Goal: Task Accomplishment & Management: Manage account settings

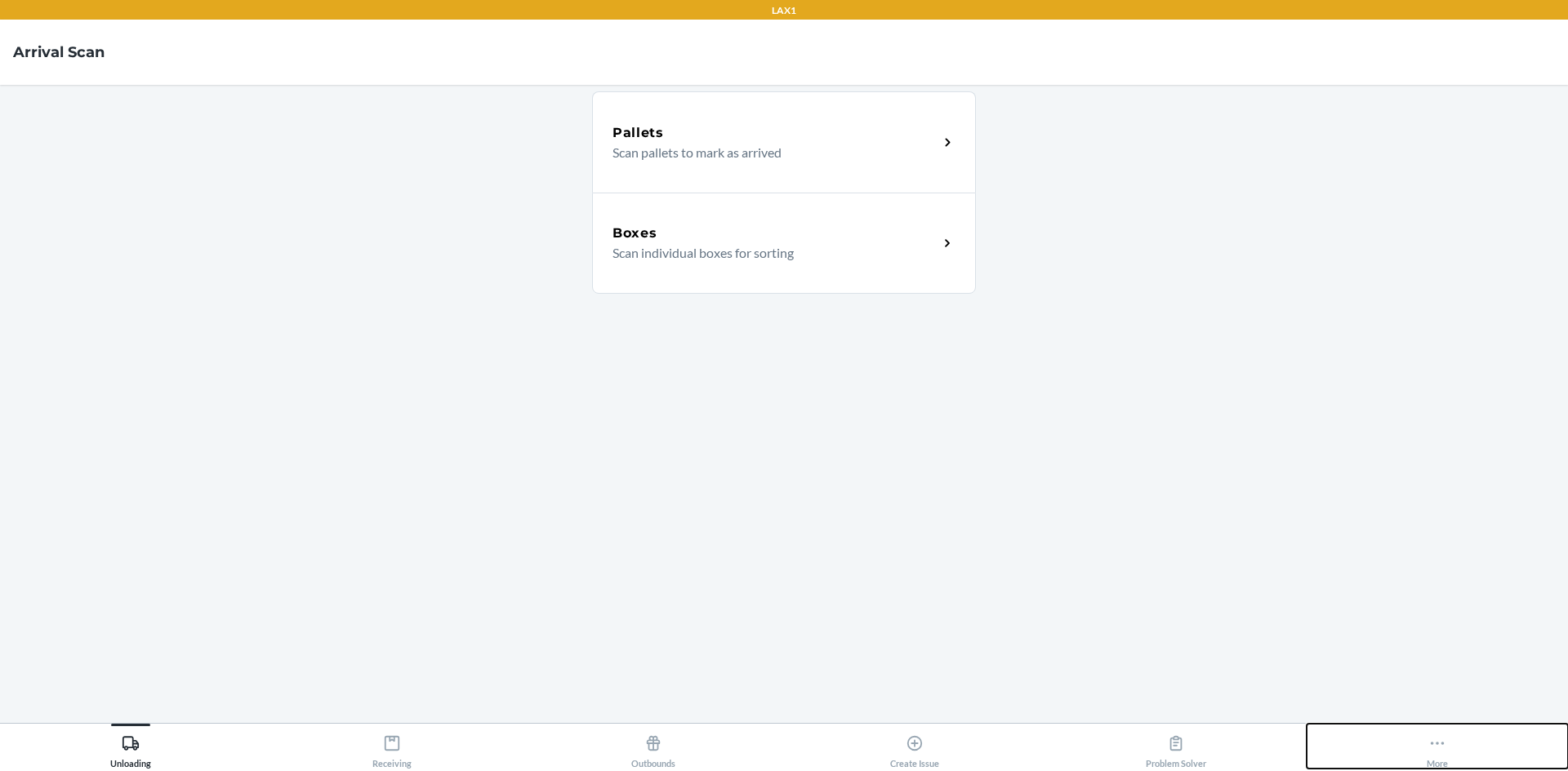
click at [1443, 745] on icon at bounding box center [1438, 743] width 14 height 3
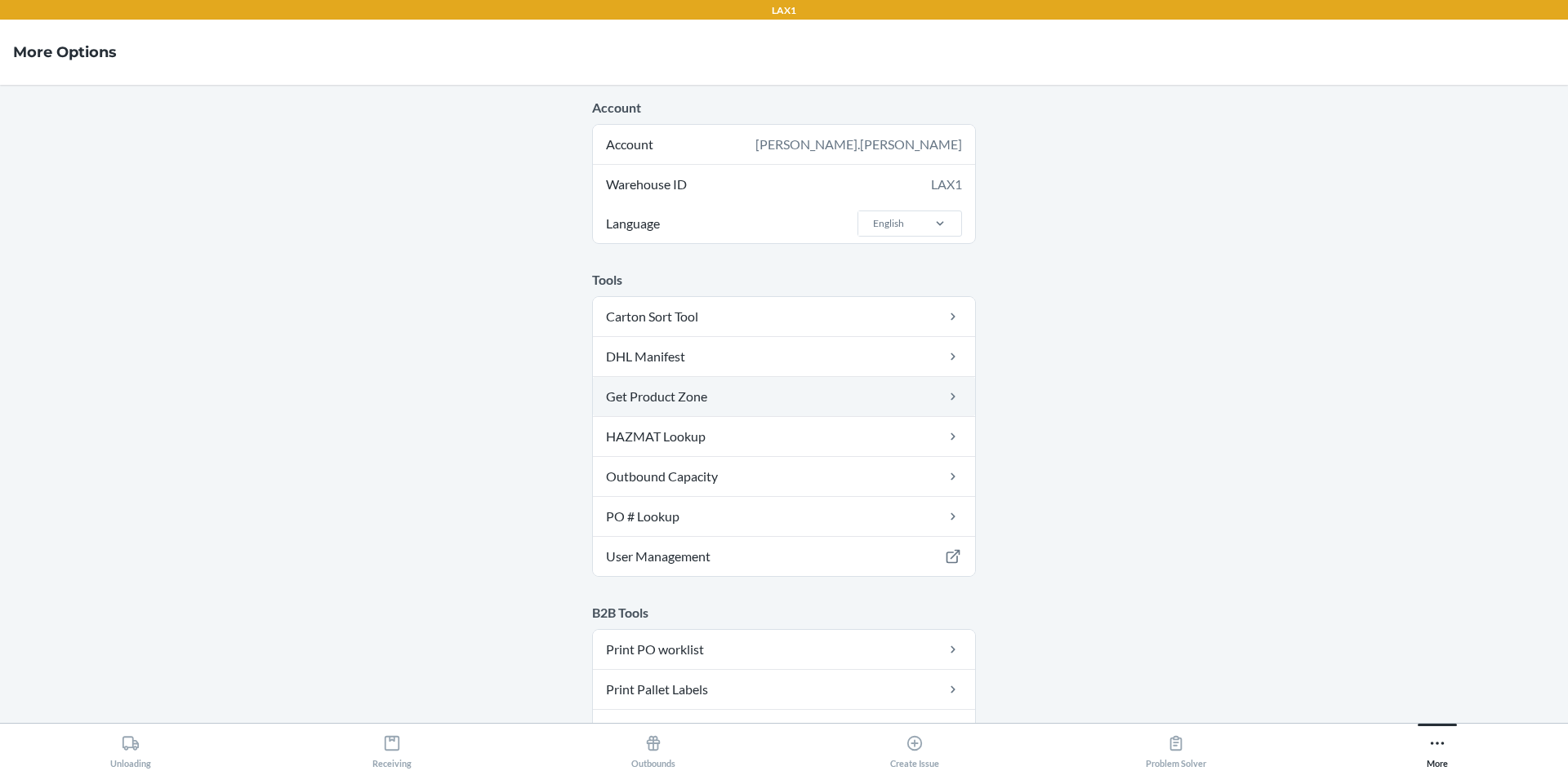
click at [760, 407] on link "Get Product Zone" at bounding box center [784, 397] width 382 height 39
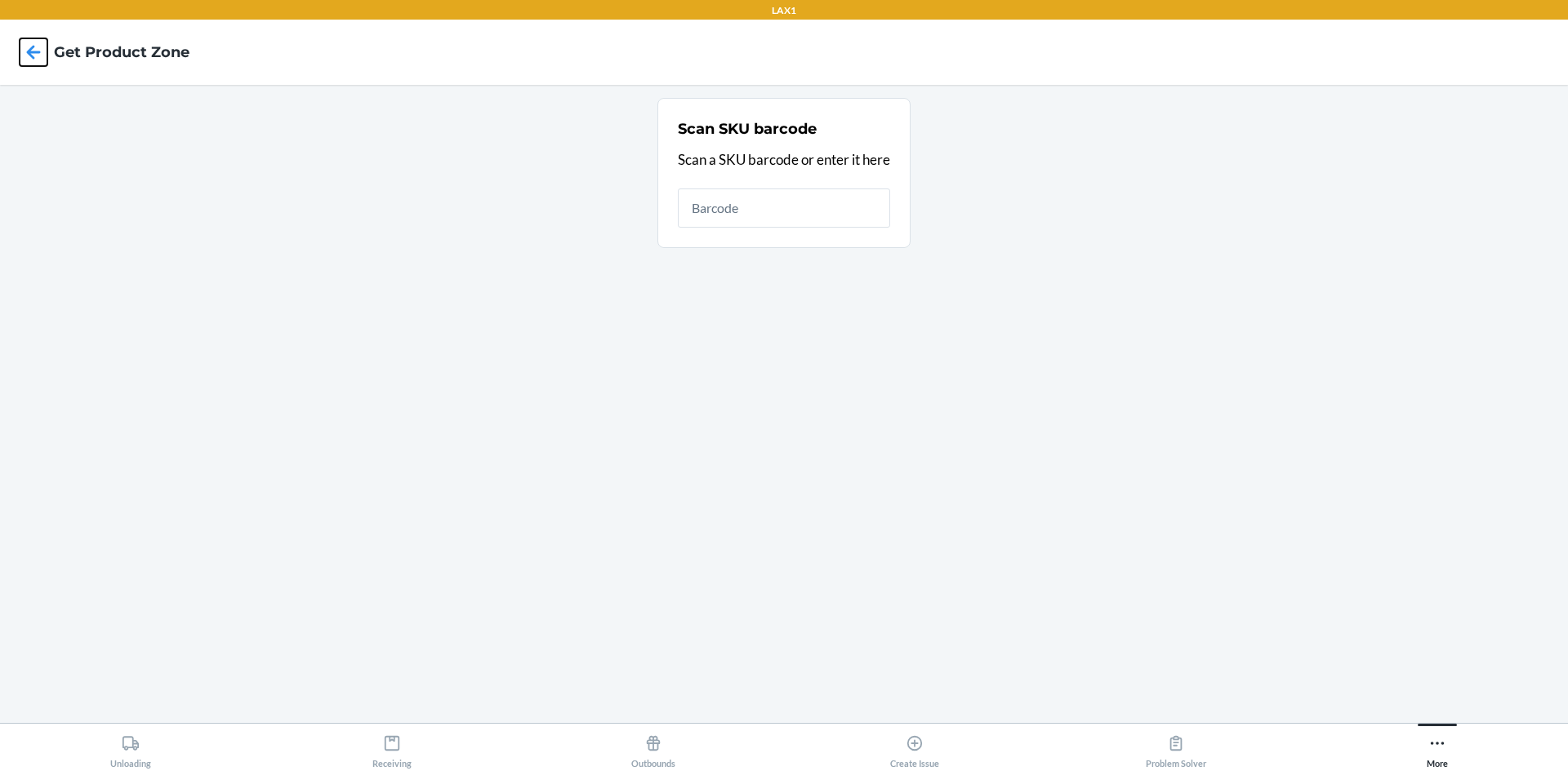
click at [23, 58] on icon at bounding box center [33, 52] width 27 height 27
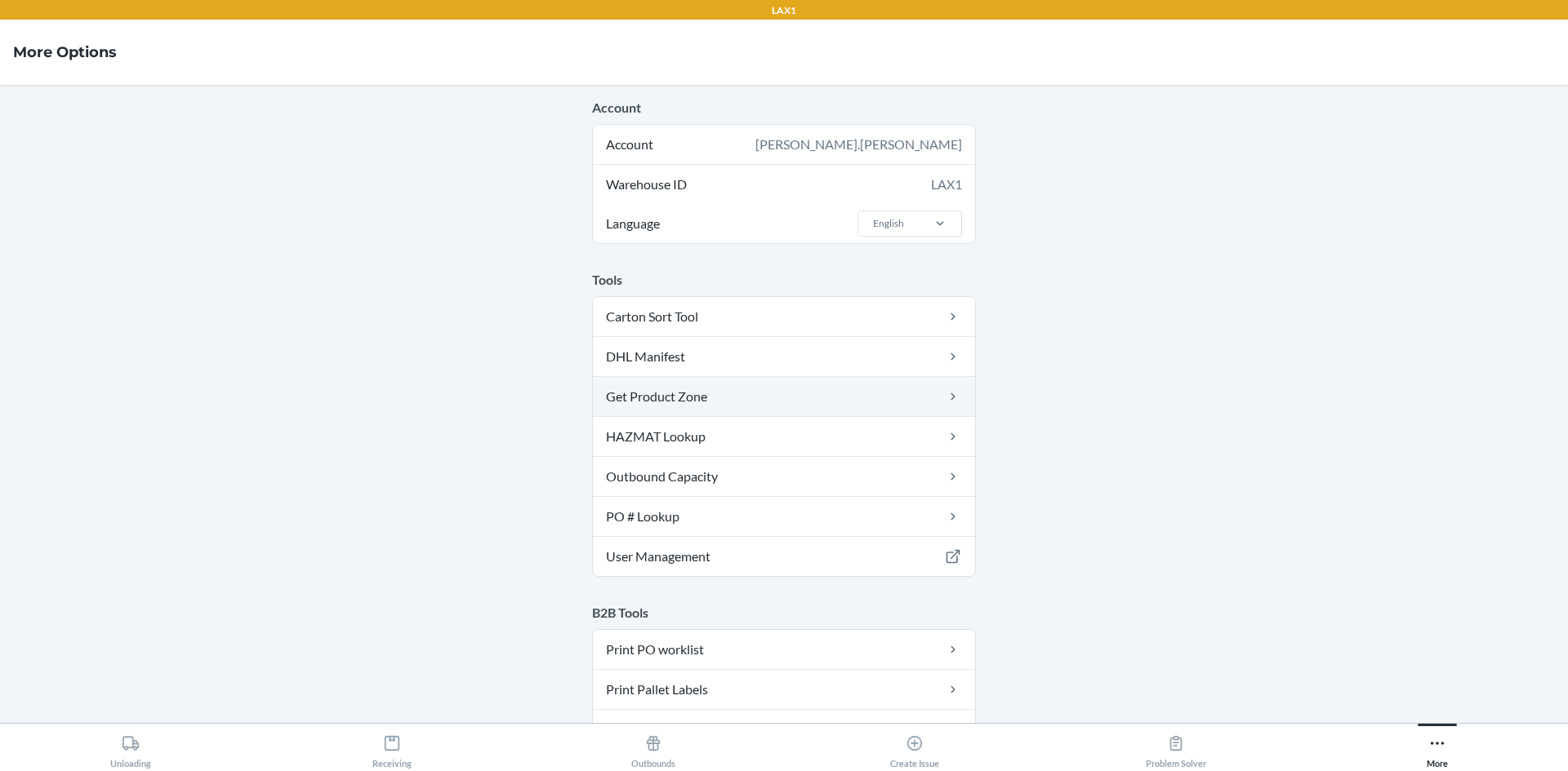
click at [806, 398] on link "Get Product Zone" at bounding box center [784, 397] width 382 height 39
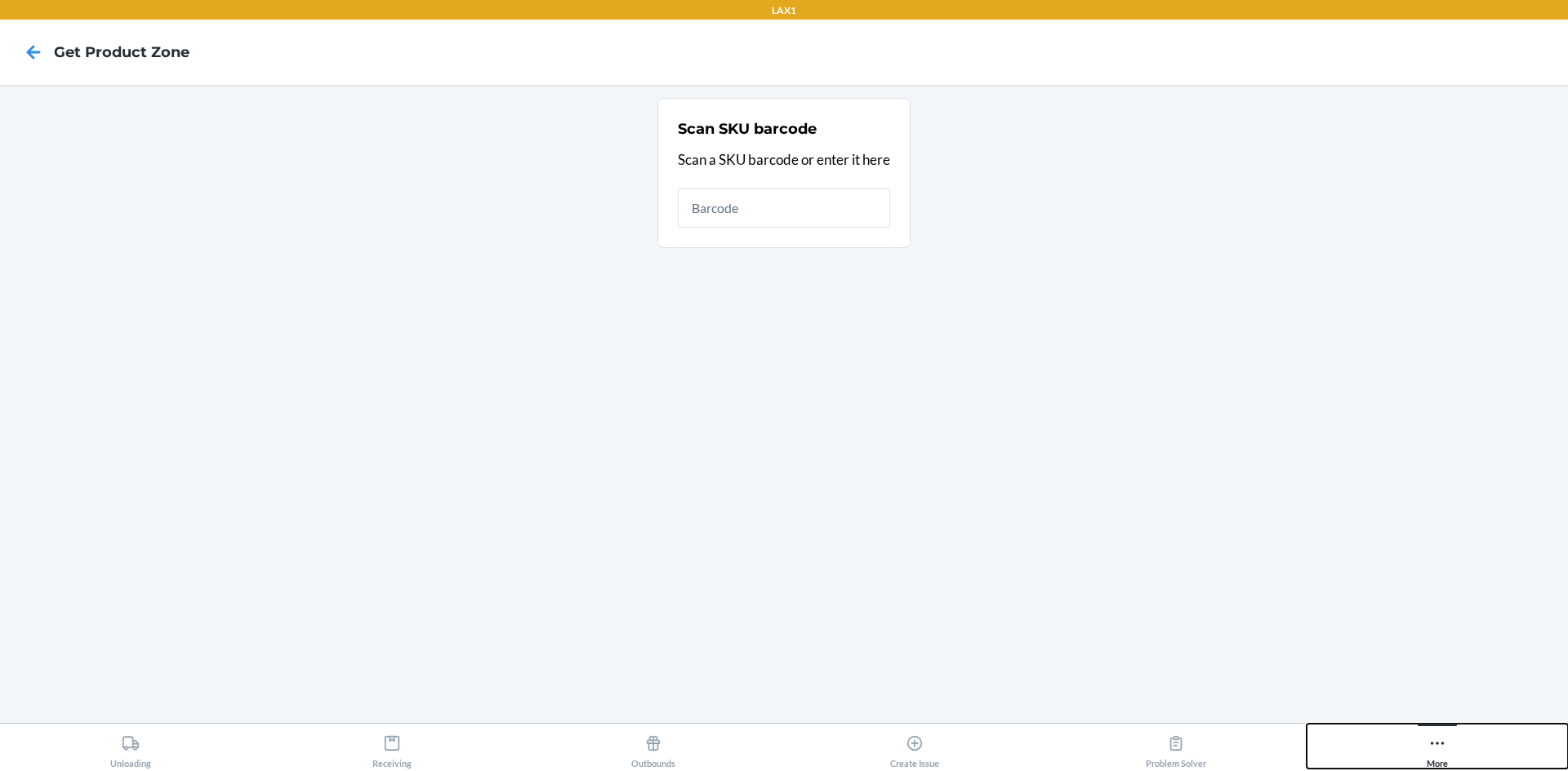
click at [1434, 747] on icon at bounding box center [1437, 744] width 18 height 18
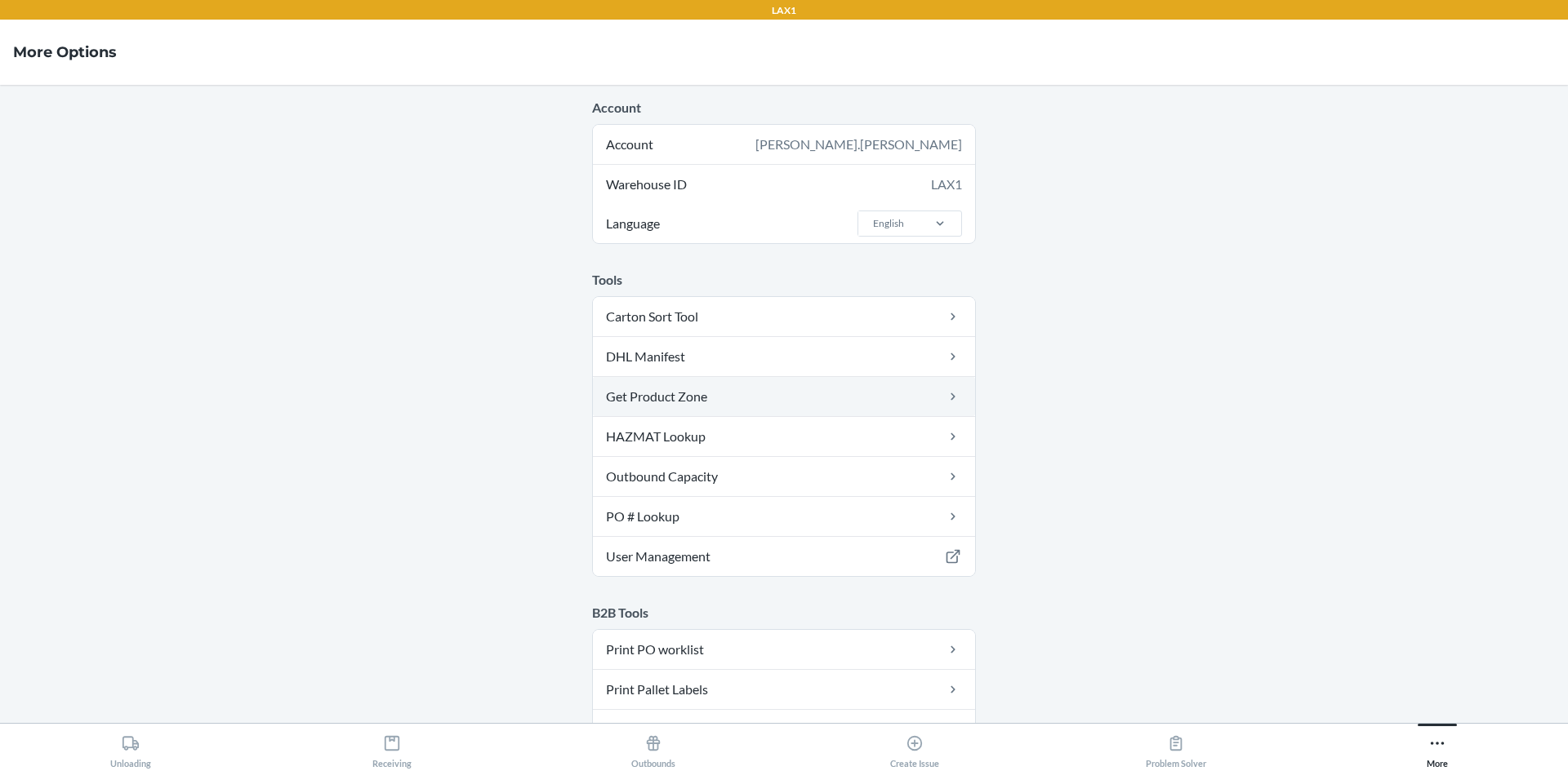
click at [698, 402] on link "Get Product Zone" at bounding box center [784, 397] width 382 height 39
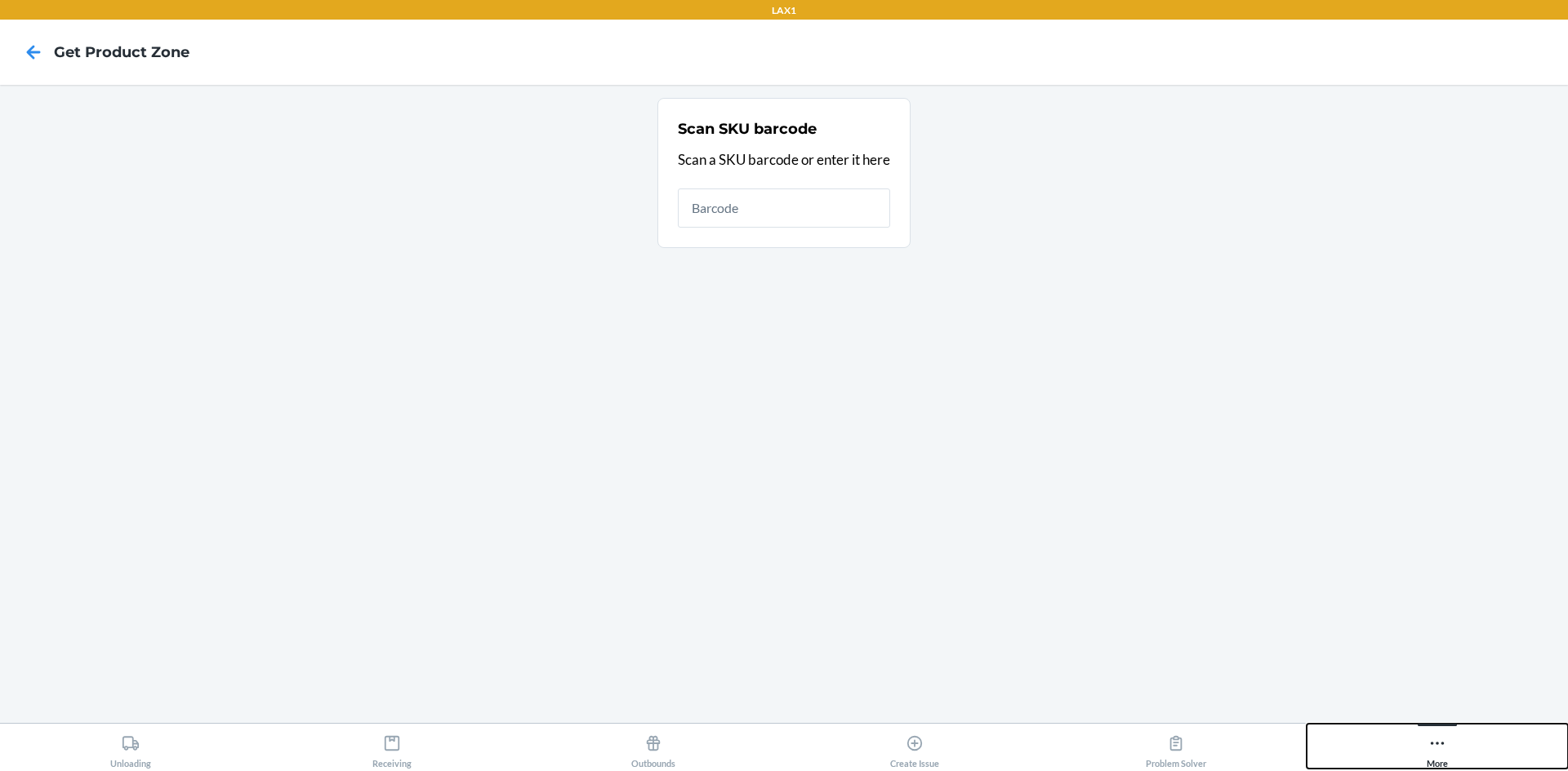
click at [1433, 745] on icon at bounding box center [1438, 743] width 14 height 3
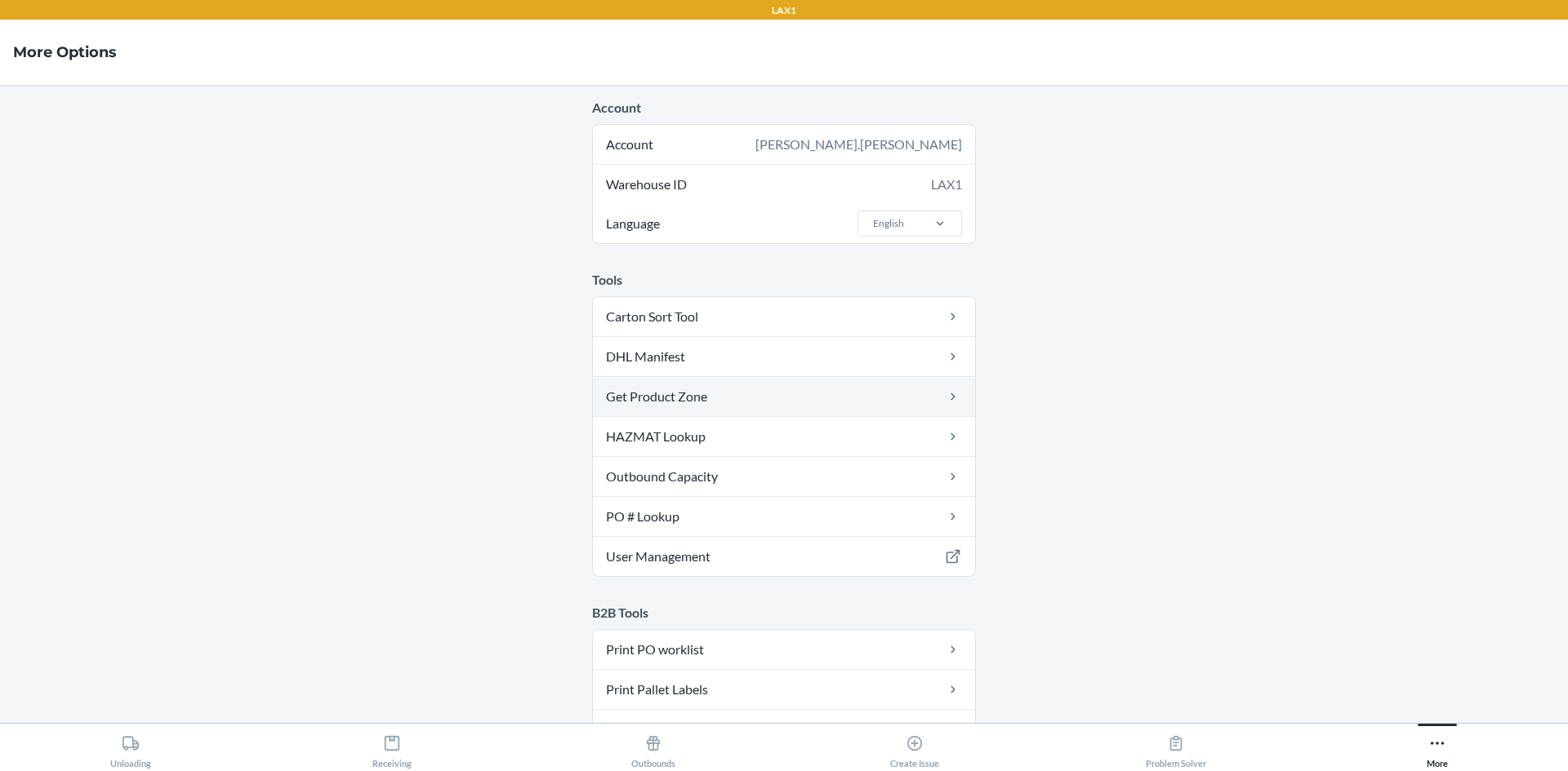
click at [929, 397] on link "Get Product Zone" at bounding box center [784, 397] width 382 height 39
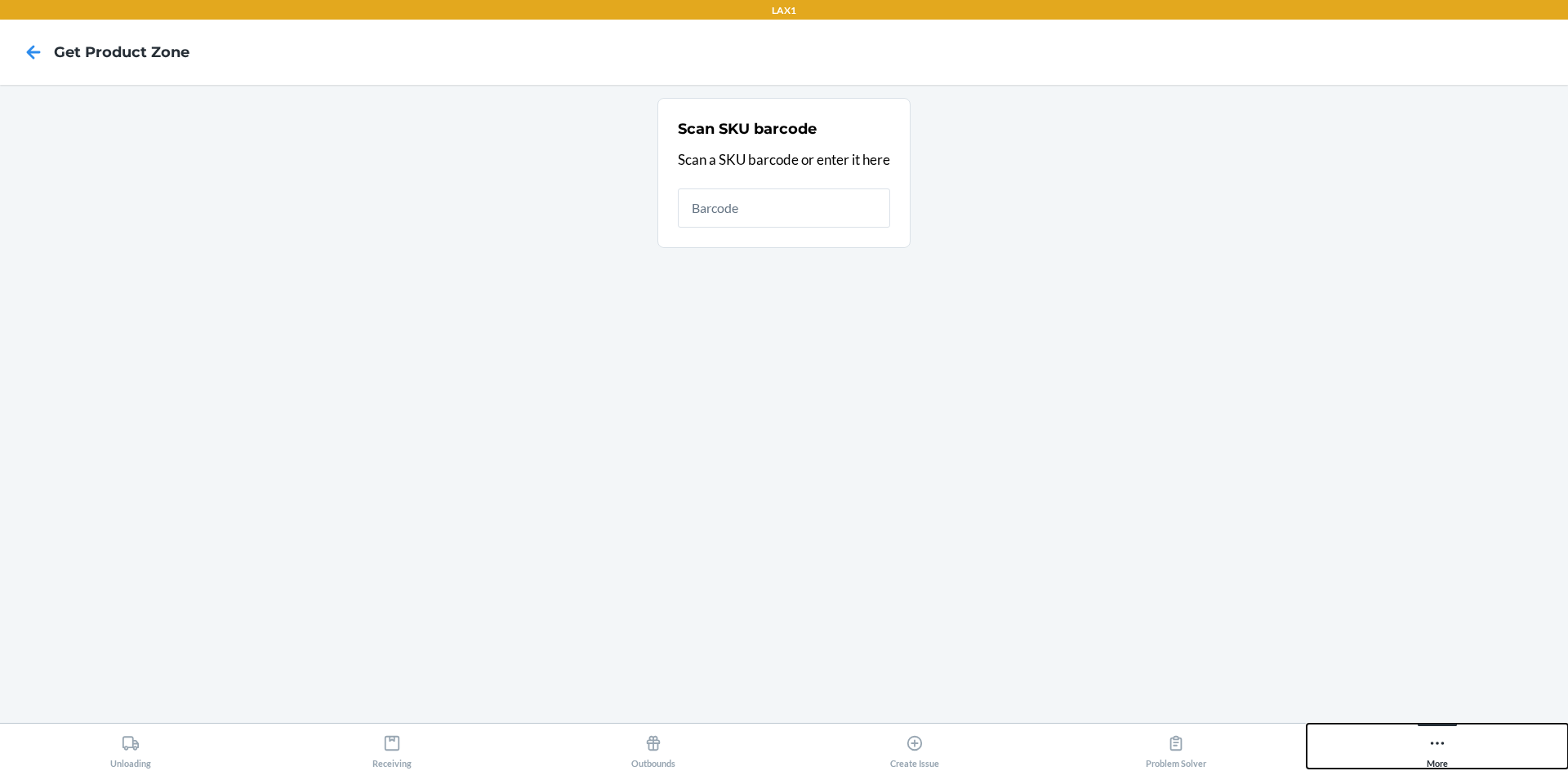
click at [1435, 747] on icon at bounding box center [1437, 744] width 18 height 18
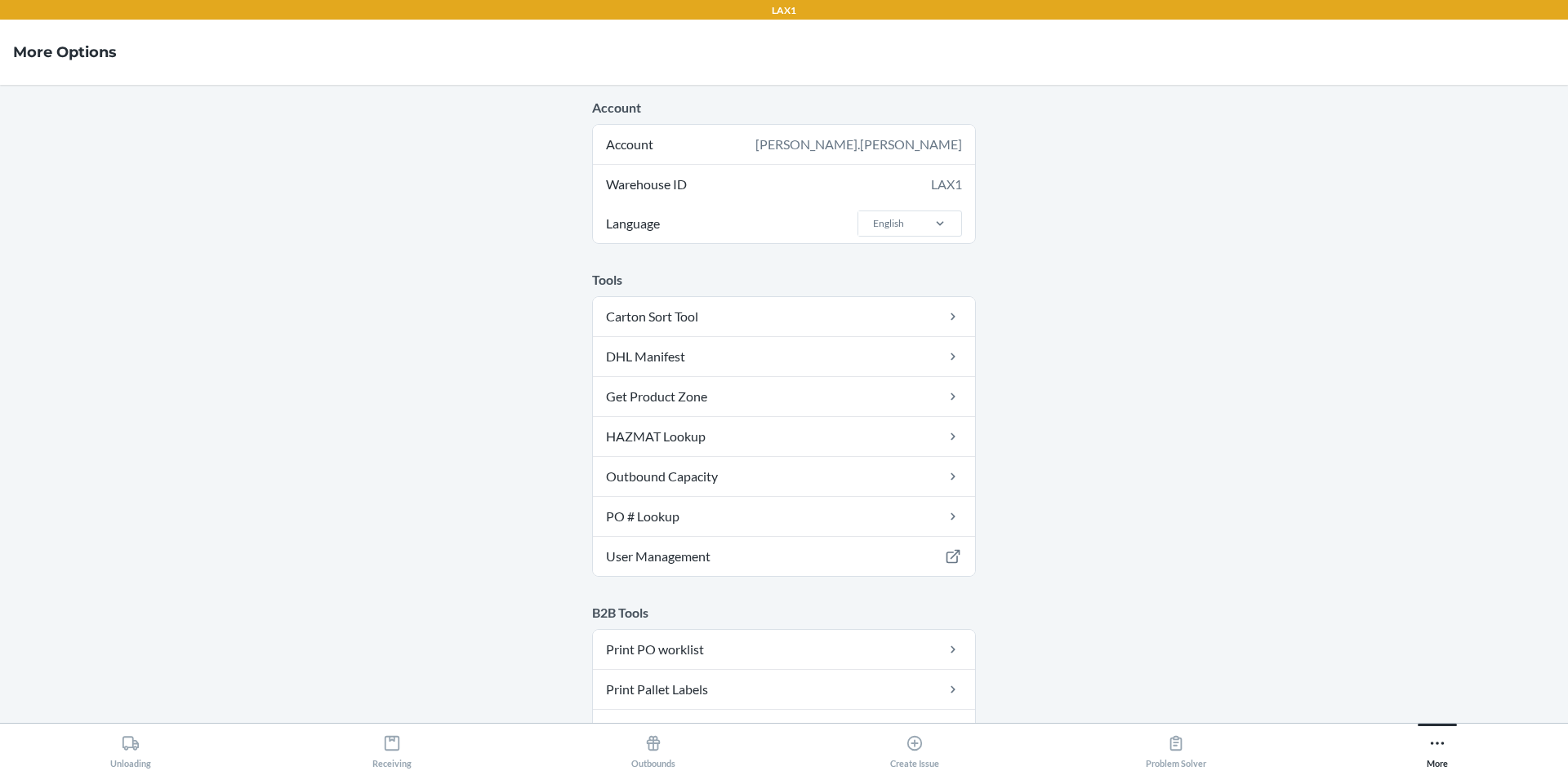
click at [208, 109] on main "Account Account [PERSON_NAME].[PERSON_NAME] ID LAX1 Language English Tools Cart…" at bounding box center [784, 405] width 1568 height 639
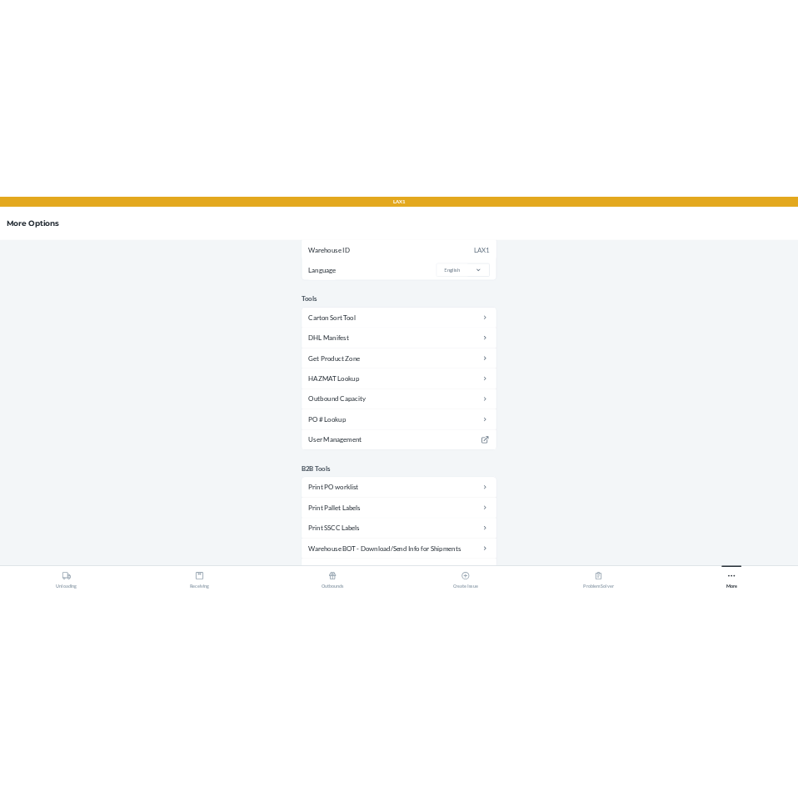
scroll to position [83, 0]
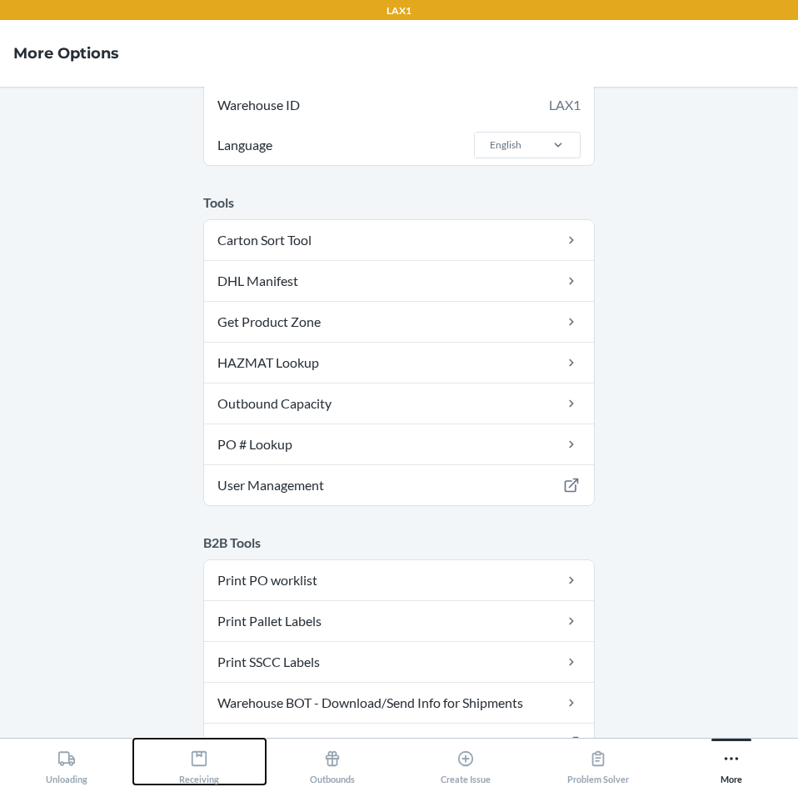
click at [201, 764] on icon at bounding box center [199, 758] width 18 height 18
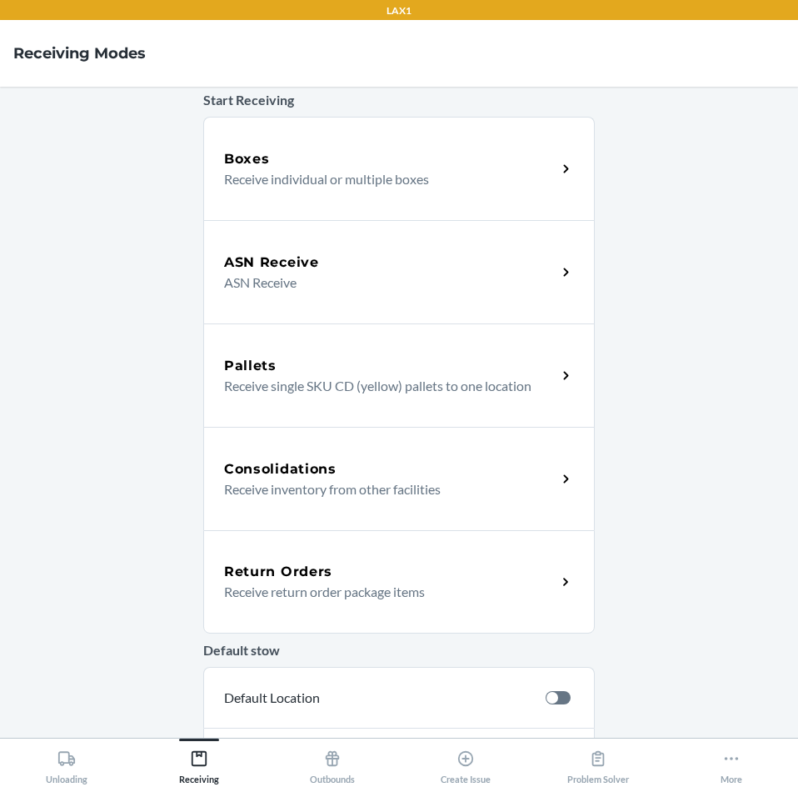
click at [377, 565] on div "Return Orders" at bounding box center [390, 572] width 332 height 20
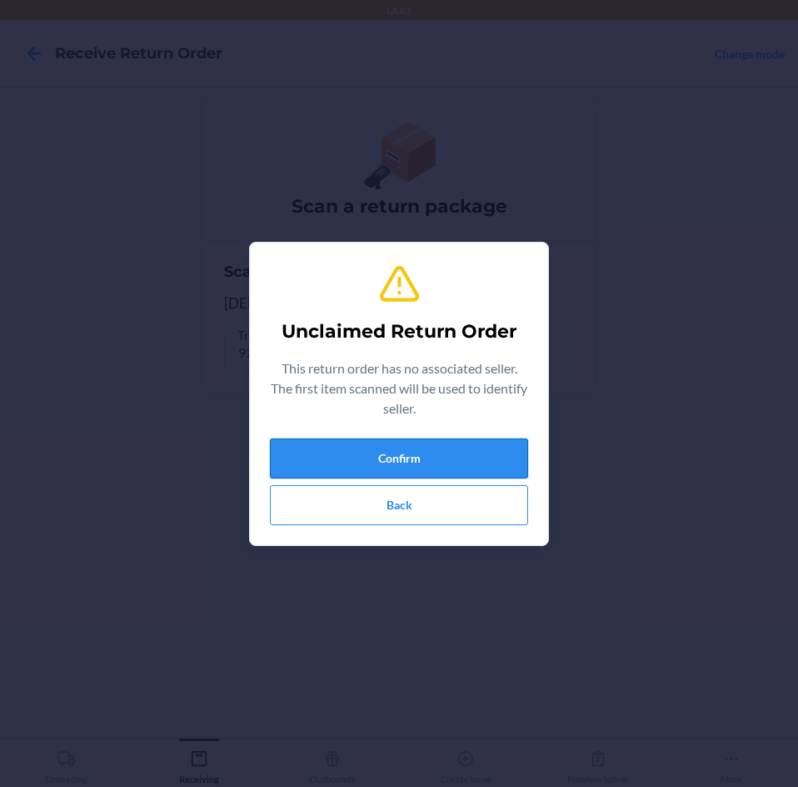
click at [518, 457] on button "Confirm" at bounding box center [399, 458] width 258 height 40
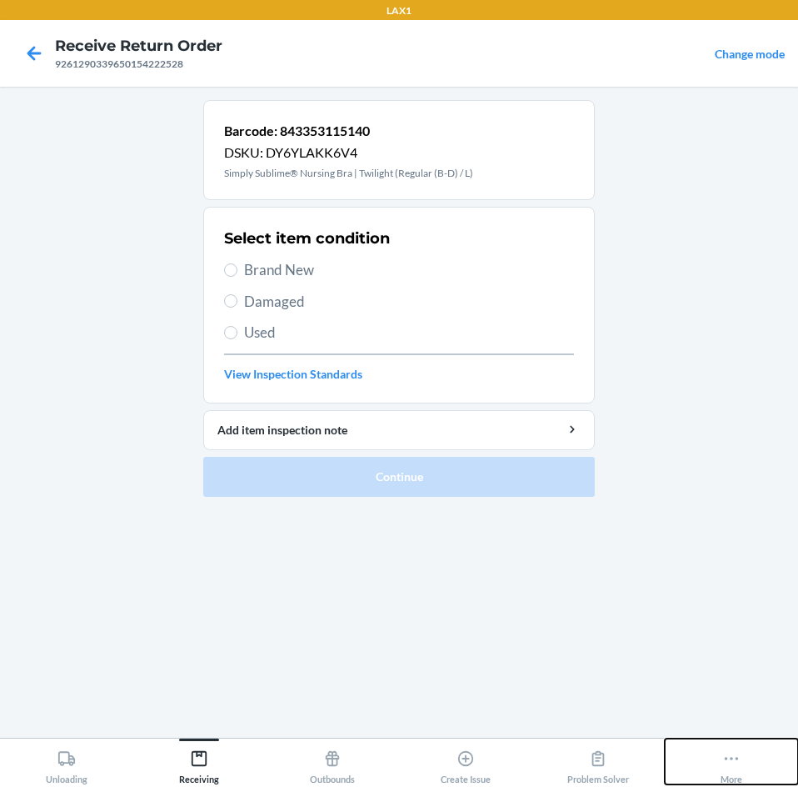
click at [739, 760] on icon at bounding box center [731, 758] width 18 height 18
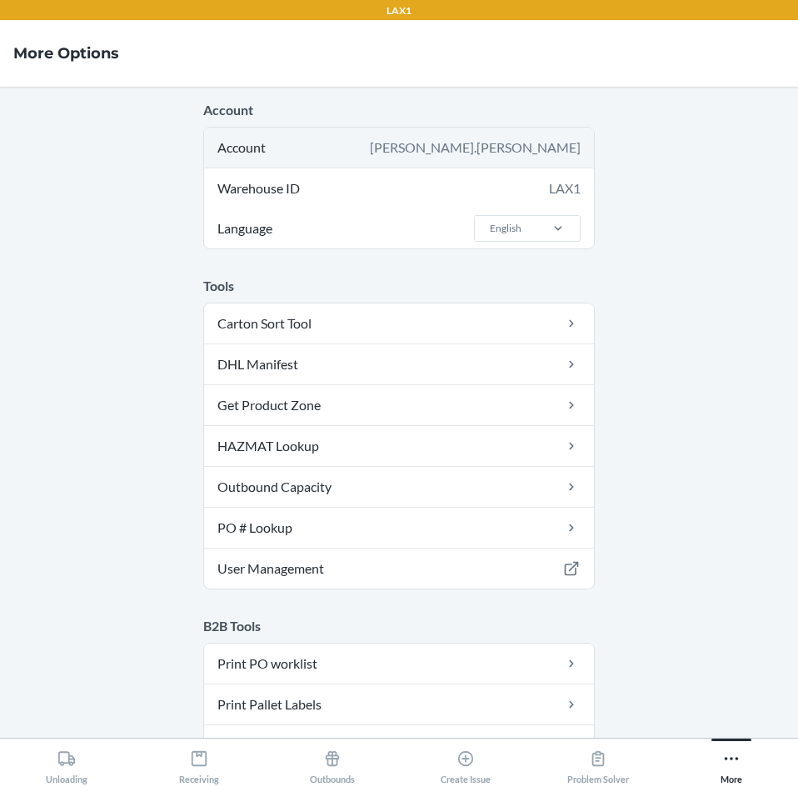
click at [540, 142] on div "[PERSON_NAME].[PERSON_NAME]" at bounding box center [475, 147] width 211 height 20
click at [560, 149] on div "[PERSON_NAME].[PERSON_NAME]" at bounding box center [475, 147] width 211 height 20
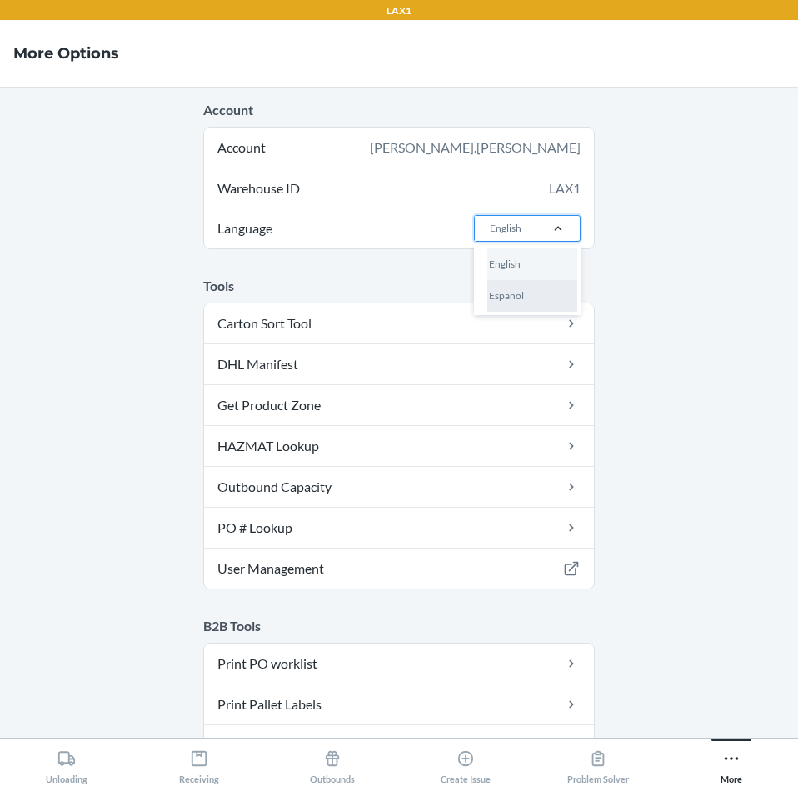
click at [535, 296] on div "Español" at bounding box center [532, 296] width 90 height 32
click at [490, 236] on input "Language option Español focused, 2 of 2. 2 results available. Use Up and Down t…" at bounding box center [489, 228] width 2 height 15
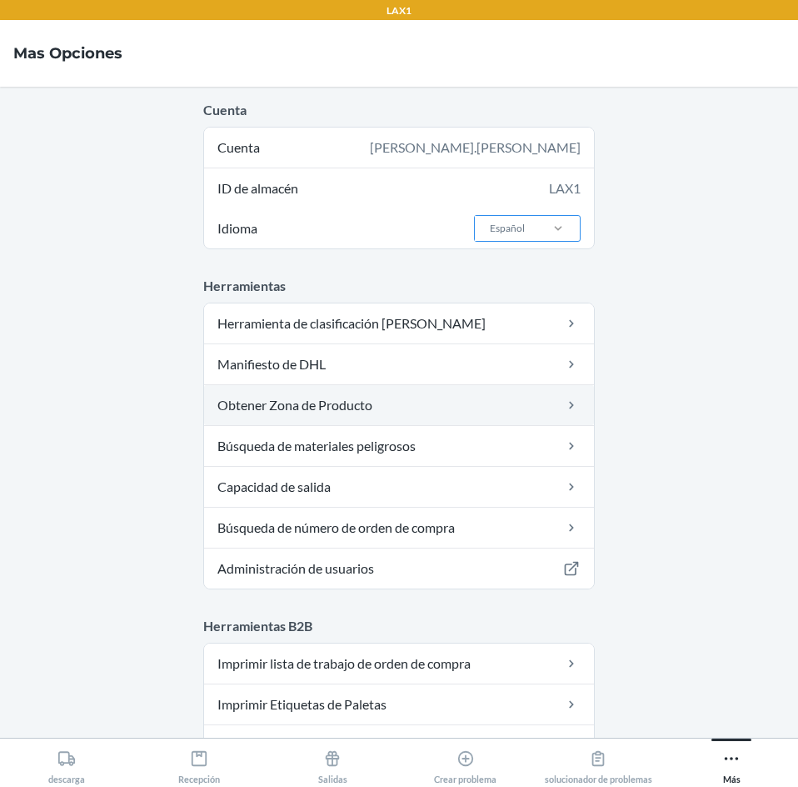
click at [384, 413] on link "Obtener Zona de Producto" at bounding box center [399, 405] width 390 height 40
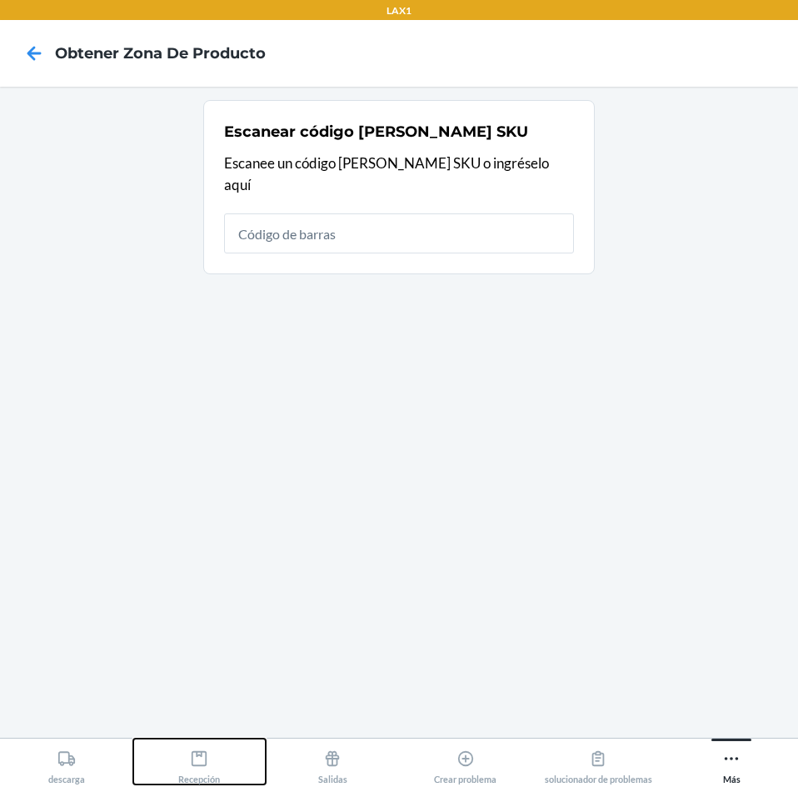
click at [197, 783] on div "Recepción" at bounding box center [199, 763] width 42 height 42
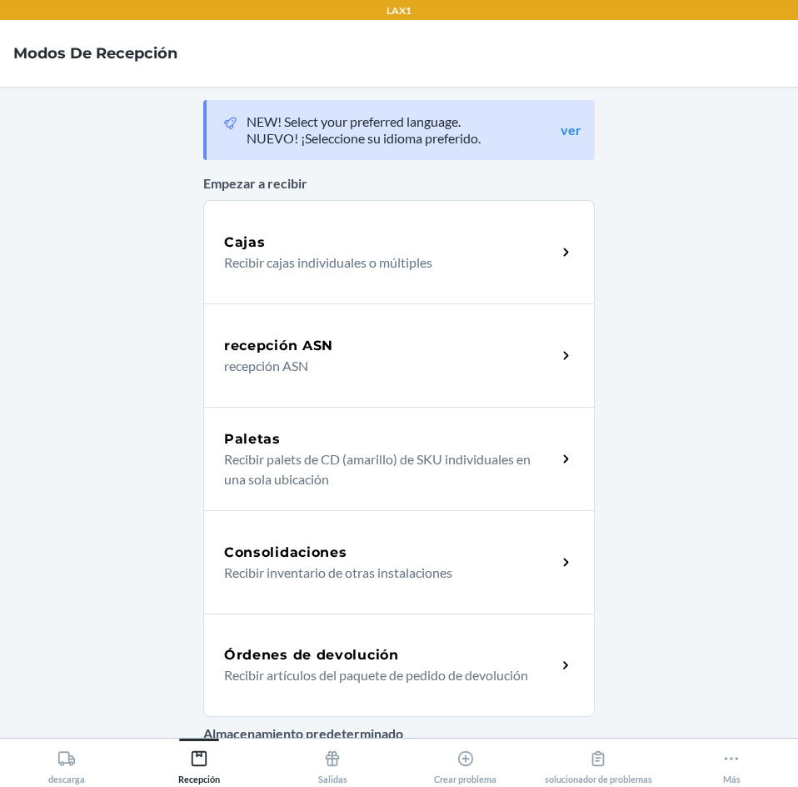
click at [390, 651] on h5 "Órdenes de devolución" at bounding box center [311, 655] width 175 height 20
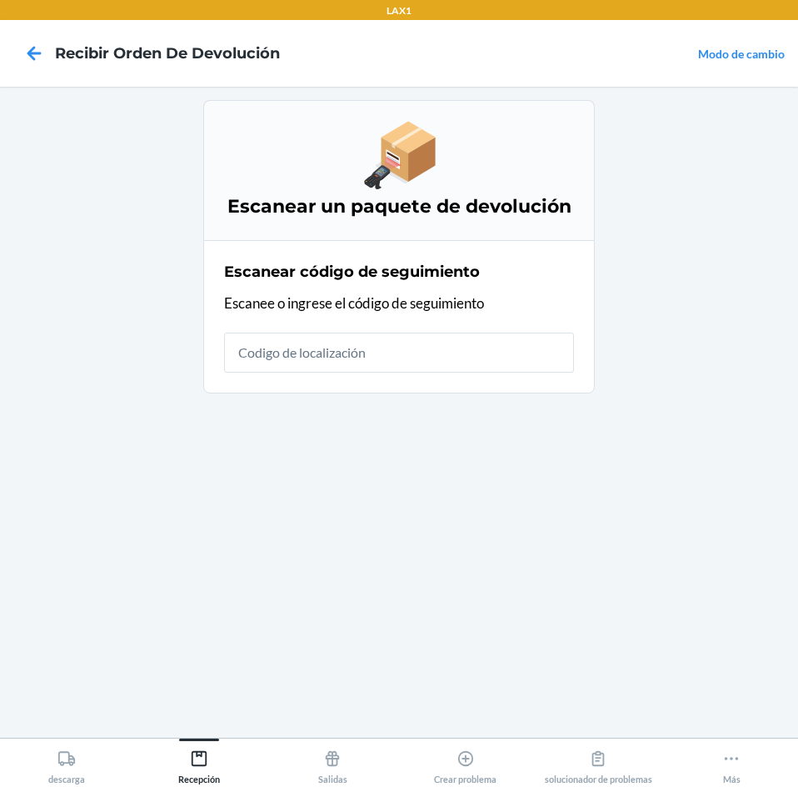
click at [559, 360] on input "text" at bounding box center [399, 352] width 350 height 40
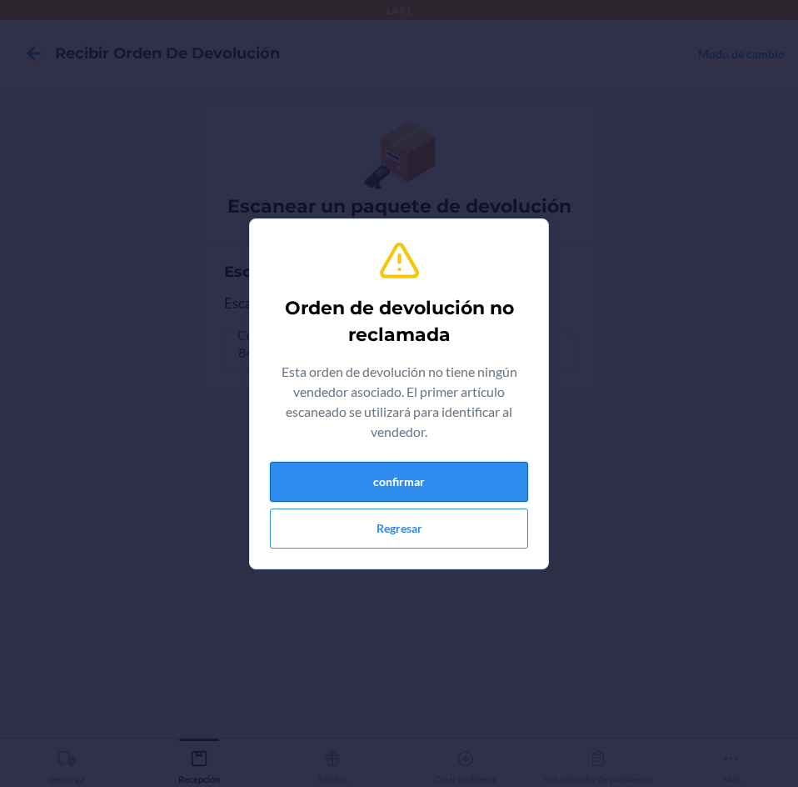
click at [455, 481] on button "confirmar" at bounding box center [399, 482] width 258 height 40
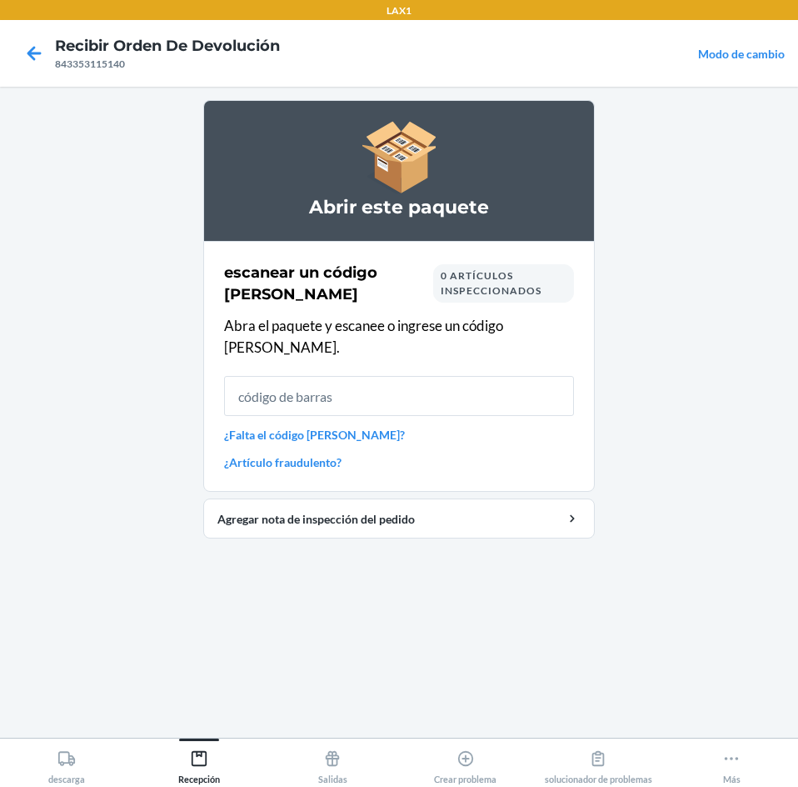
click at [10, 51] on nav "Recibir orden de devolución 843353115140 Modo de cambio" at bounding box center [399, 53] width 798 height 67
click at [52, 52] on div at bounding box center [34, 53] width 42 height 42
click at [29, 48] on icon at bounding box center [34, 53] width 28 height 28
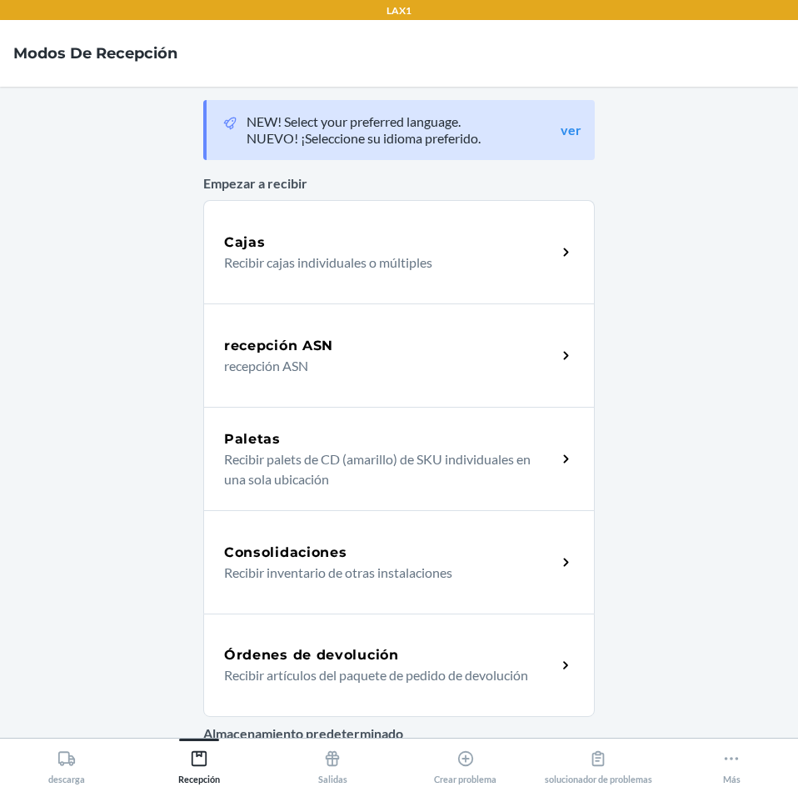
click at [482, 640] on div "Órdenes de devolución Recibir artículos del paquete de pedido de devolución" at bounding box center [399, 664] width 392 height 103
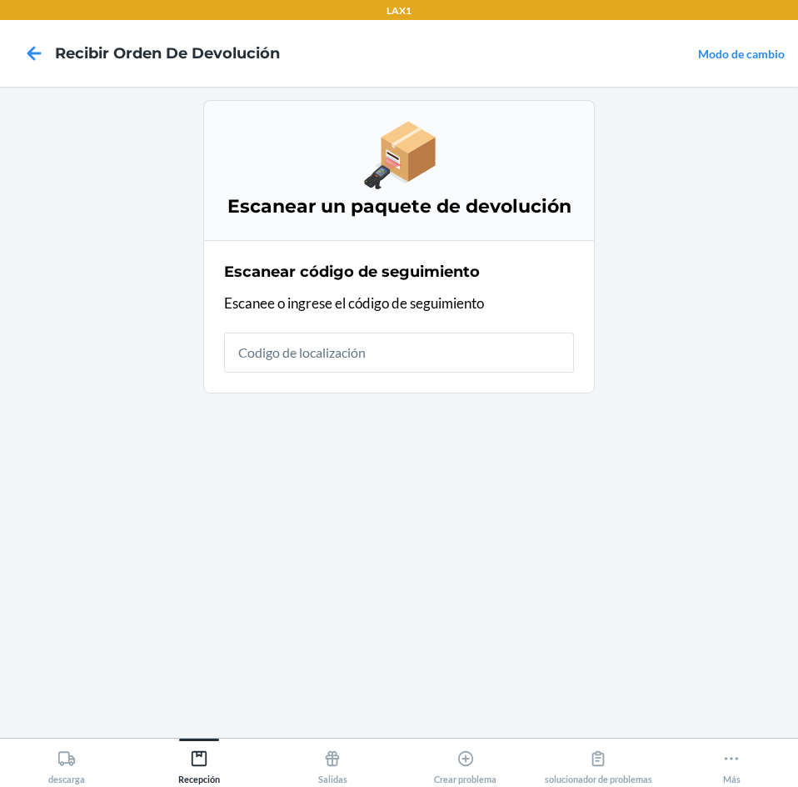
click at [525, 362] on input "text" at bounding box center [399, 352] width 350 height 40
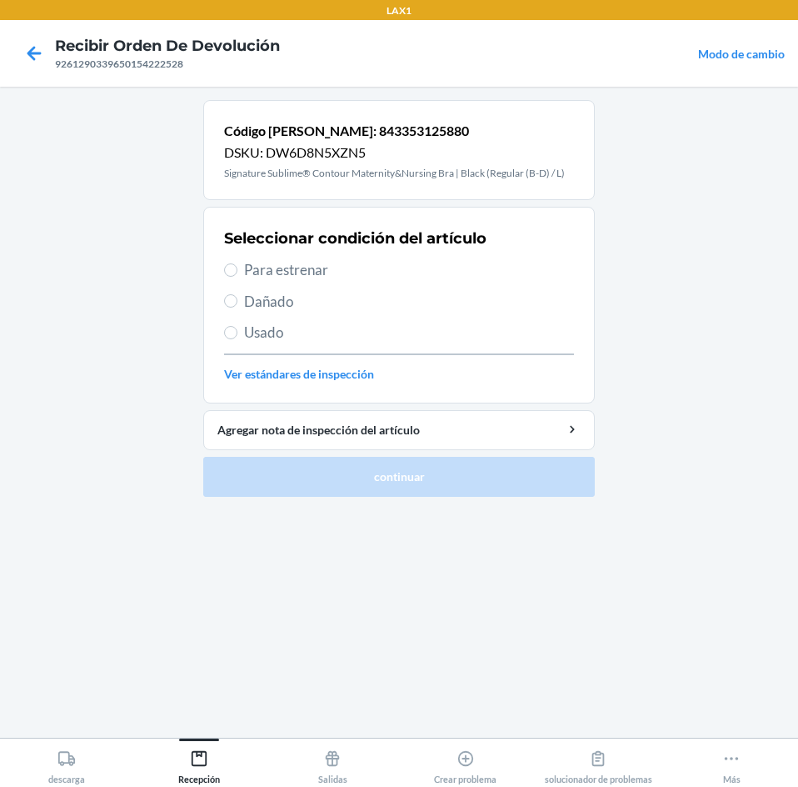
click at [274, 263] on span "Para estrenar" at bounding box center [409, 270] width 330 height 22
click at [237, 263] on input "Para estrenar" at bounding box center [230, 269] width 13 height 13
radio input "true"
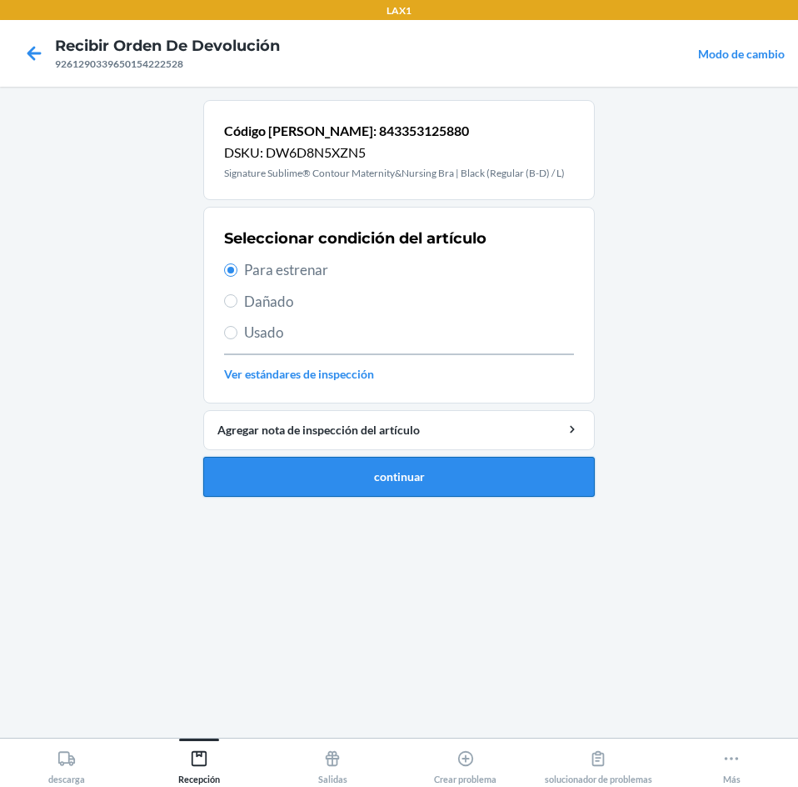
click at [320, 487] on button "continuar" at bounding box center [399, 477] width 392 height 40
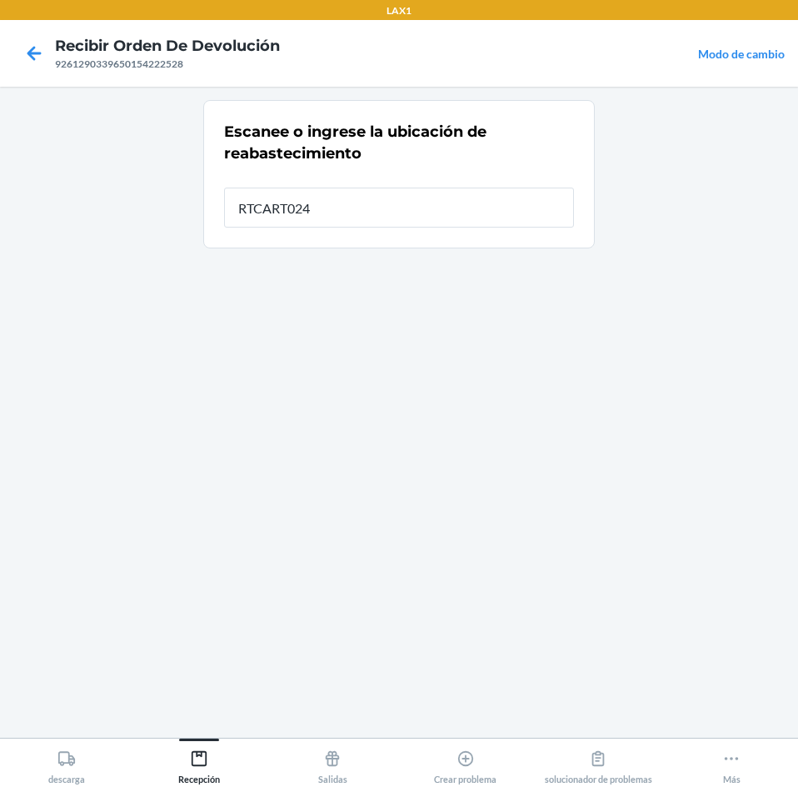
type input "RTCART024"
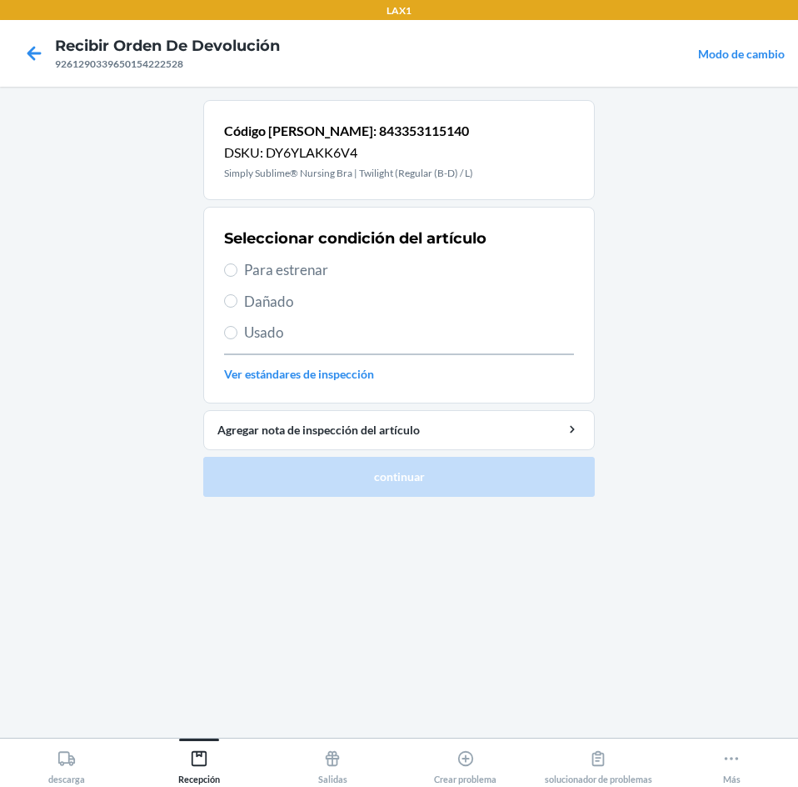
click at [266, 273] on span "Para estrenar" at bounding box center [409, 270] width 330 height 22
click at [237, 273] on input "Para estrenar" at bounding box center [230, 269] width 13 height 13
radio input "true"
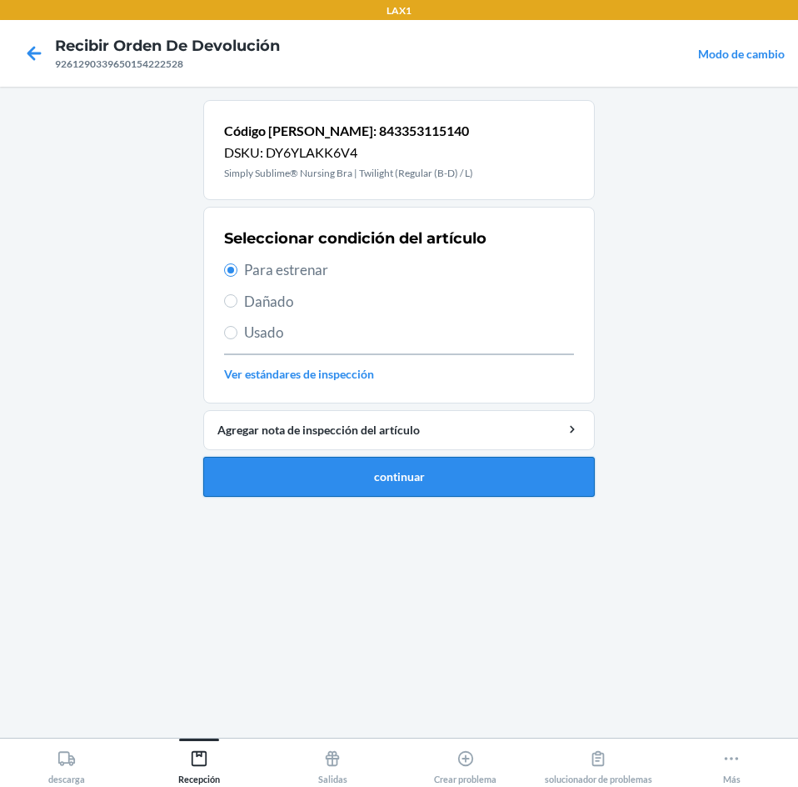
click at [344, 482] on button "continuar" at bounding box center [399, 477] width 392 height 40
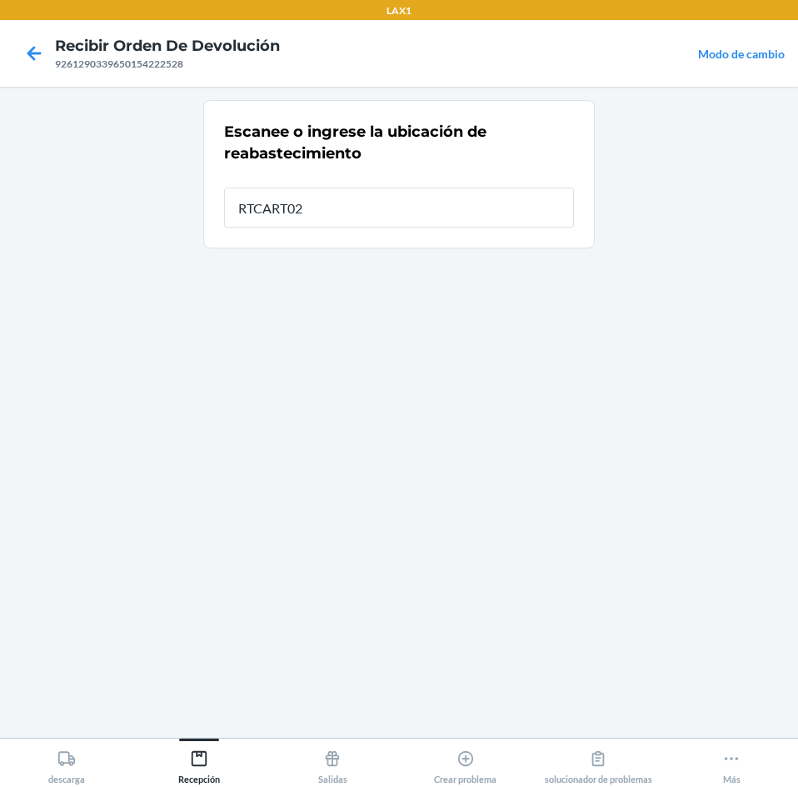
type input "RTCART024"
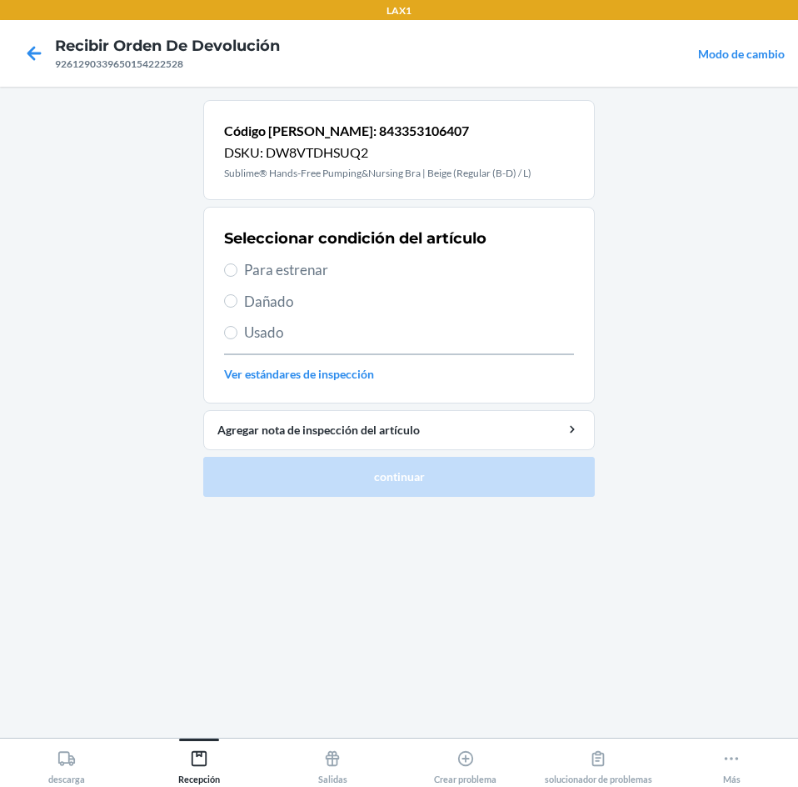
click at [330, 266] on span "Para estrenar" at bounding box center [409, 270] width 330 height 22
click at [237, 266] on input "Para estrenar" at bounding box center [230, 269] width 13 height 13
radio input "true"
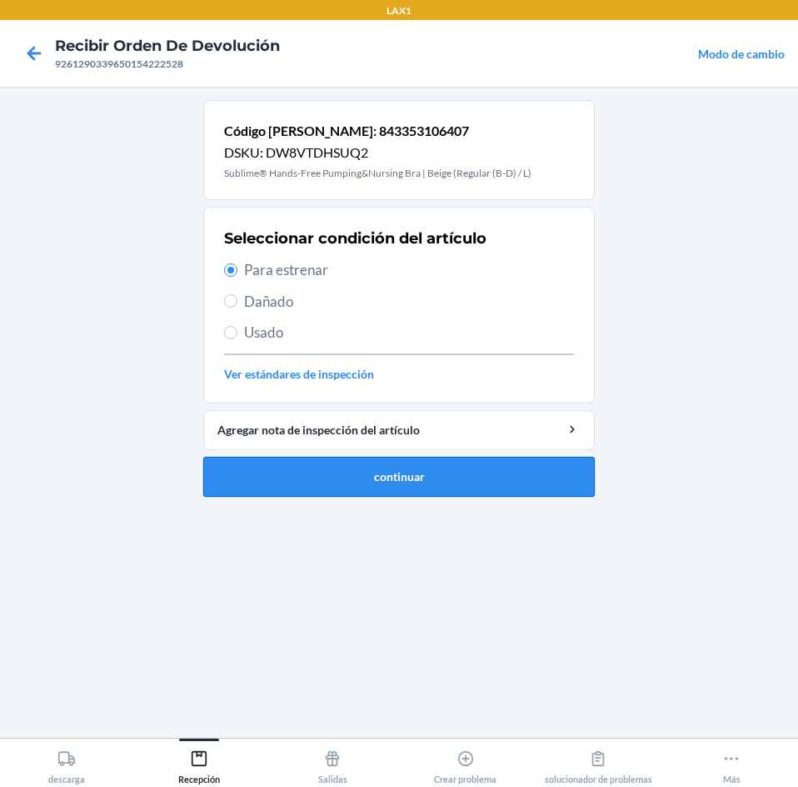
click at [425, 480] on button "continuar" at bounding box center [399, 477] width 392 height 40
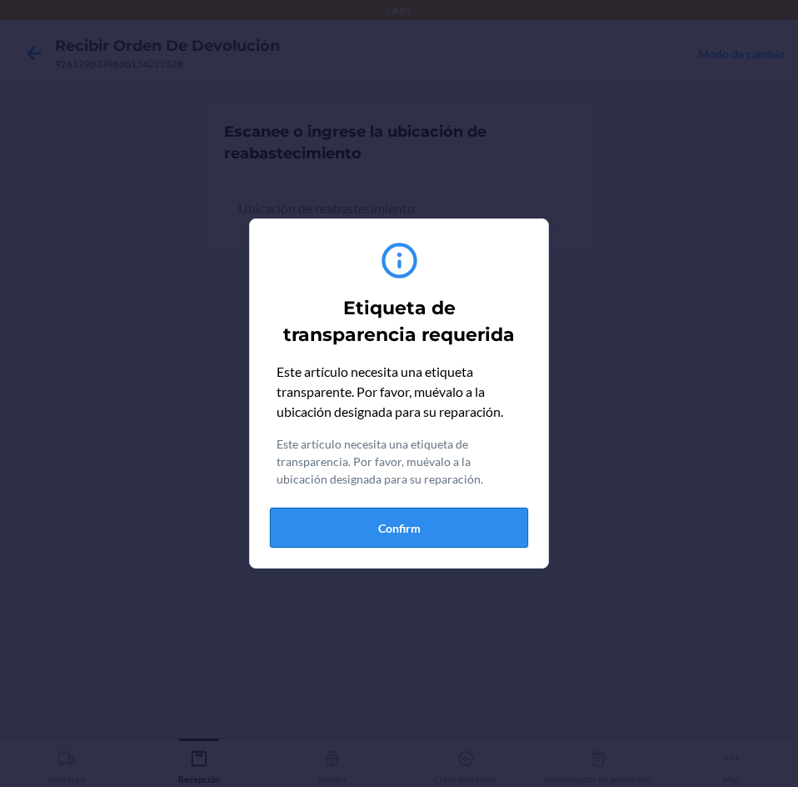
click at [474, 535] on button "Confirm" at bounding box center [399, 527] width 258 height 40
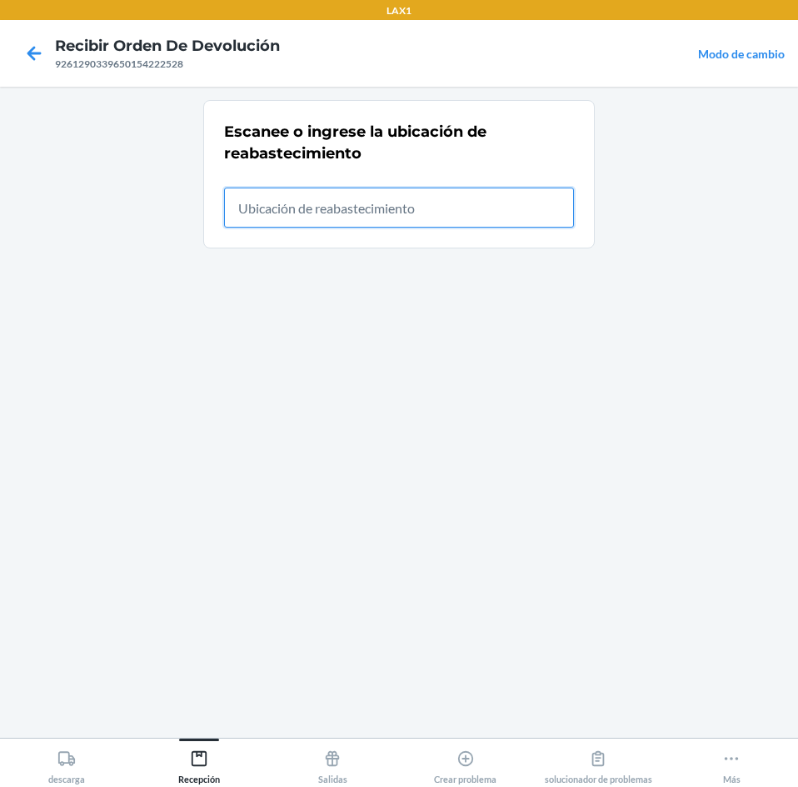
click at [502, 198] on input "text" at bounding box center [399, 207] width 350 height 40
type input "RTCART024"
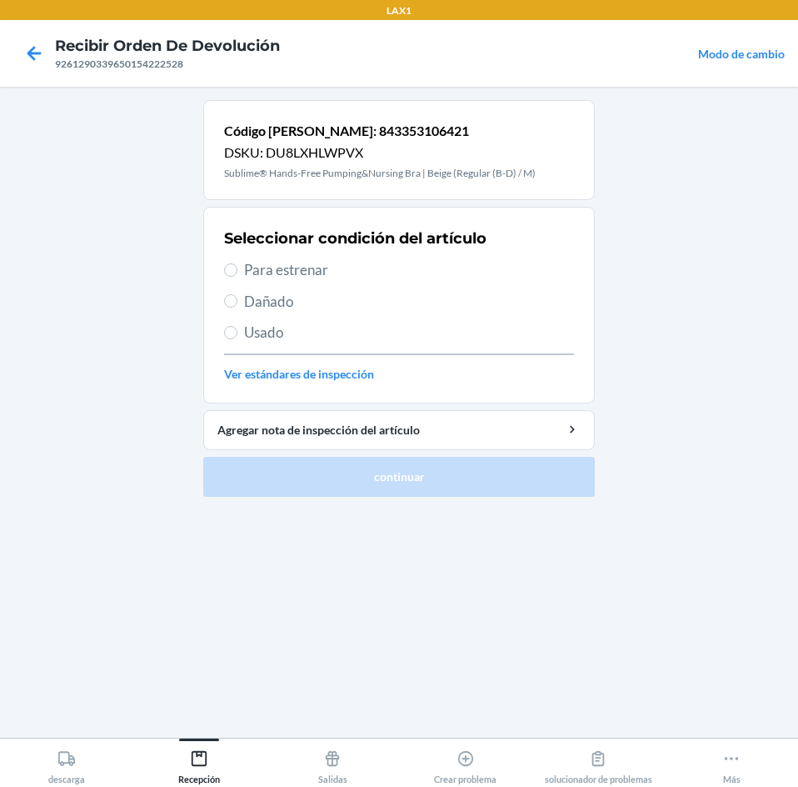
click at [267, 268] on span "Para estrenar" at bounding box center [409, 270] width 330 height 22
click at [237, 268] on input "Para estrenar" at bounding box center [230, 269] width 13 height 13
radio input "true"
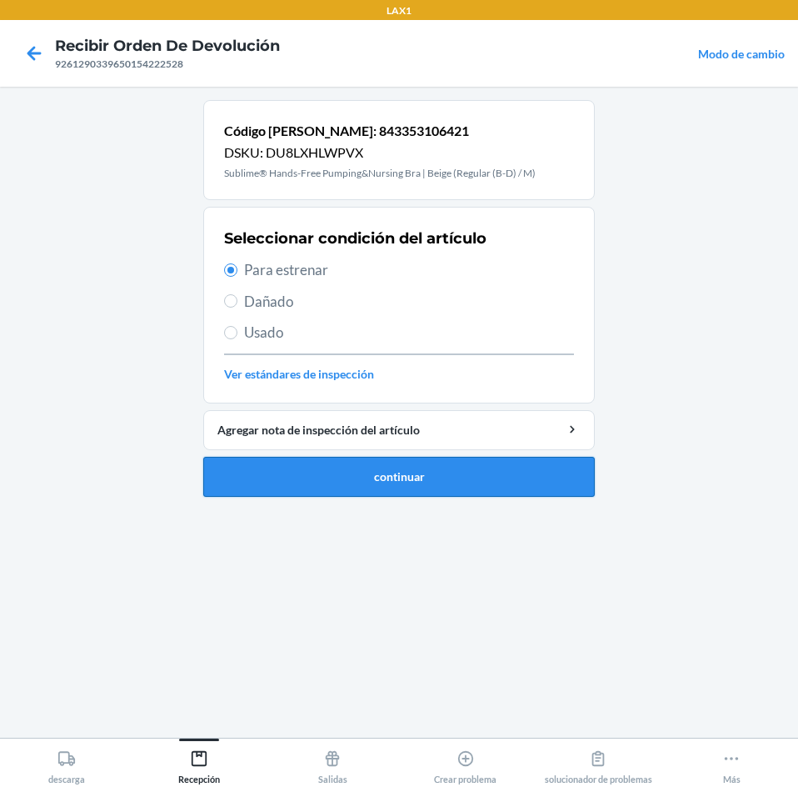
click at [329, 483] on button "continuar" at bounding box center [399, 477] width 392 height 40
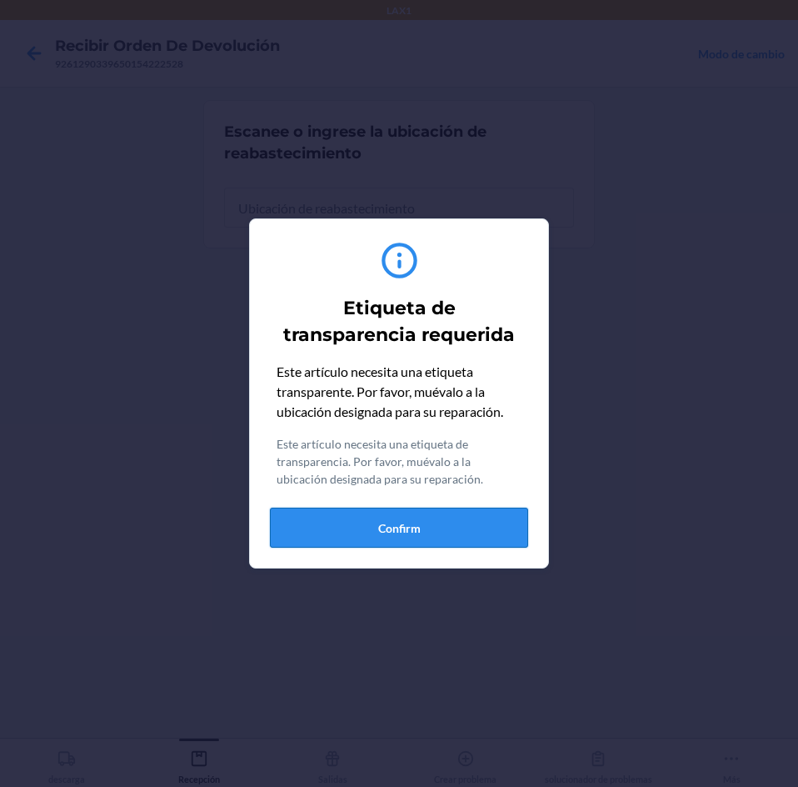
click at [458, 542] on button "Confirm" at bounding box center [399, 527] width 258 height 40
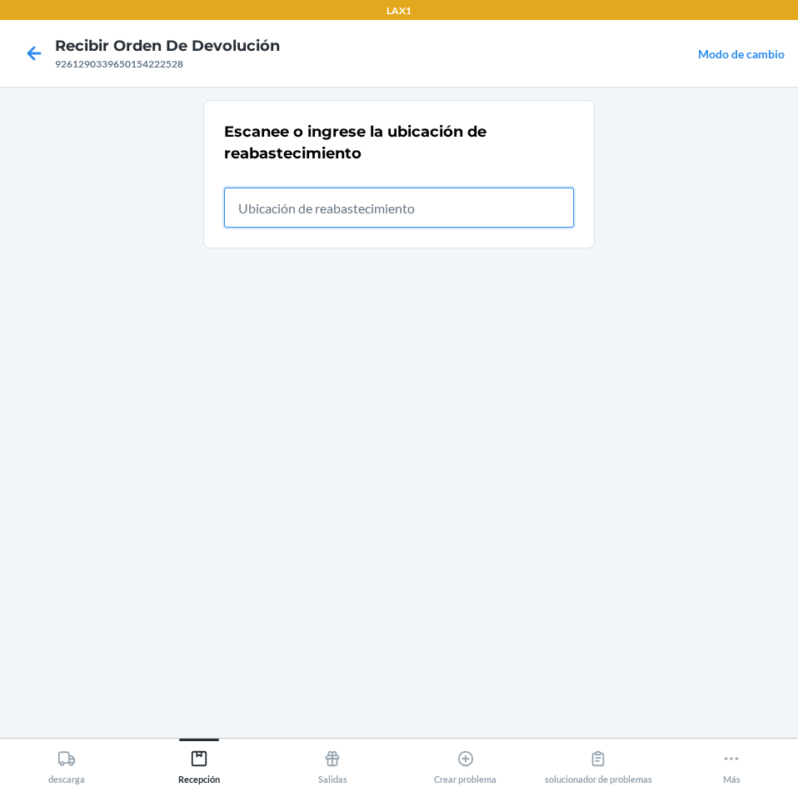
click at [455, 202] on input "text" at bounding box center [399, 207] width 350 height 40
type input "RTCART024"
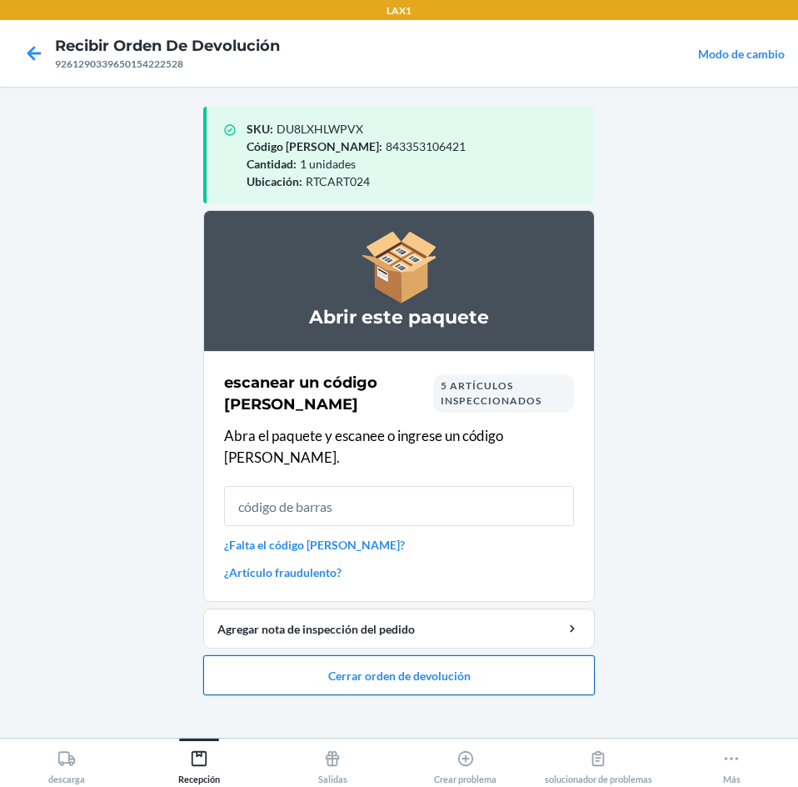
click at [507, 655] on button "Cerrar orden de devolución" at bounding box center [399, 675] width 392 height 40
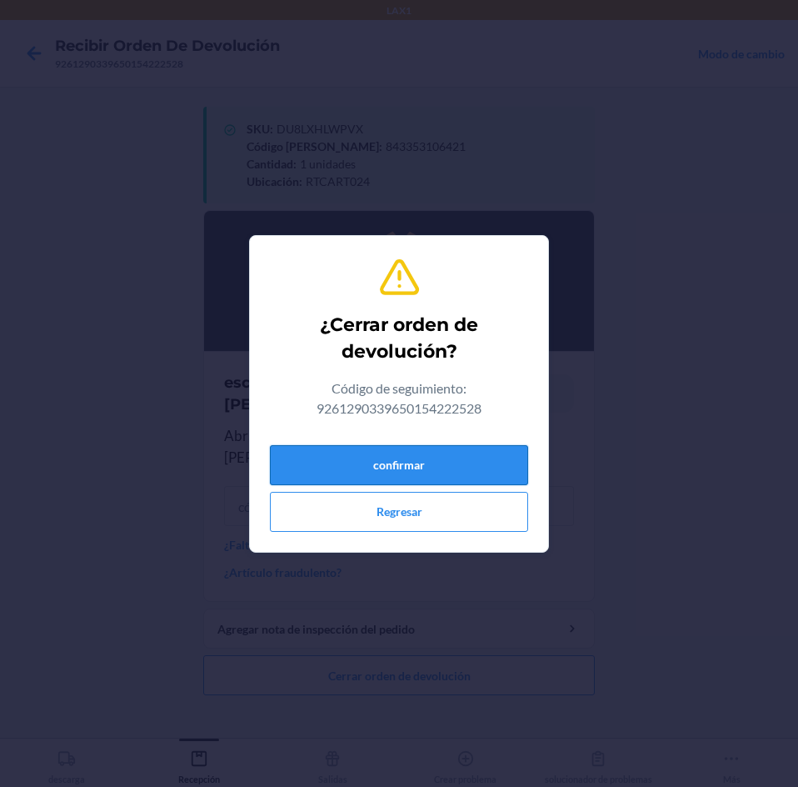
click at [507, 455] on button "confirmar" at bounding box center [399, 465] width 258 height 40
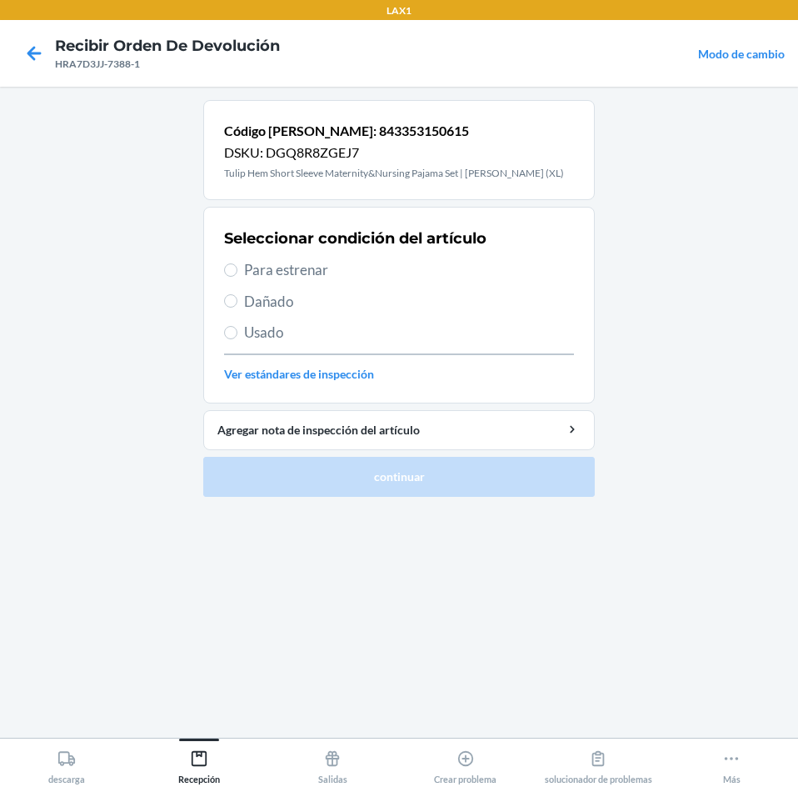
click at [62, 57] on div "HRA7D3JJ-7388-1" at bounding box center [167, 64] width 225 height 15
click at [262, 266] on span "Para estrenar" at bounding box center [409, 270] width 330 height 22
click at [237, 266] on input "Para estrenar" at bounding box center [230, 269] width 13 height 13
radio input "true"
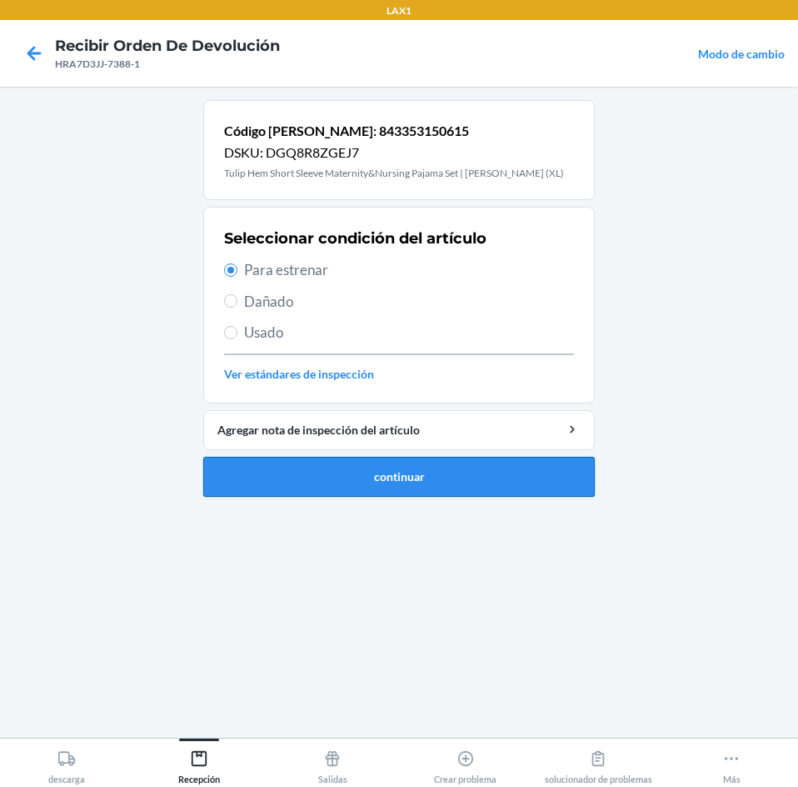
click at [369, 487] on button "continuar" at bounding box center [399, 477] width 392 height 40
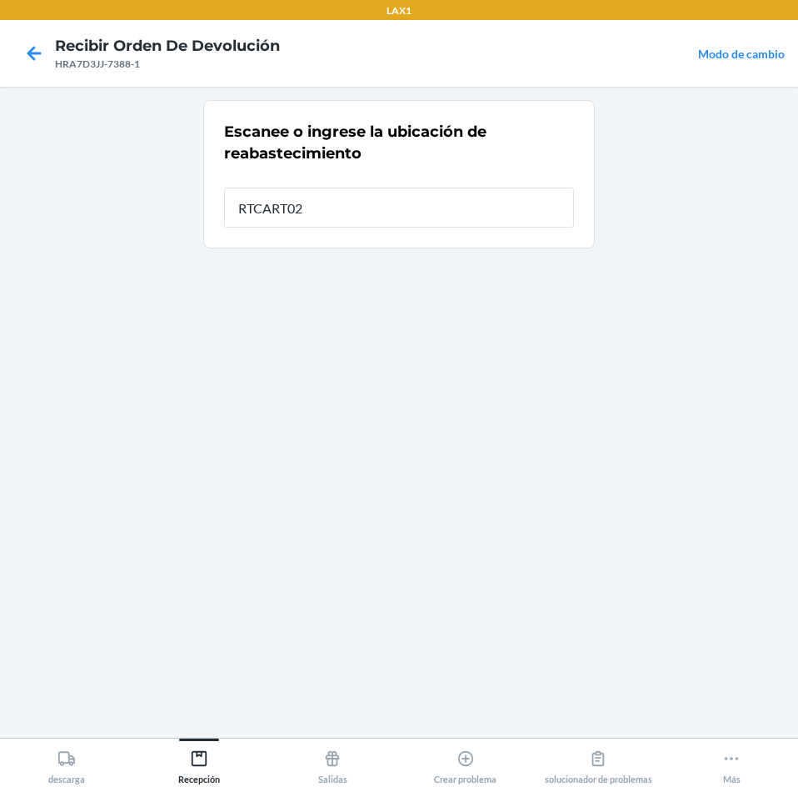
type input "RTCART024"
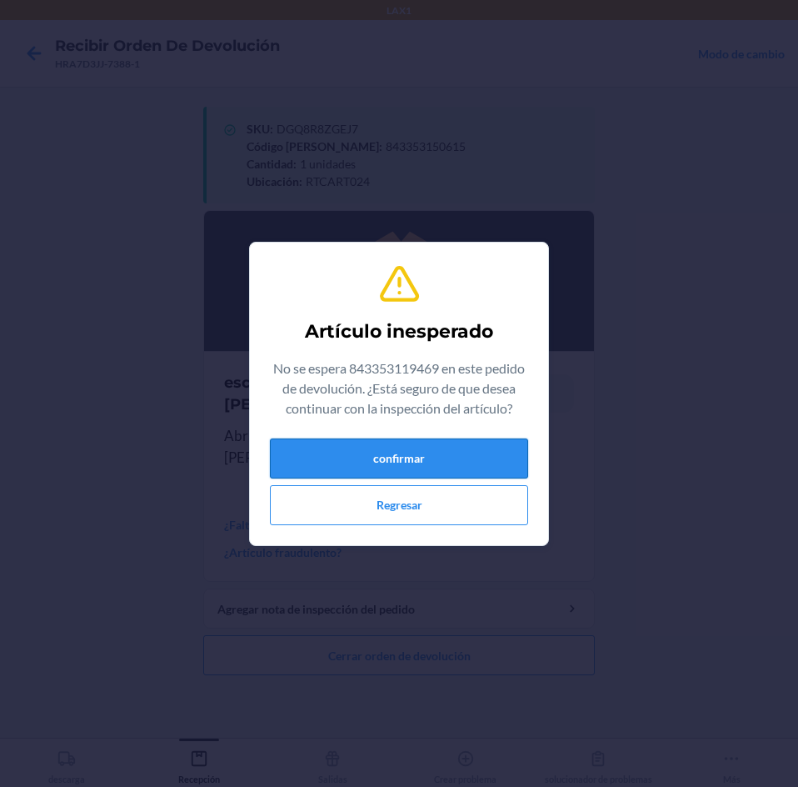
click at [452, 477] on button "confirmar" at bounding box center [399, 458] width 258 height 40
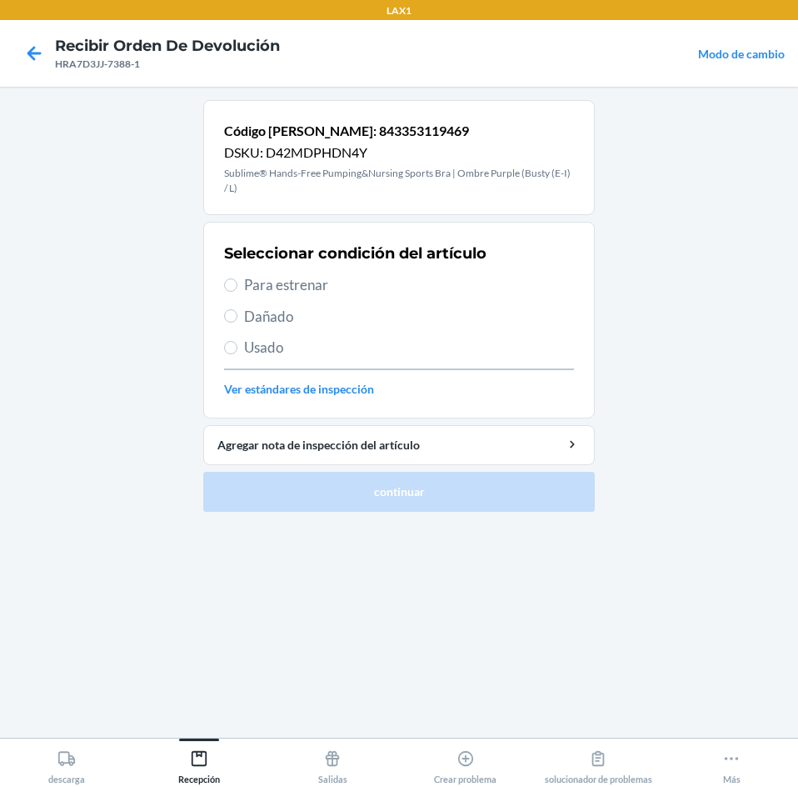
click at [267, 282] on span "Para estrenar" at bounding box center [409, 285] width 330 height 22
click at [237, 282] on input "Para estrenar" at bounding box center [230, 284] width 13 height 13
radio input "true"
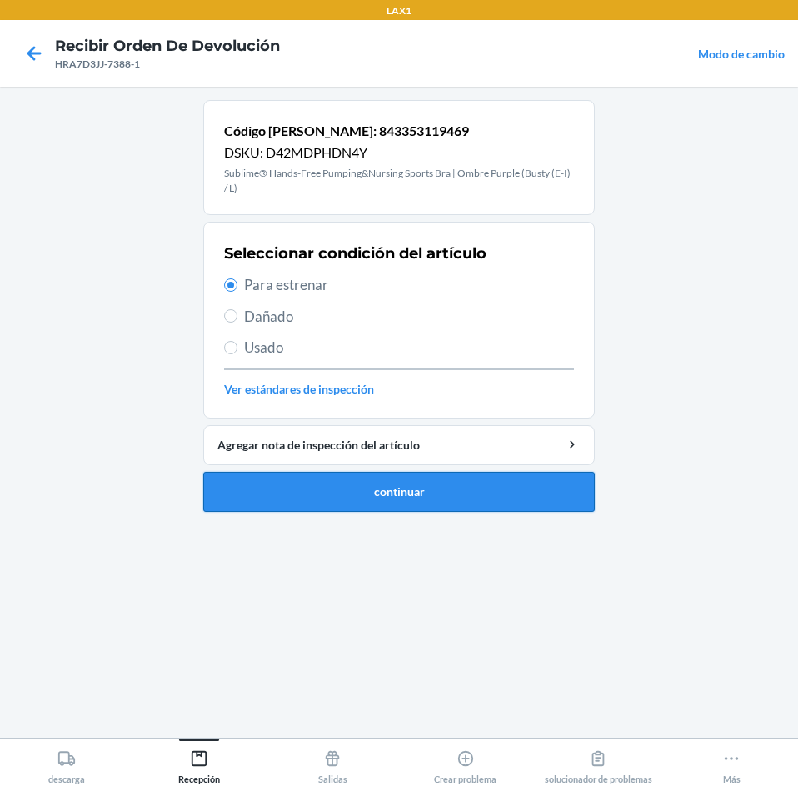
click at [457, 497] on button "continuar" at bounding box center [399, 492] width 392 height 40
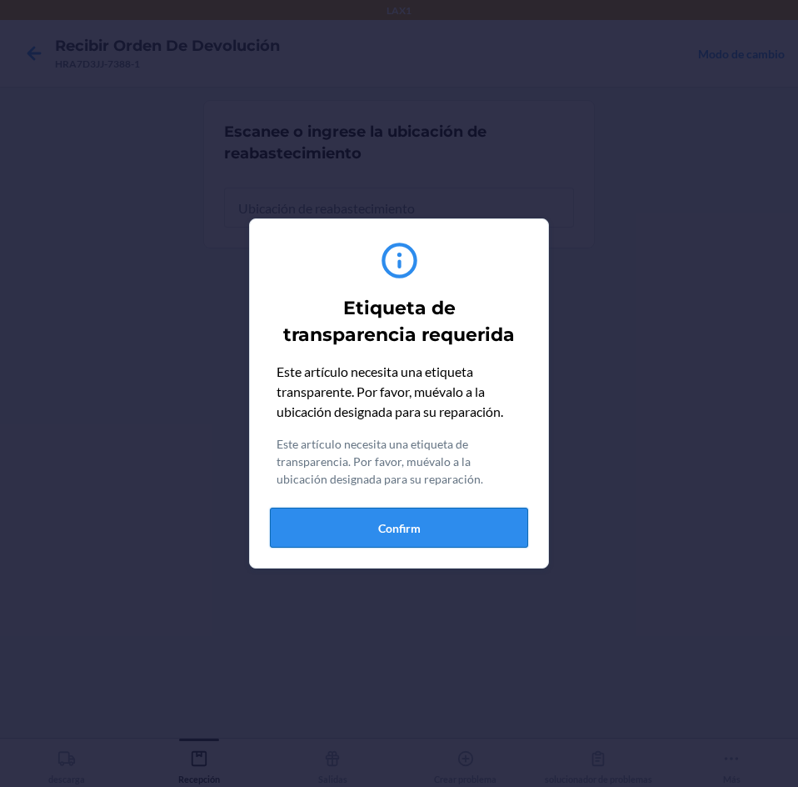
click at [455, 526] on button "Confirm" at bounding box center [399, 527] width 258 height 40
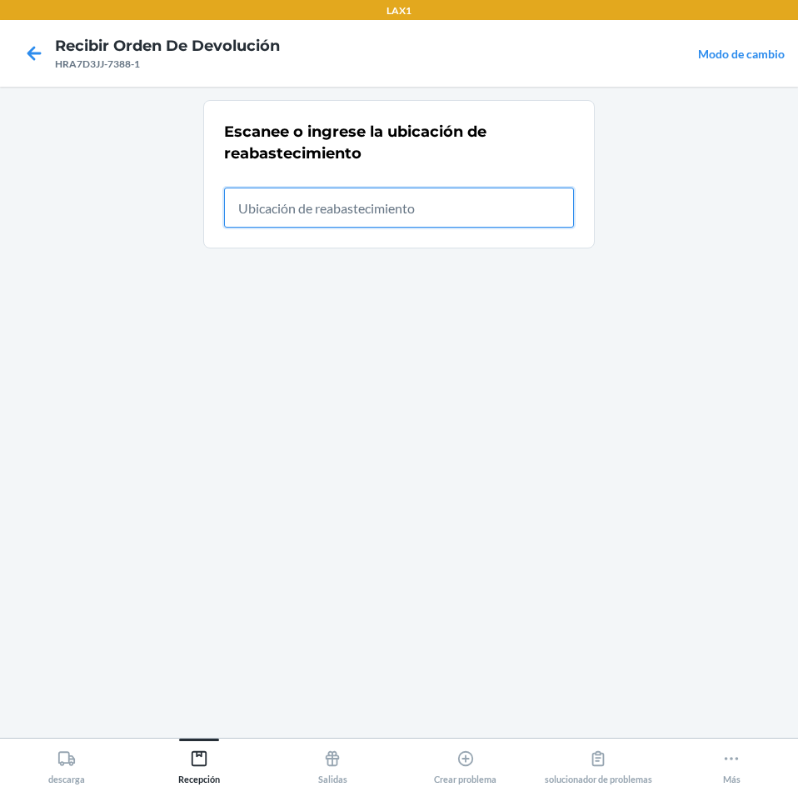
click at [494, 226] on input "text" at bounding box center [399, 207] width 350 height 40
type input "RTCART024"
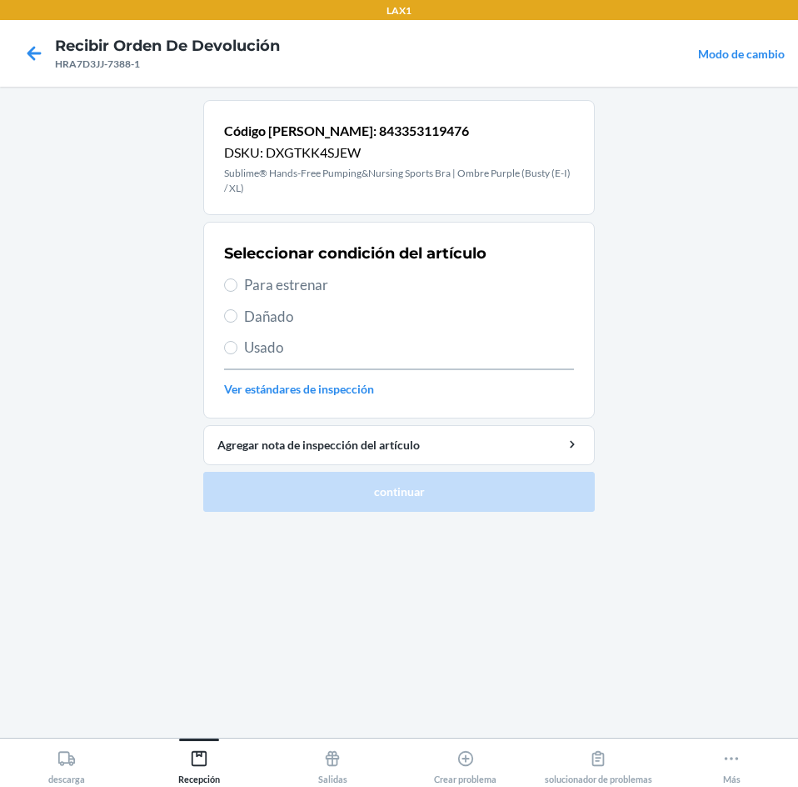
click at [250, 282] on span "Para estrenar" at bounding box center [409, 285] width 330 height 22
click at [237, 282] on input "Para estrenar" at bounding box center [230, 284] width 13 height 13
radio input "true"
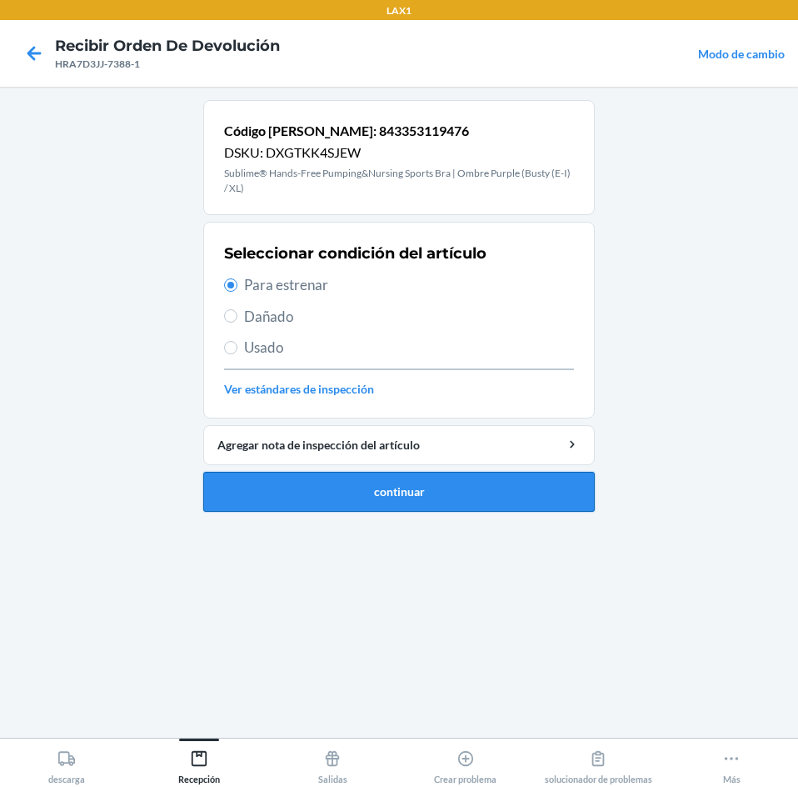
click at [310, 493] on button "continuar" at bounding box center [399, 492] width 392 height 40
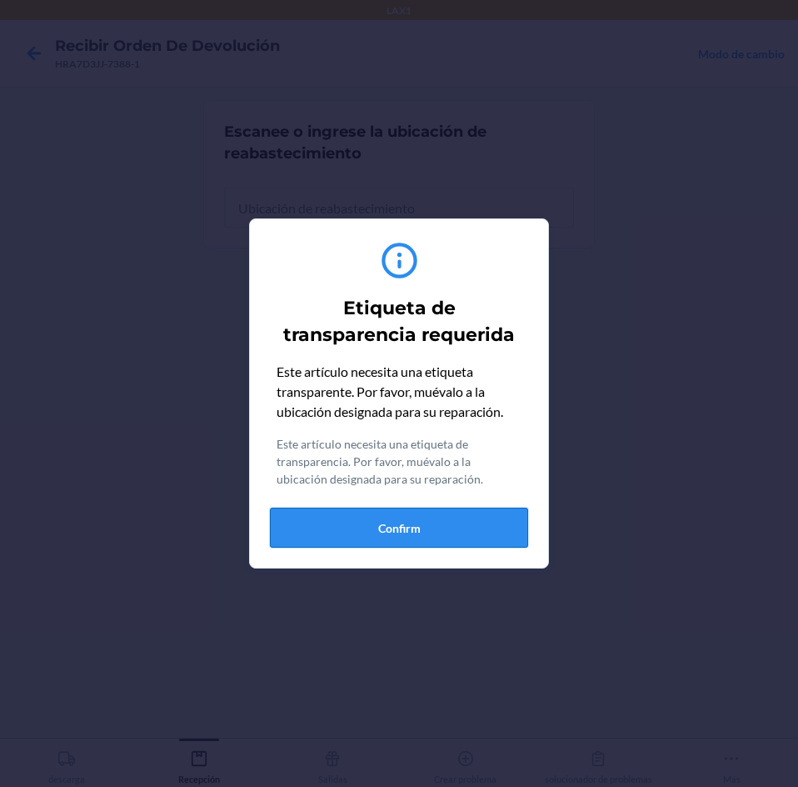
click at [502, 514] on button "Confirm" at bounding box center [399, 527] width 258 height 40
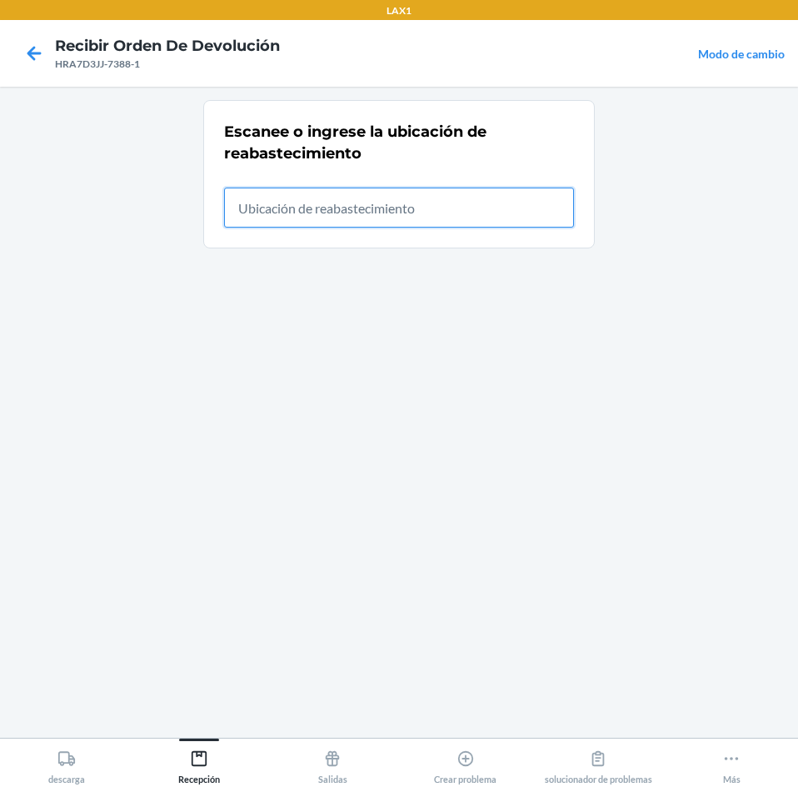
click at [448, 202] on input "text" at bounding box center [399, 207] width 350 height 40
type input "RTCART024"
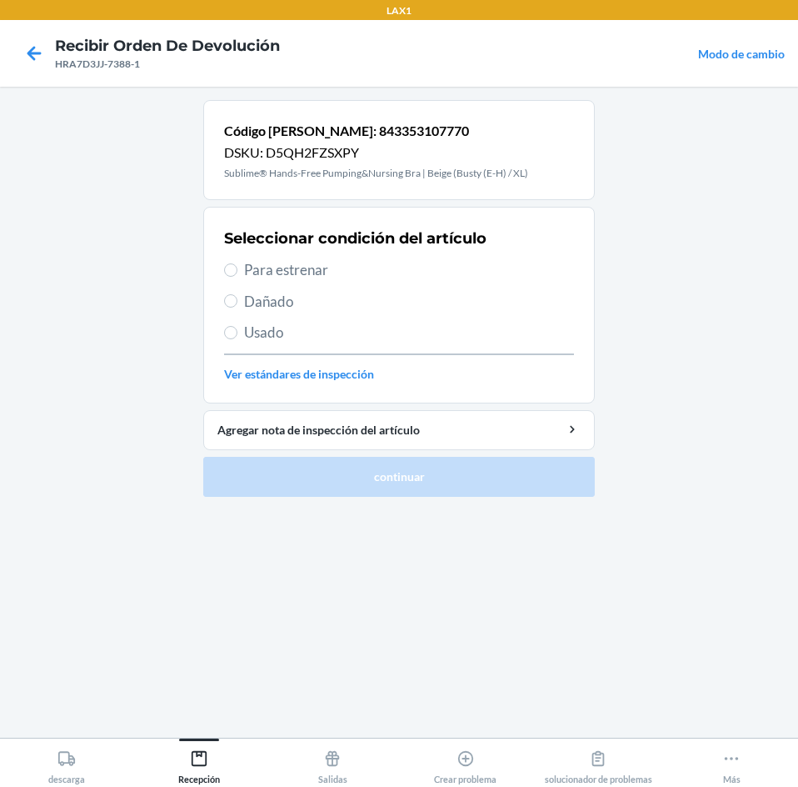
click at [254, 264] on span "Para estrenar" at bounding box center [409, 270] width 330 height 22
click at [237, 264] on input "Para estrenar" at bounding box center [230, 269] width 13 height 13
radio input "true"
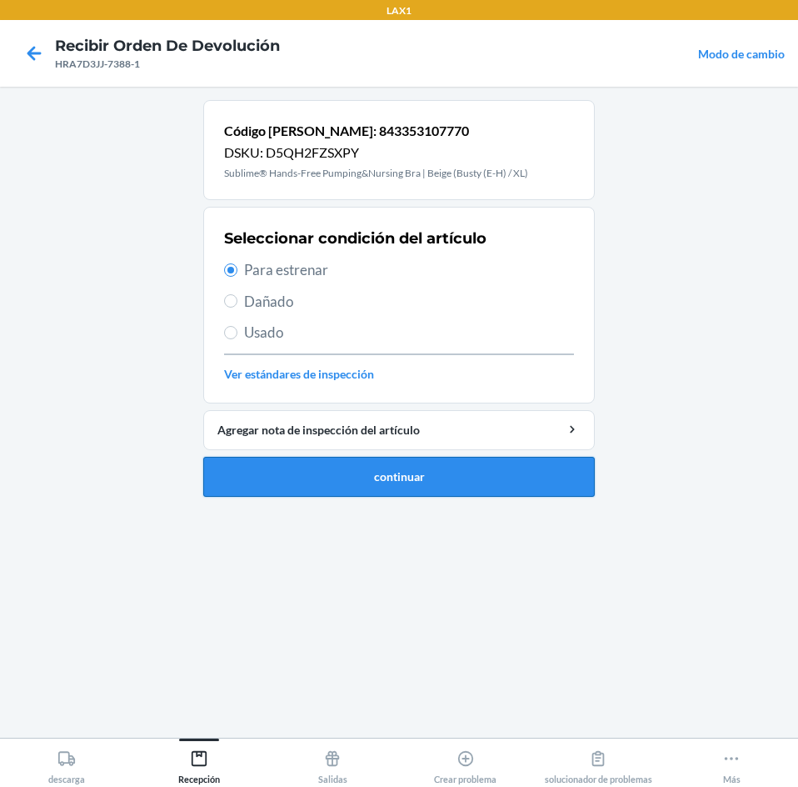
click at [260, 467] on button "continuar" at bounding box center [399, 477] width 392 height 40
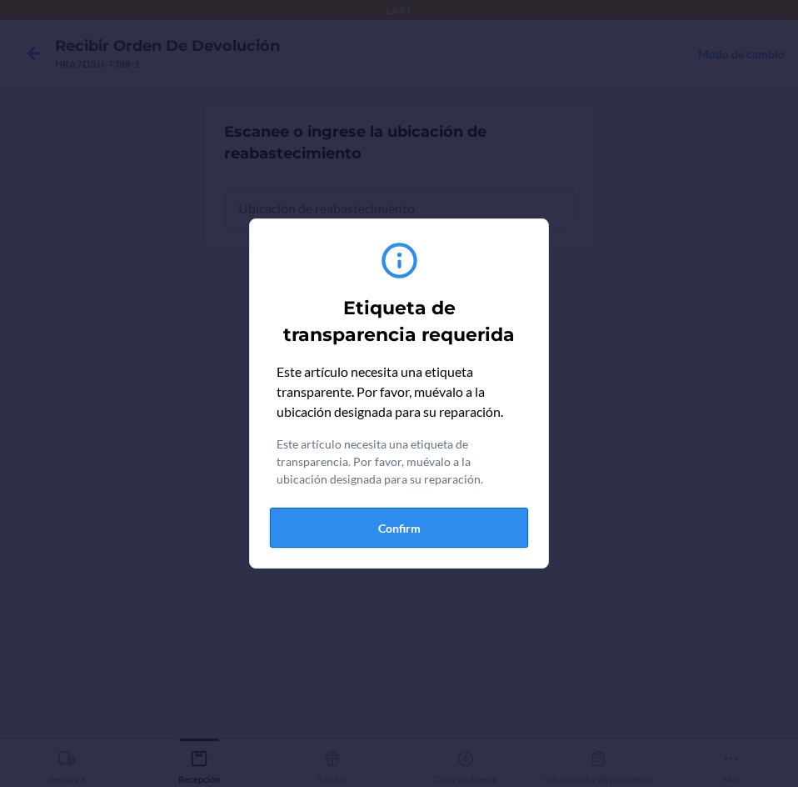
click at [499, 531] on button "Confirm" at bounding box center [399, 527] width 258 height 40
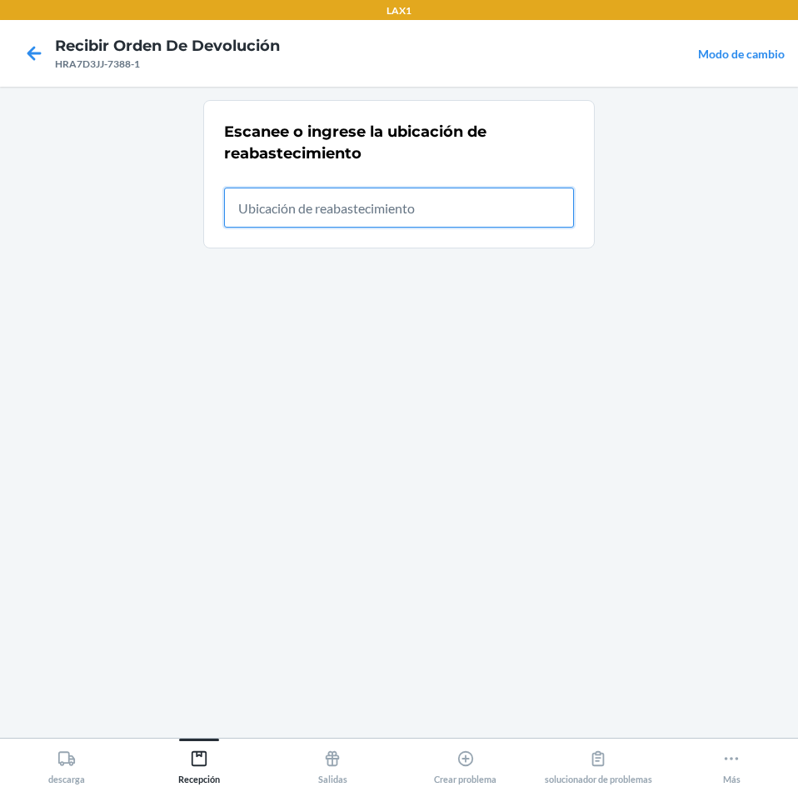
click at [458, 207] on input "text" at bounding box center [399, 207] width 350 height 40
type input "RTCART024"
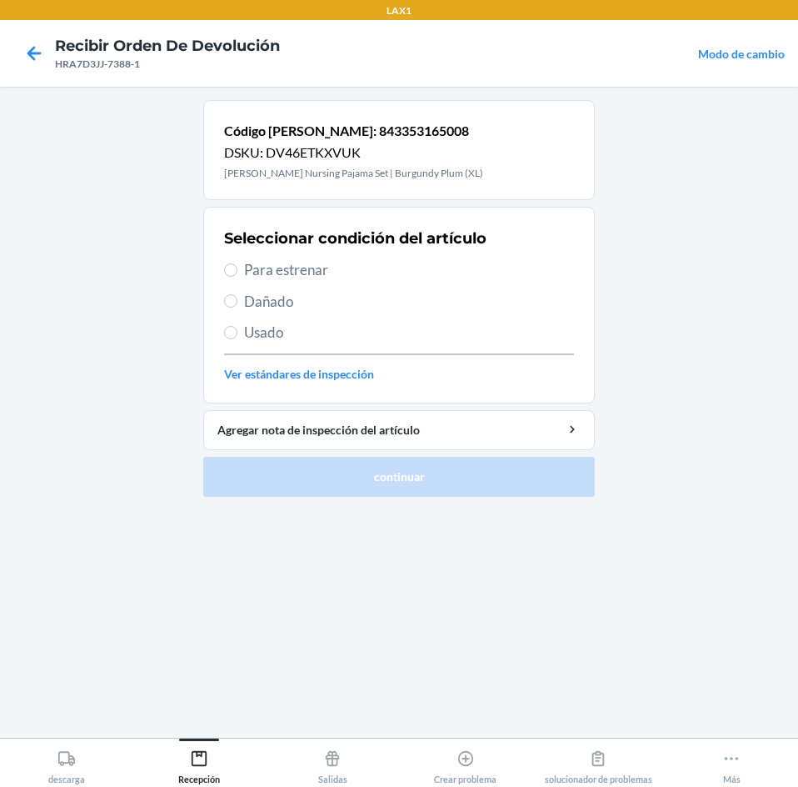
click at [238, 277] on label "Para estrenar" at bounding box center [399, 270] width 350 height 22
click at [237, 277] on input "Para estrenar" at bounding box center [230, 269] width 13 height 13
radio input "true"
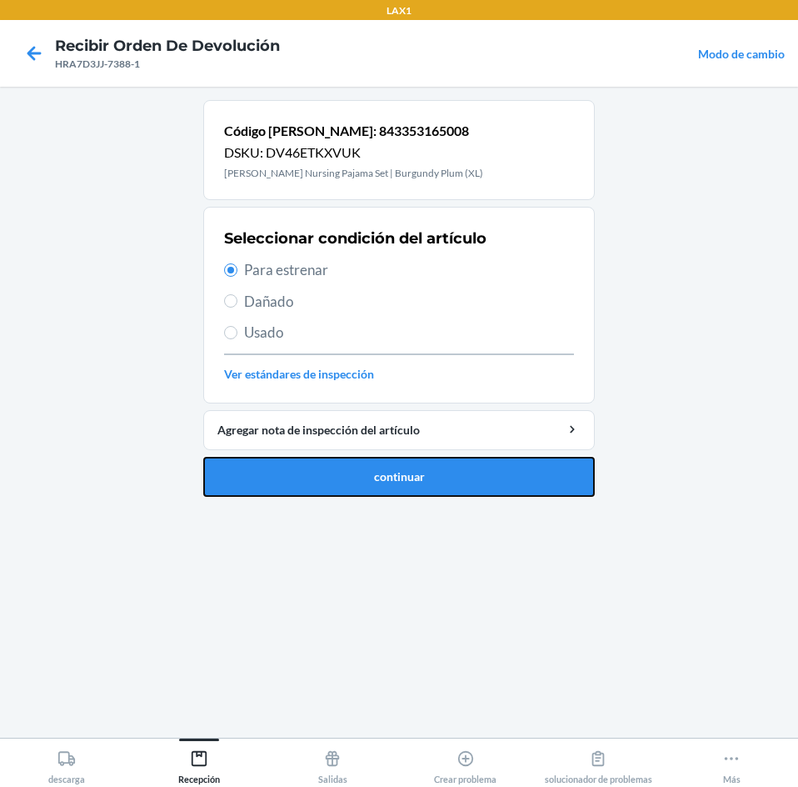
drag, startPoint x: 307, startPoint y: 469, endPoint x: 391, endPoint y: 356, distance: 140.7
click at [312, 466] on button "continuar" at bounding box center [399, 477] width 392 height 40
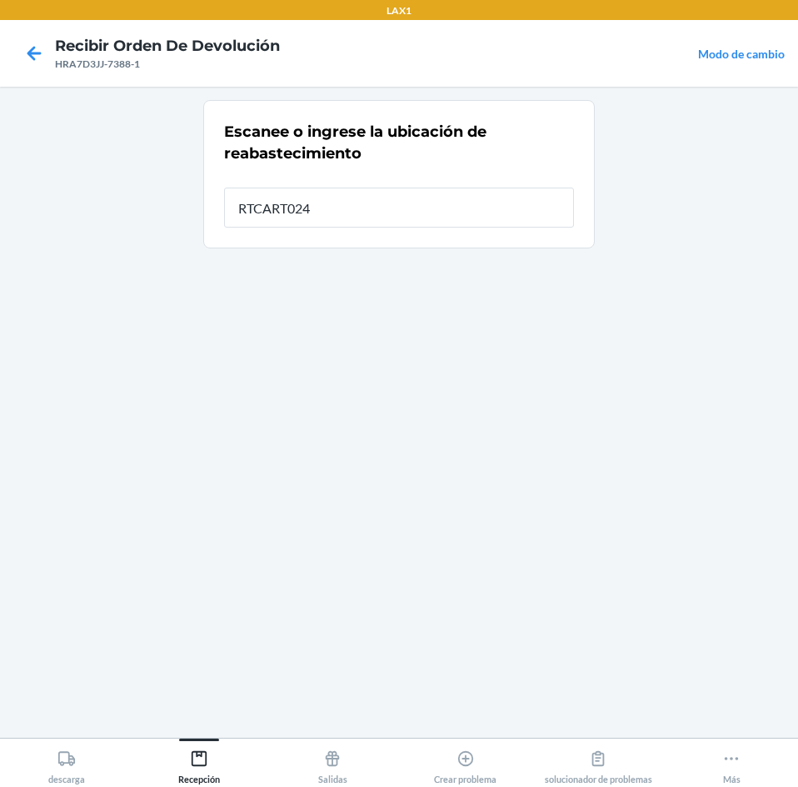
type input "RTCART024"
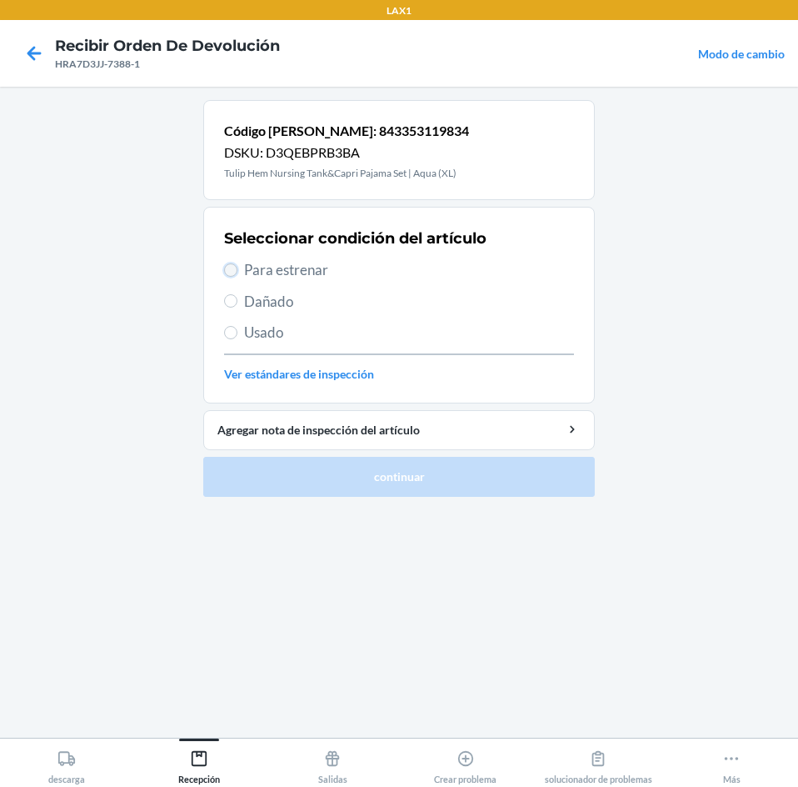
click at [231, 269] on input "Para estrenar" at bounding box center [230, 269] width 13 height 13
radio input "true"
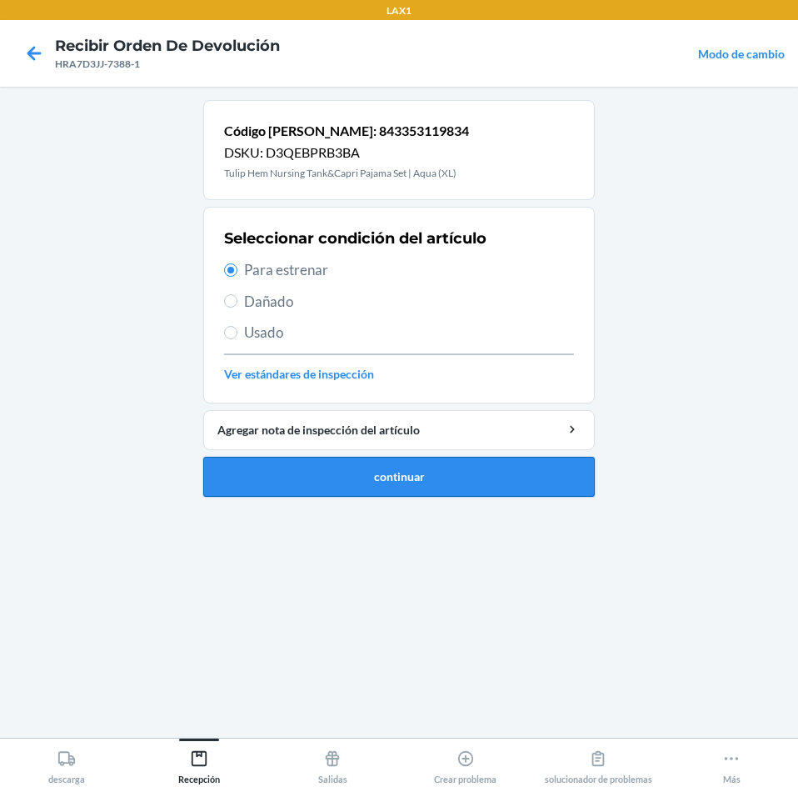
click at [387, 484] on button "continuar" at bounding box center [399, 477] width 392 height 40
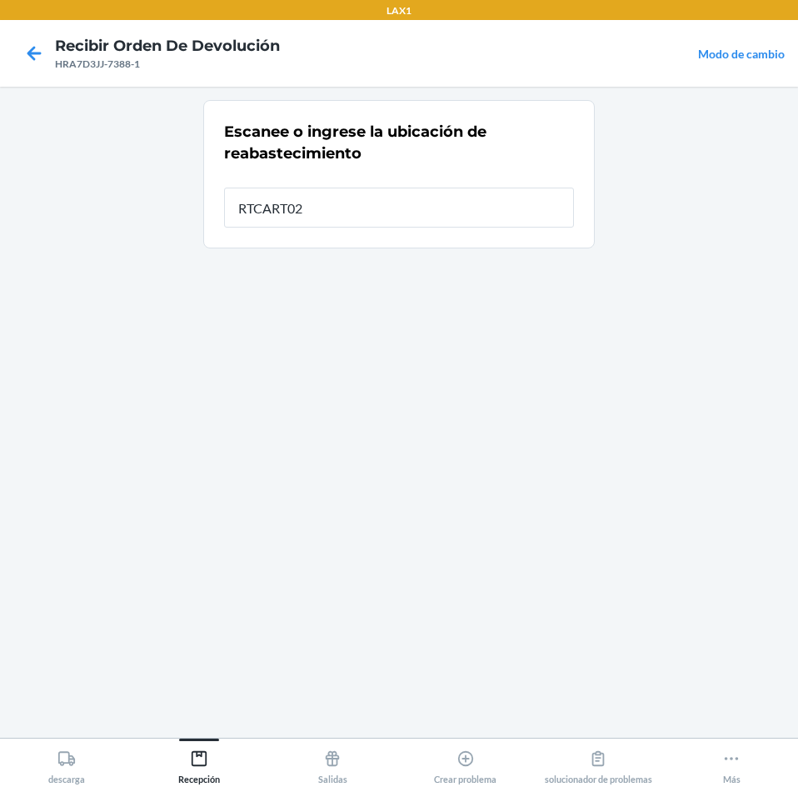
type input "RTCART024"
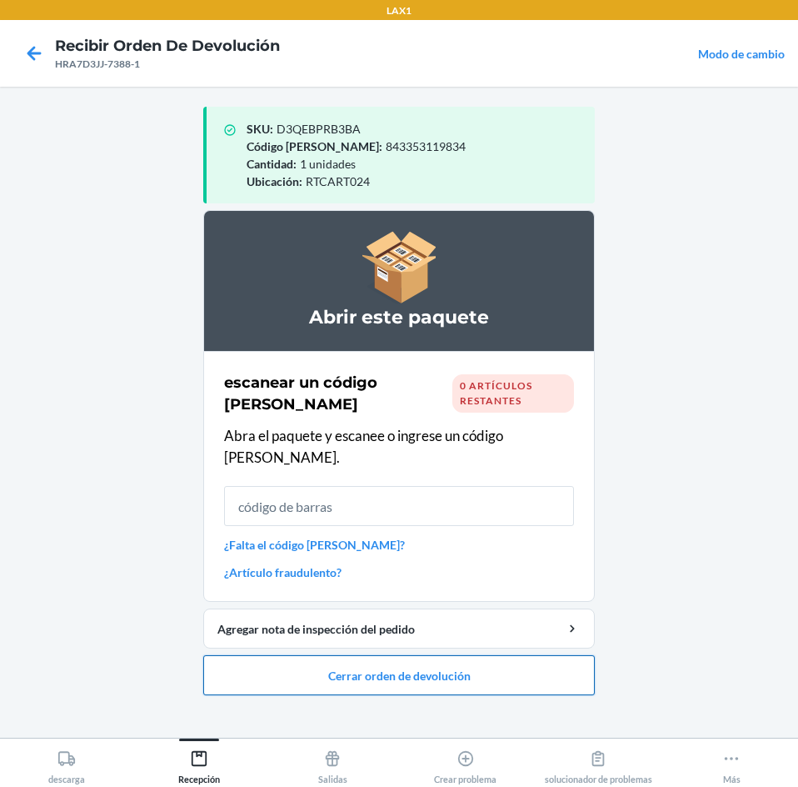
click at [534, 658] on button "Cerrar orden de devolución" at bounding box center [399, 675] width 392 height 40
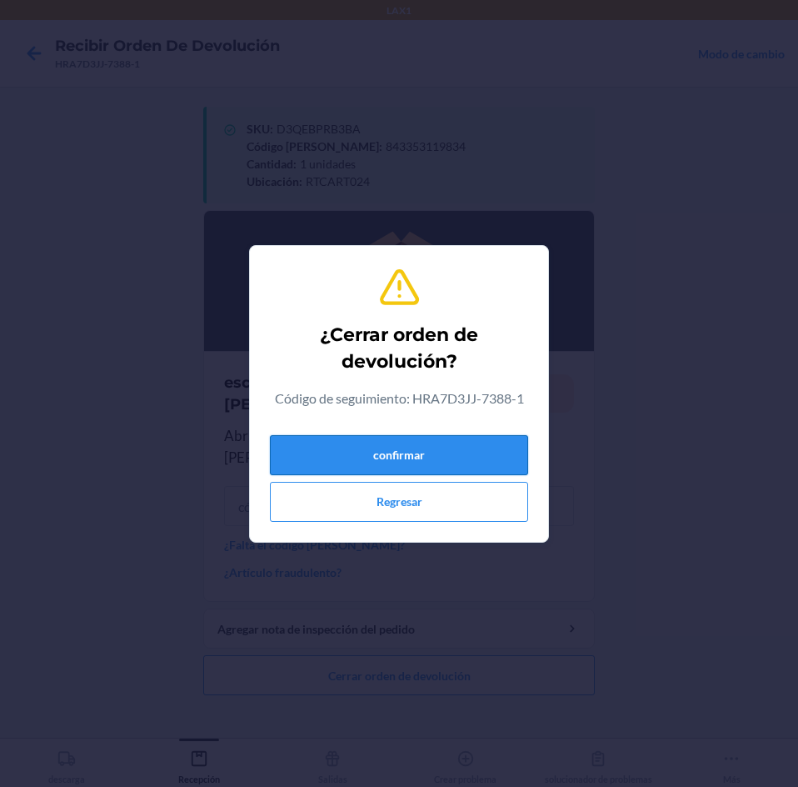
click at [463, 437] on button "confirmar" at bounding box center [399, 455] width 258 height 40
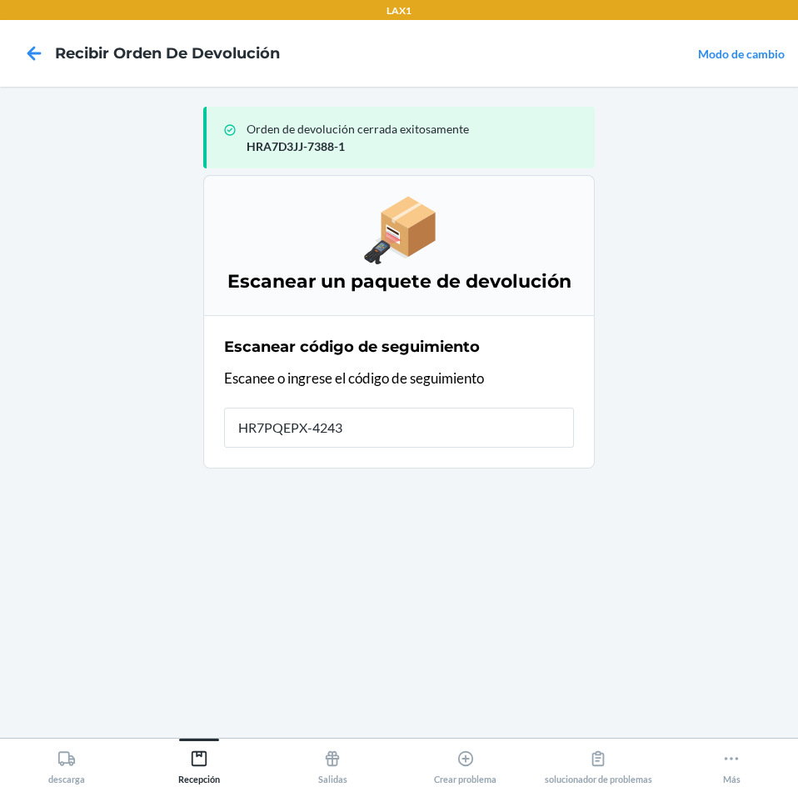
type input "HR7PQEPX-4243-"
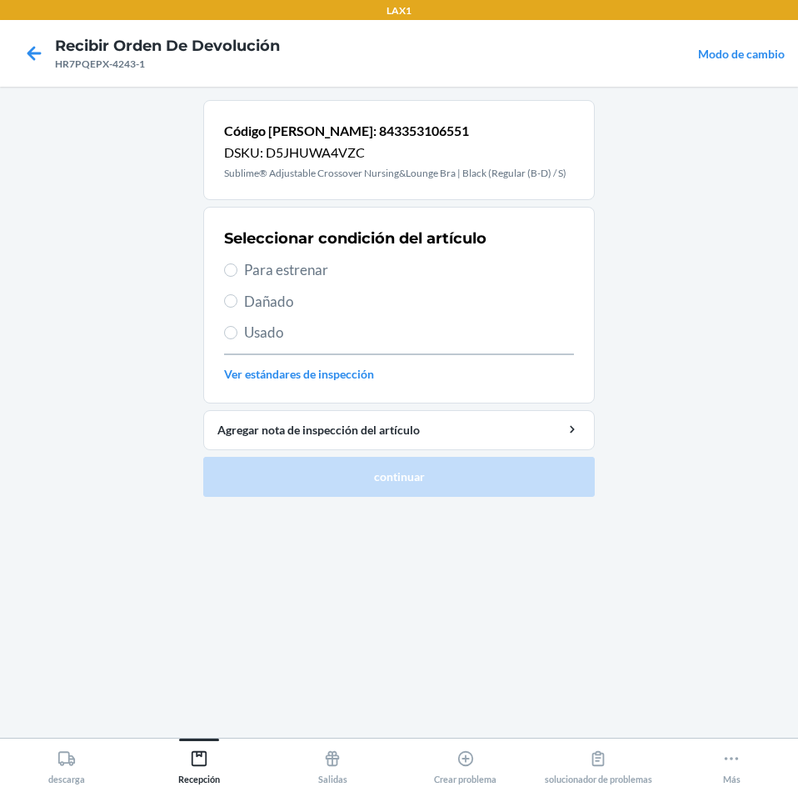
click at [246, 268] on span "Para estrenar" at bounding box center [409, 270] width 330 height 22
click at [237, 268] on input "Para estrenar" at bounding box center [230, 269] width 13 height 13
radio input "true"
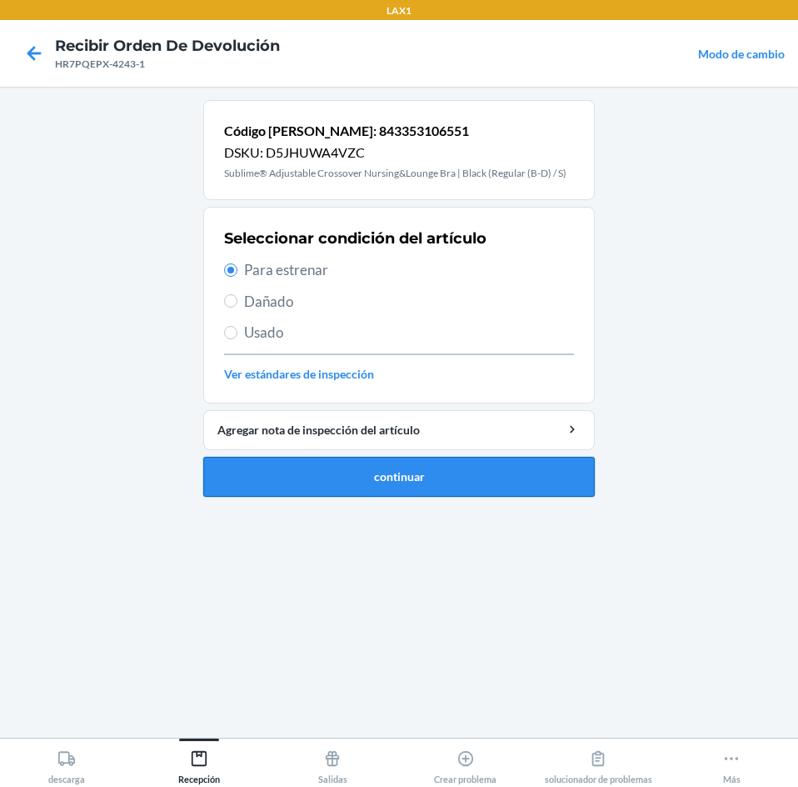
click at [550, 486] on button "continuar" at bounding box center [399, 477] width 392 height 40
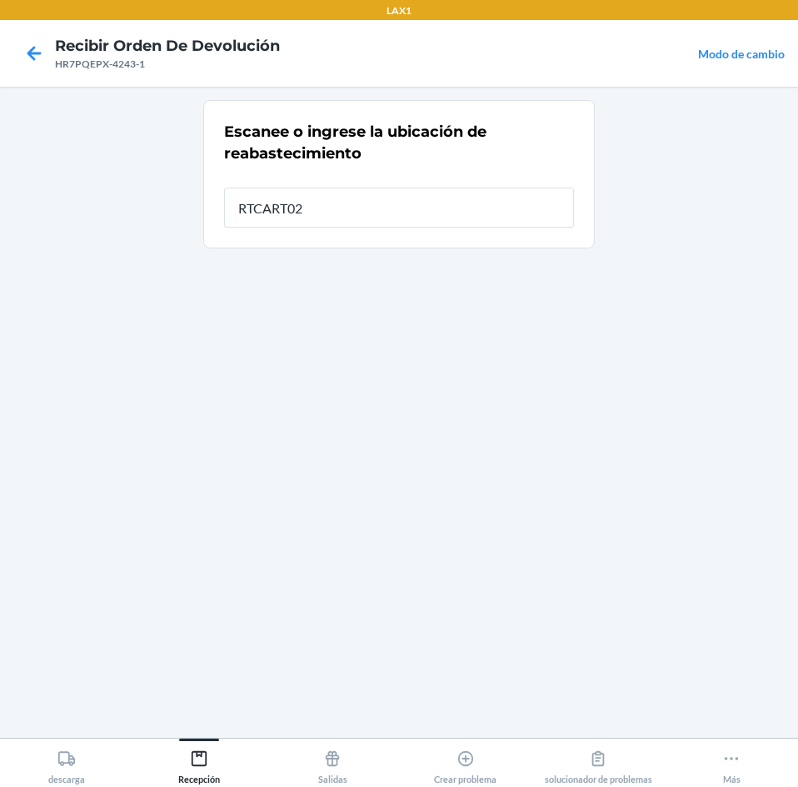
type input "RTCART024"
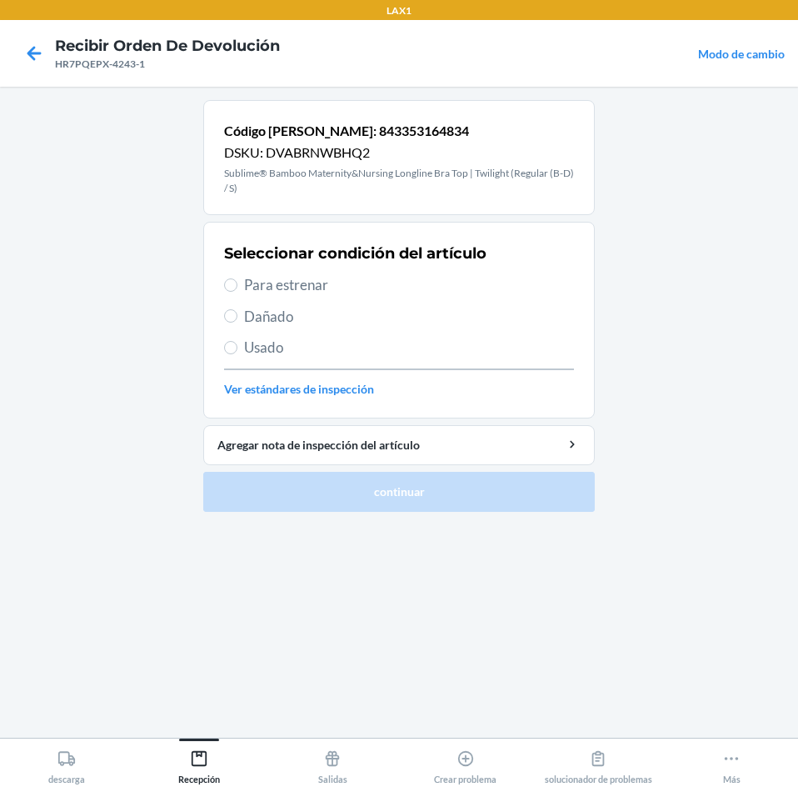
click at [267, 292] on span "Para estrenar" at bounding box center [409, 285] width 330 height 22
click at [237, 292] on input "Para estrenar" at bounding box center [230, 284] width 13 height 13
radio input "true"
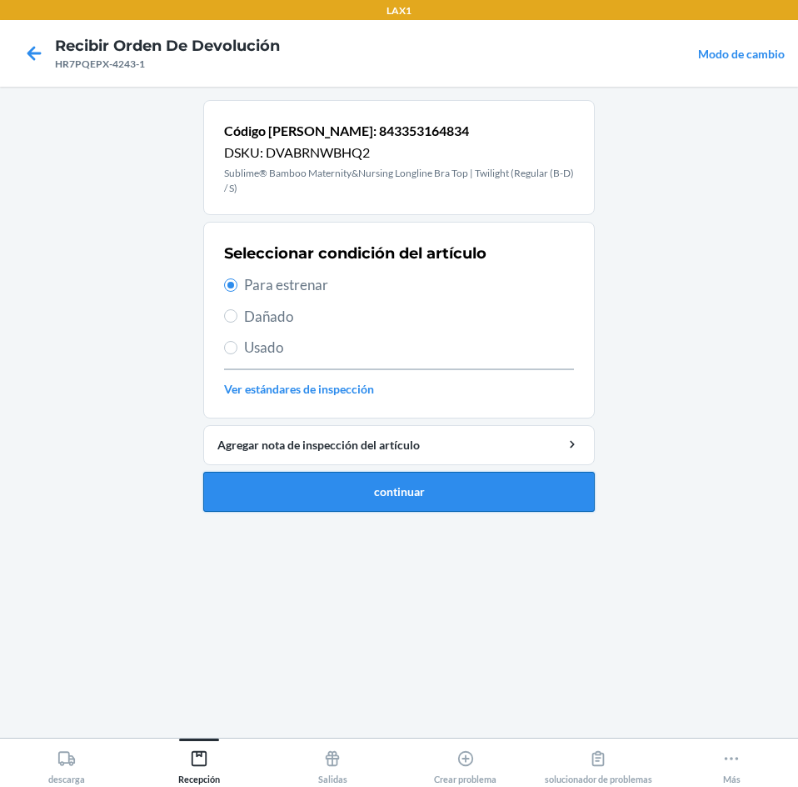
click at [463, 501] on button "continuar" at bounding box center [399, 492] width 392 height 40
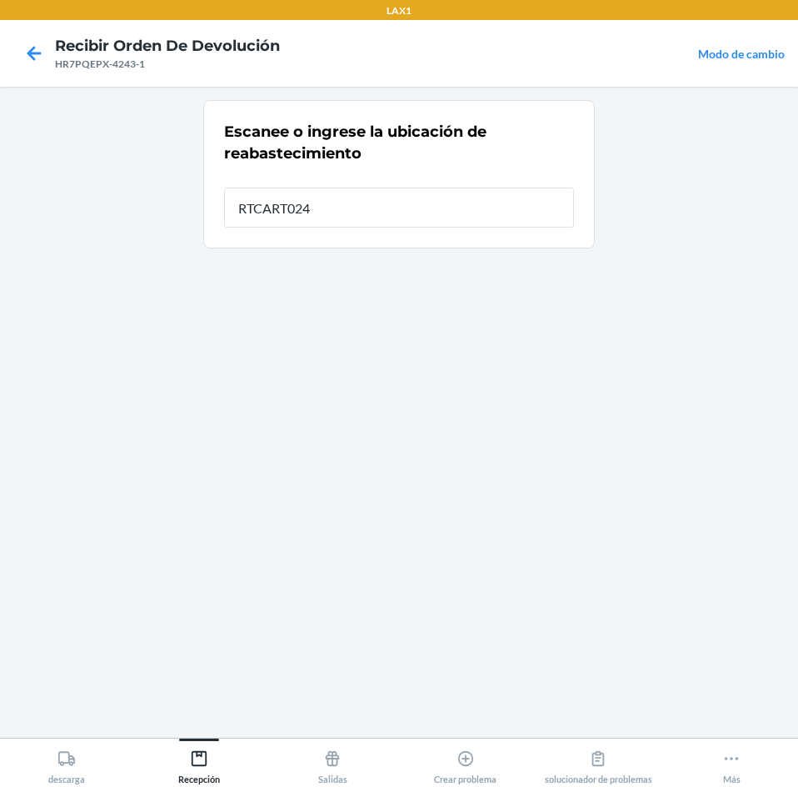
type input "RTCART024"
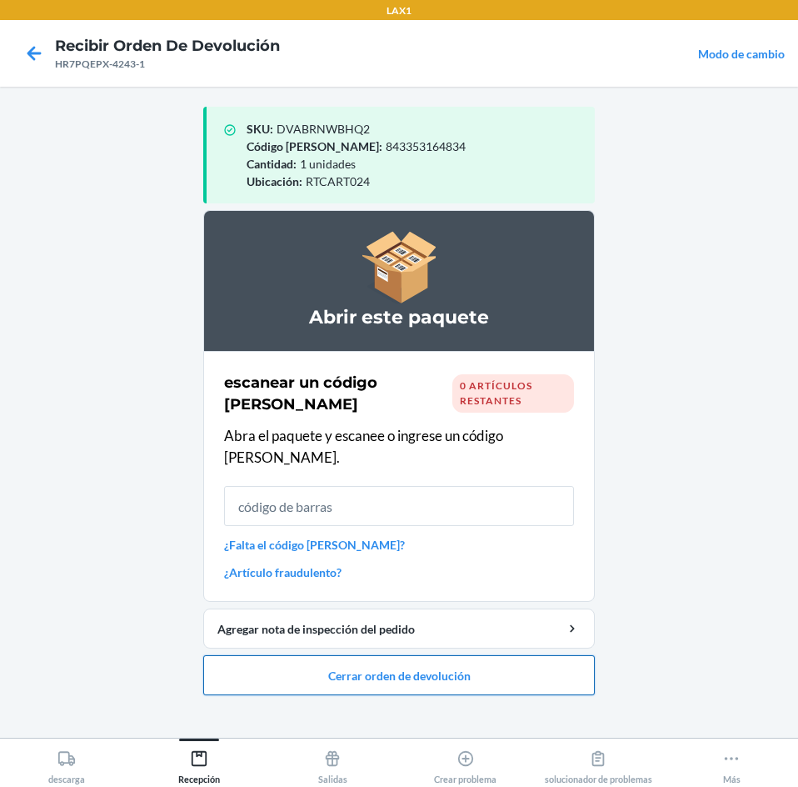
click at [535, 655] on button "Cerrar orden de devolución" at bounding box center [399, 675] width 392 height 40
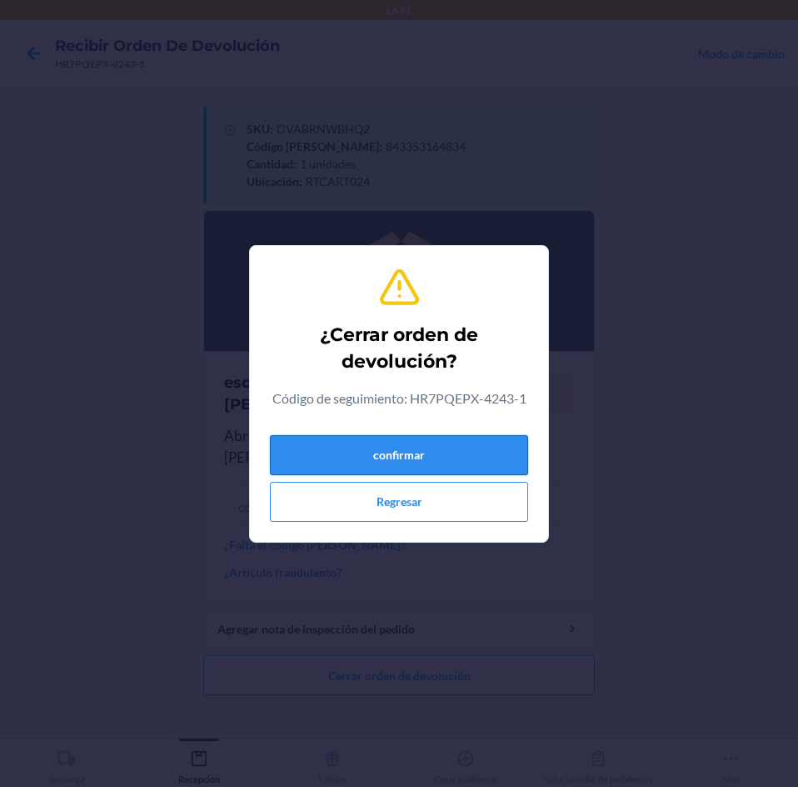
click at [497, 447] on button "confirmar" at bounding box center [399, 455] width 258 height 40
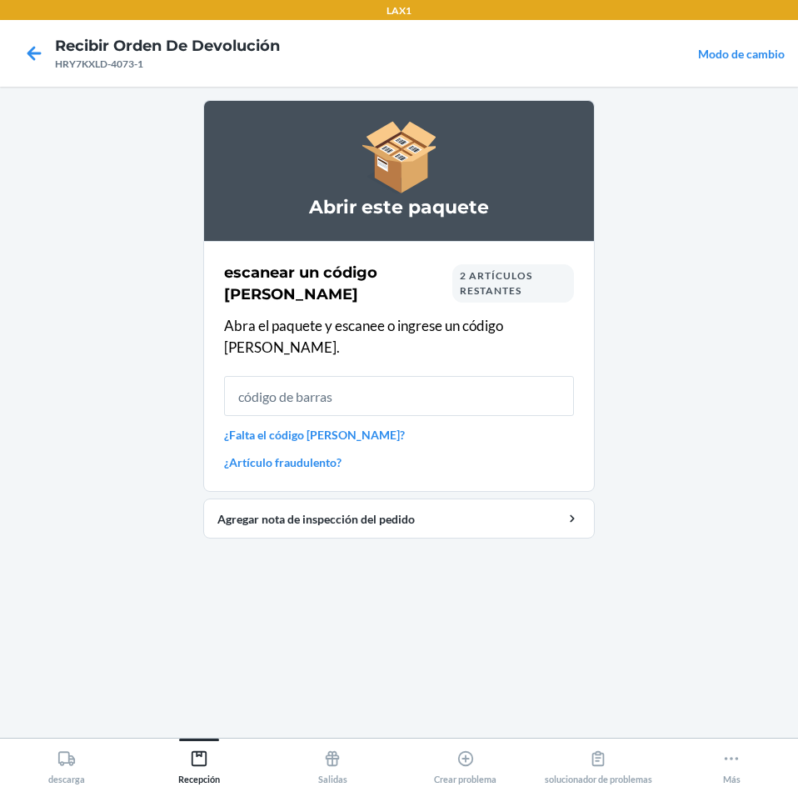
click at [520, 378] on input "text" at bounding box center [399, 396] width 350 height 40
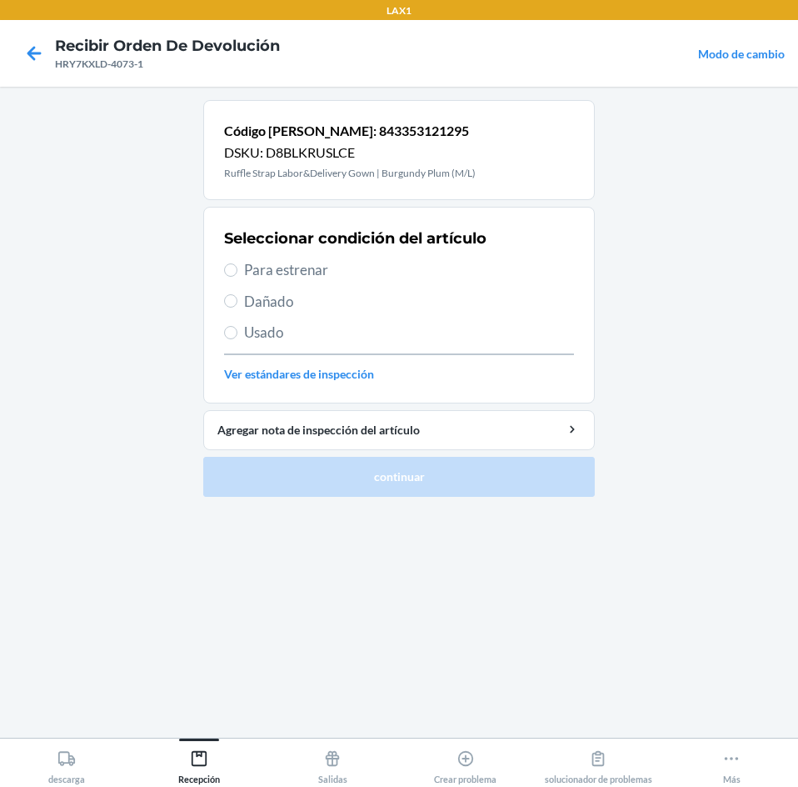
click at [267, 267] on span "Para estrenar" at bounding box center [409, 270] width 330 height 22
click at [237, 267] on input "Para estrenar" at bounding box center [230, 269] width 13 height 13
radio input "true"
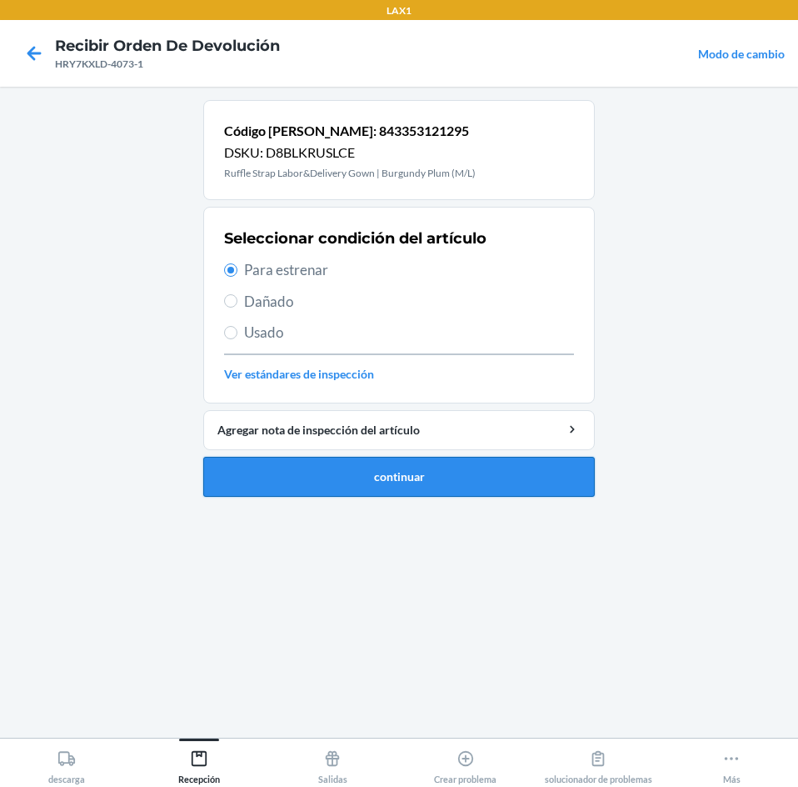
click at [564, 473] on button "continuar" at bounding box center [399, 477] width 392 height 40
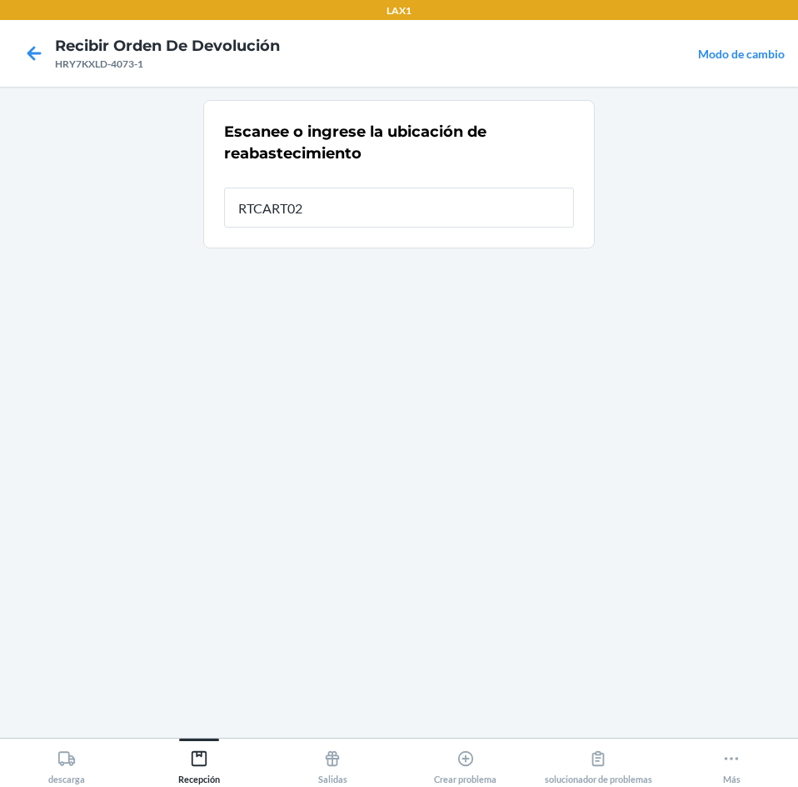
type input "RTCART024"
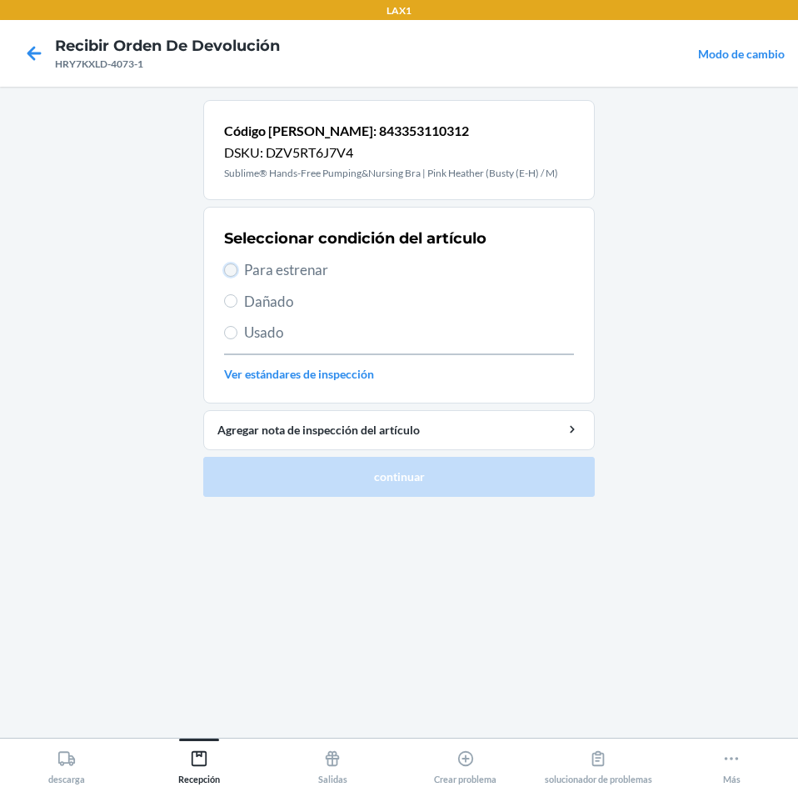
click at [237, 269] on input "Para estrenar" at bounding box center [230, 269] width 13 height 13
radio input "true"
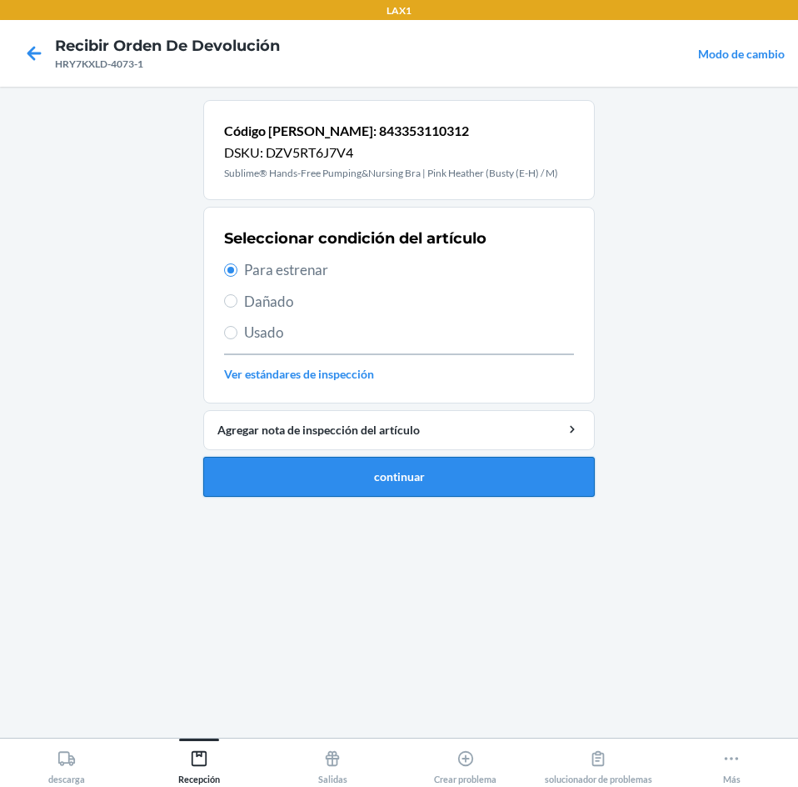
click at [499, 483] on button "continuar" at bounding box center [399, 477] width 392 height 40
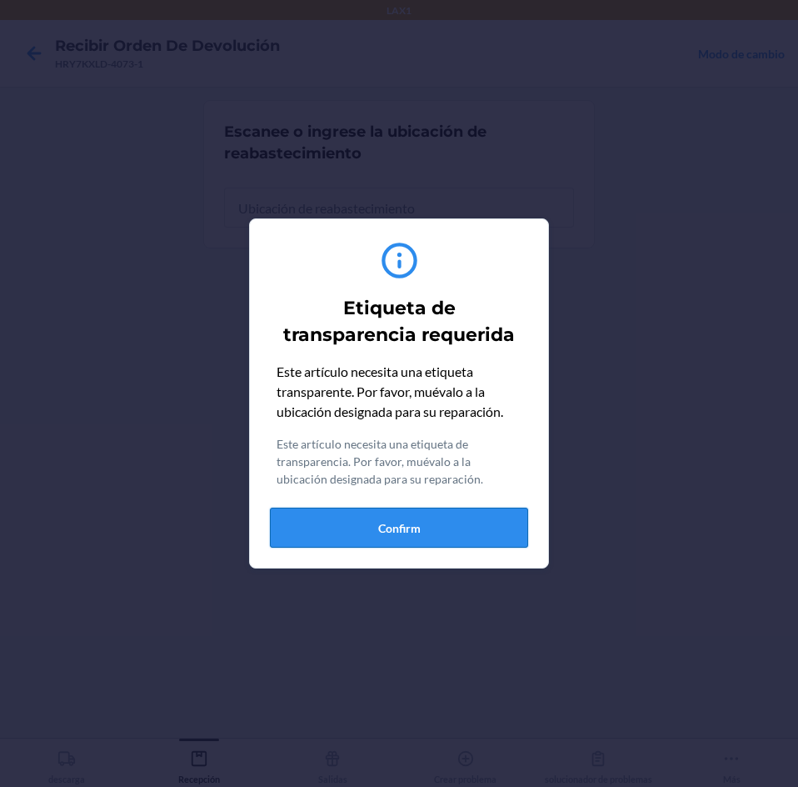
click at [467, 534] on button "Confirm" at bounding box center [399, 527] width 258 height 40
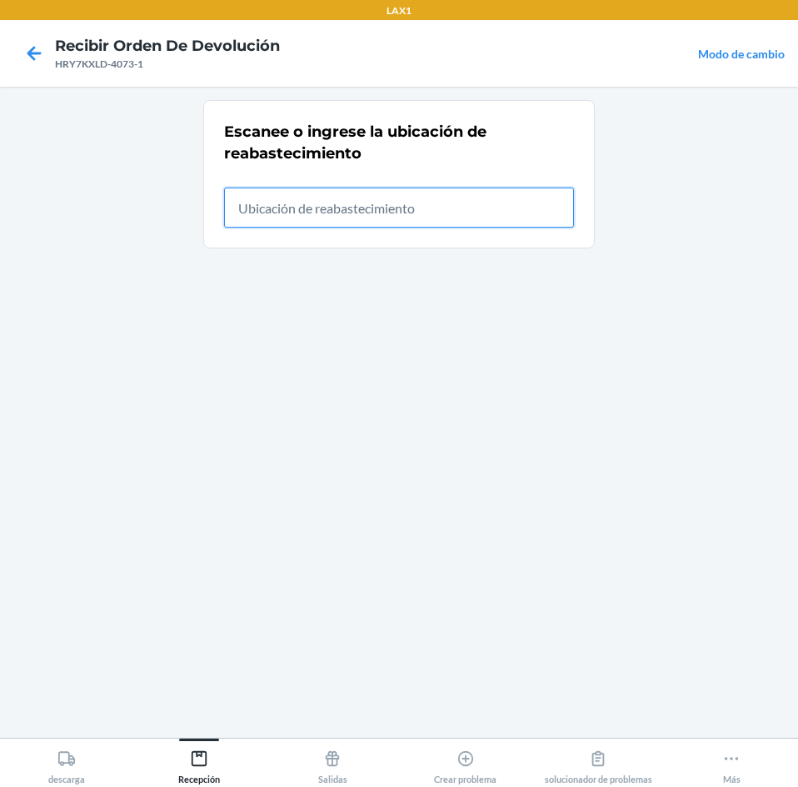
click at [538, 189] on input "text" at bounding box center [399, 207] width 350 height 40
type input "RTCART024"
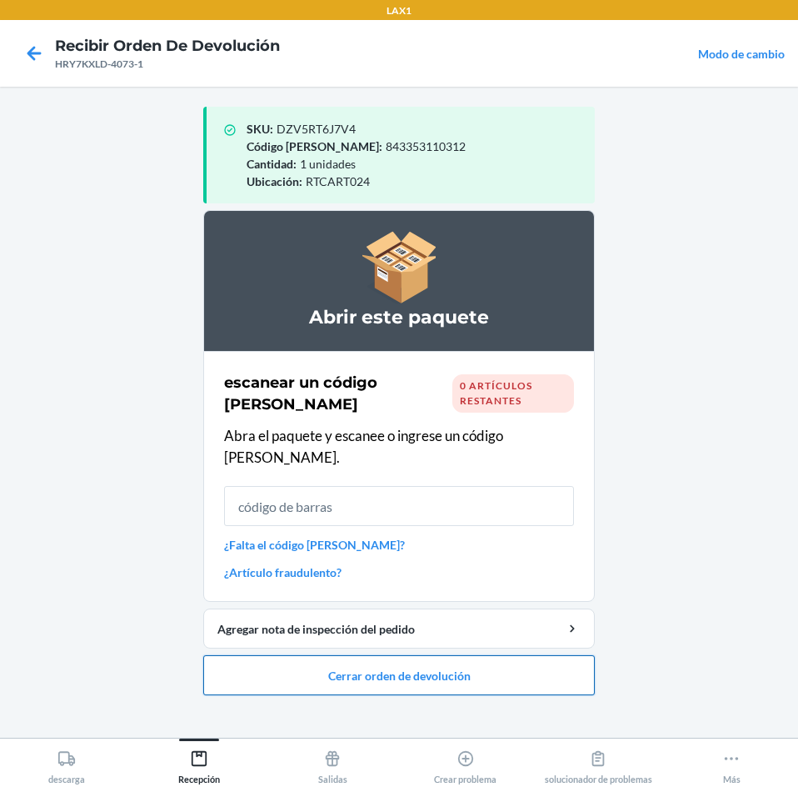
click at [530, 655] on button "Cerrar orden de devolución" at bounding box center [399, 675] width 392 height 40
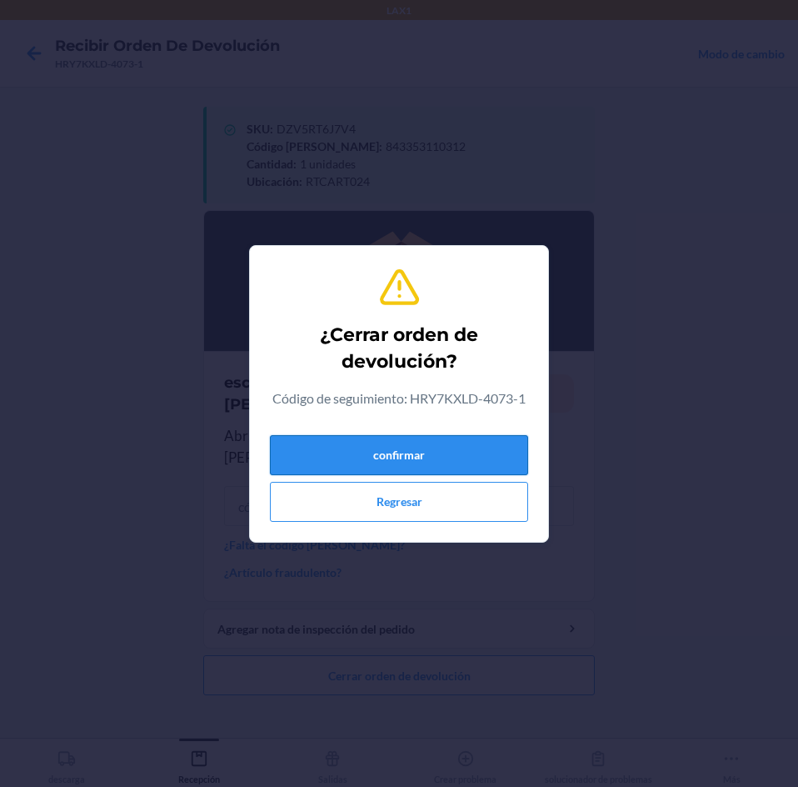
click at [487, 464] on button "confirmar" at bounding box center [399, 455] width 258 height 40
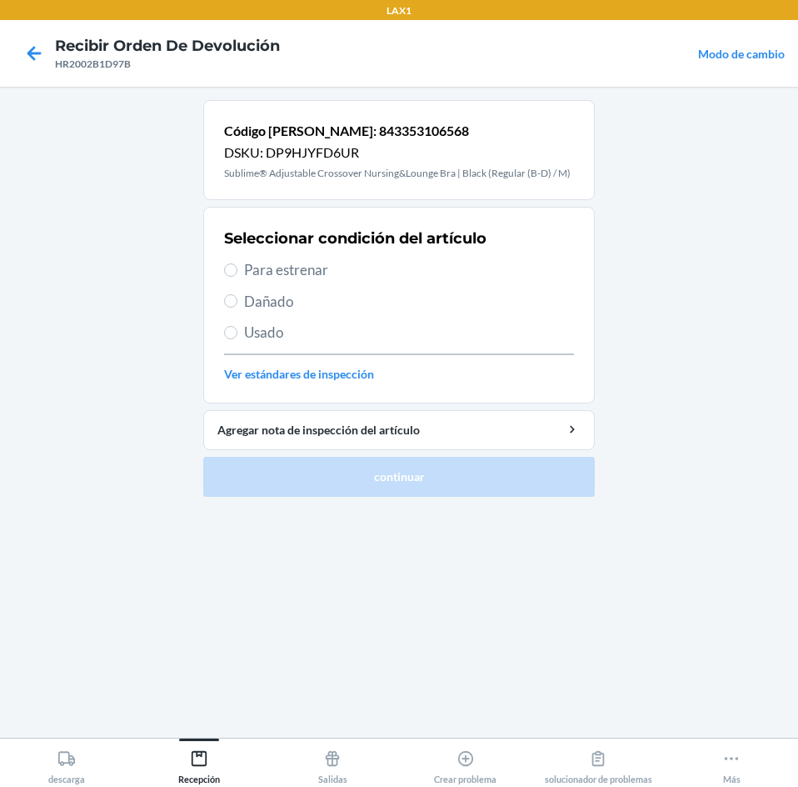
click at [257, 271] on span "Para estrenar" at bounding box center [409, 270] width 330 height 22
click at [237, 271] on input "Para estrenar" at bounding box center [230, 269] width 13 height 13
radio input "true"
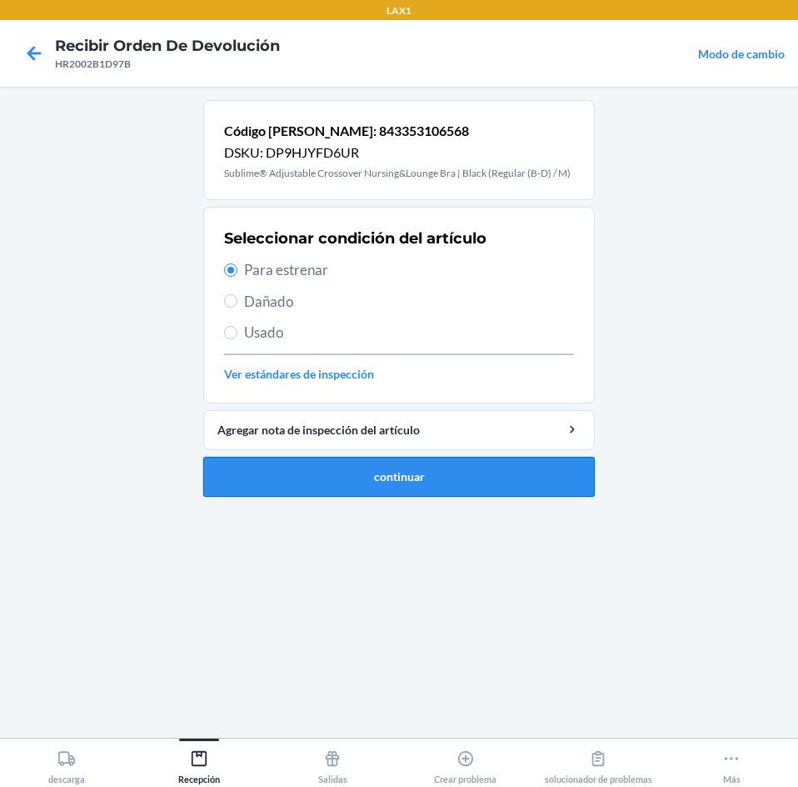
click at [283, 492] on button "continuar" at bounding box center [399, 477] width 392 height 40
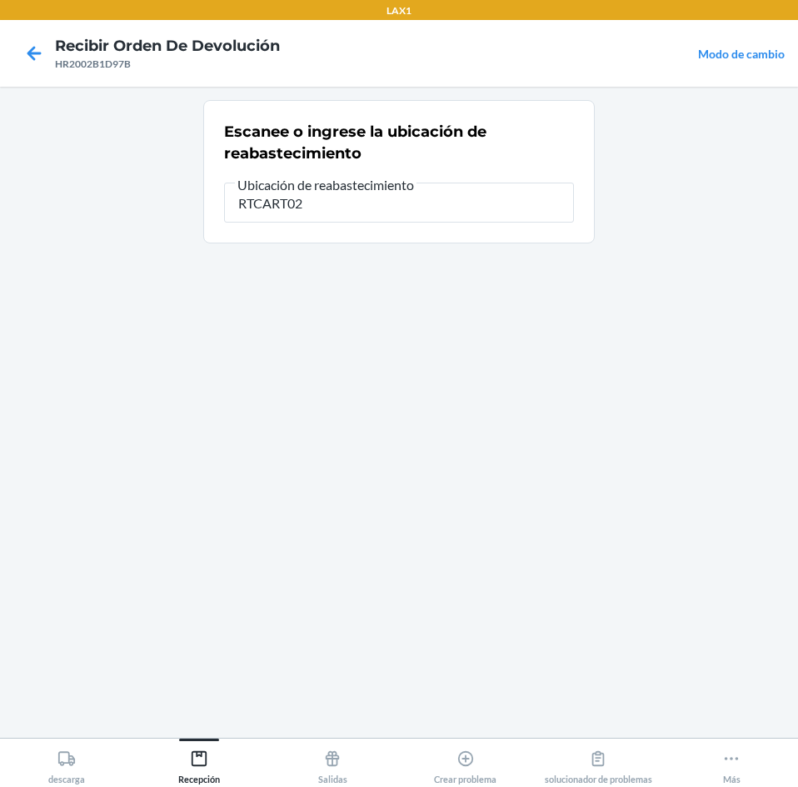
type input "RTCART024"
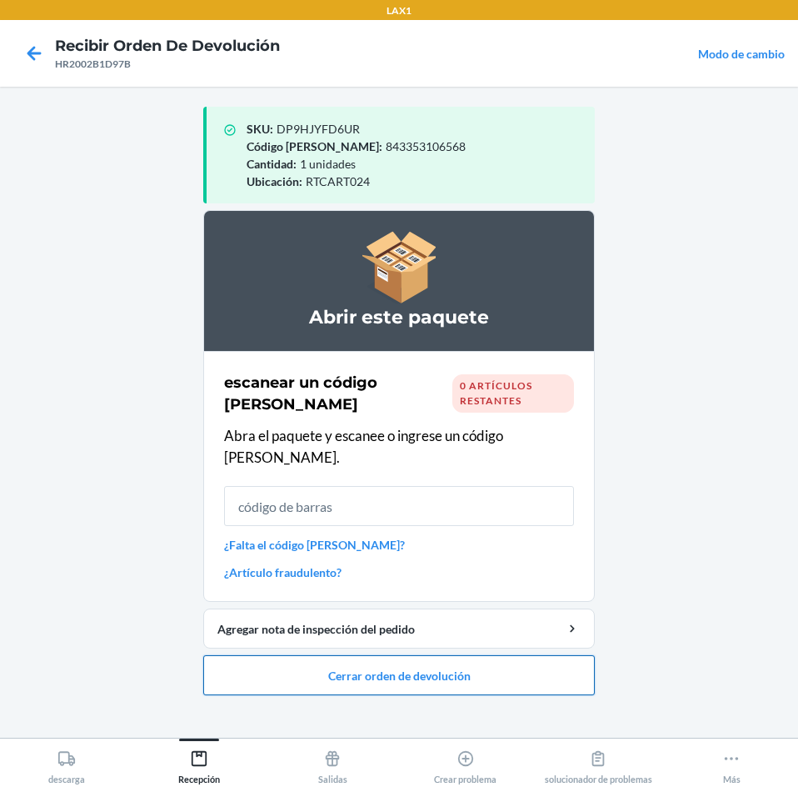
click at [573, 655] on button "Cerrar orden de devolución" at bounding box center [399, 675] width 392 height 40
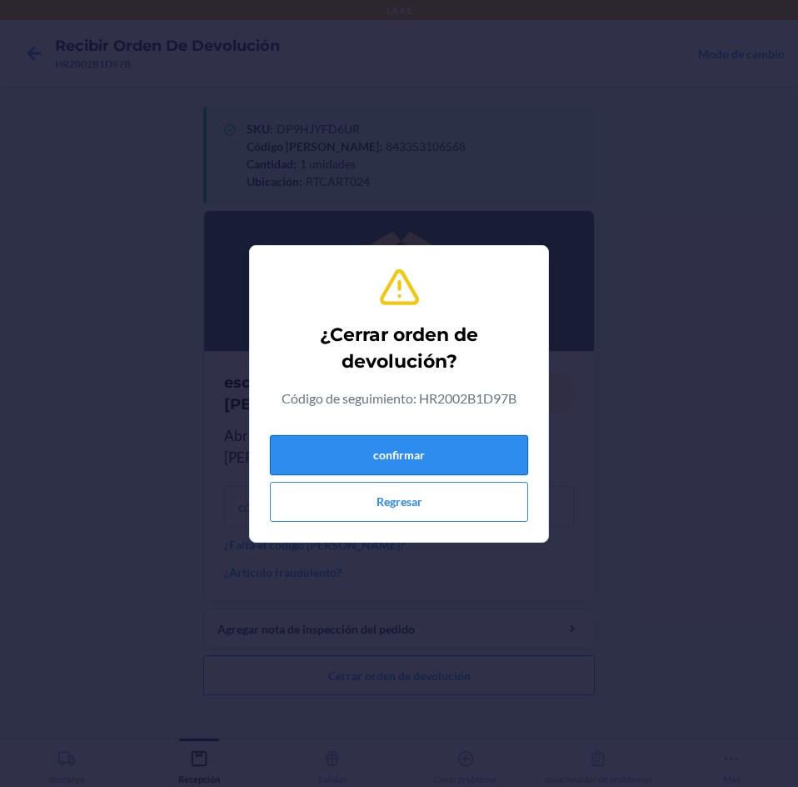
click at [451, 441] on button "confirmar" at bounding box center [399, 455] width 258 height 40
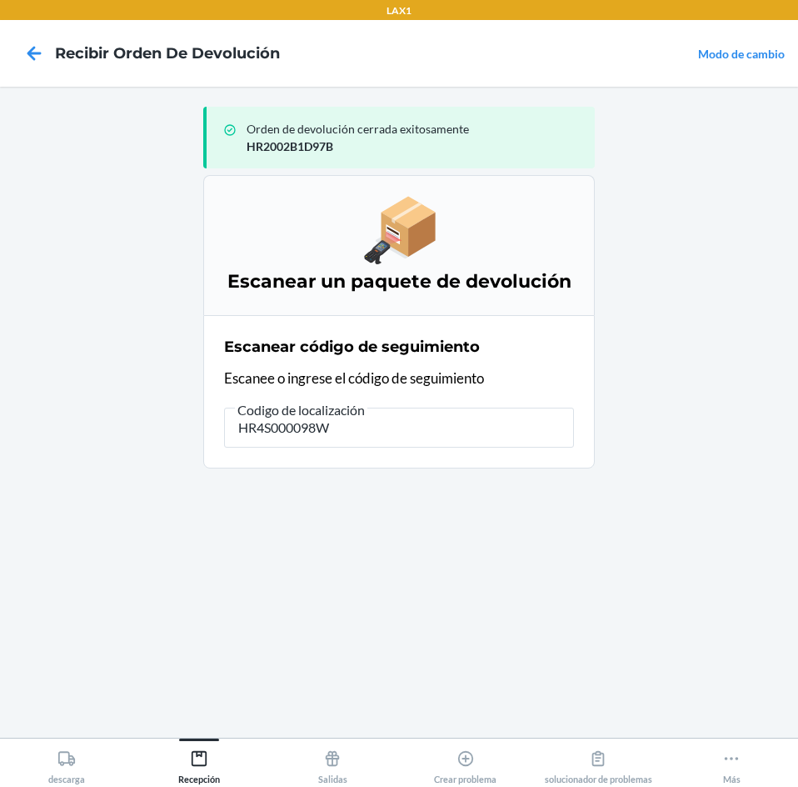
type input "HR4S000098WD"
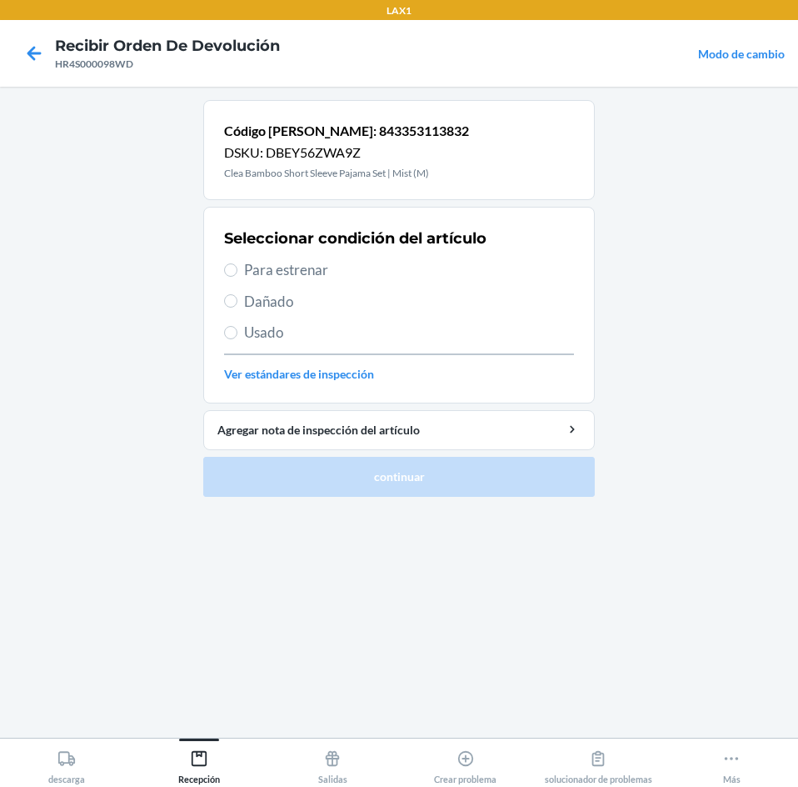
click at [273, 268] on span "Para estrenar" at bounding box center [409, 270] width 330 height 22
click at [237, 268] on input "Para estrenar" at bounding box center [230, 269] width 13 height 13
radio input "true"
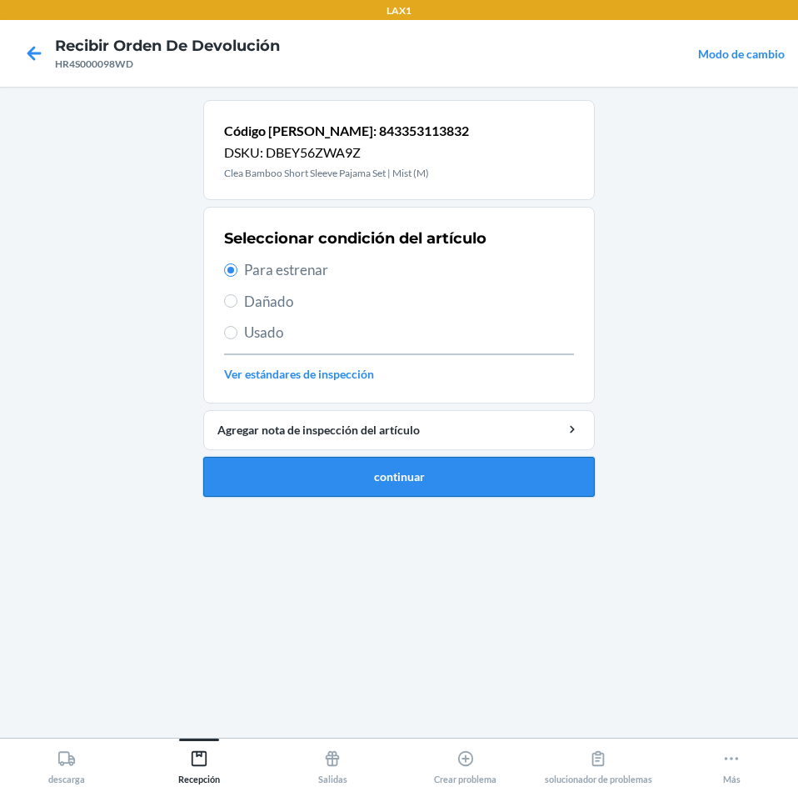
click at [397, 489] on button "continuar" at bounding box center [399, 477] width 392 height 40
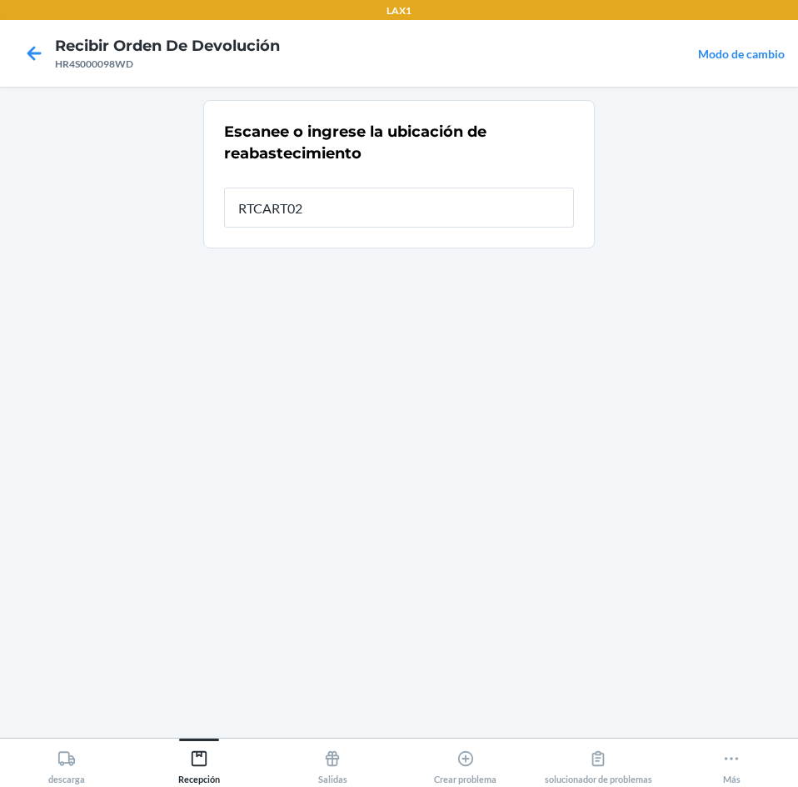
type input "RTCART024"
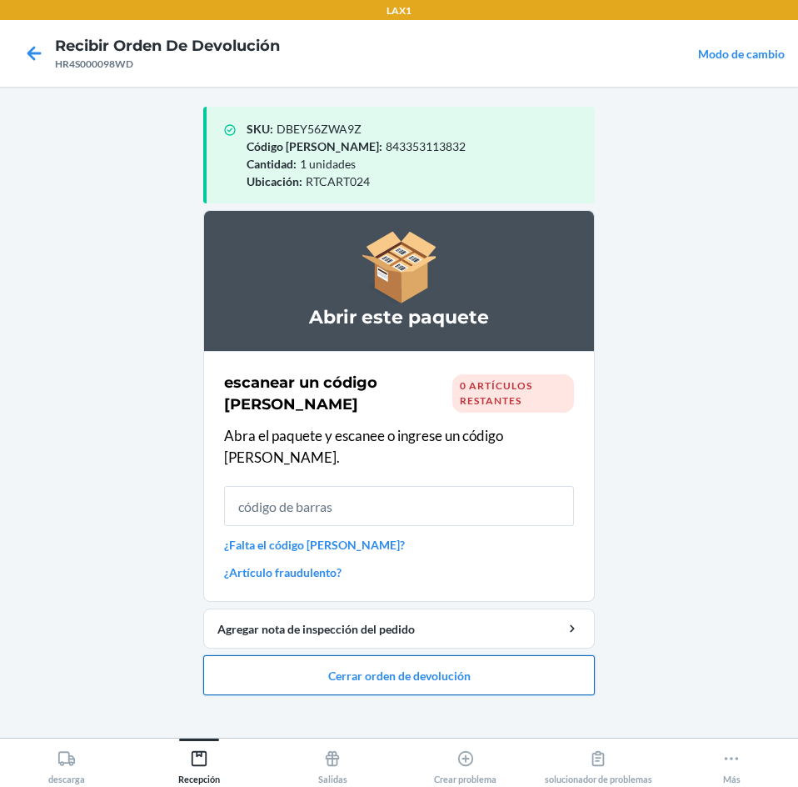
click at [543, 657] on button "Cerrar orden de devolución" at bounding box center [399, 675] width 392 height 40
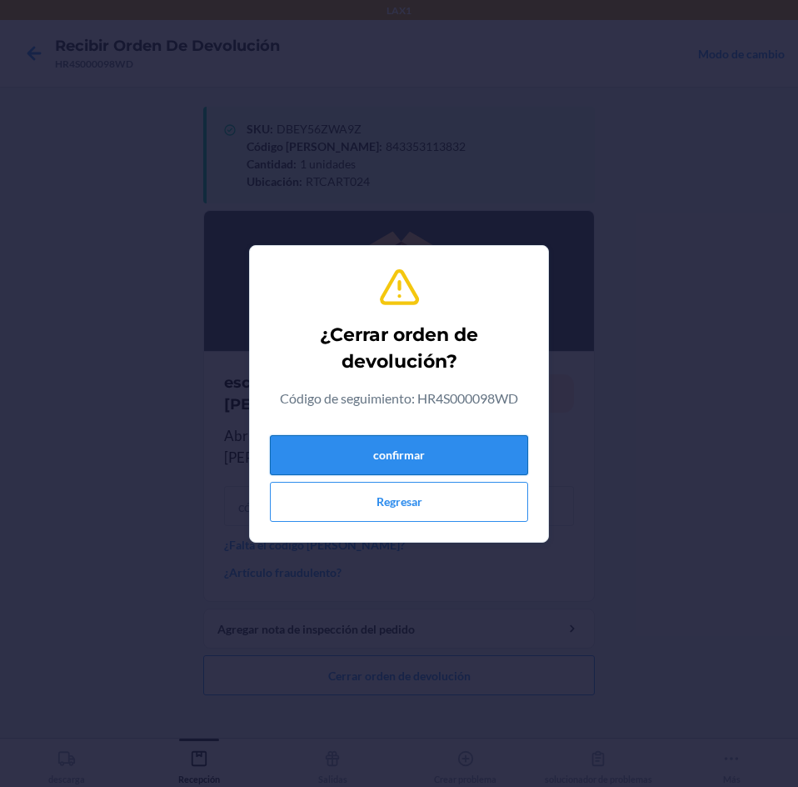
click at [505, 458] on button "confirmar" at bounding box center [399, 455] width 258 height 40
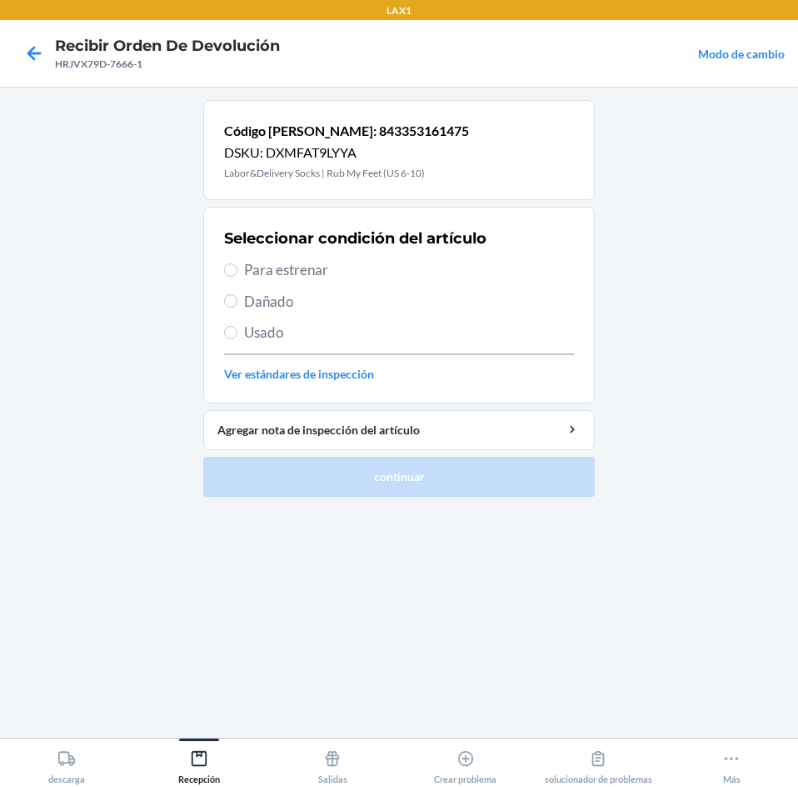
click at [266, 260] on span "Para estrenar" at bounding box center [409, 270] width 330 height 22
click at [237, 263] on input "Para estrenar" at bounding box center [230, 269] width 13 height 13
radio input "true"
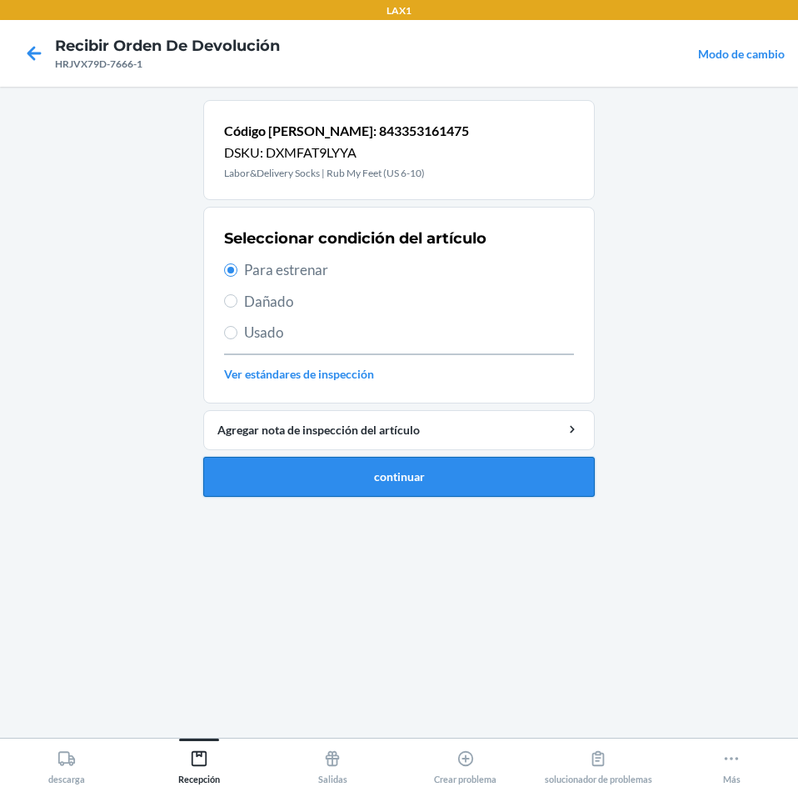
click at [292, 487] on button "continuar" at bounding box center [399, 477] width 392 height 40
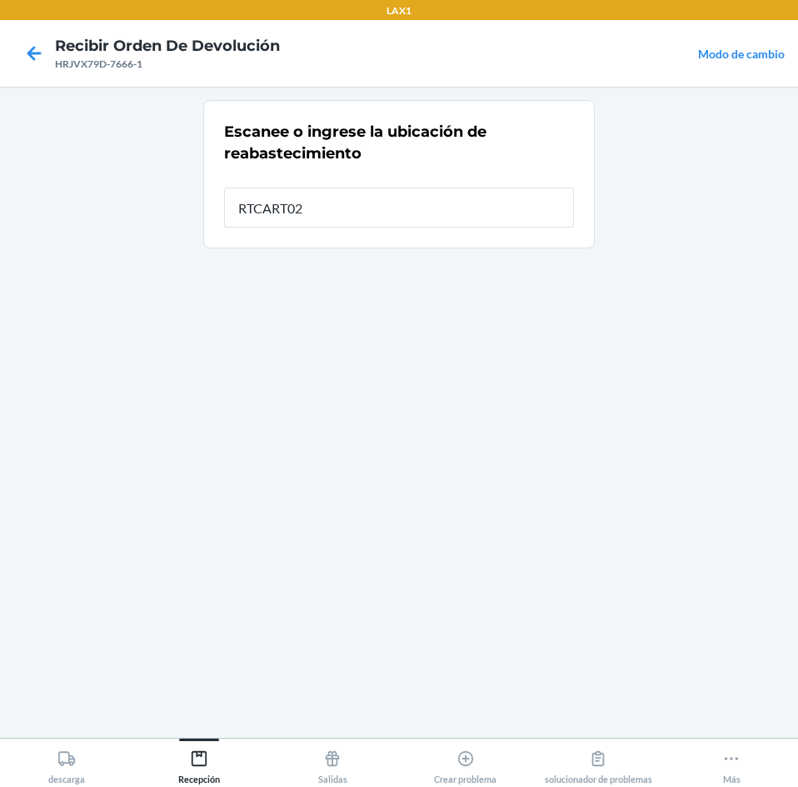
type input "RTCART024"
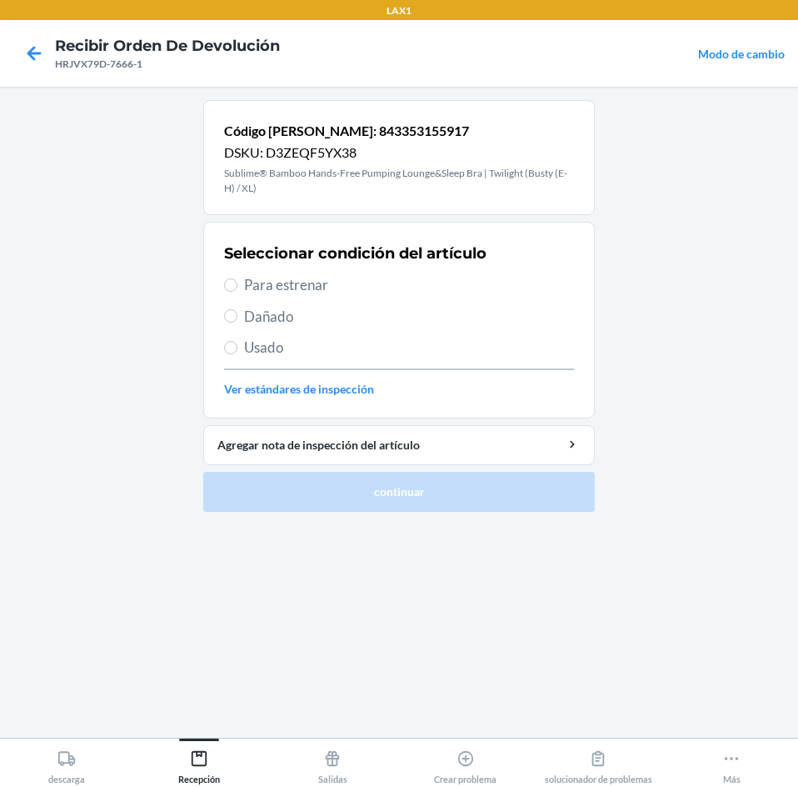
click at [250, 342] on span "Usado" at bounding box center [409, 348] width 330 height 22
click at [237, 342] on input "Usado" at bounding box center [230, 347] width 13 height 13
radio input "true"
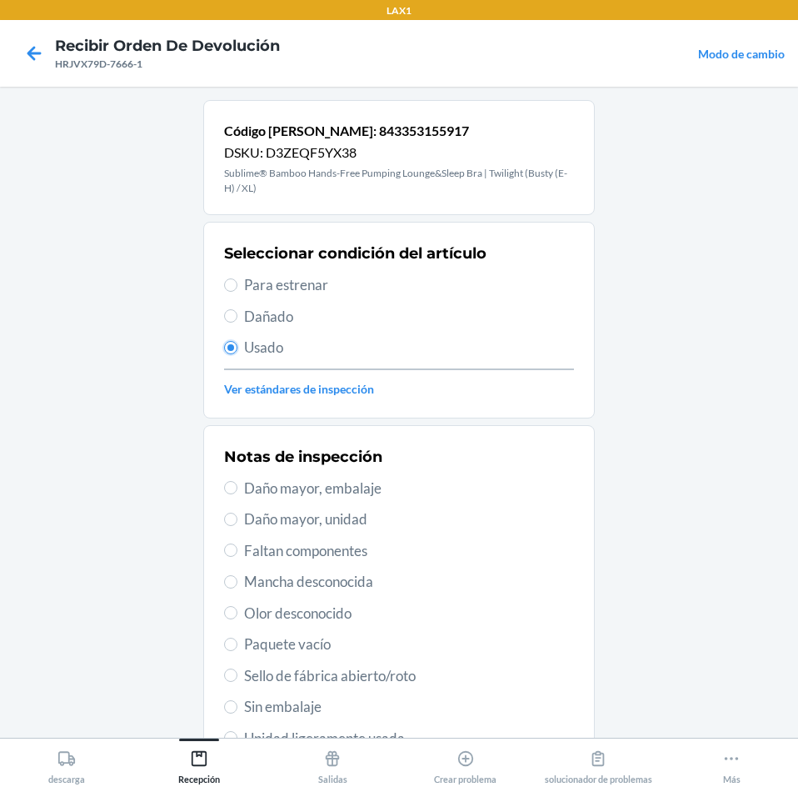
scroll to position [83, 0]
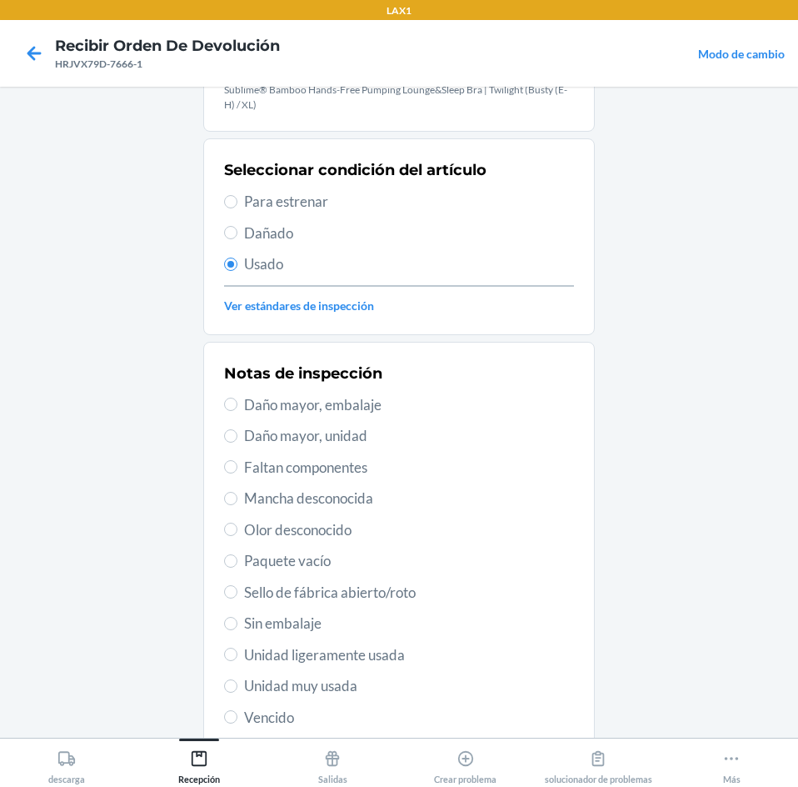
click at [280, 694] on span "Unidad muy usada" at bounding box center [409, 686] width 330 height 22
click at [237, 692] on input "Unidad muy usada" at bounding box center [230, 685] width 13 height 13
radio input "true"
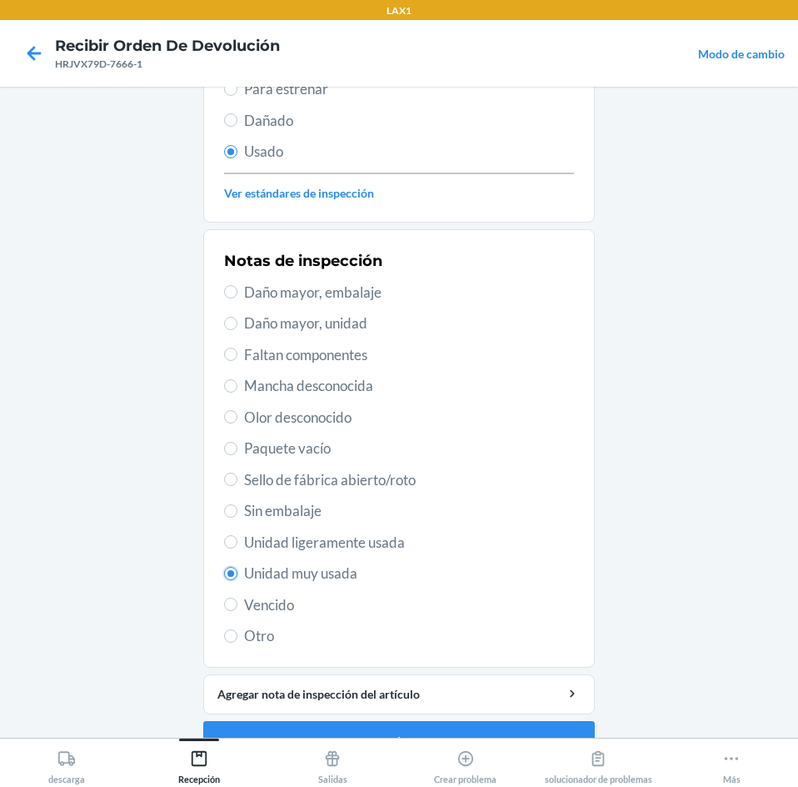
scroll to position [232, 0]
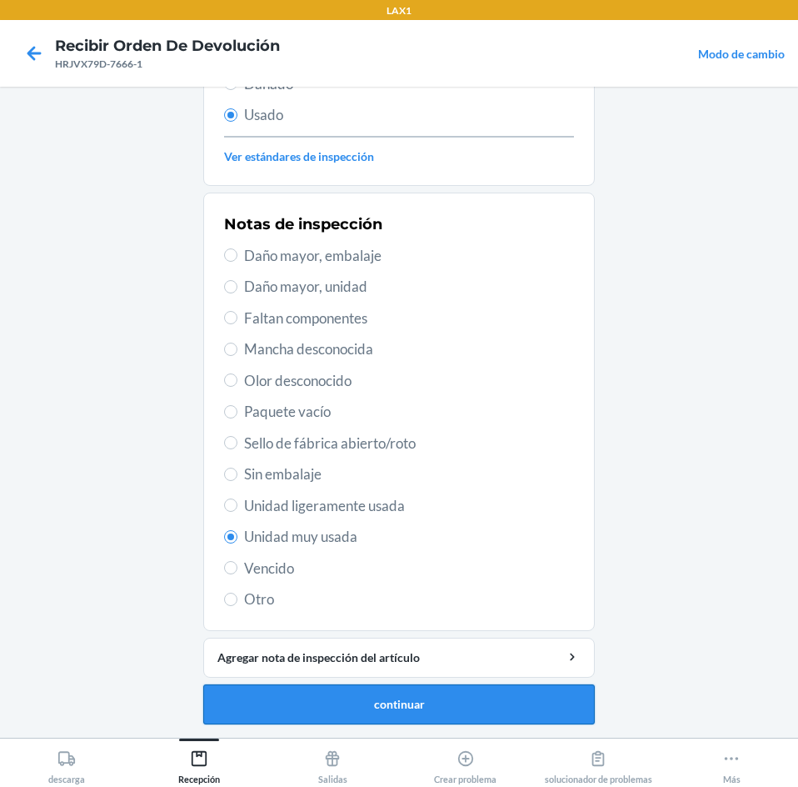
click at [550, 708] on button "continuar" at bounding box center [399, 704] width 392 height 40
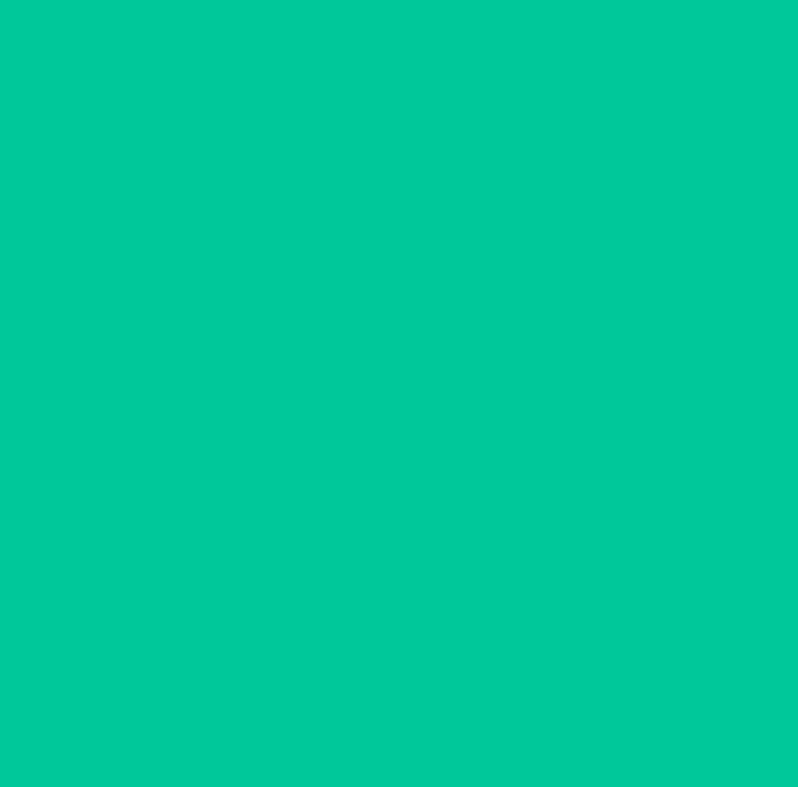
scroll to position [0, 0]
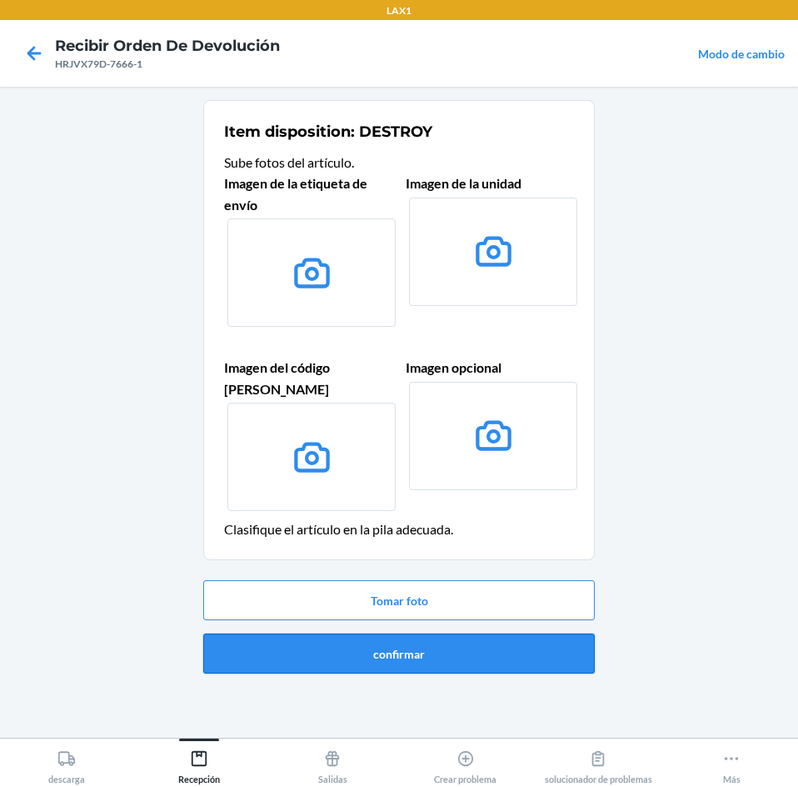
click at [586, 642] on button "confirmar" at bounding box center [399, 653] width 392 height 40
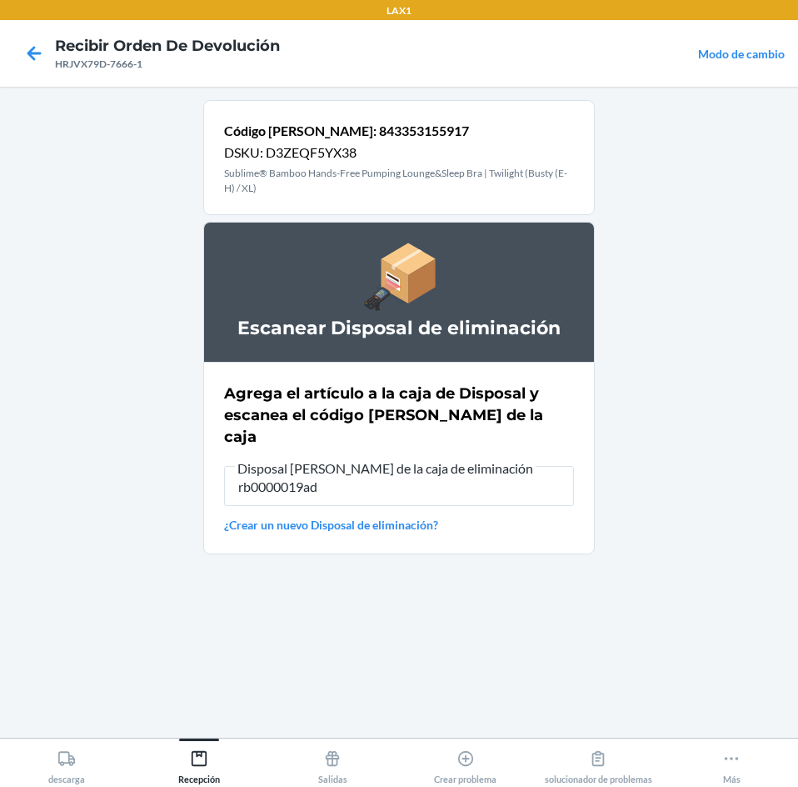
type input "rb0000019ad"
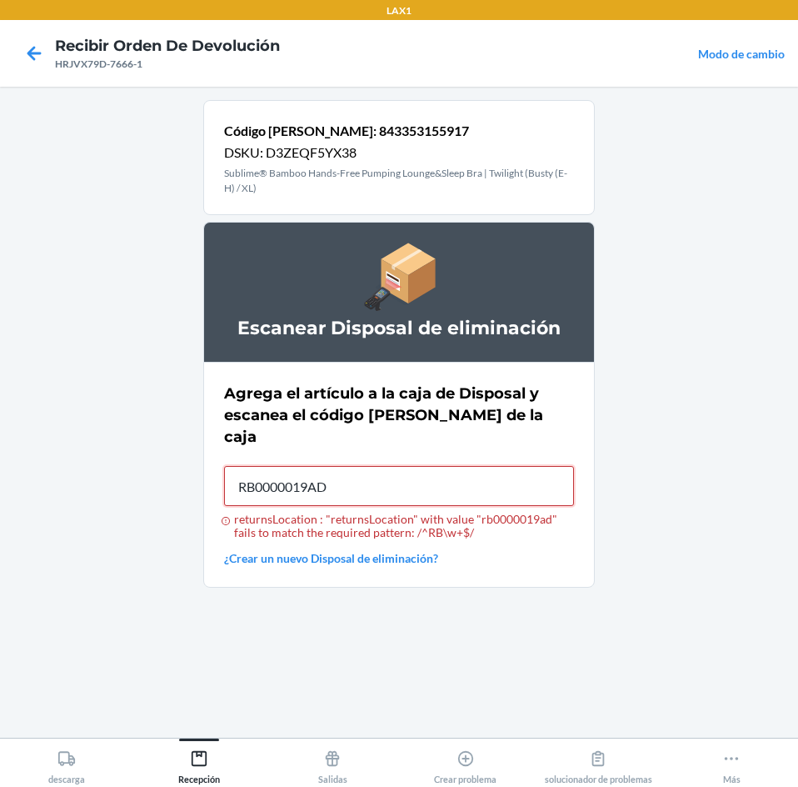
type input "RB0000019AD"
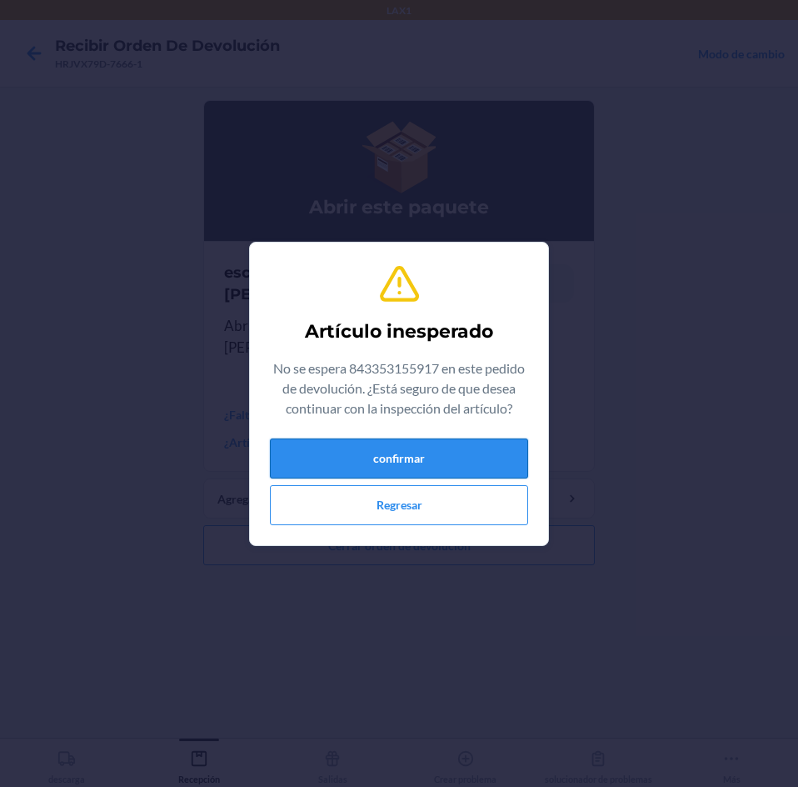
click at [451, 459] on button "confirmar" at bounding box center [399, 458] width 258 height 40
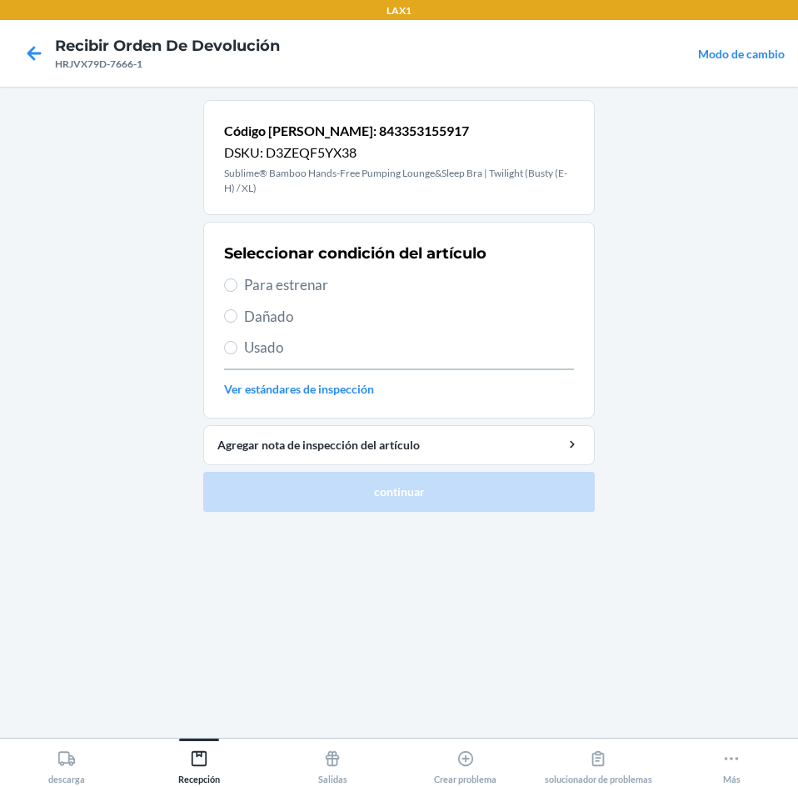
click at [276, 286] on span "Para estrenar" at bounding box center [409, 285] width 330 height 22
click at [237, 286] on input "Para estrenar" at bounding box center [230, 284] width 13 height 13
radio input "true"
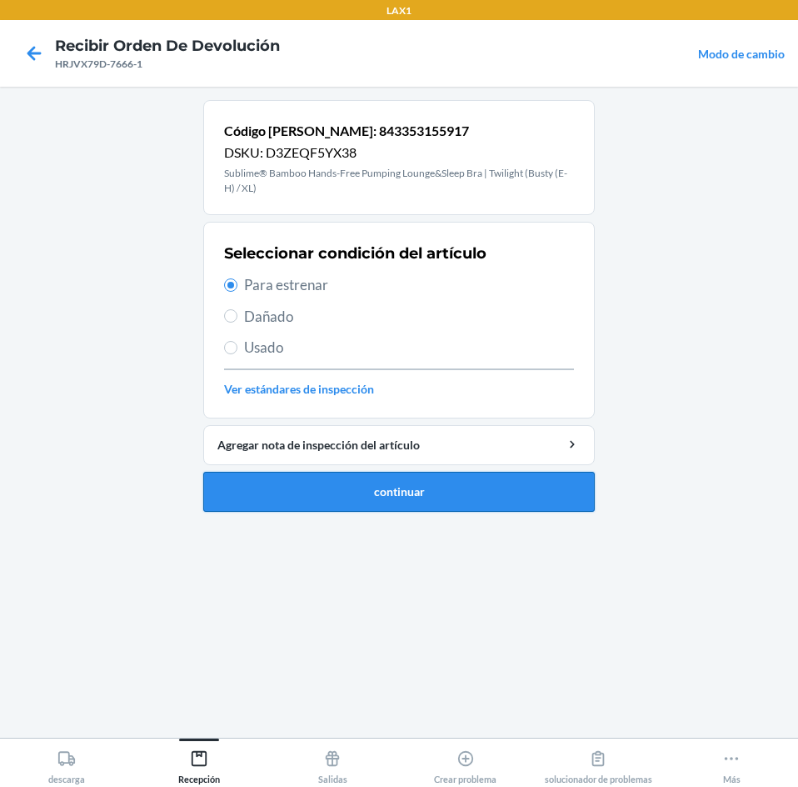
click at [525, 486] on button "continuar" at bounding box center [399, 492] width 392 height 40
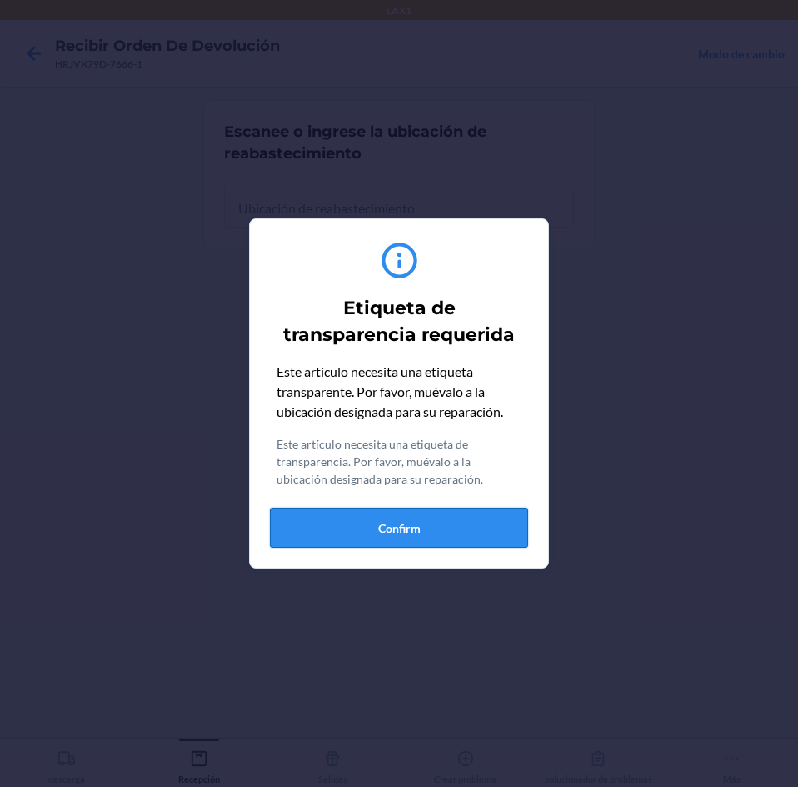
click at [388, 527] on button "Confirm" at bounding box center [399, 527] width 258 height 40
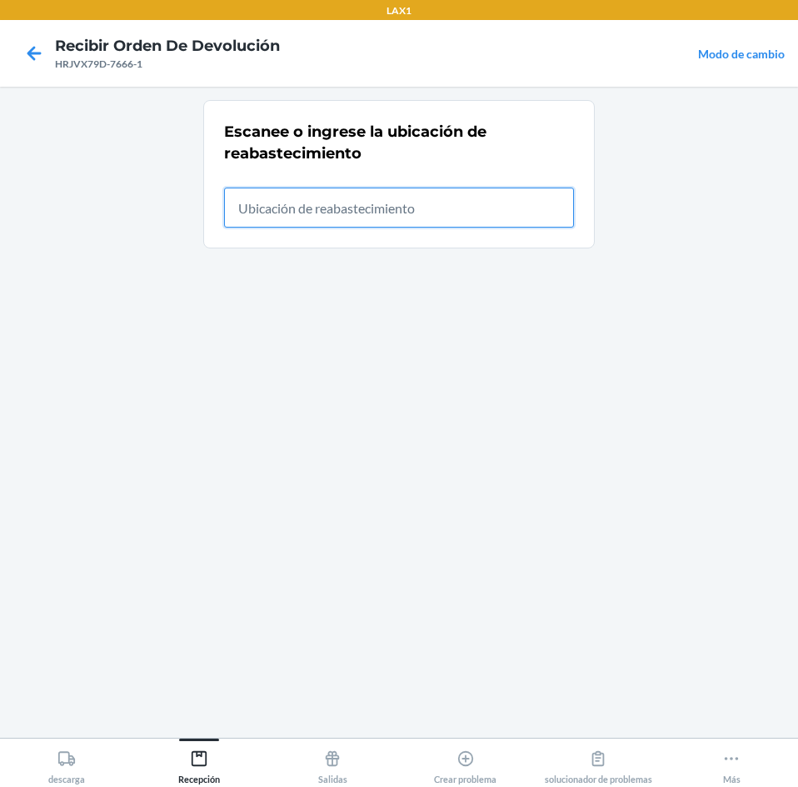
click at [532, 222] on input "text" at bounding box center [399, 207] width 350 height 40
type input "rtcart024"
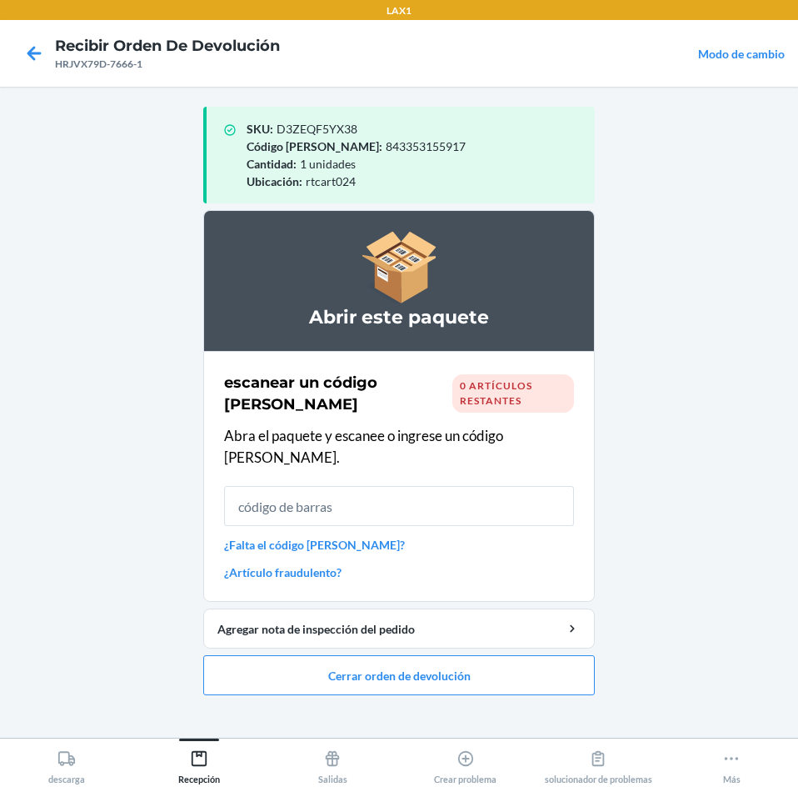
drag, startPoint x: 592, startPoint y: 207, endPoint x: 653, endPoint y: 422, distance: 223.6
click at [653, 422] on main "SKU : D3ZEQF5YX38 Código [PERSON_NAME] : 843353155917 Cantidad : 1 unidades Ubi…" at bounding box center [399, 412] width 798 height 651
click at [496, 656] on button "Cerrar orden de devolución" at bounding box center [399, 675] width 392 height 40
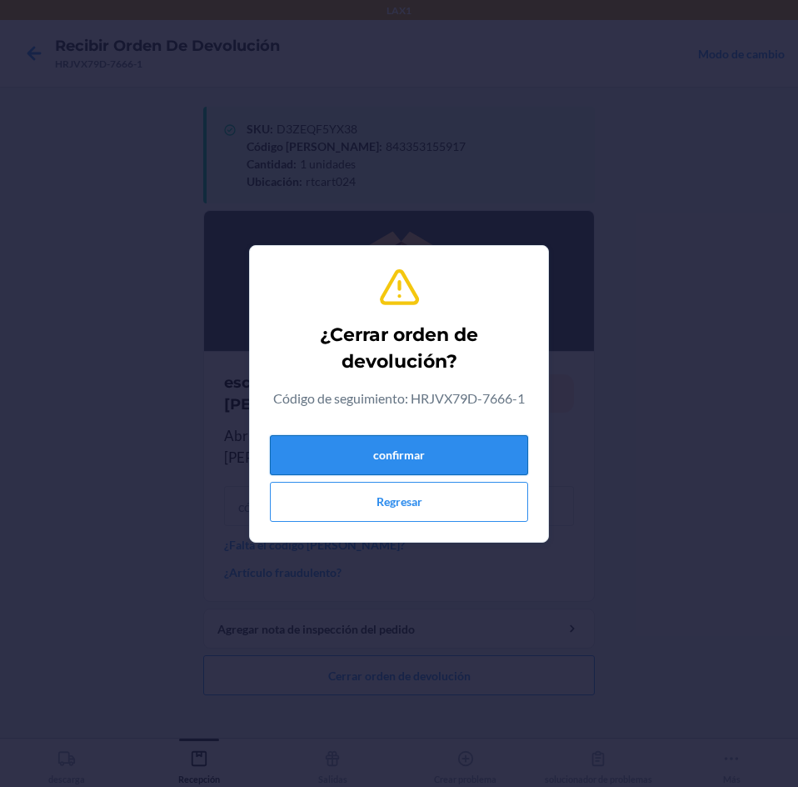
click at [498, 466] on button "confirmar" at bounding box center [399, 455] width 258 height 40
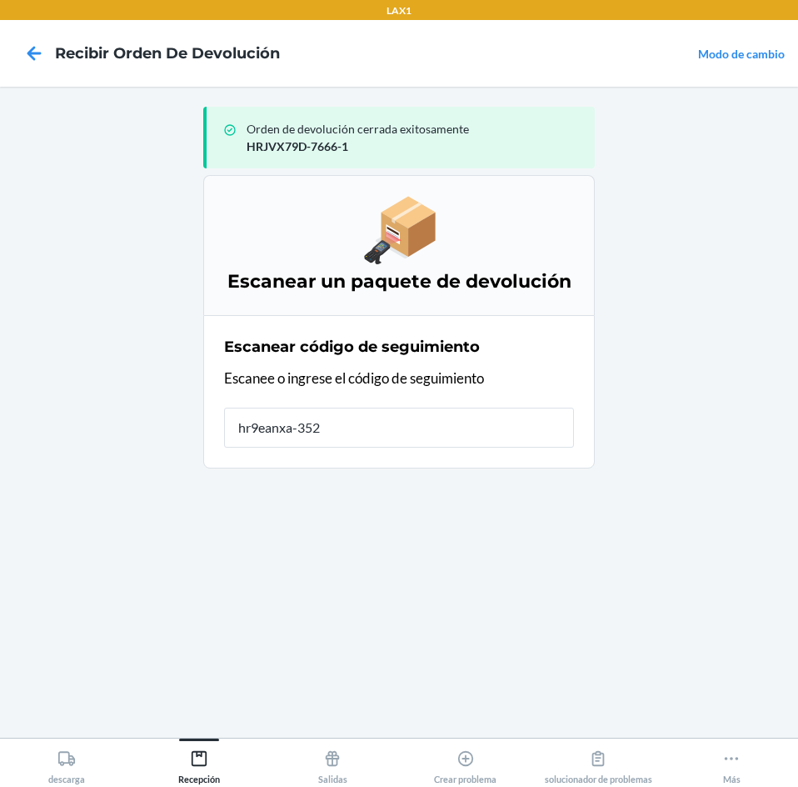
type input "hr9eanxa-3522"
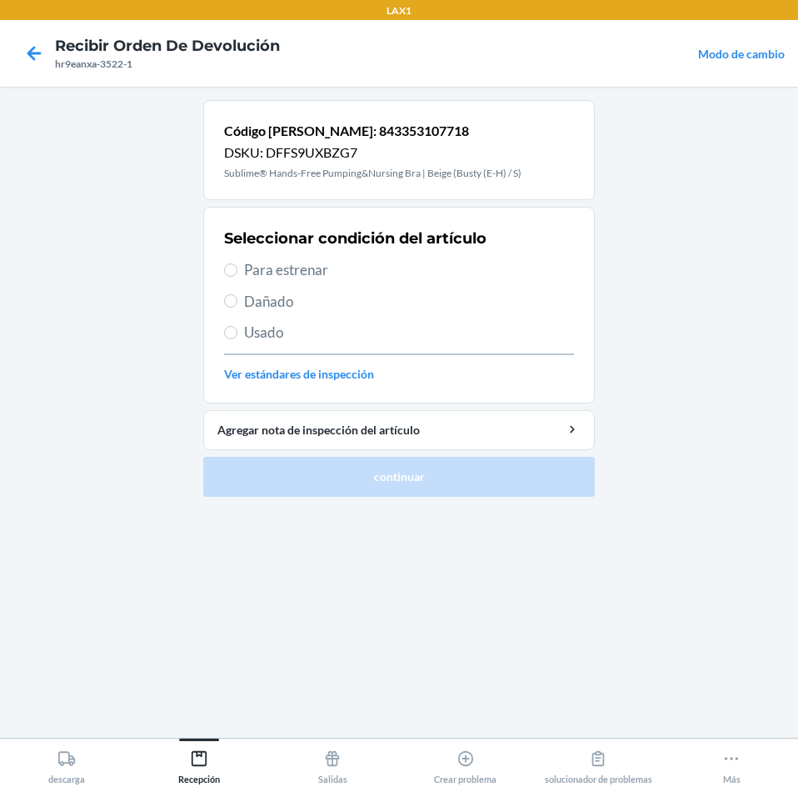
click at [266, 257] on div "Seleccionar condición del artículo Para estrenar Dañado Usado Ver estándares de…" at bounding box center [399, 304] width 350 height 165
click at [267, 266] on span "Para estrenar" at bounding box center [409, 270] width 330 height 22
click at [237, 266] on input "Para estrenar" at bounding box center [230, 269] width 13 height 13
radio input "true"
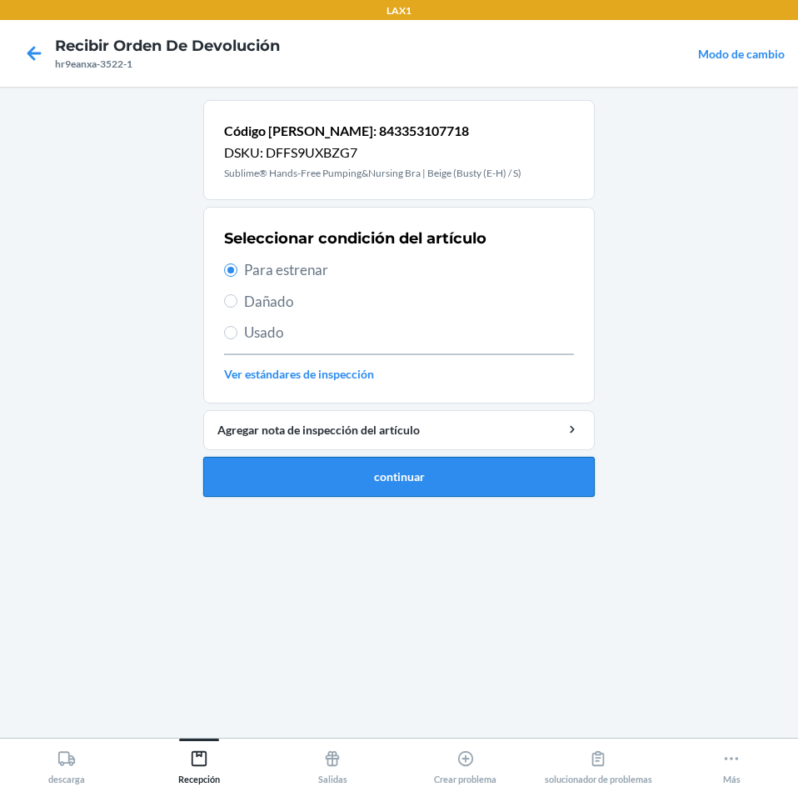
click at [520, 496] on button "continuar" at bounding box center [399, 477] width 392 height 40
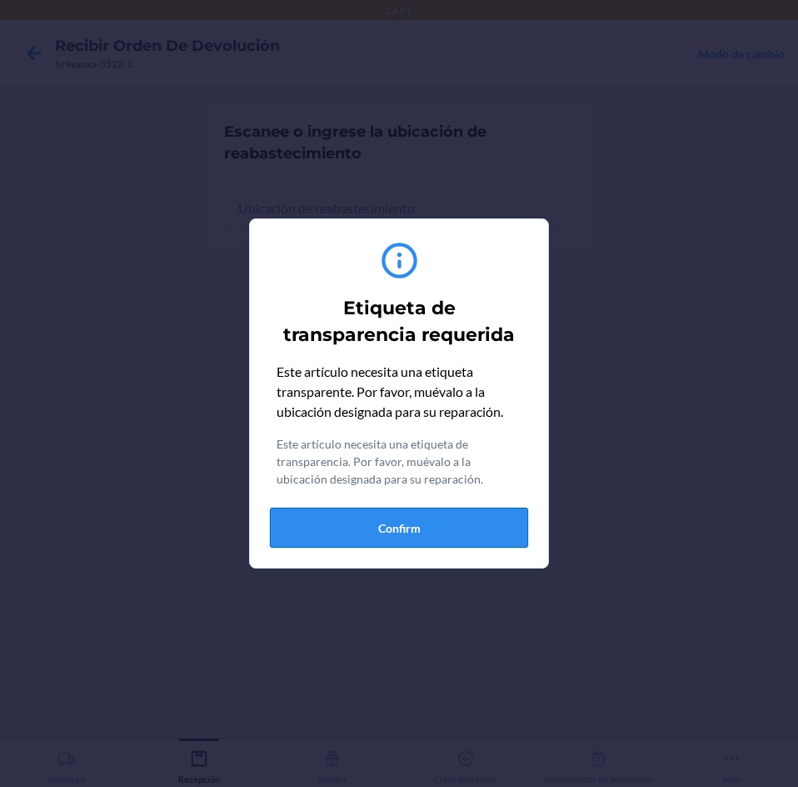
click at [398, 529] on button "Confirm" at bounding box center [399, 527] width 258 height 40
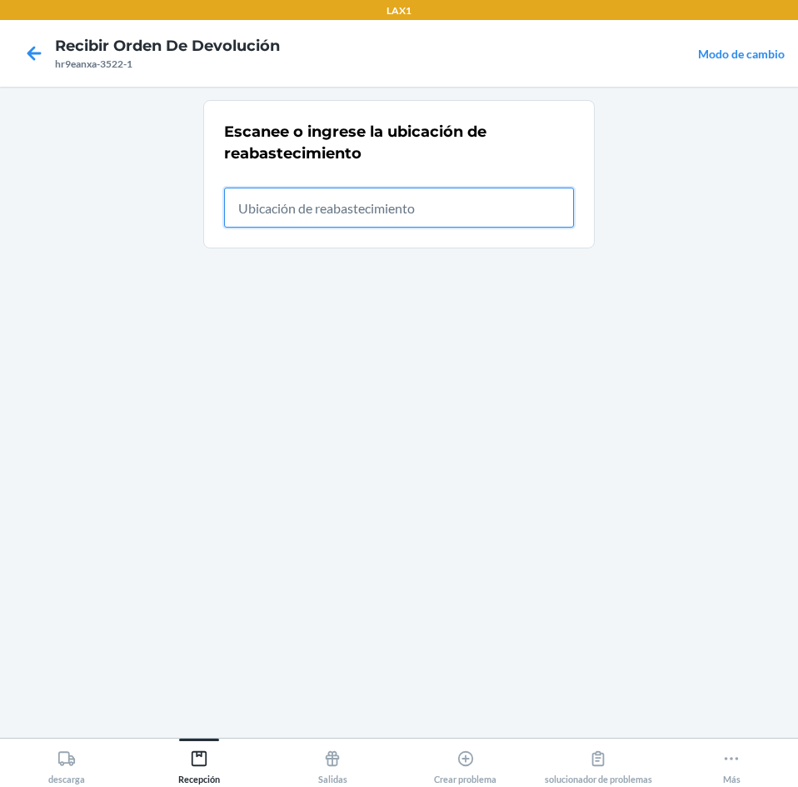
click at [544, 206] on input "text" at bounding box center [399, 207] width 350 height 40
type input "rtcart024"
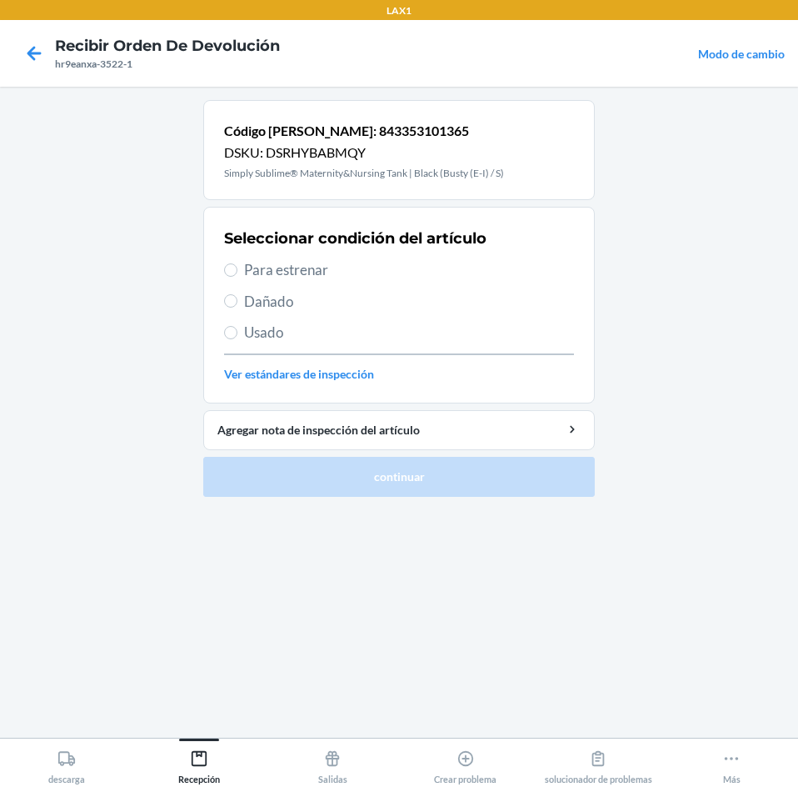
click at [253, 277] on span "Para estrenar" at bounding box center [409, 270] width 330 height 22
click at [237, 277] on input "Para estrenar" at bounding box center [230, 269] width 13 height 13
radio input "true"
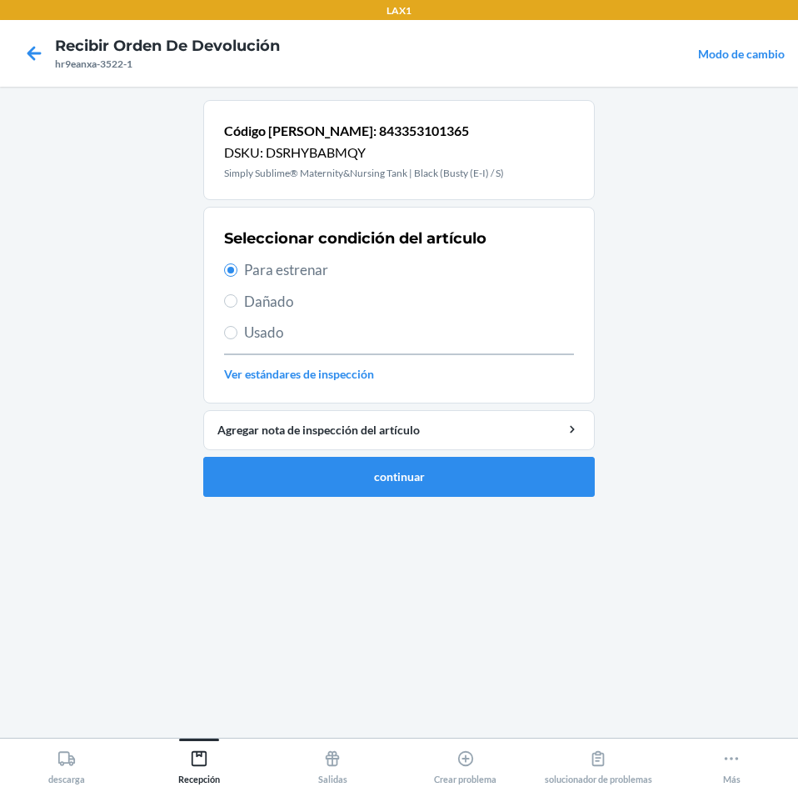
click at [257, 329] on span "Usado" at bounding box center [409, 333] width 330 height 22
click at [237, 329] on input "Usado" at bounding box center [230, 332] width 13 height 13
radio input "true"
radio input "false"
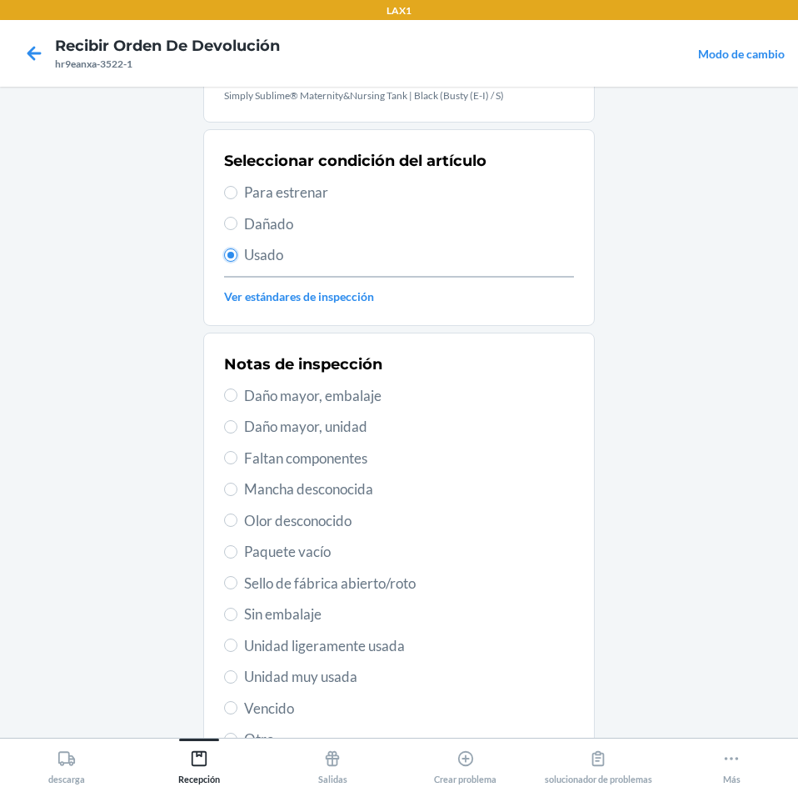
scroll to position [83, 0]
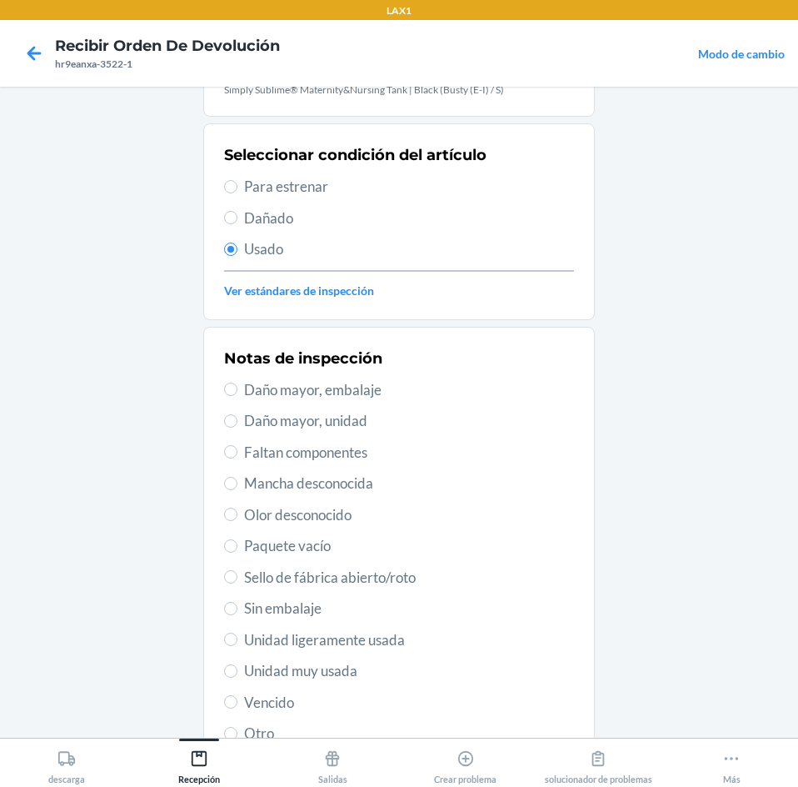
click at [630, 612] on main "Código [PERSON_NAME]: 843353101365 DSKU: DSRHYBABMQY Simply Sublime® Maternity&…" at bounding box center [399, 412] width 798 height 651
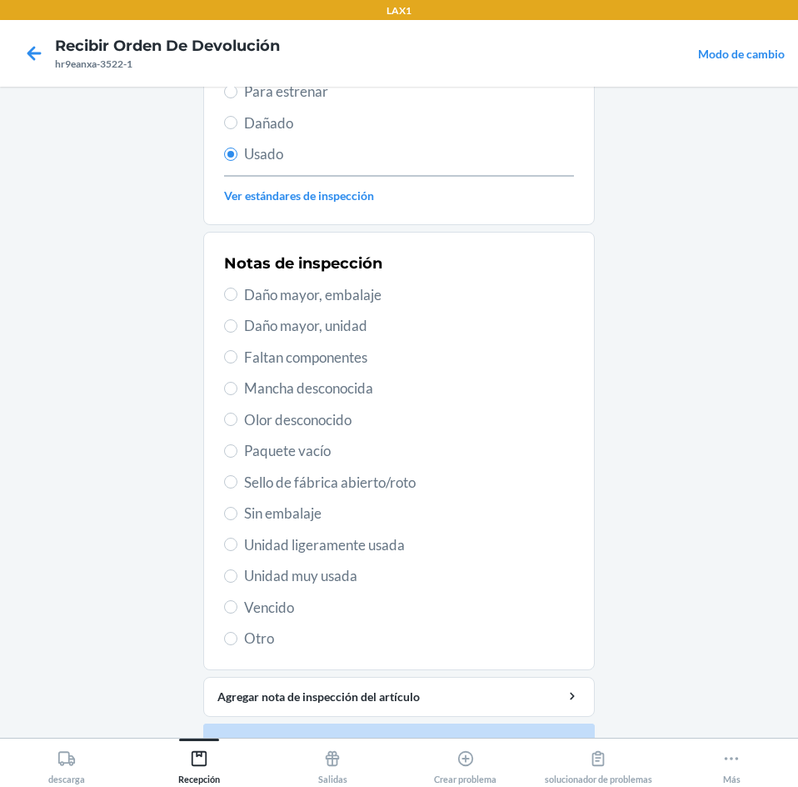
scroll to position [134, 0]
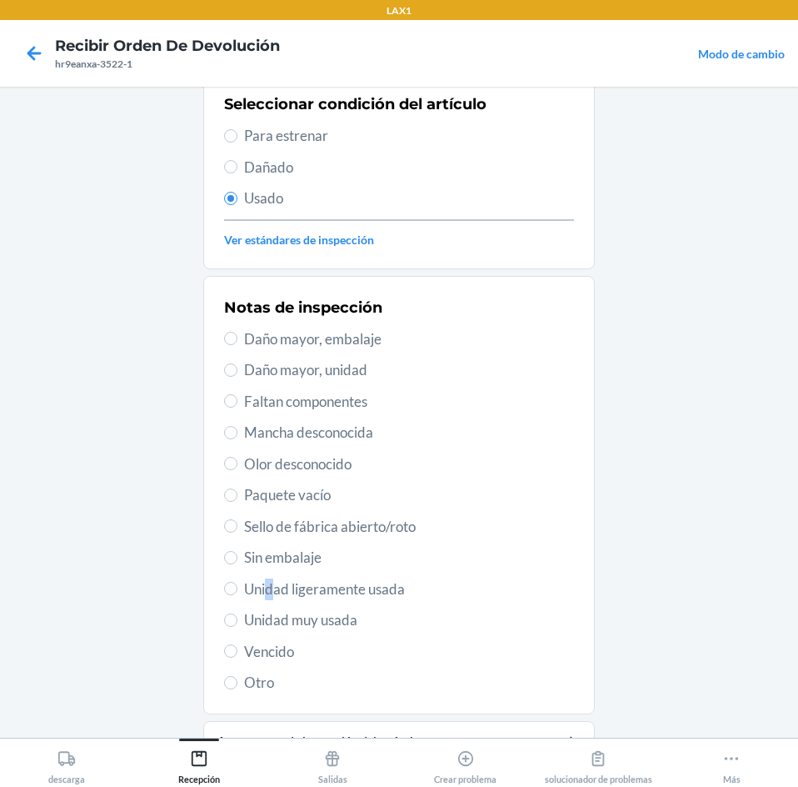
drag, startPoint x: 263, startPoint y: 593, endPoint x: 277, endPoint y: 592, distance: 14.2
click at [264, 593] on span "Unidad ligeramente usada" at bounding box center [409, 589] width 330 height 22
click at [329, 621] on span "Unidad muy usada" at bounding box center [409, 620] width 330 height 22
click at [237, 621] on input "Unidad muy usada" at bounding box center [230, 619] width 13 height 13
radio input "true"
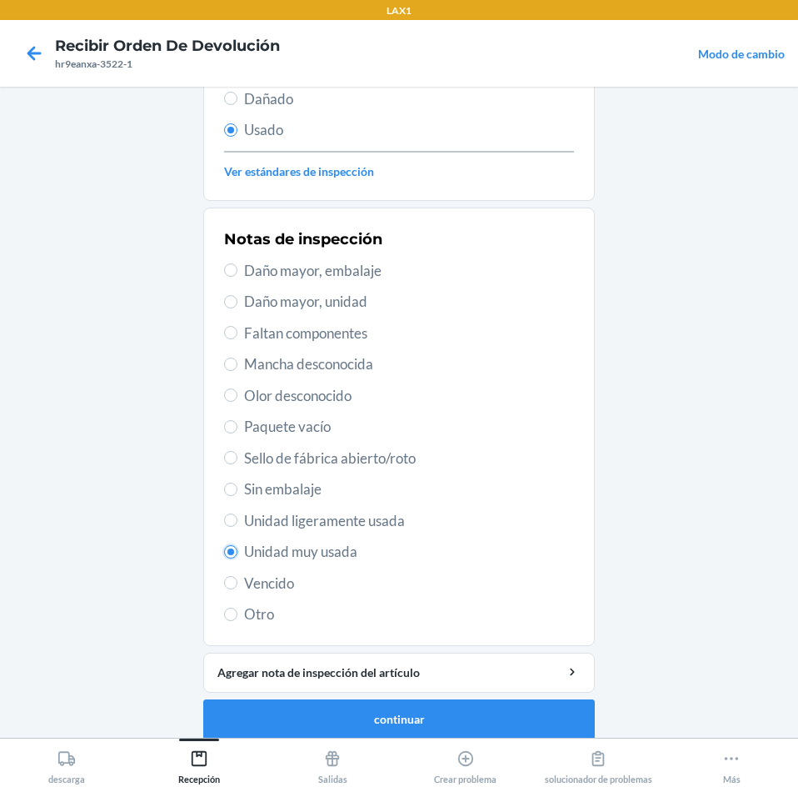
scroll to position [217, 0]
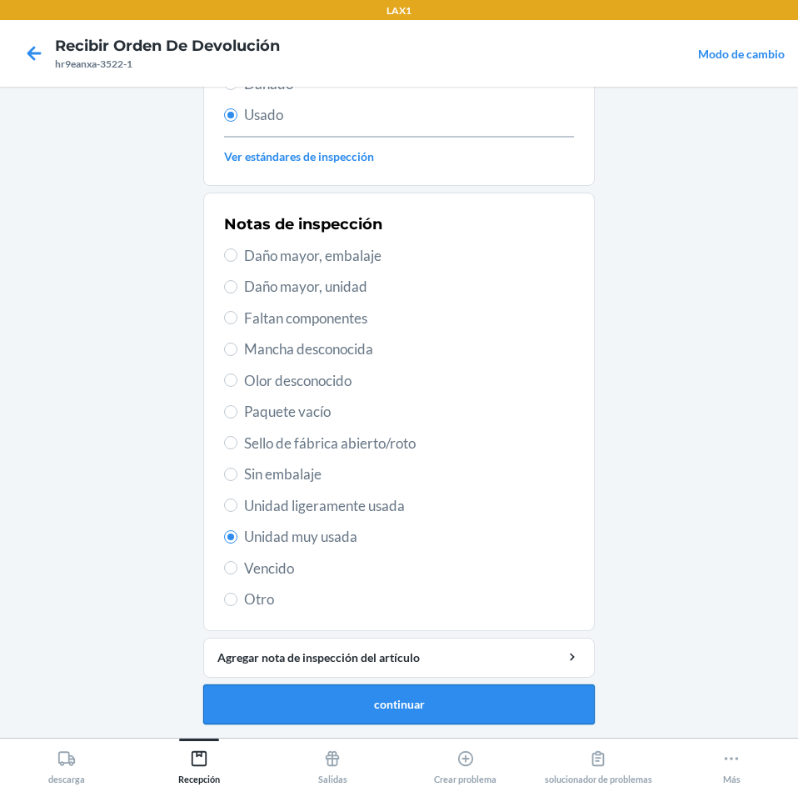
click at [545, 710] on button "continuar" at bounding box center [399, 704] width 392 height 40
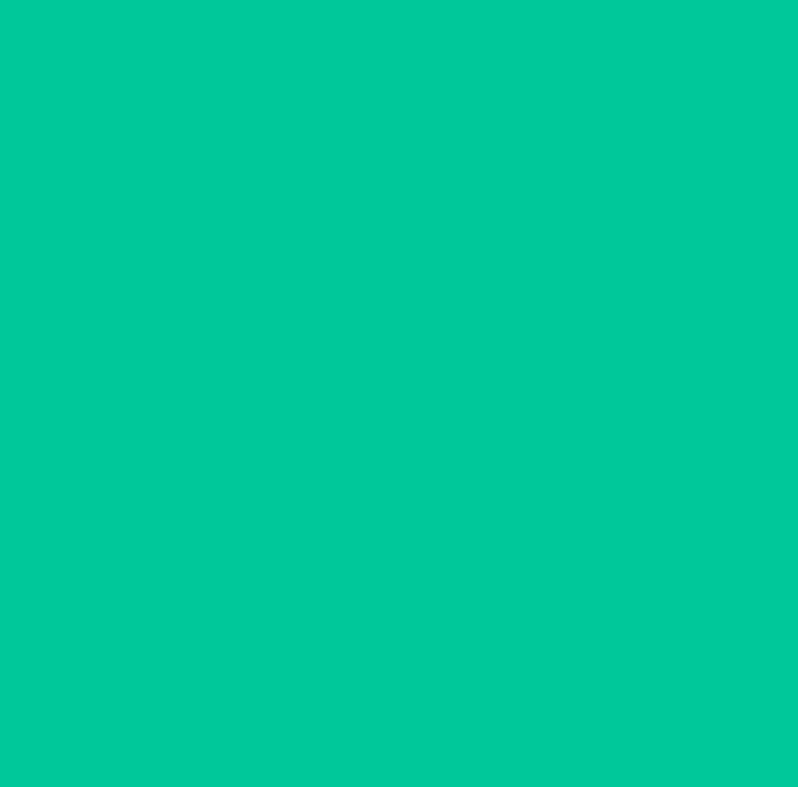
scroll to position [0, 0]
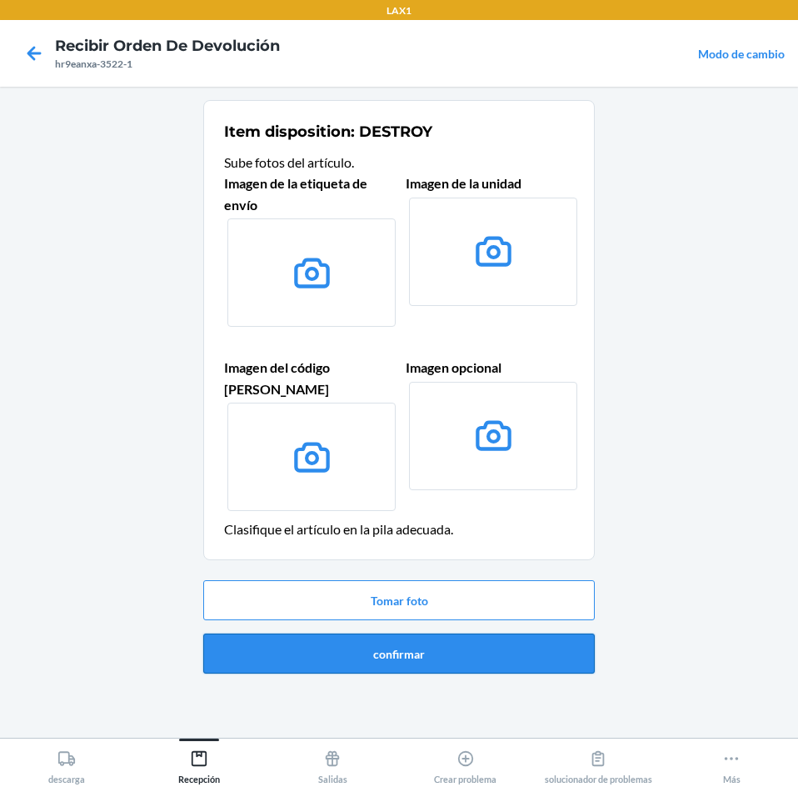
click at [563, 643] on button "confirmar" at bounding box center [399, 653] width 392 height 40
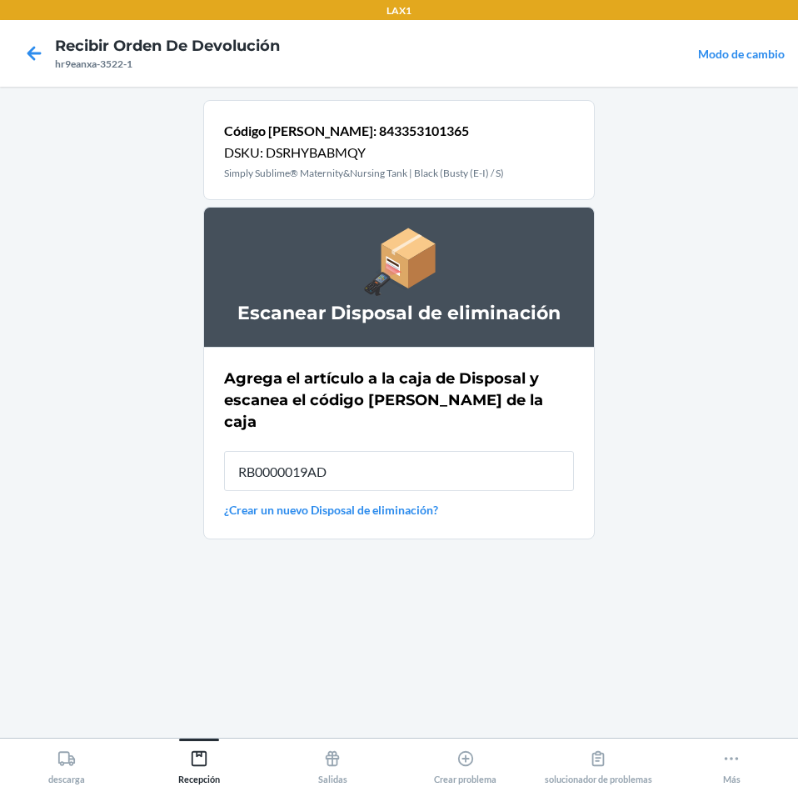
type input "RB0000019AD"
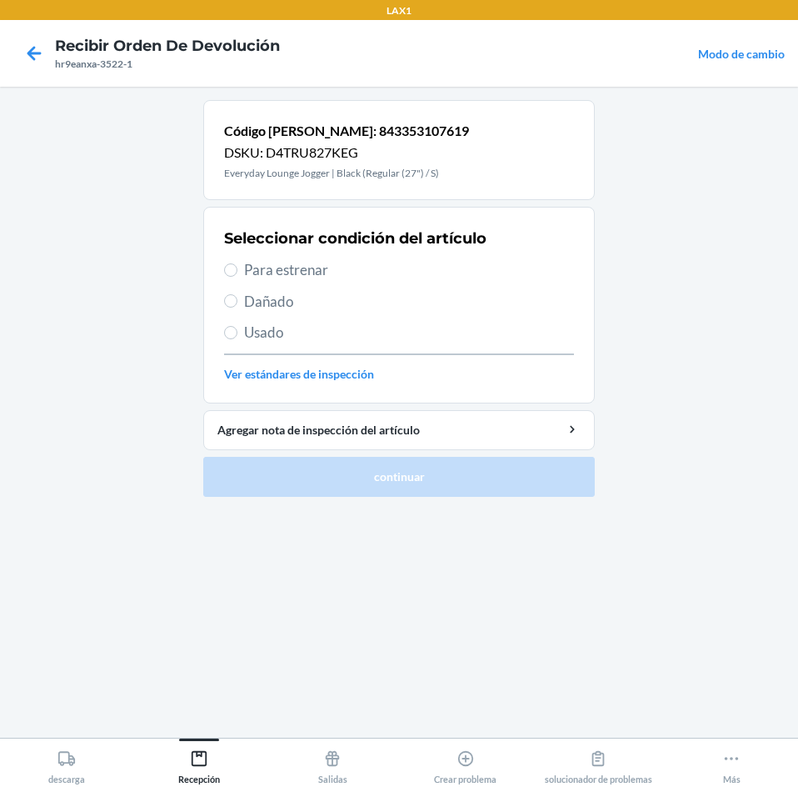
click at [277, 339] on span "Usado" at bounding box center [409, 333] width 330 height 22
click at [237, 339] on input "Usado" at bounding box center [230, 332] width 13 height 13
radio input "true"
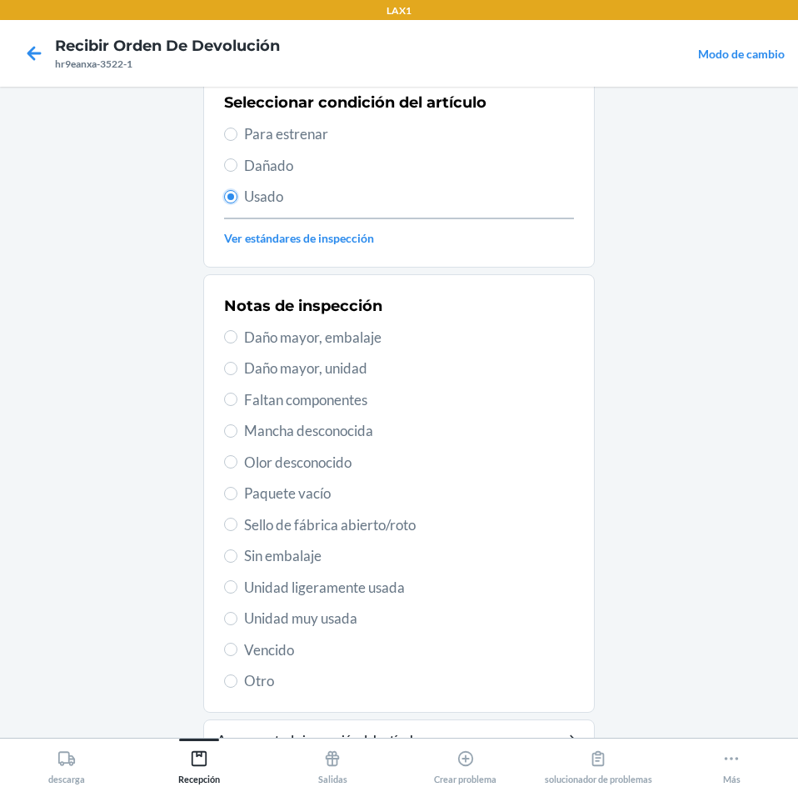
scroll to position [167, 0]
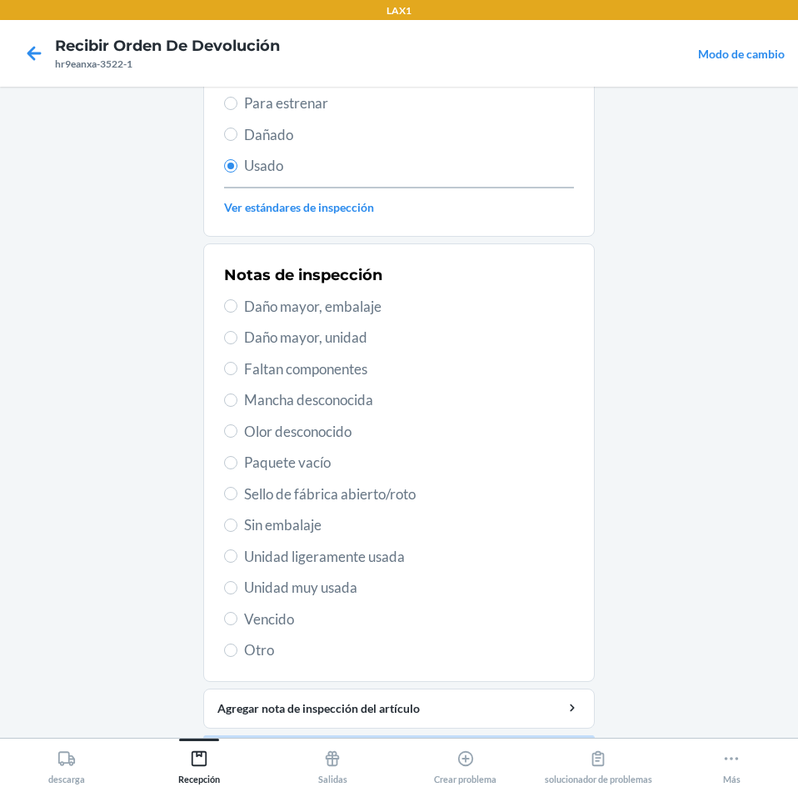
click at [317, 587] on span "Unidad muy usada" at bounding box center [409, 588] width 330 height 22
click at [237, 587] on input "Unidad muy usada" at bounding box center [230, 587] width 13 height 13
radio input "true"
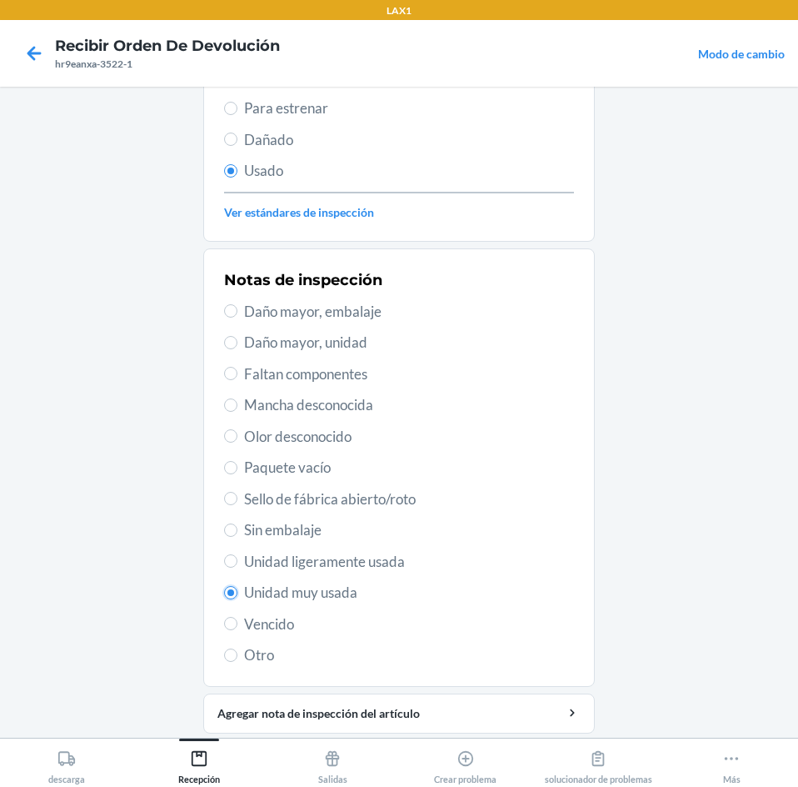
scroll to position [217, 0]
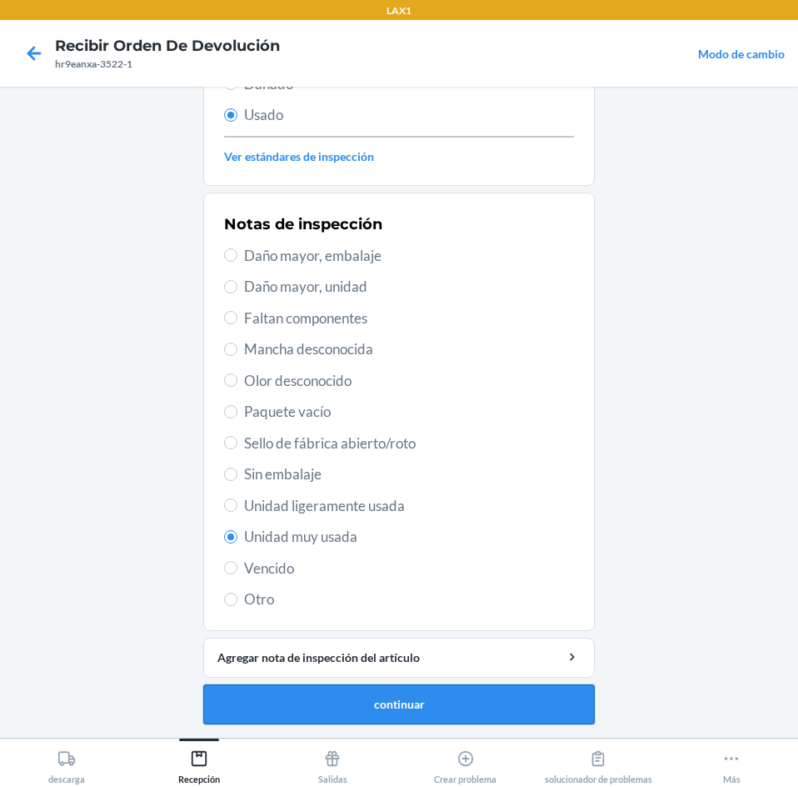
click at [444, 706] on button "continuar" at bounding box center [399, 704] width 392 height 40
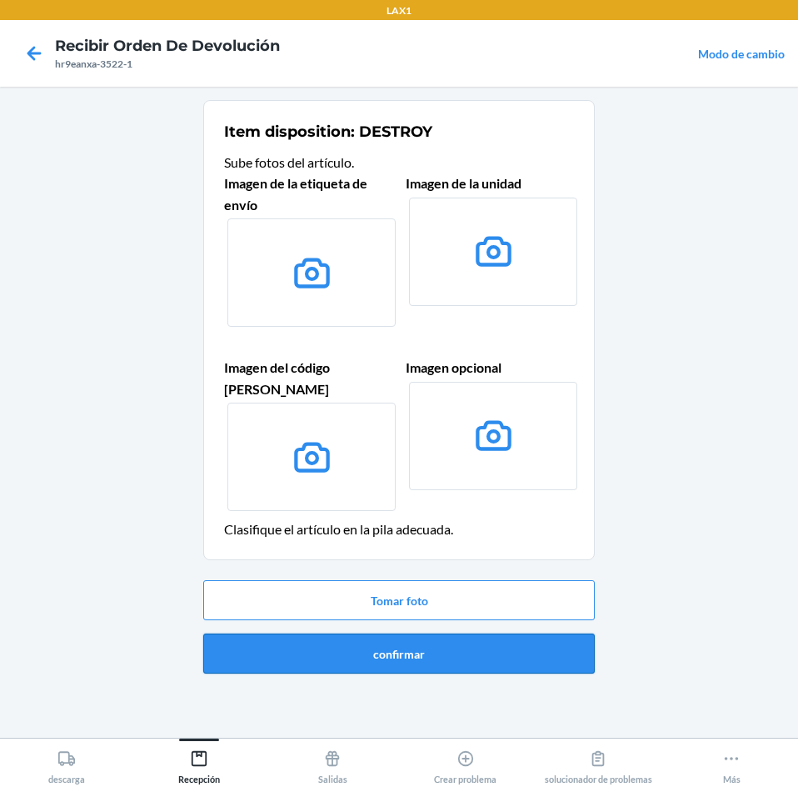
click at [498, 638] on button "confirmar" at bounding box center [399, 653] width 392 height 40
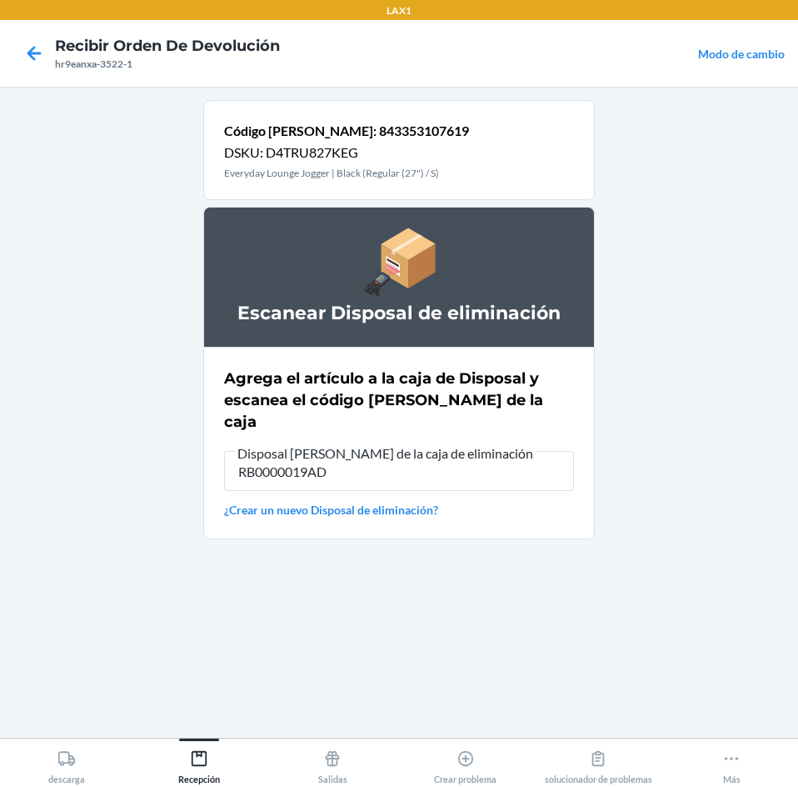
type input "RB0000019AD"
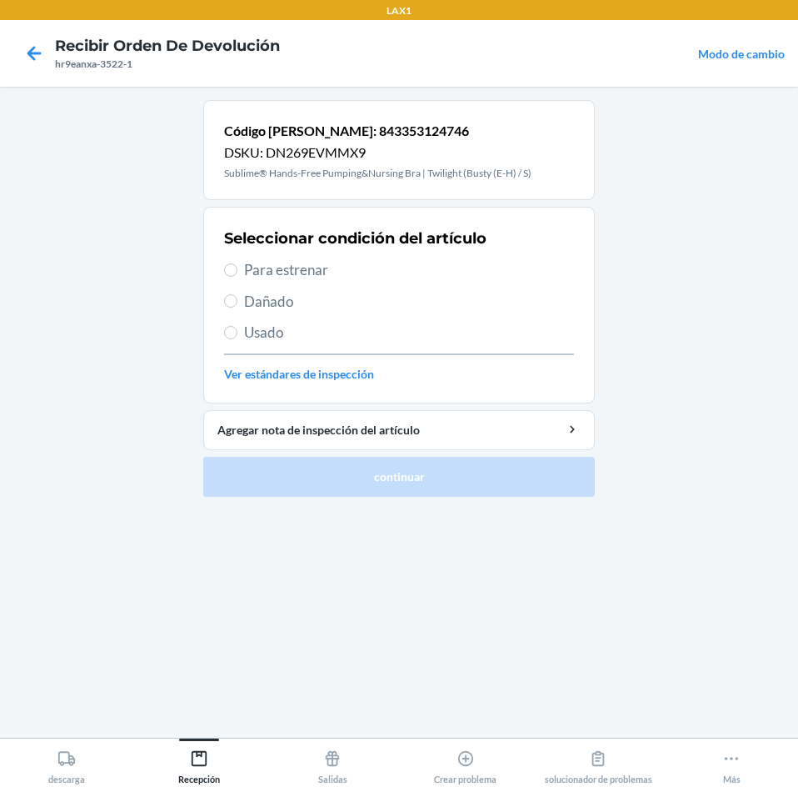
click at [250, 273] on span "Para estrenar" at bounding box center [409, 270] width 330 height 22
click at [237, 273] on input "Para estrenar" at bounding box center [230, 269] width 13 height 13
radio input "true"
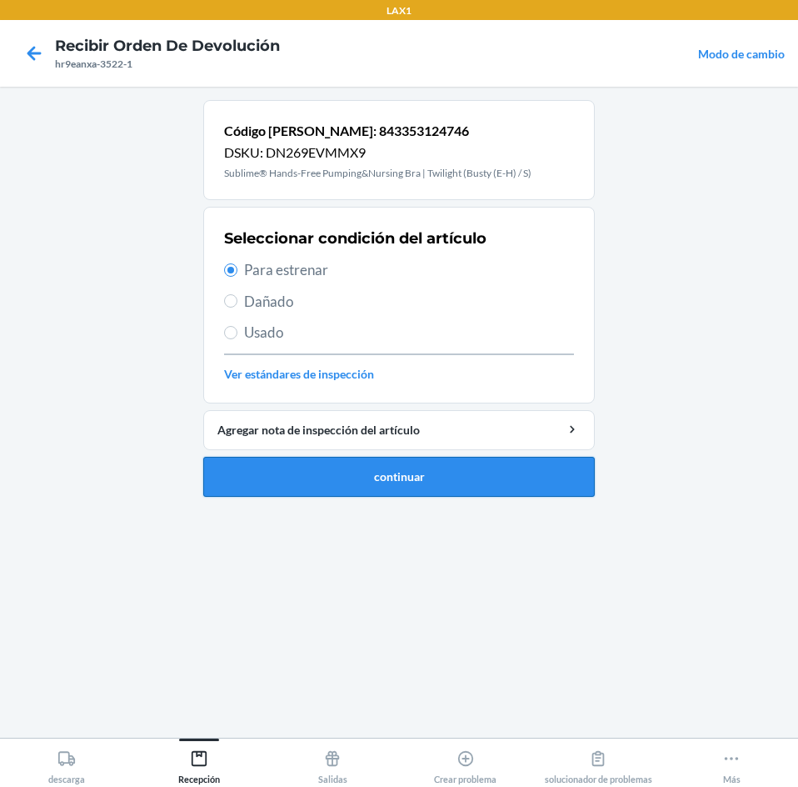
click at [310, 475] on button "continuar" at bounding box center [399, 477] width 392 height 40
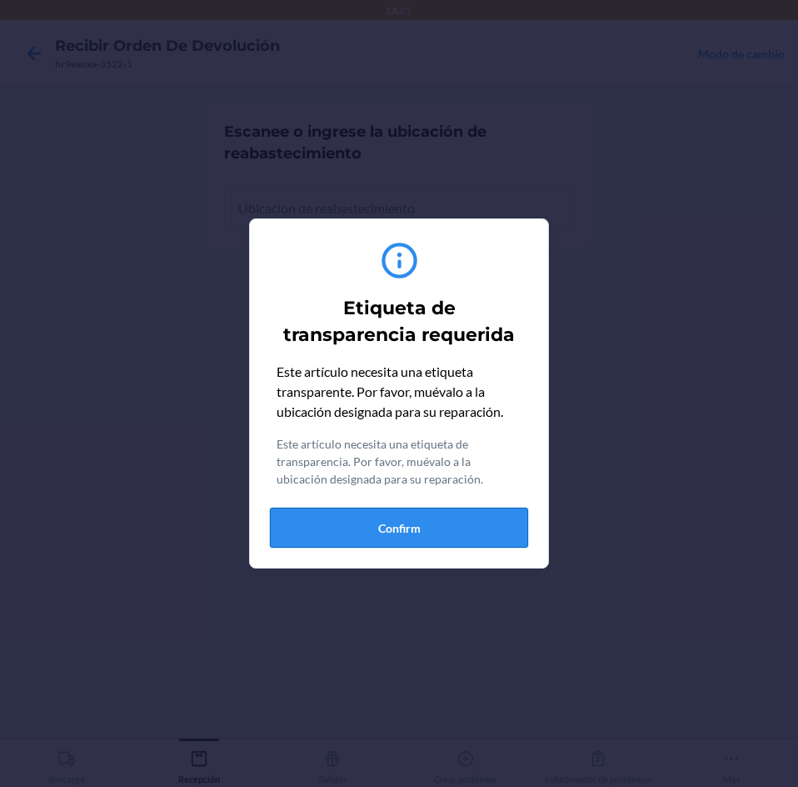
click at [513, 539] on button "Confirm" at bounding box center [399, 527] width 258 height 40
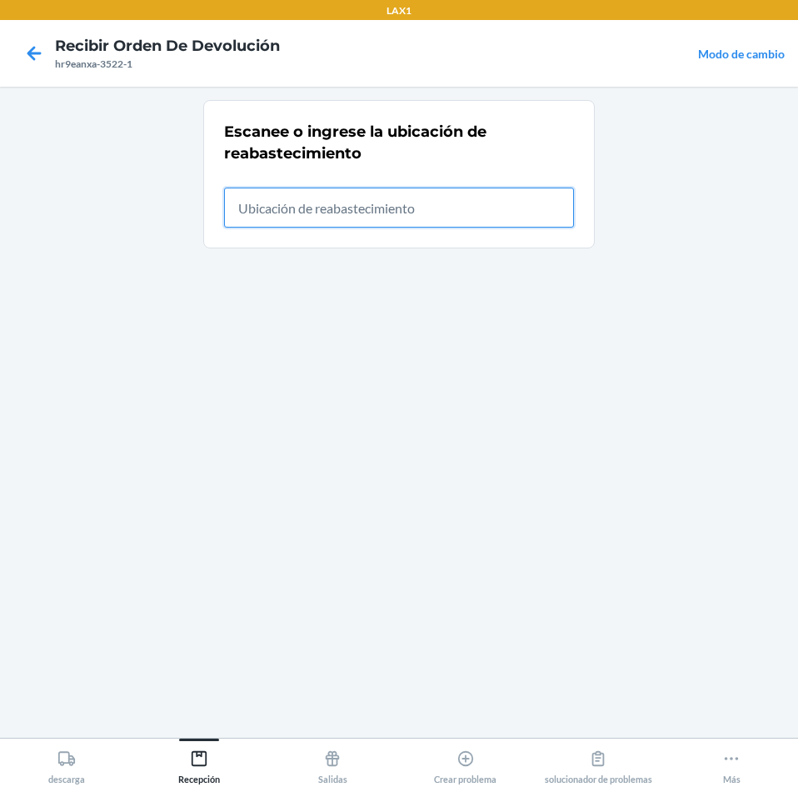
click at [501, 216] on input "text" at bounding box center [399, 207] width 350 height 40
type input "rtcart024"
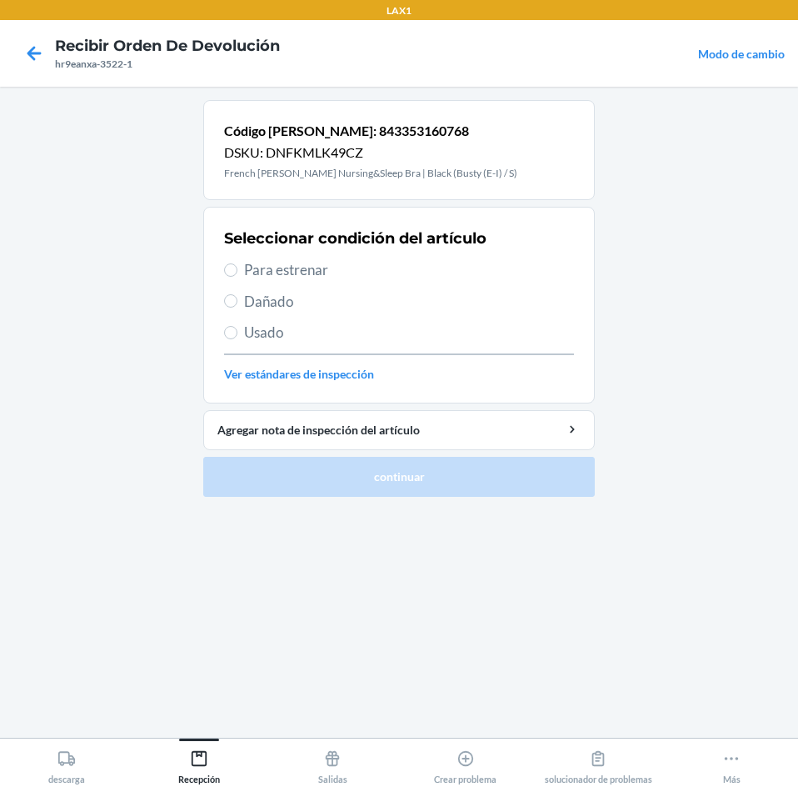
click at [253, 270] on span "Para estrenar" at bounding box center [409, 270] width 330 height 22
click at [237, 270] on input "Para estrenar" at bounding box center [230, 269] width 13 height 13
radio input "true"
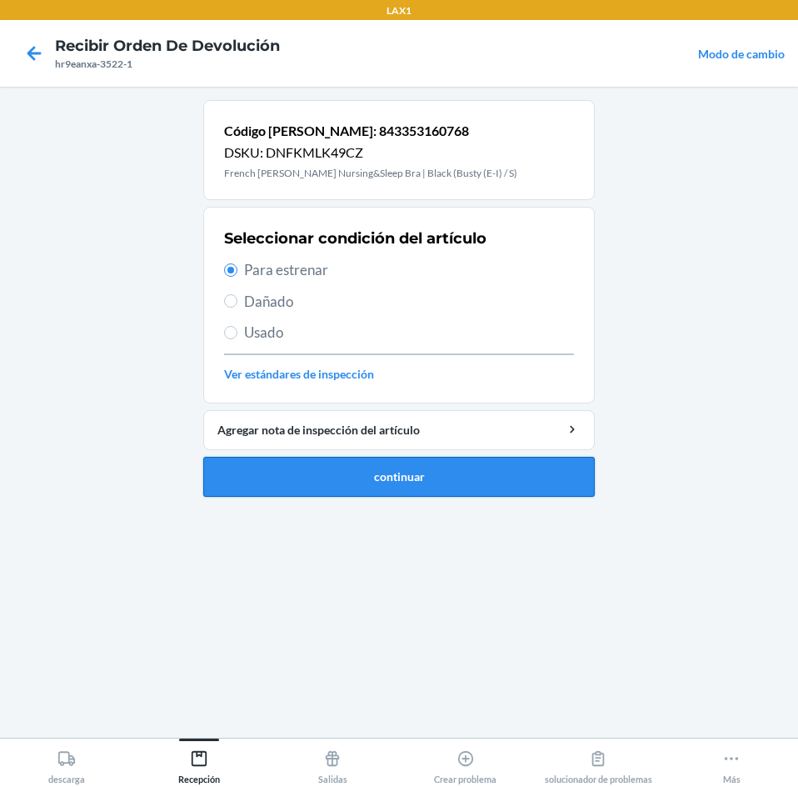
click at [387, 485] on button "continuar" at bounding box center [399, 477] width 392 height 40
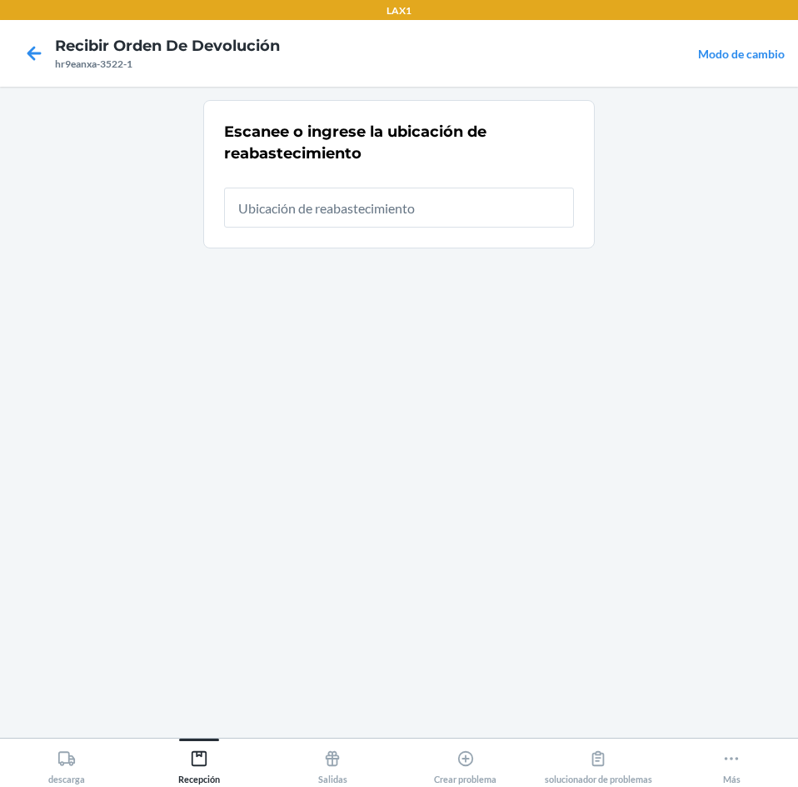
click at [526, 197] on input "text" at bounding box center [399, 207] width 350 height 40
type input "rtcart024"
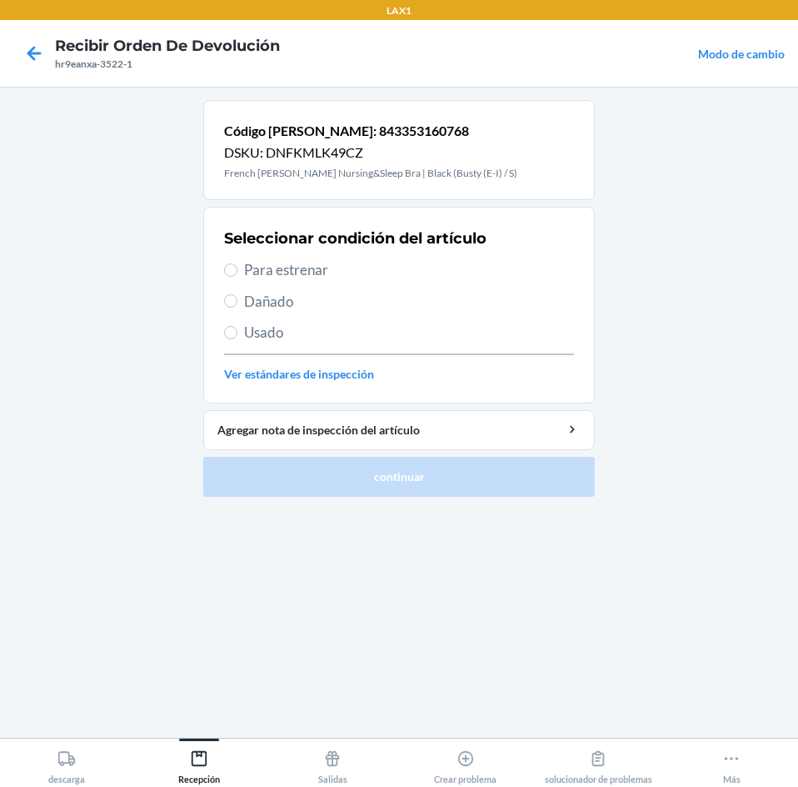
click at [242, 268] on label "Para estrenar" at bounding box center [399, 270] width 350 height 22
click at [237, 268] on input "Para estrenar" at bounding box center [230, 269] width 13 height 13
radio input "true"
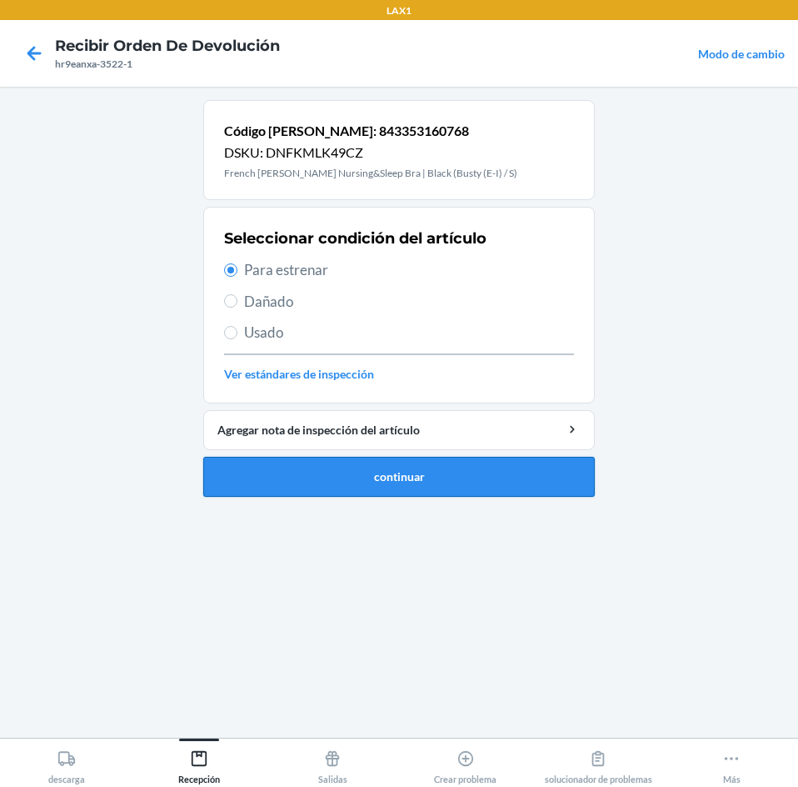
click at [362, 487] on button "continuar" at bounding box center [399, 477] width 392 height 40
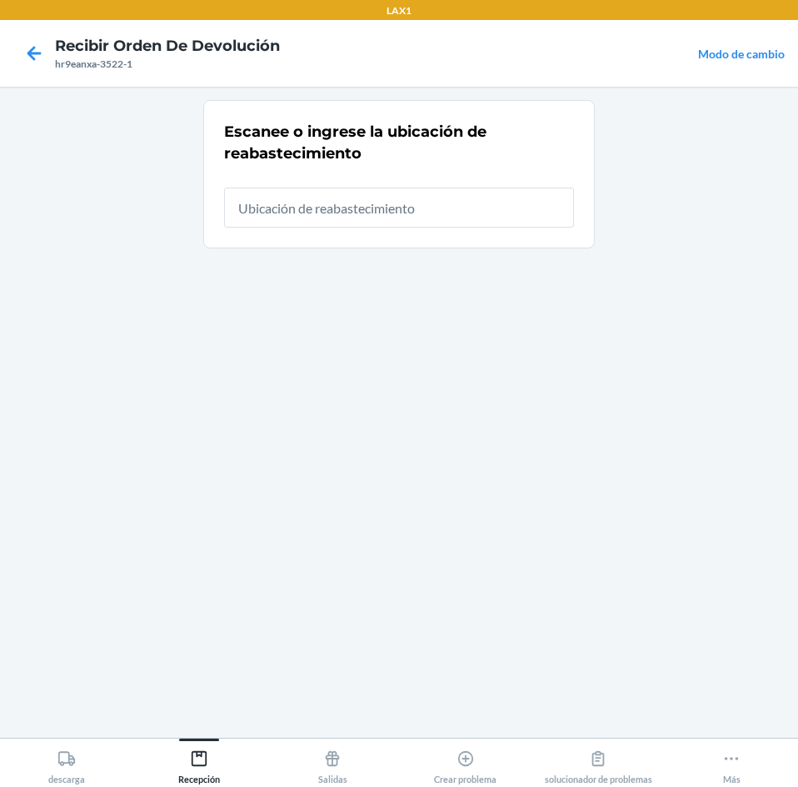
click at [498, 213] on input "text" at bounding box center [399, 207] width 350 height 40
type input "rtcart024"
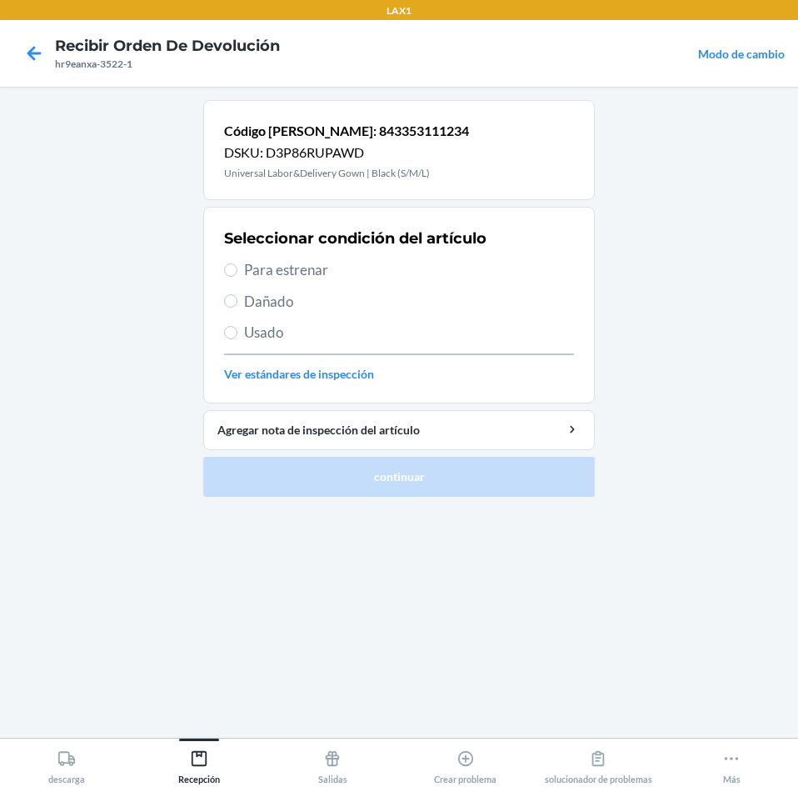
click at [234, 261] on label "Para estrenar" at bounding box center [399, 270] width 350 height 22
click at [234, 263] on input "Para estrenar" at bounding box center [230, 269] width 13 height 13
radio input "true"
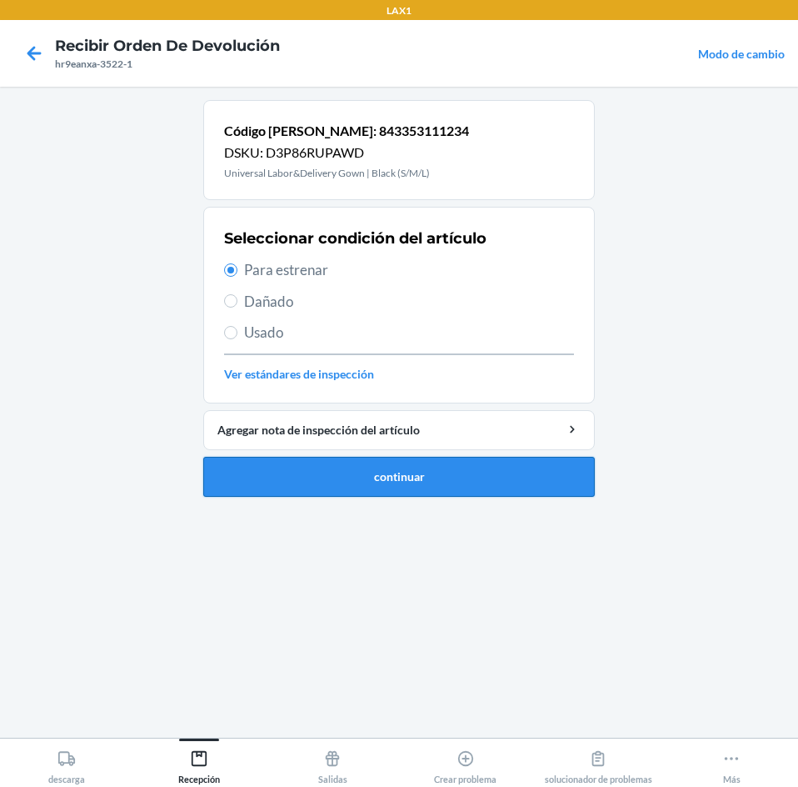
drag, startPoint x: 290, startPoint y: 497, endPoint x: 322, endPoint y: 479, distance: 36.2
click at [292, 497] on ol "Código [PERSON_NAME]: 843353111234 DSKU: D3P86RUPAWD Universal Labor&Delivery G…" at bounding box center [399, 305] width 392 height 410
click at [408, 491] on button "continuar" at bounding box center [399, 477] width 392 height 40
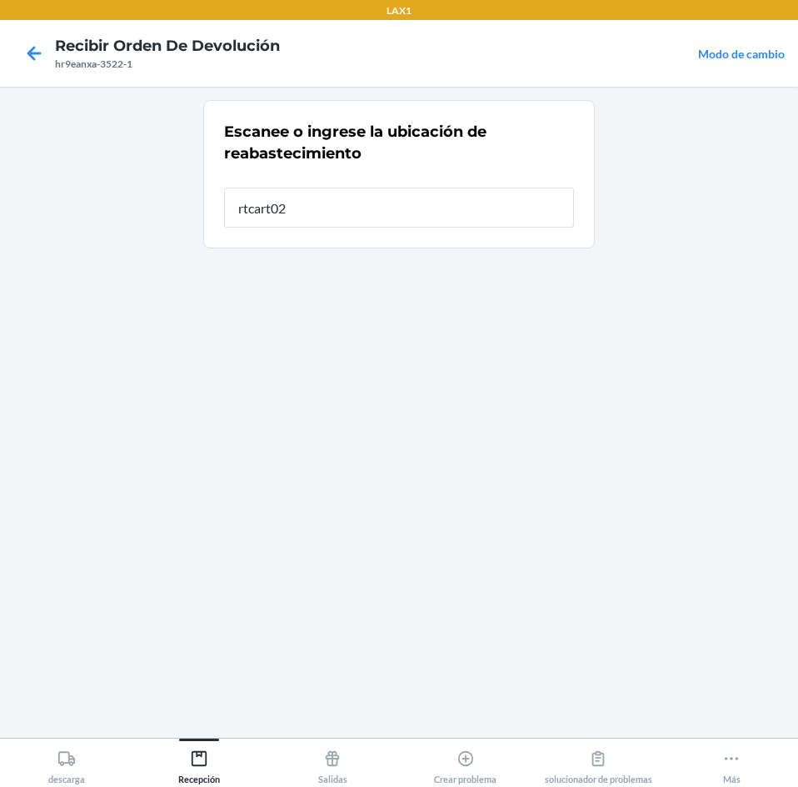
type input "rtcart024"
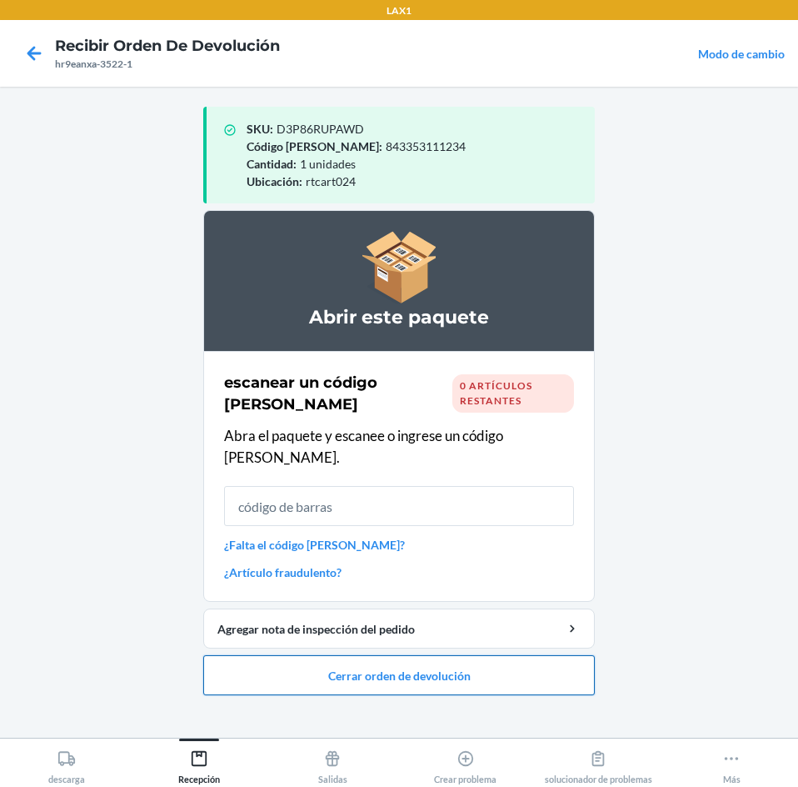
click at [463, 655] on button "Cerrar orden de devolución" at bounding box center [399, 675] width 392 height 40
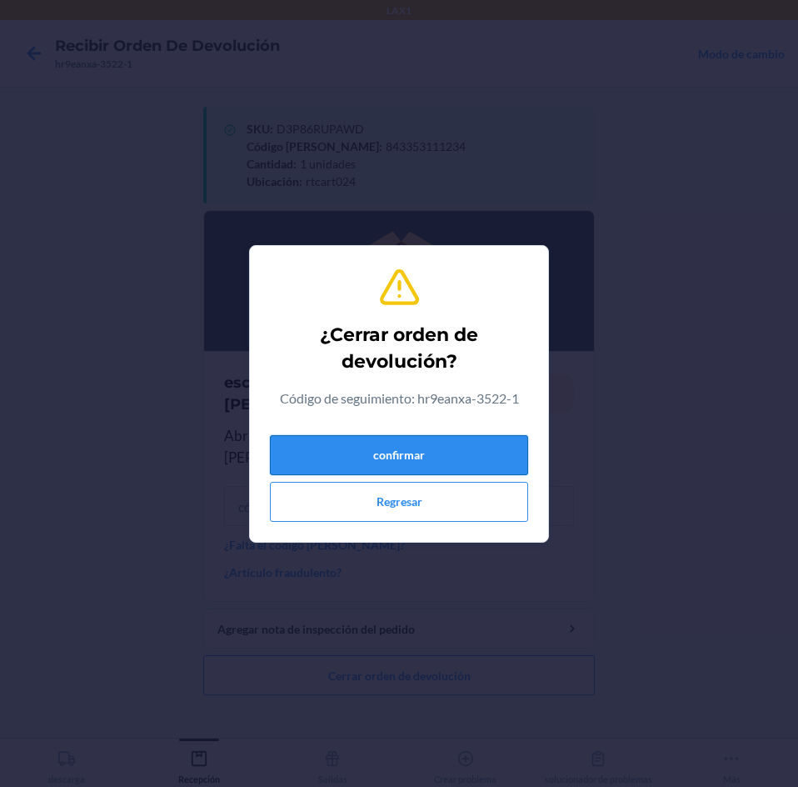
click at [467, 458] on button "confirmar" at bounding box center [399, 455] width 258 height 40
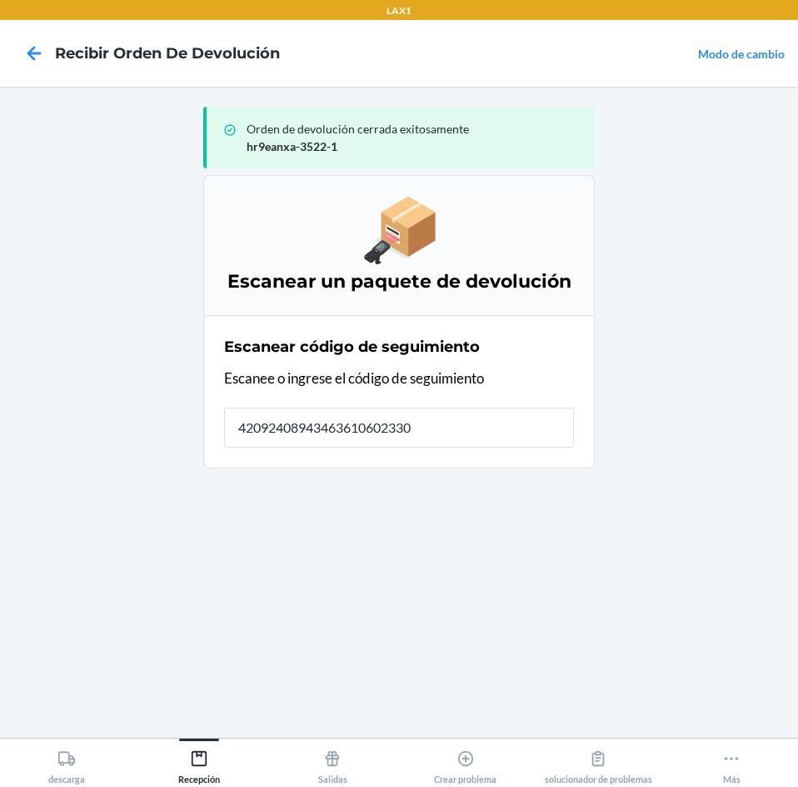
type input "420924089434636106023305"
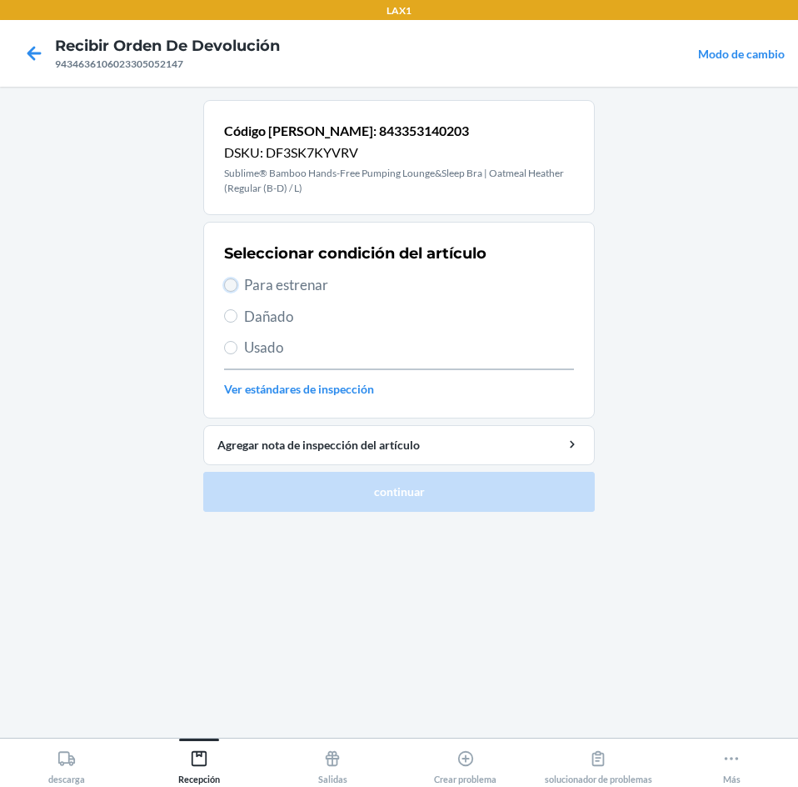
click at [232, 282] on input "Para estrenar" at bounding box center [230, 284] width 13 height 13
radio input "true"
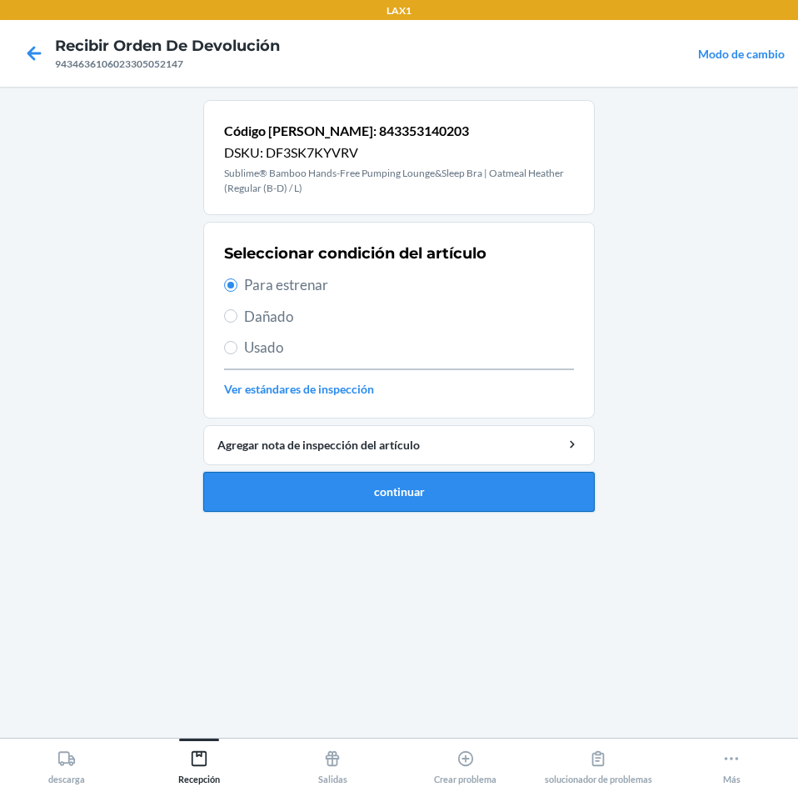
click at [310, 505] on button "continuar" at bounding box center [399, 492] width 392 height 40
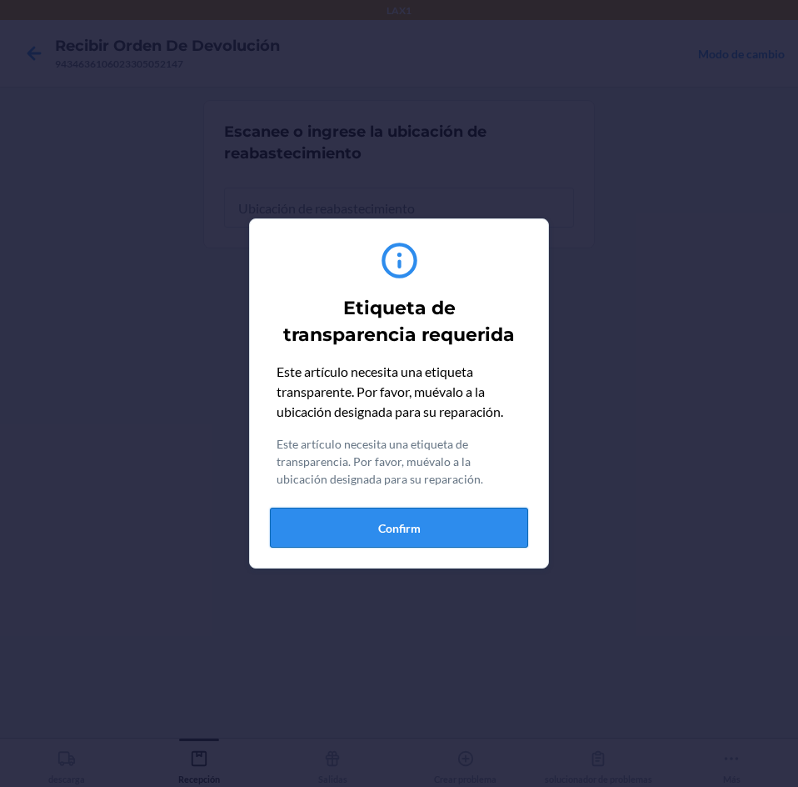
click at [487, 525] on button "Confirm" at bounding box center [399, 527] width 258 height 40
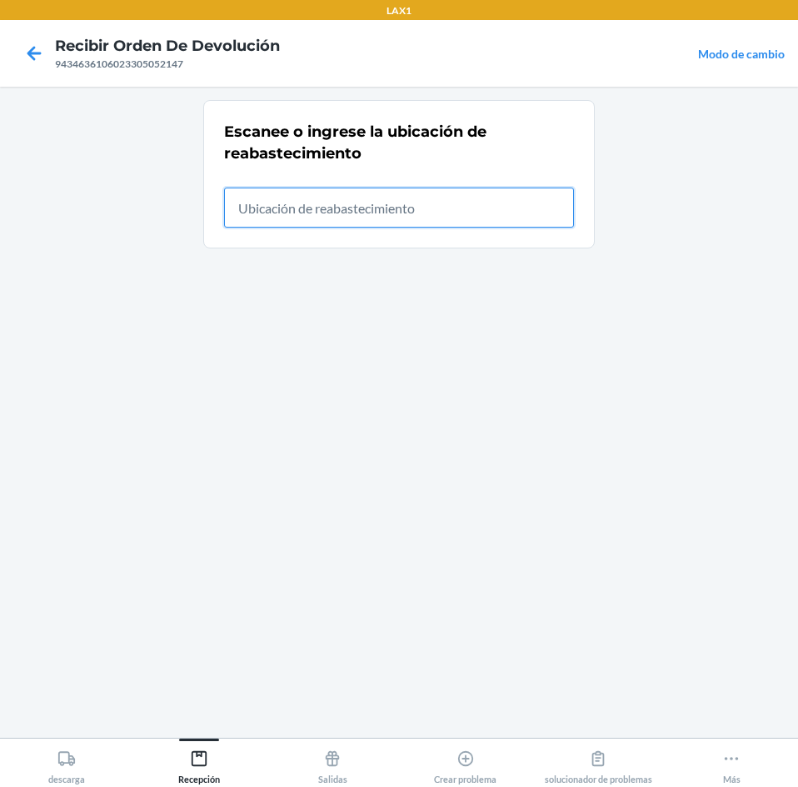
click at [461, 227] on input "text" at bounding box center [399, 207] width 350 height 40
type input "rtcart024"
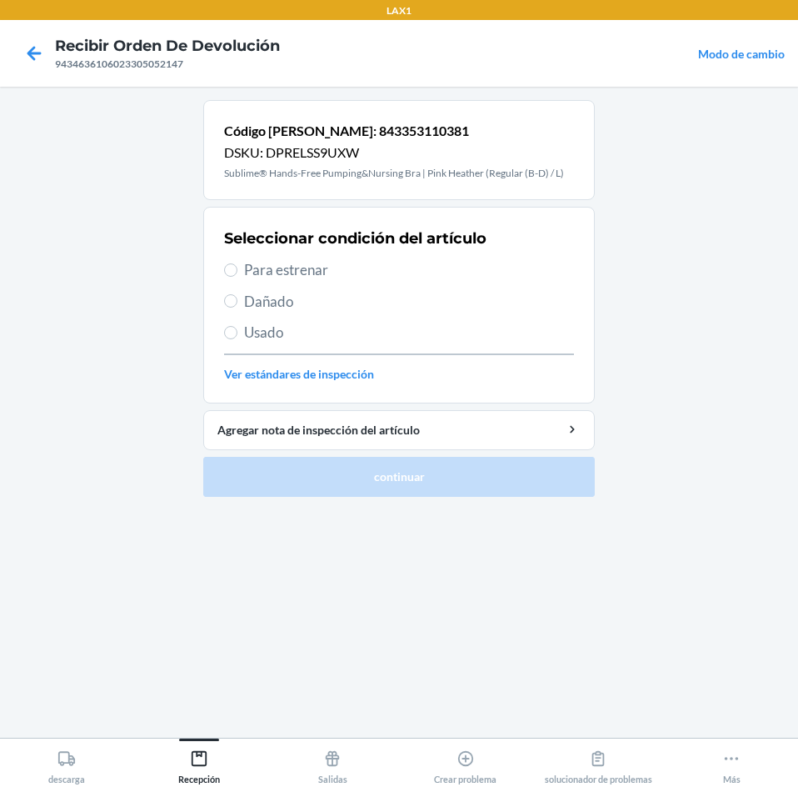
click at [272, 270] on span "Para estrenar" at bounding box center [409, 270] width 330 height 22
click at [237, 270] on input "Para estrenar" at bounding box center [230, 269] width 13 height 13
radio input "true"
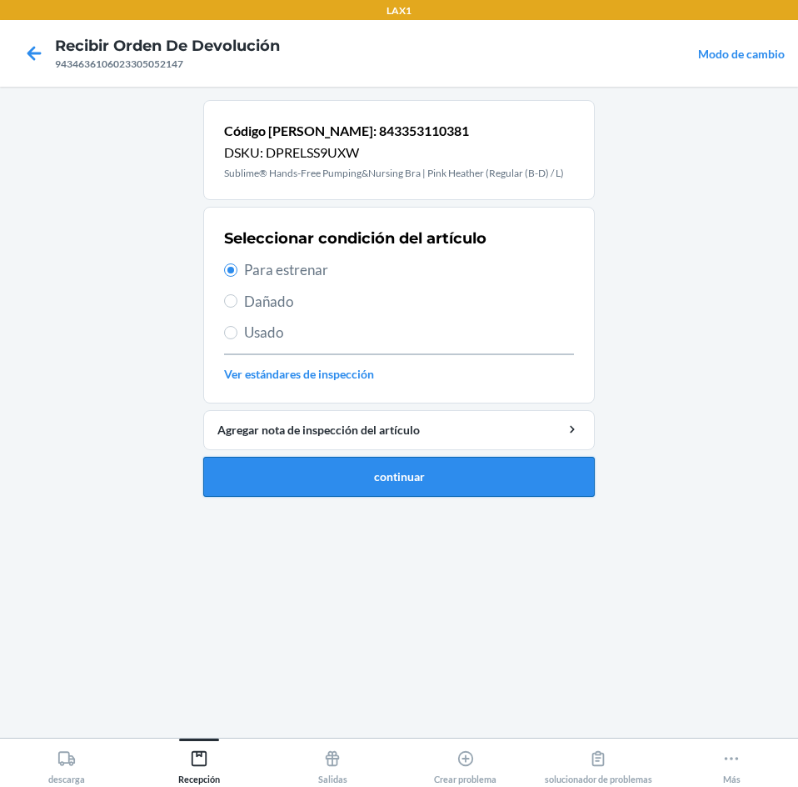
click at [330, 481] on button "continuar" at bounding box center [399, 477] width 392 height 40
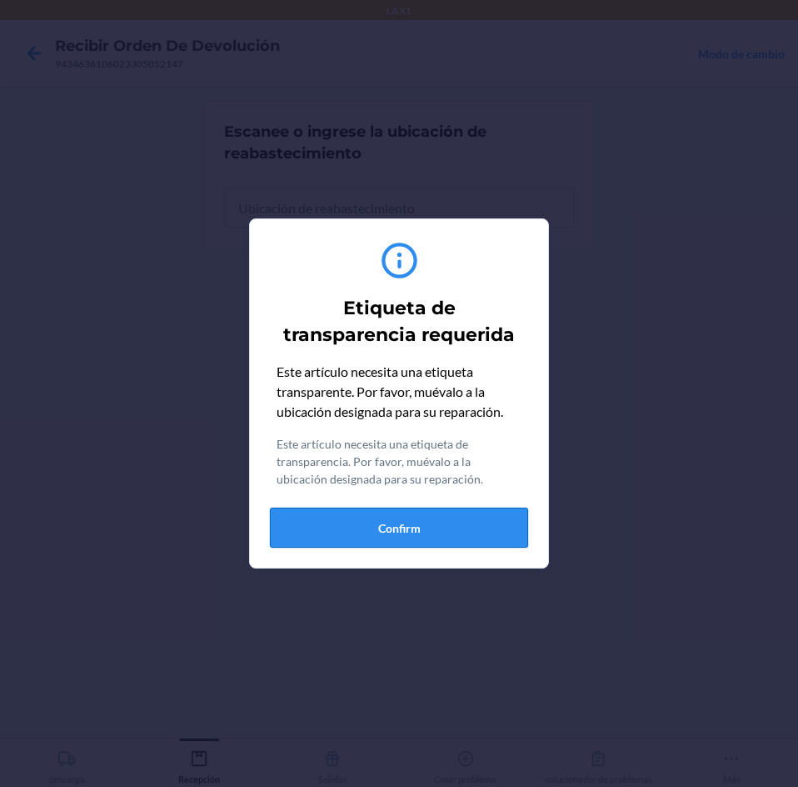
click at [449, 533] on button "Confirm" at bounding box center [399, 527] width 258 height 40
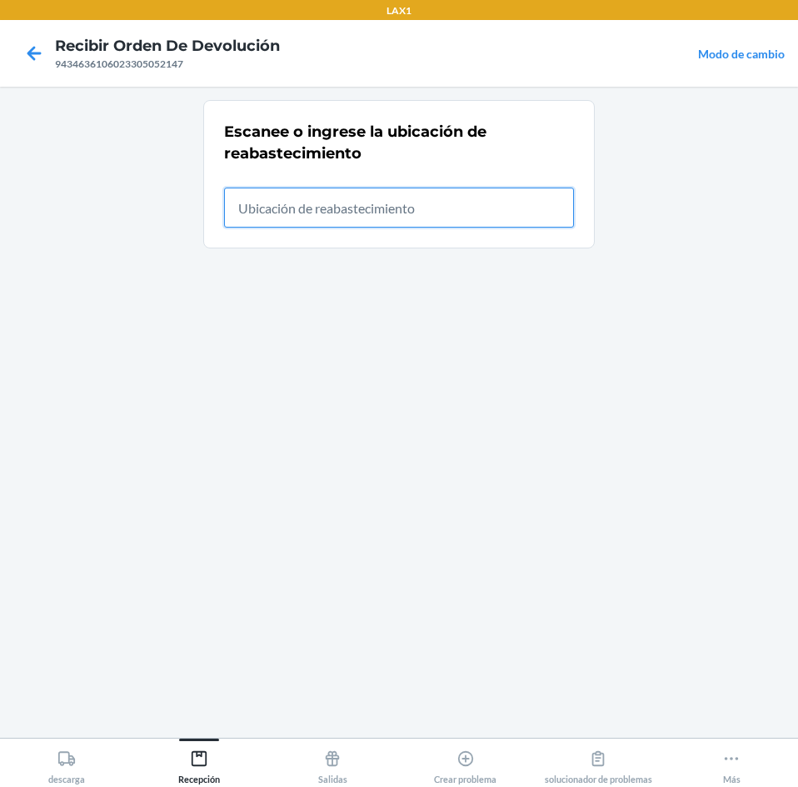
click at [417, 209] on input "text" at bounding box center [399, 207] width 350 height 40
type input "rtcart024"
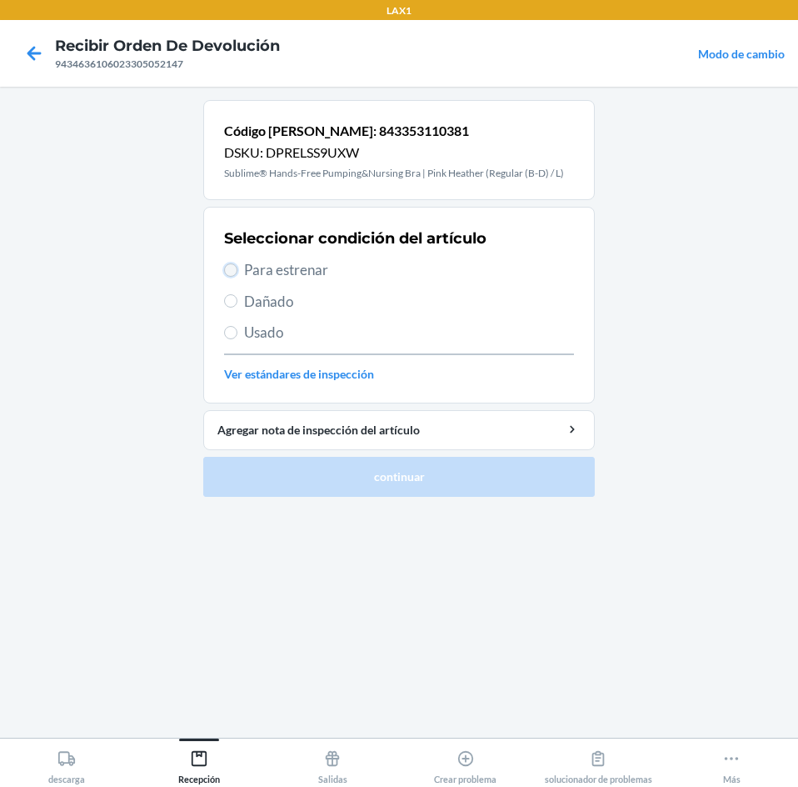
click at [232, 267] on input "Para estrenar" at bounding box center [230, 269] width 13 height 13
radio input "true"
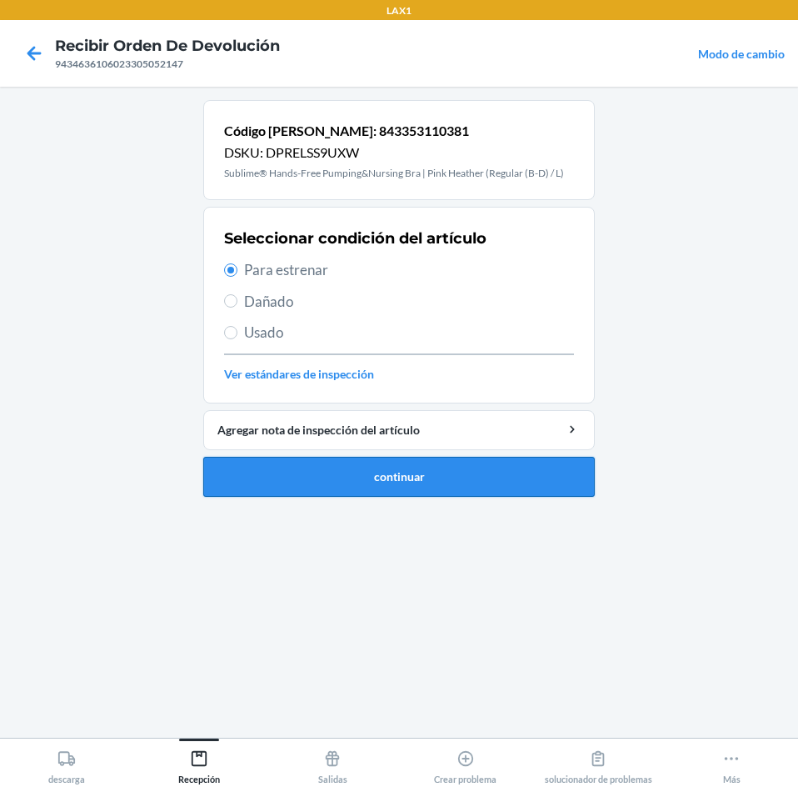
click at [412, 467] on button "continuar" at bounding box center [399, 477] width 392 height 40
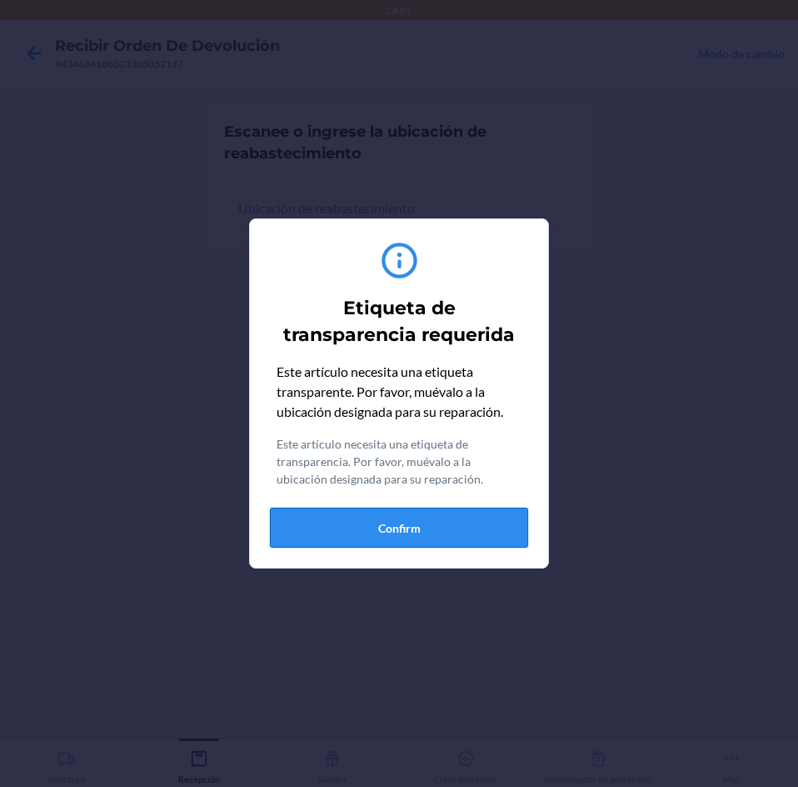
click at [444, 533] on button "Confirm" at bounding box center [399, 527] width 258 height 40
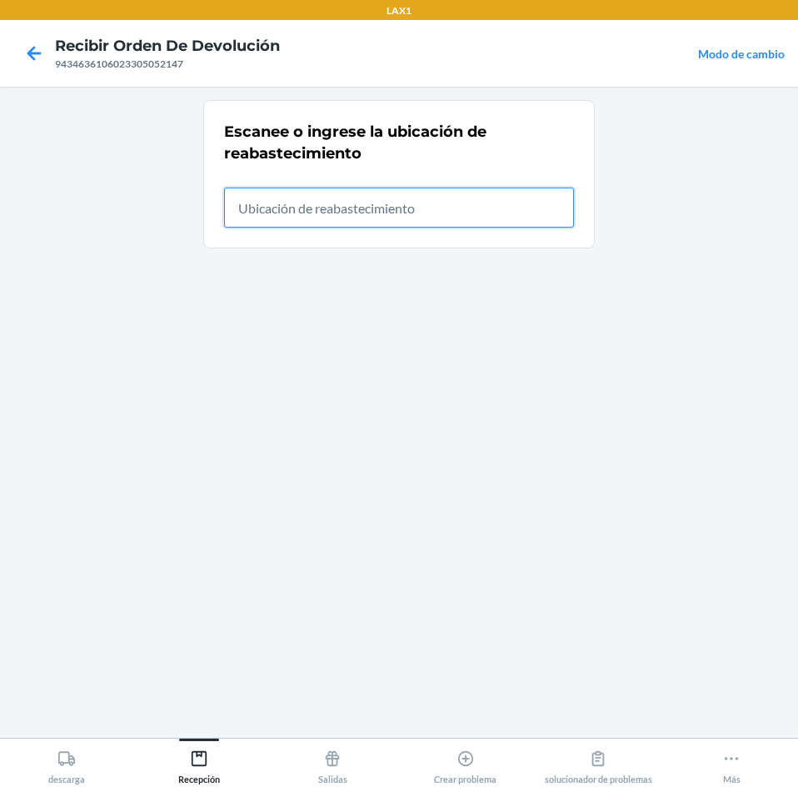
click at [436, 225] on input "text" at bounding box center [399, 207] width 350 height 40
type input "rtcart024"
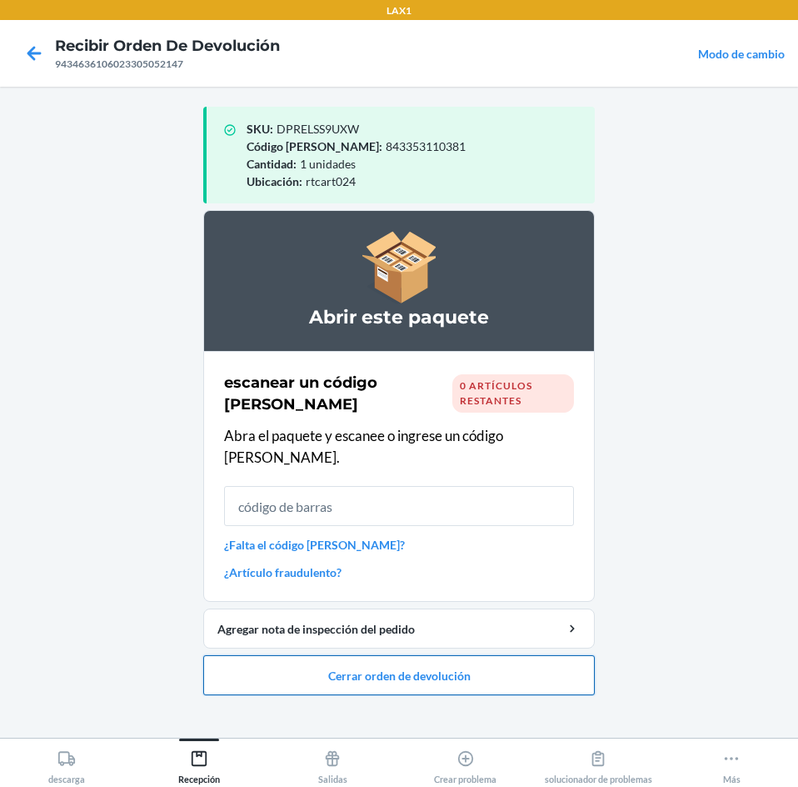
click at [530, 655] on button "Cerrar orden de devolución" at bounding box center [399, 675] width 392 height 40
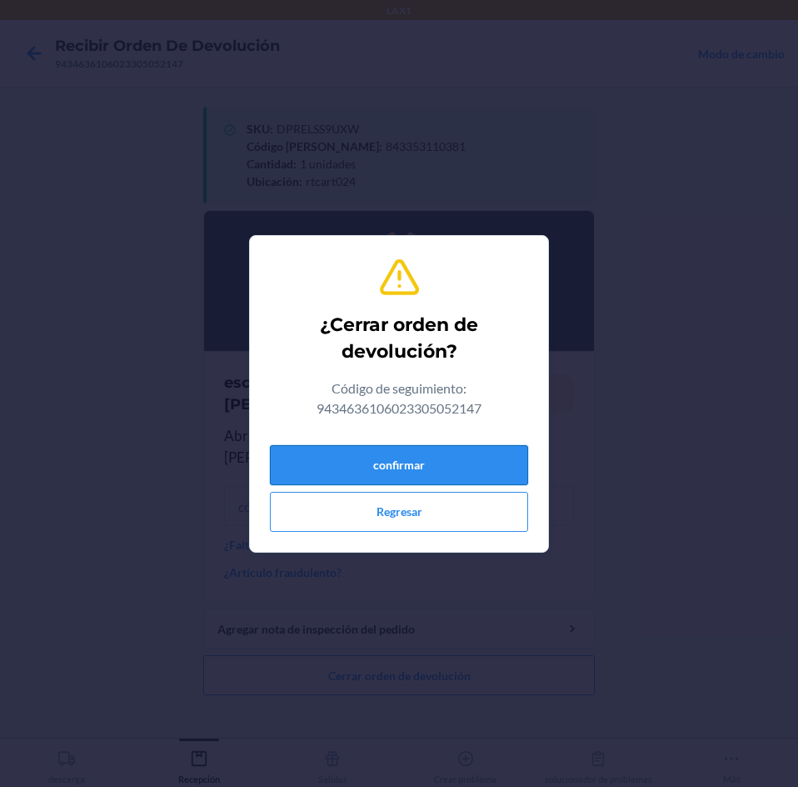
click at [525, 449] on button "confirmar" at bounding box center [399, 465] width 258 height 40
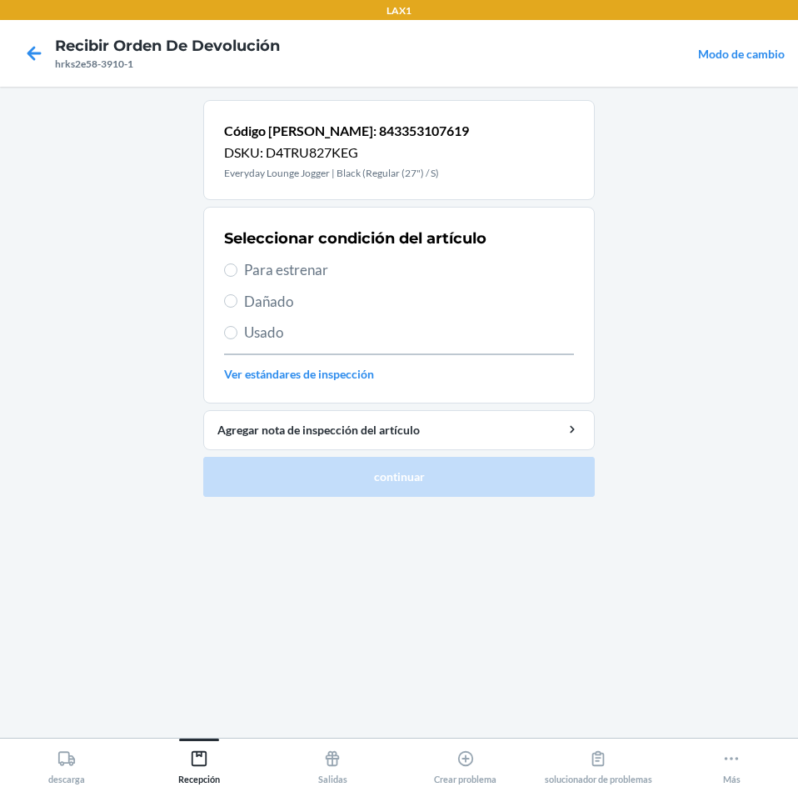
click at [271, 330] on span "Usado" at bounding box center [409, 333] width 330 height 22
click at [237, 330] on input "Usado" at bounding box center [230, 332] width 13 height 13
radio input "true"
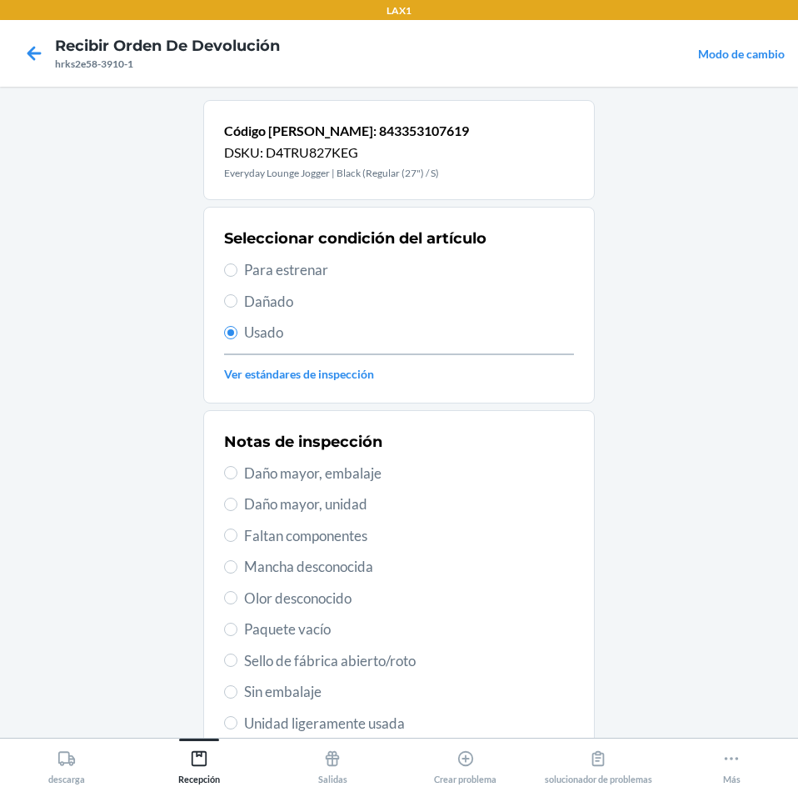
click at [244, 722] on span "Unidad ligeramente usada" at bounding box center [409, 723] width 330 height 22
click at [237, 722] on input "Unidad ligeramente usada" at bounding box center [230, 722] width 13 height 13
radio input "true"
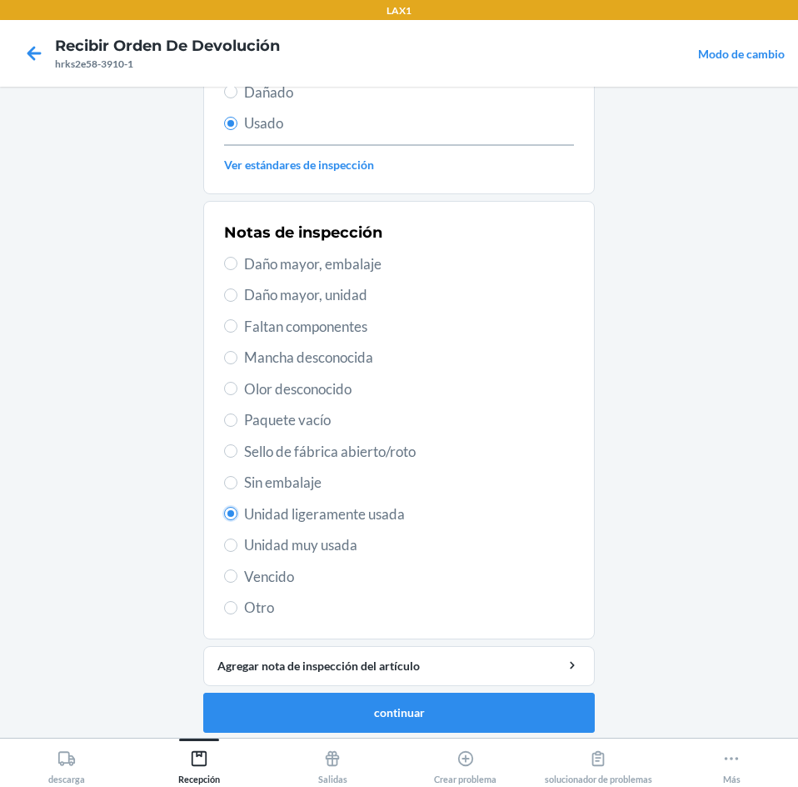
scroll to position [217, 0]
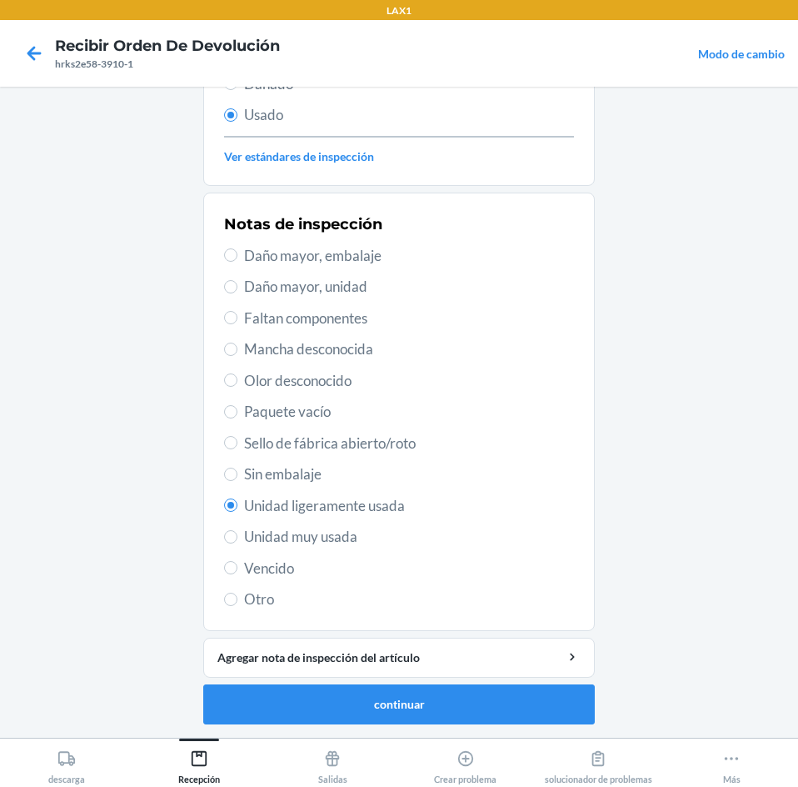
click at [323, 546] on span "Unidad muy usada" at bounding box center [409, 537] width 330 height 22
click at [237, 543] on input "Unidad muy usada" at bounding box center [230, 536] width 13 height 13
radio input "true"
radio input "false"
click at [539, 702] on button "continuar" at bounding box center [399, 704] width 392 height 40
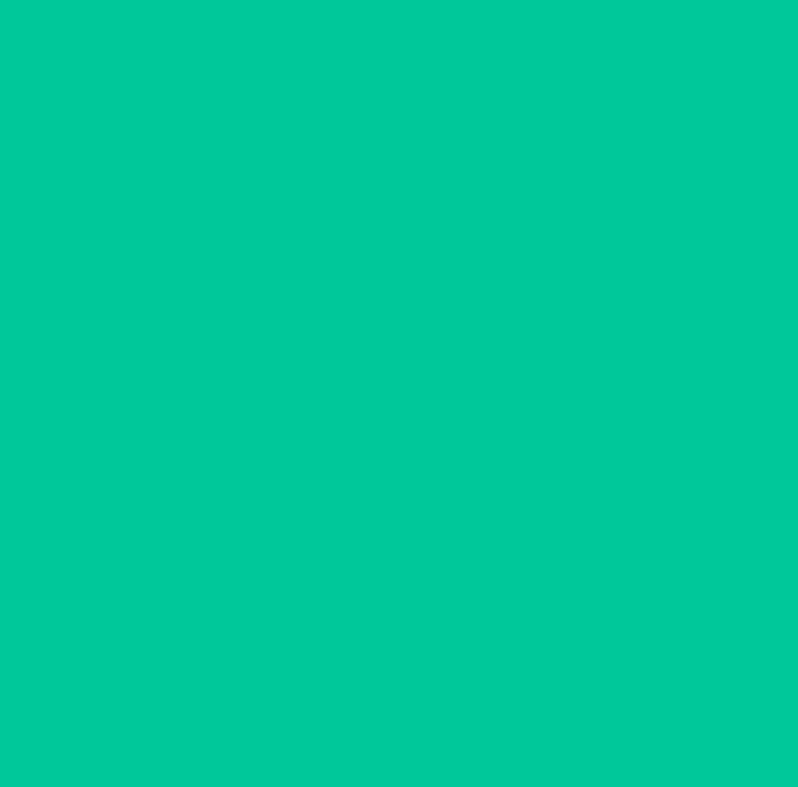
scroll to position [0, 0]
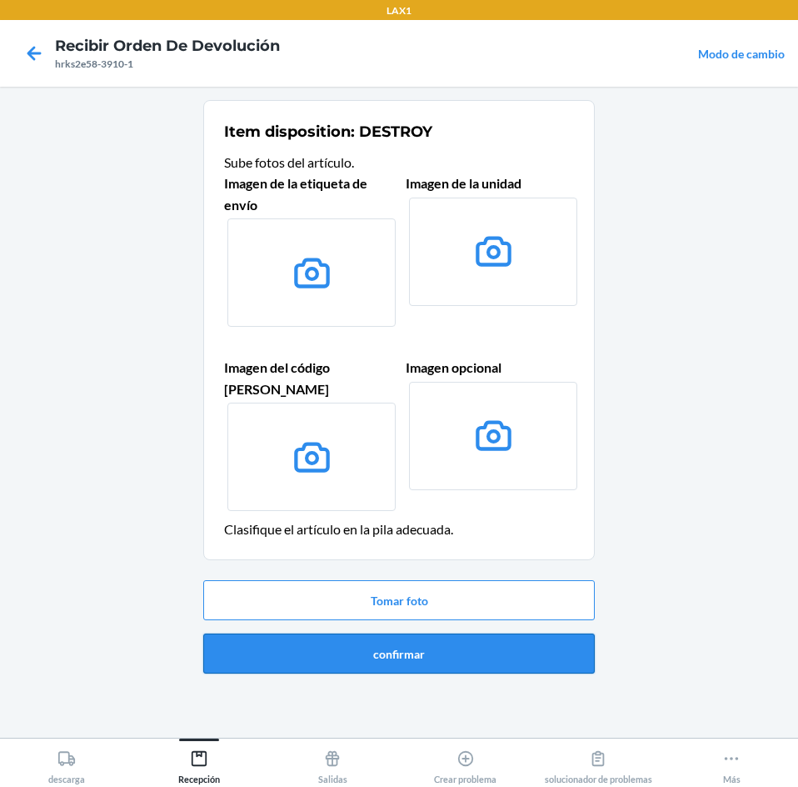
click at [584, 633] on button "confirmar" at bounding box center [399, 653] width 392 height 40
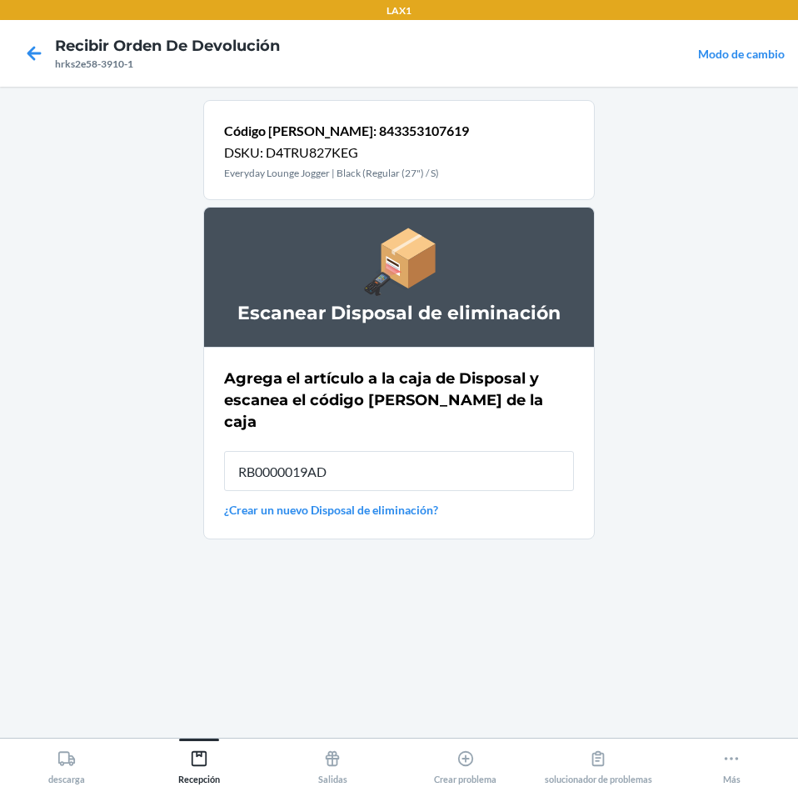
type input "RB0000019AD"
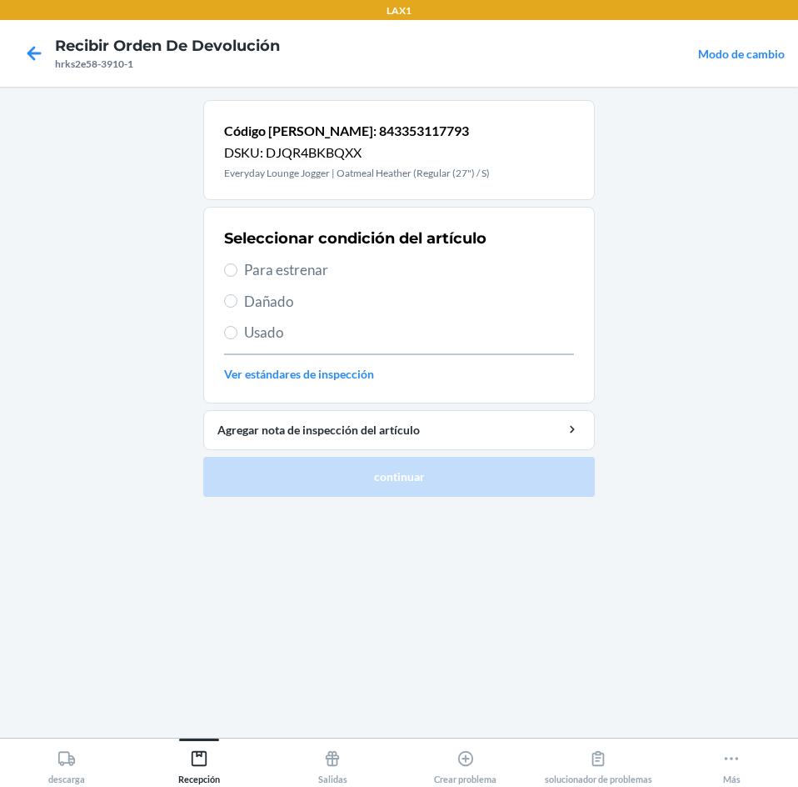
click at [272, 272] on span "Para estrenar" at bounding box center [409, 270] width 330 height 22
click at [237, 272] on input "Para estrenar" at bounding box center [230, 269] width 13 height 13
radio input "true"
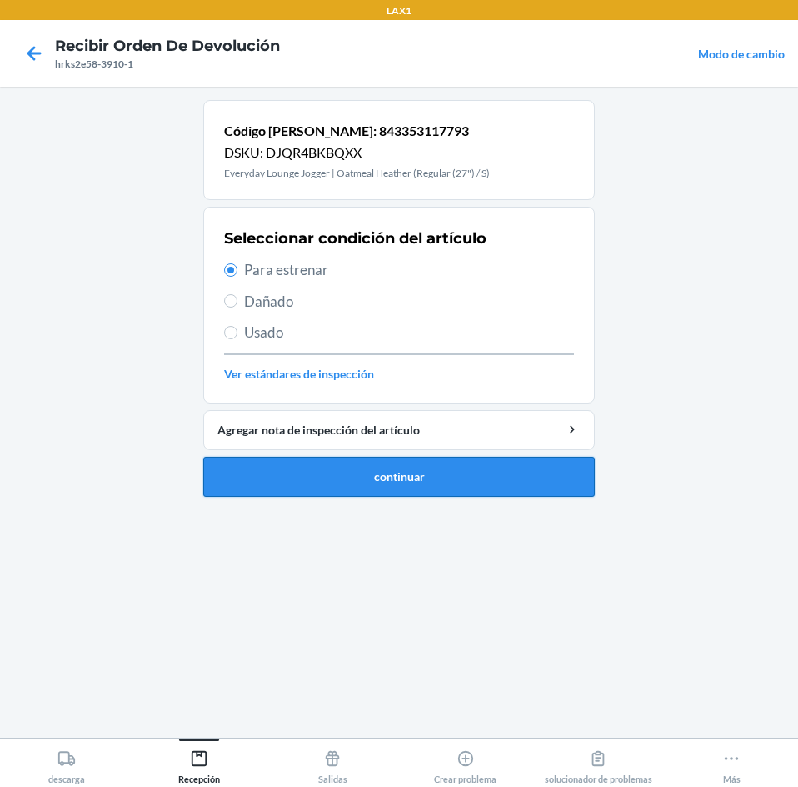
click at [426, 474] on button "continuar" at bounding box center [399, 477] width 392 height 40
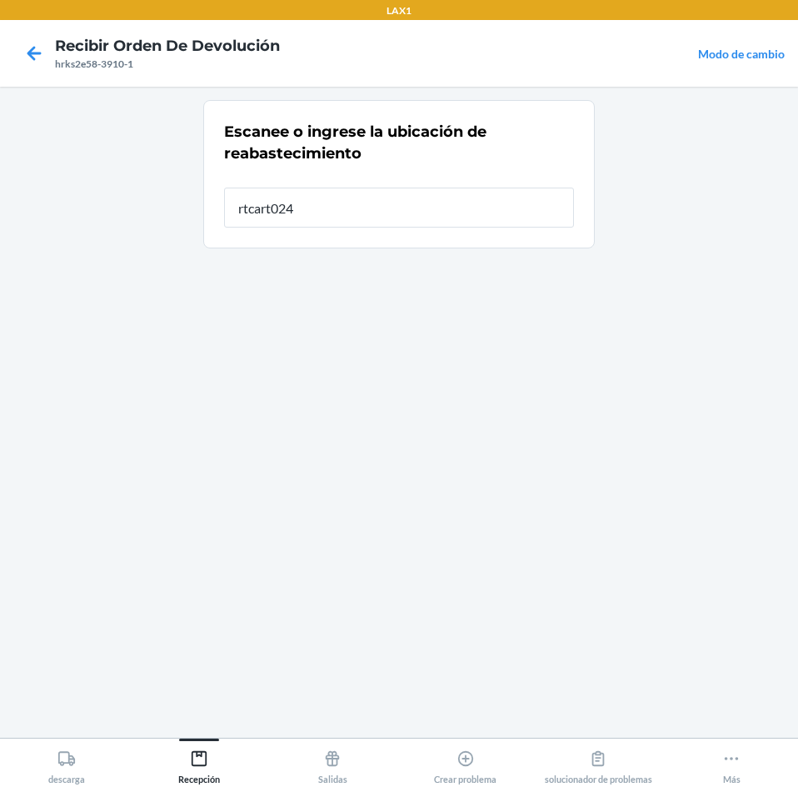
type input "rtcart024"
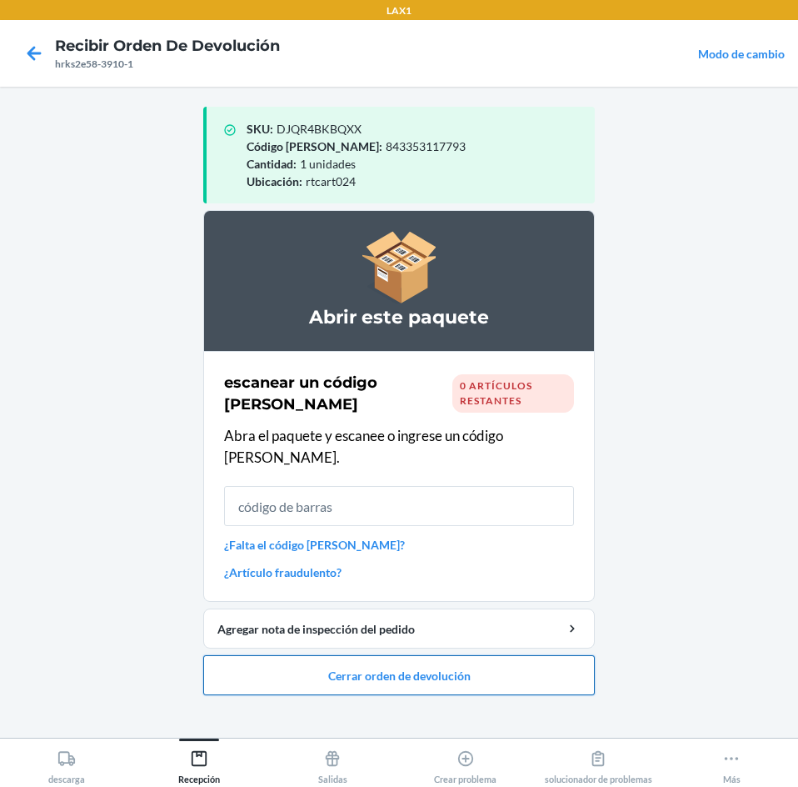
click at [533, 661] on button "Cerrar orden de devolución" at bounding box center [399, 675] width 392 height 40
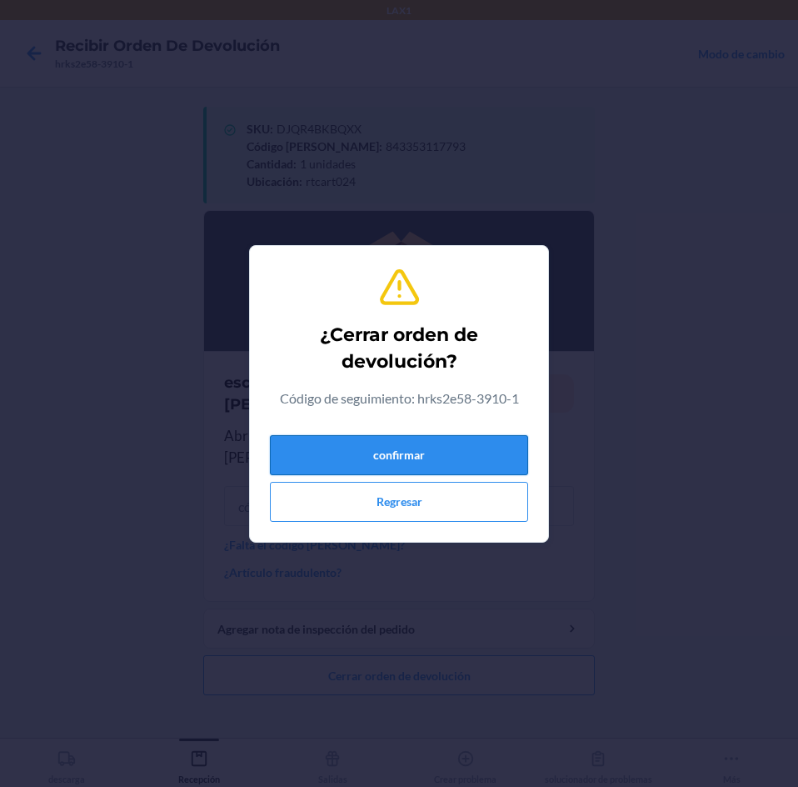
click at [503, 445] on button "confirmar" at bounding box center [399, 455] width 258 height 40
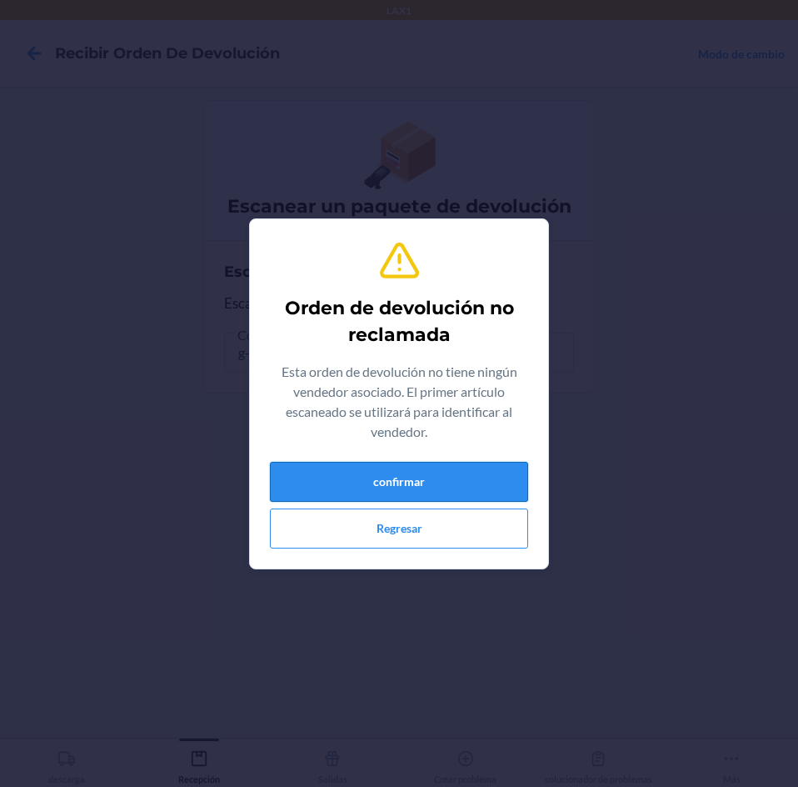
click at [497, 485] on button "confirmar" at bounding box center [399, 482] width 258 height 40
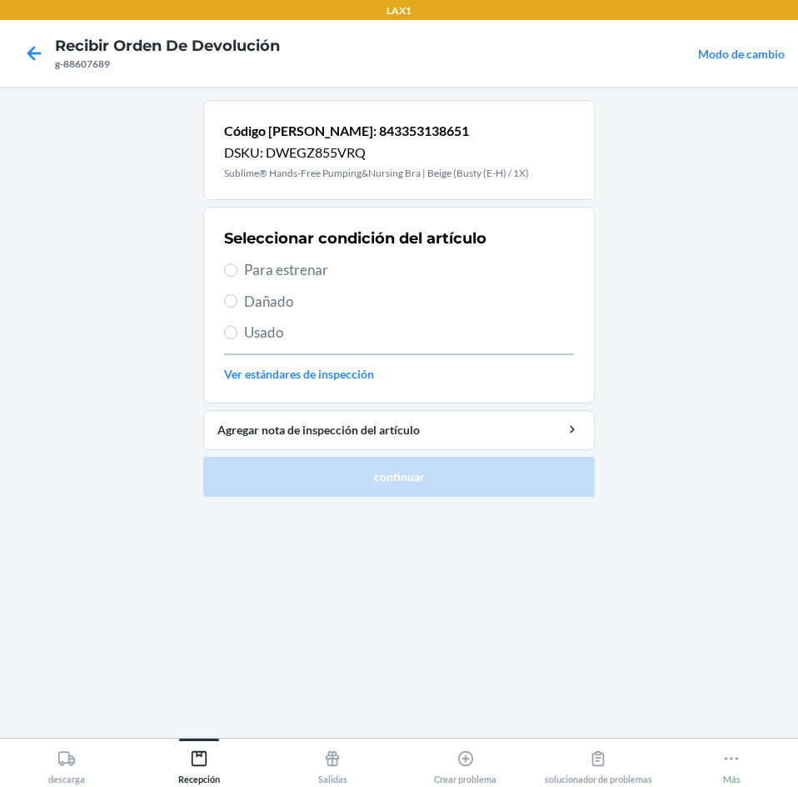
click at [248, 272] on span "Para estrenar" at bounding box center [409, 270] width 330 height 22
click at [237, 272] on input "Para estrenar" at bounding box center [230, 269] width 13 height 13
radio input "true"
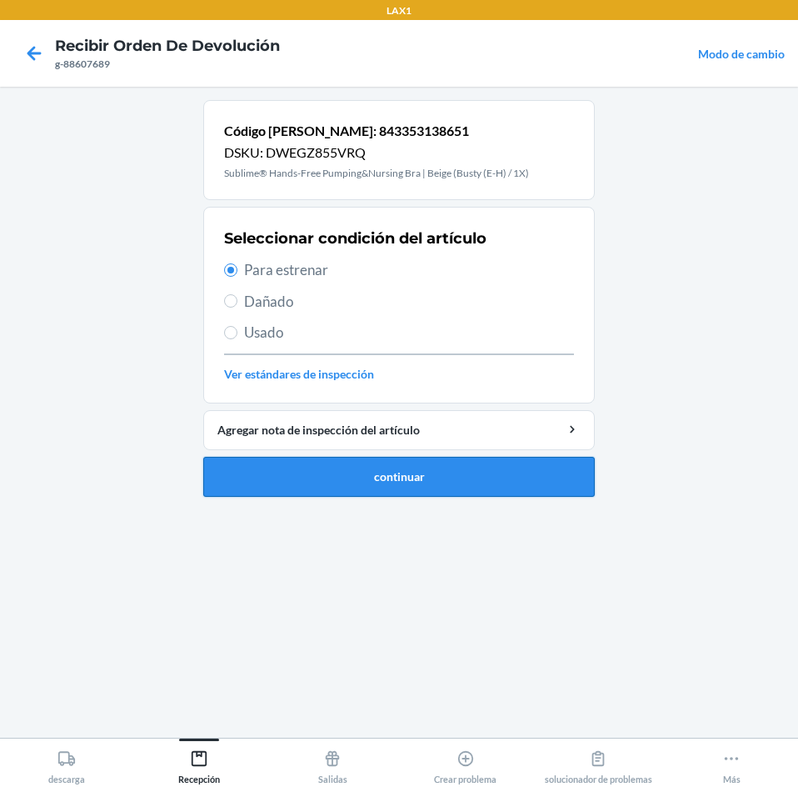
click at [567, 457] on button "continuar" at bounding box center [399, 477] width 392 height 40
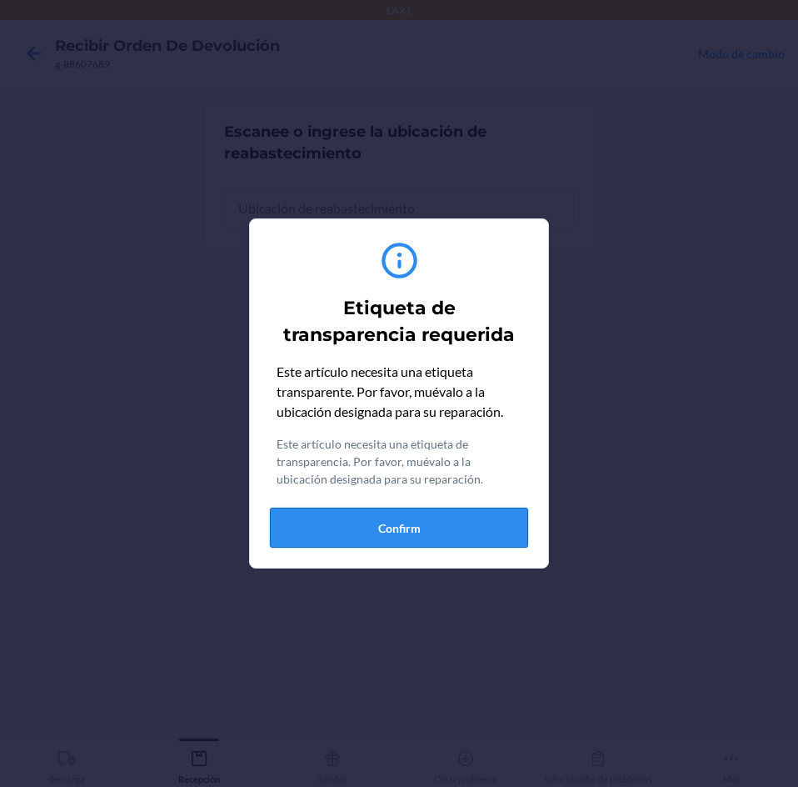
click at [487, 526] on button "Confirm" at bounding box center [399, 527] width 258 height 40
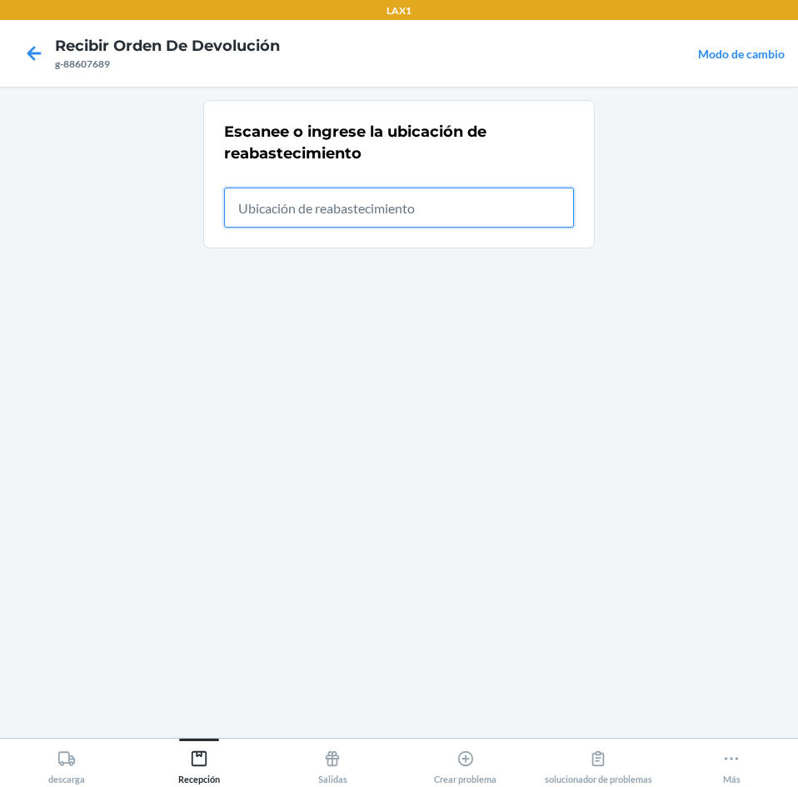
click at [504, 217] on input "text" at bounding box center [399, 207] width 350 height 40
type input "rtcart024"
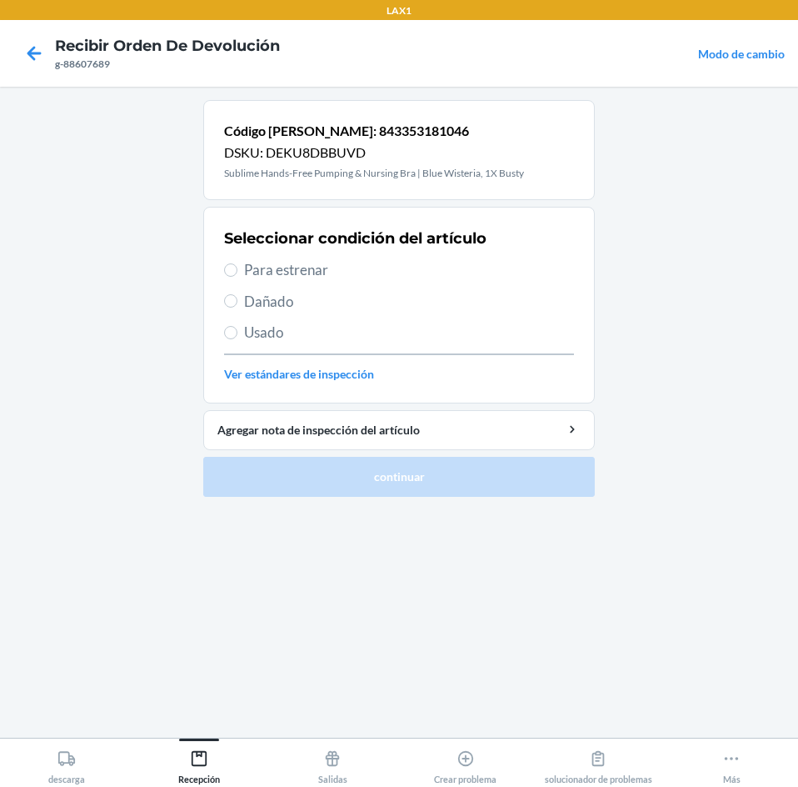
click at [279, 269] on span "Para estrenar" at bounding box center [409, 270] width 330 height 22
click at [237, 269] on input "Para estrenar" at bounding box center [230, 269] width 13 height 13
radio input "true"
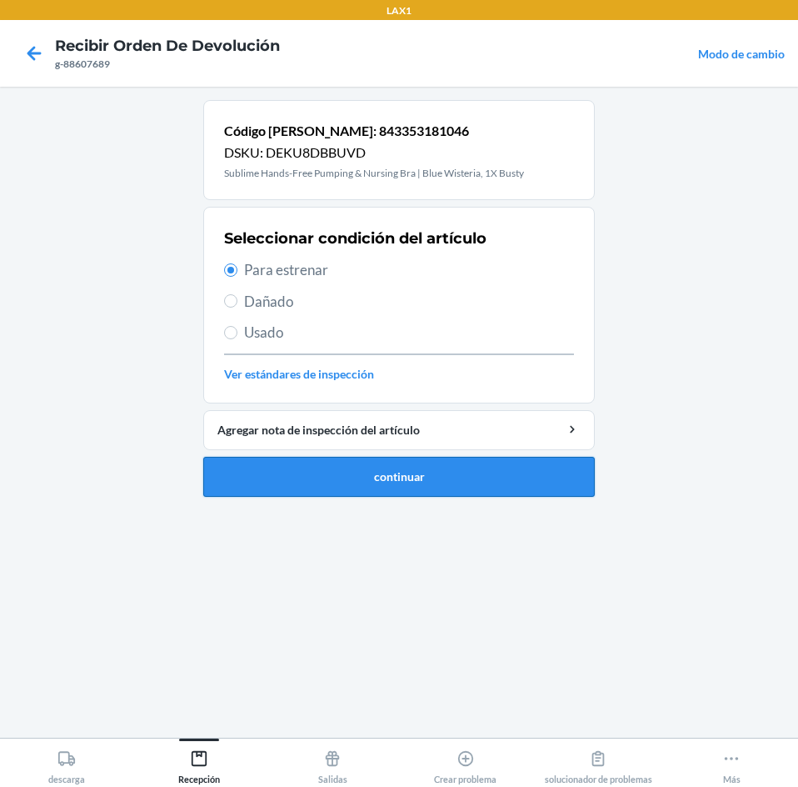
click at [302, 473] on button "continuar" at bounding box center [399, 477] width 392 height 40
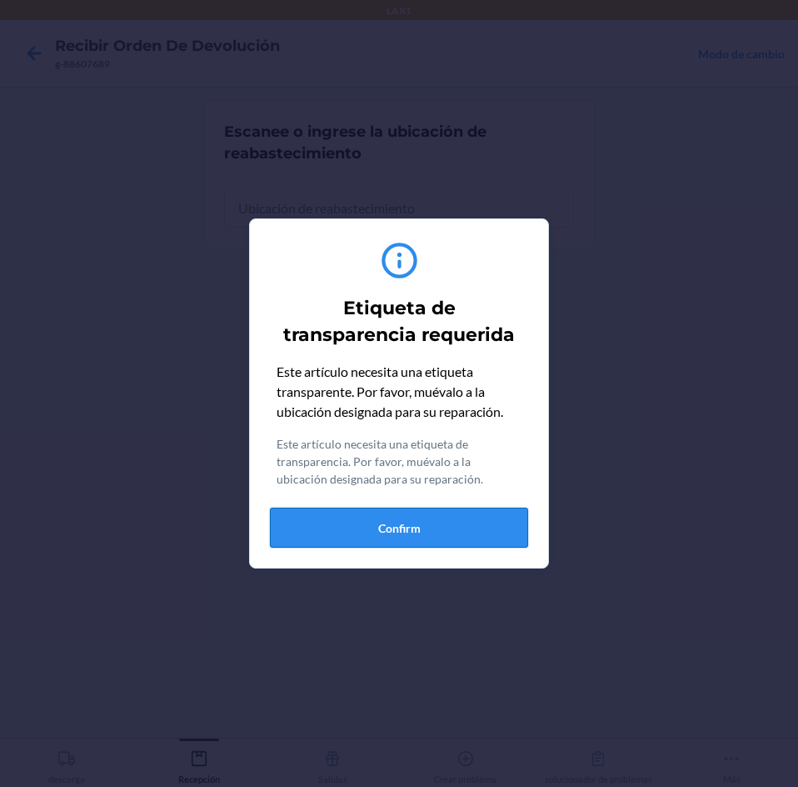
click at [487, 536] on button "Confirm" at bounding box center [399, 527] width 258 height 40
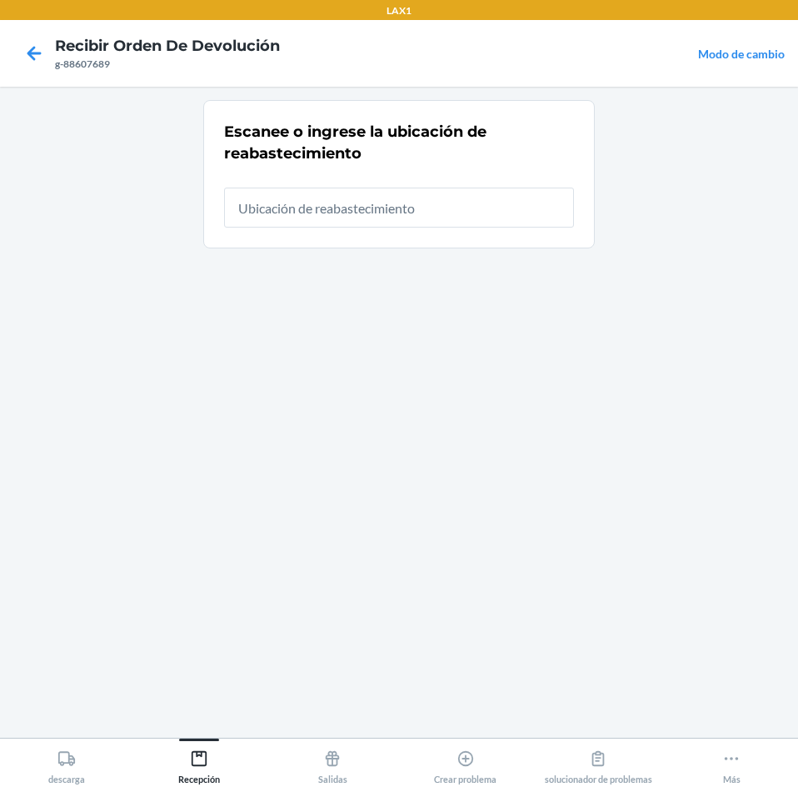
click at [405, 182] on div at bounding box center [399, 200] width 350 height 53
click at [537, 199] on input "text" at bounding box center [399, 207] width 350 height 40
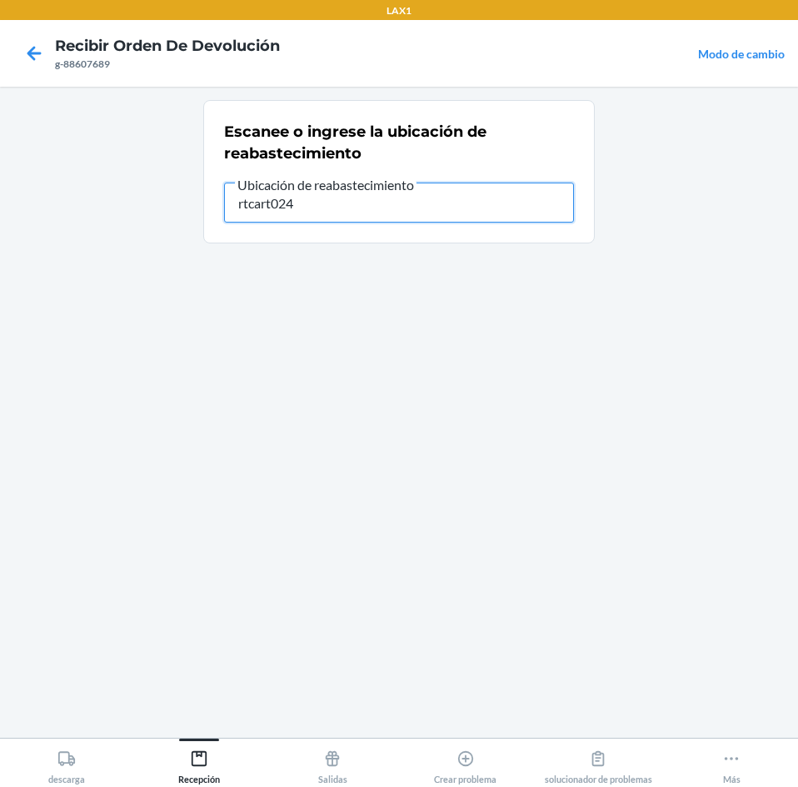
type input "rtcart024"
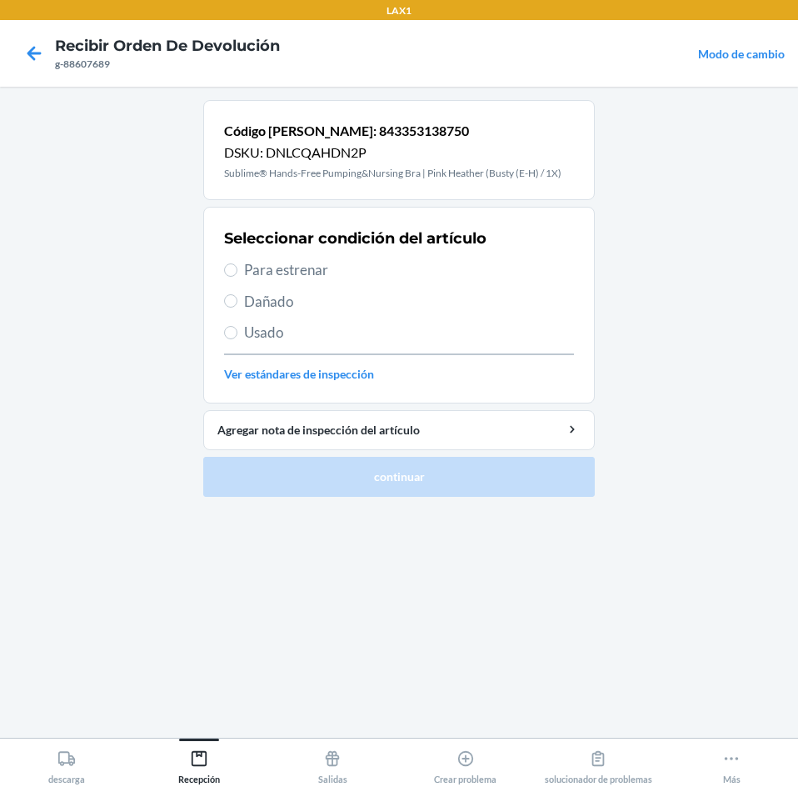
click at [241, 272] on label "Para estrenar" at bounding box center [399, 270] width 350 height 22
click at [237, 272] on input "Para estrenar" at bounding box center [230, 269] width 13 height 13
radio input "true"
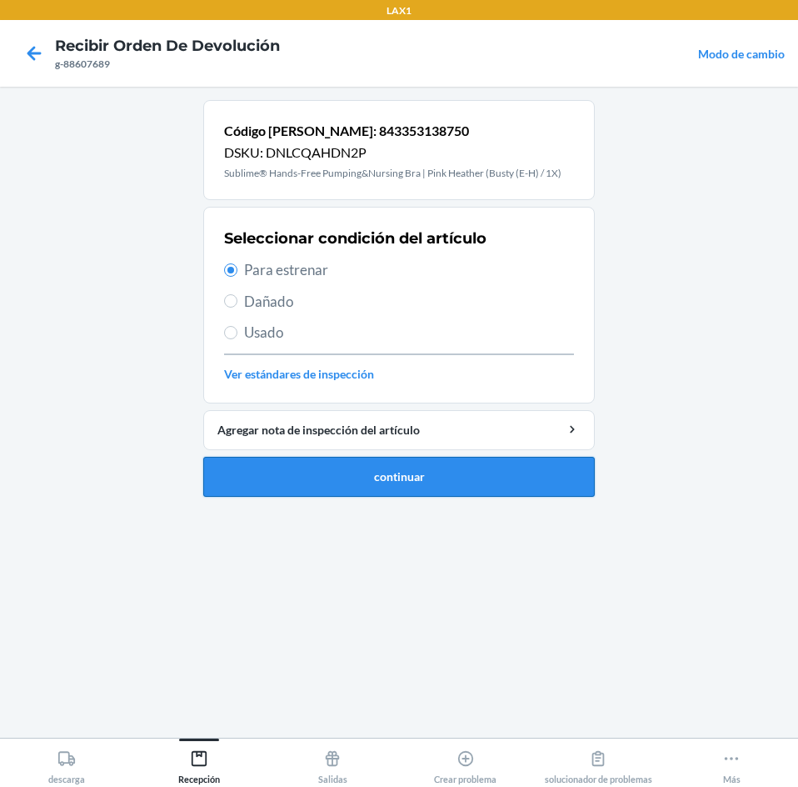
click at [413, 471] on button "continuar" at bounding box center [399, 477] width 392 height 40
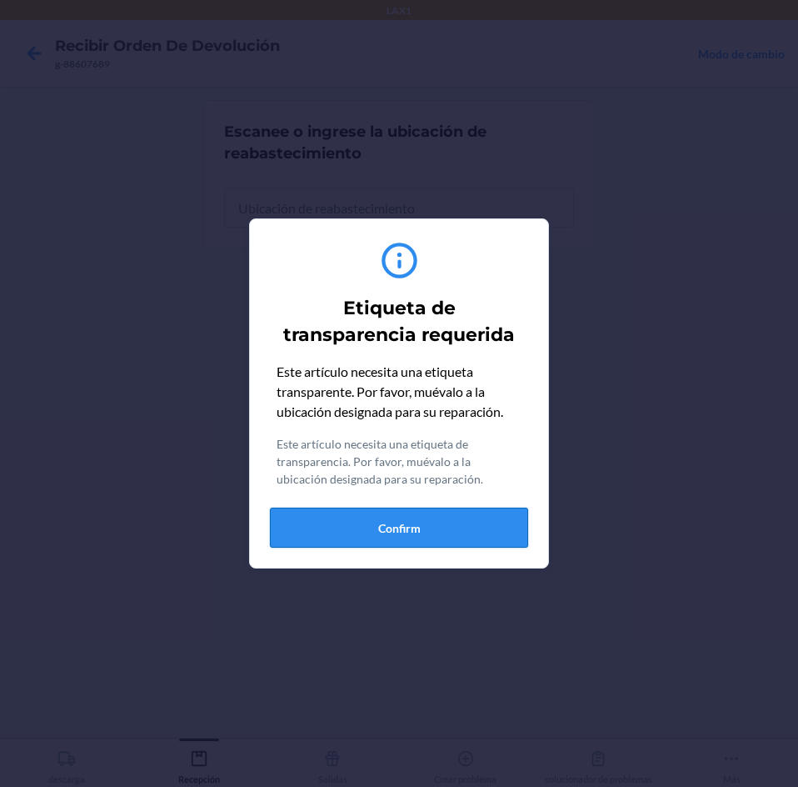
click at [497, 530] on button "Confirm" at bounding box center [399, 527] width 258 height 40
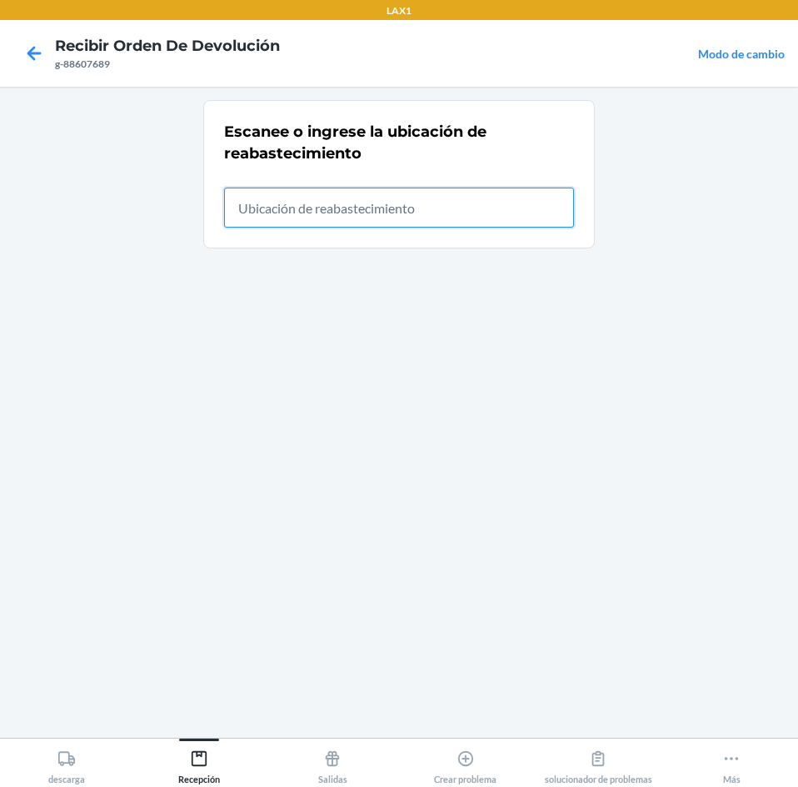
click at [484, 209] on input "text" at bounding box center [399, 207] width 350 height 40
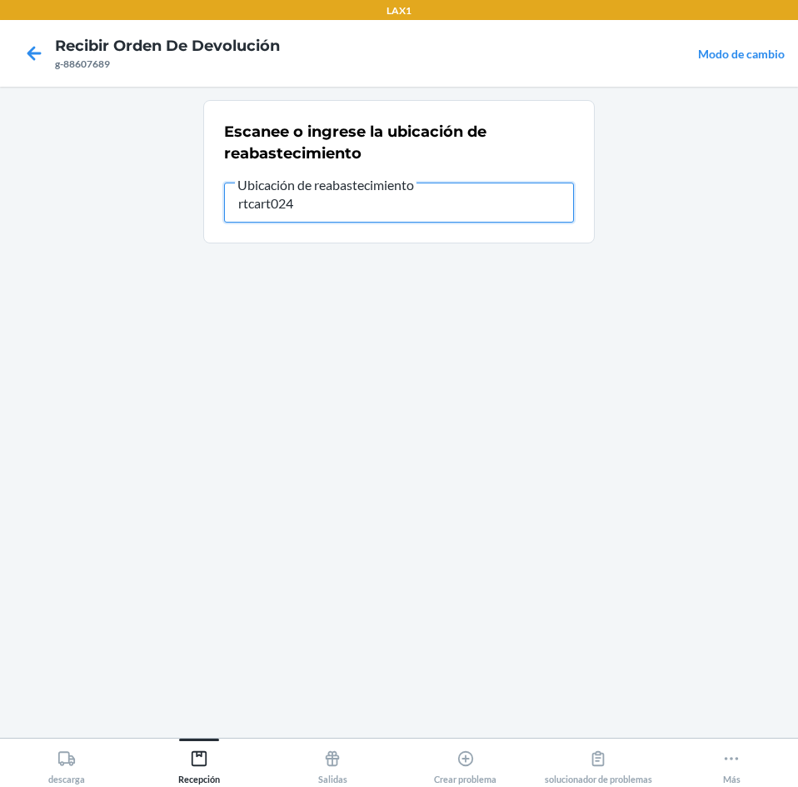
type input "rtcart024"
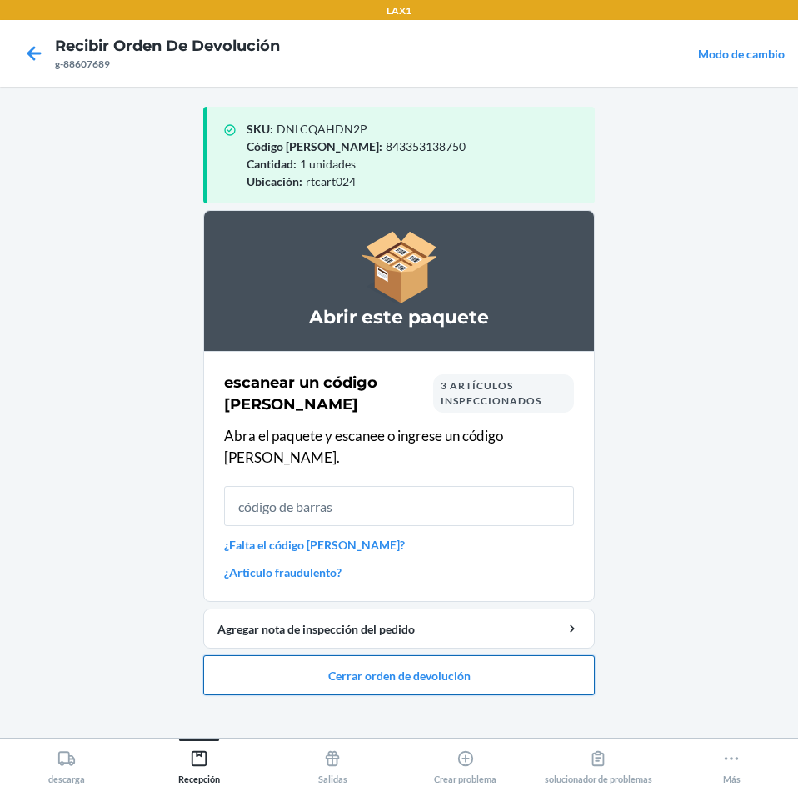
click at [574, 664] on button "Cerrar orden de devolución" at bounding box center [399, 675] width 392 height 40
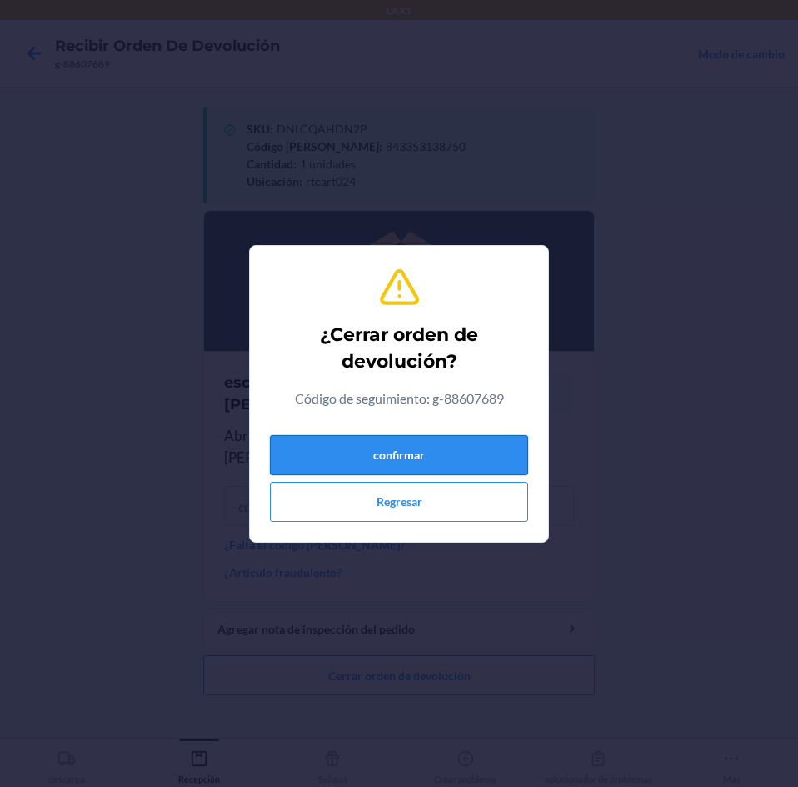
click at [505, 443] on button "confirmar" at bounding box center [399, 455] width 258 height 40
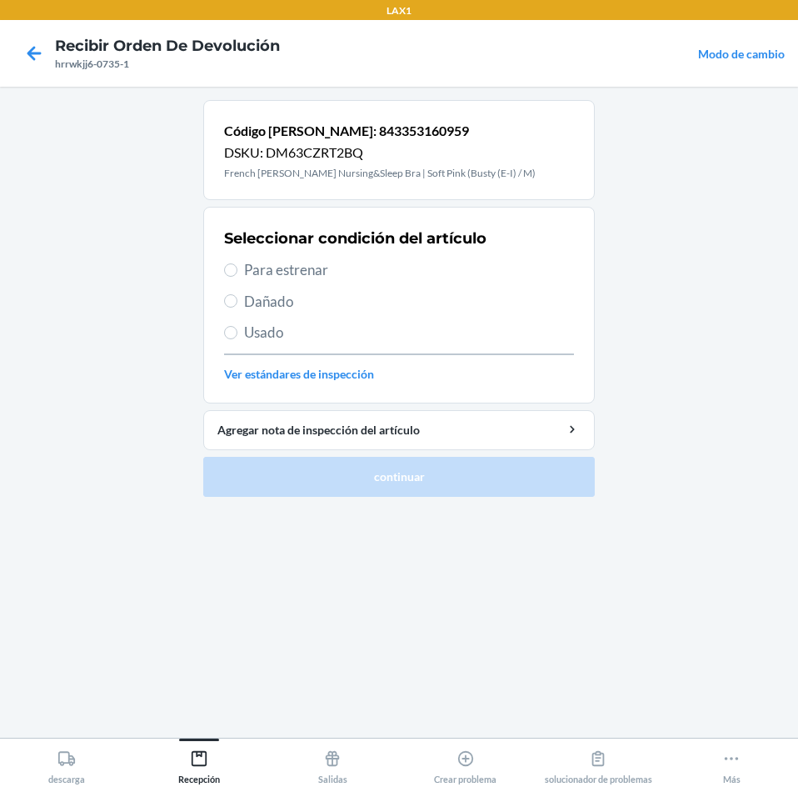
click at [237, 274] on label "Para estrenar" at bounding box center [399, 270] width 350 height 22
click at [237, 274] on input "Para estrenar" at bounding box center [230, 269] width 13 height 13
radio input "true"
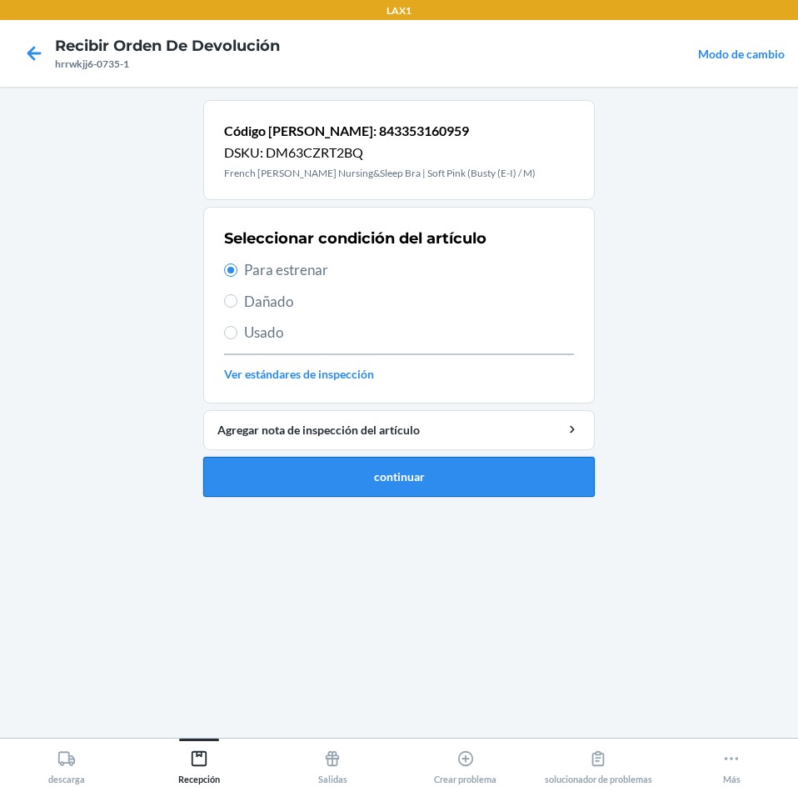
click at [299, 477] on button "continuar" at bounding box center [399, 477] width 392 height 40
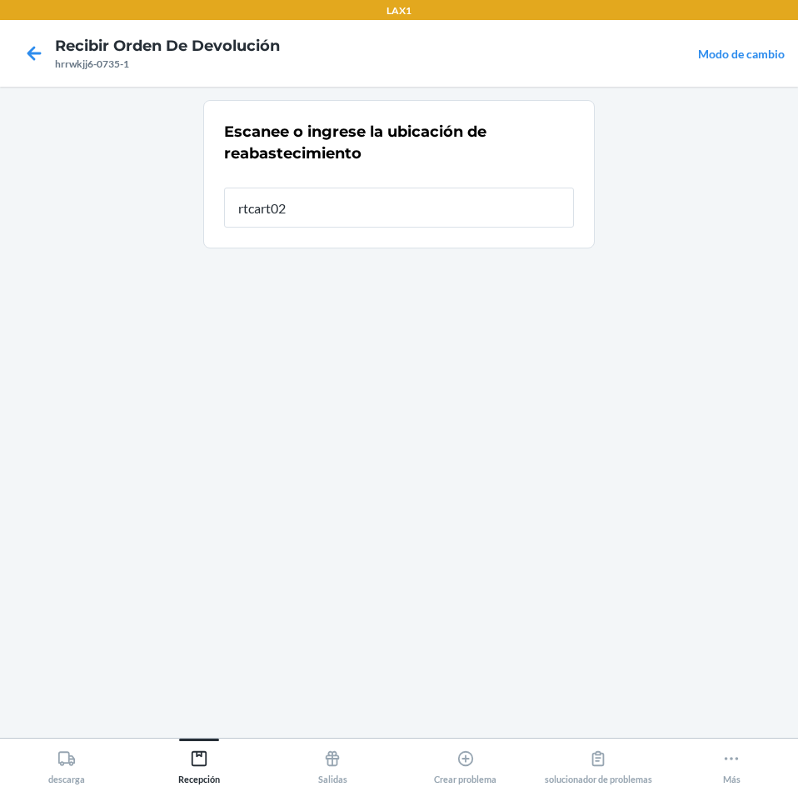
type input "rtcart024"
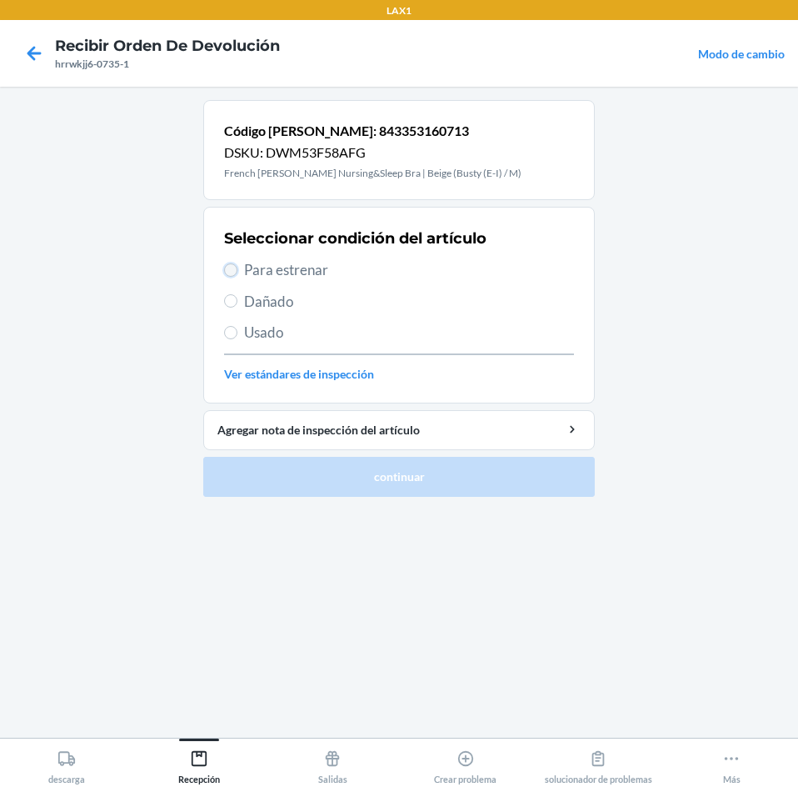
click at [233, 271] on input "Para estrenar" at bounding box center [230, 269] width 13 height 13
radio input "true"
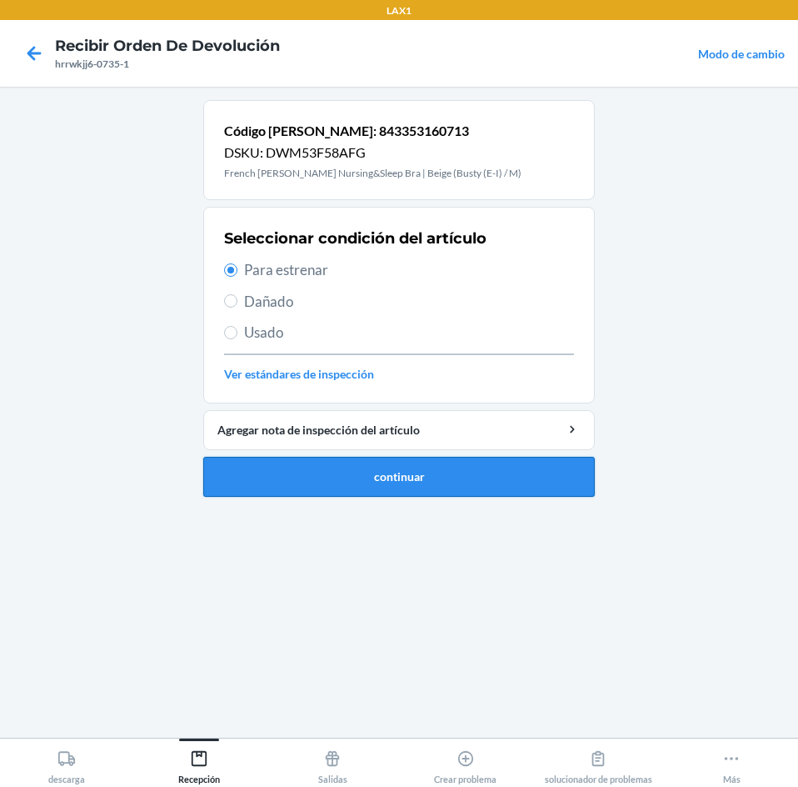
click at [310, 465] on button "continuar" at bounding box center [399, 477] width 392 height 40
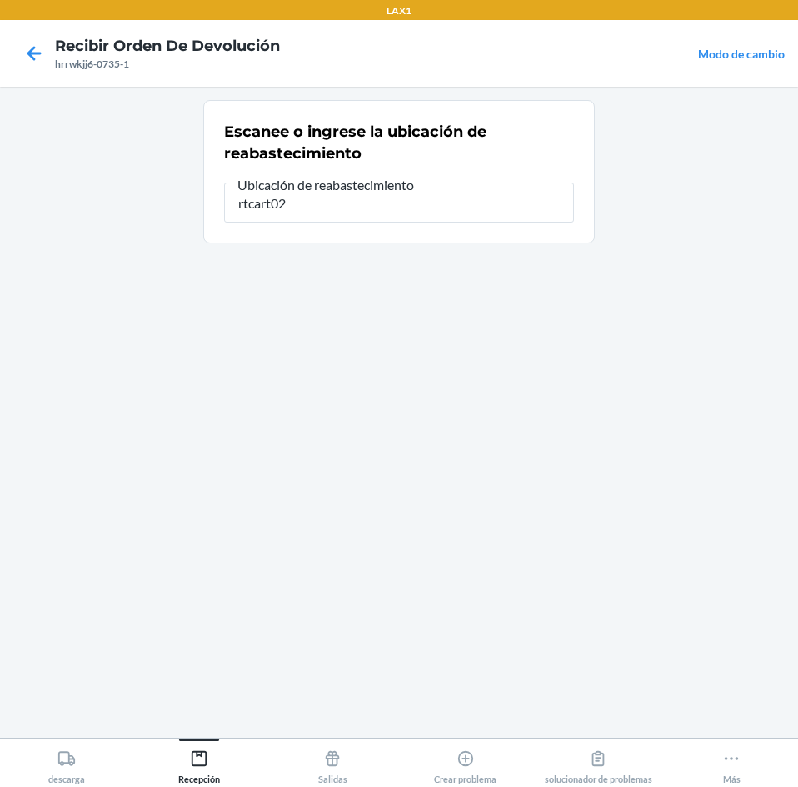
type input "rtcart024"
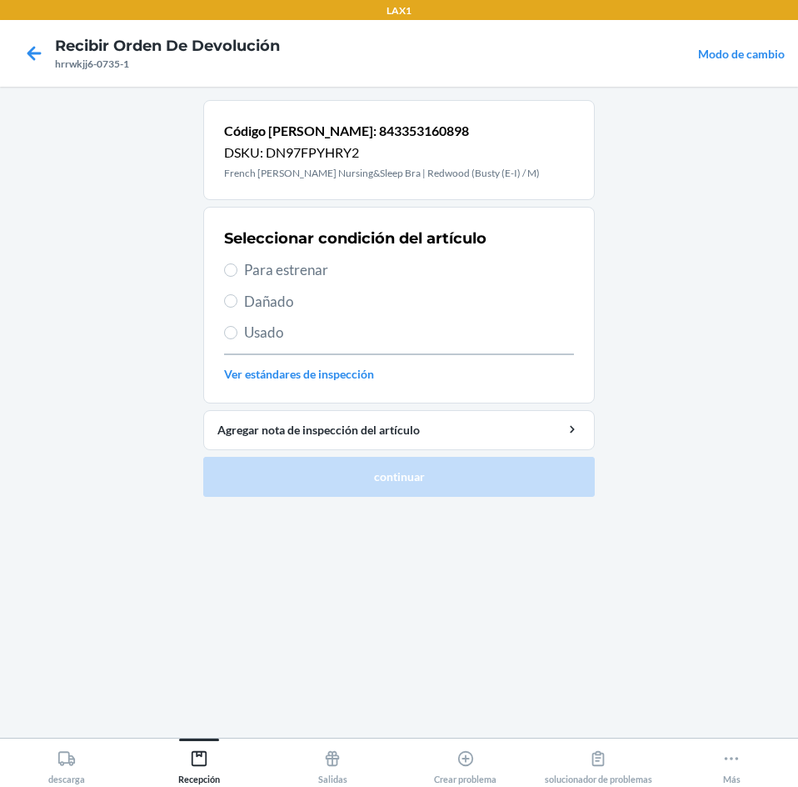
click at [280, 278] on span "Para estrenar" at bounding box center [409, 270] width 330 height 22
click at [237, 277] on input "Para estrenar" at bounding box center [230, 269] width 13 height 13
radio input "true"
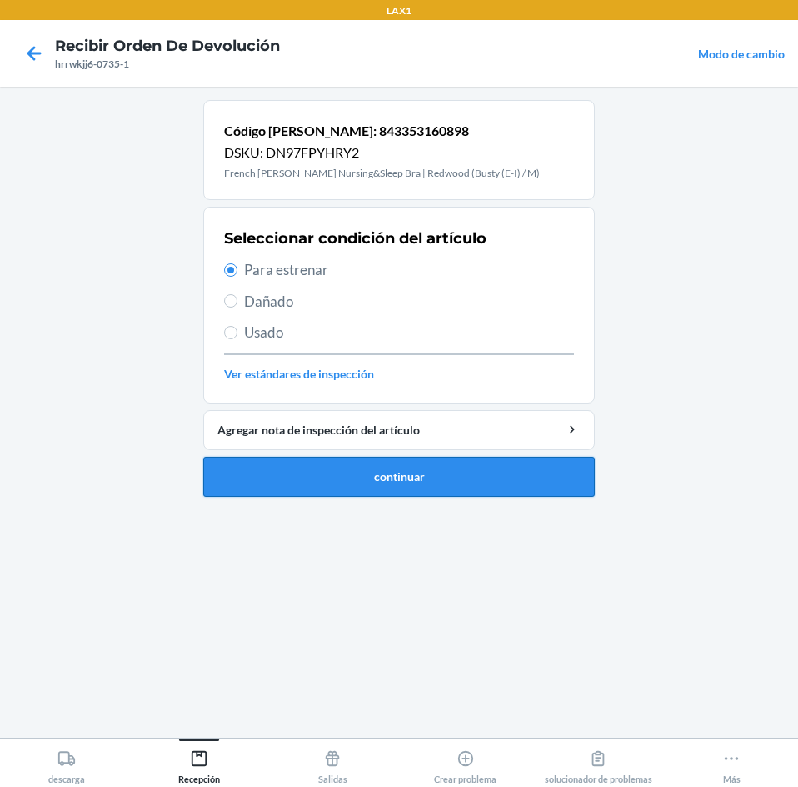
click at [310, 487] on button "continuar" at bounding box center [399, 477] width 392 height 40
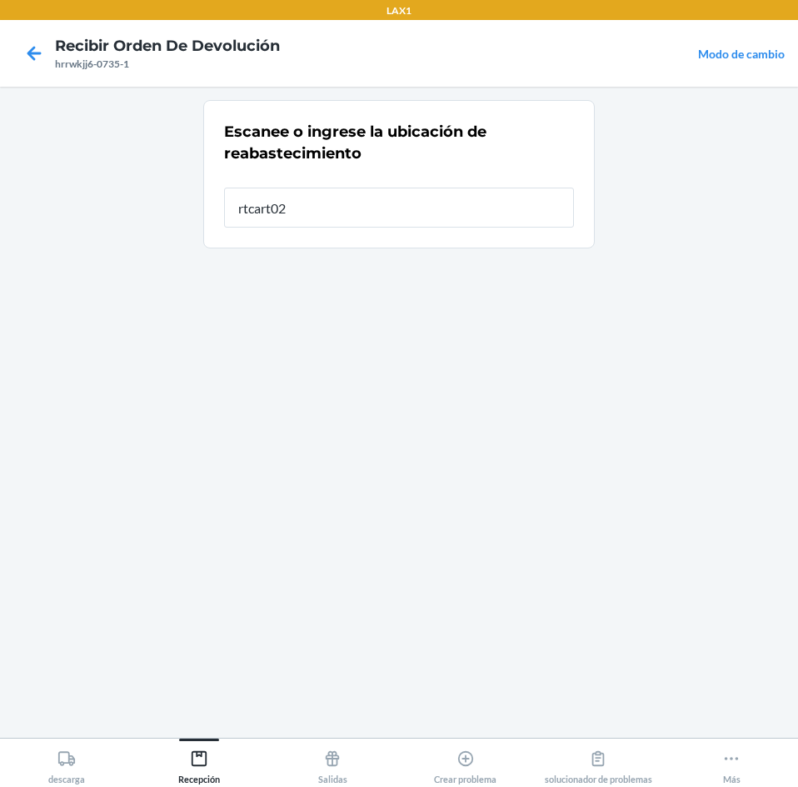
type input "rtcart024"
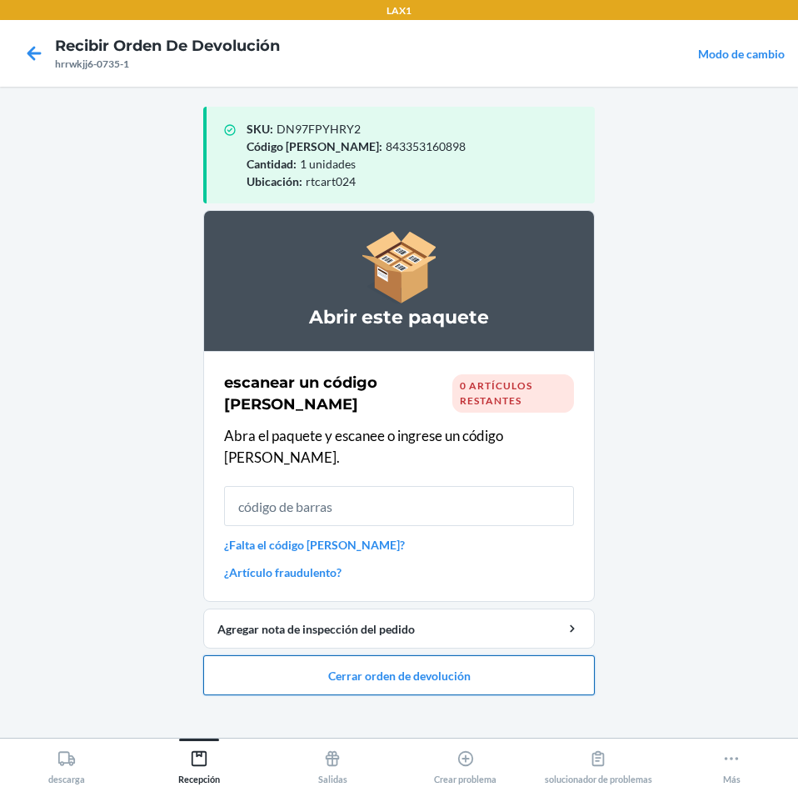
click at [506, 655] on button "Cerrar orden de devolución" at bounding box center [399, 675] width 392 height 40
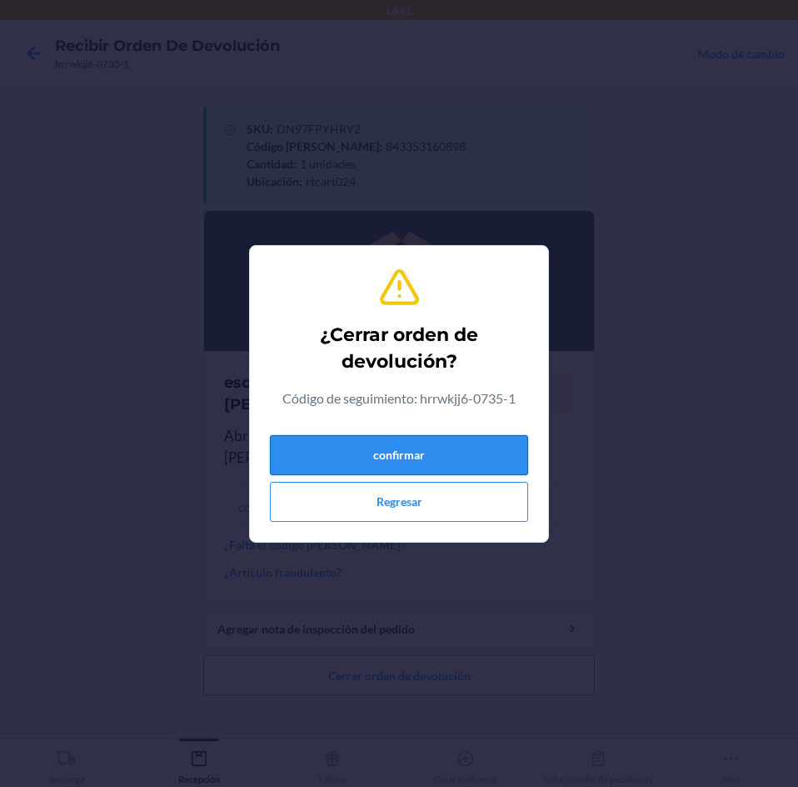
click at [440, 442] on button "confirmar" at bounding box center [399, 455] width 258 height 40
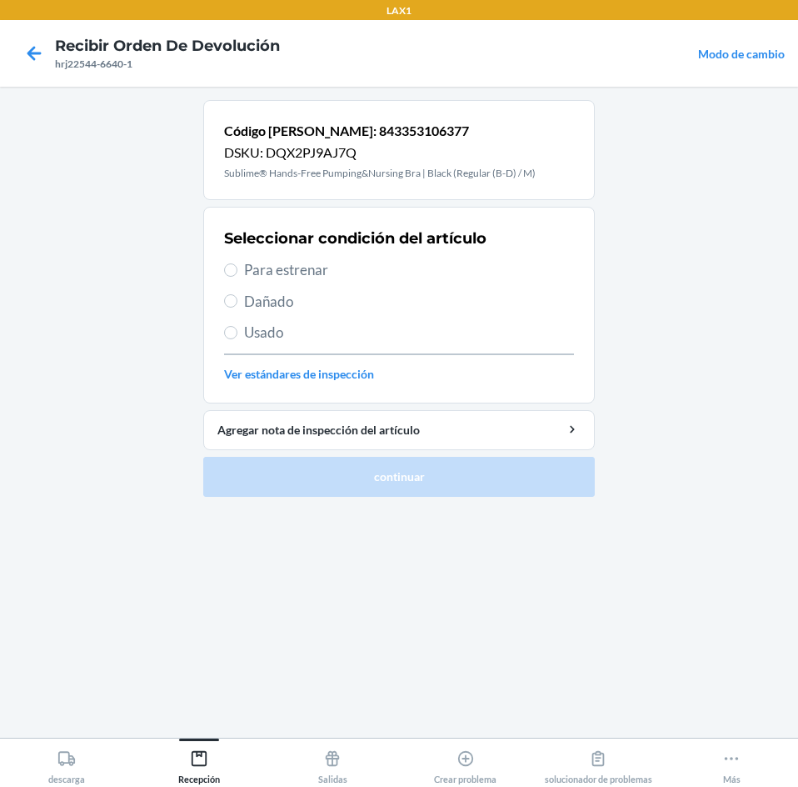
click at [274, 270] on span "Para estrenar" at bounding box center [409, 270] width 330 height 22
click at [237, 270] on input "Para estrenar" at bounding box center [230, 269] width 13 height 13
radio input "true"
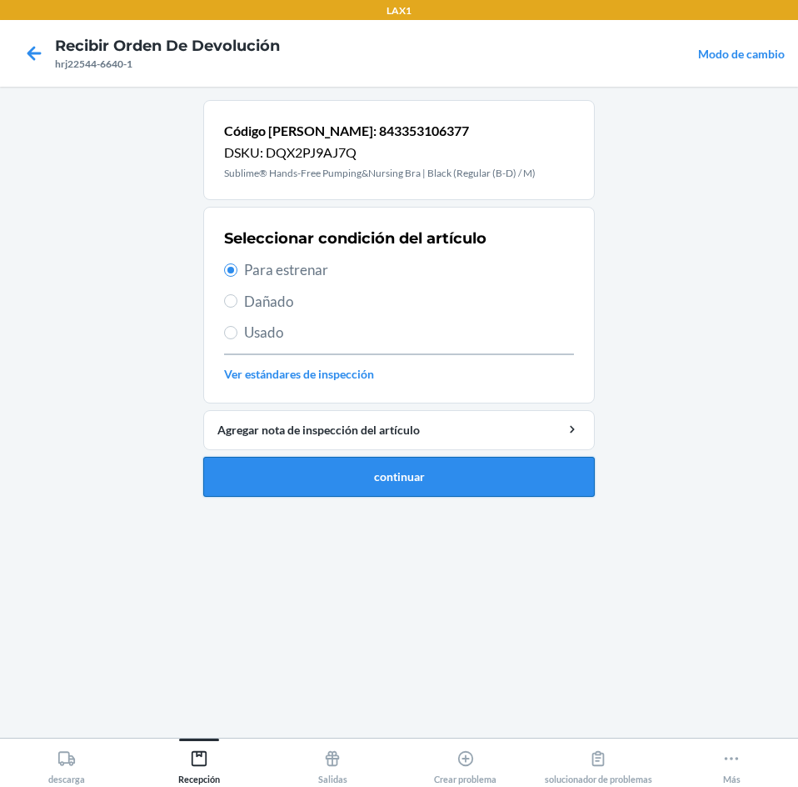
click at [272, 470] on button "continuar" at bounding box center [399, 477] width 392 height 40
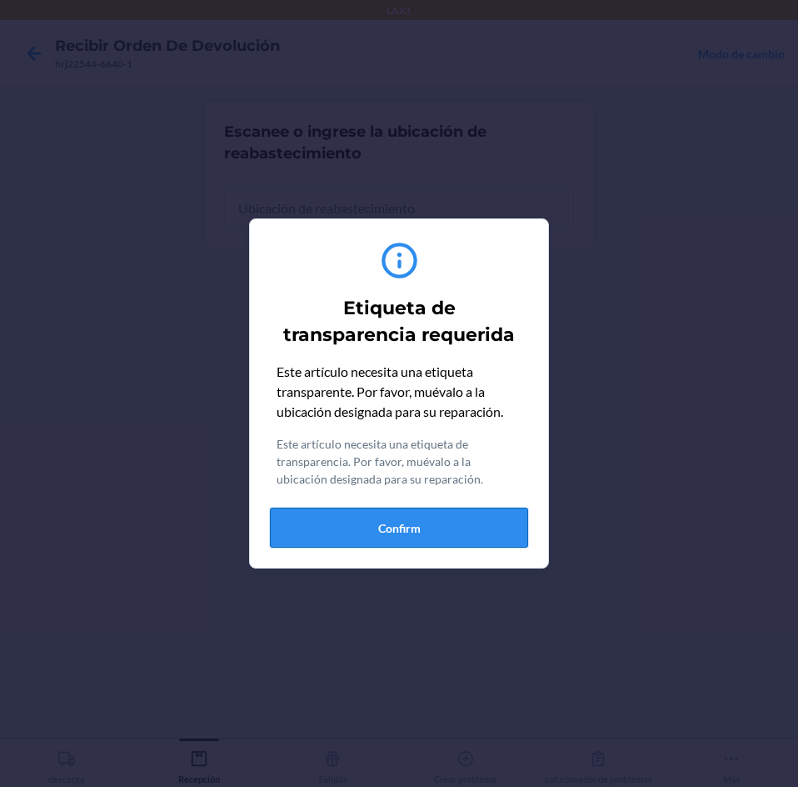
click at [505, 532] on button "Confirm" at bounding box center [399, 527] width 258 height 40
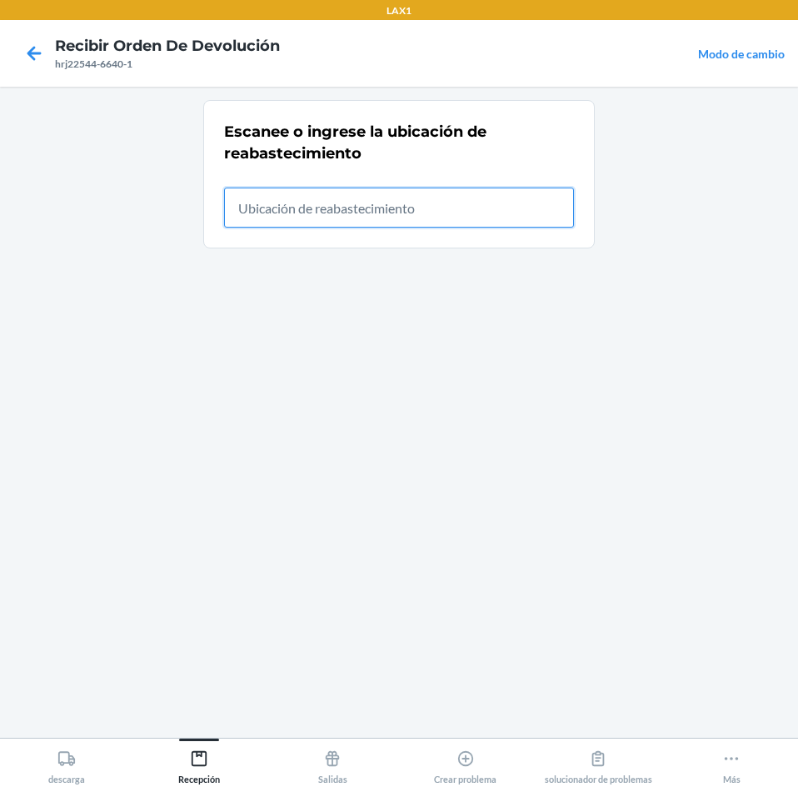
click at [502, 203] on input "text" at bounding box center [399, 207] width 350 height 40
type input "rtcart024"
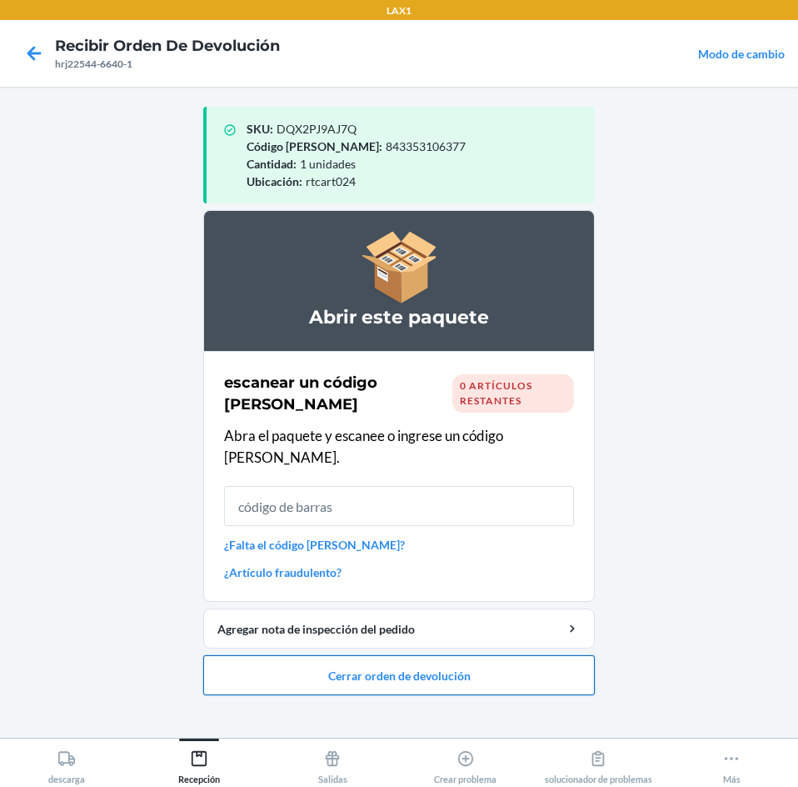
click at [589, 671] on button "Cerrar orden de devolución" at bounding box center [399, 675] width 392 height 40
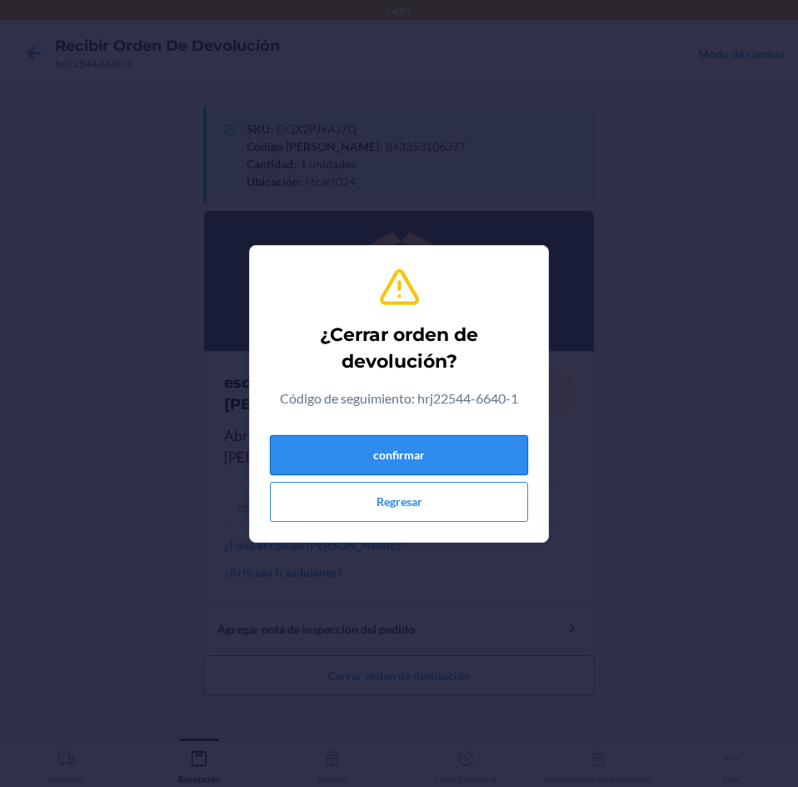
click at [484, 462] on button "confirmar" at bounding box center [399, 455] width 258 height 40
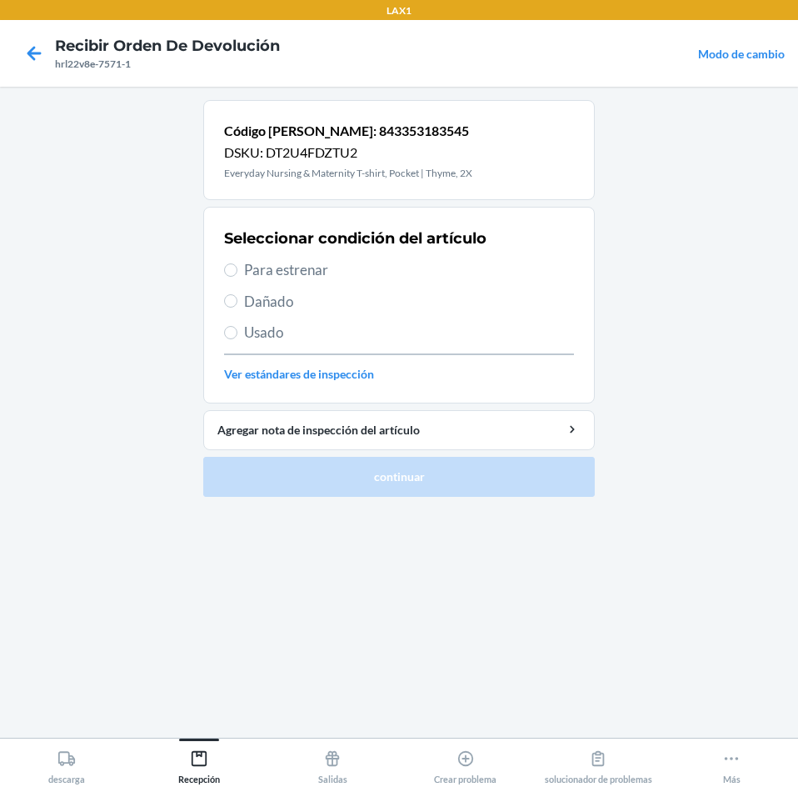
click at [275, 337] on span "Usado" at bounding box center [409, 333] width 330 height 22
click at [237, 337] on input "Usado" at bounding box center [230, 332] width 13 height 13
radio input "true"
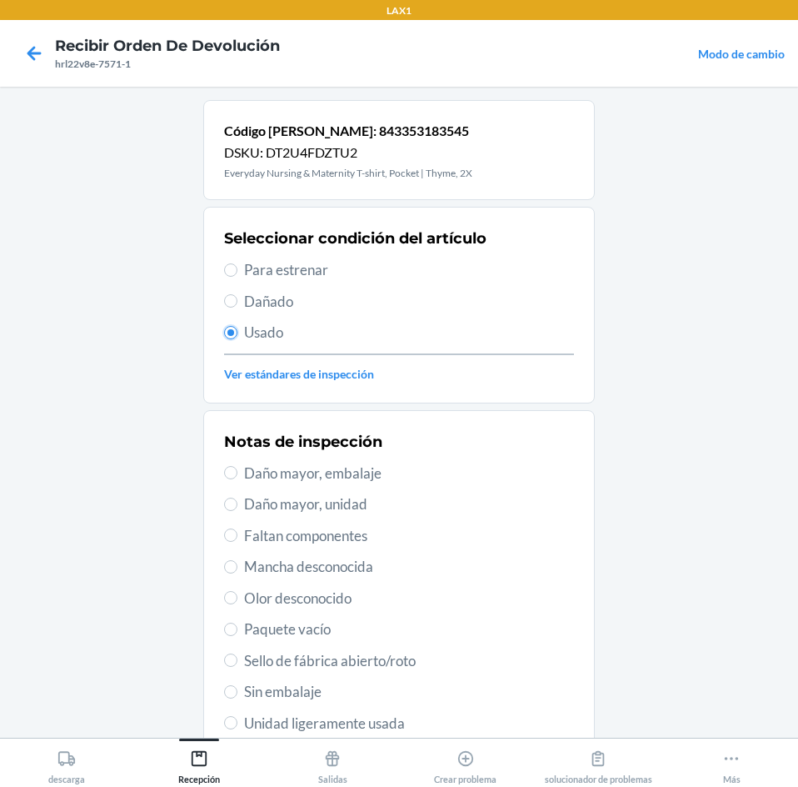
scroll to position [167, 0]
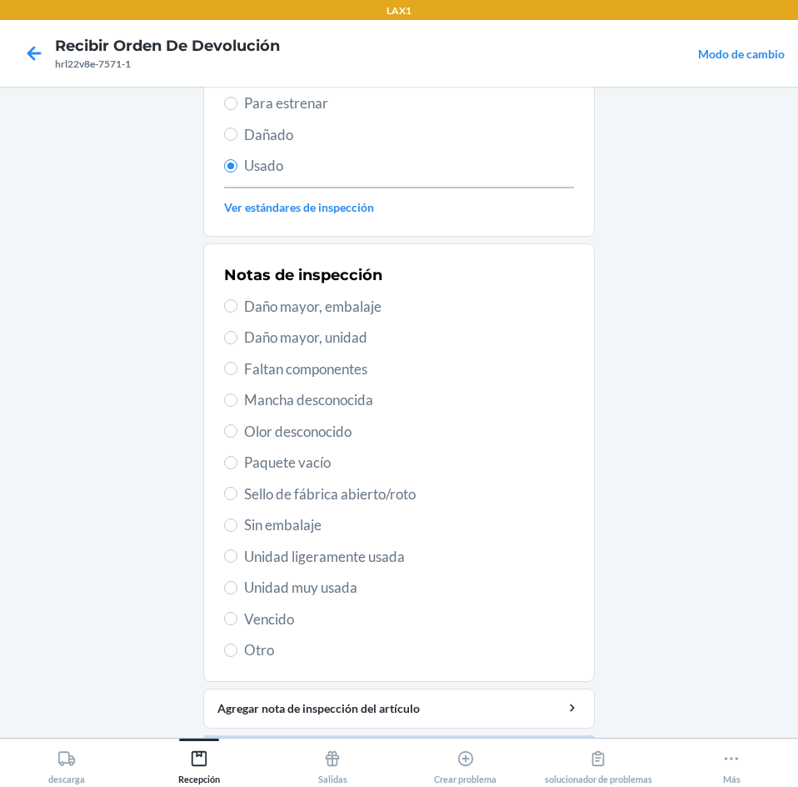
click at [343, 587] on span "Unidad muy usada" at bounding box center [409, 588] width 330 height 22
click at [237, 587] on input "Unidad muy usada" at bounding box center [230, 587] width 13 height 13
radio input "true"
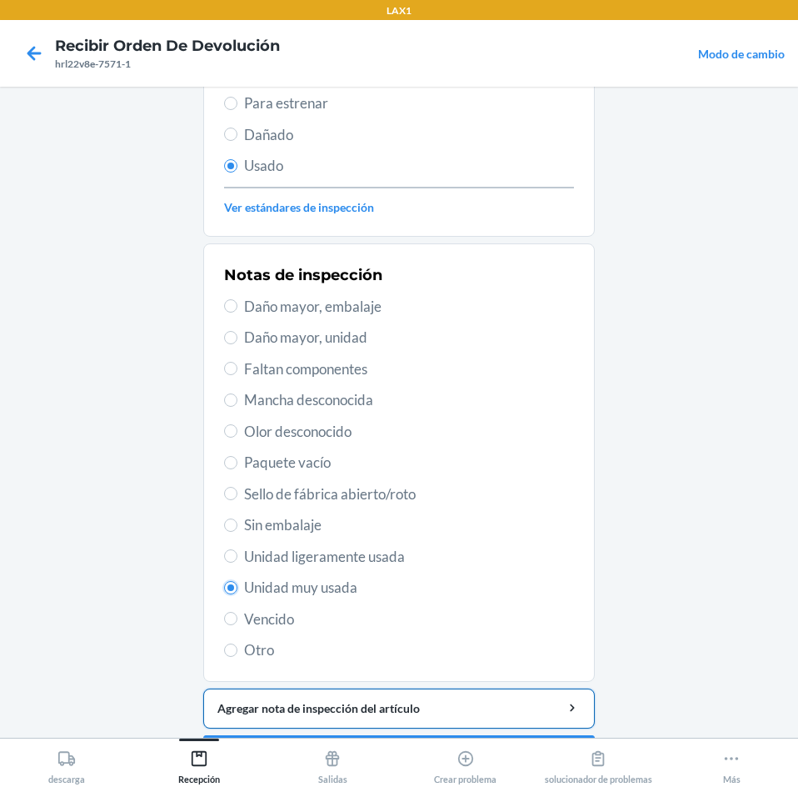
scroll to position [217, 0]
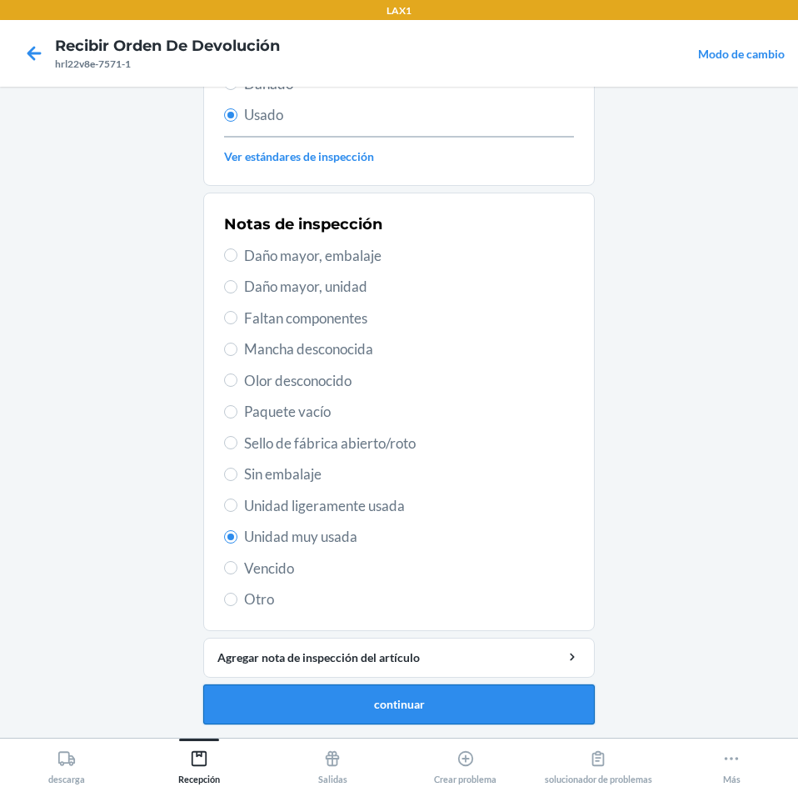
click at [456, 689] on button "continuar" at bounding box center [399, 704] width 392 height 40
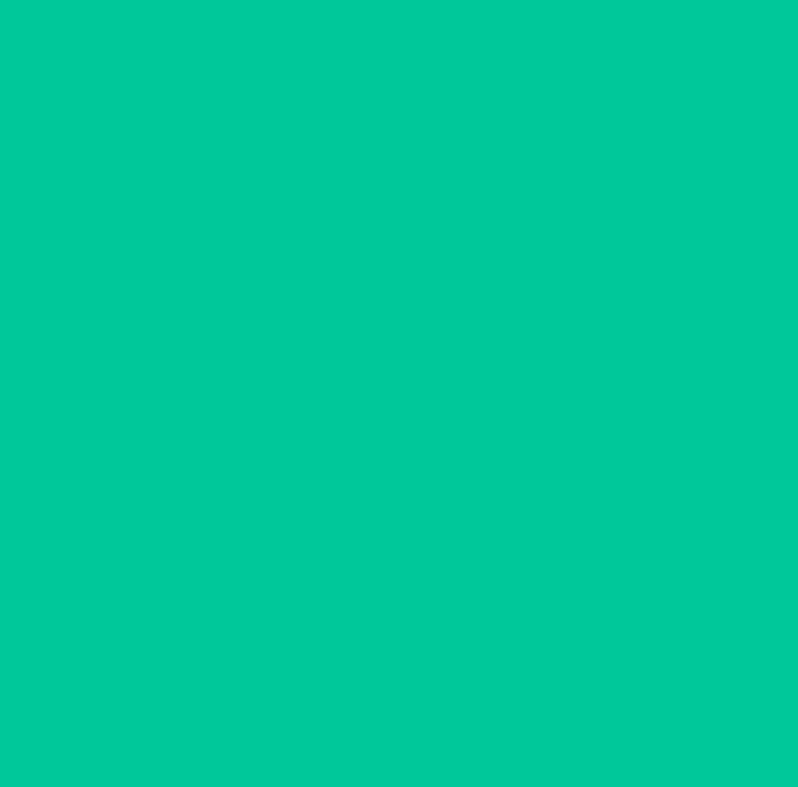
scroll to position [0, 0]
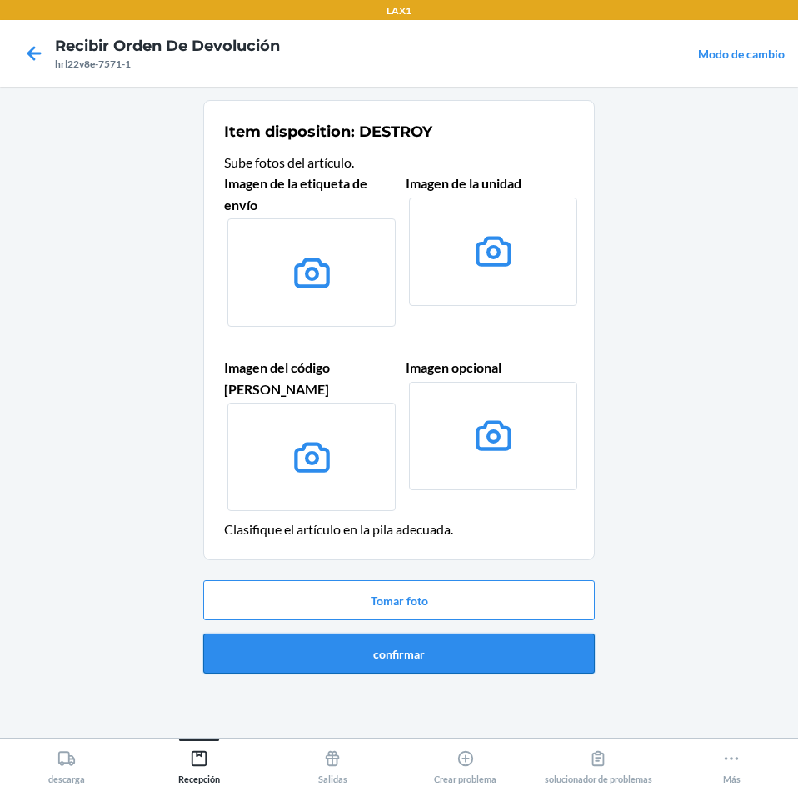
click at [557, 639] on button "confirmar" at bounding box center [399, 653] width 392 height 40
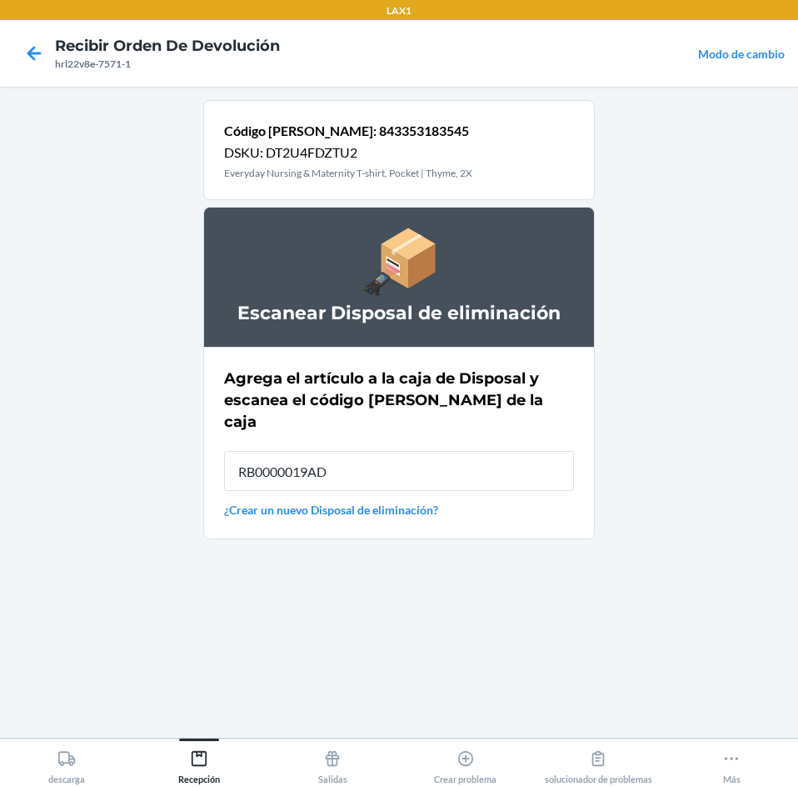
type input "RB0000019AD"
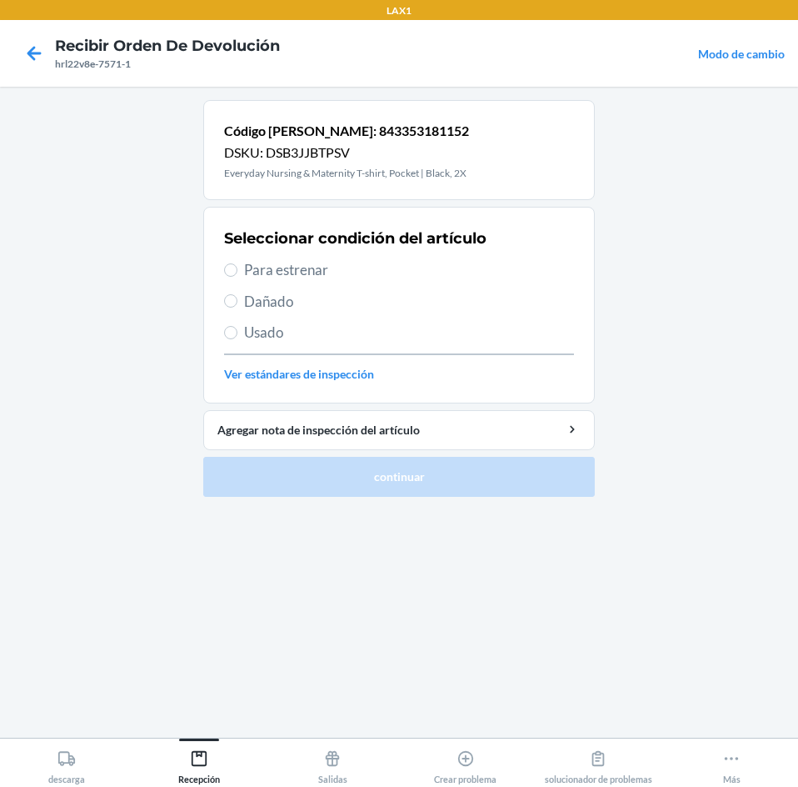
click at [258, 265] on span "Para estrenar" at bounding box center [409, 270] width 330 height 22
click at [237, 265] on input "Para estrenar" at bounding box center [230, 269] width 13 height 13
radio input "true"
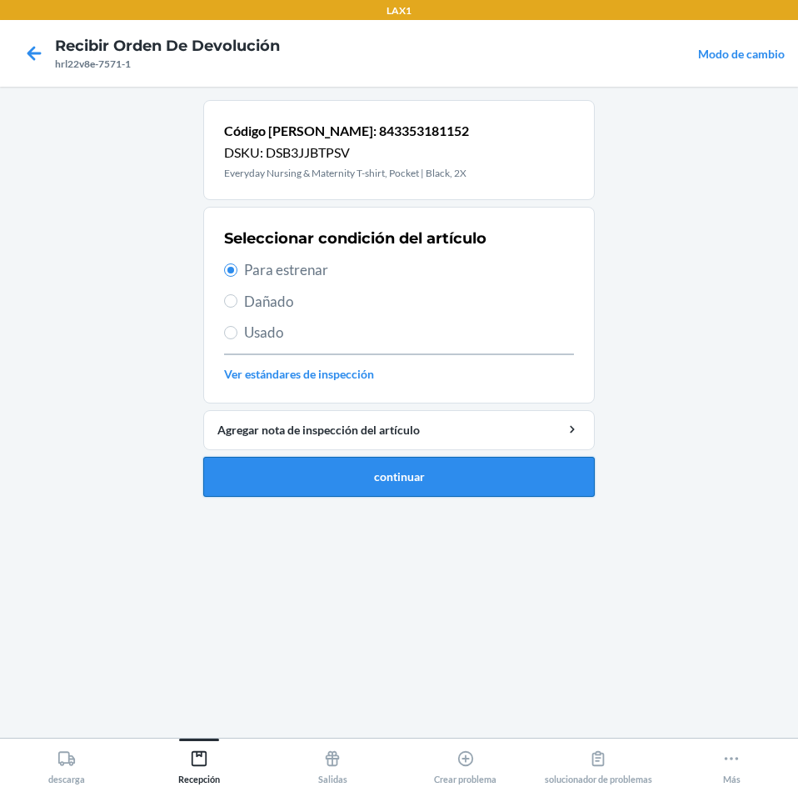
click at [464, 477] on button "continuar" at bounding box center [399, 477] width 392 height 40
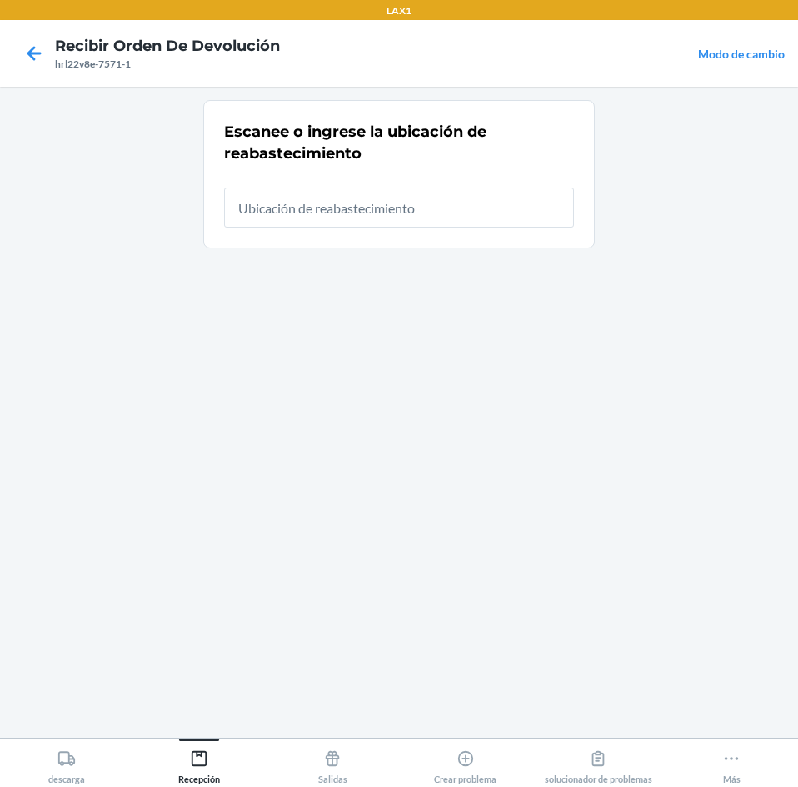
click at [539, 223] on input "text" at bounding box center [399, 207] width 350 height 40
type input "rtcart024"
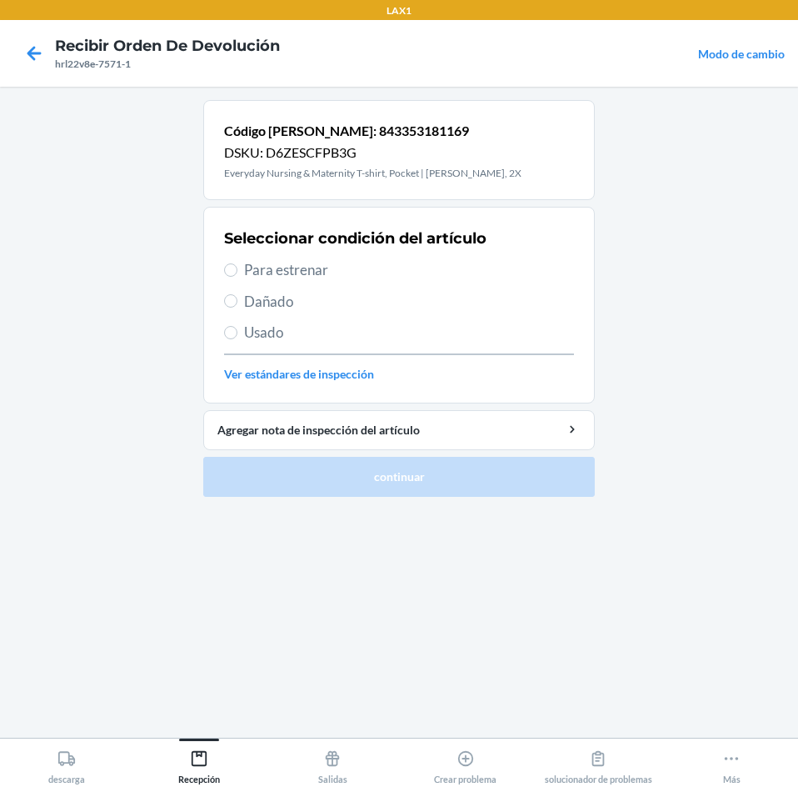
click at [255, 274] on span "Para estrenar" at bounding box center [409, 270] width 330 height 22
click at [237, 274] on input "Para estrenar" at bounding box center [230, 269] width 13 height 13
radio input "true"
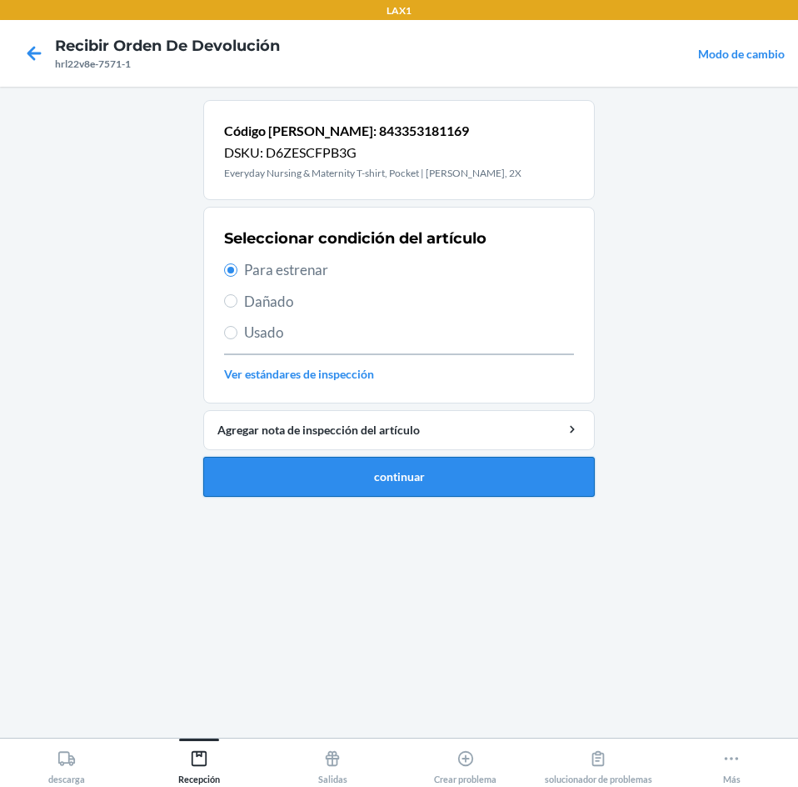
click at [328, 474] on button "continuar" at bounding box center [399, 477] width 392 height 40
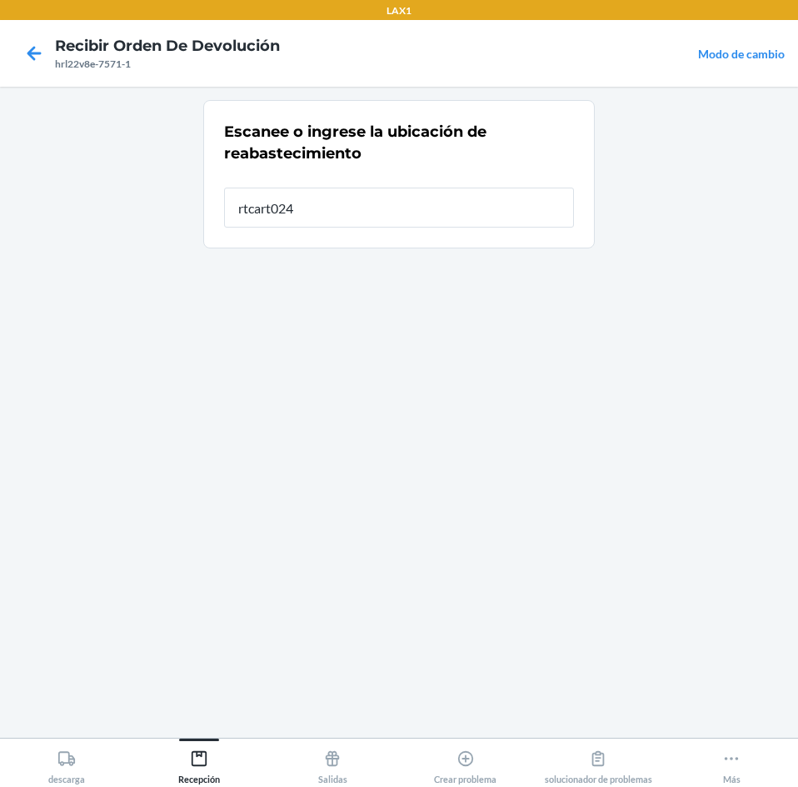
type input "rtcart024"
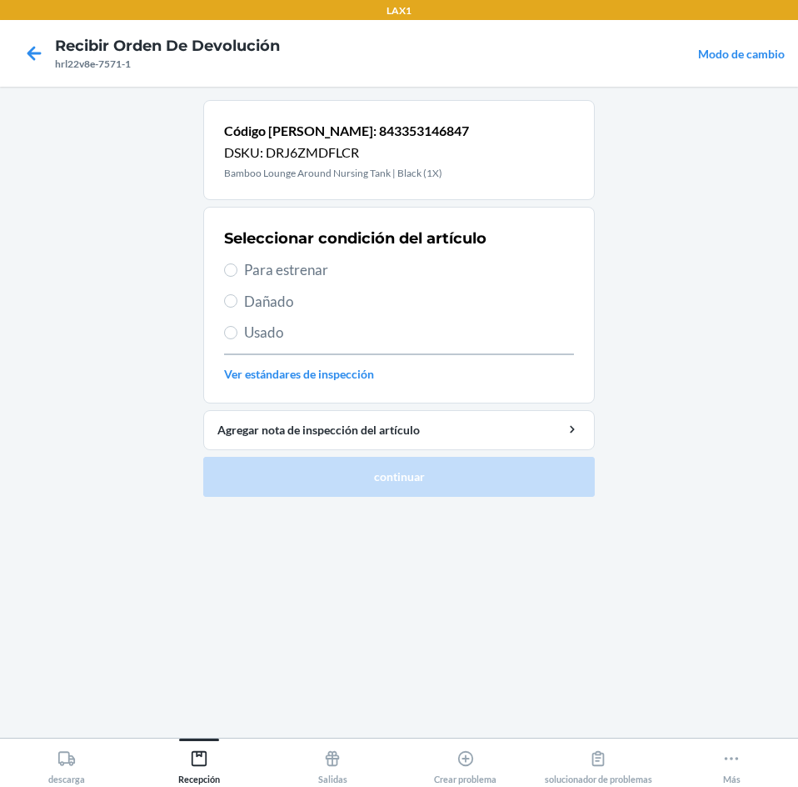
click at [269, 278] on span "Para estrenar" at bounding box center [409, 270] width 330 height 22
click at [237, 277] on input "Para estrenar" at bounding box center [230, 269] width 13 height 13
radio input "true"
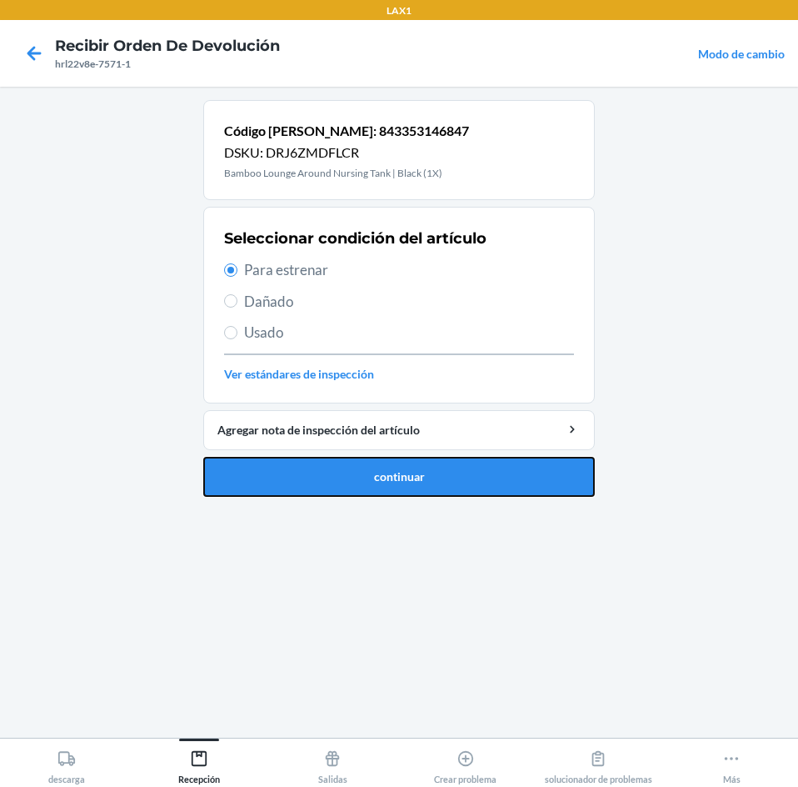
drag, startPoint x: 432, startPoint y: 483, endPoint x: 481, endPoint y: 426, distance: 75.1
click at [433, 483] on button "continuar" at bounding box center [399, 477] width 392 height 40
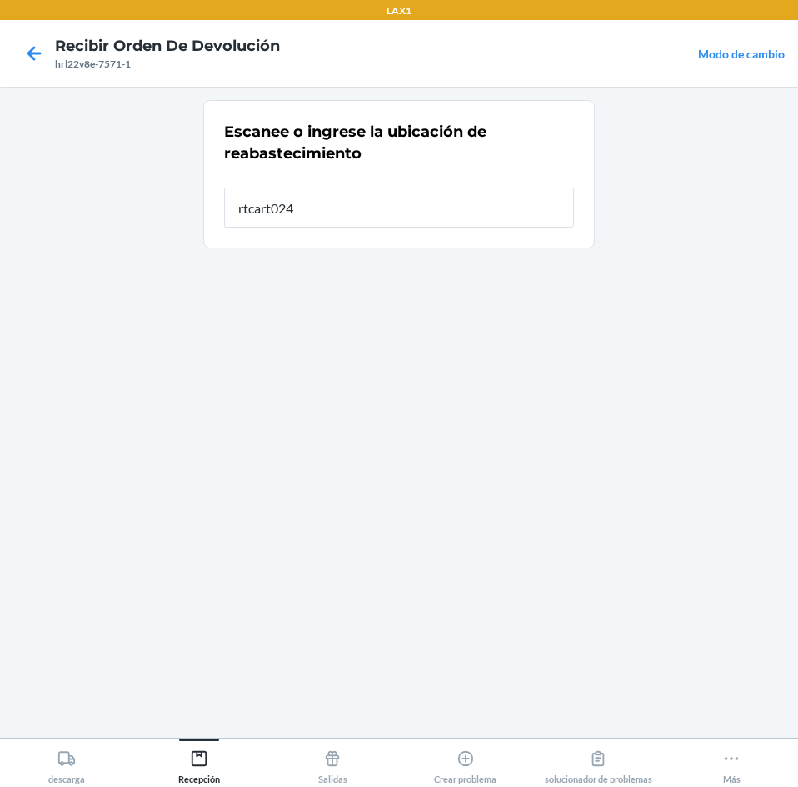
type input "rtcart024"
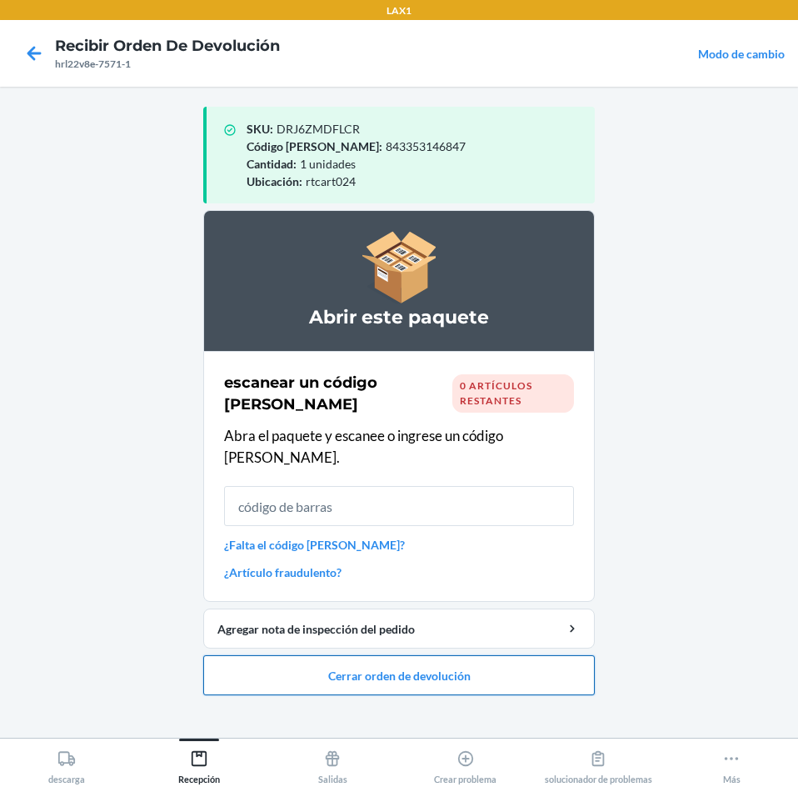
click at [460, 655] on button "Cerrar orden de devolución" at bounding box center [399, 675] width 392 height 40
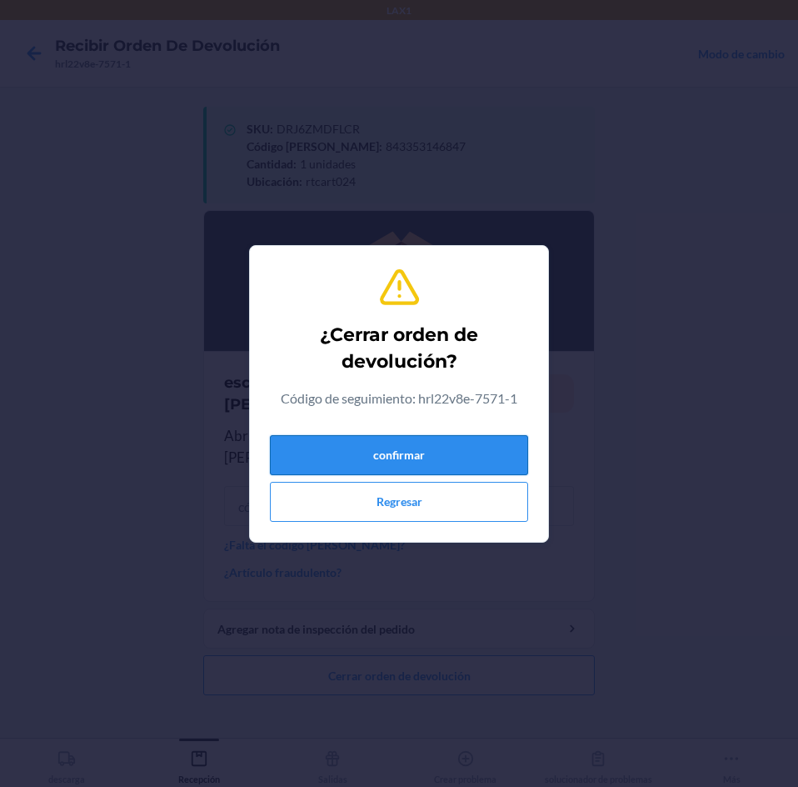
click at [487, 442] on button "confirmar" at bounding box center [399, 455] width 258 height 40
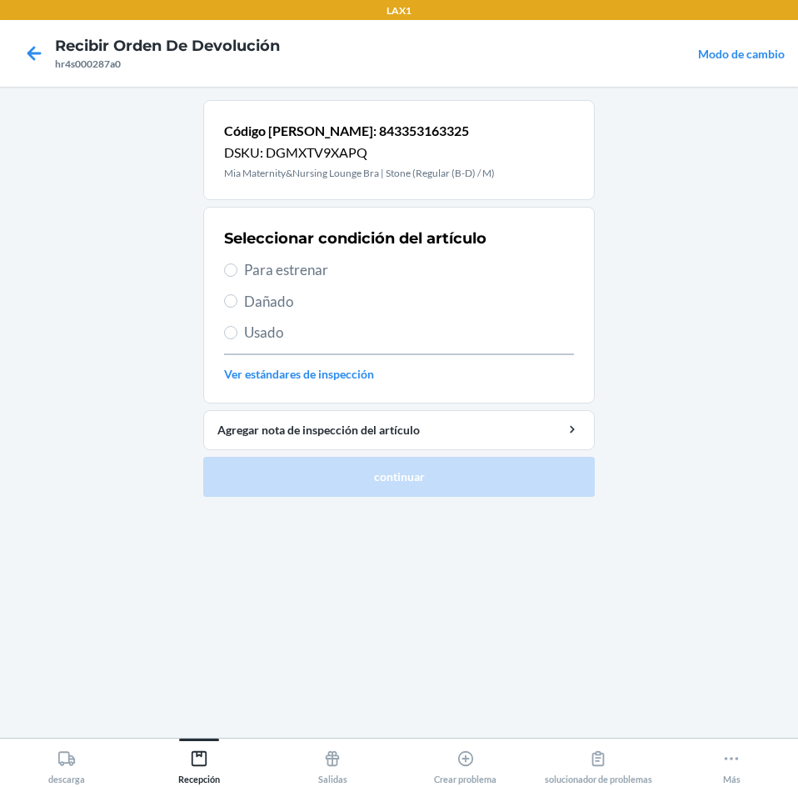
click at [251, 259] on span "Para estrenar" at bounding box center [409, 270] width 330 height 22
click at [237, 263] on input "Para estrenar" at bounding box center [230, 269] width 13 height 13
radio input "true"
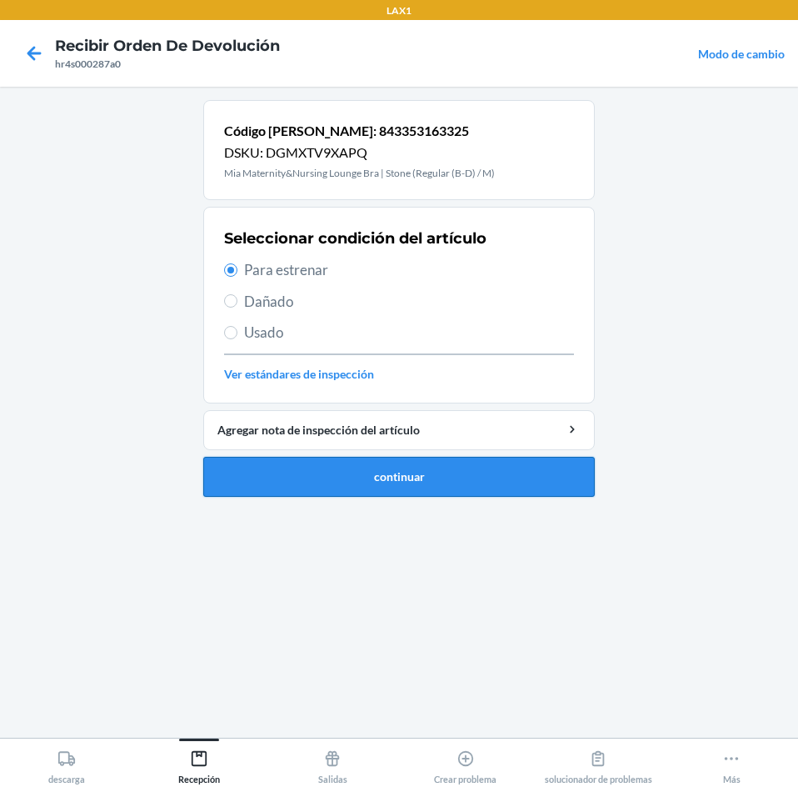
click at [414, 491] on button "continuar" at bounding box center [399, 477] width 392 height 40
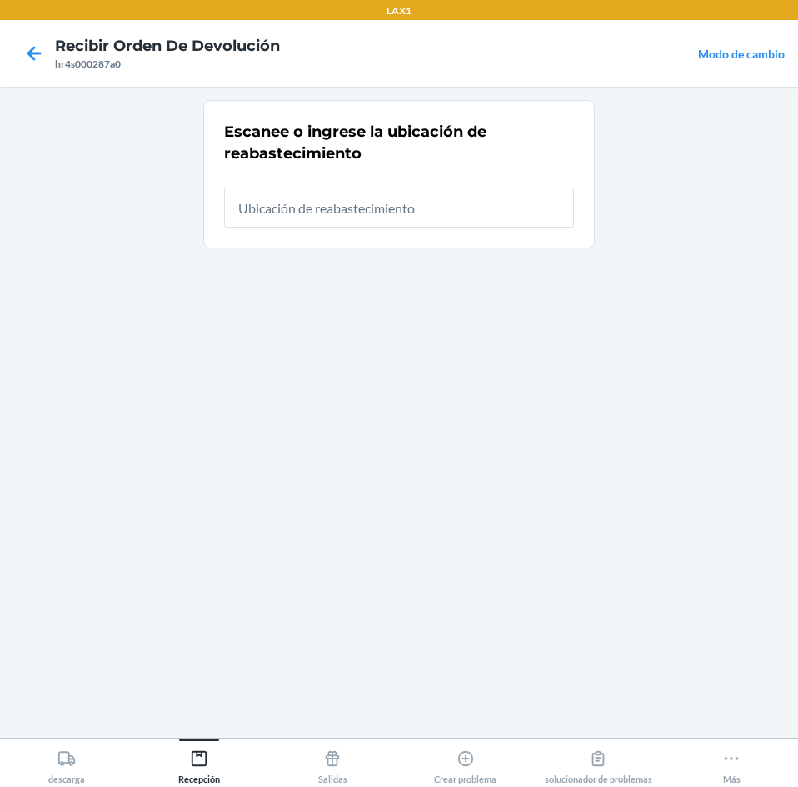
click at [471, 182] on div at bounding box center [399, 200] width 350 height 53
type input "rtcart024"
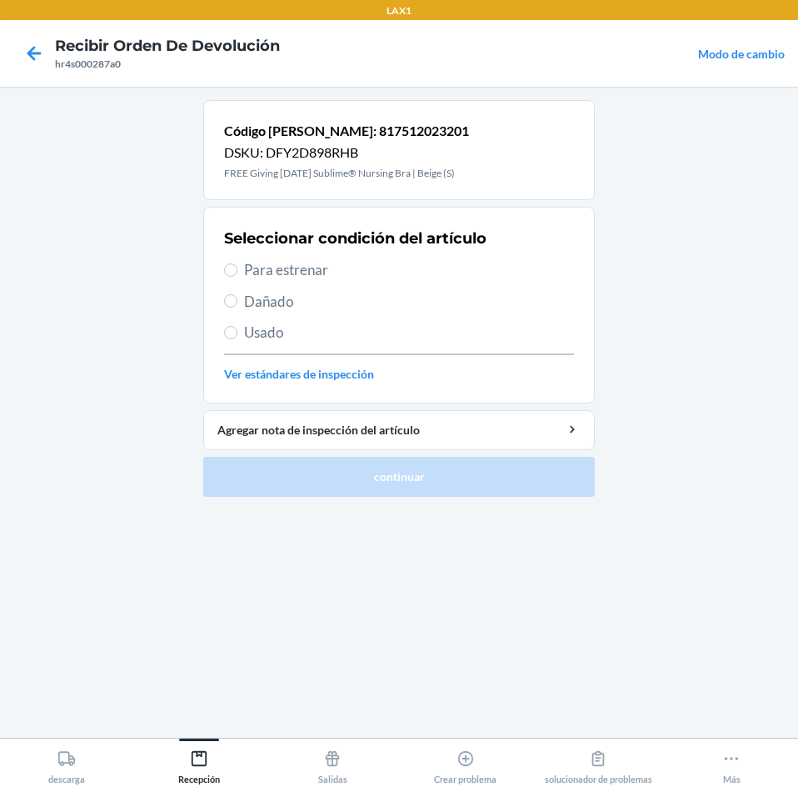
click at [282, 273] on span "Para estrenar" at bounding box center [409, 270] width 330 height 22
click at [237, 273] on input "Para estrenar" at bounding box center [230, 269] width 13 height 13
radio input "true"
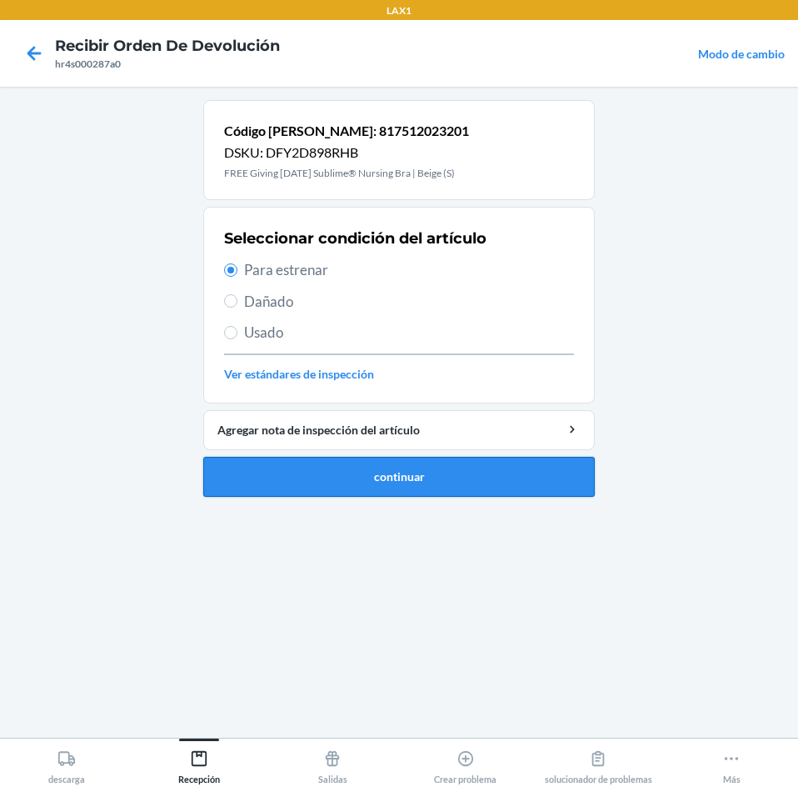
click at [325, 469] on button "continuar" at bounding box center [399, 477] width 392 height 40
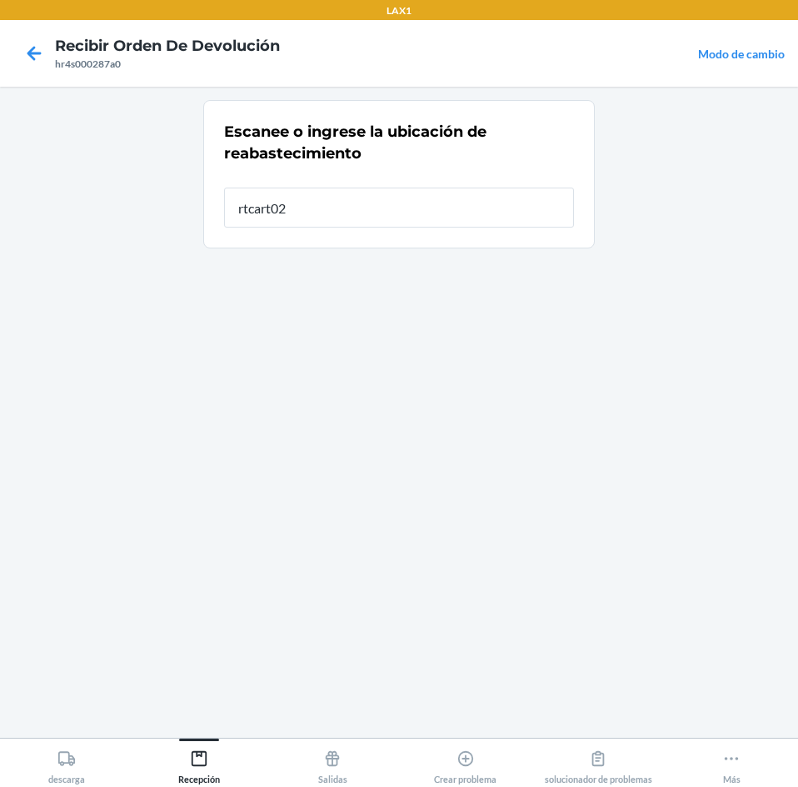
type input "rtcart024"
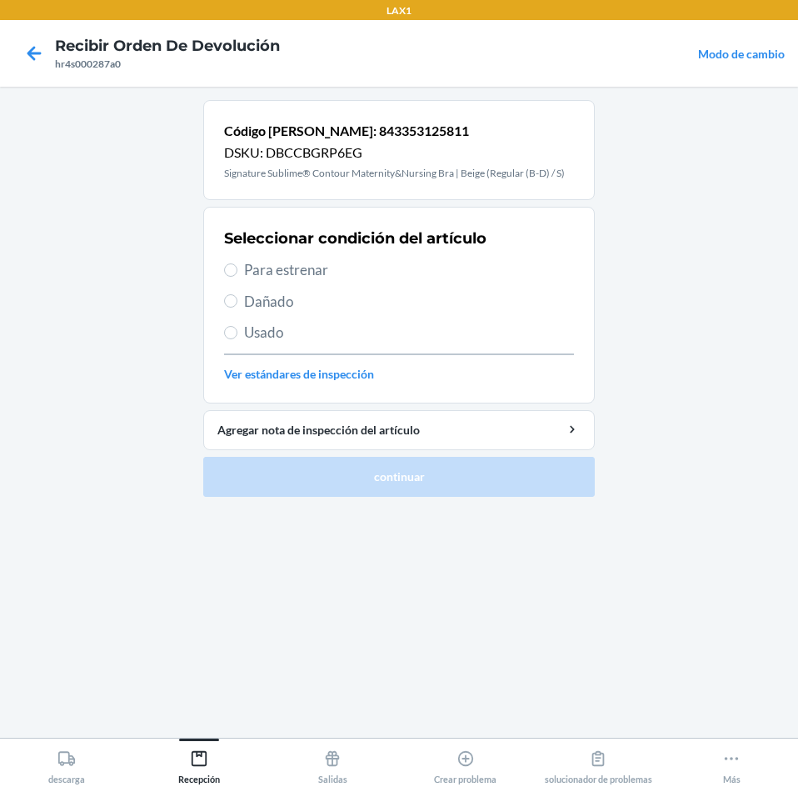
click at [251, 273] on span "Para estrenar" at bounding box center [409, 270] width 330 height 22
click at [237, 273] on input "Para estrenar" at bounding box center [230, 269] width 13 height 13
radio input "true"
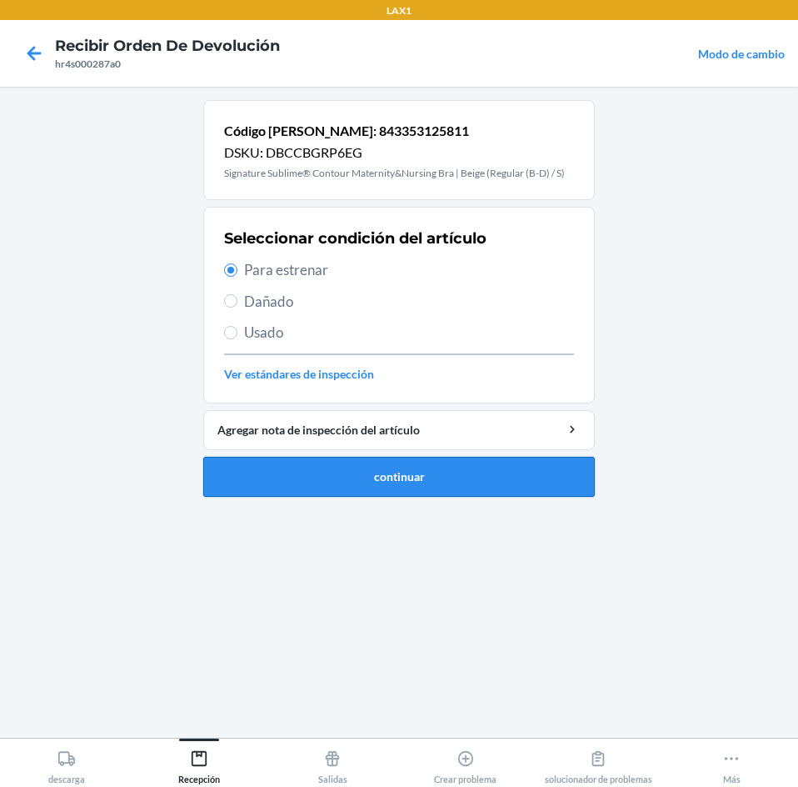
click at [327, 468] on button "continuar" at bounding box center [399, 477] width 392 height 40
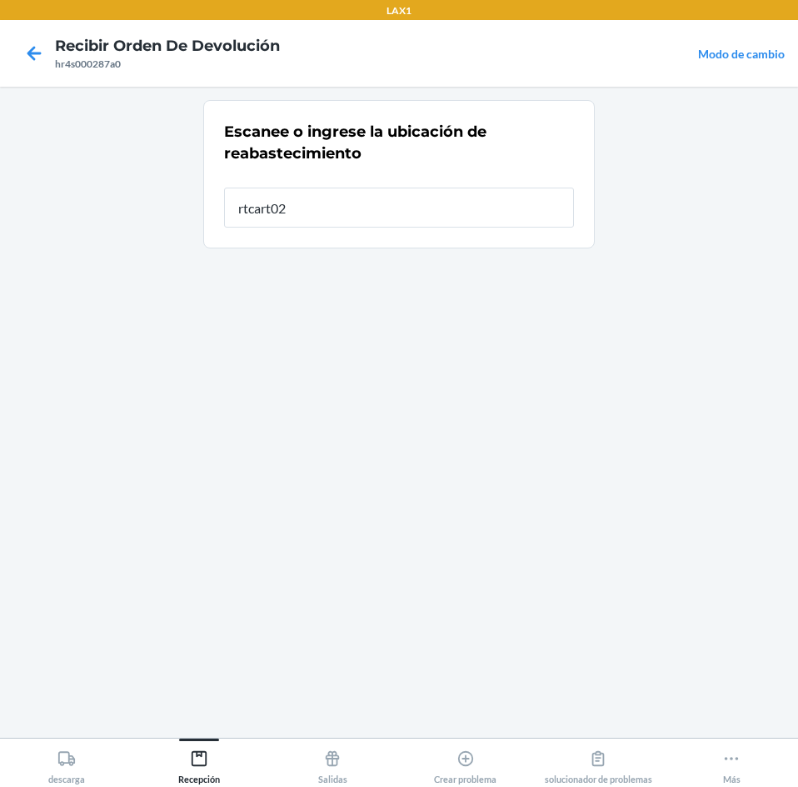
type input "rtcart024"
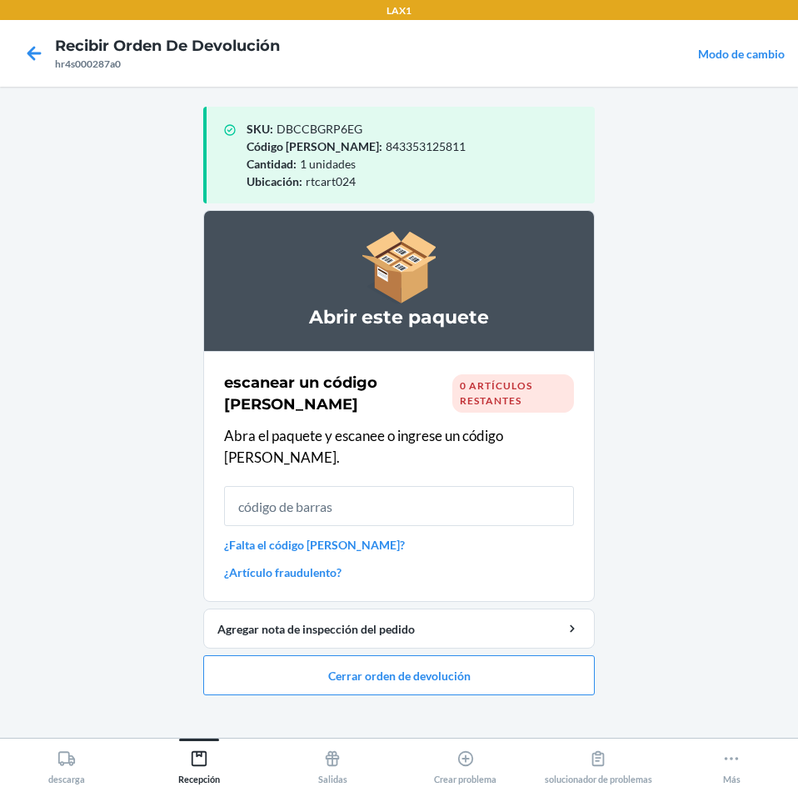
click at [504, 675] on ol "Abrir este paquete escanear un código [PERSON_NAME] 0 artículos restantes Abra …" at bounding box center [399, 459] width 392 height 498
click at [489, 655] on button "Cerrar orden de devolución" at bounding box center [399, 675] width 392 height 40
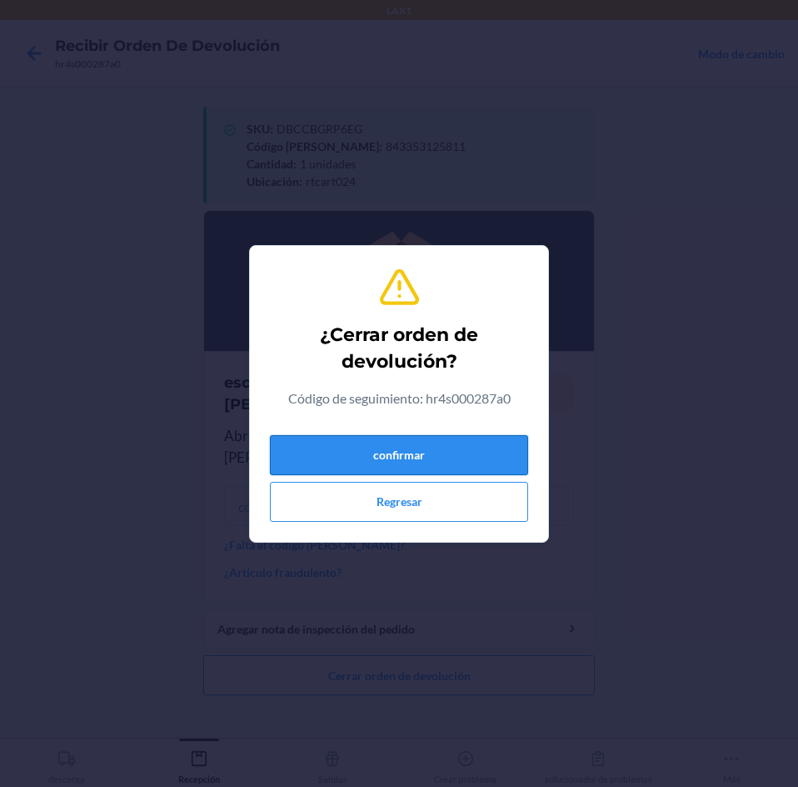
click at [468, 457] on button "confirmar" at bounding box center [399, 455] width 258 height 40
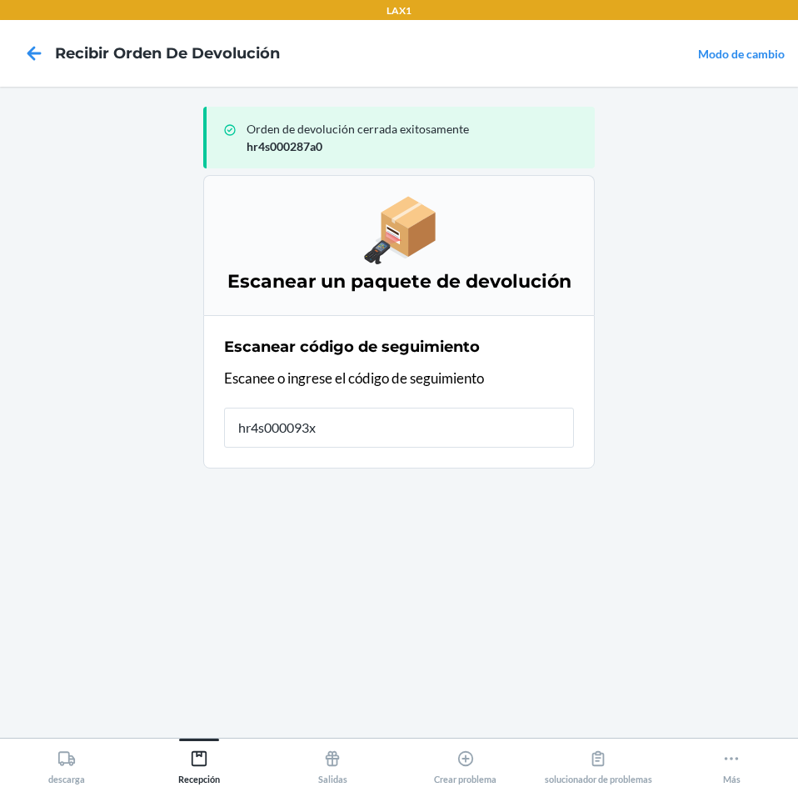
type input "hr4s000093xr"
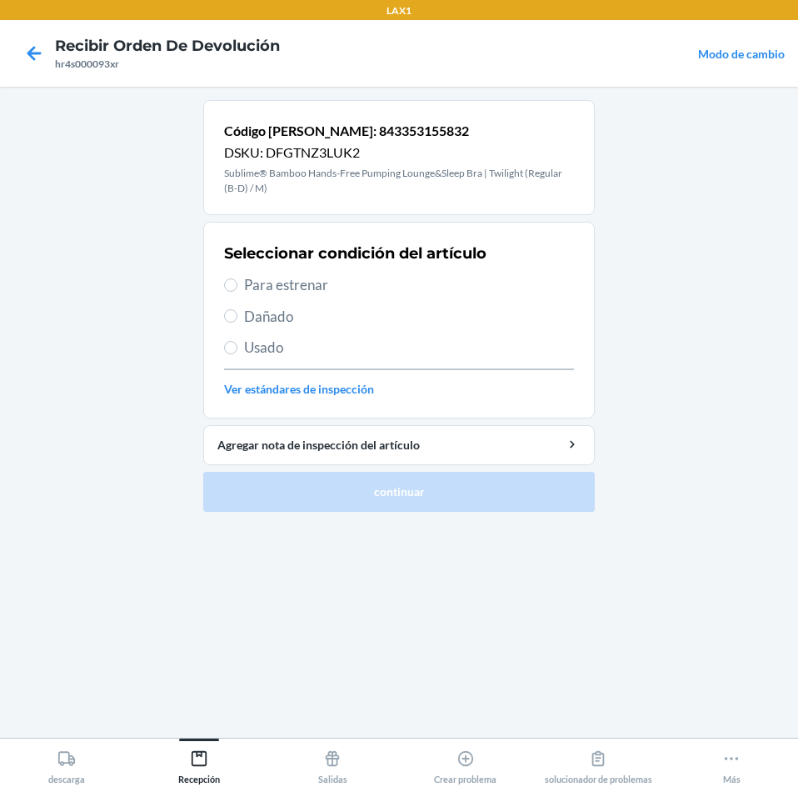
click at [302, 283] on span "Para estrenar" at bounding box center [409, 285] width 330 height 22
click at [237, 283] on input "Para estrenar" at bounding box center [230, 284] width 13 height 13
radio input "true"
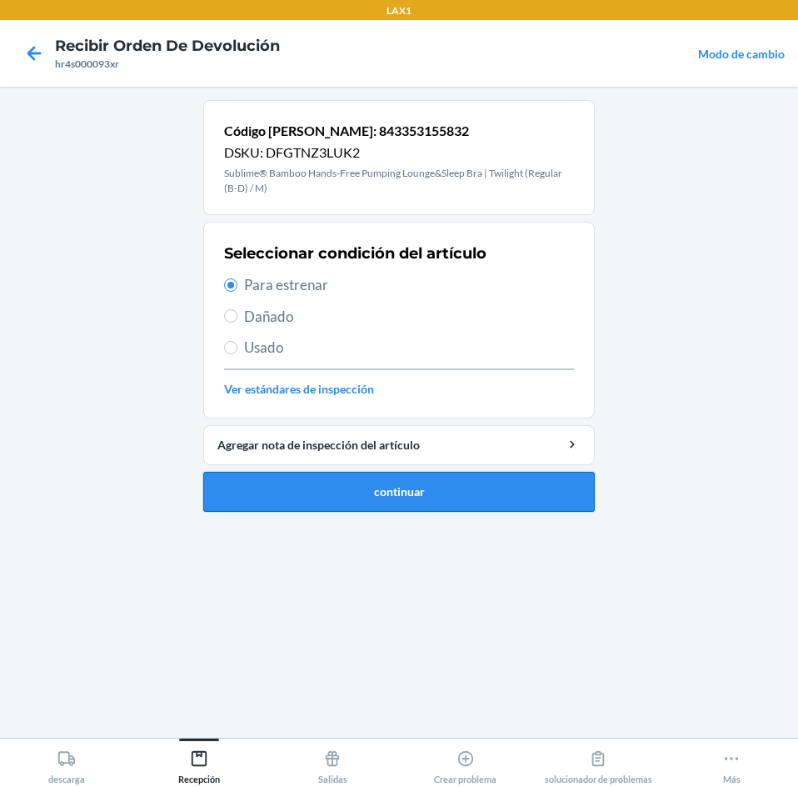
click at [439, 482] on button "continuar" at bounding box center [399, 492] width 392 height 40
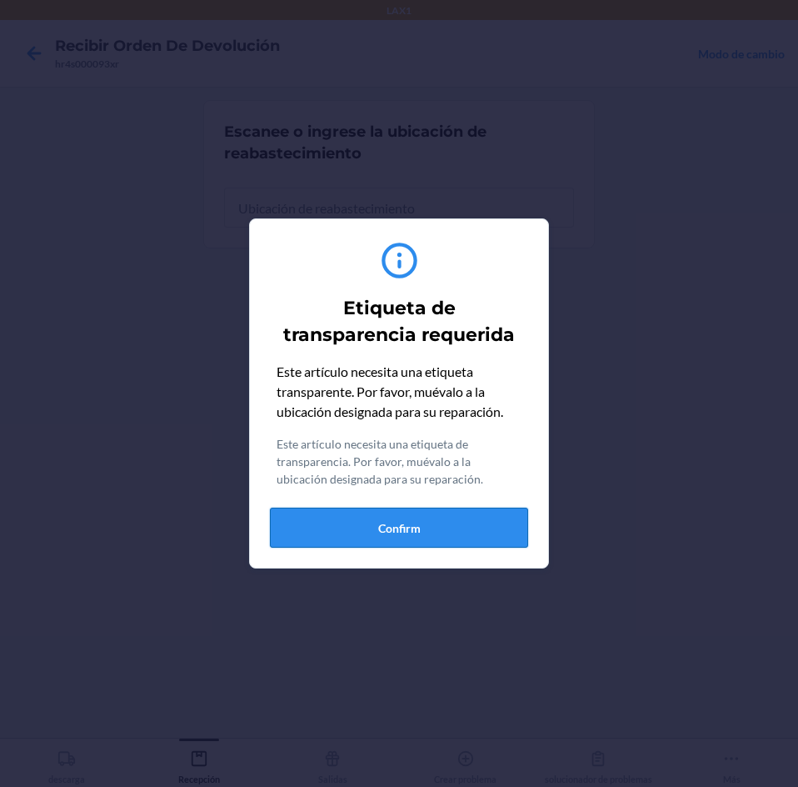
click at [503, 545] on button "Confirm" at bounding box center [399, 527] width 258 height 40
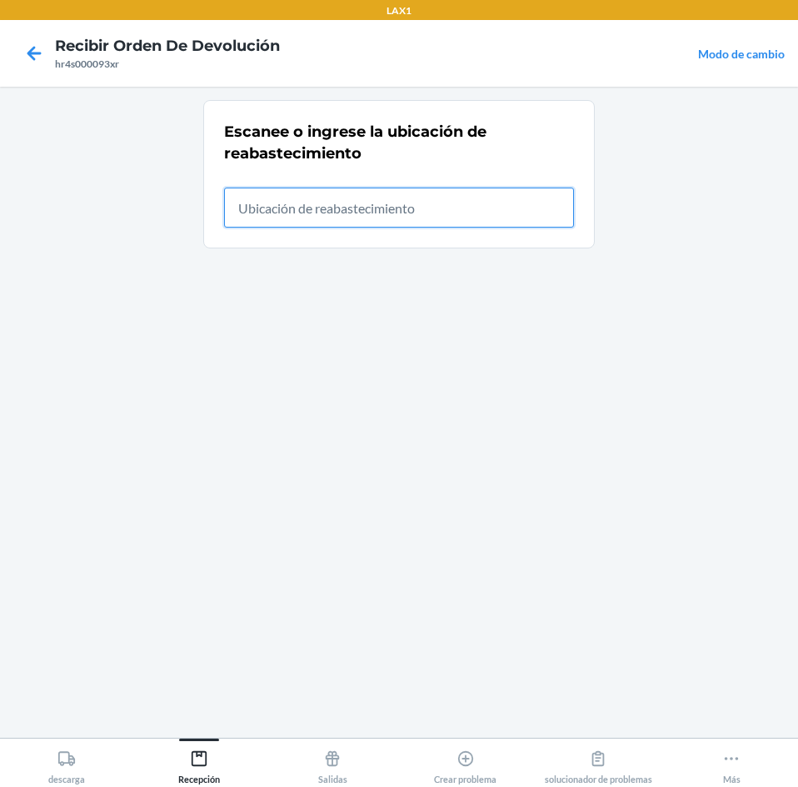
click at [468, 208] on input "text" at bounding box center [399, 207] width 350 height 40
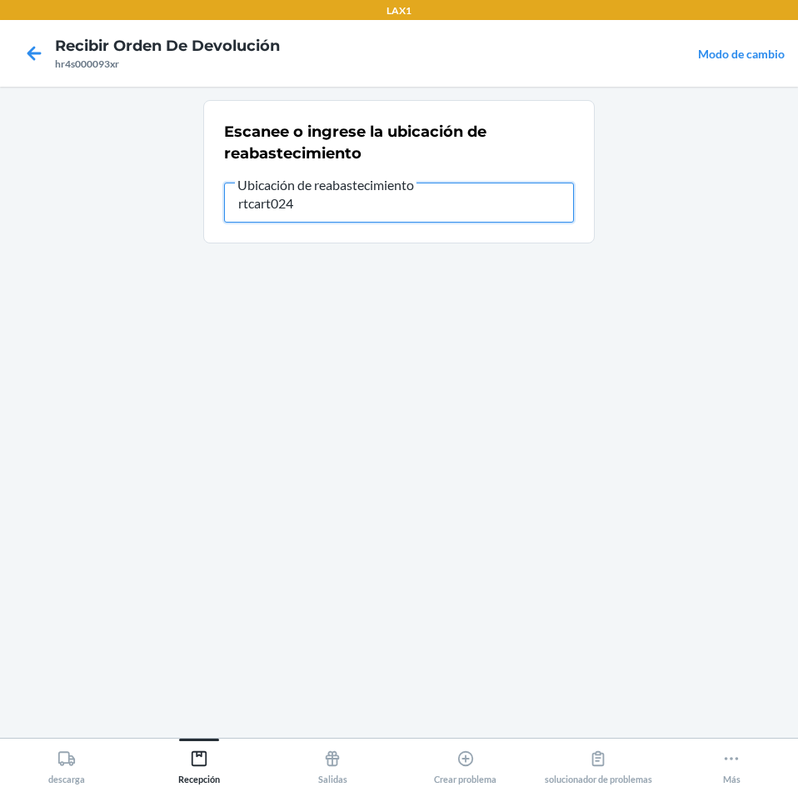
type input "rtcart024"
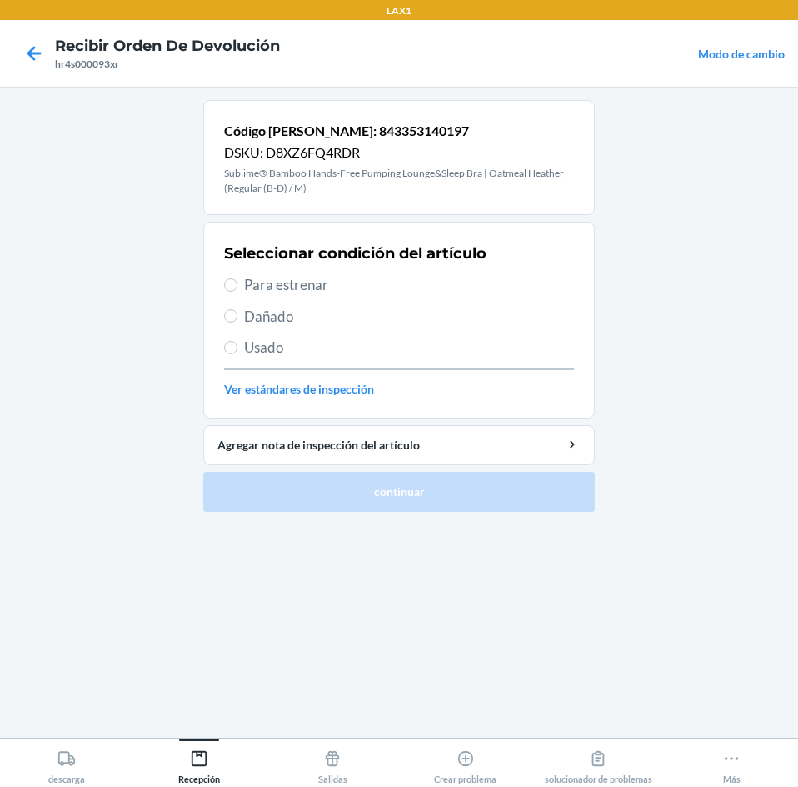
click at [260, 280] on span "Para estrenar" at bounding box center [409, 285] width 330 height 22
click at [237, 280] on input "Para estrenar" at bounding box center [230, 284] width 13 height 13
radio input "true"
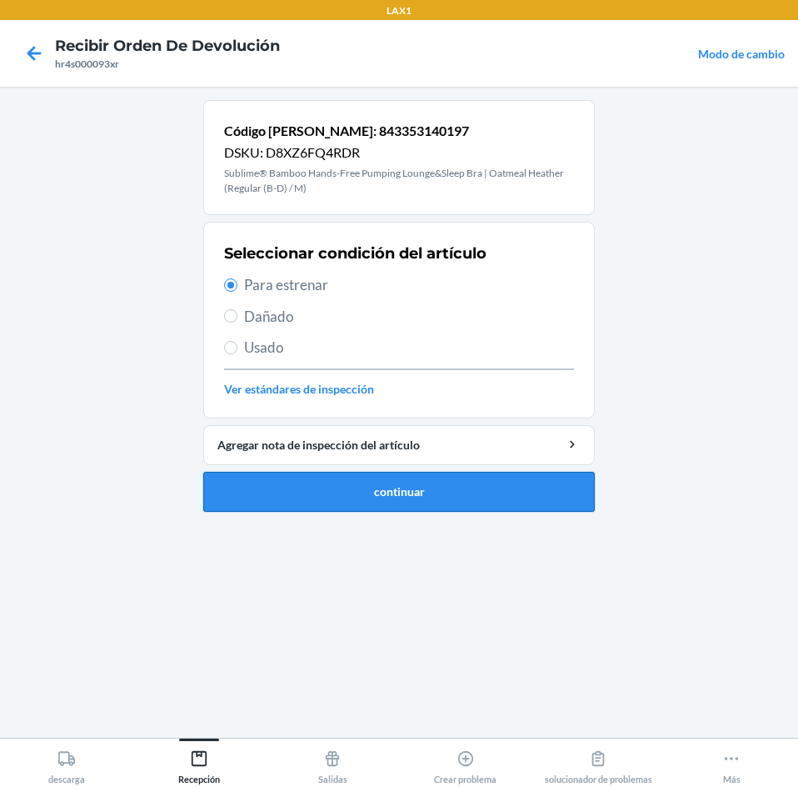
click at [366, 479] on button "continuar" at bounding box center [399, 492] width 392 height 40
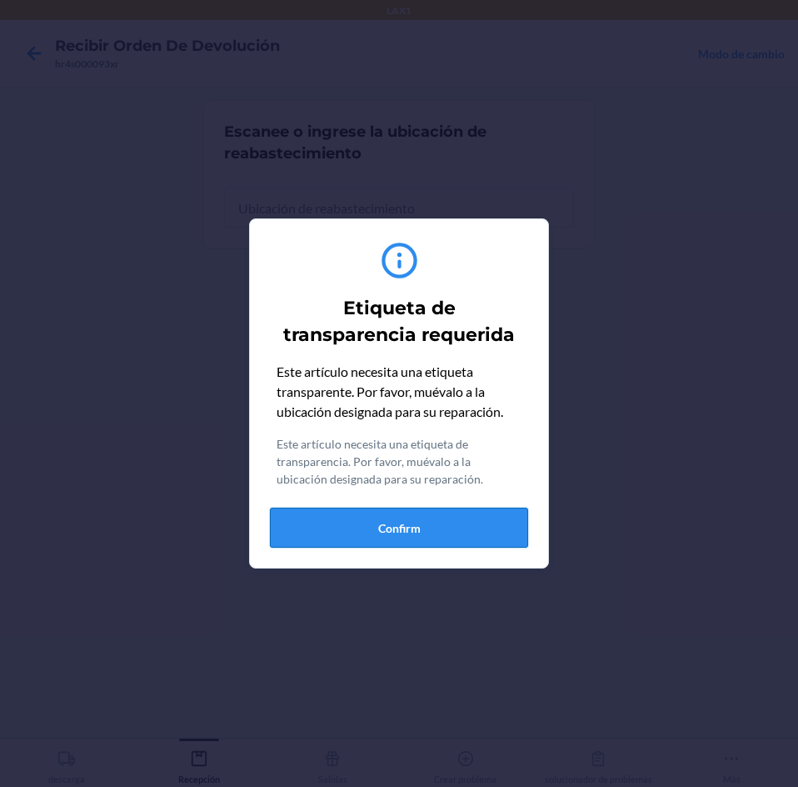
click at [491, 529] on button "Confirm" at bounding box center [399, 527] width 258 height 40
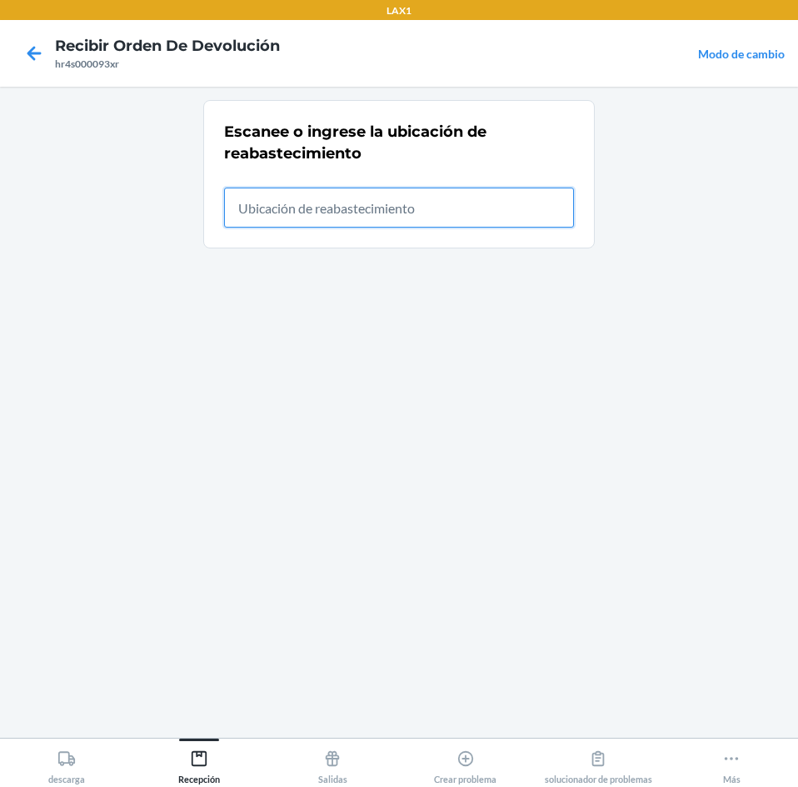
click at [427, 198] on input "text" at bounding box center [399, 207] width 350 height 40
type input "rtcart024"
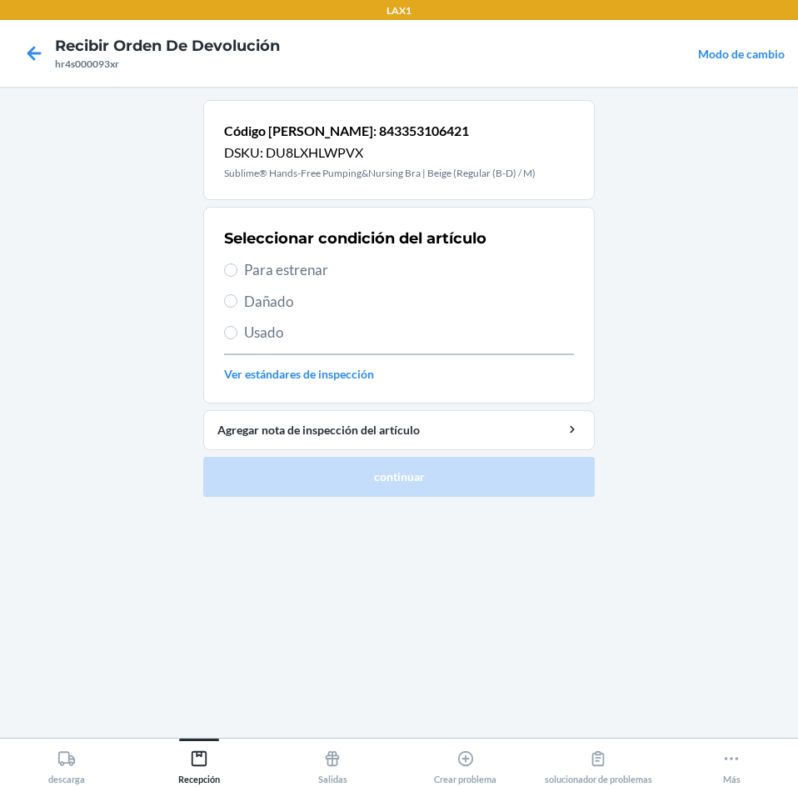
click at [245, 275] on span "Para estrenar" at bounding box center [409, 270] width 330 height 22
click at [237, 275] on input "Para estrenar" at bounding box center [230, 269] width 13 height 13
radio input "true"
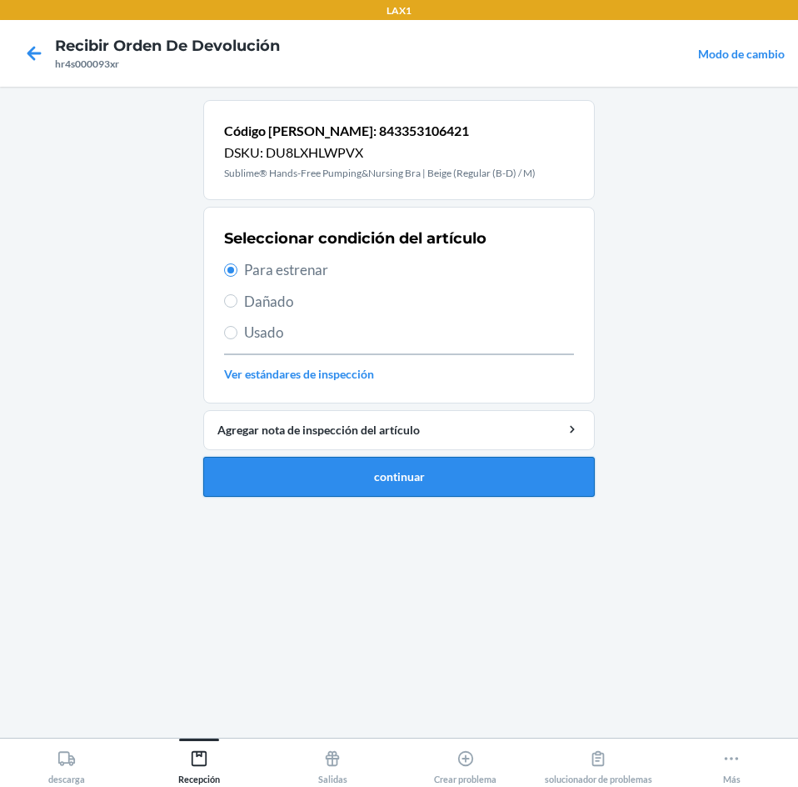
click at [330, 464] on button "continuar" at bounding box center [399, 477] width 392 height 40
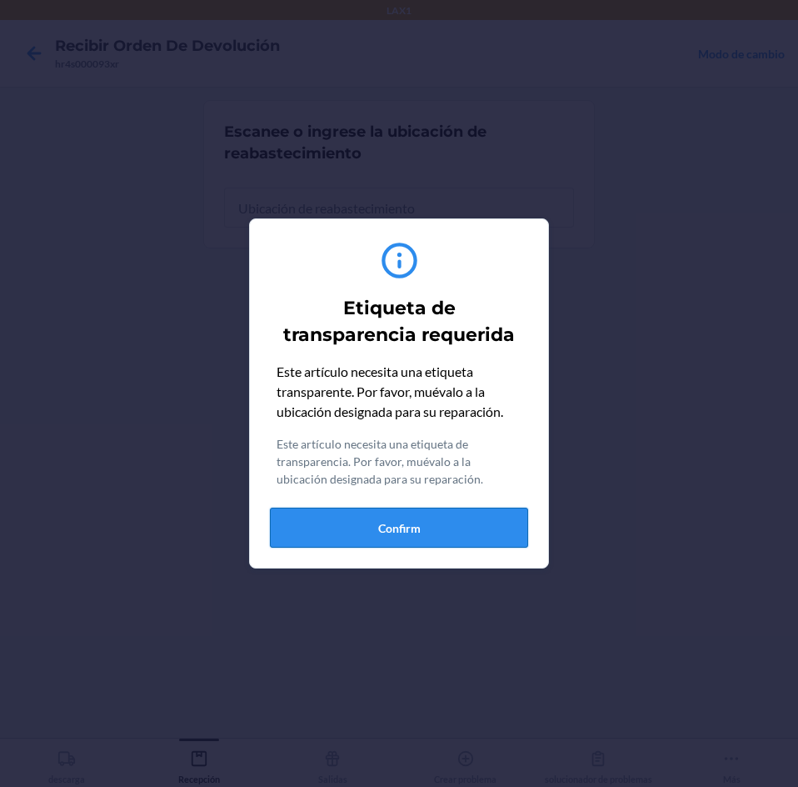
click at [483, 522] on button "Confirm" at bounding box center [399, 527] width 258 height 40
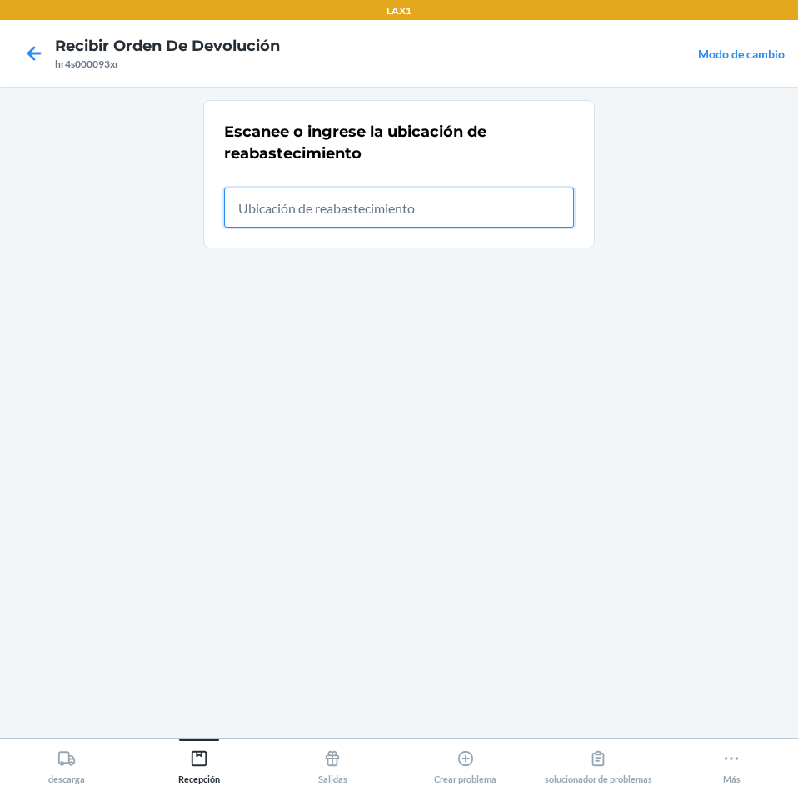
click at [505, 226] on input "text" at bounding box center [399, 207] width 350 height 40
type input "rtcart024"
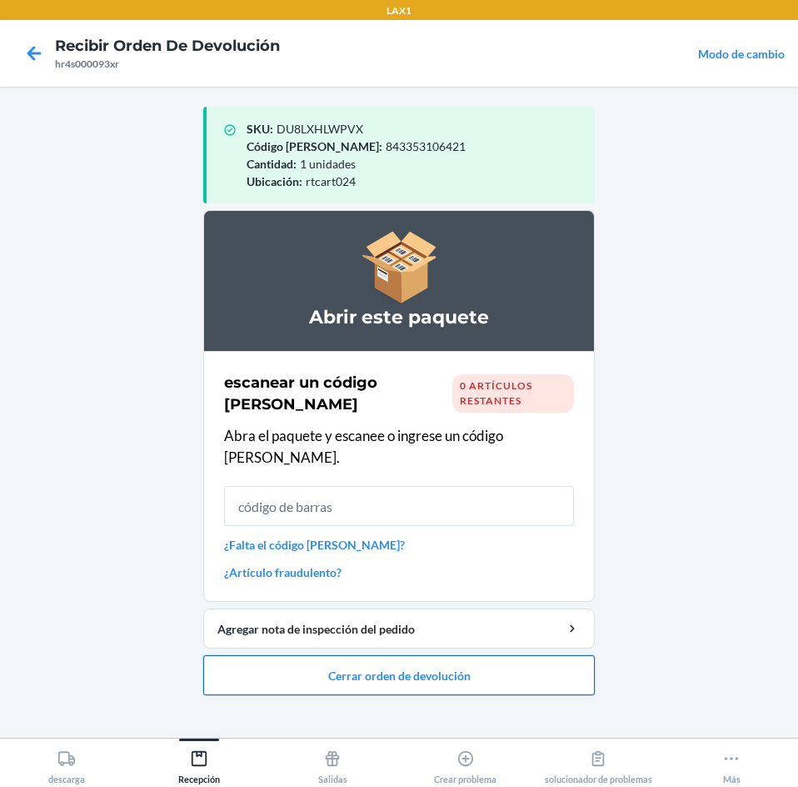
click at [555, 666] on button "Cerrar orden de devolución" at bounding box center [399, 675] width 392 height 40
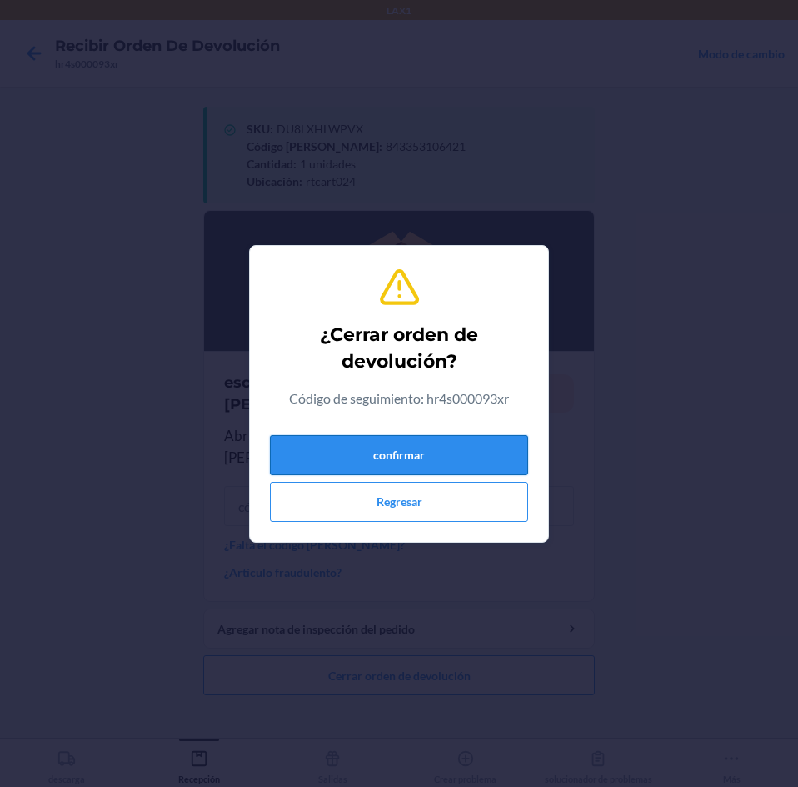
click at [439, 439] on button "confirmar" at bounding box center [399, 455] width 258 height 40
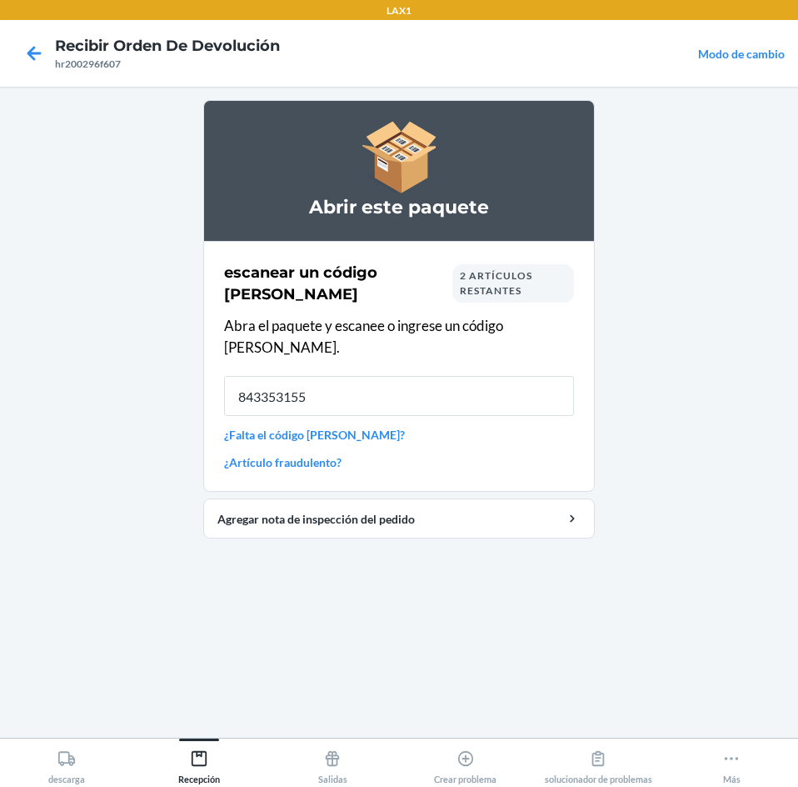
type input "8433531558"
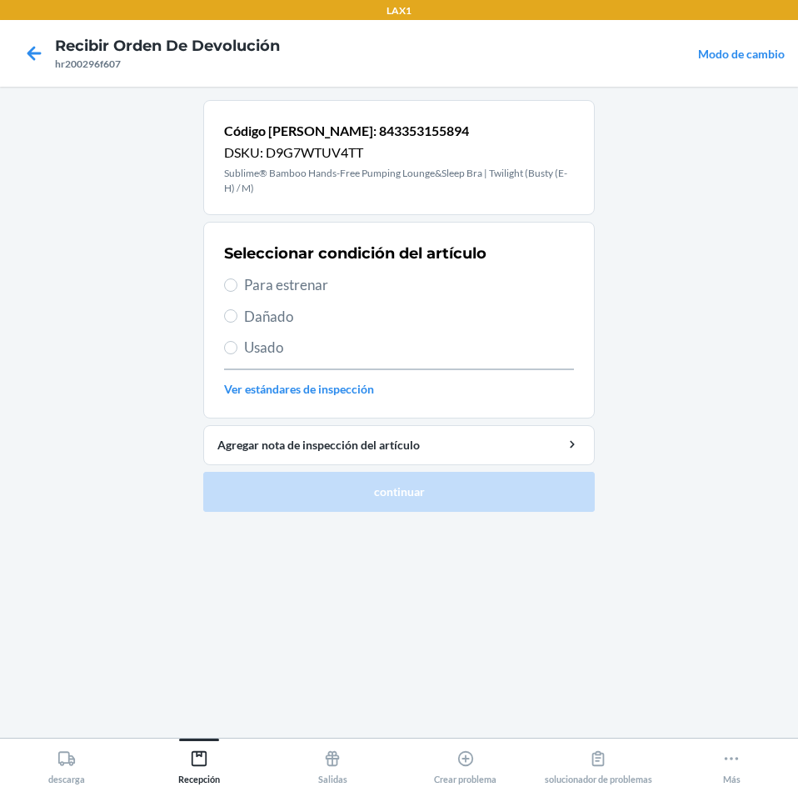
click at [277, 282] on span "Para estrenar" at bounding box center [409, 285] width 330 height 22
click at [237, 282] on input "Para estrenar" at bounding box center [230, 284] width 13 height 13
radio input "true"
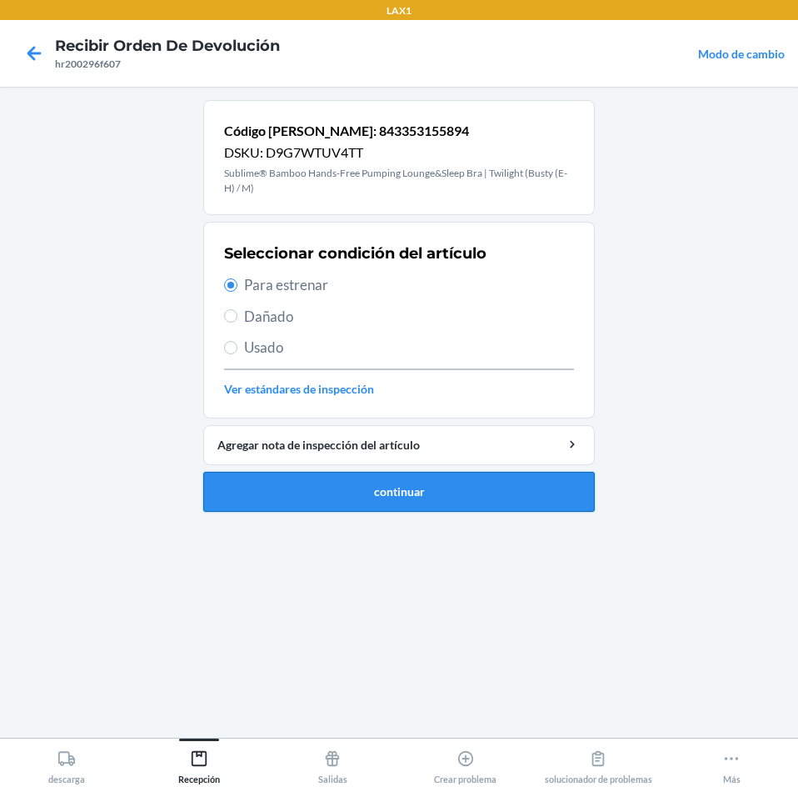
click at [333, 502] on button "continuar" at bounding box center [399, 492] width 392 height 40
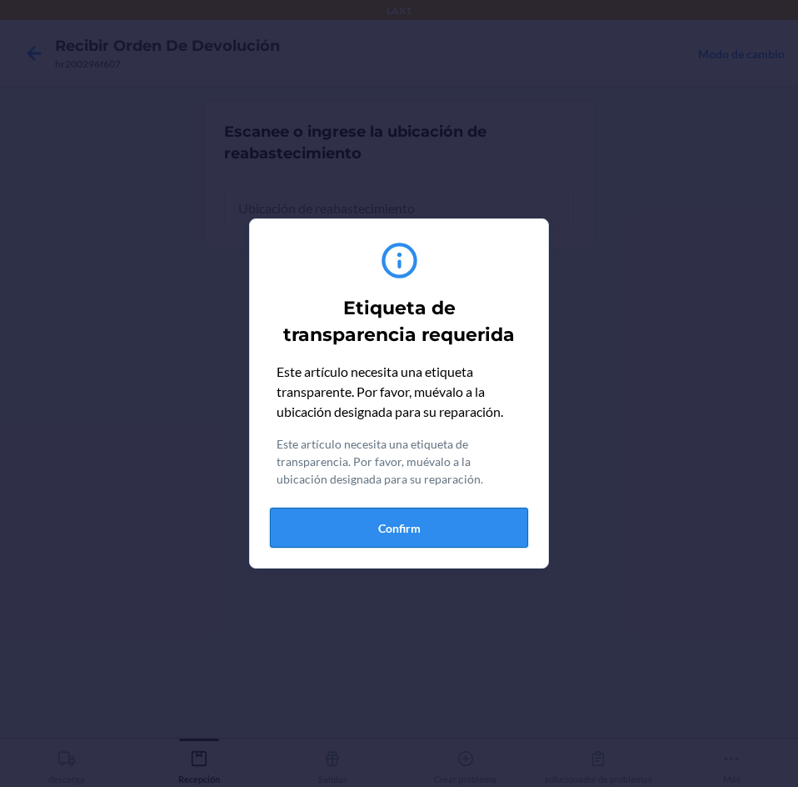
click at [459, 537] on button "Confirm" at bounding box center [399, 527] width 258 height 40
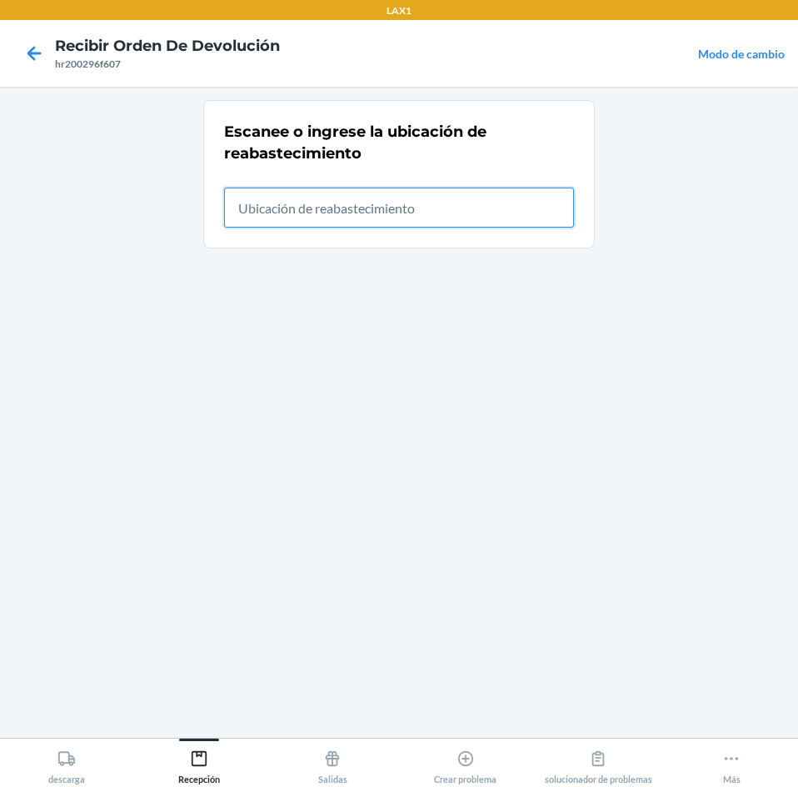
click at [499, 212] on input "text" at bounding box center [399, 207] width 350 height 40
type input "rtcart024"
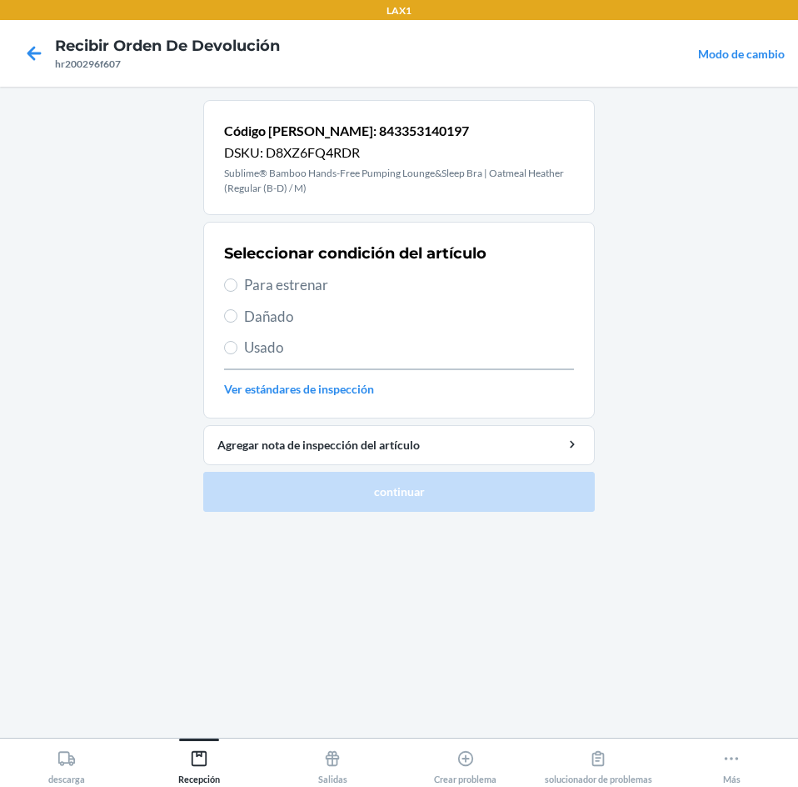
click at [237, 283] on label "Para estrenar" at bounding box center [399, 285] width 350 height 22
click at [237, 283] on input "Para estrenar" at bounding box center [230, 284] width 13 height 13
radio input "true"
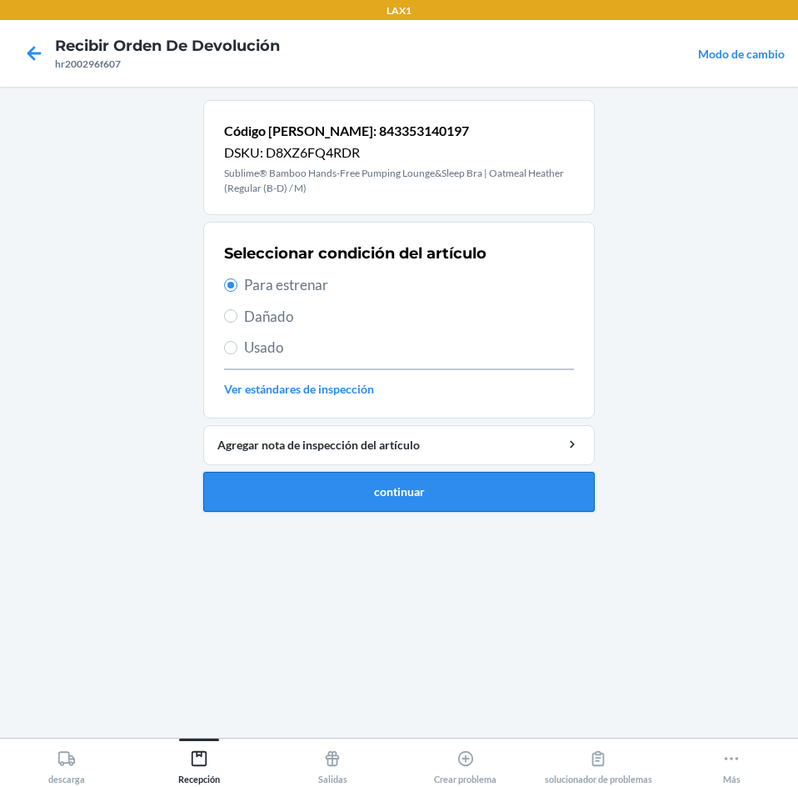
click at [489, 492] on button "continuar" at bounding box center [399, 492] width 392 height 40
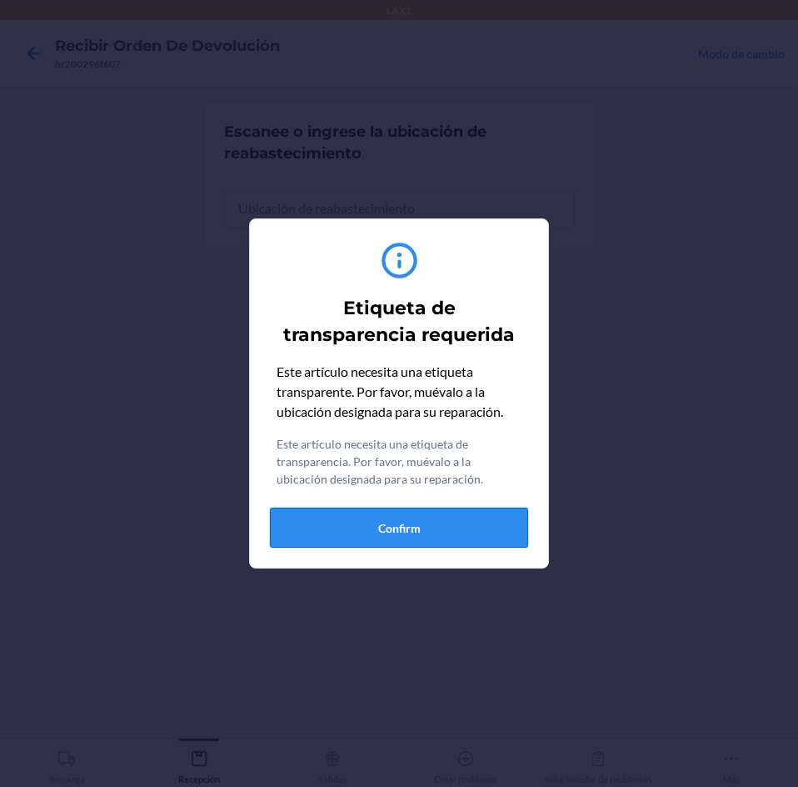
click at [505, 522] on button "Confirm" at bounding box center [399, 527] width 258 height 40
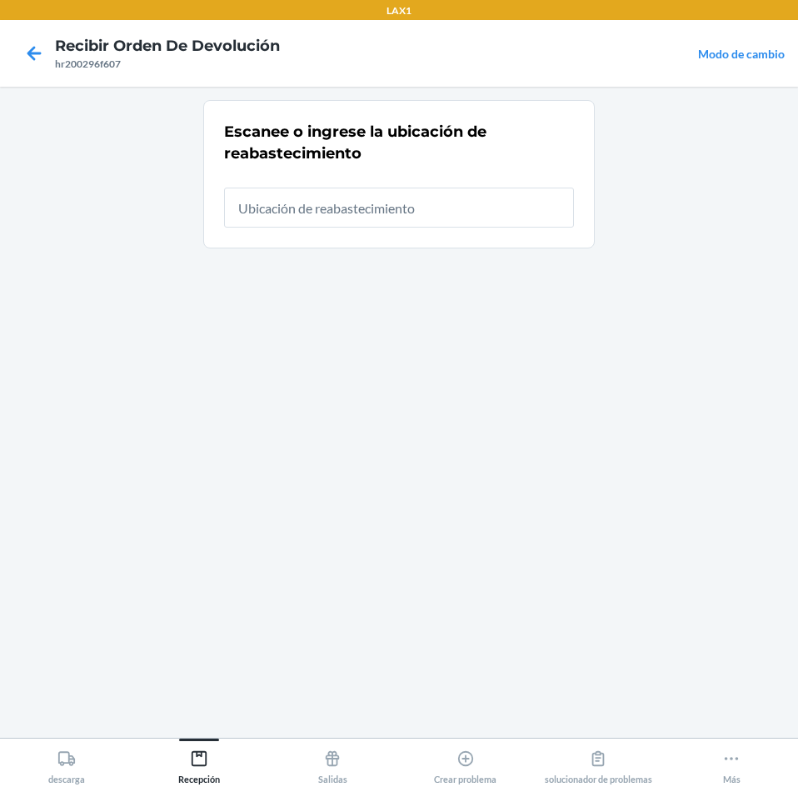
drag, startPoint x: 460, startPoint y: 229, endPoint x: 463, endPoint y: 217, distance: 12.9
click at [462, 219] on div "Escanee o ingrese la ubicación de reabastecimiento" at bounding box center [399, 174] width 350 height 117
click at [454, 214] on input "text" at bounding box center [399, 207] width 350 height 40
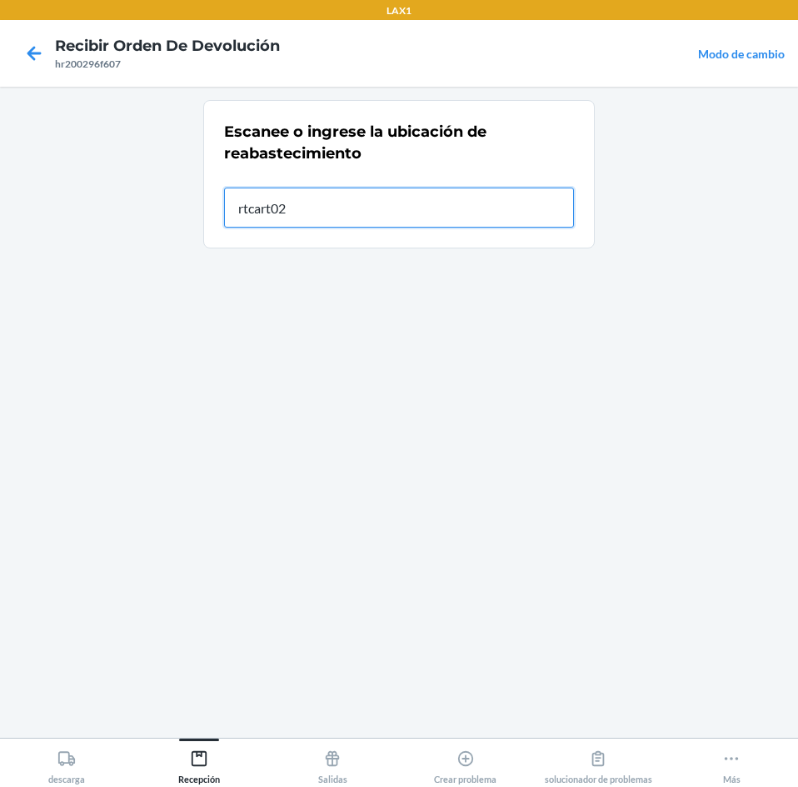
type input "rtcart024"
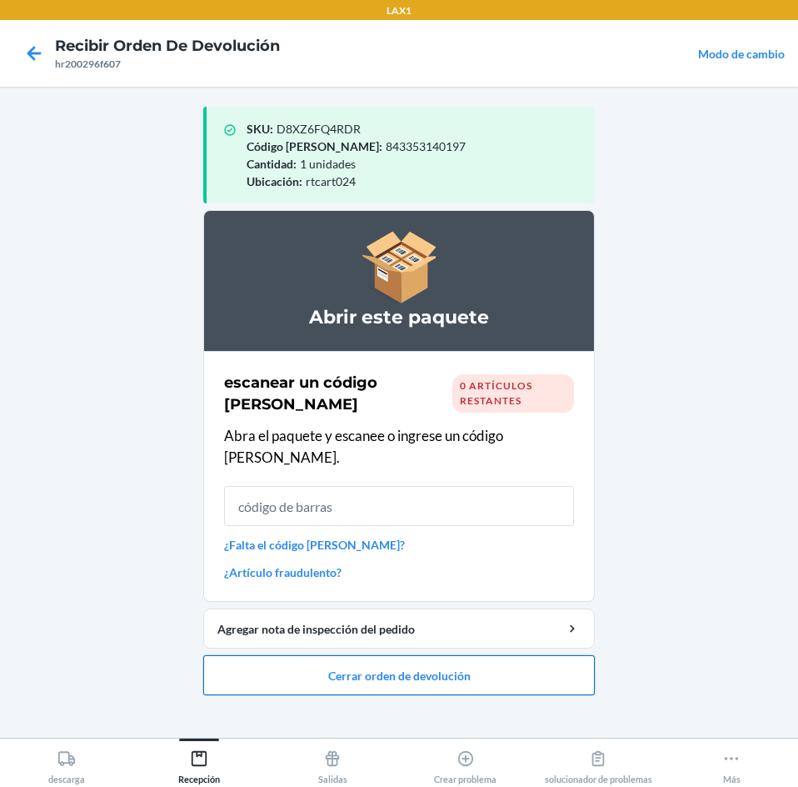
click at [486, 661] on button "Cerrar orden de devolución" at bounding box center [399, 675] width 392 height 40
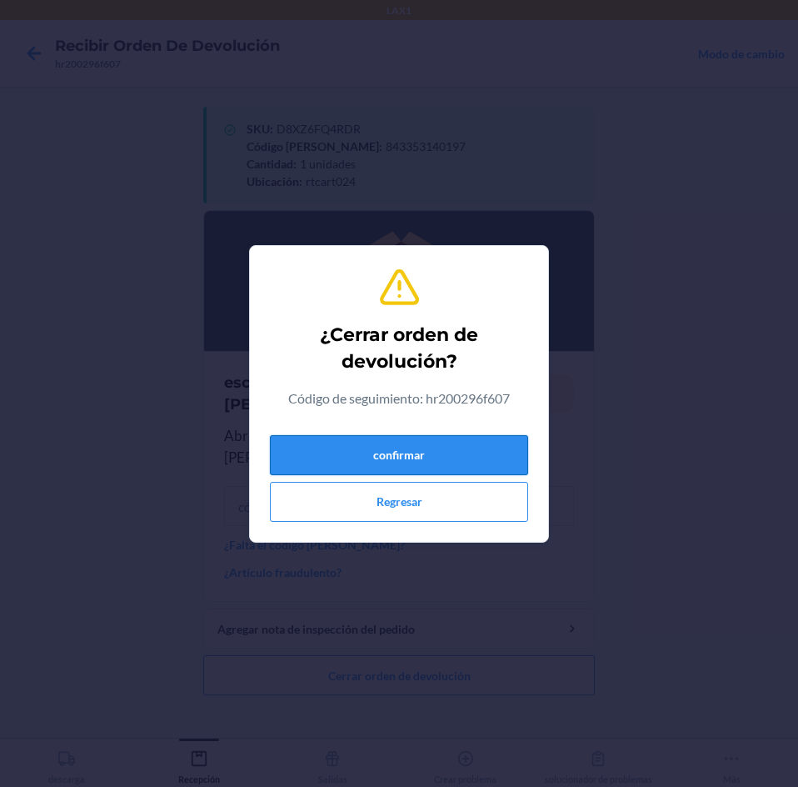
click at [507, 465] on button "confirmar" at bounding box center [399, 455] width 258 height 40
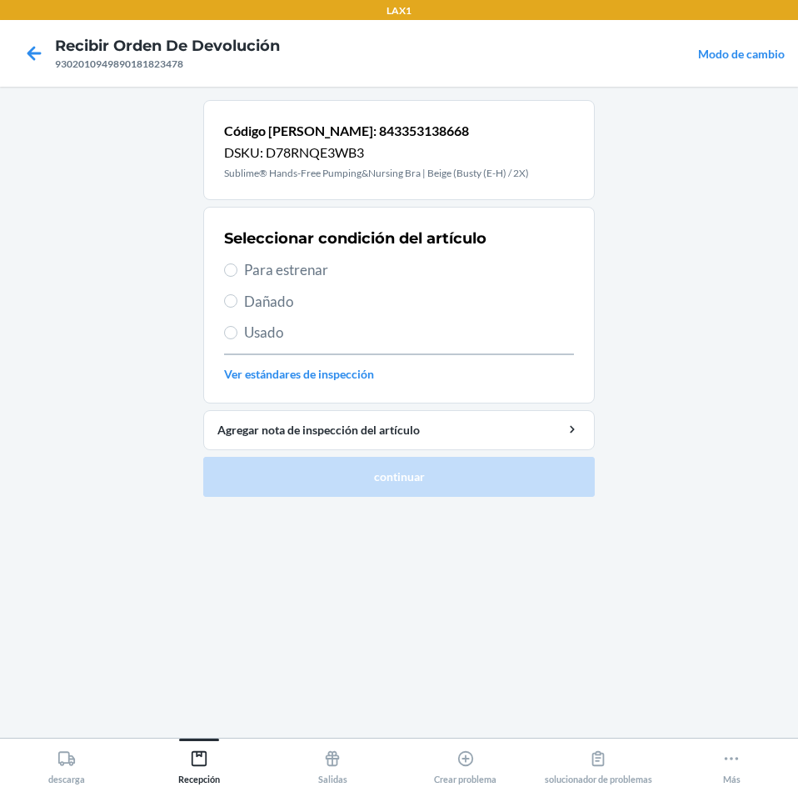
click at [282, 263] on span "Para estrenar" at bounding box center [409, 270] width 330 height 22
click at [237, 263] on input "Para estrenar" at bounding box center [230, 269] width 13 height 13
radio input "true"
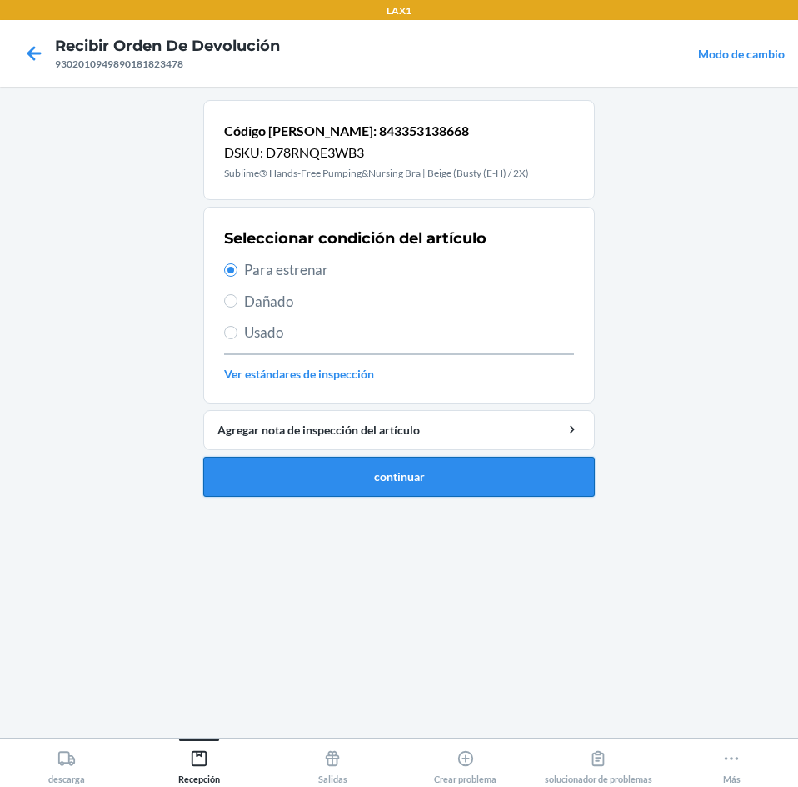
click at [491, 485] on button "continuar" at bounding box center [399, 477] width 392 height 40
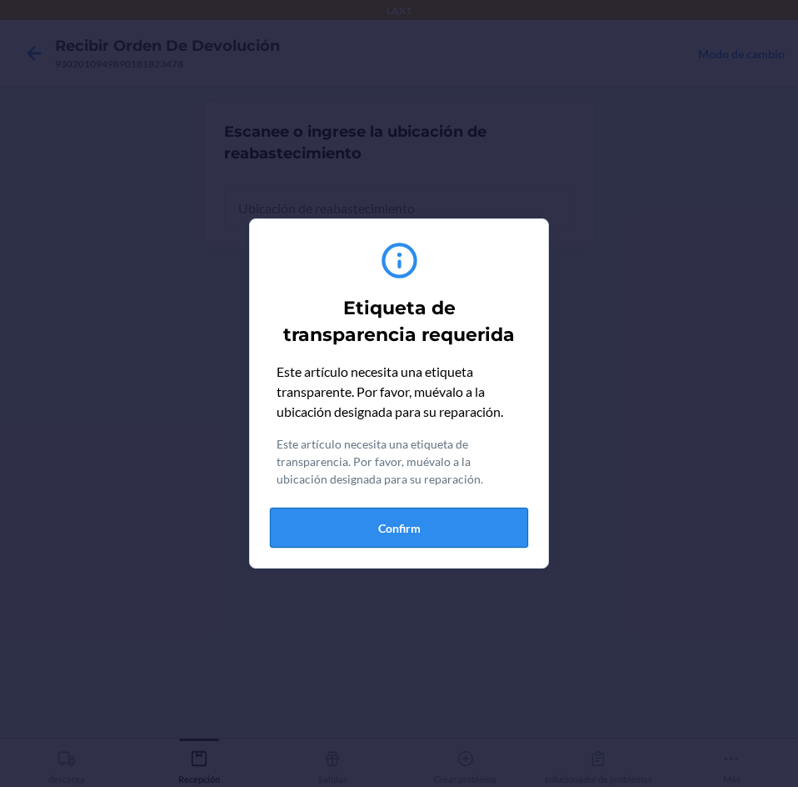
click at [497, 528] on button "Confirm" at bounding box center [399, 527] width 258 height 40
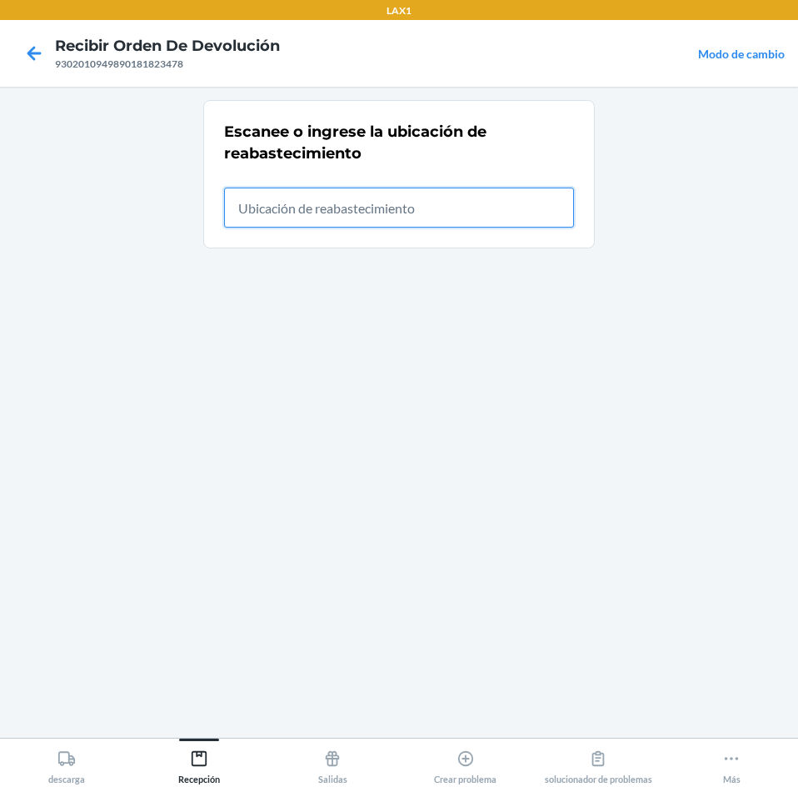
click at [560, 201] on input "text" at bounding box center [399, 207] width 350 height 40
type input "rtcart024"
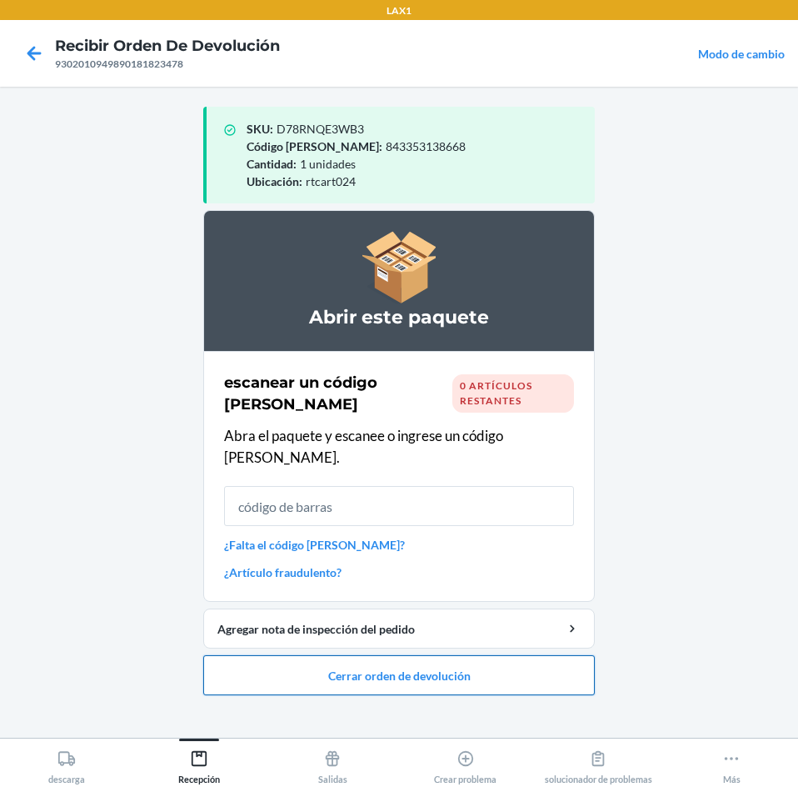
click at [396, 655] on button "Cerrar orden de devolución" at bounding box center [399, 675] width 392 height 40
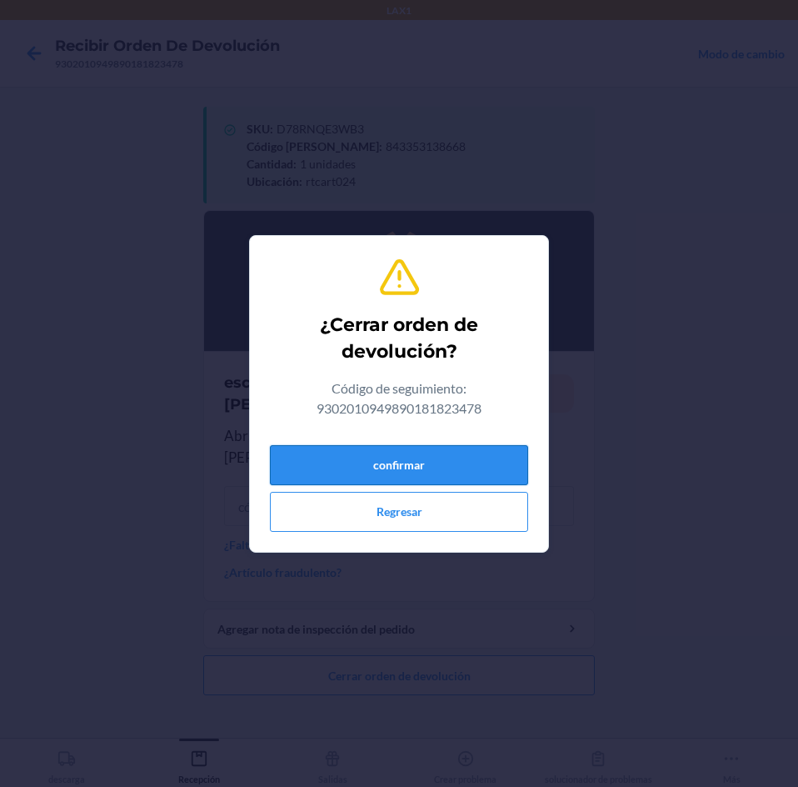
click at [497, 462] on button "confirmar" at bounding box center [399, 465] width 258 height 40
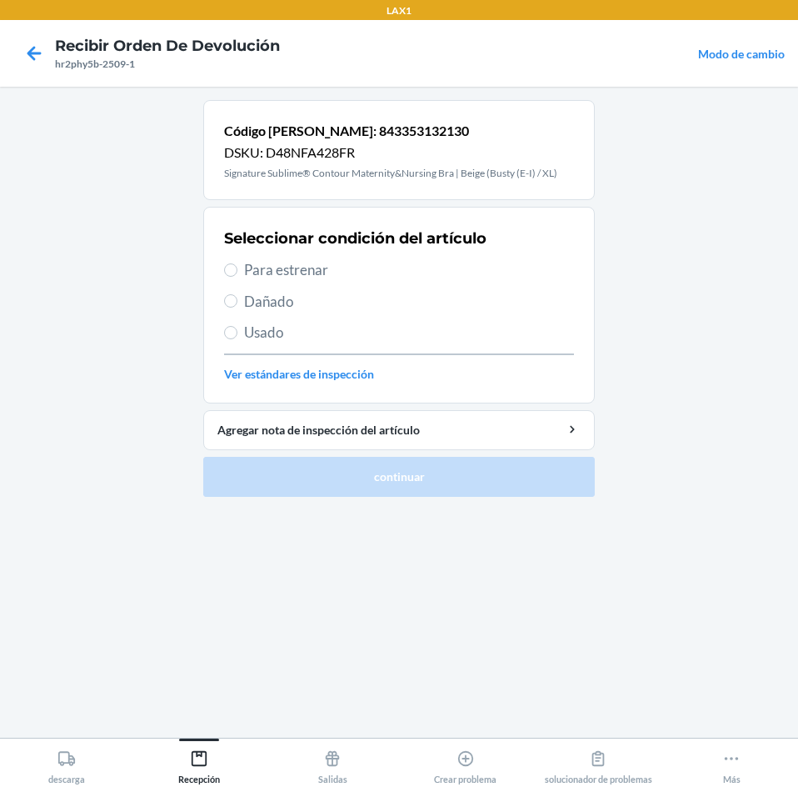
click at [266, 264] on span "Para estrenar" at bounding box center [409, 270] width 330 height 22
click at [237, 264] on input "Para estrenar" at bounding box center [230, 269] width 13 height 13
radio input "true"
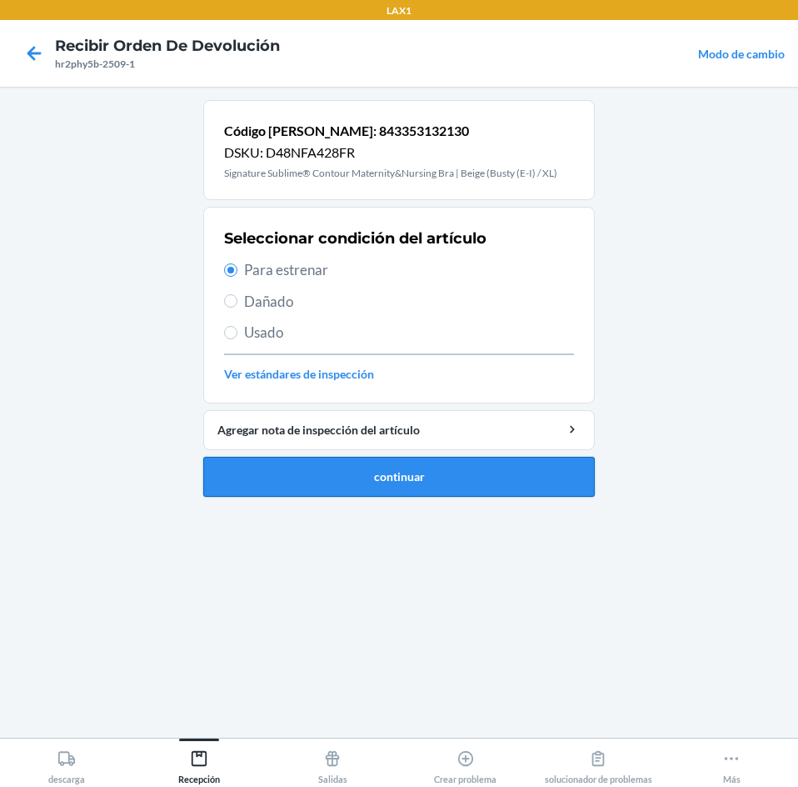
click at [482, 472] on button "continuar" at bounding box center [399, 477] width 392 height 40
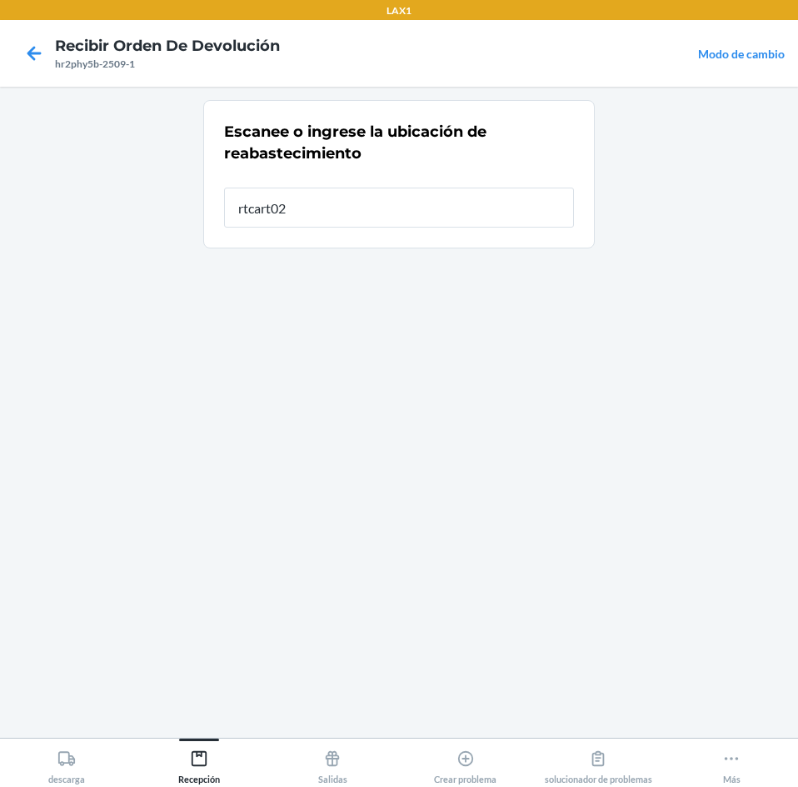
type input "rtcart024"
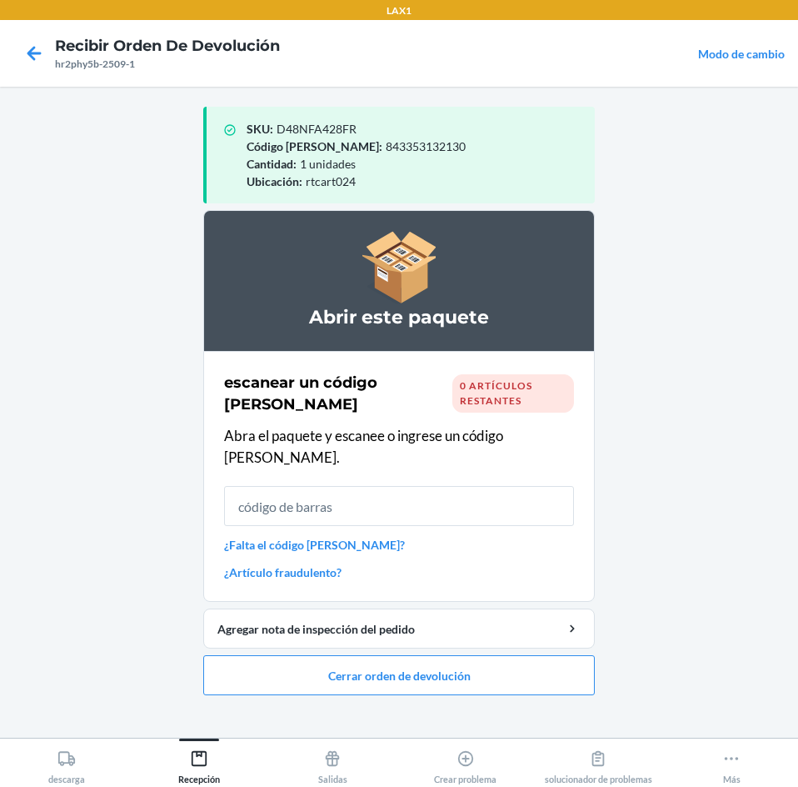
click at [542, 675] on ol "Abrir este paquete escanear un código [PERSON_NAME] 0 artículos restantes Abra …" at bounding box center [399, 459] width 392 height 498
click at [555, 661] on button "Cerrar orden de devolución" at bounding box center [399, 675] width 392 height 40
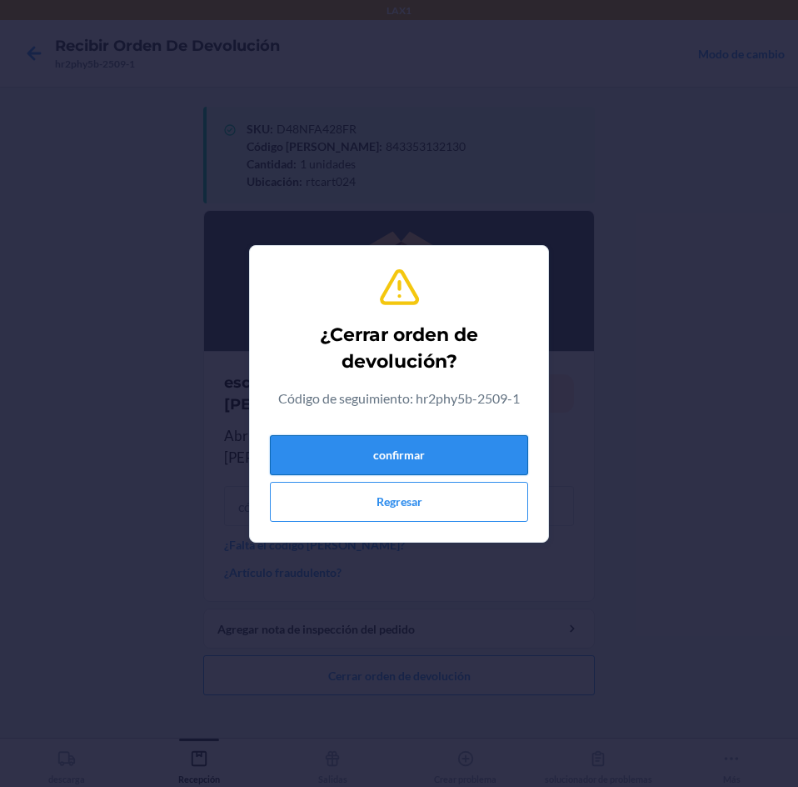
click at [492, 451] on button "confirmar" at bounding box center [399, 455] width 258 height 40
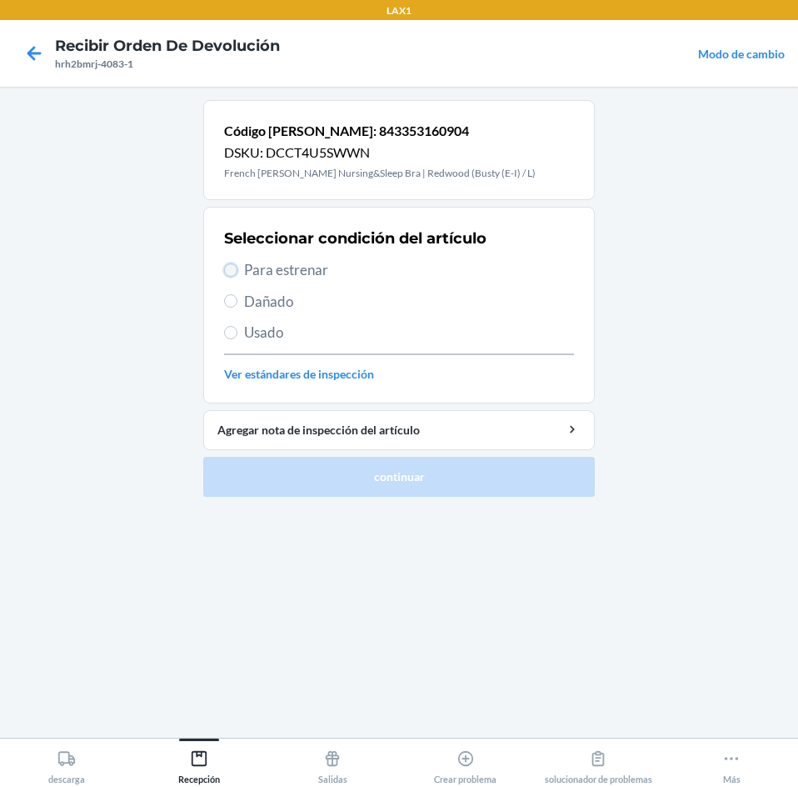
click at [236, 271] on input "Para estrenar" at bounding box center [230, 269] width 13 height 13
radio input "true"
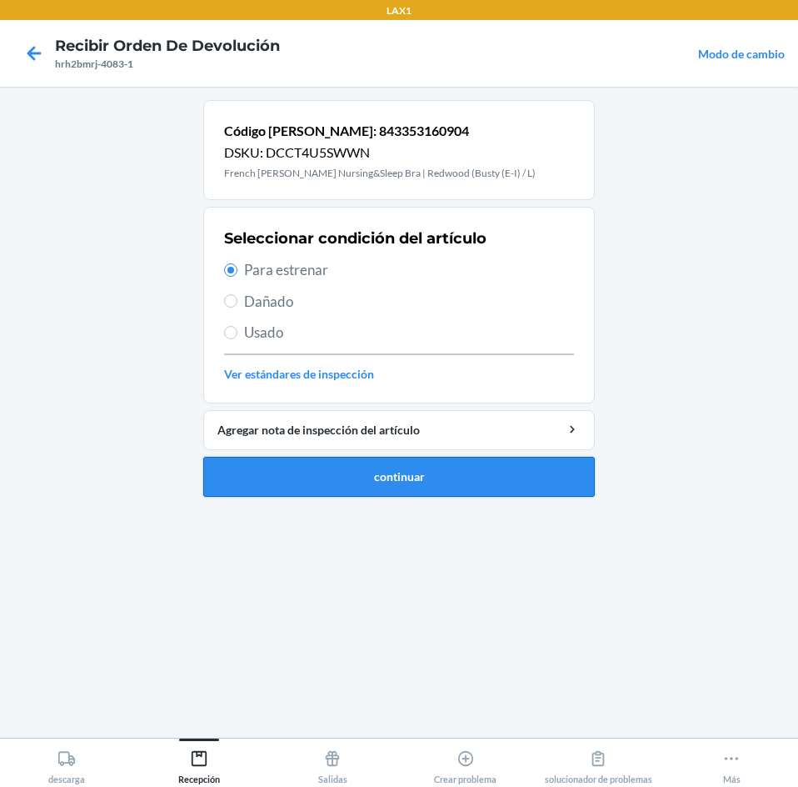
click at [517, 468] on button "continuar" at bounding box center [399, 477] width 392 height 40
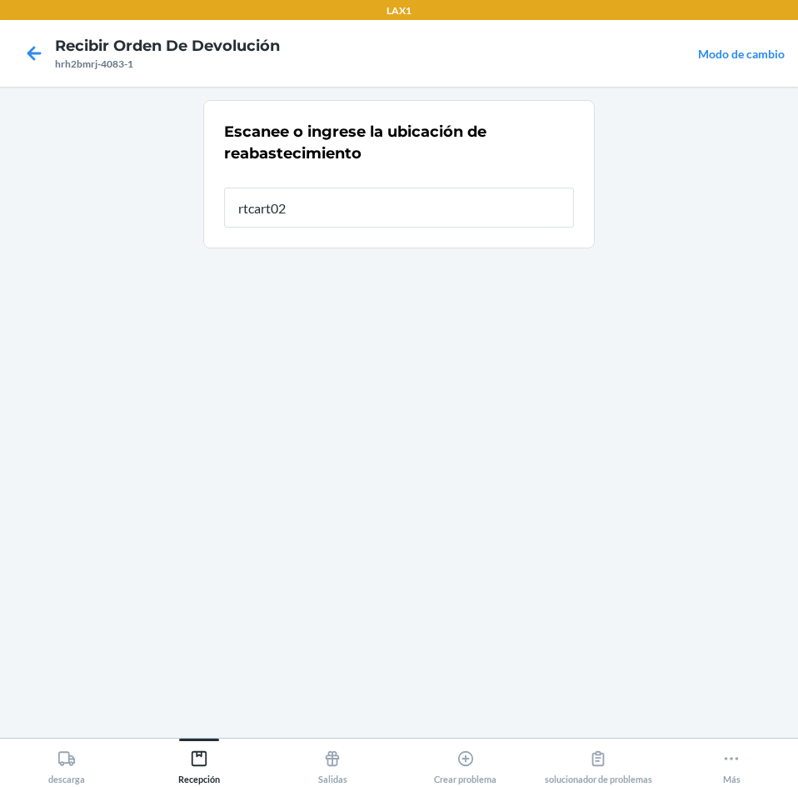
type input "rtcart024"
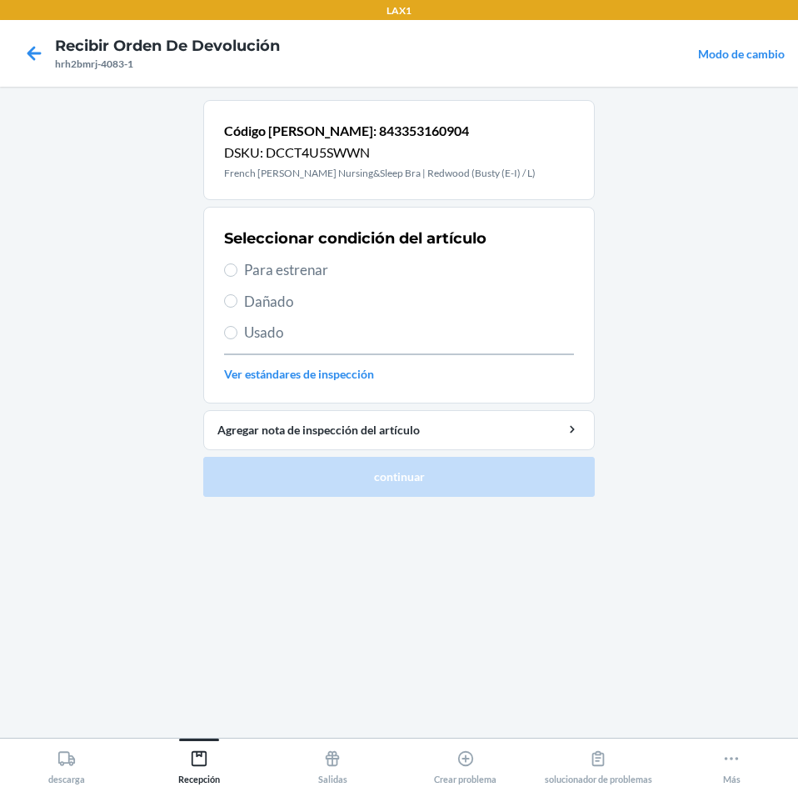
click at [267, 268] on span "Para estrenar" at bounding box center [409, 270] width 330 height 22
click at [237, 268] on input "Para estrenar" at bounding box center [230, 269] width 13 height 13
radio input "true"
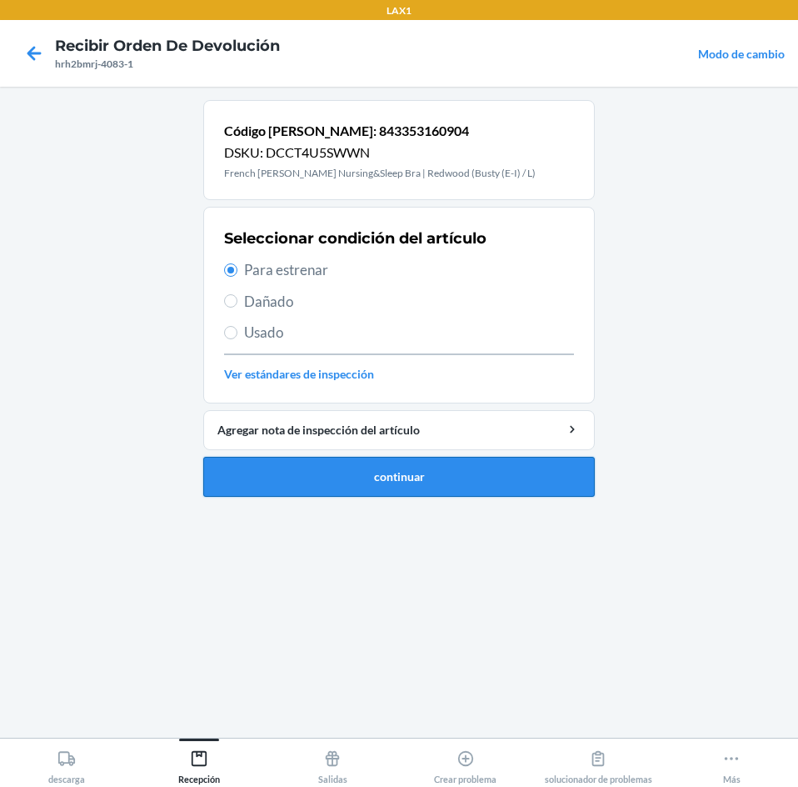
click at [388, 480] on button "continuar" at bounding box center [399, 477] width 392 height 40
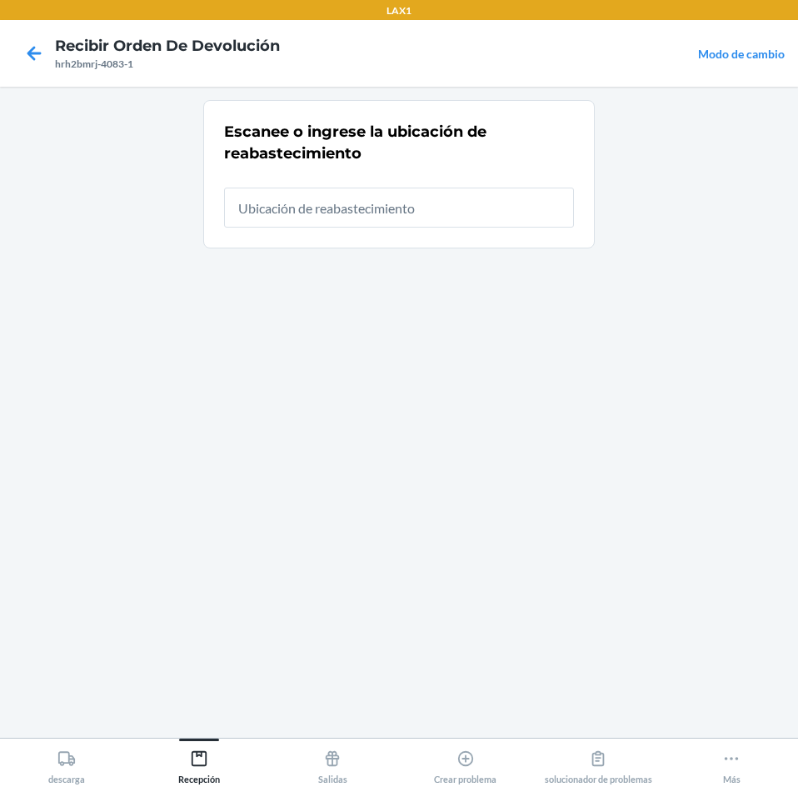
click at [562, 217] on input "text" at bounding box center [399, 207] width 350 height 40
type input "rtcart024"
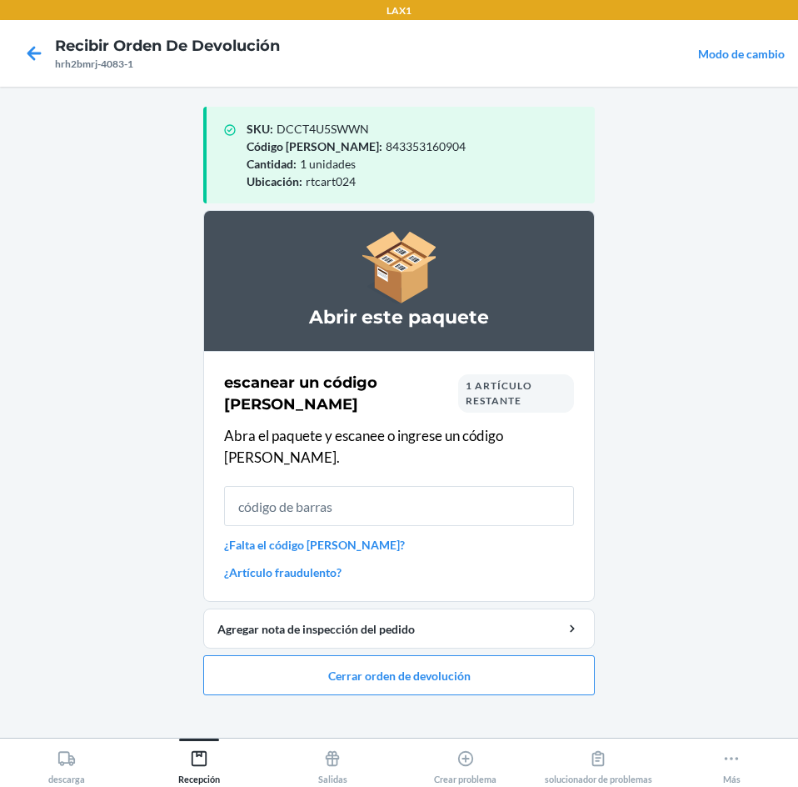
click at [457, 489] on input "text" at bounding box center [399, 506] width 350 height 40
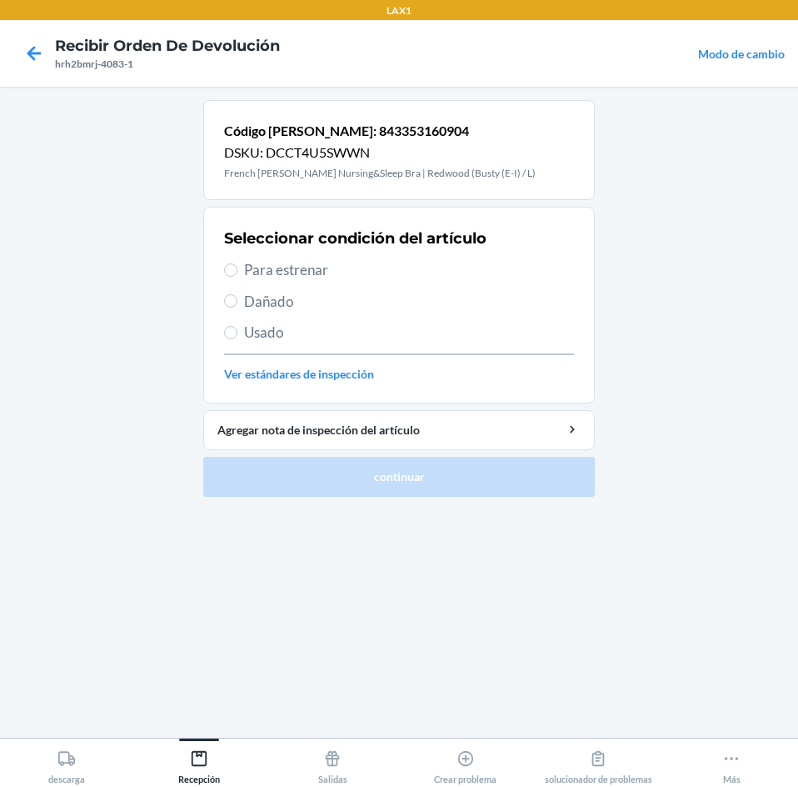
click at [235, 260] on label "Para estrenar" at bounding box center [399, 270] width 350 height 22
click at [235, 263] on input "Para estrenar" at bounding box center [230, 269] width 13 height 13
radio input "true"
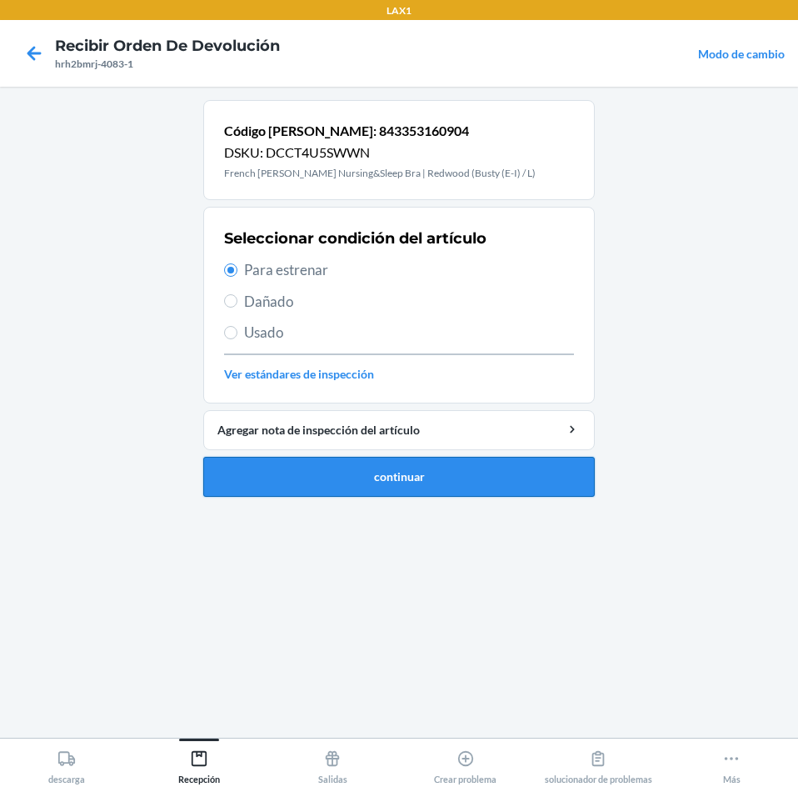
click at [227, 474] on button "continuar" at bounding box center [399, 477] width 392 height 40
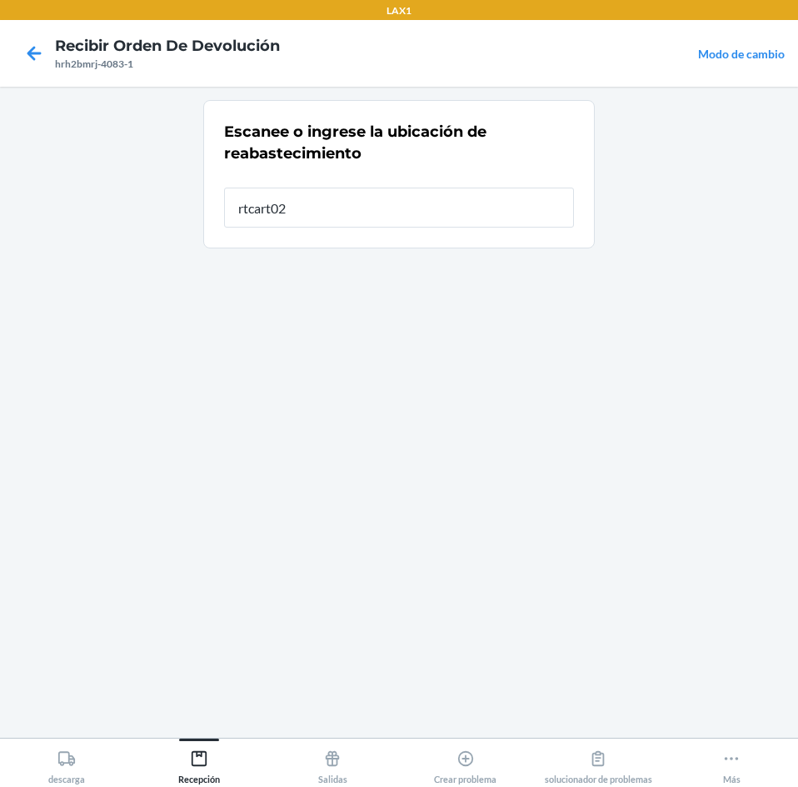
type input "rtcart024"
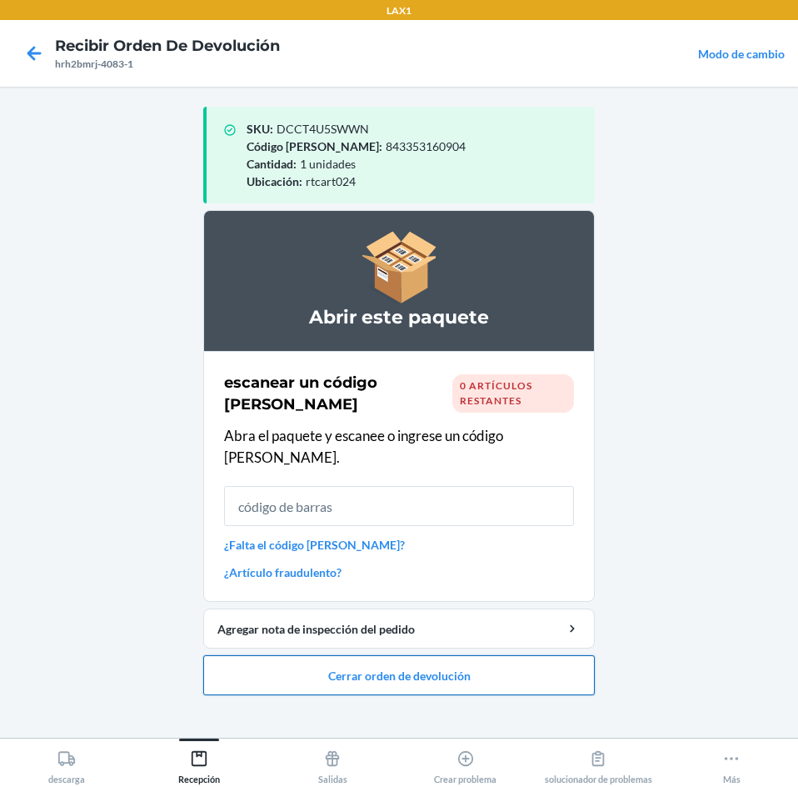
click at [512, 657] on button "Cerrar orden de devolución" at bounding box center [399, 675] width 392 height 40
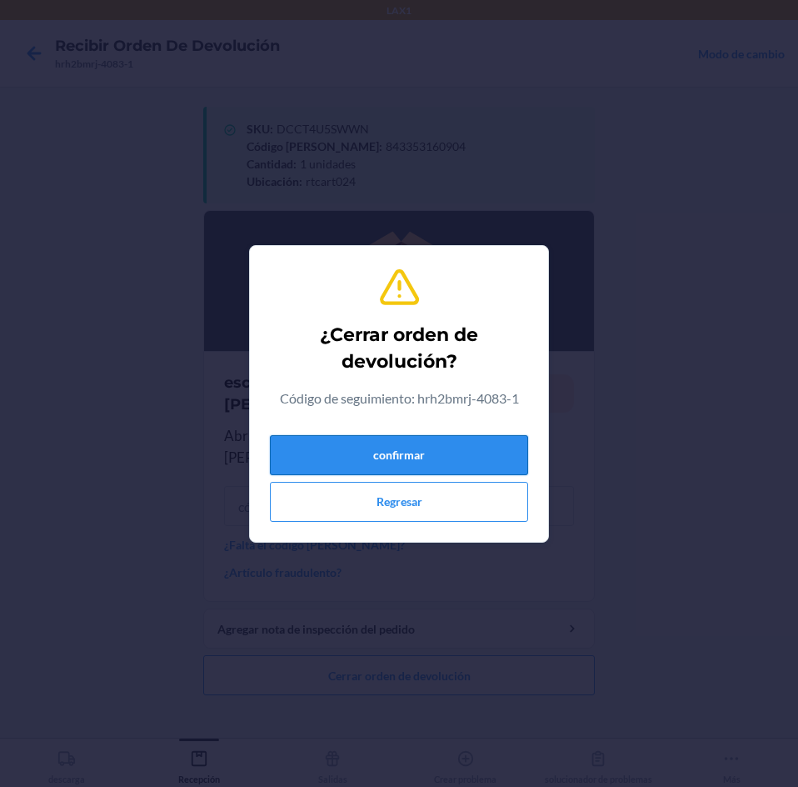
click at [512, 438] on button "confirmar" at bounding box center [399, 455] width 258 height 40
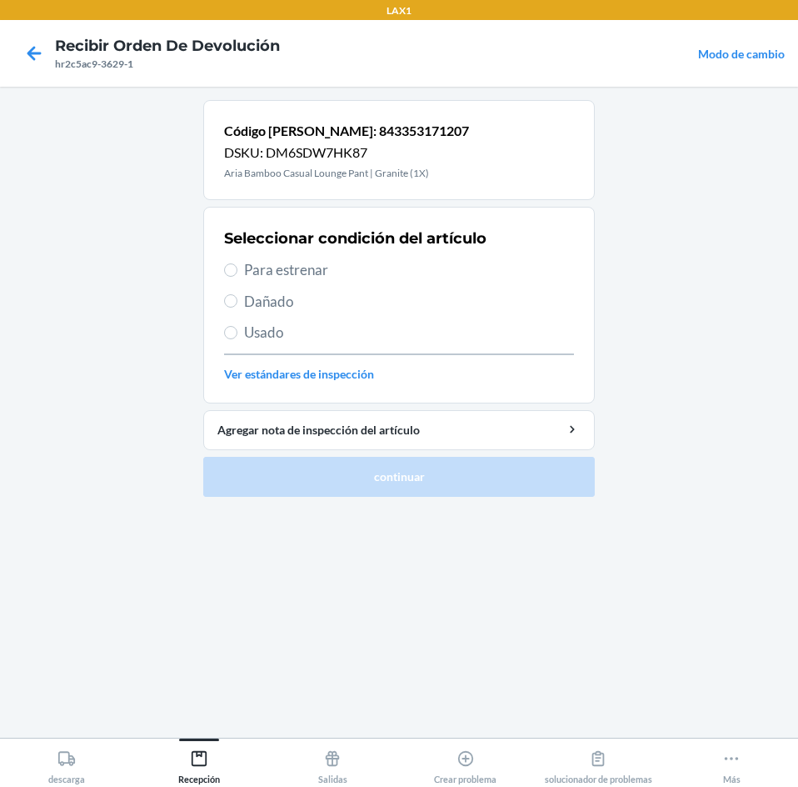
click at [253, 334] on span "Usado" at bounding box center [409, 333] width 330 height 22
click at [237, 334] on input "Usado" at bounding box center [230, 332] width 13 height 13
radio input "true"
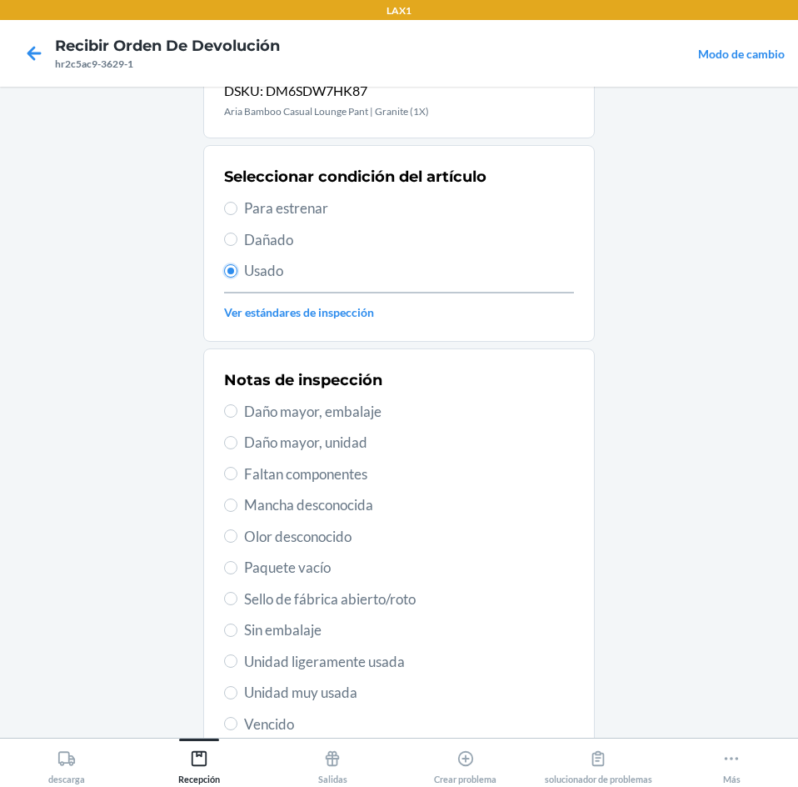
scroll to position [167, 0]
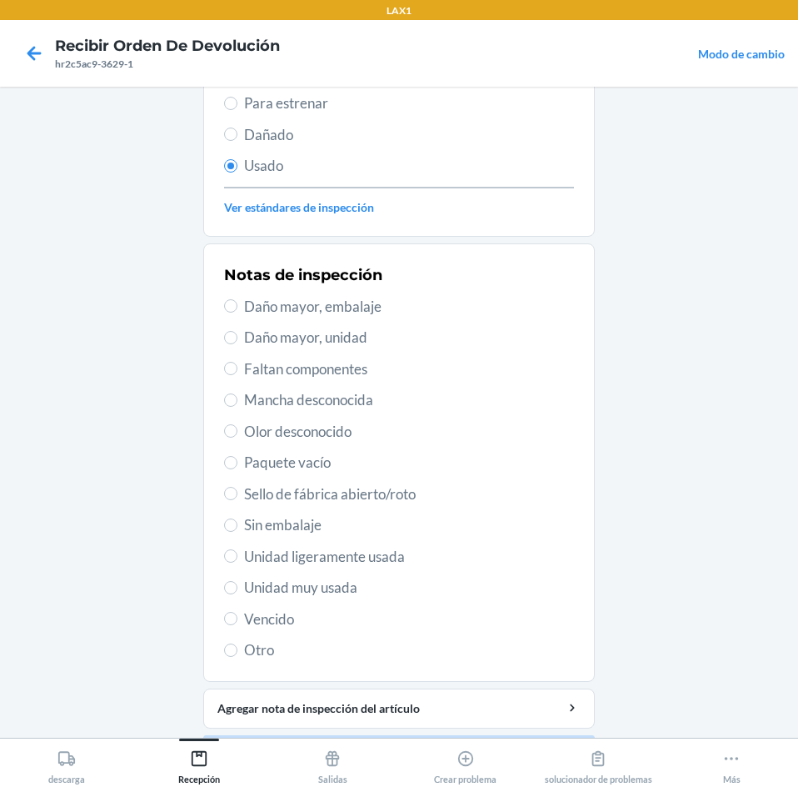
click at [281, 592] on span "Unidad muy usada" at bounding box center [409, 588] width 330 height 22
click at [237, 592] on input "Unidad muy usada" at bounding box center [230, 587] width 13 height 13
radio input "true"
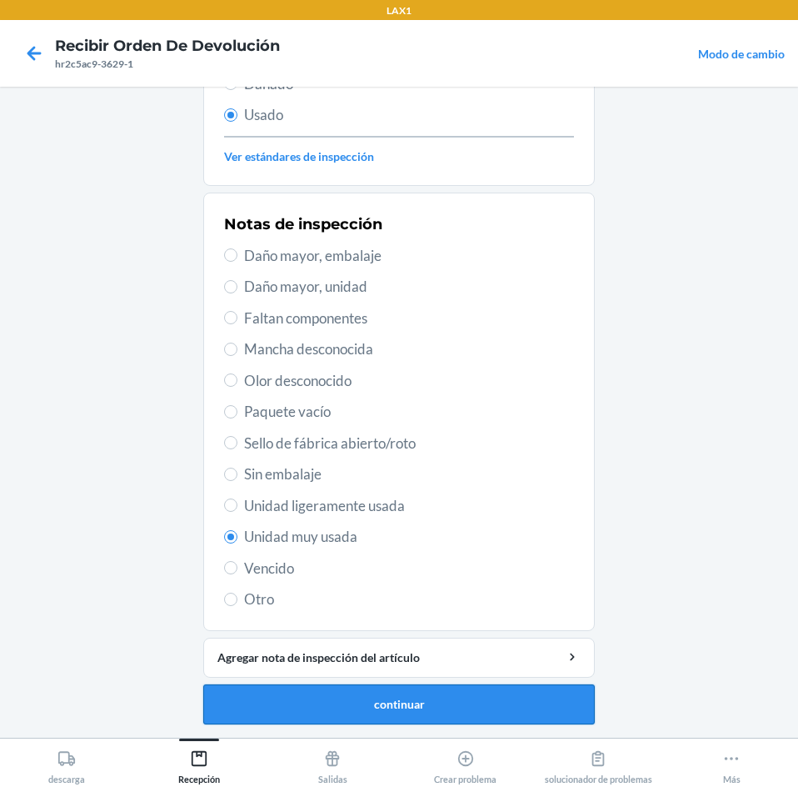
click at [503, 704] on button "continuar" at bounding box center [399, 704] width 392 height 40
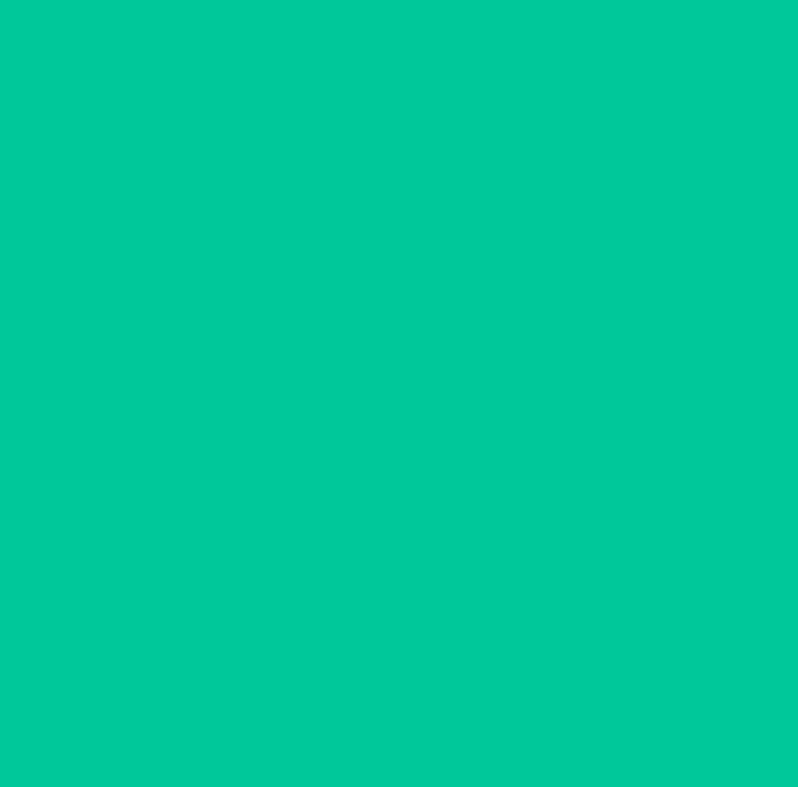
scroll to position [0, 0]
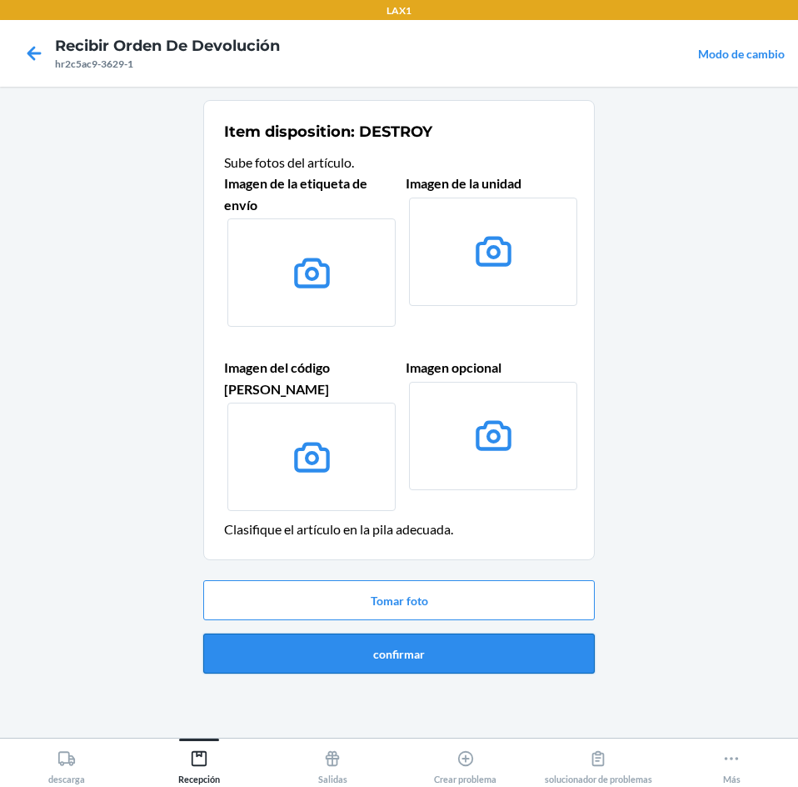
click at [533, 642] on button "confirmar" at bounding box center [399, 653] width 392 height 40
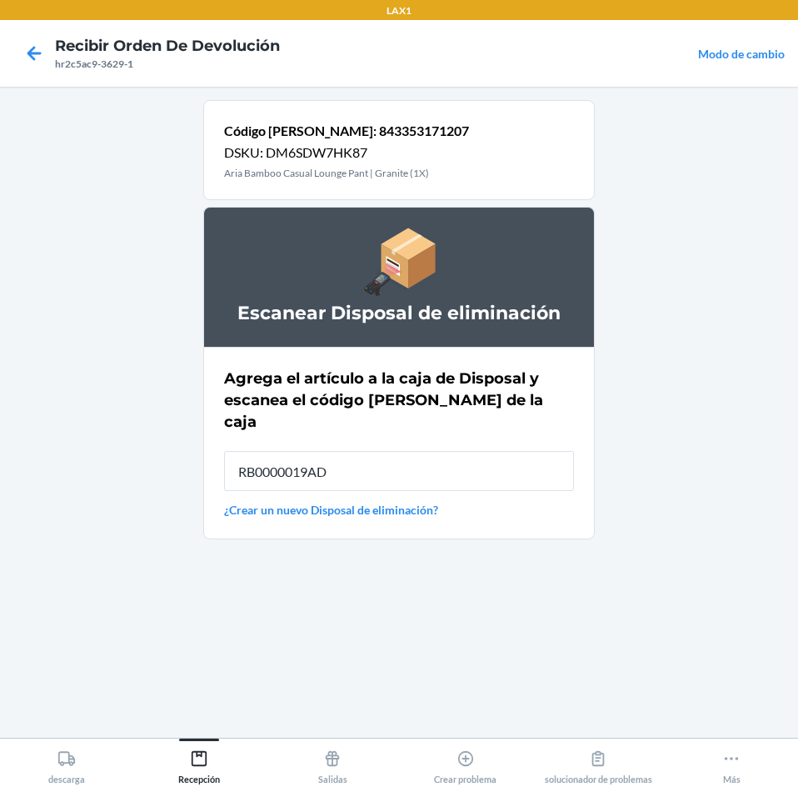
type input "RB0000019AD"
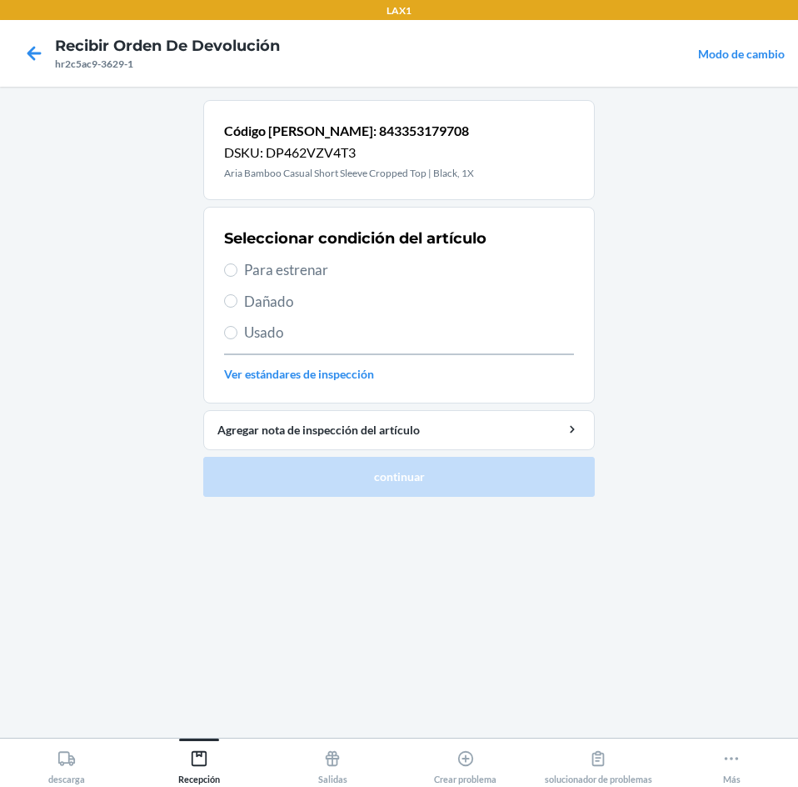
click at [258, 268] on span "Para estrenar" at bounding box center [409, 270] width 330 height 22
click at [237, 268] on input "Para estrenar" at bounding box center [230, 269] width 13 height 13
radio input "true"
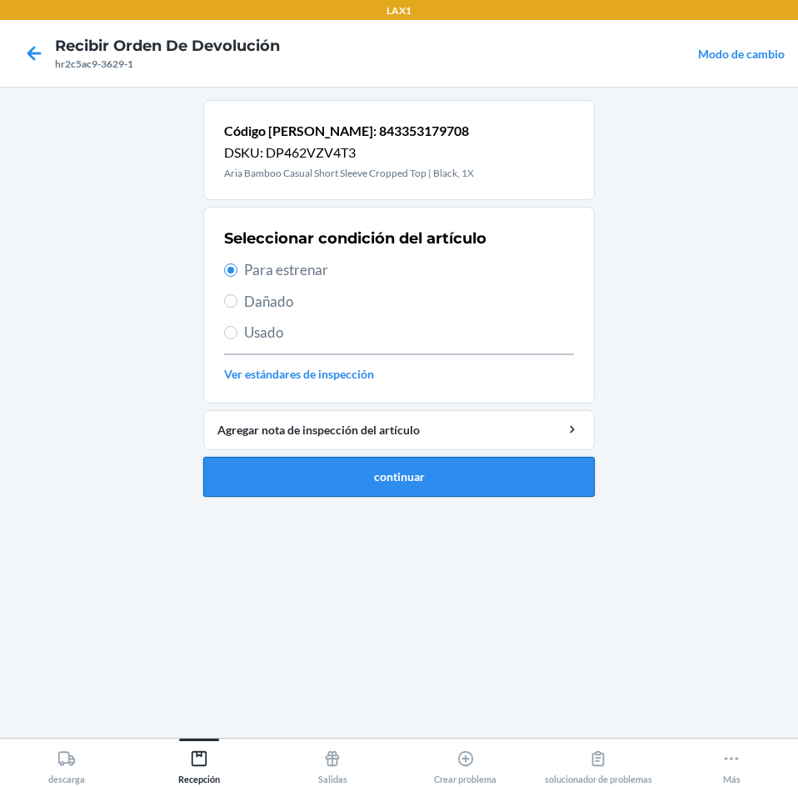
click at [387, 484] on button "continuar" at bounding box center [399, 477] width 392 height 40
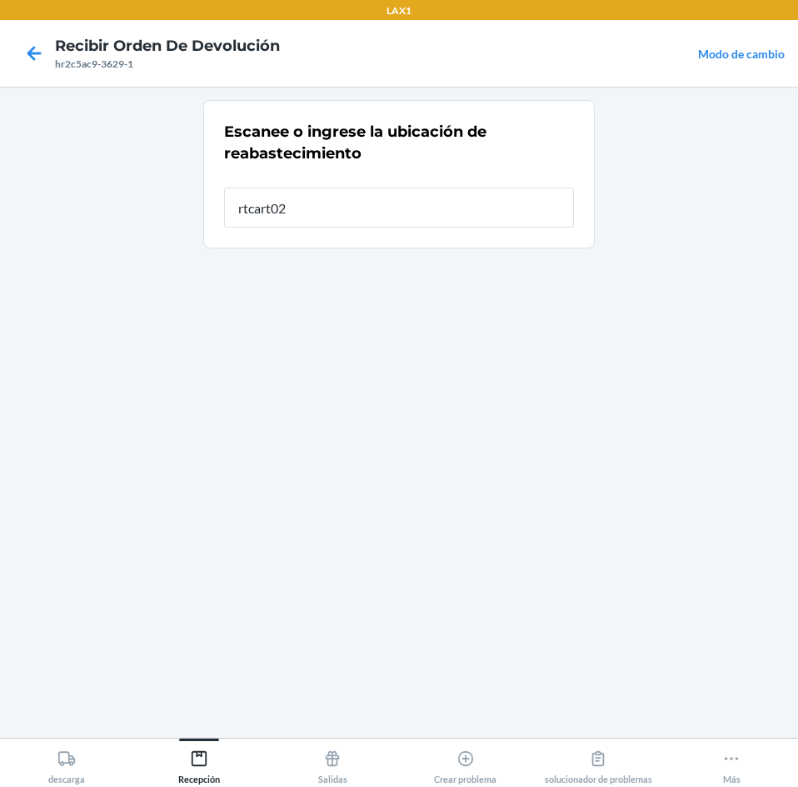
type input "rtcart024"
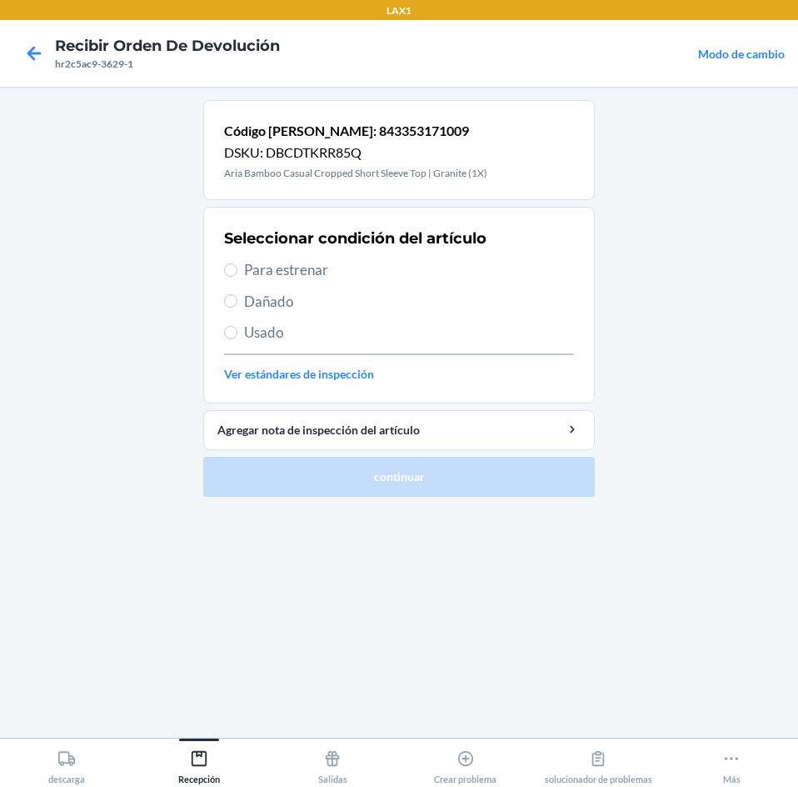
click at [307, 273] on span "Para estrenar" at bounding box center [409, 270] width 330 height 22
click at [237, 273] on input "Para estrenar" at bounding box center [230, 269] width 13 height 13
radio input "true"
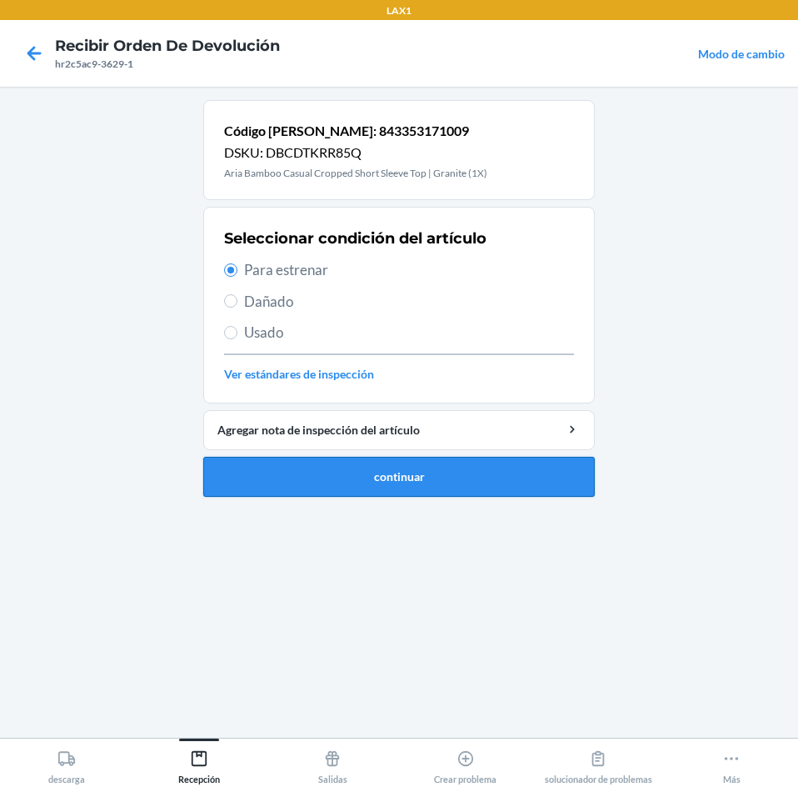
click at [313, 474] on button "continuar" at bounding box center [399, 477] width 392 height 40
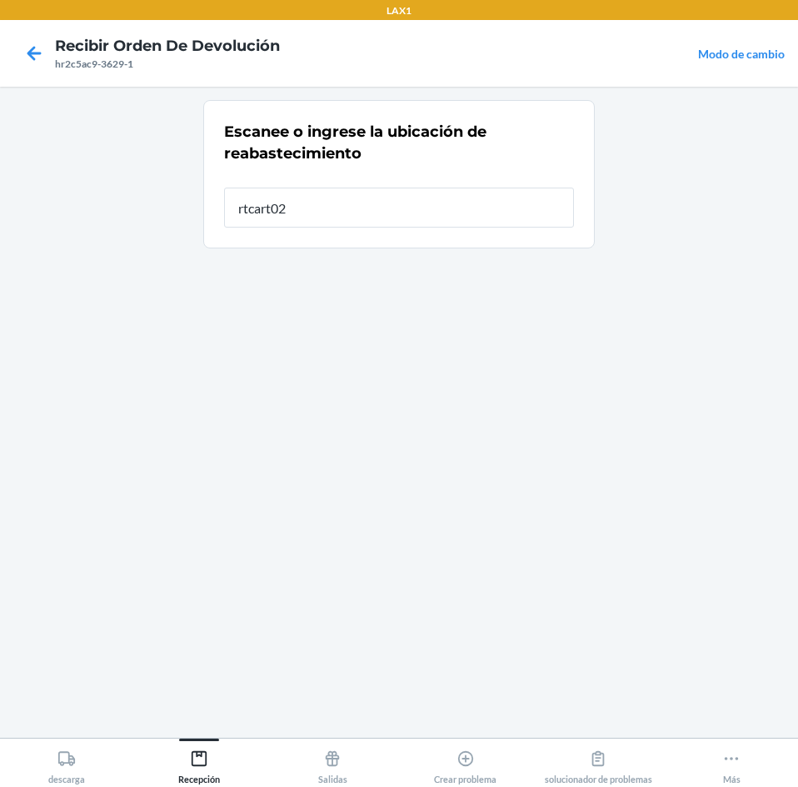
type input "rtcart024"
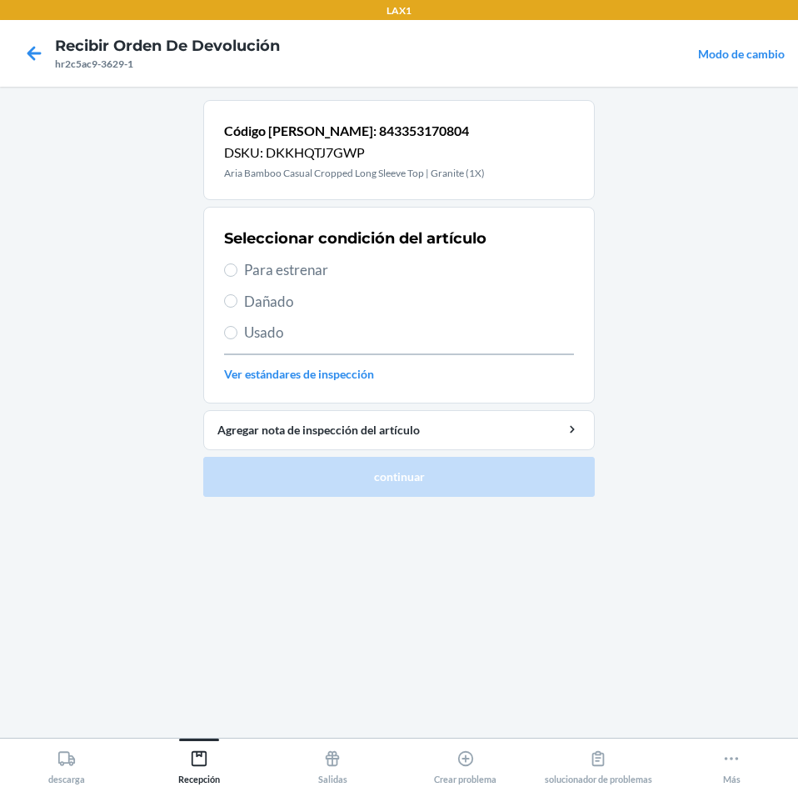
click at [293, 271] on span "Para estrenar" at bounding box center [409, 270] width 330 height 22
click at [237, 271] on input "Para estrenar" at bounding box center [230, 269] width 13 height 13
radio input "true"
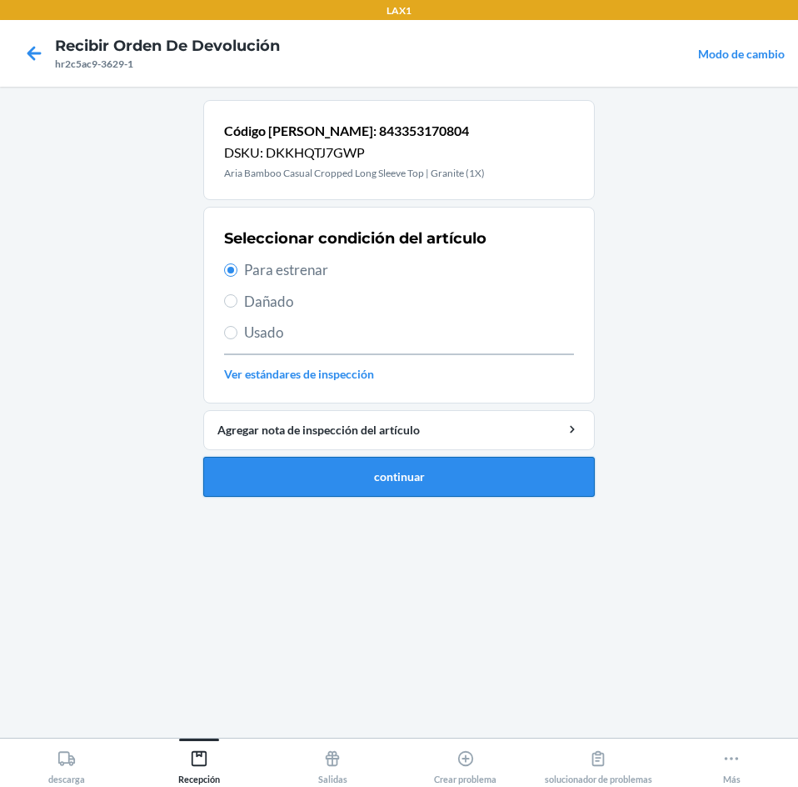
click at [309, 476] on button "continuar" at bounding box center [399, 477] width 392 height 40
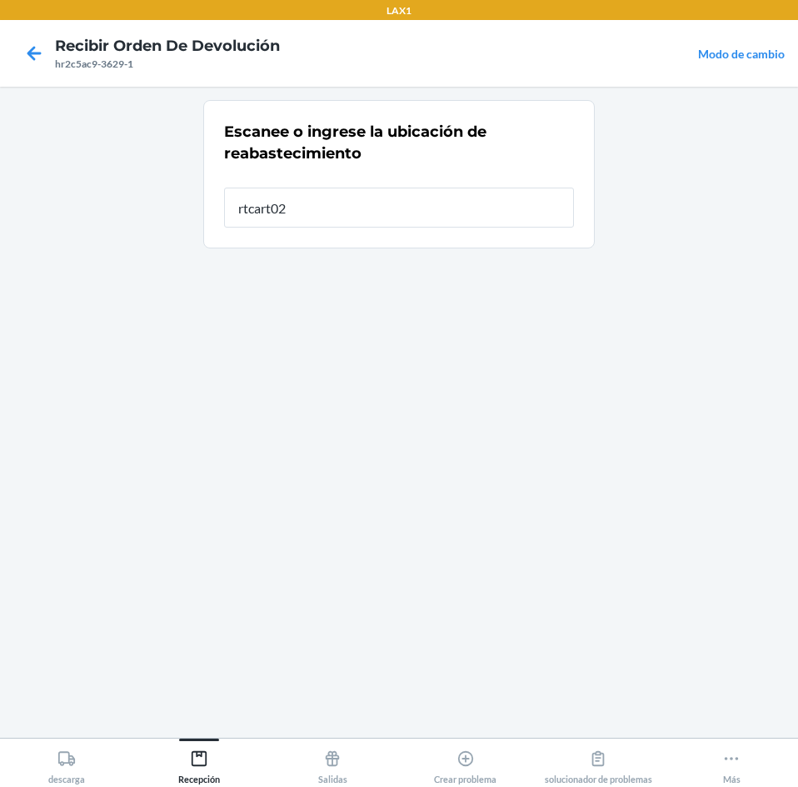
type input "rtcart024"
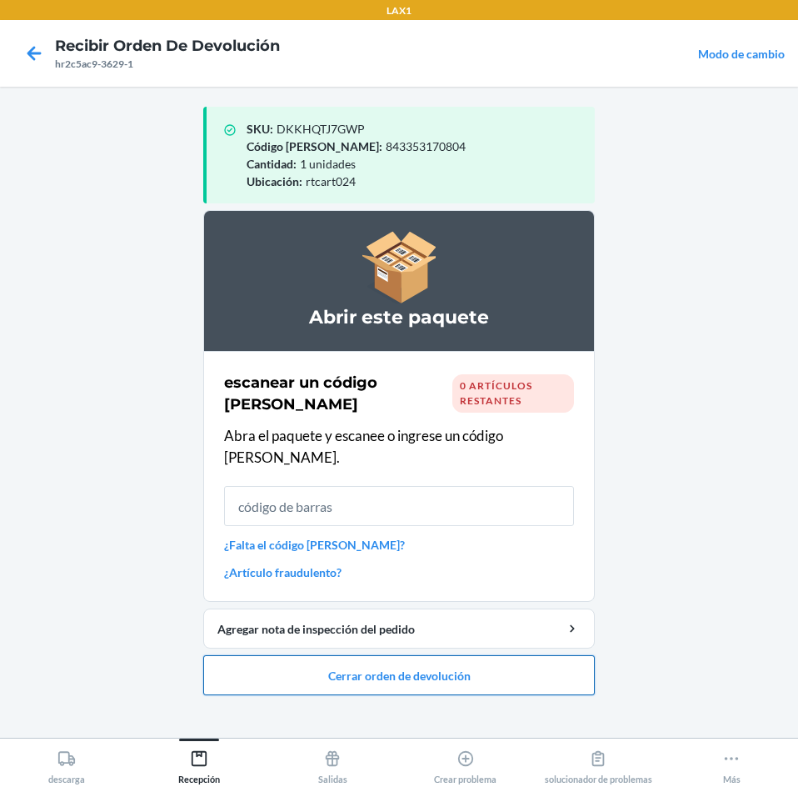
click at [545, 660] on button "Cerrar orden de devolución" at bounding box center [399, 675] width 392 height 40
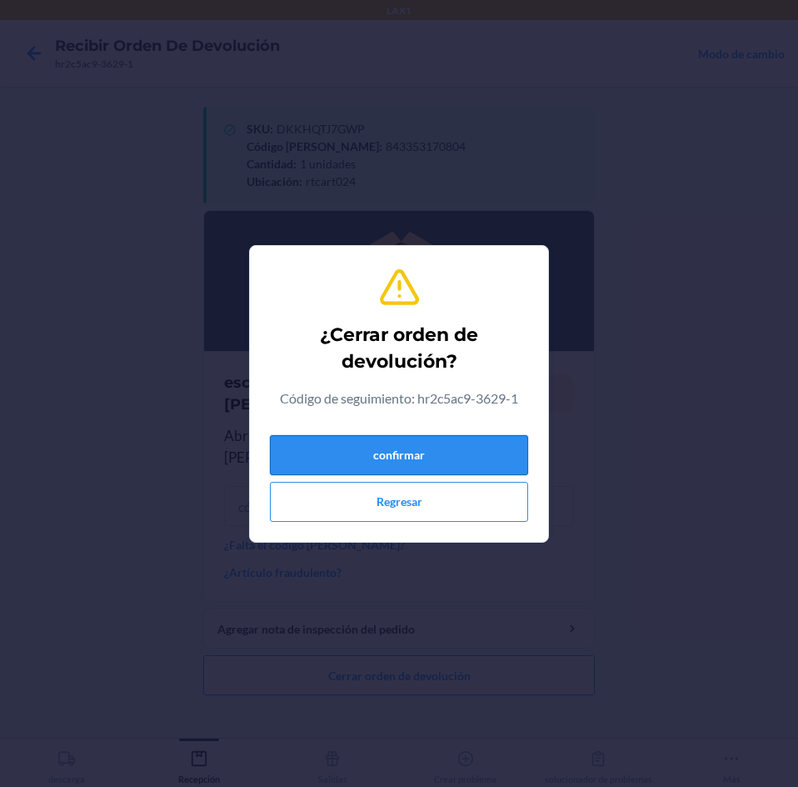
click at [512, 462] on button "confirmar" at bounding box center [399, 455] width 258 height 40
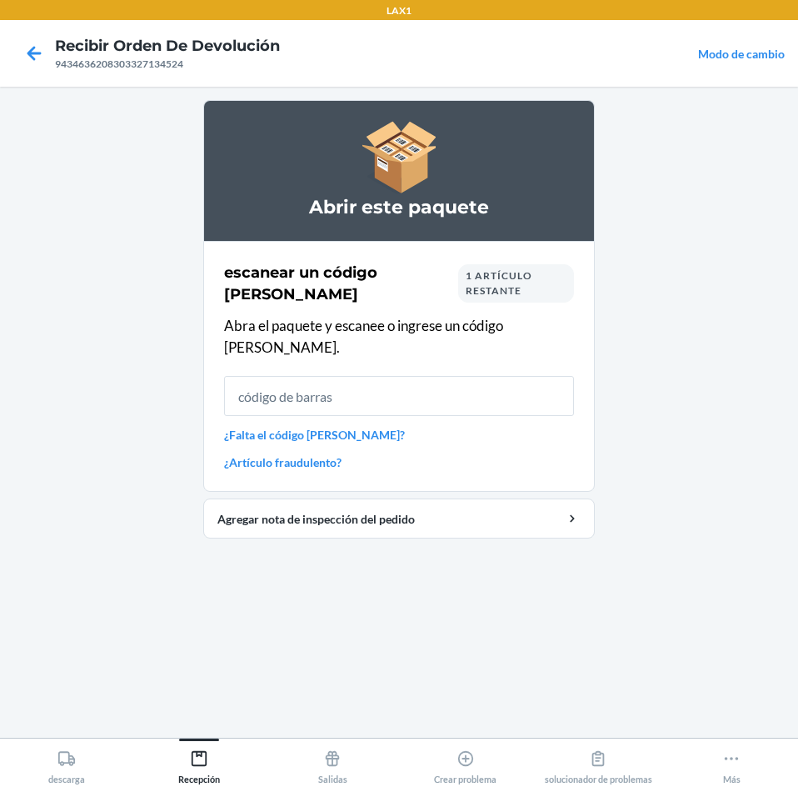
click at [497, 284] on span "1 artículo restante" at bounding box center [499, 282] width 67 height 27
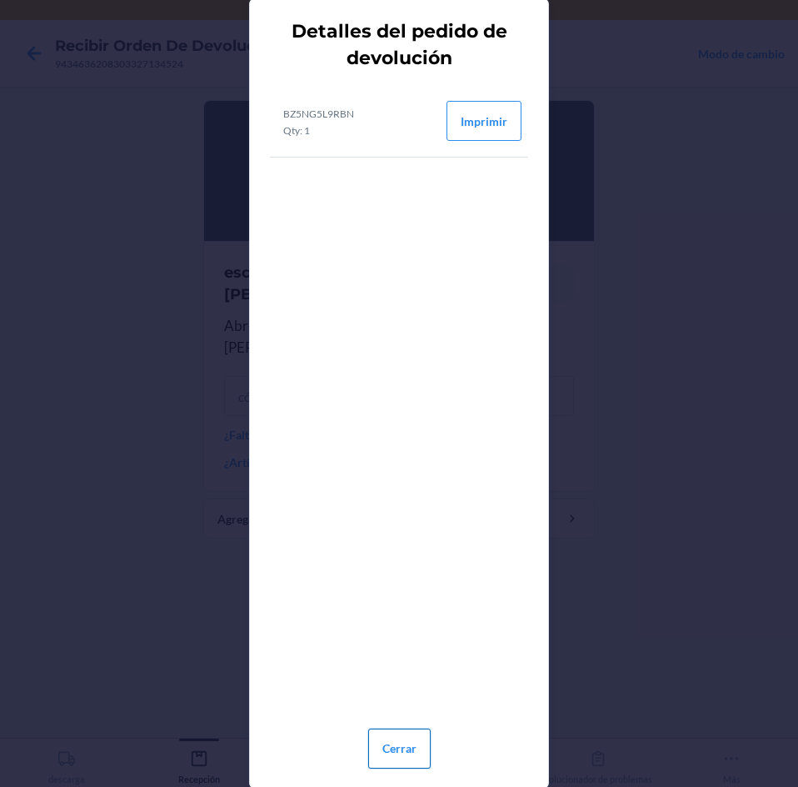
click at [408, 740] on button "Cerrar" at bounding box center [399, 748] width 62 height 40
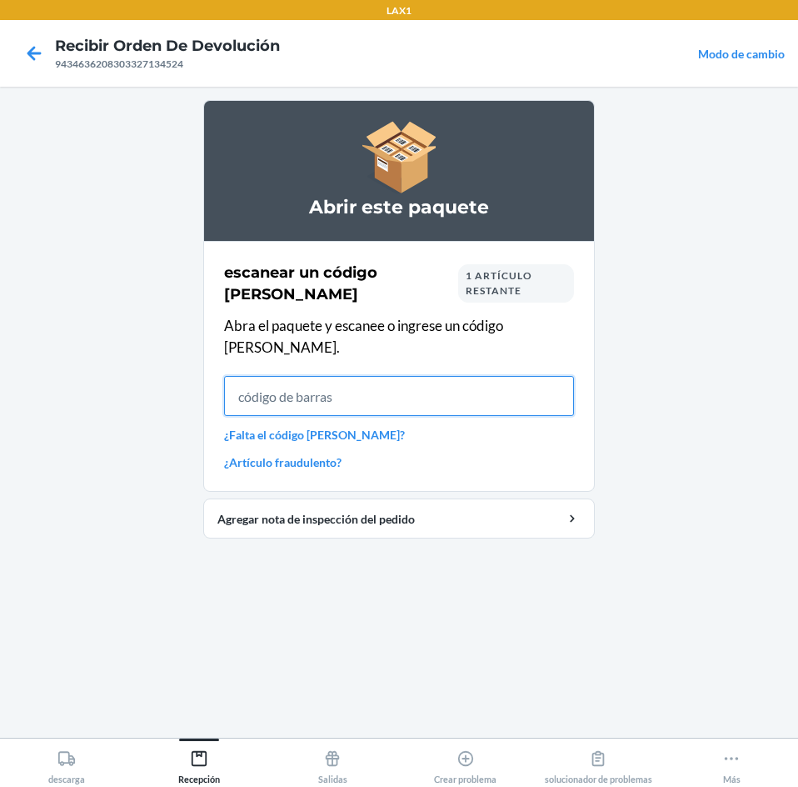
click at [506, 376] on input "text" at bounding box center [399, 396] width 350 height 40
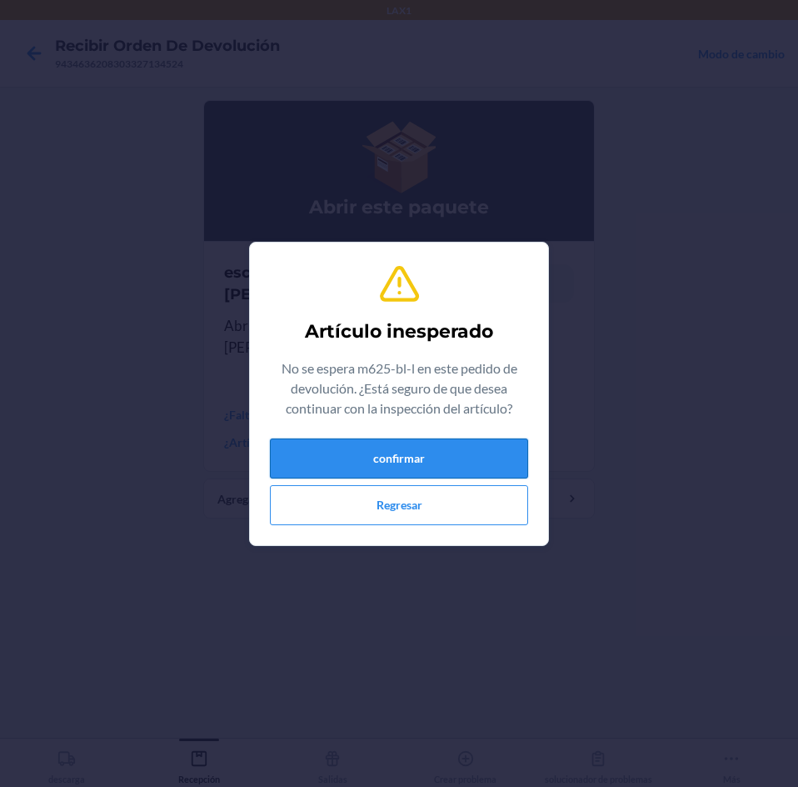
click at [378, 457] on button "confirmar" at bounding box center [399, 458] width 258 height 40
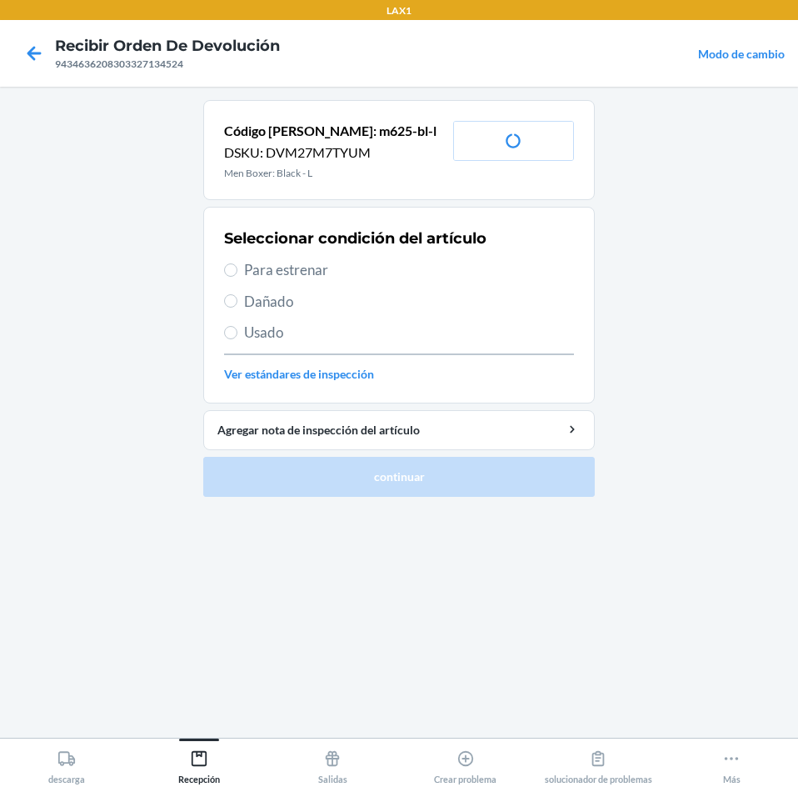
click at [267, 274] on span "Para estrenar" at bounding box center [409, 270] width 330 height 22
click at [237, 274] on input "Para estrenar" at bounding box center [230, 269] width 13 height 13
radio input "true"
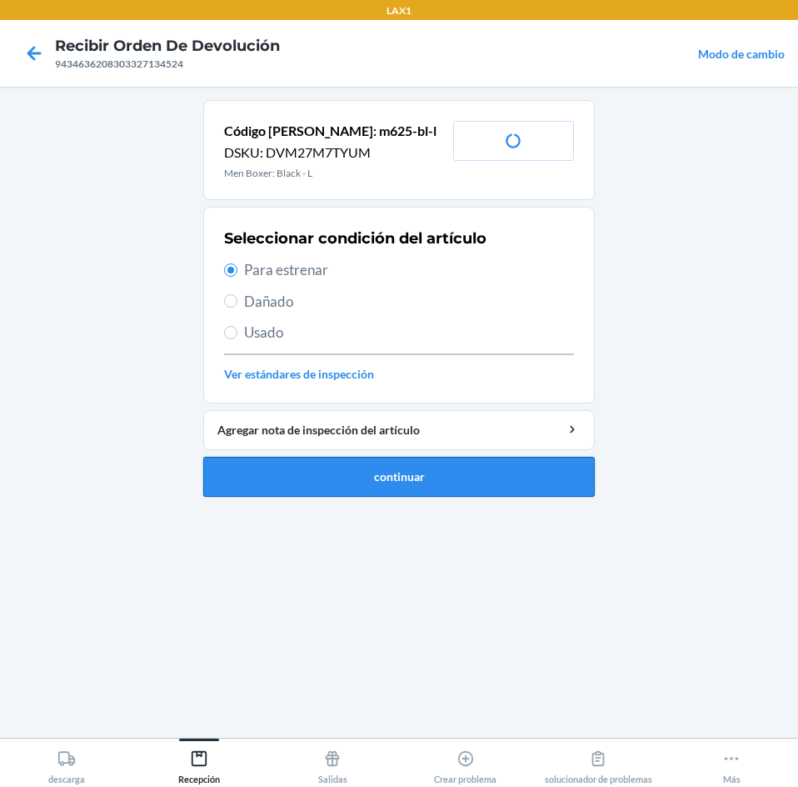
click at [399, 480] on button "continuar" at bounding box center [399, 477] width 392 height 40
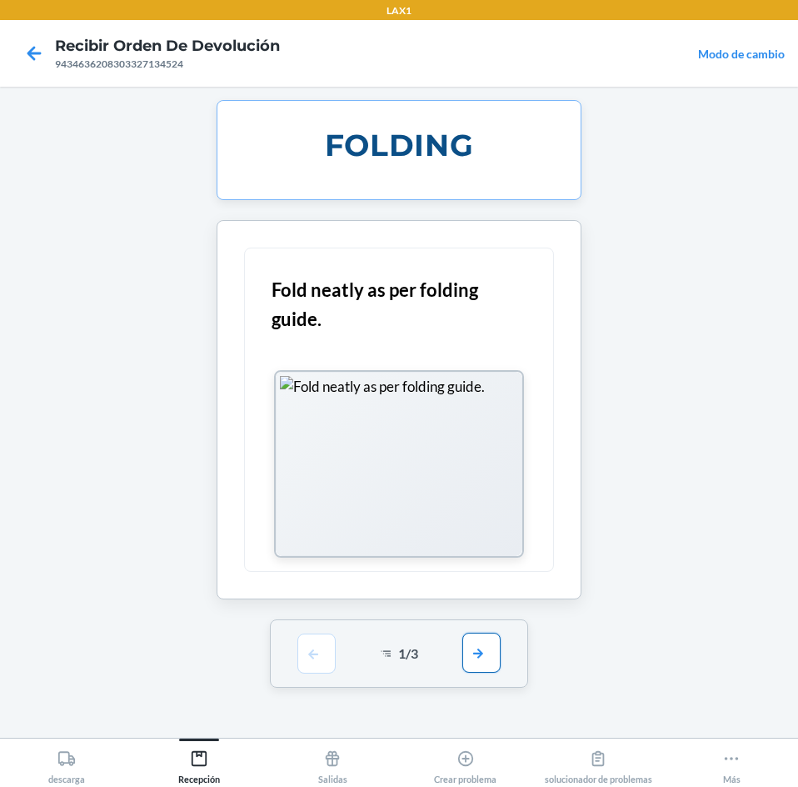
click at [495, 650] on button "button" at bounding box center [481, 652] width 38 height 40
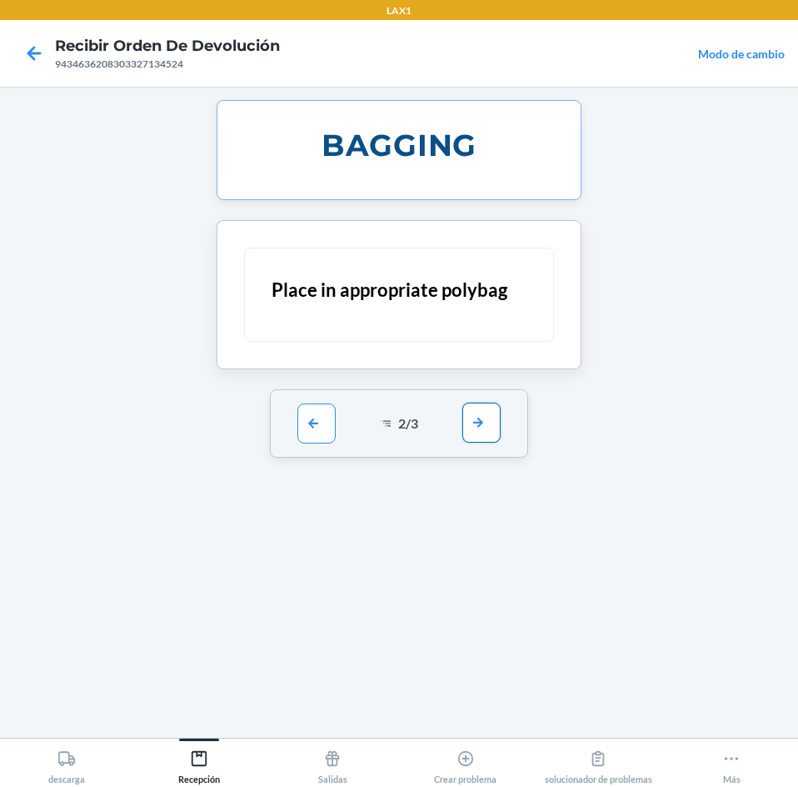
click at [493, 427] on button "button" at bounding box center [481, 422] width 38 height 40
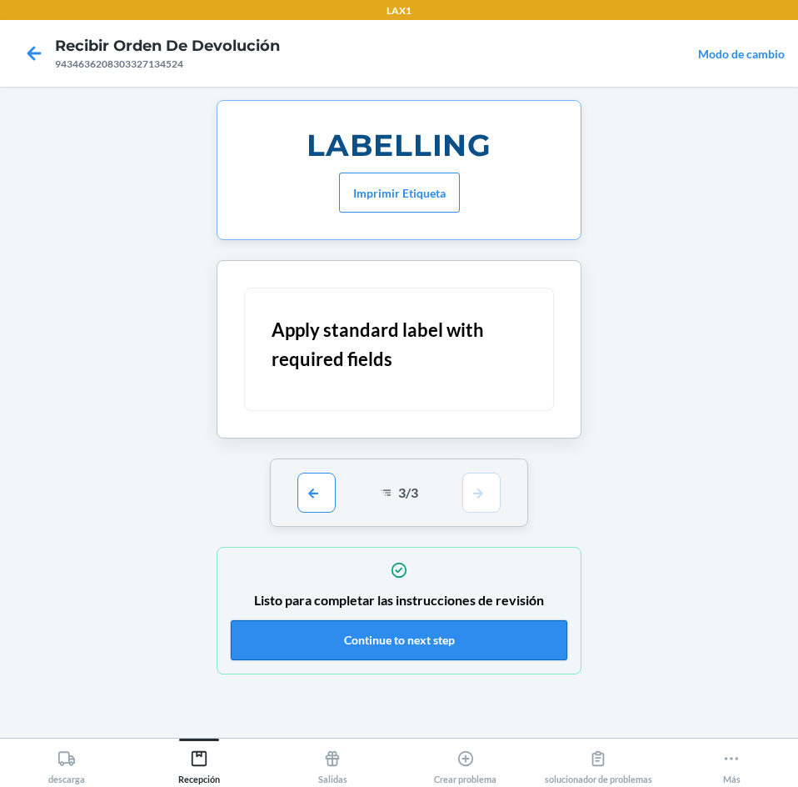
click at [542, 626] on button "Continue to next step" at bounding box center [399, 640] width 337 height 40
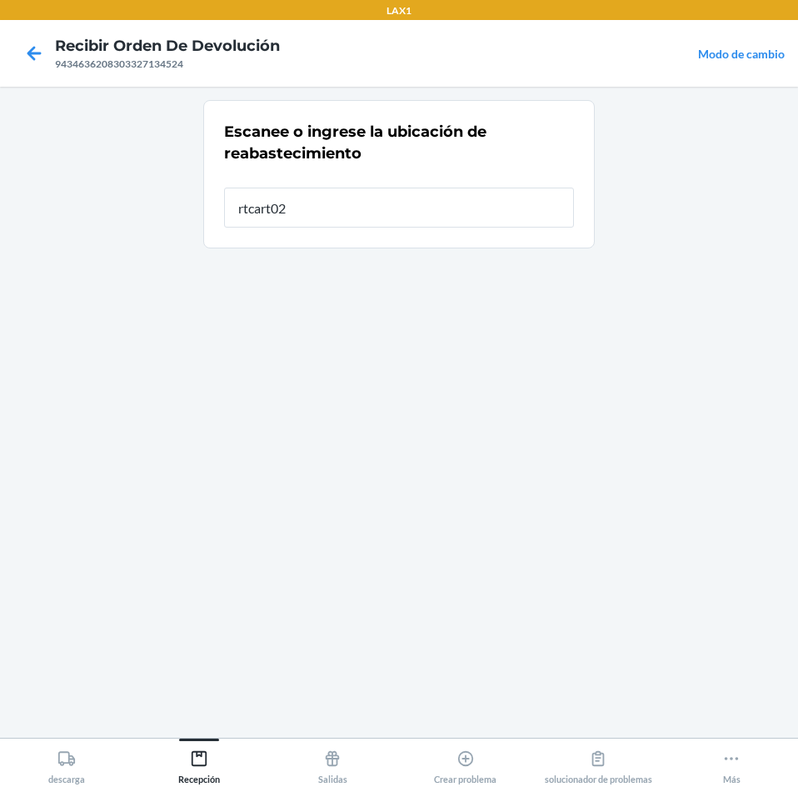
type input "rtcart024"
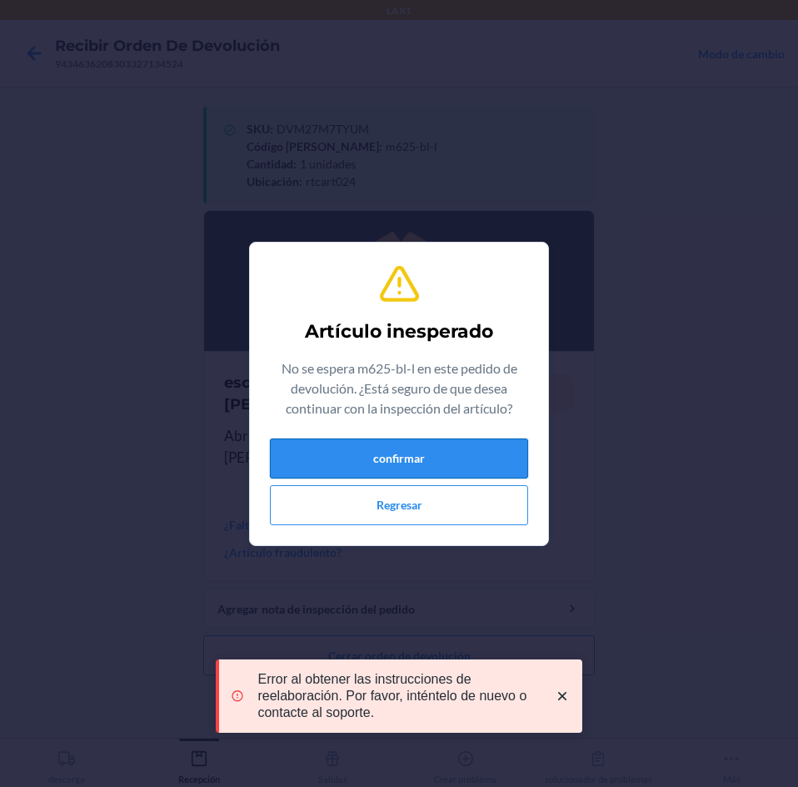
click at [365, 464] on button "confirmar" at bounding box center [399, 458] width 258 height 40
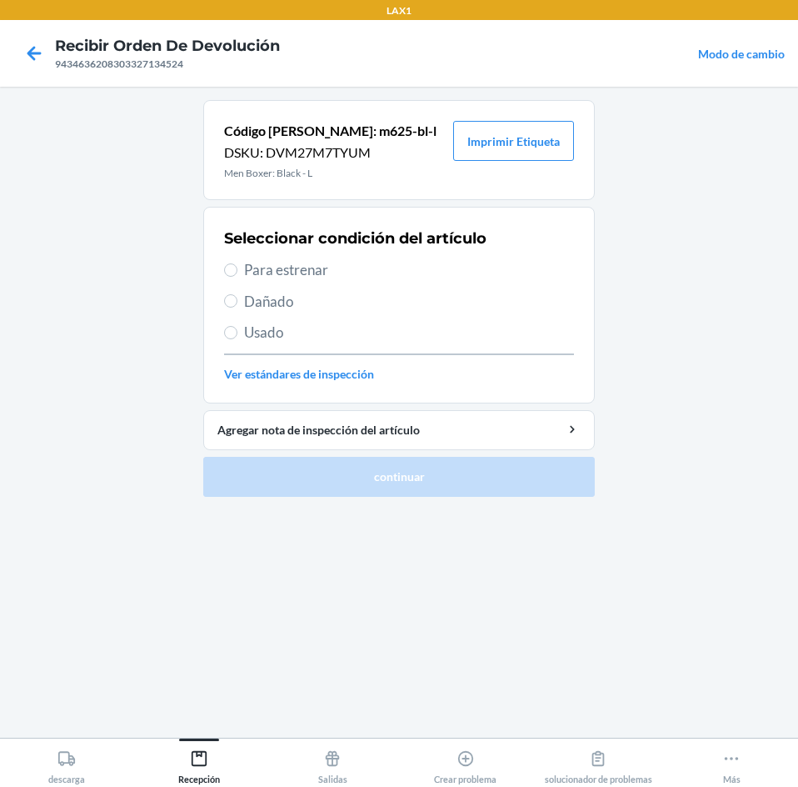
click at [276, 281] on div "Seleccionar condición del artículo Para estrenar Dañado Usado Ver estándares de…" at bounding box center [399, 304] width 350 height 165
click at [243, 267] on label "Para estrenar" at bounding box center [399, 270] width 350 height 22
click at [237, 267] on input "Para estrenar" at bounding box center [230, 269] width 13 height 13
radio input "true"
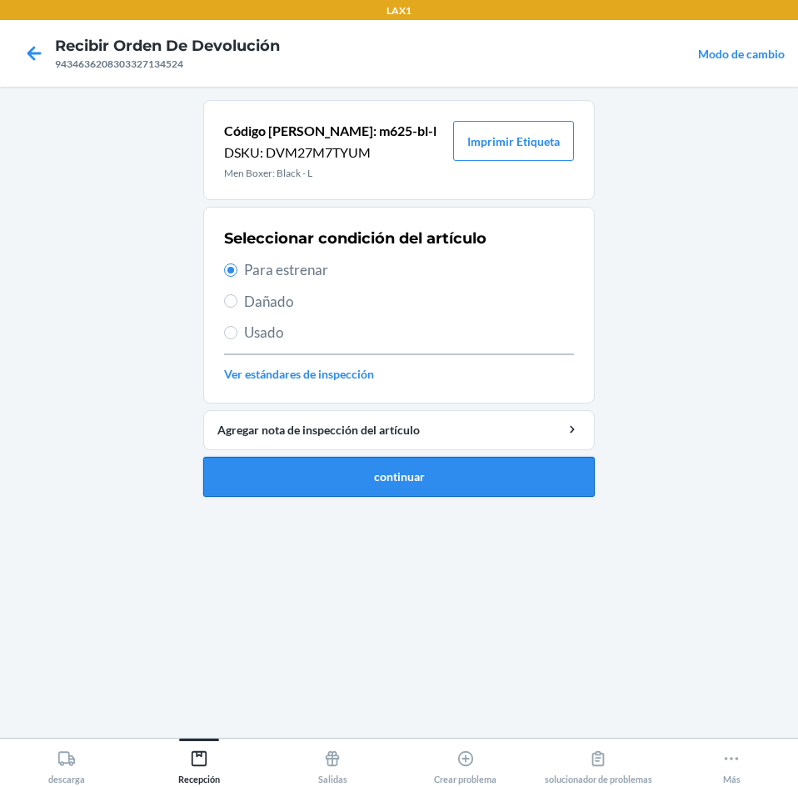
click at [436, 479] on button "continuar" at bounding box center [399, 477] width 392 height 40
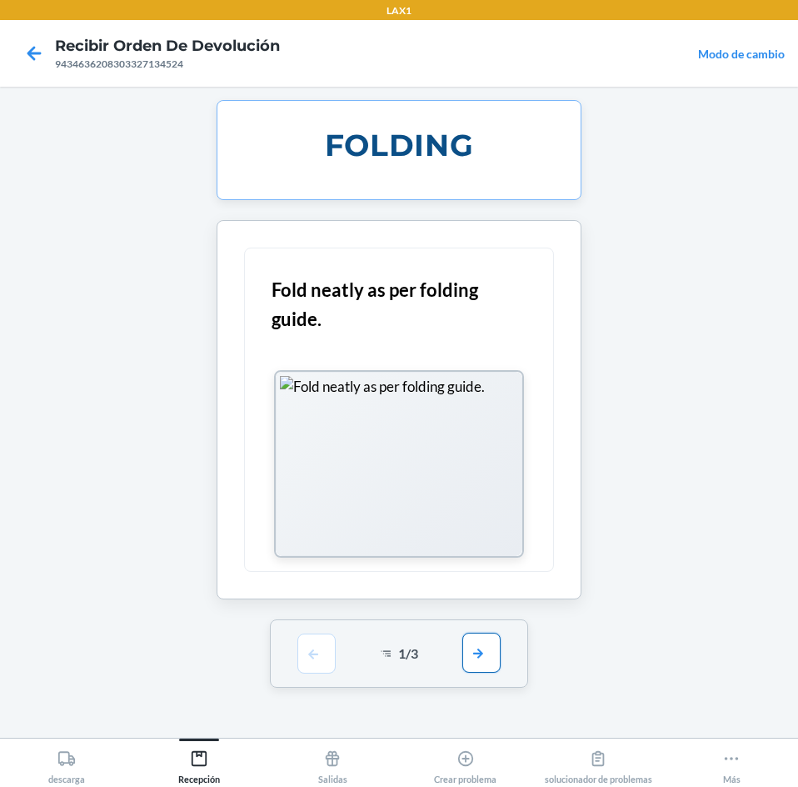
click at [484, 660] on button "button" at bounding box center [481, 652] width 38 height 40
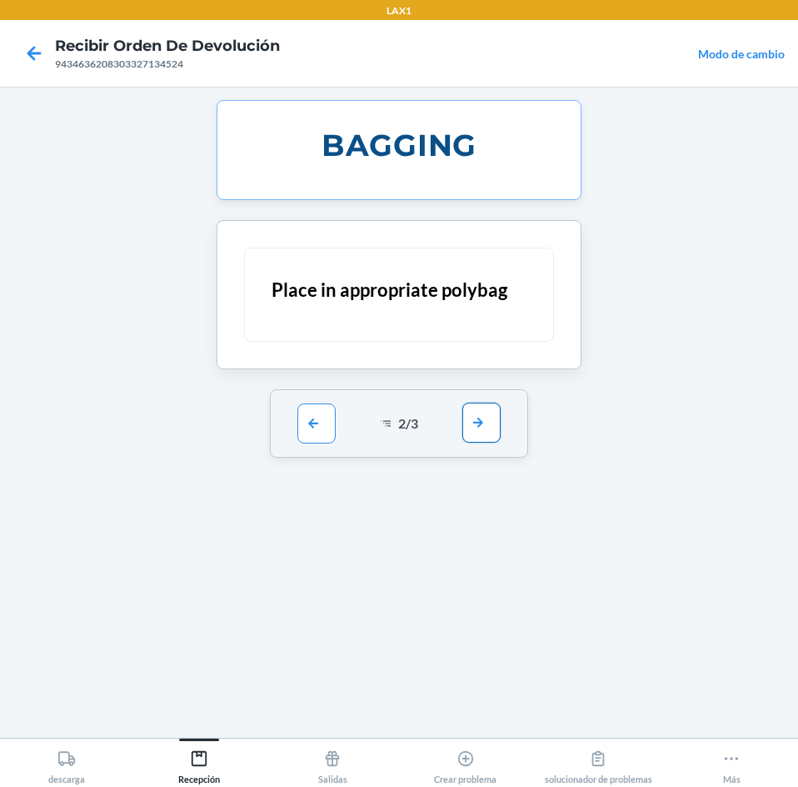
click at [487, 432] on button "button" at bounding box center [481, 422] width 38 height 40
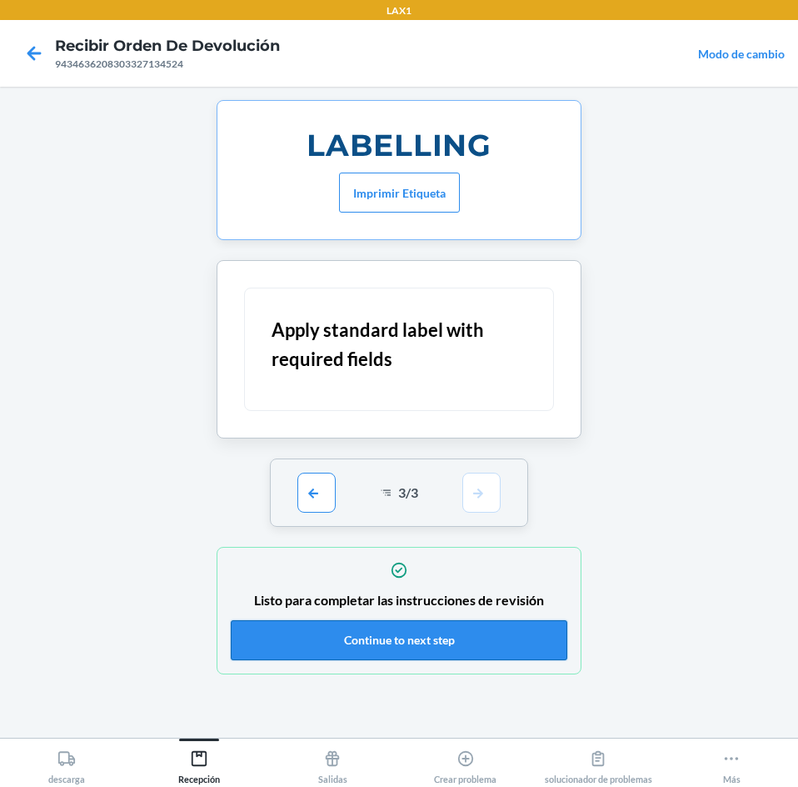
click at [540, 653] on button "Continue to next step" at bounding box center [399, 640] width 337 height 40
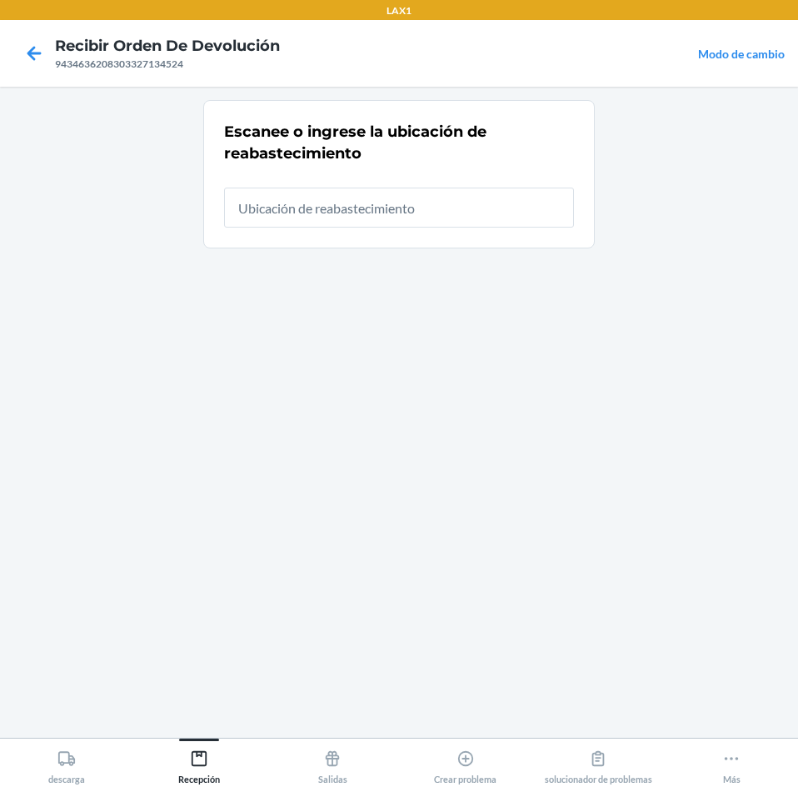
click at [510, 210] on input "text" at bounding box center [399, 207] width 350 height 40
type input "rtcart024"
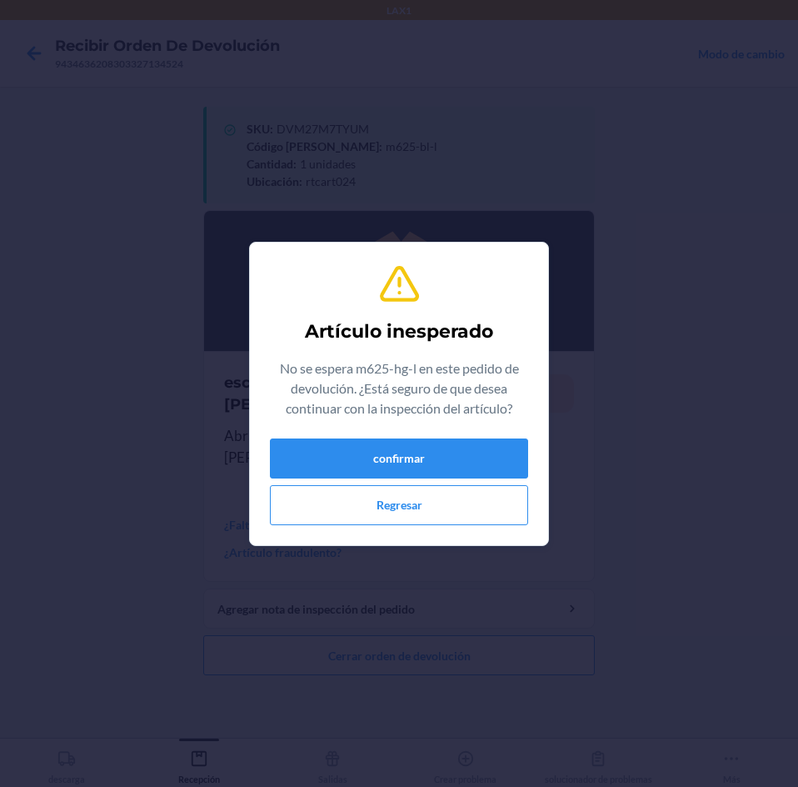
click at [450, 478] on div "confirmar Regresar" at bounding box center [399, 481] width 258 height 87
click at [457, 457] on button "confirmar" at bounding box center [399, 458] width 258 height 40
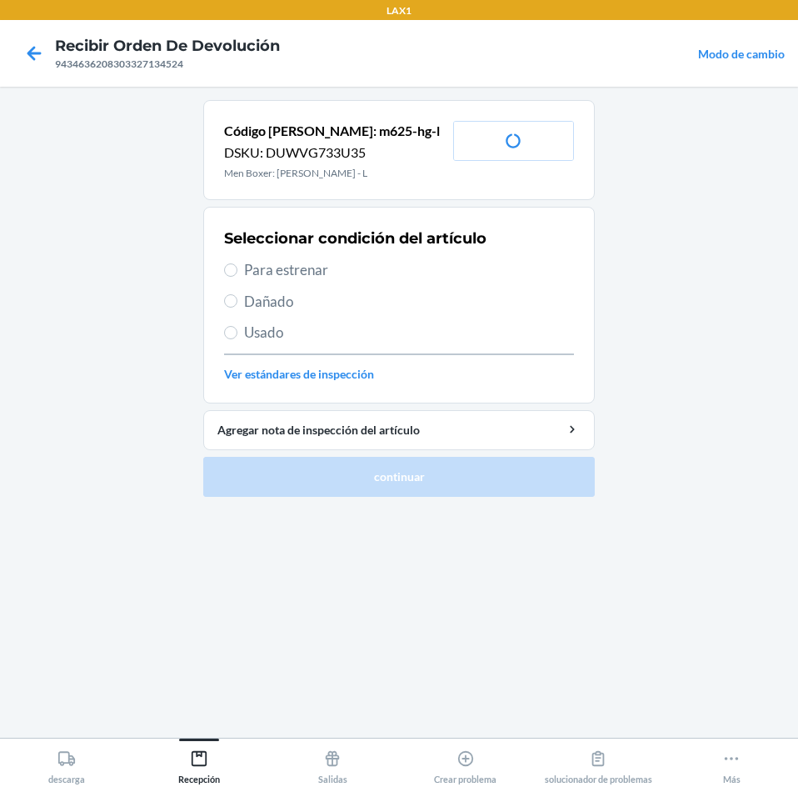
click at [268, 272] on span "Para estrenar" at bounding box center [409, 270] width 330 height 22
click at [237, 272] on input "Para estrenar" at bounding box center [230, 269] width 13 height 13
radio input "true"
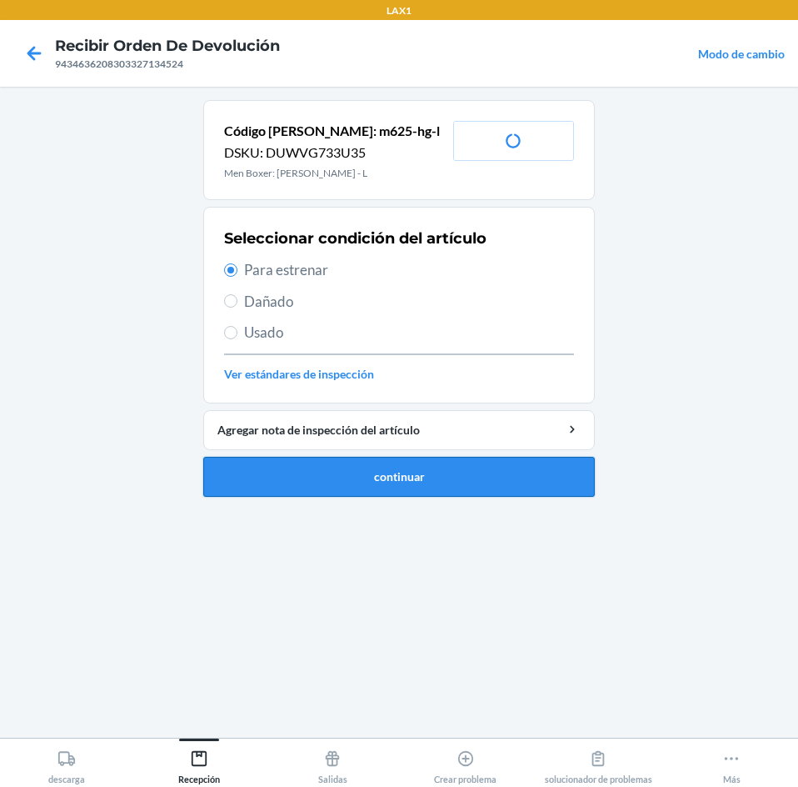
click at [326, 474] on button "continuar" at bounding box center [399, 477] width 392 height 40
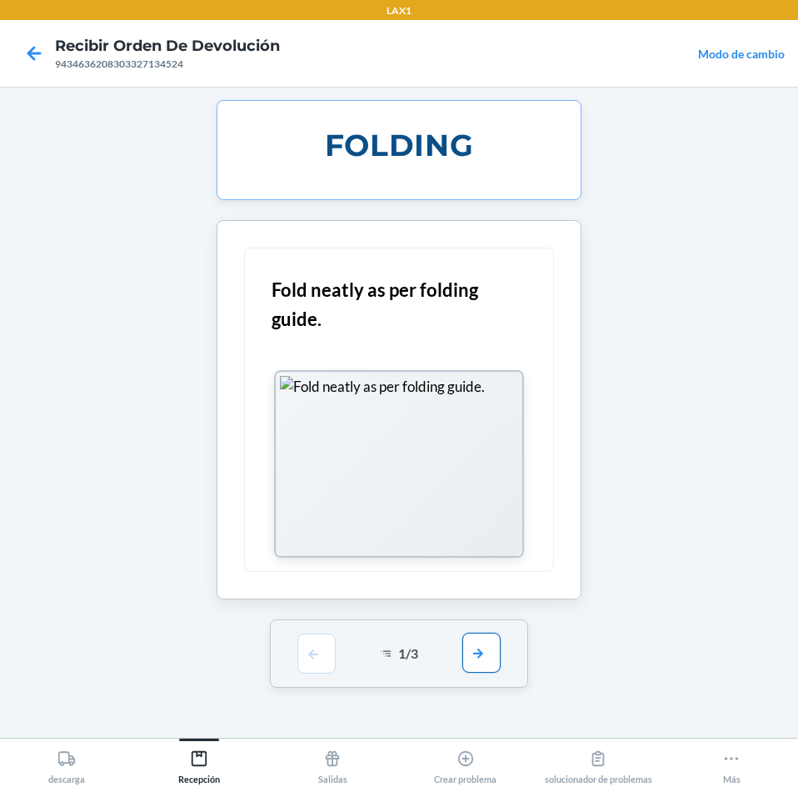
click at [486, 638] on button "button" at bounding box center [481, 652] width 38 height 40
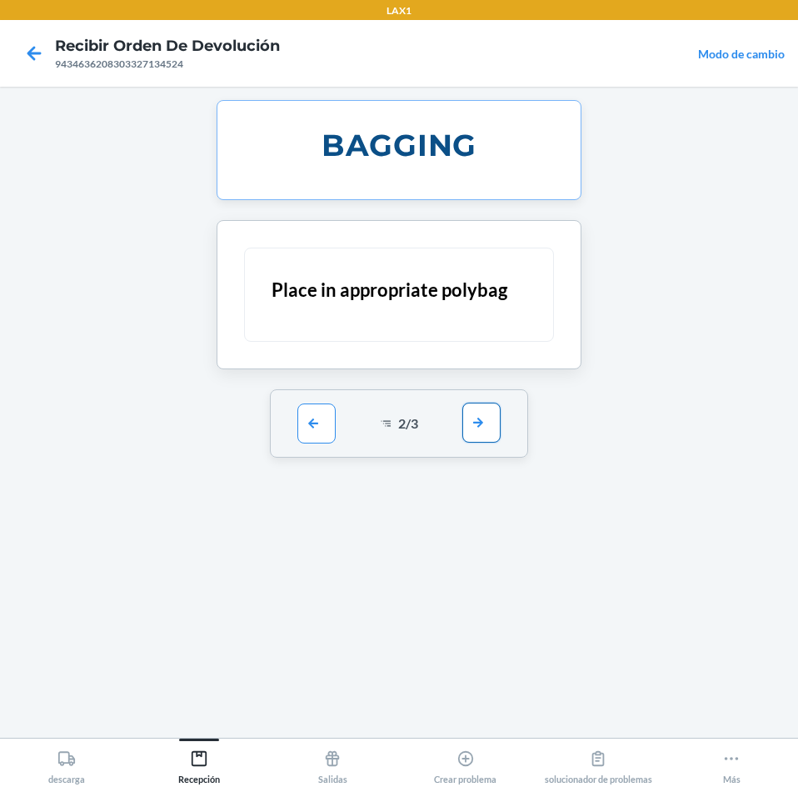
click at [467, 427] on button "button" at bounding box center [481, 422] width 38 height 40
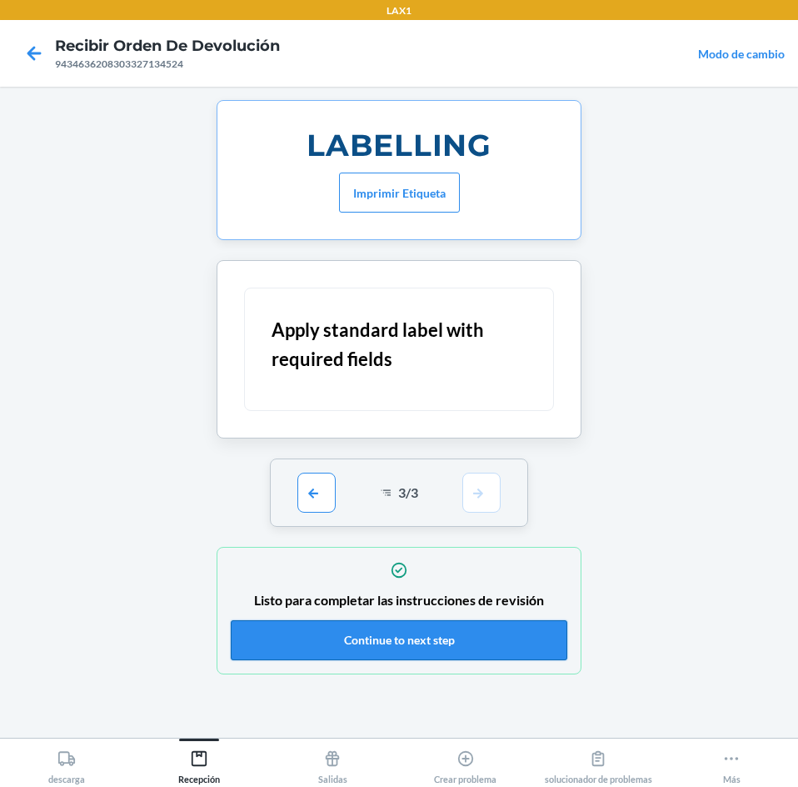
click at [506, 626] on button "Continue to next step" at bounding box center [399, 640] width 337 height 40
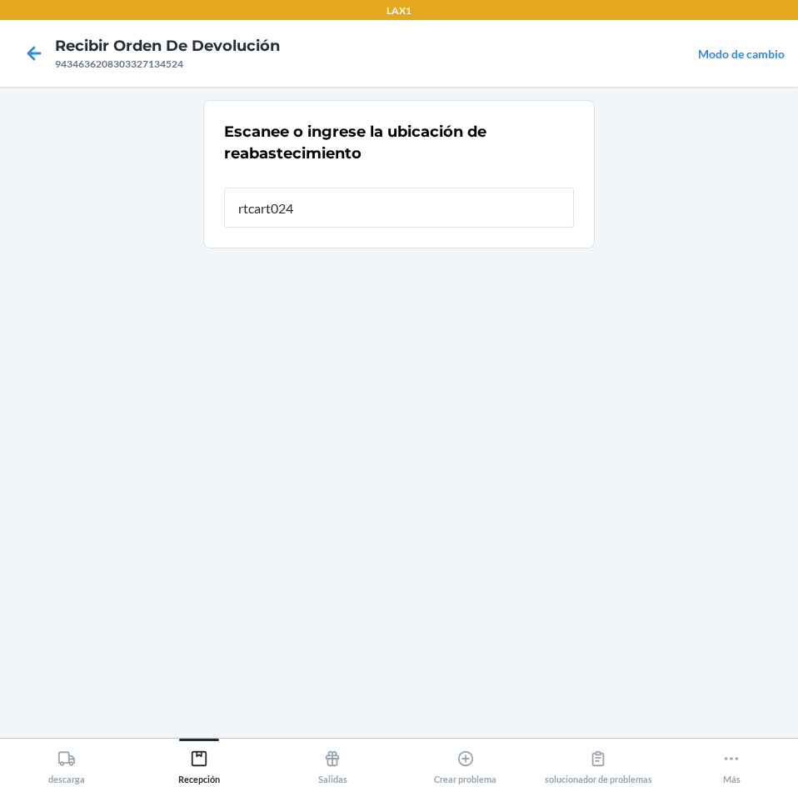
type input "rtcart024"
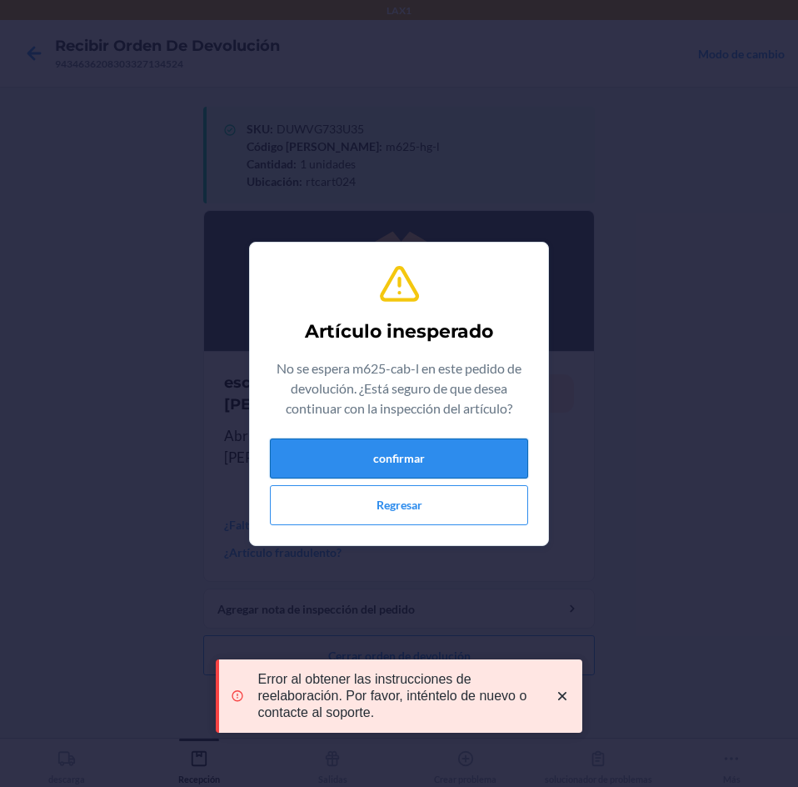
click at [415, 469] on button "confirmar" at bounding box center [399, 458] width 258 height 40
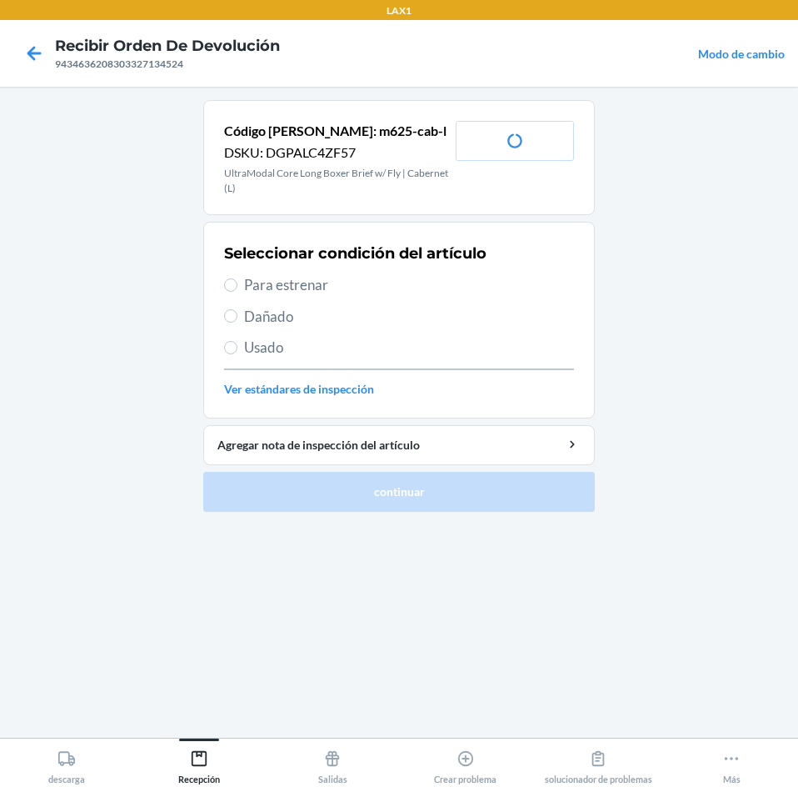
click at [237, 284] on label "Para estrenar" at bounding box center [399, 285] width 350 height 22
click at [237, 284] on input "Para estrenar" at bounding box center [230, 284] width 13 height 13
radio input "true"
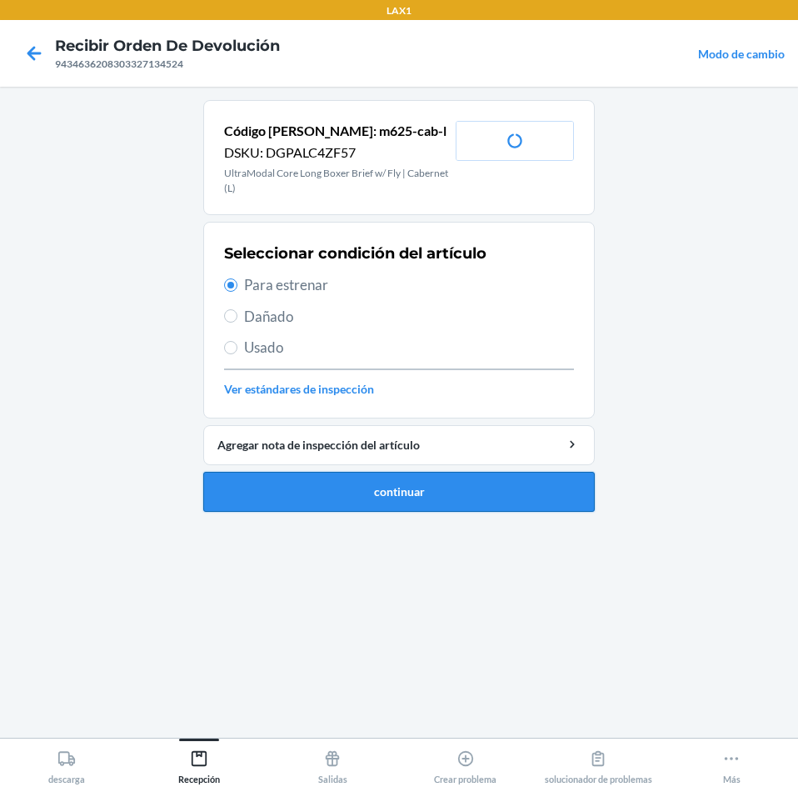
click at [356, 483] on button "continuar" at bounding box center [399, 492] width 392 height 40
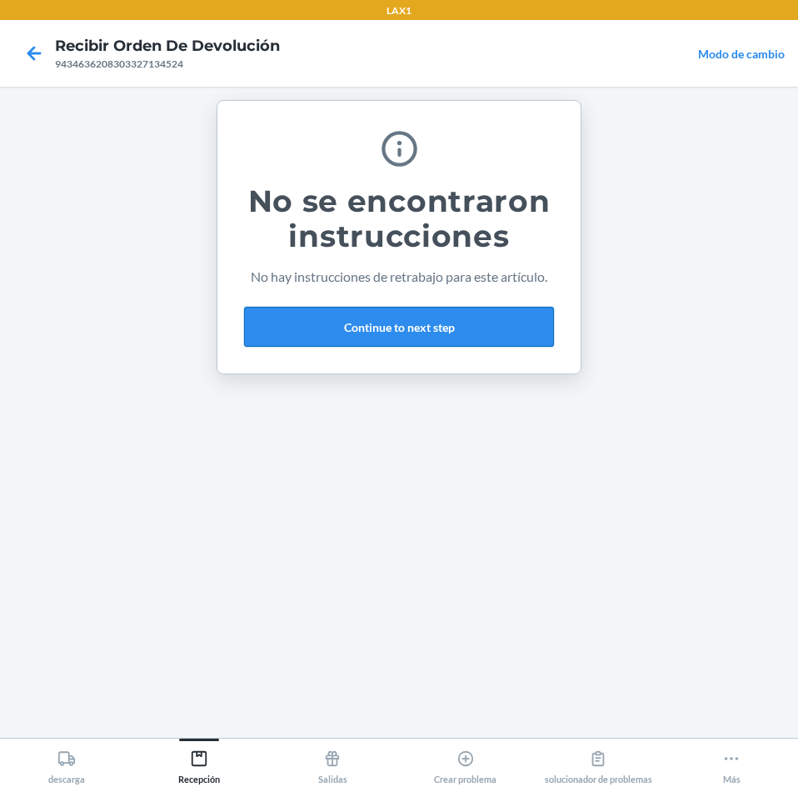
click at [507, 337] on button "Continue to next step" at bounding box center [399, 327] width 310 height 40
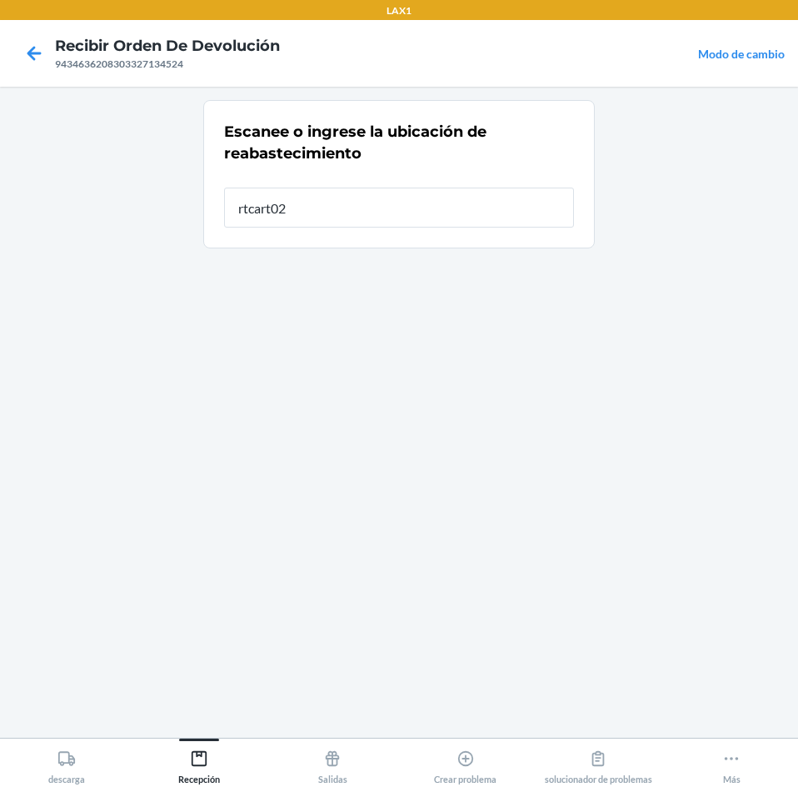
type input "rtcart024"
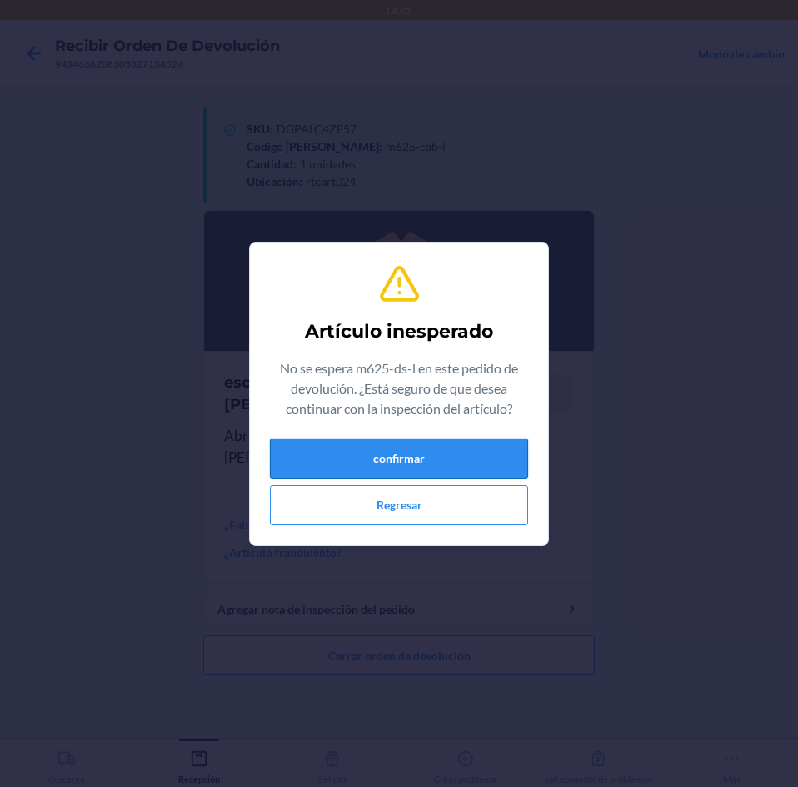
click at [472, 462] on button "confirmar" at bounding box center [399, 458] width 258 height 40
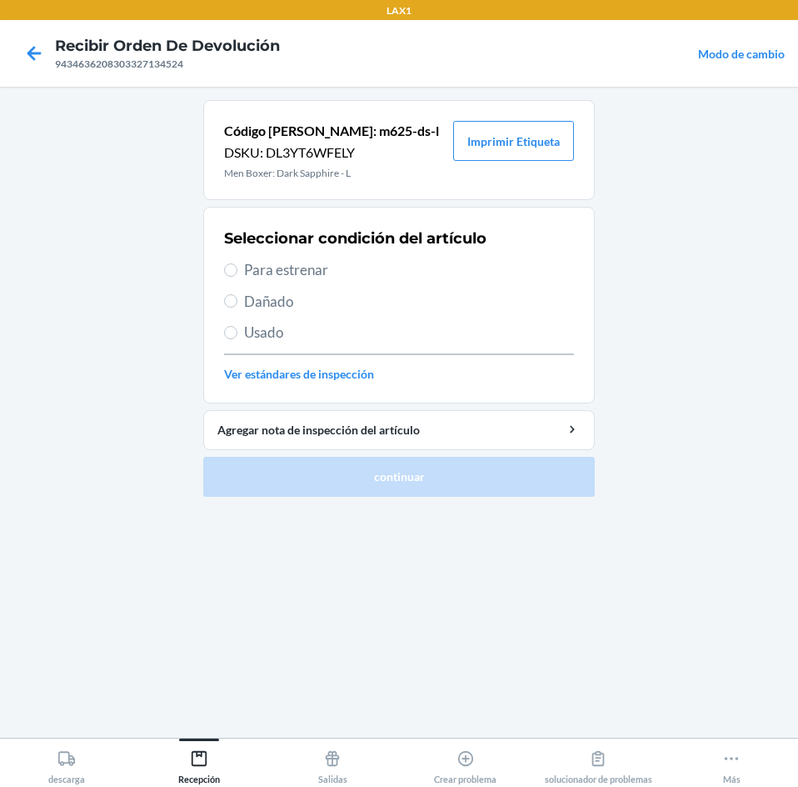
click at [297, 267] on span "Para estrenar" at bounding box center [409, 270] width 330 height 22
click at [237, 267] on input "Para estrenar" at bounding box center [230, 269] width 13 height 13
radio input "true"
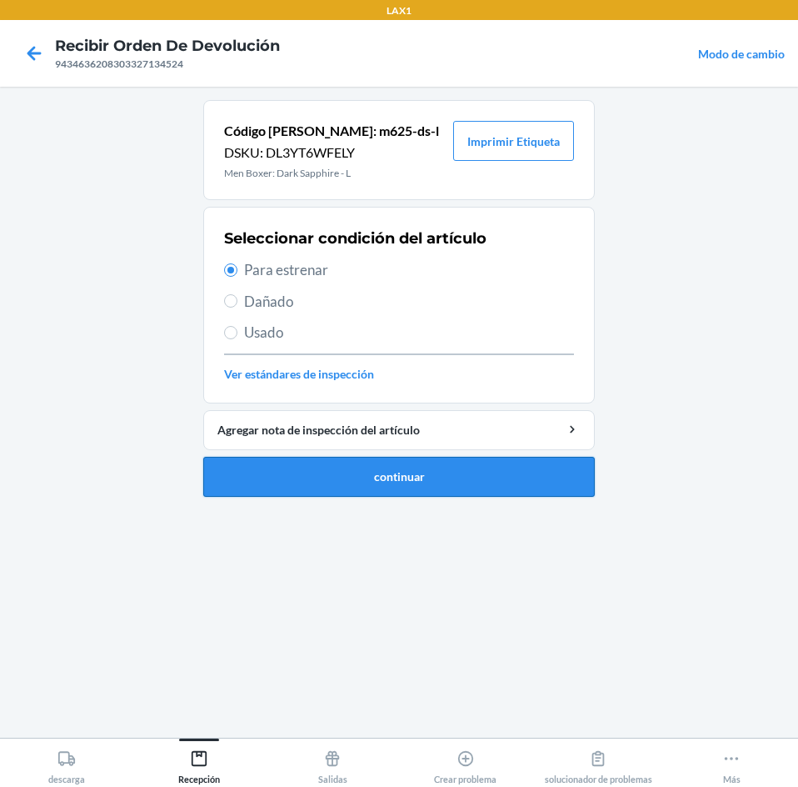
click at [423, 462] on button "continuar" at bounding box center [399, 477] width 392 height 40
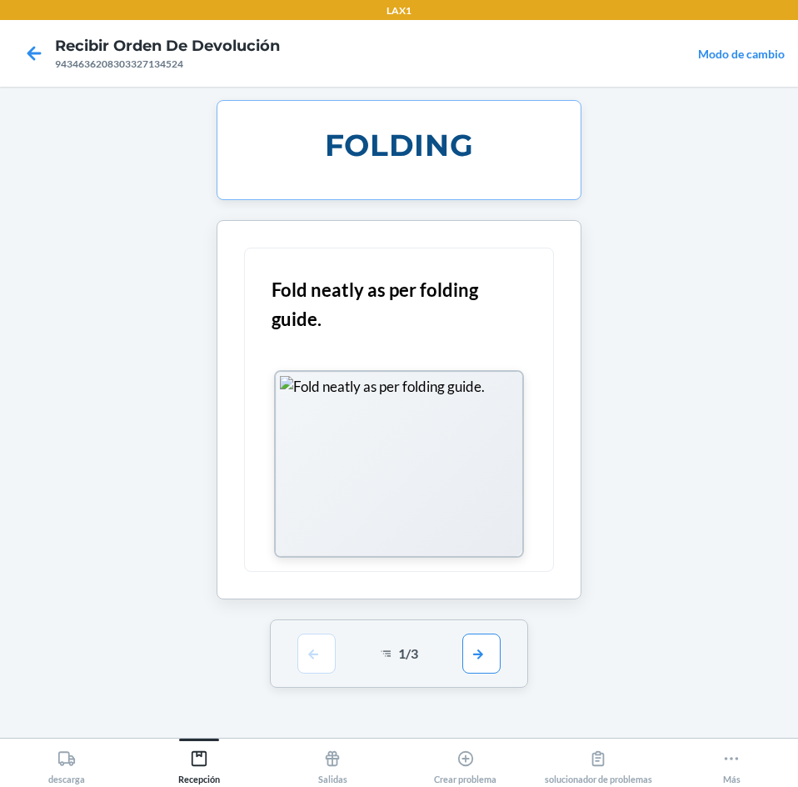
click at [479, 679] on div "1 / 3" at bounding box center [399, 653] width 259 height 68
click at [481, 647] on button "button" at bounding box center [481, 652] width 38 height 40
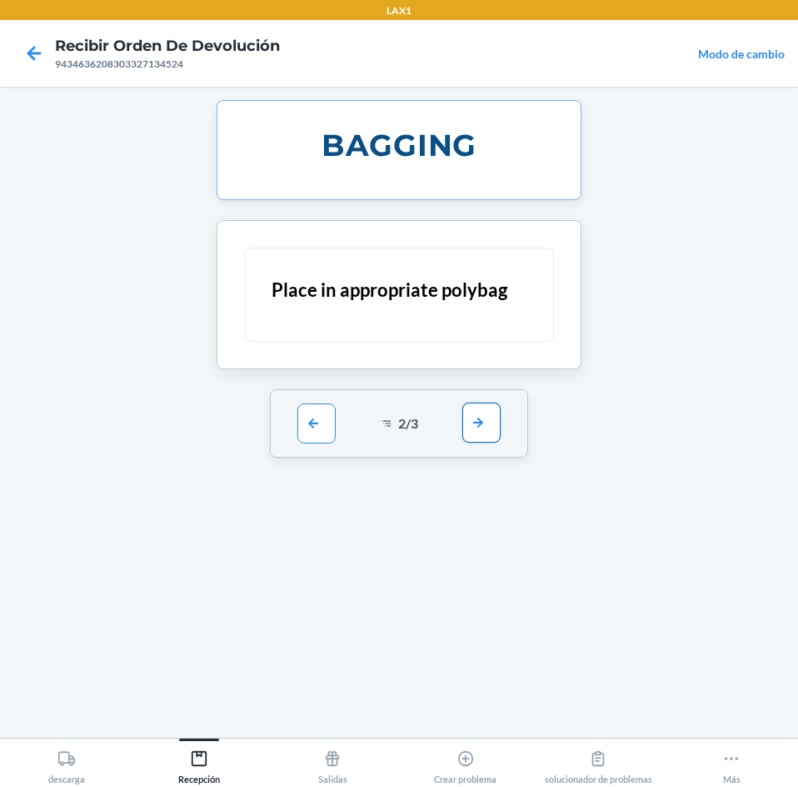
click at [496, 425] on button "button" at bounding box center [481, 422] width 38 height 40
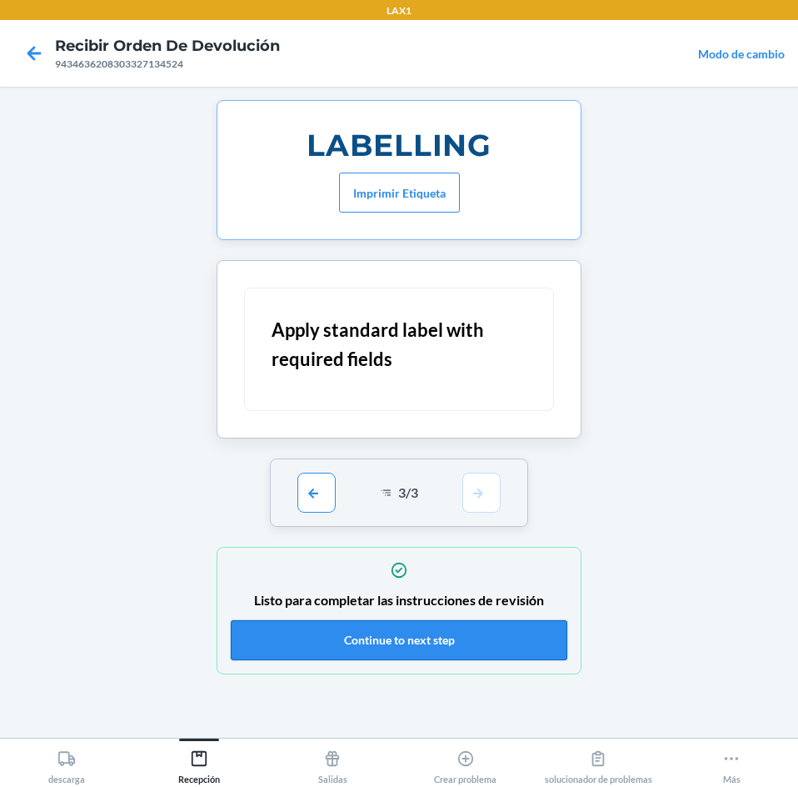
click at [515, 634] on button "Continue to next step" at bounding box center [399, 640] width 337 height 40
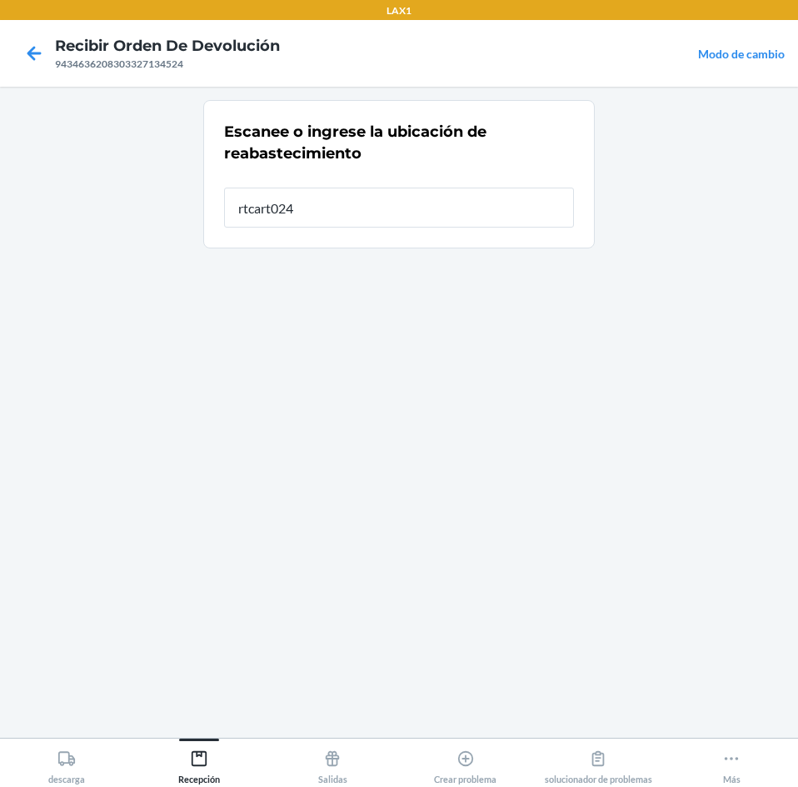
type input "rtcart024"
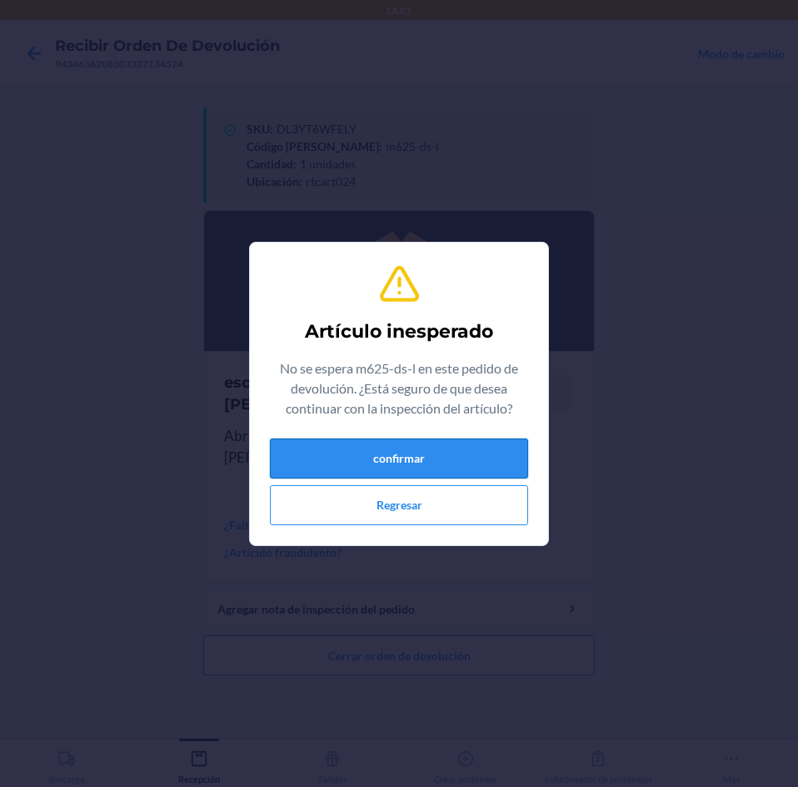
click at [460, 444] on button "confirmar" at bounding box center [399, 458] width 258 height 40
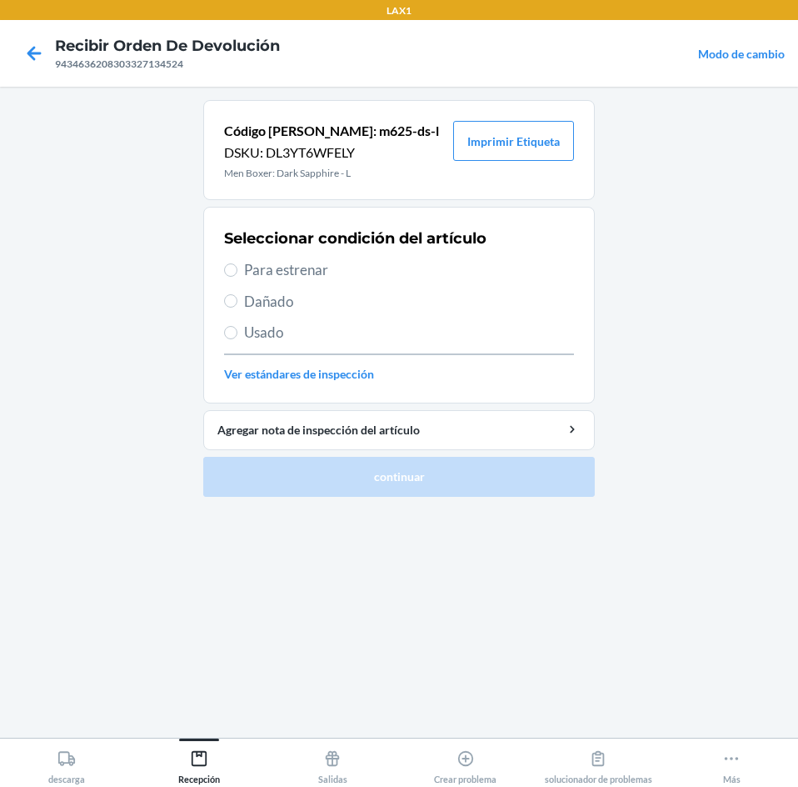
click at [274, 317] on div "Seleccionar condición del artículo Para estrenar Dañado Usado Ver estándares de…" at bounding box center [399, 304] width 350 height 165
click at [274, 333] on span "Usado" at bounding box center [409, 333] width 330 height 22
click at [237, 333] on input "Usado" at bounding box center [230, 332] width 13 height 13
radio input "true"
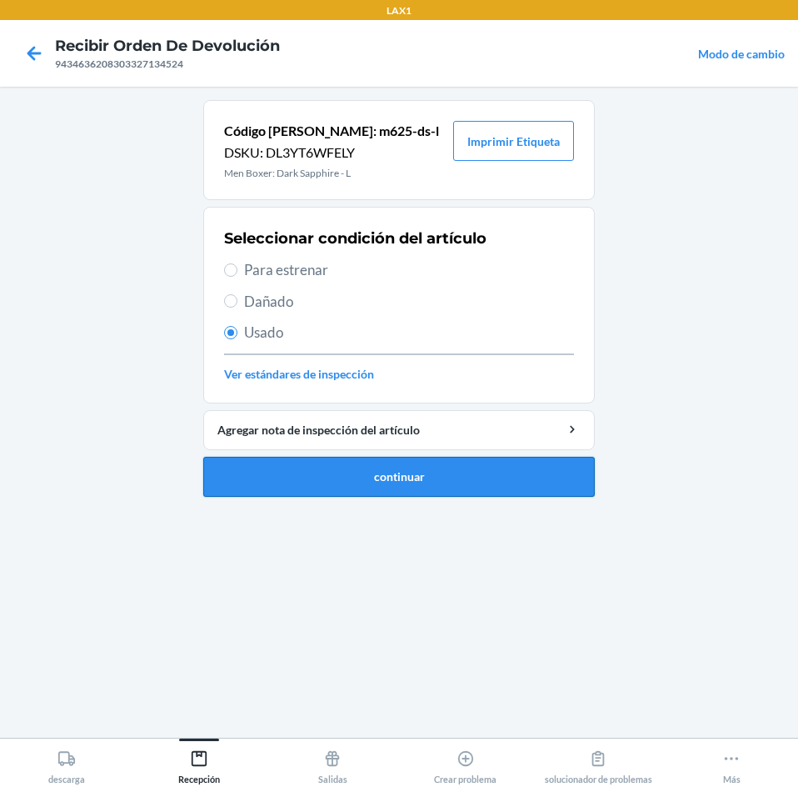
click at [314, 487] on button "continuar" at bounding box center [399, 477] width 392 height 40
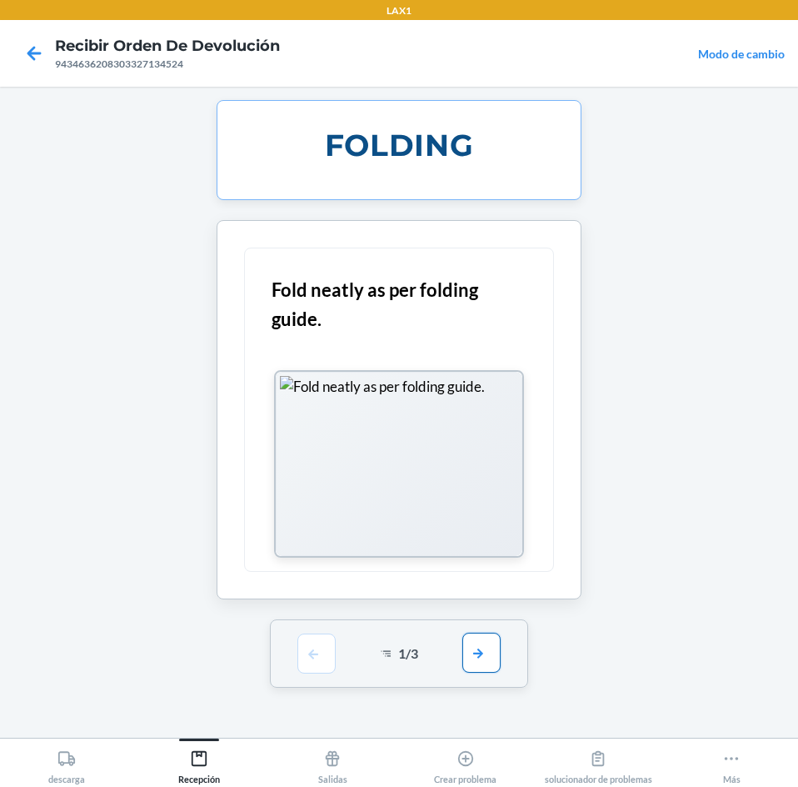
click at [477, 661] on button "button" at bounding box center [481, 652] width 38 height 40
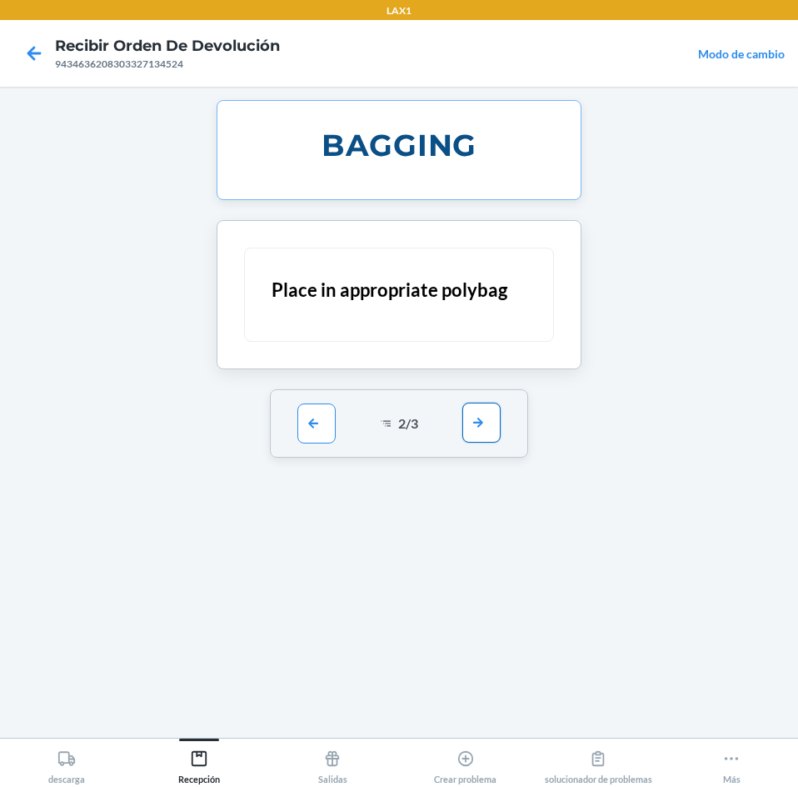
click at [490, 422] on button "button" at bounding box center [481, 422] width 38 height 40
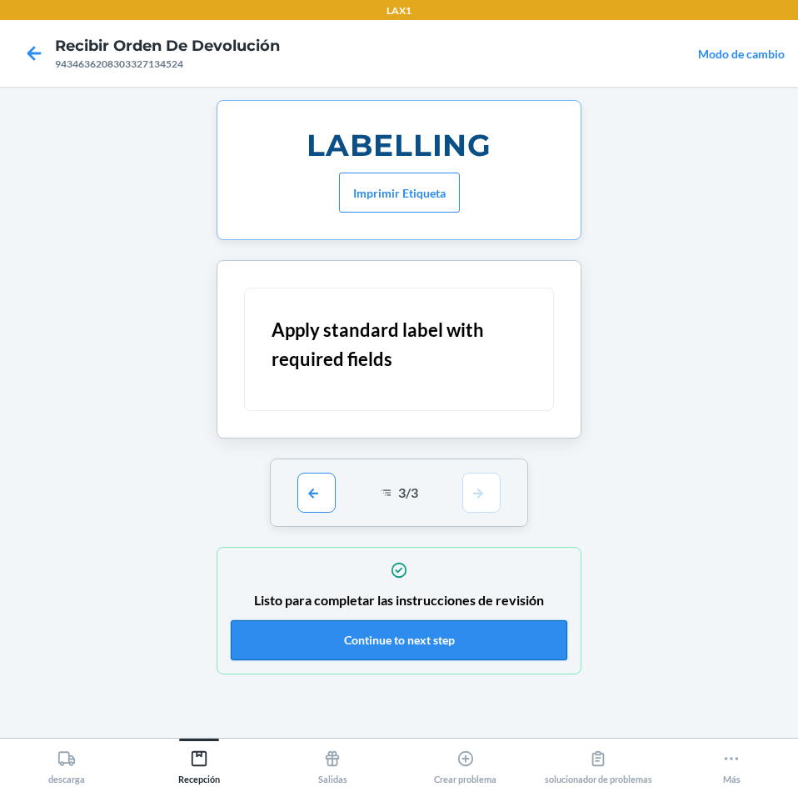
click at [461, 648] on button "Continue to next step" at bounding box center [399, 640] width 337 height 40
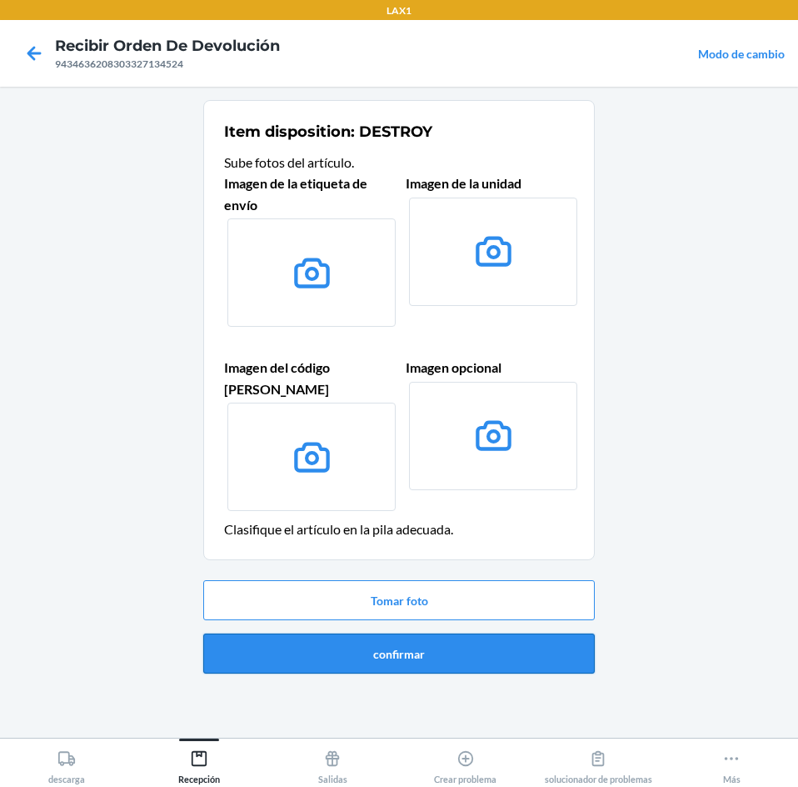
click at [499, 646] on button "confirmar" at bounding box center [399, 653] width 392 height 40
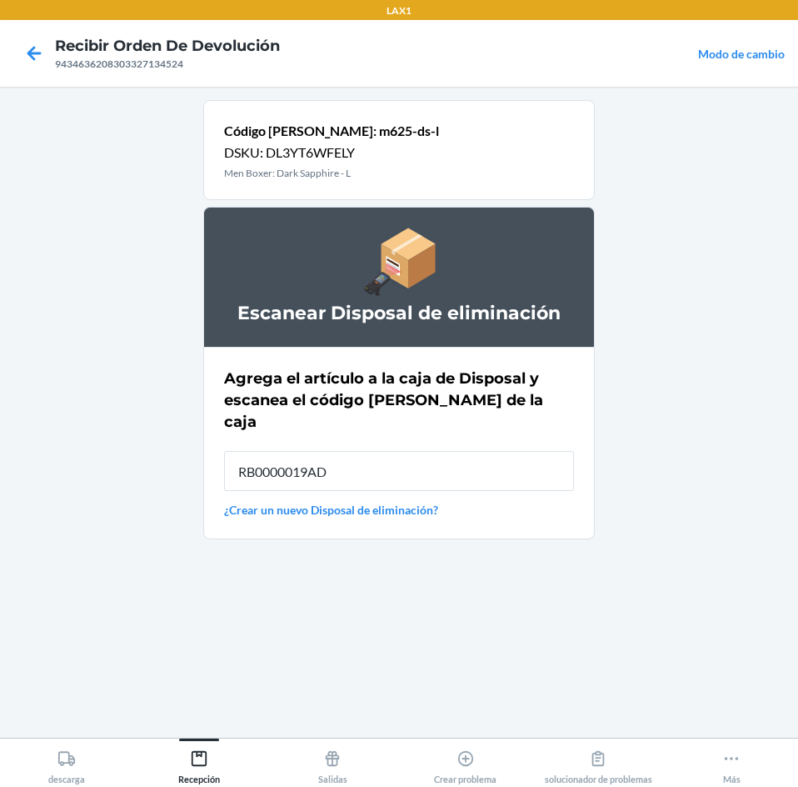
type input "RB0000019AD"
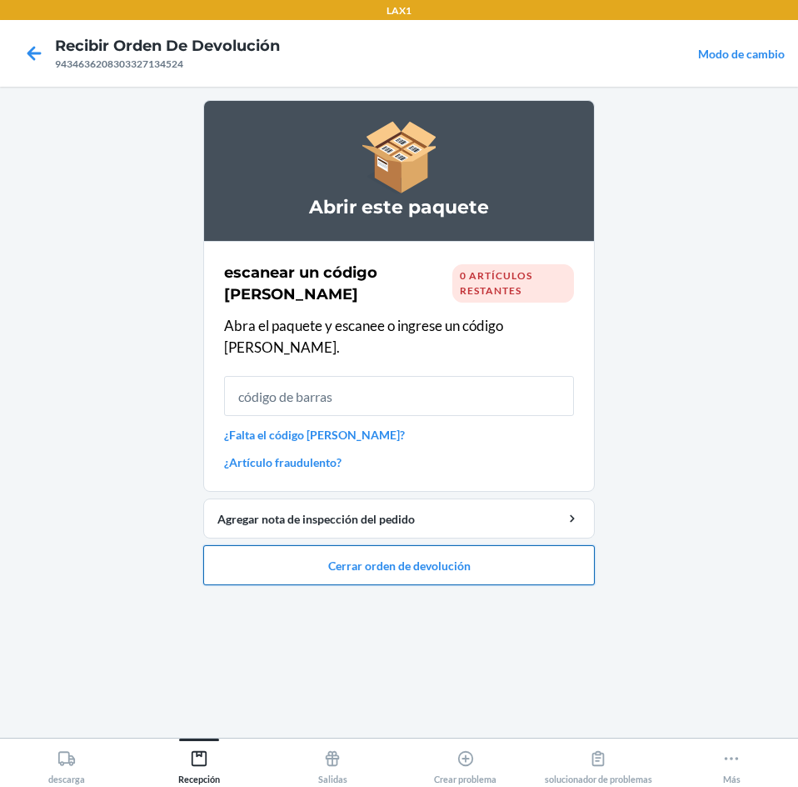
click at [454, 556] on button "Cerrar orden de devolución" at bounding box center [399, 565] width 392 height 40
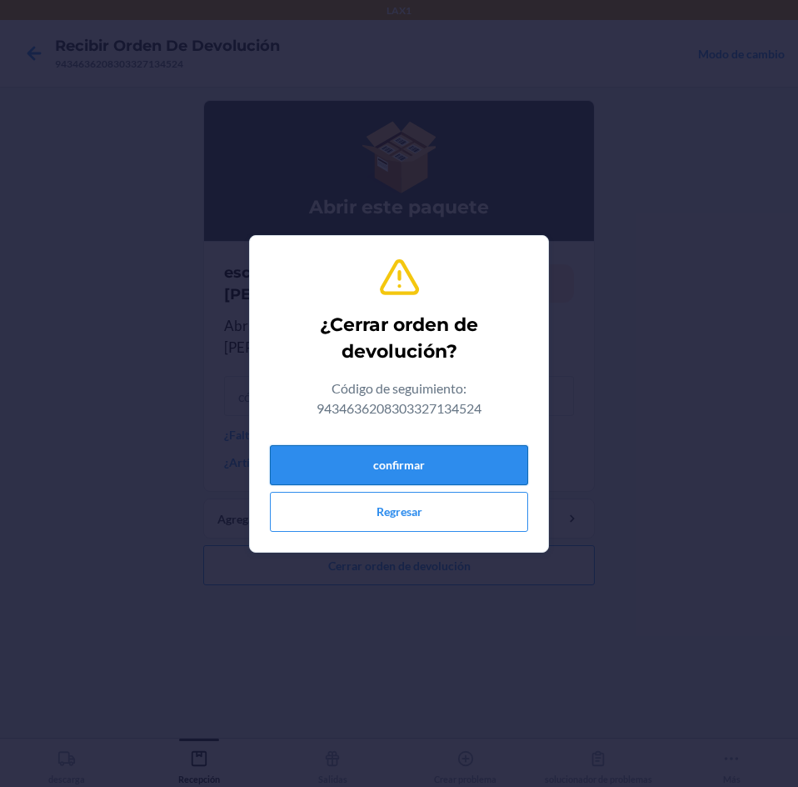
click at [488, 456] on button "confirmar" at bounding box center [399, 465] width 258 height 40
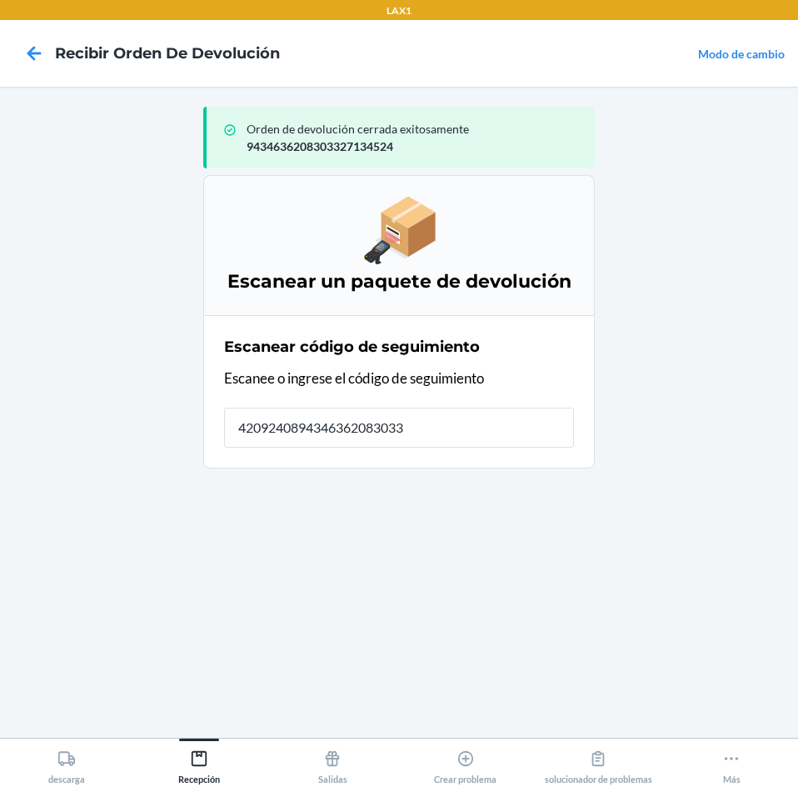
type input "42092408943463620830332"
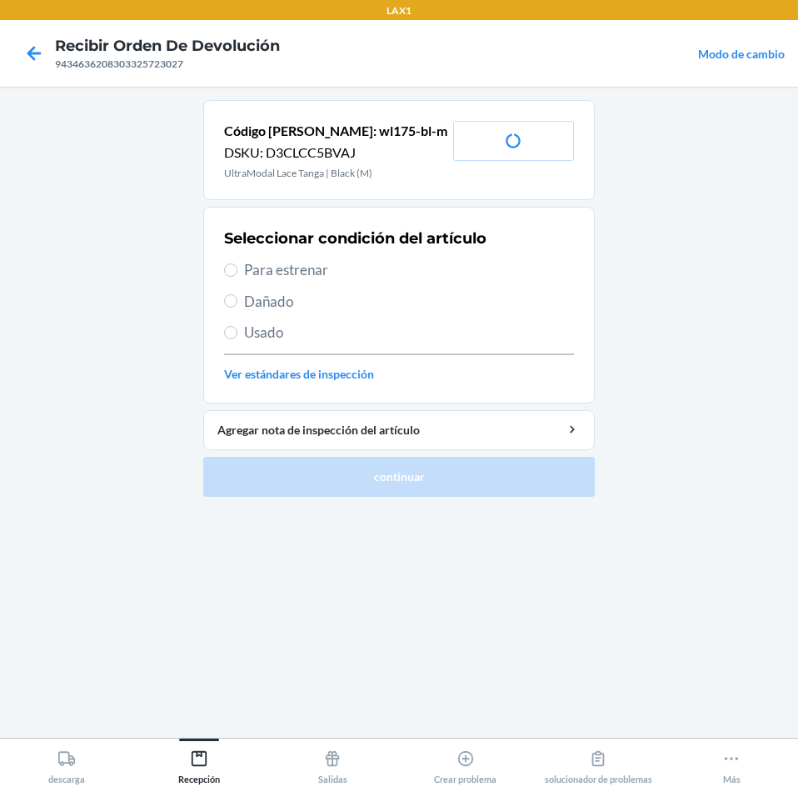
click at [292, 263] on span "Para estrenar" at bounding box center [409, 270] width 330 height 22
click at [237, 263] on input "Para estrenar" at bounding box center [230, 269] width 13 height 13
radio input "true"
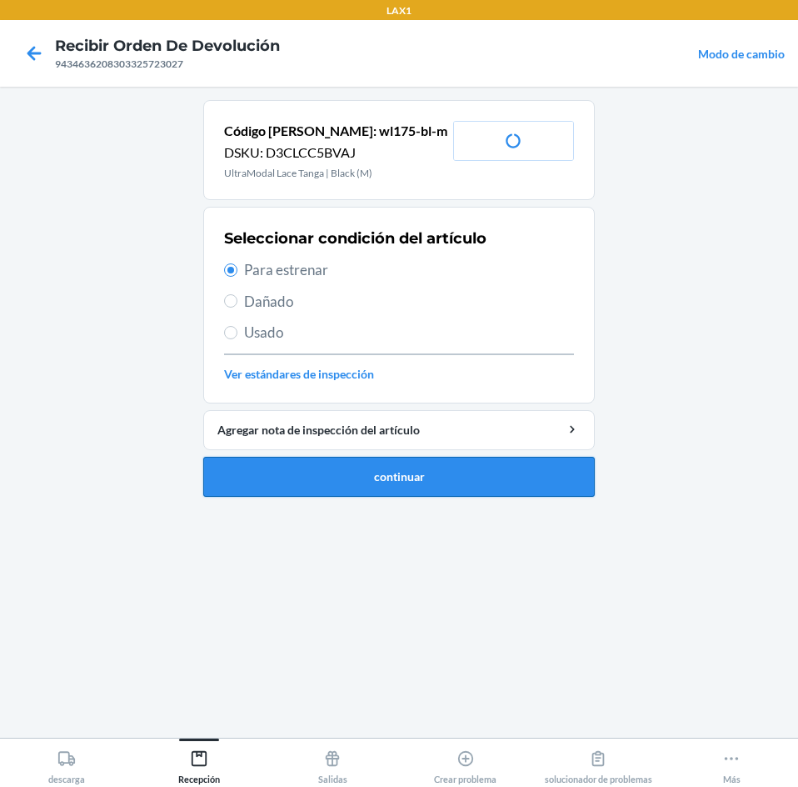
click at [352, 485] on button "continuar" at bounding box center [399, 477] width 392 height 40
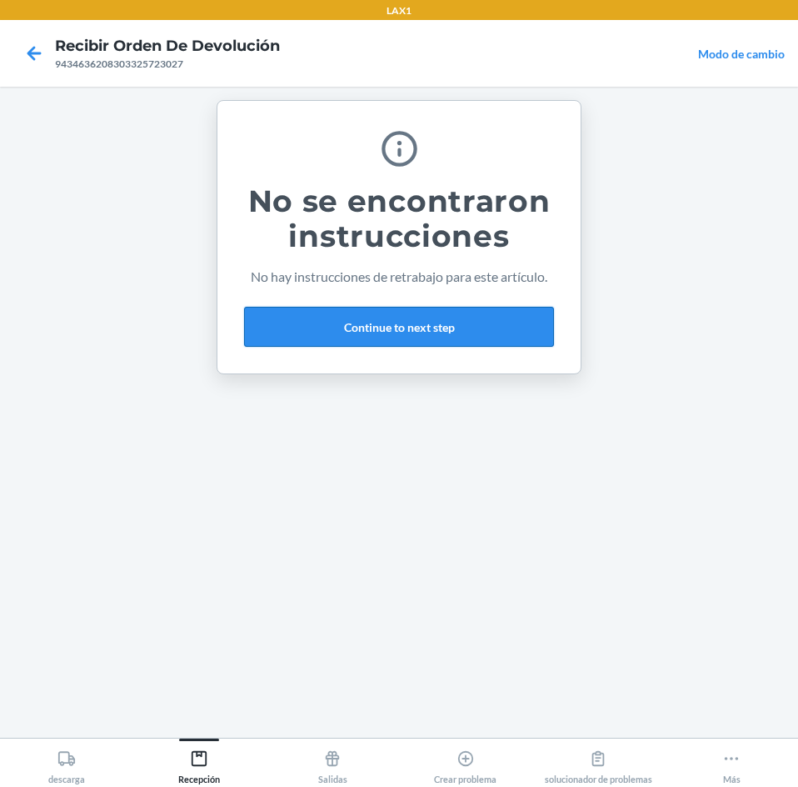
click at [527, 314] on button "Continue to next step" at bounding box center [399, 327] width 310 height 40
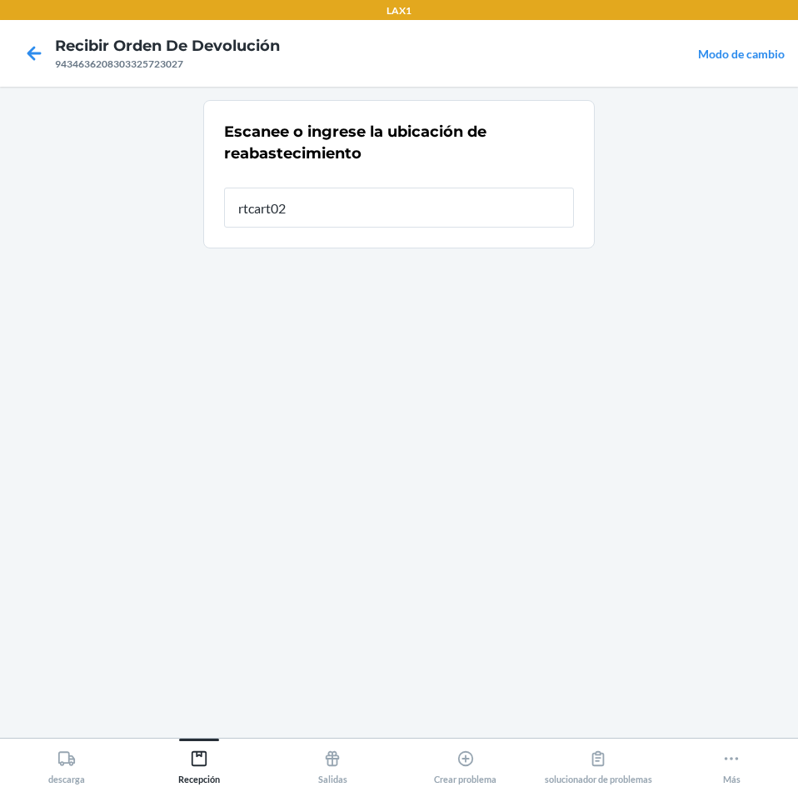
type input "rtcart024"
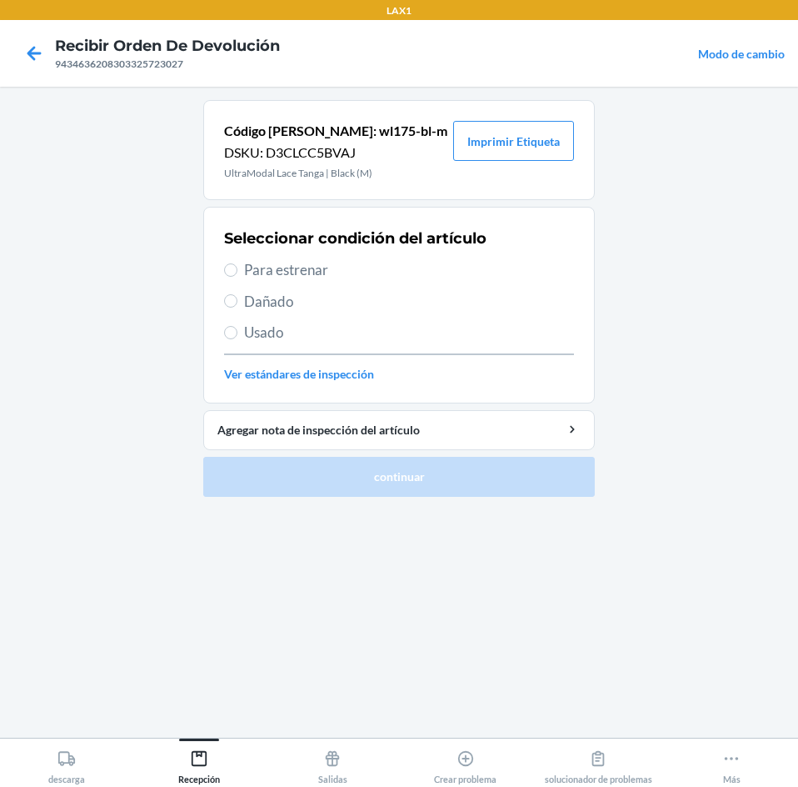
click at [279, 270] on span "Para estrenar" at bounding box center [409, 270] width 330 height 22
click at [237, 270] on input "Para estrenar" at bounding box center [230, 269] width 13 height 13
radio input "true"
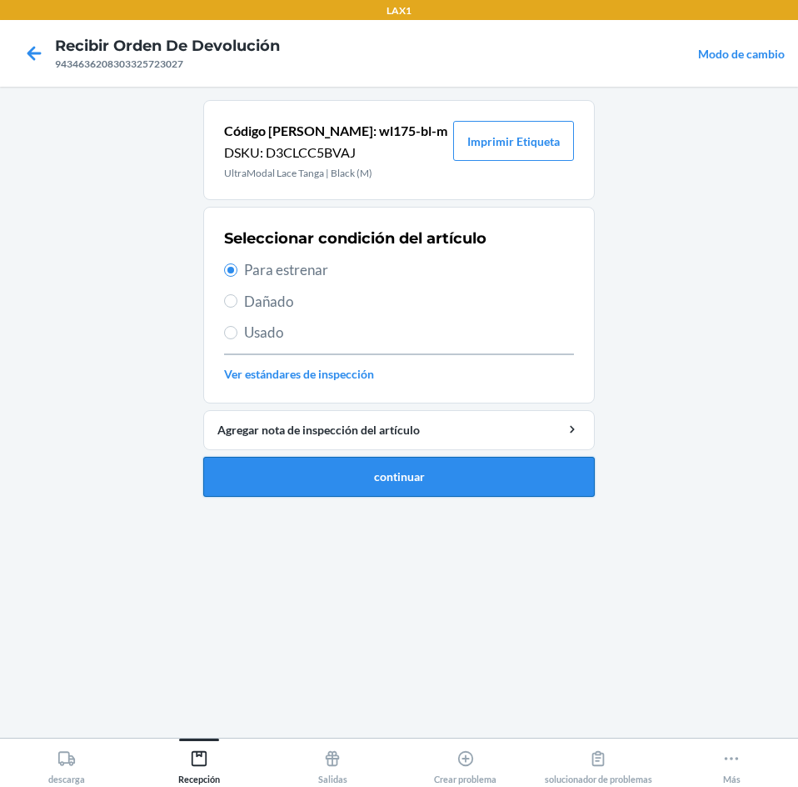
click at [347, 472] on button "continuar" at bounding box center [399, 477] width 392 height 40
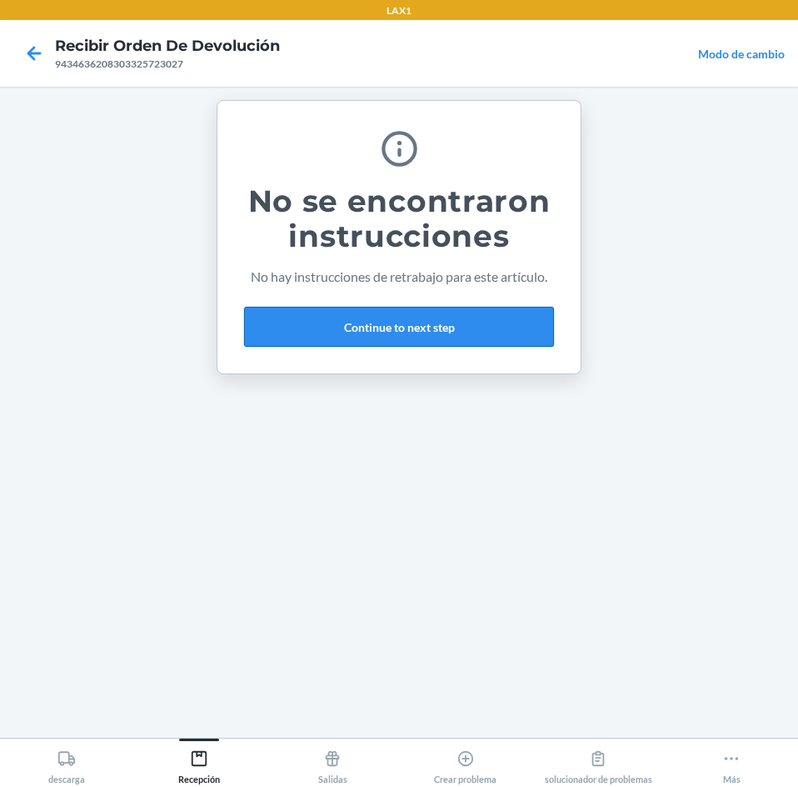
click at [492, 325] on button "Continue to next step" at bounding box center [399, 327] width 310 height 40
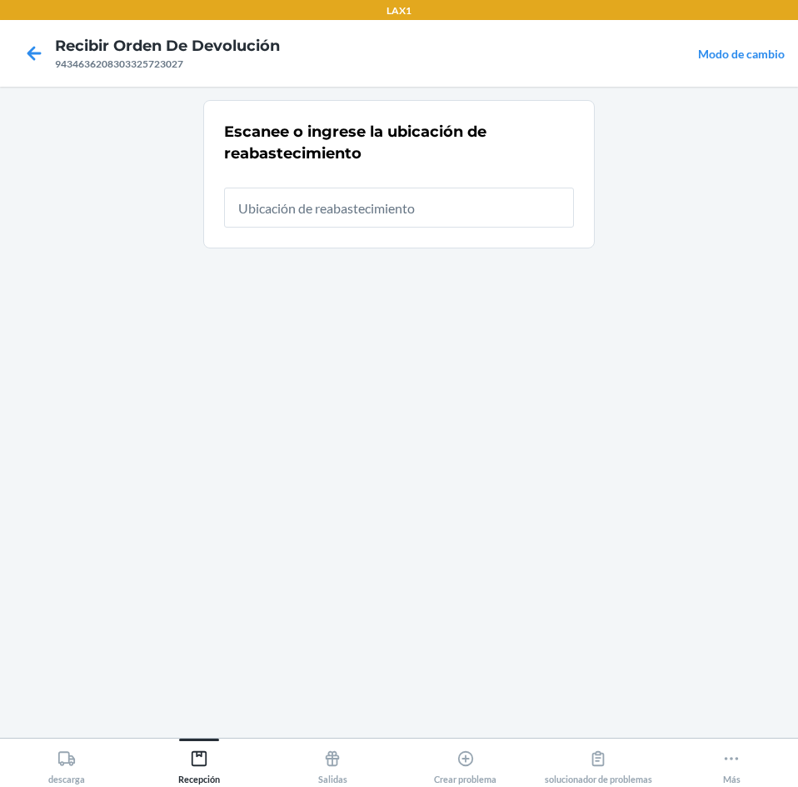
click at [444, 217] on input "text" at bounding box center [399, 207] width 350 height 40
type input "rtcart024"
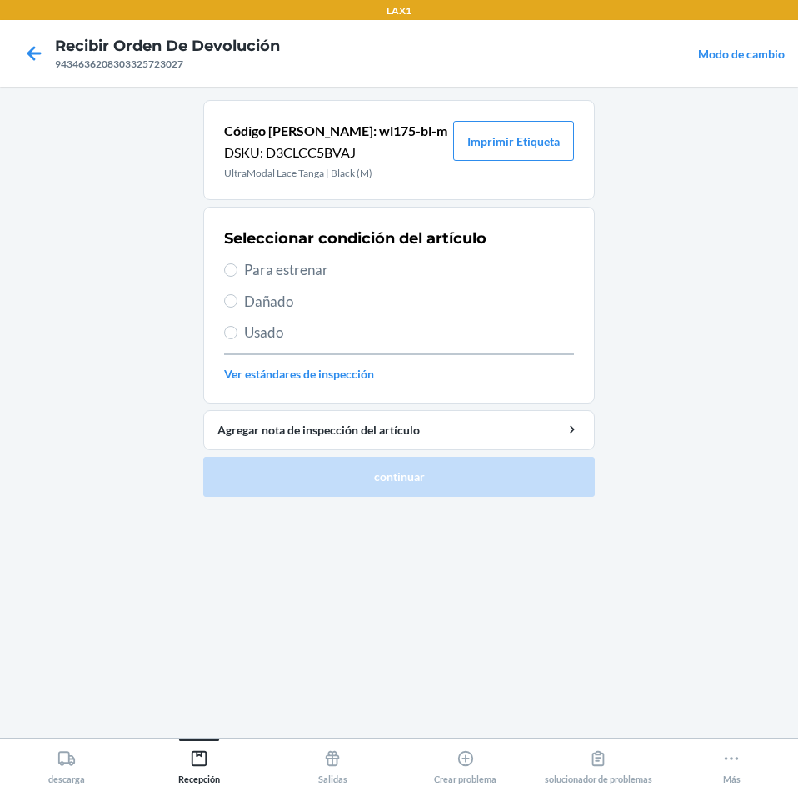
click at [296, 264] on span "Para estrenar" at bounding box center [409, 270] width 330 height 22
click at [237, 264] on input "Para estrenar" at bounding box center [230, 269] width 13 height 13
radio input "true"
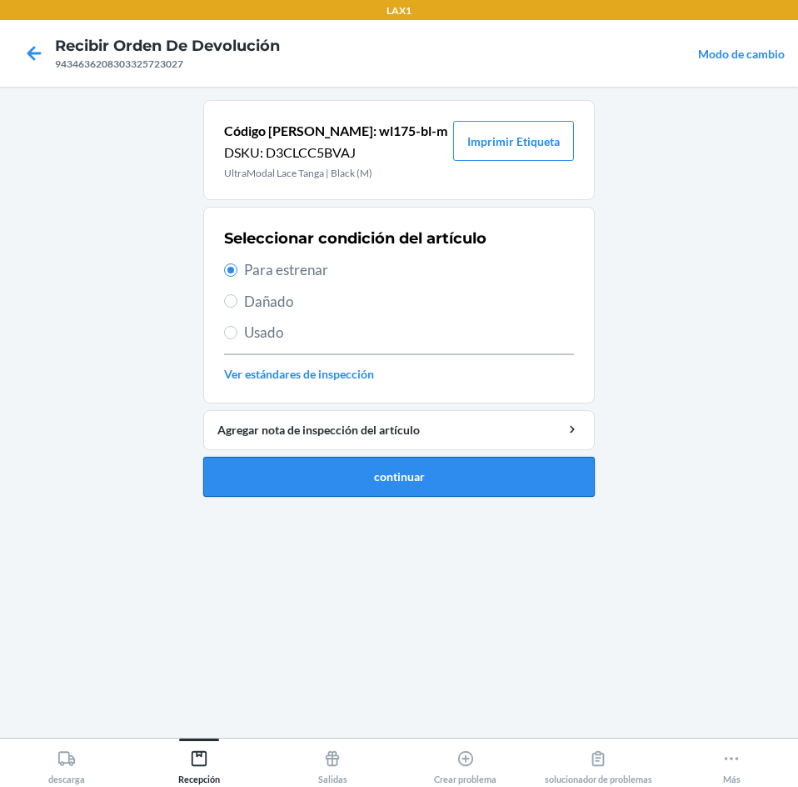
click at [337, 484] on button "continuar" at bounding box center [399, 477] width 392 height 40
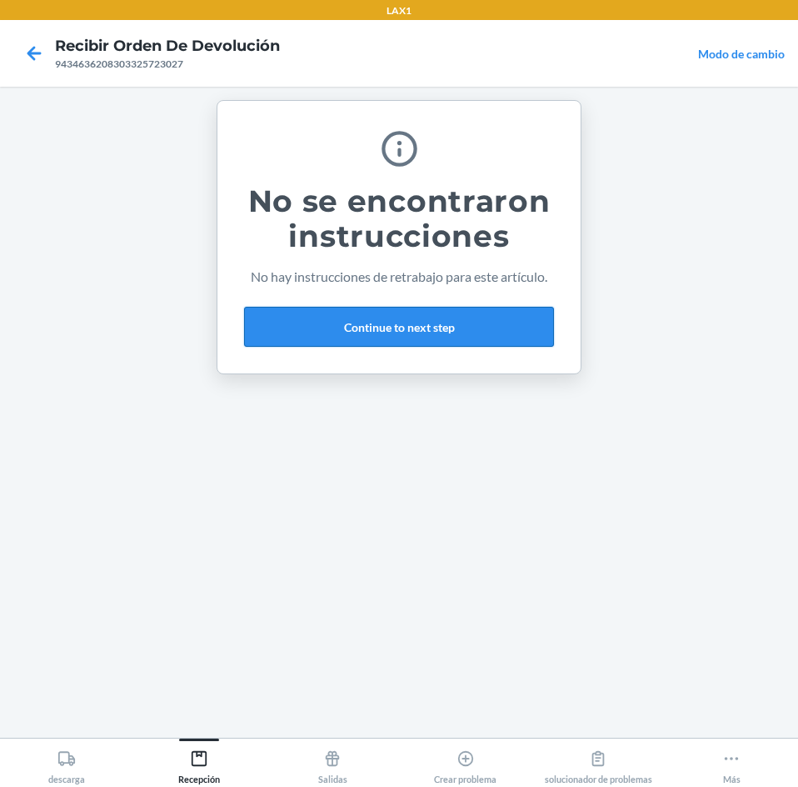
click at [483, 332] on button "Continue to next step" at bounding box center [399, 327] width 310 height 40
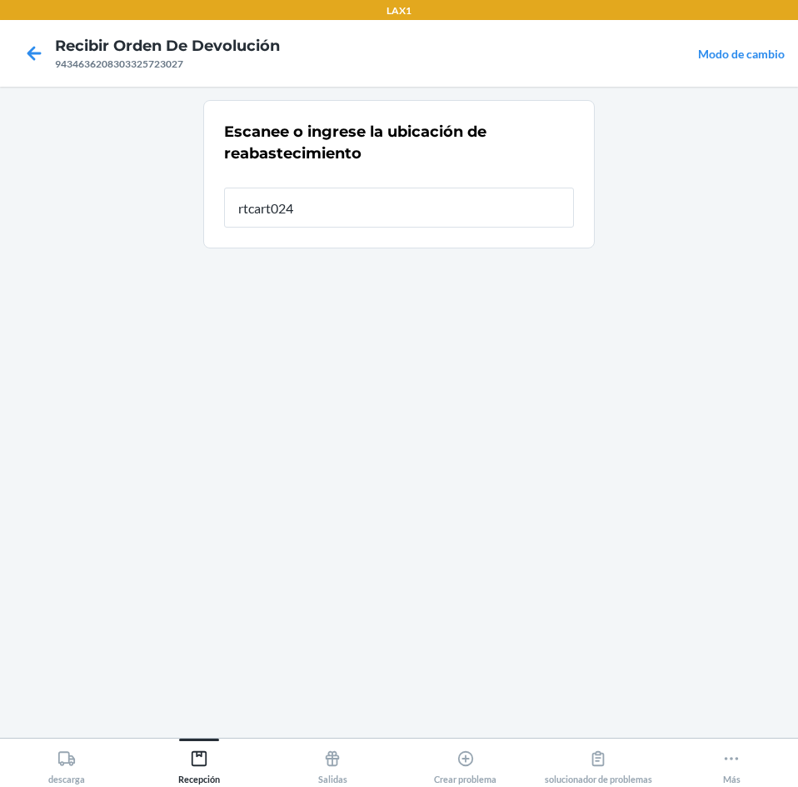
type input "rtcart024"
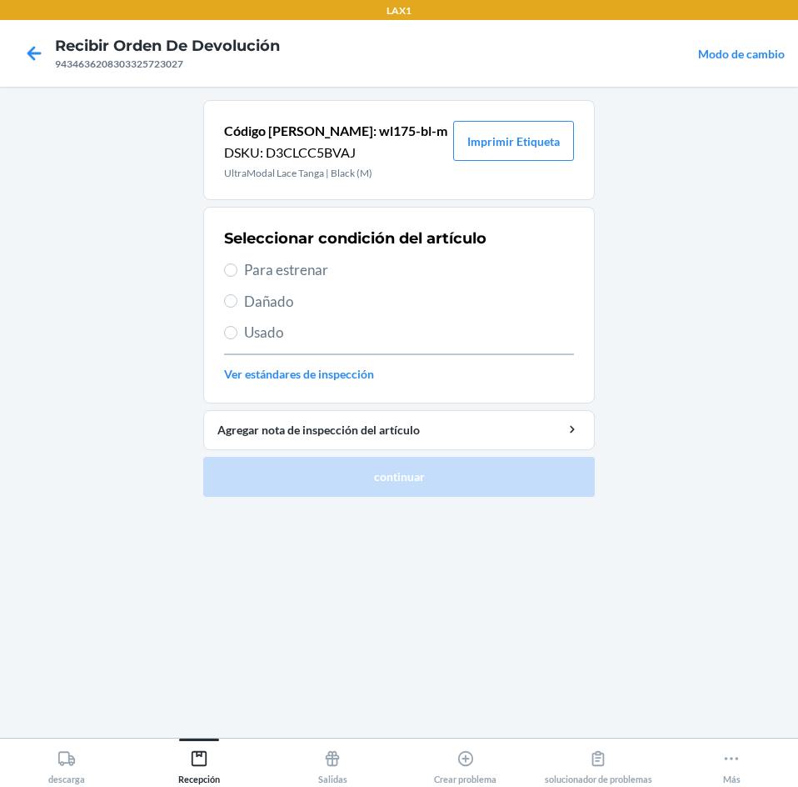
click at [317, 274] on span "Para estrenar" at bounding box center [409, 270] width 330 height 22
click at [237, 274] on input "Para estrenar" at bounding box center [230, 269] width 13 height 13
radio input "true"
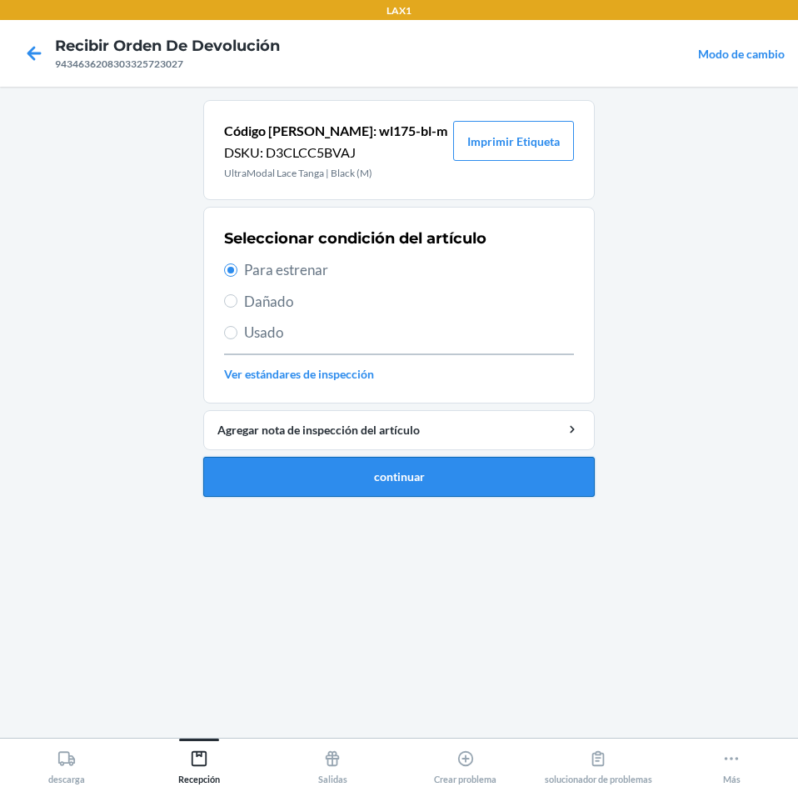
click at [331, 477] on button "continuar" at bounding box center [399, 477] width 392 height 40
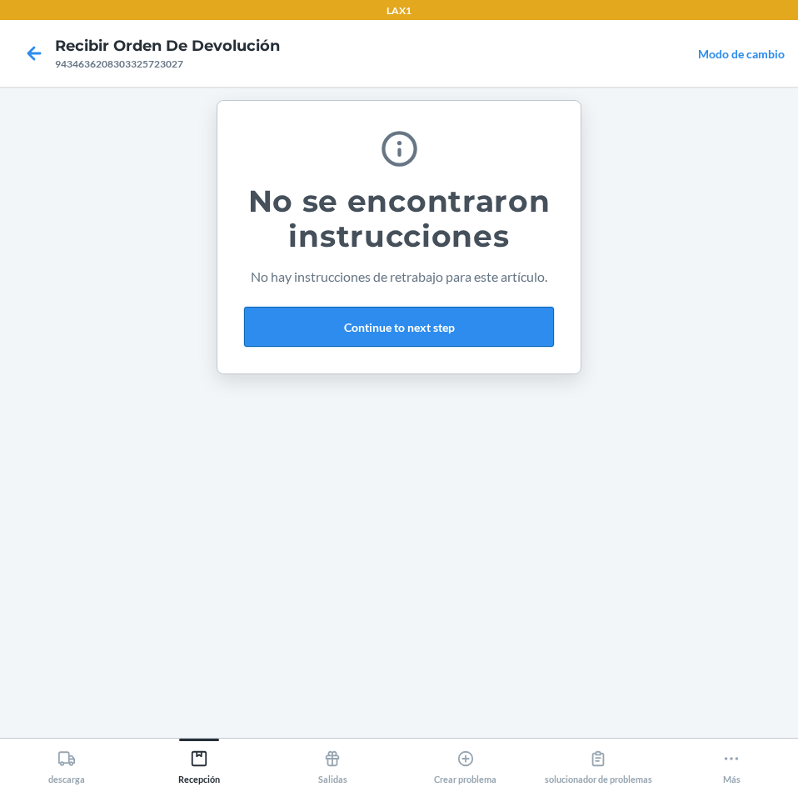
click at [423, 322] on button "Continue to next step" at bounding box center [399, 327] width 310 height 40
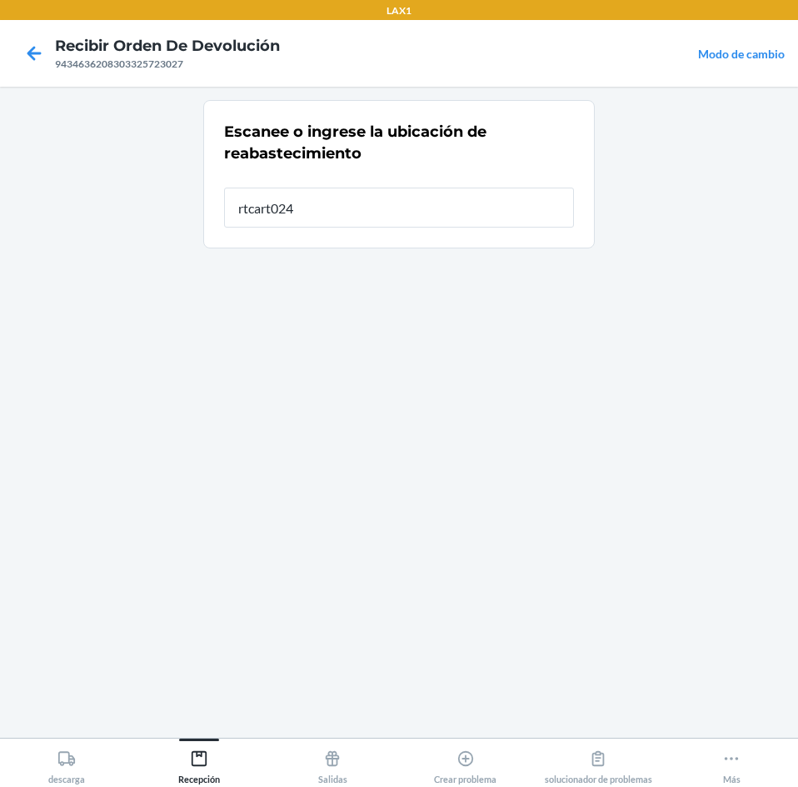
type input "rtcart024"
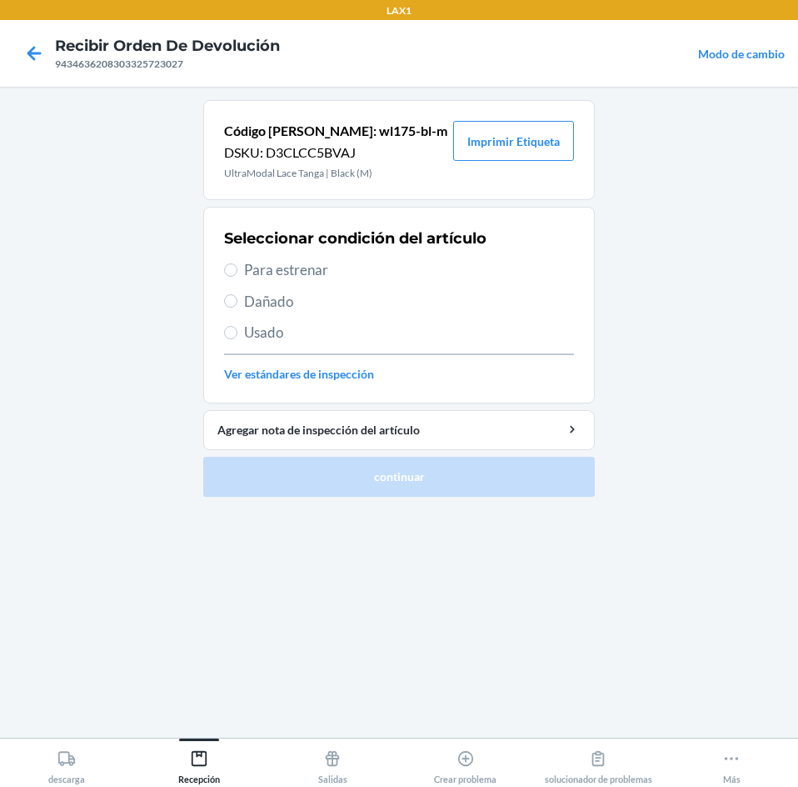
click at [260, 261] on span "Para estrenar" at bounding box center [409, 270] width 330 height 22
click at [237, 263] on input "Para estrenar" at bounding box center [230, 269] width 13 height 13
radio input "true"
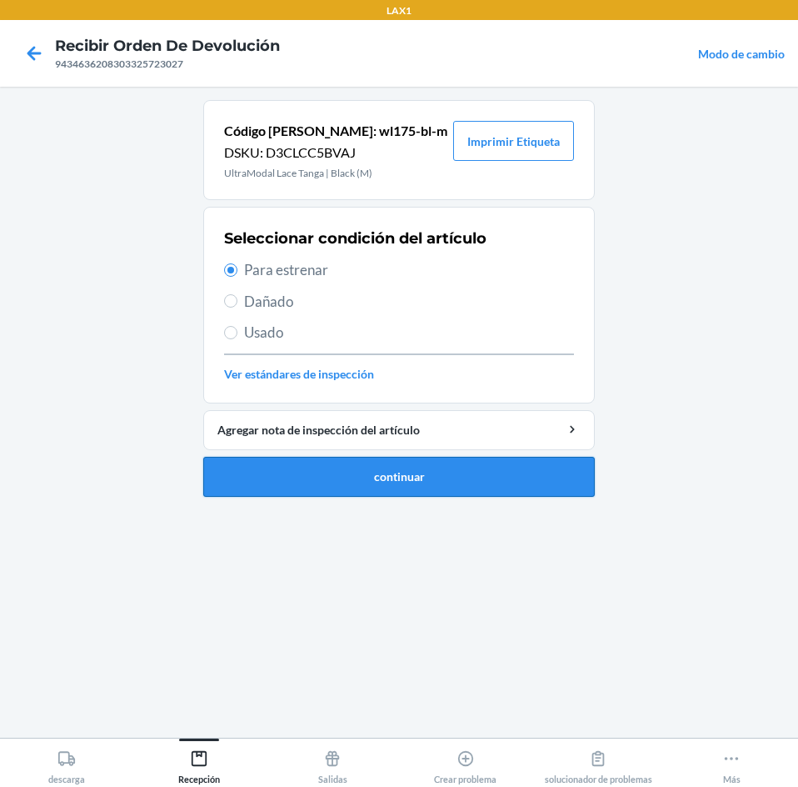
click at [306, 479] on button "continuar" at bounding box center [399, 477] width 392 height 40
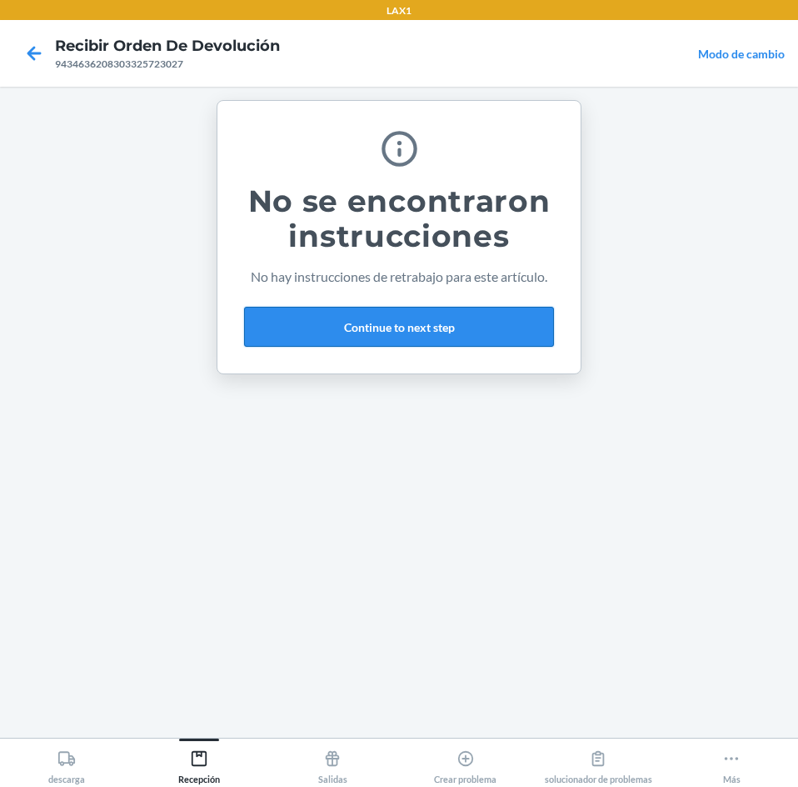
click at [497, 312] on button "Continue to next step" at bounding box center [399, 327] width 310 height 40
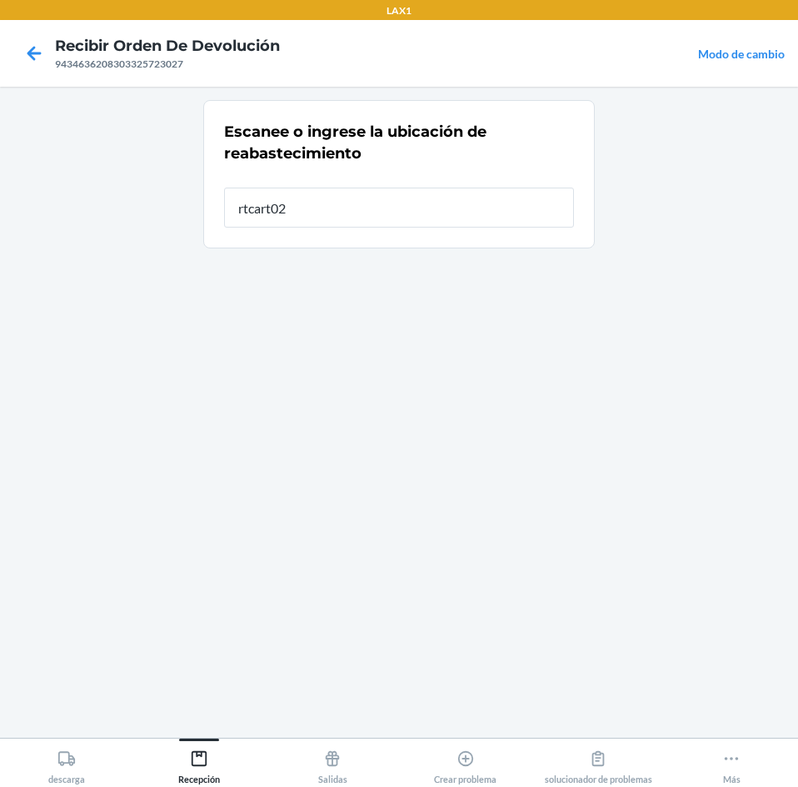
type input "rtcart024"
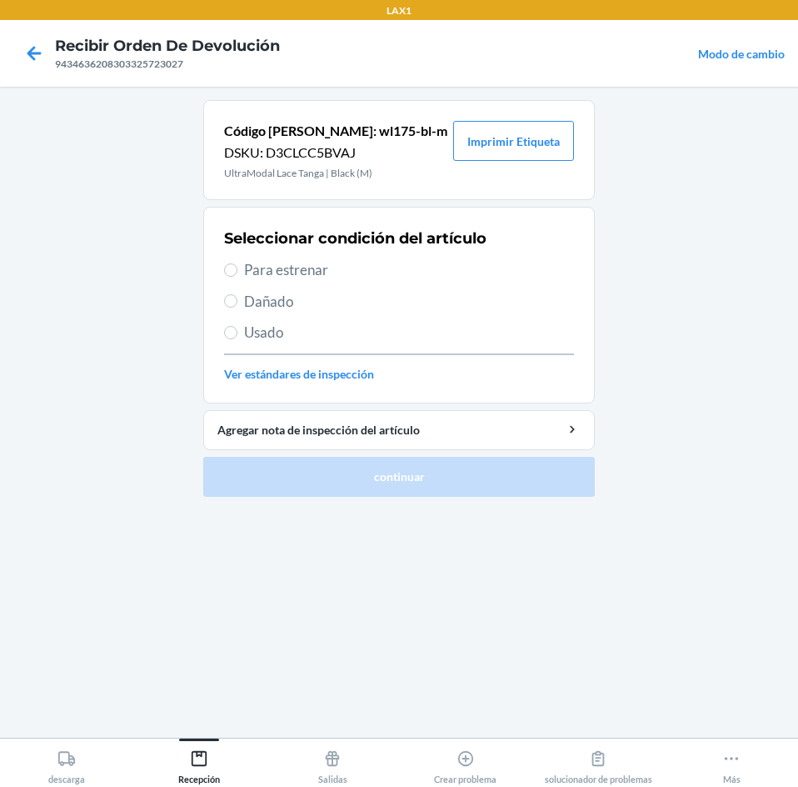
click at [290, 267] on span "Para estrenar" at bounding box center [409, 270] width 330 height 22
click at [237, 267] on input "Para estrenar" at bounding box center [230, 269] width 13 height 13
radio input "true"
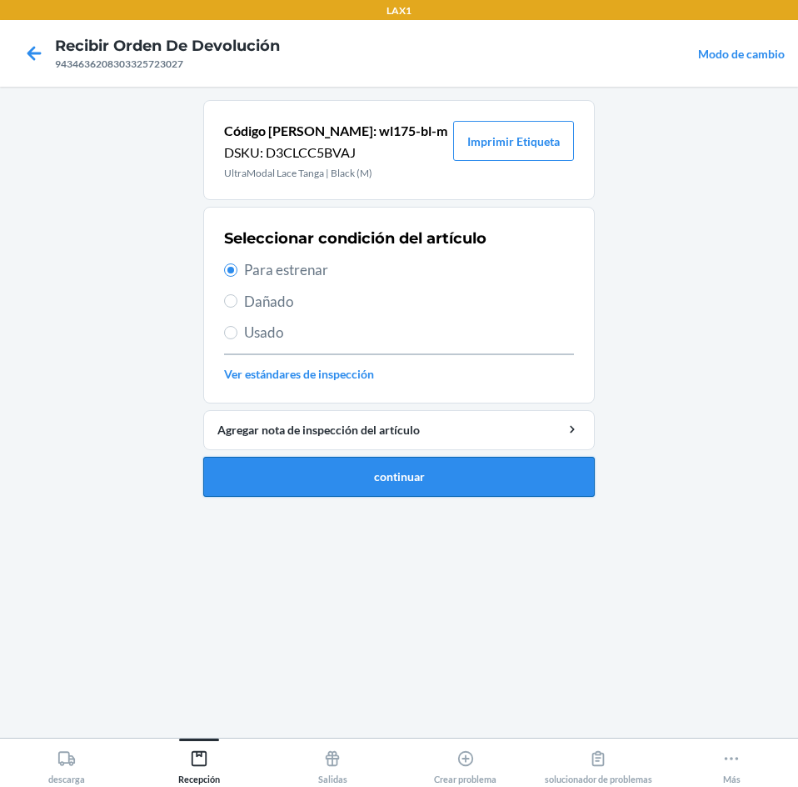
click at [336, 477] on button "continuar" at bounding box center [399, 477] width 392 height 40
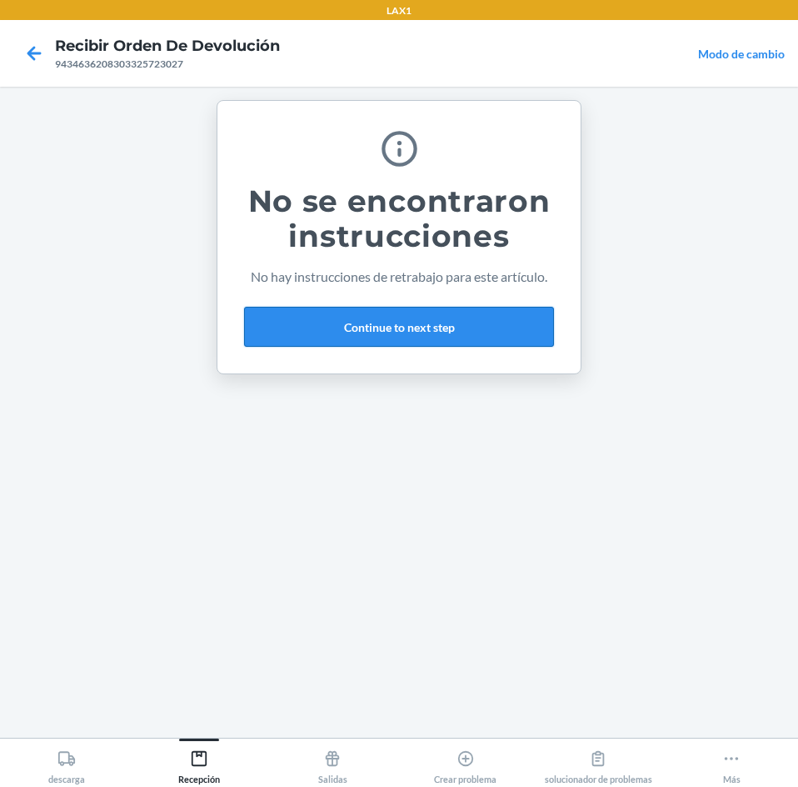
click at [508, 318] on button "Continue to next step" at bounding box center [399, 327] width 310 height 40
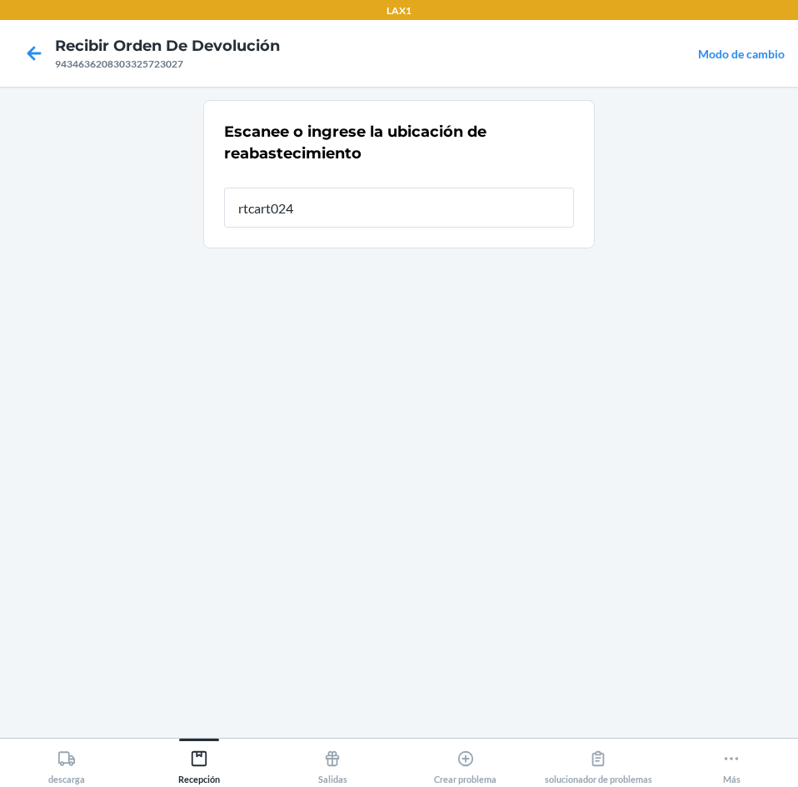
type input "rtcart024"
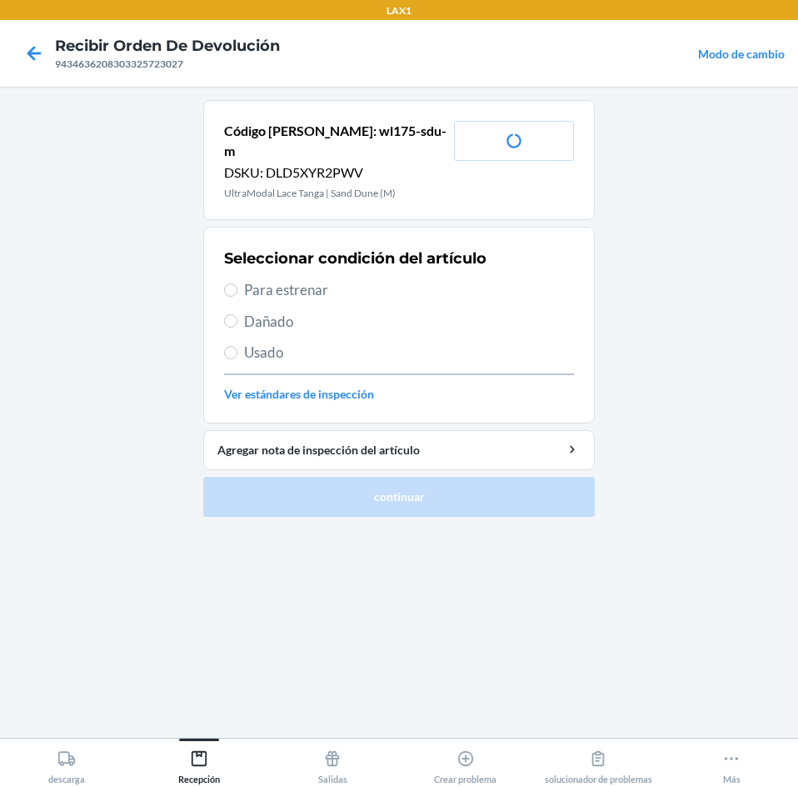
click at [254, 279] on span "Para estrenar" at bounding box center [409, 290] width 330 height 22
click at [237, 283] on input "Para estrenar" at bounding box center [230, 289] width 13 height 13
radio input "true"
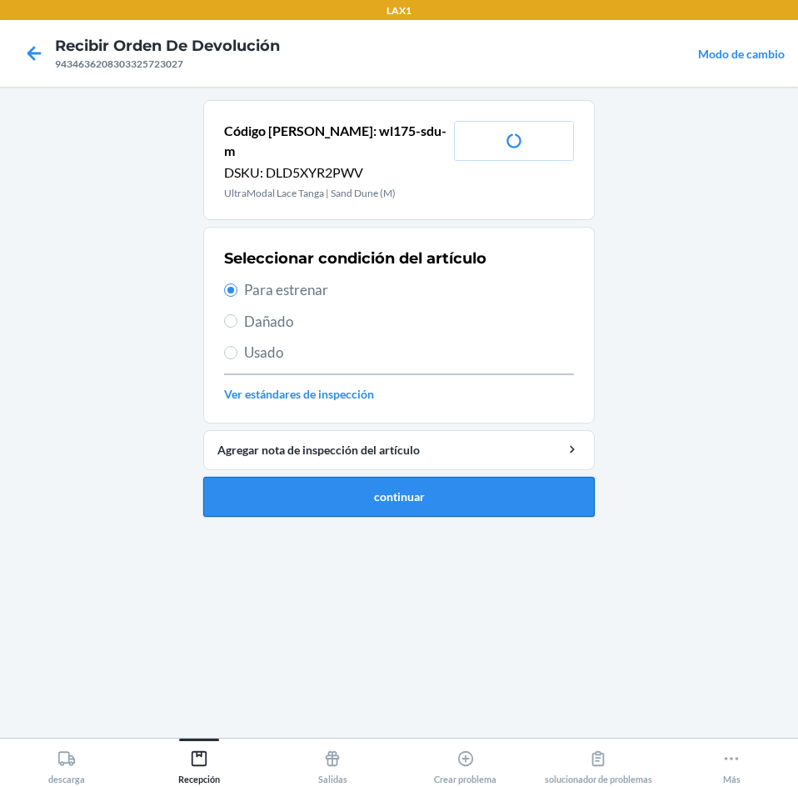
click at [287, 483] on button "continuar" at bounding box center [399, 497] width 392 height 40
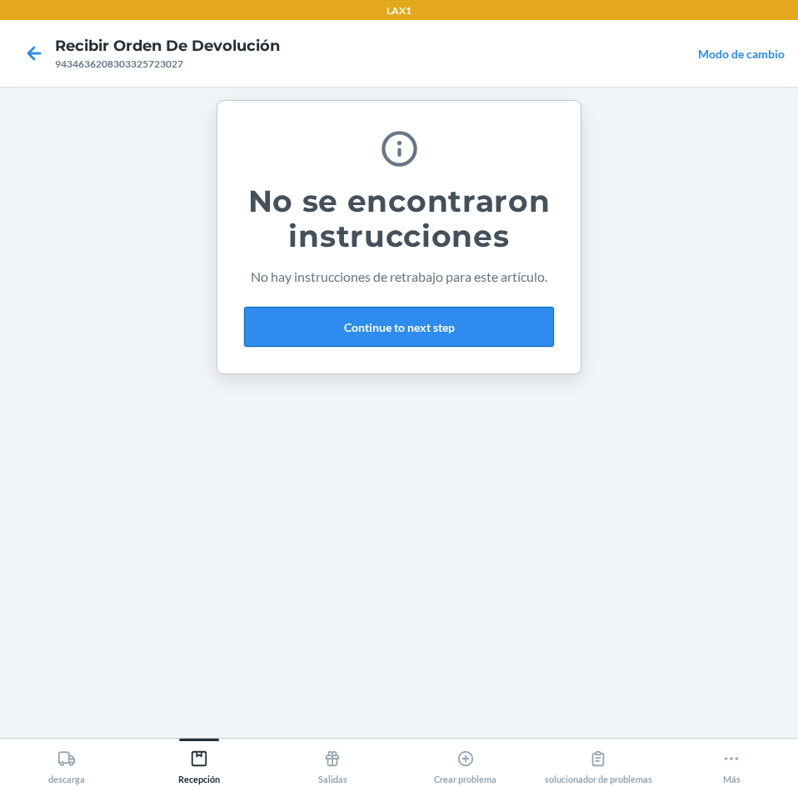
click at [518, 331] on button "Continue to next step" at bounding box center [399, 327] width 310 height 40
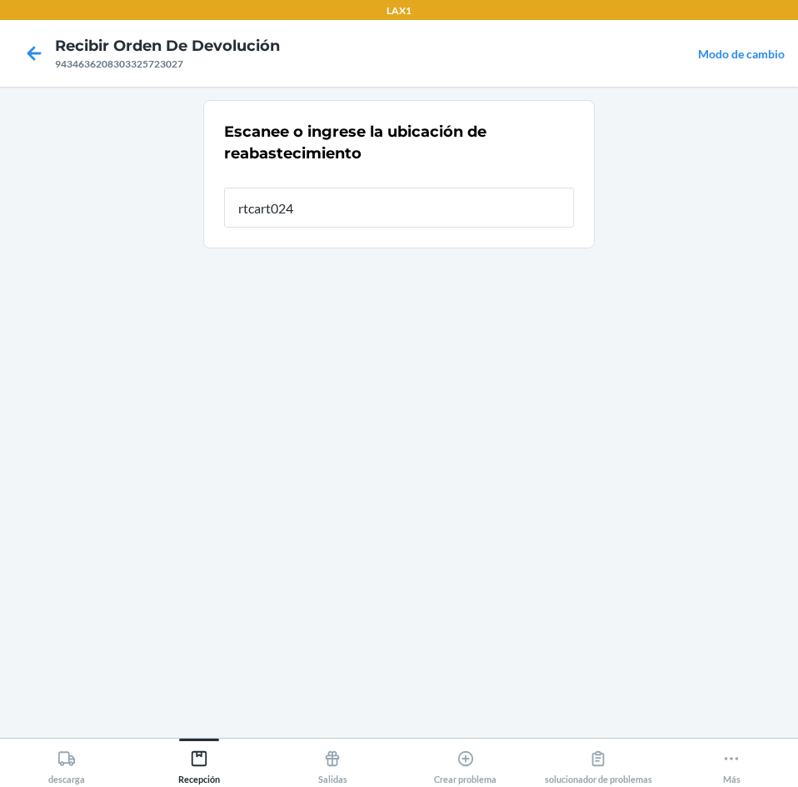
type input "rtcart024"
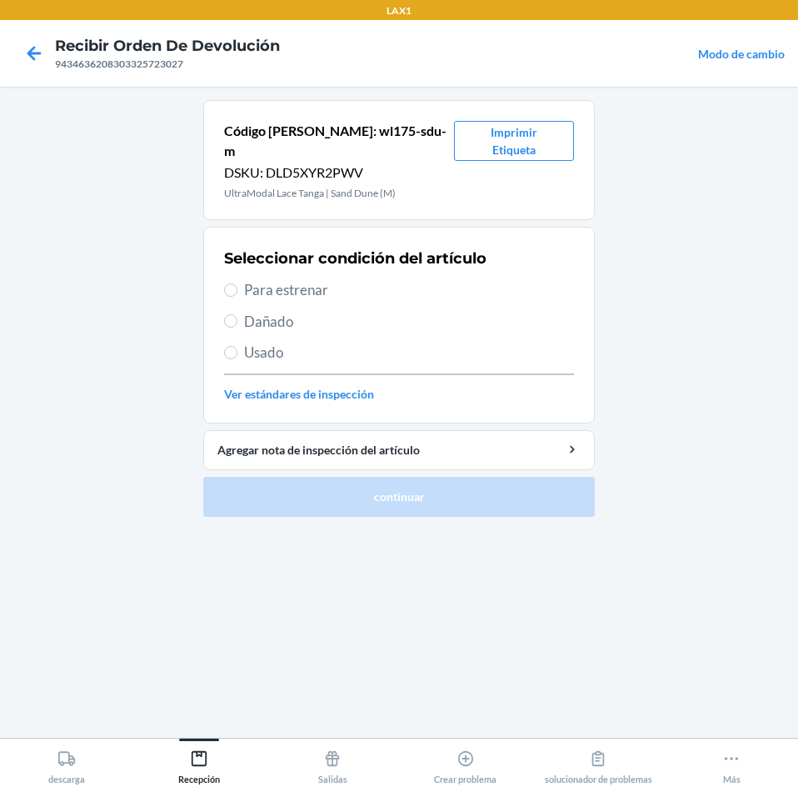
click at [296, 279] on span "Para estrenar" at bounding box center [409, 290] width 330 height 22
click at [237, 283] on input "Para estrenar" at bounding box center [230, 289] width 13 height 13
radio input "true"
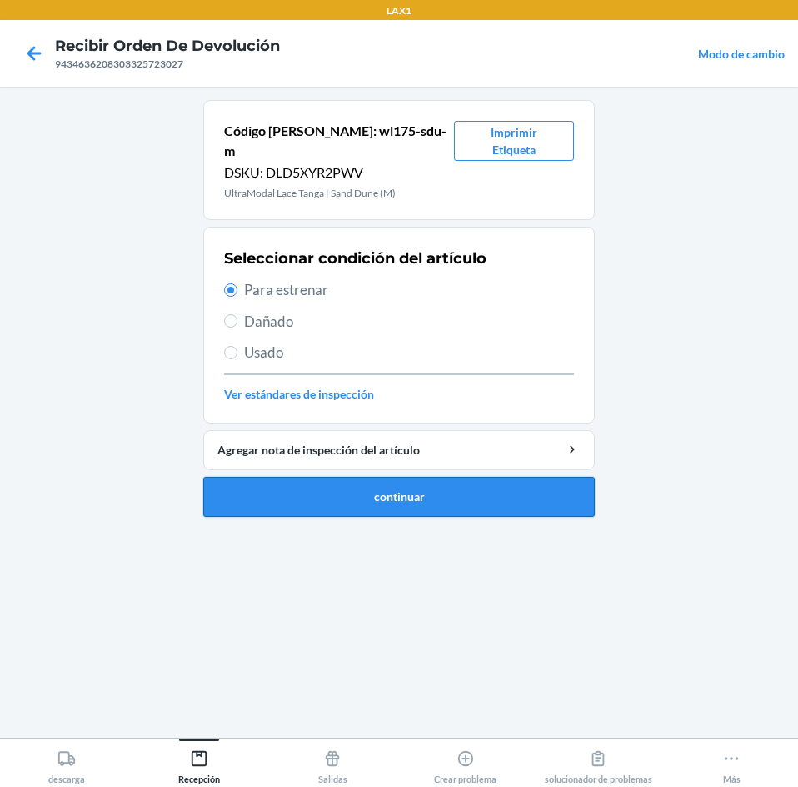
click at [393, 477] on button "continuar" at bounding box center [399, 497] width 392 height 40
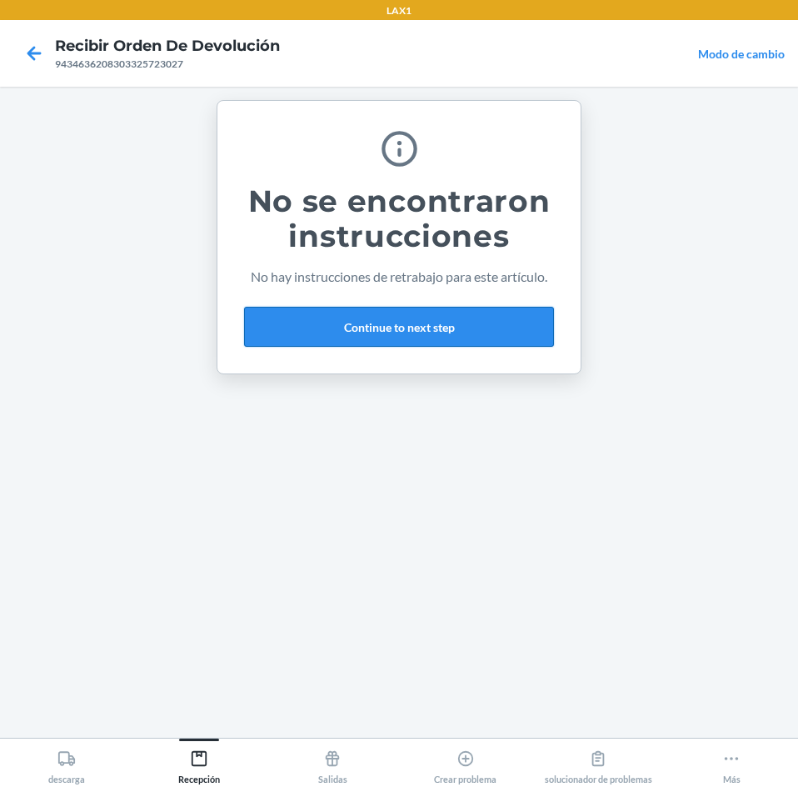
click at [506, 329] on button "Continue to next step" at bounding box center [399, 327] width 310 height 40
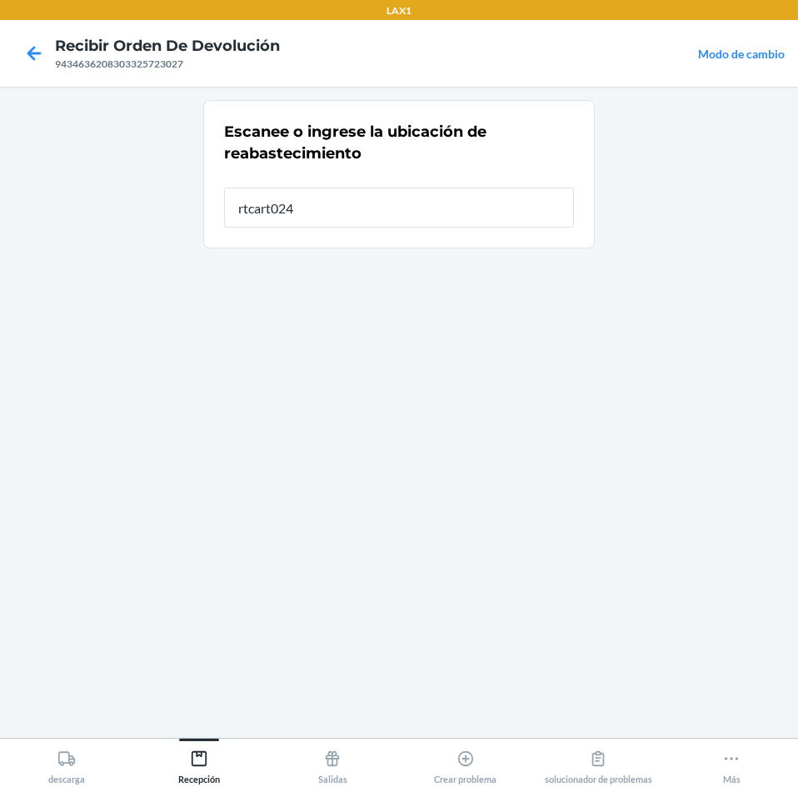
type input "rtcart024"
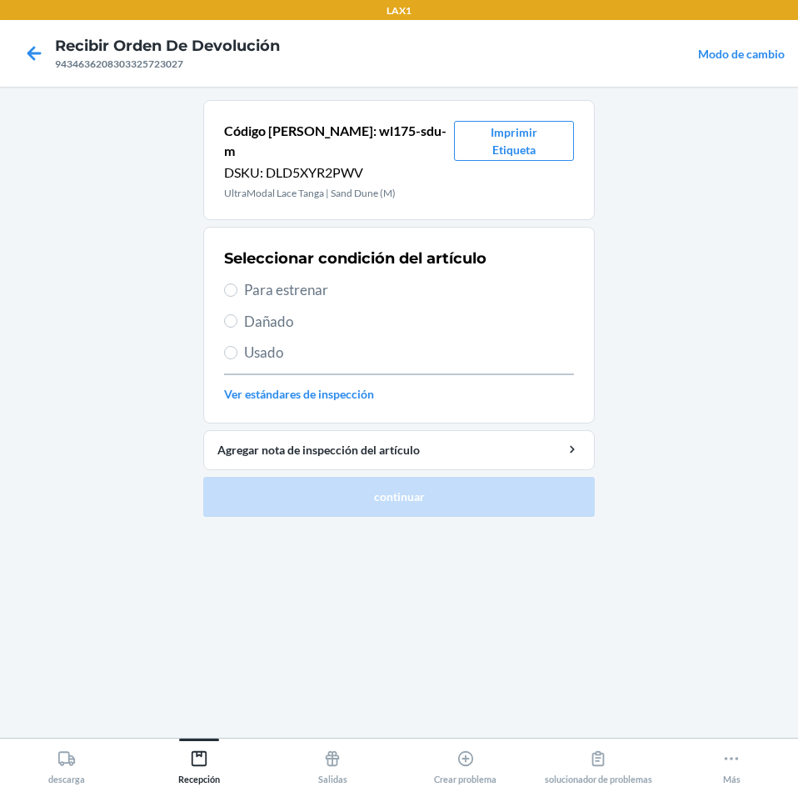
click at [297, 279] on span "Para estrenar" at bounding box center [409, 290] width 330 height 22
click at [237, 283] on input "Para estrenar" at bounding box center [230, 289] width 13 height 13
radio input "true"
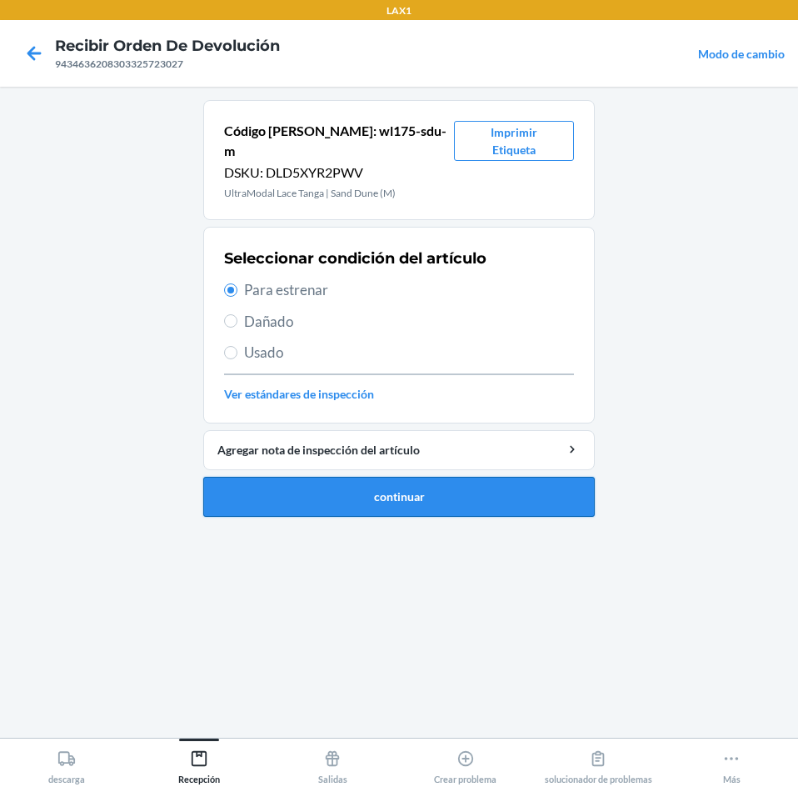
click at [422, 488] on button "continuar" at bounding box center [399, 497] width 392 height 40
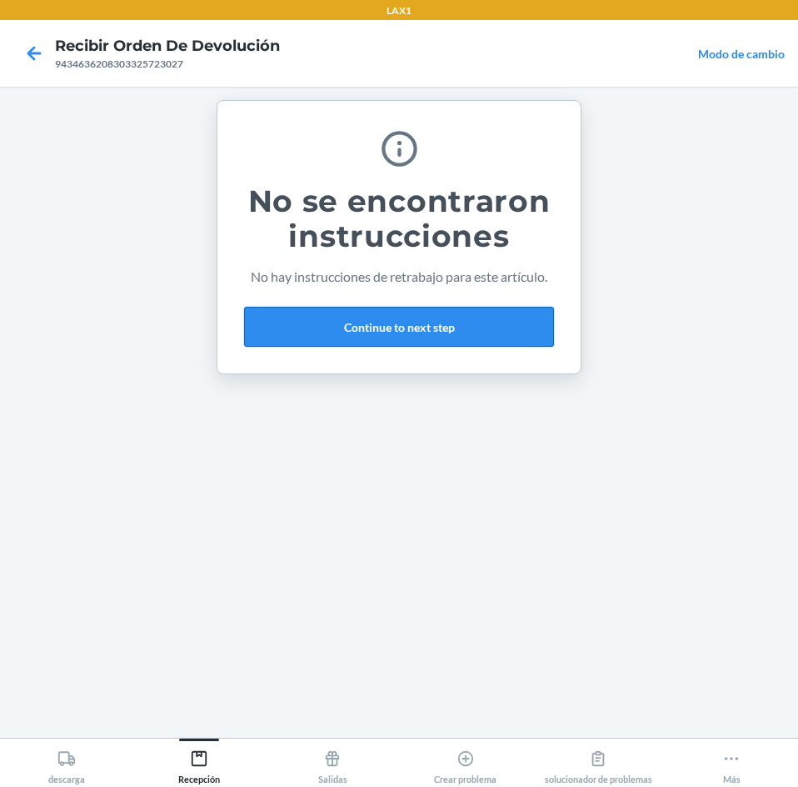
click at [429, 323] on button "Continue to next step" at bounding box center [399, 327] width 310 height 40
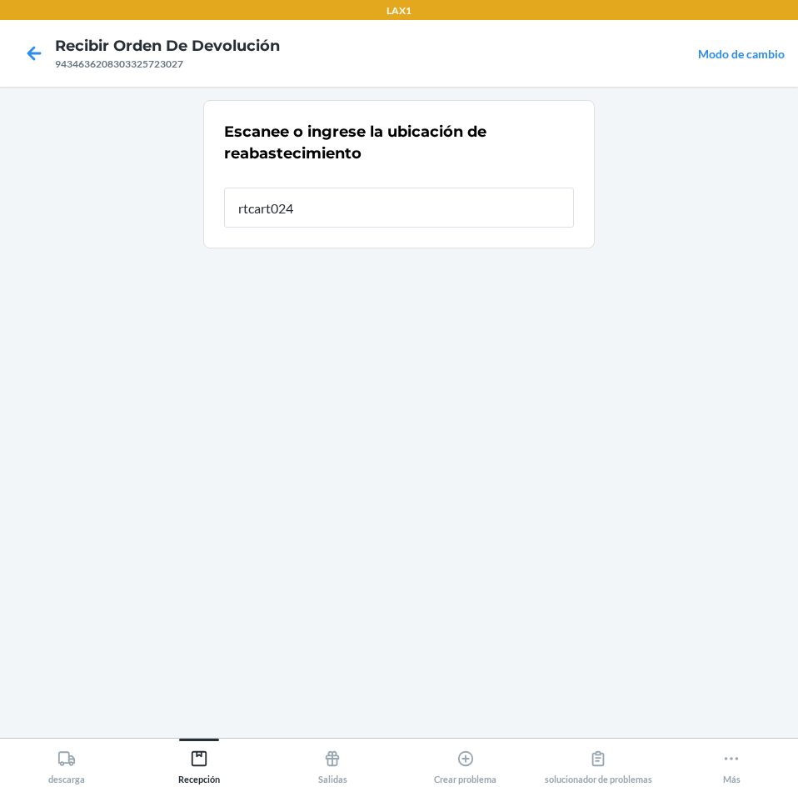
type input "rtcart024"
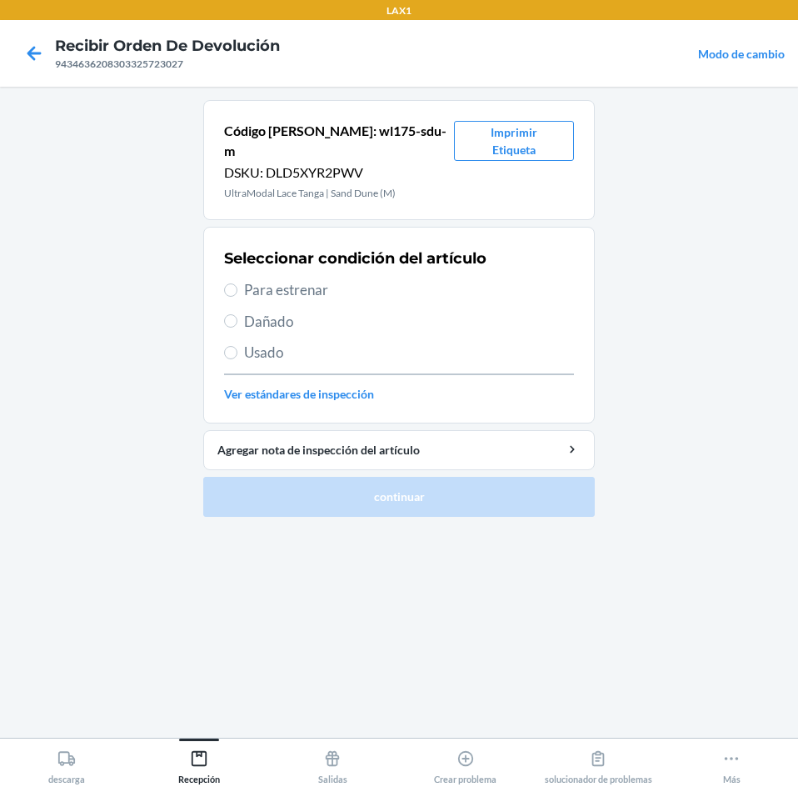
click at [291, 279] on span "Para estrenar" at bounding box center [409, 290] width 330 height 22
click at [237, 283] on input "Para estrenar" at bounding box center [230, 289] width 13 height 13
radio input "true"
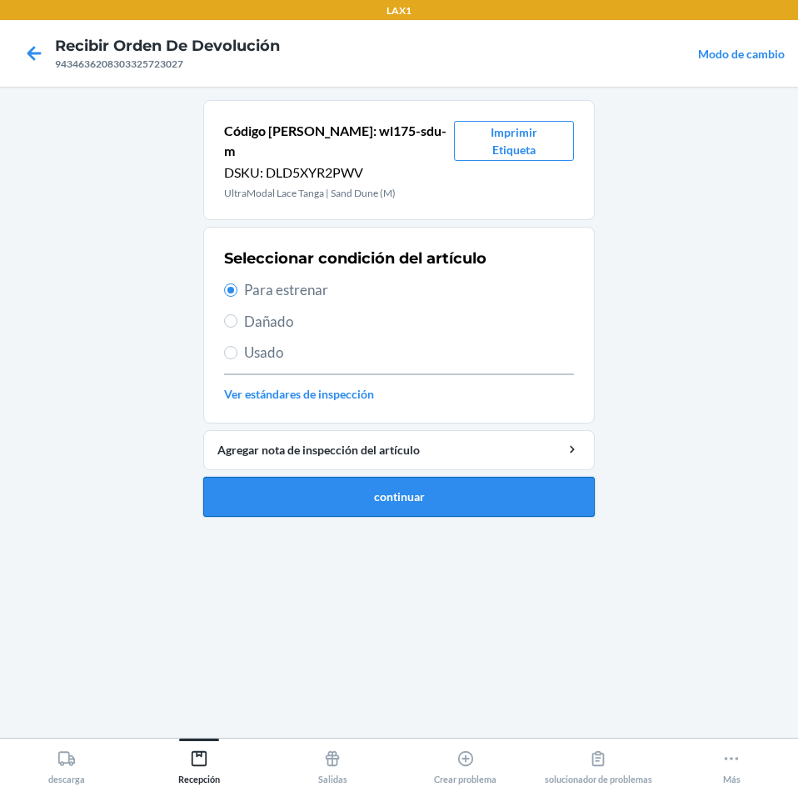
click at [331, 479] on button "continuar" at bounding box center [399, 497] width 392 height 40
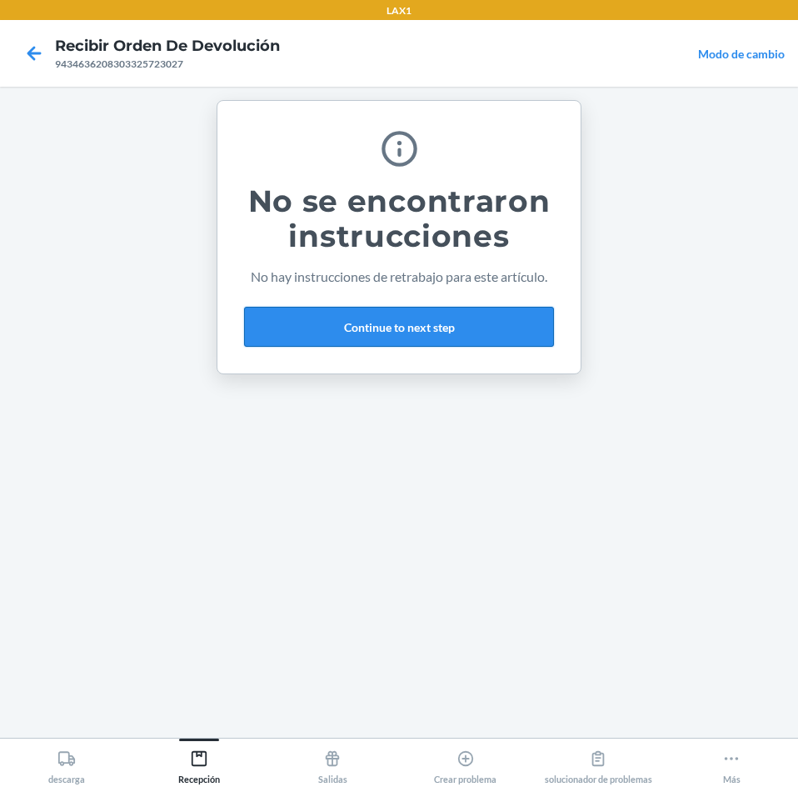
click at [488, 324] on button "Continue to next step" at bounding box center [399, 327] width 310 height 40
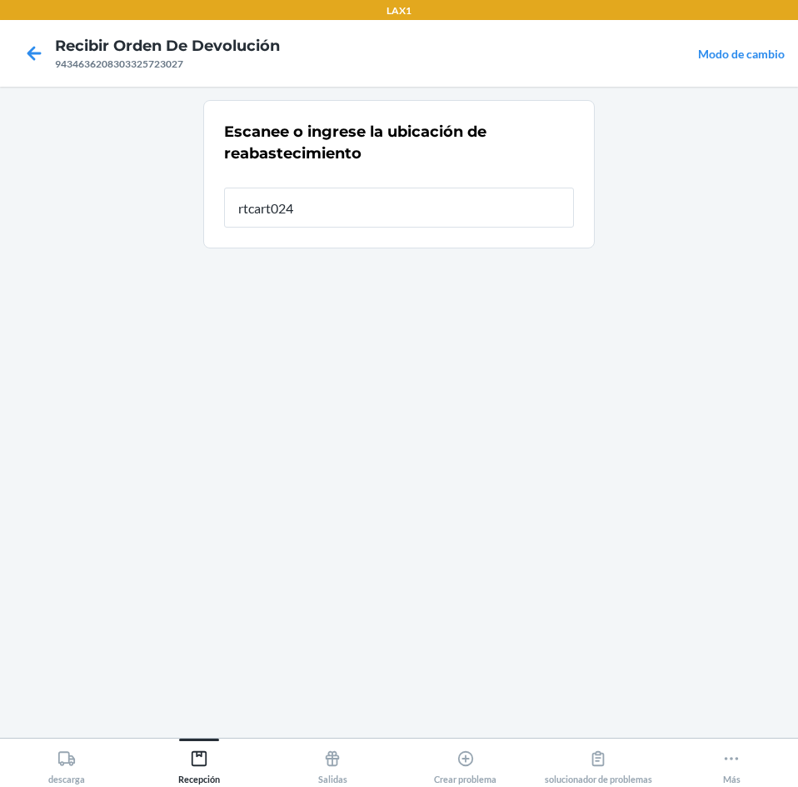
type input "rtcart024"
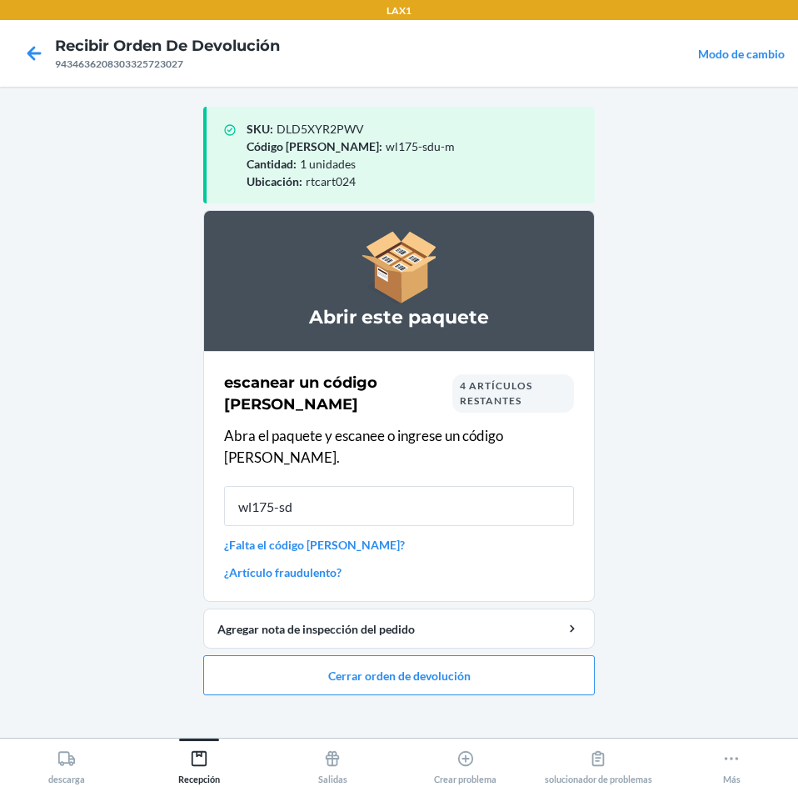
type input "wl175-sdu"
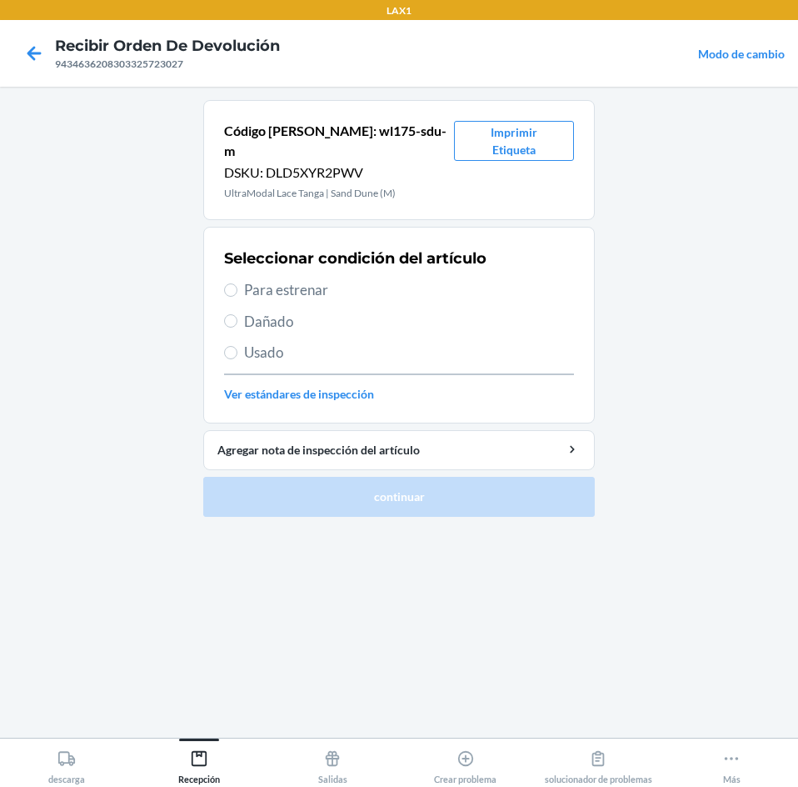
click at [227, 279] on label "Para estrenar" at bounding box center [399, 290] width 350 height 22
click at [227, 283] on input "Para estrenar" at bounding box center [230, 289] width 13 height 13
radio input "true"
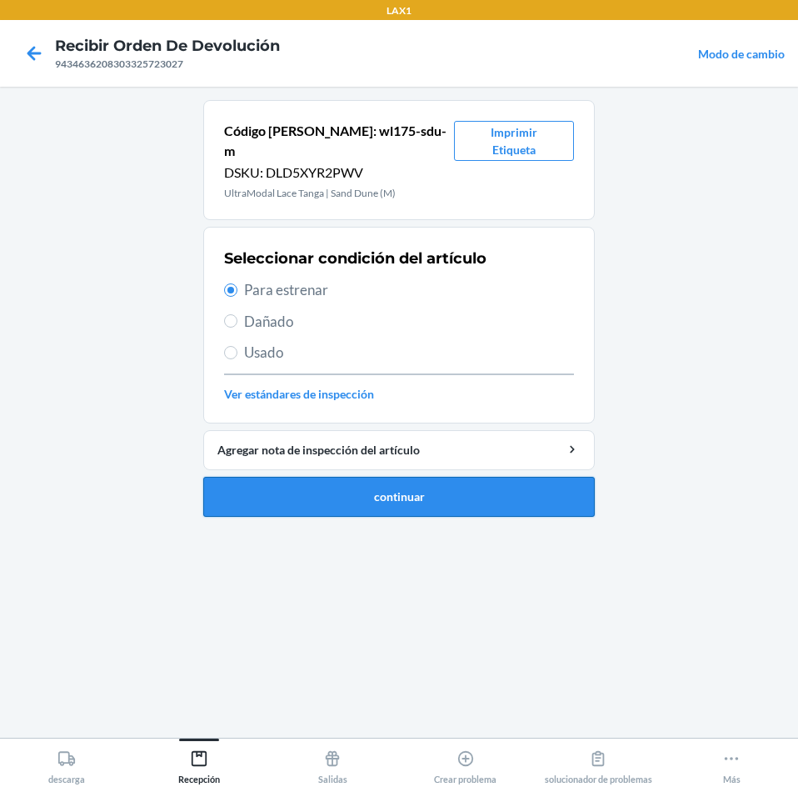
click at [302, 477] on button "continuar" at bounding box center [399, 497] width 392 height 40
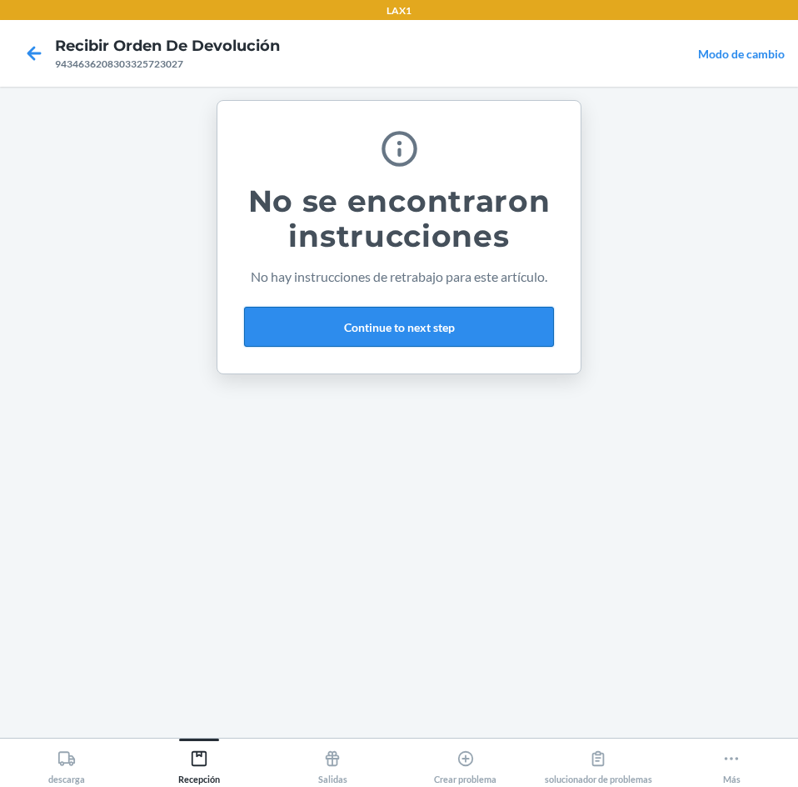
click at [490, 333] on button "Continue to next step" at bounding box center [399, 327] width 310 height 40
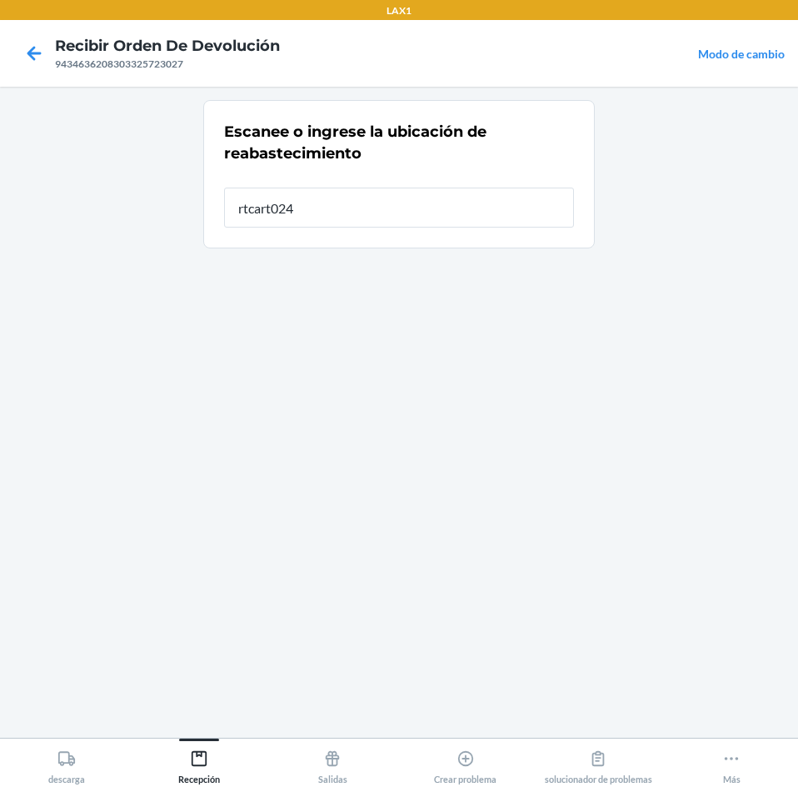
type input "rtcart024"
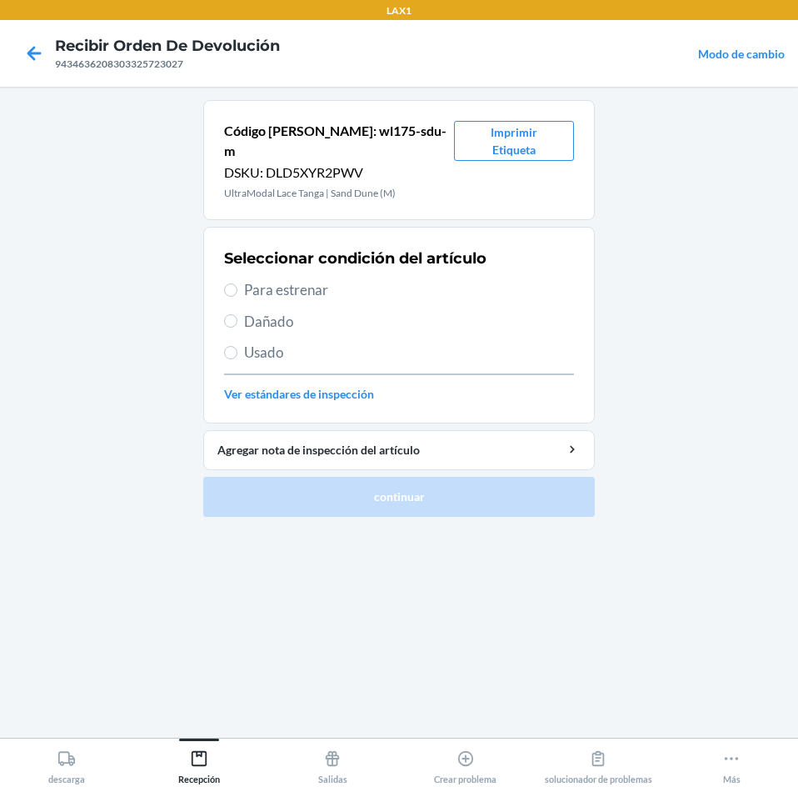
click at [263, 279] on span "Para estrenar" at bounding box center [409, 290] width 330 height 22
click at [237, 283] on input "Para estrenar" at bounding box center [230, 289] width 13 height 13
radio input "true"
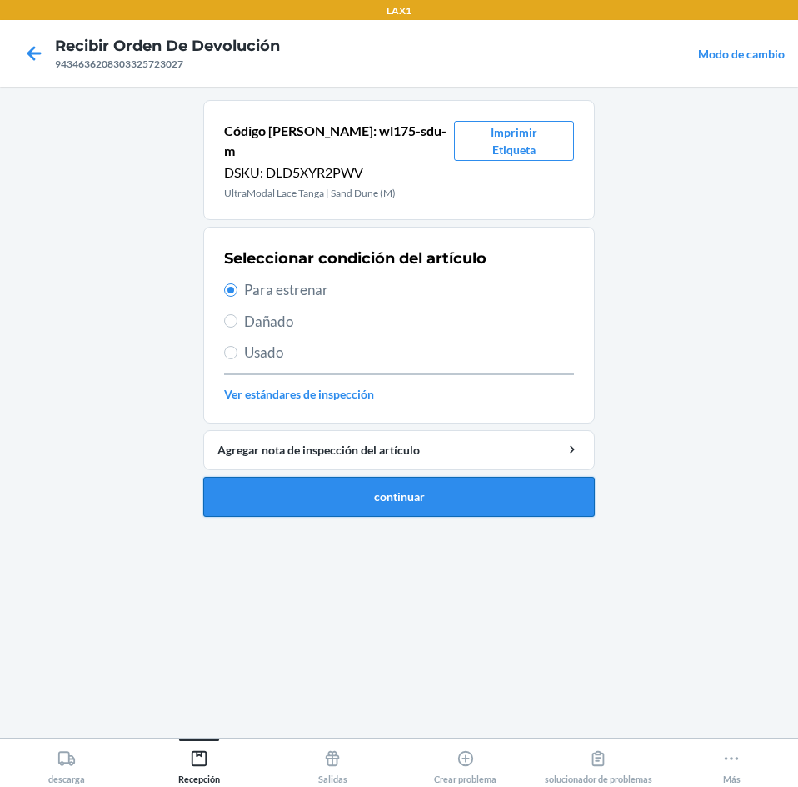
click at [298, 482] on button "continuar" at bounding box center [399, 497] width 392 height 40
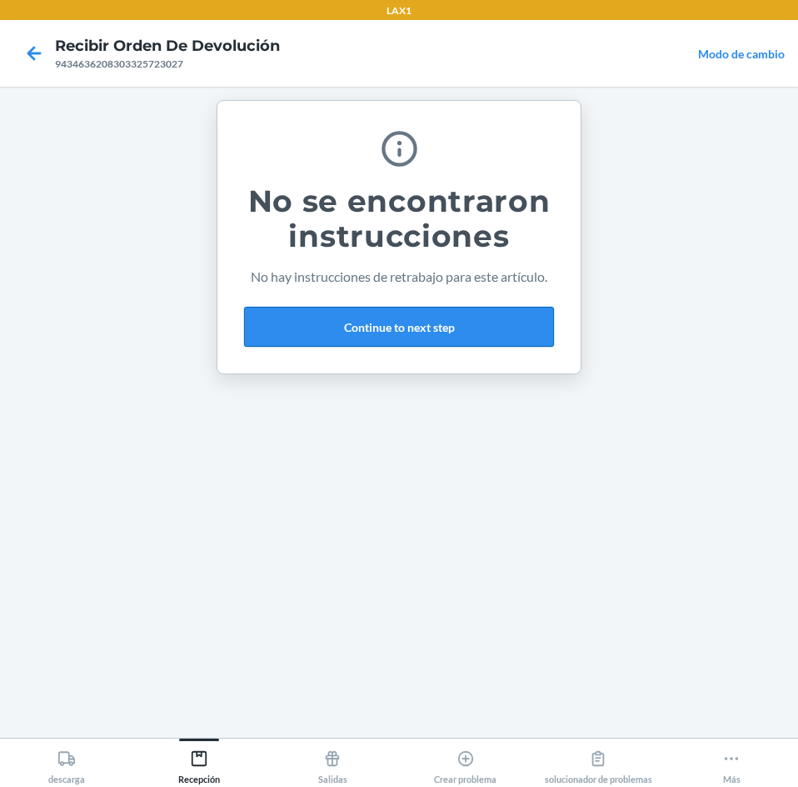
click at [376, 317] on button "Continue to next step" at bounding box center [399, 327] width 310 height 40
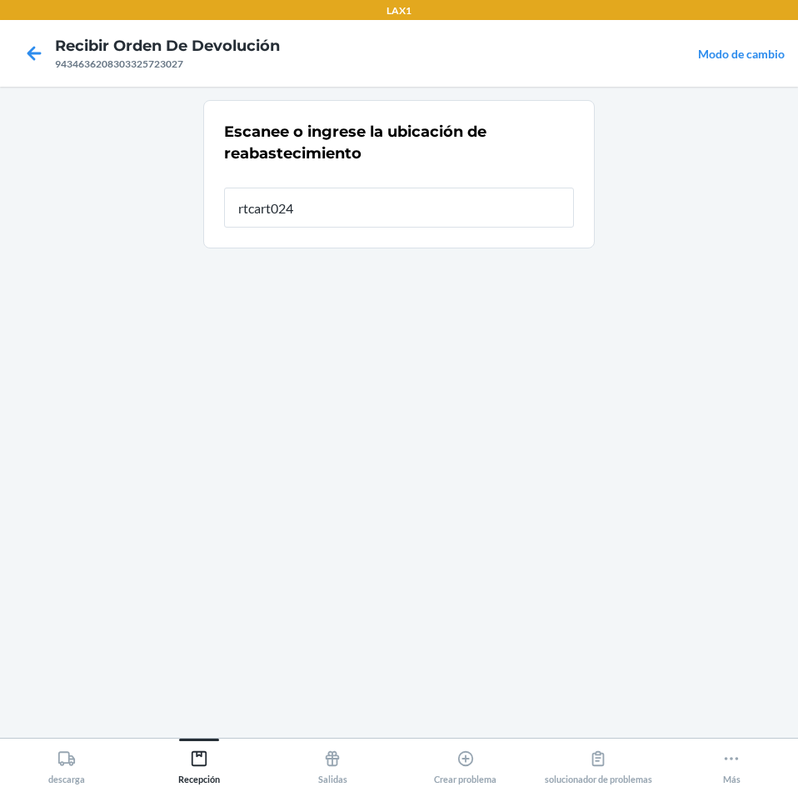
type input "rtcart024"
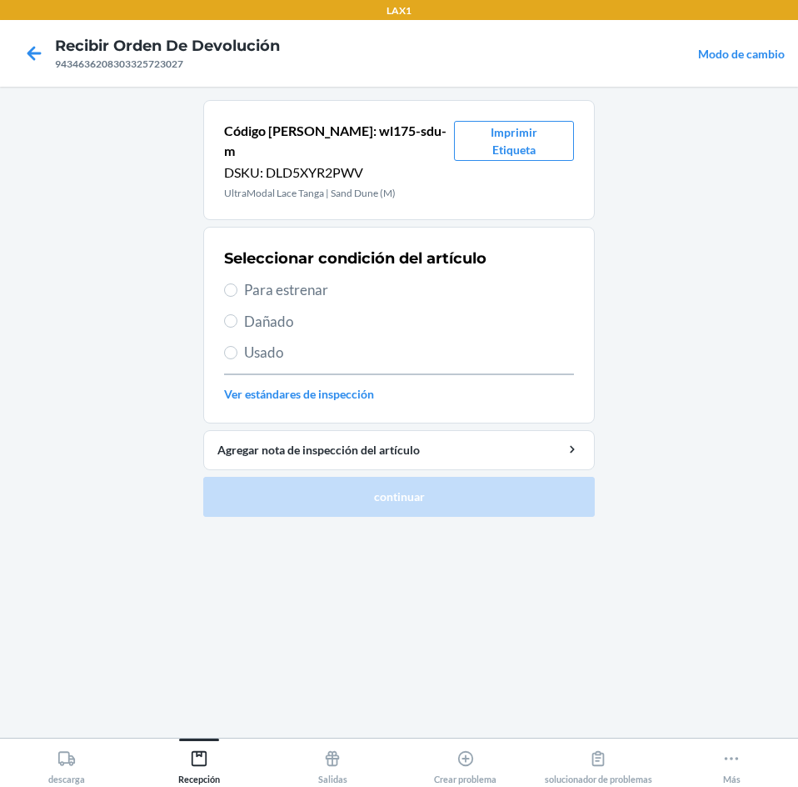
click at [263, 342] on span "Usado" at bounding box center [409, 353] width 330 height 22
click at [237, 346] on input "Usado" at bounding box center [230, 352] width 13 height 13
radio input "true"
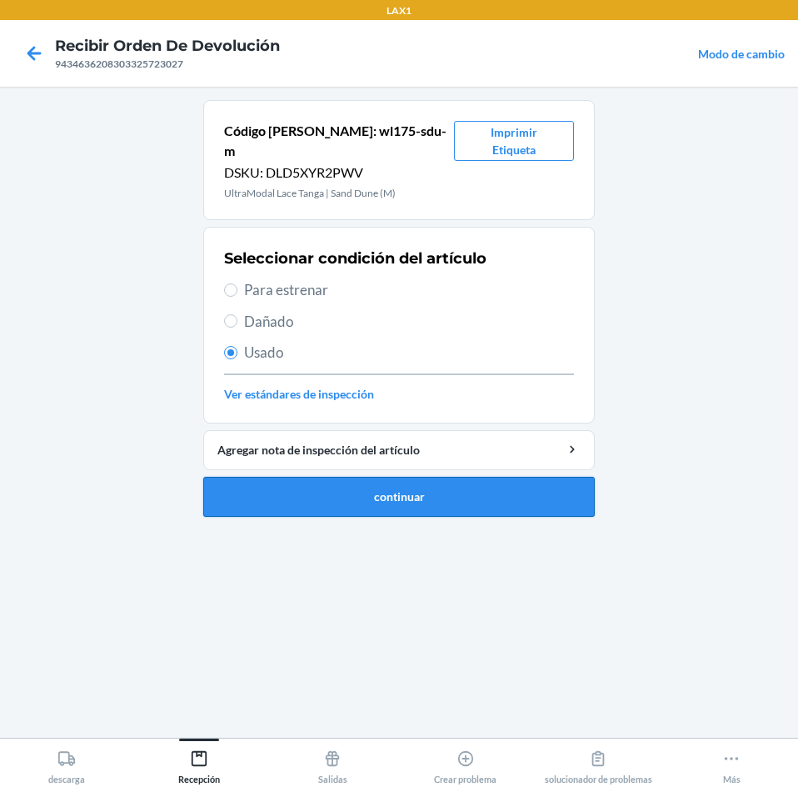
click at [267, 480] on button "continuar" at bounding box center [399, 497] width 392 height 40
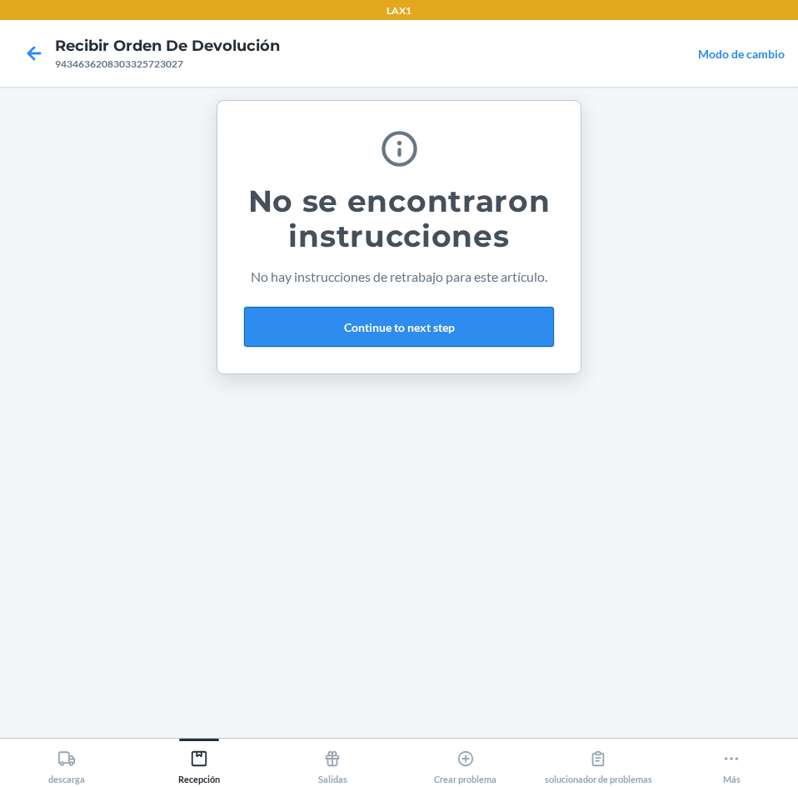
click at [364, 323] on button "Continue to next step" at bounding box center [399, 327] width 310 height 40
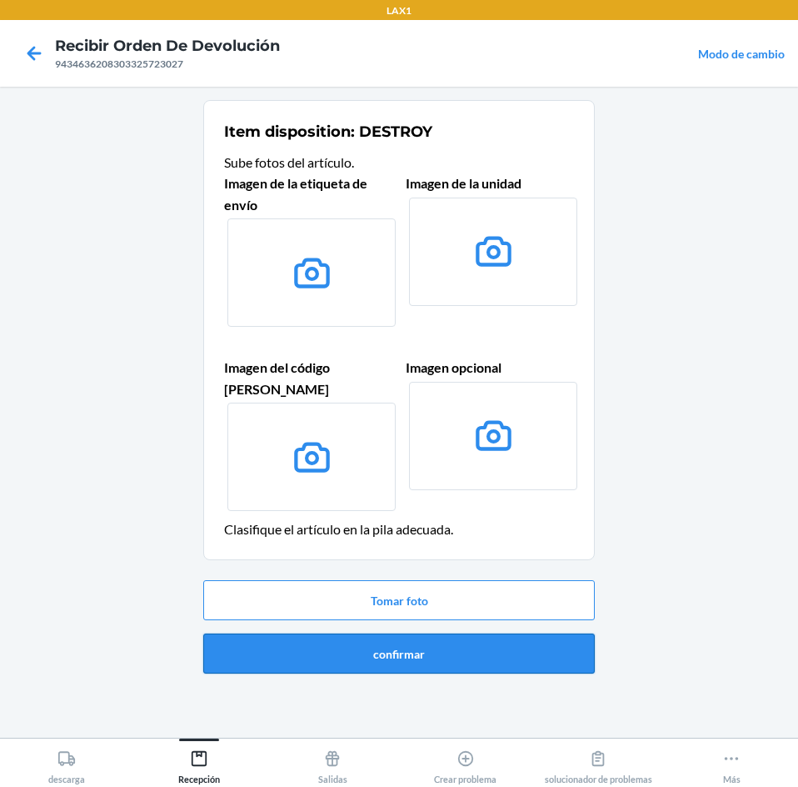
click at [415, 636] on button "confirmar" at bounding box center [399, 653] width 392 height 40
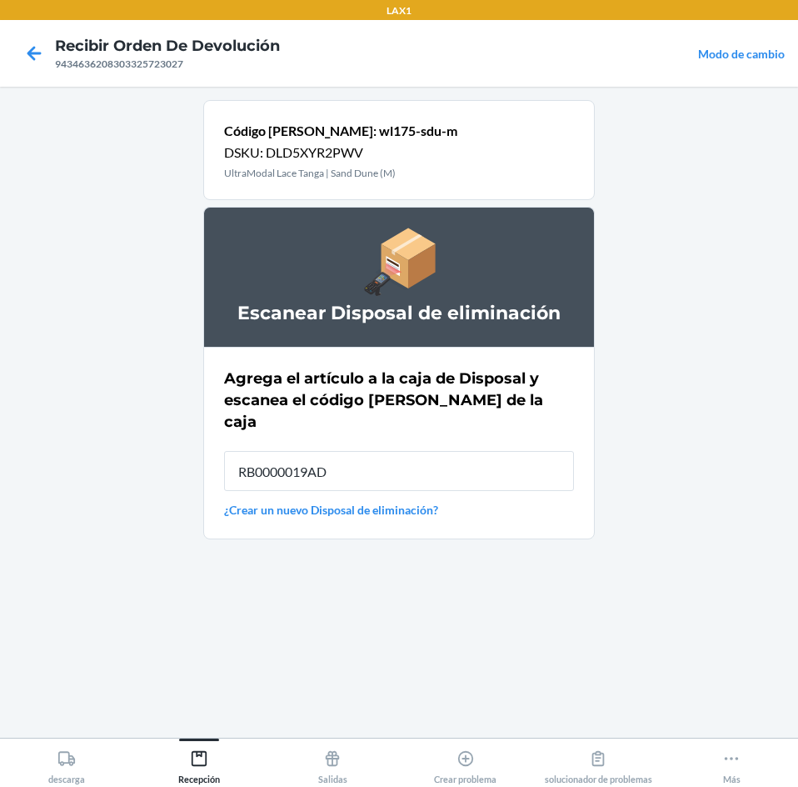
type input "RB0000019AD"
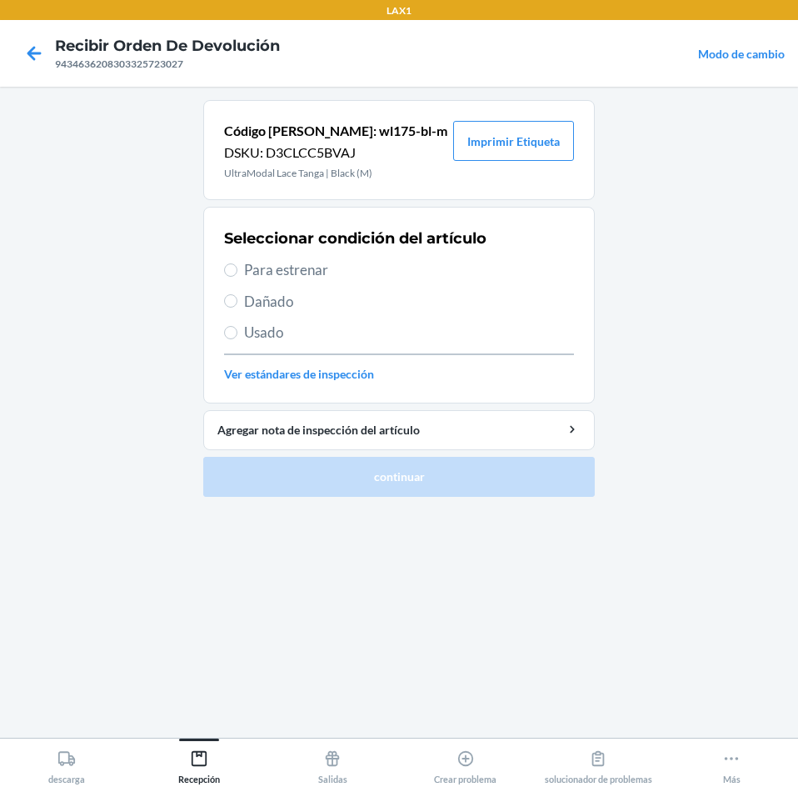
click at [260, 328] on span "Usado" at bounding box center [409, 333] width 330 height 22
click at [237, 328] on input "Usado" at bounding box center [230, 332] width 13 height 13
radio input "true"
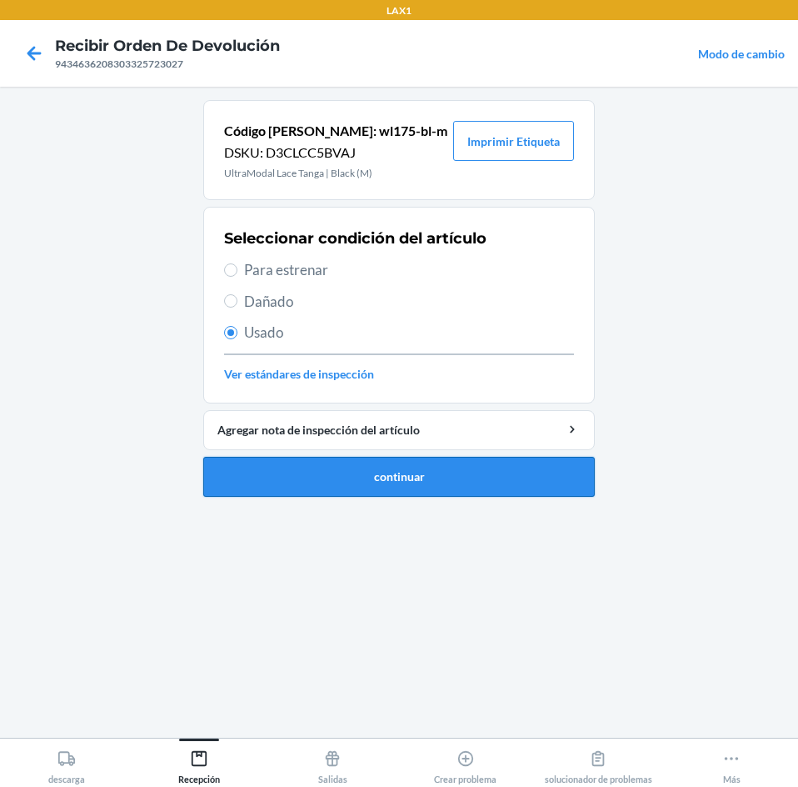
click at [319, 469] on button "continuar" at bounding box center [399, 477] width 392 height 40
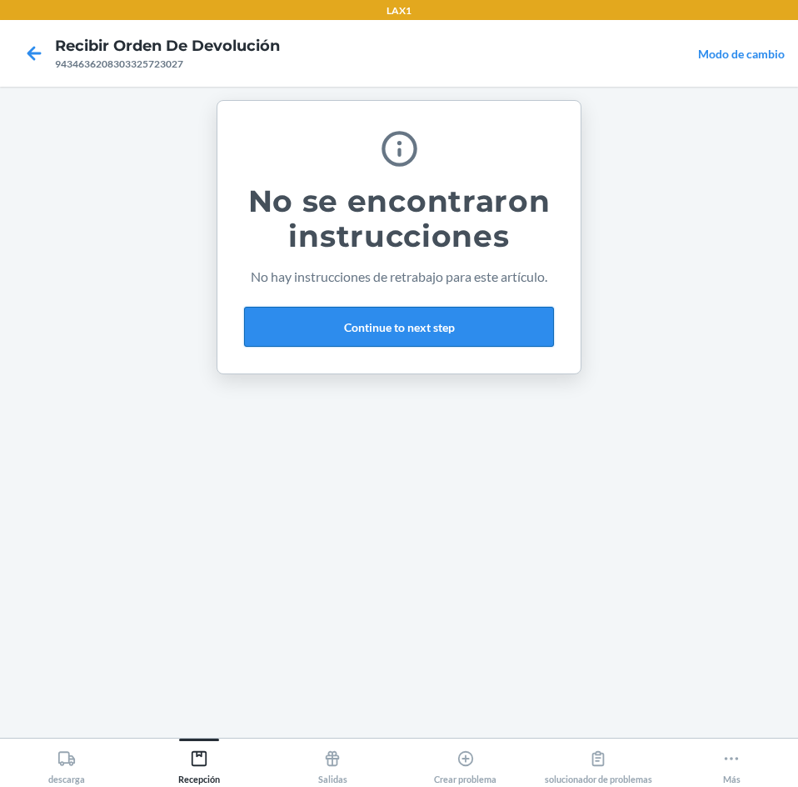
click at [505, 326] on button "Continue to next step" at bounding box center [399, 327] width 310 height 40
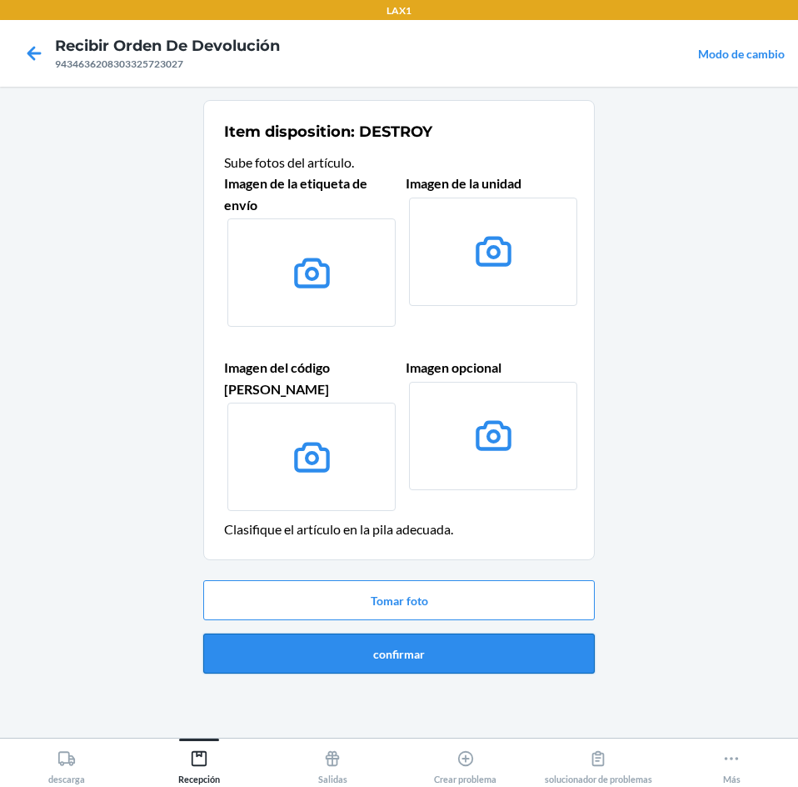
click at [510, 633] on button "confirmar" at bounding box center [399, 653] width 392 height 40
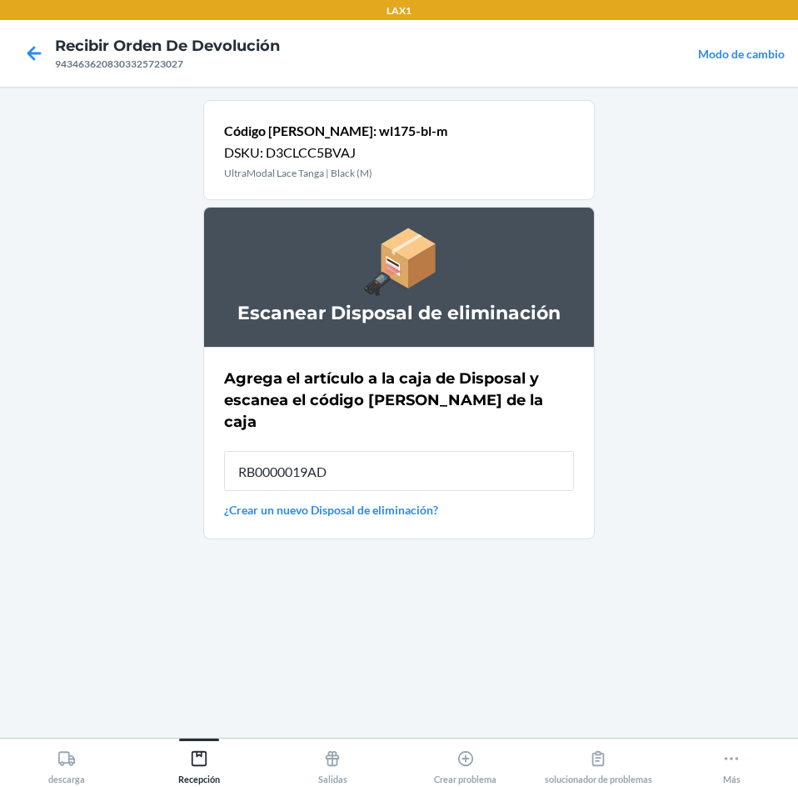
type input "RB0000019AD"
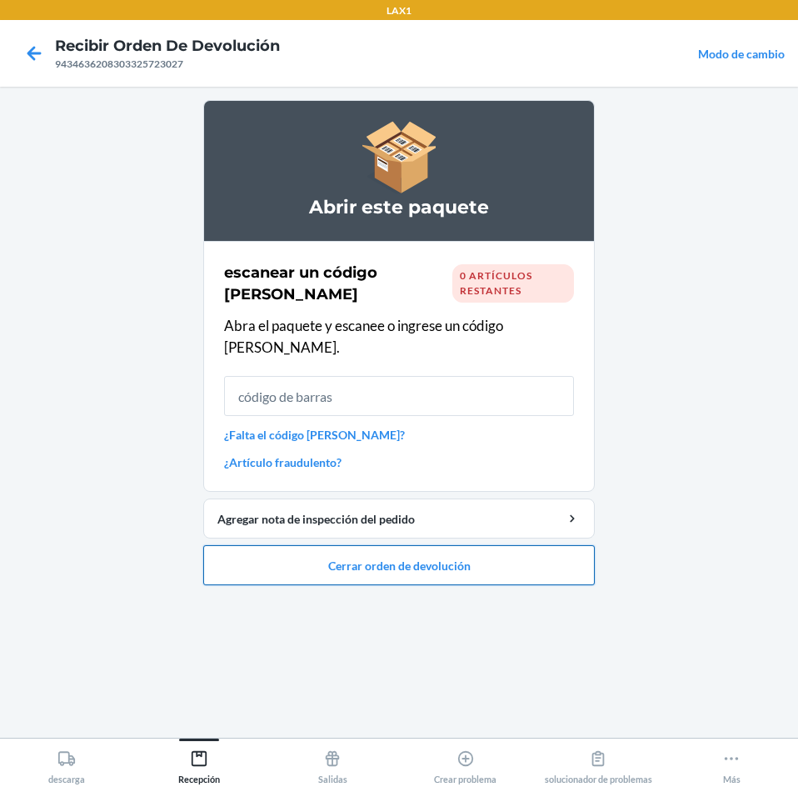
click at [545, 545] on button "Cerrar orden de devolución" at bounding box center [399, 565] width 392 height 40
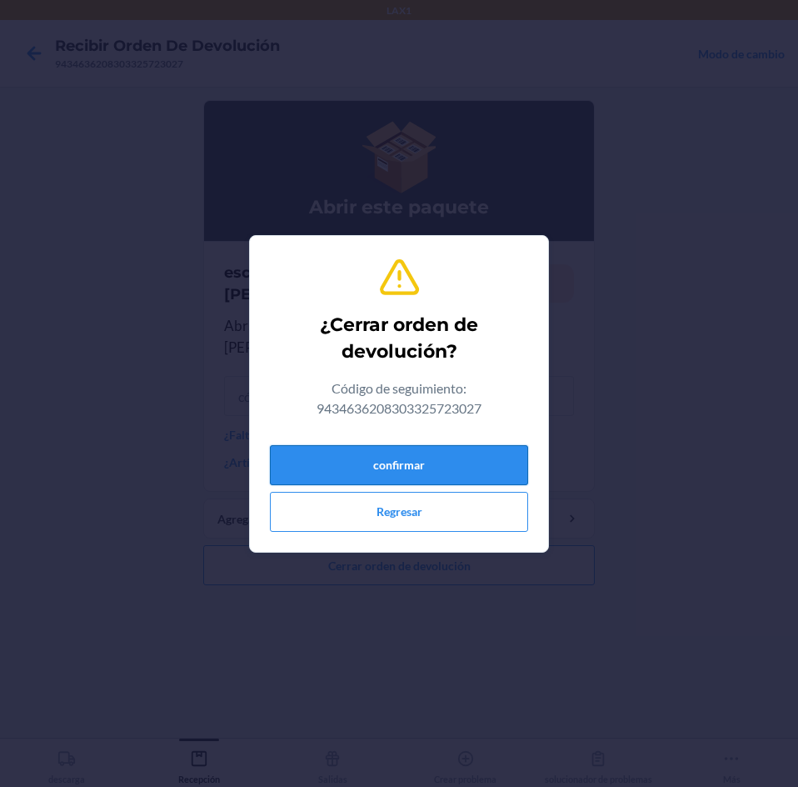
click at [507, 470] on button "confirmar" at bounding box center [399, 465] width 258 height 40
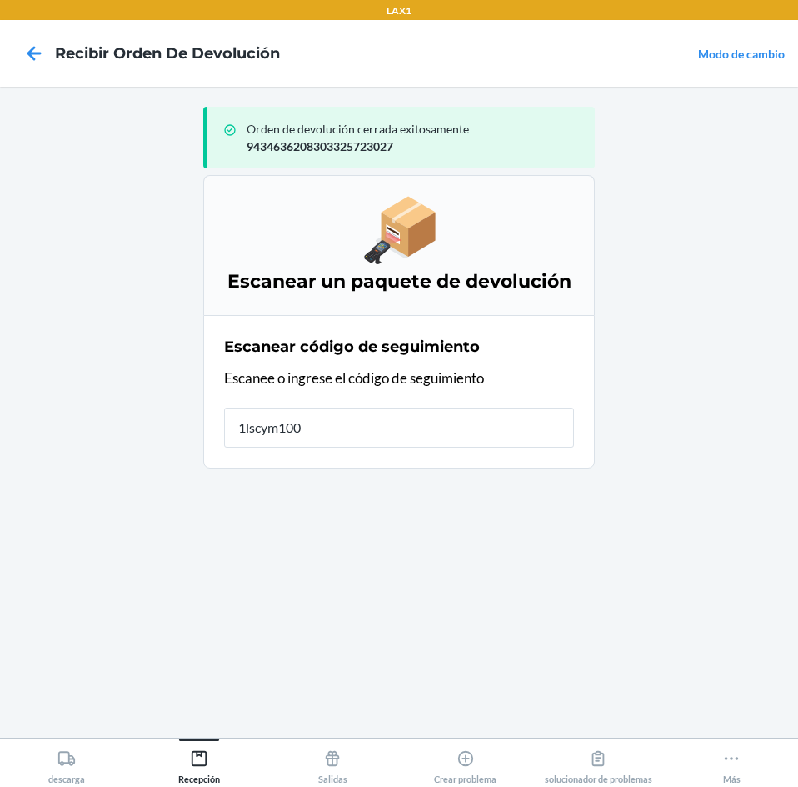
type input "1lscym1005"
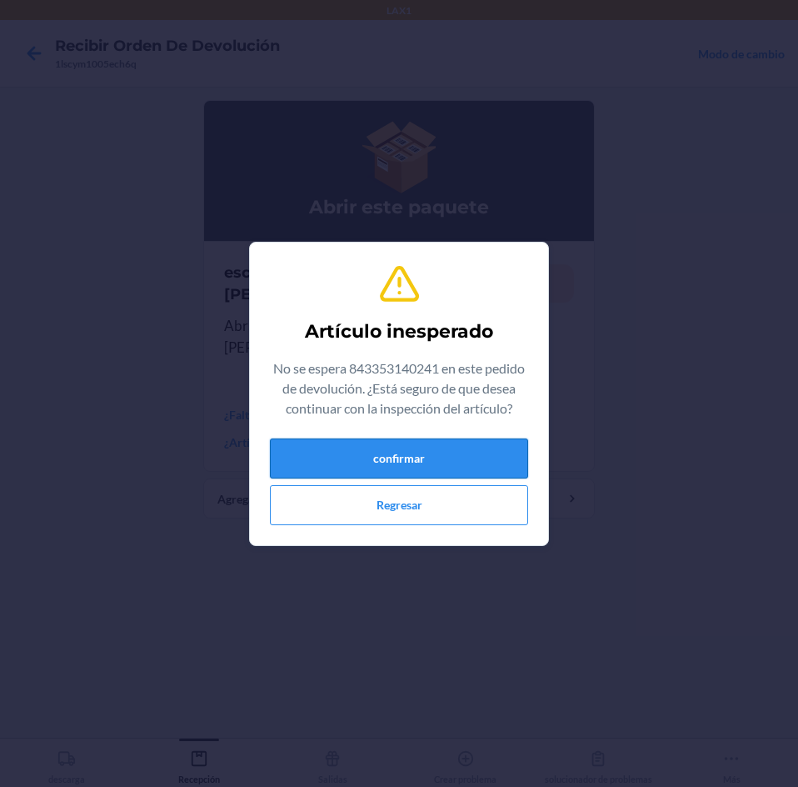
click at [483, 475] on button "confirmar" at bounding box center [399, 458] width 258 height 40
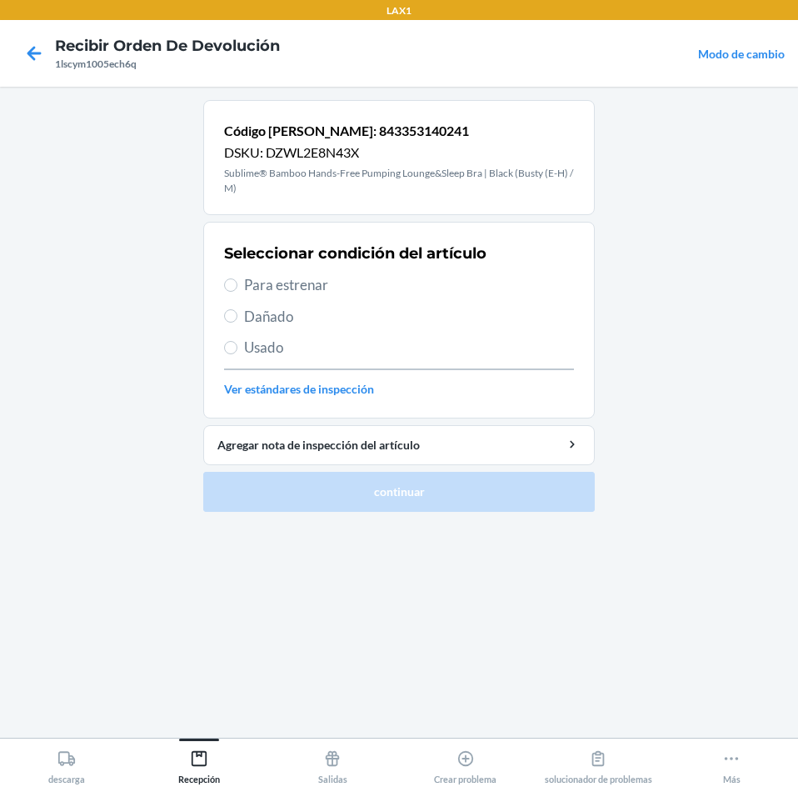
click at [277, 274] on span "Para estrenar" at bounding box center [409, 285] width 330 height 22
click at [237, 278] on input "Para estrenar" at bounding box center [230, 284] width 13 height 13
radio input "true"
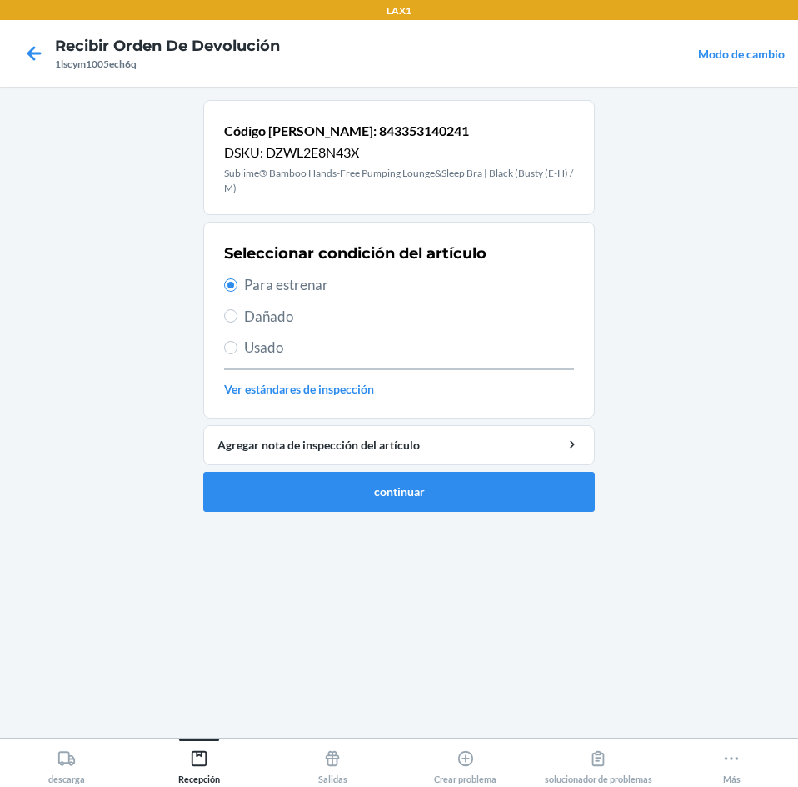
click at [431, 512] on ol "Código [PERSON_NAME]: 843353140241 DSKU: DZWL2E8N43X Sublime® Bamboo Hands-Free…" at bounding box center [399, 312] width 392 height 425
click at [464, 487] on button "continuar" at bounding box center [399, 492] width 392 height 40
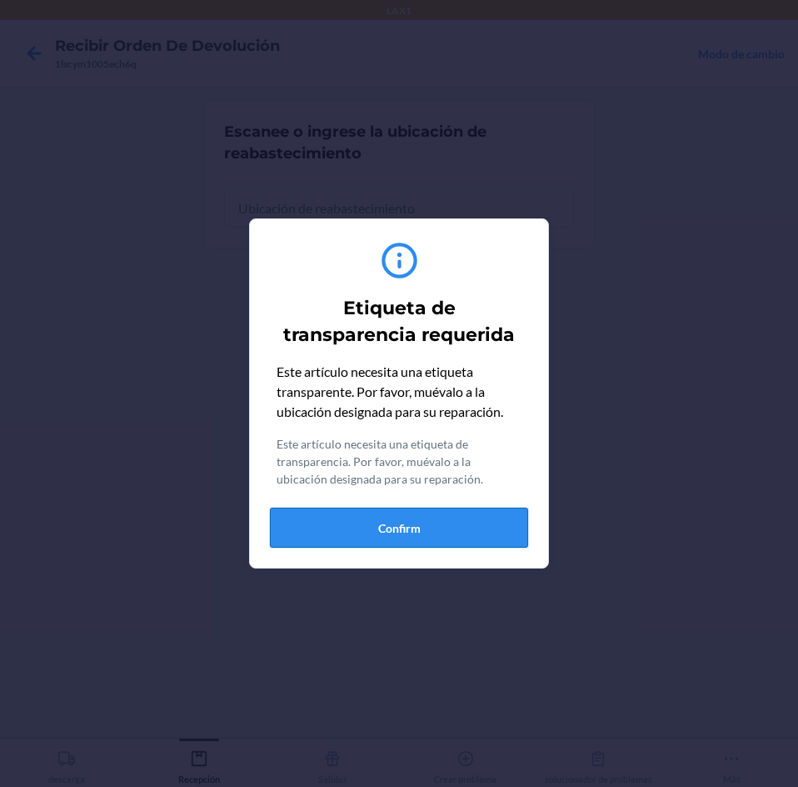
click at [456, 535] on button "Confirm" at bounding box center [399, 527] width 258 height 40
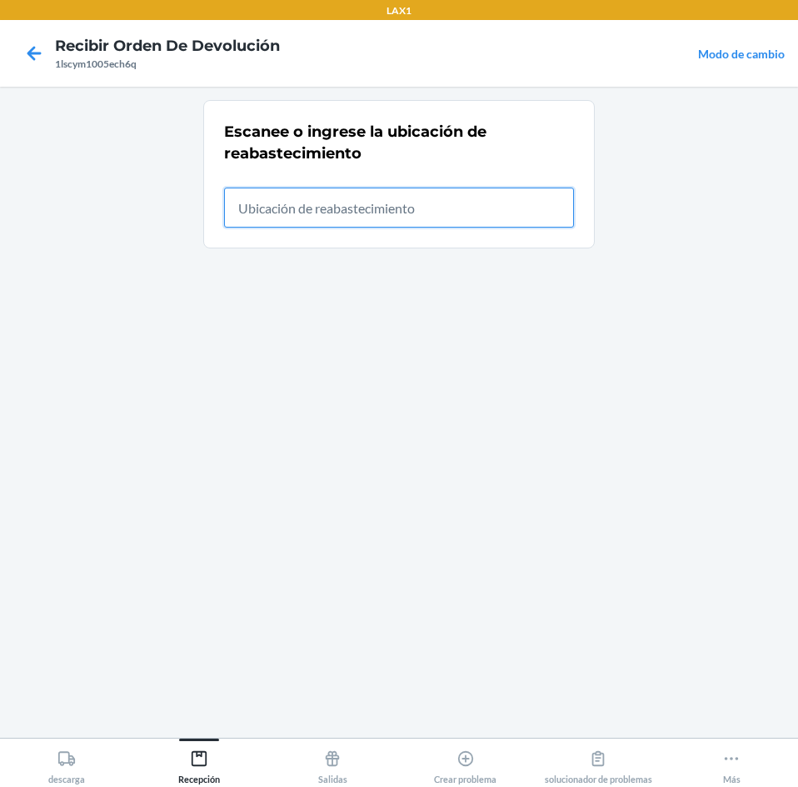
click at [507, 201] on input "text" at bounding box center [399, 207] width 350 height 40
type input "rtcart024"
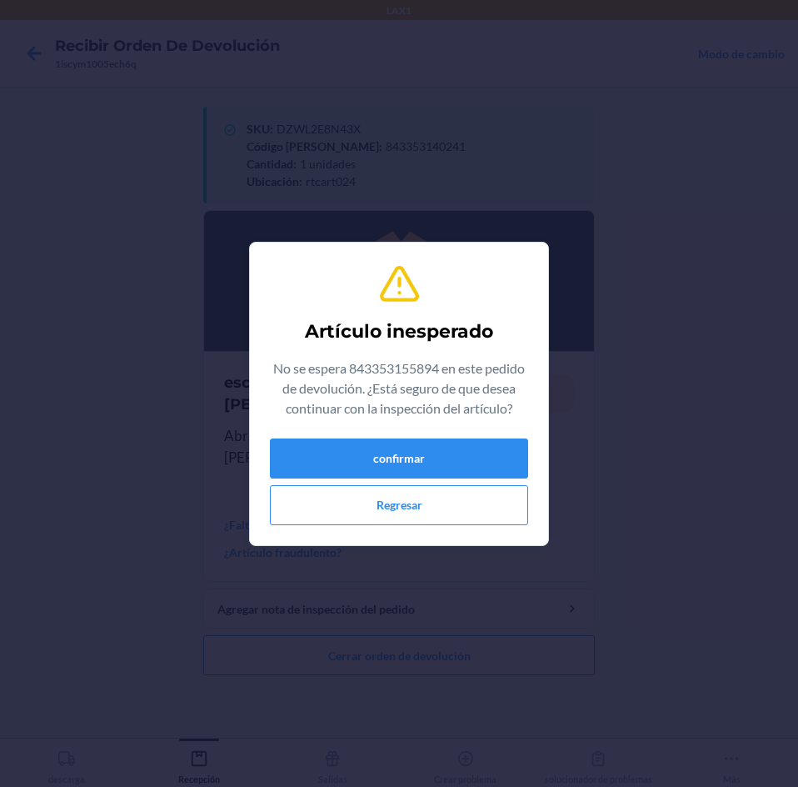
click at [430, 478] on div "confirmar Regresar" at bounding box center [399, 481] width 258 height 87
click at [427, 454] on button "confirmar" at bounding box center [399, 458] width 258 height 40
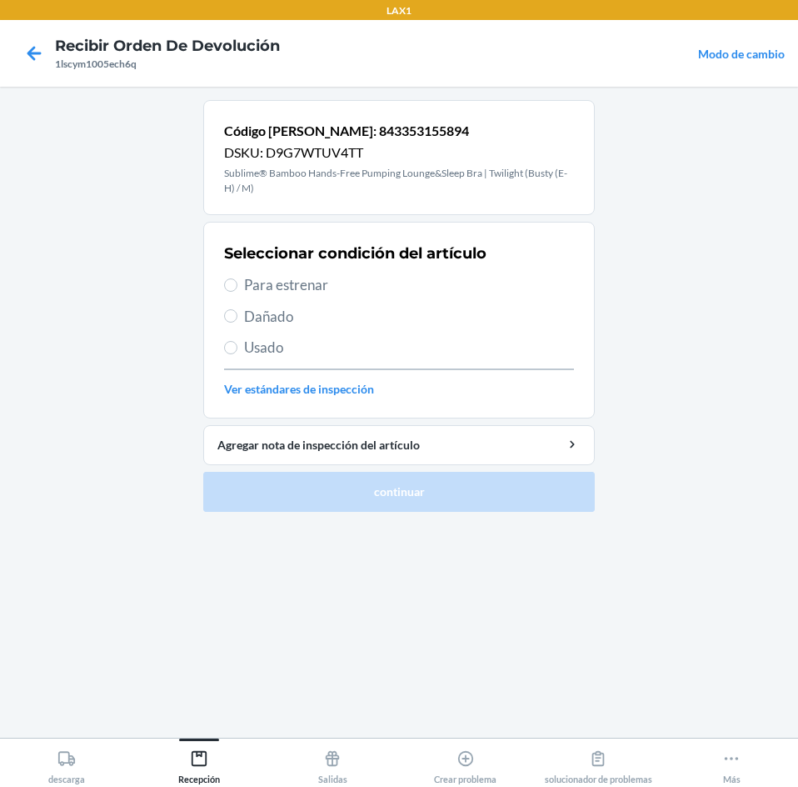
click at [262, 289] on span "Para estrenar" at bounding box center [409, 285] width 330 height 22
click at [237, 289] on input "Para estrenar" at bounding box center [230, 284] width 13 height 13
radio input "true"
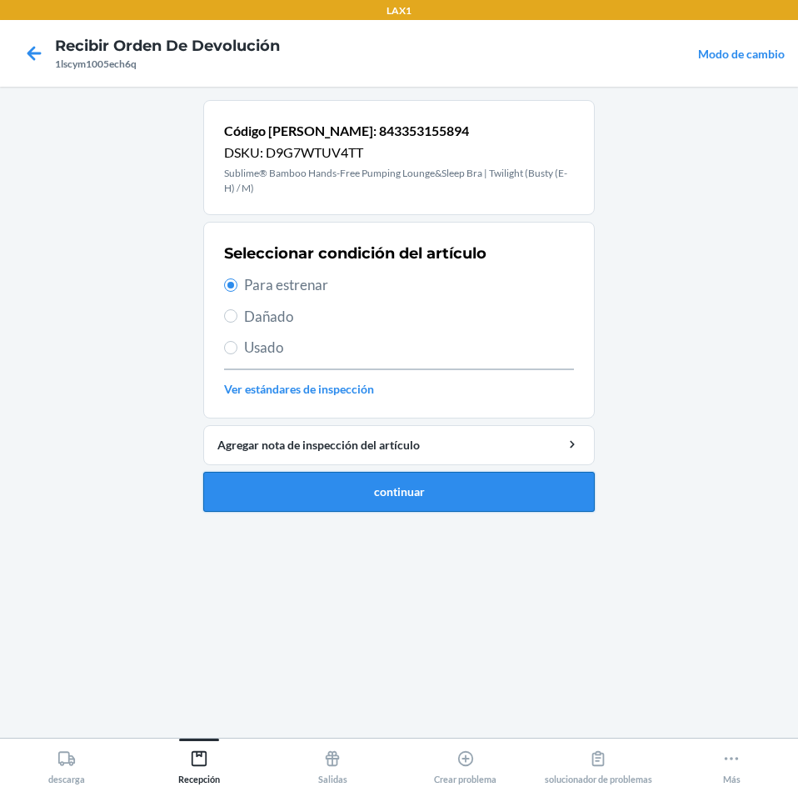
click at [280, 474] on button "continuar" at bounding box center [399, 492] width 392 height 40
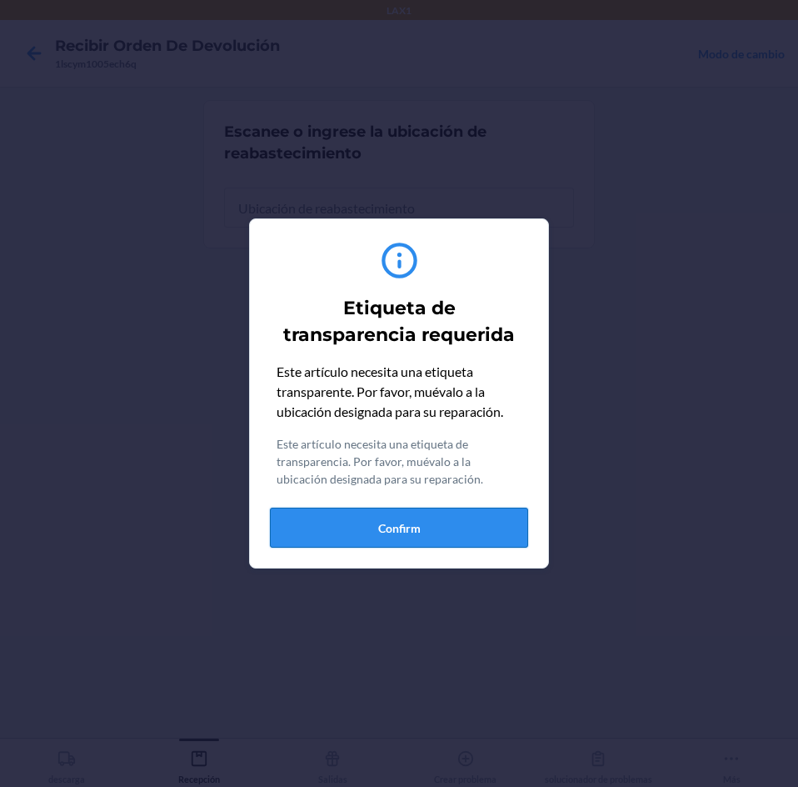
click at [430, 512] on button "Confirm" at bounding box center [399, 527] width 258 height 40
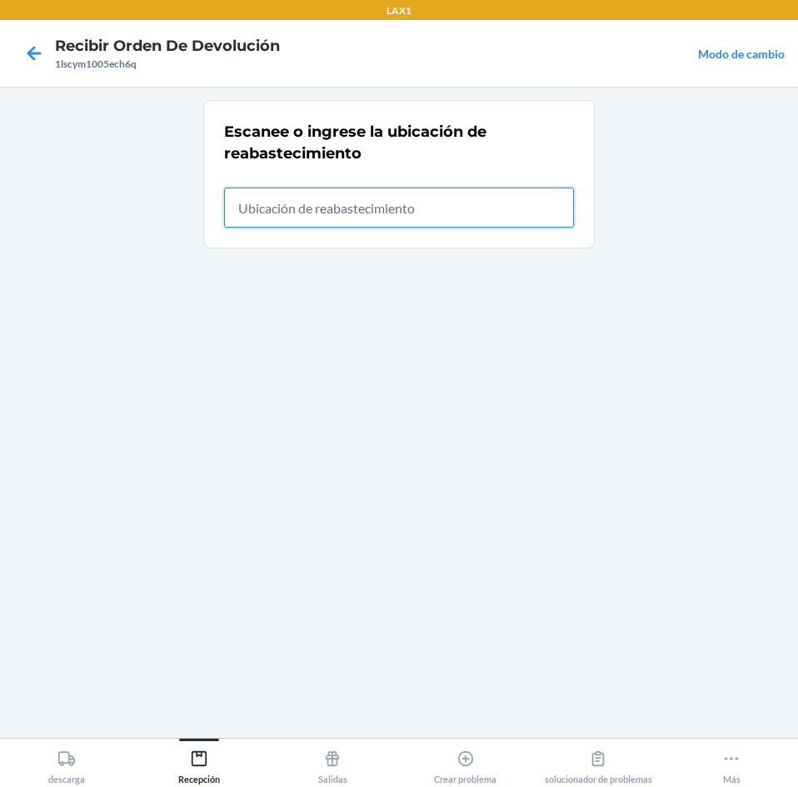
click at [465, 224] on input "text" at bounding box center [399, 207] width 350 height 40
type input "rtcart024"
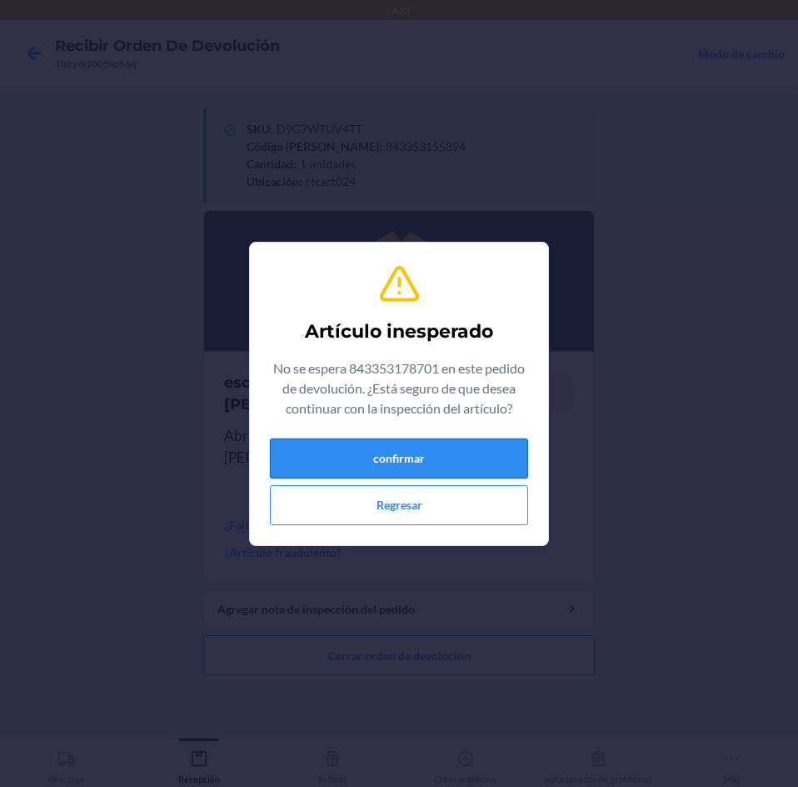
click at [457, 467] on button "confirmar" at bounding box center [399, 458] width 258 height 40
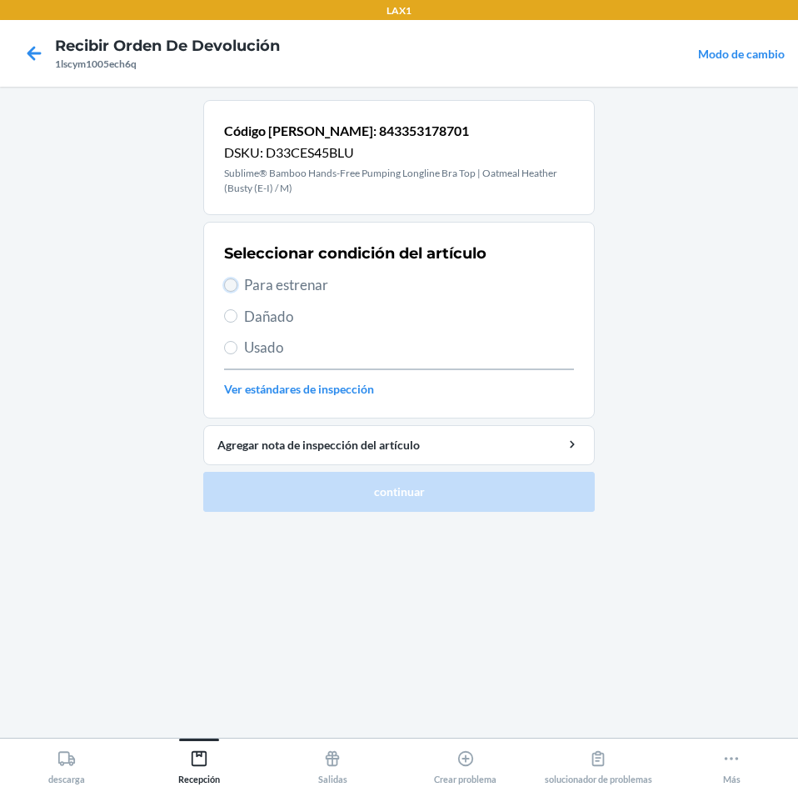
click at [234, 287] on input "Para estrenar" at bounding box center [230, 284] width 13 height 13
radio input "true"
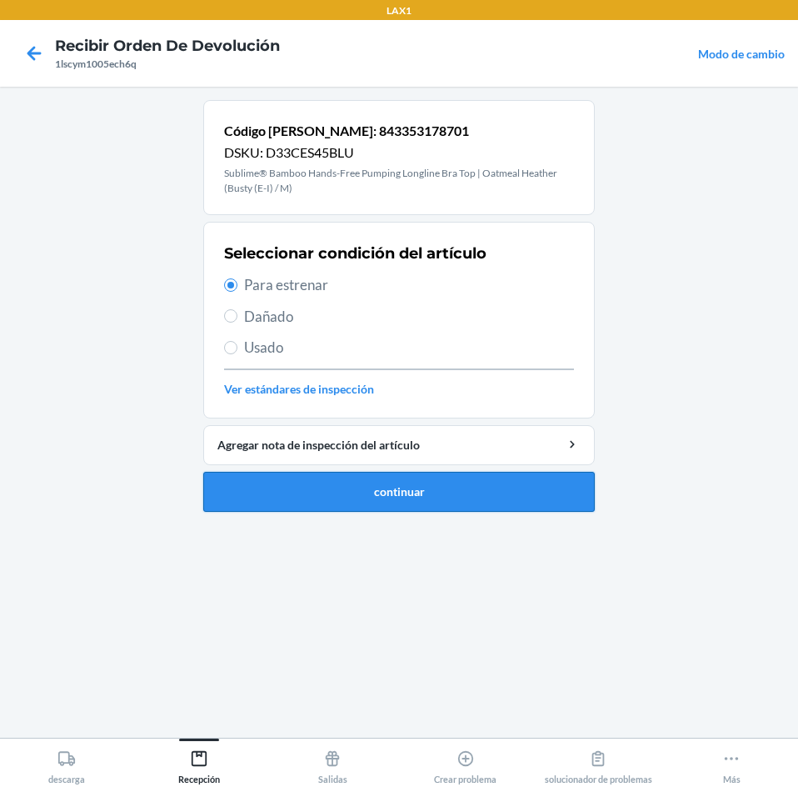
click at [322, 488] on button "continuar" at bounding box center [399, 492] width 392 height 40
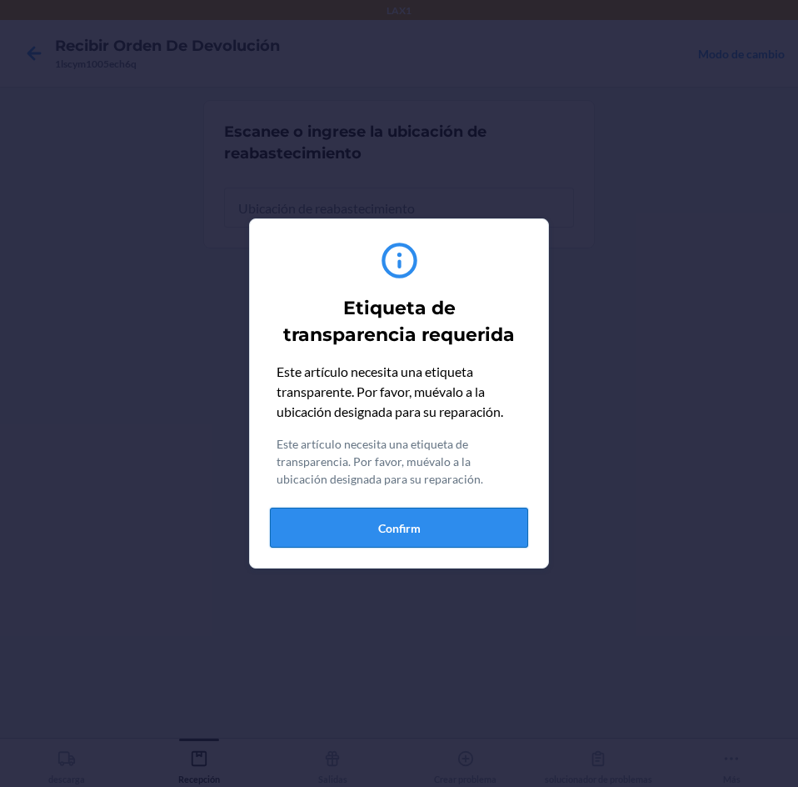
click at [466, 522] on button "Confirm" at bounding box center [399, 527] width 258 height 40
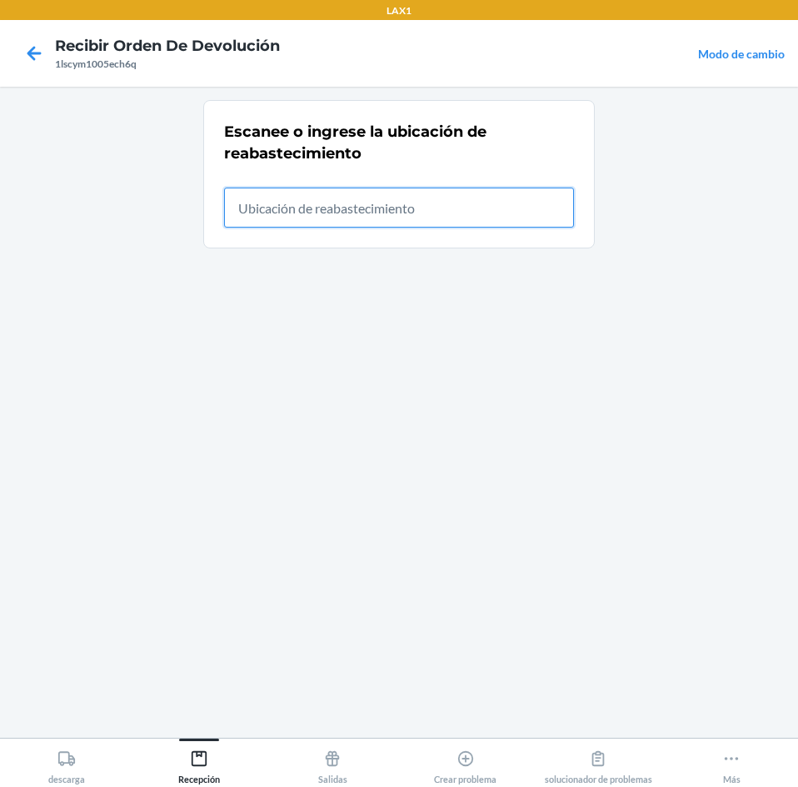
click at [482, 211] on input "text" at bounding box center [399, 207] width 350 height 40
type input "rtcart024"
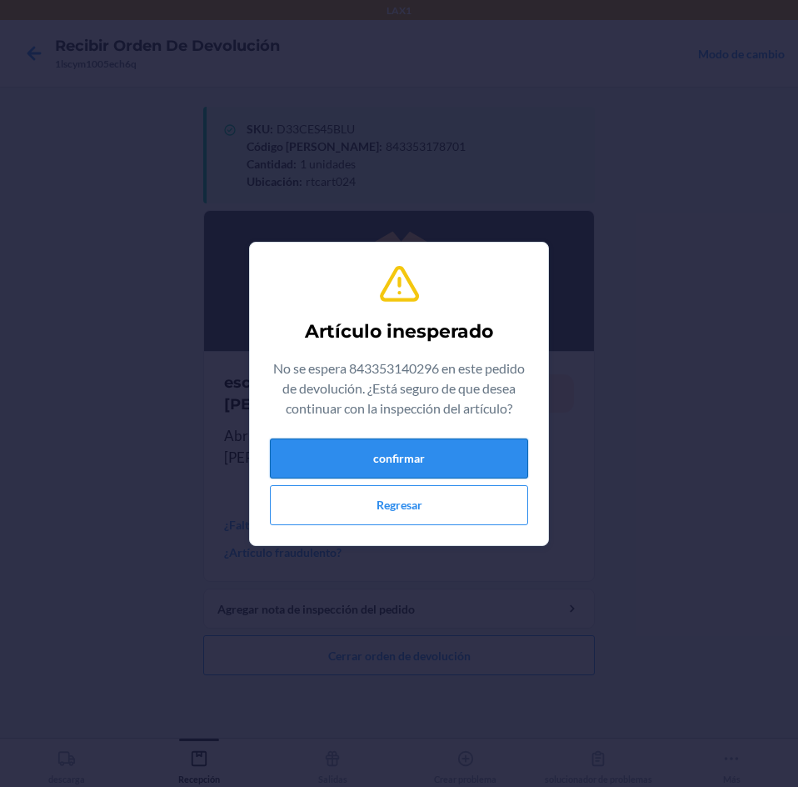
click at [388, 458] on button "confirmar" at bounding box center [399, 458] width 258 height 40
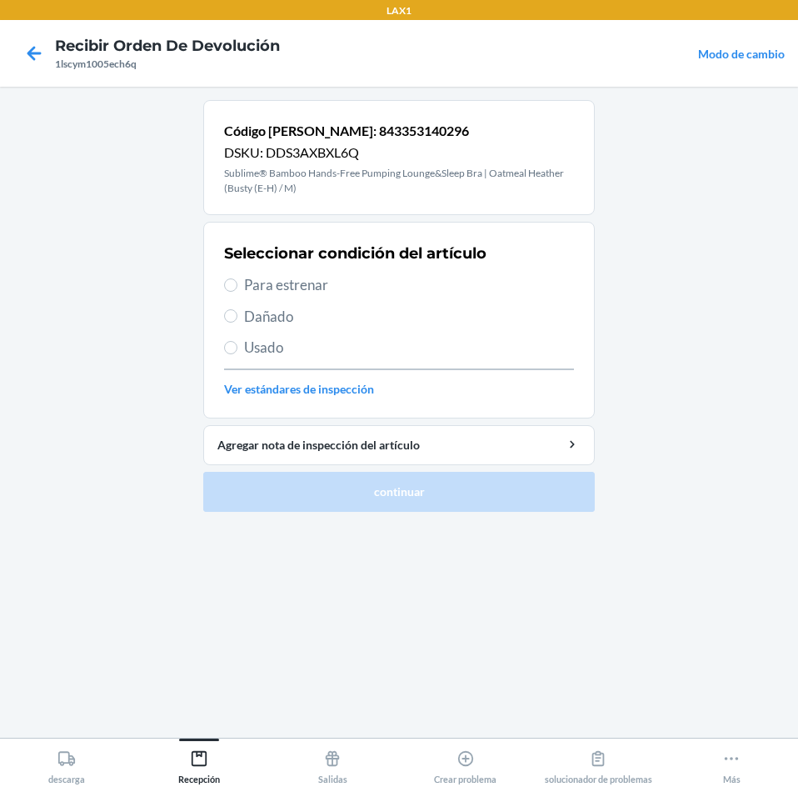
click at [273, 291] on span "Para estrenar" at bounding box center [409, 285] width 330 height 22
click at [237, 291] on input "Para estrenar" at bounding box center [230, 284] width 13 height 13
radio input "true"
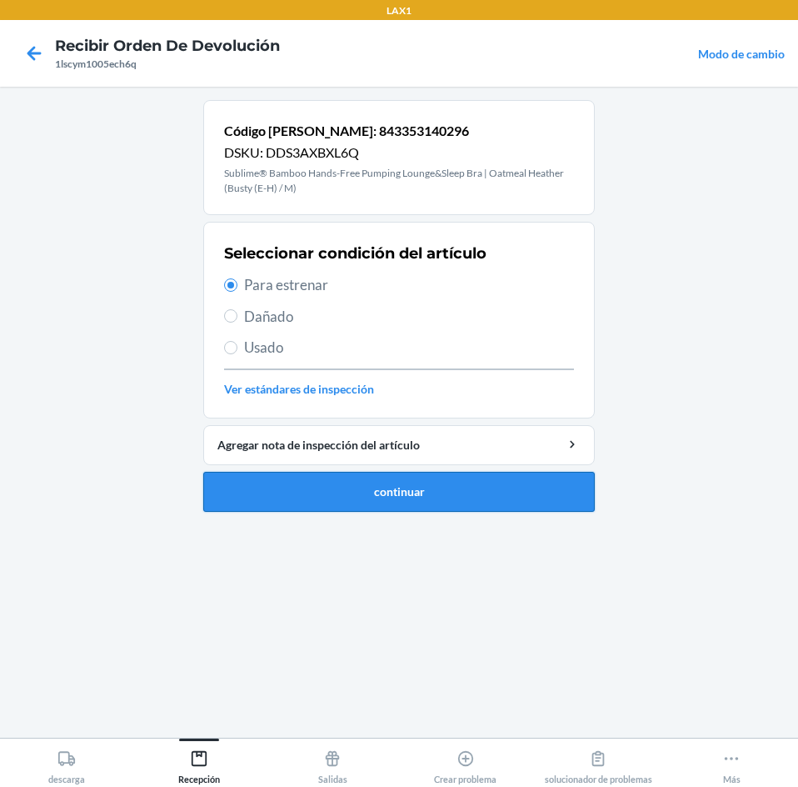
click at [377, 493] on button "continuar" at bounding box center [399, 492] width 392 height 40
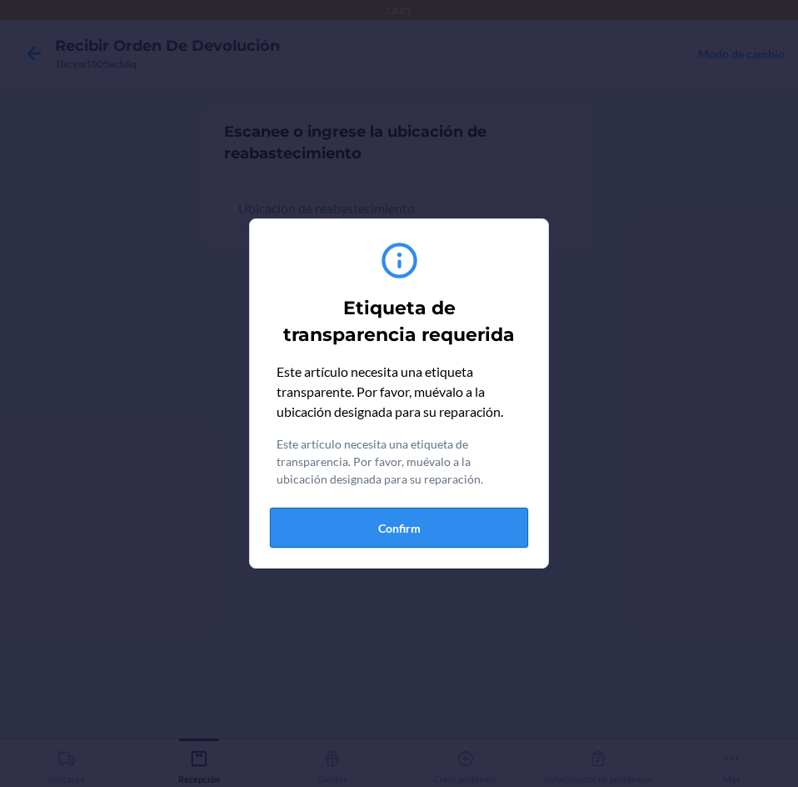
click at [448, 526] on button "Confirm" at bounding box center [399, 527] width 258 height 40
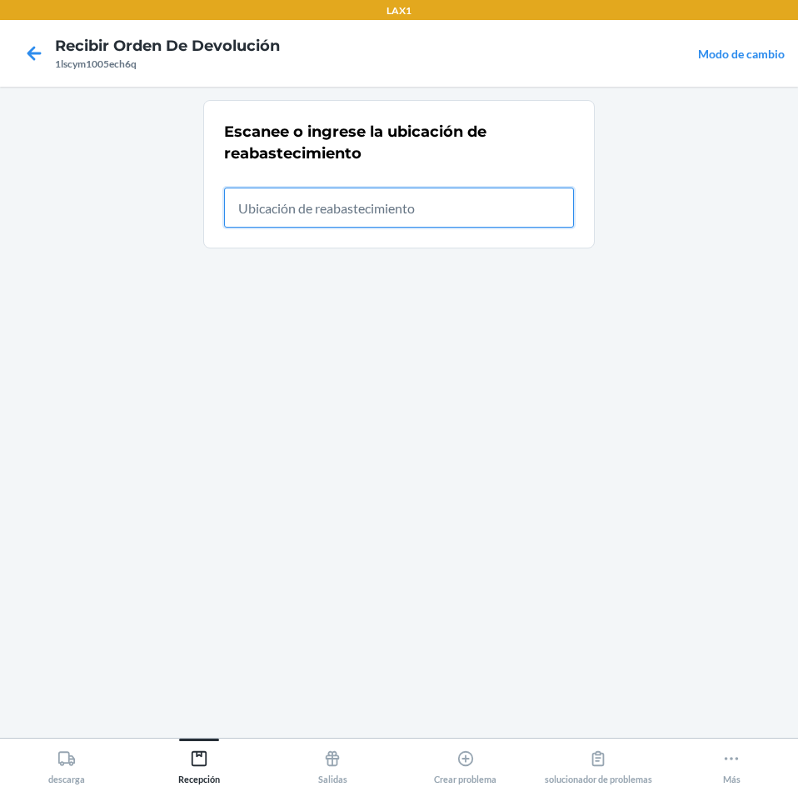
click at [518, 220] on input "text" at bounding box center [399, 207] width 350 height 40
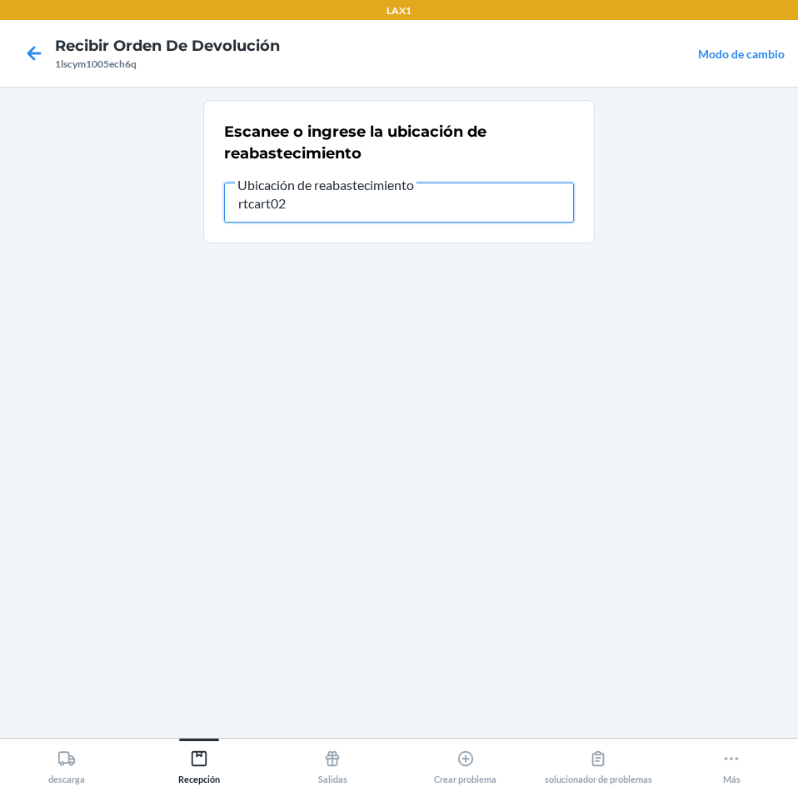
type input "rtcart024"
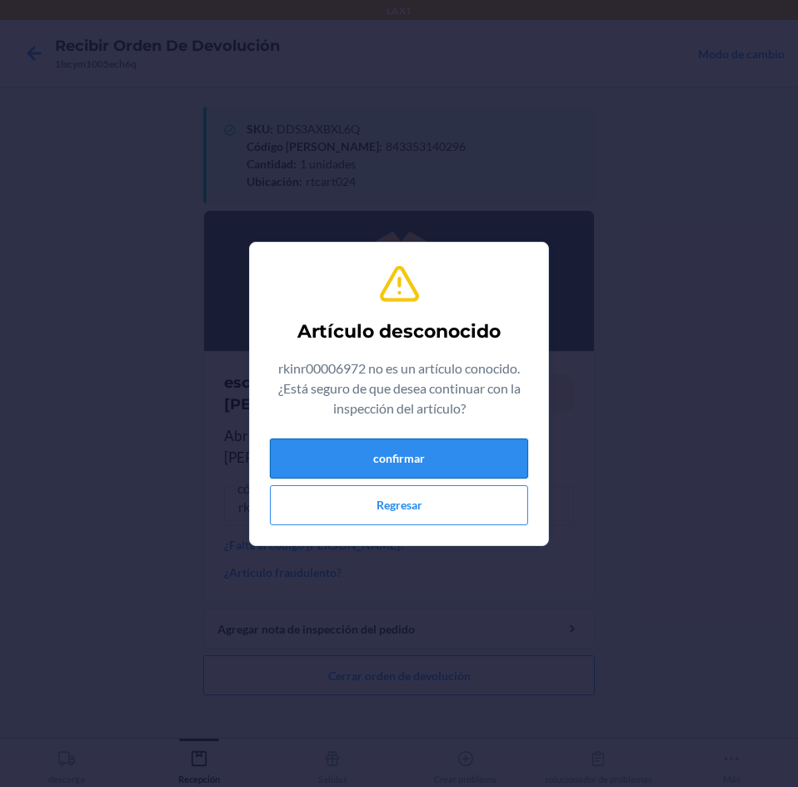
click at [458, 470] on button "confirmar" at bounding box center [399, 458] width 258 height 40
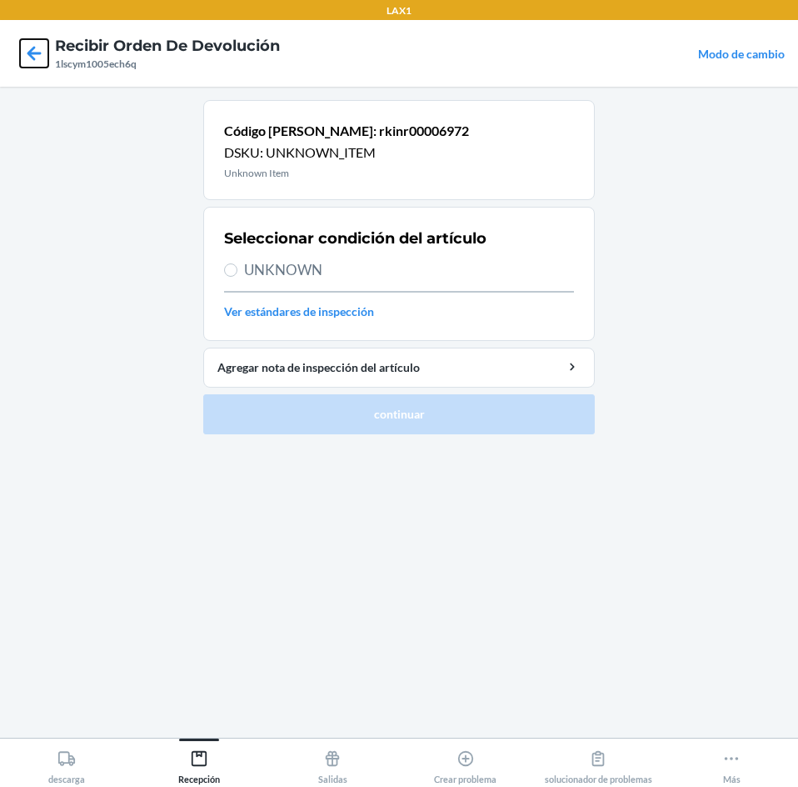
click at [42, 54] on icon at bounding box center [34, 53] width 28 height 28
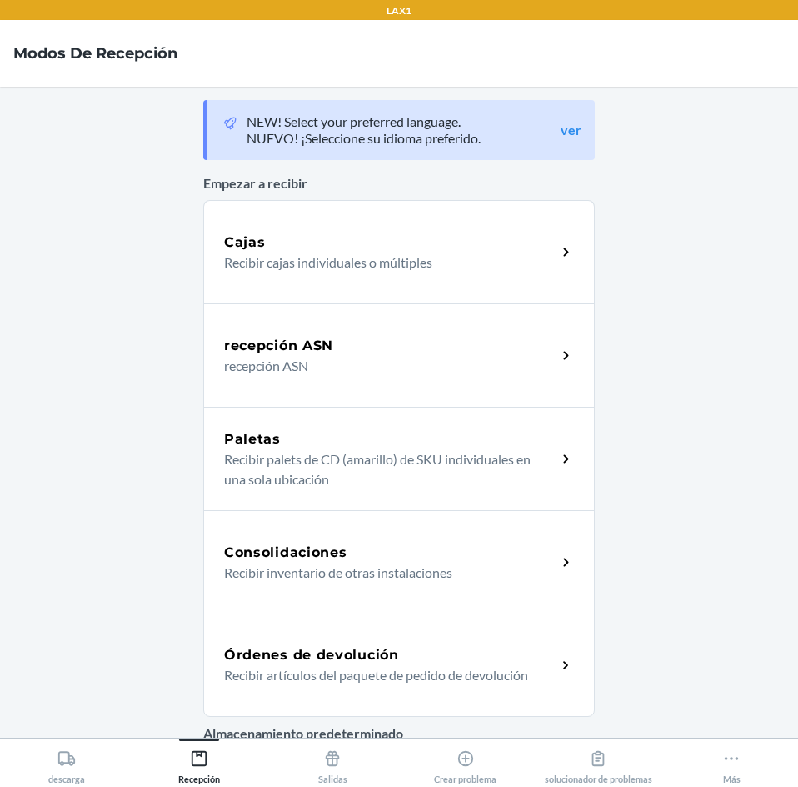
click at [517, 657] on div "Órdenes de devolución" at bounding box center [390, 655] width 332 height 20
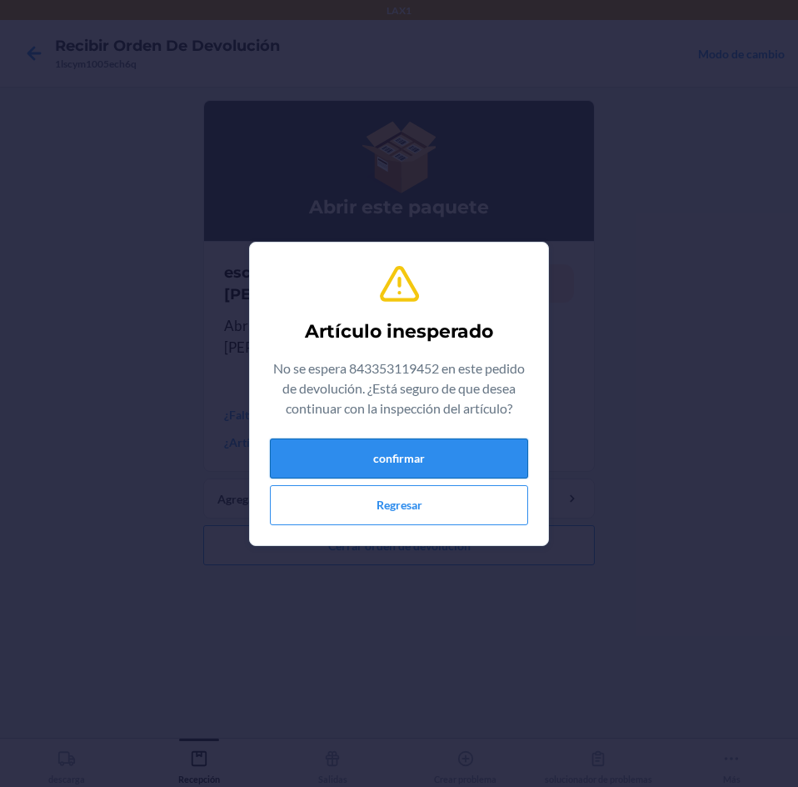
click at [449, 460] on button "confirmar" at bounding box center [399, 458] width 258 height 40
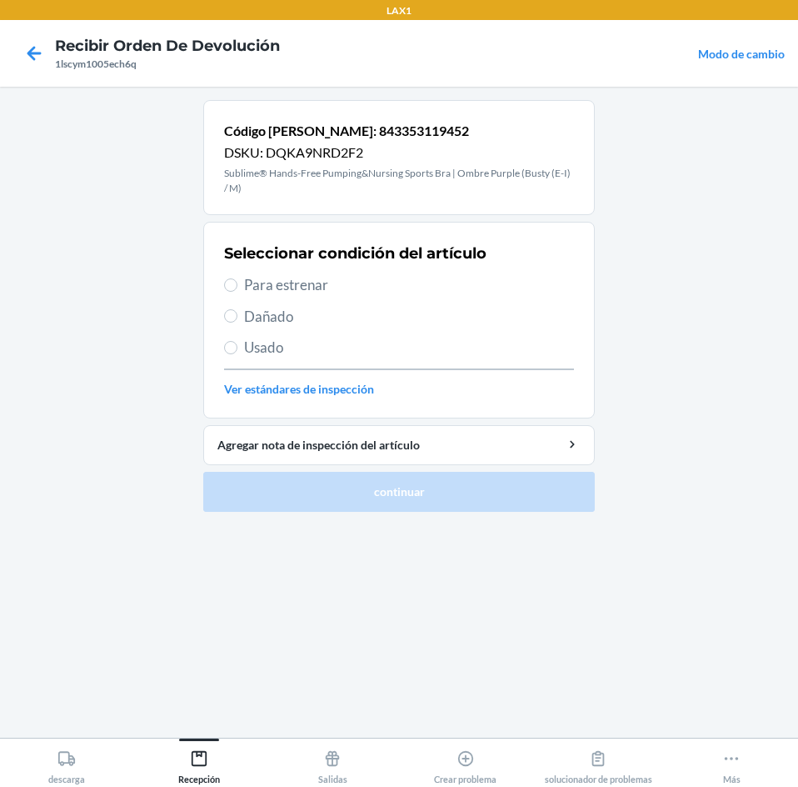
click at [239, 277] on label "Para estrenar" at bounding box center [399, 285] width 350 height 22
click at [237, 278] on input "Para estrenar" at bounding box center [230, 284] width 13 height 13
radio input "true"
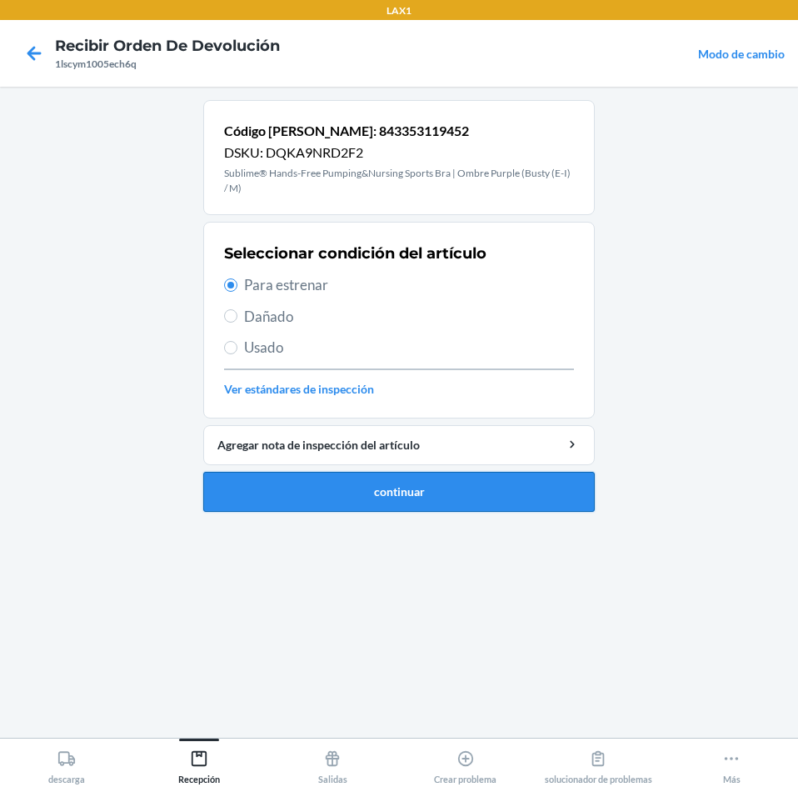
click at [376, 485] on button "continuar" at bounding box center [399, 492] width 392 height 40
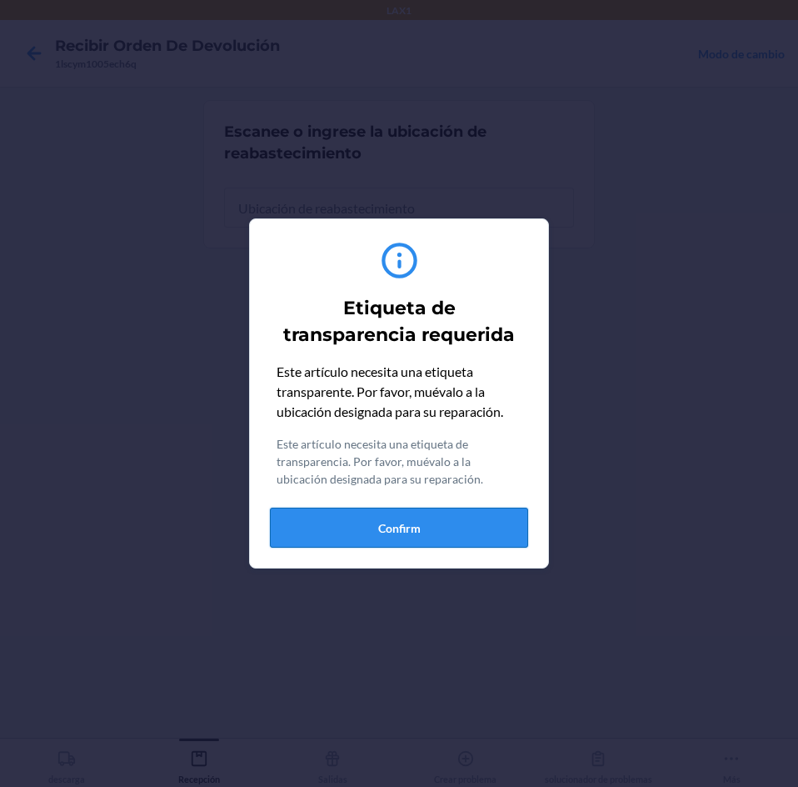
click at [442, 534] on button "Confirm" at bounding box center [399, 527] width 258 height 40
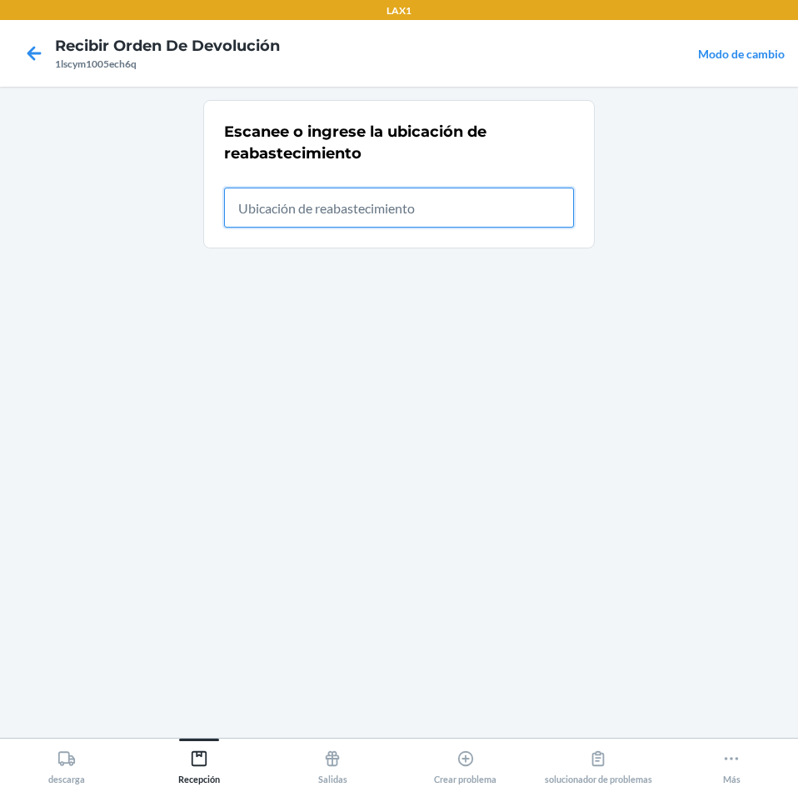
click at [475, 212] on input "text" at bounding box center [399, 207] width 350 height 40
type input "rtcart024"
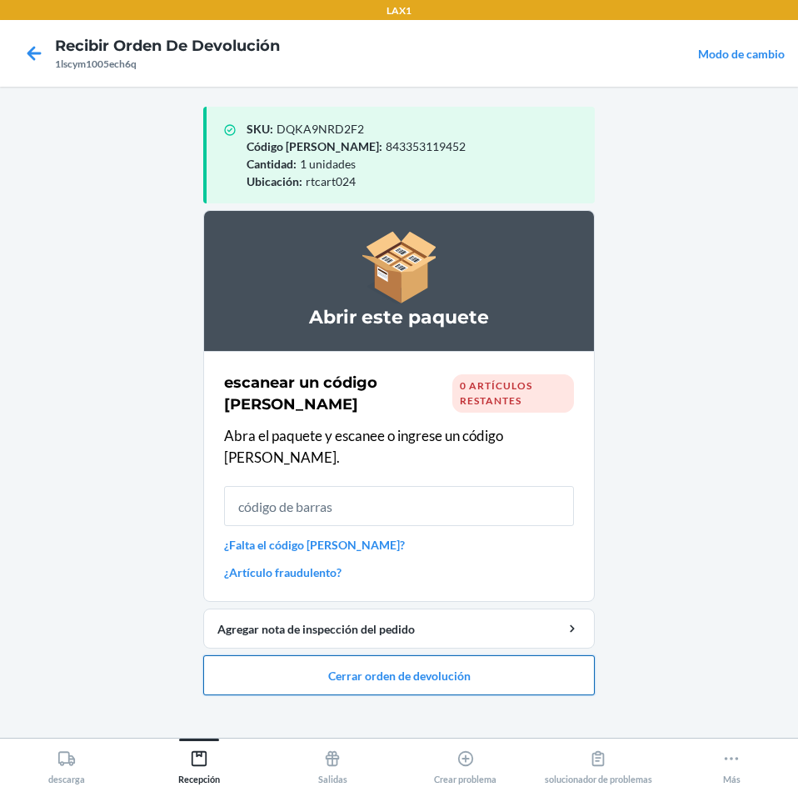
click at [485, 662] on button "Cerrar orden de devolución" at bounding box center [399, 675] width 392 height 40
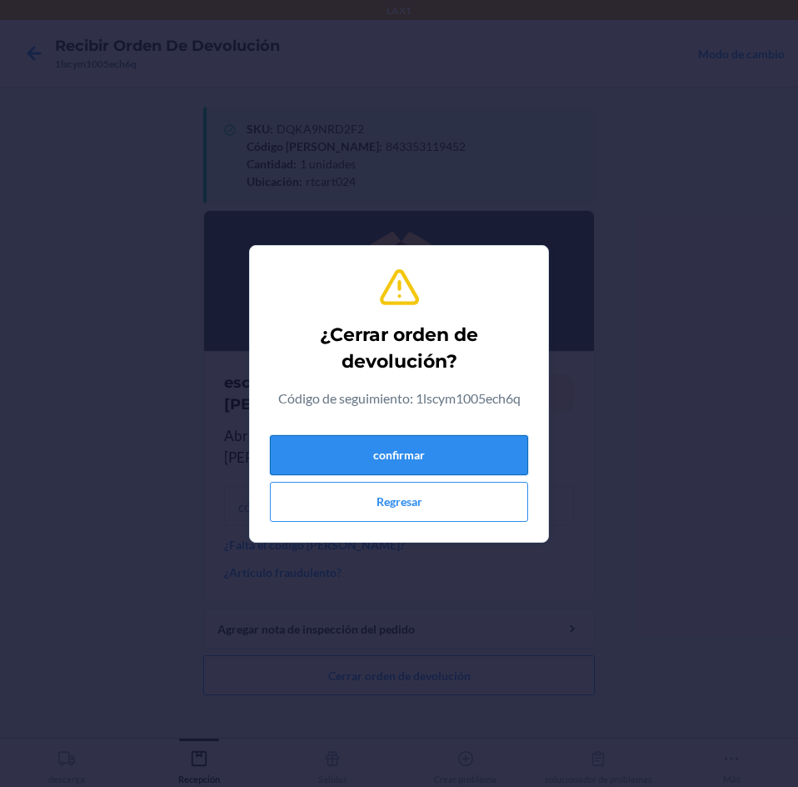
click at [485, 459] on button "confirmar" at bounding box center [399, 455] width 258 height 40
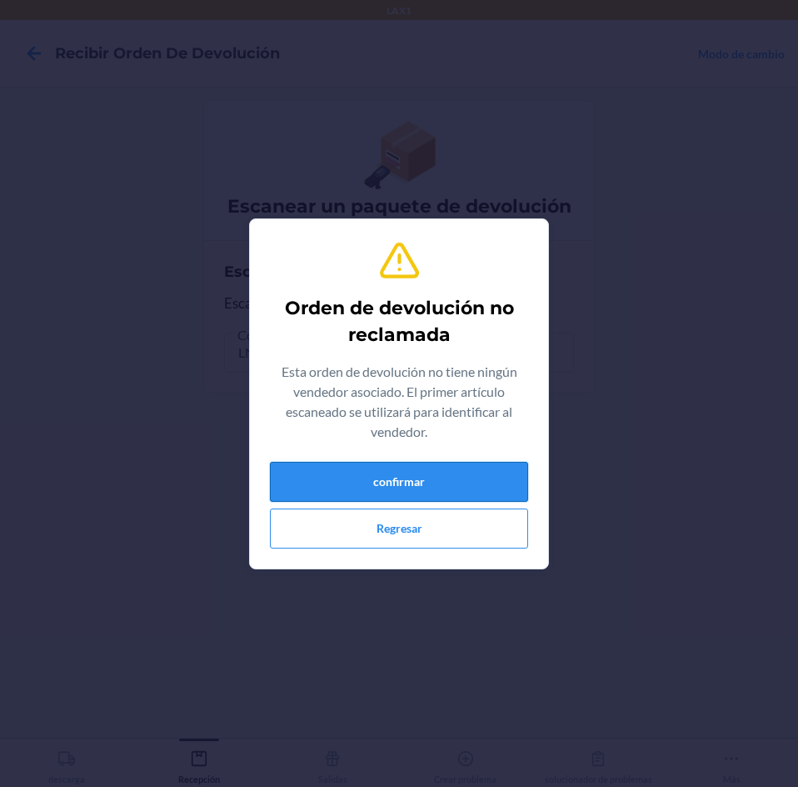
click at [485, 483] on button "confirmar" at bounding box center [399, 482] width 258 height 40
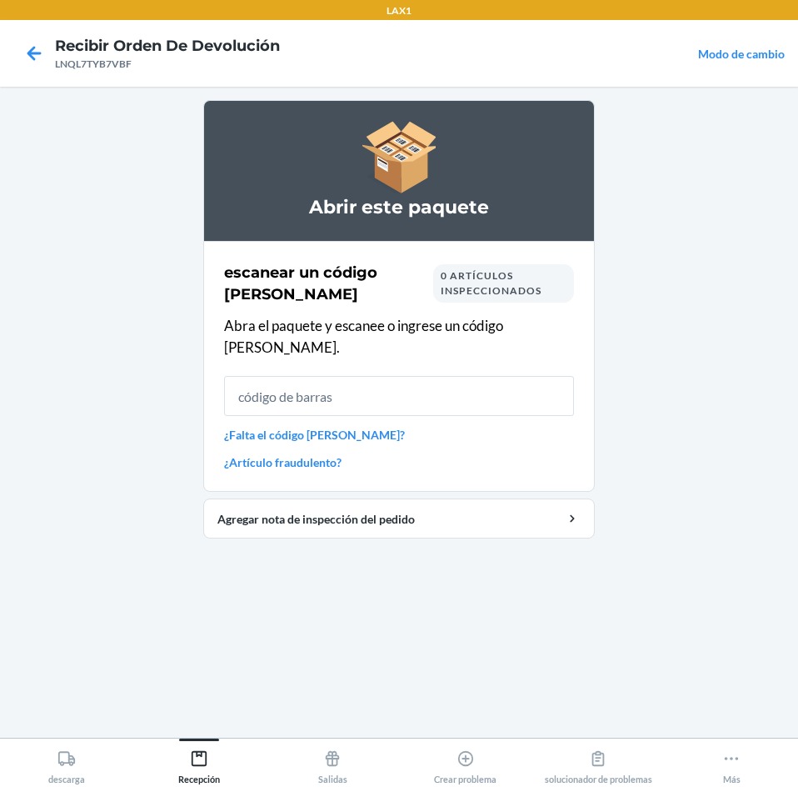
click at [443, 376] on input "text" at bounding box center [399, 396] width 350 height 40
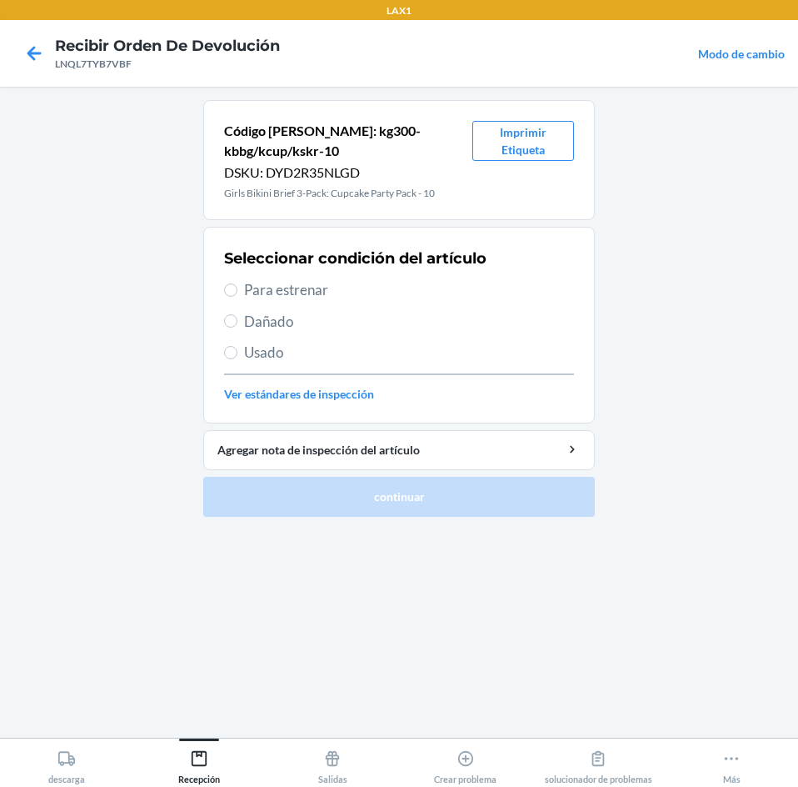
click at [292, 302] on div "Seleccionar condición del artículo Para estrenar Dañado Usado Ver estándares de…" at bounding box center [399, 324] width 350 height 165
click at [276, 290] on span "Para estrenar" at bounding box center [409, 290] width 330 height 22
click at [237, 290] on input "Para estrenar" at bounding box center [230, 289] width 13 height 13
radio input "true"
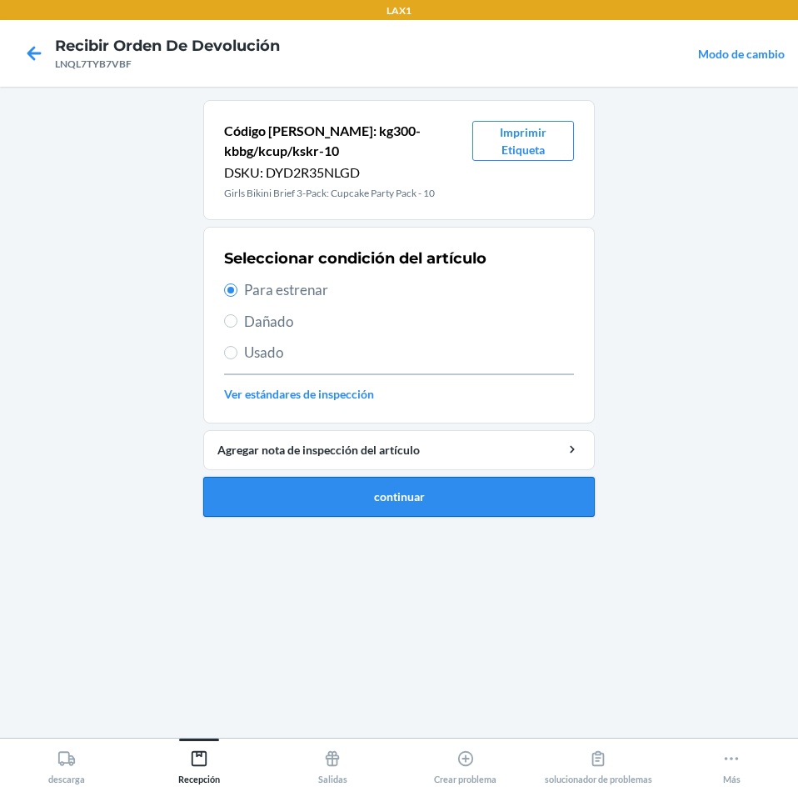
click at [409, 493] on button "continuar" at bounding box center [399, 497] width 392 height 40
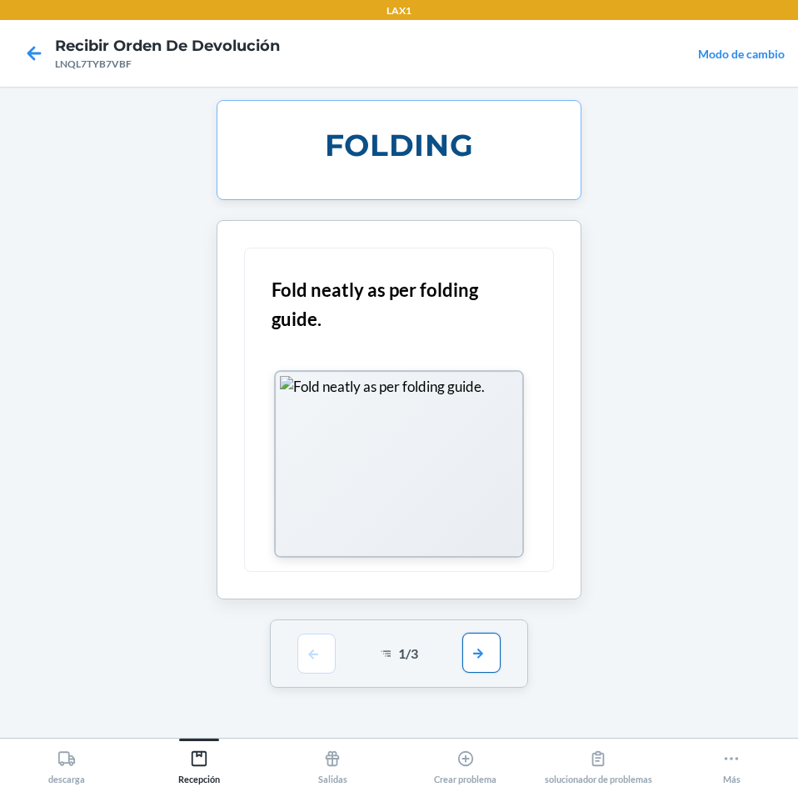
click at [479, 651] on button "button" at bounding box center [481, 652] width 38 height 40
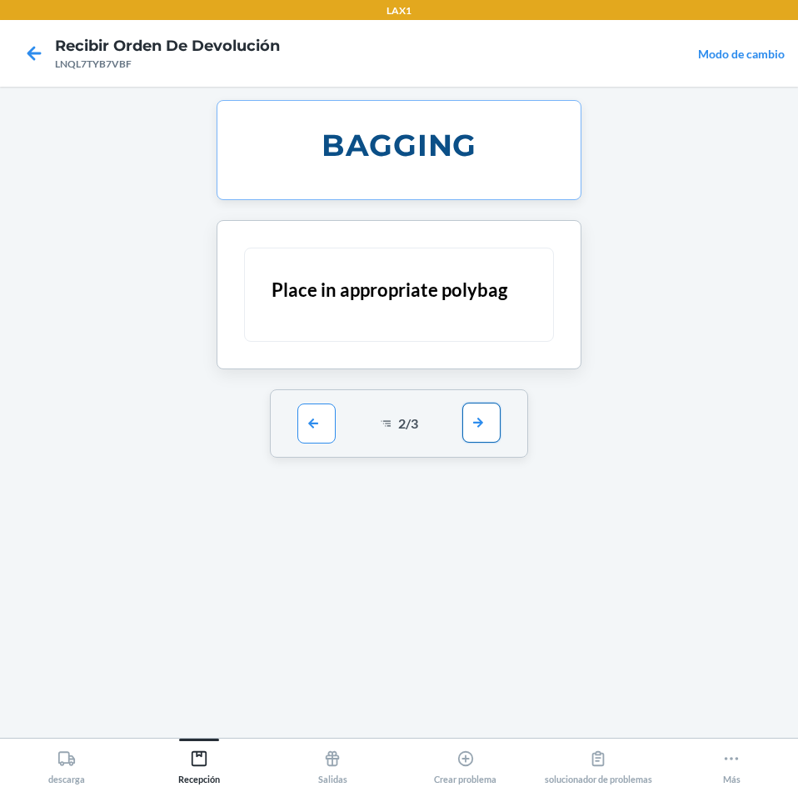
click at [484, 415] on button "button" at bounding box center [481, 422] width 38 height 40
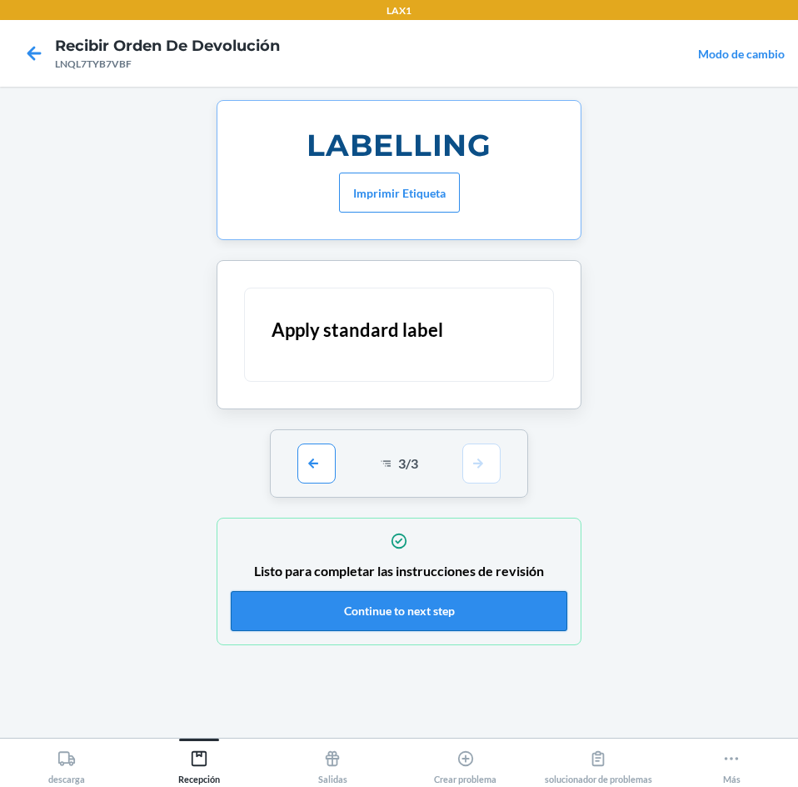
click at [524, 612] on button "Continue to next step" at bounding box center [399, 611] width 337 height 40
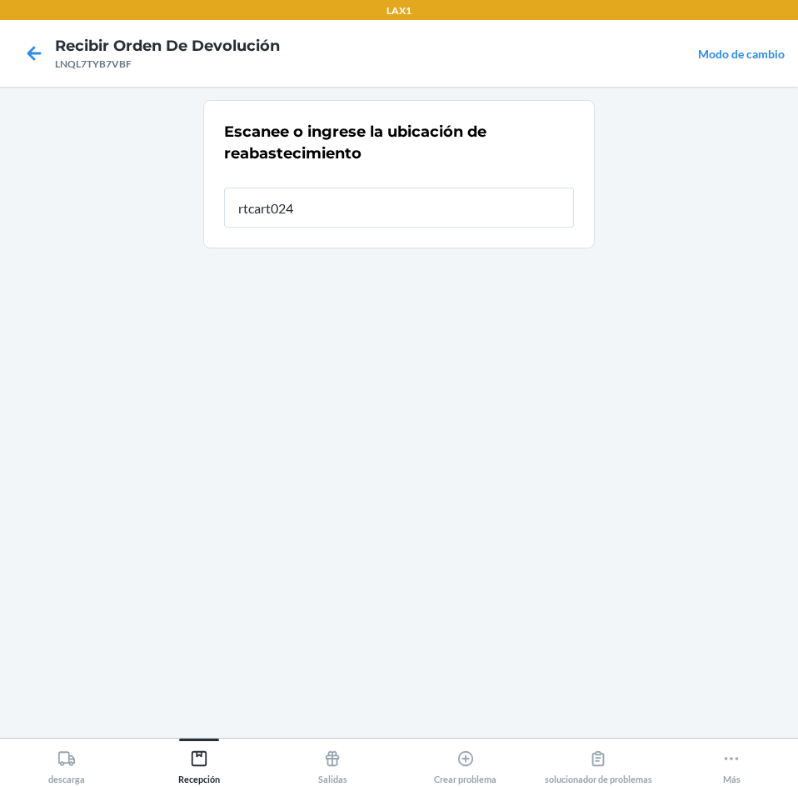
type input "rtcart024"
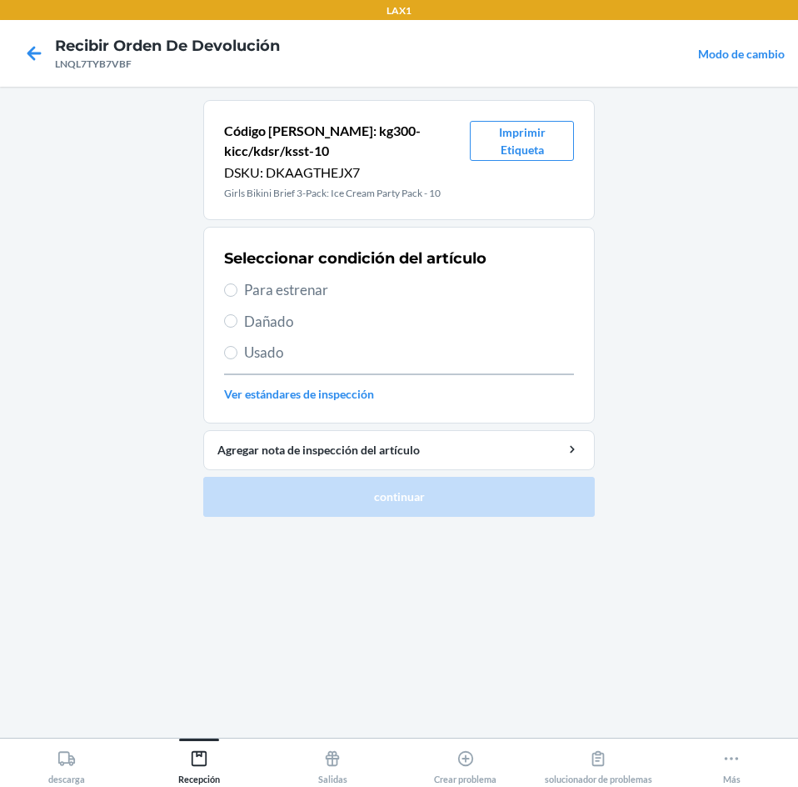
click at [280, 286] on span "Para estrenar" at bounding box center [409, 290] width 330 height 22
click at [237, 286] on input "Para estrenar" at bounding box center [230, 289] width 13 height 13
radio input "true"
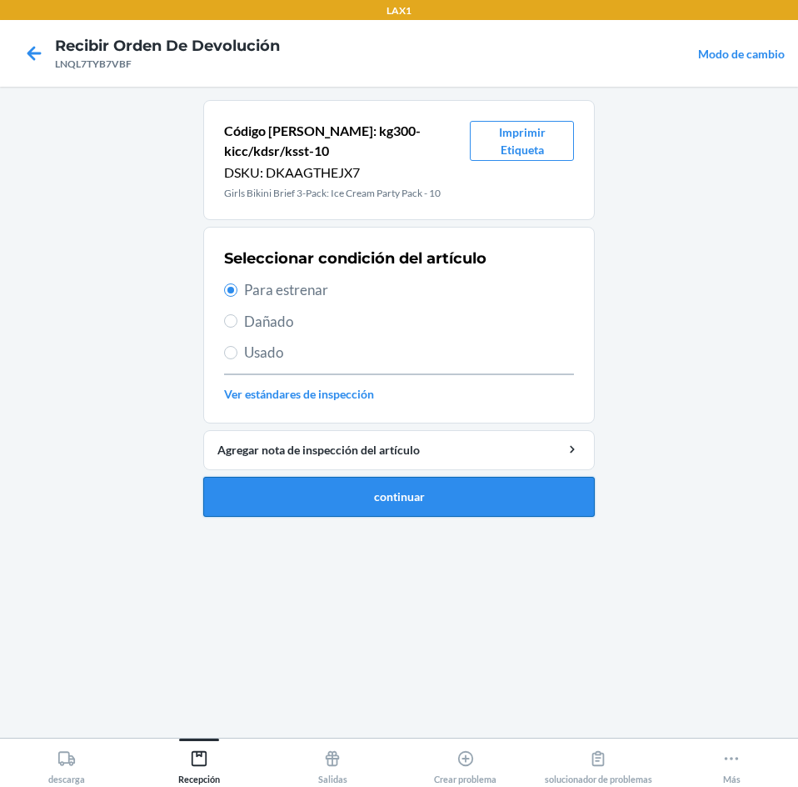
click at [320, 509] on button "continuar" at bounding box center [399, 497] width 392 height 40
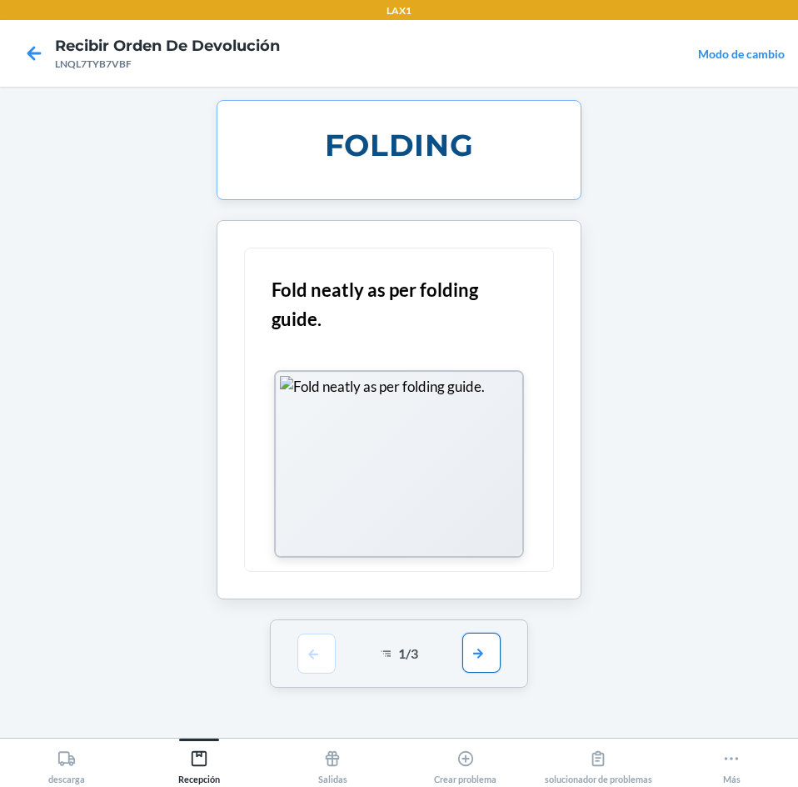
click at [472, 661] on button "button" at bounding box center [481, 652] width 38 height 40
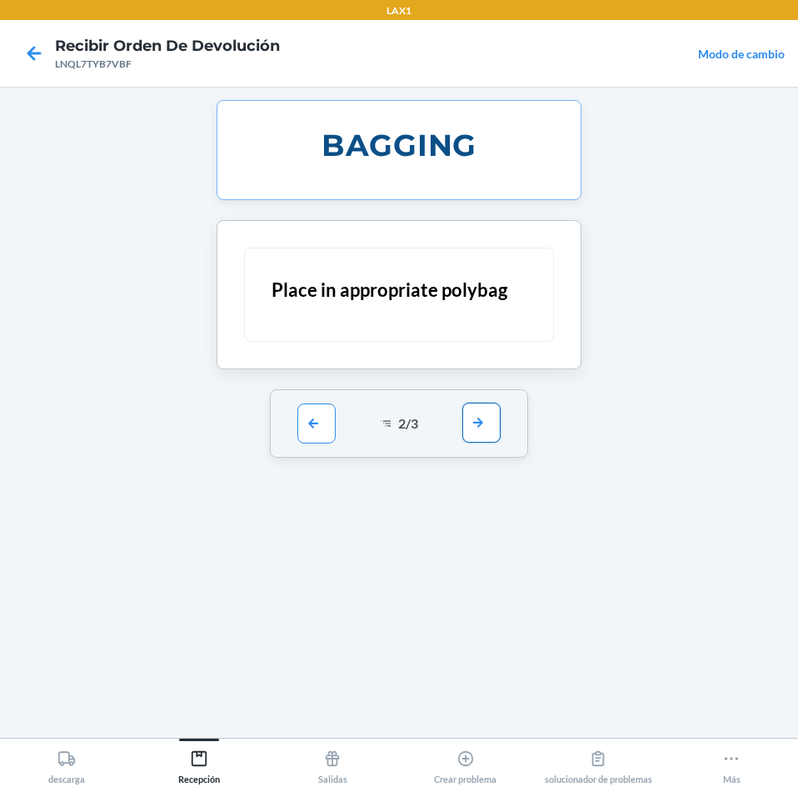
click at [482, 415] on button "button" at bounding box center [481, 422] width 38 height 40
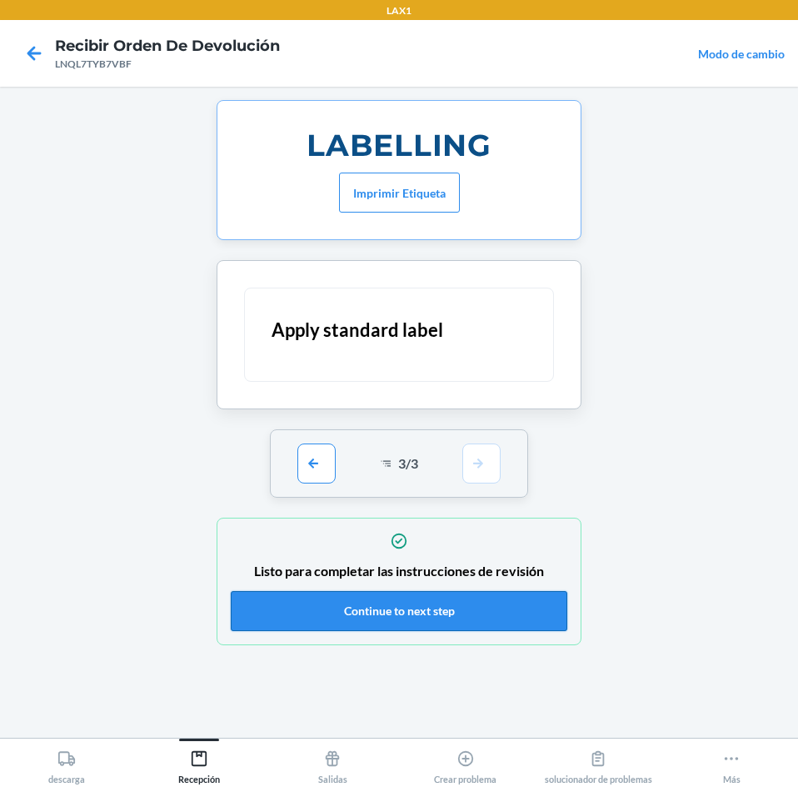
click at [525, 603] on button "Continue to next step" at bounding box center [399, 611] width 337 height 40
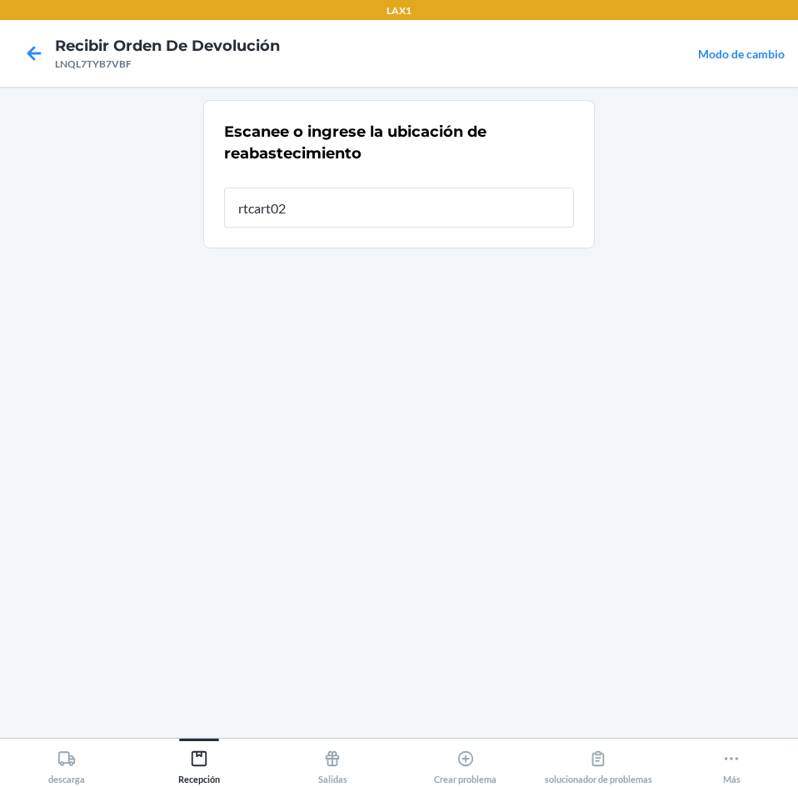
type input "rtcart024"
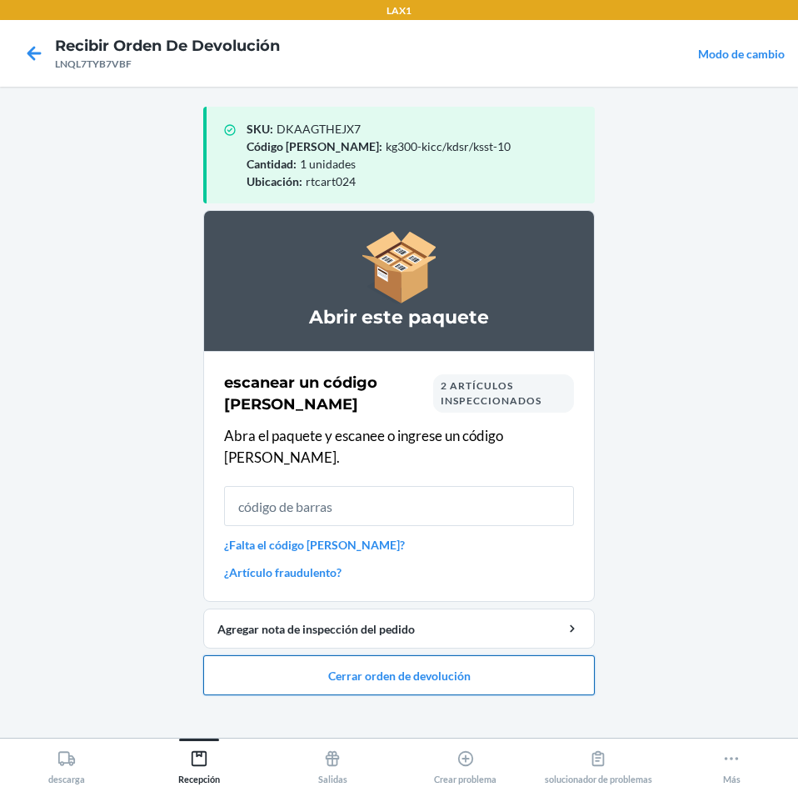
click at [471, 661] on button "Cerrar orden de devolución" at bounding box center [399, 675] width 392 height 40
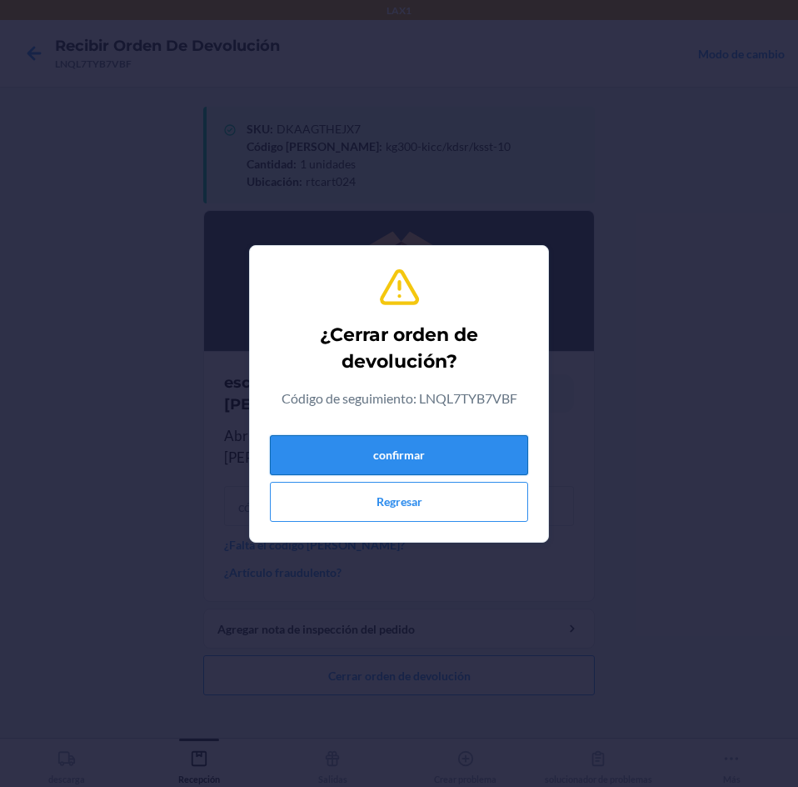
click at [478, 456] on button "confirmar" at bounding box center [399, 455] width 258 height 40
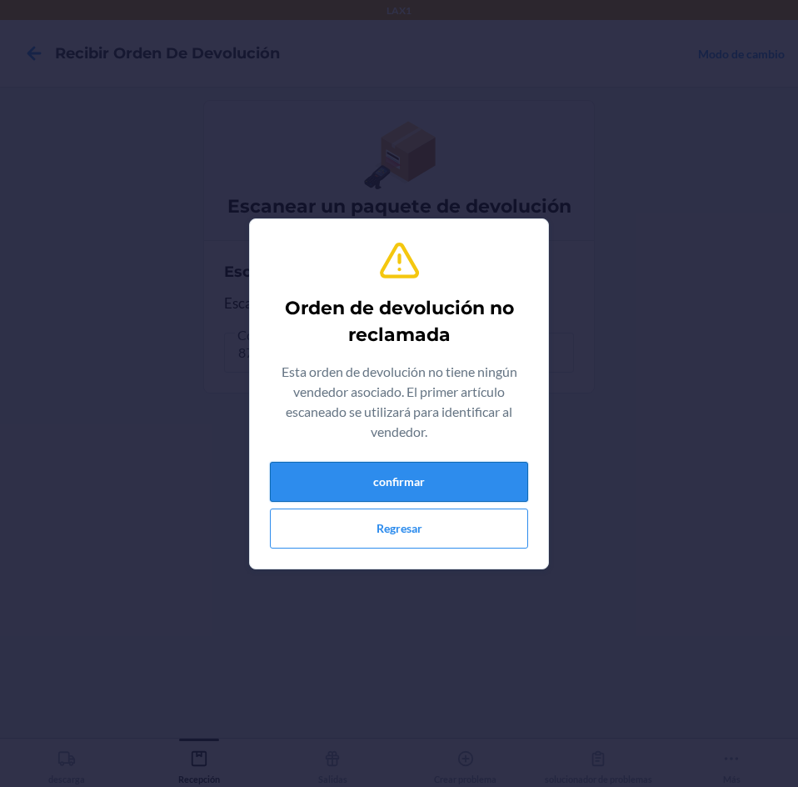
click at [483, 472] on button "confirmar" at bounding box center [399, 482] width 258 height 40
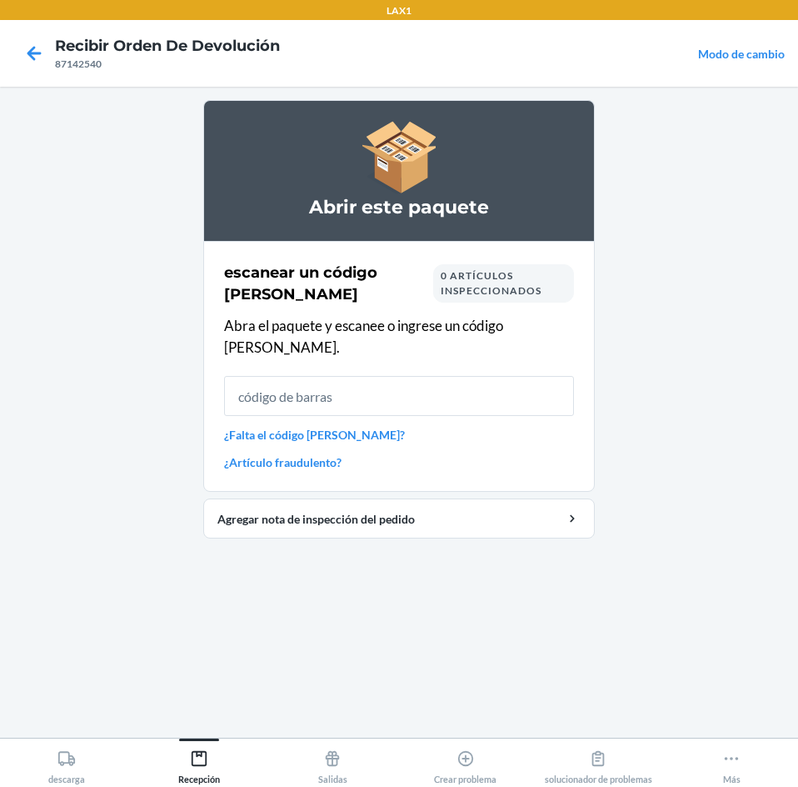
click at [490, 385] on input "text" at bounding box center [399, 396] width 350 height 40
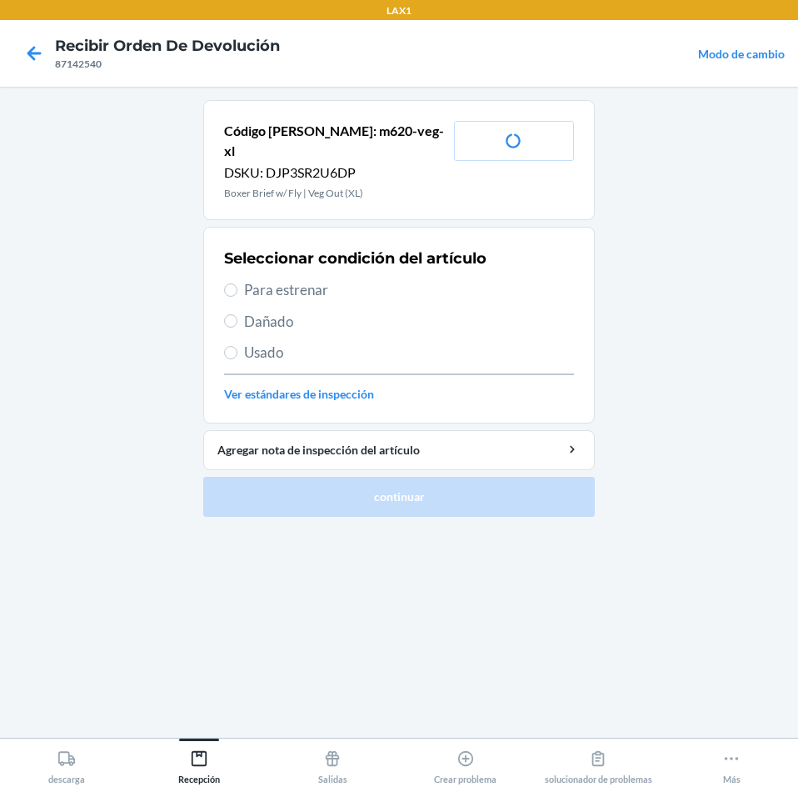
click at [247, 279] on span "Para estrenar" at bounding box center [409, 290] width 330 height 22
click at [237, 283] on input "Para estrenar" at bounding box center [230, 289] width 13 height 13
radio input "true"
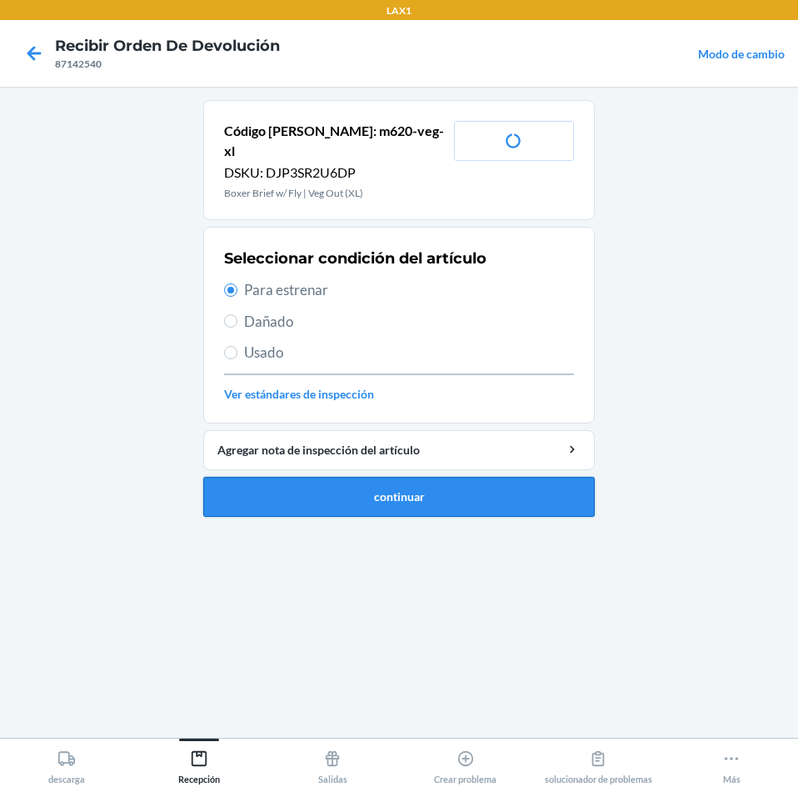
click at [336, 477] on button "continuar" at bounding box center [399, 497] width 392 height 40
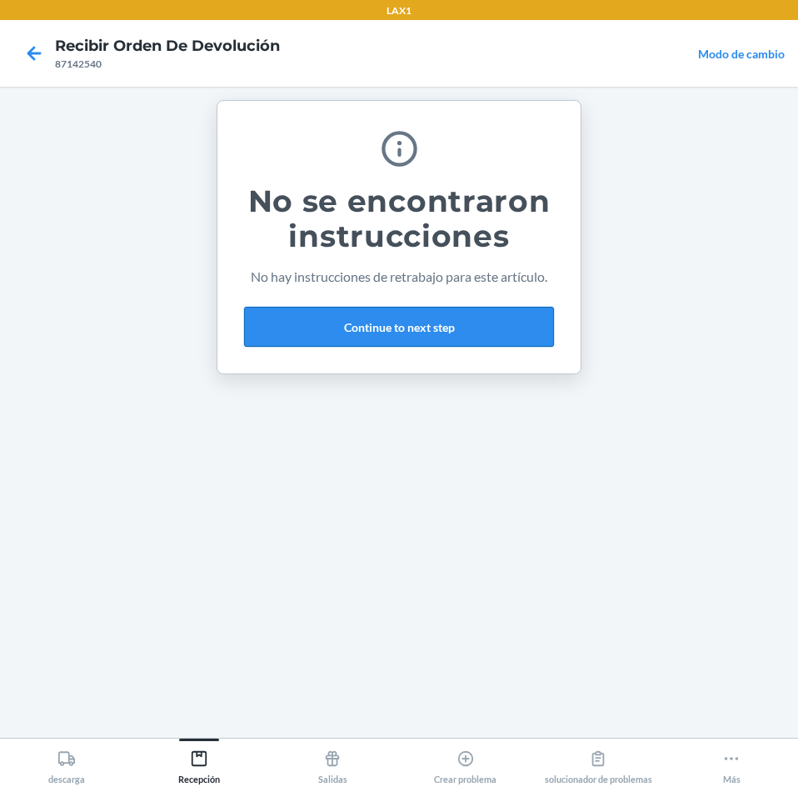
click at [292, 331] on button "Continue to next step" at bounding box center [399, 327] width 310 height 40
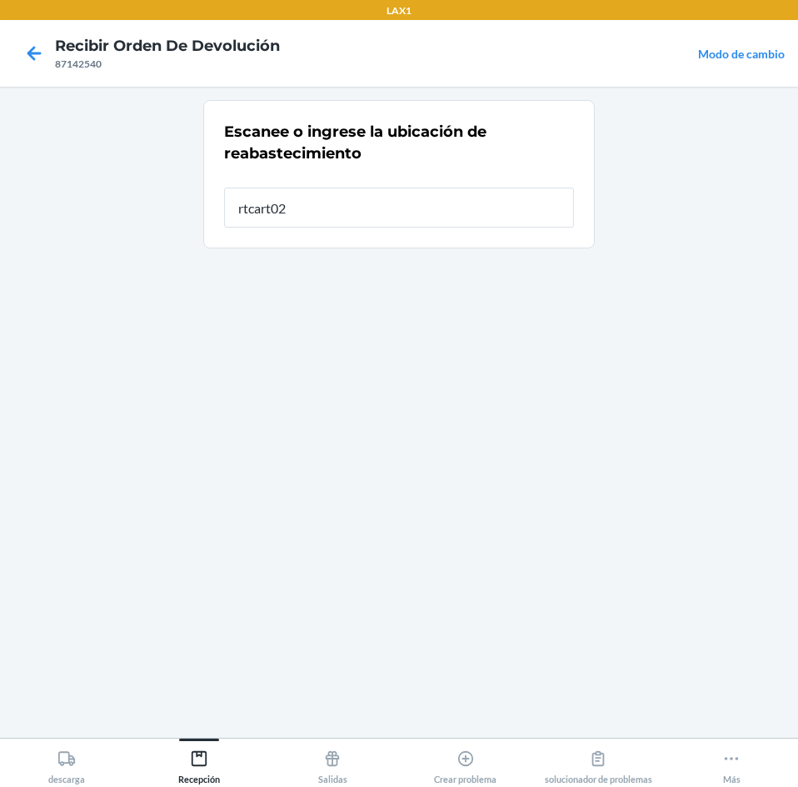
type input "rtcart024"
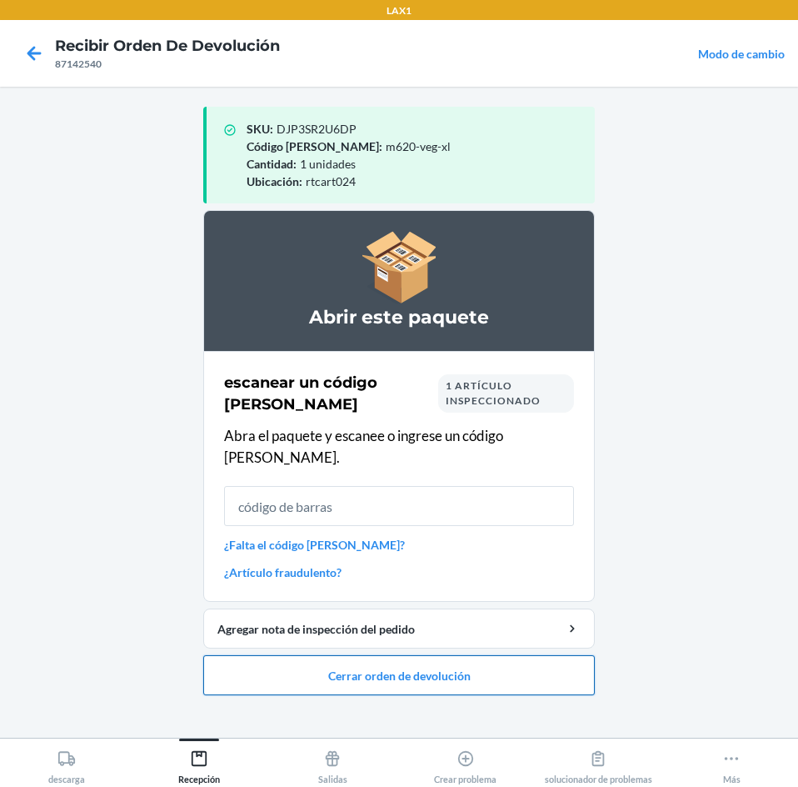
click at [377, 665] on button "Cerrar orden de devolución" at bounding box center [399, 675] width 392 height 40
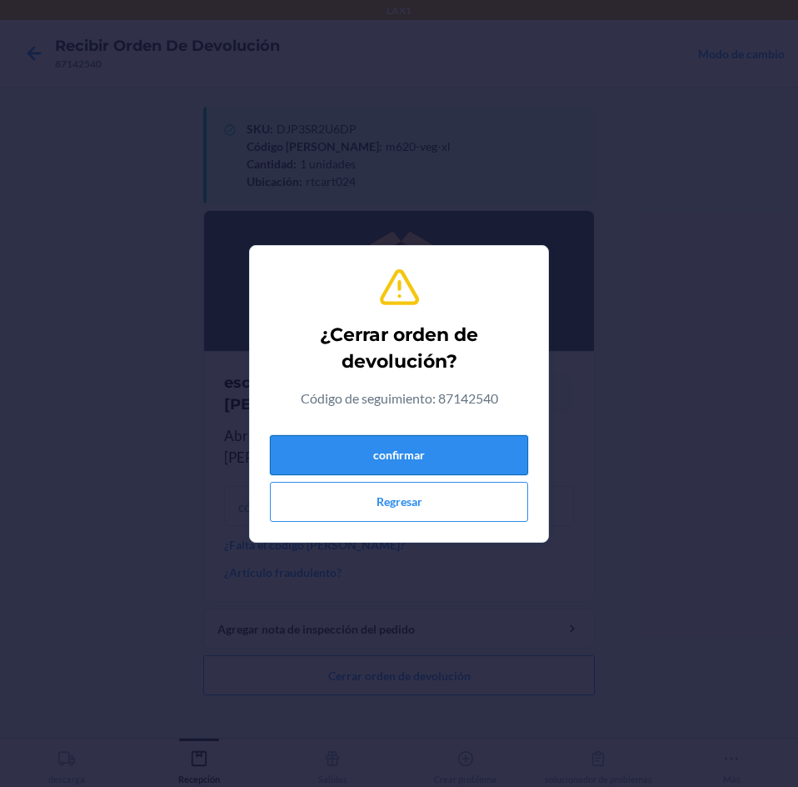
click at [511, 460] on button "confirmar" at bounding box center [399, 455] width 258 height 40
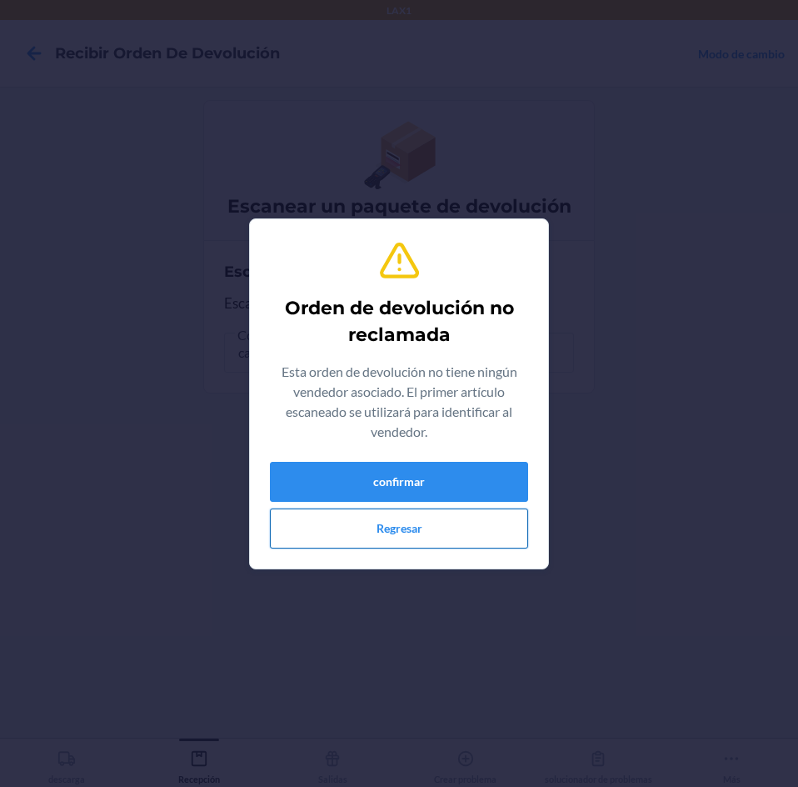
click at [432, 531] on button "Regresar" at bounding box center [399, 528] width 258 height 40
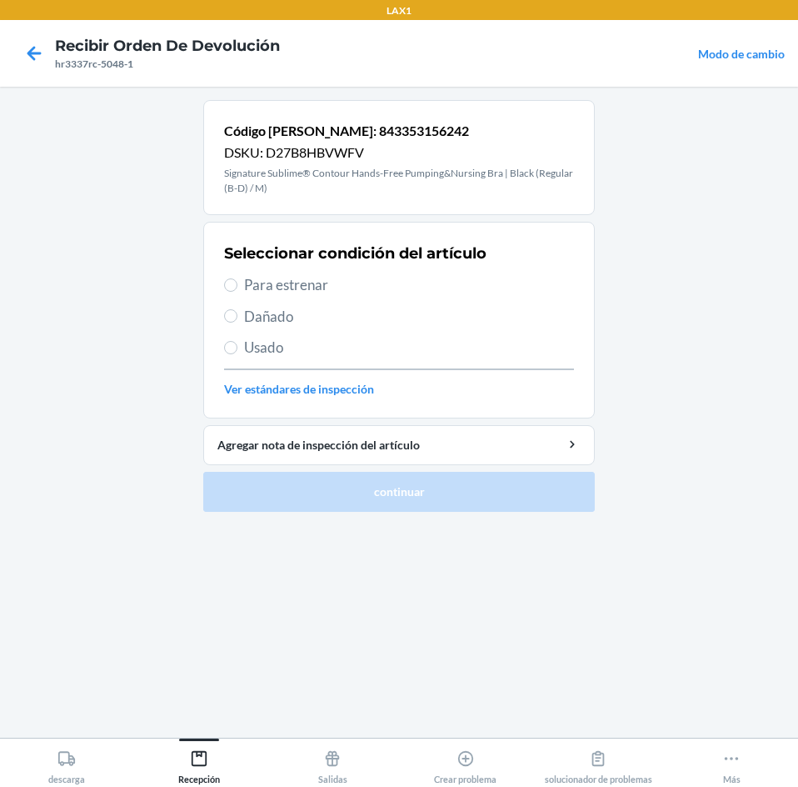
click at [267, 348] on span "Usado" at bounding box center [409, 348] width 330 height 22
click at [237, 348] on input "Usado" at bounding box center [230, 347] width 13 height 13
radio input "true"
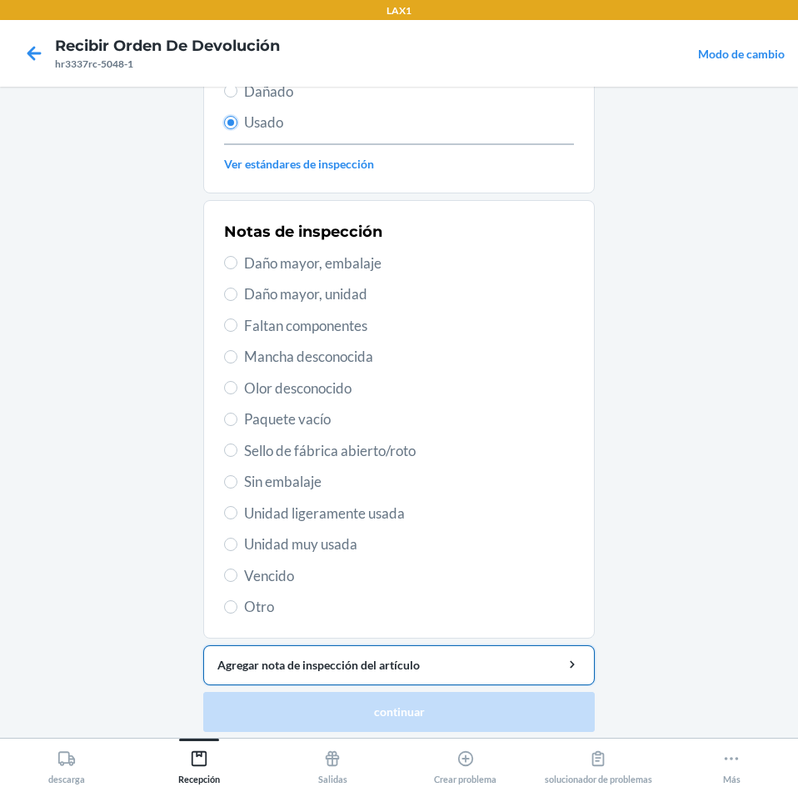
scroll to position [232, 0]
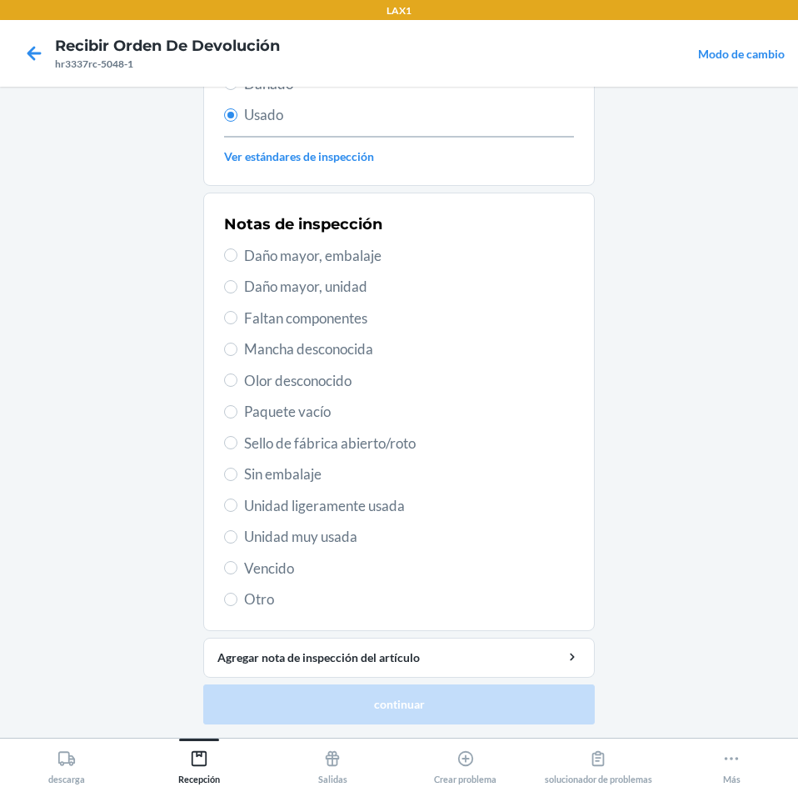
click at [337, 537] on span "Unidad muy usada" at bounding box center [409, 537] width 330 height 22
click at [237, 537] on input "Unidad muy usada" at bounding box center [230, 536] width 13 height 13
radio input "true"
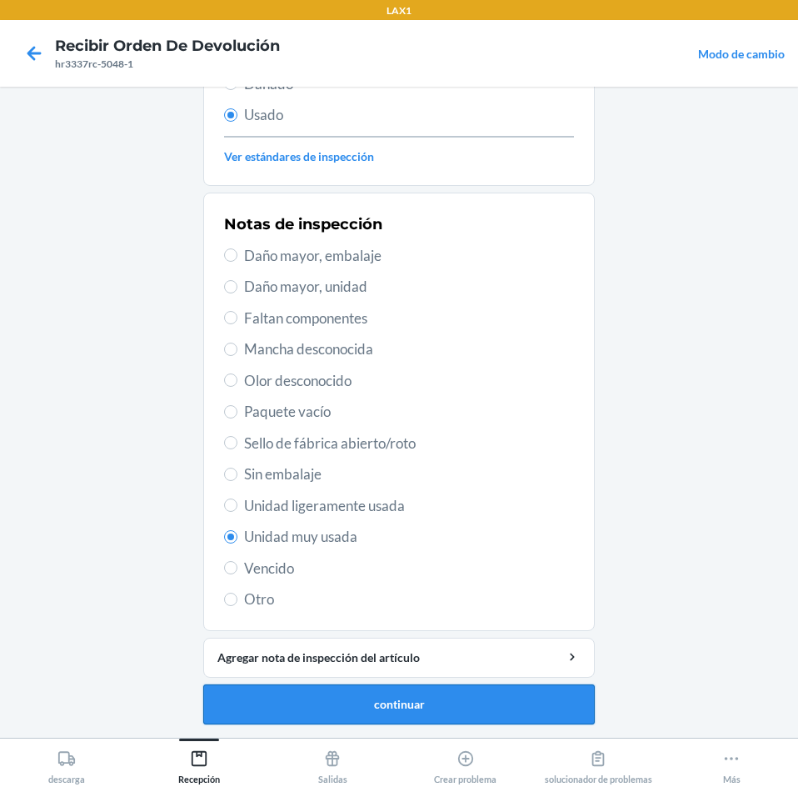
click at [492, 707] on button "continuar" at bounding box center [399, 704] width 392 height 40
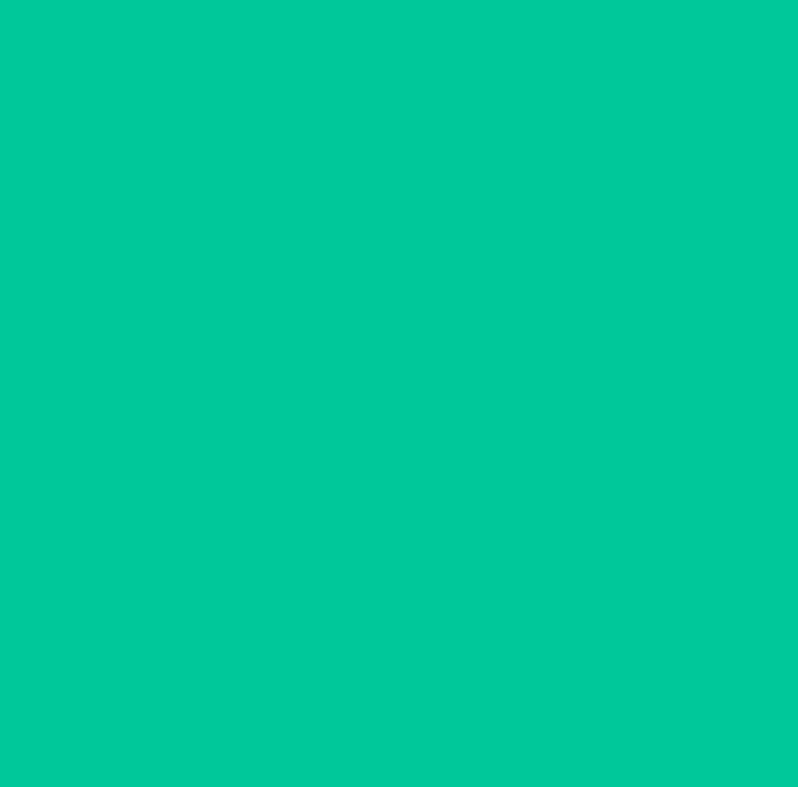
scroll to position [0, 0]
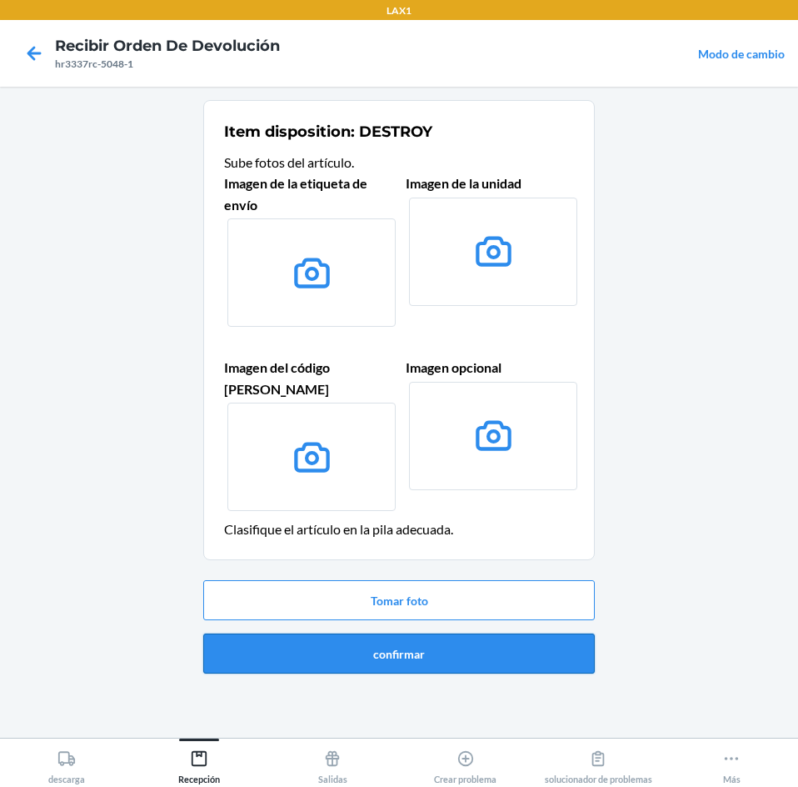
click at [508, 642] on button "confirmar" at bounding box center [399, 653] width 392 height 40
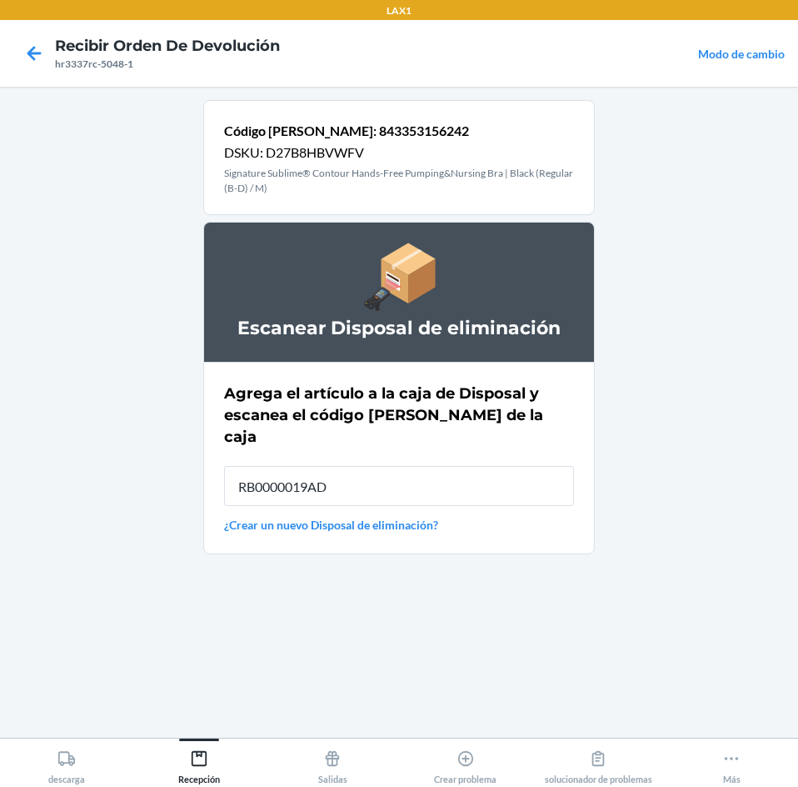
type input "RB0000019AD"
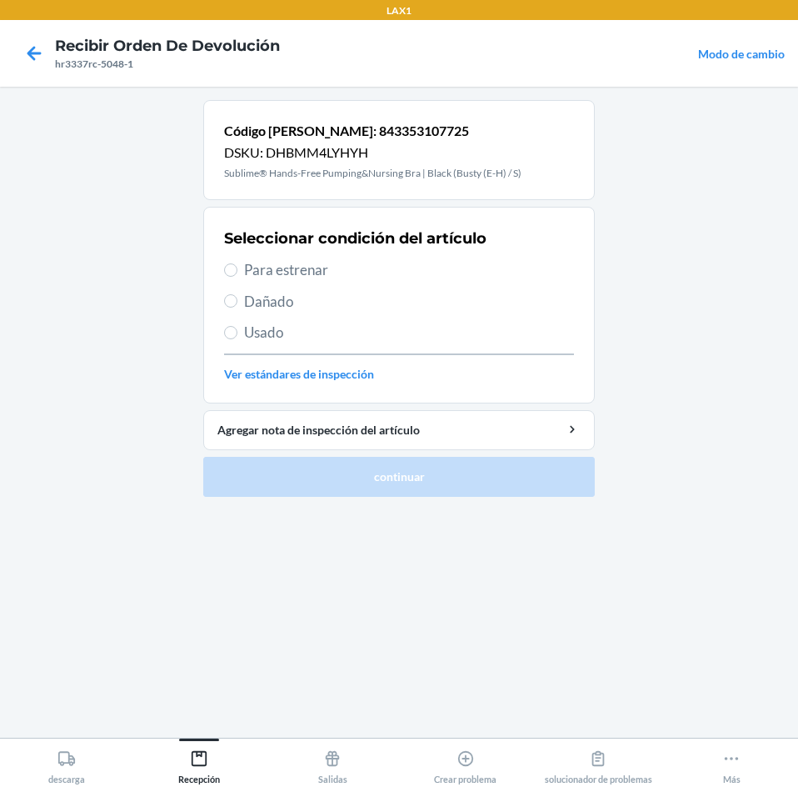
click at [269, 277] on span "Para estrenar" at bounding box center [409, 270] width 330 height 22
click at [237, 277] on input "Para estrenar" at bounding box center [230, 269] width 13 height 13
radio input "true"
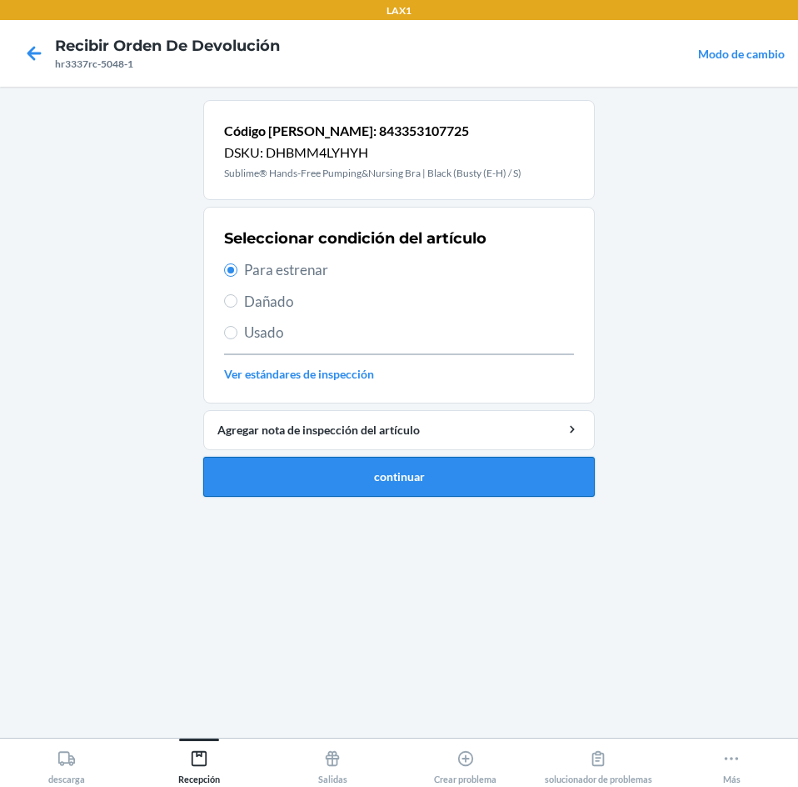
click at [437, 486] on button "continuar" at bounding box center [399, 477] width 392 height 40
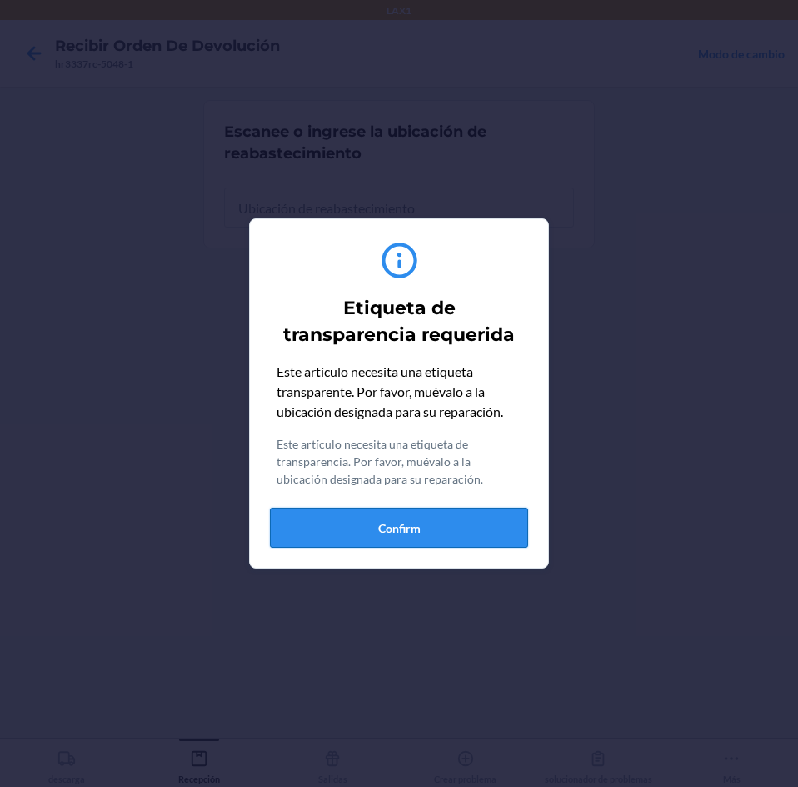
click at [497, 518] on button "Confirm" at bounding box center [399, 527] width 258 height 40
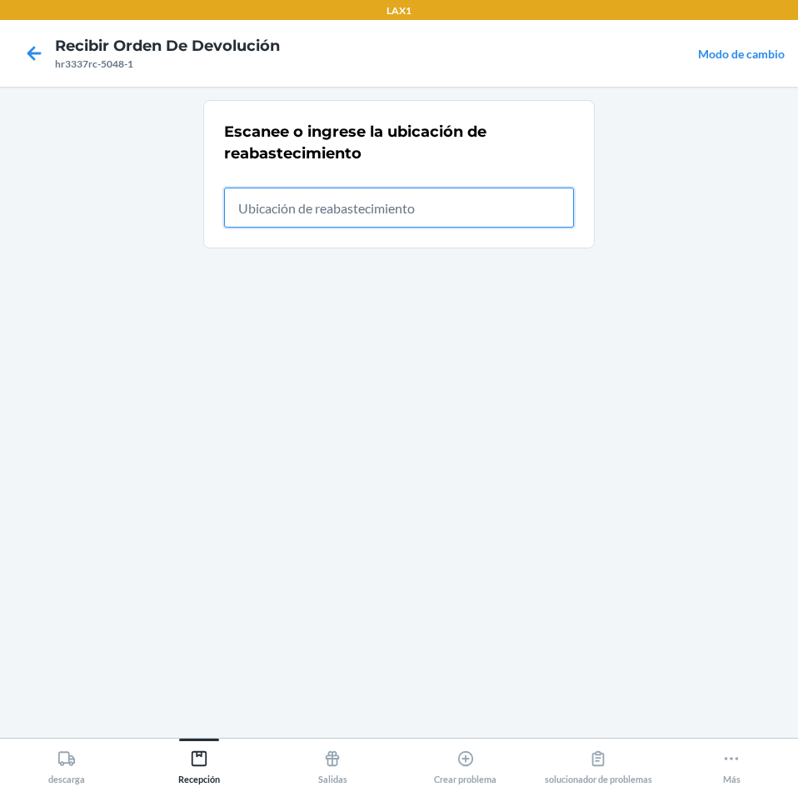
click at [519, 218] on input "text" at bounding box center [399, 207] width 350 height 40
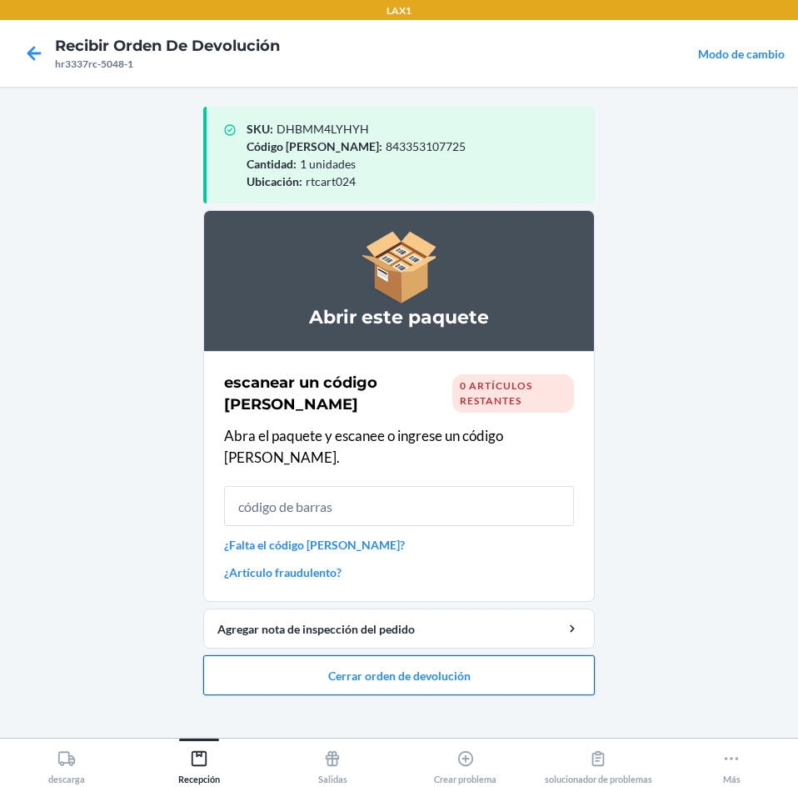
click at [482, 657] on button "Cerrar orden de devolución" at bounding box center [399, 675] width 392 height 40
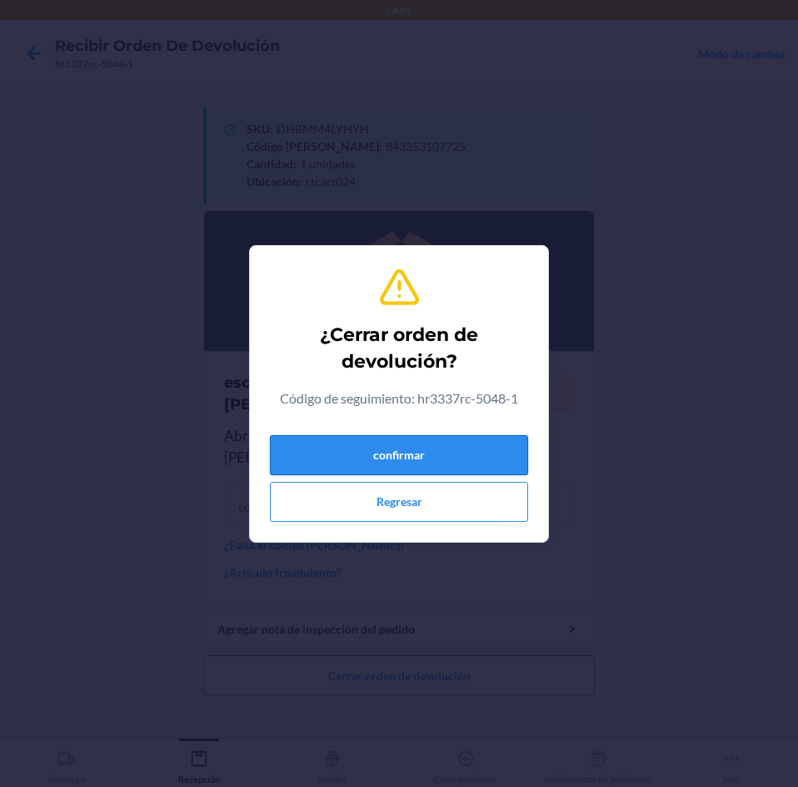
click at [477, 440] on button "confirmar" at bounding box center [399, 455] width 258 height 40
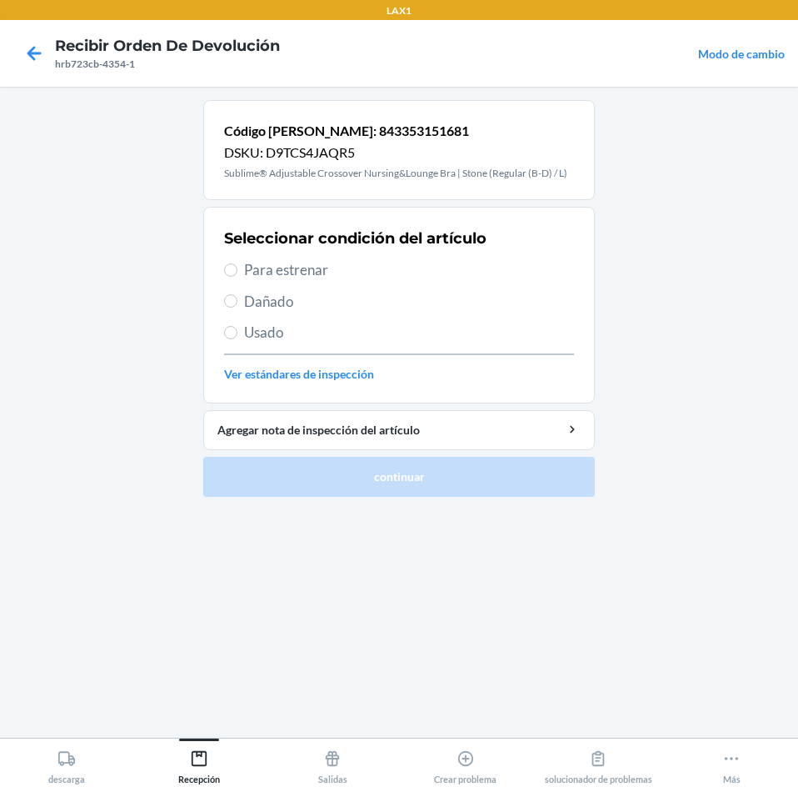
click at [270, 274] on span "Para estrenar" at bounding box center [409, 270] width 330 height 22
click at [237, 274] on input "Para estrenar" at bounding box center [230, 269] width 13 height 13
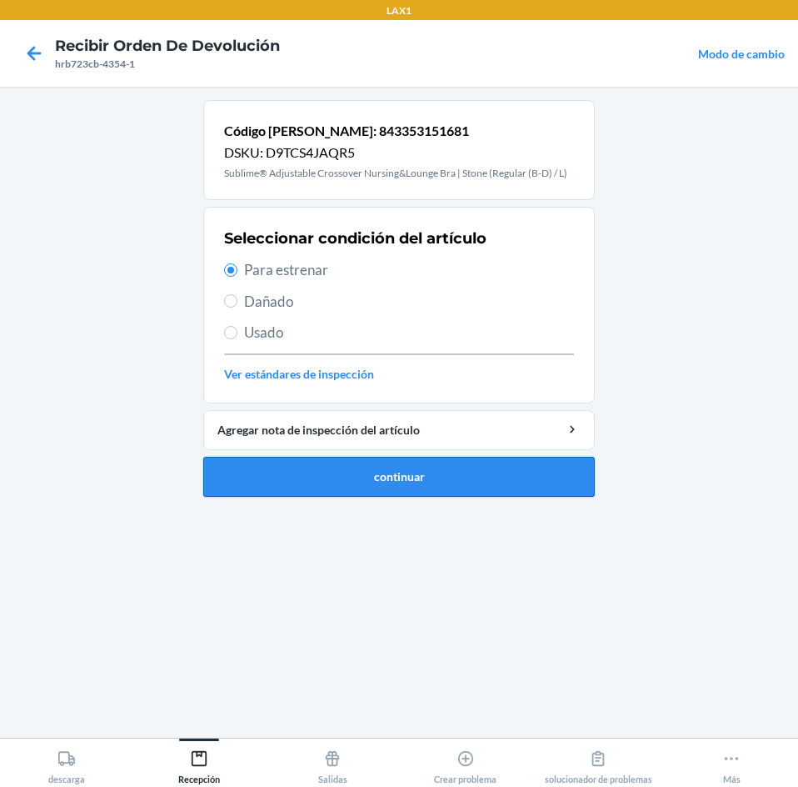
click at [424, 467] on button "continuar" at bounding box center [399, 477] width 392 height 40
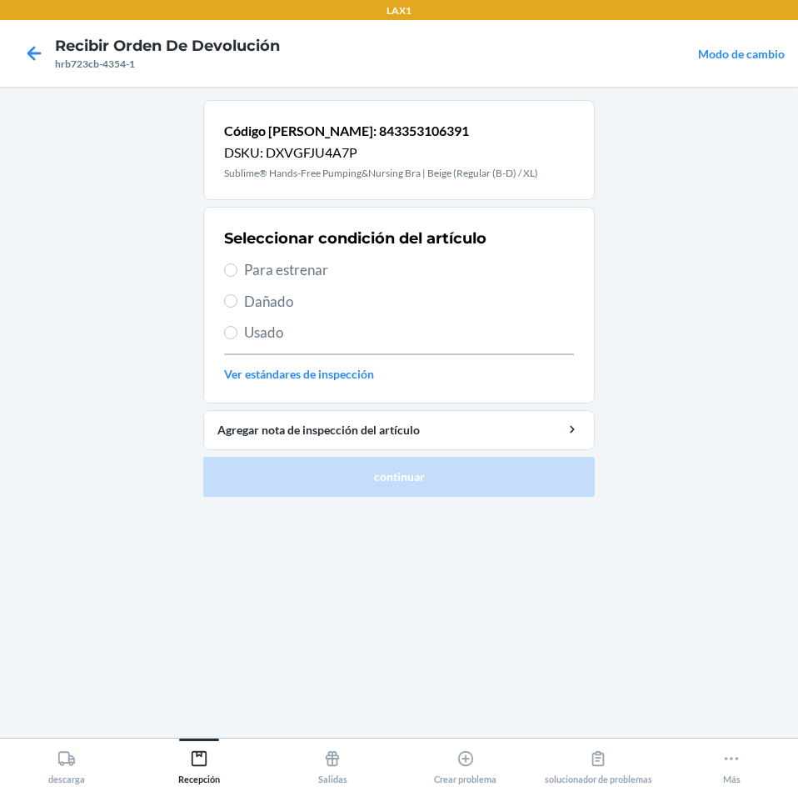
click at [304, 278] on span "Para estrenar" at bounding box center [409, 270] width 330 height 22
click at [237, 277] on input "Para estrenar" at bounding box center [230, 269] width 13 height 13
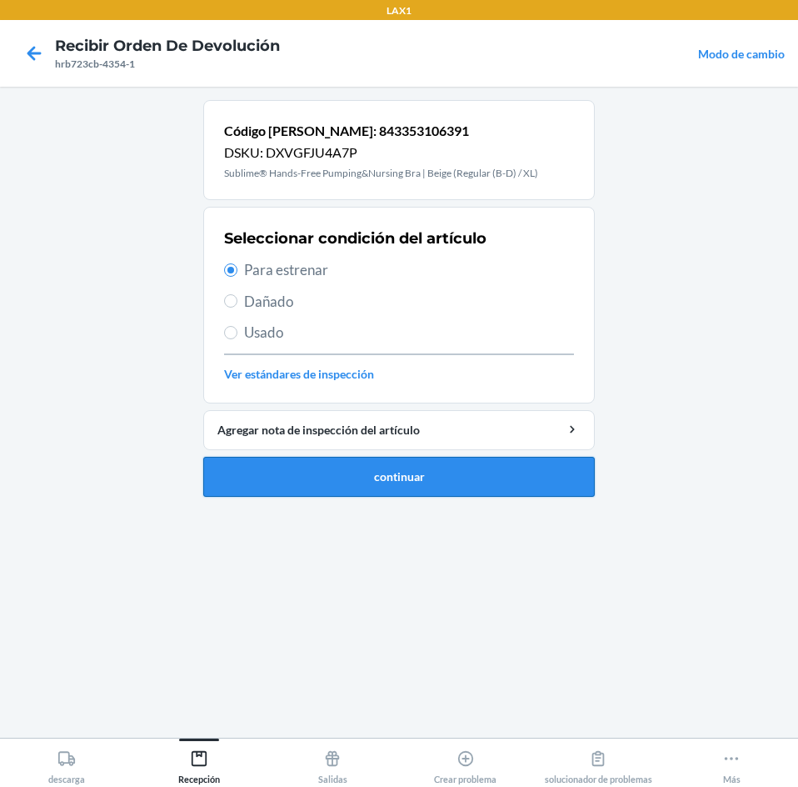
click at [453, 479] on button "continuar" at bounding box center [399, 477] width 392 height 40
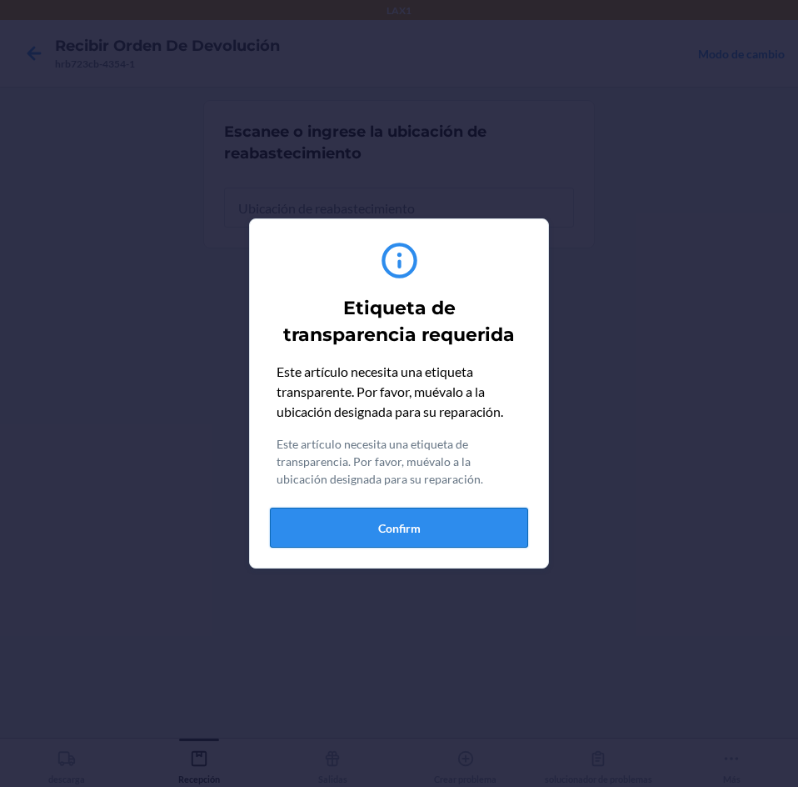
click at [447, 525] on button "Confirm" at bounding box center [399, 527] width 258 height 40
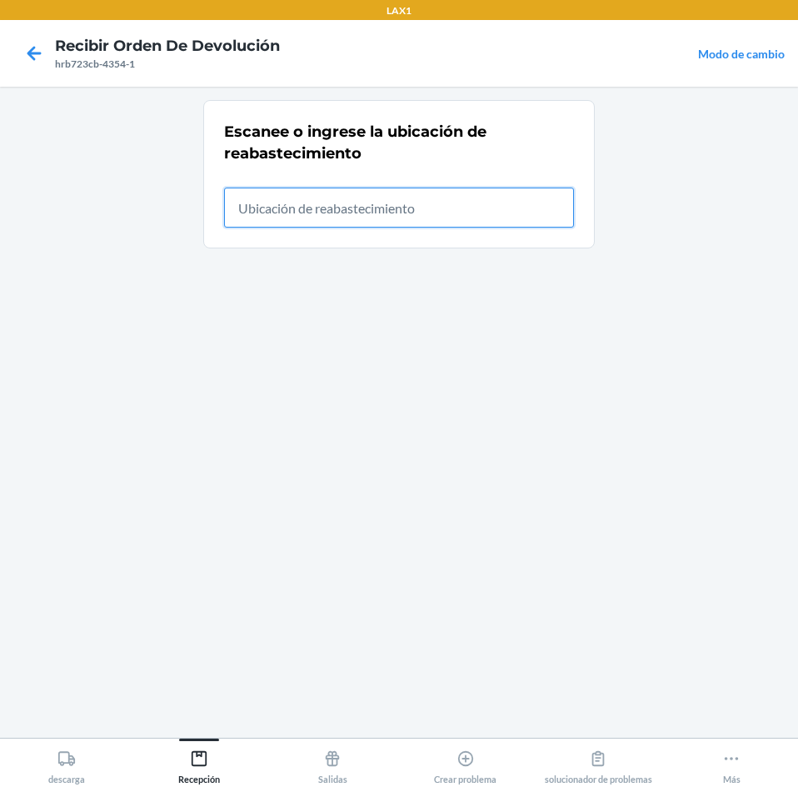
click at [434, 219] on input "text" at bounding box center [399, 207] width 350 height 40
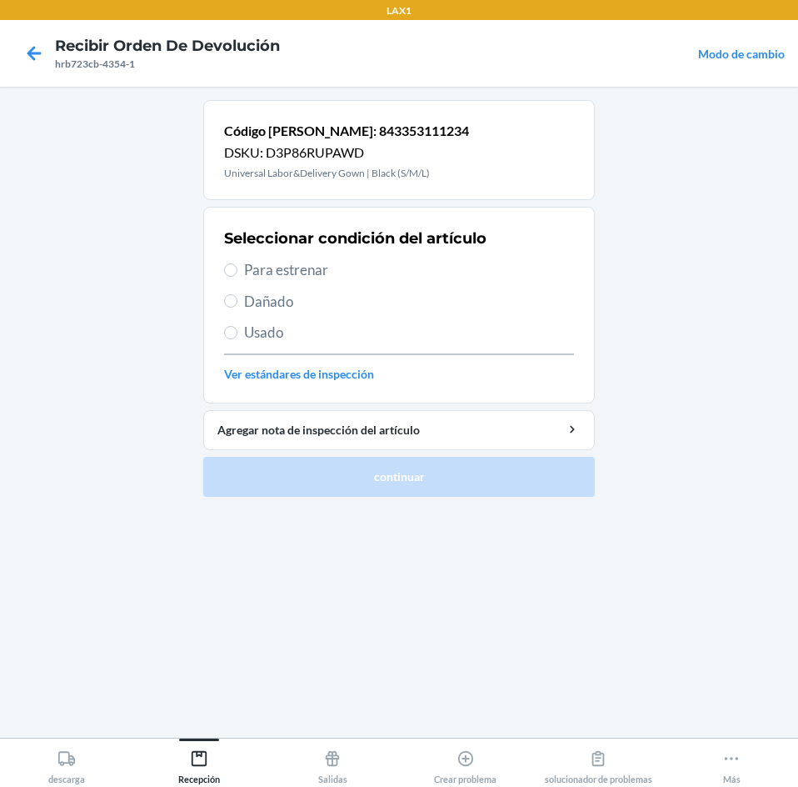
click at [287, 264] on span "Para estrenar" at bounding box center [409, 270] width 330 height 22
click at [237, 264] on input "Para estrenar" at bounding box center [230, 269] width 13 height 13
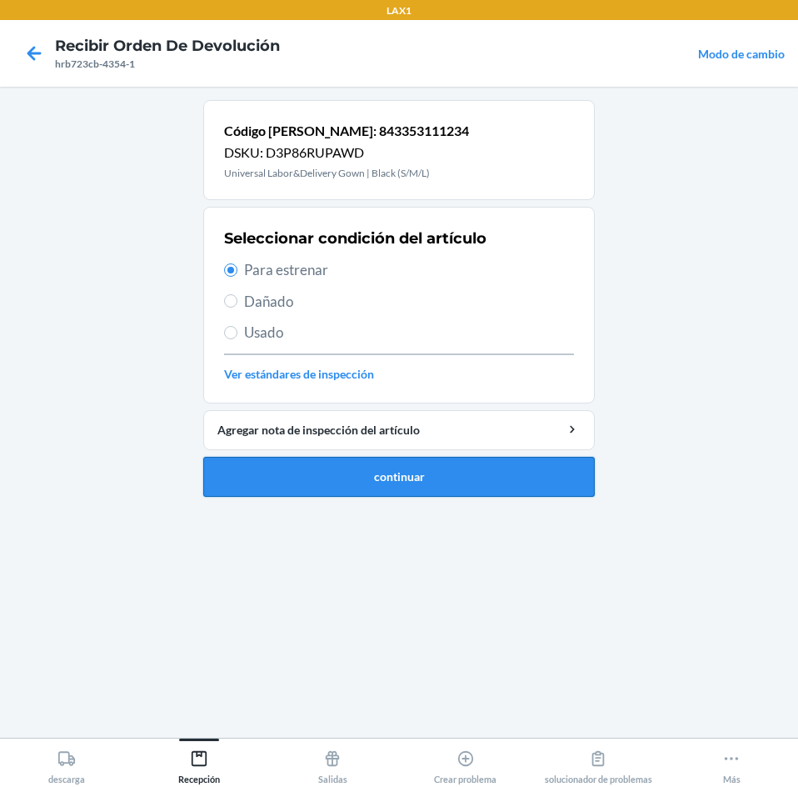
click at [425, 486] on button "continuar" at bounding box center [399, 477] width 392 height 40
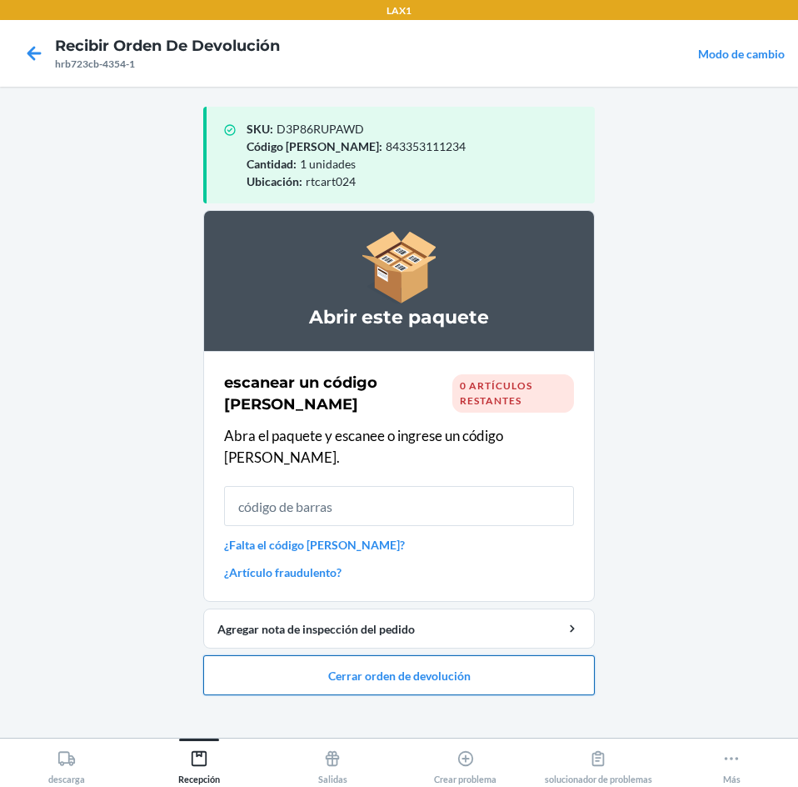
click at [528, 655] on button "Cerrar orden de devolución" at bounding box center [399, 675] width 392 height 40
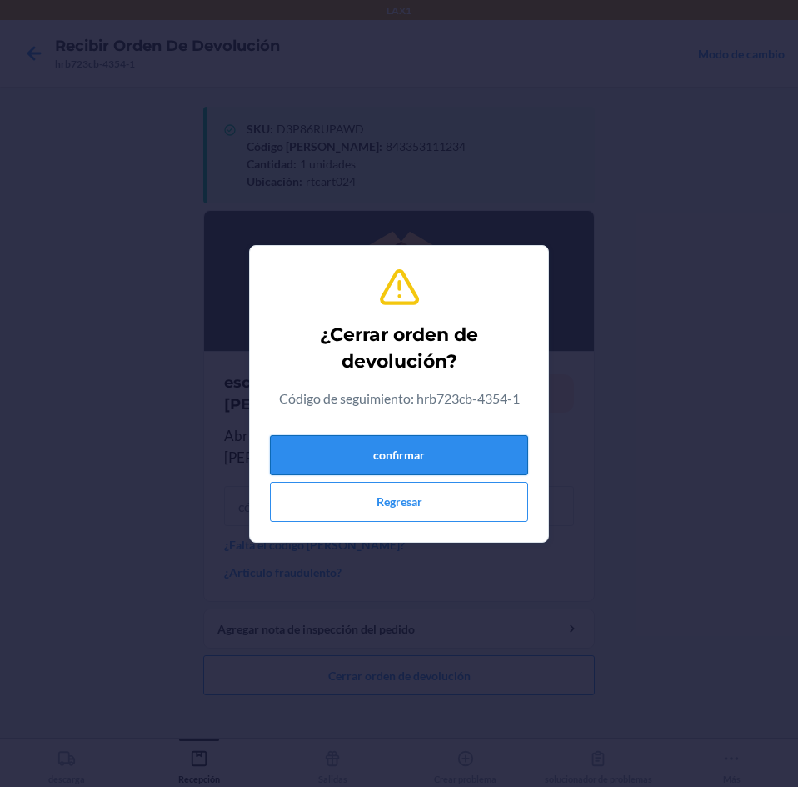
click at [492, 452] on button "confirmar" at bounding box center [399, 455] width 258 height 40
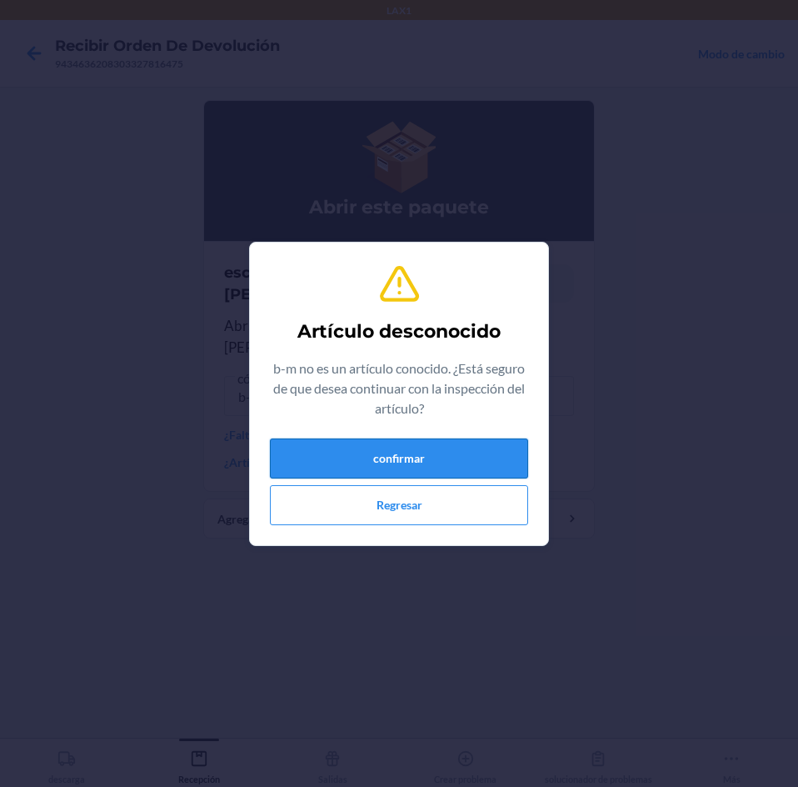
click at [426, 450] on button "confirmar" at bounding box center [399, 458] width 258 height 40
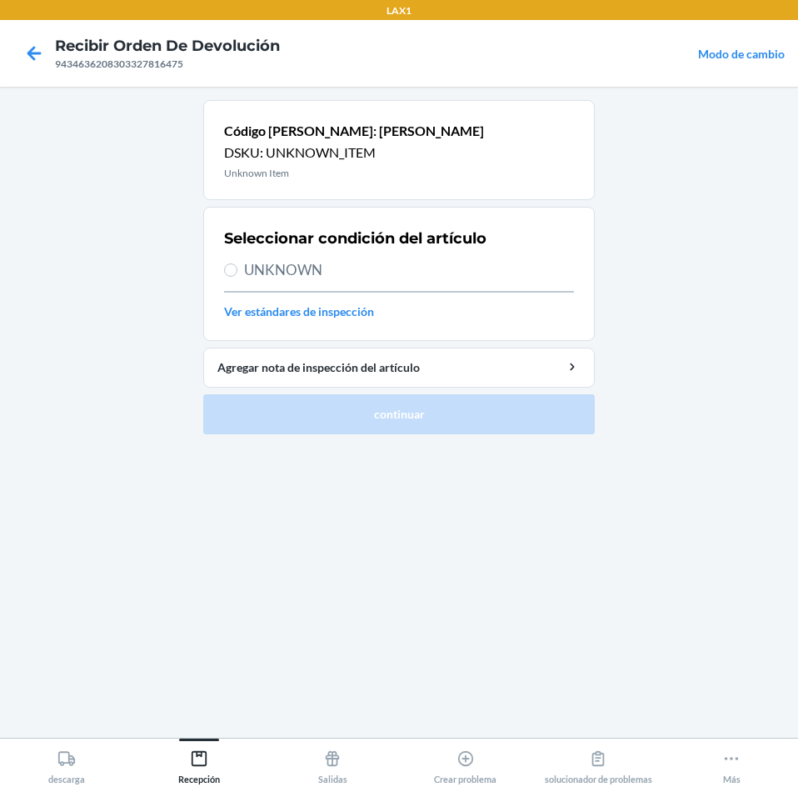
click at [58, 68] on div "9434636208303327816475" at bounding box center [167, 64] width 225 height 15
click at [28, 48] on icon at bounding box center [34, 53] width 28 height 28
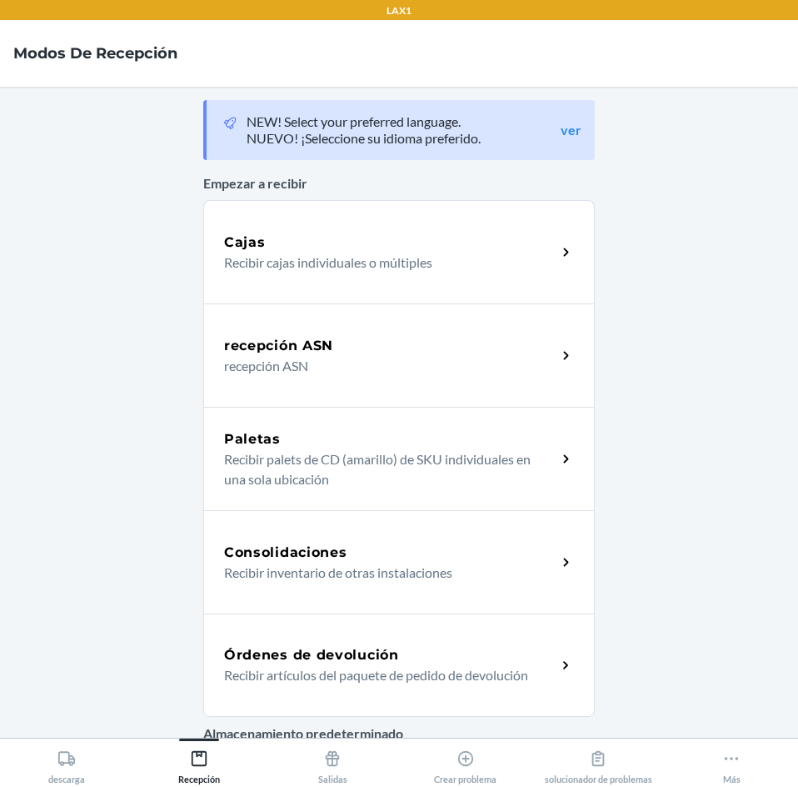
click at [487, 657] on div "Órdenes de devolución" at bounding box center [390, 655] width 332 height 20
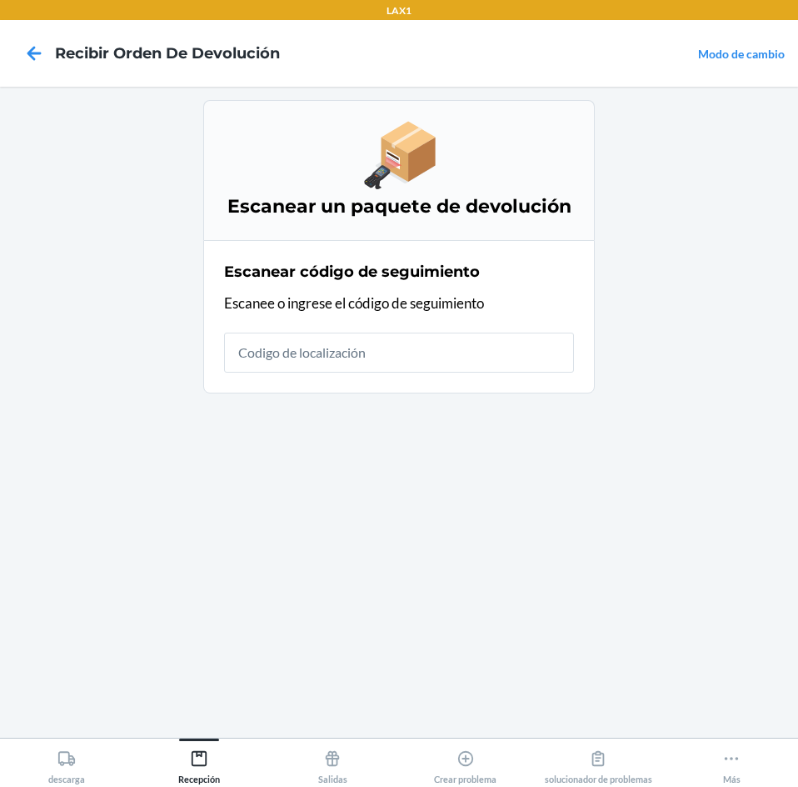
click at [542, 355] on input "text" at bounding box center [399, 352] width 350 height 40
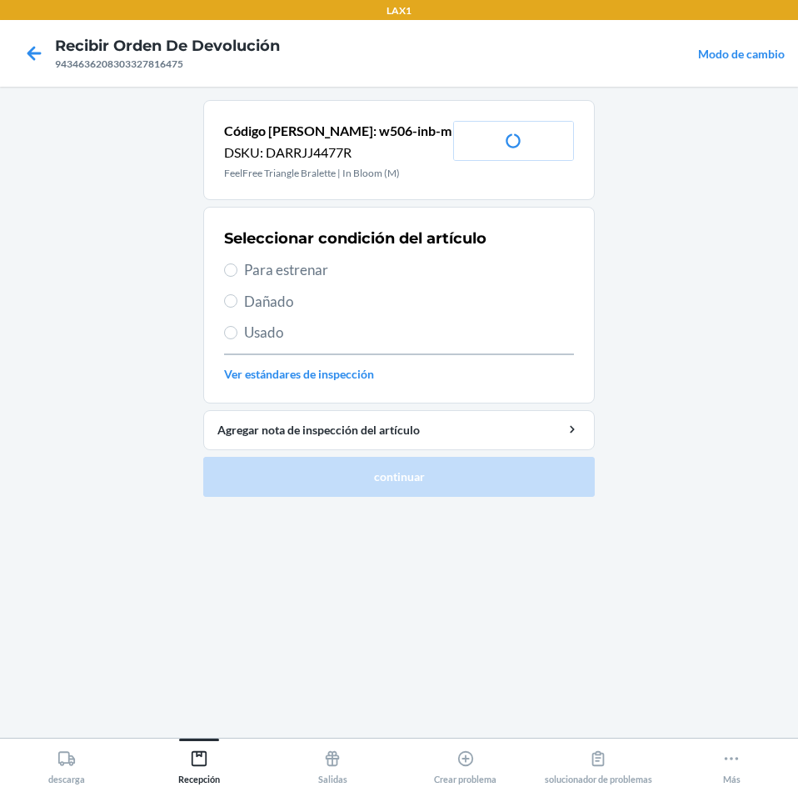
click at [277, 277] on span "Para estrenar" at bounding box center [409, 270] width 330 height 22
click at [237, 277] on input "Para estrenar" at bounding box center [230, 269] width 13 height 13
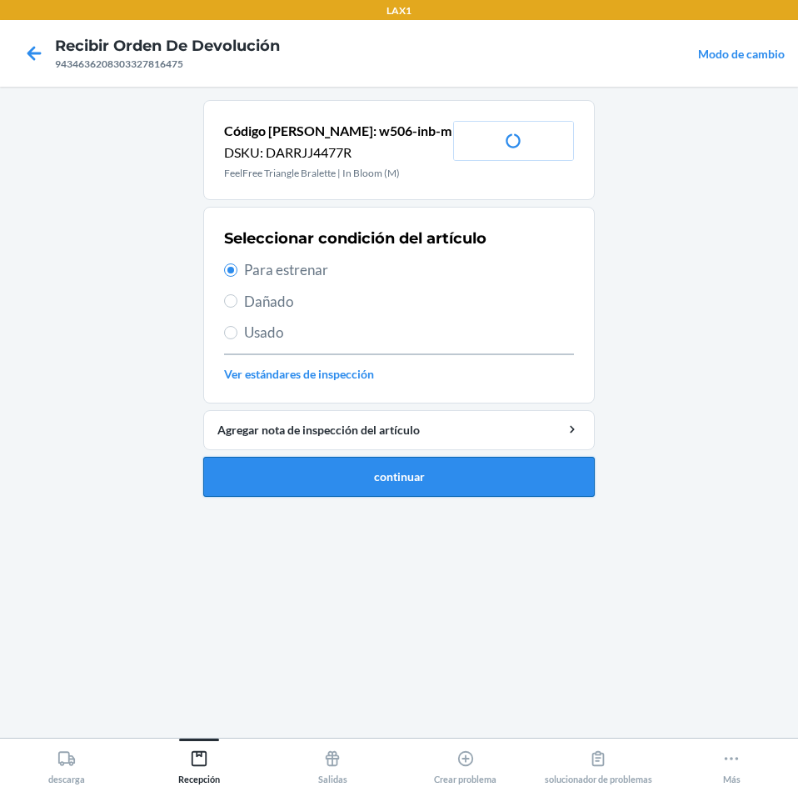
click at [299, 487] on button "continuar" at bounding box center [399, 477] width 392 height 40
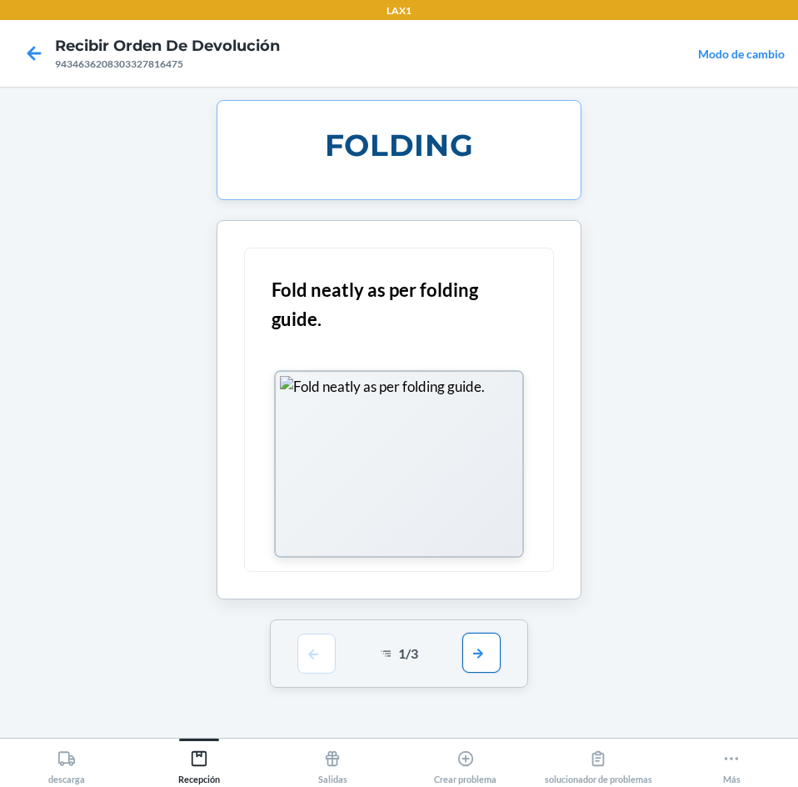
click at [477, 638] on button "button" at bounding box center [481, 652] width 38 height 40
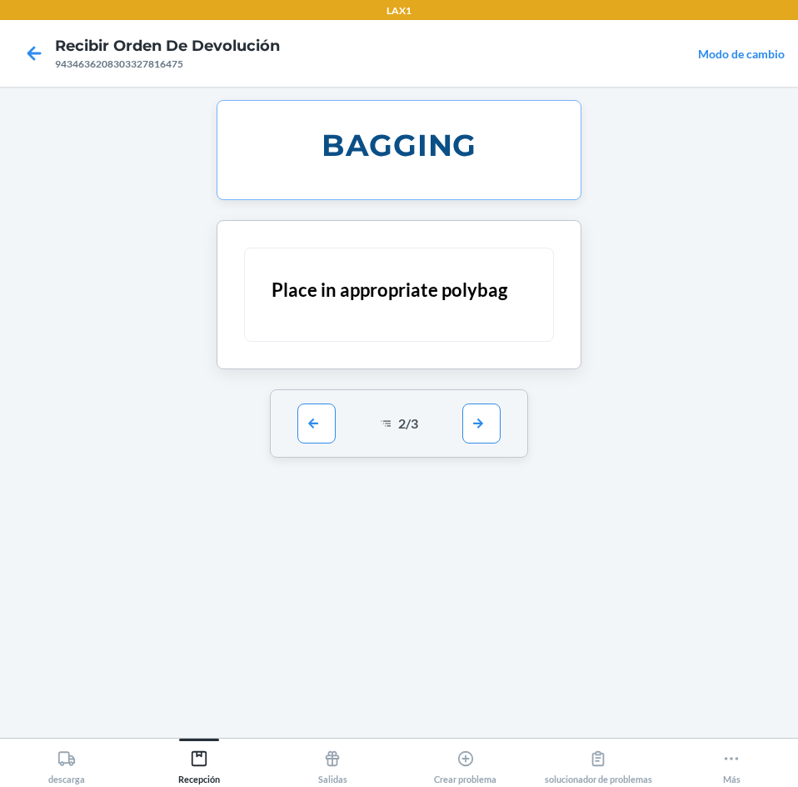
click at [479, 395] on div "2 / 3" at bounding box center [399, 423] width 259 height 68
click at [478, 407] on button "button" at bounding box center [481, 422] width 38 height 40
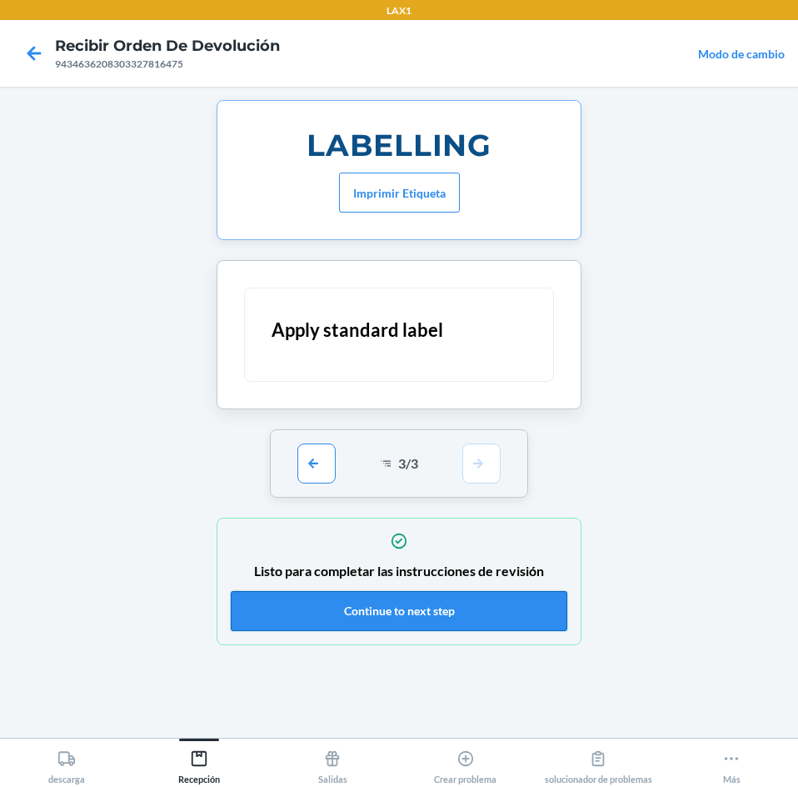
click at [506, 601] on button "Continue to next step" at bounding box center [399, 611] width 337 height 40
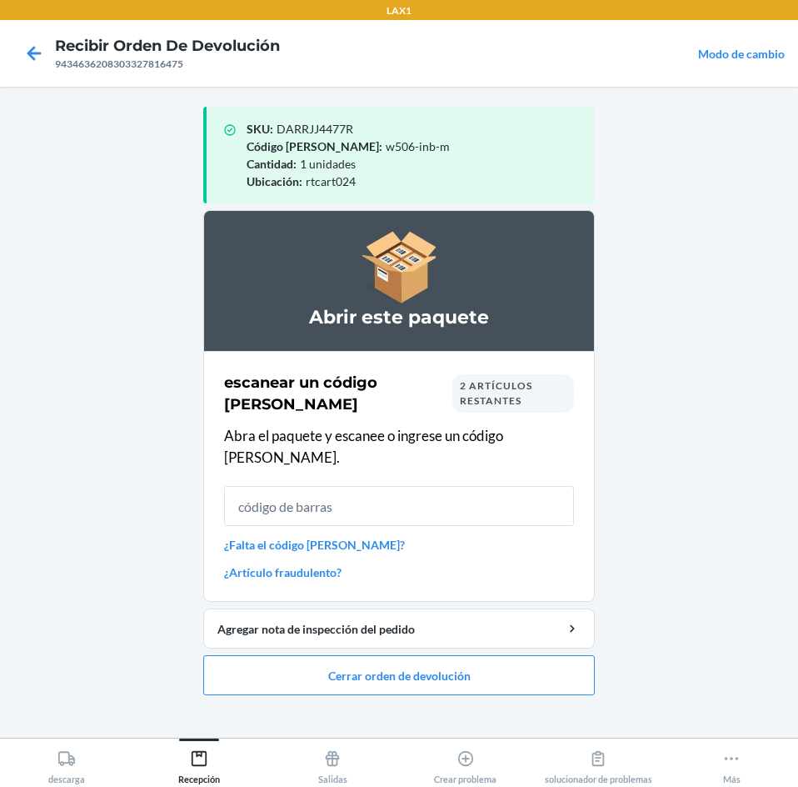
click at [492, 385] on span "2 artículos restantes" at bounding box center [496, 392] width 72 height 27
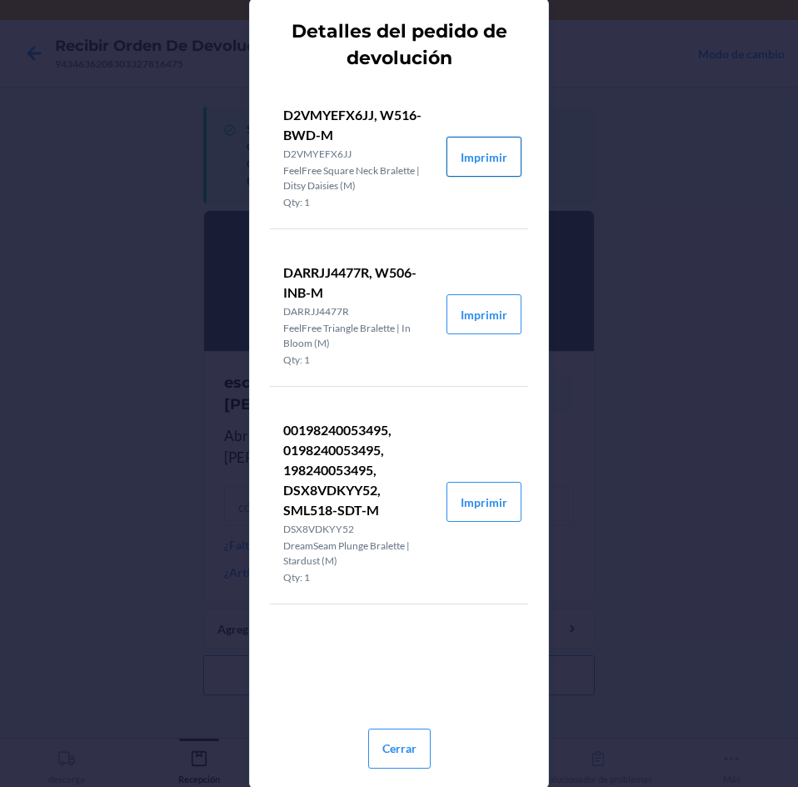
click at [494, 147] on button "Imprimir" at bounding box center [484, 157] width 75 height 40
click at [497, 321] on button "Imprimir" at bounding box center [484, 314] width 75 height 40
click at [397, 748] on button "Cerrar" at bounding box center [399, 748] width 62 height 40
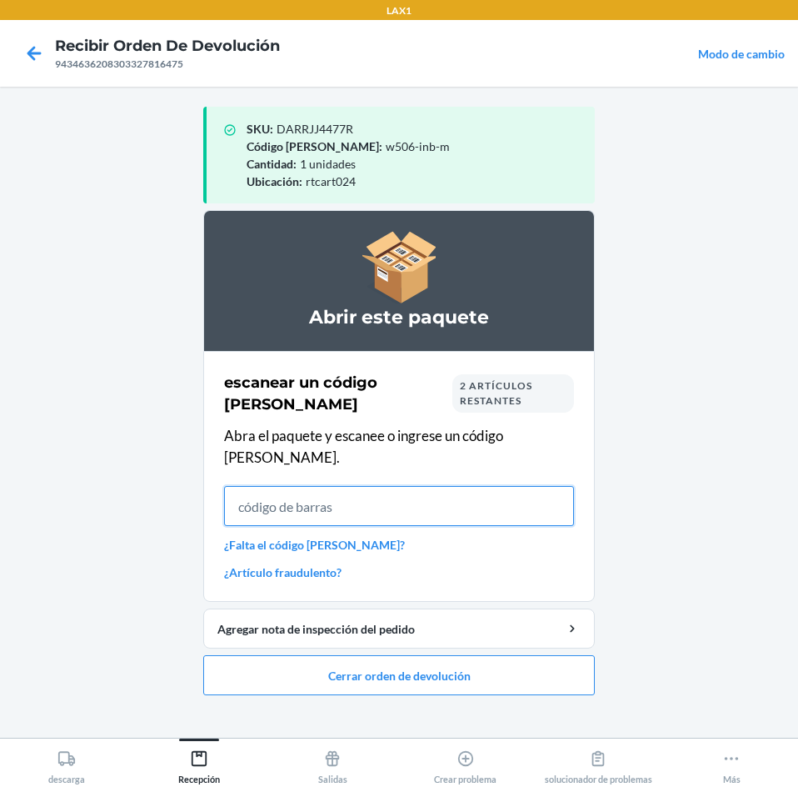
click at [509, 486] on input "text" at bounding box center [399, 506] width 350 height 40
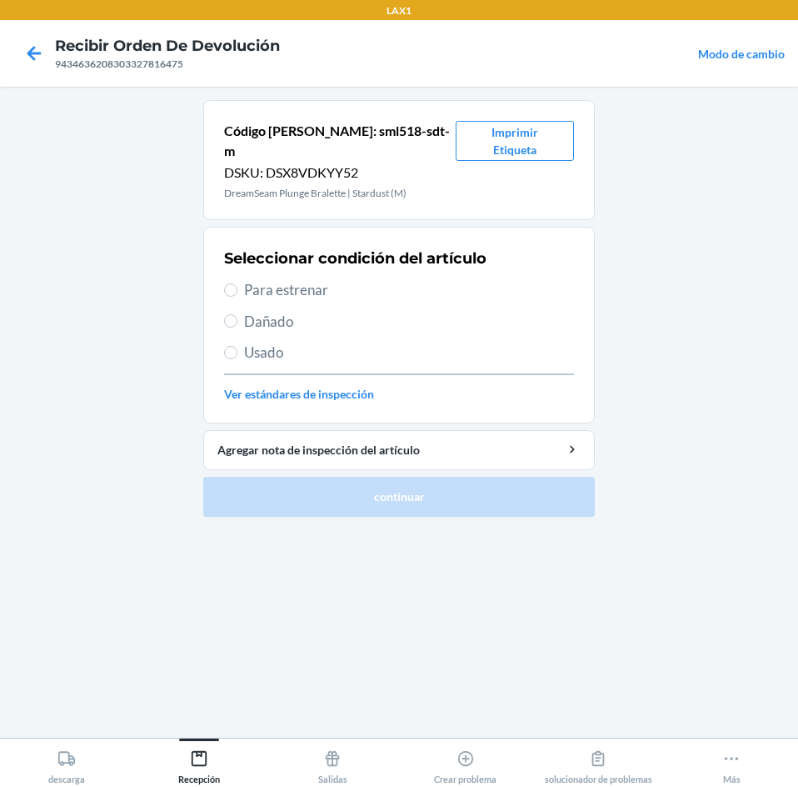
click at [298, 279] on span "Para estrenar" at bounding box center [409, 290] width 330 height 22
click at [237, 283] on input "Para estrenar" at bounding box center [230, 289] width 13 height 13
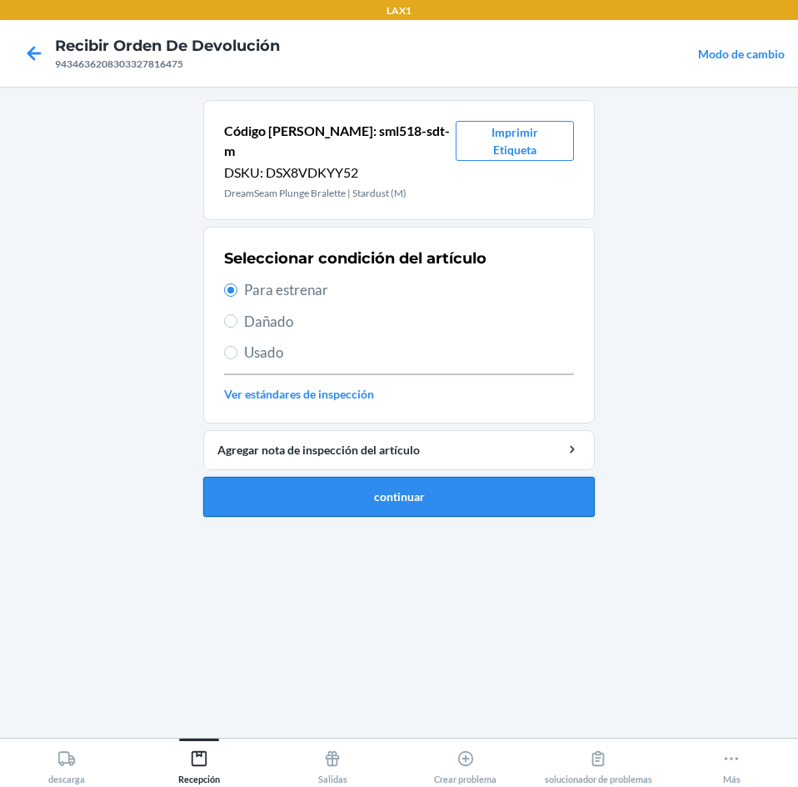
click at [317, 477] on button "continuar" at bounding box center [399, 497] width 392 height 40
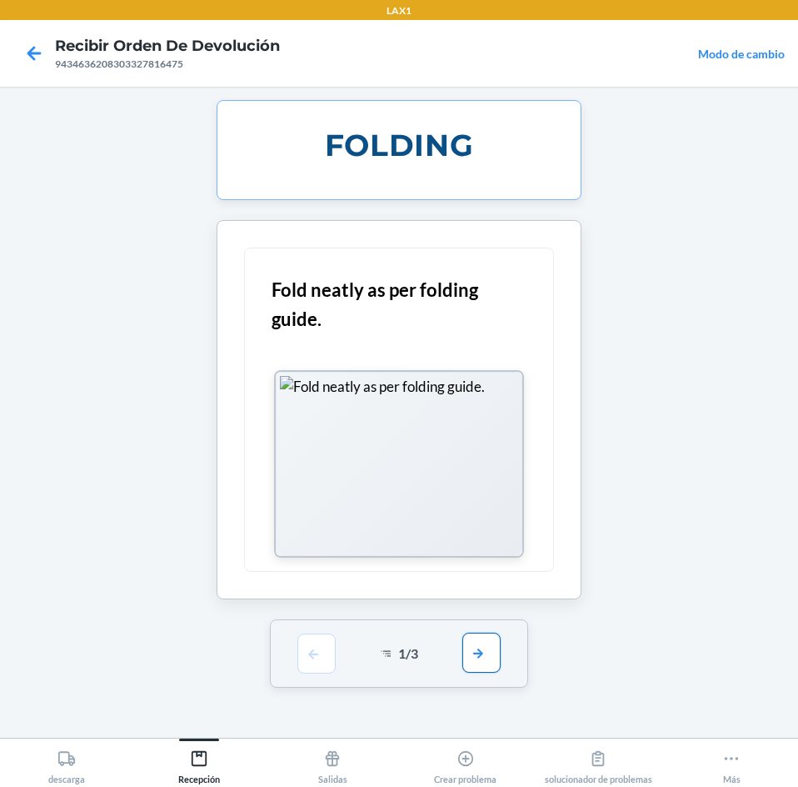
click at [483, 639] on button "button" at bounding box center [481, 652] width 38 height 40
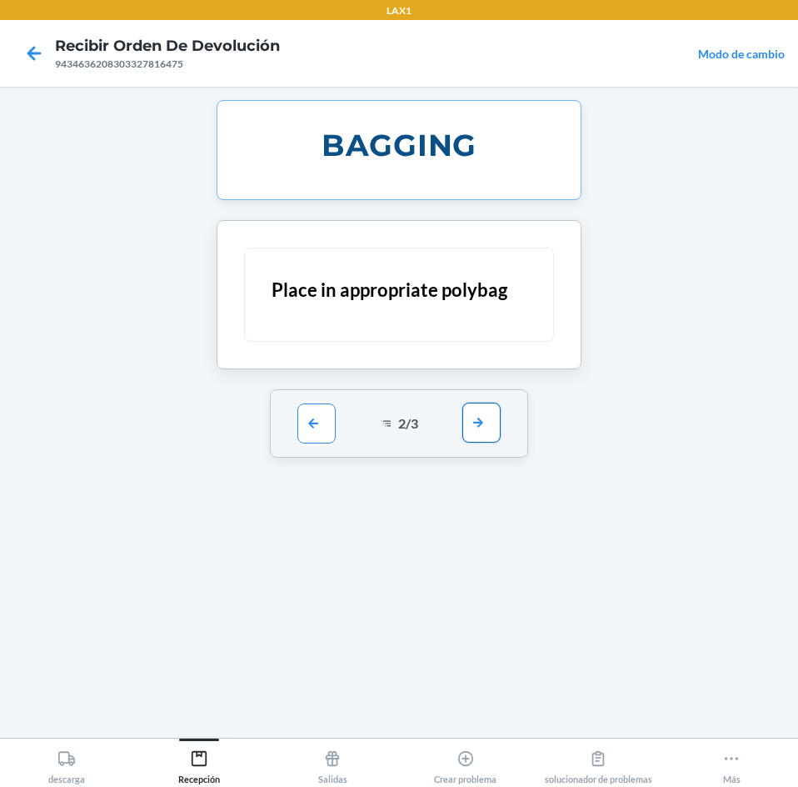
click at [501, 414] on button "button" at bounding box center [481, 422] width 38 height 40
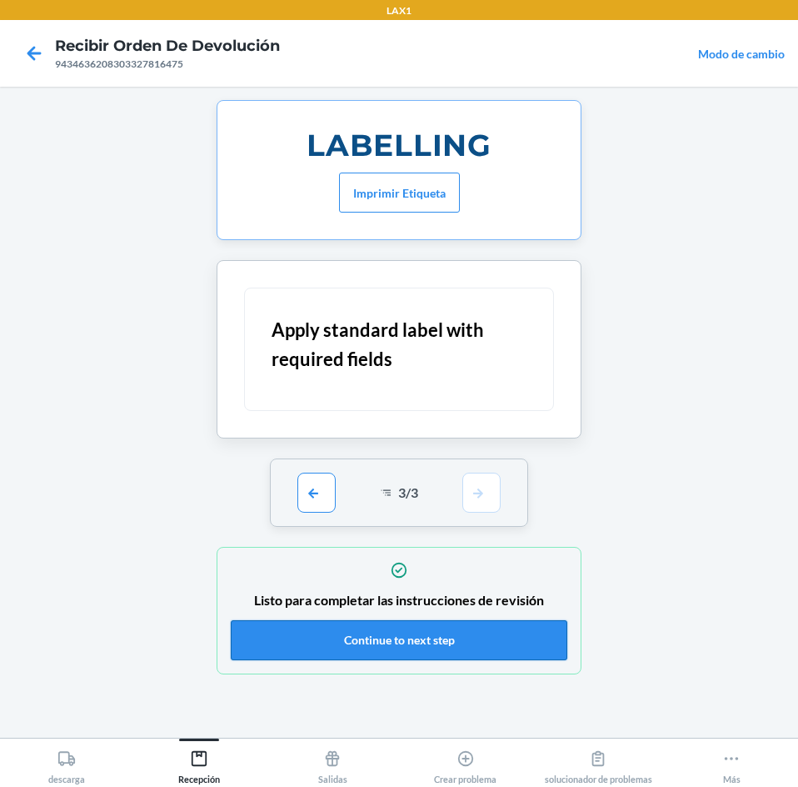
click at [516, 631] on button "Continue to next step" at bounding box center [399, 640] width 337 height 40
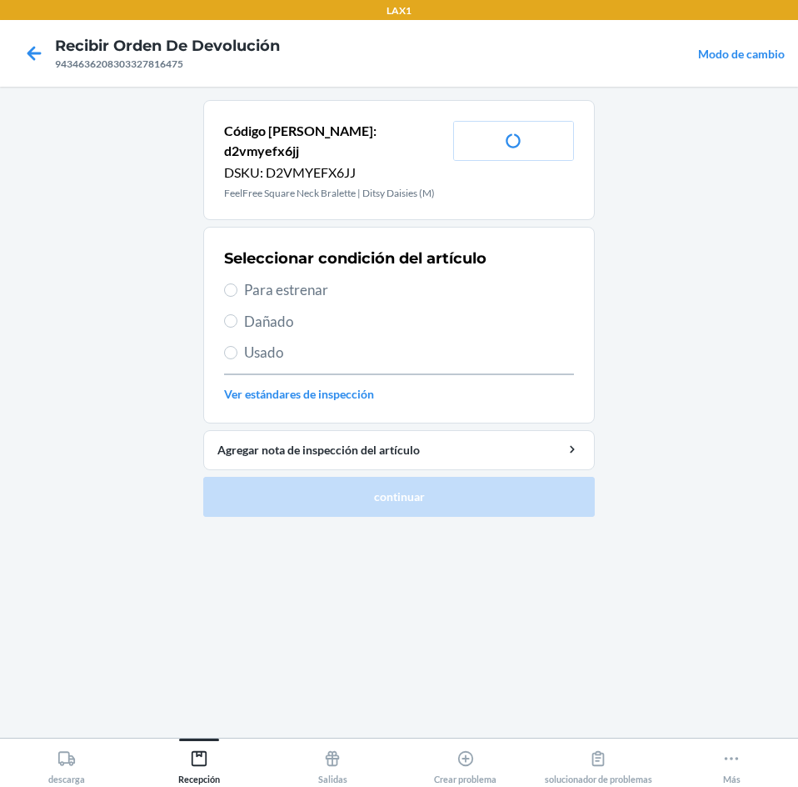
click at [238, 279] on label "Para estrenar" at bounding box center [399, 290] width 350 height 22
click at [237, 283] on input "Para estrenar" at bounding box center [230, 289] width 13 height 13
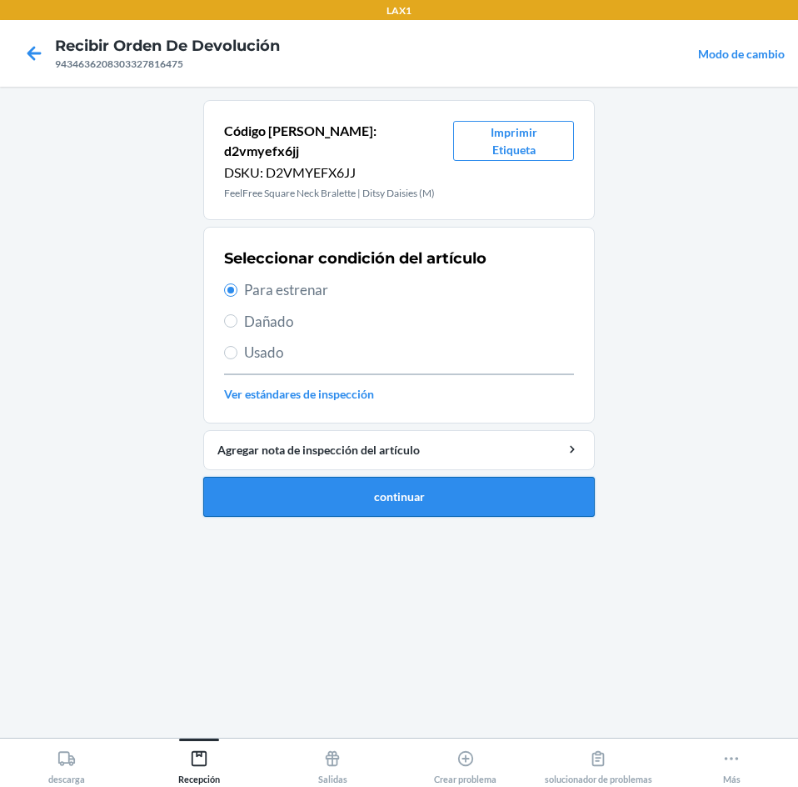
click at [312, 477] on button "continuar" at bounding box center [399, 497] width 392 height 40
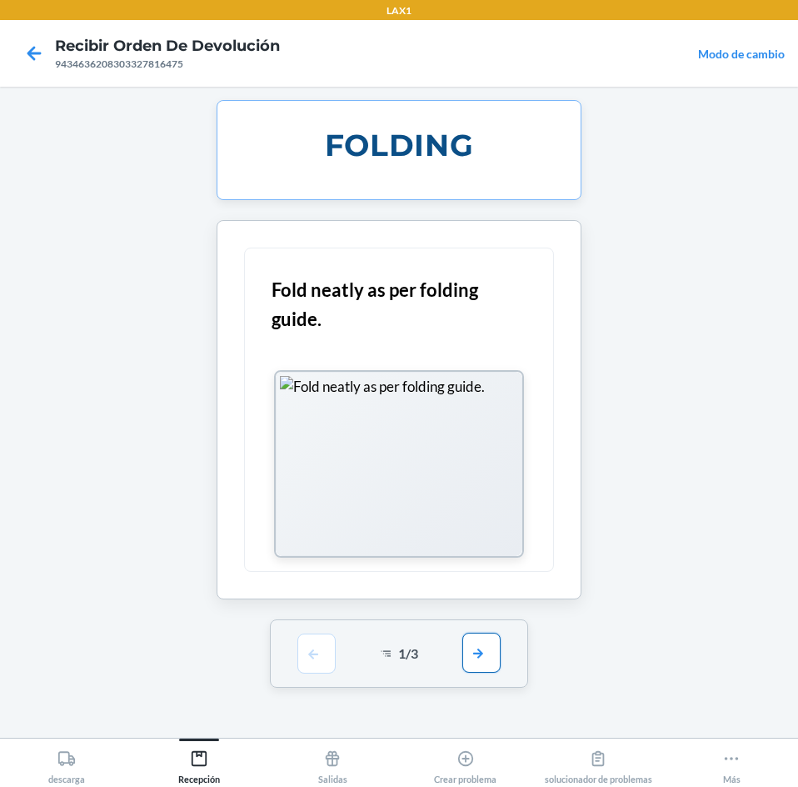
click at [485, 667] on button "button" at bounding box center [481, 652] width 38 height 40
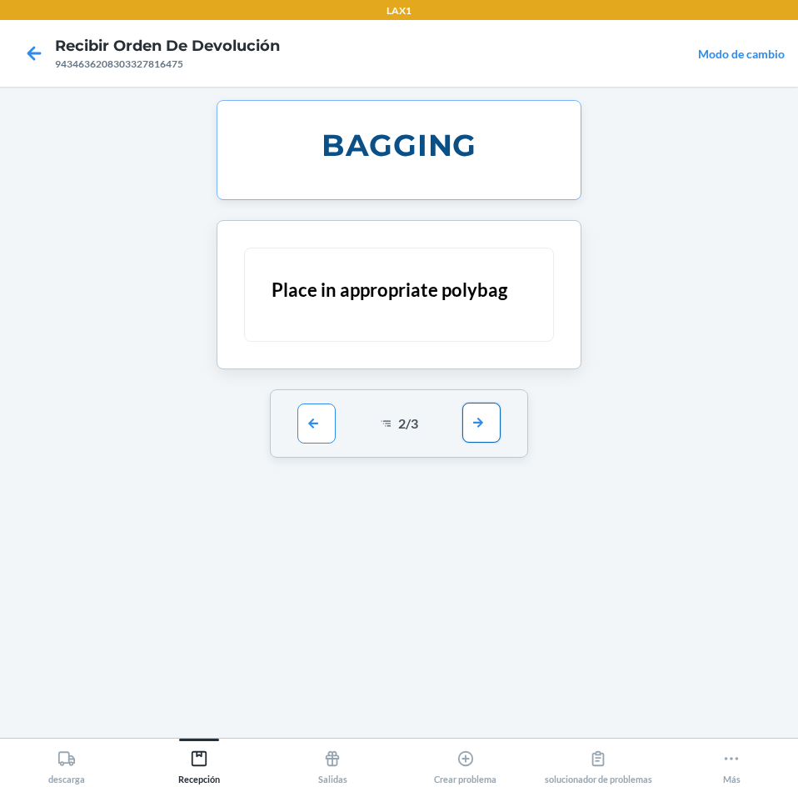
click at [476, 412] on button "button" at bounding box center [481, 422] width 38 height 40
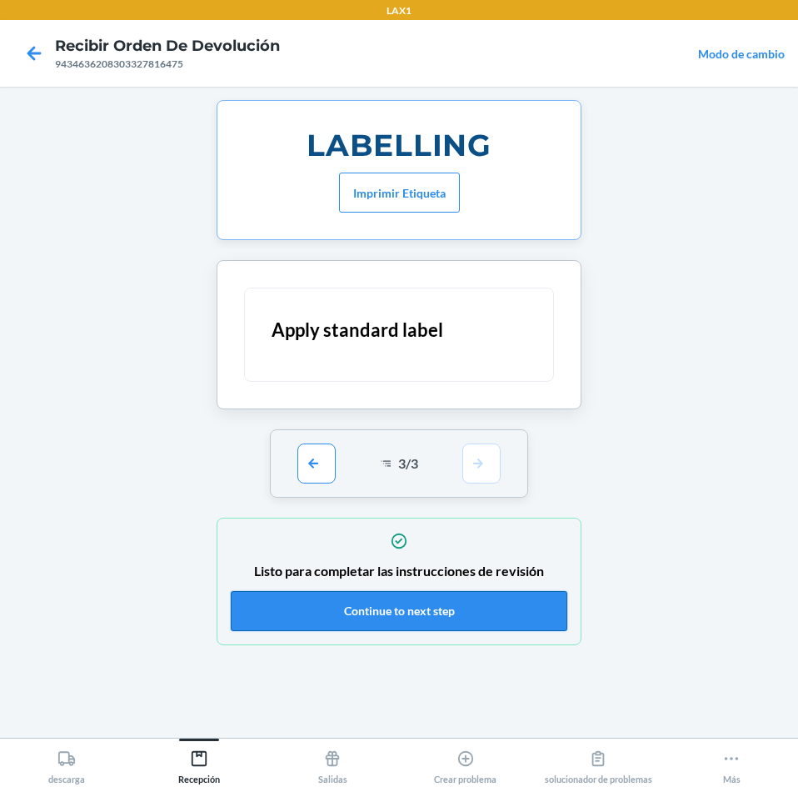
click at [499, 592] on button "Continue to next step" at bounding box center [399, 611] width 337 height 40
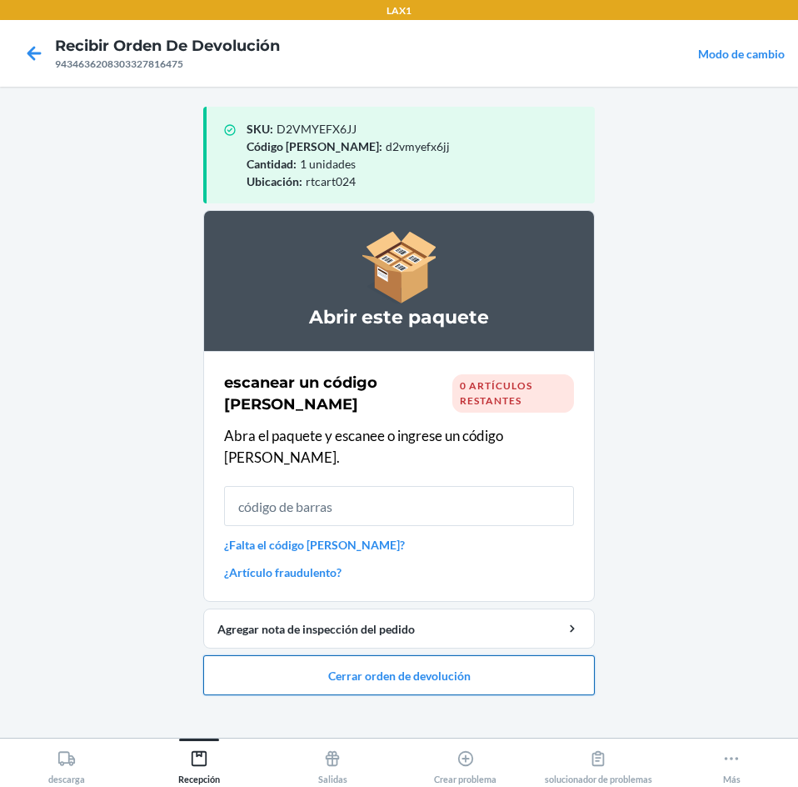
click at [558, 655] on button "Cerrar orden de devolución" at bounding box center [399, 675] width 392 height 40
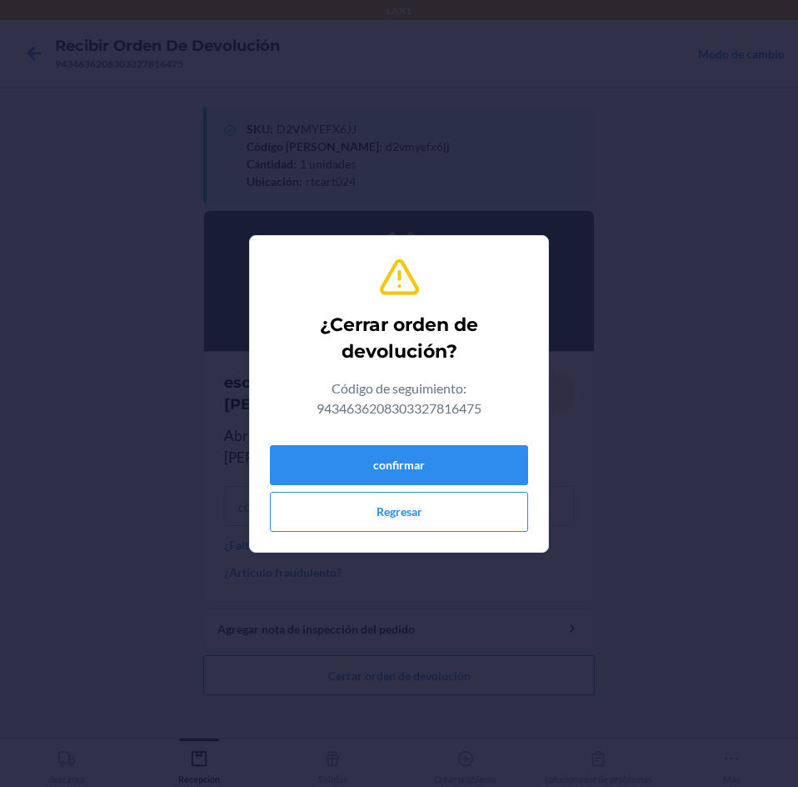
click at [478, 441] on div "confirmar Regresar" at bounding box center [399, 484] width 258 height 93
click at [487, 473] on button "confirmar" at bounding box center [399, 465] width 258 height 40
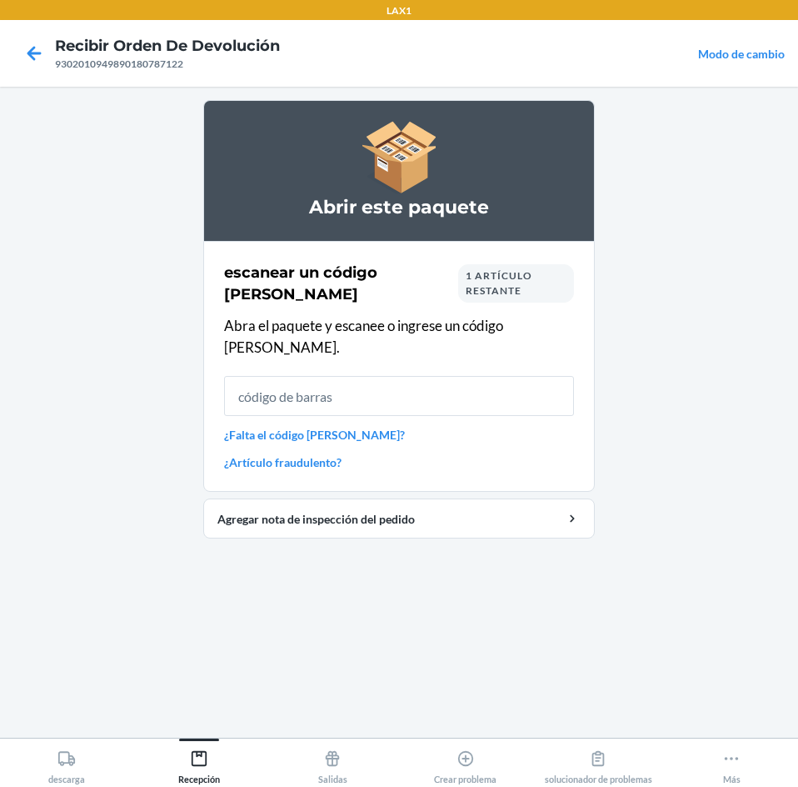
click at [342, 426] on link "¿Falta el código [PERSON_NAME]?" at bounding box center [399, 434] width 350 height 17
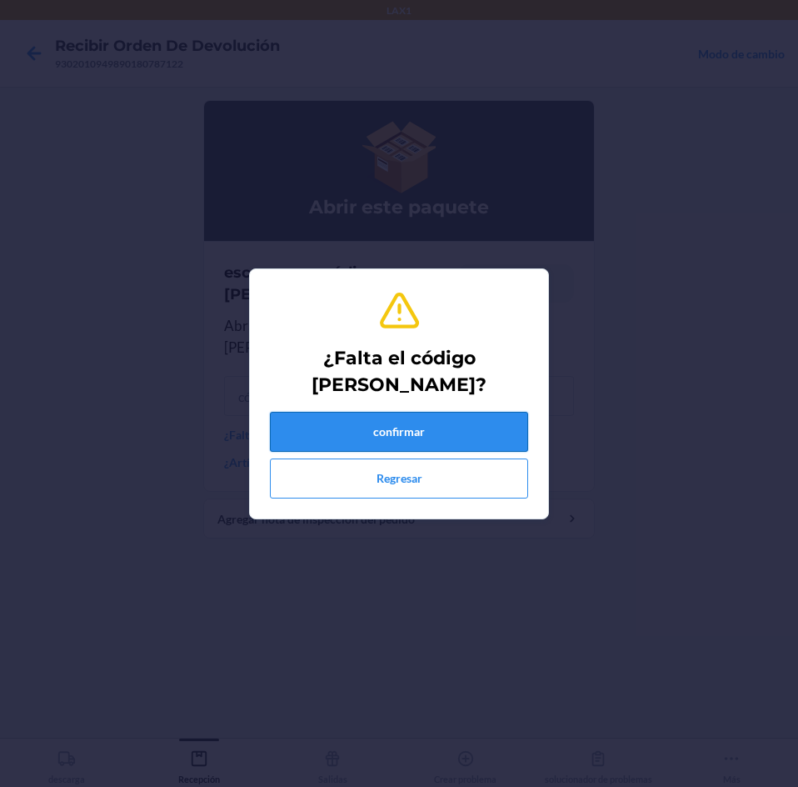
click at [388, 435] on button "confirmar" at bounding box center [399, 432] width 258 height 40
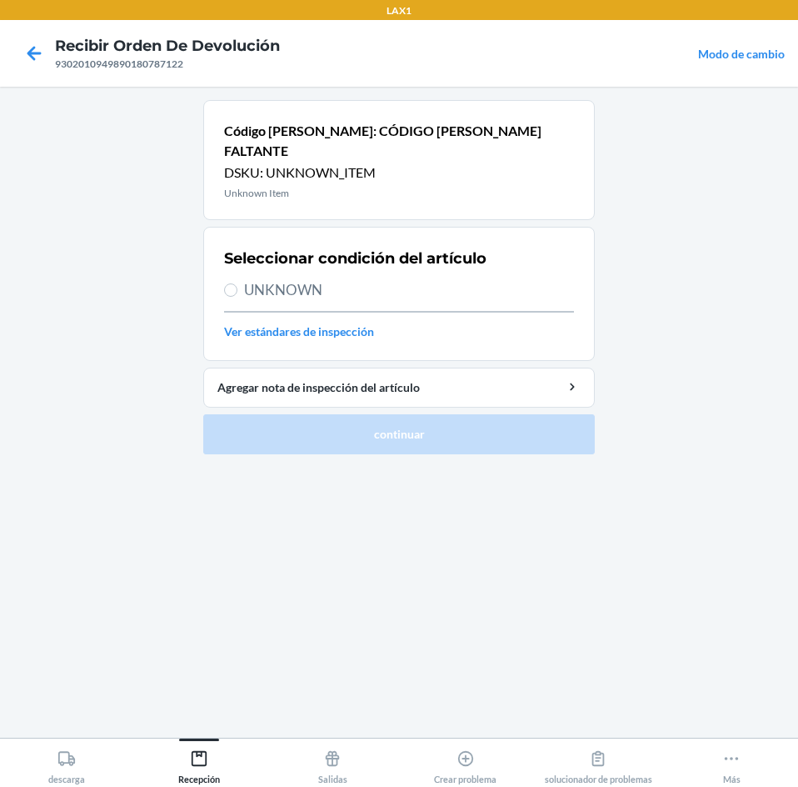
click at [267, 279] on span "UNKNOWN" at bounding box center [409, 290] width 330 height 22
click at [237, 283] on input "UNKNOWN" at bounding box center [230, 289] width 13 height 13
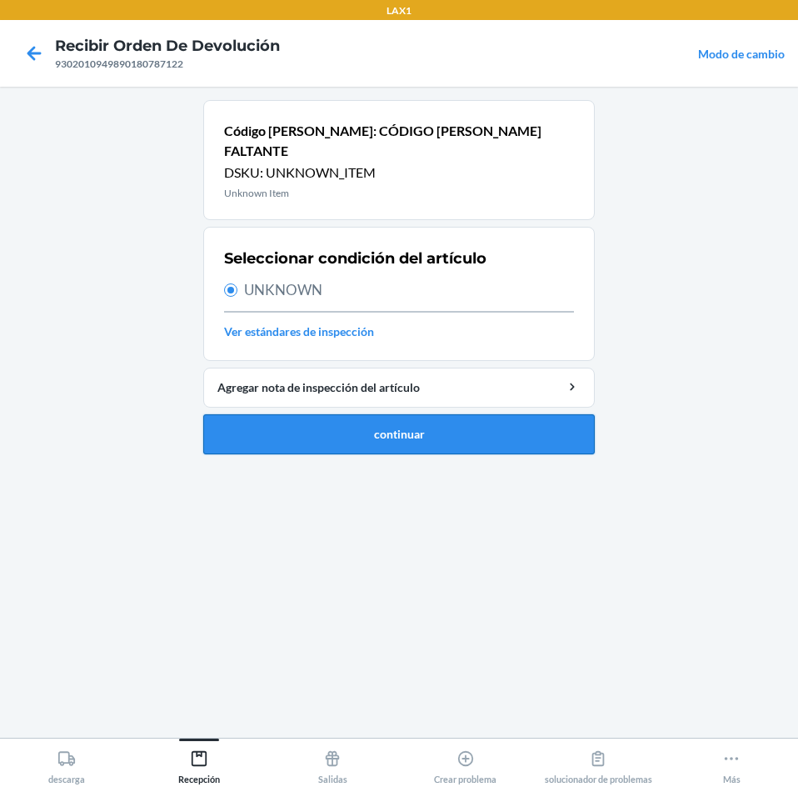
click at [334, 414] on button "continuar" at bounding box center [399, 434] width 392 height 40
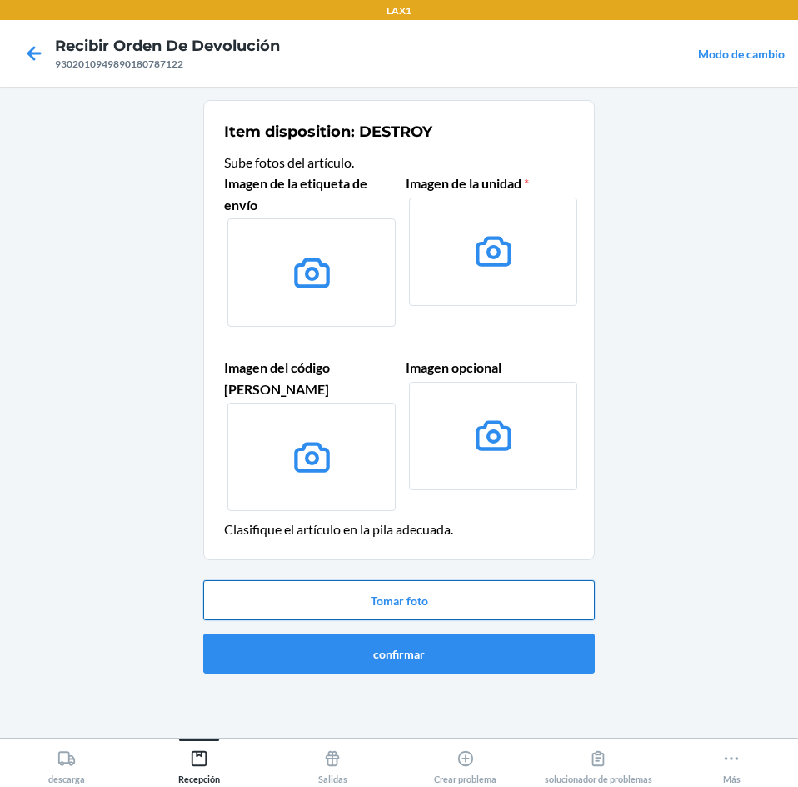
click at [491, 580] on button "Tomar foto" at bounding box center [399, 600] width 392 height 40
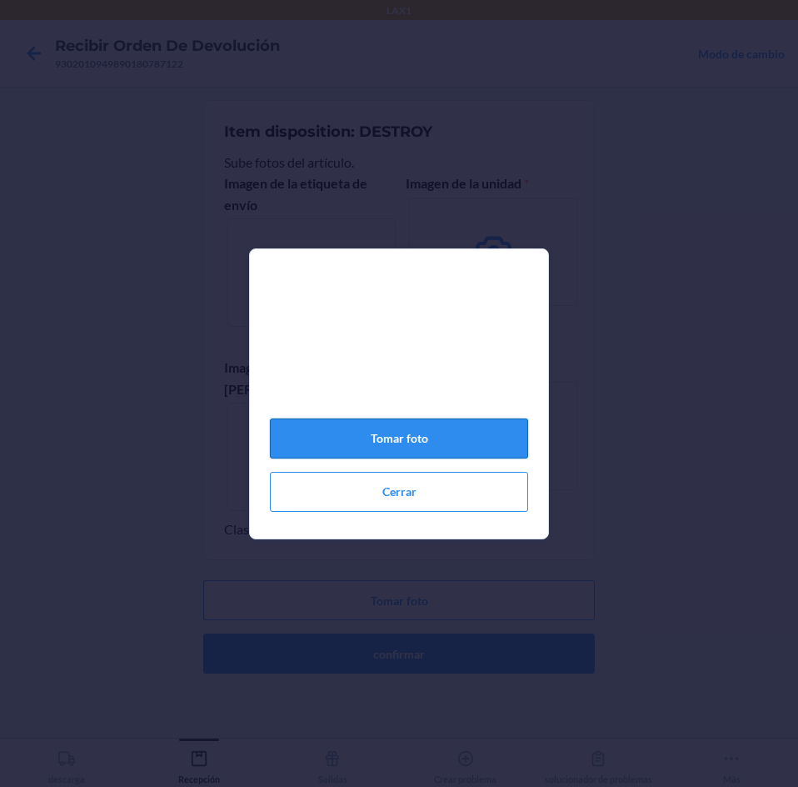
click at [444, 455] on button "Tomar foto" at bounding box center [399, 438] width 258 height 40
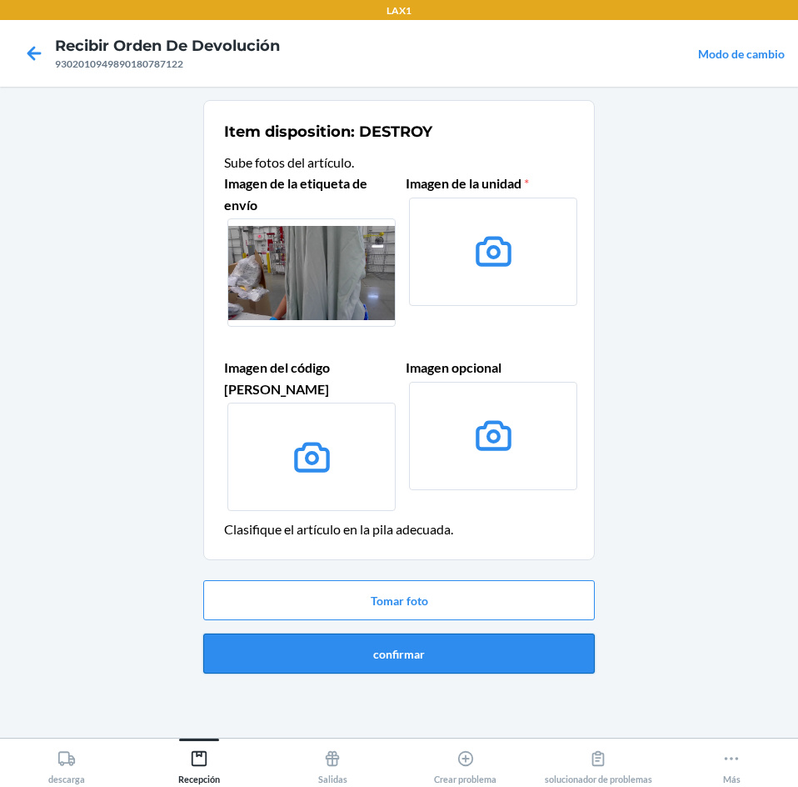
click at [504, 637] on button "confirmar" at bounding box center [399, 653] width 392 height 40
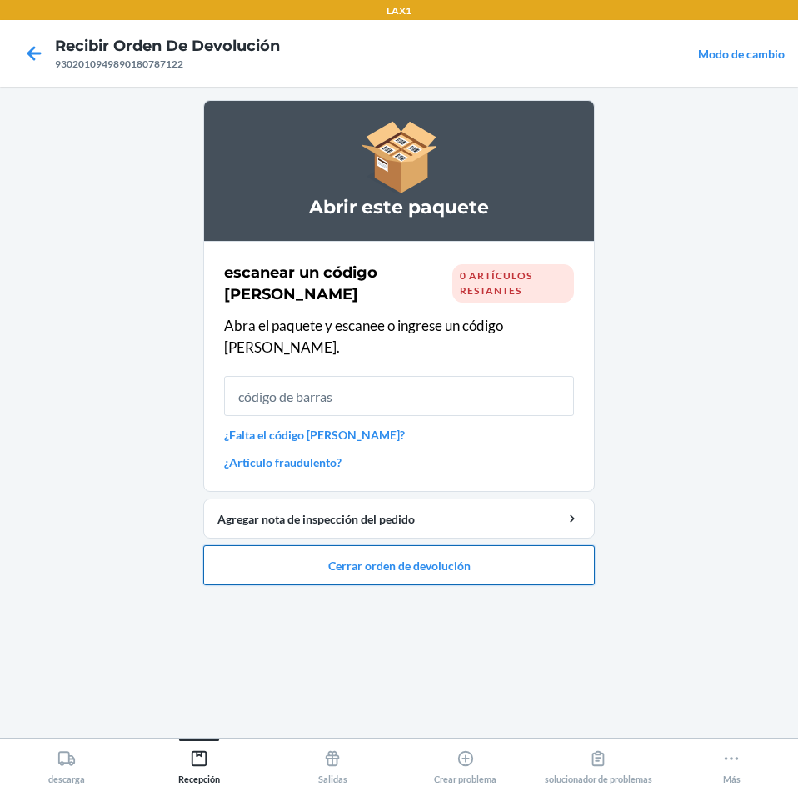
click at [567, 553] on button "Cerrar orden de devolución" at bounding box center [399, 565] width 392 height 40
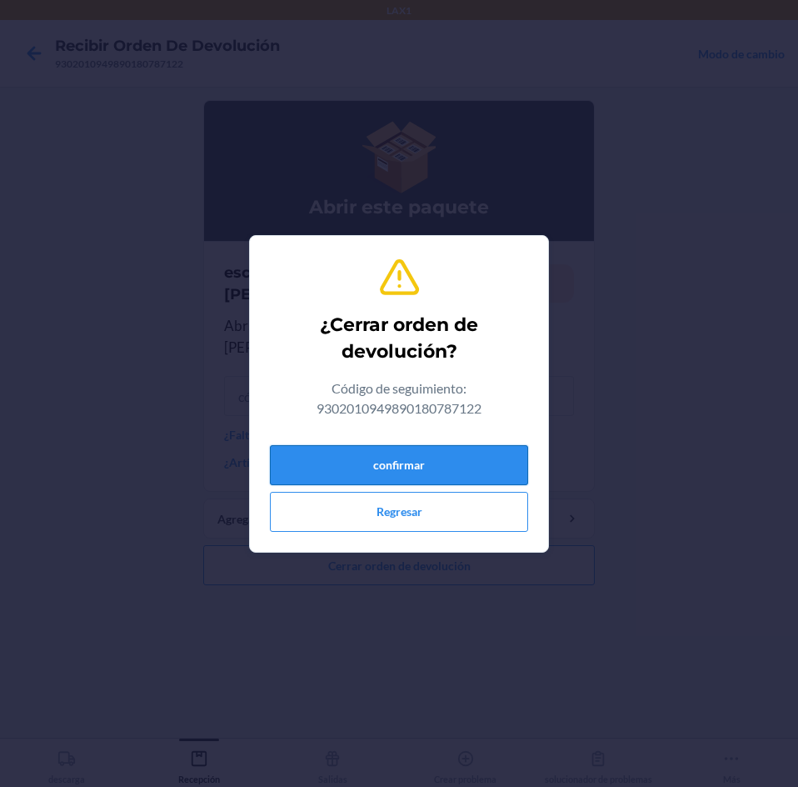
click at [480, 477] on button "confirmar" at bounding box center [399, 465] width 258 height 40
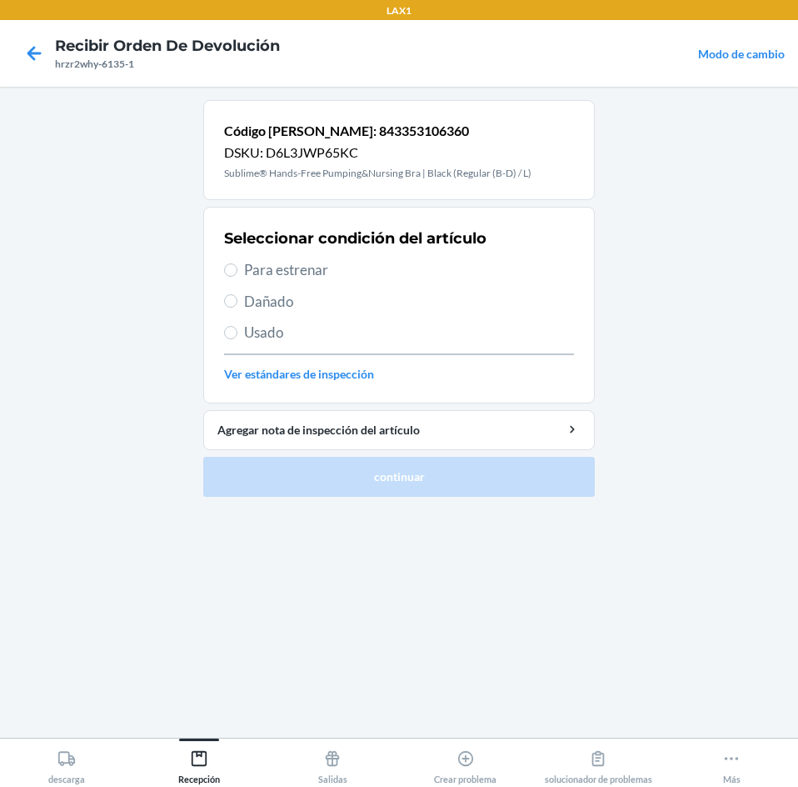
click at [305, 278] on span "Para estrenar" at bounding box center [409, 270] width 330 height 22
click at [237, 277] on input "Para estrenar" at bounding box center [230, 269] width 13 height 13
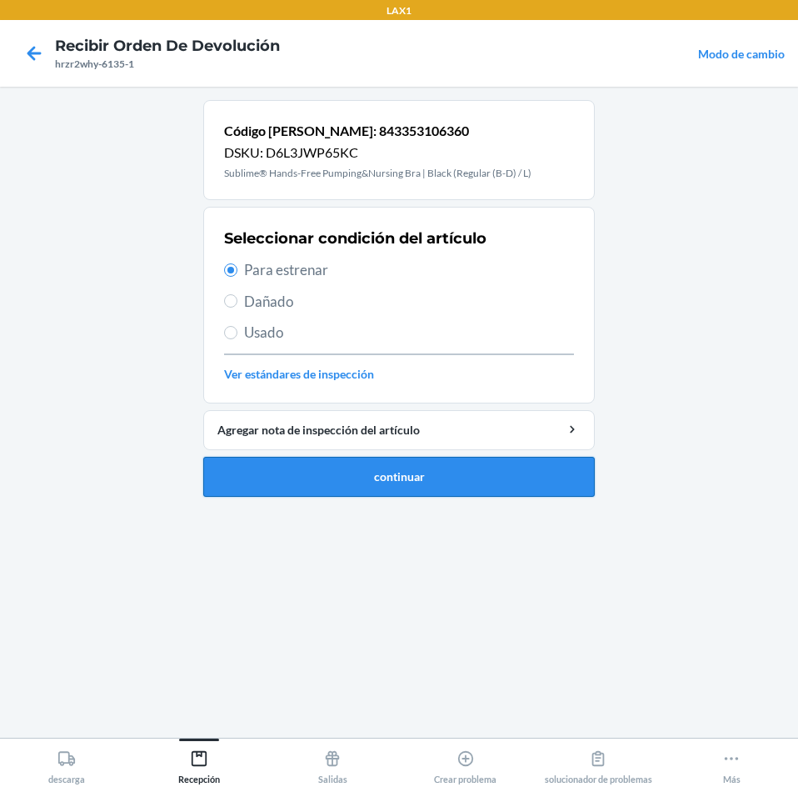
click at [377, 463] on button "continuar" at bounding box center [399, 477] width 392 height 40
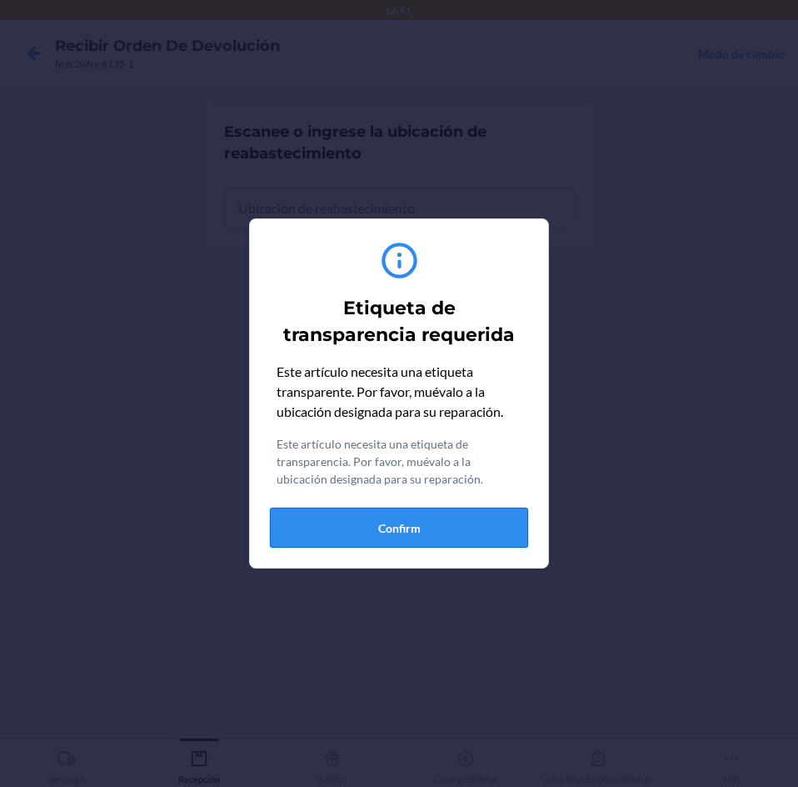
click at [464, 520] on button "Confirm" at bounding box center [399, 527] width 258 height 40
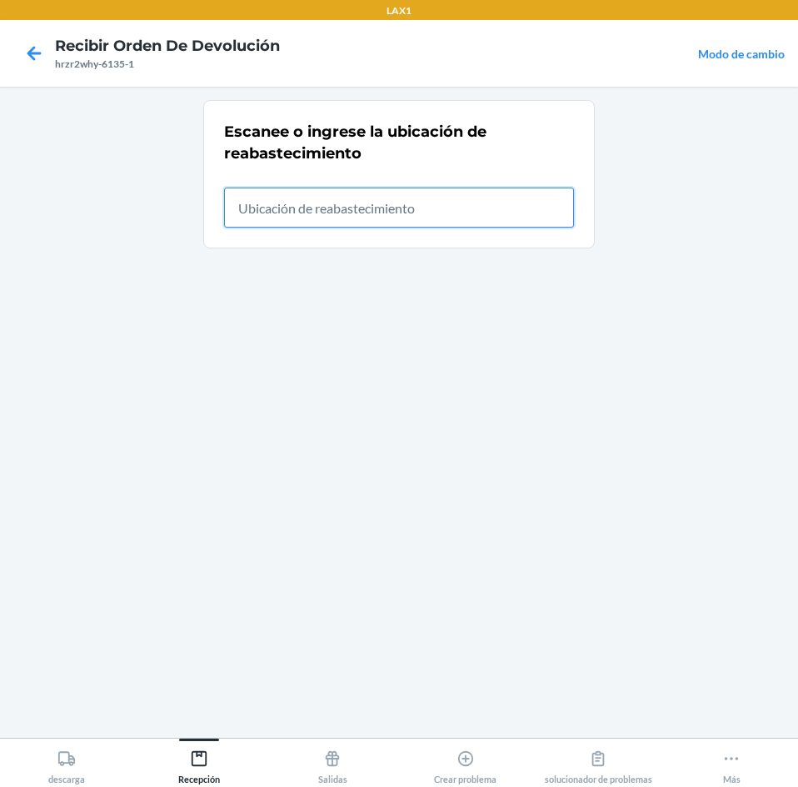
click at [538, 215] on input "text" at bounding box center [399, 207] width 350 height 40
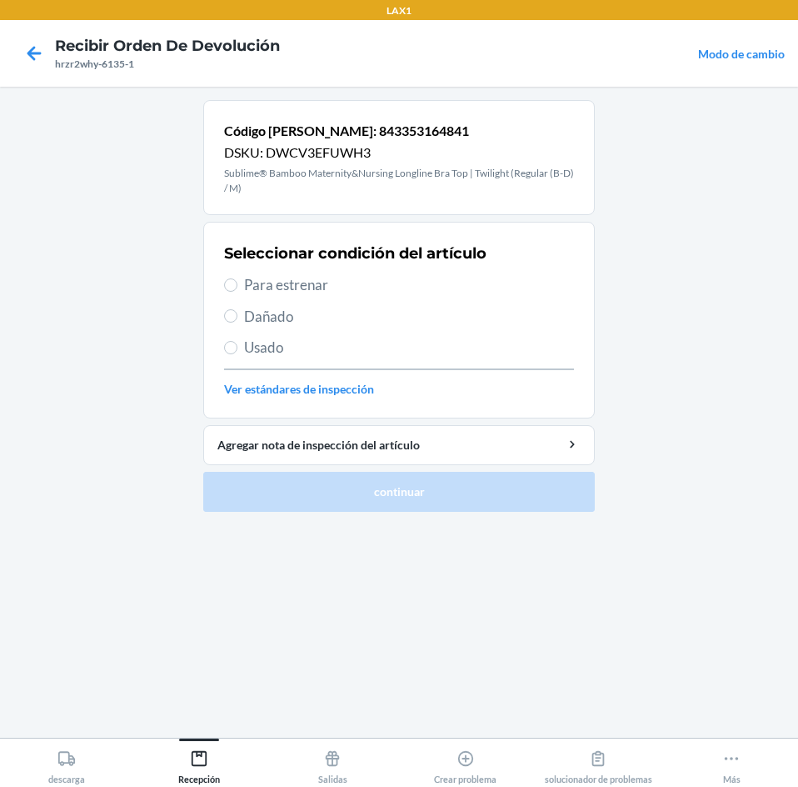
click at [278, 281] on span "Para estrenar" at bounding box center [409, 285] width 330 height 22
click at [237, 281] on input "Para estrenar" at bounding box center [230, 284] width 13 height 13
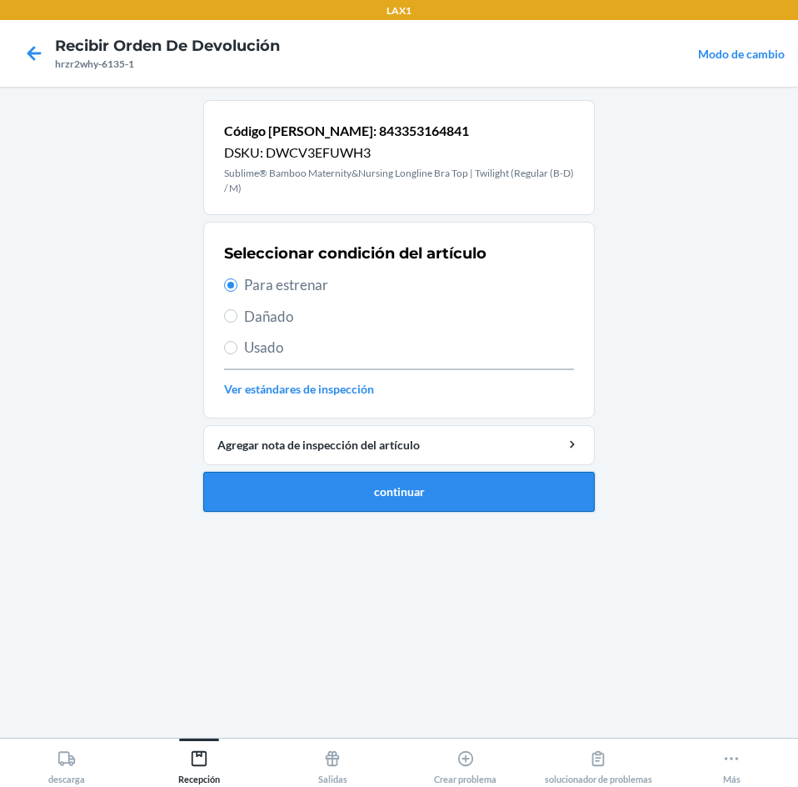
click at [532, 493] on button "continuar" at bounding box center [399, 492] width 392 height 40
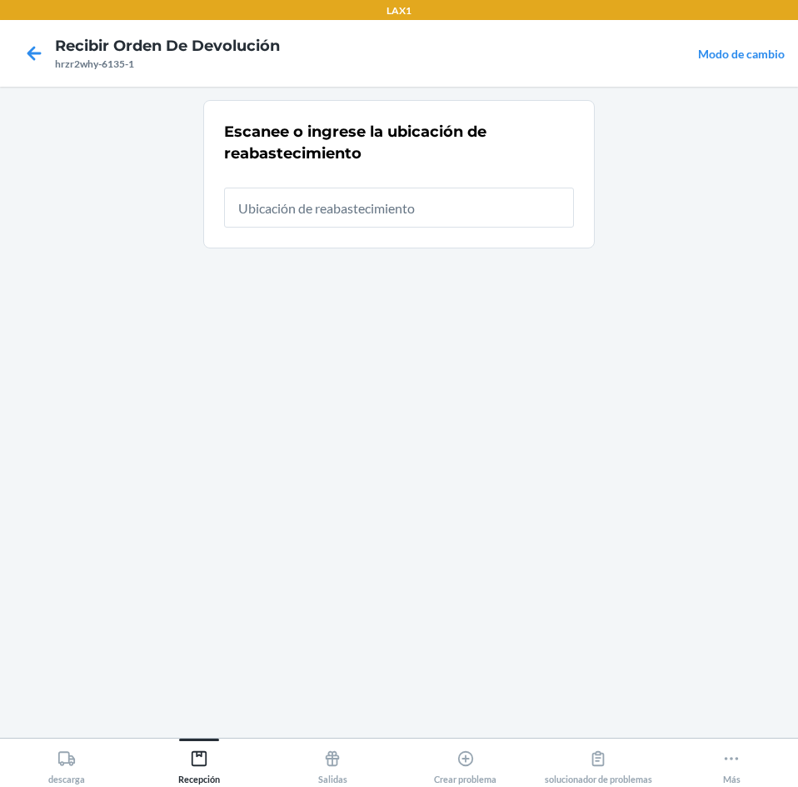
click at [502, 216] on input "text" at bounding box center [399, 207] width 350 height 40
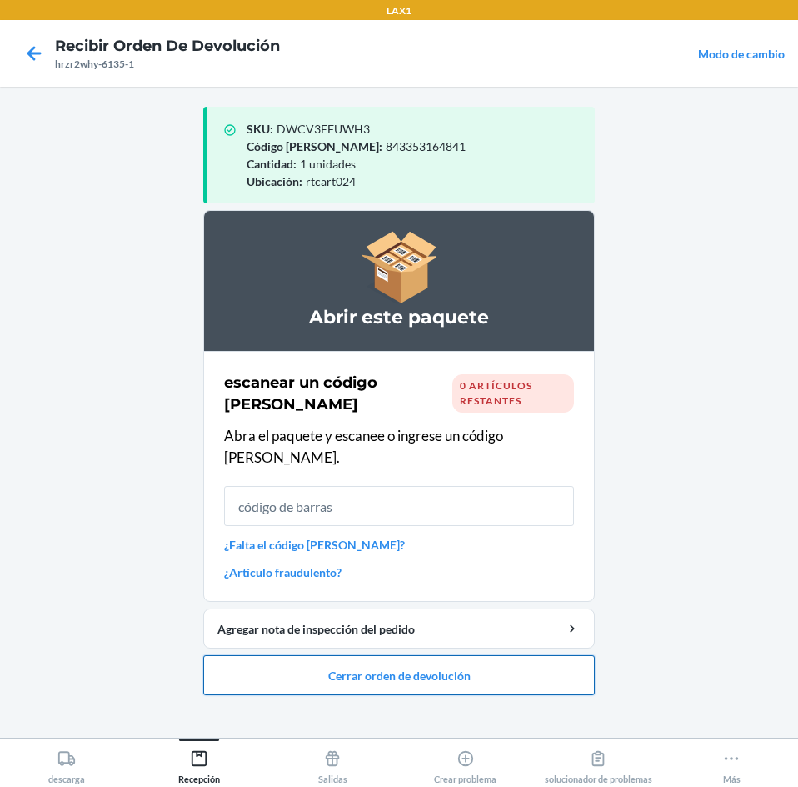
click at [546, 655] on button "Cerrar orden de devolución" at bounding box center [399, 675] width 392 height 40
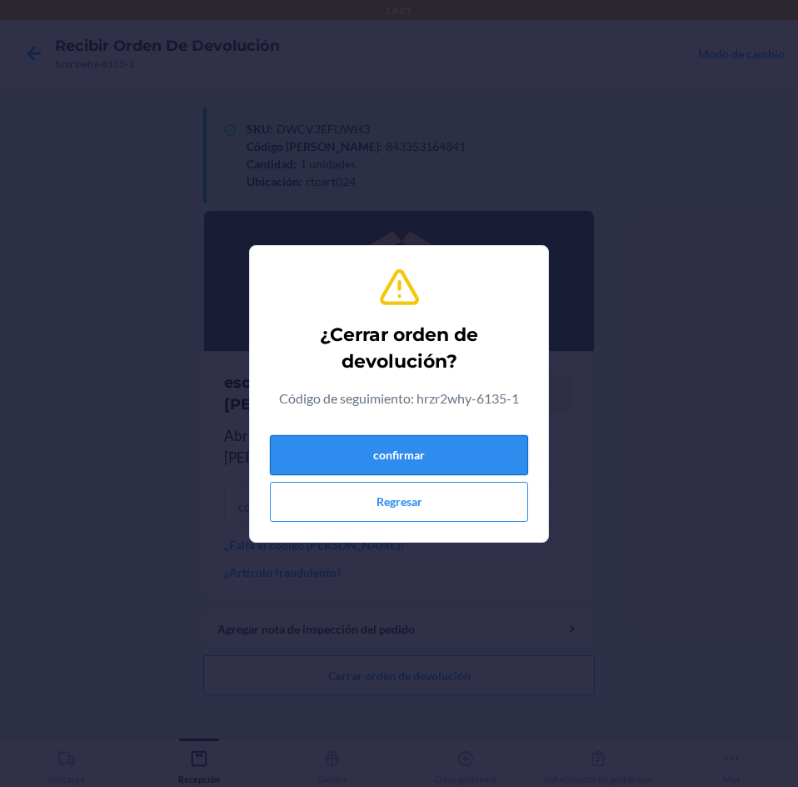
click at [475, 446] on button "confirmar" at bounding box center [399, 455] width 258 height 40
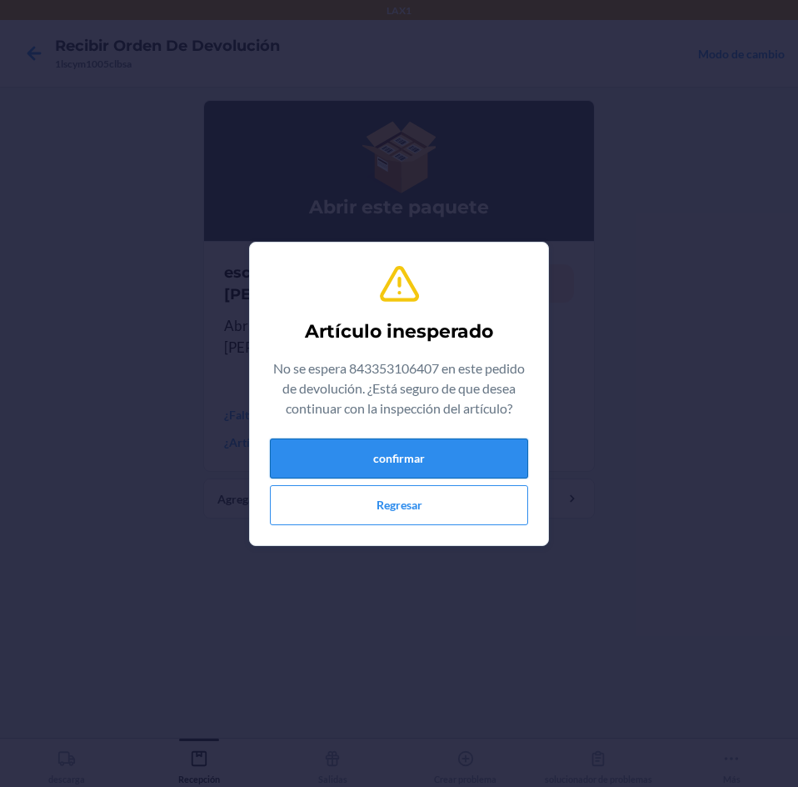
click at [467, 457] on button "confirmar" at bounding box center [399, 458] width 258 height 40
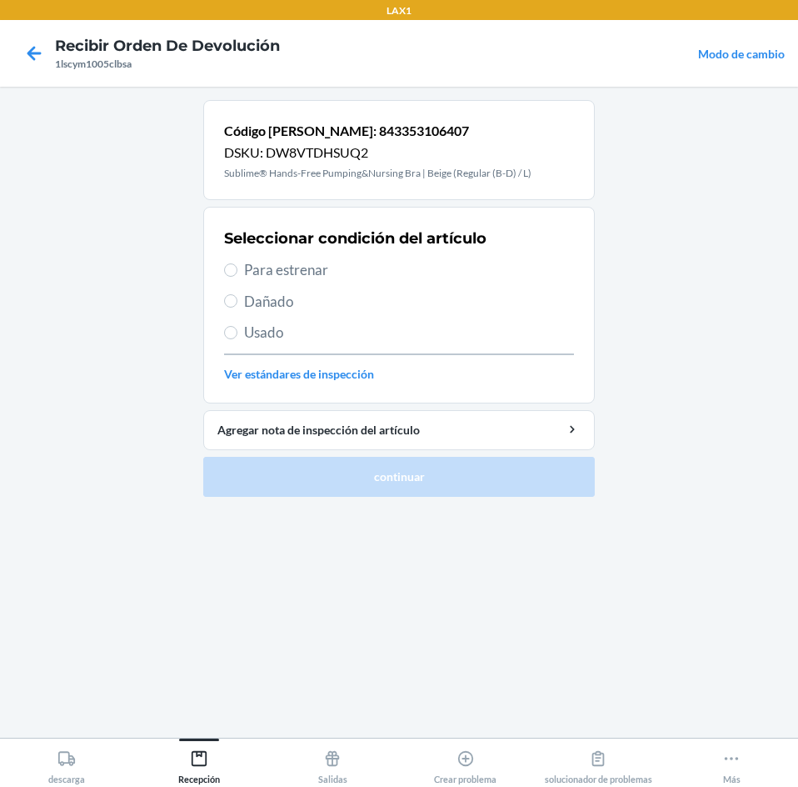
click at [277, 260] on span "Para estrenar" at bounding box center [409, 270] width 330 height 22
click at [237, 263] on input "Para estrenar" at bounding box center [230, 269] width 13 height 13
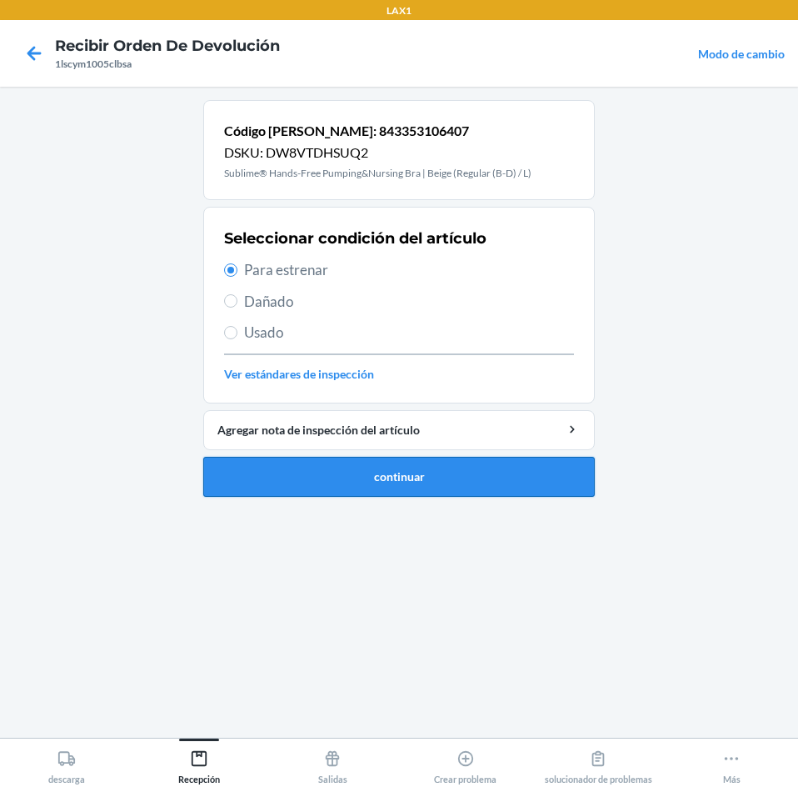
click at [488, 491] on button "continuar" at bounding box center [399, 477] width 392 height 40
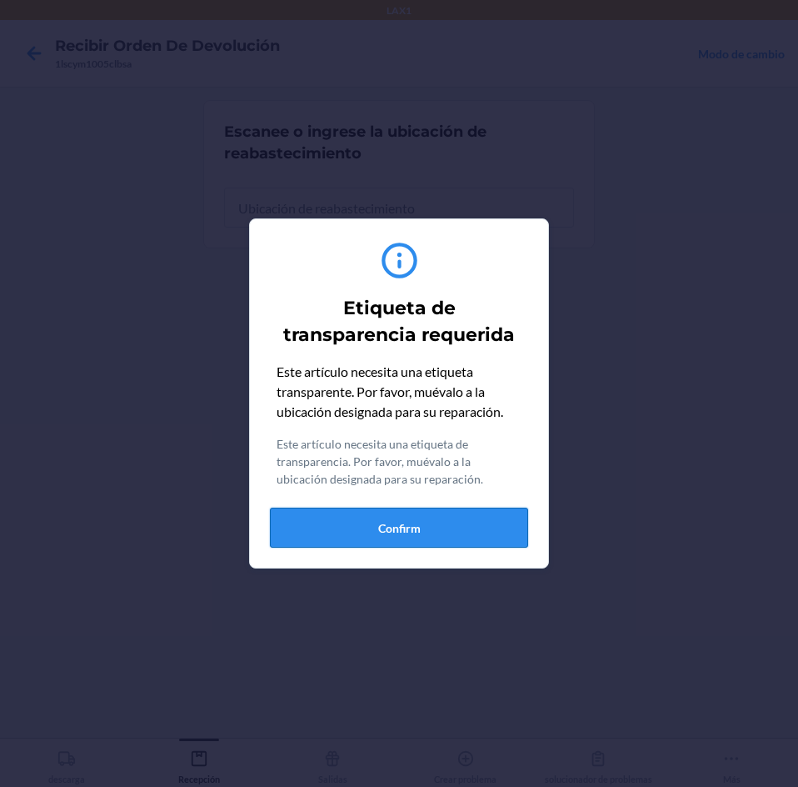
click at [464, 529] on button "Confirm" at bounding box center [399, 527] width 258 height 40
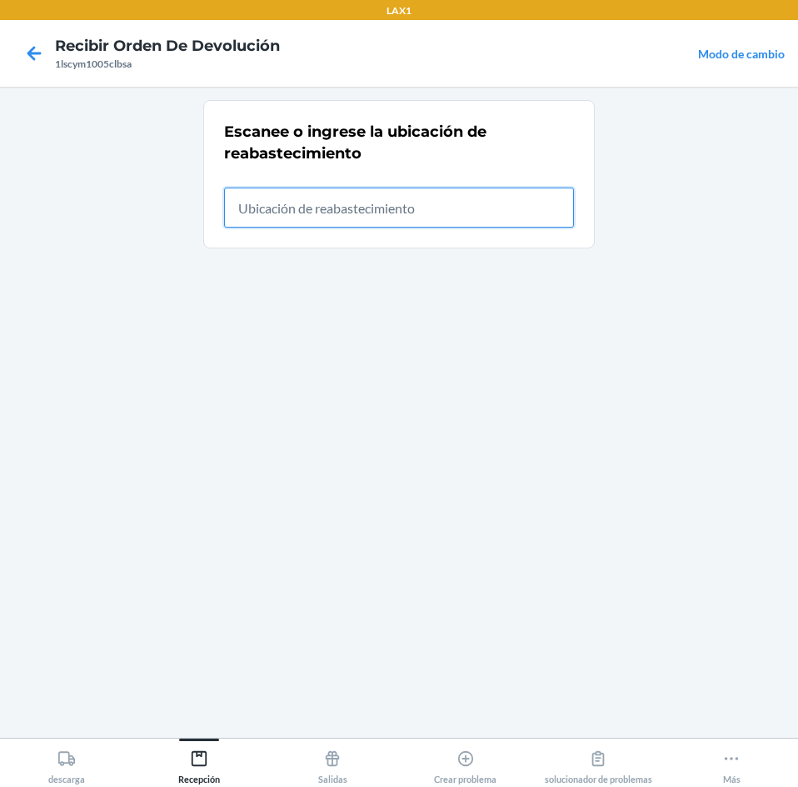
click at [497, 222] on input "text" at bounding box center [399, 207] width 350 height 40
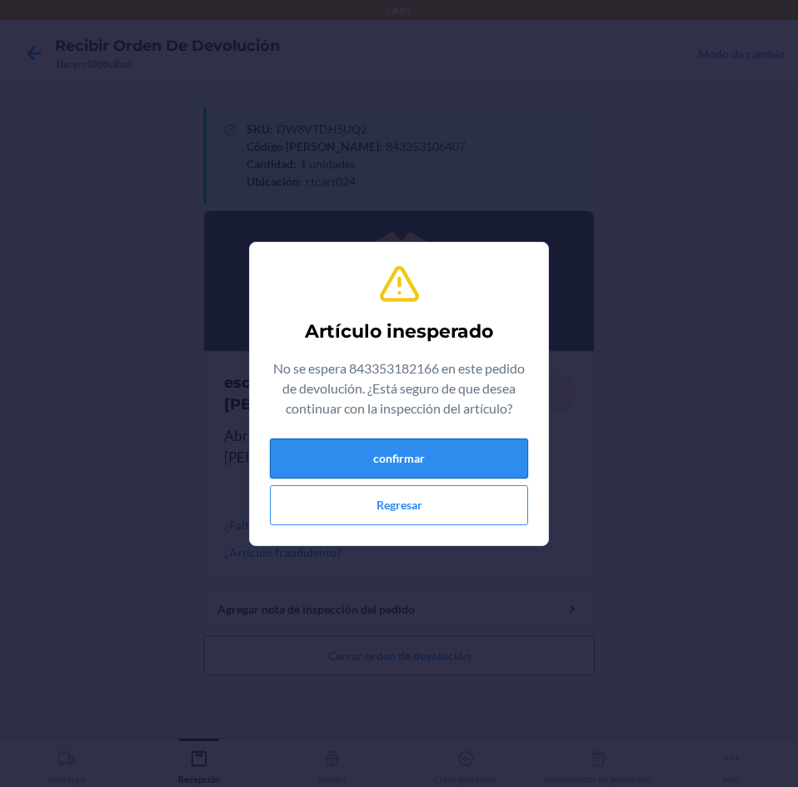
click at [452, 453] on button "confirmar" at bounding box center [399, 458] width 258 height 40
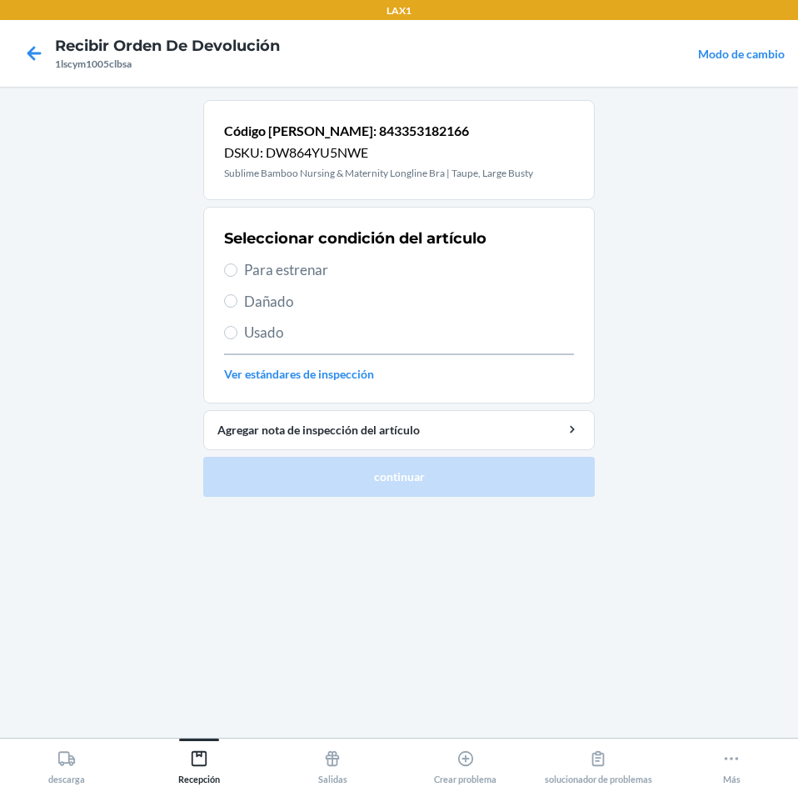
click at [263, 267] on span "Para estrenar" at bounding box center [409, 270] width 330 height 22
click at [237, 267] on input "Para estrenar" at bounding box center [230, 269] width 13 height 13
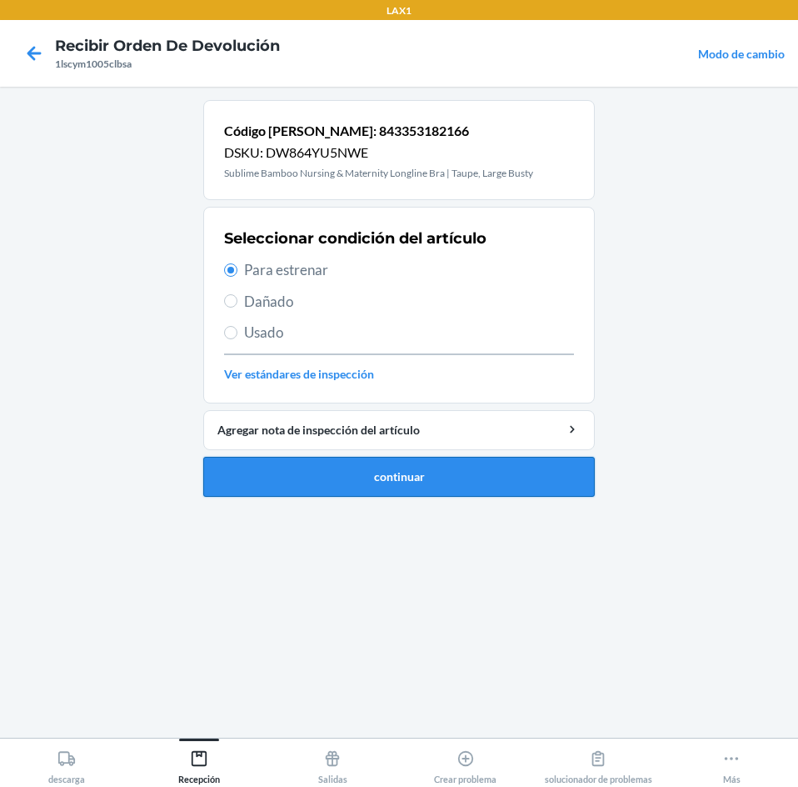
click at [393, 468] on button "continuar" at bounding box center [399, 477] width 392 height 40
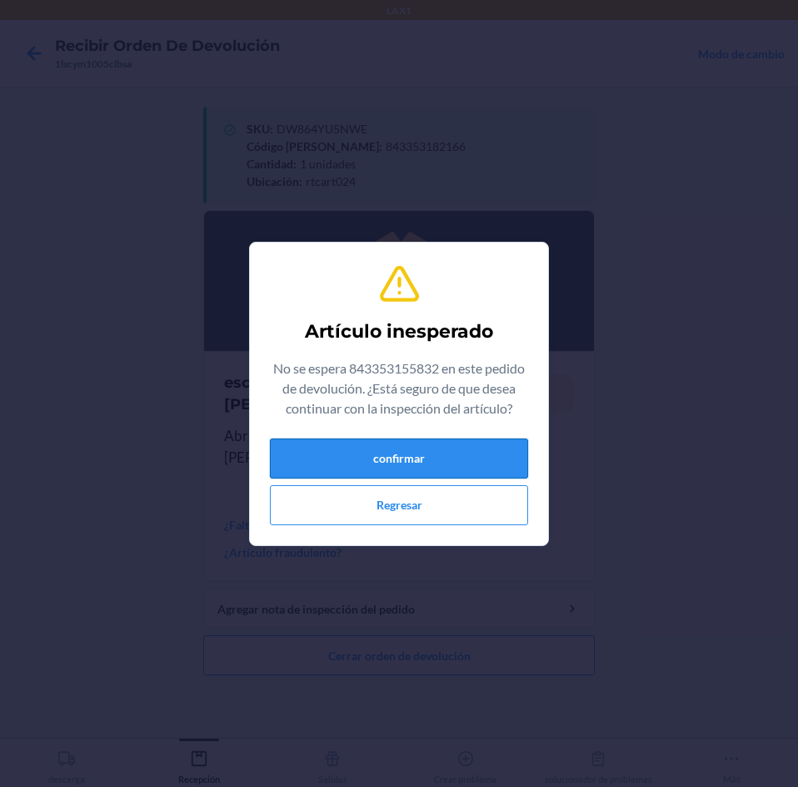
click at [495, 453] on button "confirmar" at bounding box center [399, 458] width 258 height 40
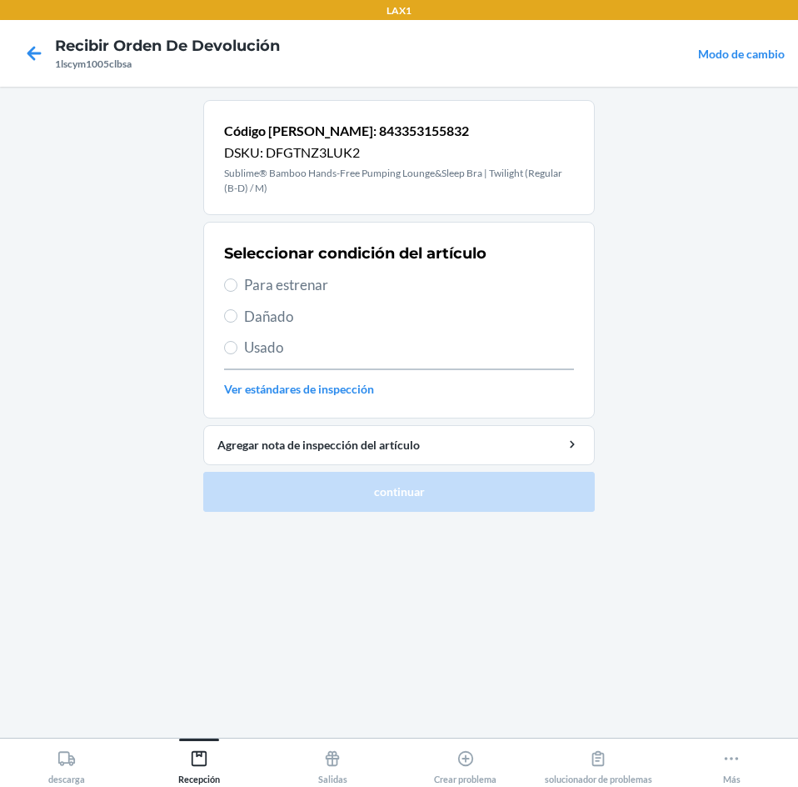
click at [246, 286] on span "Para estrenar" at bounding box center [409, 285] width 330 height 22
click at [237, 286] on input "Para estrenar" at bounding box center [230, 284] width 13 height 13
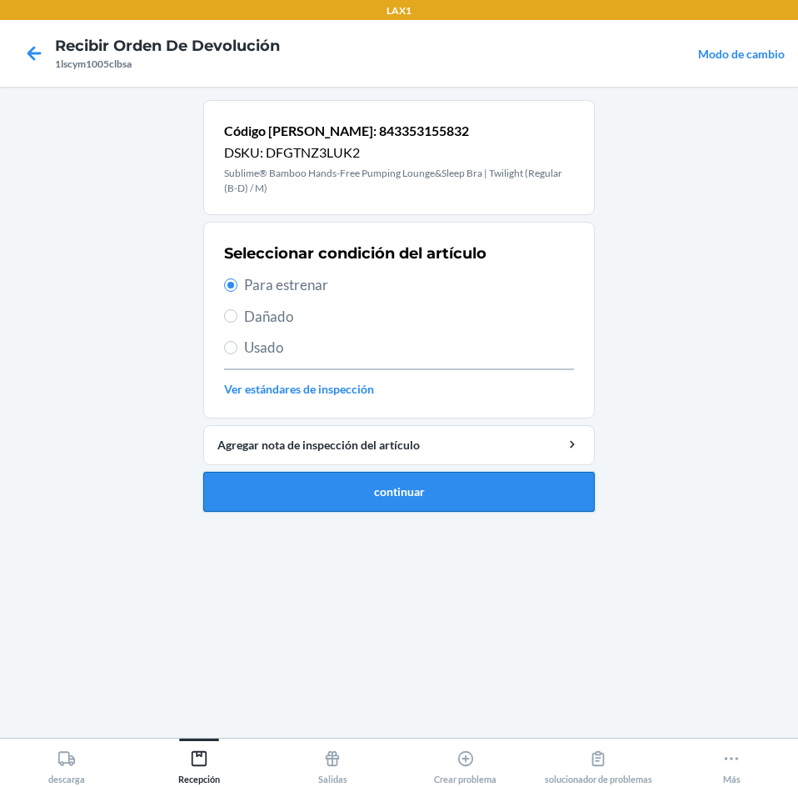
click at [298, 483] on button "continuar" at bounding box center [399, 492] width 392 height 40
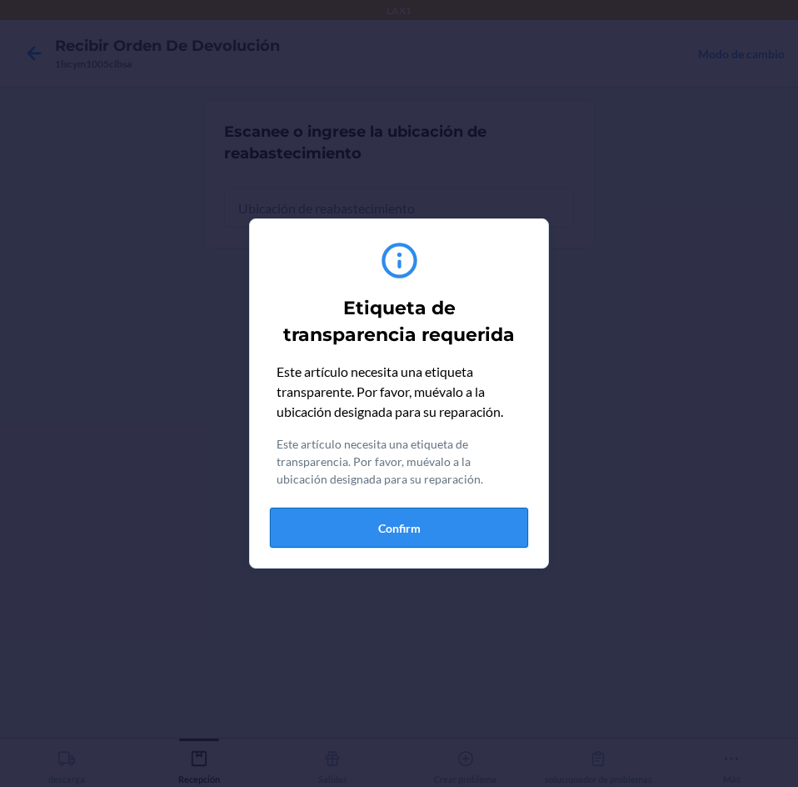
click at [494, 530] on button "Confirm" at bounding box center [399, 527] width 258 height 40
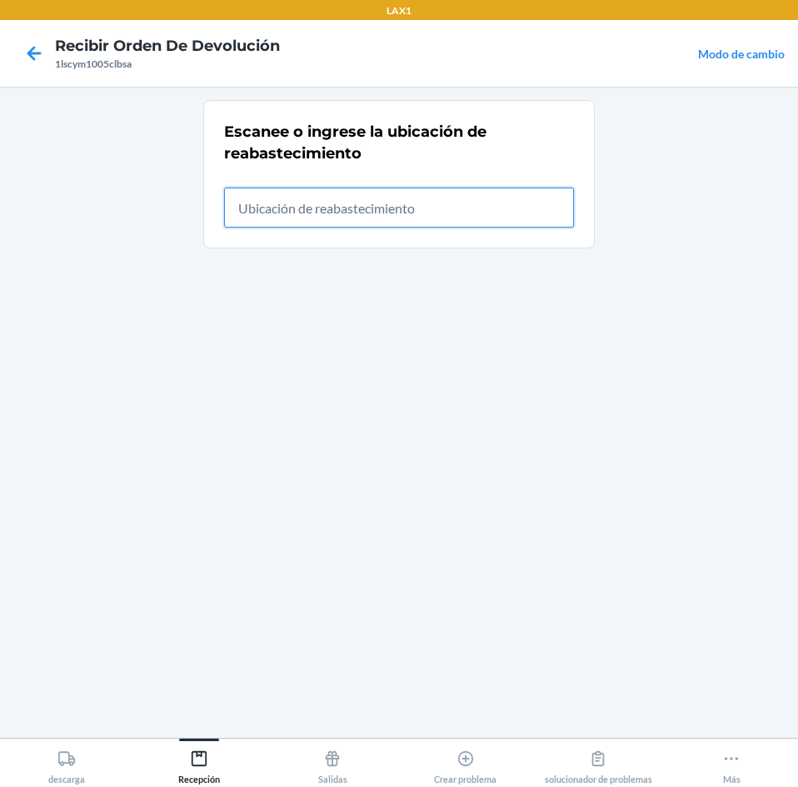
click at [489, 215] on input "text" at bounding box center [399, 207] width 350 height 40
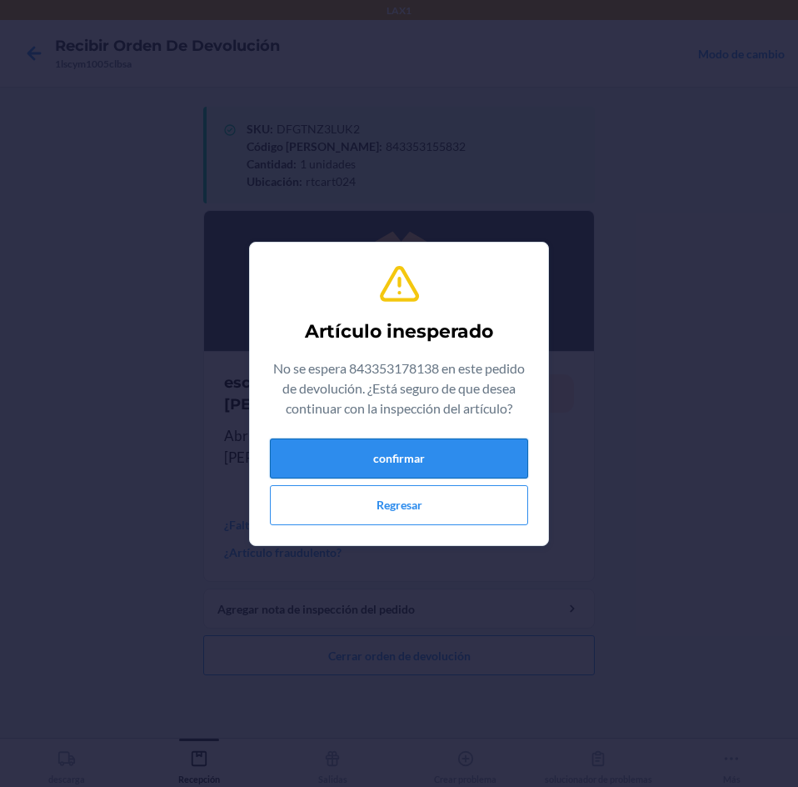
click at [474, 450] on button "confirmar" at bounding box center [399, 458] width 258 height 40
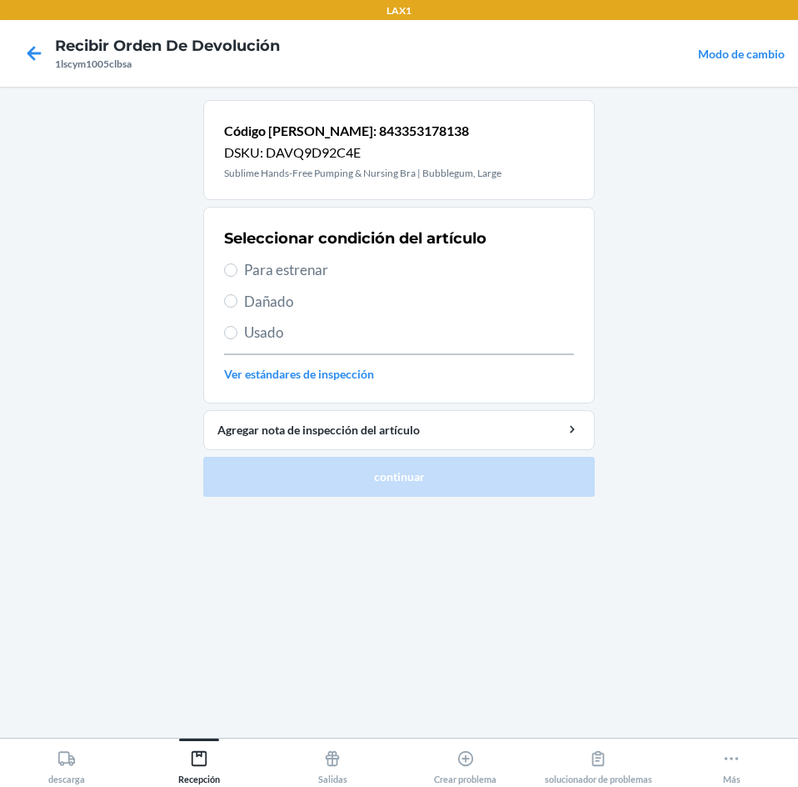
click at [305, 280] on span "Para estrenar" at bounding box center [409, 270] width 330 height 22
click at [237, 277] on input "Para estrenar" at bounding box center [230, 269] width 13 height 13
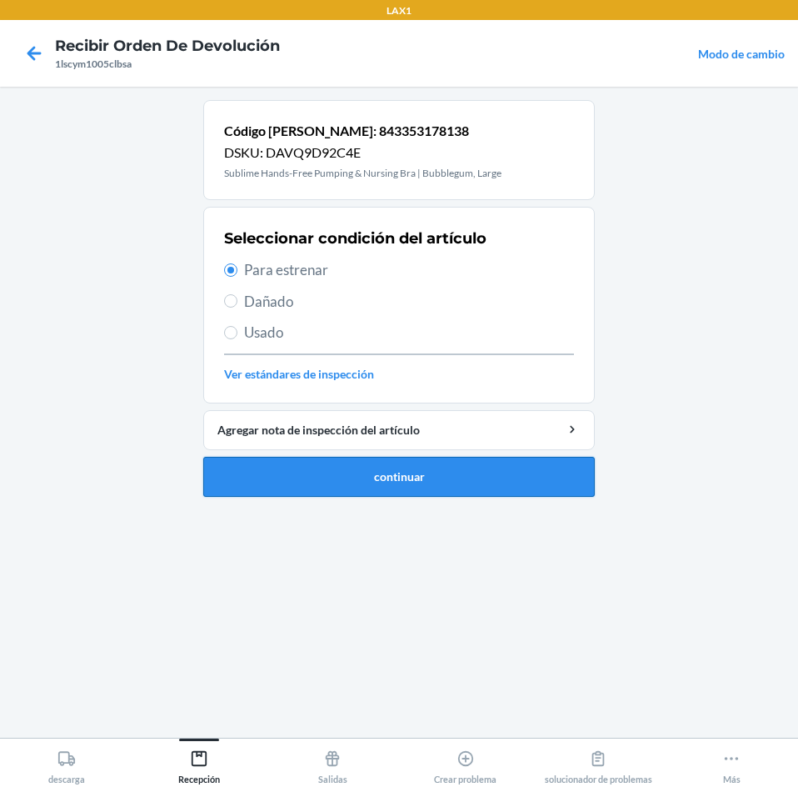
click at [333, 473] on button "continuar" at bounding box center [399, 477] width 392 height 40
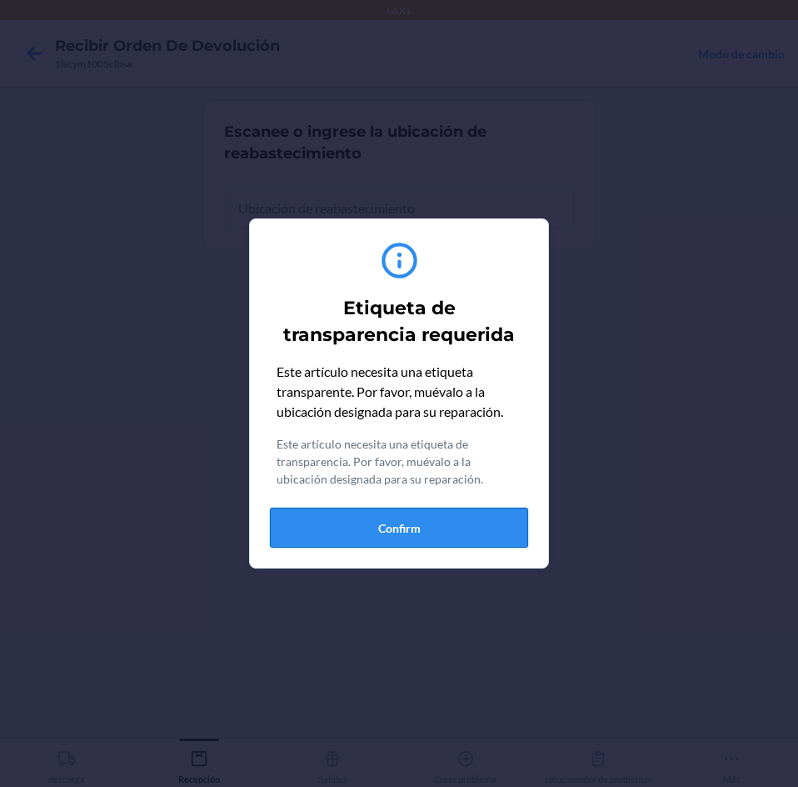
click at [506, 523] on button "Confirm" at bounding box center [399, 527] width 258 height 40
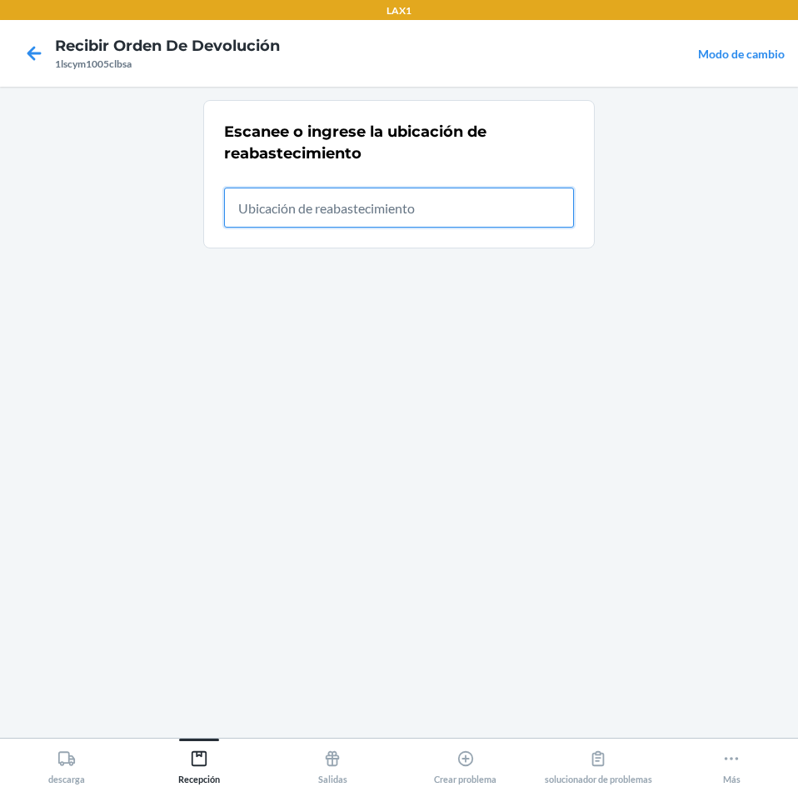
click at [524, 206] on input "text" at bounding box center [399, 207] width 350 height 40
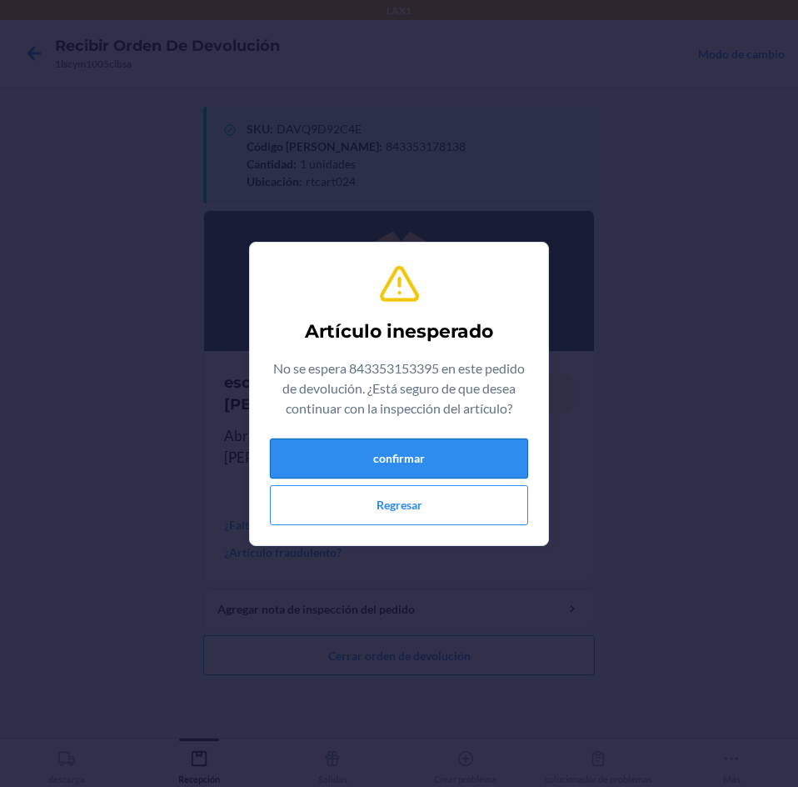
click at [482, 471] on button "confirmar" at bounding box center [399, 458] width 258 height 40
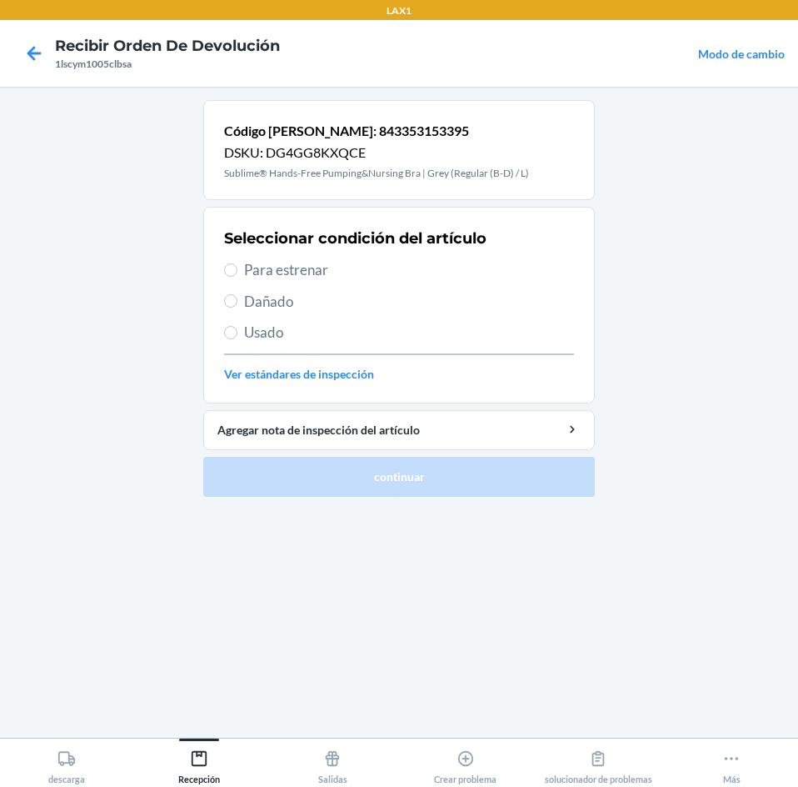
click at [255, 269] on span "Para estrenar" at bounding box center [409, 270] width 330 height 22
click at [237, 269] on input "Para estrenar" at bounding box center [230, 269] width 13 height 13
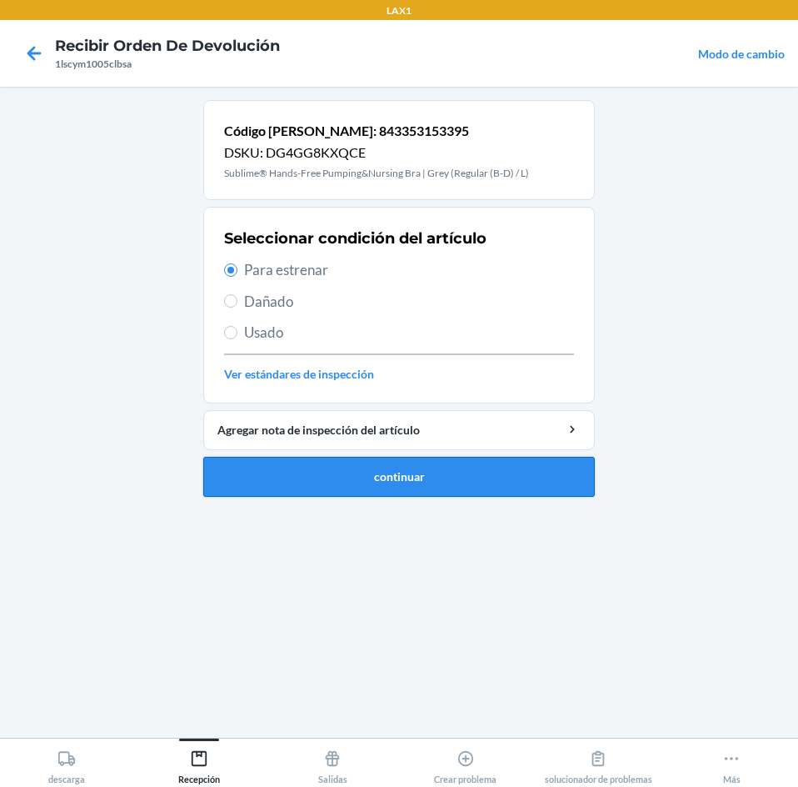
click at [369, 482] on button "continuar" at bounding box center [399, 477] width 392 height 40
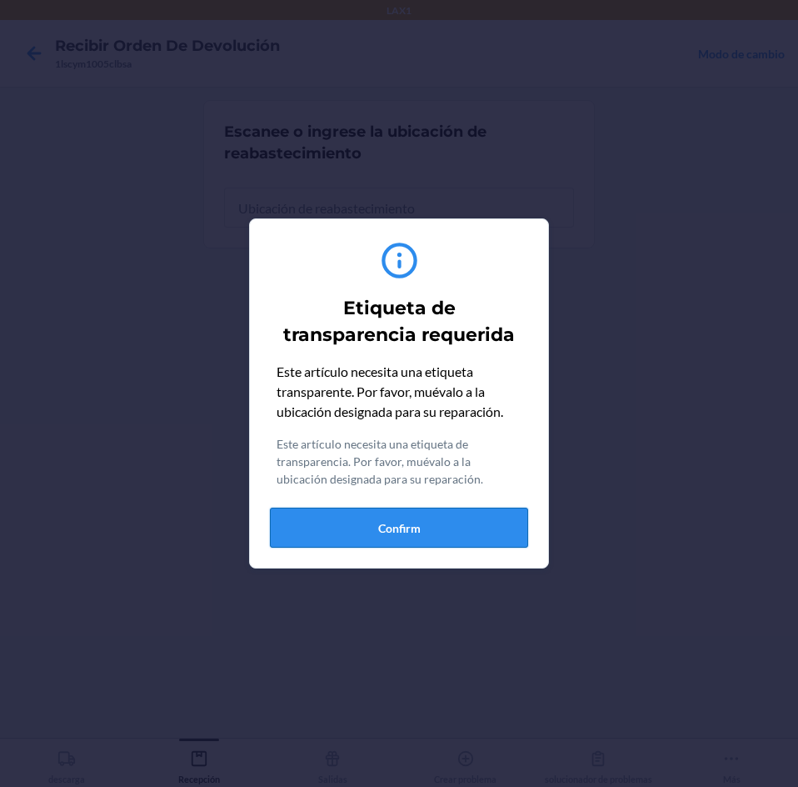
click at [512, 524] on button "Confirm" at bounding box center [399, 527] width 258 height 40
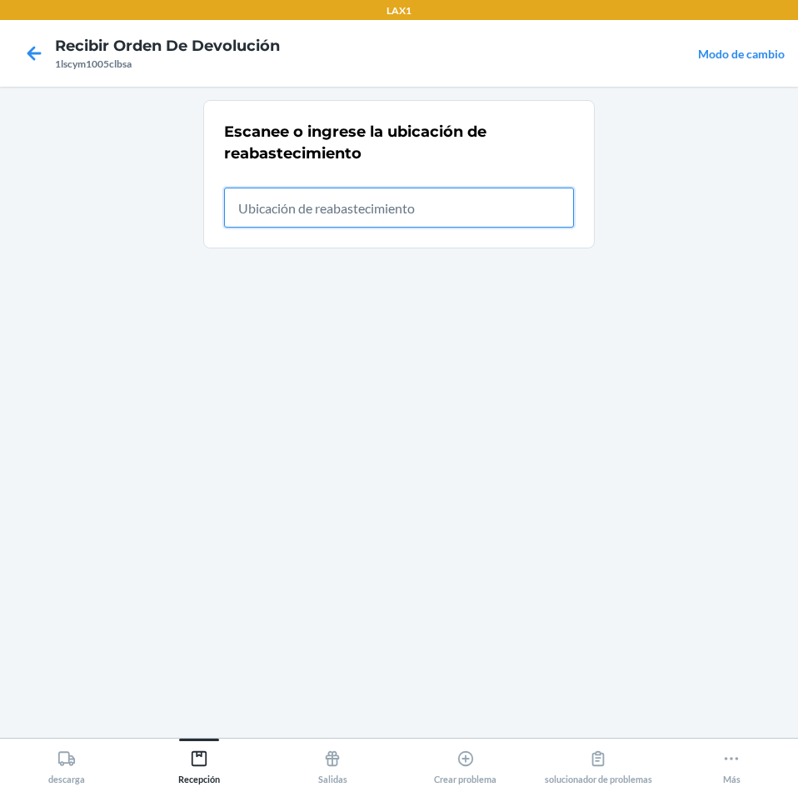
click at [467, 214] on input "text" at bounding box center [399, 207] width 350 height 40
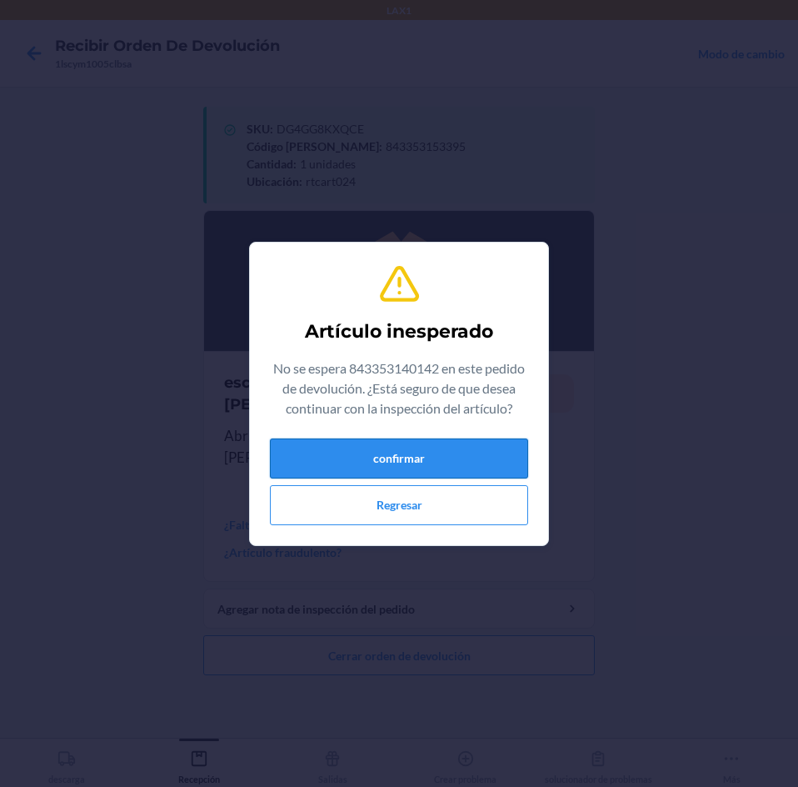
click at [402, 455] on button "confirmar" at bounding box center [399, 458] width 258 height 40
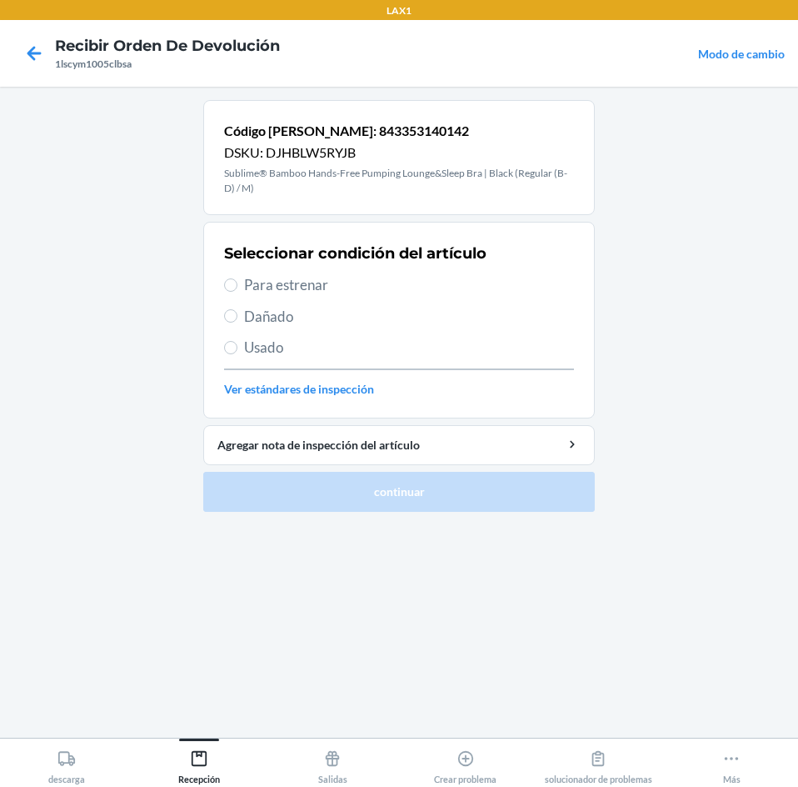
click at [282, 280] on span "Para estrenar" at bounding box center [409, 285] width 330 height 22
click at [237, 280] on input "Para estrenar" at bounding box center [230, 284] width 13 height 13
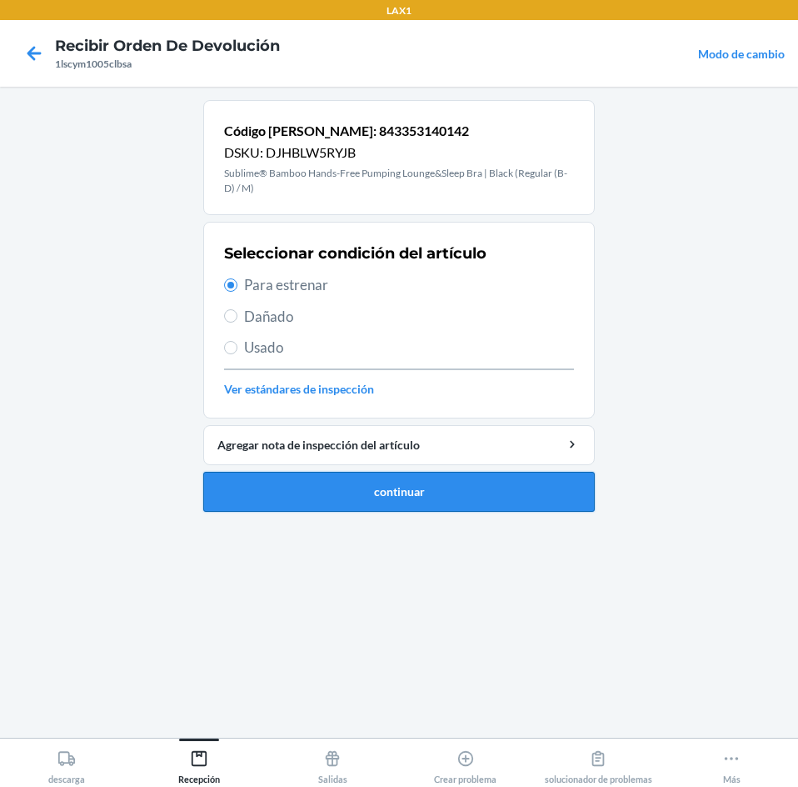
click at [489, 488] on button "continuar" at bounding box center [399, 492] width 392 height 40
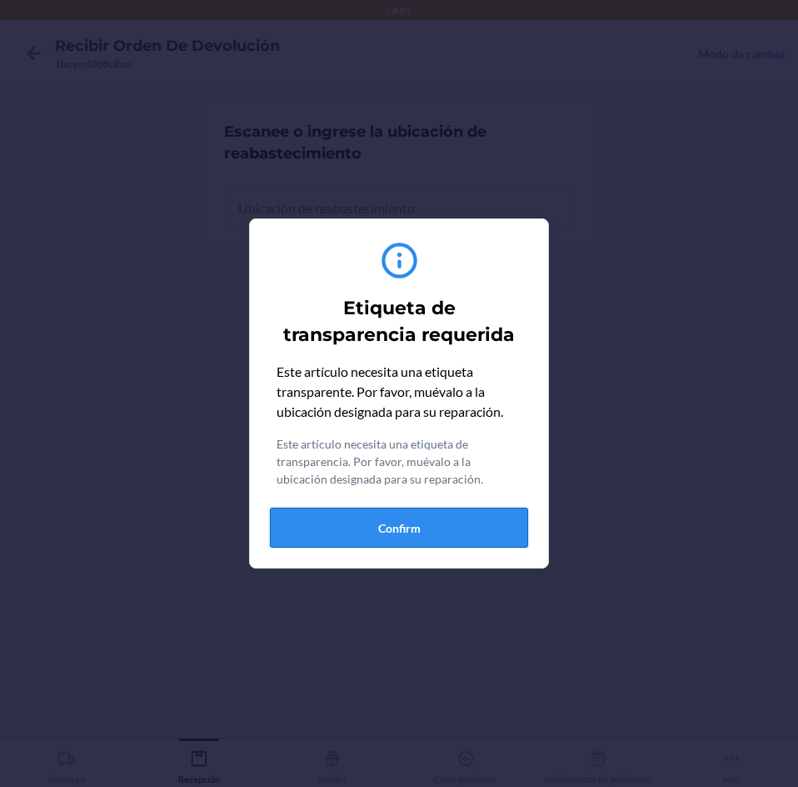
click at [494, 521] on button "Confirm" at bounding box center [399, 527] width 258 height 40
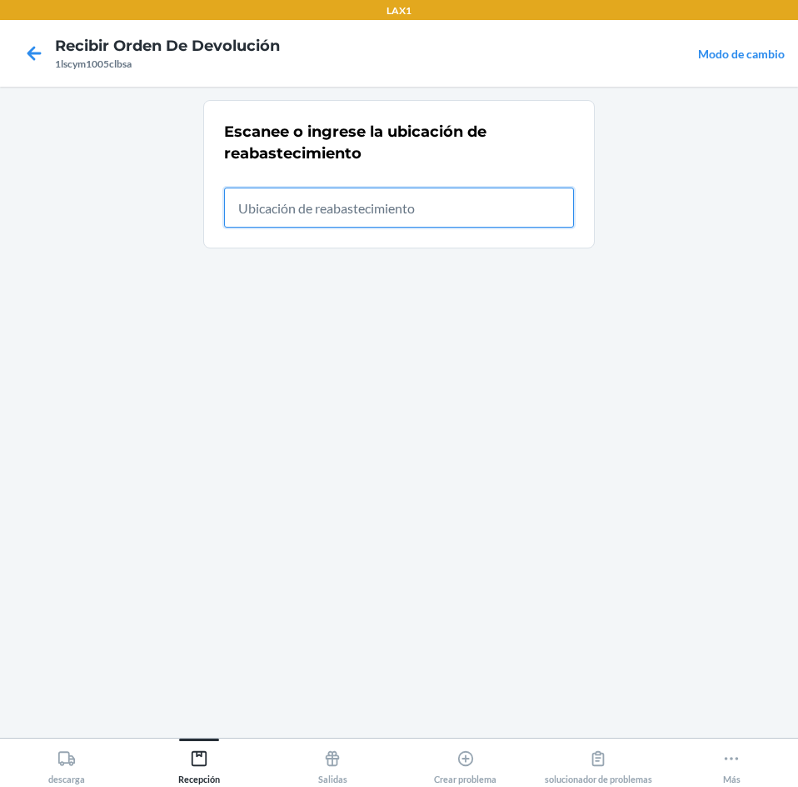
click at [484, 223] on input "text" at bounding box center [399, 207] width 350 height 40
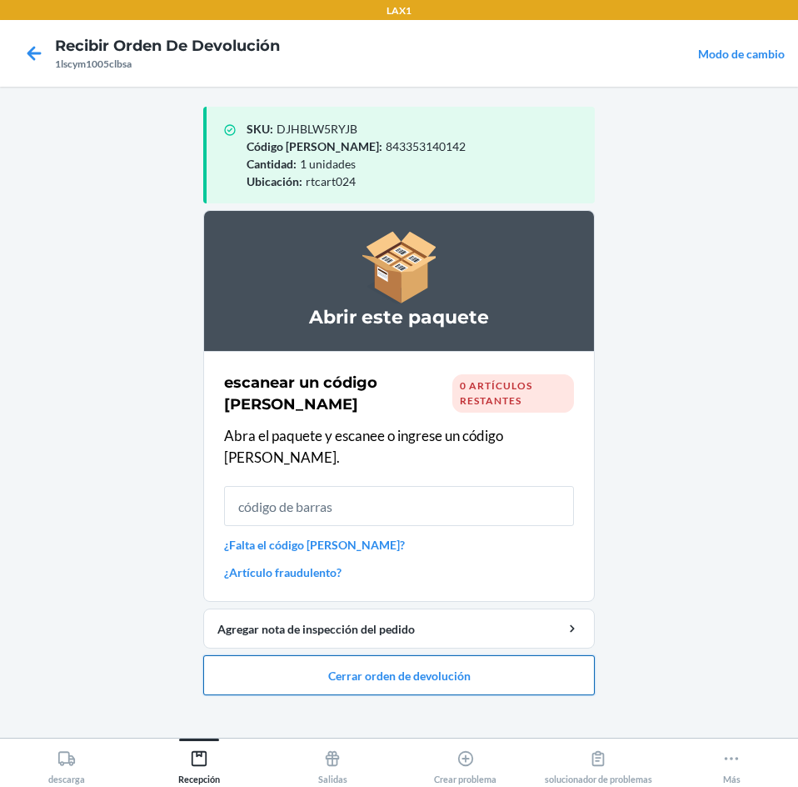
click at [534, 661] on button "Cerrar orden de devolución" at bounding box center [399, 675] width 392 height 40
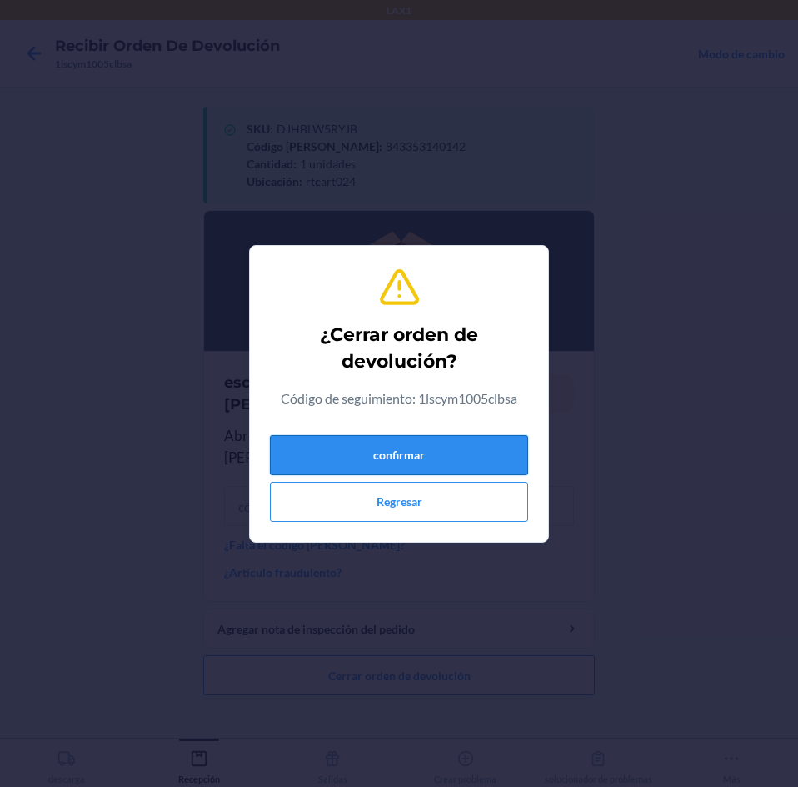
click at [494, 457] on button "confirmar" at bounding box center [399, 455] width 258 height 40
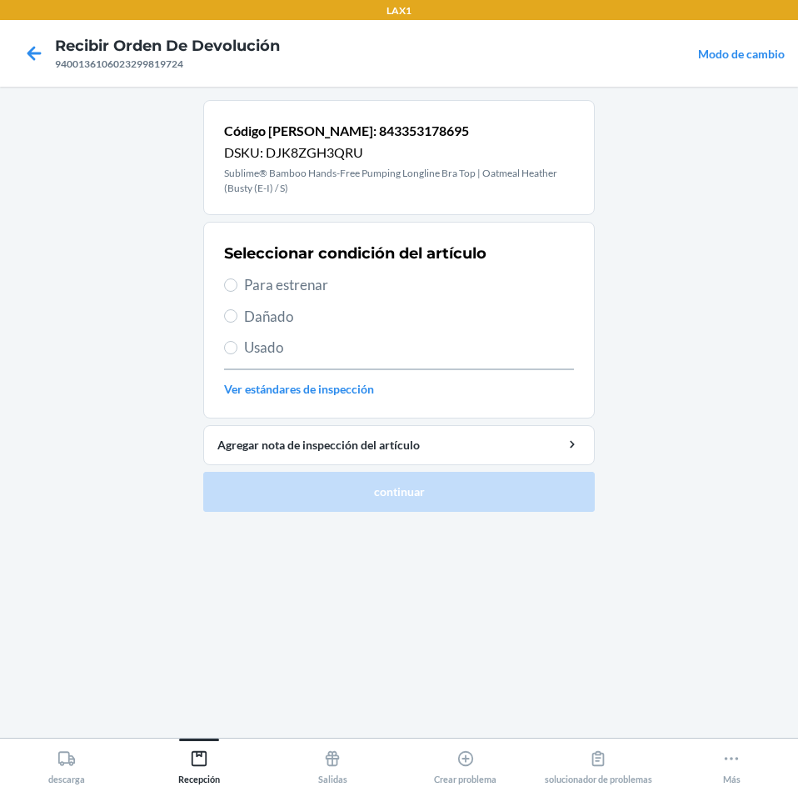
click at [245, 286] on span "Para estrenar" at bounding box center [409, 285] width 330 height 22
click at [237, 286] on input "Para estrenar" at bounding box center [230, 284] width 13 height 13
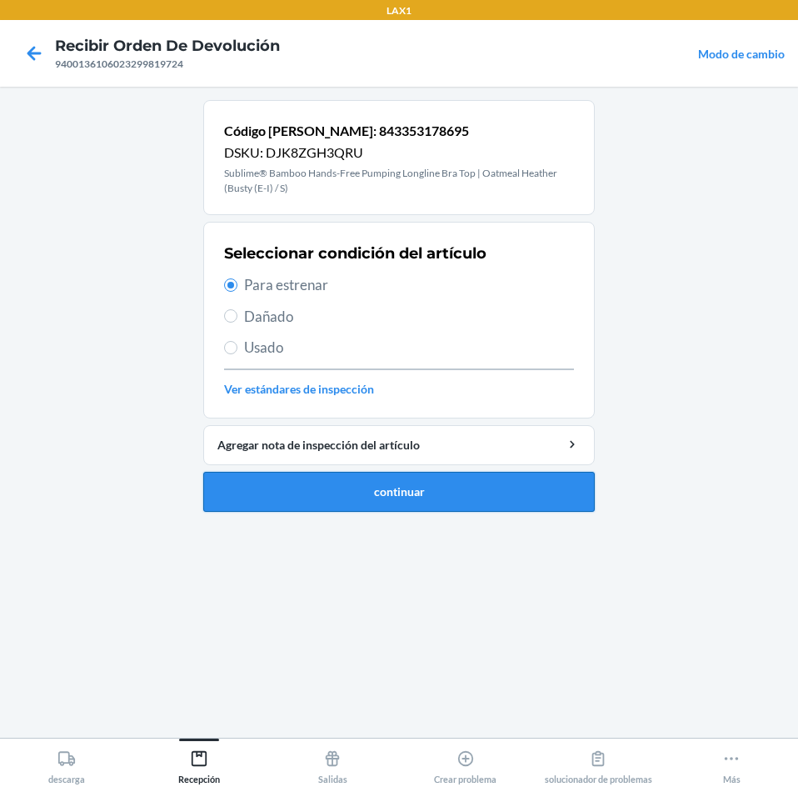
click at [545, 497] on button "continuar" at bounding box center [399, 492] width 392 height 40
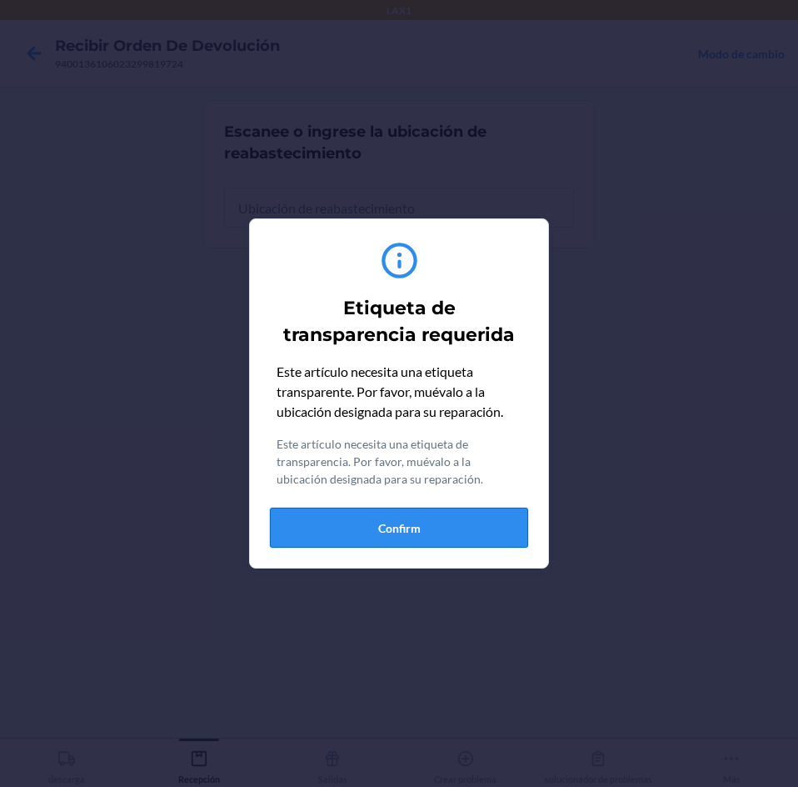
click at [414, 524] on button "Confirm" at bounding box center [399, 527] width 258 height 40
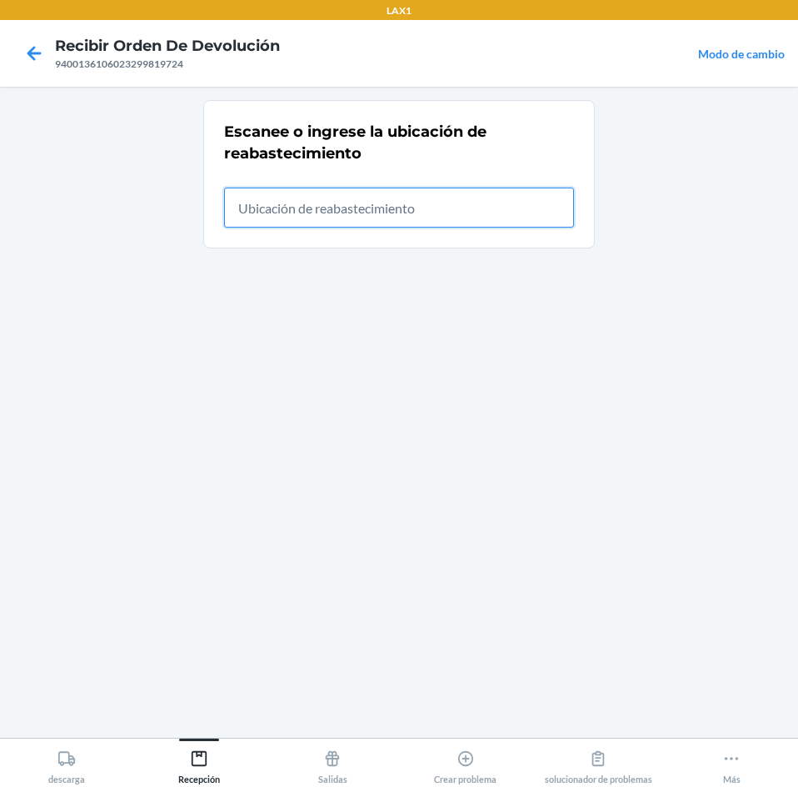
click at [556, 207] on input "text" at bounding box center [399, 207] width 350 height 40
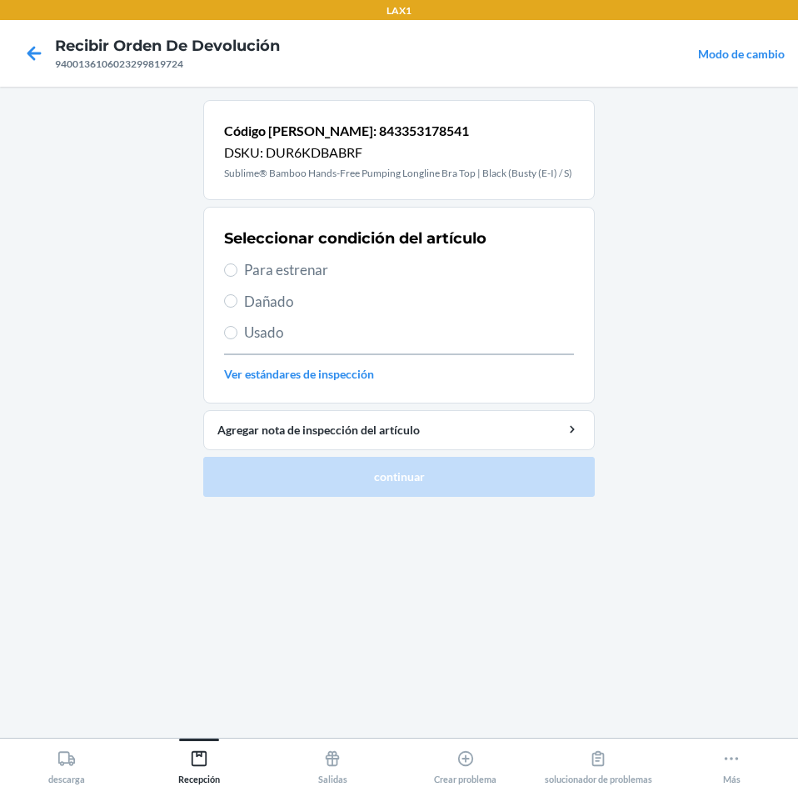
click at [258, 275] on span "Para estrenar" at bounding box center [409, 270] width 330 height 22
click at [237, 275] on input "Para estrenar" at bounding box center [230, 269] width 13 height 13
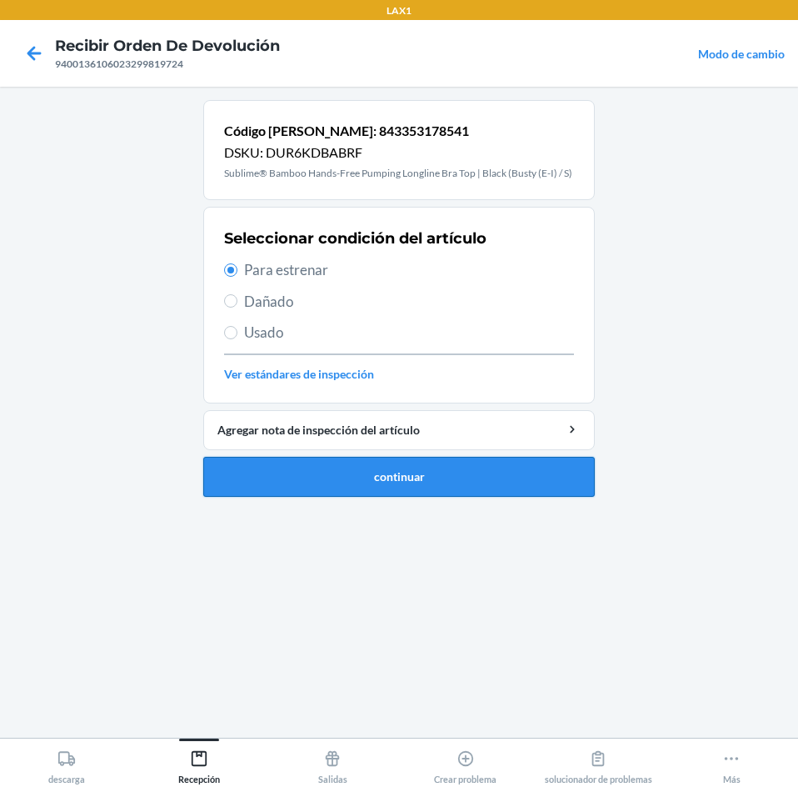
click at [492, 486] on button "continuar" at bounding box center [399, 477] width 392 height 40
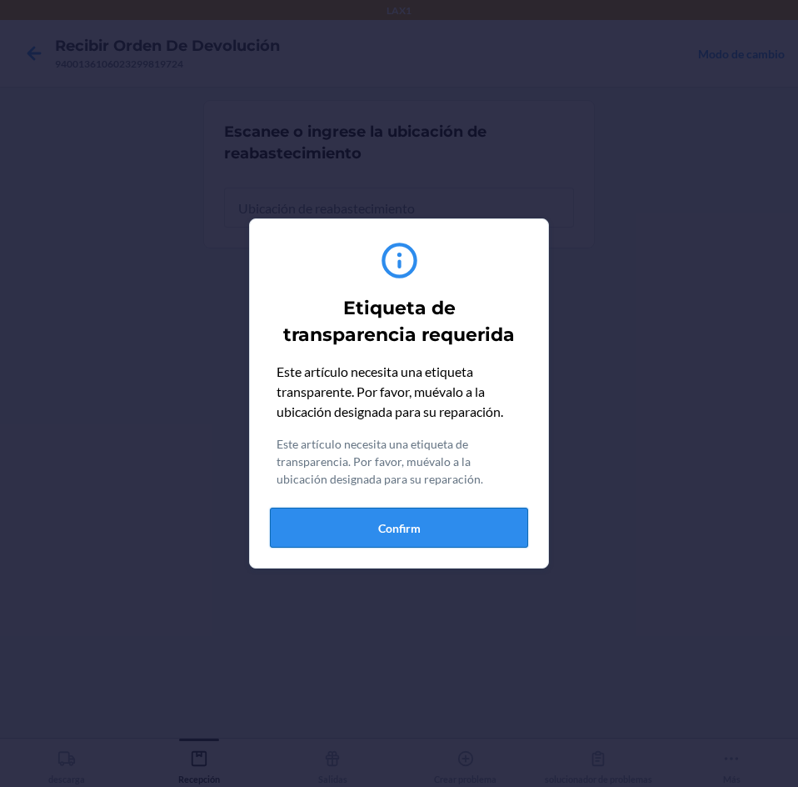
click at [491, 520] on button "Confirm" at bounding box center [399, 527] width 258 height 40
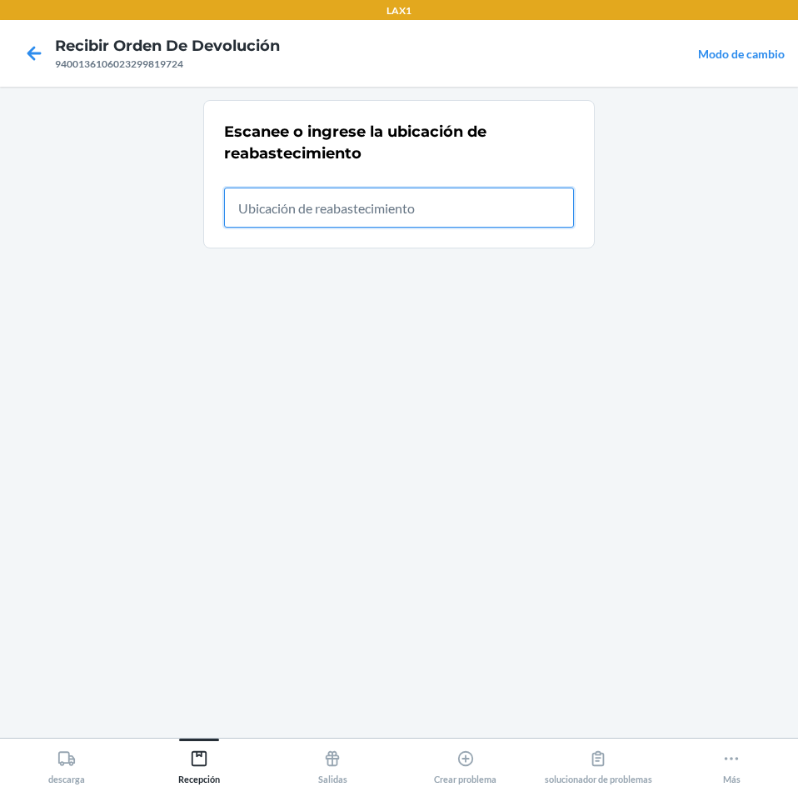
click at [496, 194] on input "text" at bounding box center [399, 207] width 350 height 40
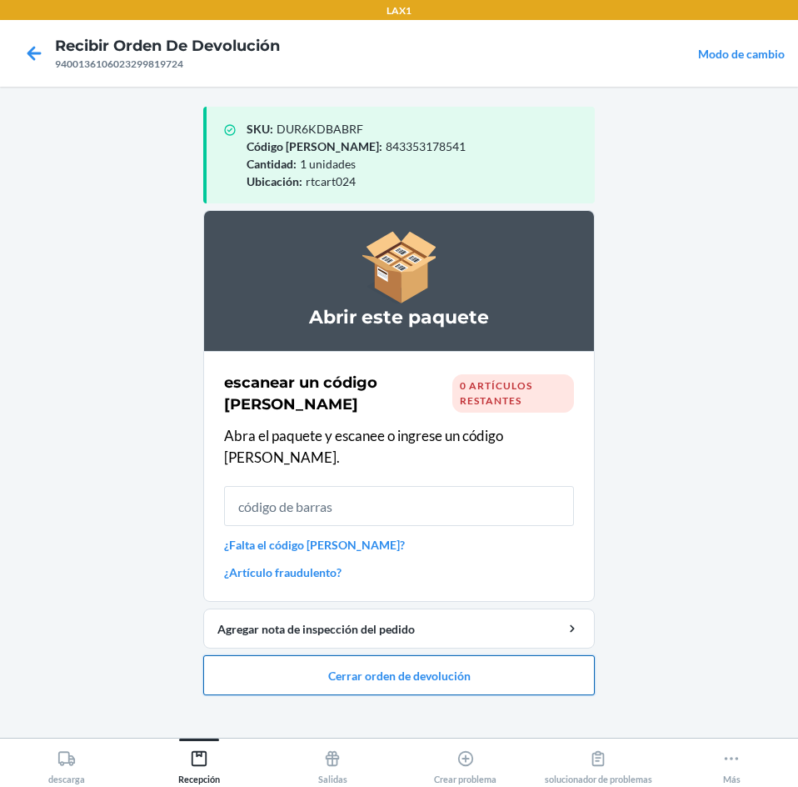
click at [501, 664] on button "Cerrar orden de devolución" at bounding box center [399, 675] width 392 height 40
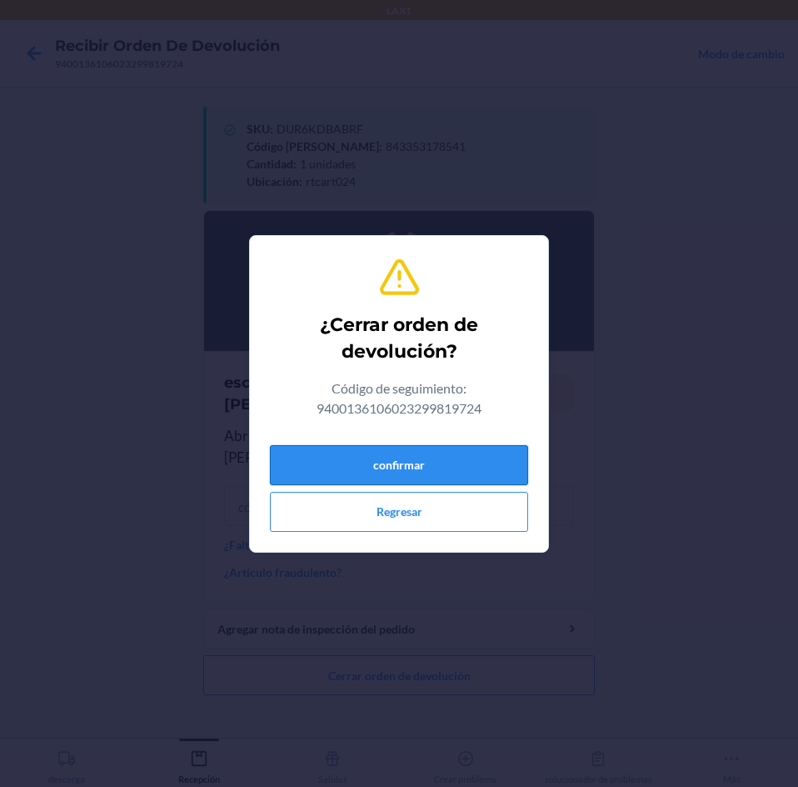
click at [503, 457] on button "confirmar" at bounding box center [399, 465] width 258 height 40
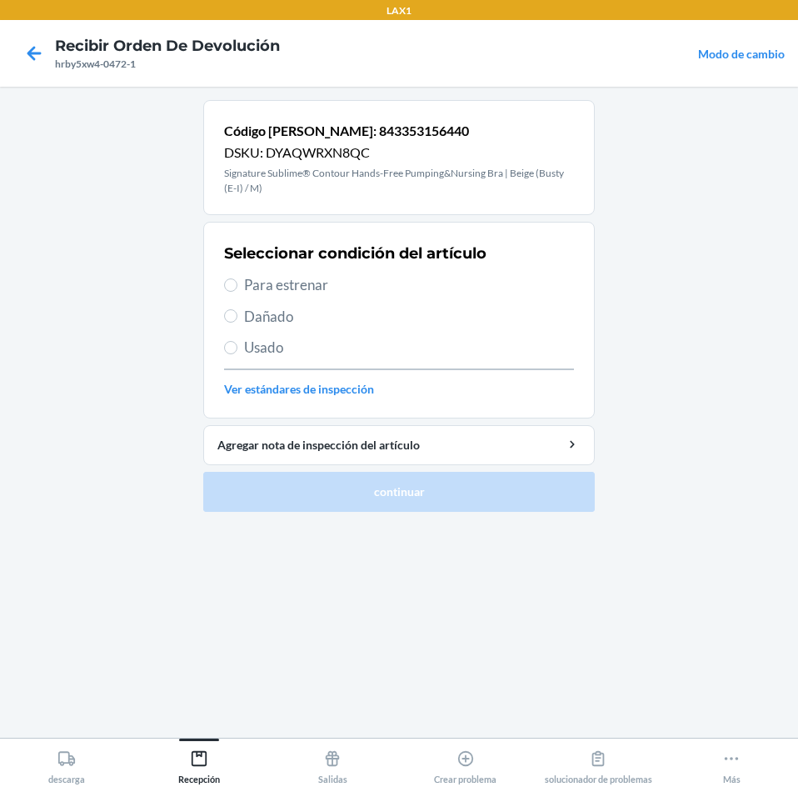
click at [288, 292] on span "Para estrenar" at bounding box center [409, 285] width 330 height 22
click at [237, 292] on input "Para estrenar" at bounding box center [230, 284] width 13 height 13
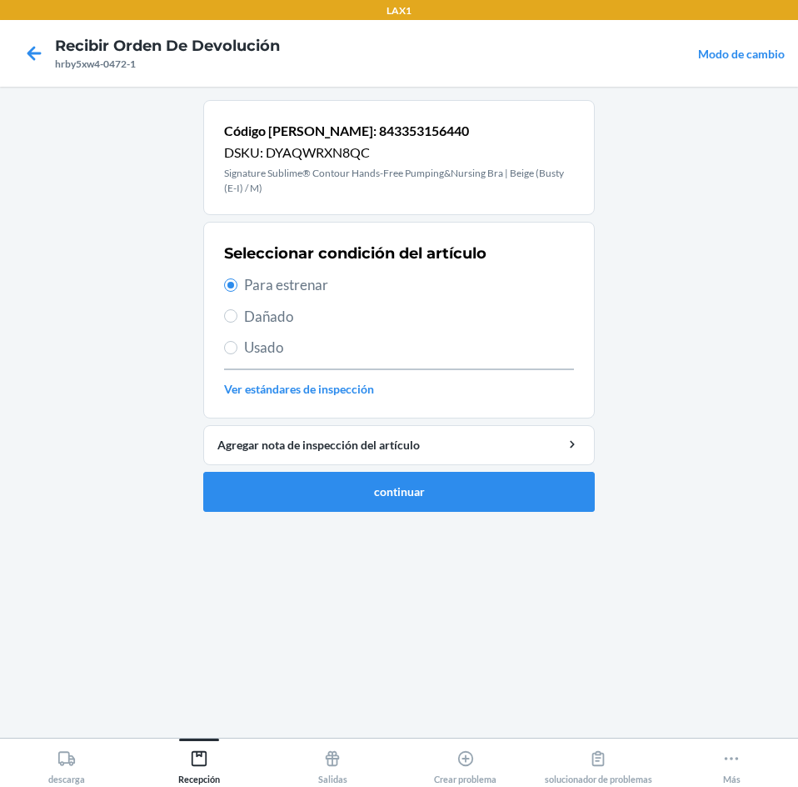
click at [442, 468] on li "Código [PERSON_NAME]: 843353156440 DSKU: DYAQWRXN8QC Signature Sublime® Contour…" at bounding box center [399, 306] width 392 height 412
click at [469, 495] on button "continuar" at bounding box center [399, 492] width 392 height 40
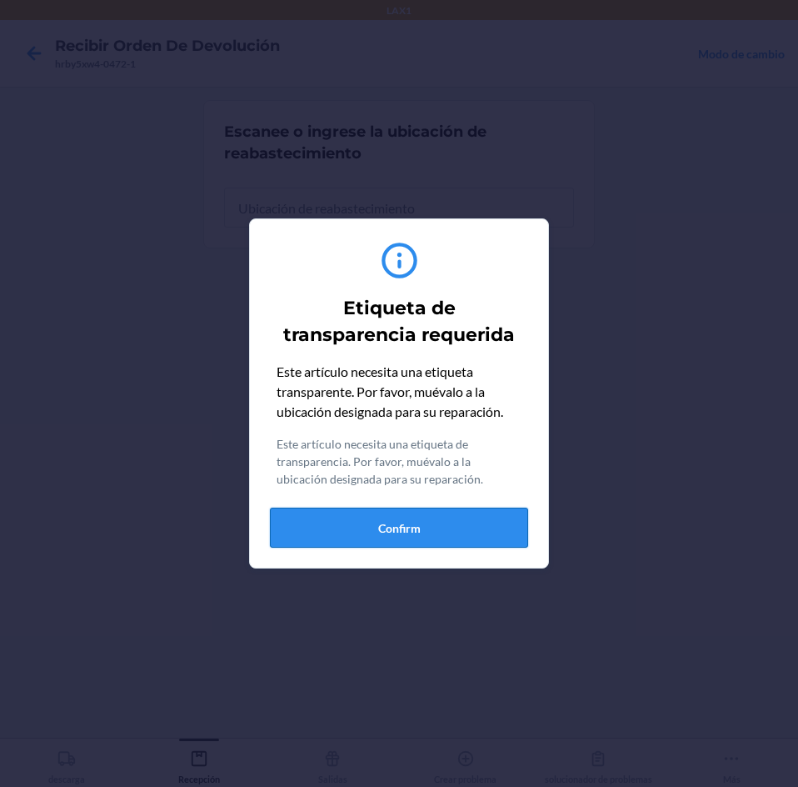
click at [473, 527] on button "Confirm" at bounding box center [399, 527] width 258 height 40
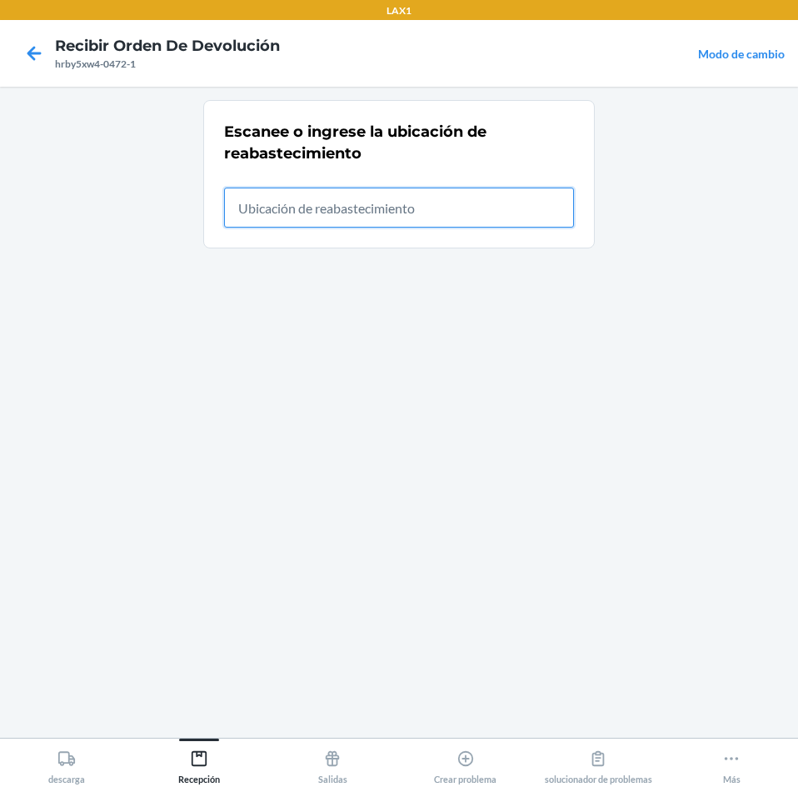
click at [499, 204] on input "text" at bounding box center [399, 207] width 350 height 40
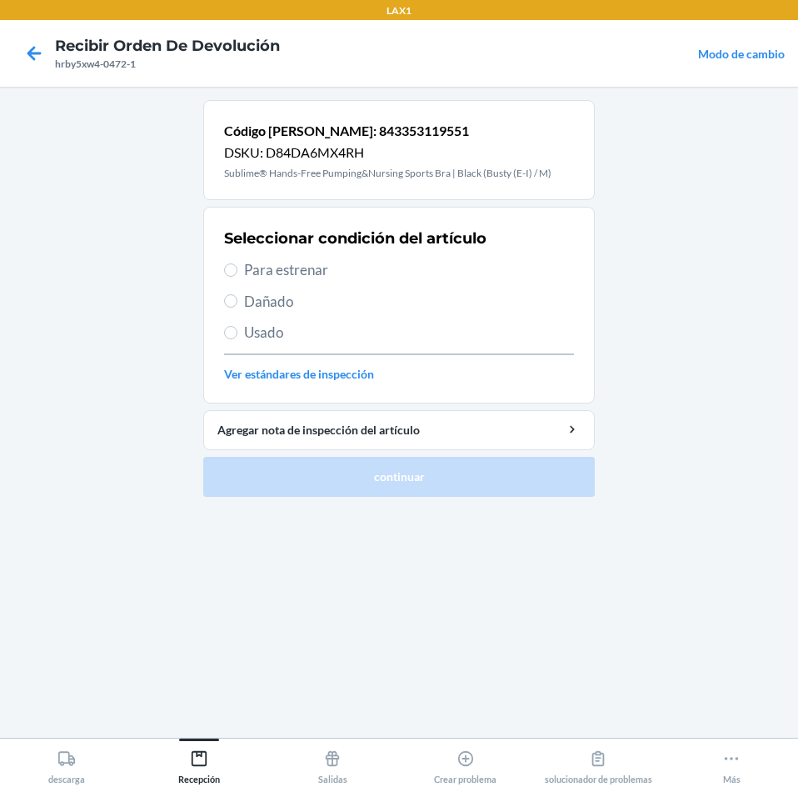
click at [282, 338] on span "Usado" at bounding box center [409, 333] width 330 height 22
click at [237, 338] on input "Usado" at bounding box center [230, 332] width 13 height 13
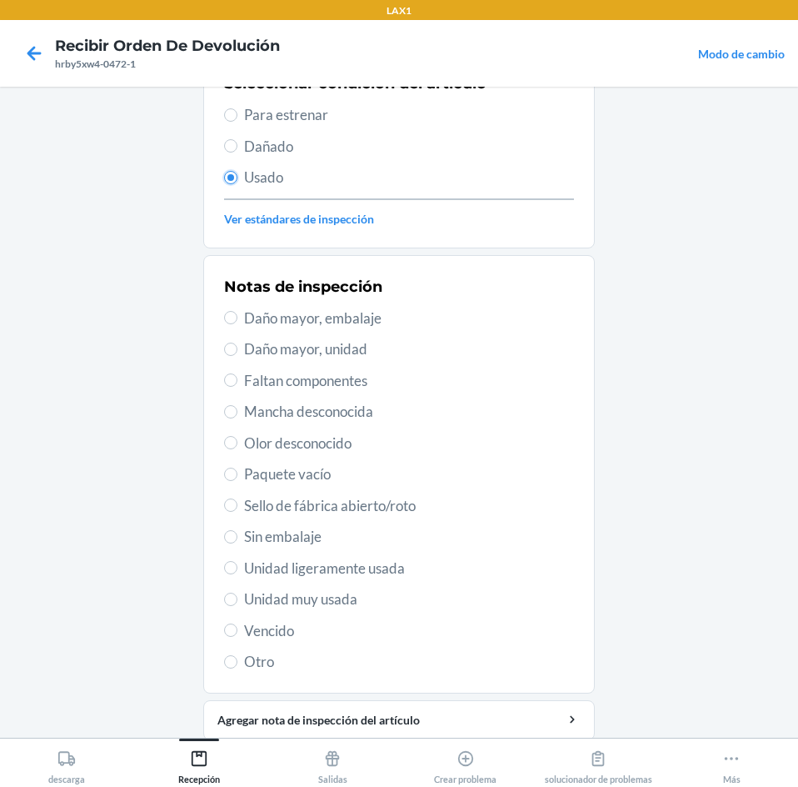
scroll to position [167, 0]
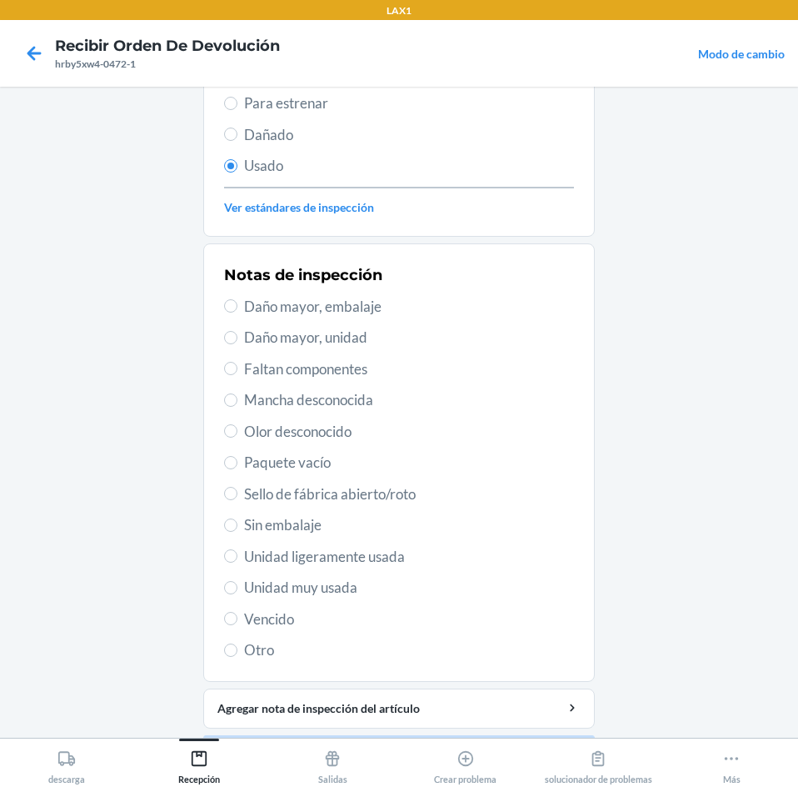
click at [280, 592] on span "Unidad muy usada" at bounding box center [409, 588] width 330 height 22
click at [237, 592] on input "Unidad muy usada" at bounding box center [230, 587] width 13 height 13
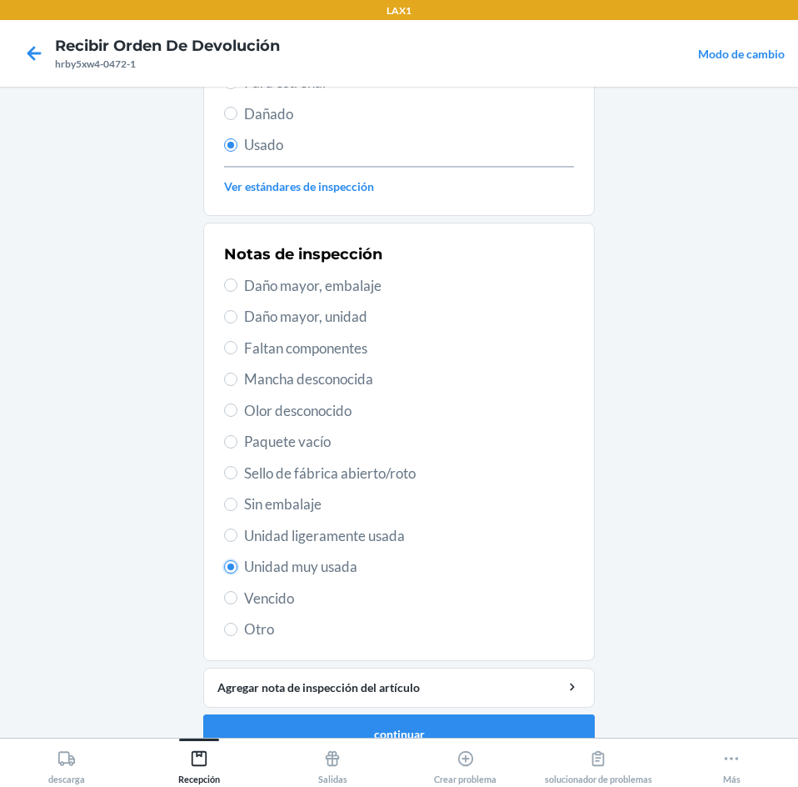
scroll to position [217, 0]
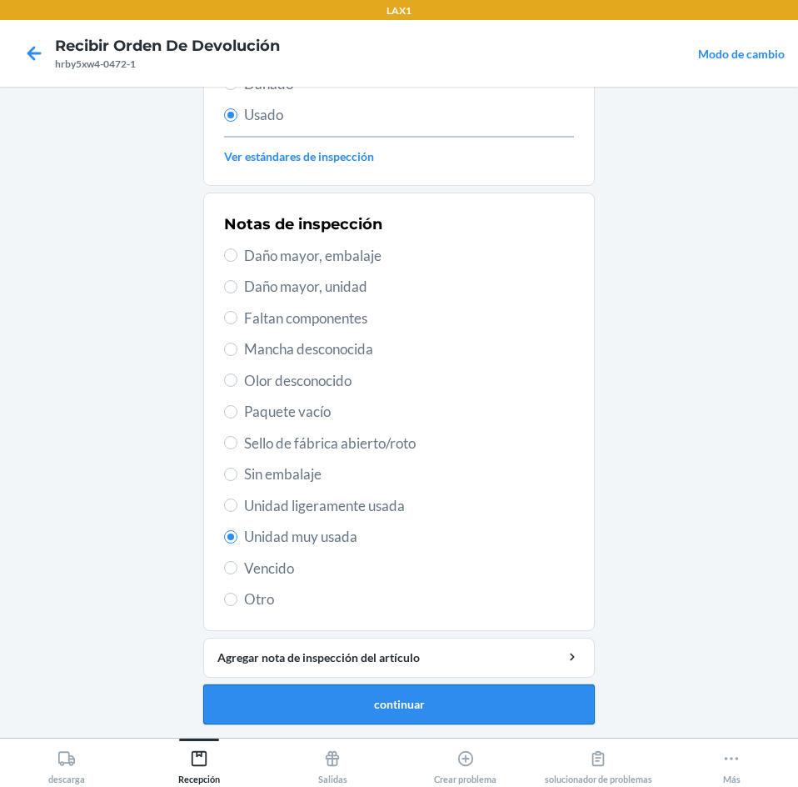
click at [549, 706] on button "continuar" at bounding box center [399, 704] width 392 height 40
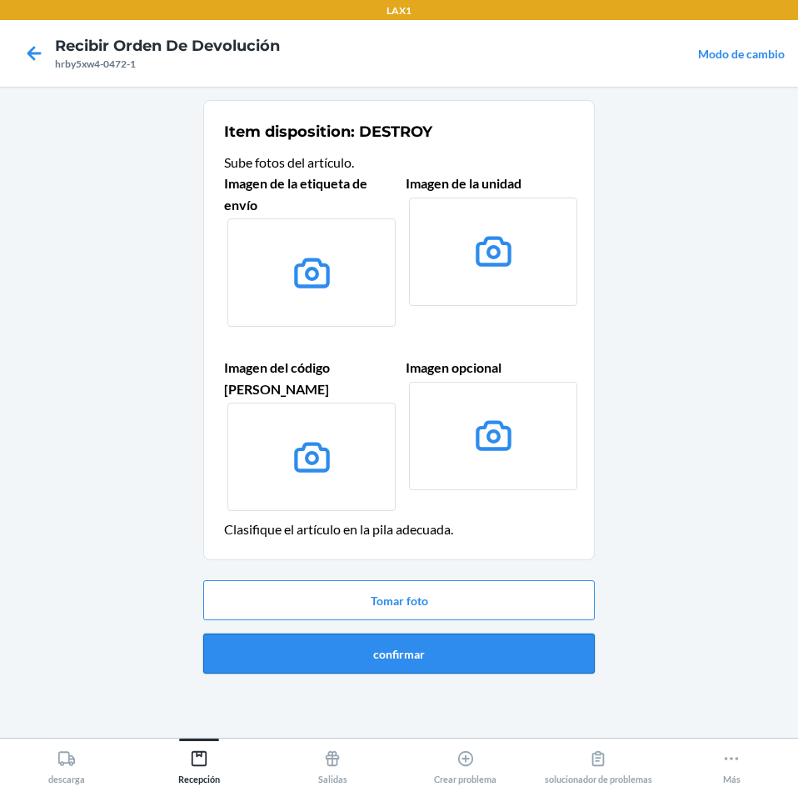
click at [501, 633] on button "confirmar" at bounding box center [399, 653] width 392 height 40
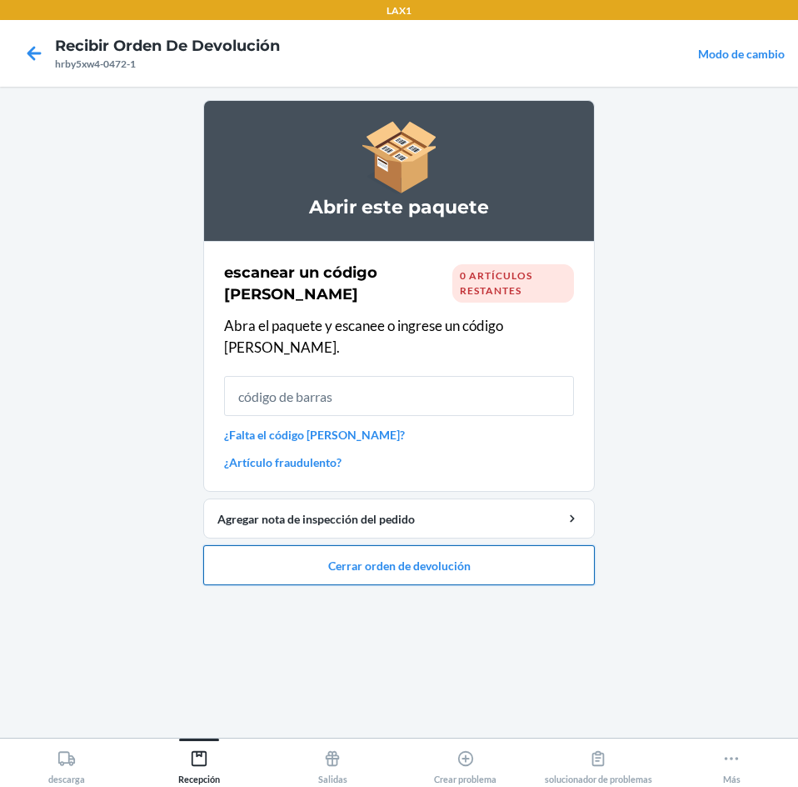
click at [546, 545] on button "Cerrar orden de devolución" at bounding box center [399, 565] width 392 height 40
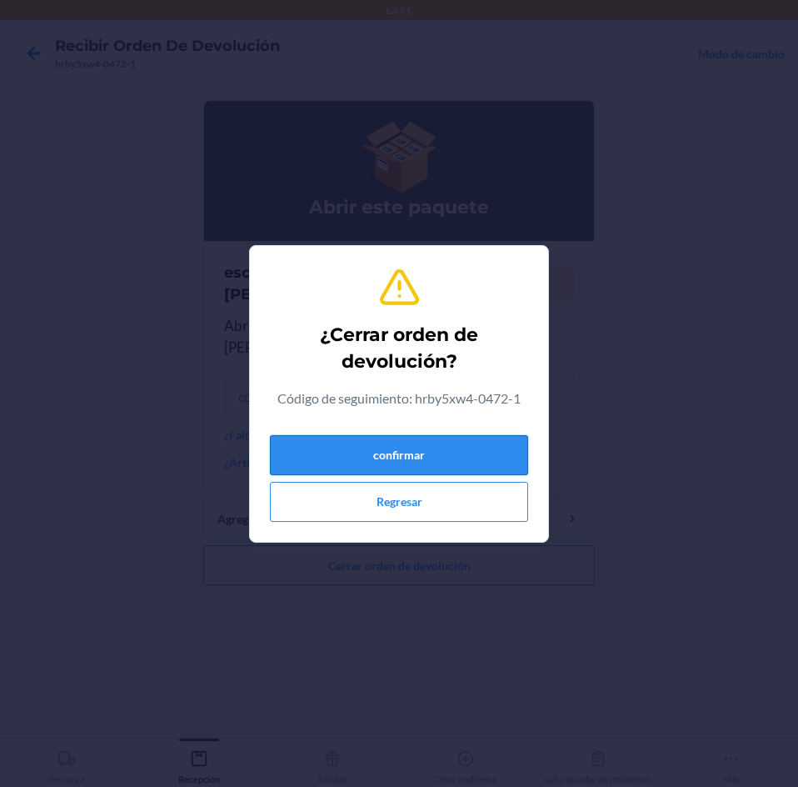
click at [513, 444] on button "confirmar" at bounding box center [399, 455] width 258 height 40
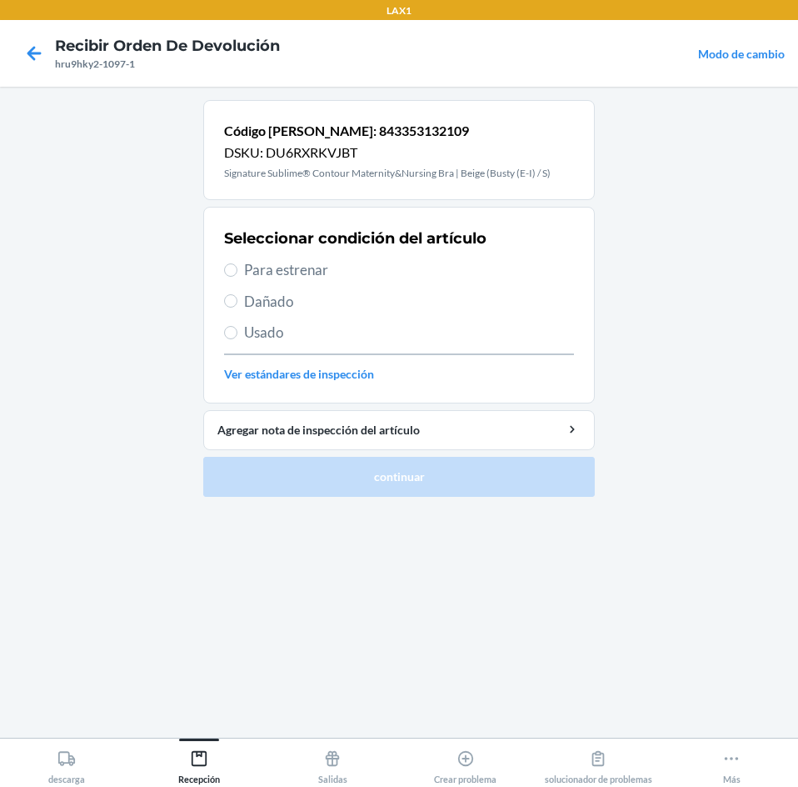
click at [241, 267] on label "Para estrenar" at bounding box center [399, 270] width 350 height 22
click at [237, 267] on input "Para estrenar" at bounding box center [230, 269] width 13 height 13
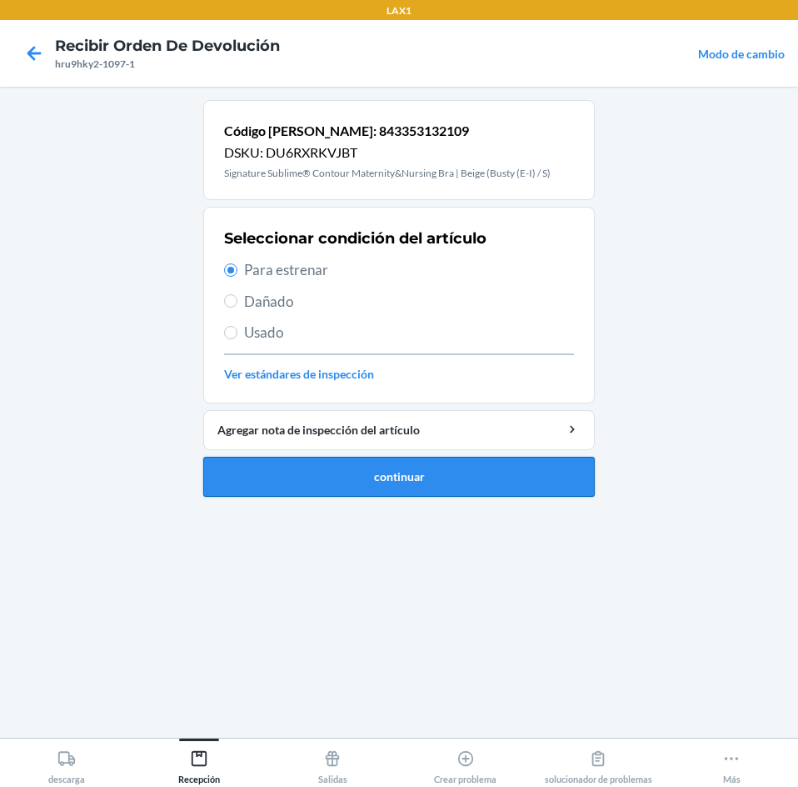
click at [523, 480] on button "continuar" at bounding box center [399, 477] width 392 height 40
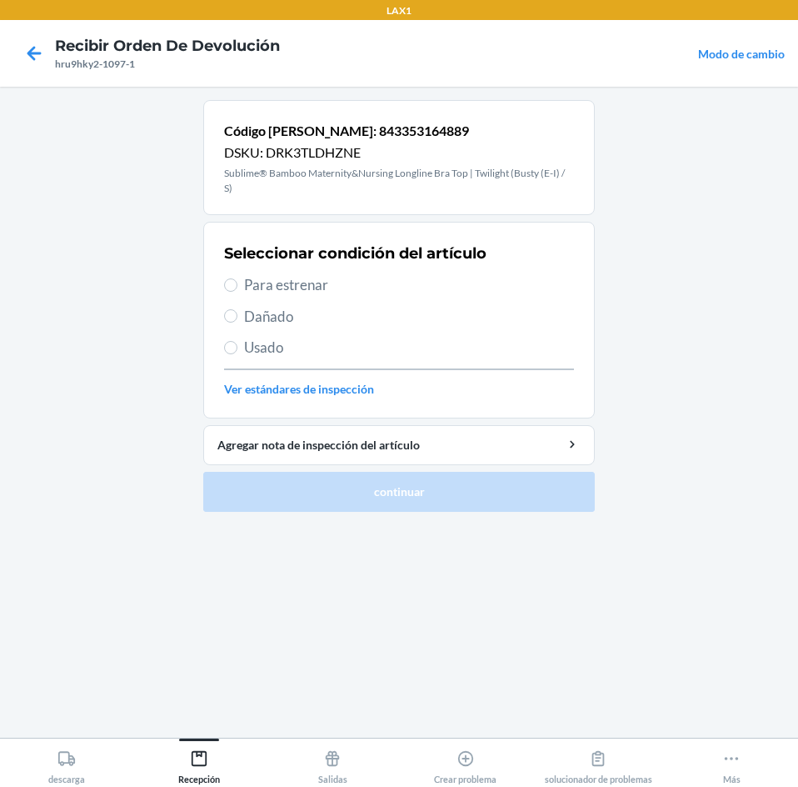
click at [292, 282] on span "Para estrenar" at bounding box center [409, 285] width 330 height 22
click at [237, 282] on input "Para estrenar" at bounding box center [230, 284] width 13 height 13
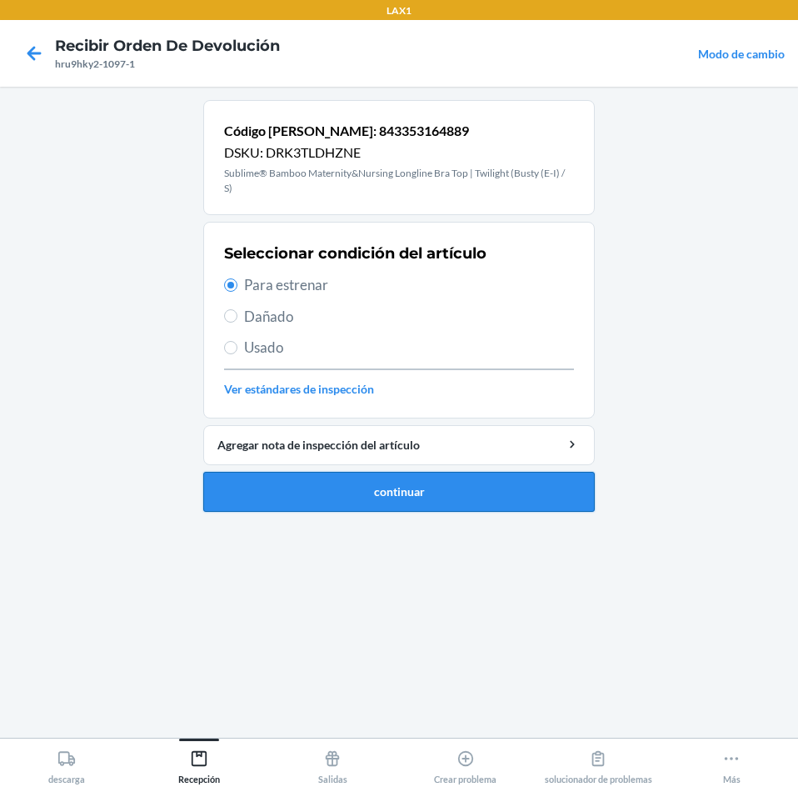
click at [488, 499] on button "continuar" at bounding box center [399, 492] width 392 height 40
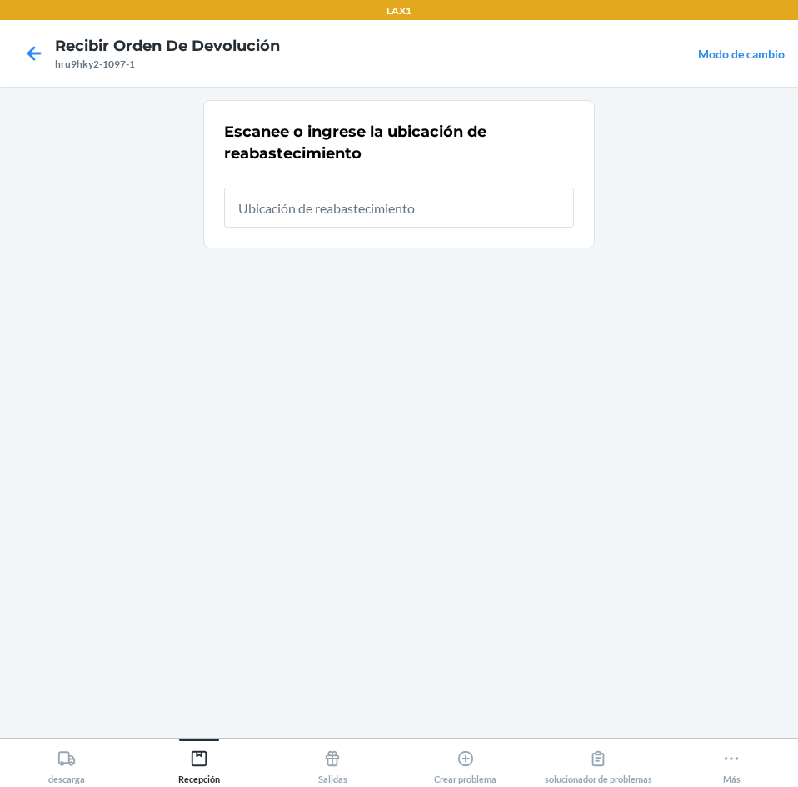
click at [504, 214] on input "text" at bounding box center [399, 207] width 350 height 40
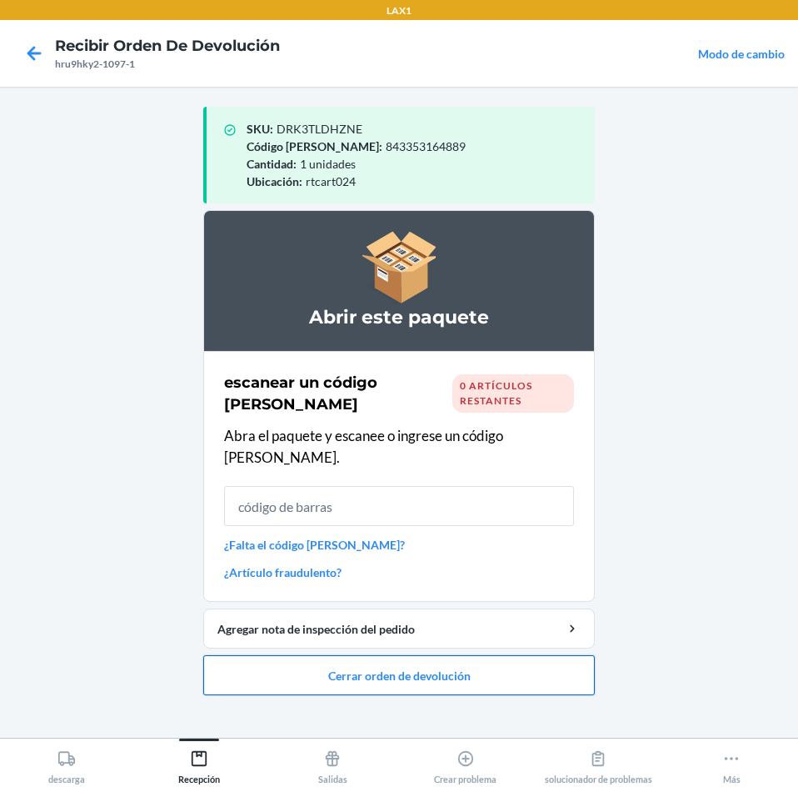
click at [497, 662] on button "Cerrar orden de devolución" at bounding box center [399, 675] width 392 height 40
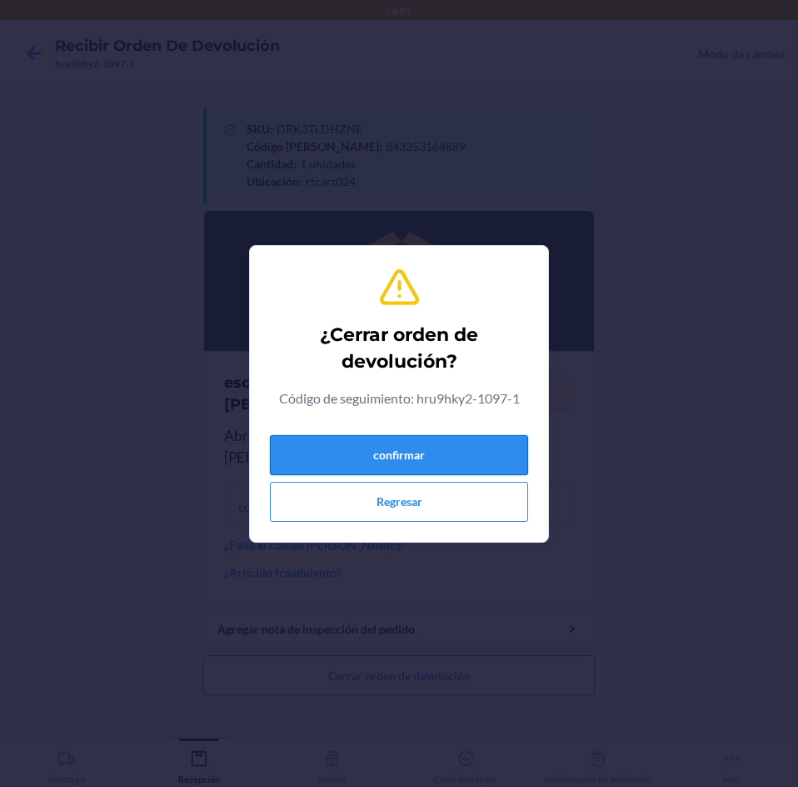
click at [493, 440] on button "confirmar" at bounding box center [399, 455] width 258 height 40
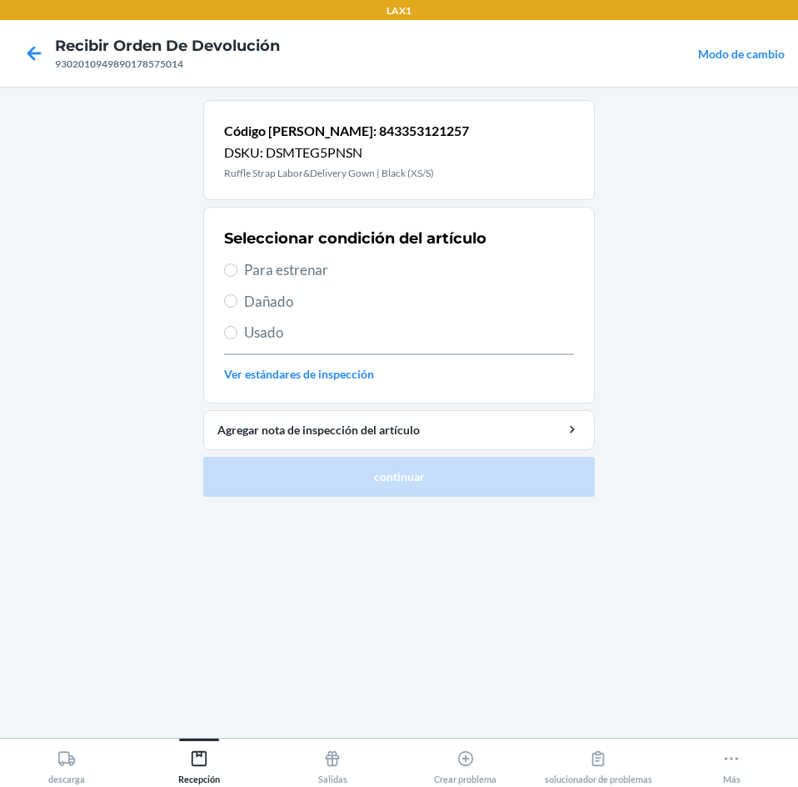
click at [246, 272] on span "Para estrenar" at bounding box center [409, 270] width 330 height 22
click at [237, 272] on input "Para estrenar" at bounding box center [230, 269] width 13 height 13
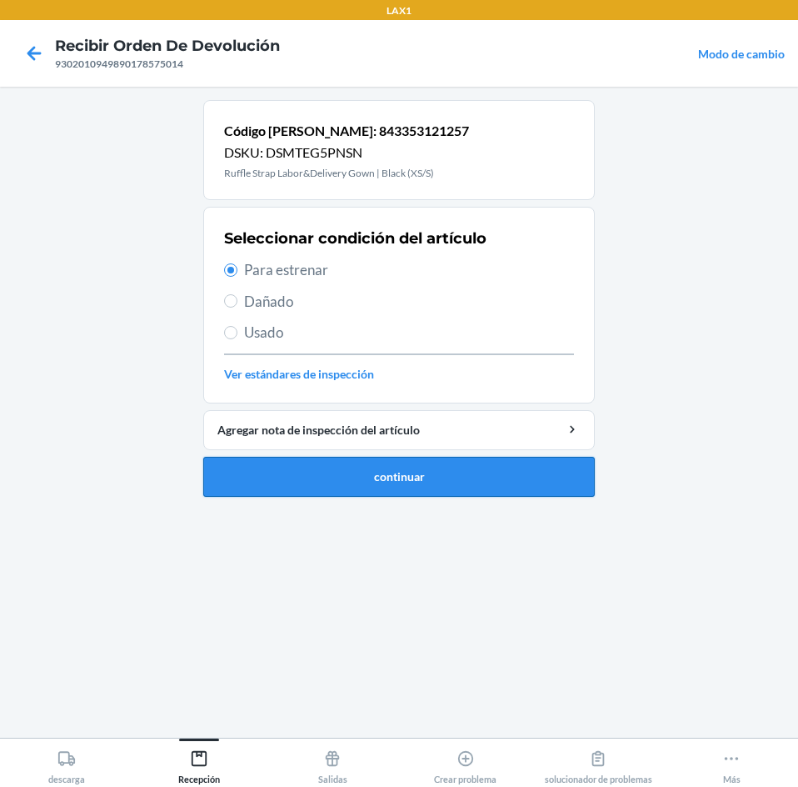
click at [521, 492] on button "continuar" at bounding box center [399, 477] width 392 height 40
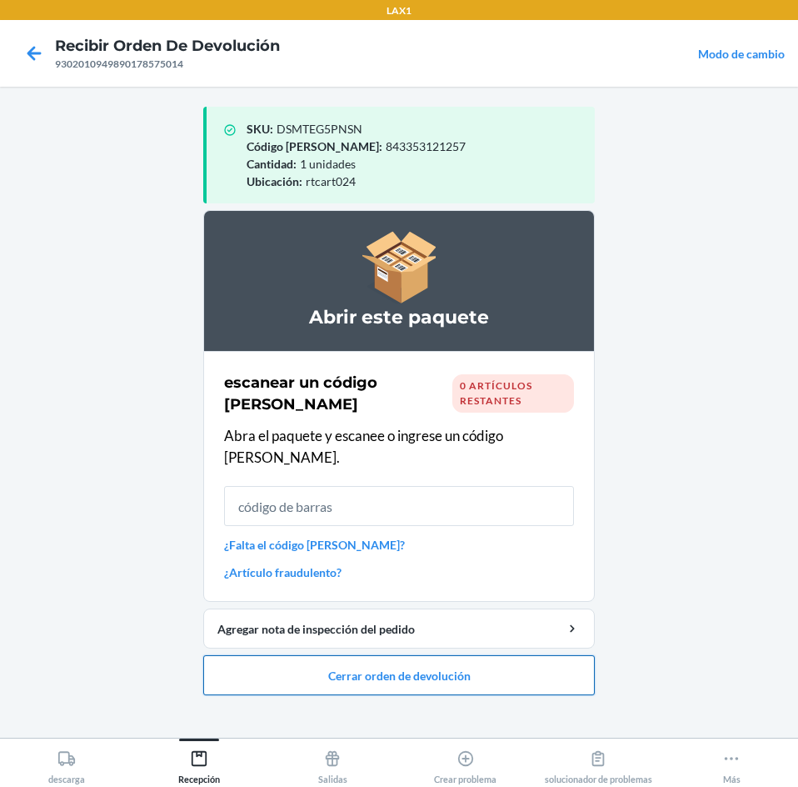
click at [503, 659] on button "Cerrar orden de devolución" at bounding box center [399, 675] width 392 height 40
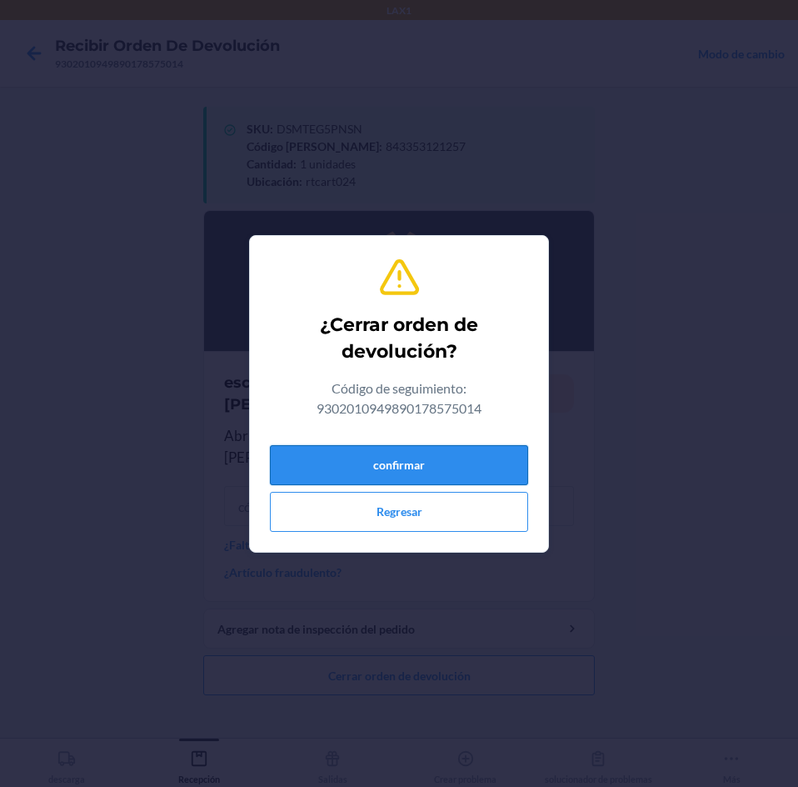
click at [487, 452] on button "confirmar" at bounding box center [399, 465] width 258 height 40
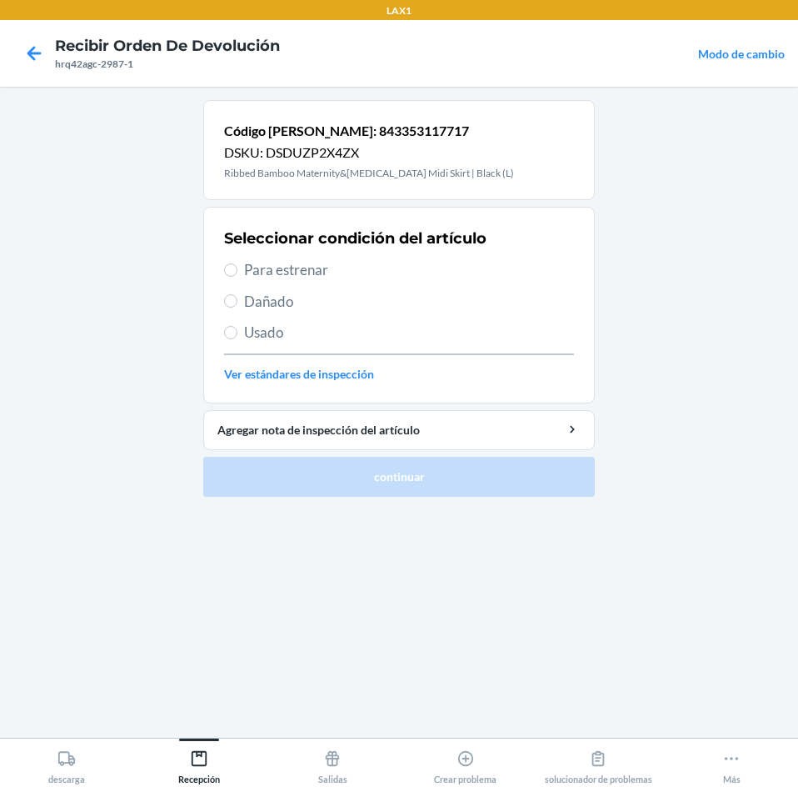
click at [227, 263] on label "Para estrenar" at bounding box center [399, 270] width 350 height 22
click at [227, 263] on input "Para estrenar" at bounding box center [230, 269] width 13 height 13
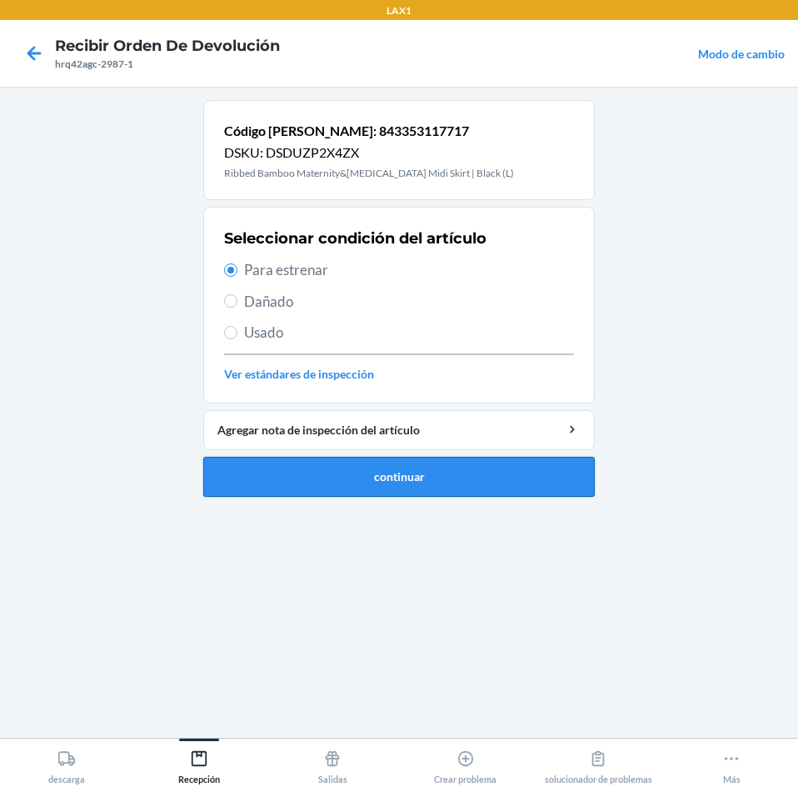
click at [437, 470] on button "continuar" at bounding box center [399, 477] width 392 height 40
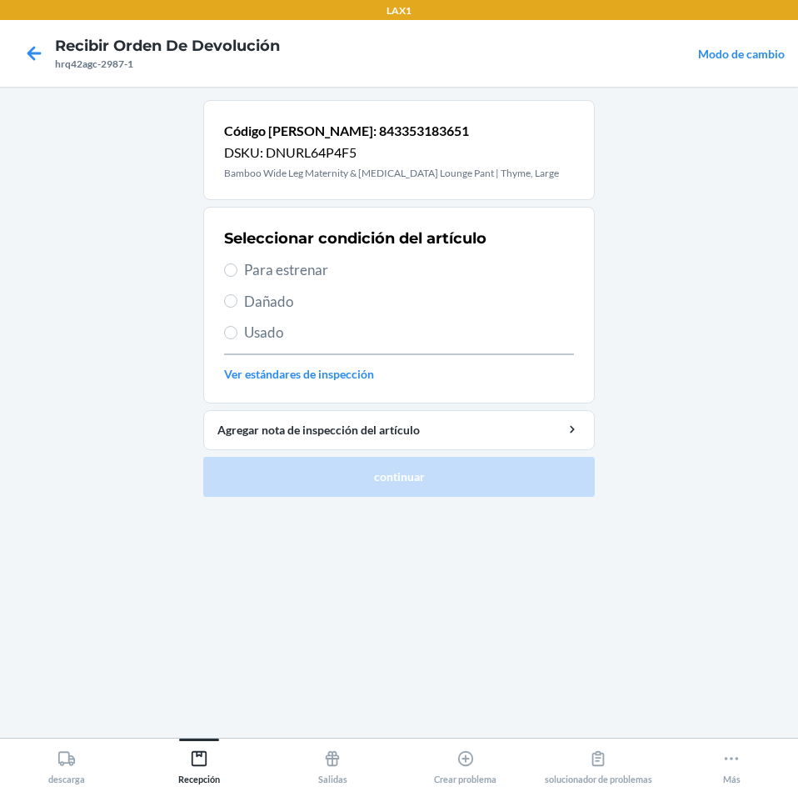
click at [273, 275] on span "Para estrenar" at bounding box center [409, 270] width 330 height 22
click at [237, 275] on input "Para estrenar" at bounding box center [230, 269] width 13 height 13
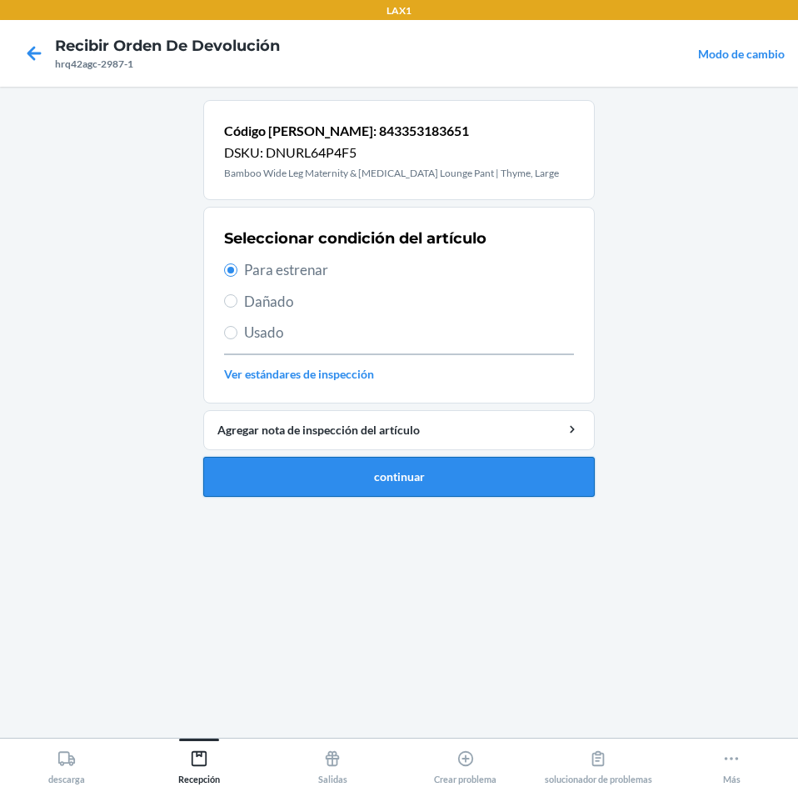
click at [572, 491] on button "continuar" at bounding box center [399, 477] width 392 height 40
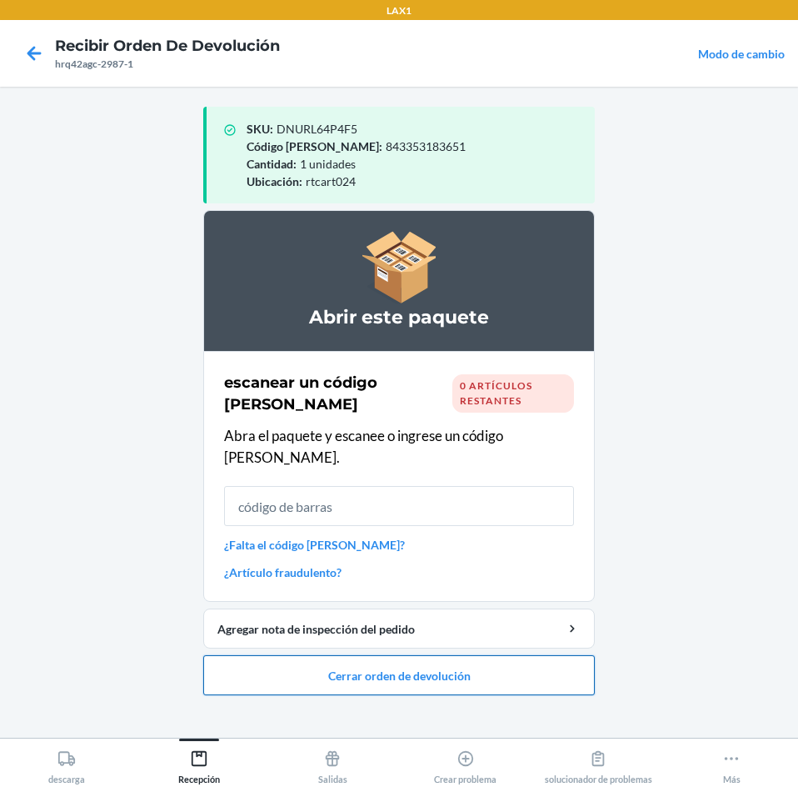
click at [572, 661] on button "Cerrar orden de devolución" at bounding box center [399, 675] width 392 height 40
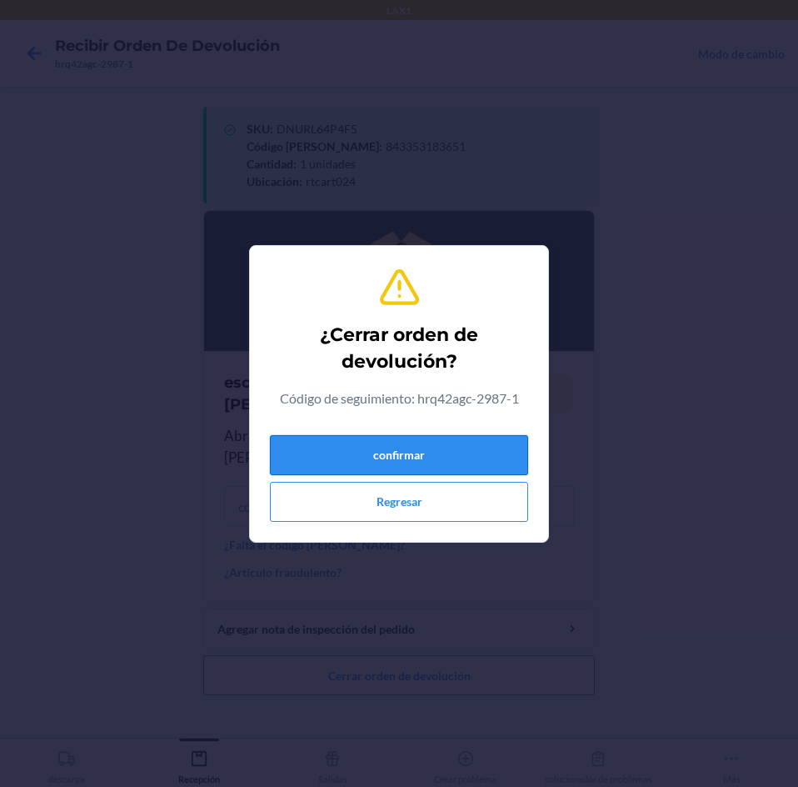
click at [488, 453] on button "confirmar" at bounding box center [399, 455] width 258 height 40
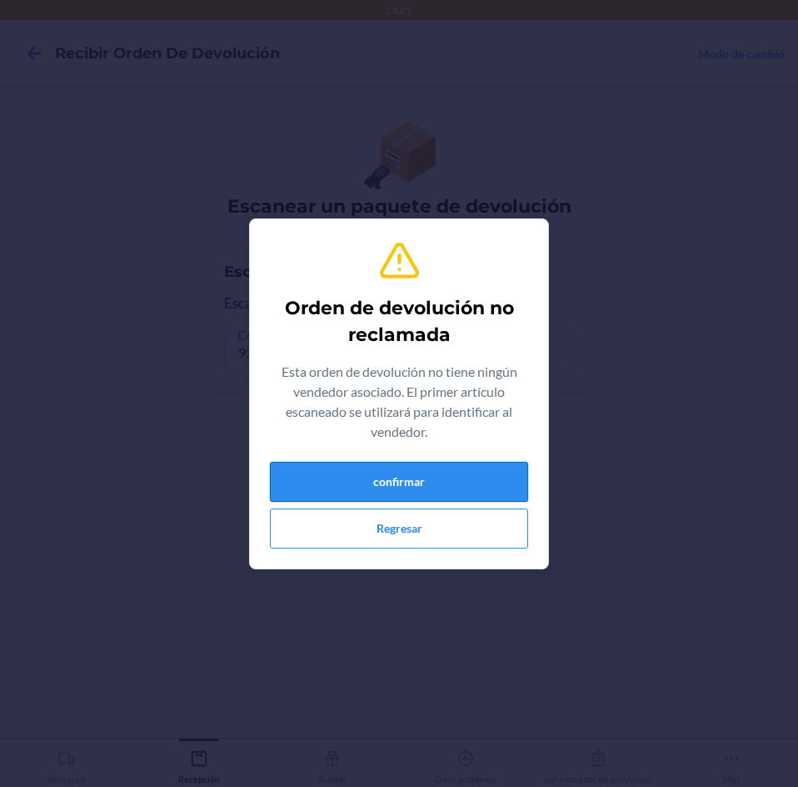
click at [494, 482] on button "confirmar" at bounding box center [399, 482] width 258 height 40
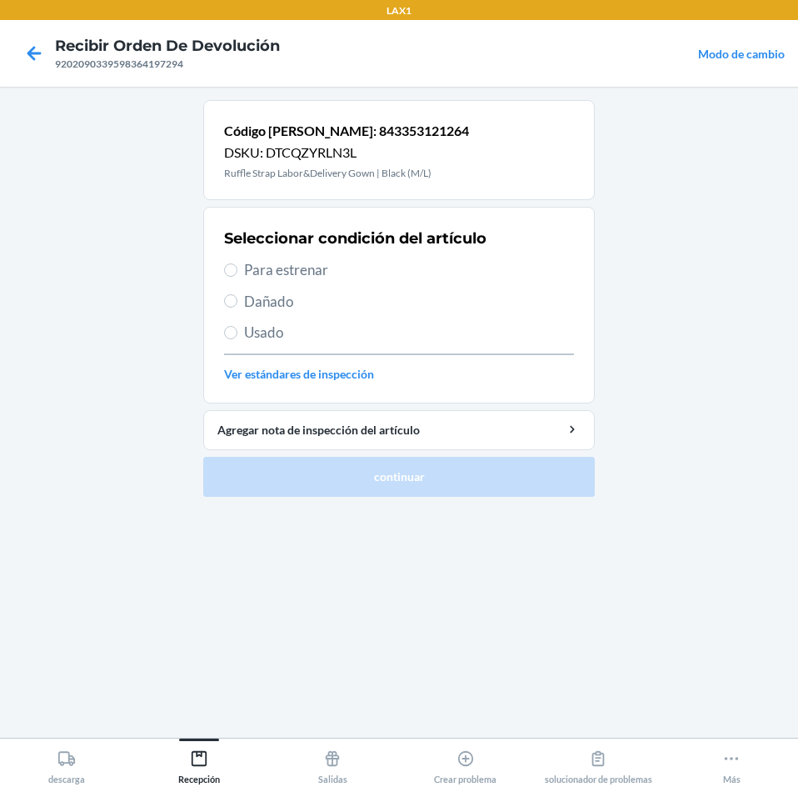
click at [263, 334] on span "Usado" at bounding box center [409, 333] width 330 height 22
click at [237, 334] on input "Usado" at bounding box center [230, 332] width 13 height 13
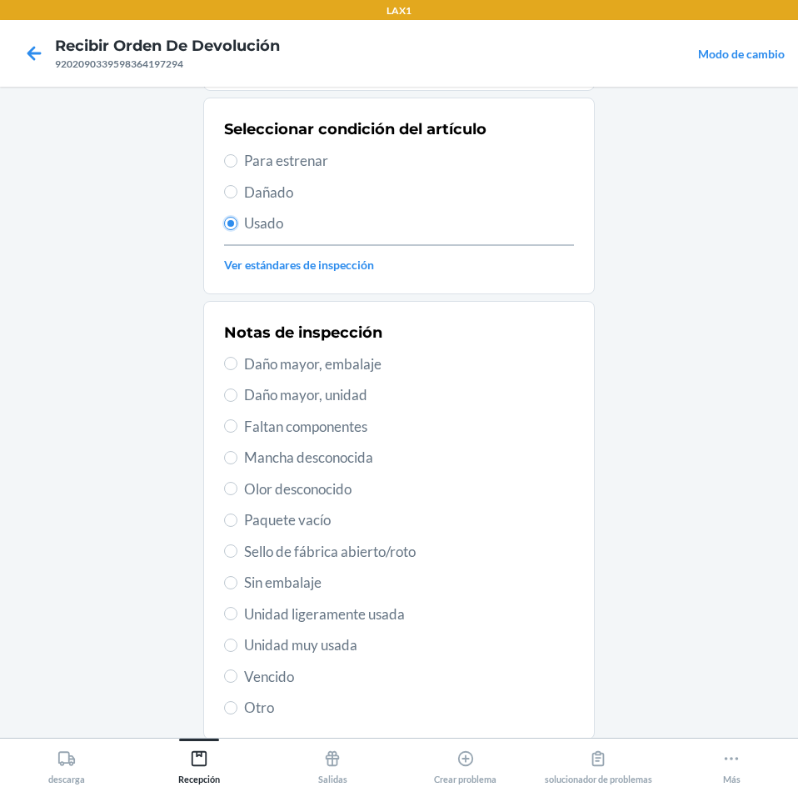
scroll to position [217, 0]
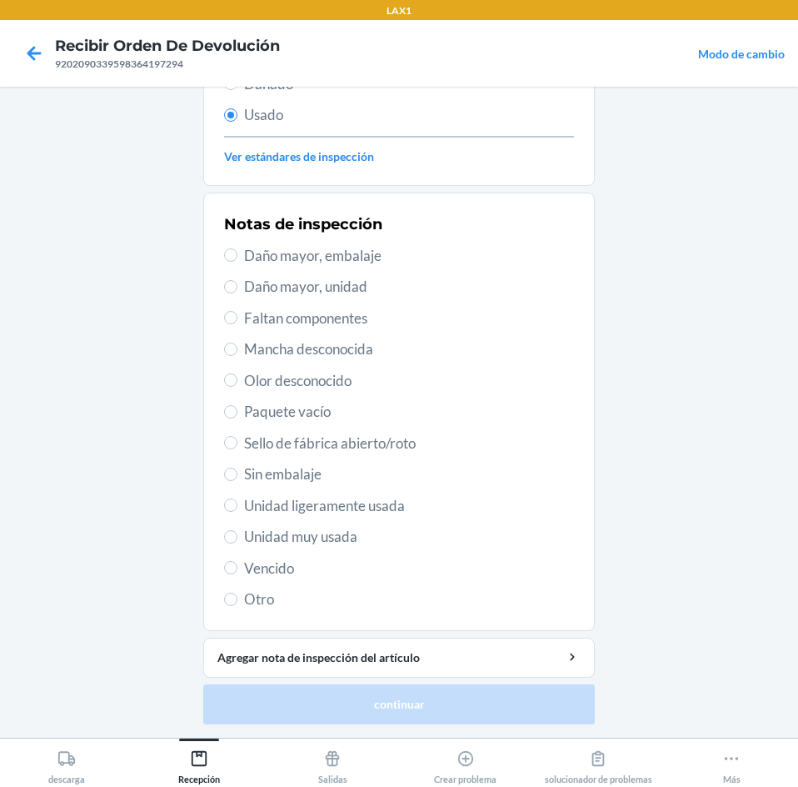
click at [254, 541] on span "Unidad muy usada" at bounding box center [409, 537] width 330 height 22
click at [237, 541] on input "Unidad muy usada" at bounding box center [230, 536] width 13 height 13
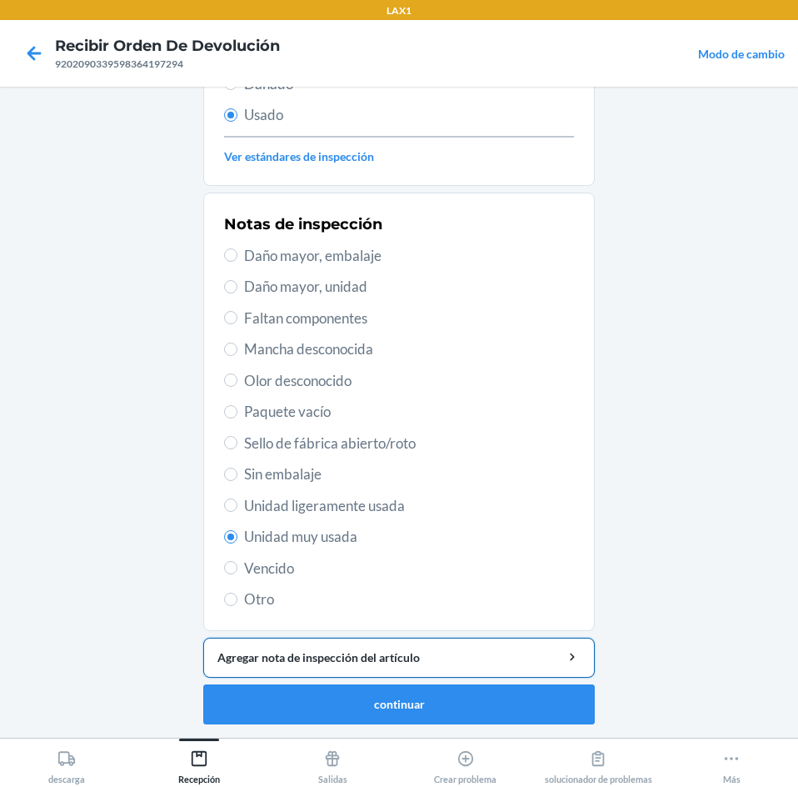
click at [489, 653] on div "Agregar nota de inspección del artículo" at bounding box center [398, 656] width 363 height 17
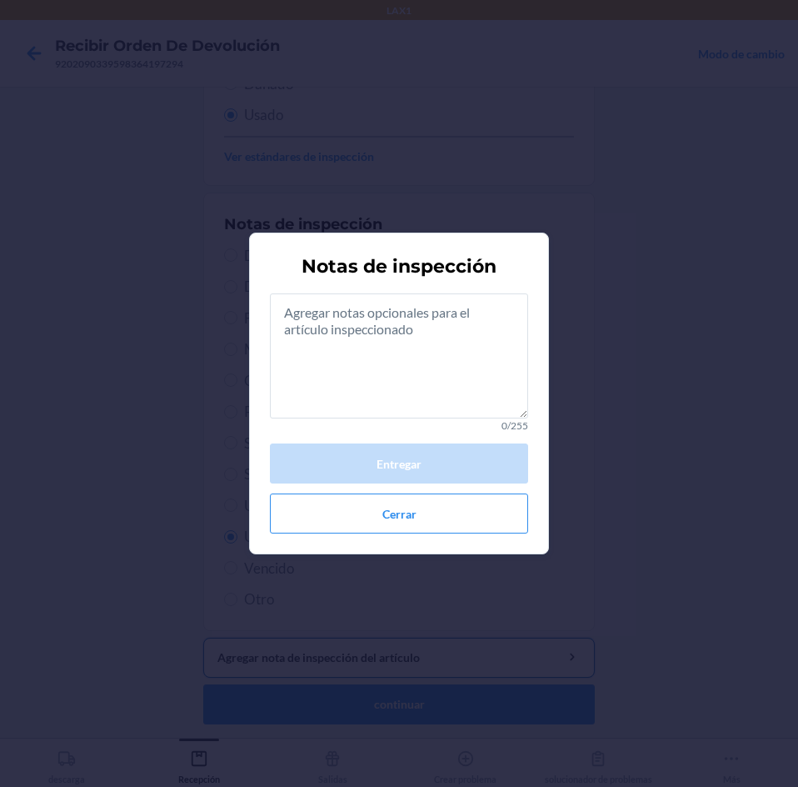
click at [203, 637] on button "Agregar nota de inspección del artículo" at bounding box center [399, 657] width 392 height 40
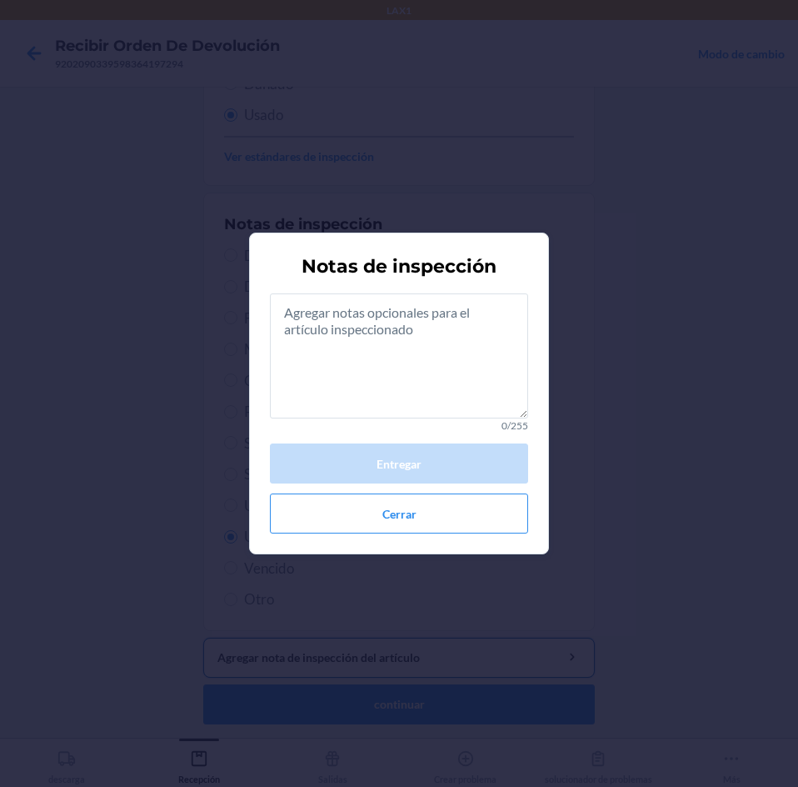
click at [203, 637] on button "Agregar nota de inspección del artículo" at bounding box center [399, 657] width 392 height 40
click at [452, 374] on textarea at bounding box center [399, 355] width 258 height 125
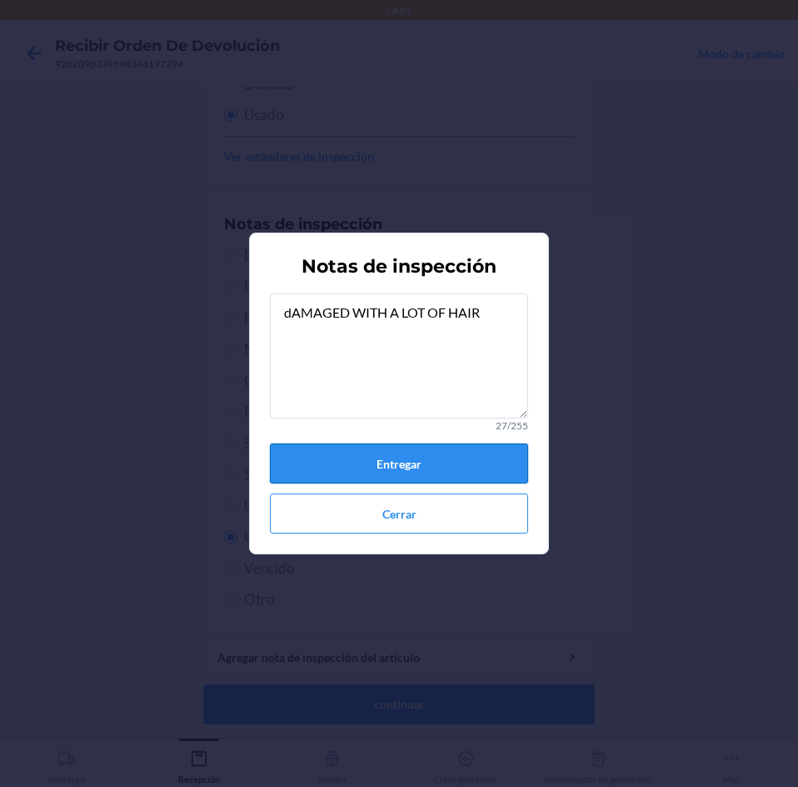
click at [455, 465] on button "Entregar" at bounding box center [399, 463] width 258 height 40
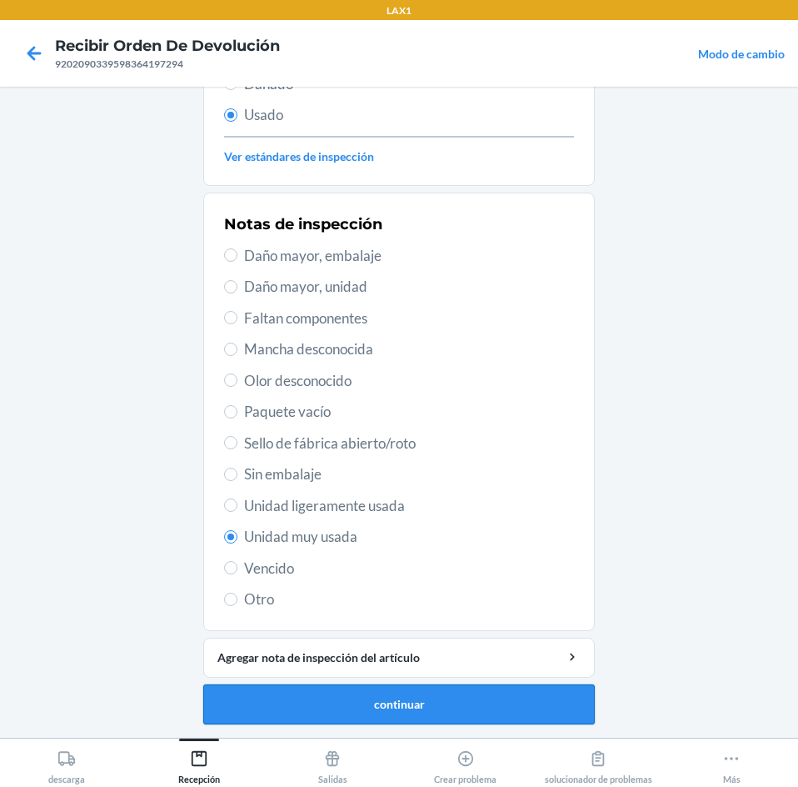
click at [474, 705] on button "continuar" at bounding box center [399, 704] width 392 height 40
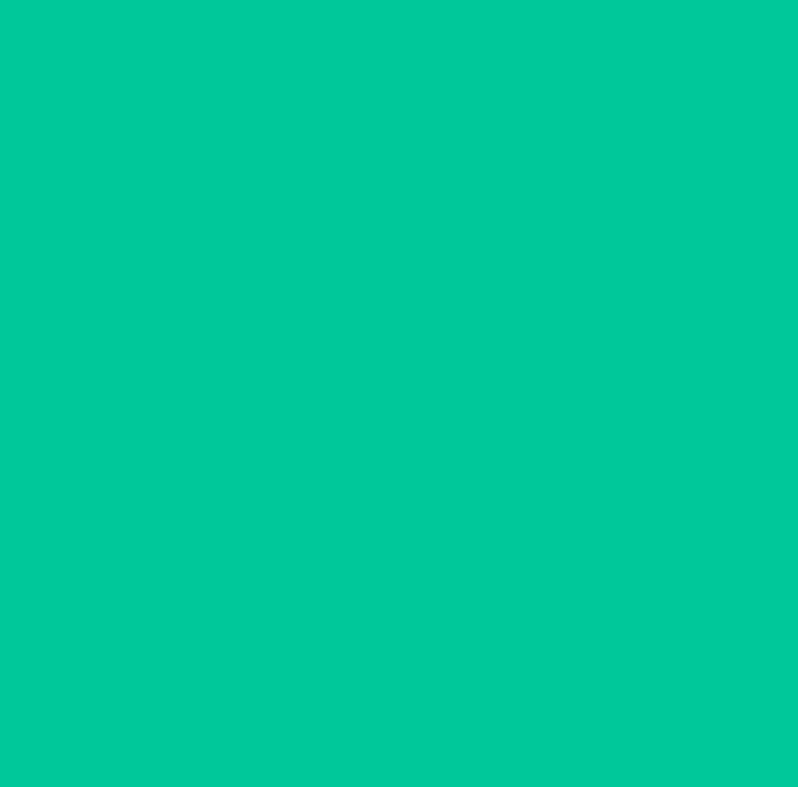
scroll to position [0, 0]
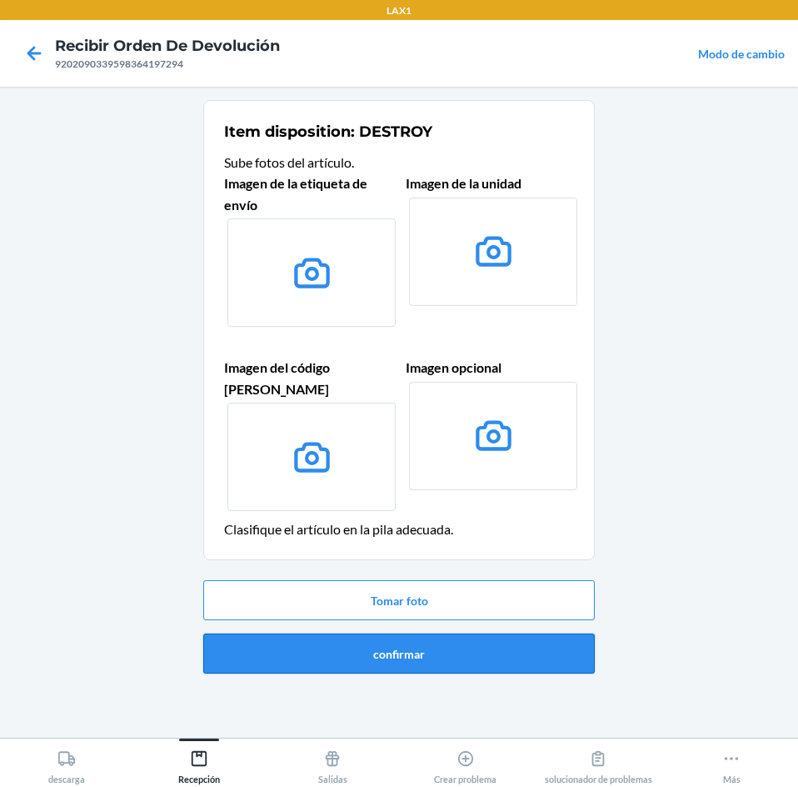
click at [509, 645] on button "confirmar" at bounding box center [399, 653] width 392 height 40
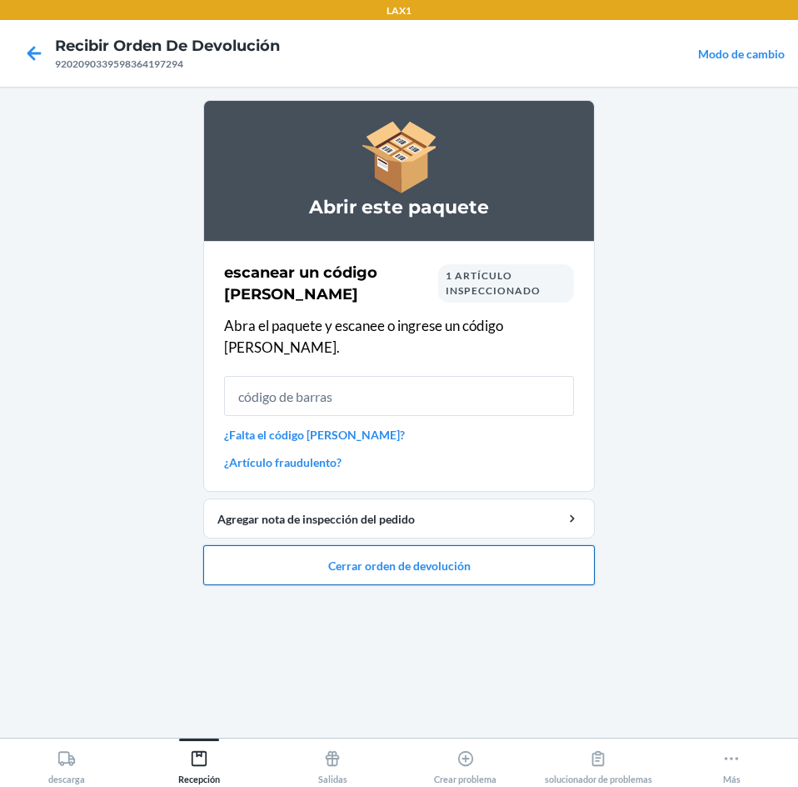
click at [520, 551] on button "Cerrar orden de devolución" at bounding box center [399, 565] width 392 height 40
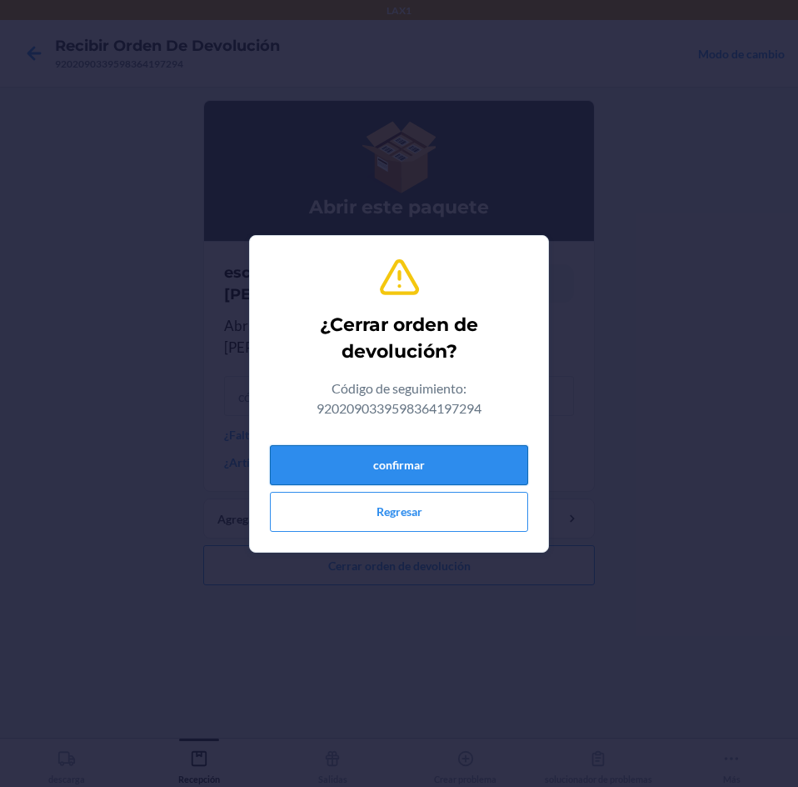
click at [432, 467] on button "confirmar" at bounding box center [399, 465] width 258 height 40
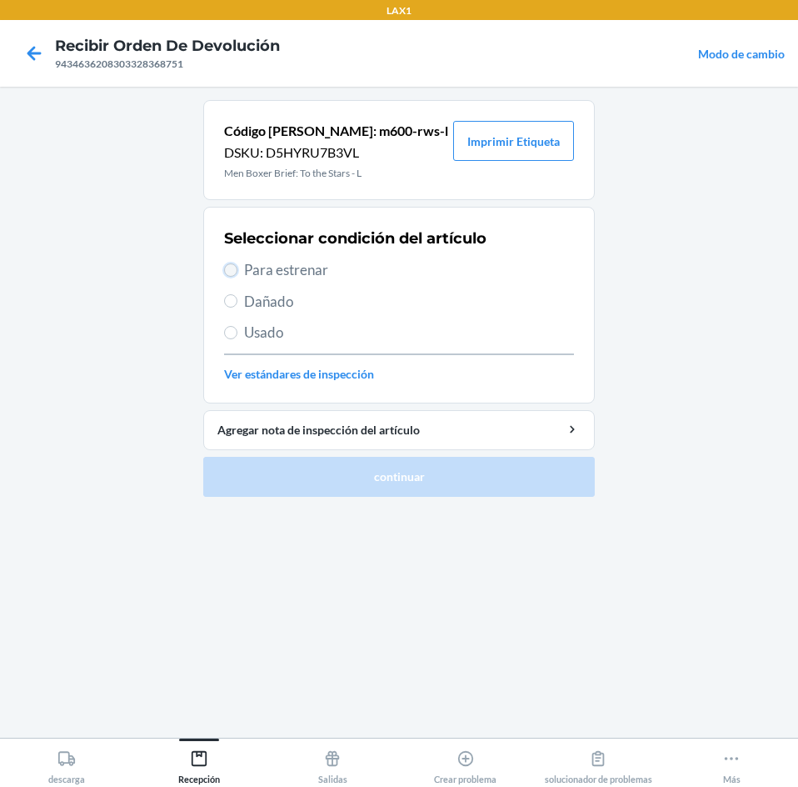
click at [234, 266] on input "Para estrenar" at bounding box center [230, 269] width 13 height 13
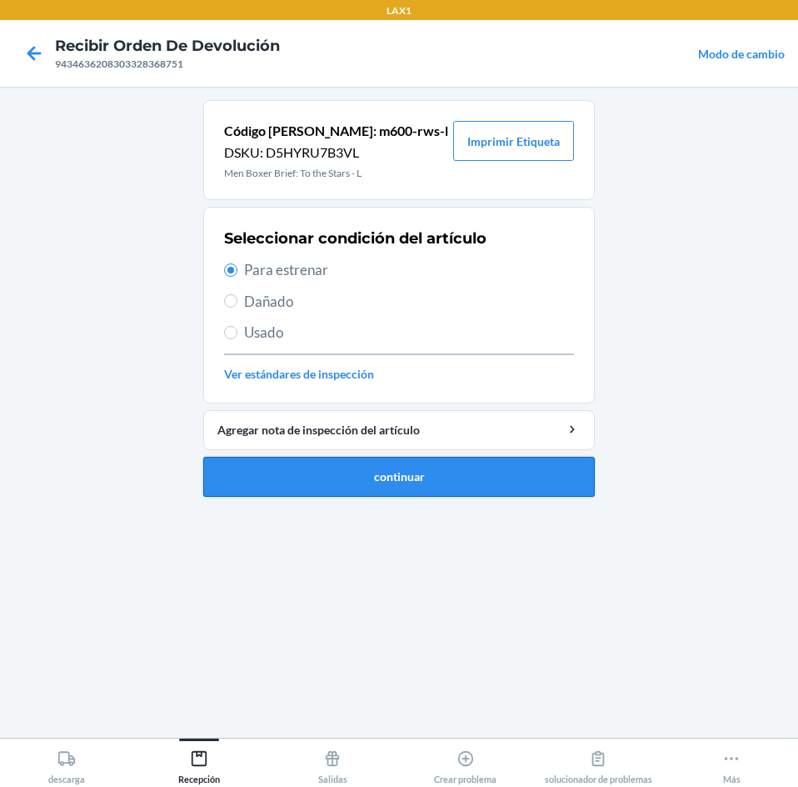
click at [347, 476] on button "continuar" at bounding box center [399, 477] width 392 height 40
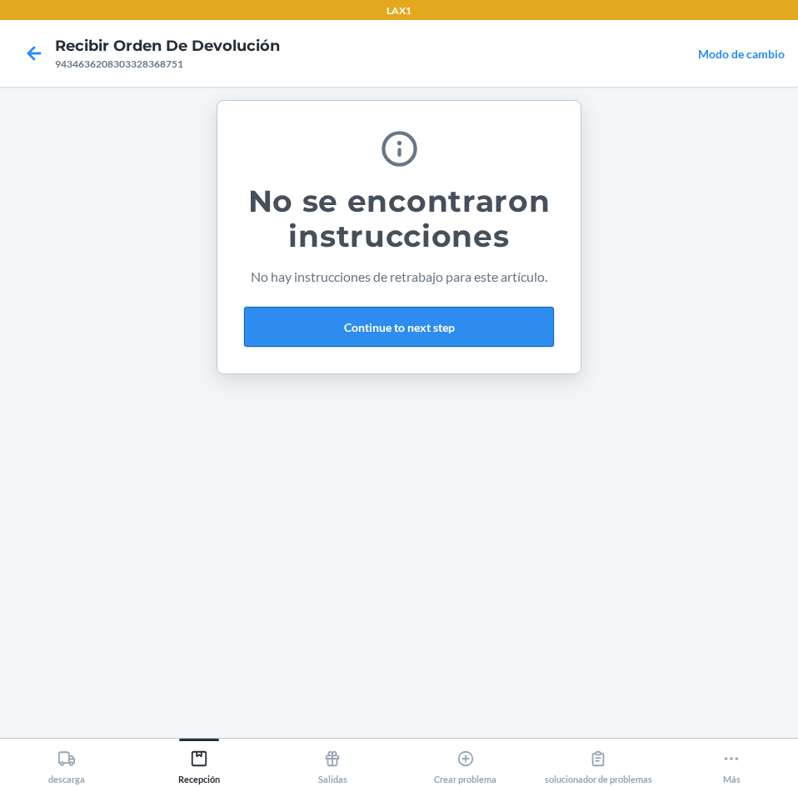
click at [498, 325] on button "Continue to next step" at bounding box center [399, 327] width 310 height 40
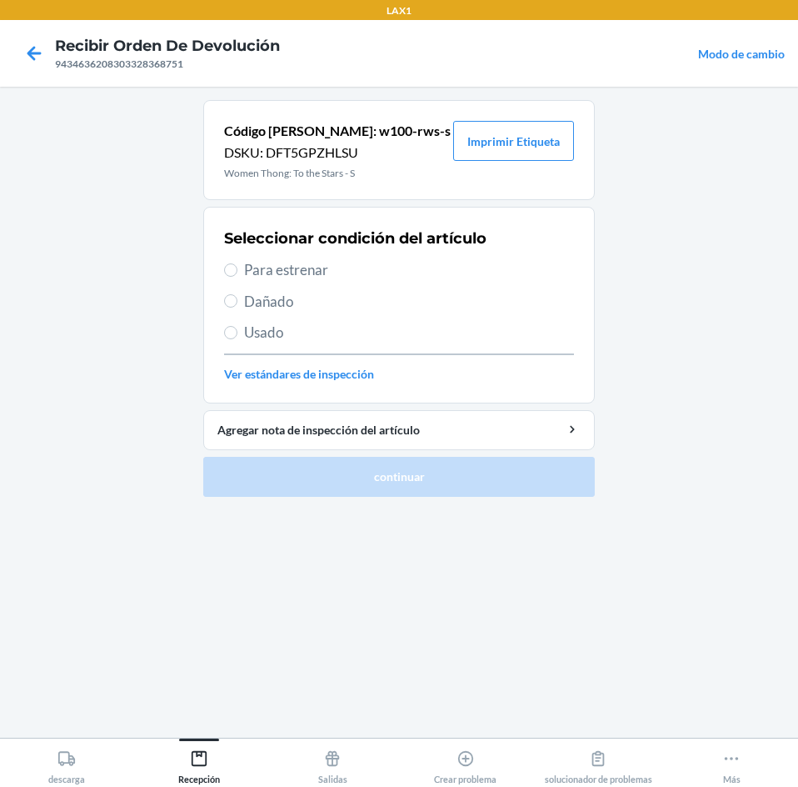
click at [265, 260] on span "Para estrenar" at bounding box center [409, 270] width 330 height 22
click at [237, 263] on input "Para estrenar" at bounding box center [230, 269] width 13 height 13
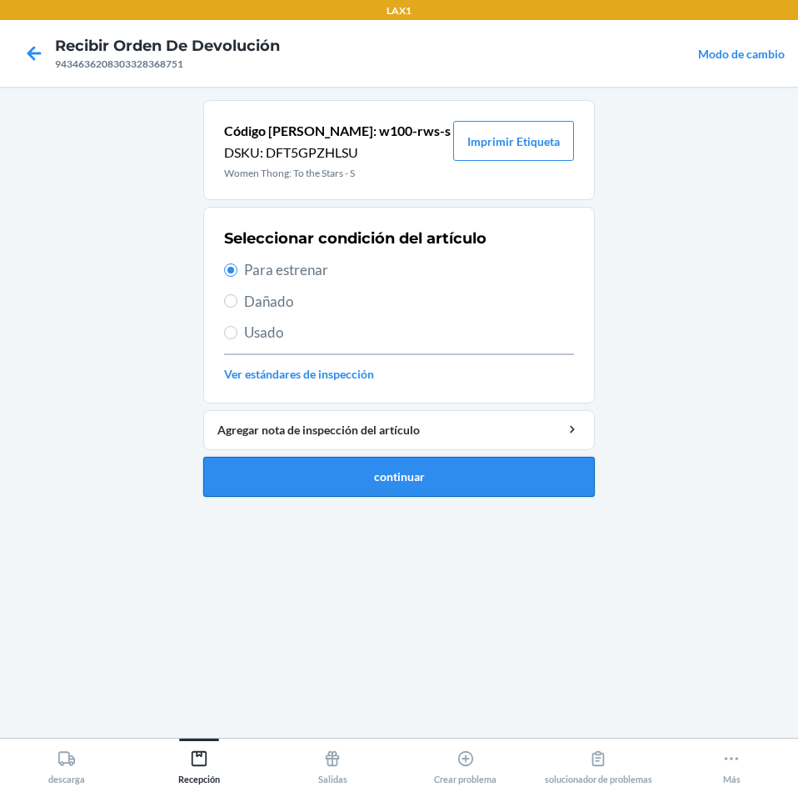
click at [342, 462] on button "continuar" at bounding box center [399, 477] width 392 height 40
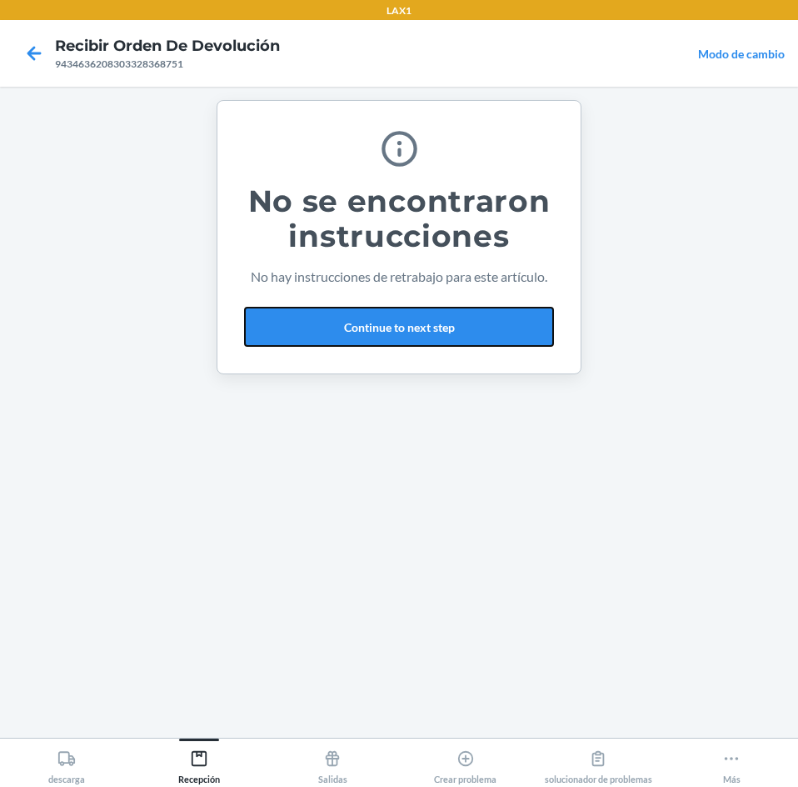
click at [545, 327] on button "Continue to next step" at bounding box center [399, 327] width 310 height 40
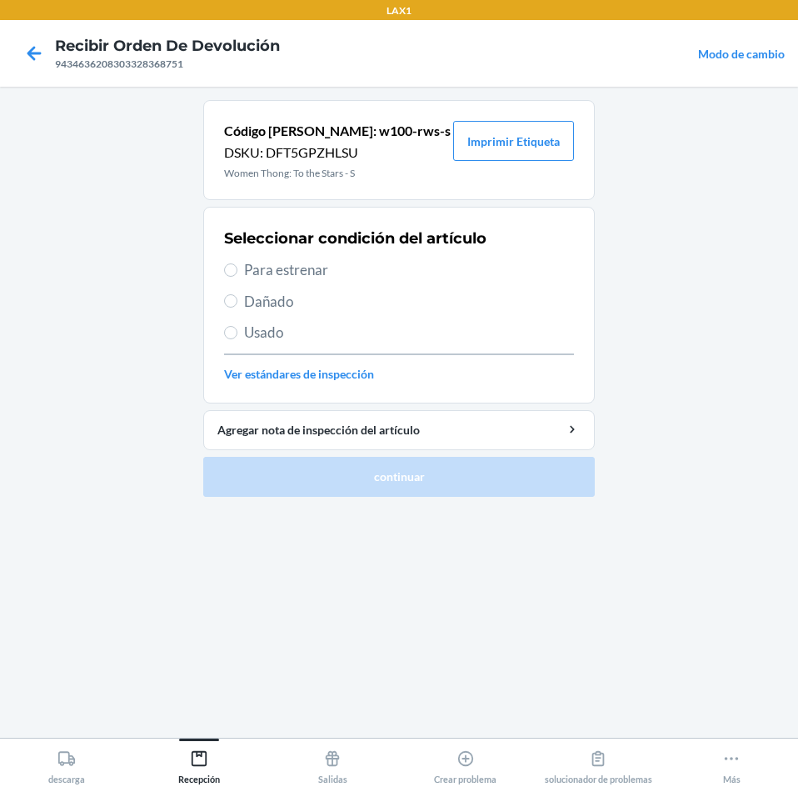
click at [282, 273] on span "Para estrenar" at bounding box center [409, 270] width 330 height 22
click at [237, 273] on input "Para estrenar" at bounding box center [230, 269] width 13 height 13
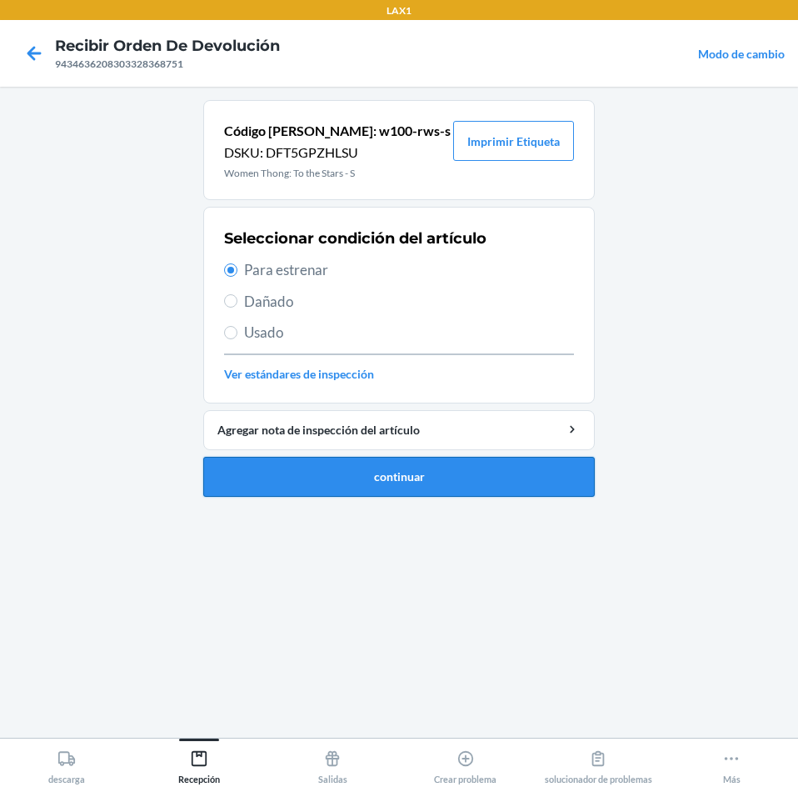
click at [503, 484] on button "continuar" at bounding box center [399, 477] width 392 height 40
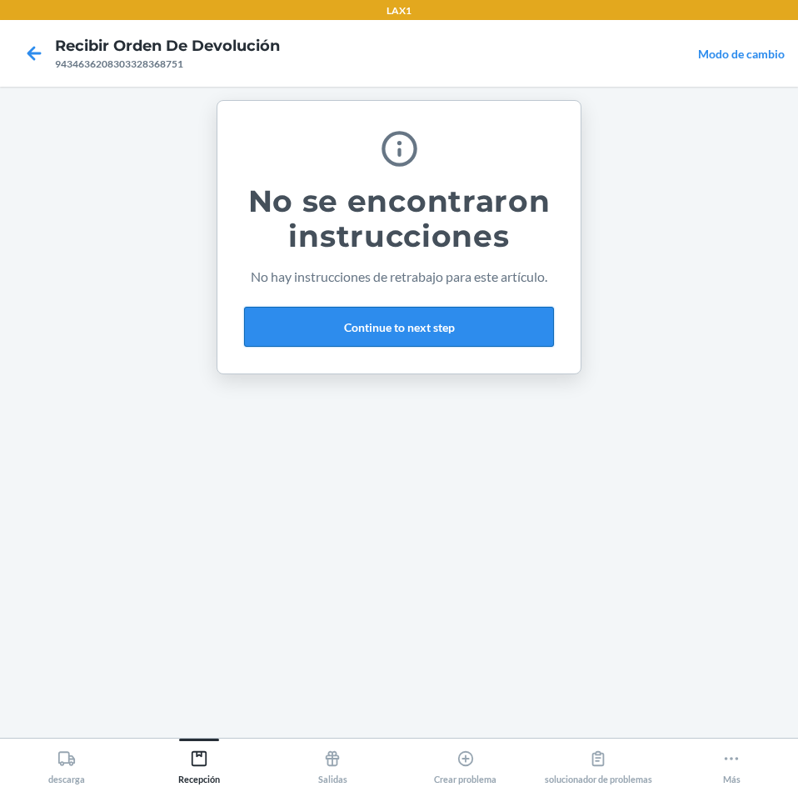
click at [523, 324] on button "Continue to next step" at bounding box center [399, 327] width 310 height 40
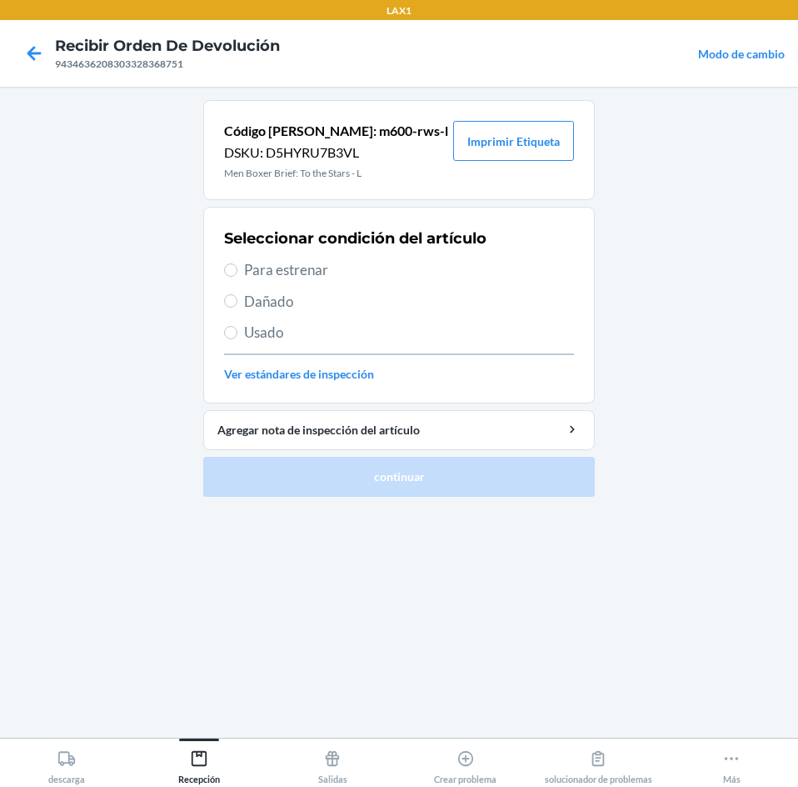
click at [308, 272] on span "Para estrenar" at bounding box center [409, 270] width 330 height 22
click at [237, 272] on input "Para estrenar" at bounding box center [230, 269] width 13 height 13
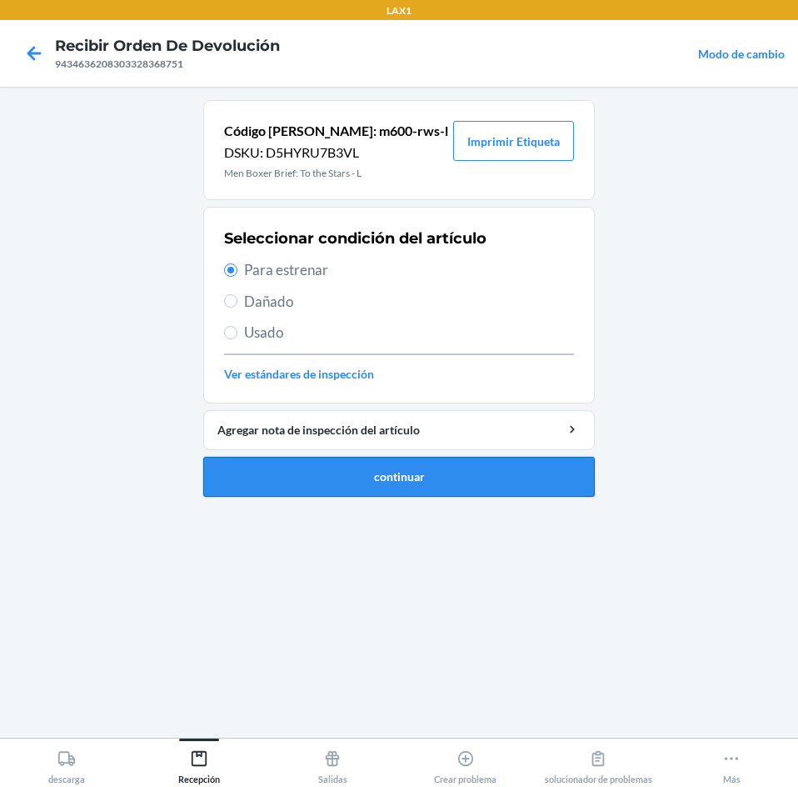
click at [405, 467] on button "continuar" at bounding box center [399, 477] width 392 height 40
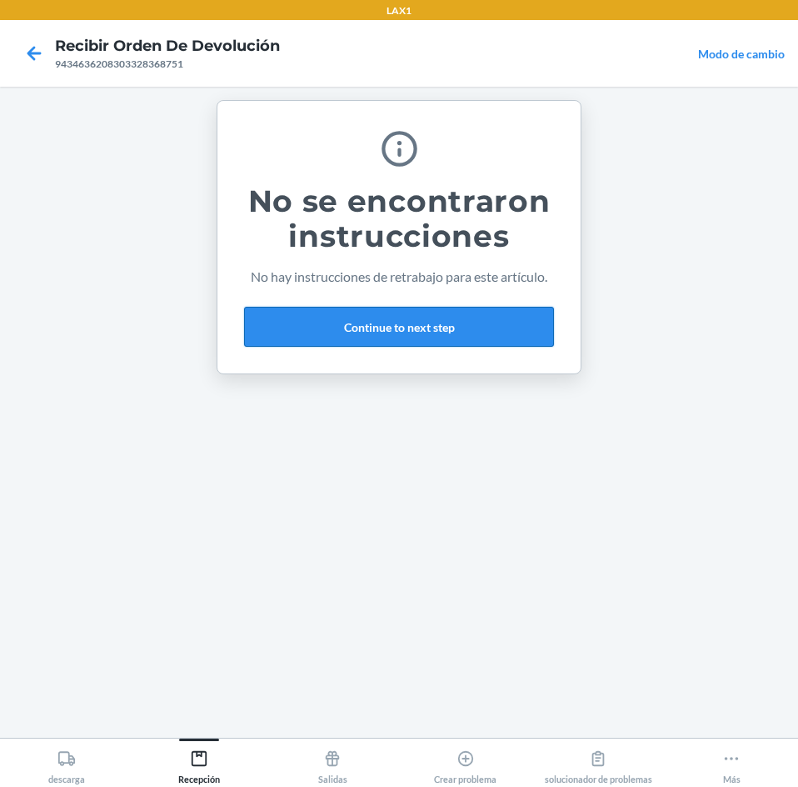
click at [439, 324] on button "Continue to next step" at bounding box center [399, 327] width 310 height 40
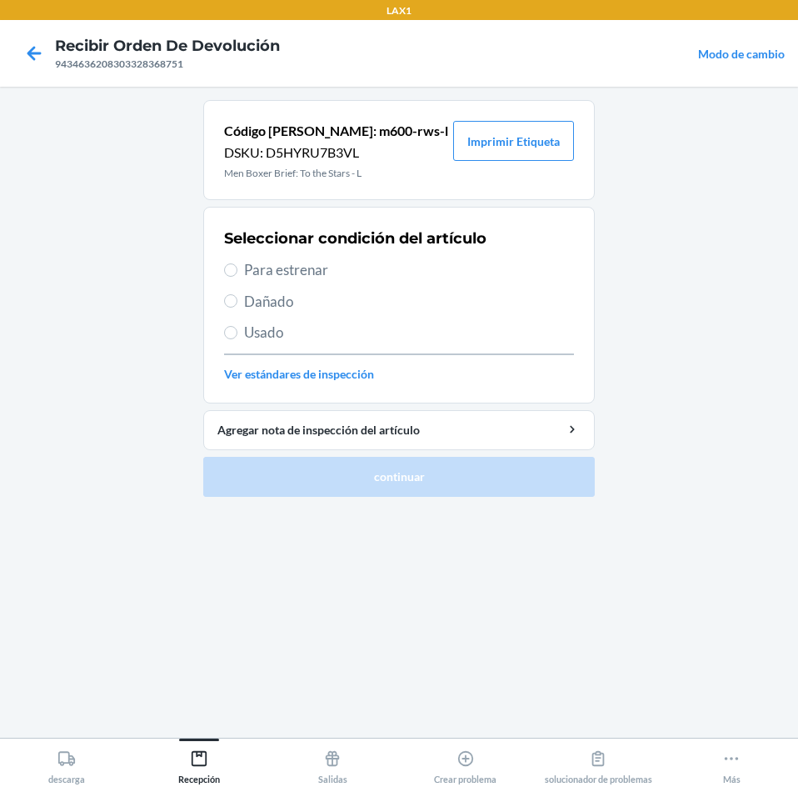
click at [254, 264] on span "Para estrenar" at bounding box center [409, 270] width 330 height 22
click at [237, 264] on input "Para estrenar" at bounding box center [230, 269] width 13 height 13
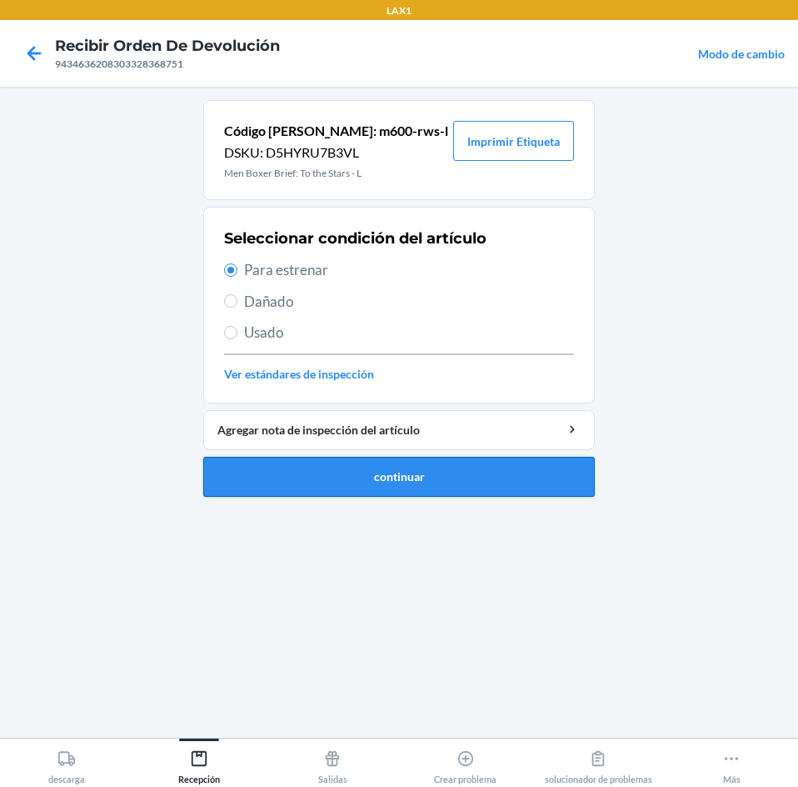
click at [343, 475] on button "continuar" at bounding box center [399, 477] width 392 height 40
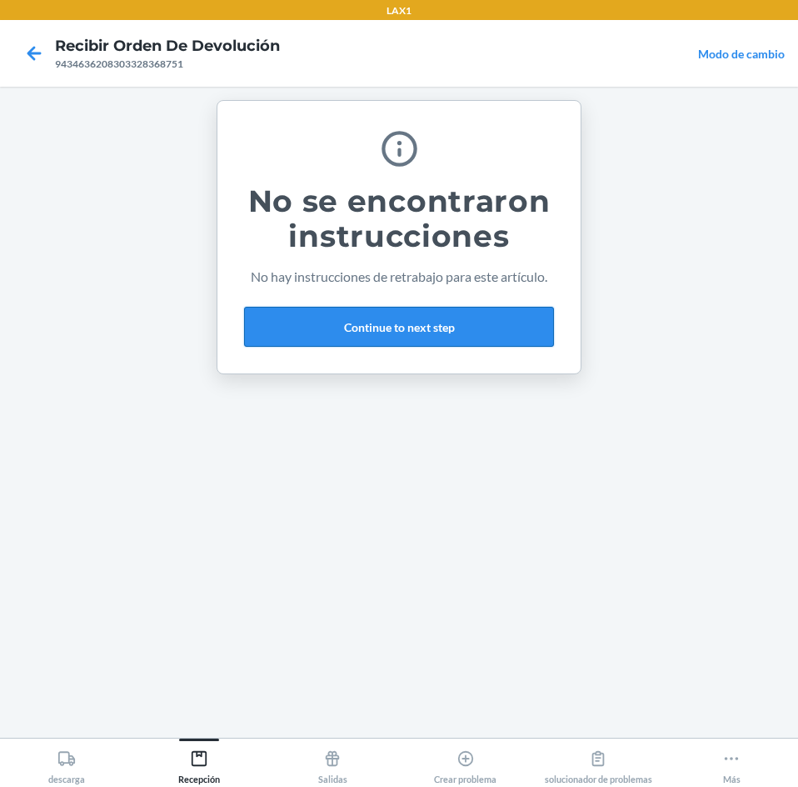
click at [471, 324] on button "Continue to next step" at bounding box center [399, 327] width 310 height 40
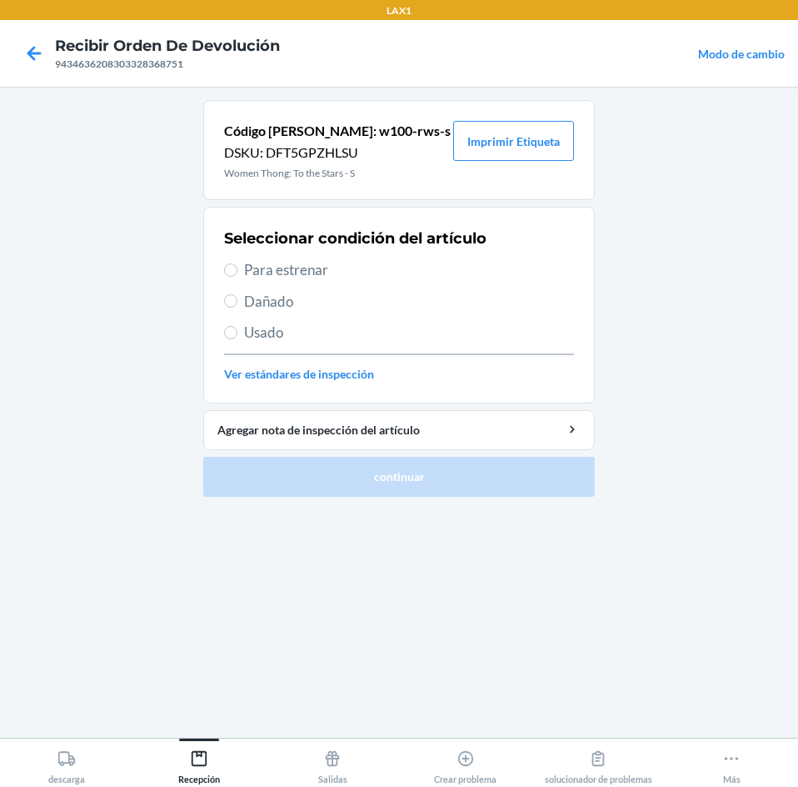
click at [258, 268] on span "Para estrenar" at bounding box center [409, 270] width 330 height 22
click at [237, 268] on input "Para estrenar" at bounding box center [230, 269] width 13 height 13
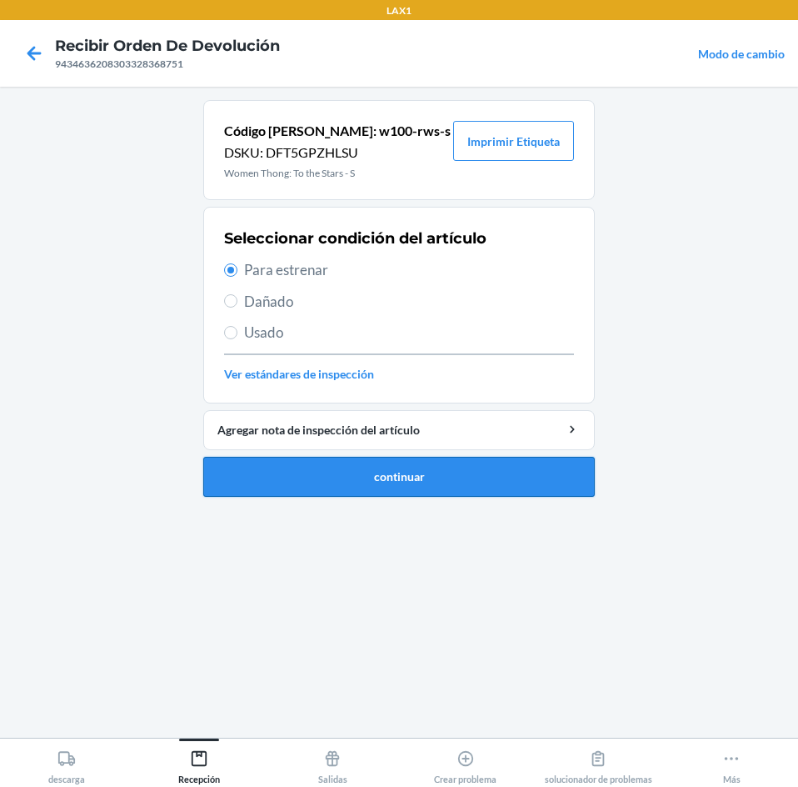
click at [512, 477] on button "continuar" at bounding box center [399, 477] width 392 height 40
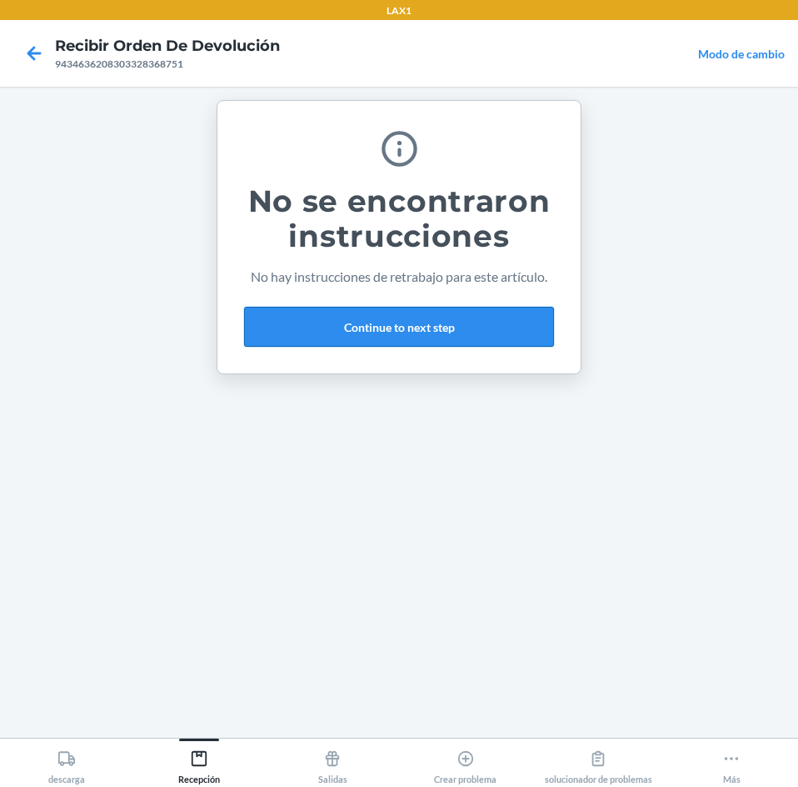
click at [492, 332] on button "Continue to next step" at bounding box center [399, 327] width 310 height 40
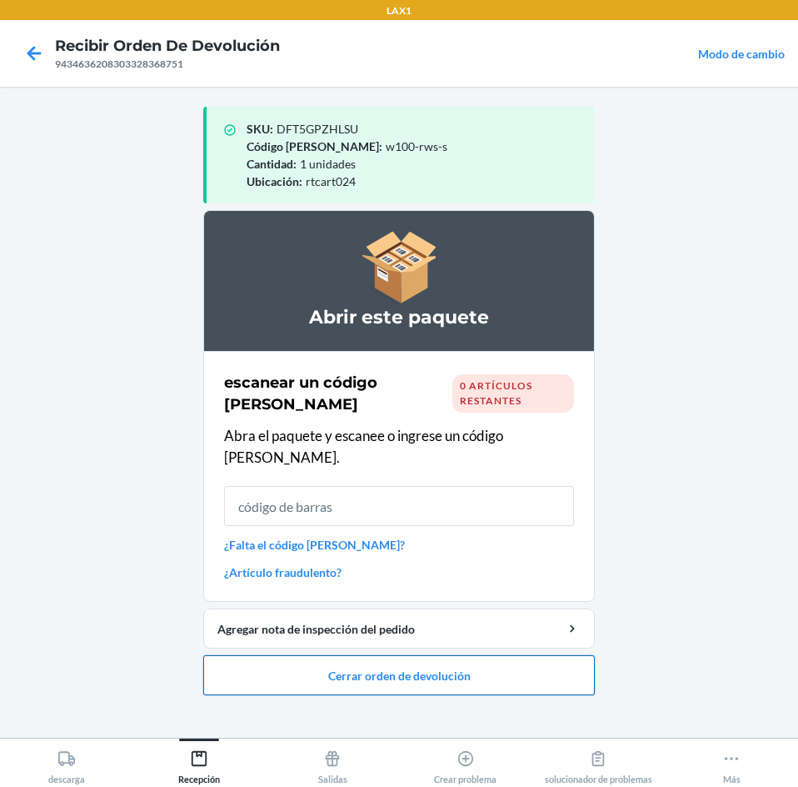
click at [470, 655] on button "Cerrar orden de devolución" at bounding box center [399, 675] width 392 height 40
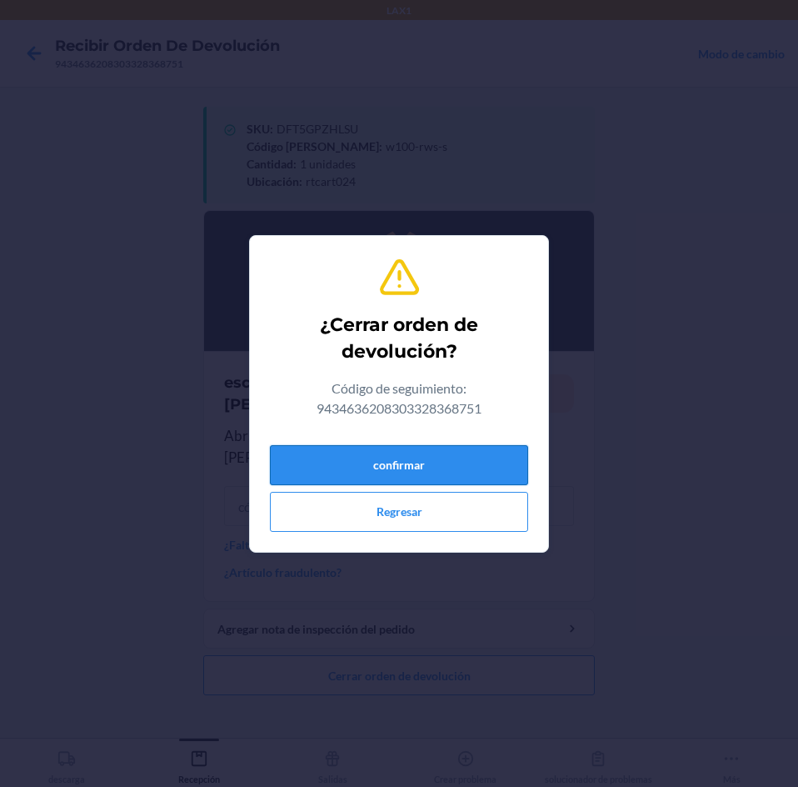
click at [488, 452] on button "confirmar" at bounding box center [399, 465] width 258 height 40
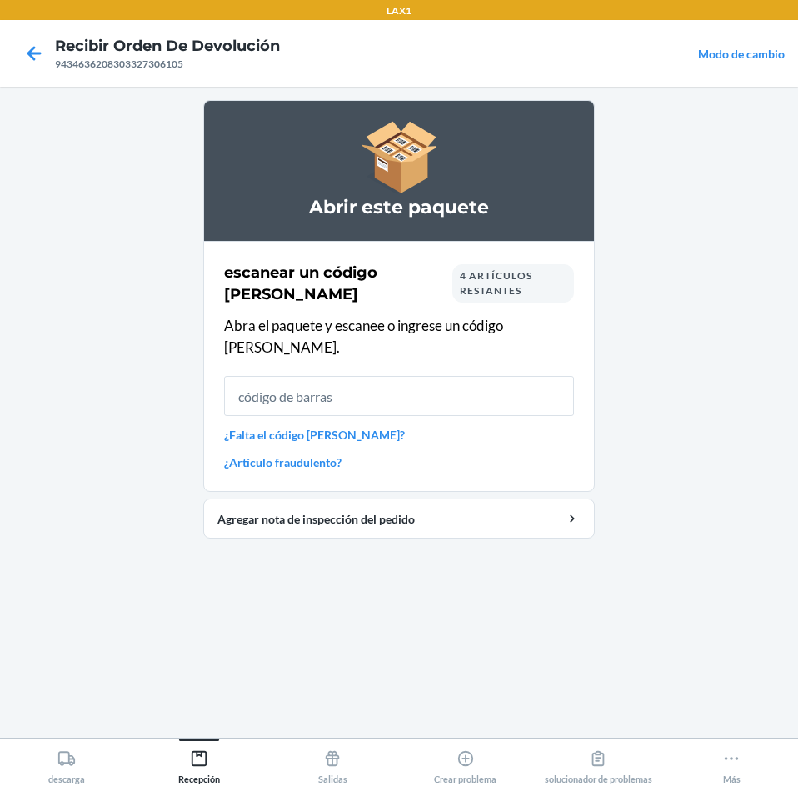
click at [487, 287] on span "4 artículos restantes" at bounding box center [496, 282] width 72 height 27
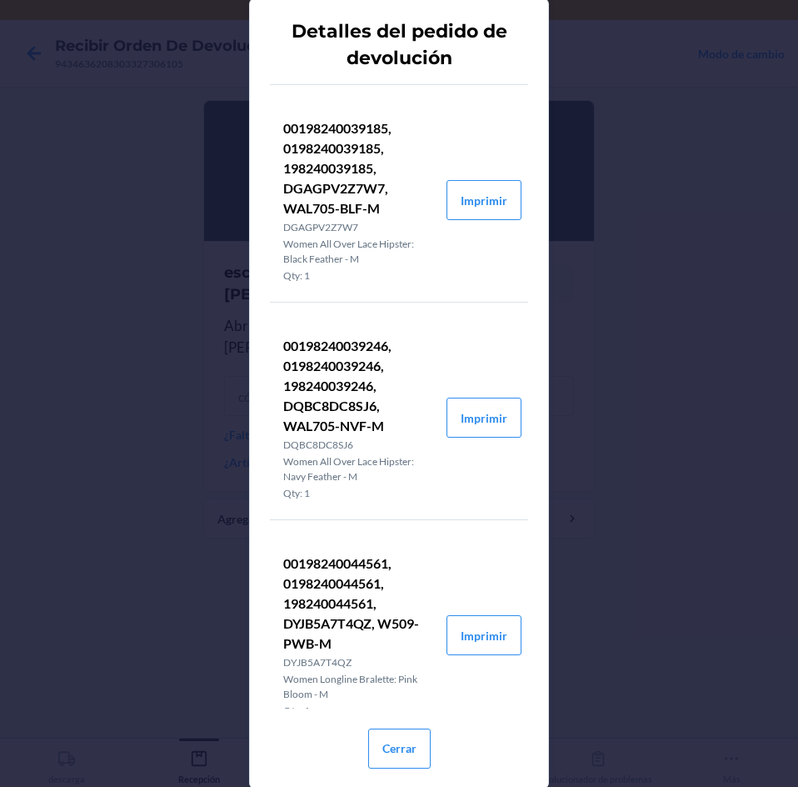
scroll to position [167, 0]
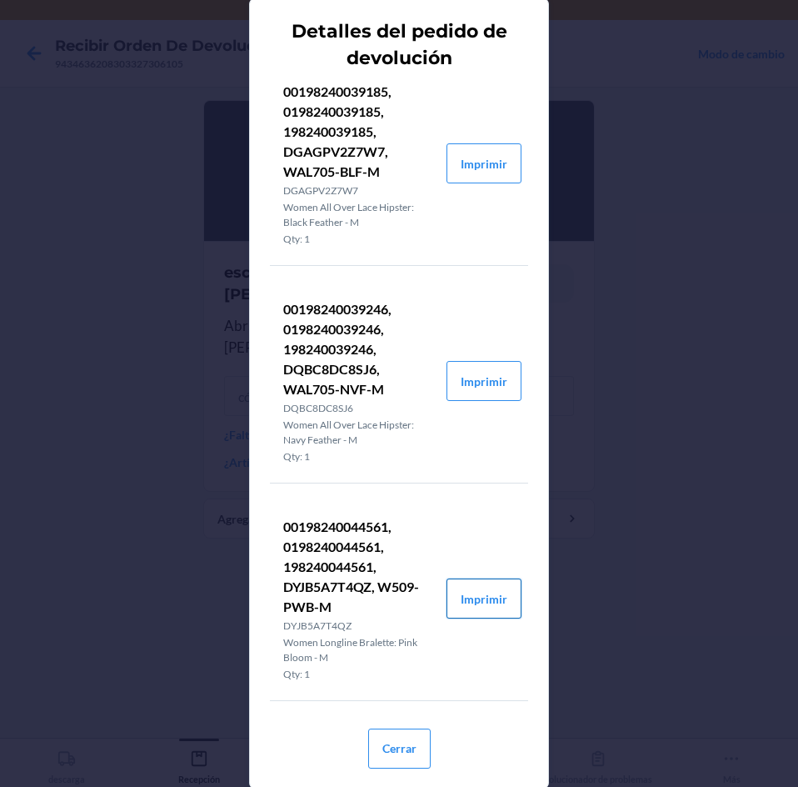
click at [472, 611] on button "Imprimir" at bounding box center [484, 598] width 75 height 40
click at [393, 747] on button "Cerrar" at bounding box center [399, 748] width 62 height 40
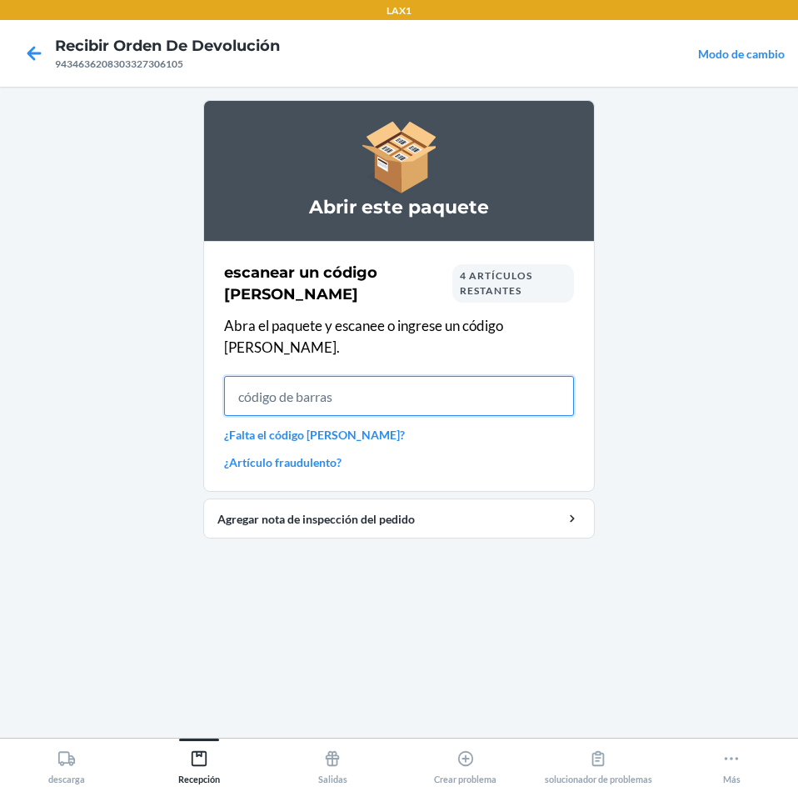
click at [547, 385] on input "text" at bounding box center [399, 396] width 350 height 40
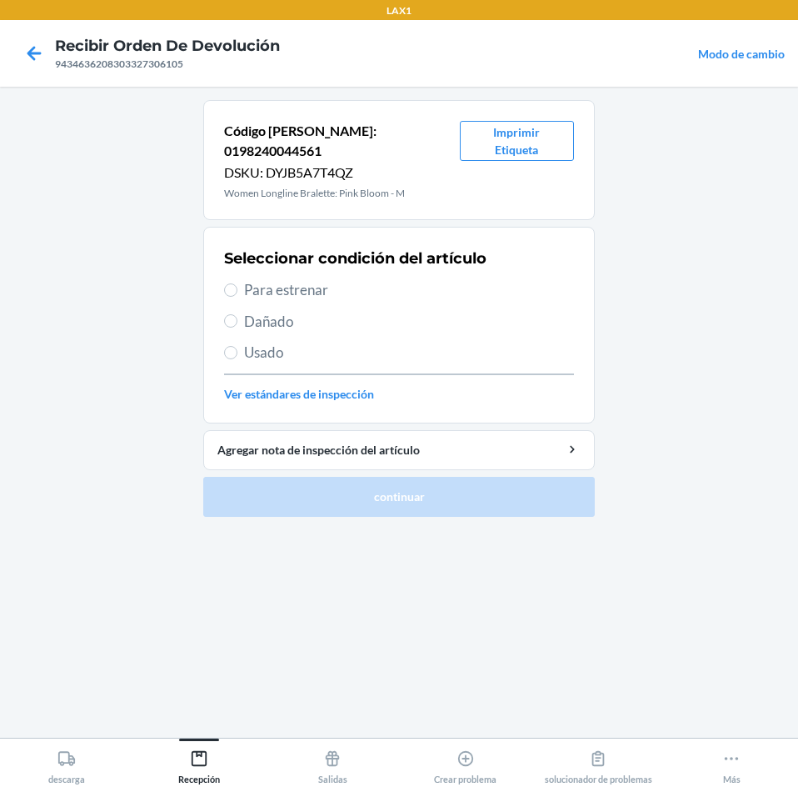
click at [240, 279] on label "Para estrenar" at bounding box center [399, 290] width 350 height 22
click at [237, 283] on input "Para estrenar" at bounding box center [230, 289] width 13 height 13
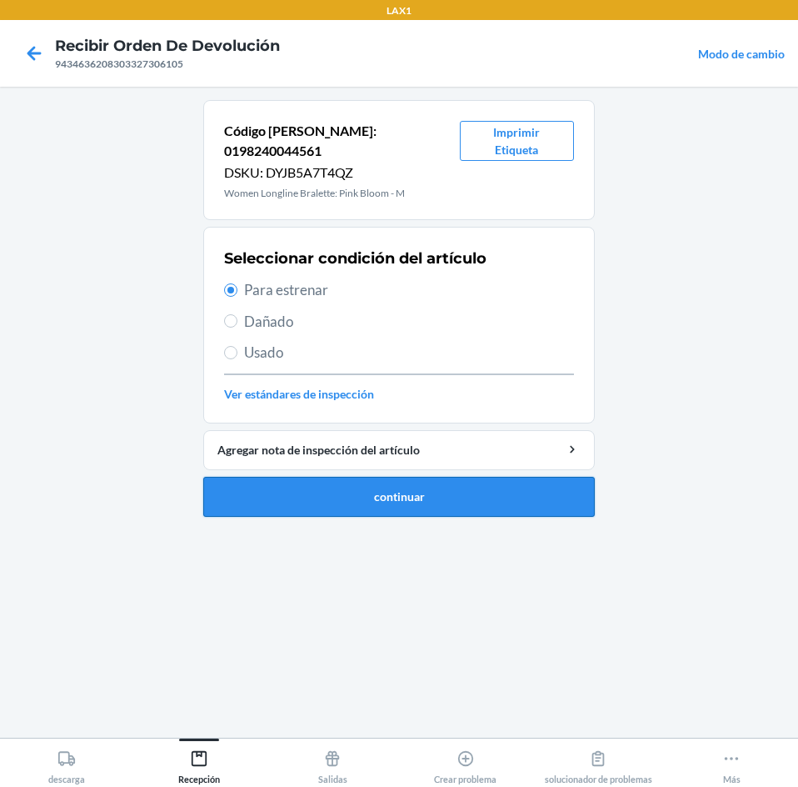
click at [341, 483] on button "continuar" at bounding box center [399, 497] width 392 height 40
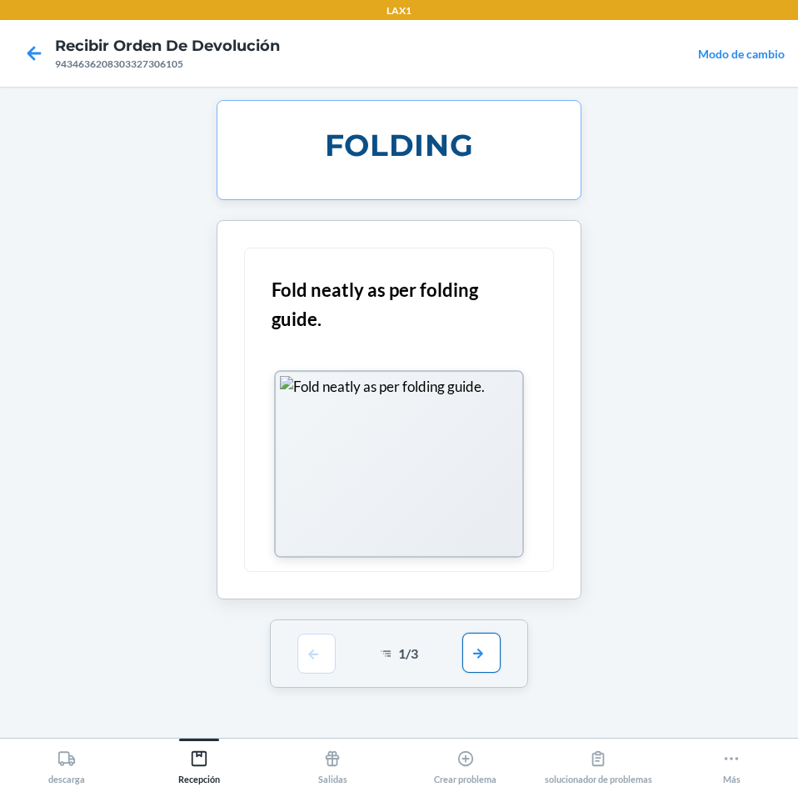
click at [476, 657] on button "button" at bounding box center [481, 652] width 38 height 40
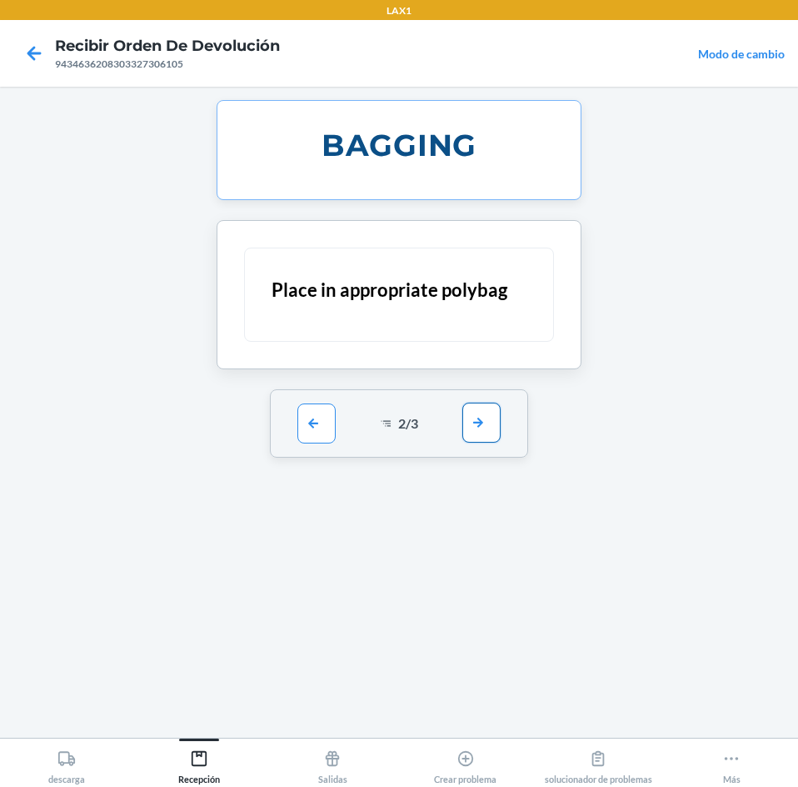
click at [472, 422] on button "button" at bounding box center [481, 422] width 38 height 40
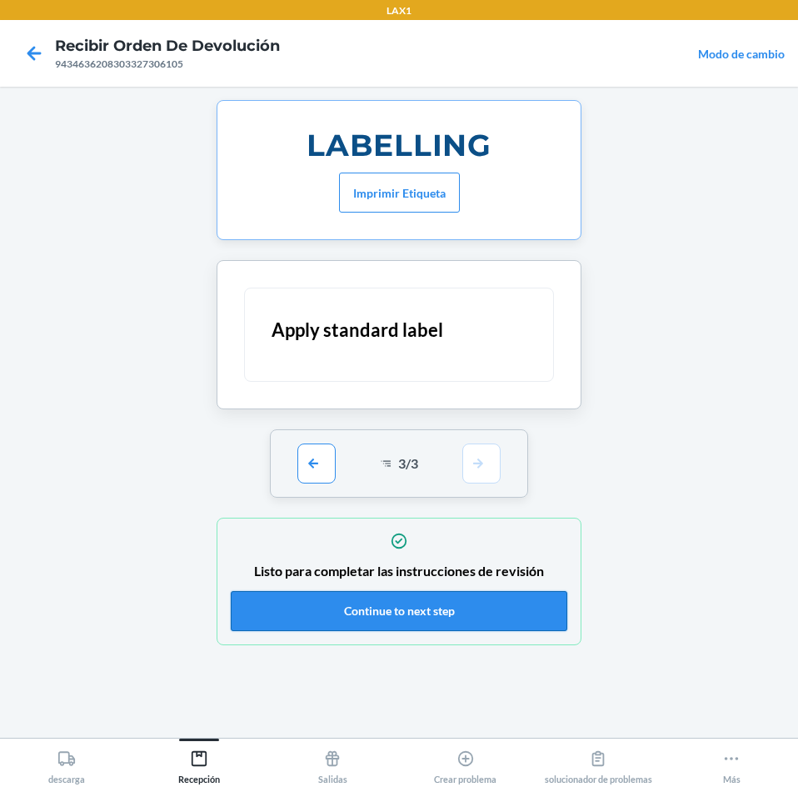
click at [497, 602] on button "Continue to next step" at bounding box center [399, 611] width 337 height 40
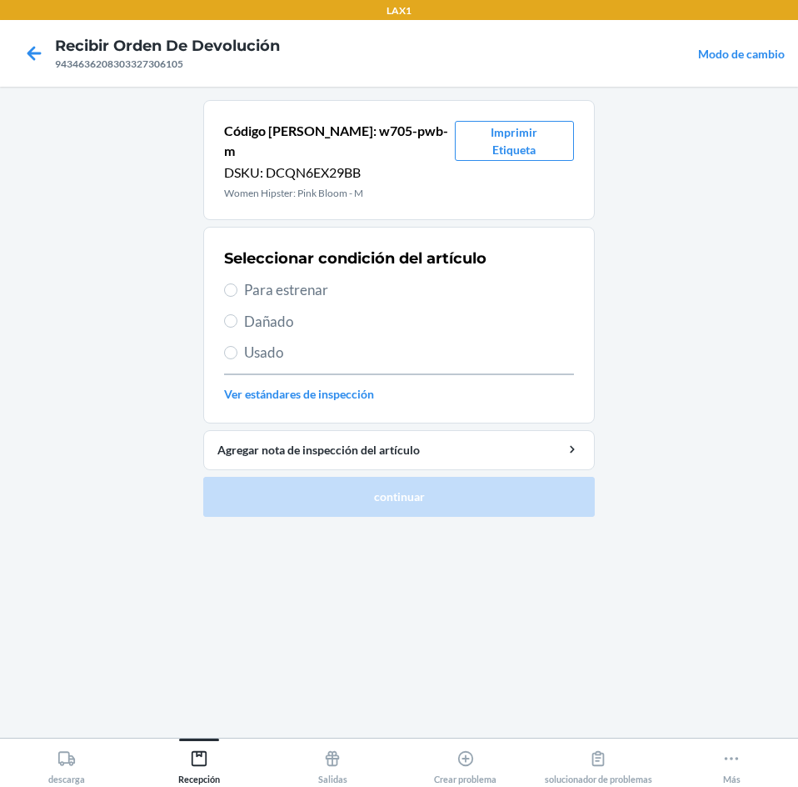
click at [253, 342] on span "Usado" at bounding box center [409, 353] width 330 height 22
click at [237, 346] on input "Usado" at bounding box center [230, 352] width 13 height 13
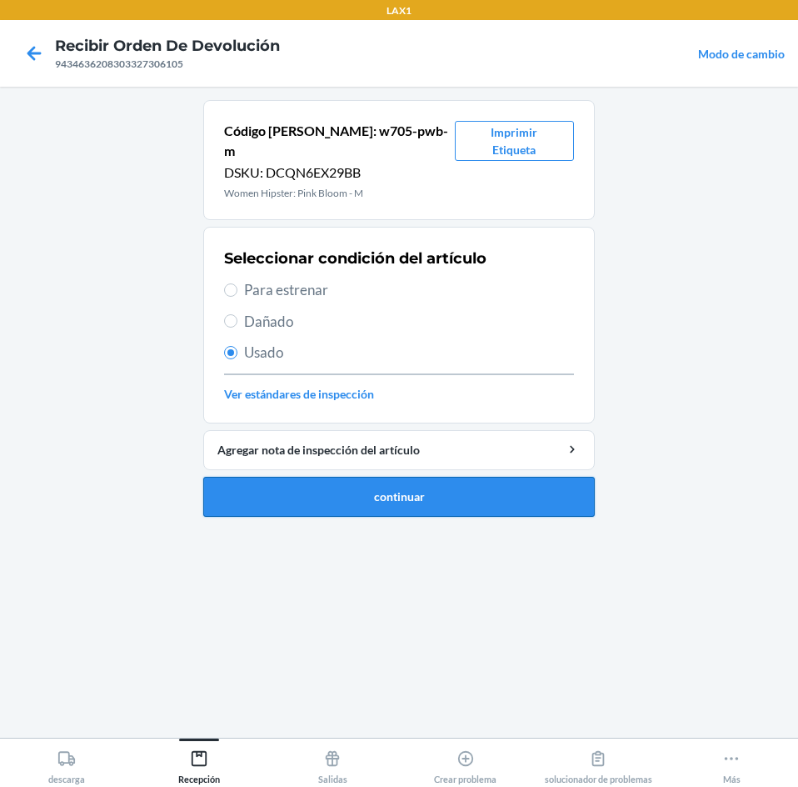
click at [318, 482] on button "continuar" at bounding box center [399, 497] width 392 height 40
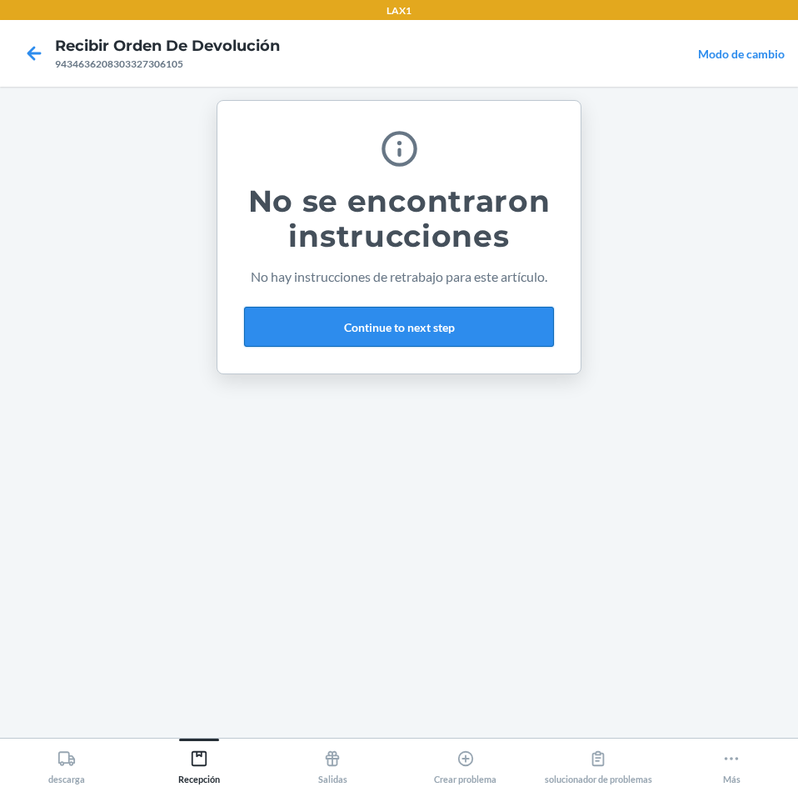
click at [411, 322] on button "Continue to next step" at bounding box center [399, 327] width 310 height 40
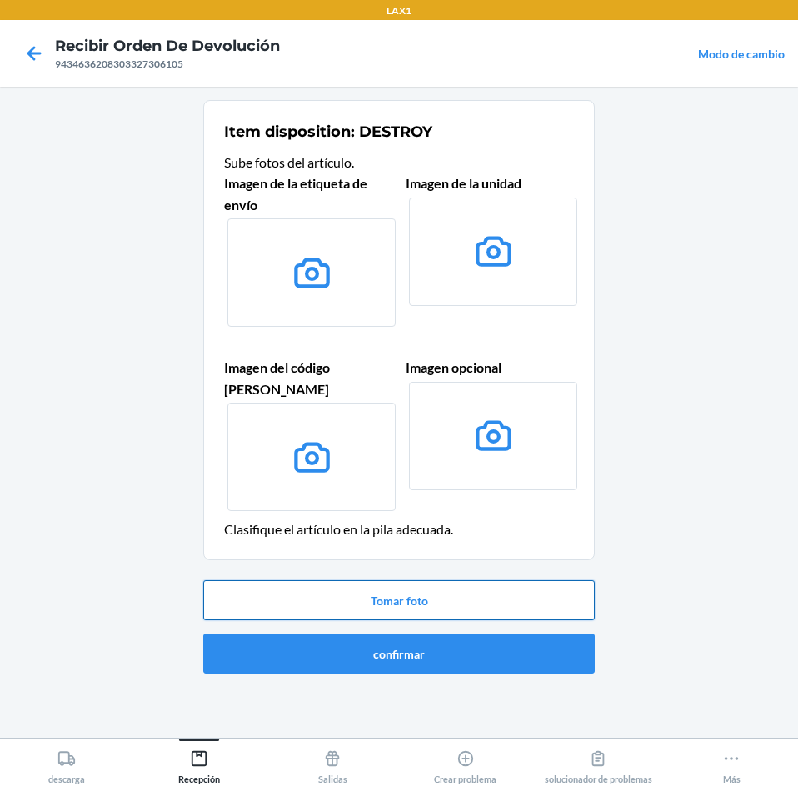
click at [509, 584] on button "Tomar foto" at bounding box center [399, 600] width 392 height 40
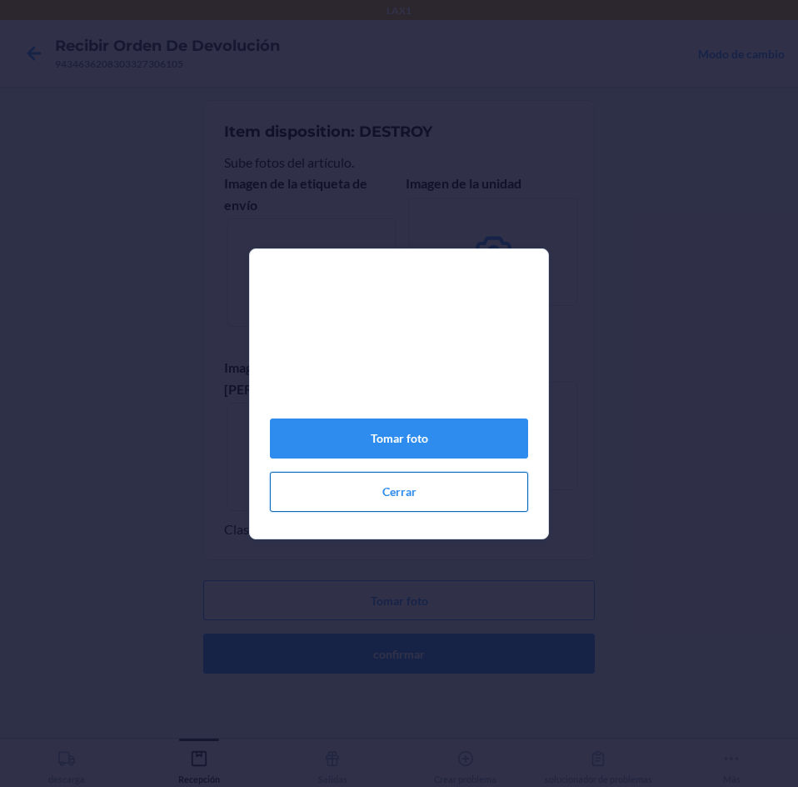
click at [489, 502] on button "Cerrar" at bounding box center [399, 492] width 258 height 40
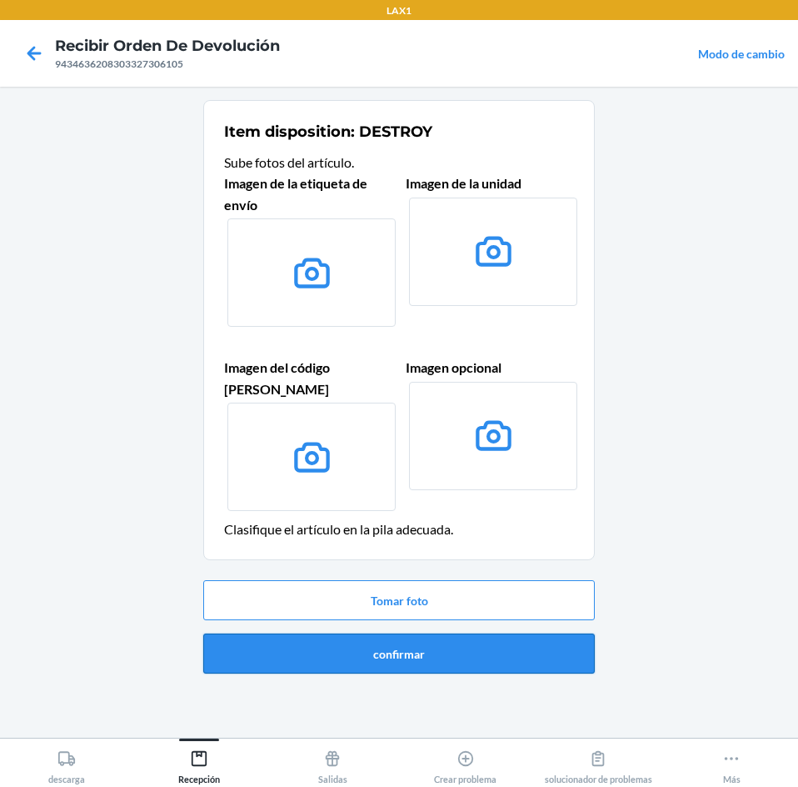
click at [485, 633] on button "confirmar" at bounding box center [399, 653] width 392 height 40
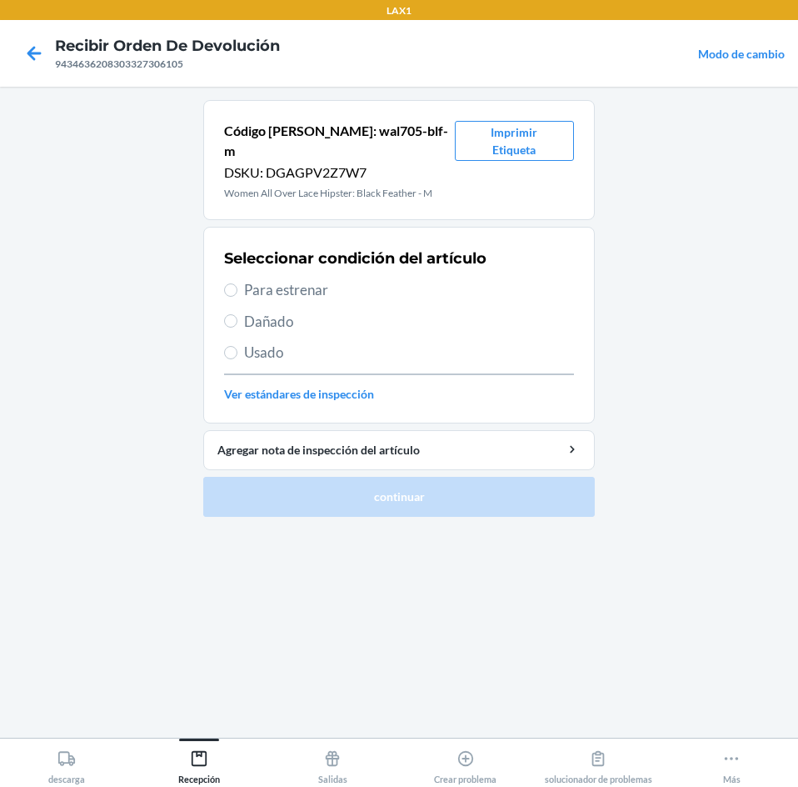
click at [270, 342] on span "Usado" at bounding box center [409, 353] width 330 height 22
click at [237, 346] on input "Usado" at bounding box center [230, 352] width 13 height 13
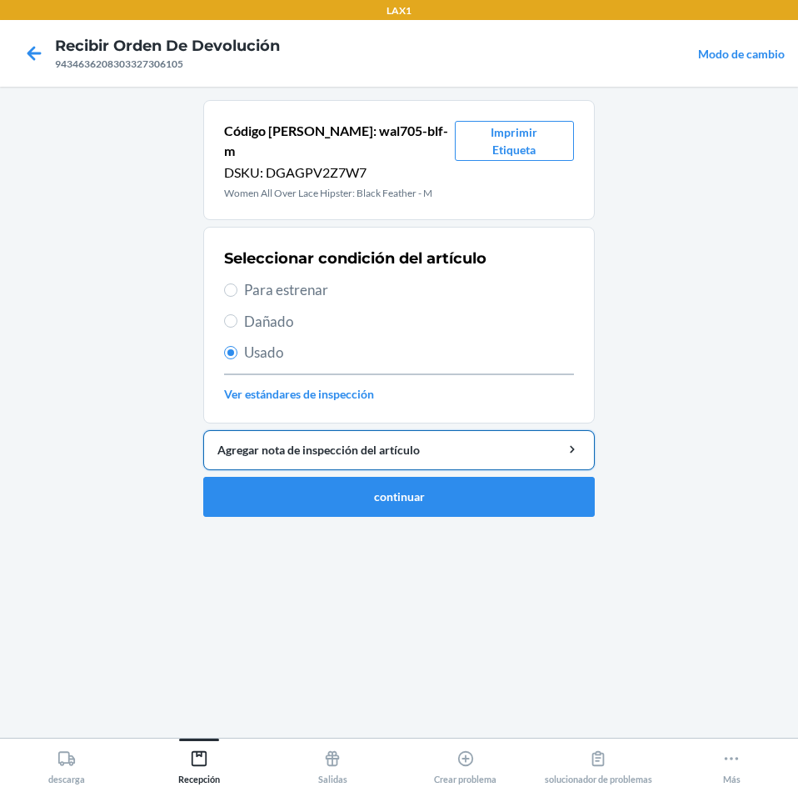
click at [337, 441] on div "Agregar nota de inspección del artículo" at bounding box center [398, 449] width 363 height 17
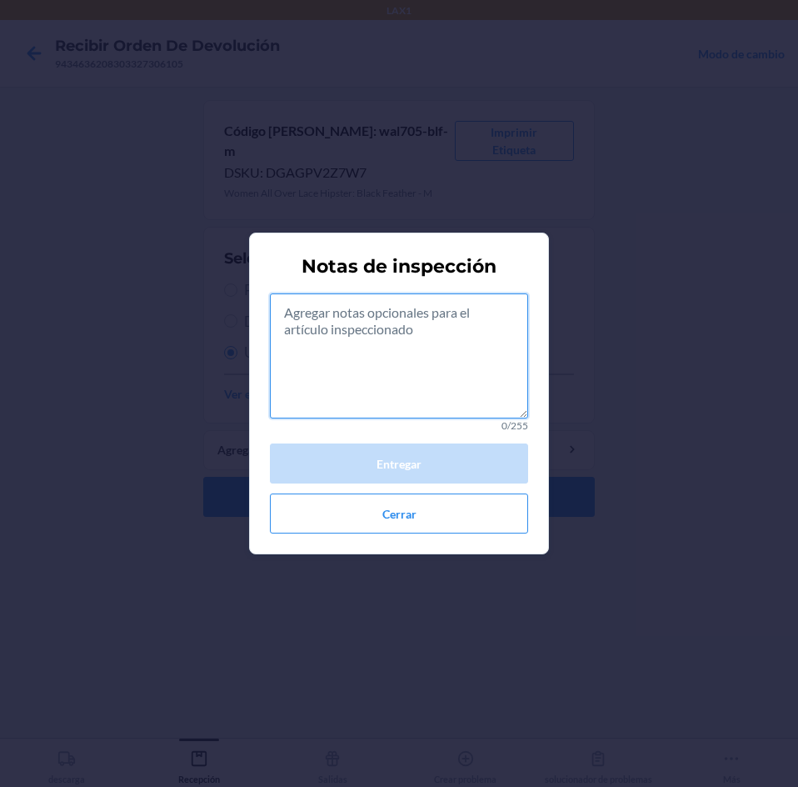
click at [455, 364] on textarea at bounding box center [399, 355] width 258 height 125
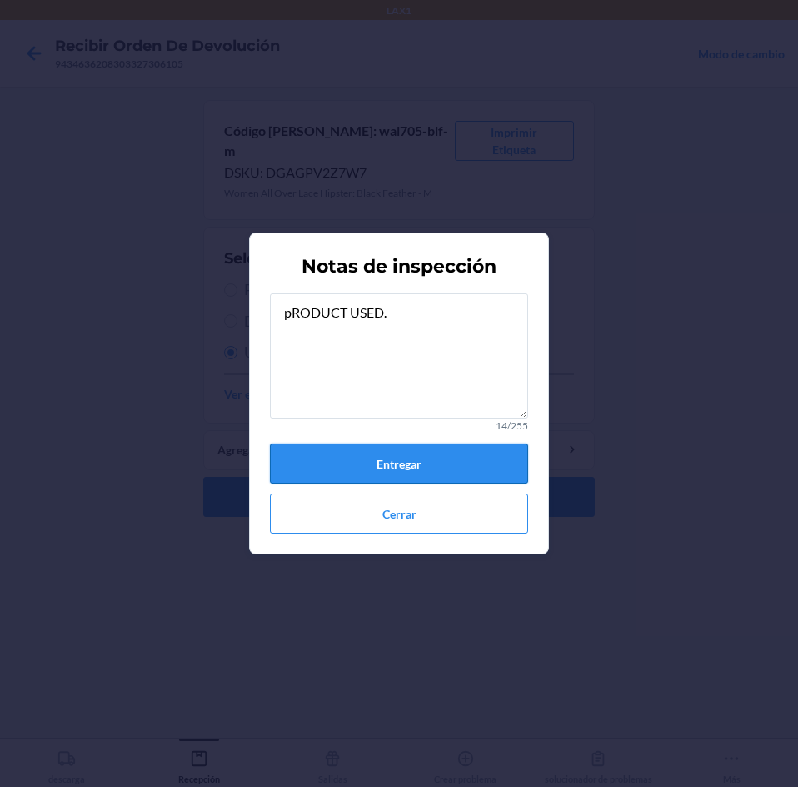
click at [472, 457] on button "Entregar" at bounding box center [399, 463] width 258 height 40
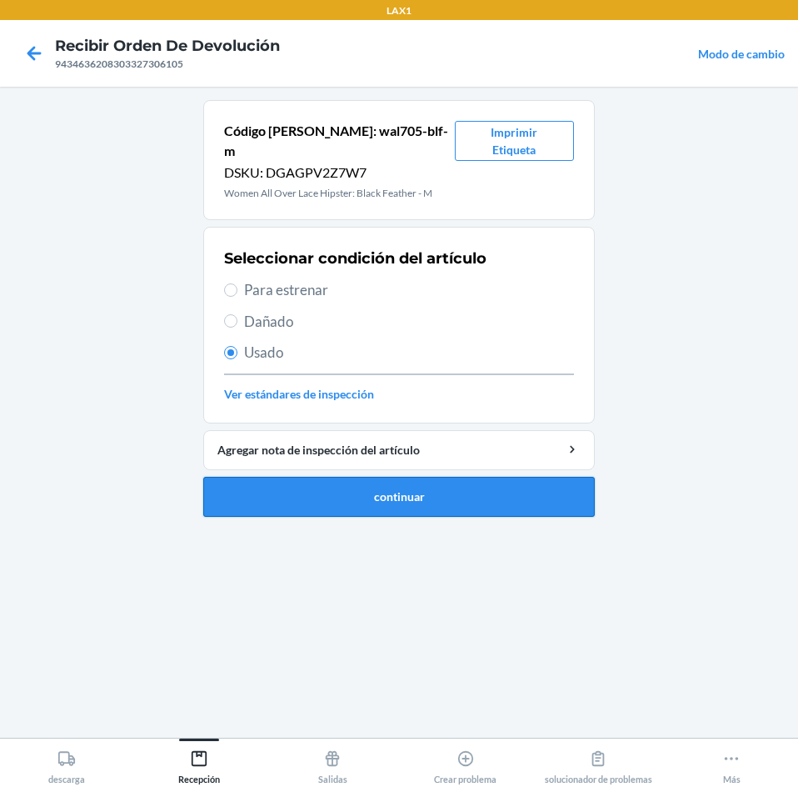
click at [369, 477] on button "continuar" at bounding box center [399, 497] width 392 height 40
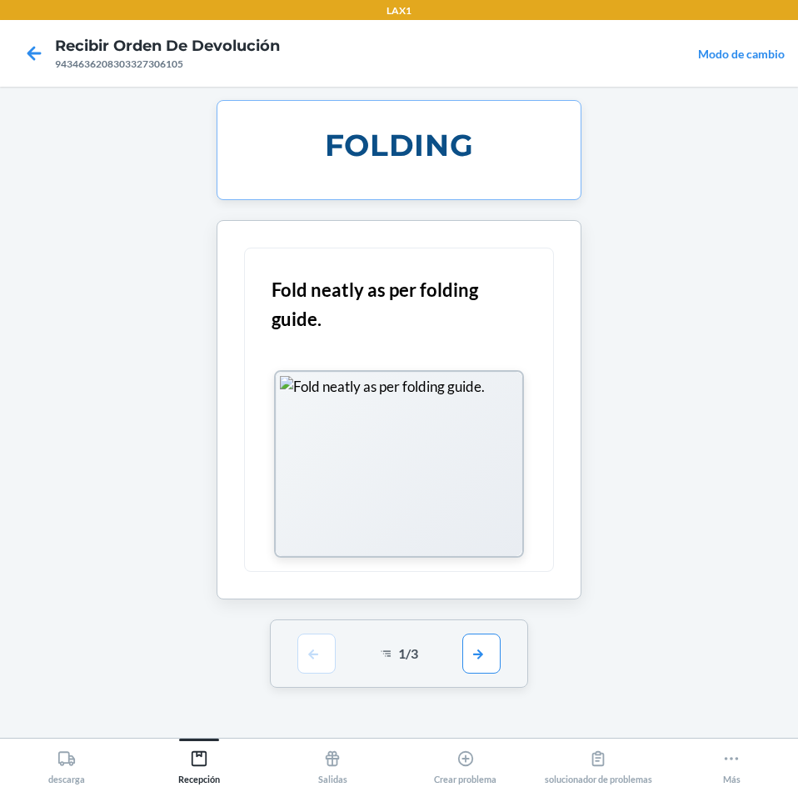
click at [508, 664] on div "1 / 3" at bounding box center [399, 653] width 259 height 68
click at [475, 651] on button "button" at bounding box center [481, 652] width 38 height 40
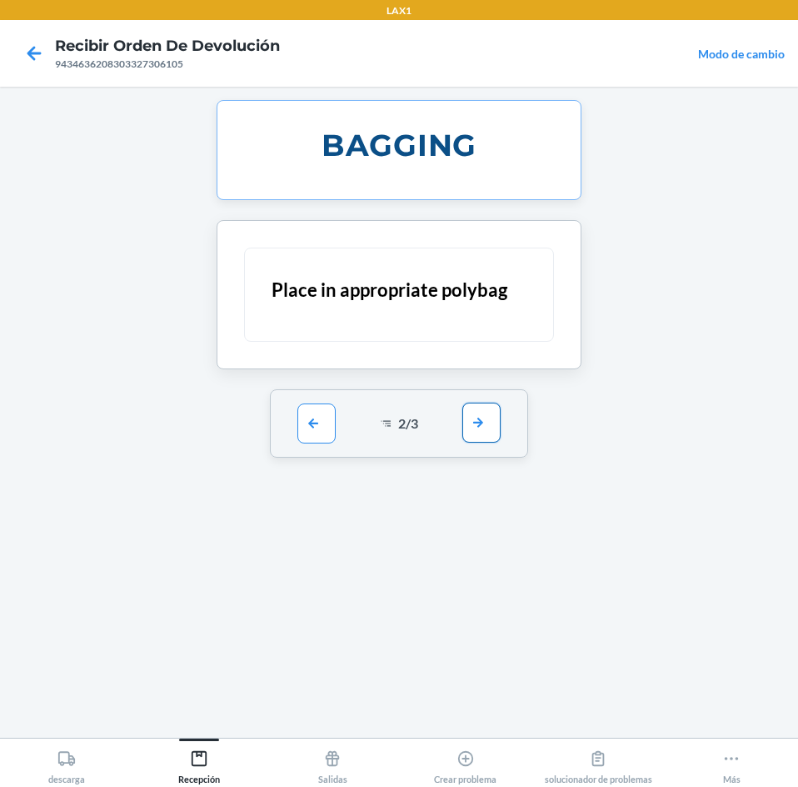
click at [469, 414] on button "button" at bounding box center [481, 422] width 38 height 40
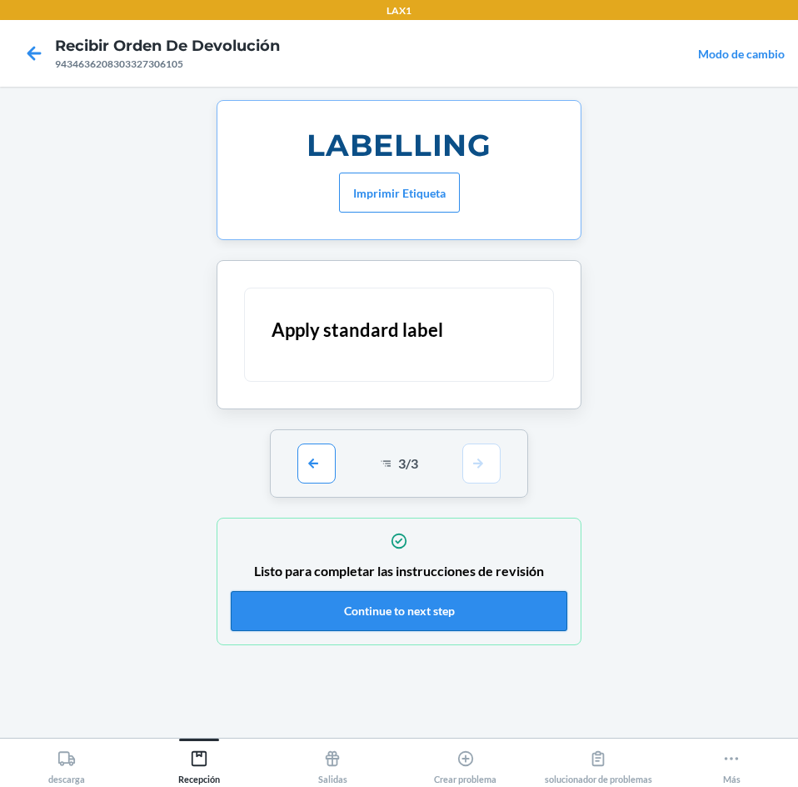
click at [482, 616] on button "Continue to next step" at bounding box center [399, 611] width 337 height 40
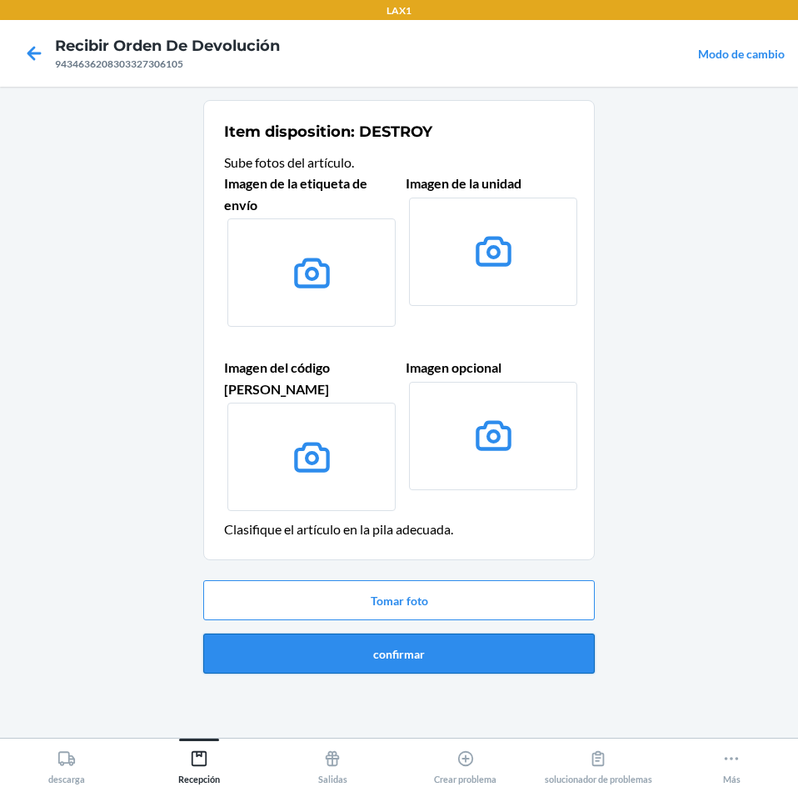
click at [555, 633] on button "confirmar" at bounding box center [399, 653] width 392 height 40
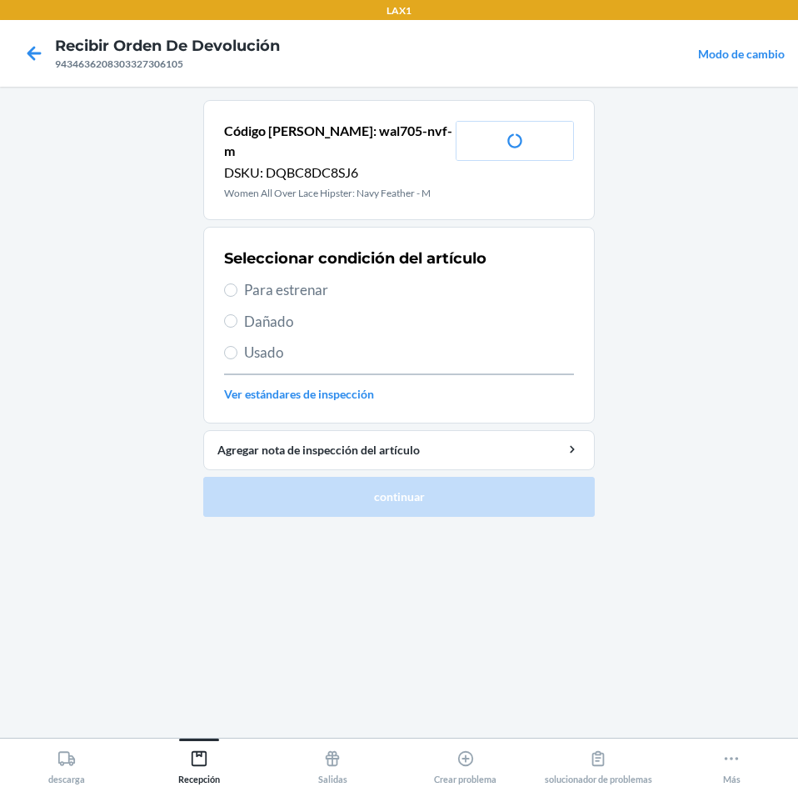
click at [247, 342] on span "Usado" at bounding box center [409, 353] width 330 height 22
click at [237, 346] on input "Usado" at bounding box center [230, 352] width 13 height 13
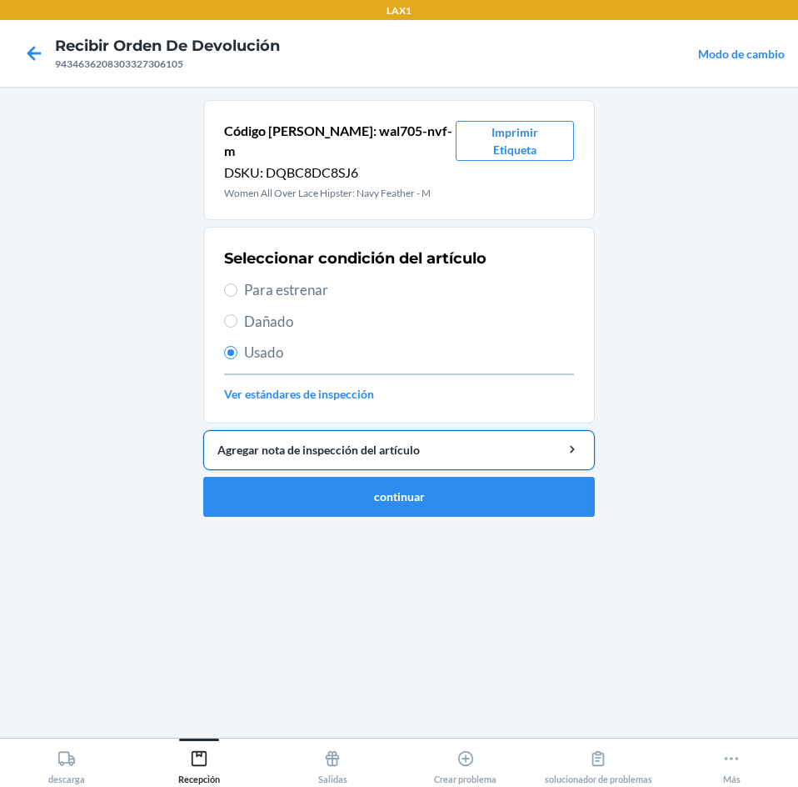
click at [340, 441] on div "Agregar nota de inspección del artículo" at bounding box center [398, 449] width 363 height 17
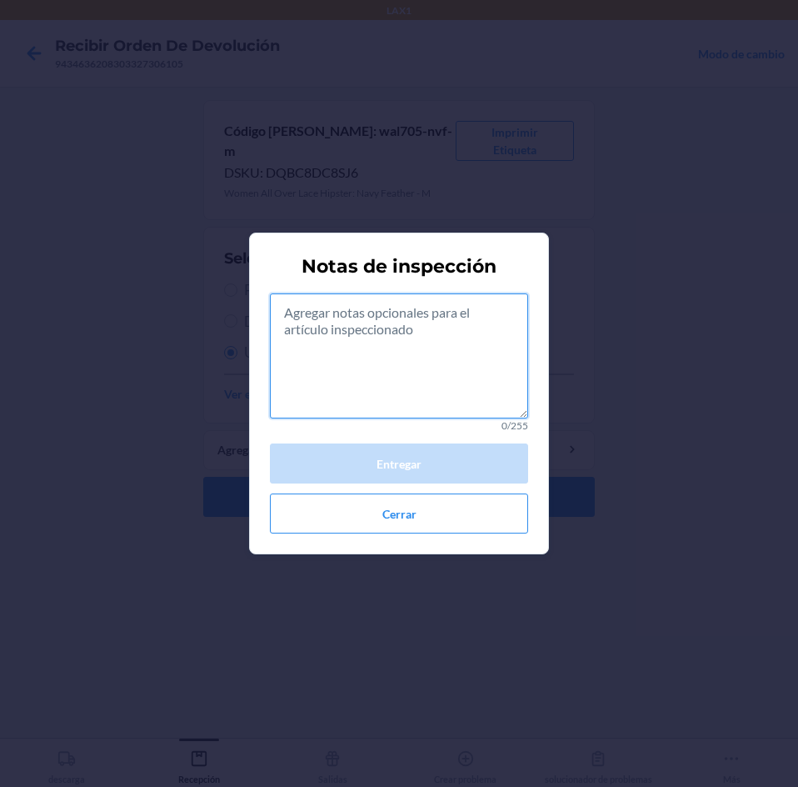
click at [382, 348] on textarea at bounding box center [399, 355] width 258 height 125
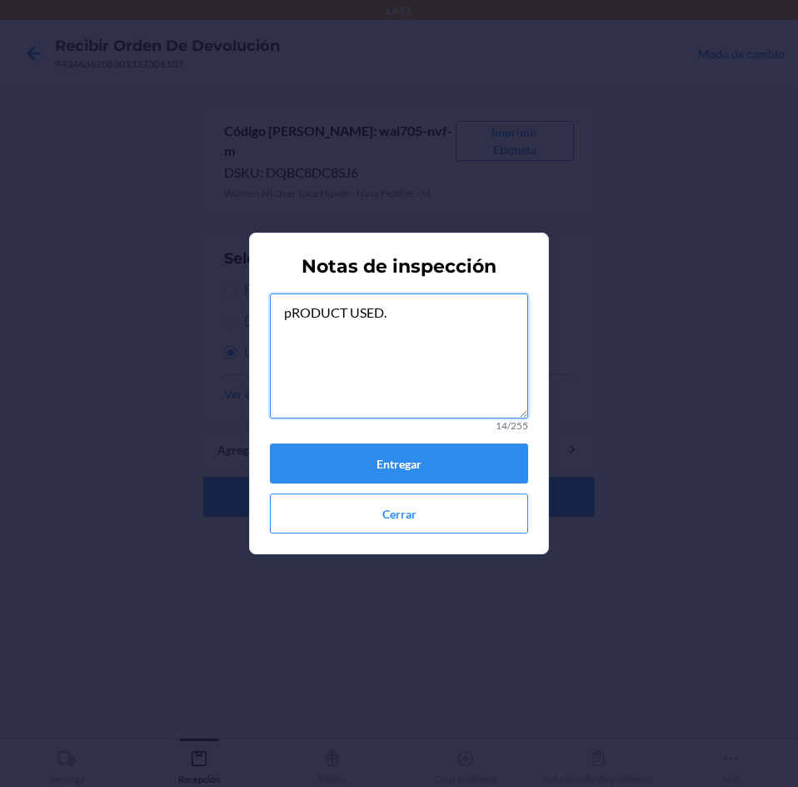
click at [436, 306] on textarea "pRODUCT USED." at bounding box center [399, 355] width 258 height 125
click at [494, 462] on button "Entregar" at bounding box center [399, 463] width 258 height 40
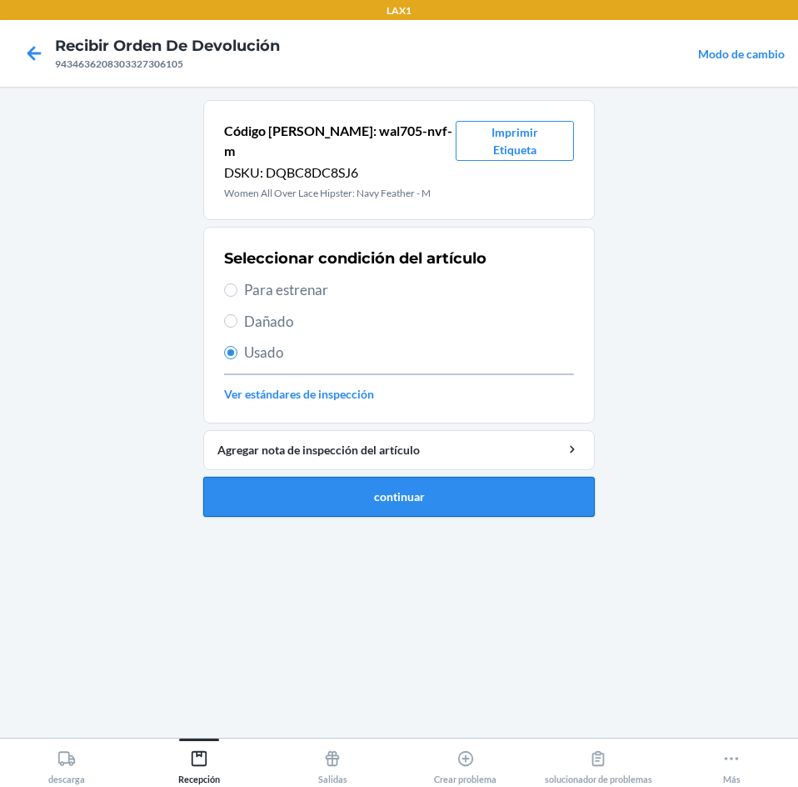
click at [523, 488] on button "continuar" at bounding box center [399, 497] width 392 height 40
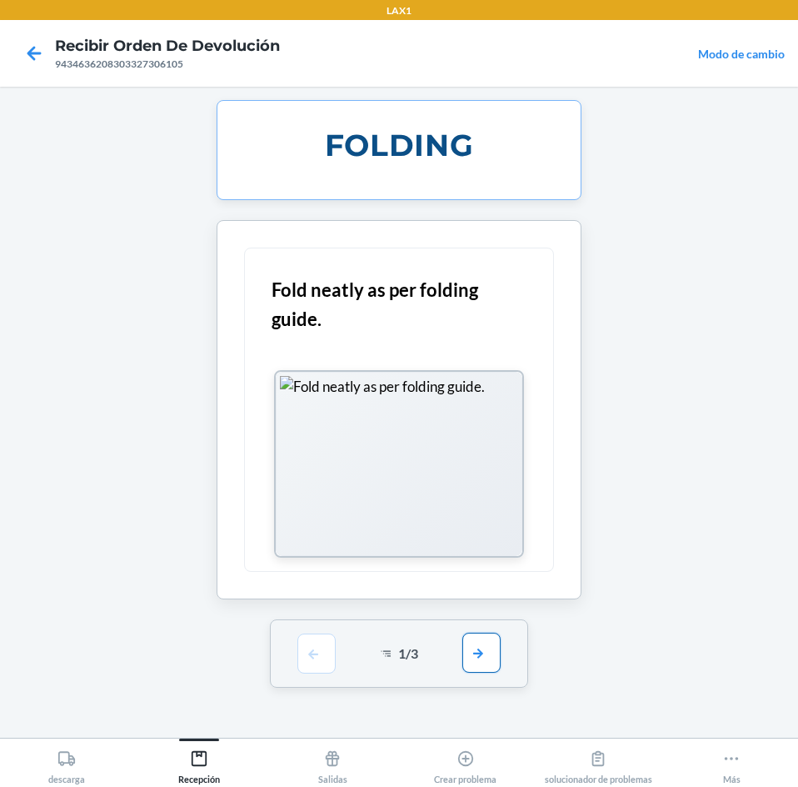
click at [501, 665] on button "button" at bounding box center [481, 652] width 38 height 40
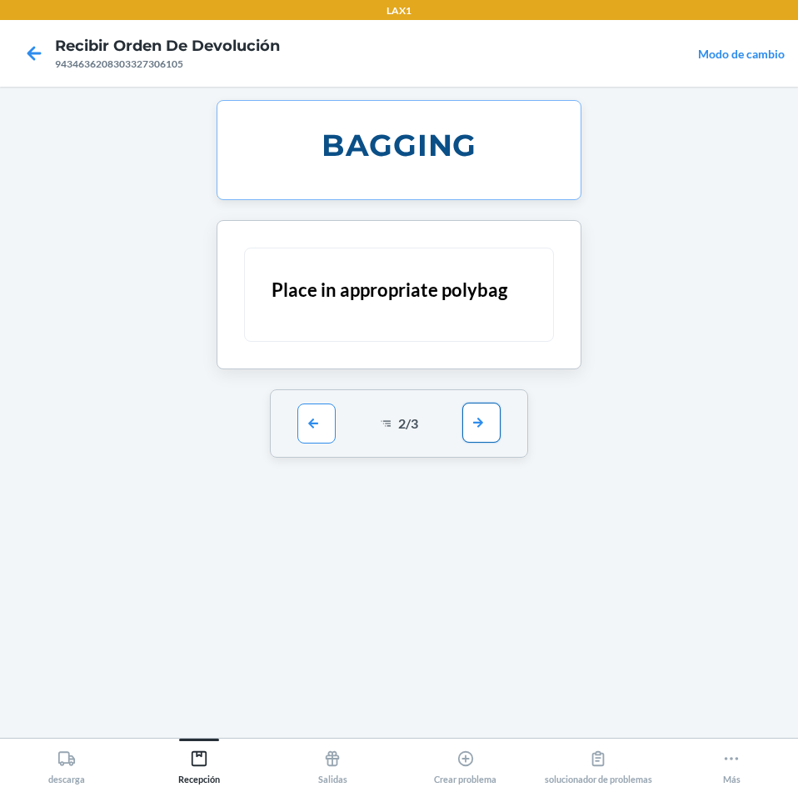
click at [475, 425] on button "button" at bounding box center [481, 422] width 38 height 40
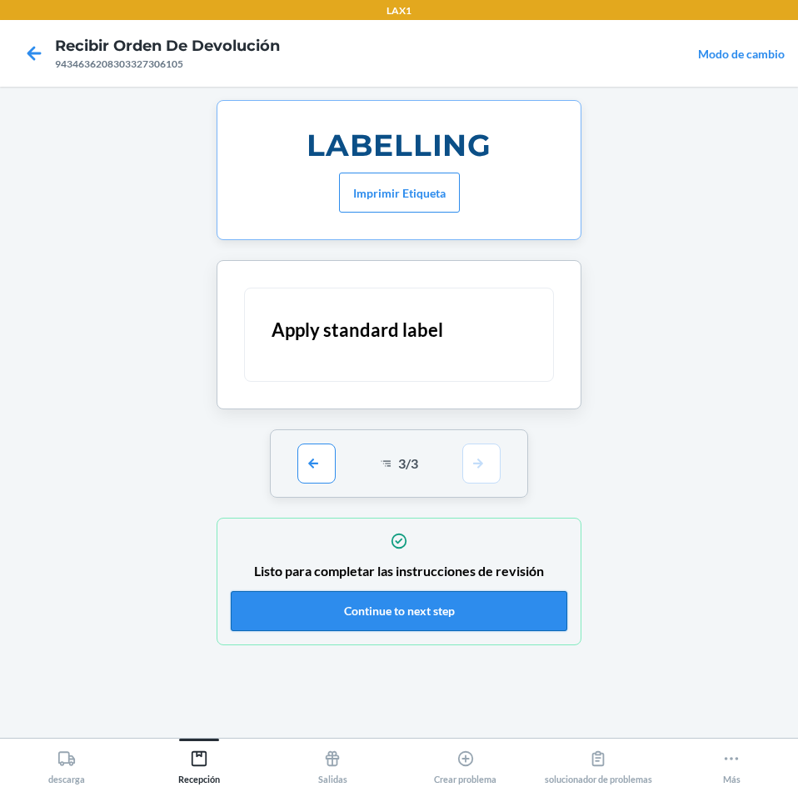
click at [522, 607] on button "Continue to next step" at bounding box center [399, 611] width 337 height 40
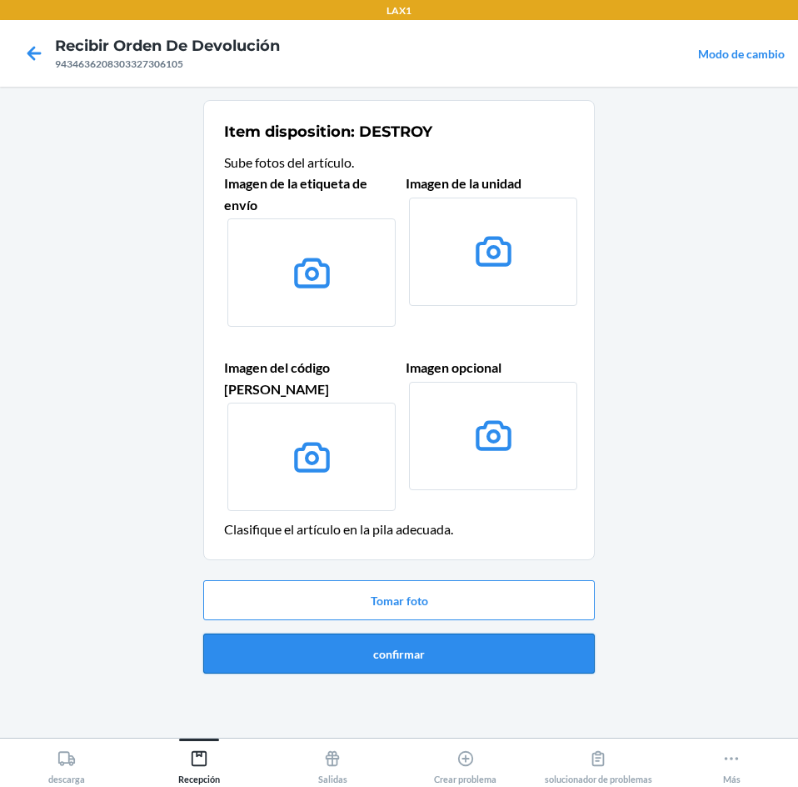
click at [554, 633] on button "confirmar" at bounding box center [399, 653] width 392 height 40
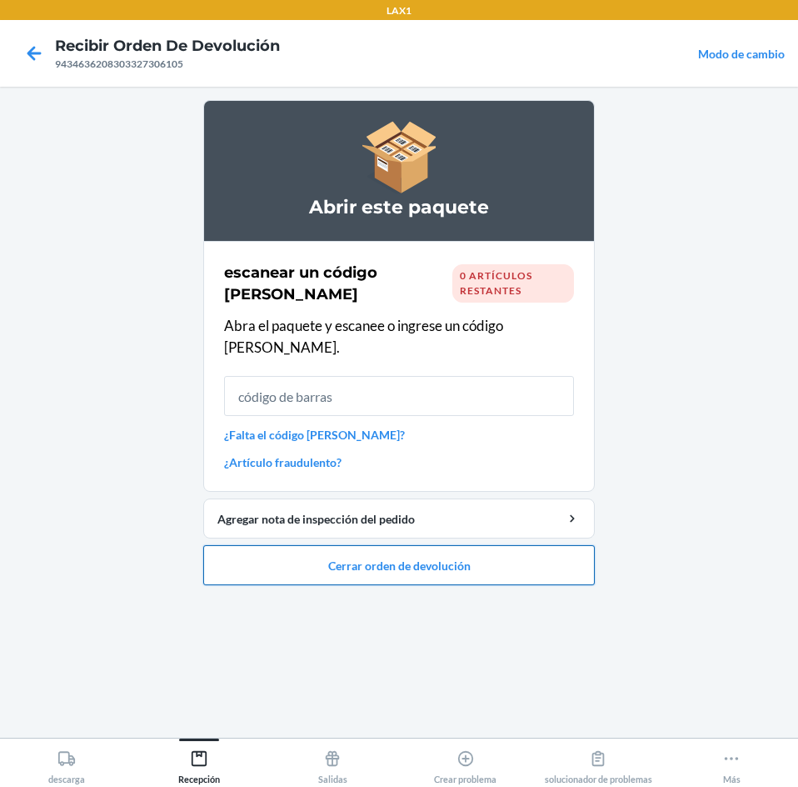
click at [525, 545] on button "Cerrar orden de devolución" at bounding box center [399, 565] width 392 height 40
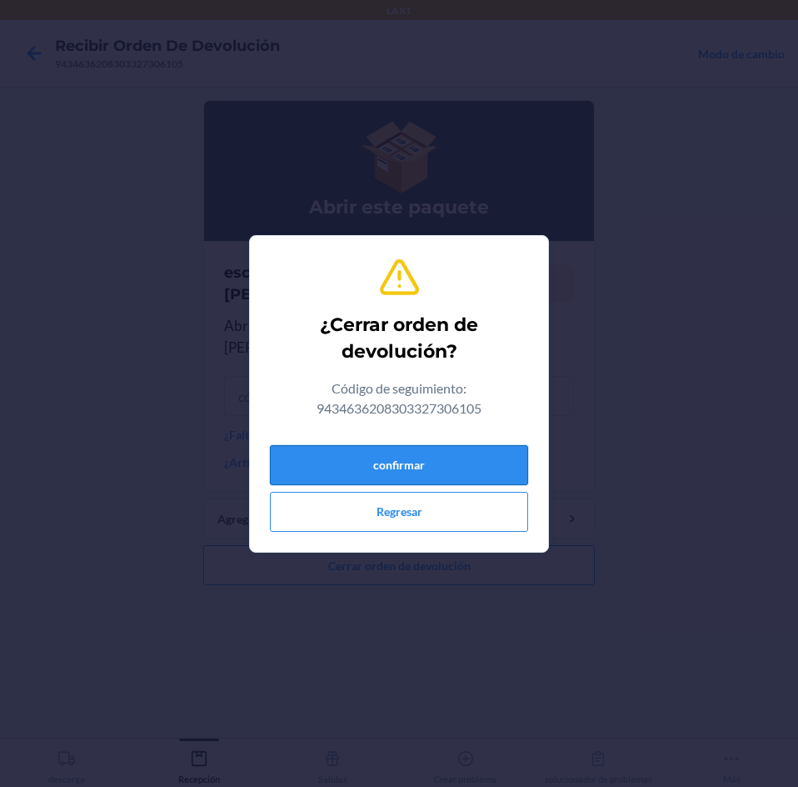
click at [477, 470] on button "confirmar" at bounding box center [399, 465] width 258 height 40
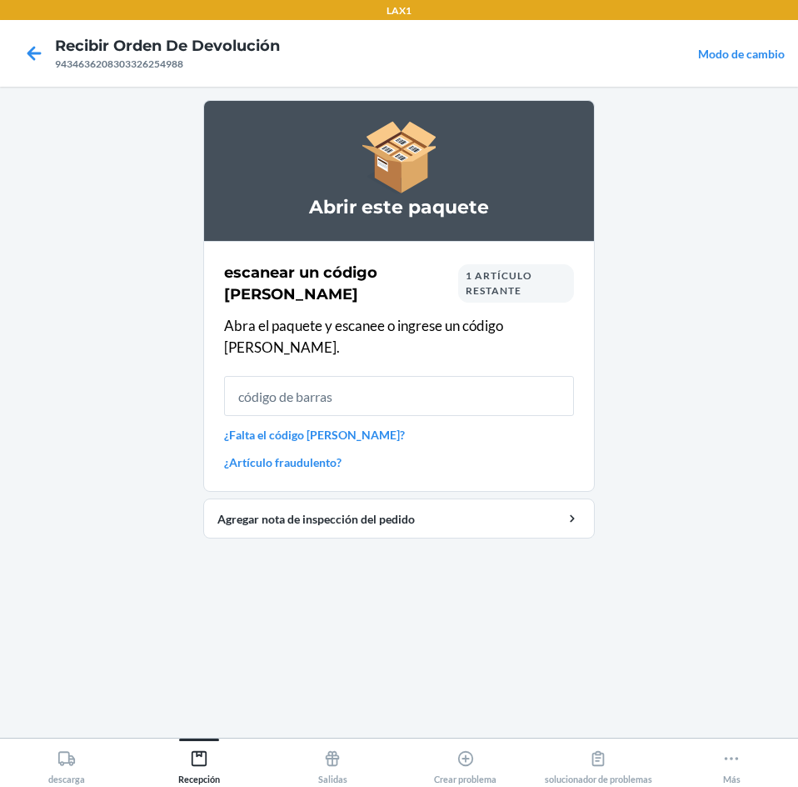
click at [300, 426] on link "¿Falta el código [PERSON_NAME]?" at bounding box center [399, 434] width 350 height 17
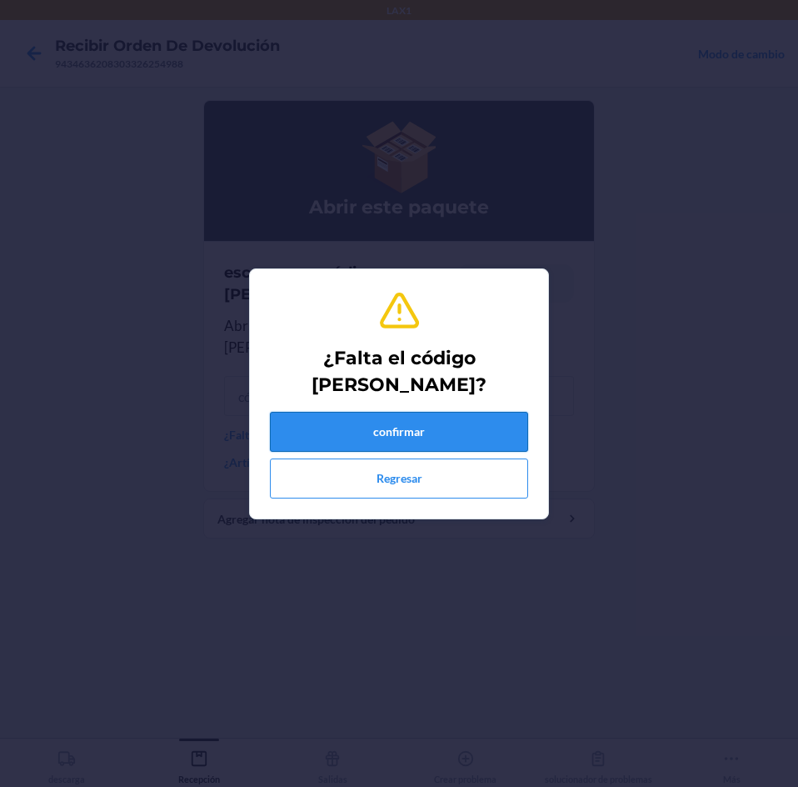
click at [339, 423] on button "confirmar" at bounding box center [399, 432] width 258 height 40
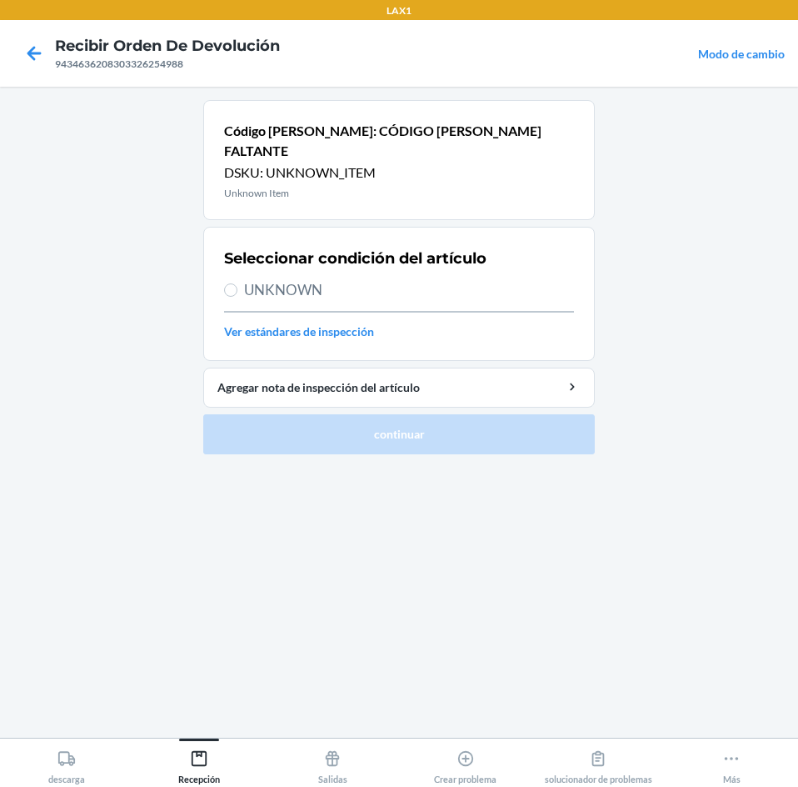
click at [292, 279] on span "UNKNOWN" at bounding box center [409, 290] width 330 height 22
click at [237, 283] on input "UNKNOWN" at bounding box center [230, 289] width 13 height 13
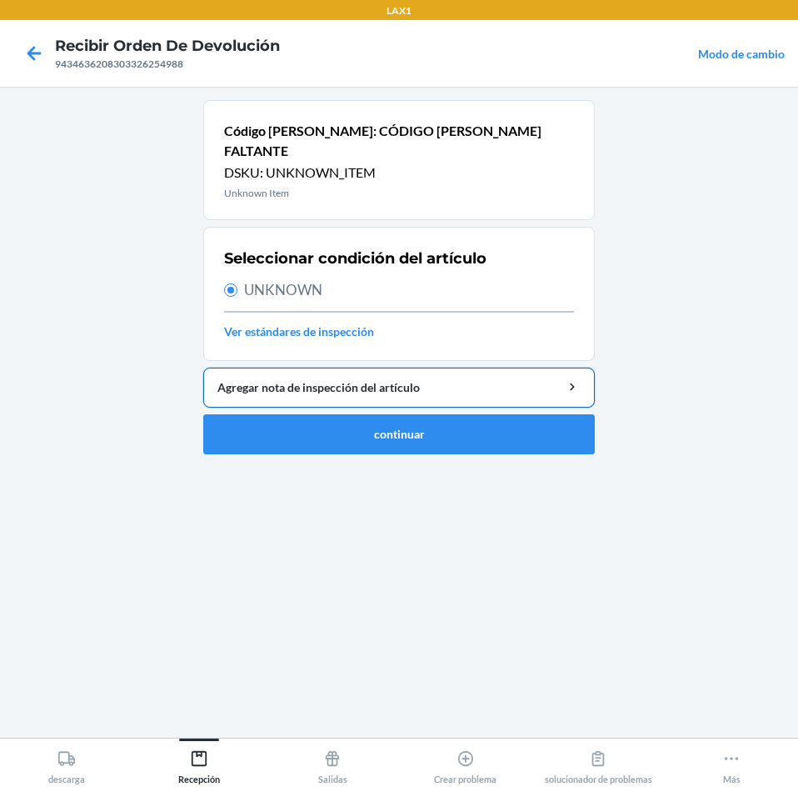
click at [420, 378] on div "Agregar nota de inspección del artículo" at bounding box center [398, 386] width 363 height 17
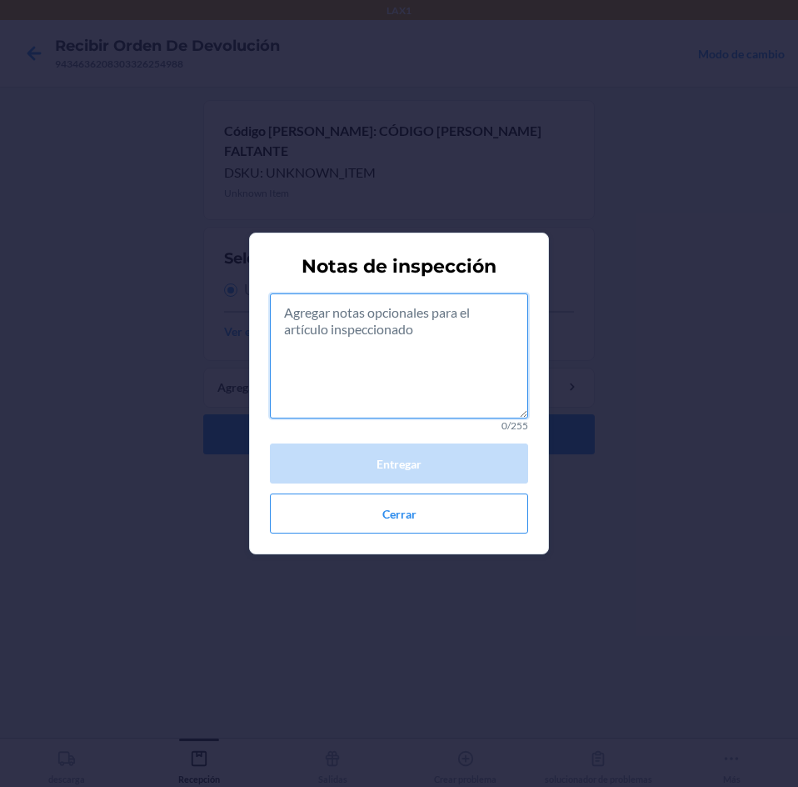
click at [437, 380] on textarea at bounding box center [399, 355] width 258 height 125
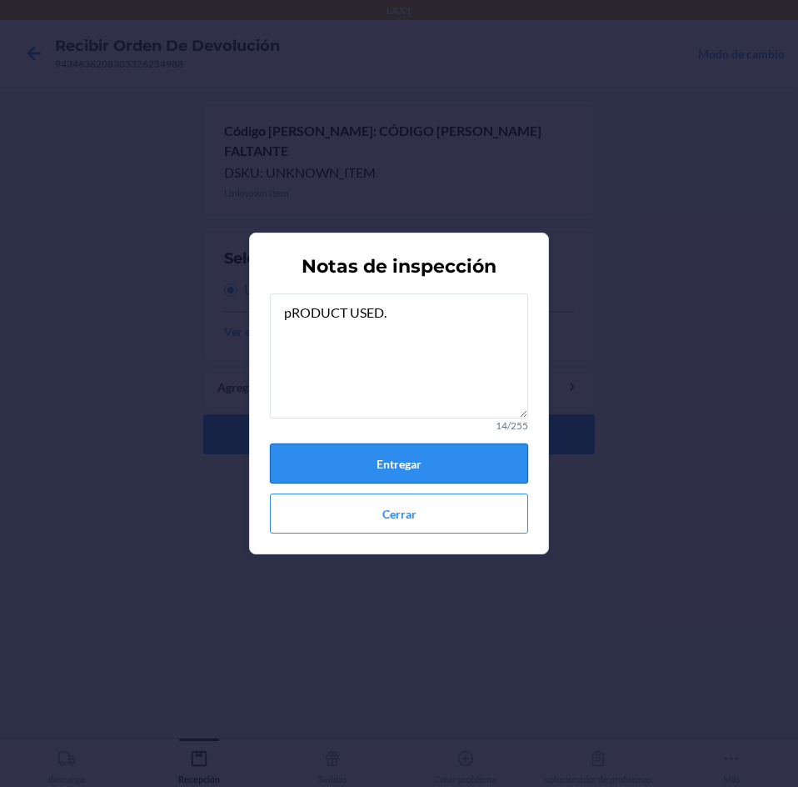
click at [487, 457] on button "Entregar" at bounding box center [399, 463] width 258 height 40
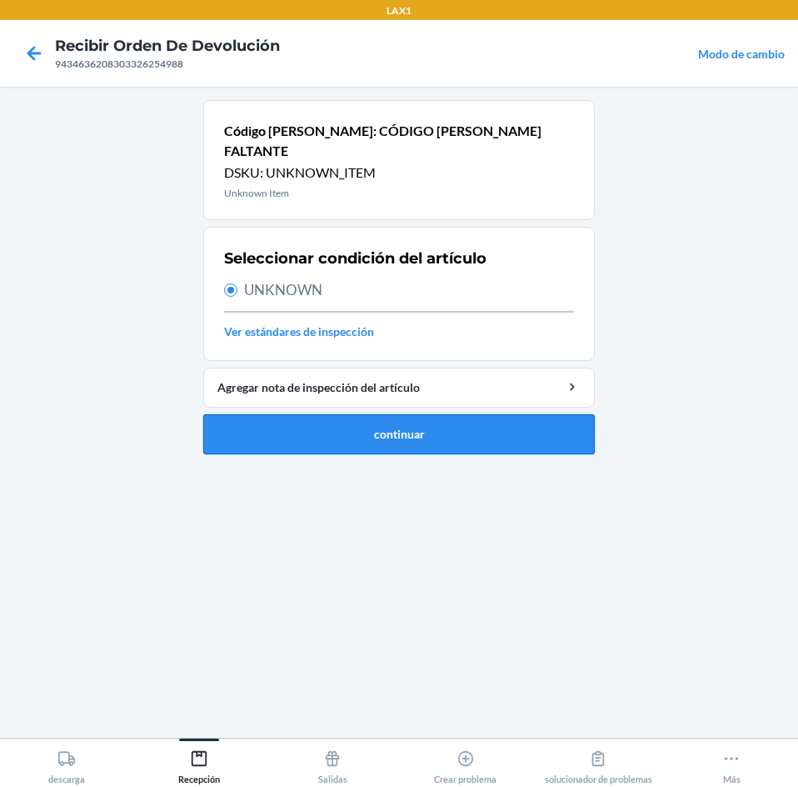
click at [349, 417] on button "continuar" at bounding box center [399, 434] width 392 height 40
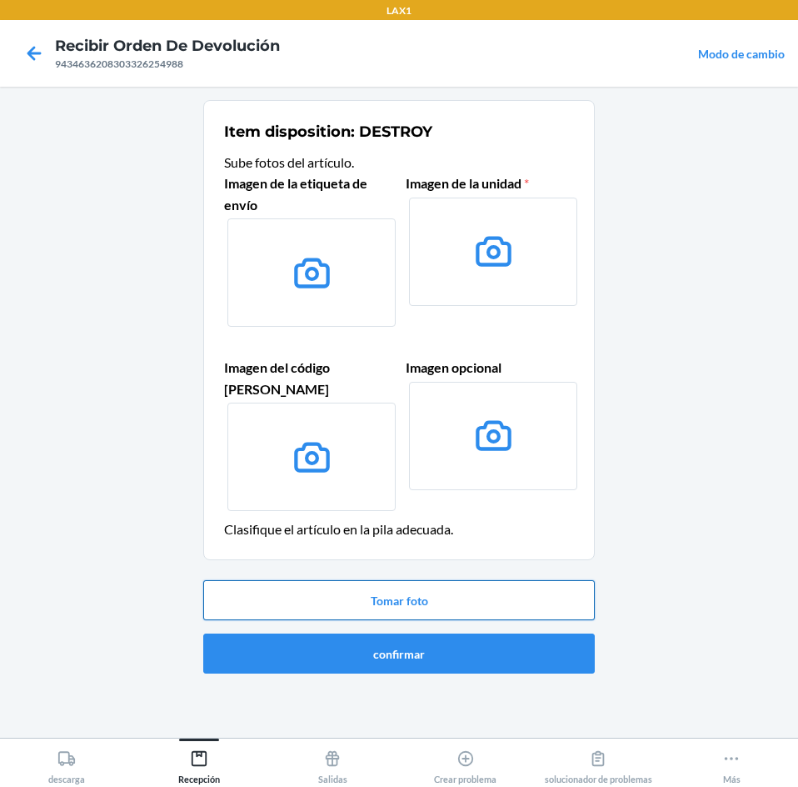
click at [491, 583] on button "Tomar foto" at bounding box center [399, 600] width 392 height 40
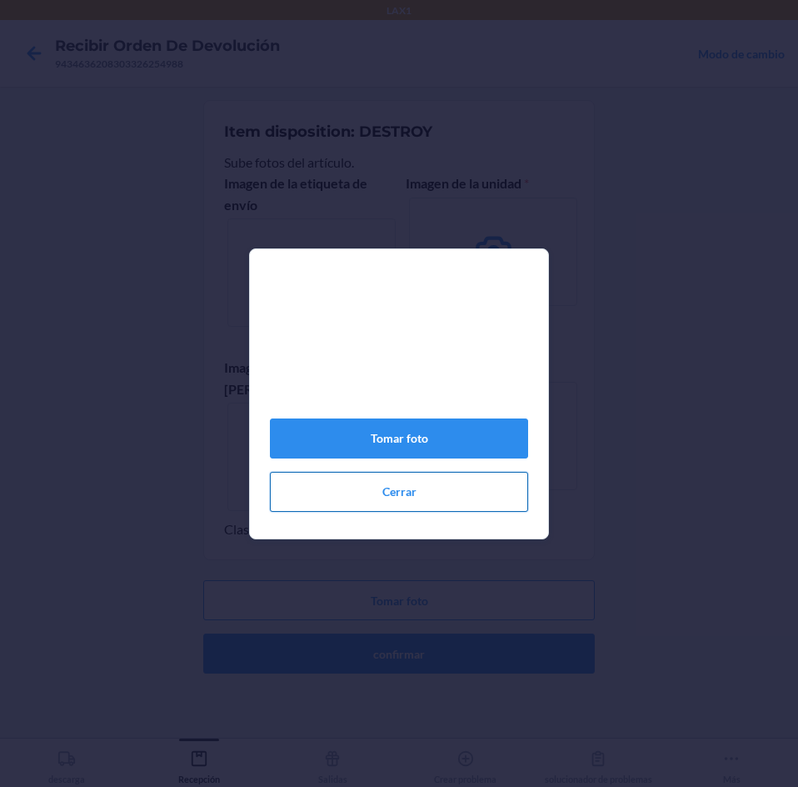
click at [461, 512] on button "Cerrar" at bounding box center [399, 492] width 258 height 40
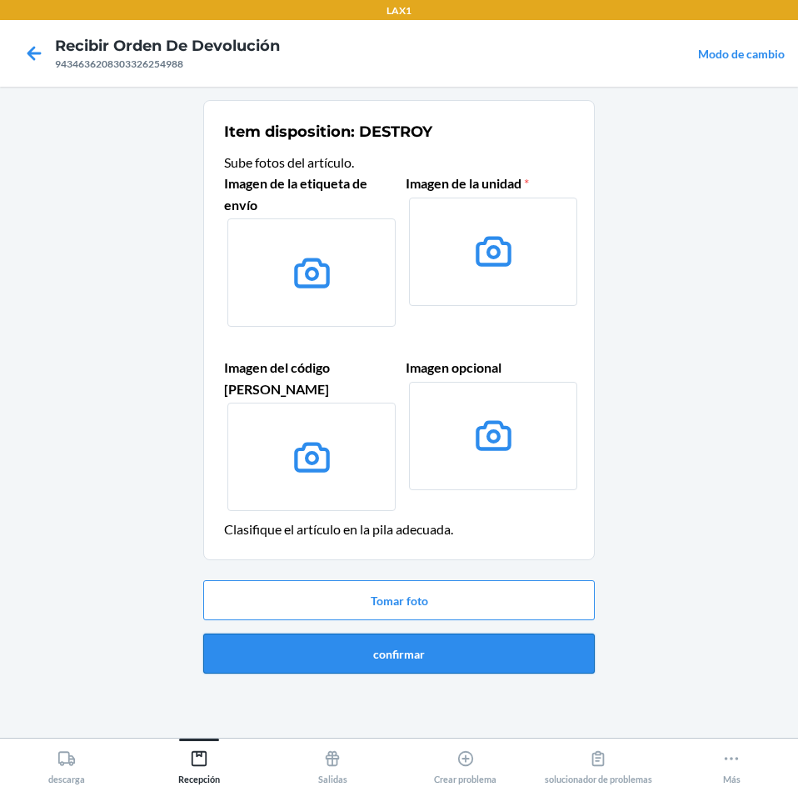
click at [473, 645] on button "confirmar" at bounding box center [399, 653] width 392 height 40
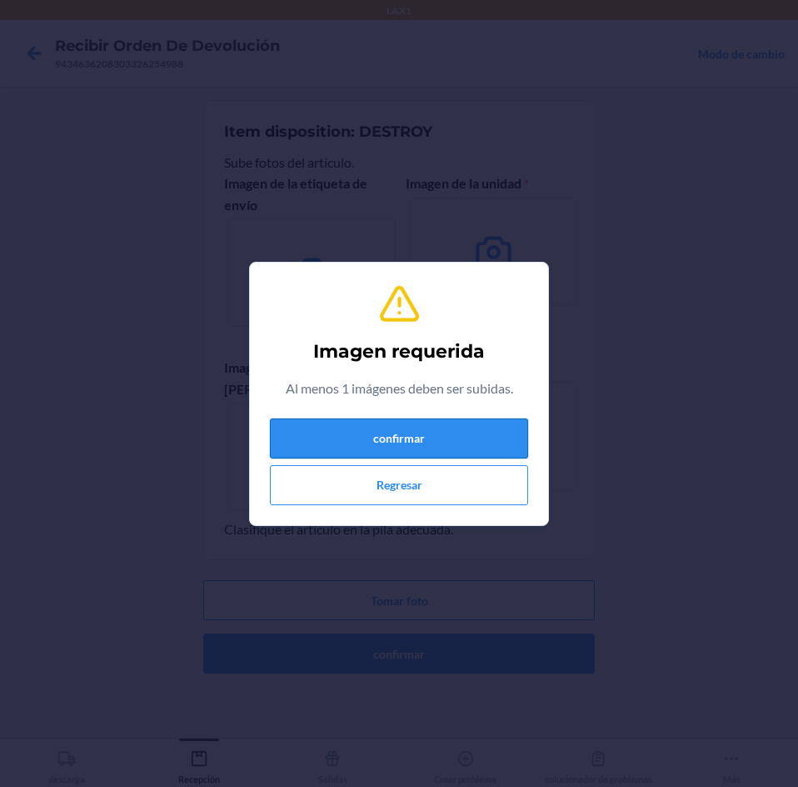
click at [487, 427] on button "confirmar" at bounding box center [399, 438] width 258 height 40
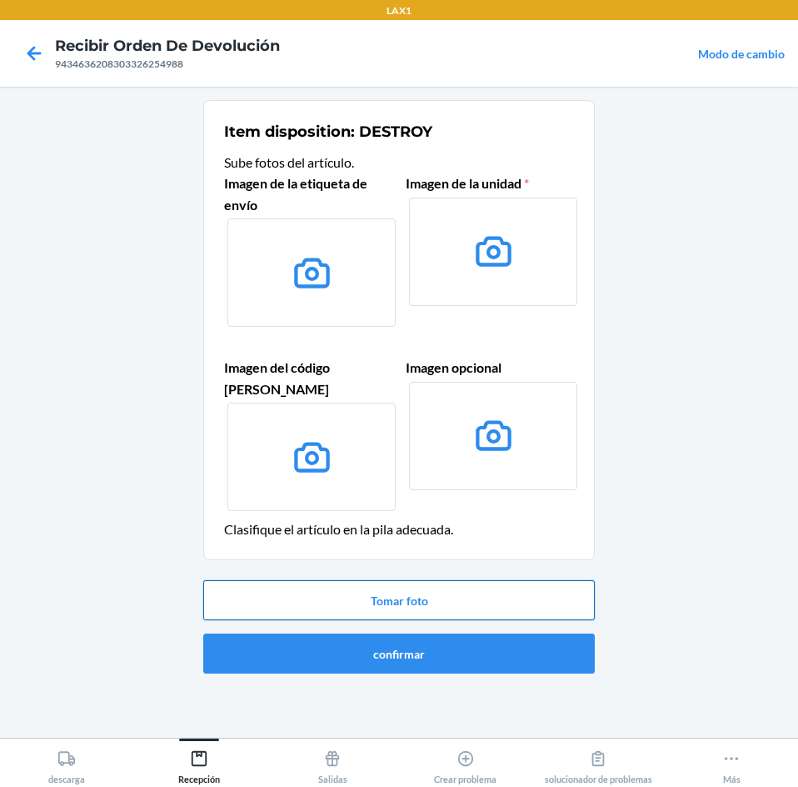
click at [489, 580] on button "Tomar foto" at bounding box center [399, 600] width 392 height 40
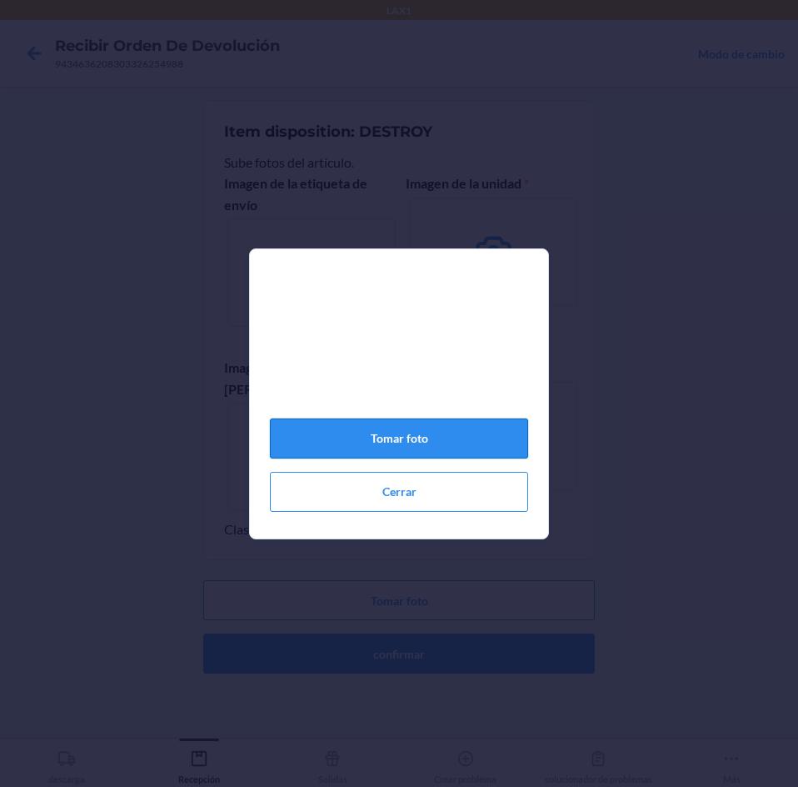
click at [451, 447] on button "Tomar foto" at bounding box center [399, 438] width 258 height 40
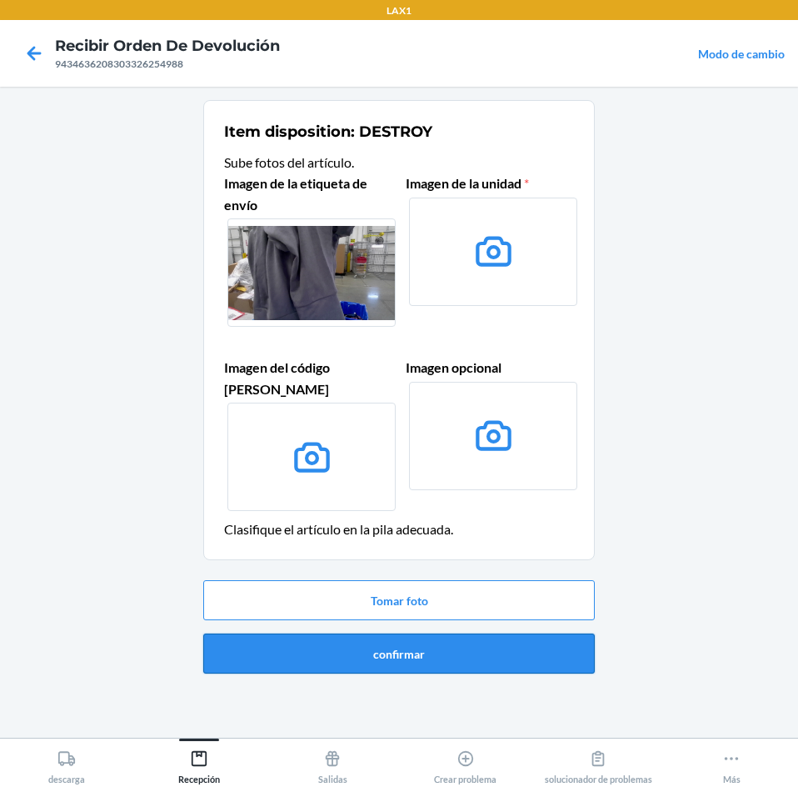
click at [508, 633] on button "confirmar" at bounding box center [399, 653] width 392 height 40
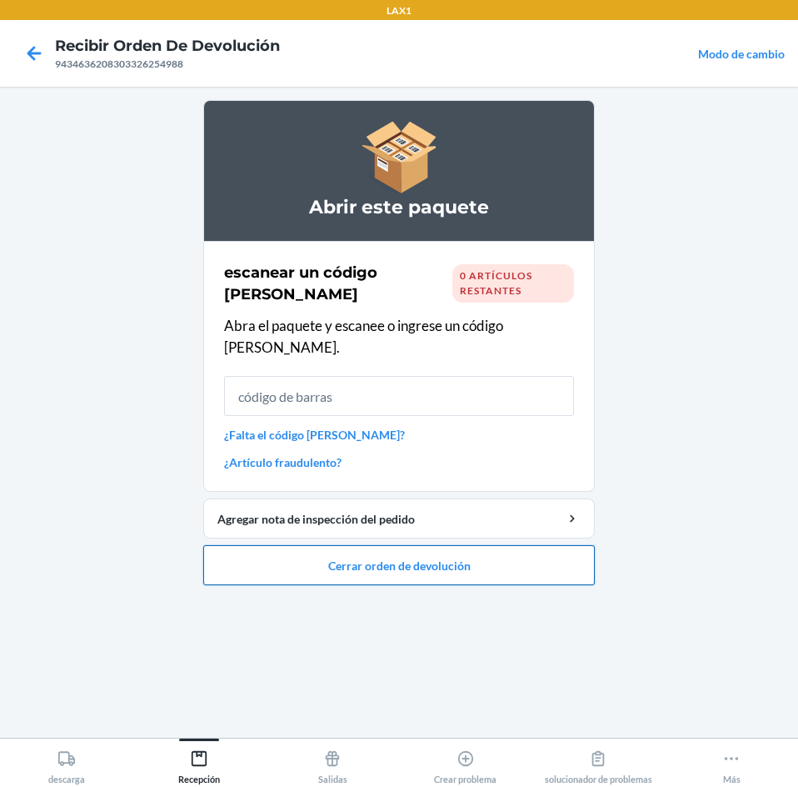
click at [545, 557] on button "Cerrar orden de devolución" at bounding box center [399, 565] width 392 height 40
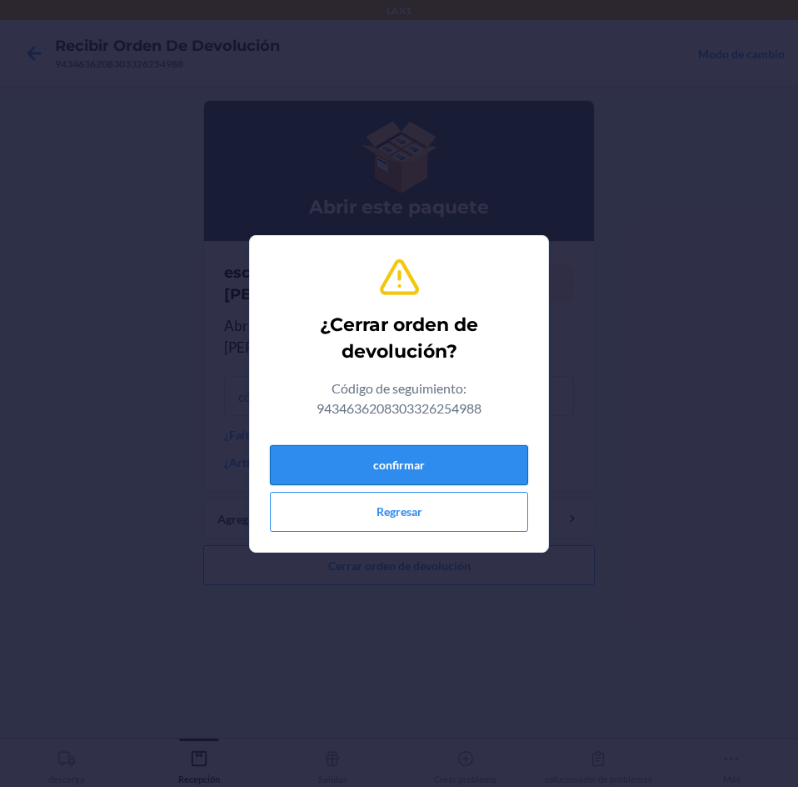
click at [468, 473] on button "confirmar" at bounding box center [399, 465] width 258 height 40
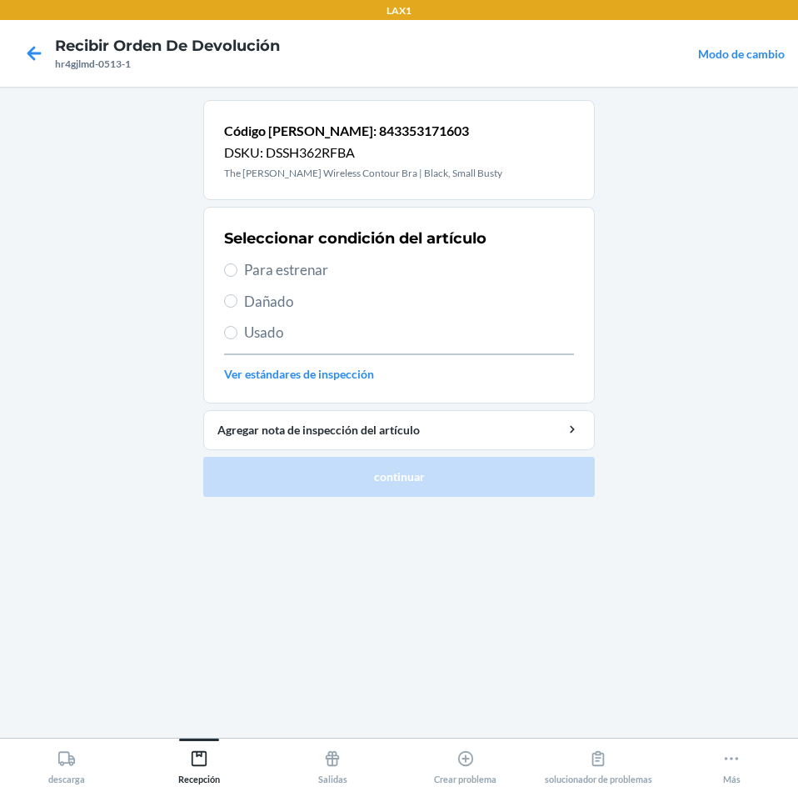
click at [279, 262] on span "Para estrenar" at bounding box center [409, 270] width 330 height 22
click at [237, 263] on input "Para estrenar" at bounding box center [230, 269] width 13 height 13
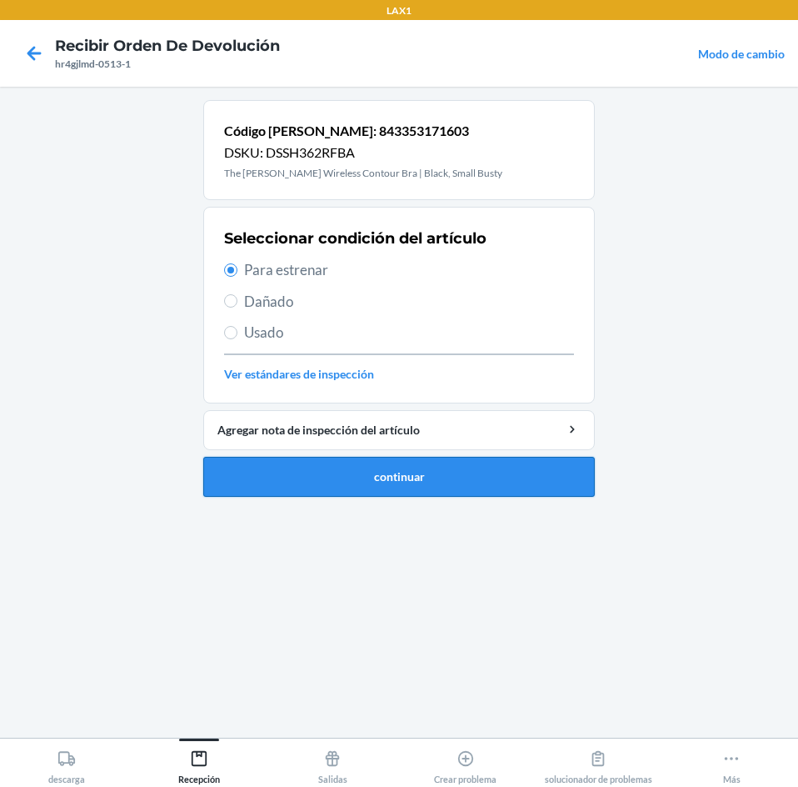
click at [447, 485] on button "continuar" at bounding box center [399, 477] width 392 height 40
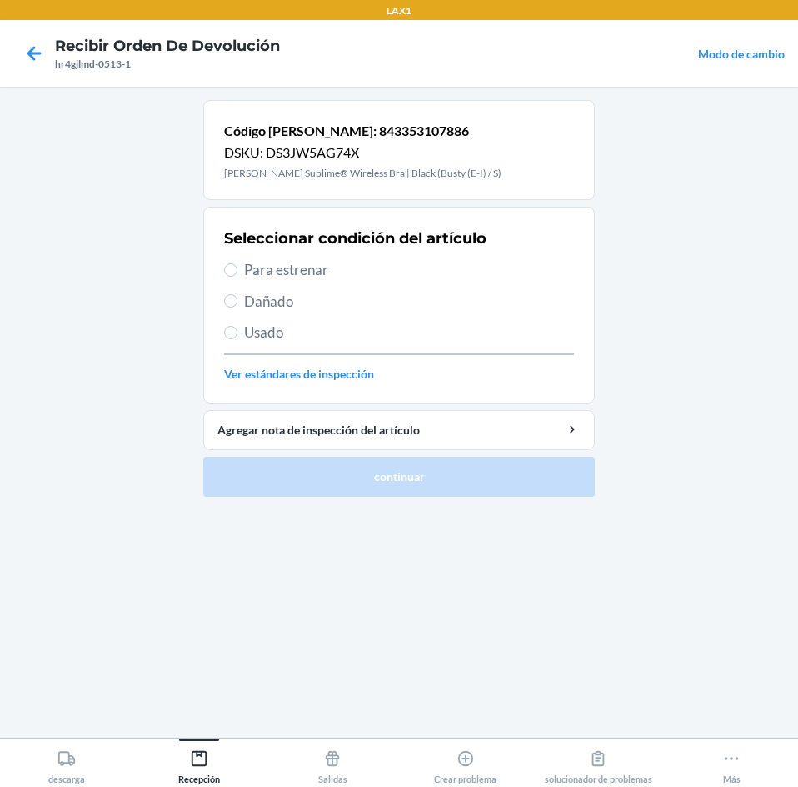
click at [266, 273] on span "Para estrenar" at bounding box center [409, 270] width 330 height 22
click at [237, 273] on input "Para estrenar" at bounding box center [230, 269] width 13 height 13
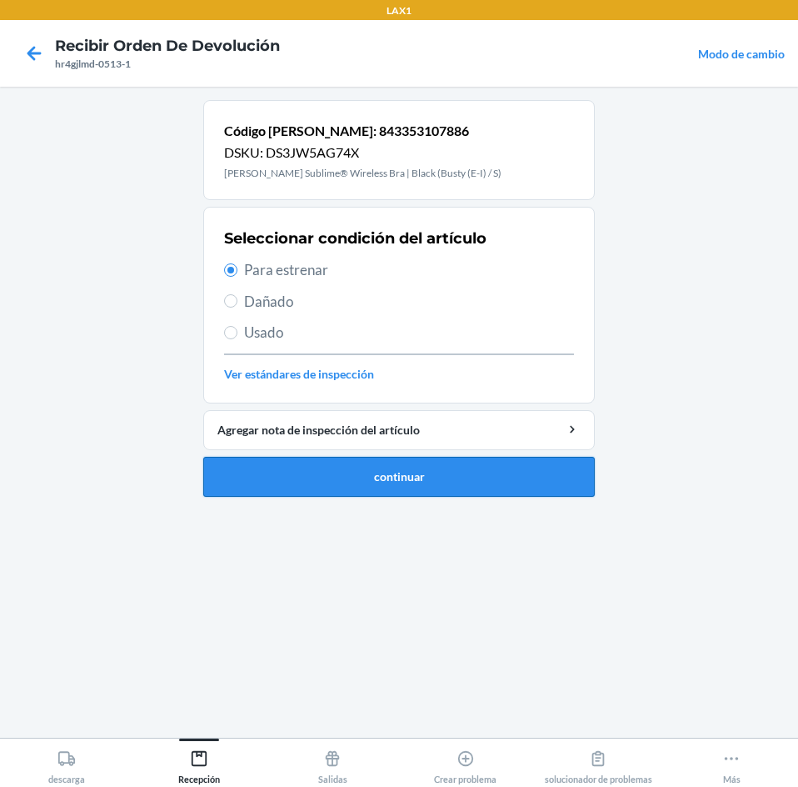
click at [369, 479] on button "continuar" at bounding box center [399, 477] width 392 height 40
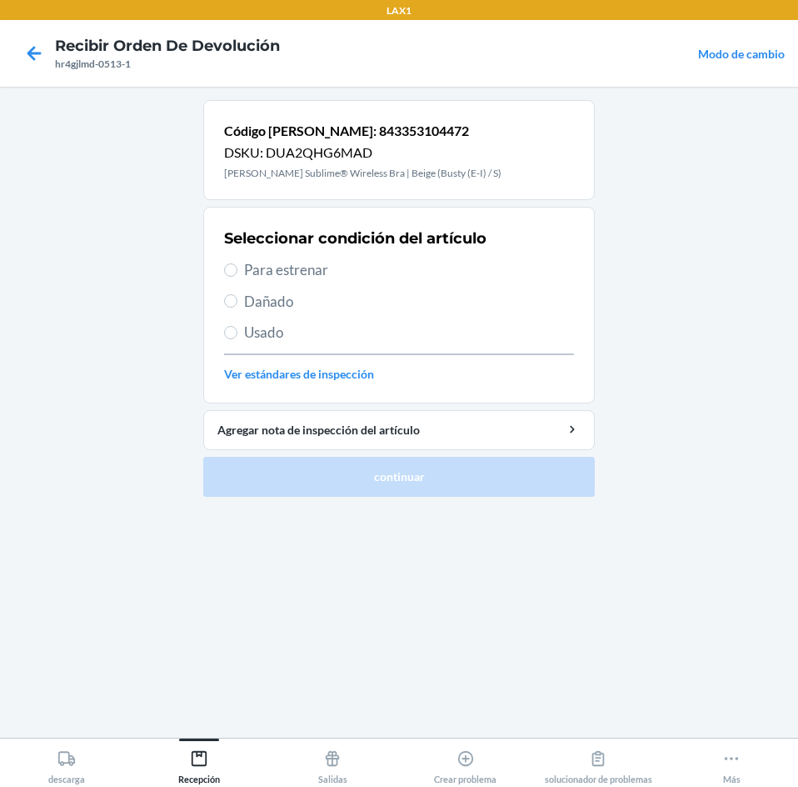
click at [284, 272] on span "Para estrenar" at bounding box center [409, 270] width 330 height 22
click at [237, 272] on input "Para estrenar" at bounding box center [230, 269] width 13 height 13
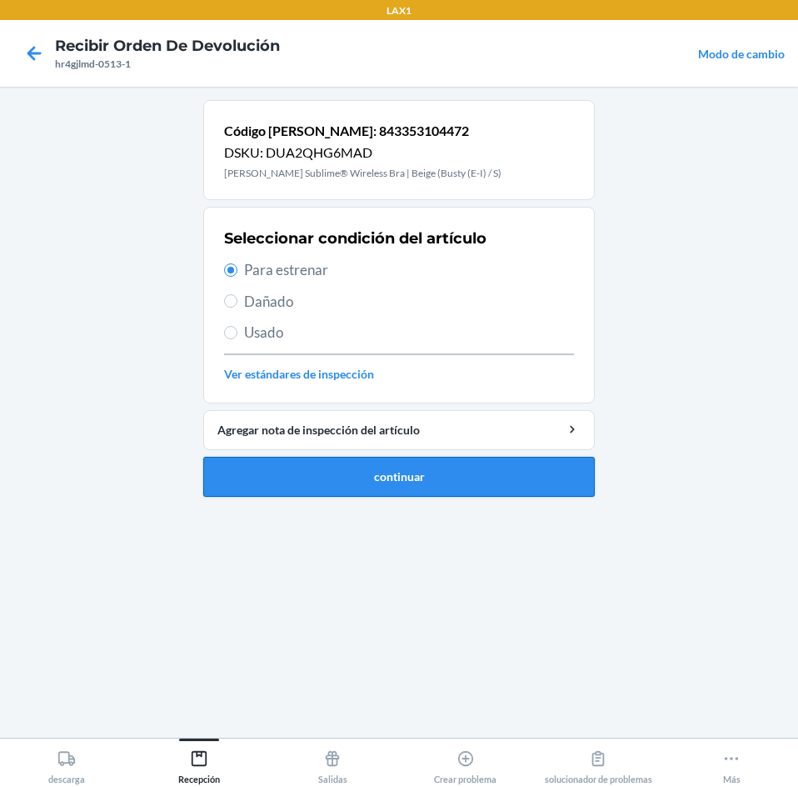
click at [371, 495] on button "continuar" at bounding box center [399, 477] width 392 height 40
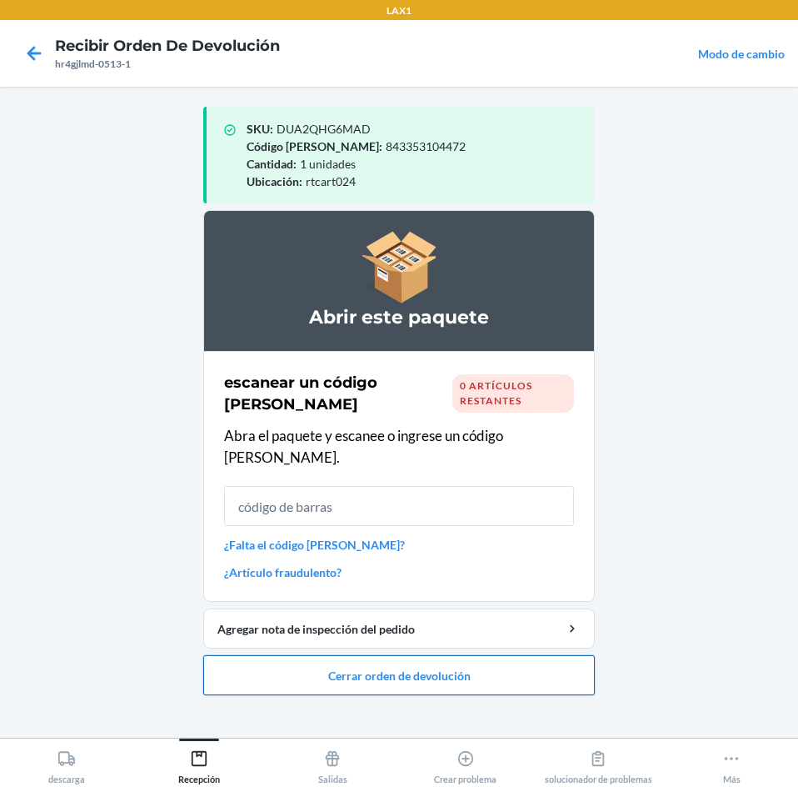
click at [507, 669] on button "Cerrar orden de devolución" at bounding box center [399, 675] width 392 height 40
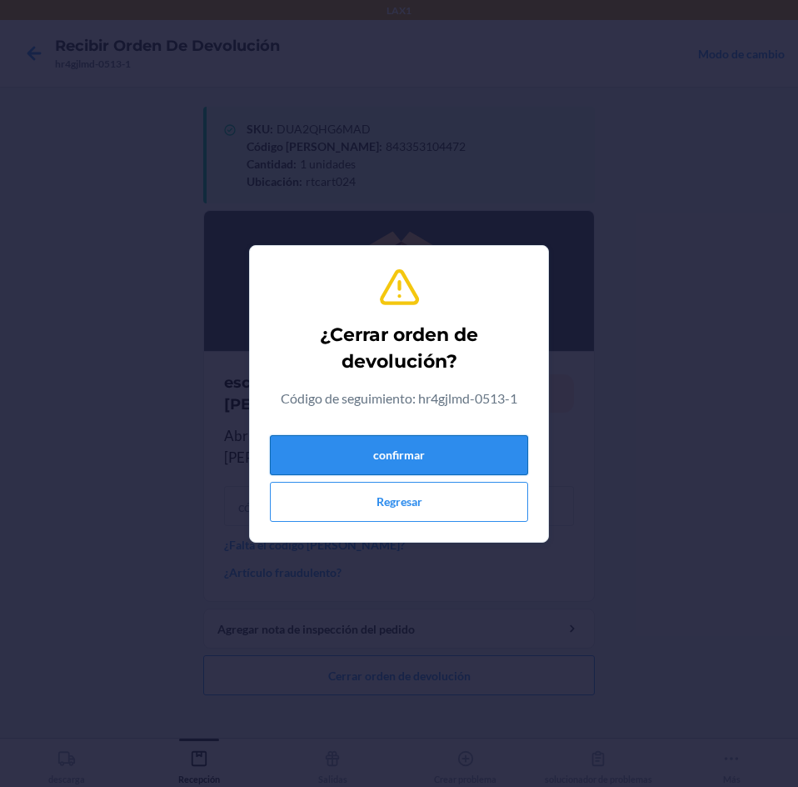
click at [501, 463] on button "confirmar" at bounding box center [399, 455] width 258 height 40
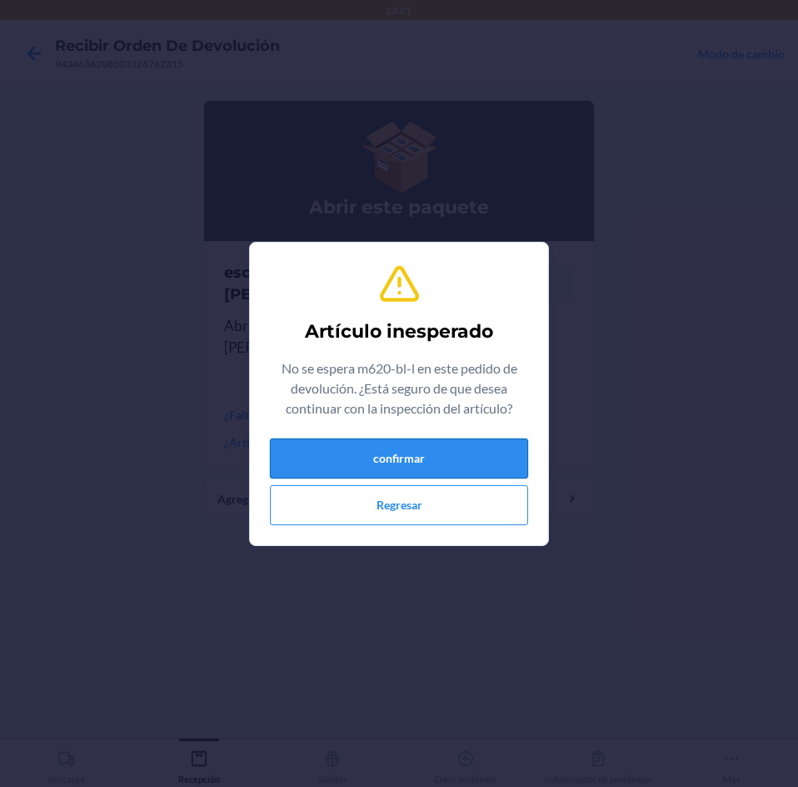
click at [427, 450] on button "confirmar" at bounding box center [399, 458] width 258 height 40
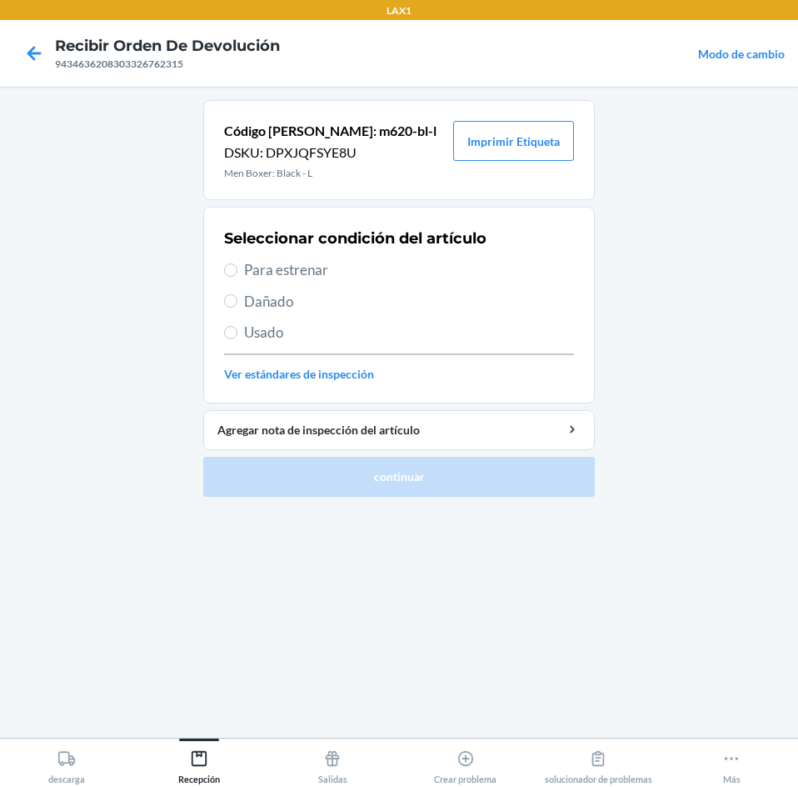
click at [309, 270] on span "Para estrenar" at bounding box center [409, 270] width 330 height 22
click at [237, 270] on input "Para estrenar" at bounding box center [230, 269] width 13 height 13
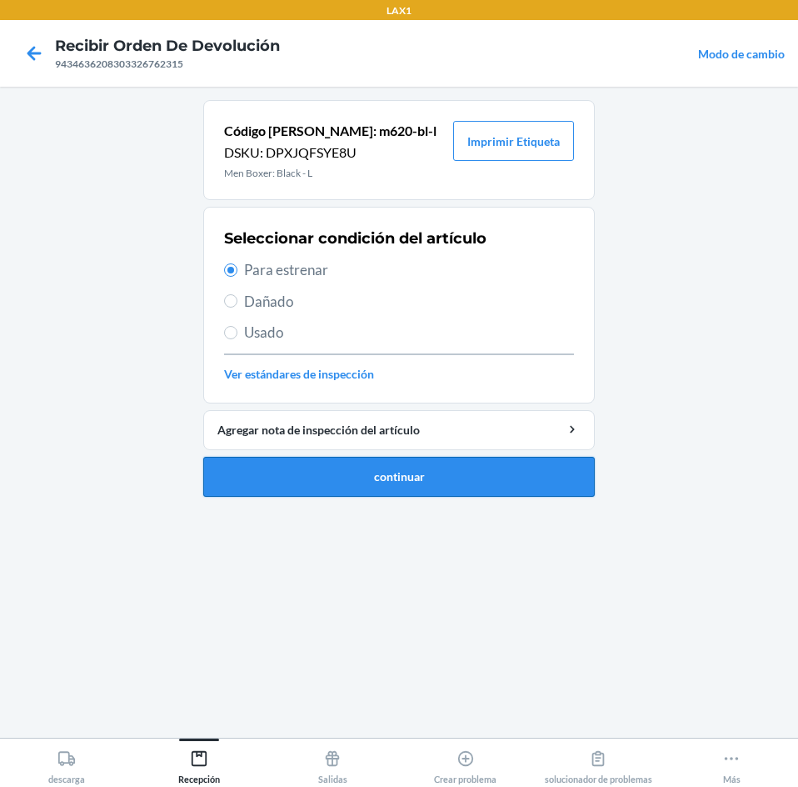
click at [387, 471] on button "continuar" at bounding box center [399, 477] width 392 height 40
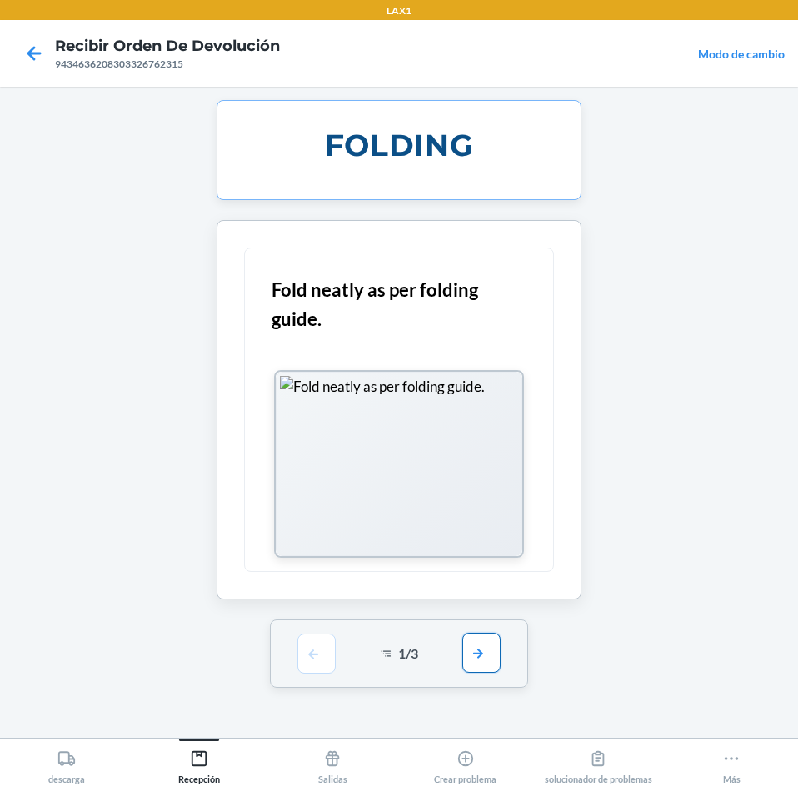
click at [497, 656] on button "button" at bounding box center [481, 652] width 38 height 40
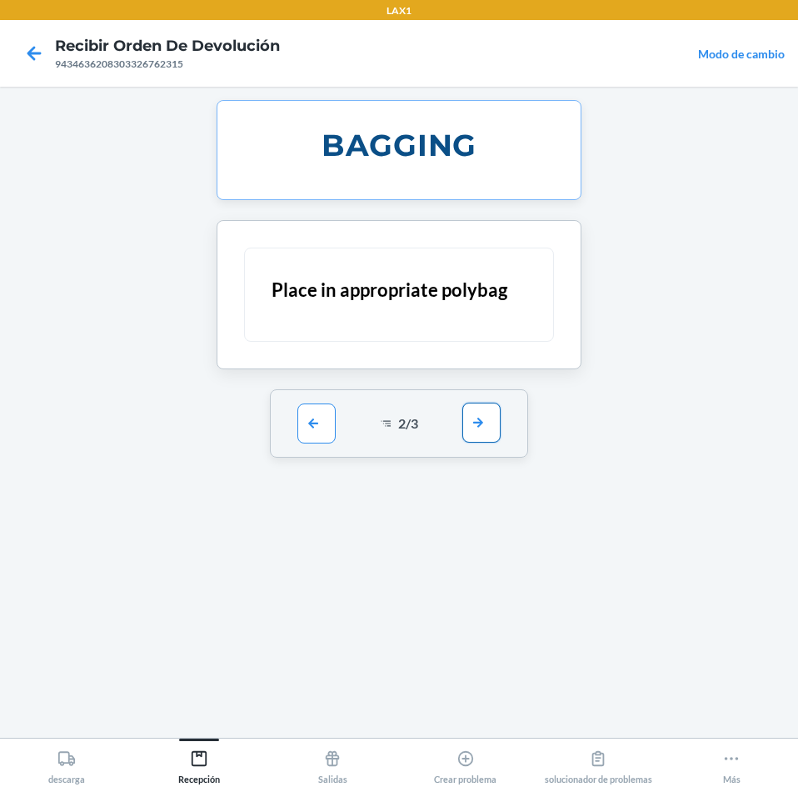
click at [474, 438] on button "button" at bounding box center [481, 422] width 38 height 40
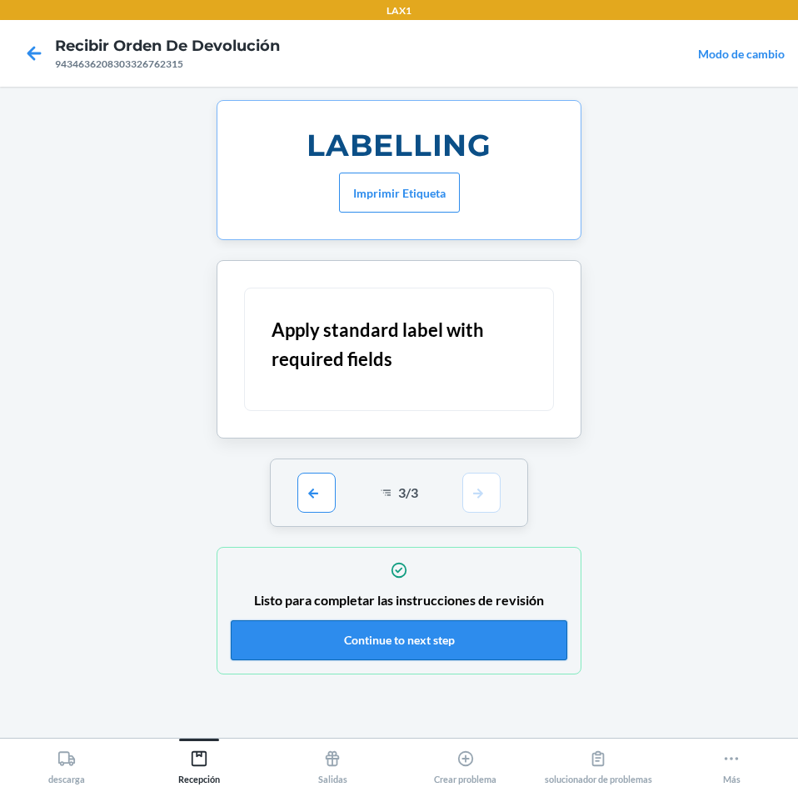
click at [485, 643] on button "Continue to next step" at bounding box center [399, 640] width 337 height 40
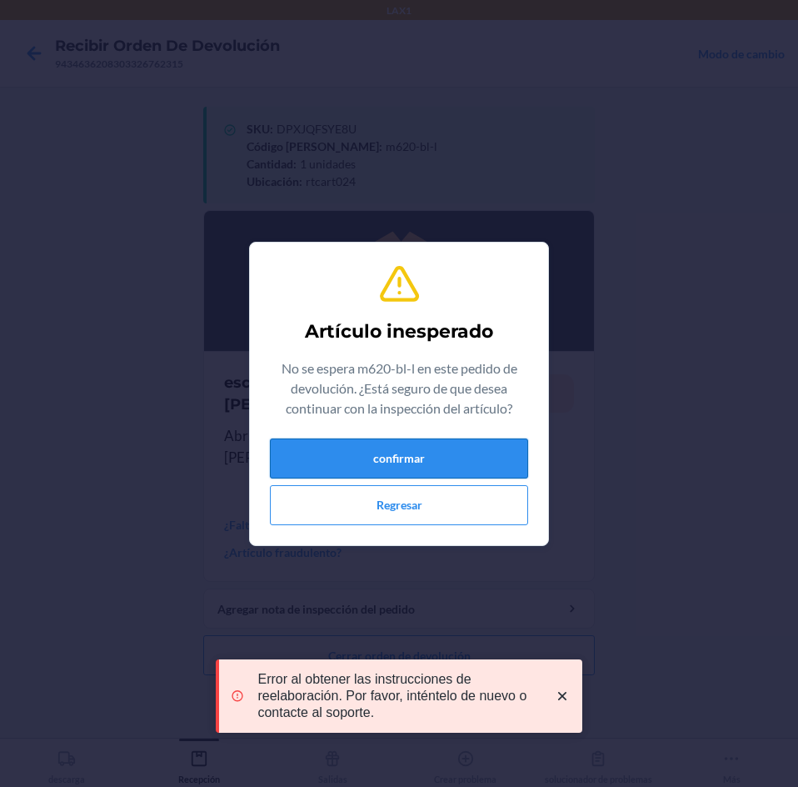
click at [421, 457] on button "confirmar" at bounding box center [399, 458] width 258 height 40
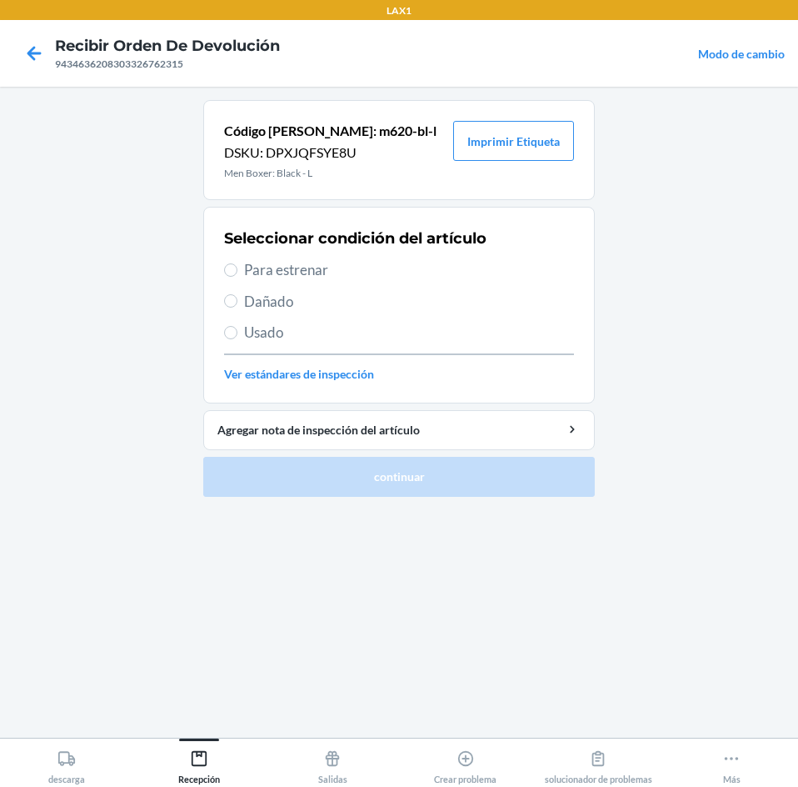
click at [260, 259] on span "Para estrenar" at bounding box center [409, 270] width 330 height 22
click at [237, 263] on input "Para estrenar" at bounding box center [230, 269] width 13 height 13
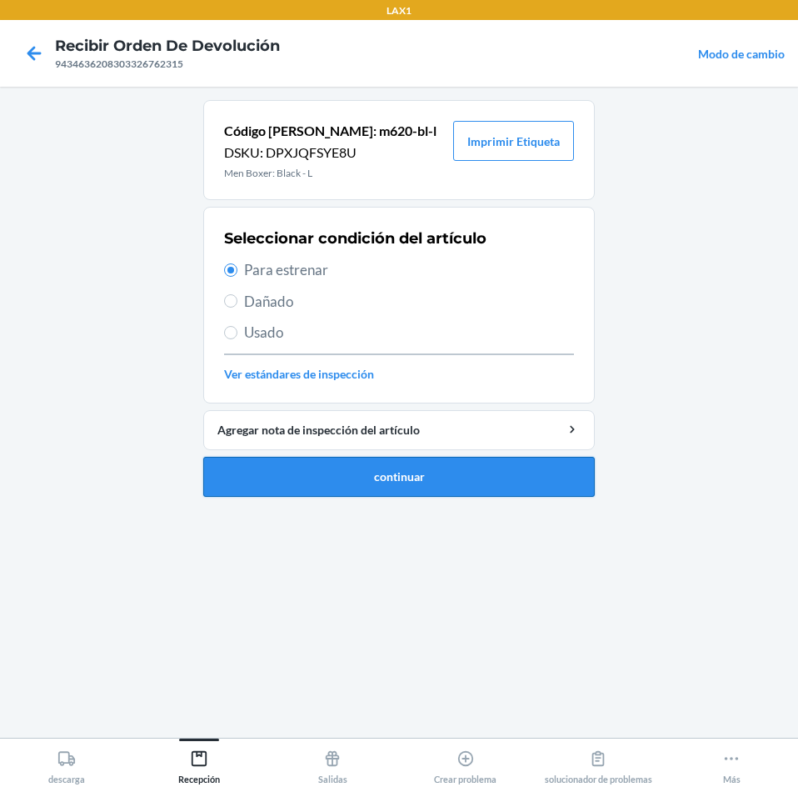
click at [552, 474] on button "continuar" at bounding box center [399, 477] width 392 height 40
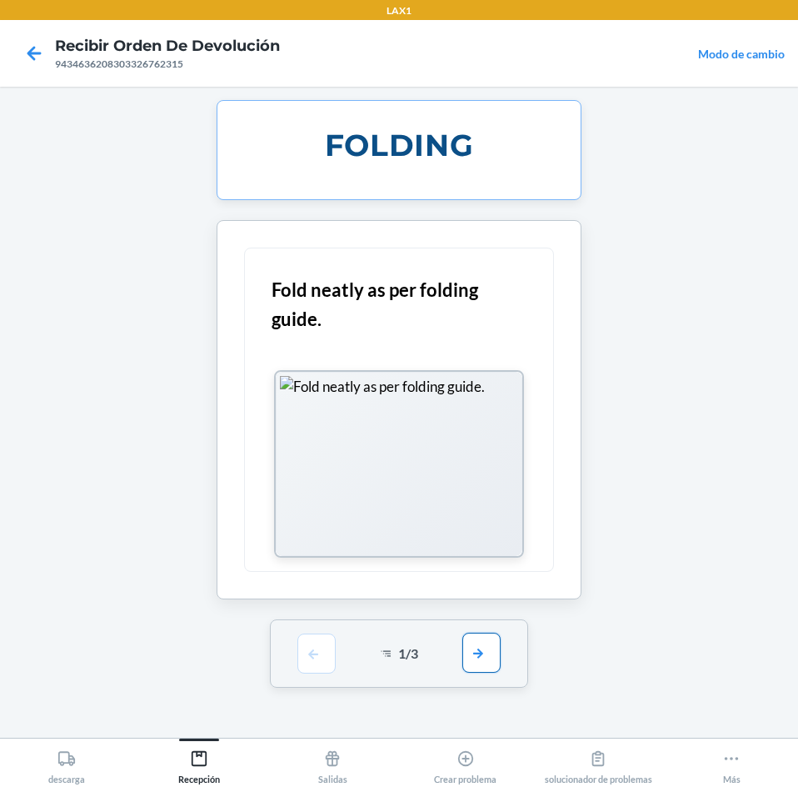
click at [477, 648] on button "button" at bounding box center [481, 652] width 38 height 40
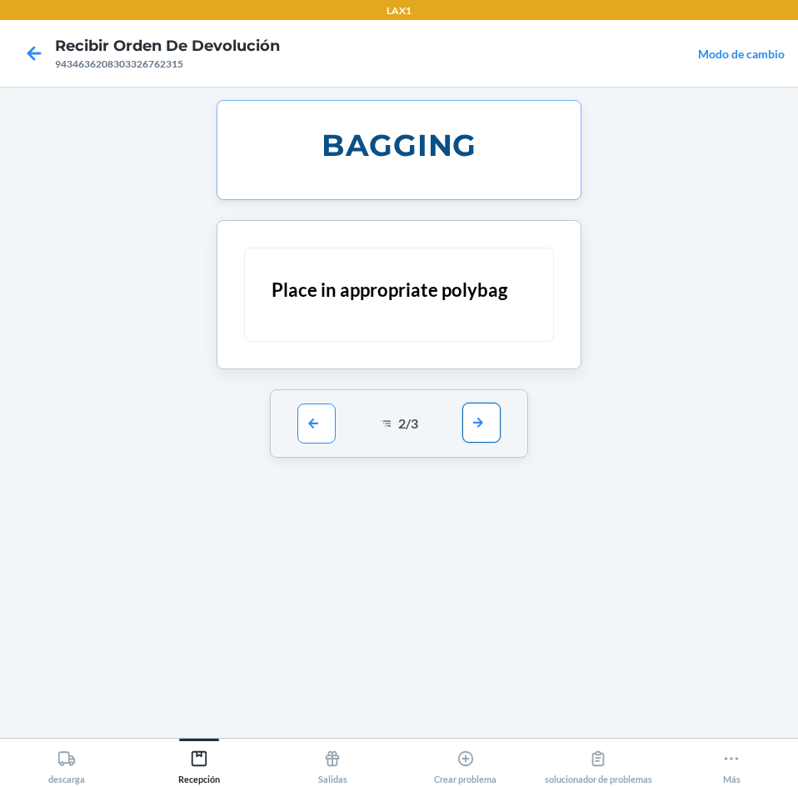
click at [471, 438] on button "button" at bounding box center [481, 422] width 38 height 40
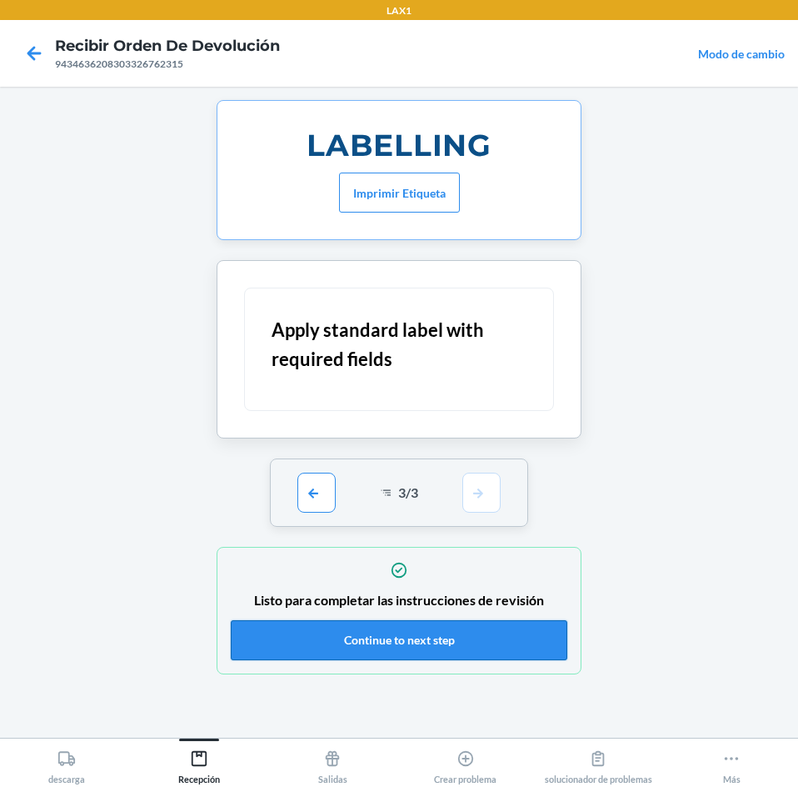
click at [457, 624] on button "Continue to next step" at bounding box center [399, 640] width 337 height 40
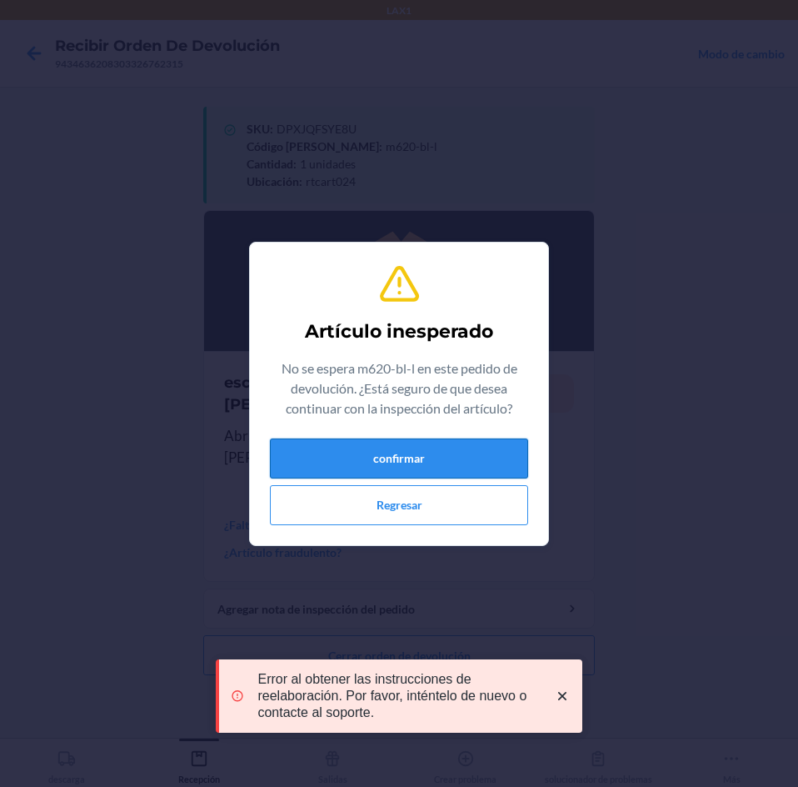
click at [418, 454] on button "confirmar" at bounding box center [399, 458] width 258 height 40
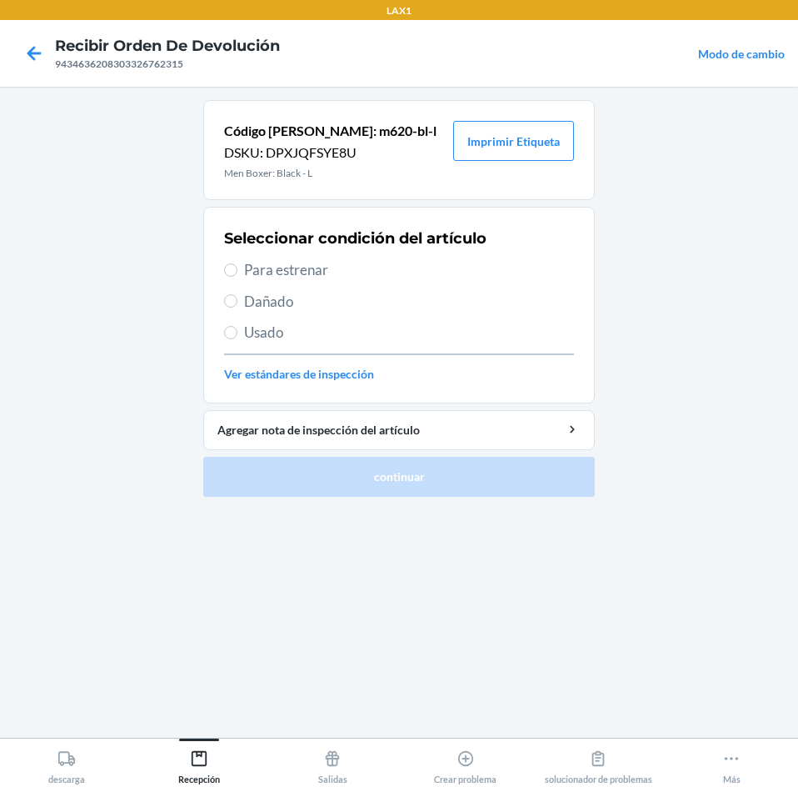
click at [237, 269] on label "Para estrenar" at bounding box center [399, 270] width 350 height 22
click at [237, 269] on input "Para estrenar" at bounding box center [230, 269] width 13 height 13
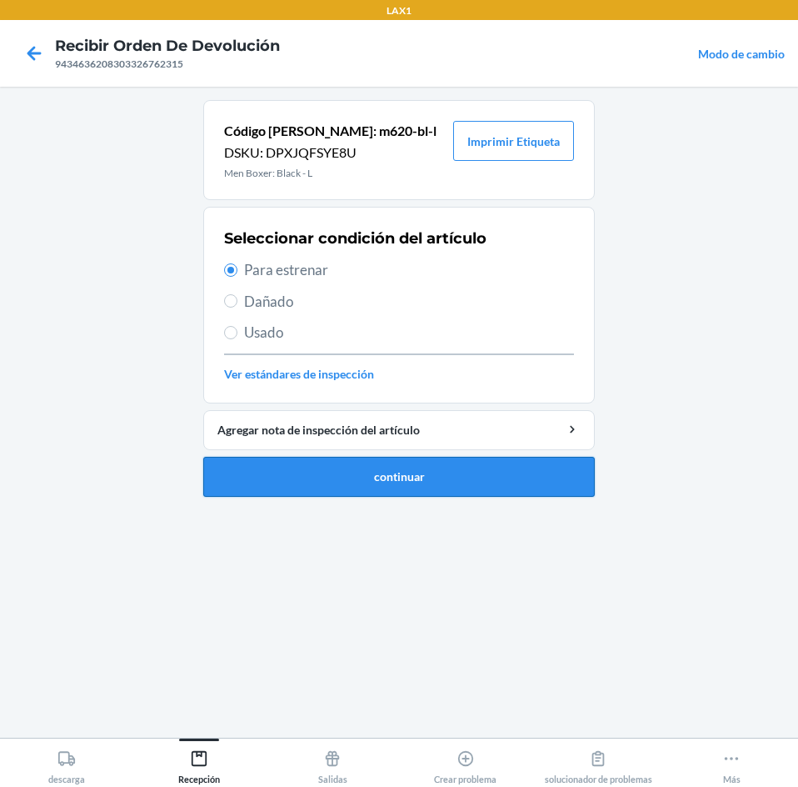
click at [395, 461] on button "continuar" at bounding box center [399, 477] width 392 height 40
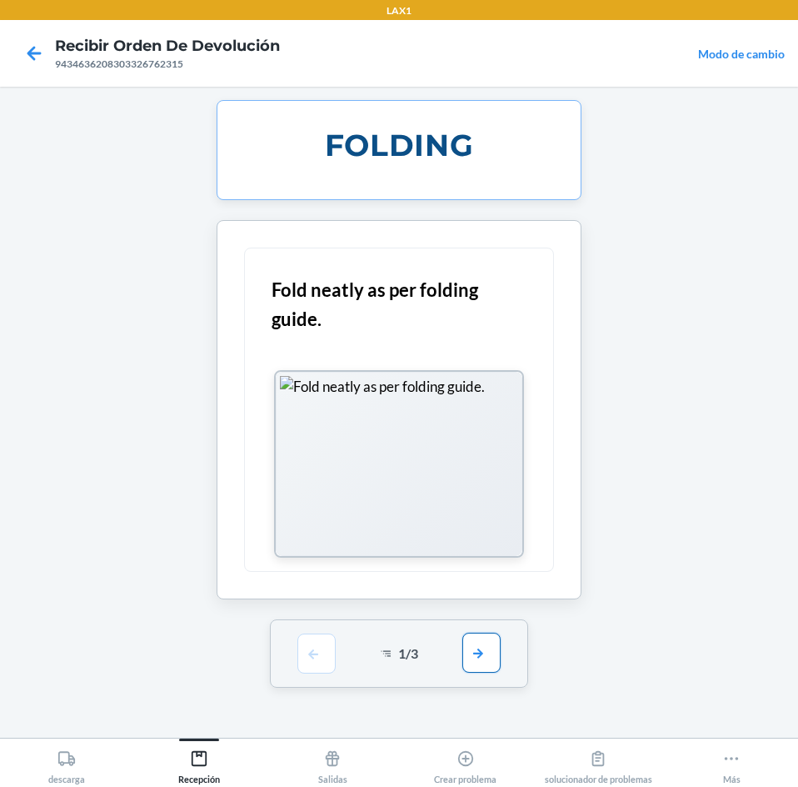
click at [485, 652] on button "button" at bounding box center [481, 652] width 38 height 40
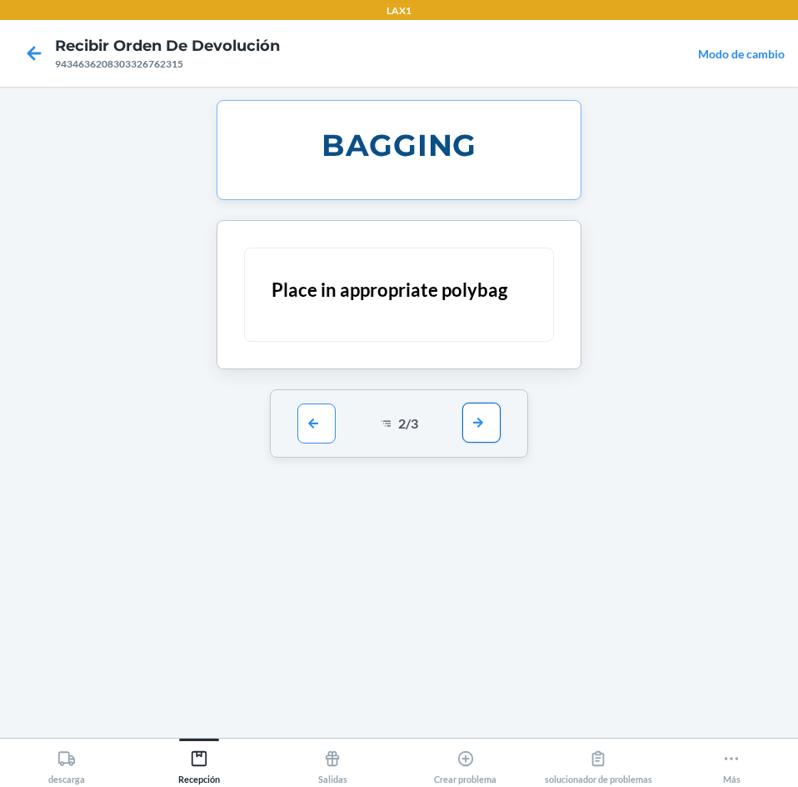
click at [466, 409] on button "button" at bounding box center [481, 422] width 38 height 40
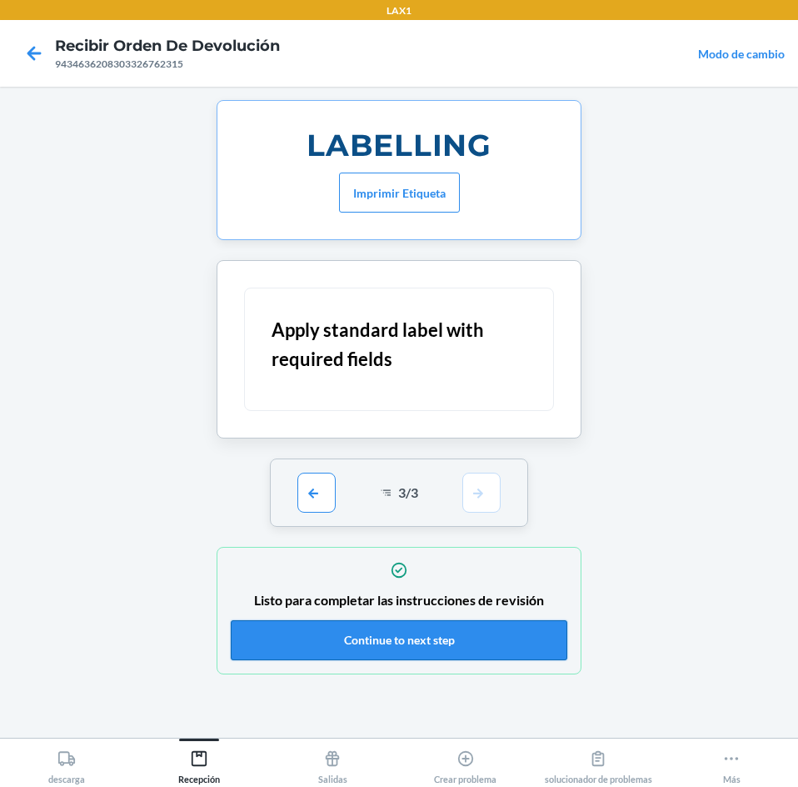
click at [493, 632] on button "Continue to next step" at bounding box center [399, 640] width 337 height 40
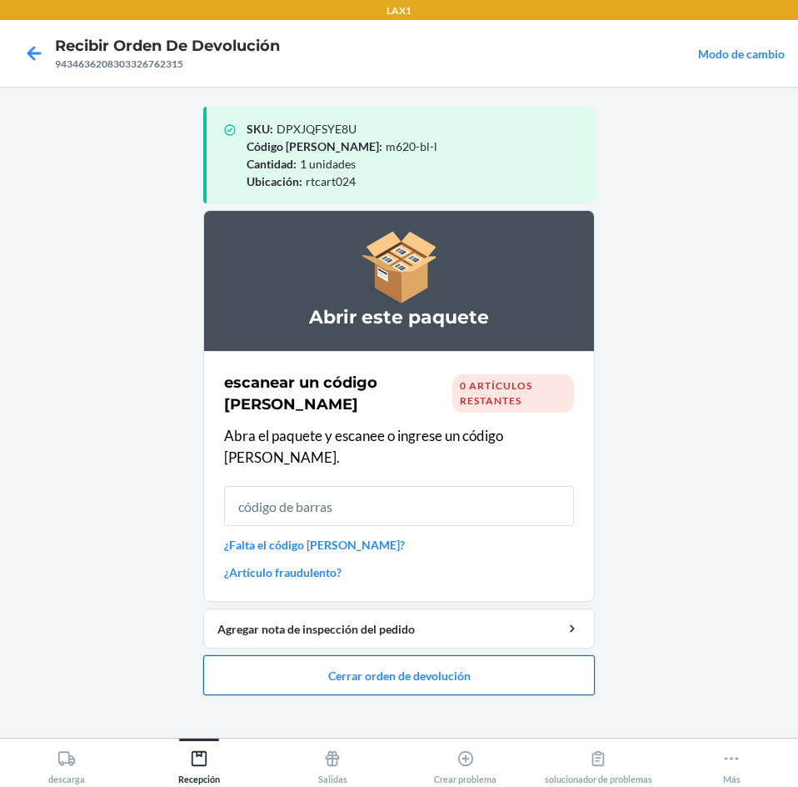
click at [509, 655] on button "Cerrar orden de devolución" at bounding box center [399, 675] width 392 height 40
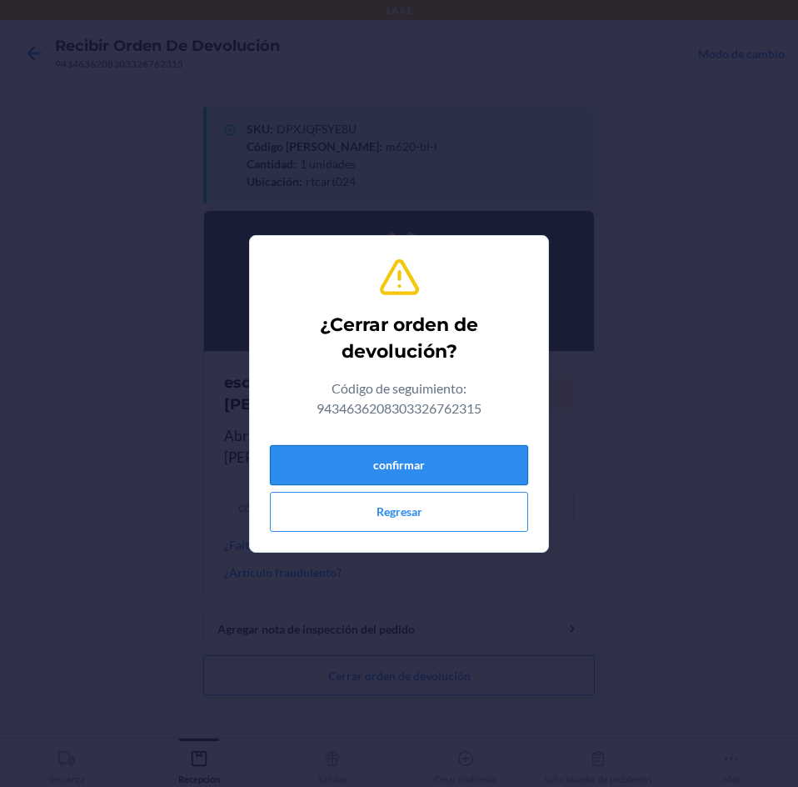
click at [493, 463] on button "confirmar" at bounding box center [399, 465] width 258 height 40
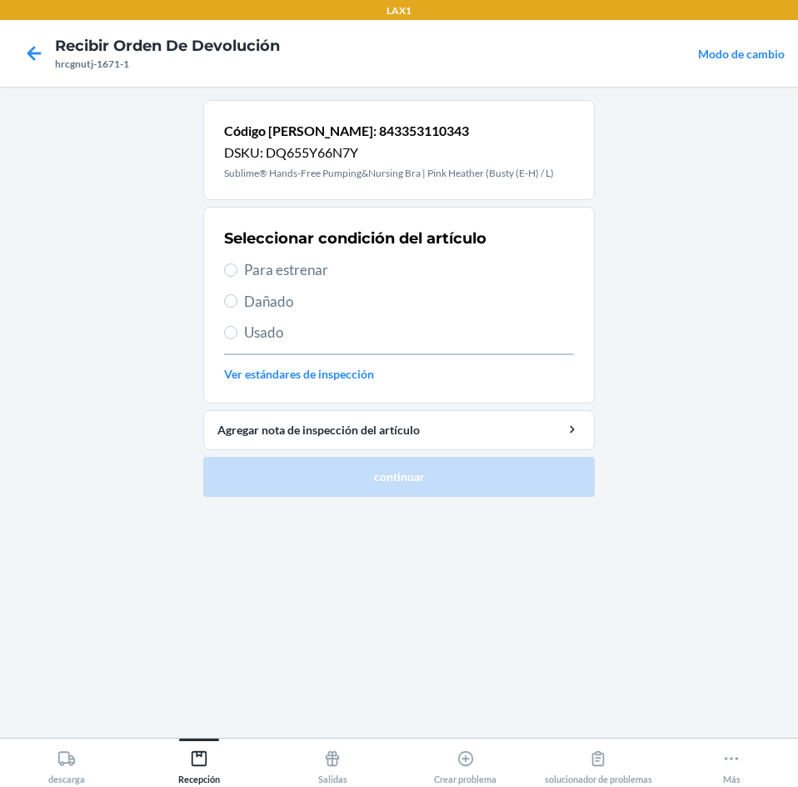
click at [246, 268] on span "Para estrenar" at bounding box center [409, 270] width 330 height 22
click at [237, 268] on input "Para estrenar" at bounding box center [230, 269] width 13 height 13
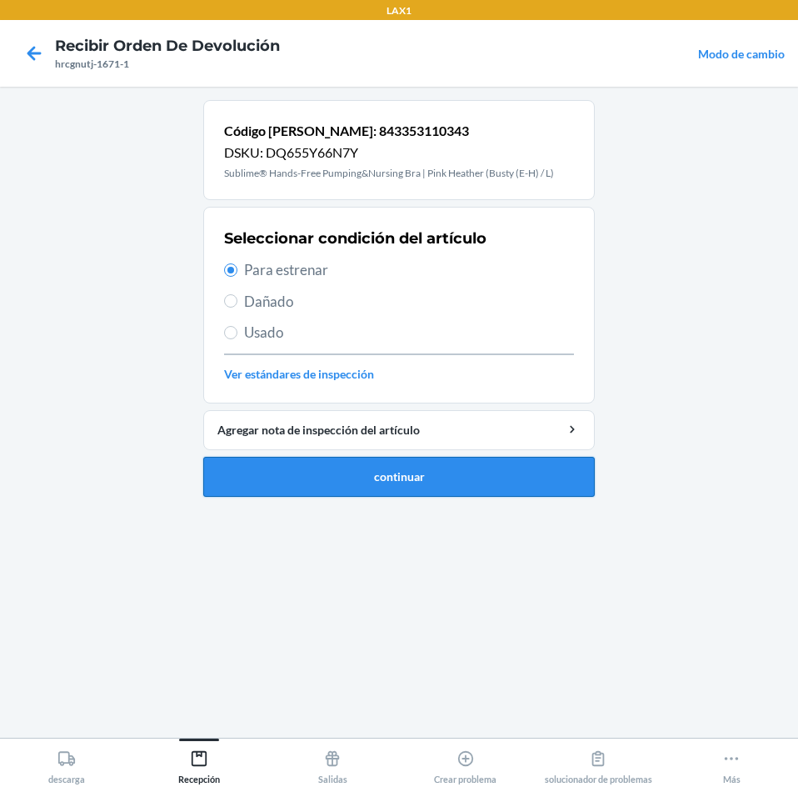
click at [475, 477] on button "continuar" at bounding box center [399, 477] width 392 height 40
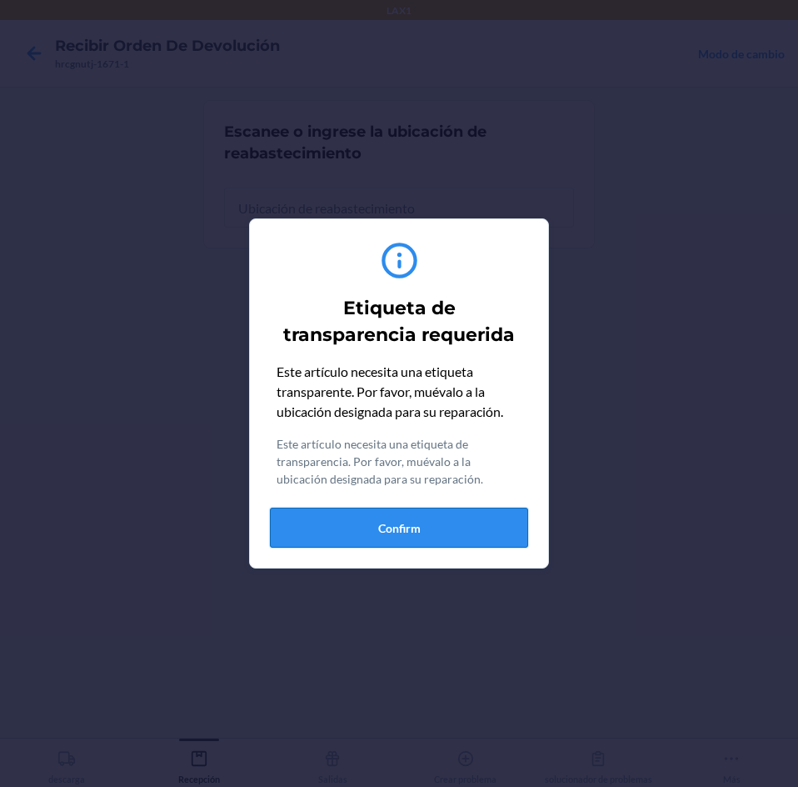
click at [453, 525] on button "Confirm" at bounding box center [399, 527] width 258 height 40
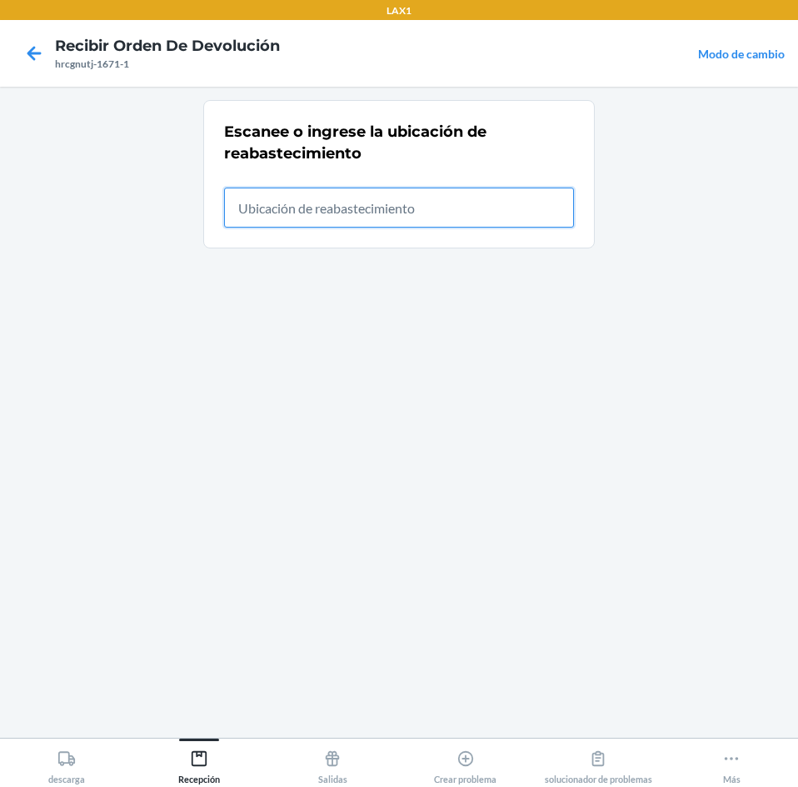
click at [533, 207] on input "text" at bounding box center [399, 207] width 350 height 40
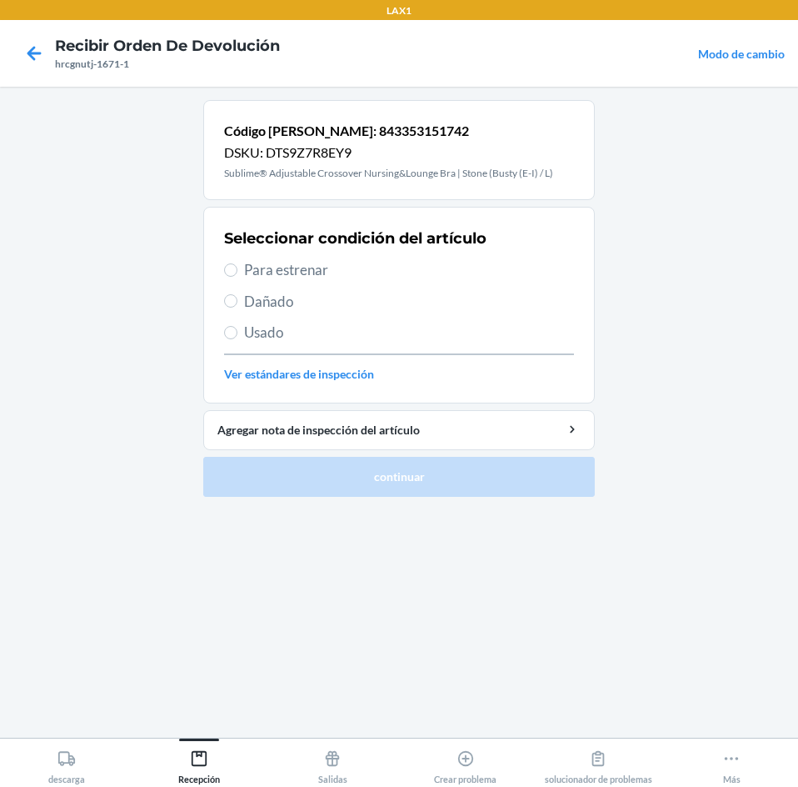
click at [246, 265] on span "Para estrenar" at bounding box center [409, 270] width 330 height 22
click at [237, 265] on input "Para estrenar" at bounding box center [230, 269] width 13 height 13
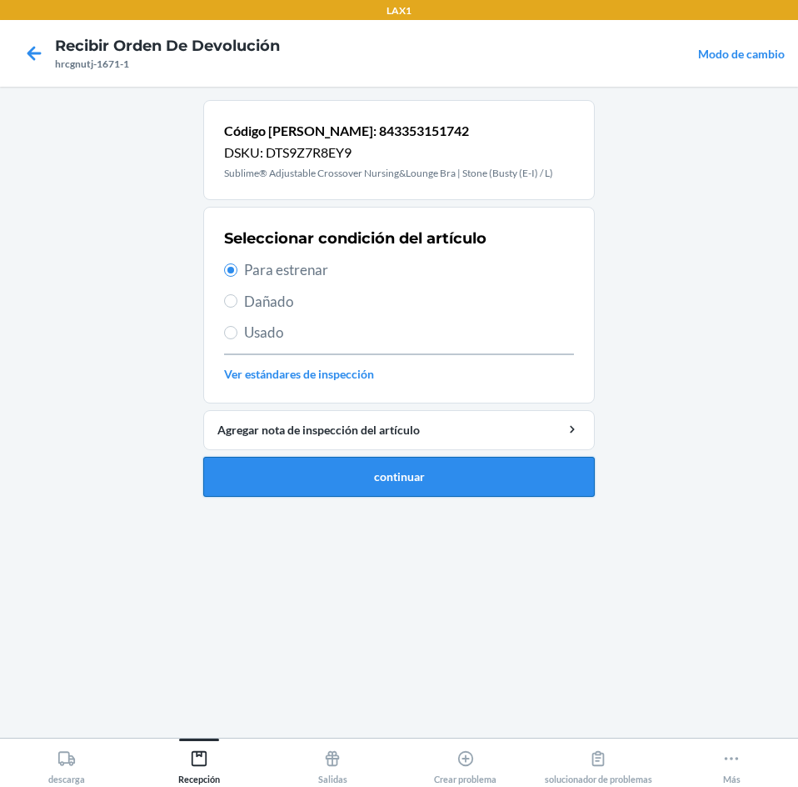
click at [581, 477] on button "continuar" at bounding box center [399, 477] width 392 height 40
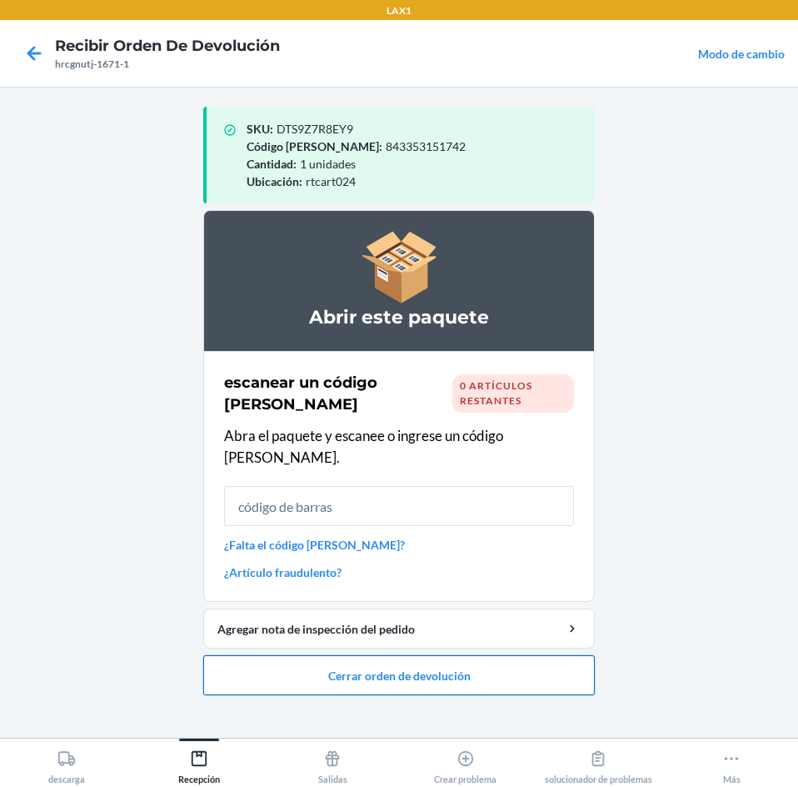
click at [542, 655] on button "Cerrar orden de devolución" at bounding box center [399, 675] width 392 height 40
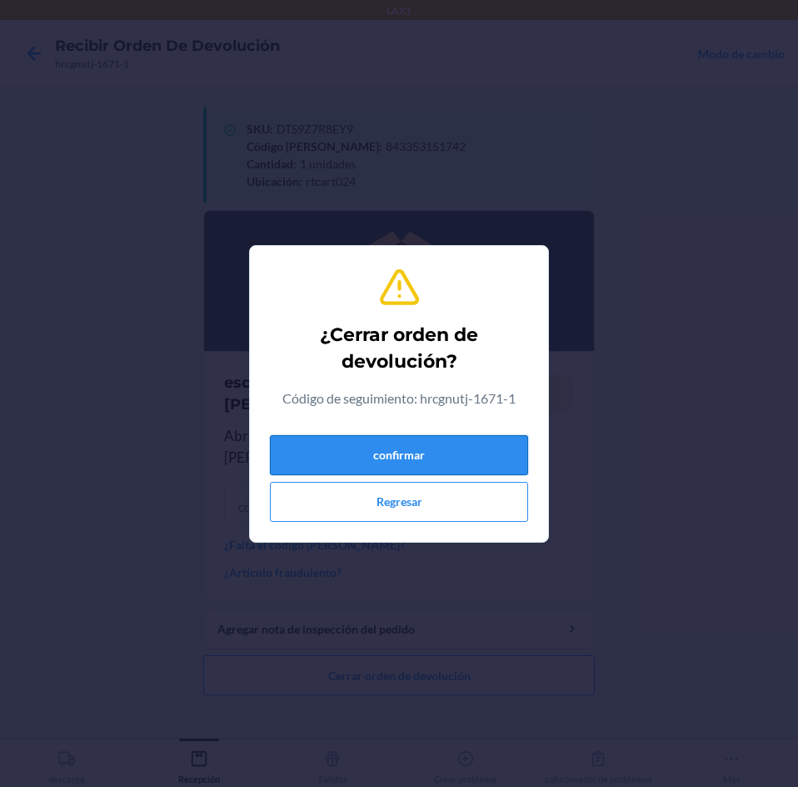
click at [517, 451] on button "confirmar" at bounding box center [399, 455] width 258 height 40
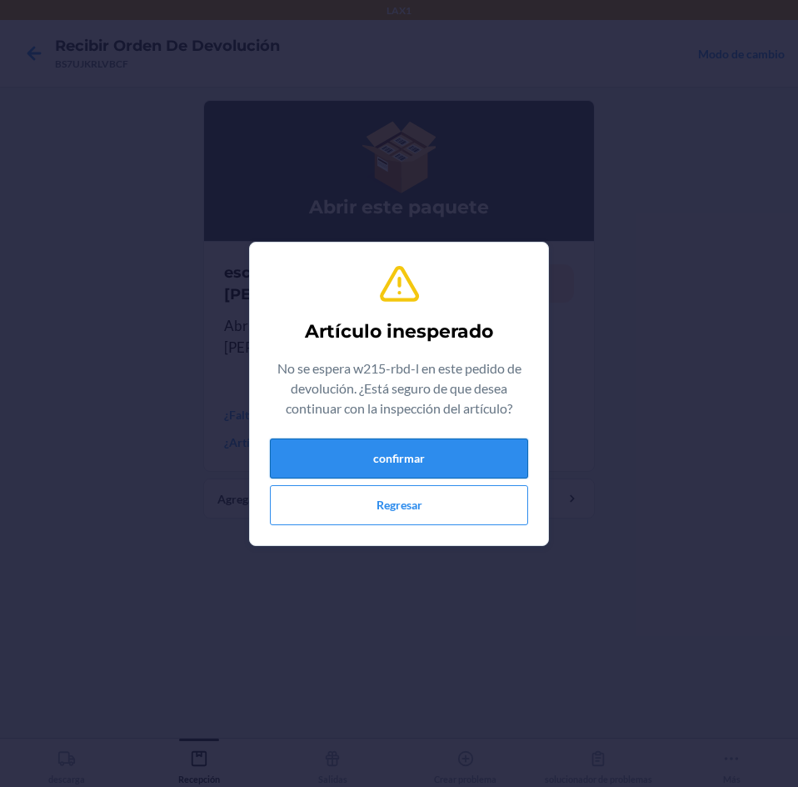
click at [422, 466] on button "confirmar" at bounding box center [399, 458] width 258 height 40
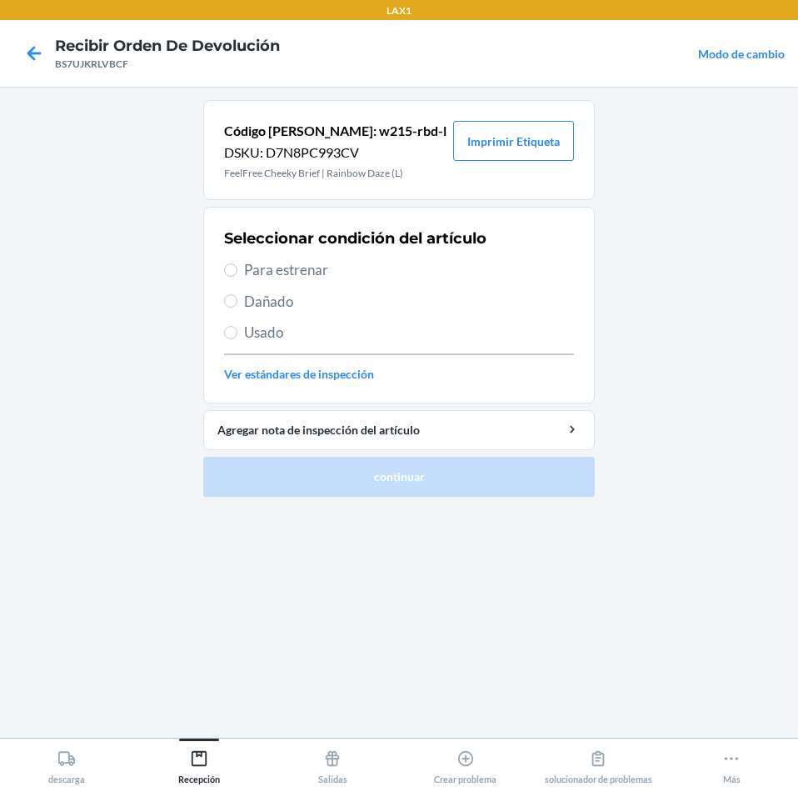
click at [256, 270] on span "Para estrenar" at bounding box center [409, 270] width 330 height 22
click at [237, 270] on input "Para estrenar" at bounding box center [230, 269] width 13 height 13
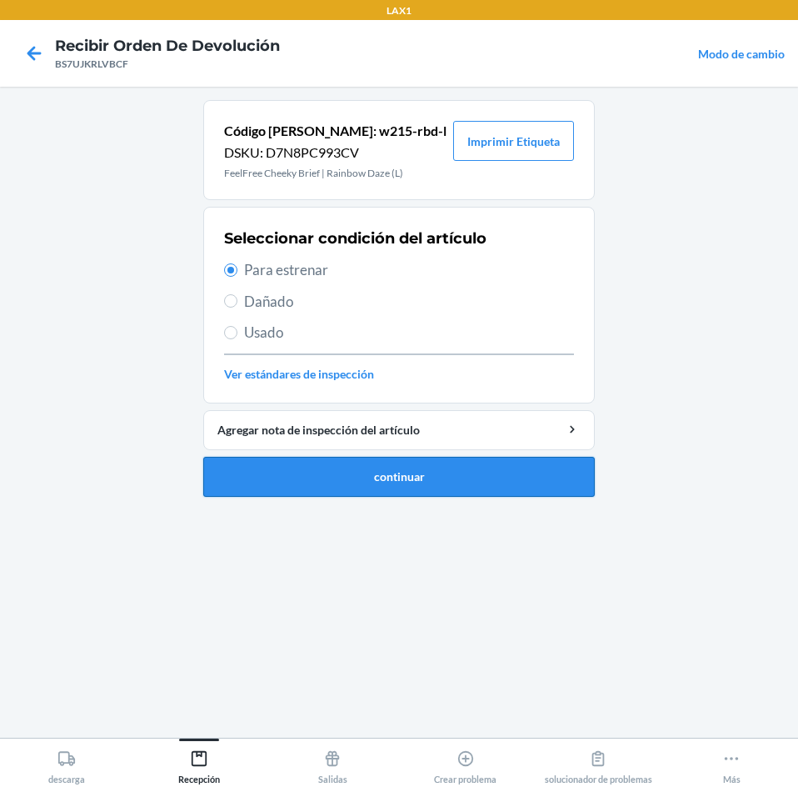
click at [502, 474] on button "continuar" at bounding box center [399, 477] width 392 height 40
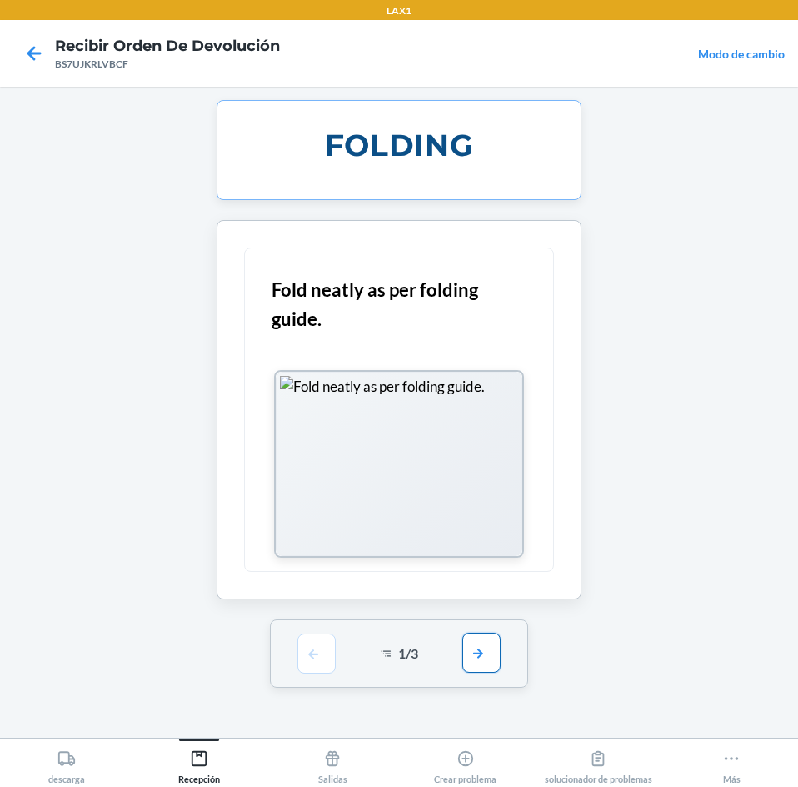
click at [478, 662] on button "button" at bounding box center [481, 652] width 38 height 40
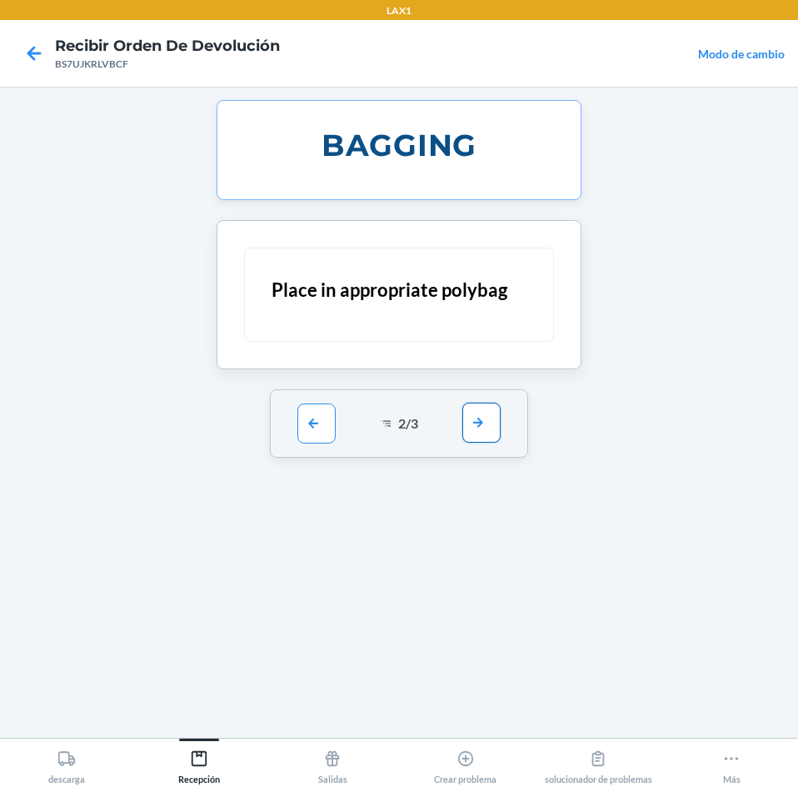
click at [482, 417] on button "button" at bounding box center [481, 422] width 38 height 40
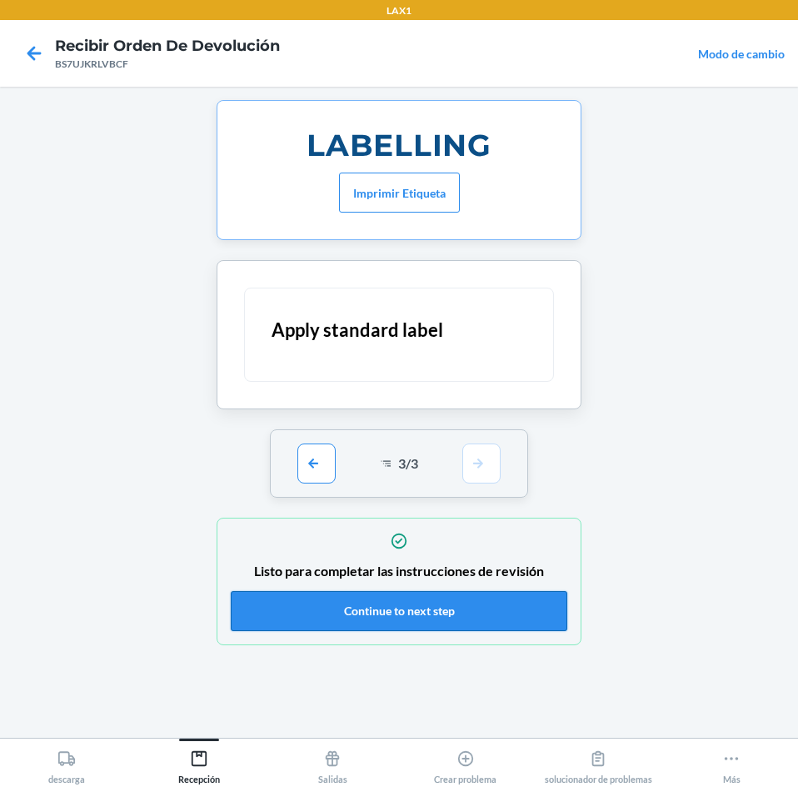
click at [482, 606] on button "Continue to next step" at bounding box center [399, 611] width 337 height 40
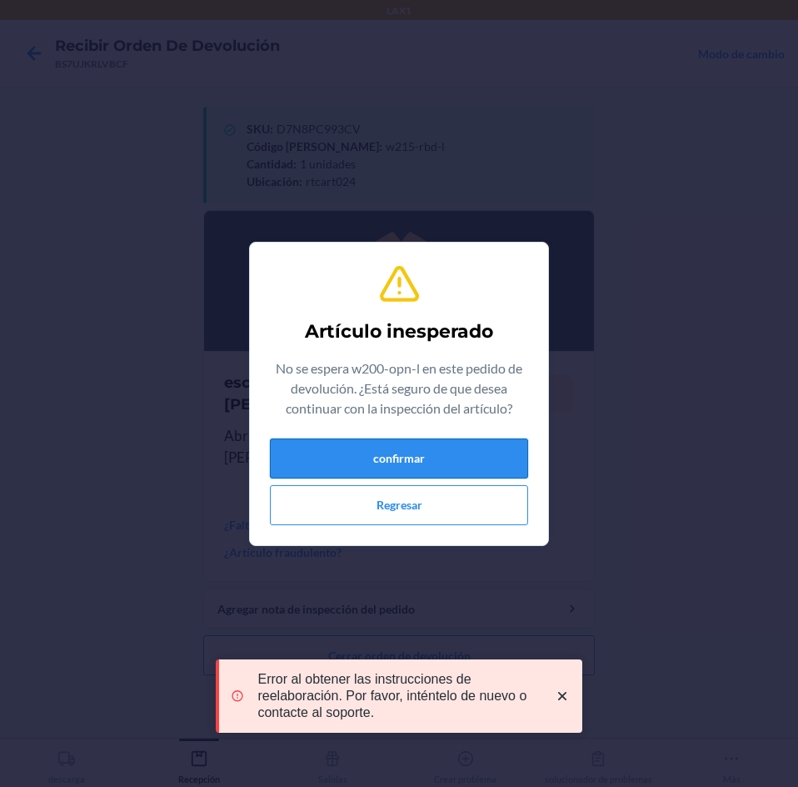
click at [391, 462] on button "confirmar" at bounding box center [399, 458] width 258 height 40
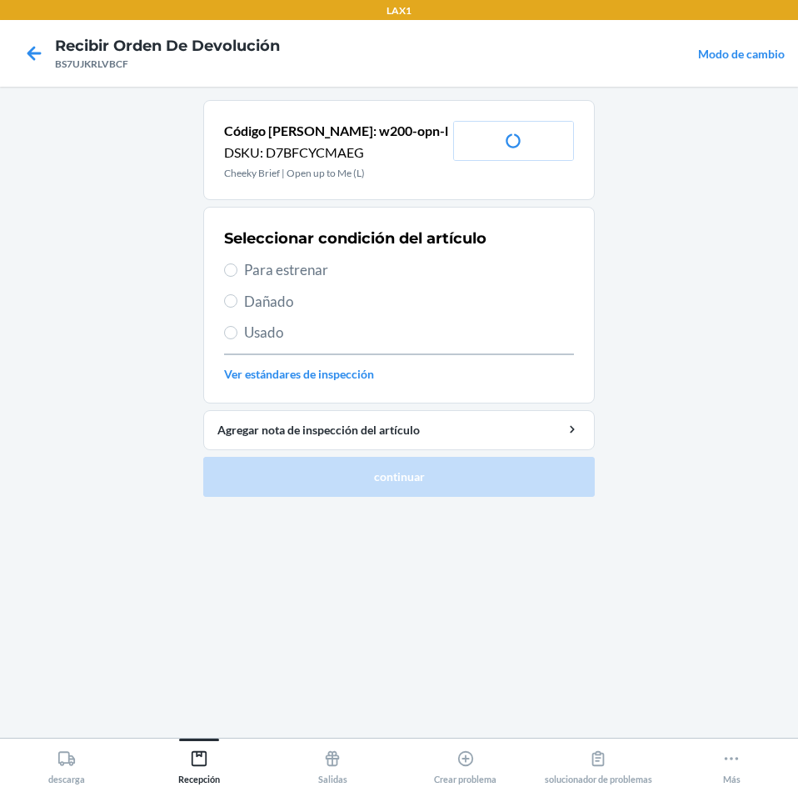
click at [285, 272] on span "Para estrenar" at bounding box center [409, 270] width 330 height 22
click at [237, 272] on input "Para estrenar" at bounding box center [230, 269] width 13 height 13
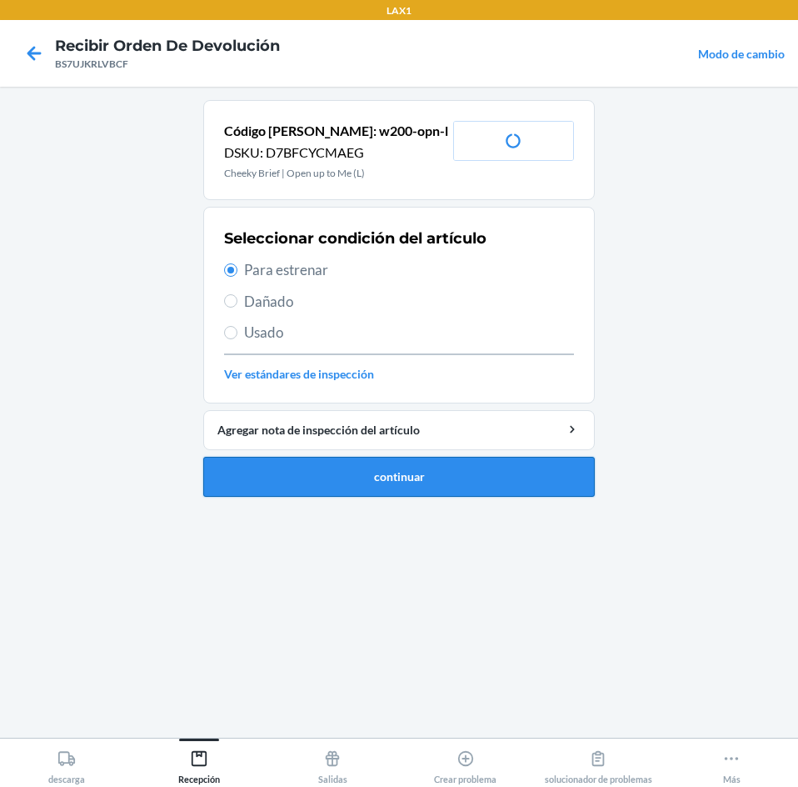
click at [375, 473] on button "continuar" at bounding box center [399, 477] width 392 height 40
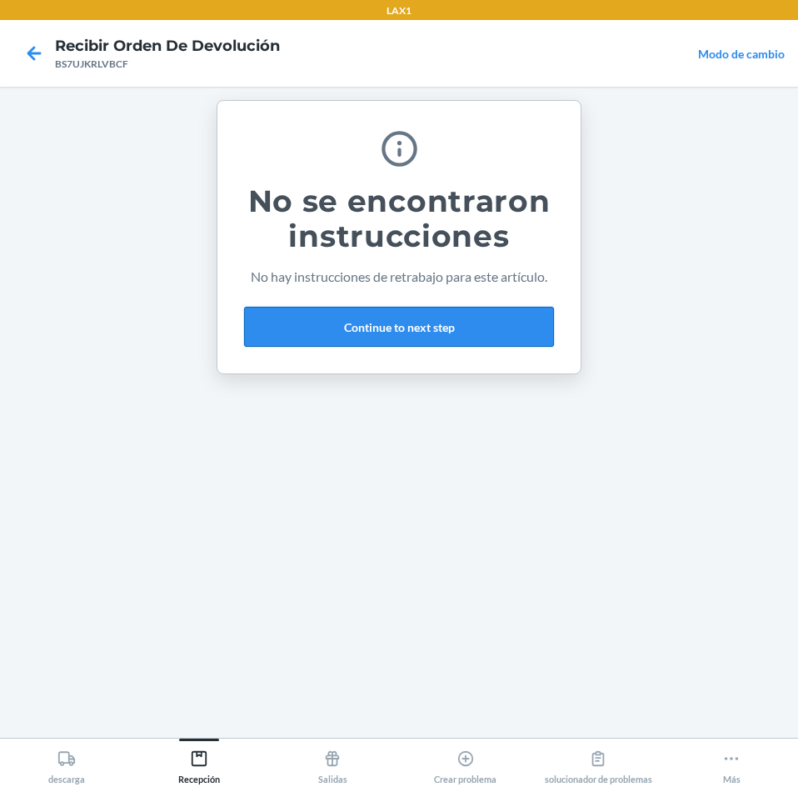
click at [487, 319] on button "Continue to next step" at bounding box center [399, 327] width 310 height 40
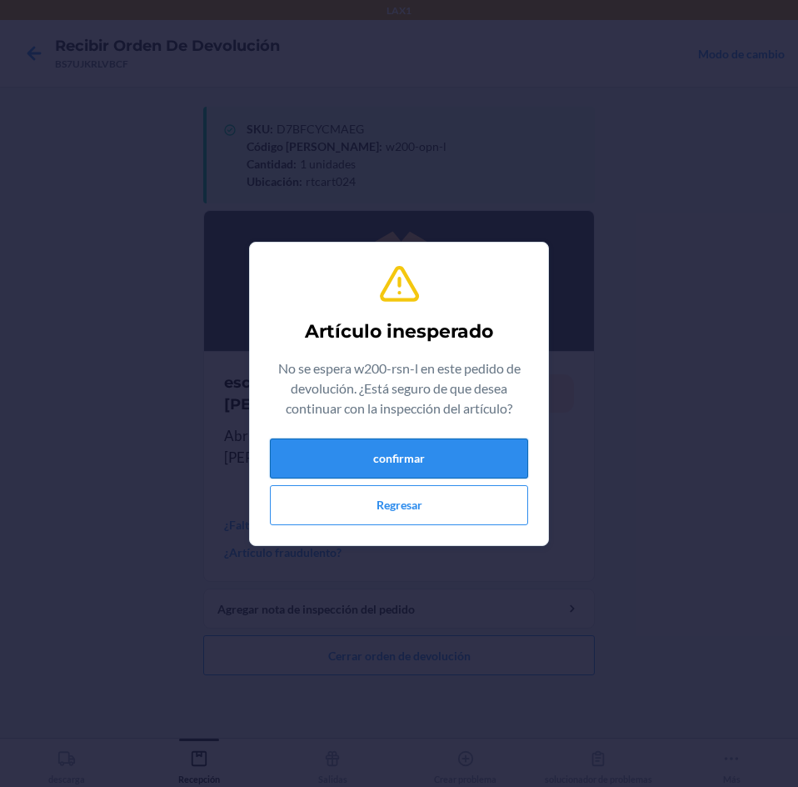
click at [462, 460] on button "confirmar" at bounding box center [399, 458] width 258 height 40
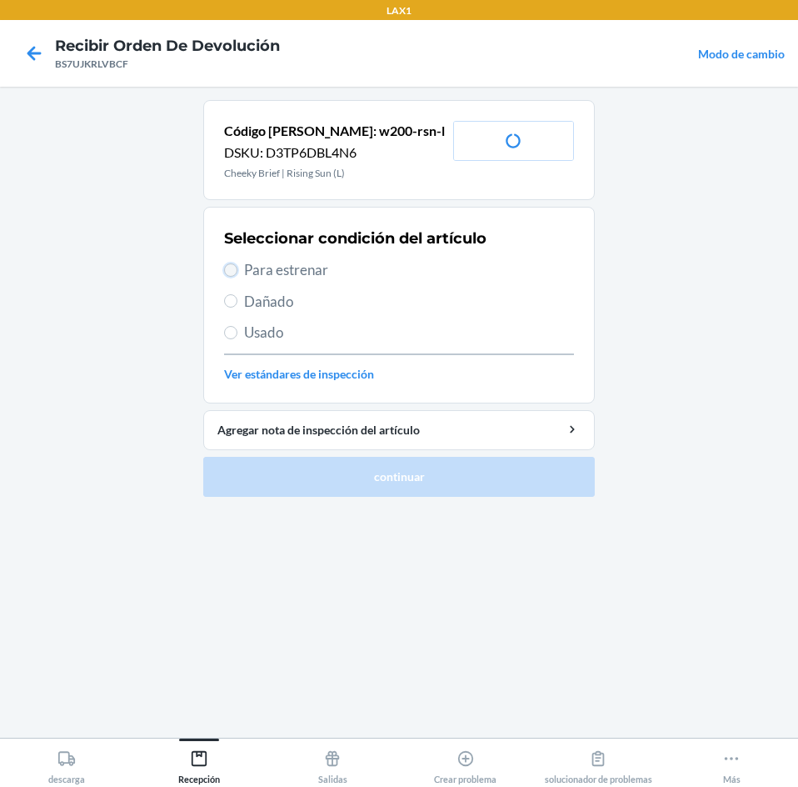
click at [236, 267] on input "Para estrenar" at bounding box center [230, 269] width 13 height 13
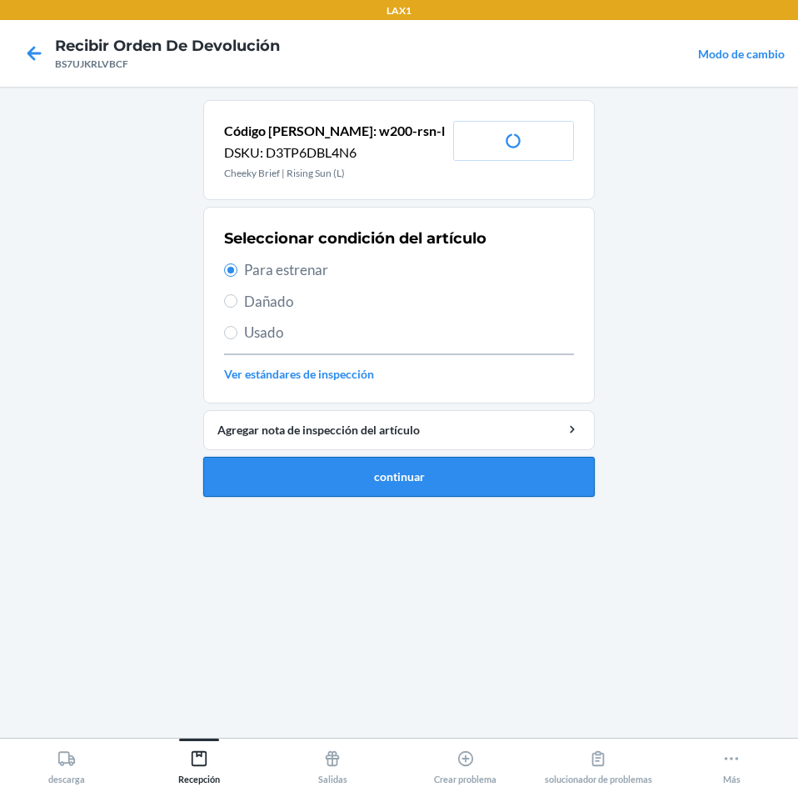
click at [446, 473] on button "continuar" at bounding box center [399, 477] width 392 height 40
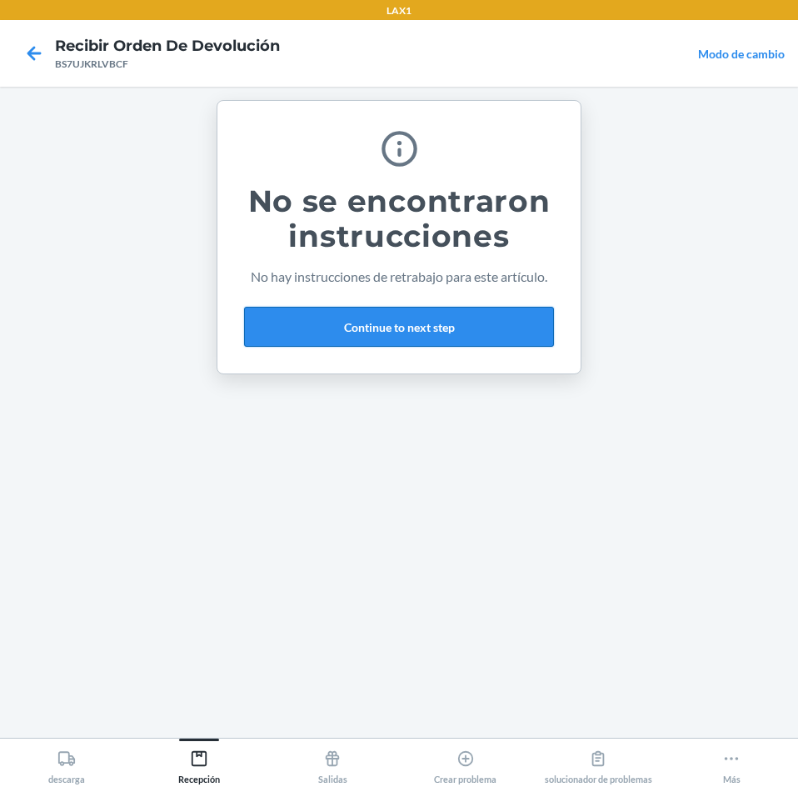
click at [476, 324] on button "Continue to next step" at bounding box center [399, 327] width 310 height 40
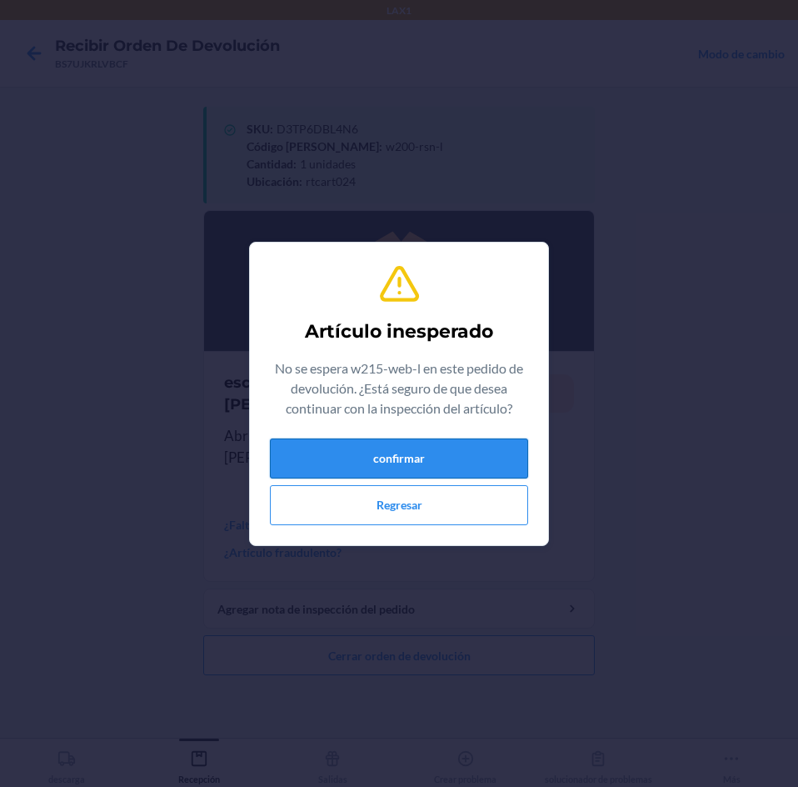
click at [388, 456] on button "confirmar" at bounding box center [399, 458] width 258 height 40
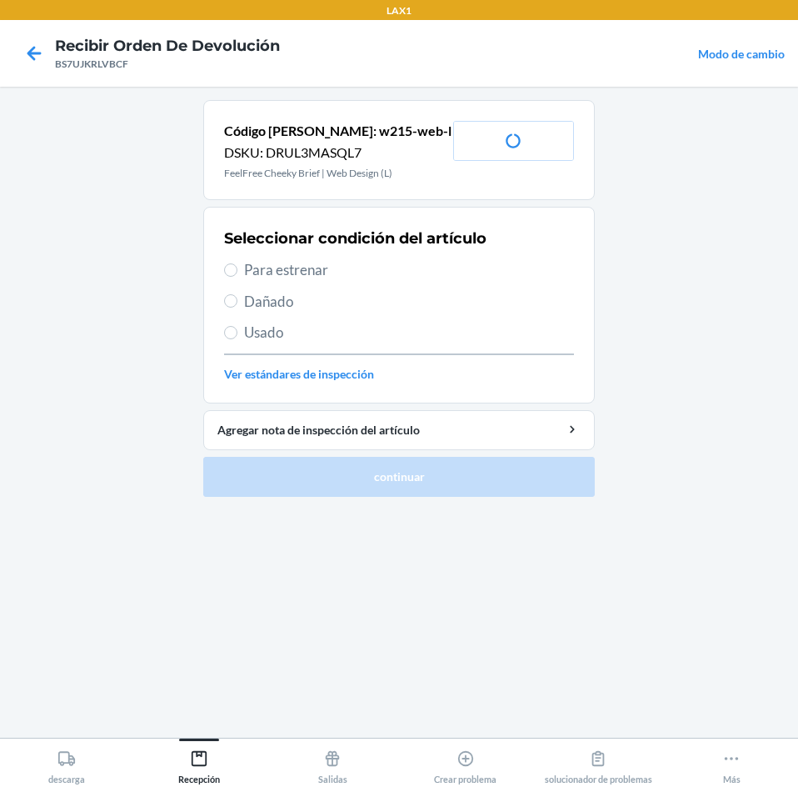
click at [236, 261] on label "Para estrenar" at bounding box center [399, 270] width 350 height 22
click at [236, 263] on input "Para estrenar" at bounding box center [230, 269] width 13 height 13
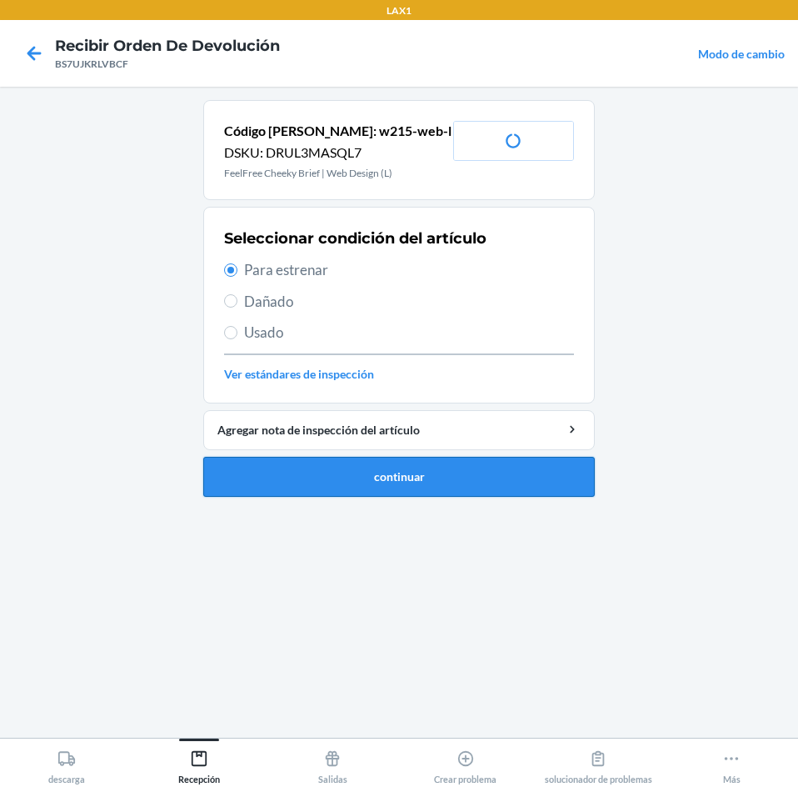
click at [530, 472] on button "continuar" at bounding box center [399, 477] width 392 height 40
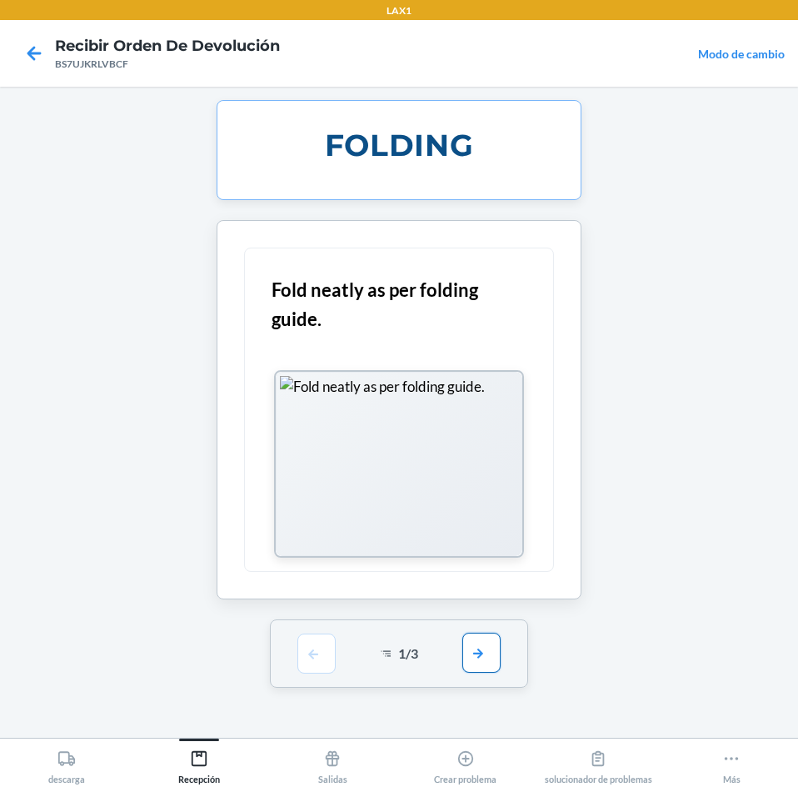
click at [477, 662] on button "button" at bounding box center [481, 652] width 38 height 40
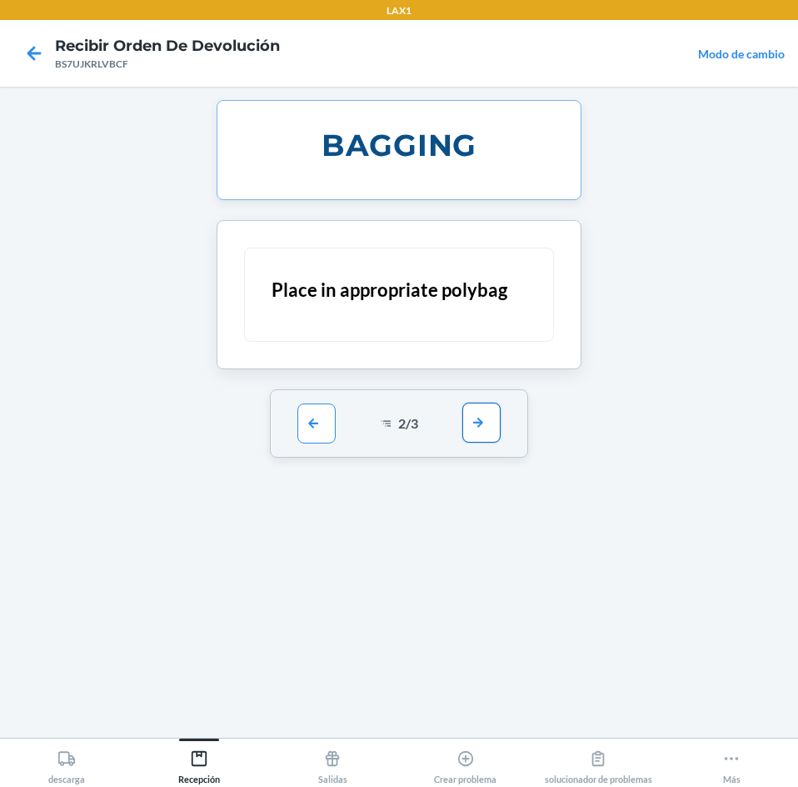
click at [472, 416] on button "button" at bounding box center [481, 422] width 38 height 40
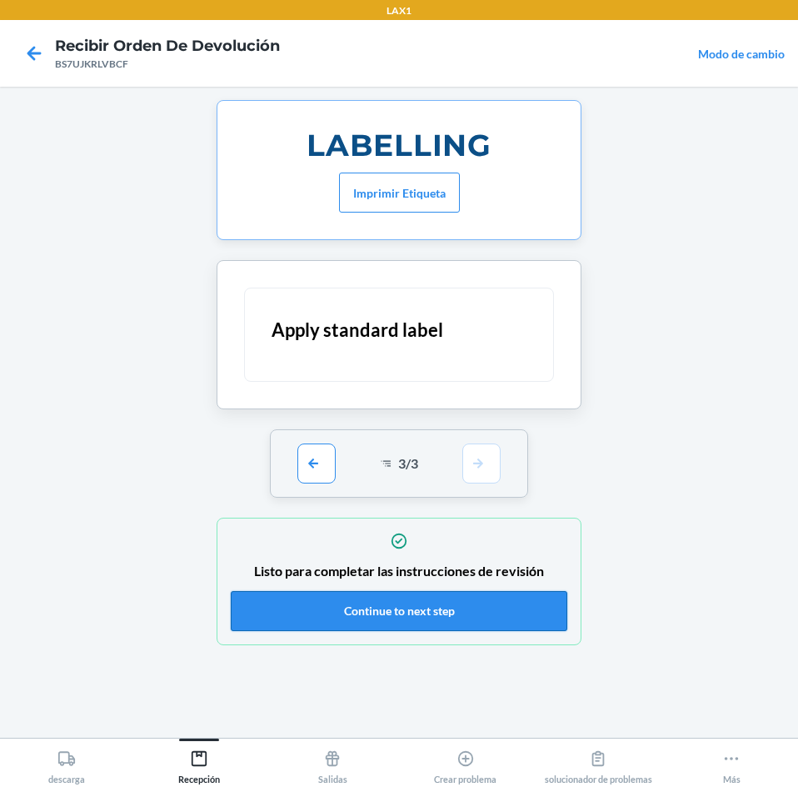
click at [447, 612] on button "Continue to next step" at bounding box center [399, 611] width 337 height 40
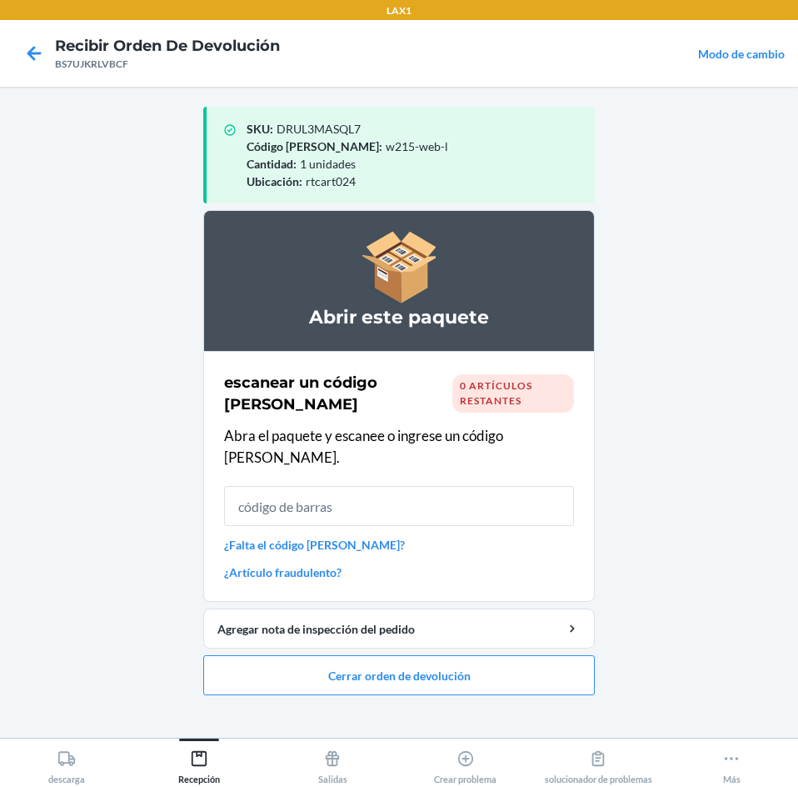
click at [523, 492] on input "text" at bounding box center [399, 506] width 350 height 40
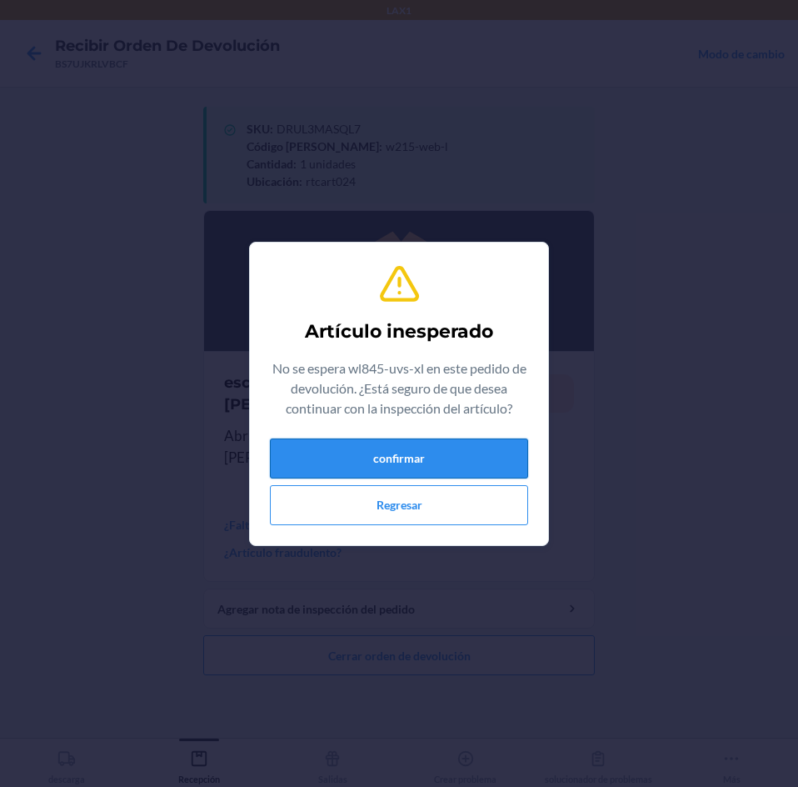
click at [429, 457] on button "confirmar" at bounding box center [399, 458] width 258 height 40
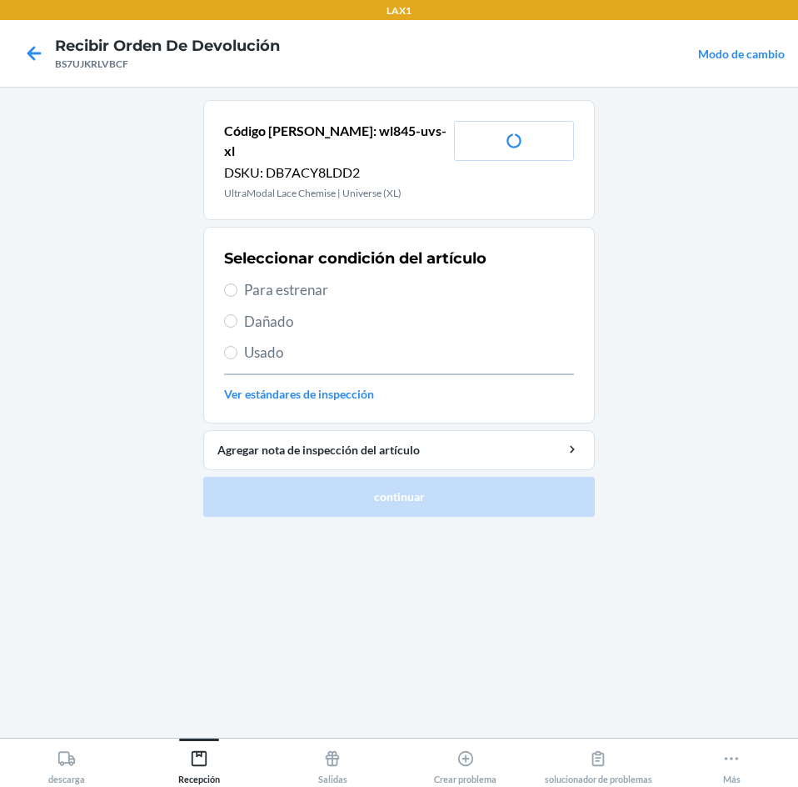
click at [243, 279] on label "Para estrenar" at bounding box center [399, 290] width 350 height 22
click at [237, 283] on input "Para estrenar" at bounding box center [230, 289] width 13 height 13
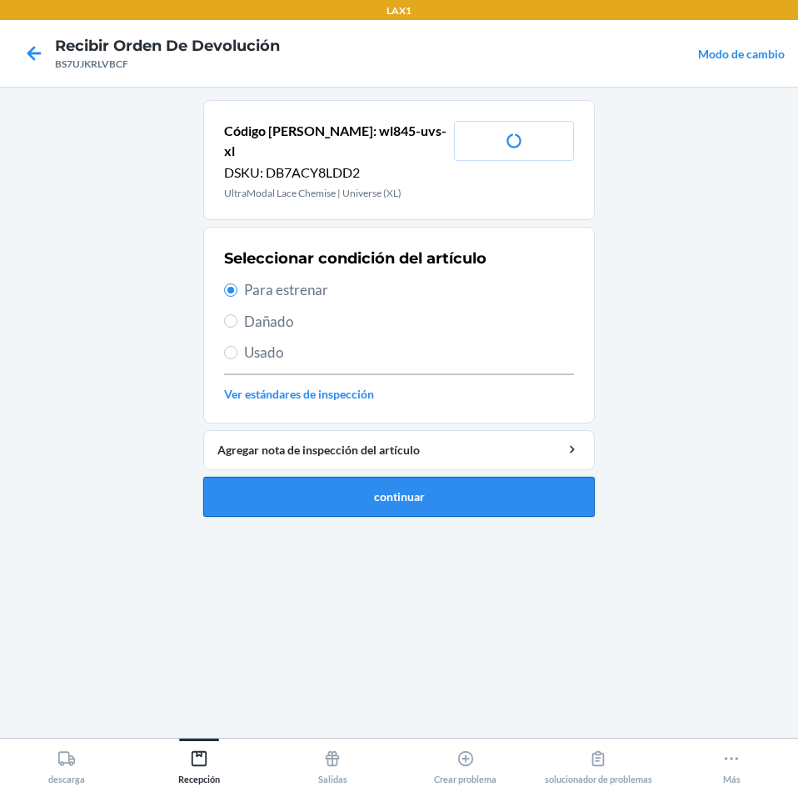
click at [475, 477] on button "continuar" at bounding box center [399, 497] width 392 height 40
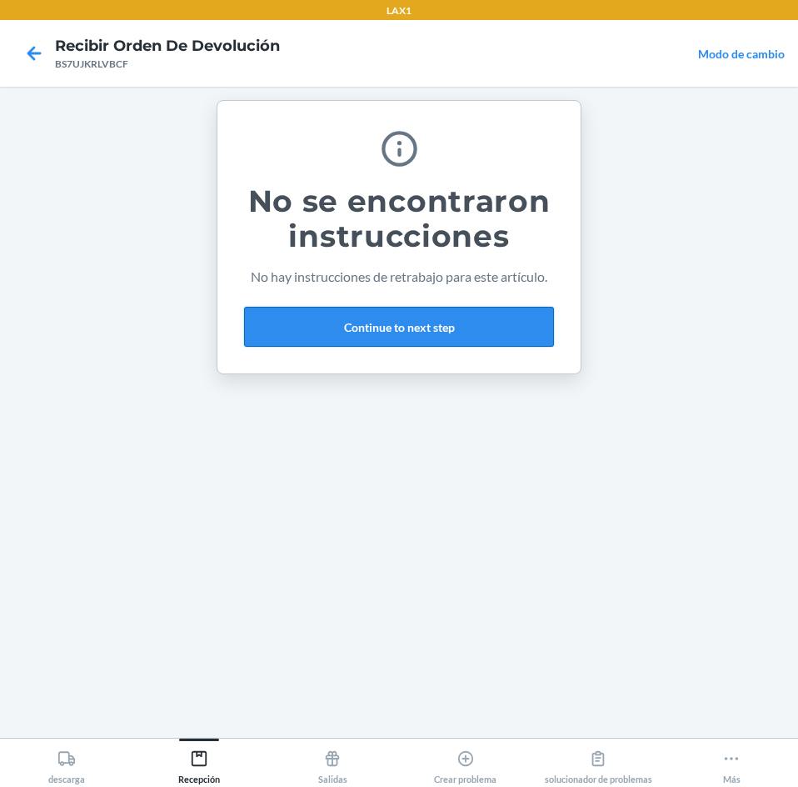
click at [521, 312] on button "Continue to next step" at bounding box center [399, 327] width 310 height 40
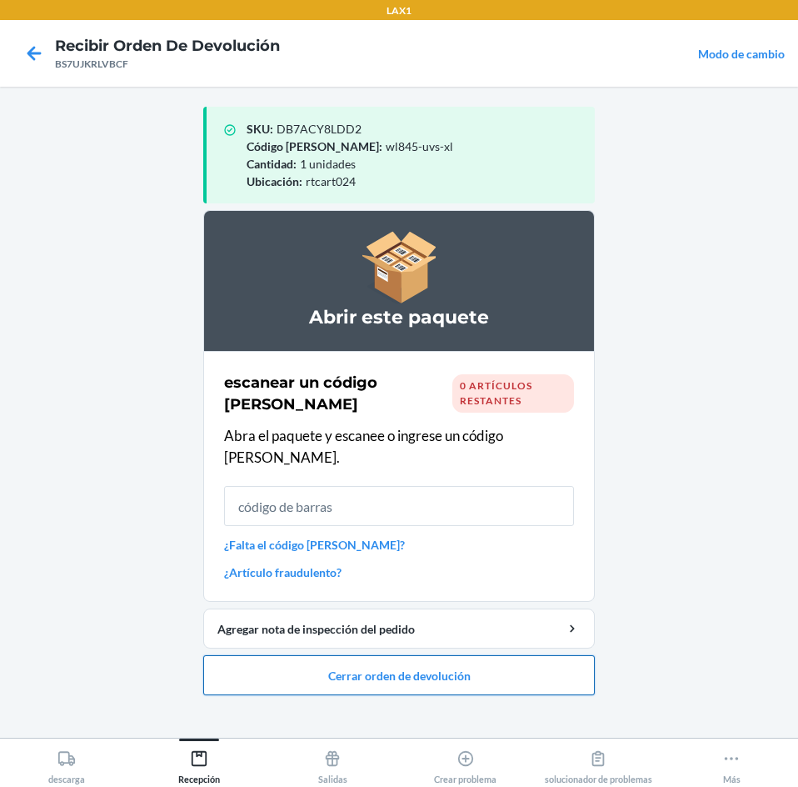
click at [488, 655] on button "Cerrar orden de devolución" at bounding box center [399, 675] width 392 height 40
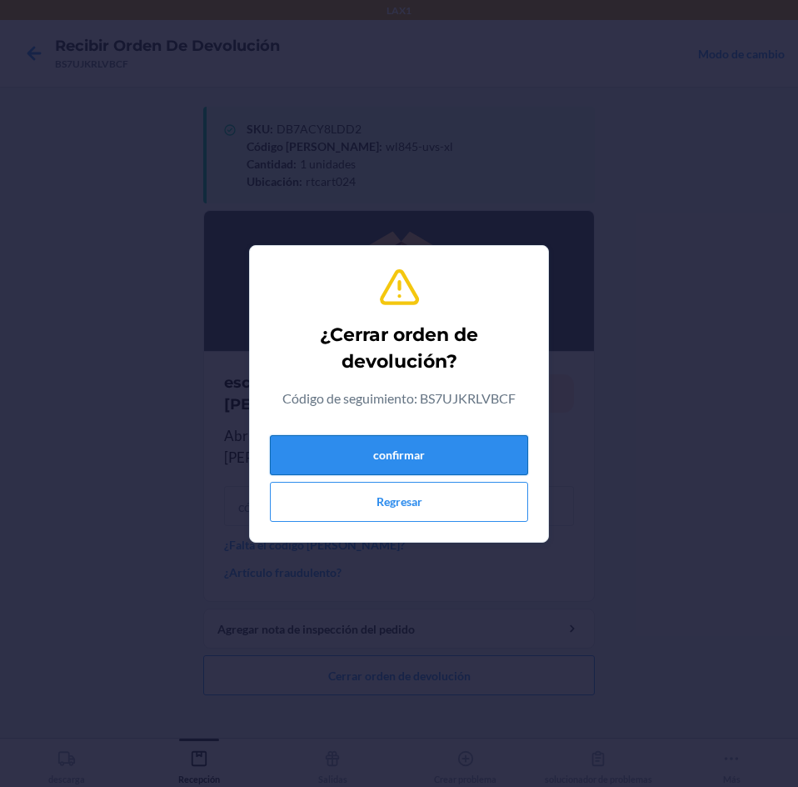
click at [481, 447] on button "confirmar" at bounding box center [399, 455] width 258 height 40
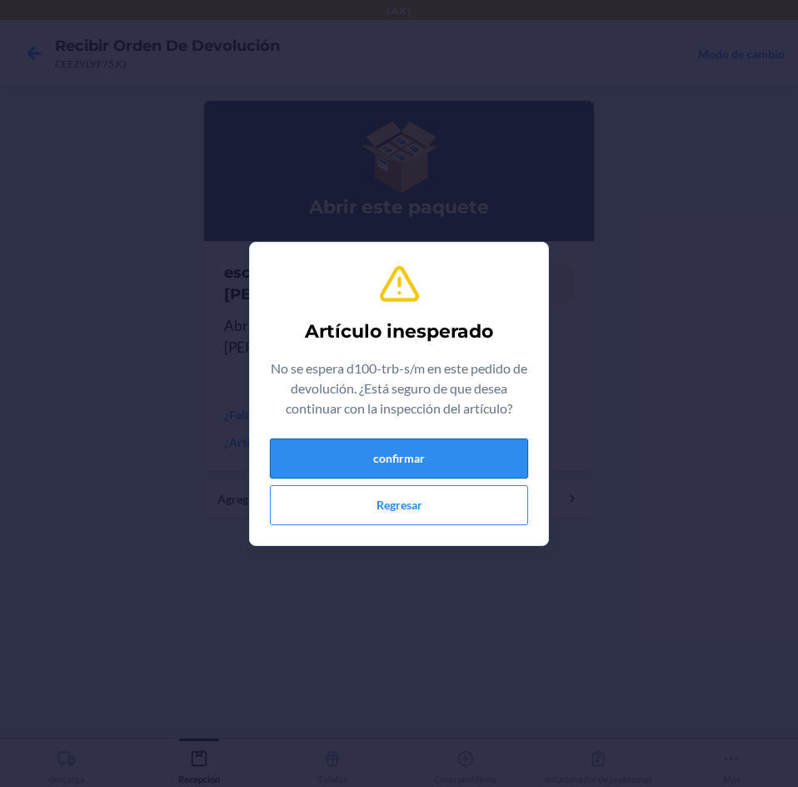
click at [392, 438] on button "confirmar" at bounding box center [399, 458] width 258 height 40
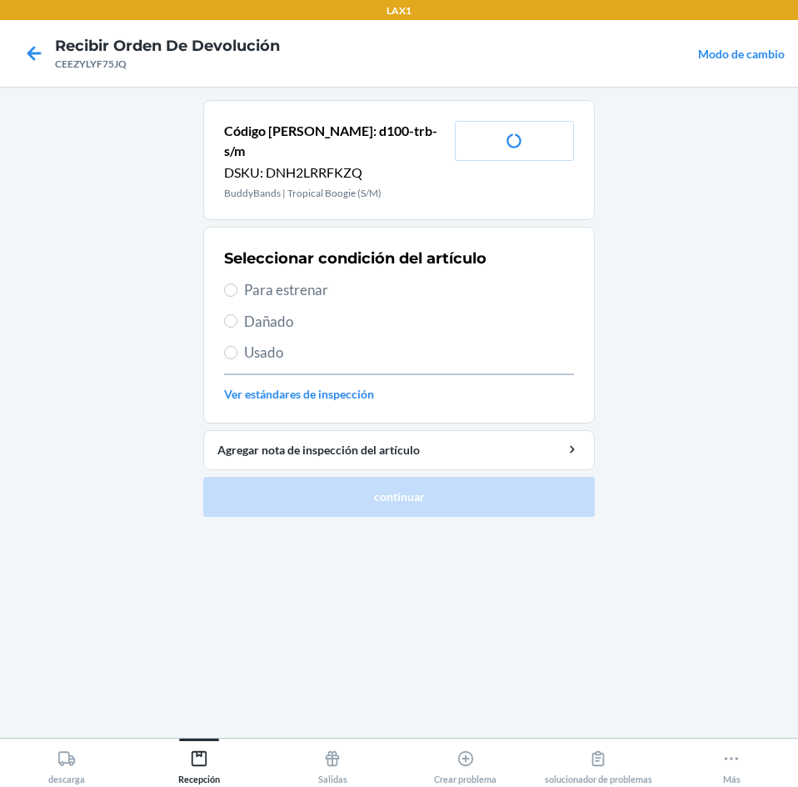
click at [264, 279] on span "Para estrenar" at bounding box center [409, 290] width 330 height 22
click at [237, 283] on input "Para estrenar" at bounding box center [230, 289] width 13 height 13
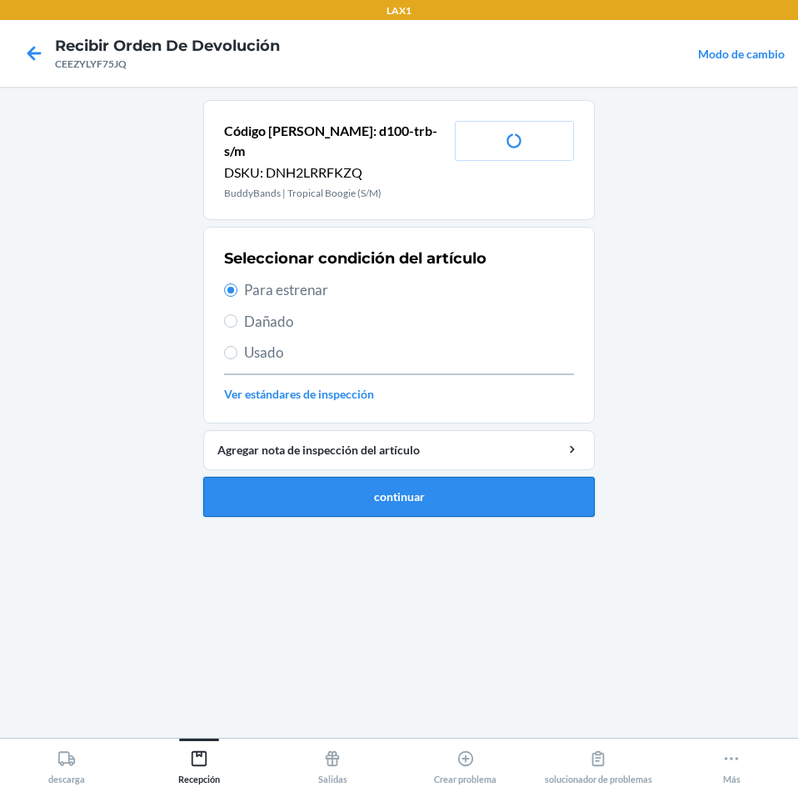
click at [361, 480] on button "continuar" at bounding box center [399, 497] width 392 height 40
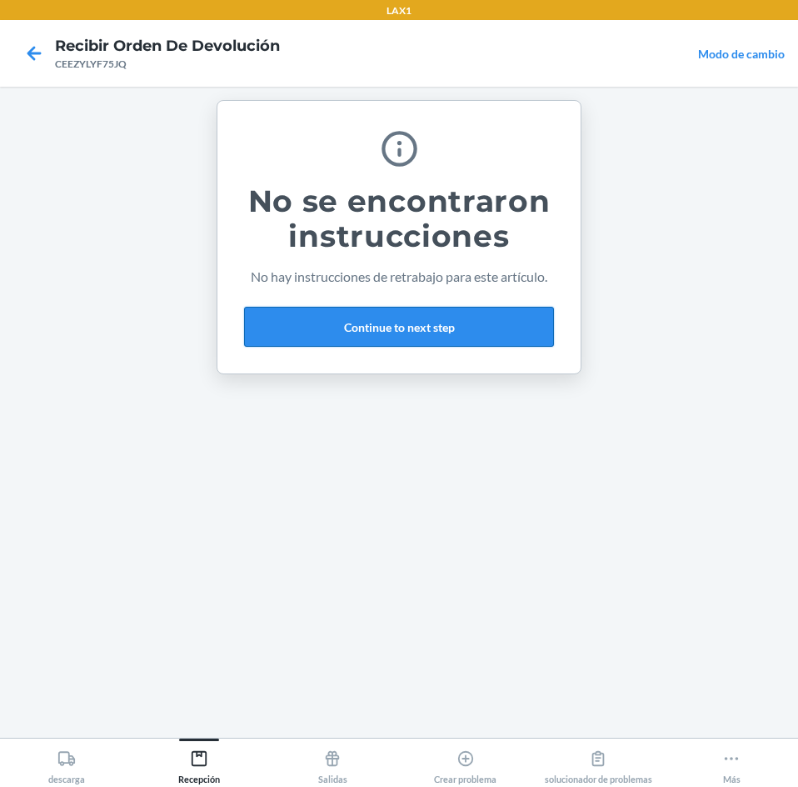
click at [510, 322] on button "Continue to next step" at bounding box center [399, 327] width 310 height 40
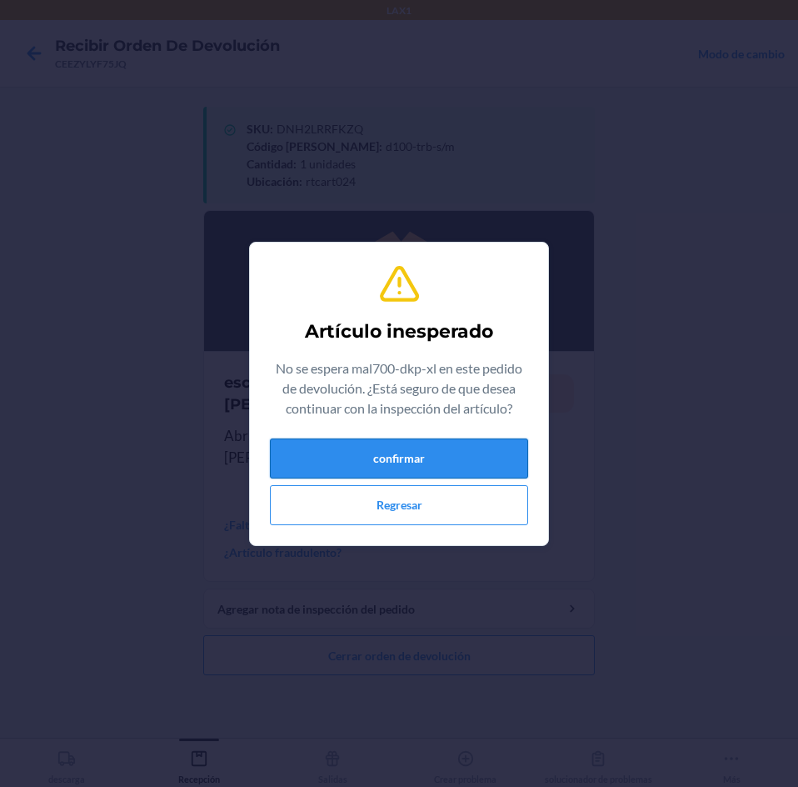
click at [467, 452] on button "confirmar" at bounding box center [399, 458] width 258 height 40
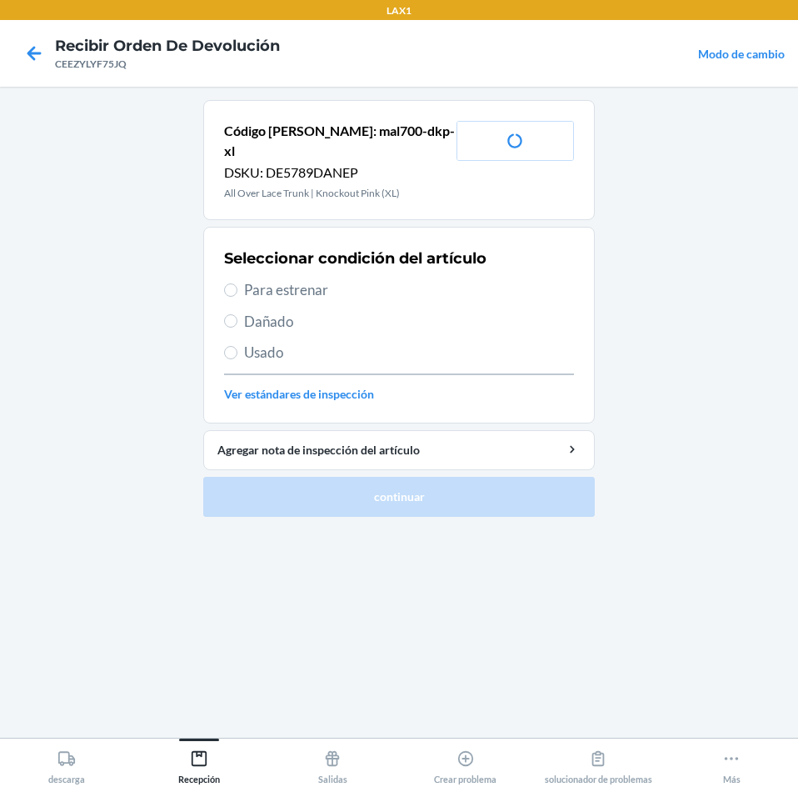
click at [272, 279] on span "Para estrenar" at bounding box center [409, 290] width 330 height 22
click at [237, 283] on input "Para estrenar" at bounding box center [230, 289] width 13 height 13
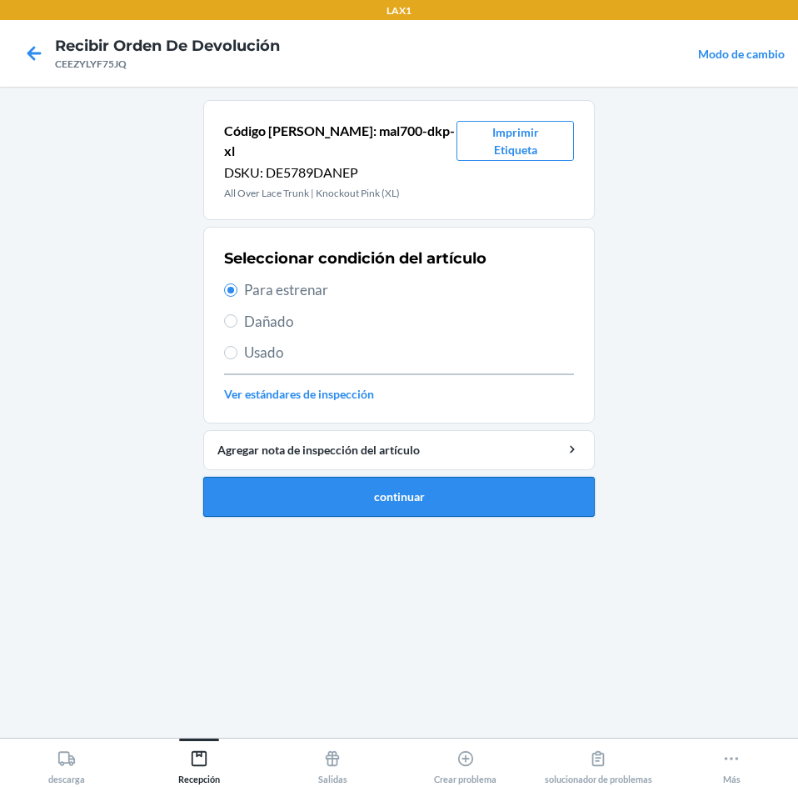
click at [317, 486] on button "continuar" at bounding box center [399, 497] width 392 height 40
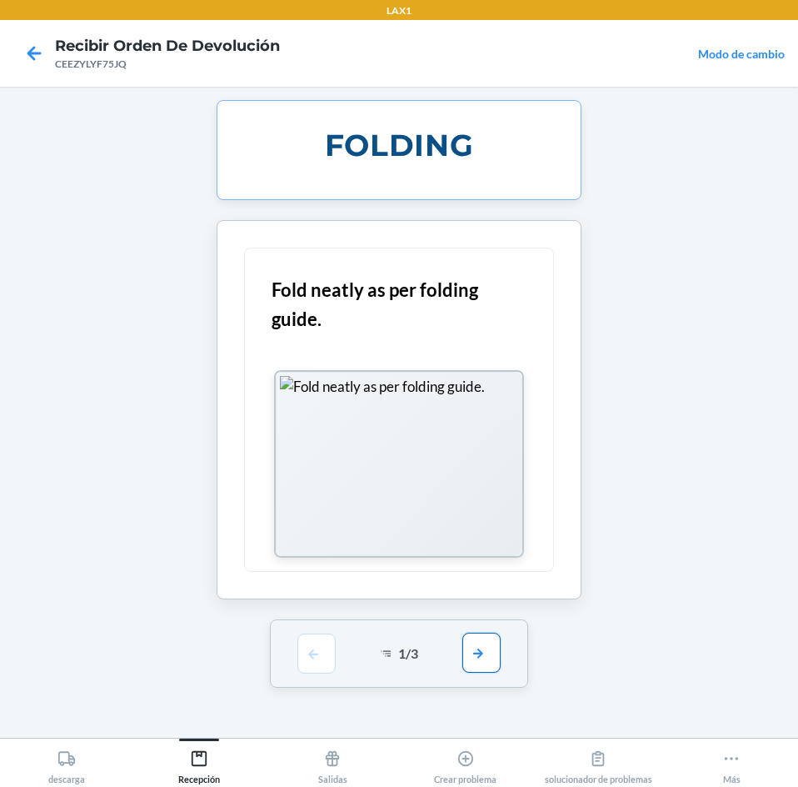
click at [472, 661] on button "button" at bounding box center [481, 652] width 38 height 40
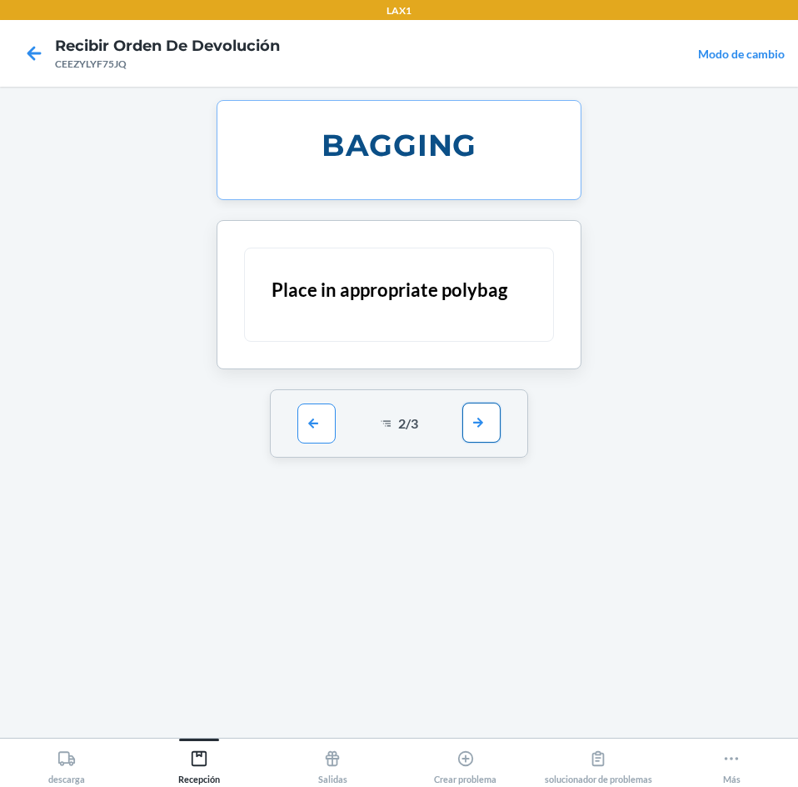
click at [472, 407] on button "button" at bounding box center [481, 422] width 38 height 40
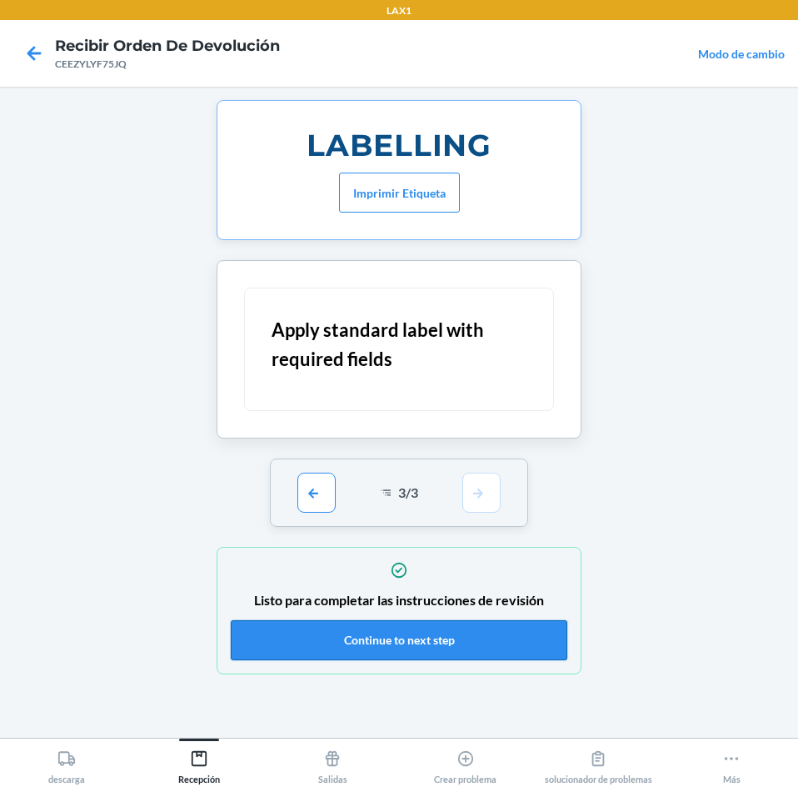
click at [528, 634] on button "Continue to next step" at bounding box center [399, 640] width 337 height 40
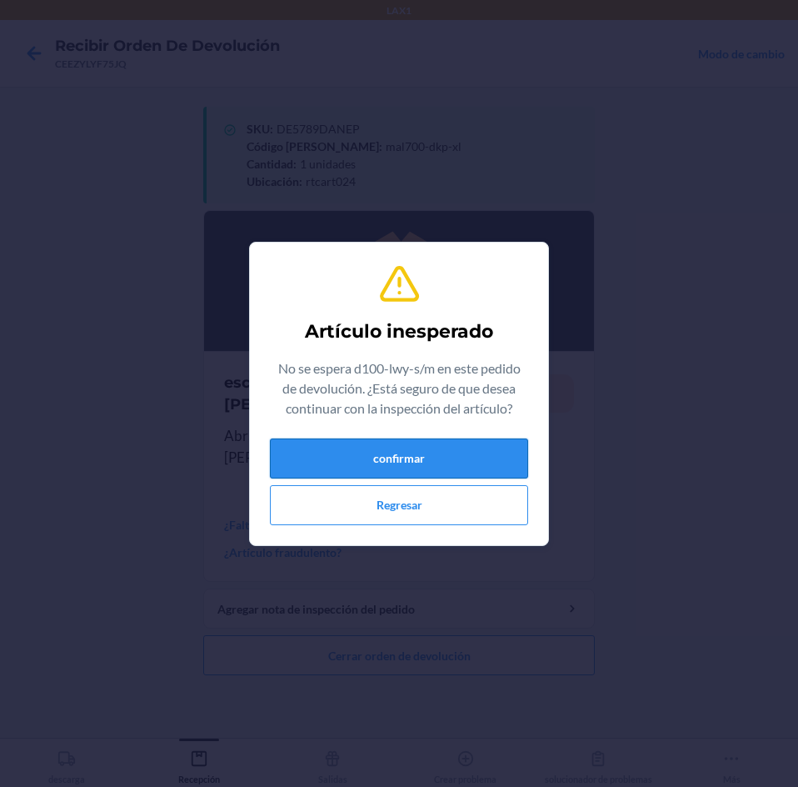
click at [397, 459] on button "confirmar" at bounding box center [399, 458] width 258 height 40
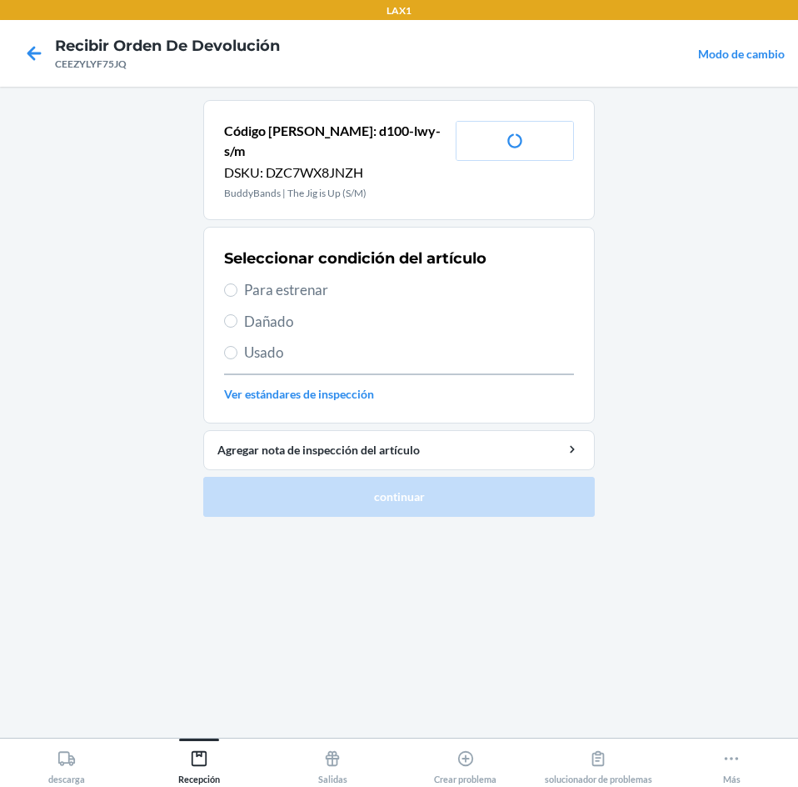
click at [267, 279] on span "Para estrenar" at bounding box center [409, 290] width 330 height 22
click at [237, 283] on input "Para estrenar" at bounding box center [230, 289] width 13 height 13
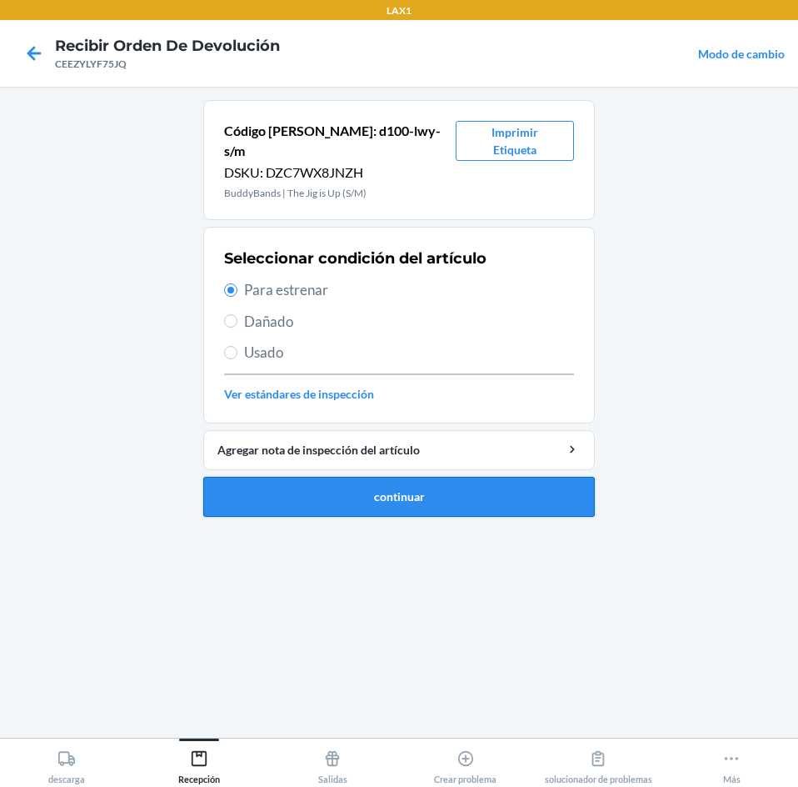
click at [347, 488] on button "continuar" at bounding box center [399, 497] width 392 height 40
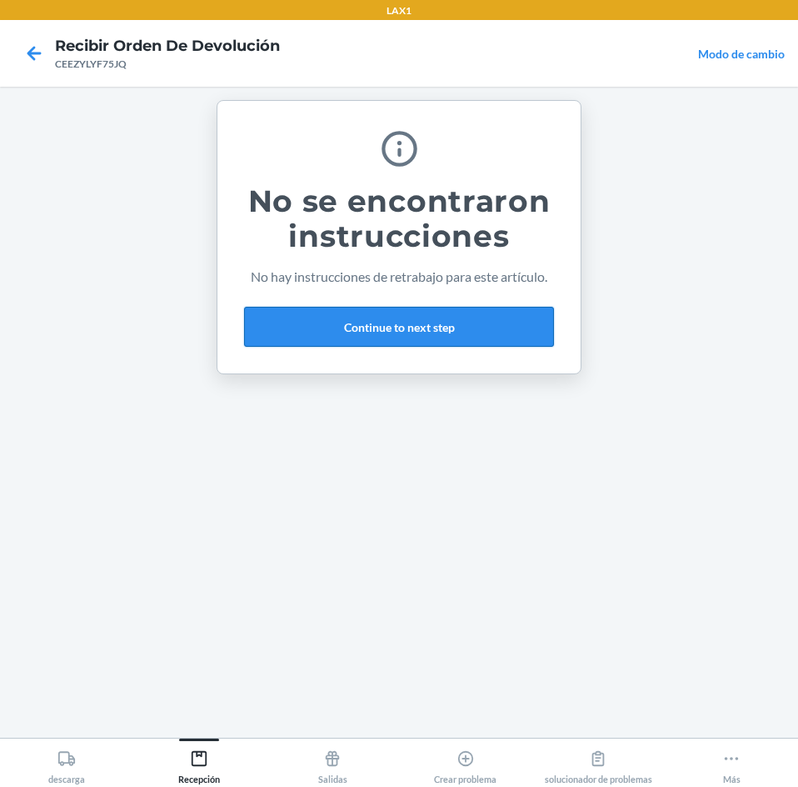
click at [425, 316] on button "Continue to next step" at bounding box center [399, 327] width 310 height 40
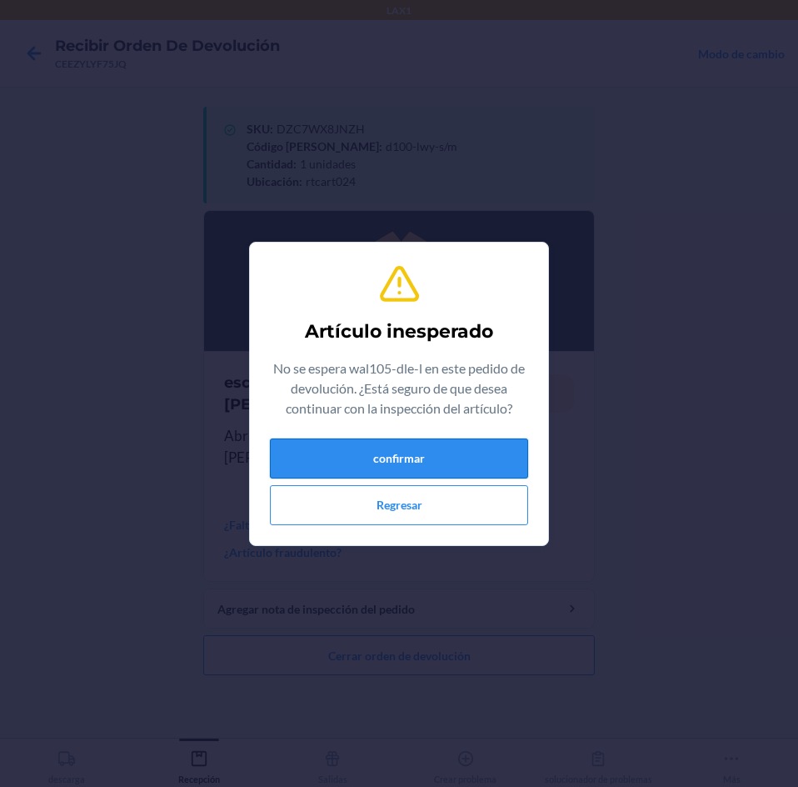
click at [322, 458] on button "confirmar" at bounding box center [399, 458] width 258 height 40
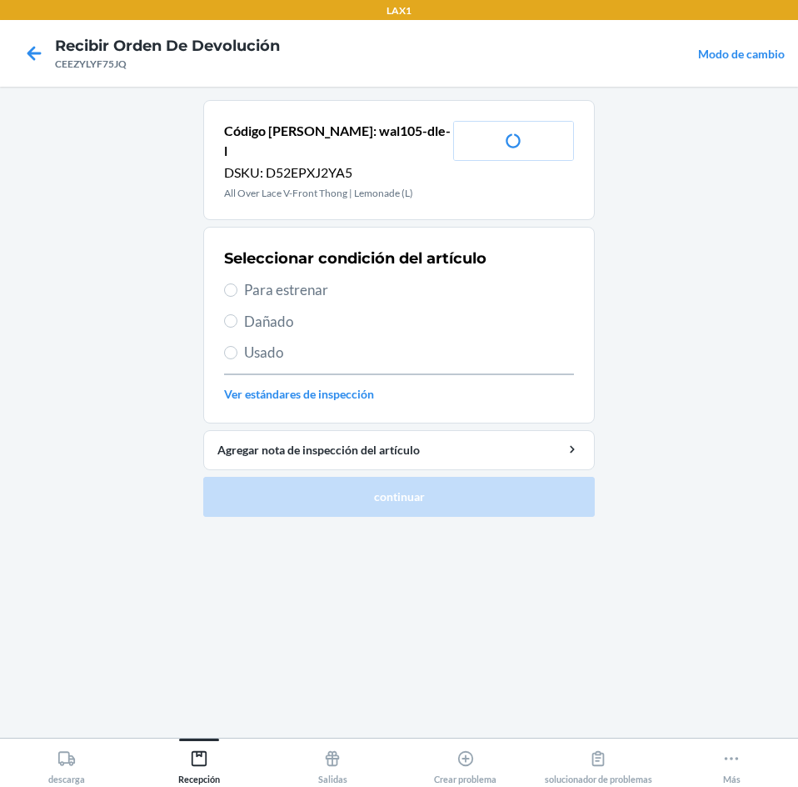
click at [282, 279] on span "Para estrenar" at bounding box center [409, 290] width 330 height 22
click at [237, 283] on input "Para estrenar" at bounding box center [230, 289] width 13 height 13
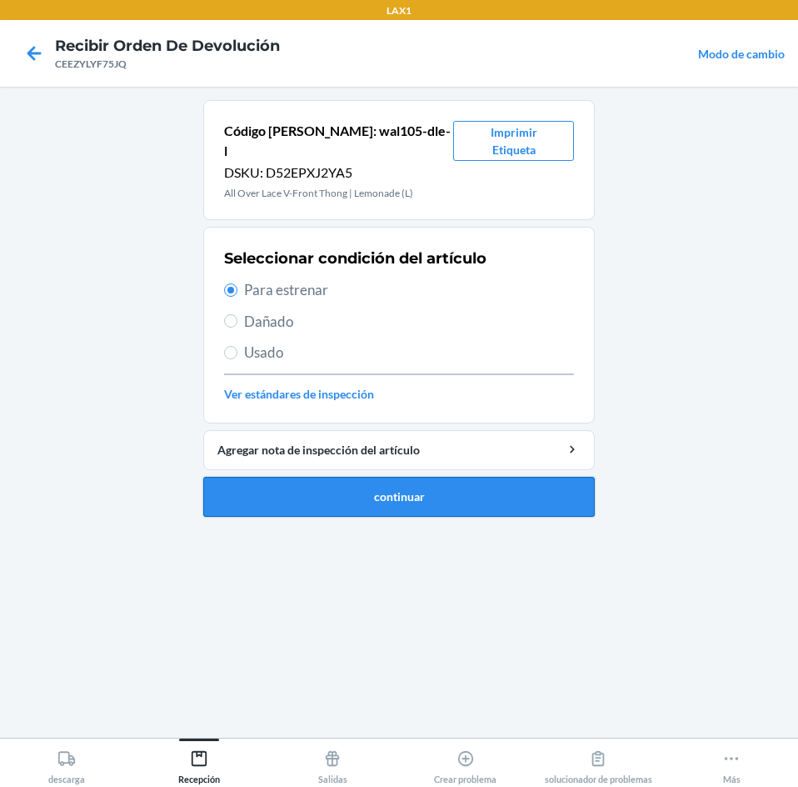
click at [459, 482] on button "continuar" at bounding box center [399, 497] width 392 height 40
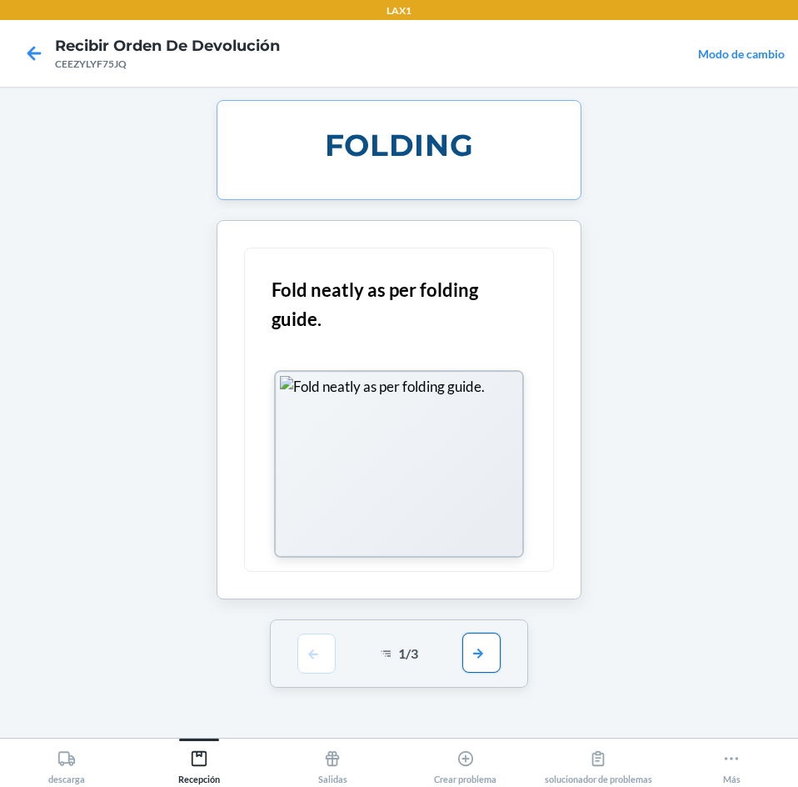
click at [482, 641] on button "button" at bounding box center [481, 652] width 38 height 40
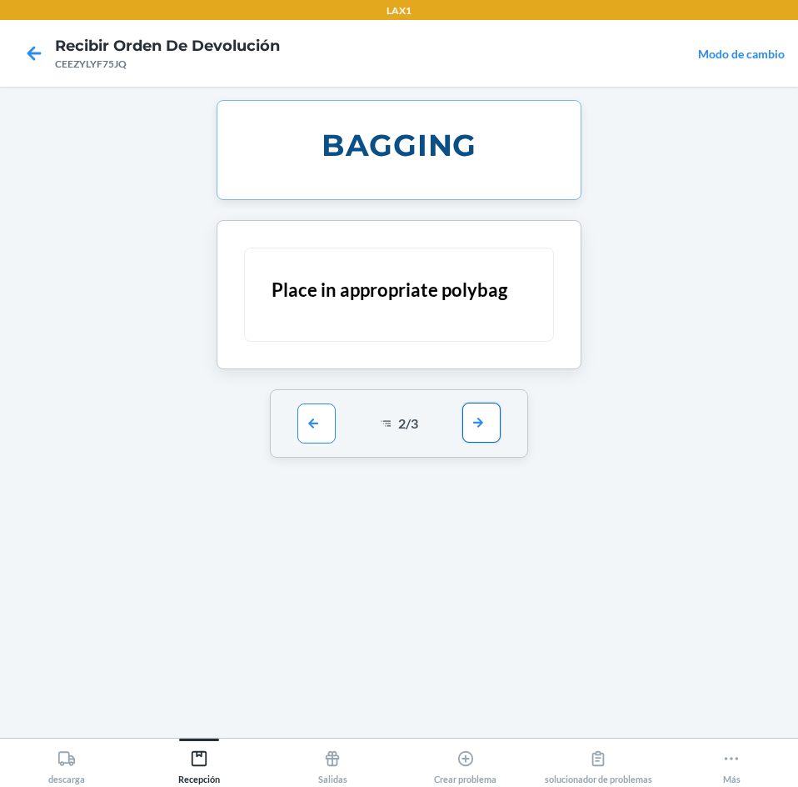
click at [486, 430] on button "button" at bounding box center [481, 422] width 38 height 40
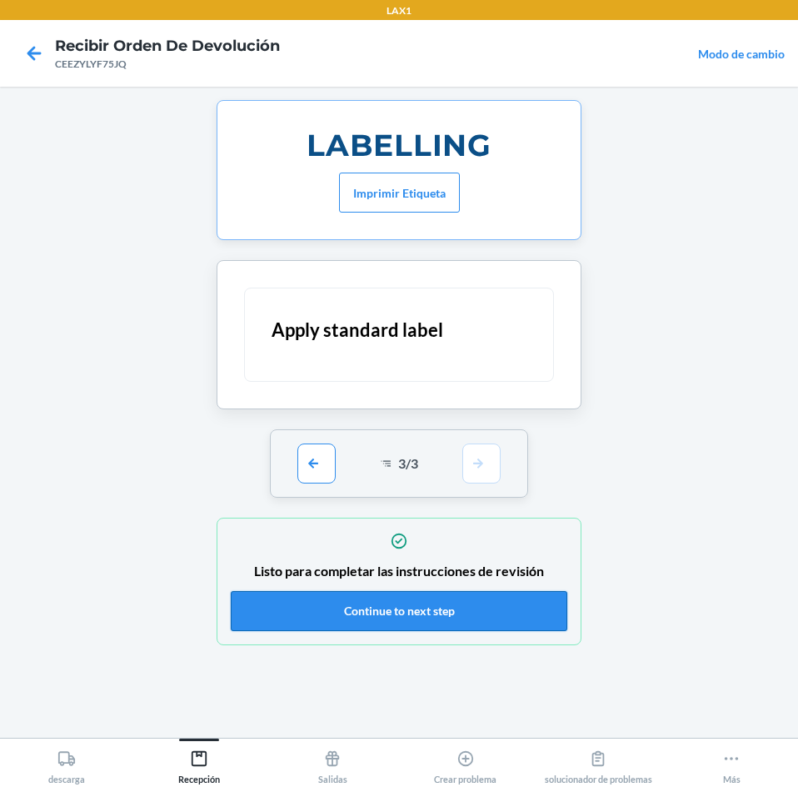
click at [534, 622] on button "Continue to next step" at bounding box center [399, 611] width 337 height 40
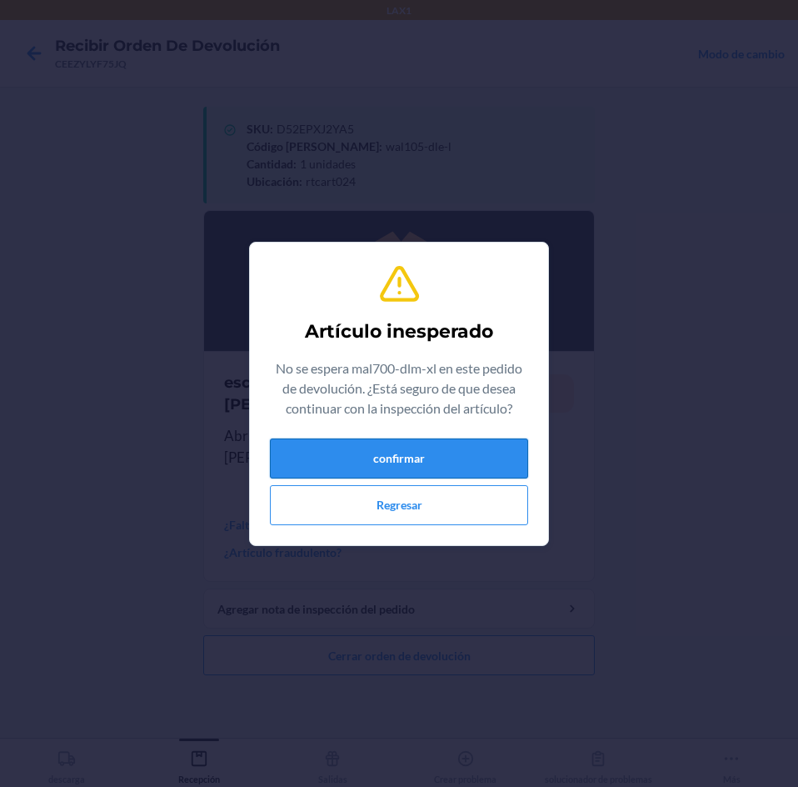
click at [441, 462] on button "confirmar" at bounding box center [399, 458] width 258 height 40
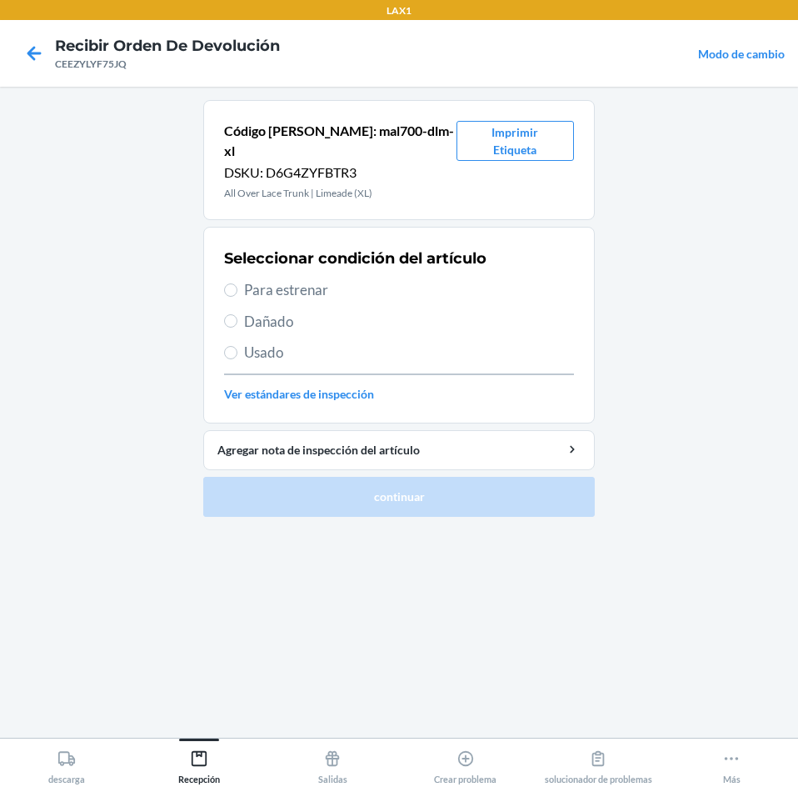
click at [255, 279] on span "Para estrenar" at bounding box center [409, 290] width 330 height 22
click at [237, 283] on input "Para estrenar" at bounding box center [230, 289] width 13 height 13
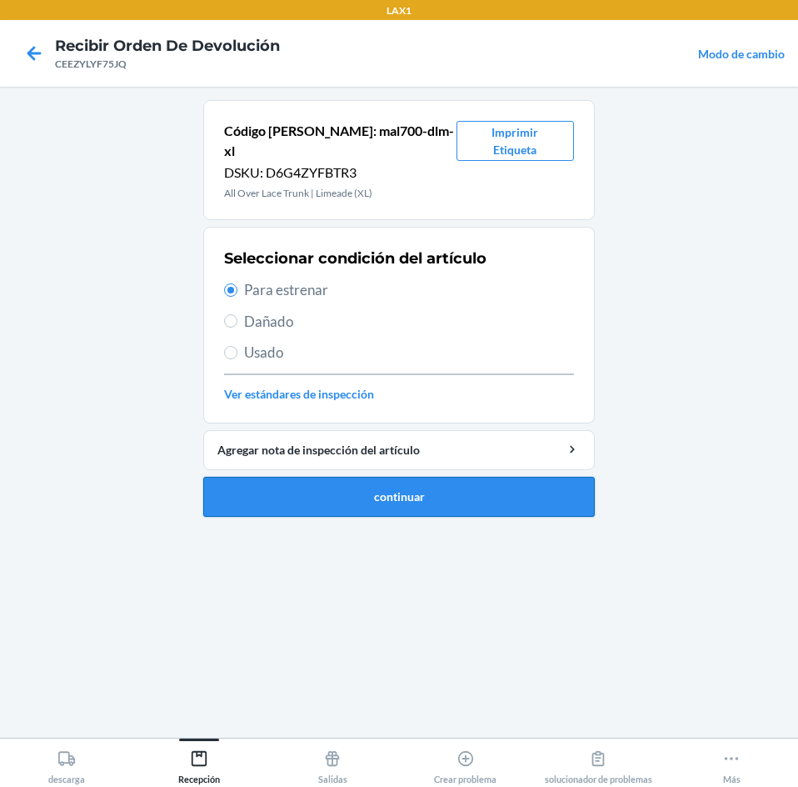
click at [465, 477] on button "continuar" at bounding box center [399, 497] width 392 height 40
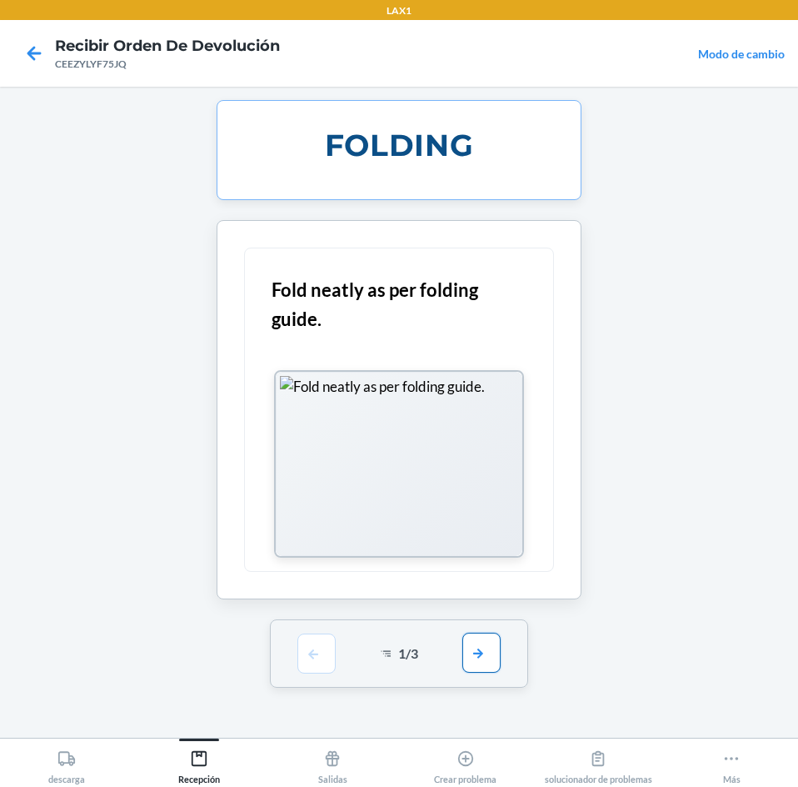
click at [473, 637] on button "button" at bounding box center [481, 652] width 38 height 40
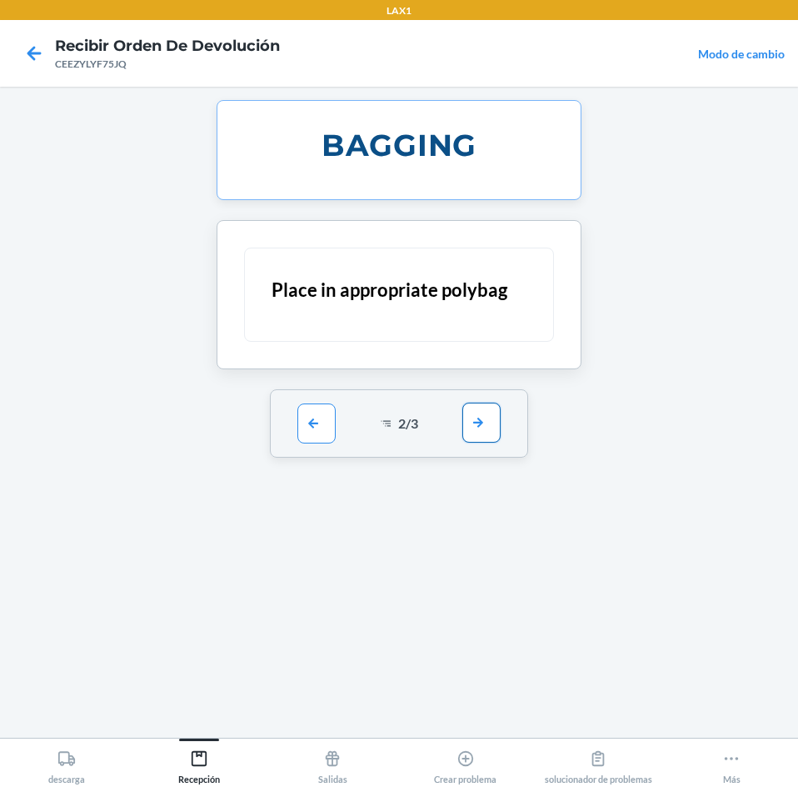
click at [479, 420] on button "button" at bounding box center [481, 422] width 38 height 40
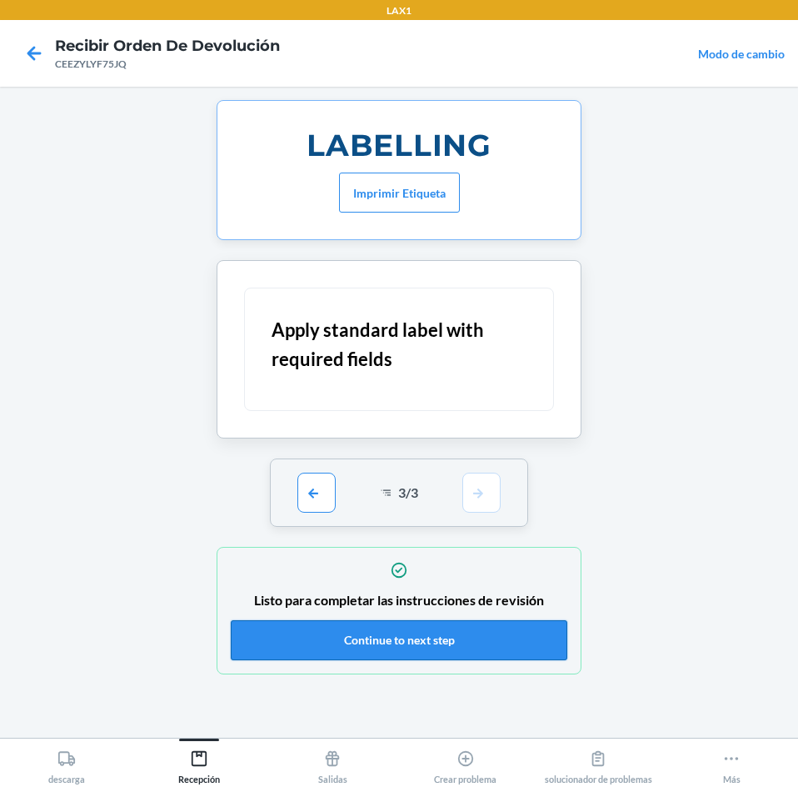
click at [517, 644] on button "Continue to next step" at bounding box center [399, 640] width 337 height 40
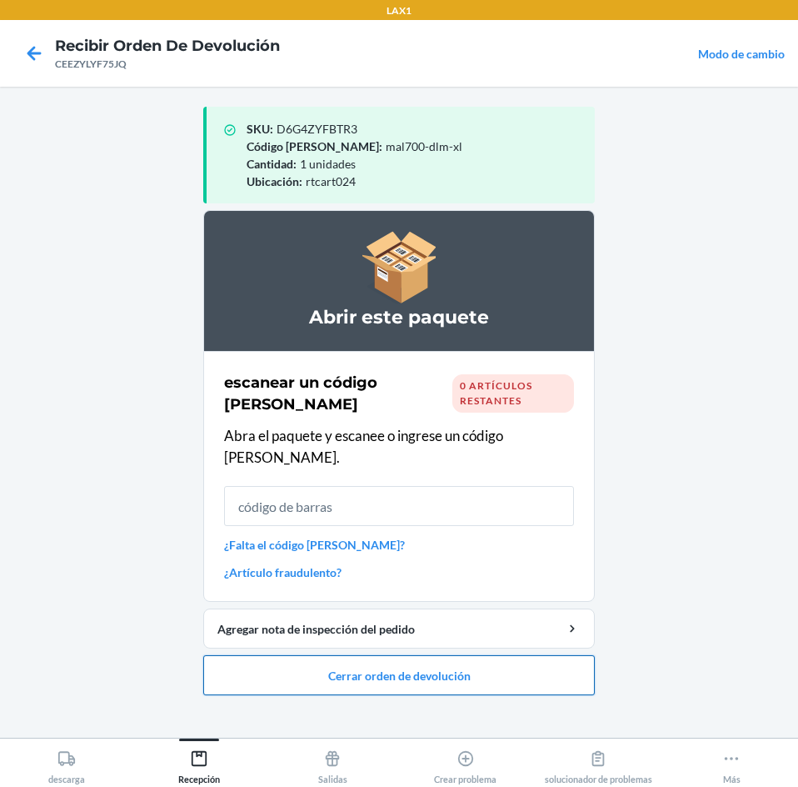
click at [535, 659] on button "Cerrar orden de devolución" at bounding box center [399, 675] width 392 height 40
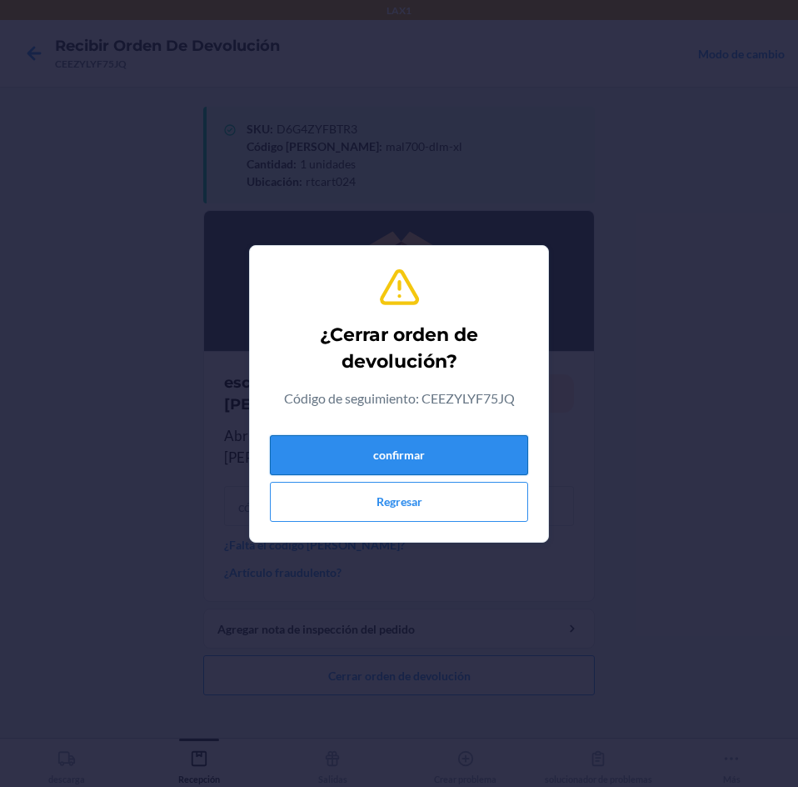
click at [451, 438] on button "confirmar" at bounding box center [399, 455] width 258 height 40
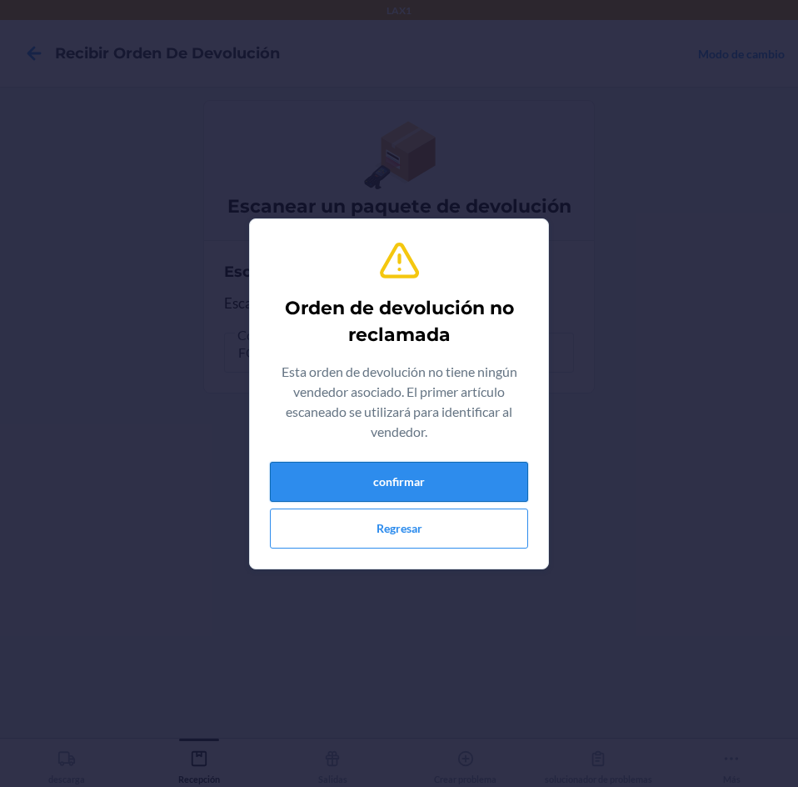
click at [414, 471] on button "confirmar" at bounding box center [399, 482] width 258 height 40
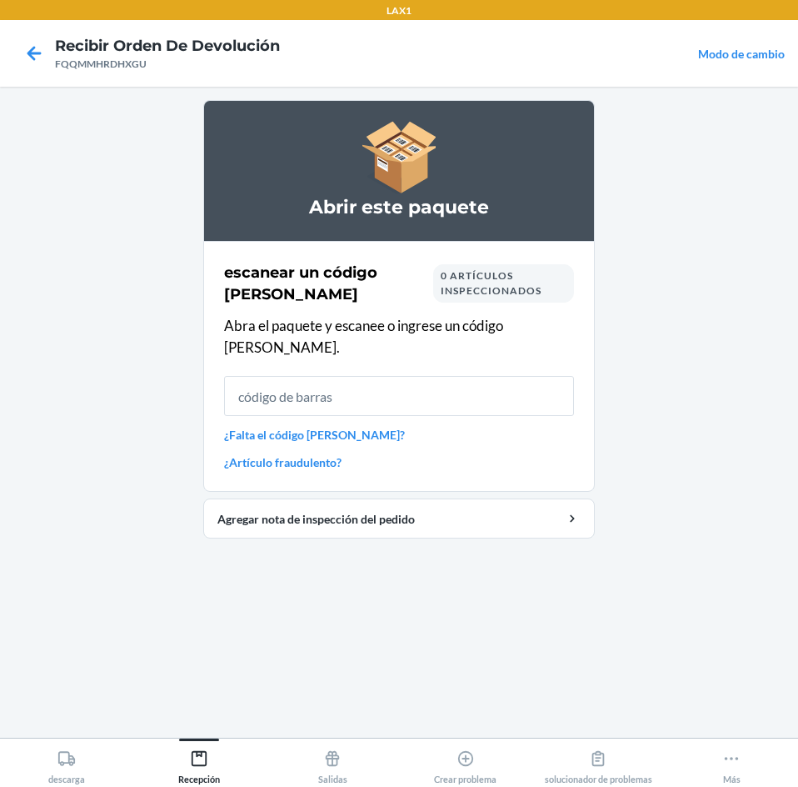
click at [431, 377] on input "text" at bounding box center [399, 396] width 350 height 40
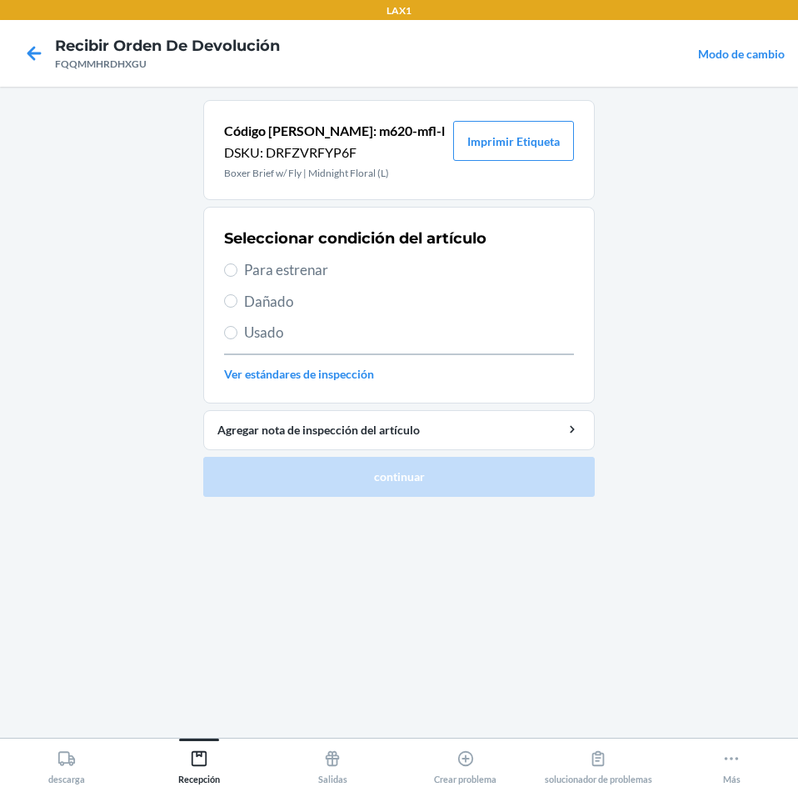
click at [288, 273] on span "Para estrenar" at bounding box center [409, 270] width 330 height 22
click at [237, 273] on input "Para estrenar" at bounding box center [230, 269] width 13 height 13
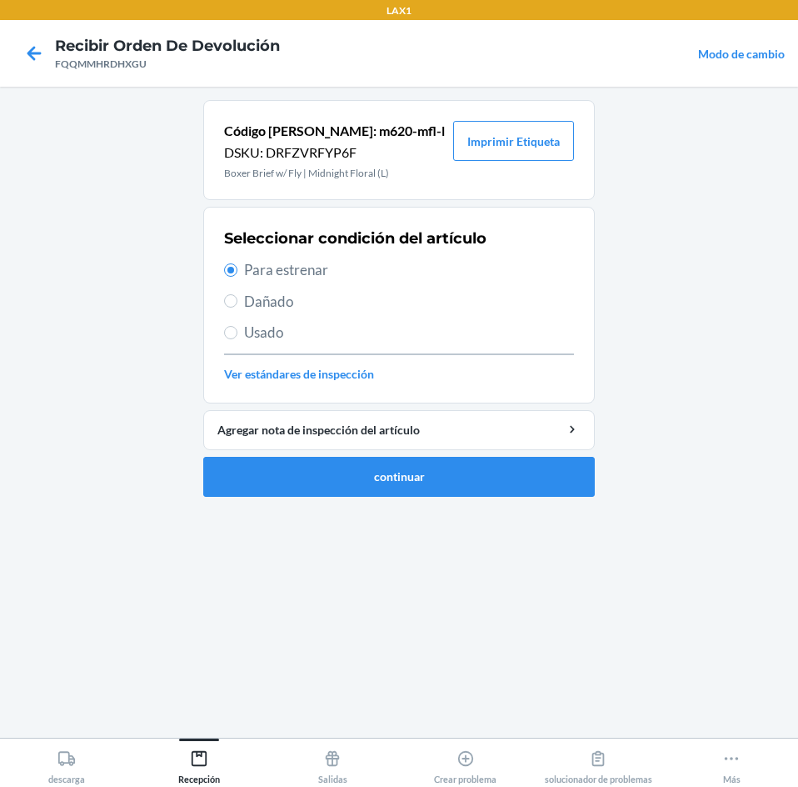
click at [346, 497] on ol "Código [PERSON_NAME]: m620-mfl-l DSKU: DRFZVRFYP6F Boxer Brief w/ Fly | Midnigh…" at bounding box center [399, 305] width 392 height 410
click at [446, 476] on button "continuar" at bounding box center [399, 477] width 392 height 40
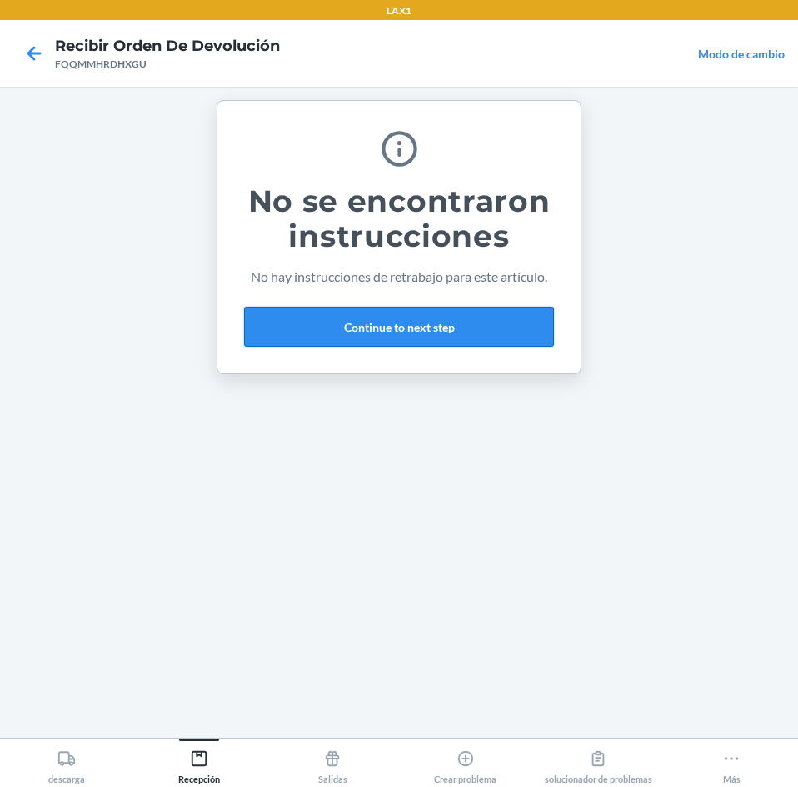
click at [442, 323] on button "Continue to next step" at bounding box center [399, 327] width 310 height 40
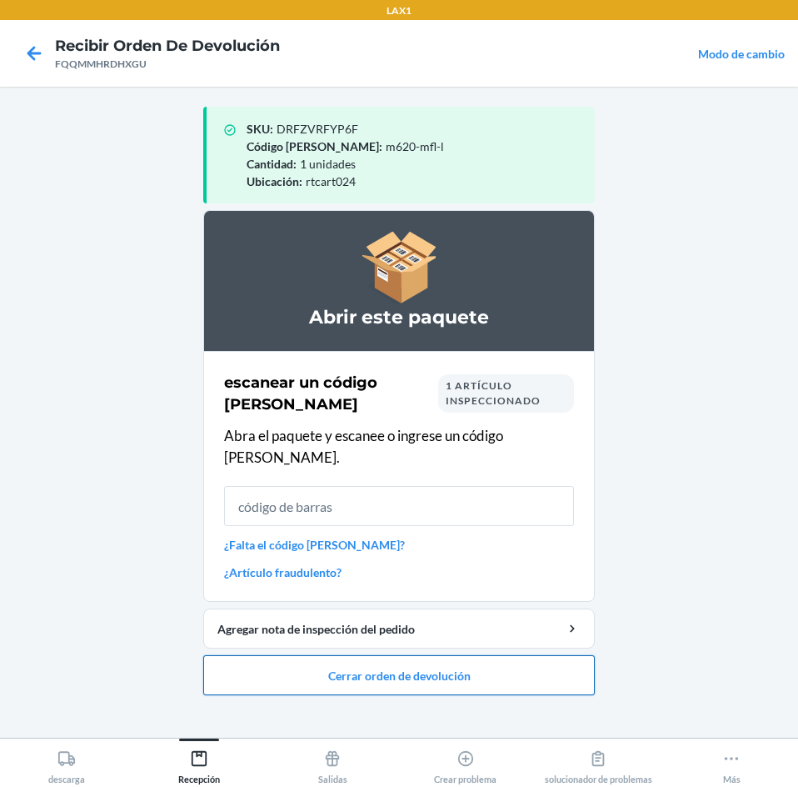
click at [504, 656] on button "Cerrar orden de devolución" at bounding box center [399, 675] width 392 height 40
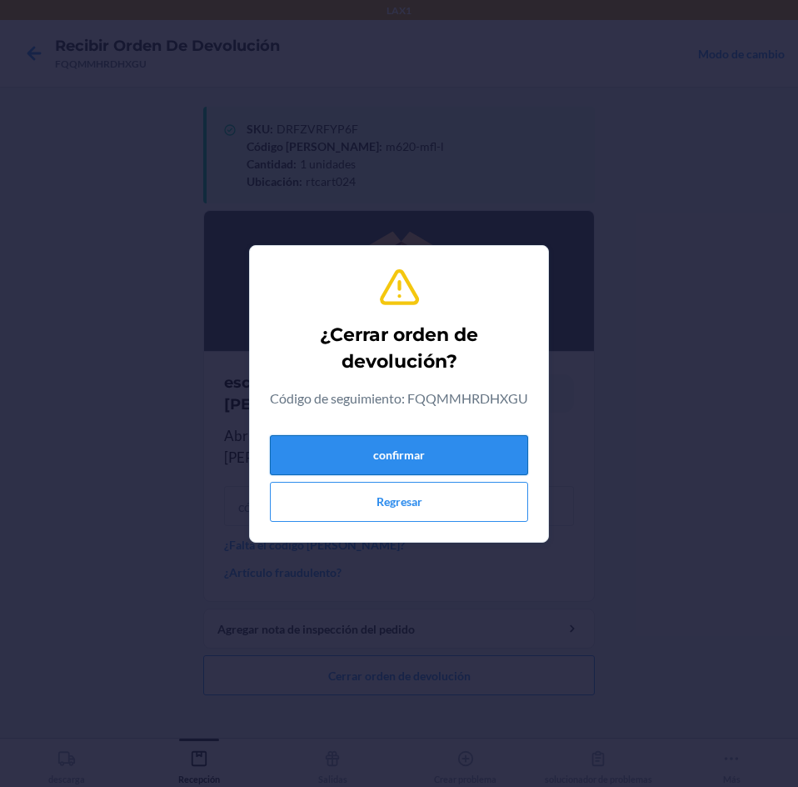
click at [497, 462] on button "confirmar" at bounding box center [399, 455] width 258 height 40
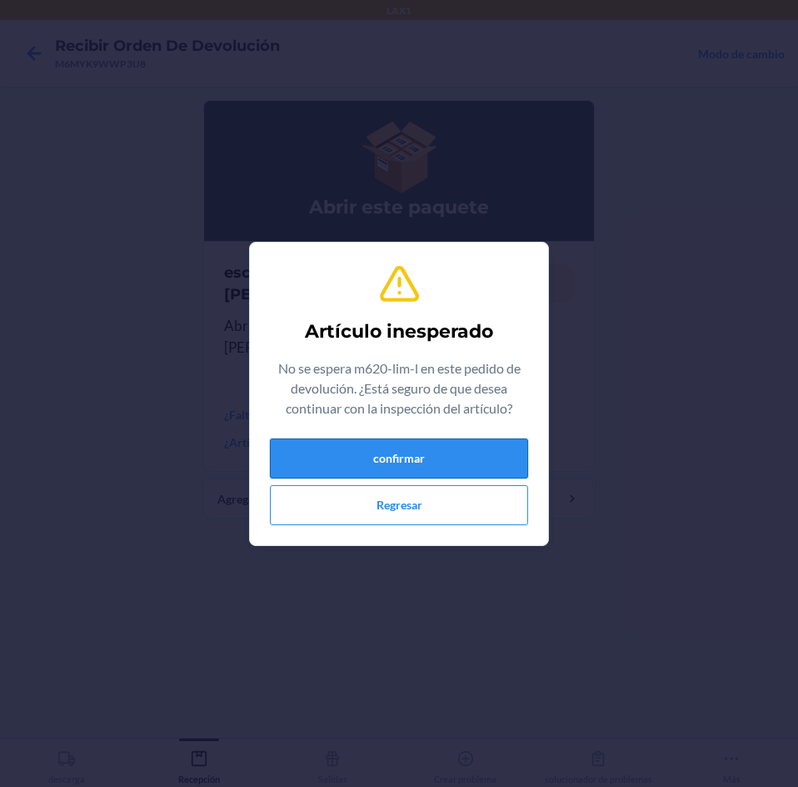
click at [472, 458] on button "confirmar" at bounding box center [399, 458] width 258 height 40
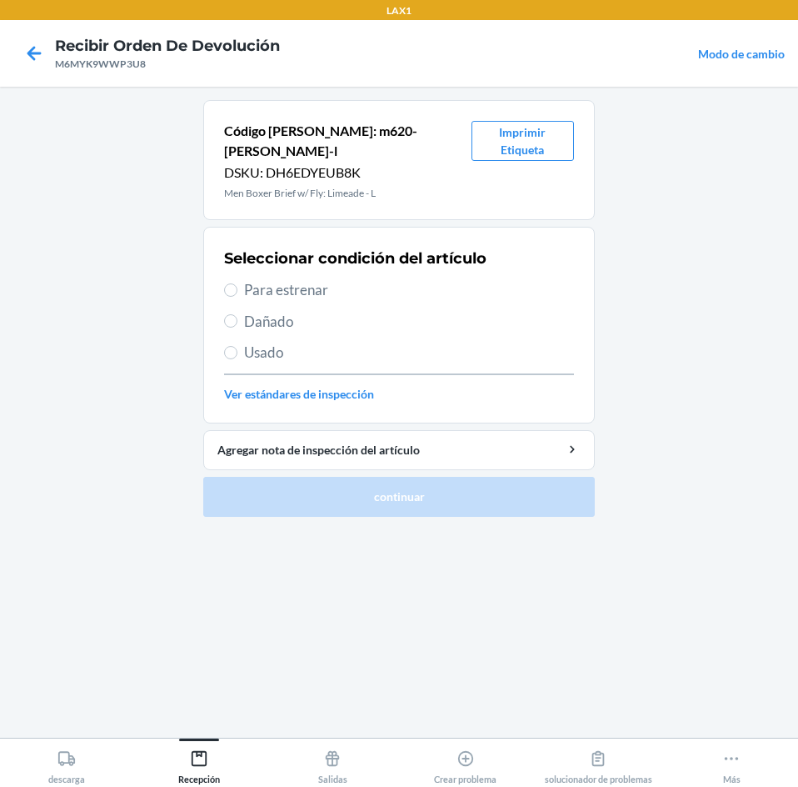
click at [263, 279] on span "Para estrenar" at bounding box center [409, 290] width 330 height 22
click at [237, 283] on input "Para estrenar" at bounding box center [230, 289] width 13 height 13
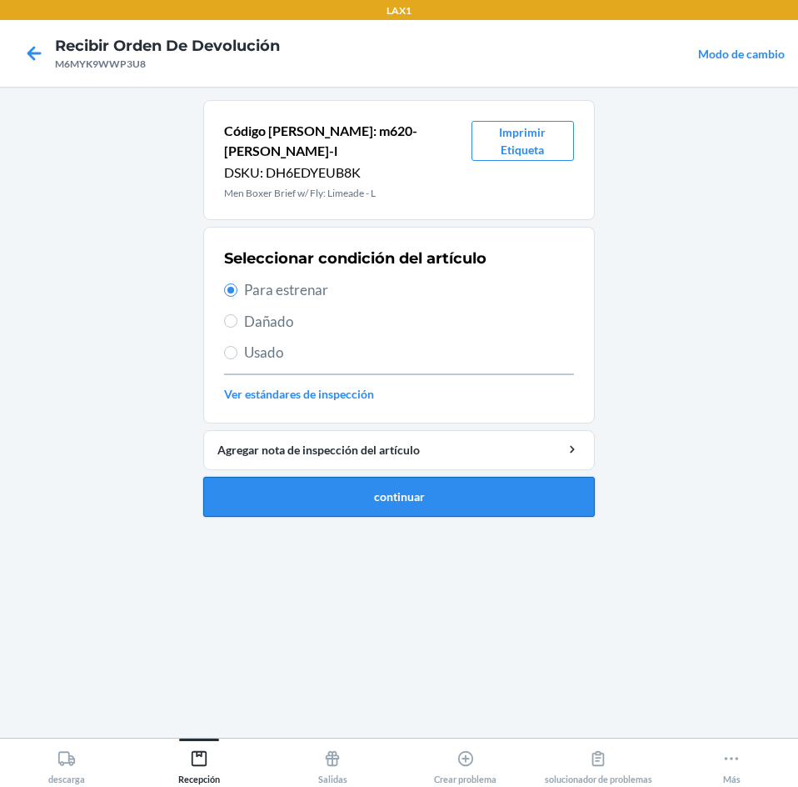
click at [501, 479] on button "continuar" at bounding box center [399, 497] width 392 height 40
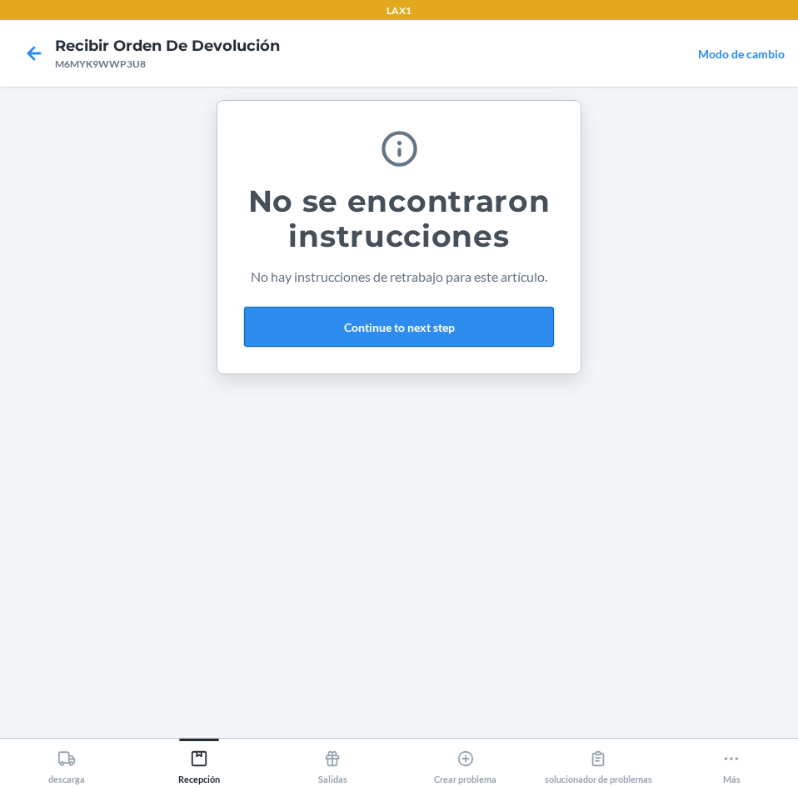
click at [470, 318] on button "Continue to next step" at bounding box center [399, 327] width 310 height 40
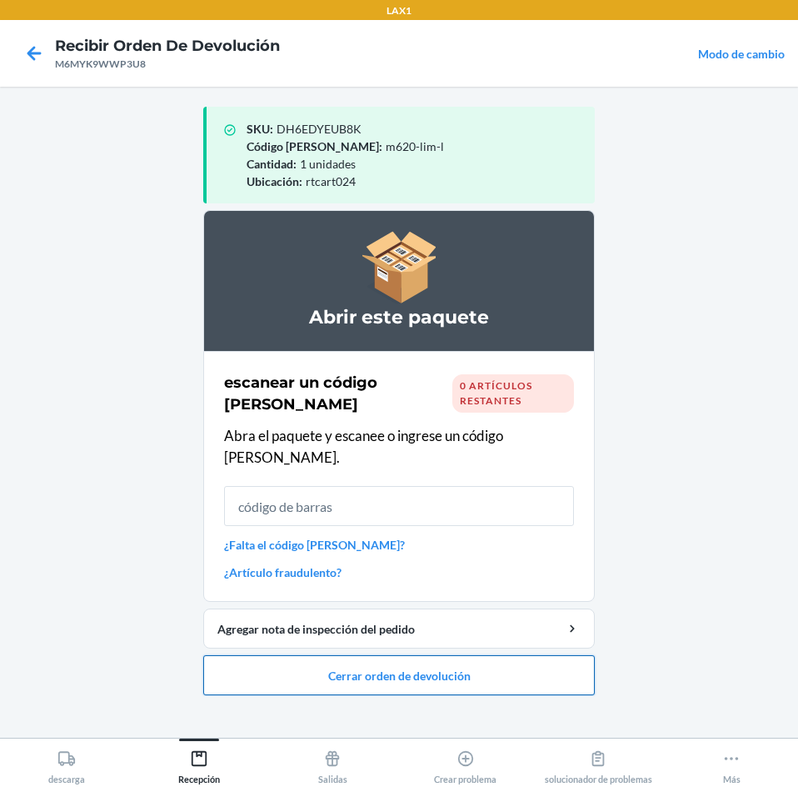
click at [509, 657] on button "Cerrar orden de devolución" at bounding box center [399, 675] width 392 height 40
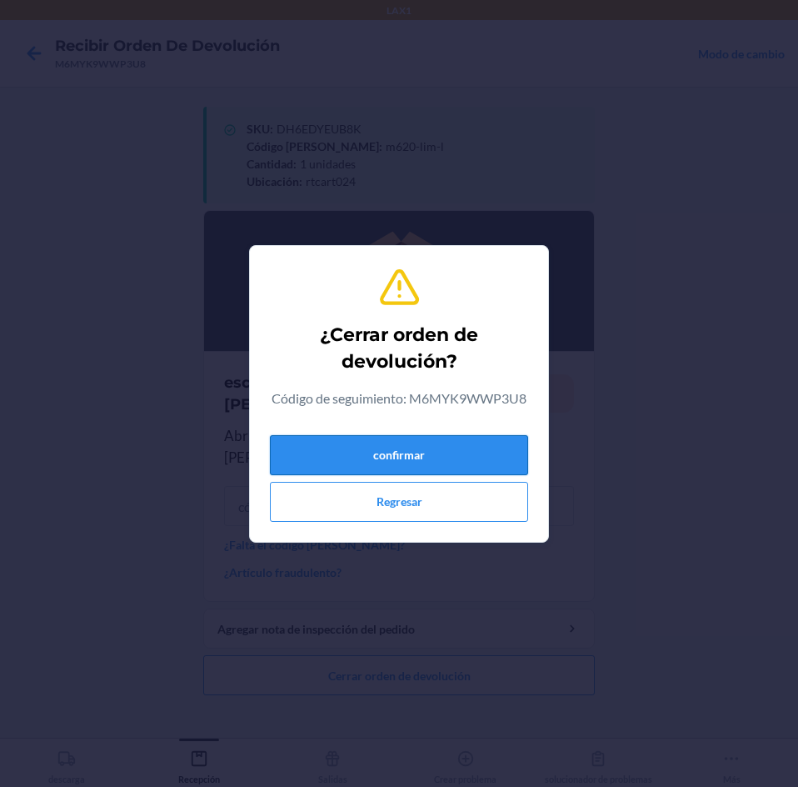
click at [482, 449] on button "confirmar" at bounding box center [399, 455] width 258 height 40
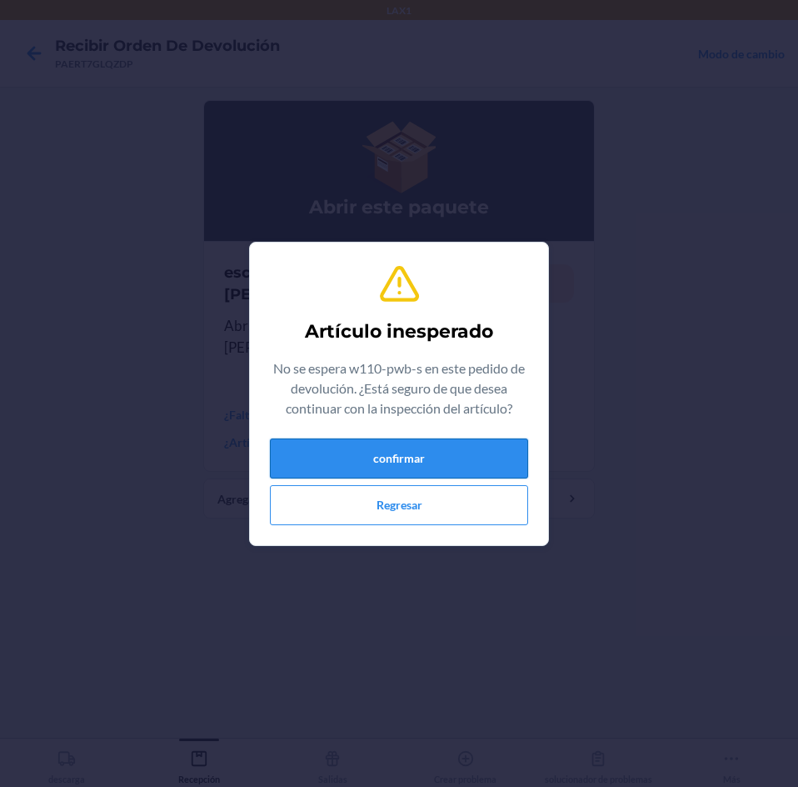
click at [330, 447] on button "confirmar" at bounding box center [399, 458] width 258 height 40
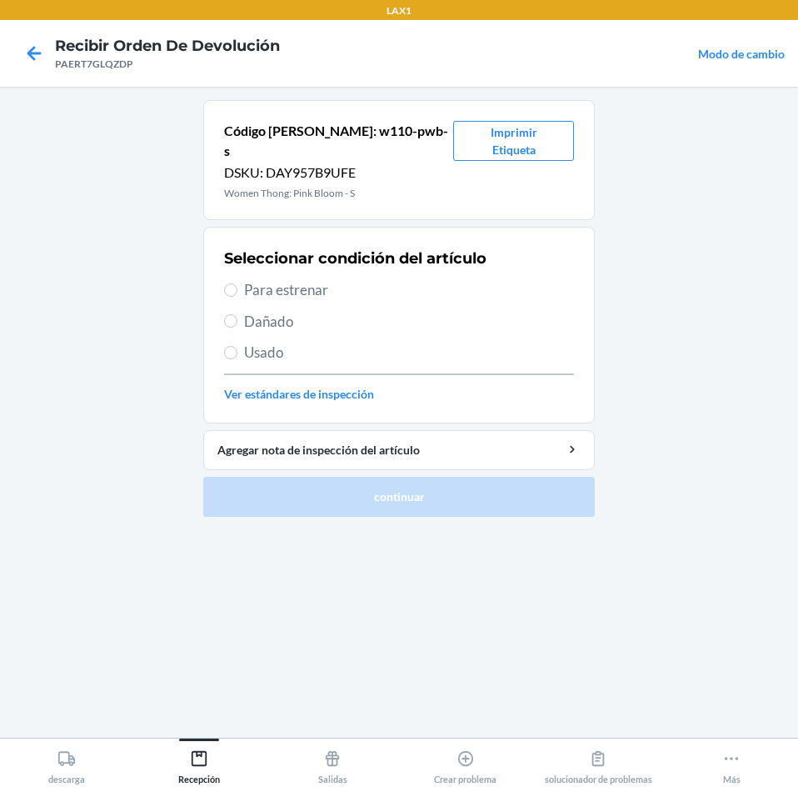
click at [293, 279] on span "Para estrenar" at bounding box center [409, 290] width 330 height 22
click at [237, 283] on input "Para estrenar" at bounding box center [230, 289] width 13 height 13
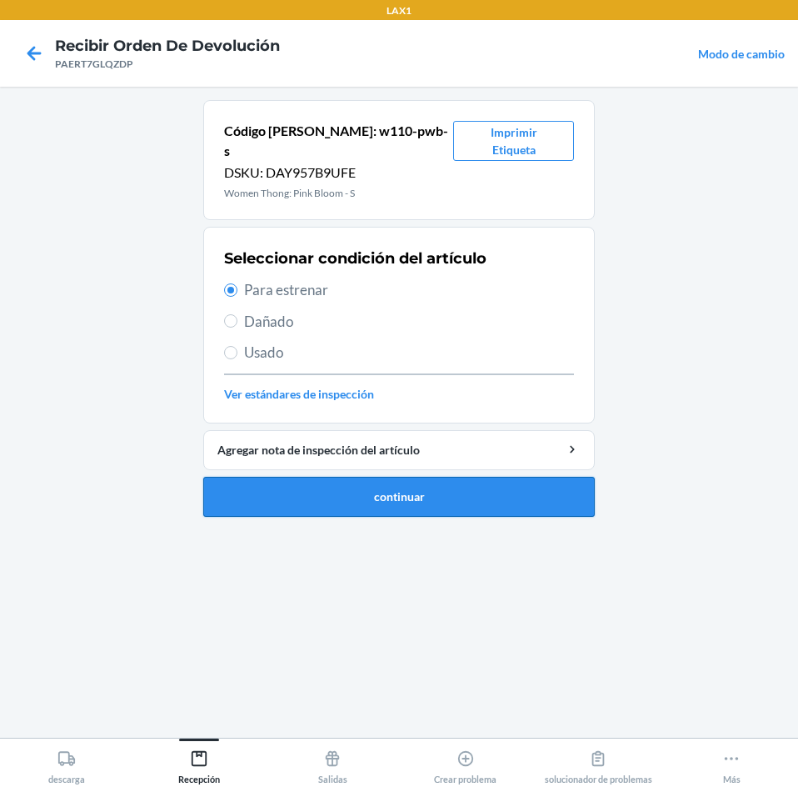
click at [300, 487] on button "continuar" at bounding box center [399, 497] width 392 height 40
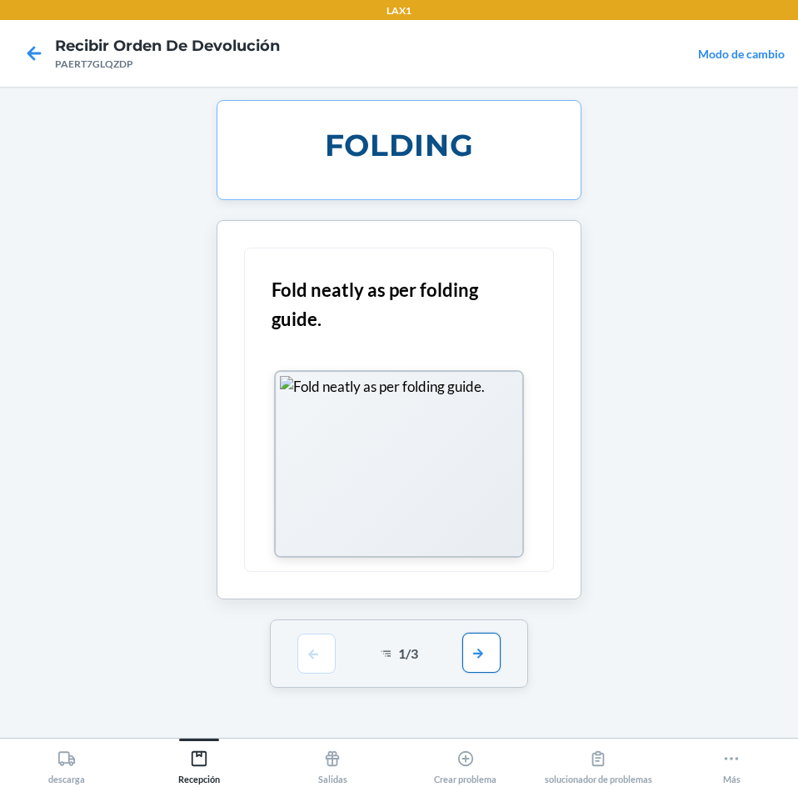
click at [489, 652] on button "button" at bounding box center [481, 652] width 38 height 40
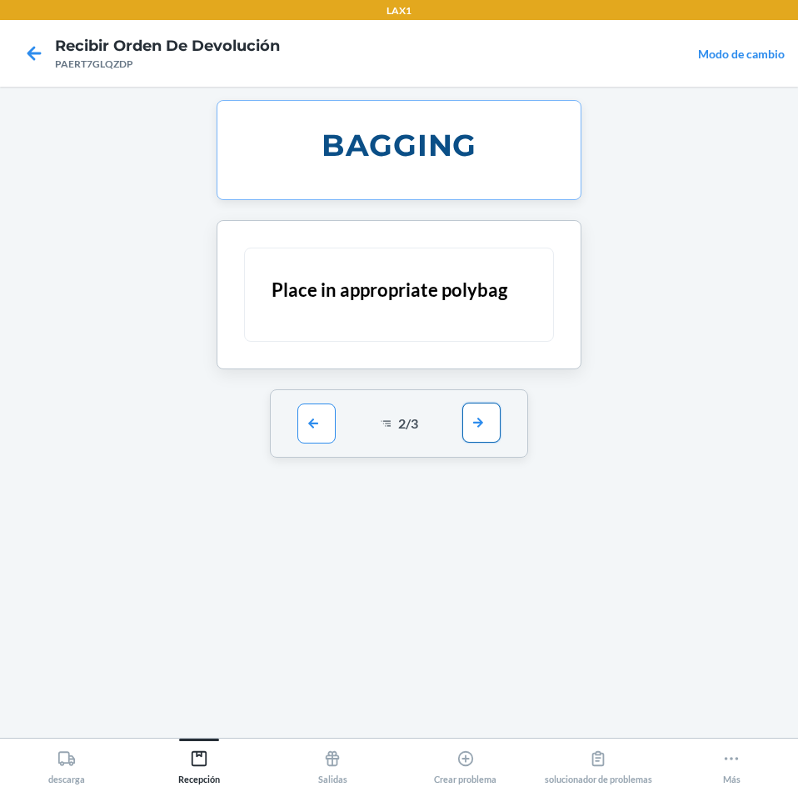
click at [480, 422] on button "button" at bounding box center [481, 422] width 38 height 40
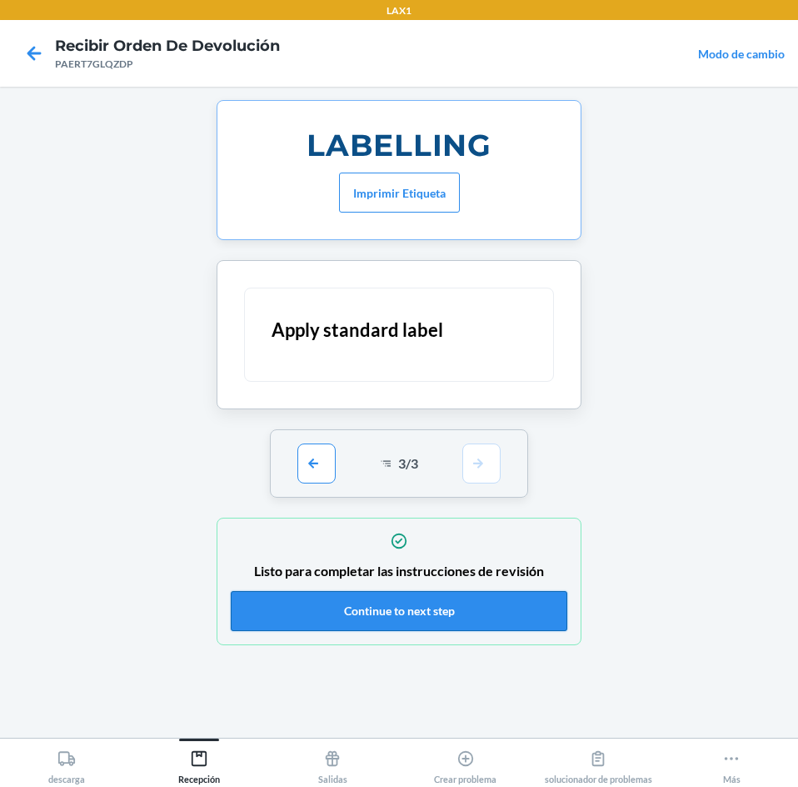
click at [467, 597] on button "Continue to next step" at bounding box center [399, 611] width 337 height 40
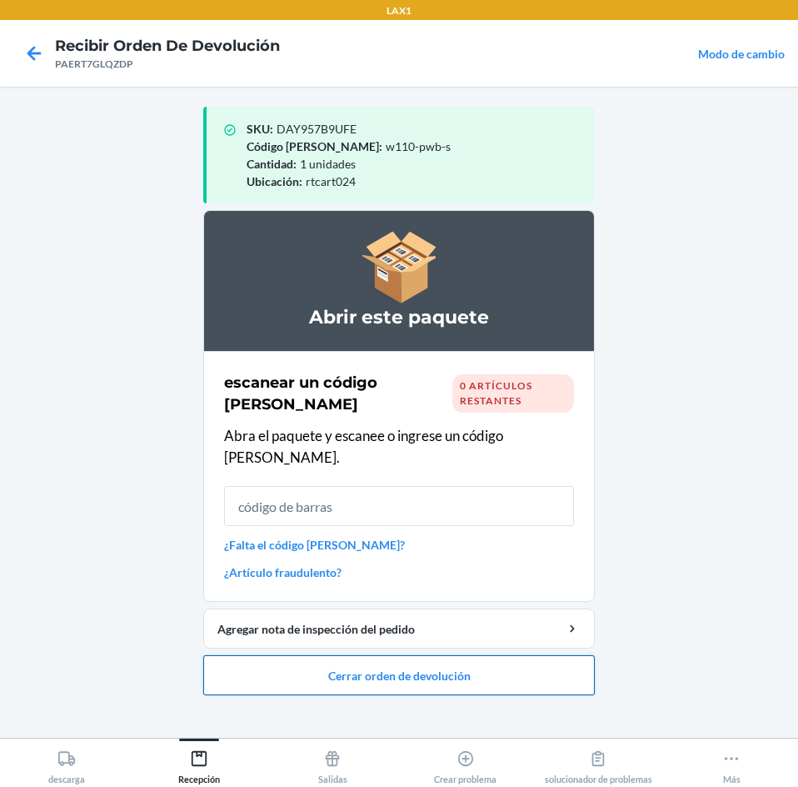
click at [522, 655] on button "Cerrar orden de devolución" at bounding box center [399, 675] width 392 height 40
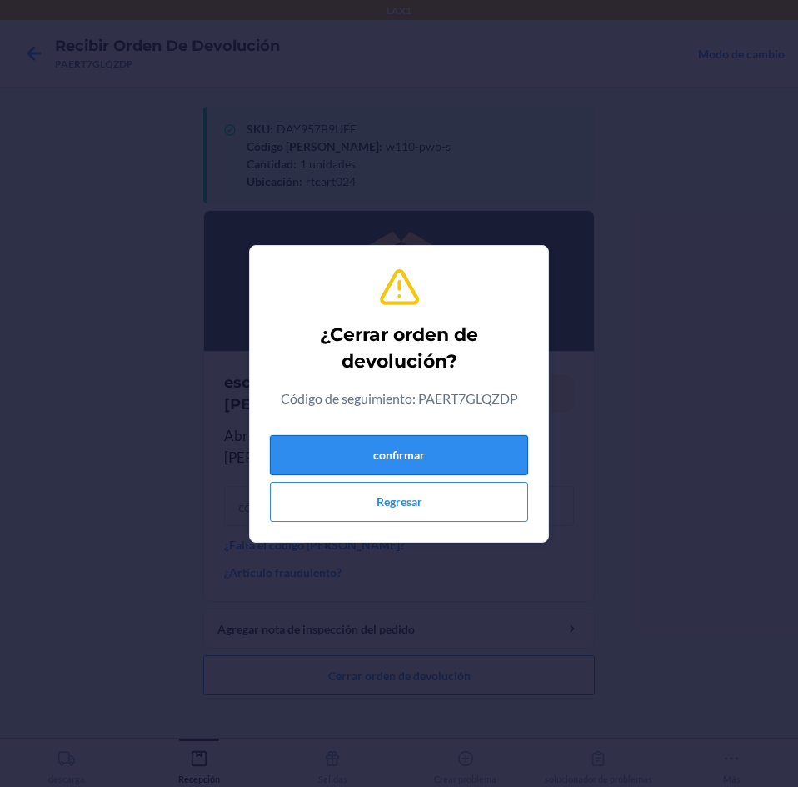
click at [487, 467] on button "confirmar" at bounding box center [399, 455] width 258 height 40
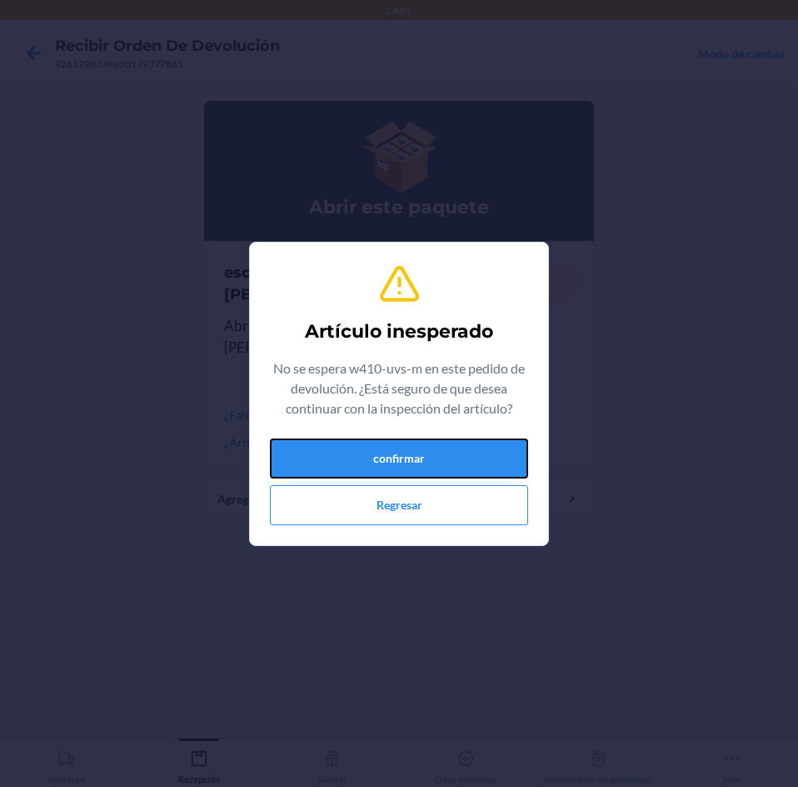
click at [487, 467] on button "confirmar" at bounding box center [399, 458] width 258 height 40
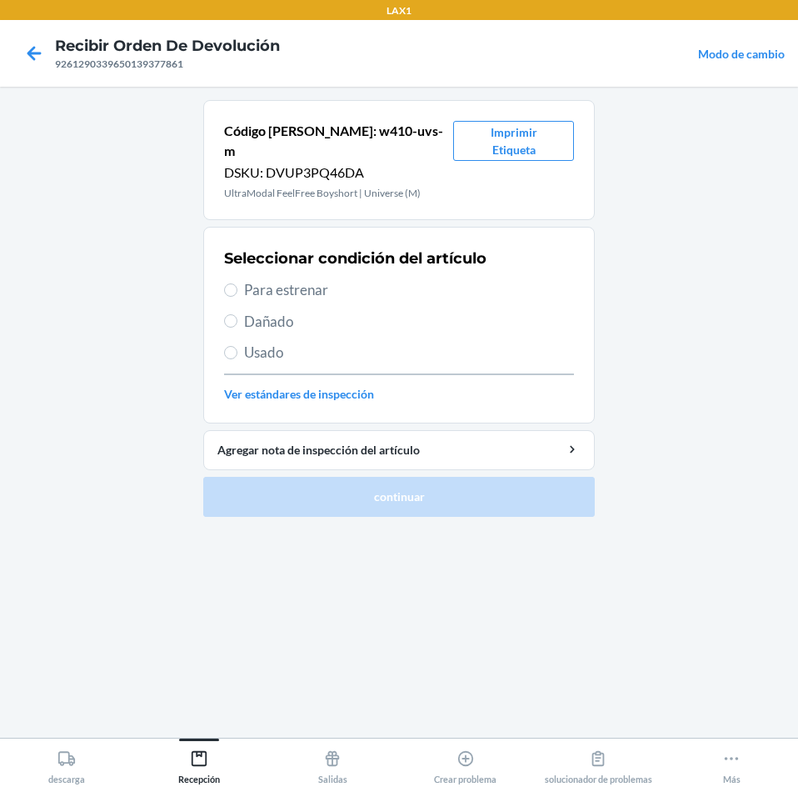
click at [260, 279] on span "Para estrenar" at bounding box center [409, 290] width 330 height 22
click at [237, 283] on input "Para estrenar" at bounding box center [230, 289] width 13 height 13
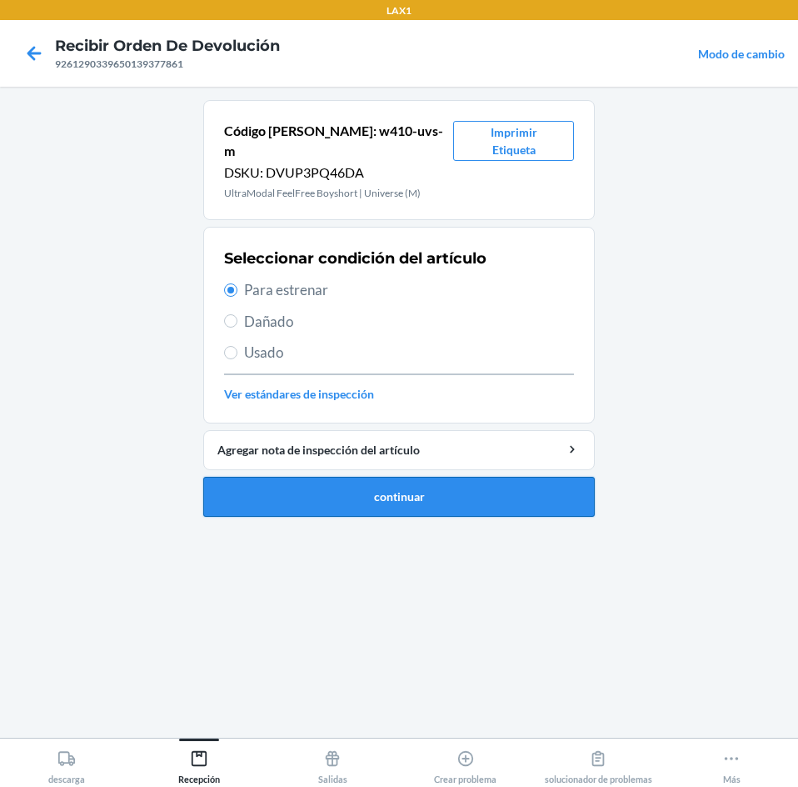
click at [330, 482] on button "continuar" at bounding box center [399, 497] width 392 height 40
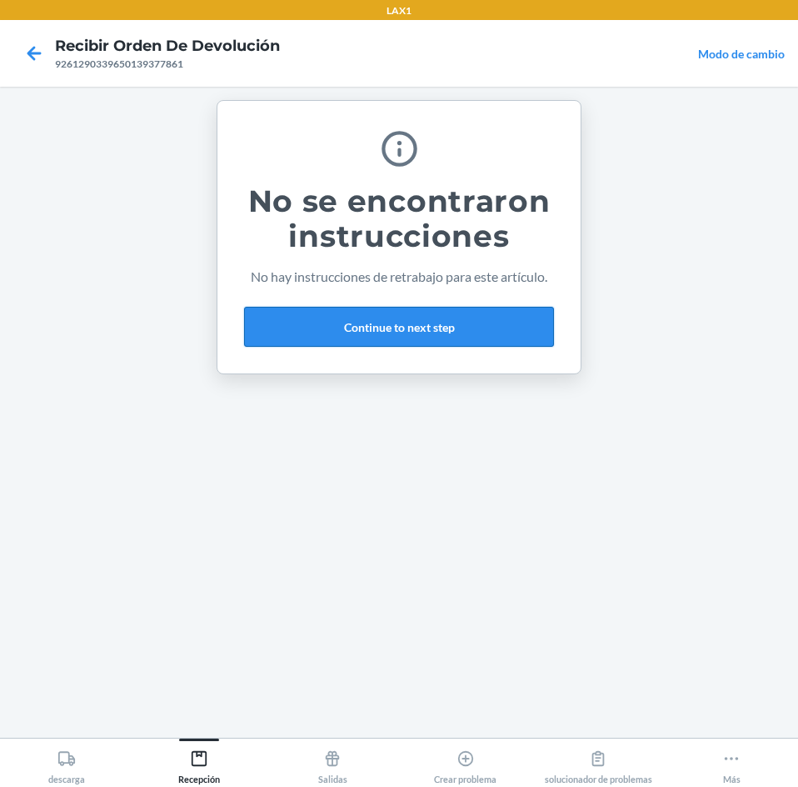
click at [446, 310] on button "Continue to next step" at bounding box center [399, 327] width 310 height 40
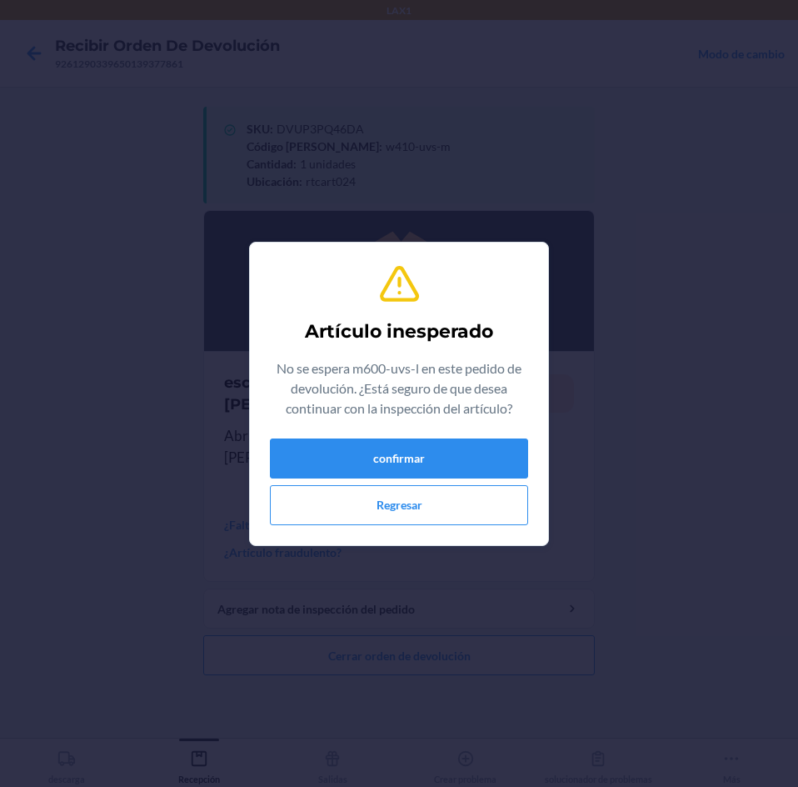
click at [461, 479] on div "confirmar Regresar" at bounding box center [399, 481] width 258 height 87
click at [472, 457] on button "confirmar" at bounding box center [399, 458] width 258 height 40
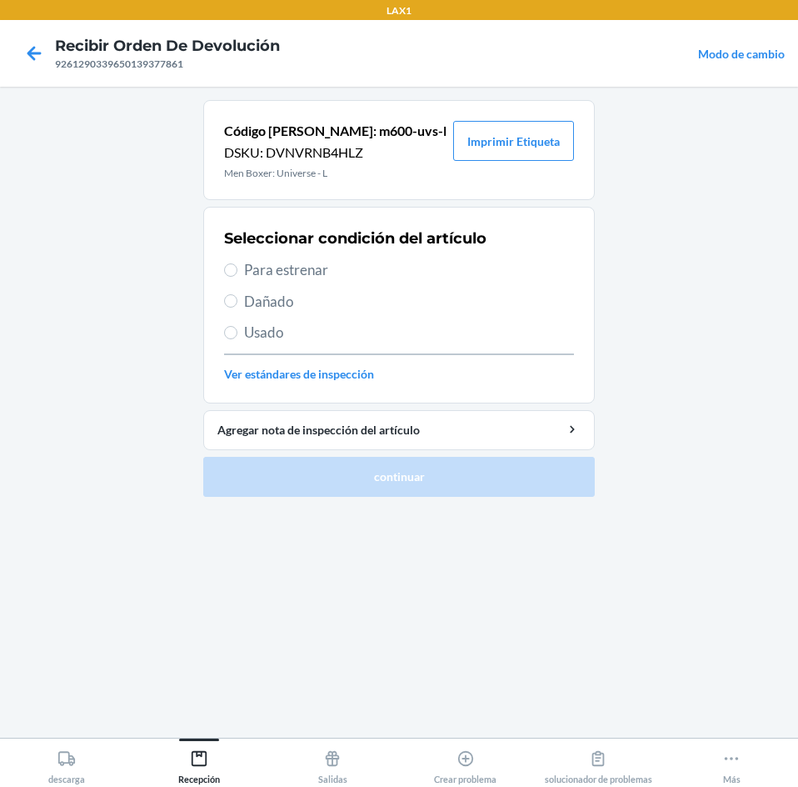
click at [281, 265] on span "Para estrenar" at bounding box center [409, 270] width 330 height 22
click at [237, 265] on input "Para estrenar" at bounding box center [230, 269] width 13 height 13
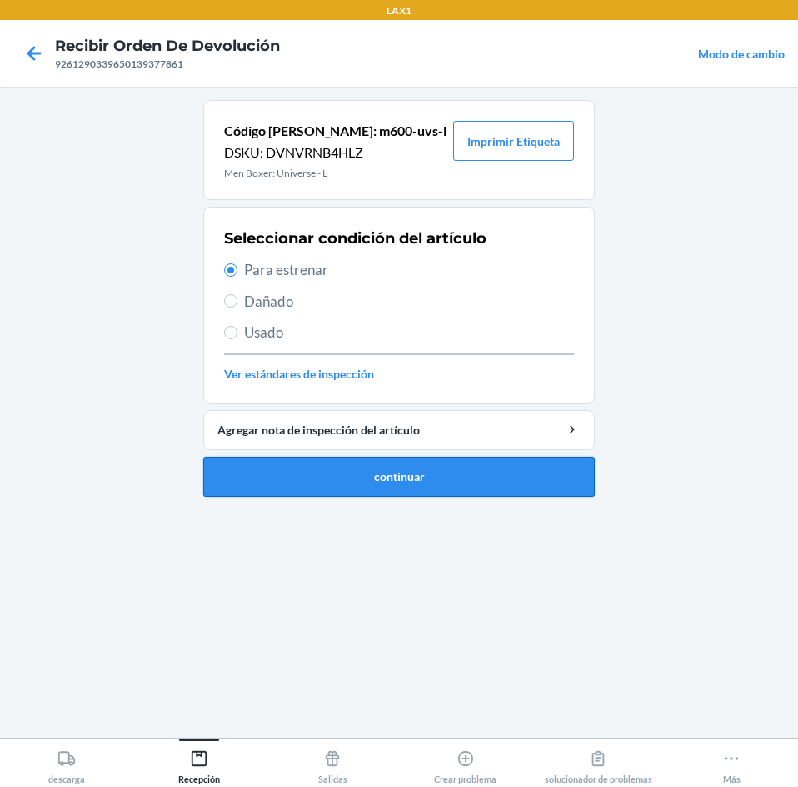
click at [367, 474] on button "continuar" at bounding box center [399, 477] width 392 height 40
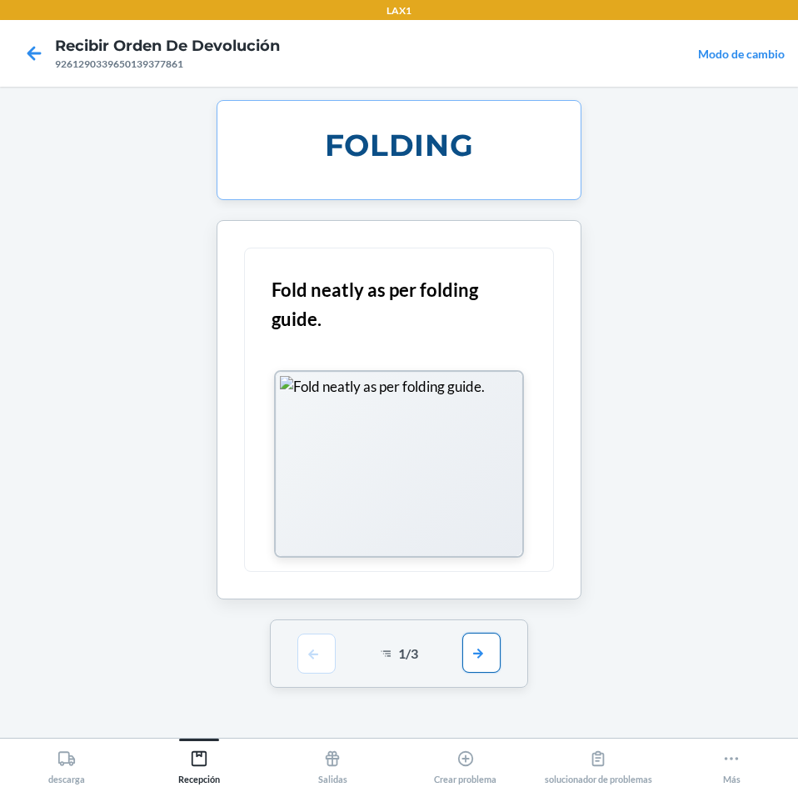
click at [487, 637] on button "button" at bounding box center [481, 652] width 38 height 40
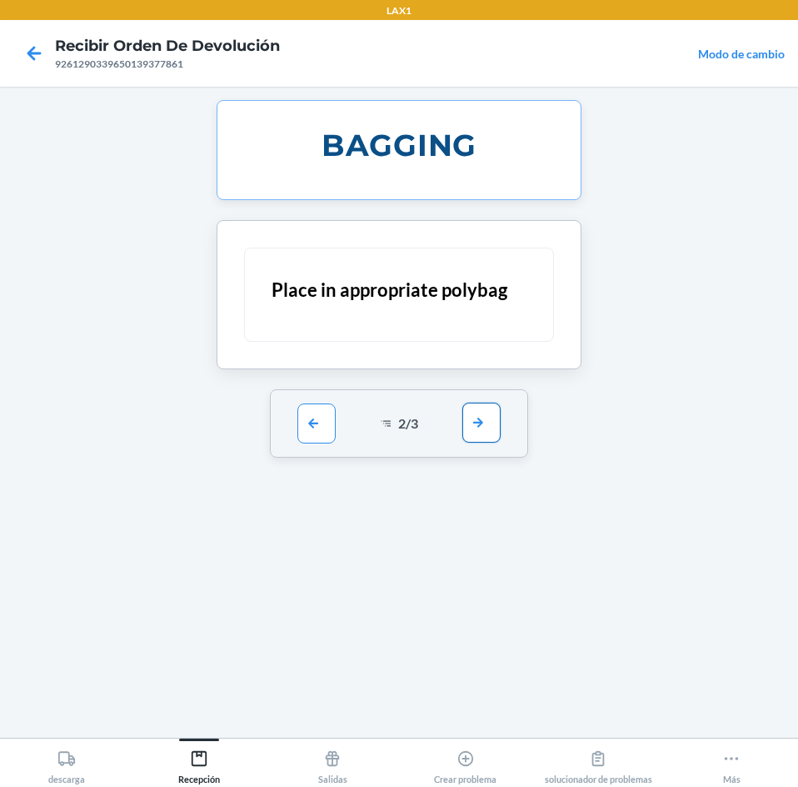
click at [485, 436] on button "button" at bounding box center [481, 422] width 38 height 40
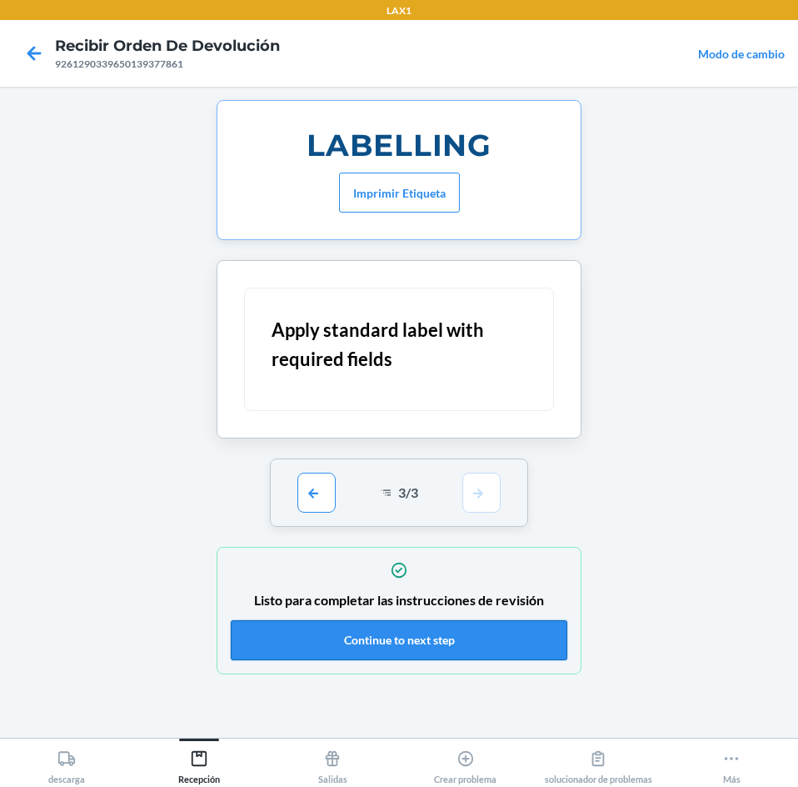
click at [522, 657] on button "Continue to next step" at bounding box center [399, 640] width 337 height 40
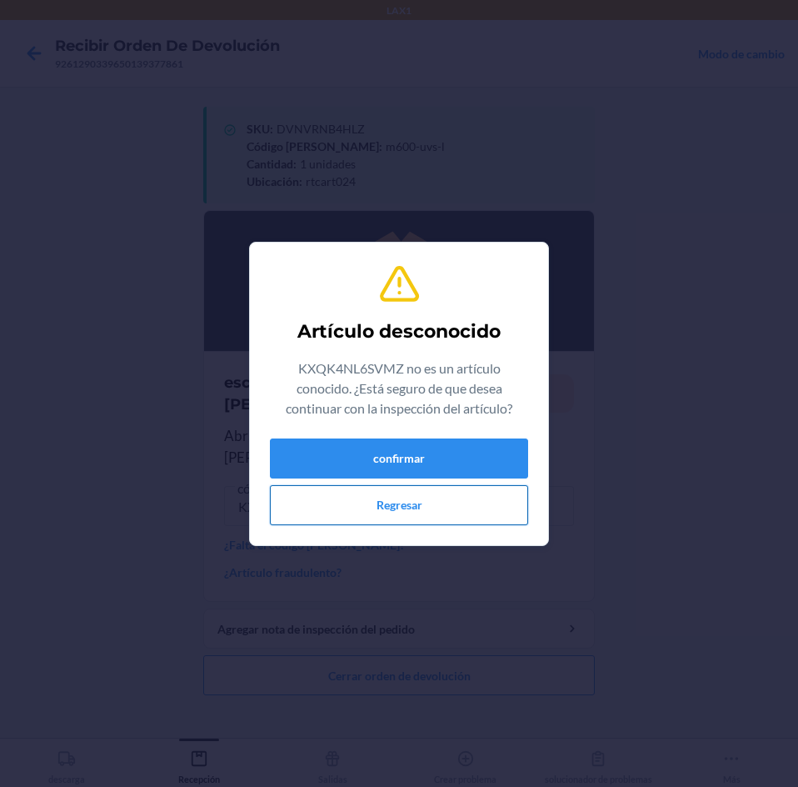
click at [471, 509] on button "Regresar" at bounding box center [399, 505] width 258 height 40
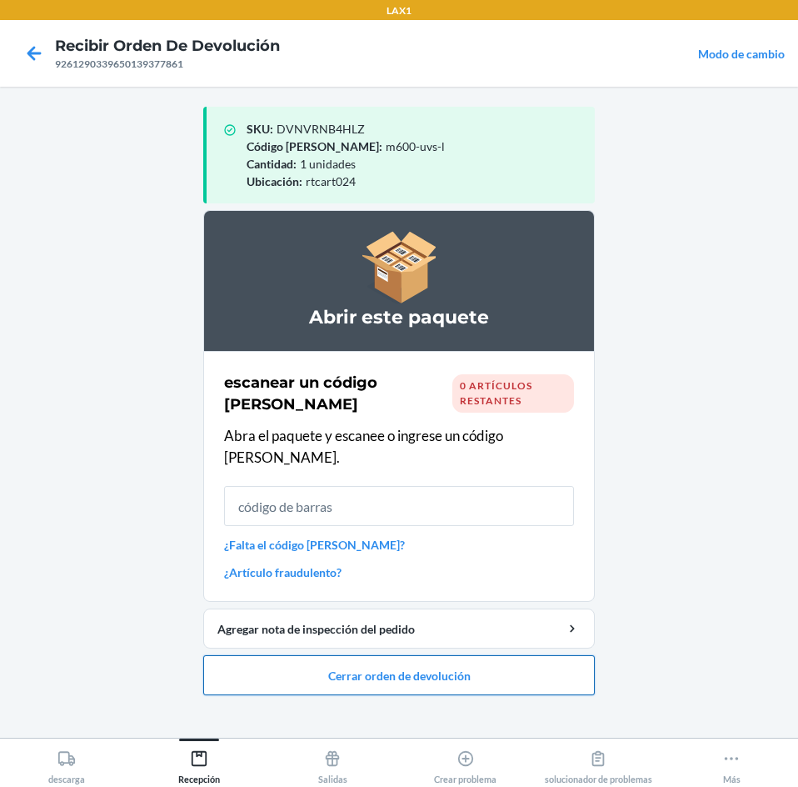
click at [499, 663] on button "Cerrar orden de devolución" at bounding box center [399, 675] width 392 height 40
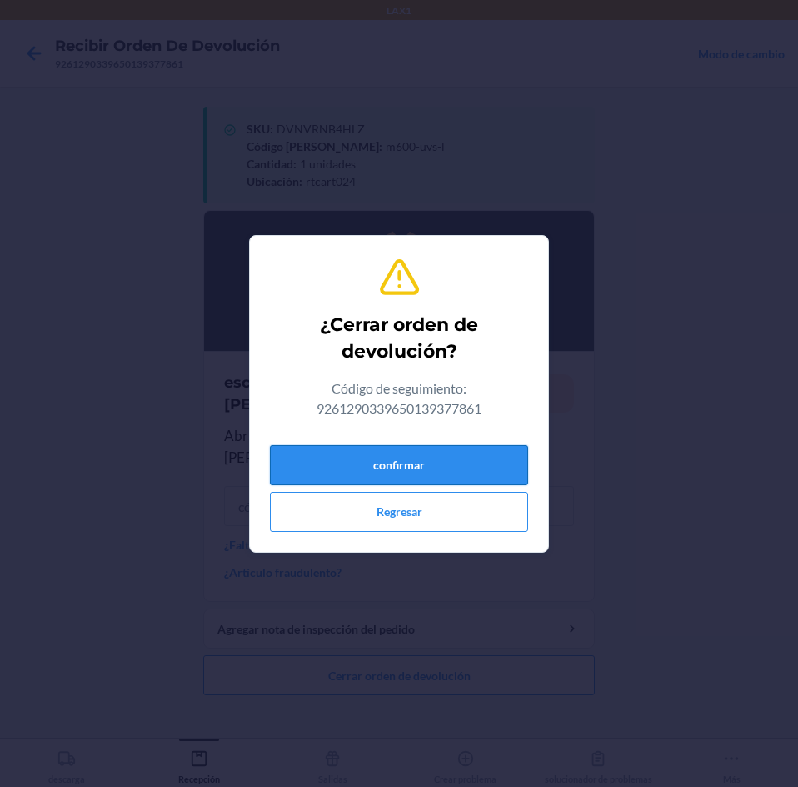
click at [489, 464] on button "confirmar" at bounding box center [399, 465] width 258 height 40
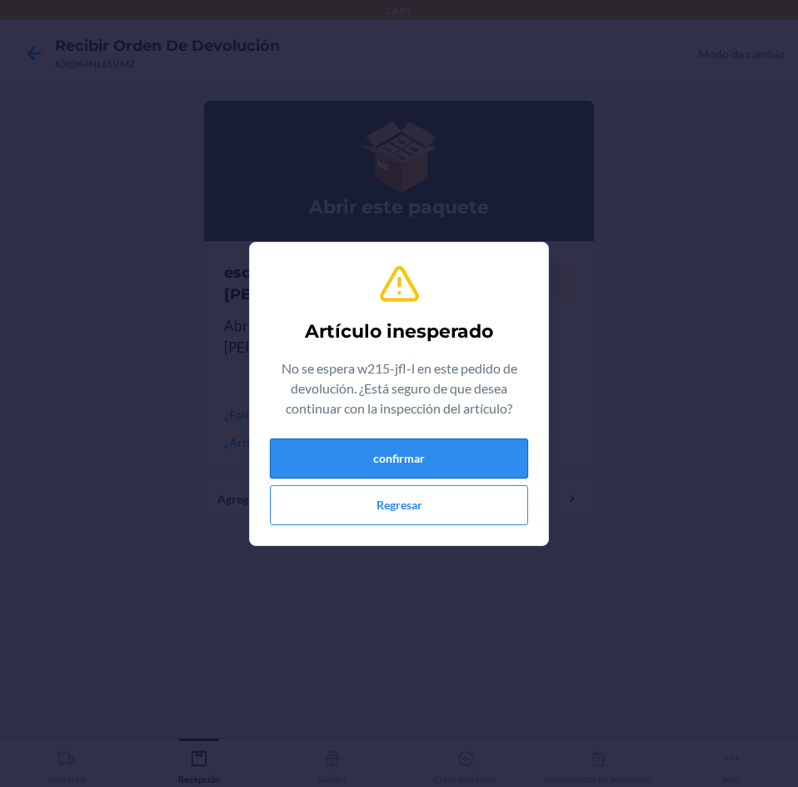
click at [486, 462] on button "confirmar" at bounding box center [399, 458] width 258 height 40
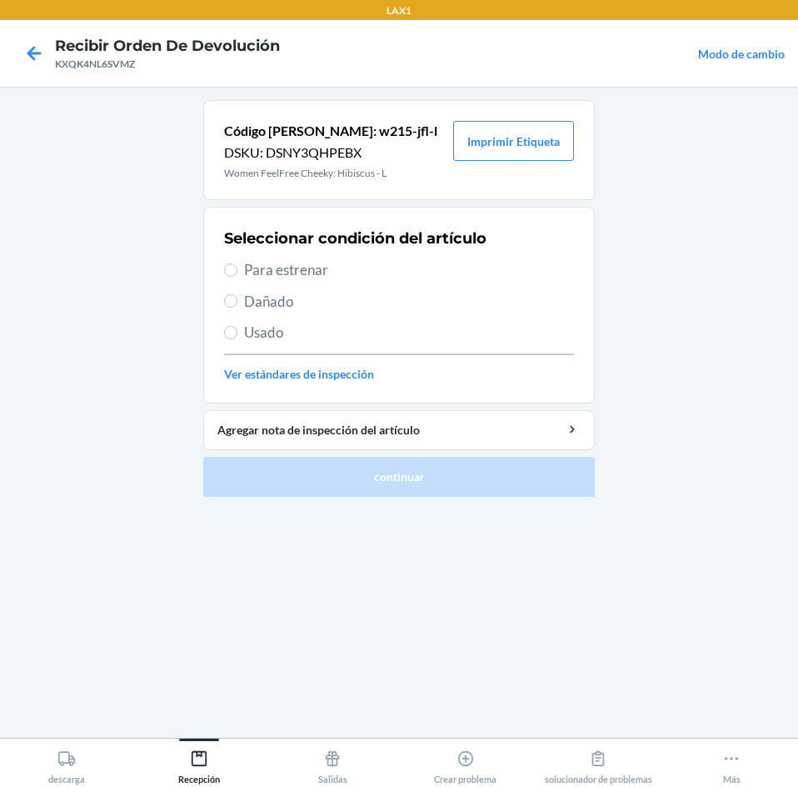
click at [297, 271] on span "Para estrenar" at bounding box center [409, 270] width 330 height 22
click at [237, 271] on input "Para estrenar" at bounding box center [230, 269] width 13 height 13
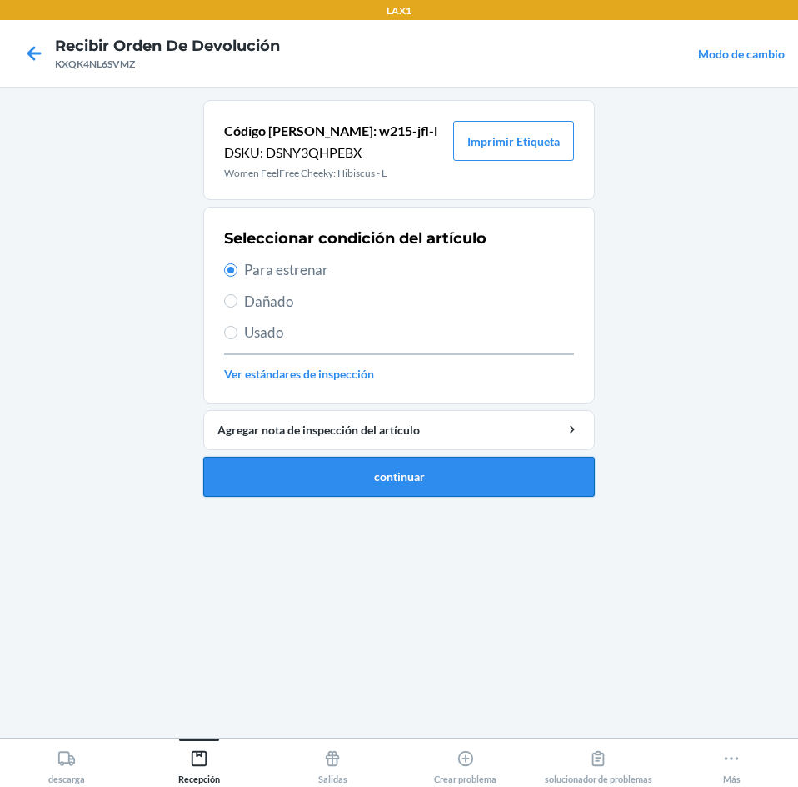
click at [373, 478] on button "continuar" at bounding box center [399, 477] width 392 height 40
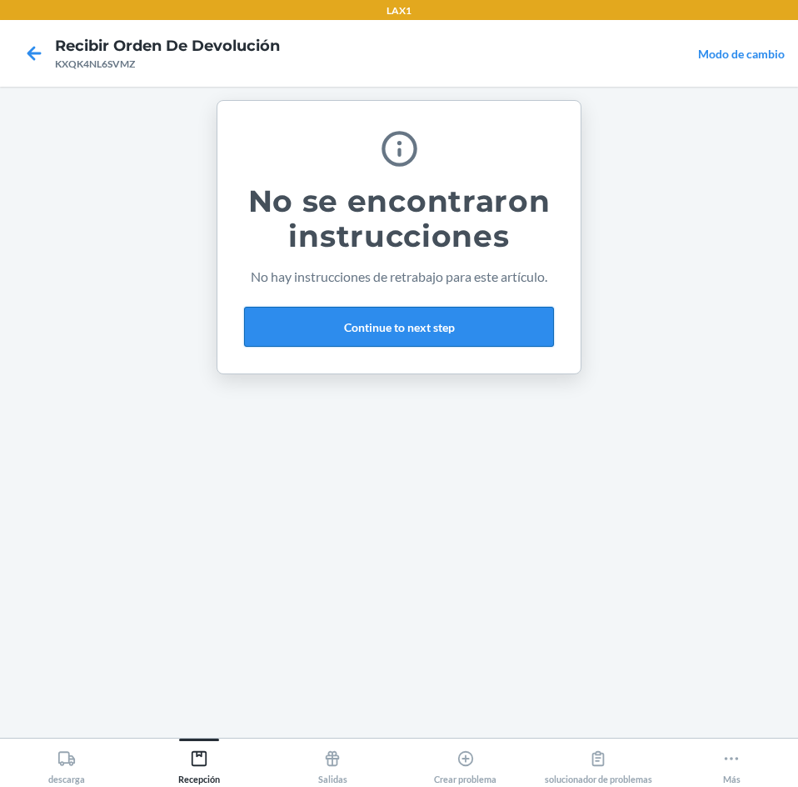
click at [500, 319] on button "Continue to next step" at bounding box center [399, 327] width 310 height 40
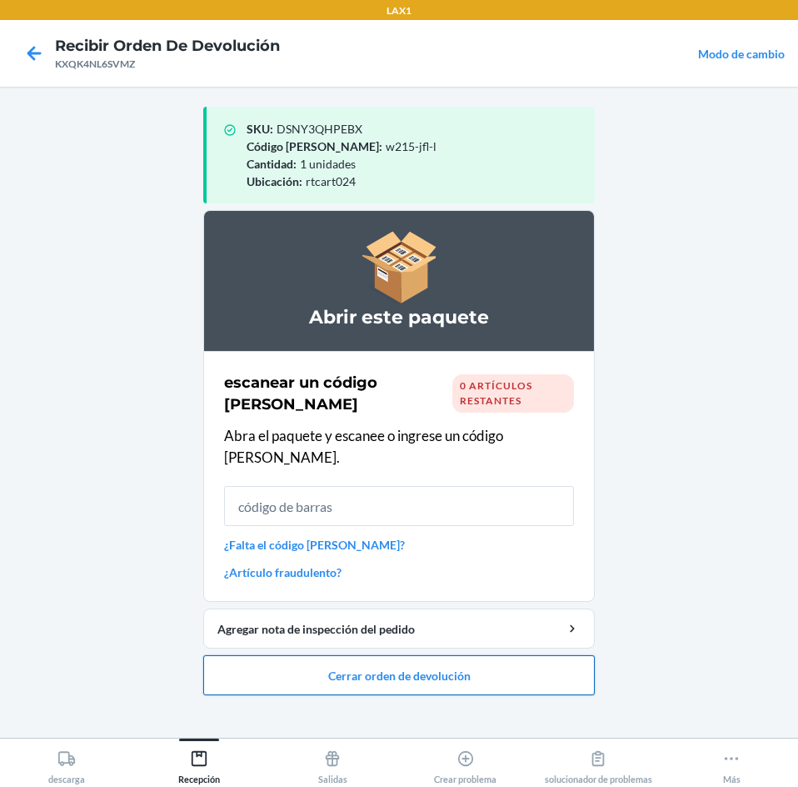
click at [502, 659] on button "Cerrar orden de devolución" at bounding box center [399, 675] width 392 height 40
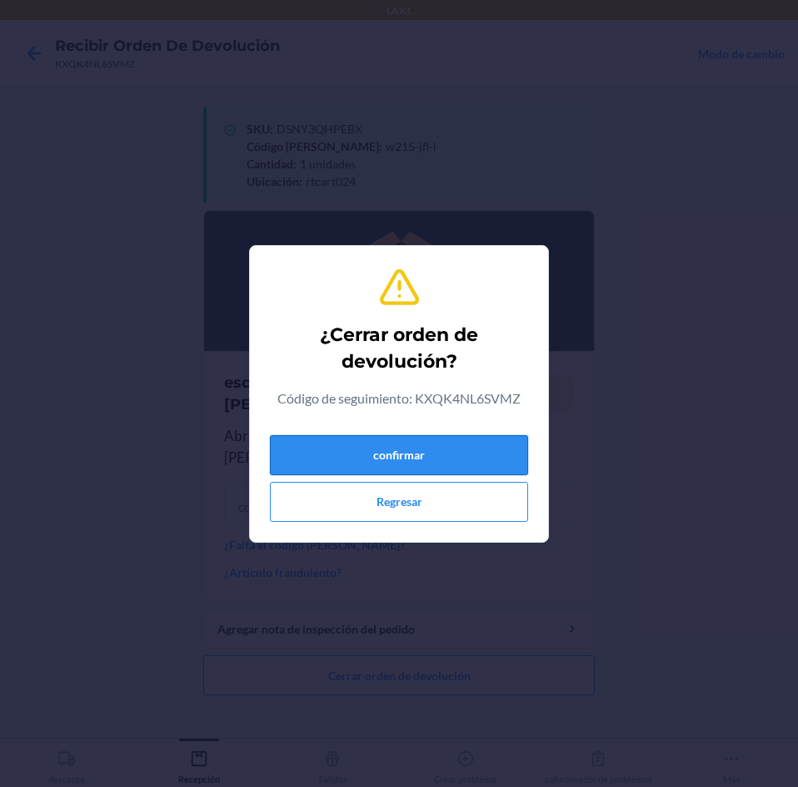
click at [467, 453] on button "confirmar" at bounding box center [399, 455] width 258 height 40
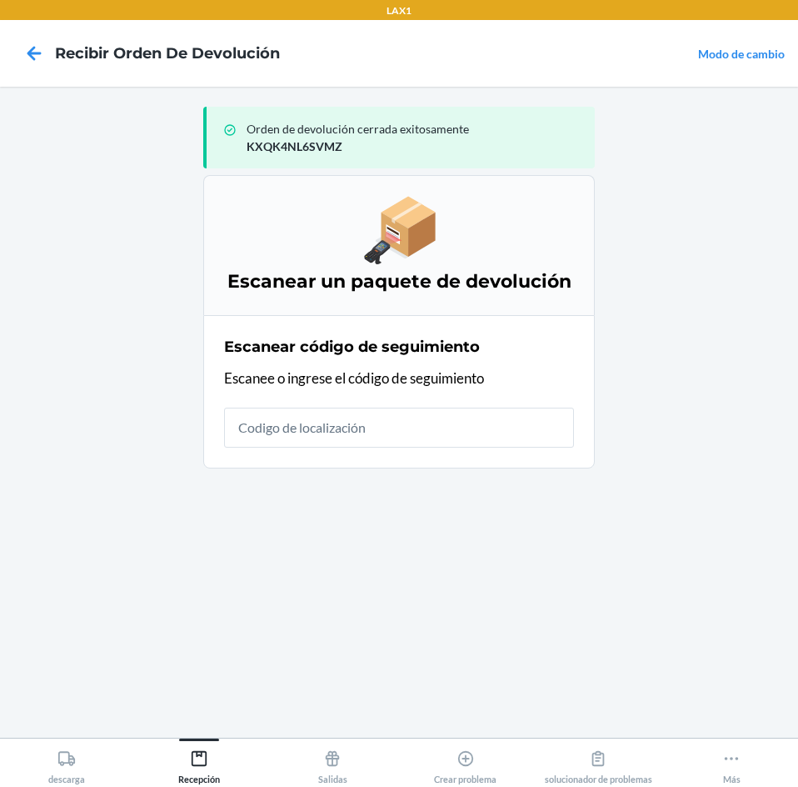
click at [407, 423] on input "text" at bounding box center [399, 427] width 350 height 40
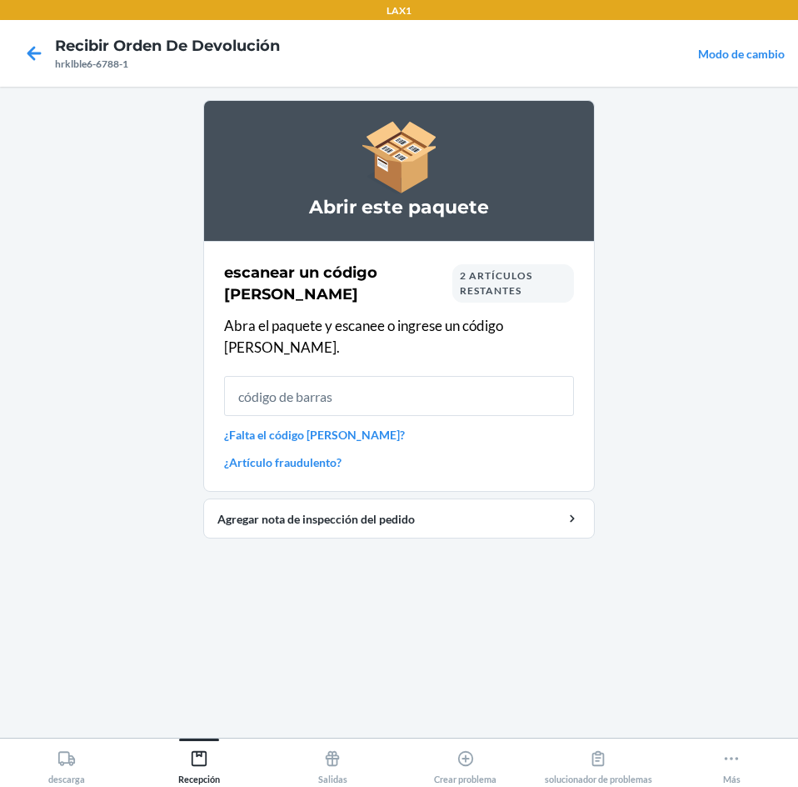
click at [510, 382] on input "text" at bounding box center [399, 396] width 350 height 40
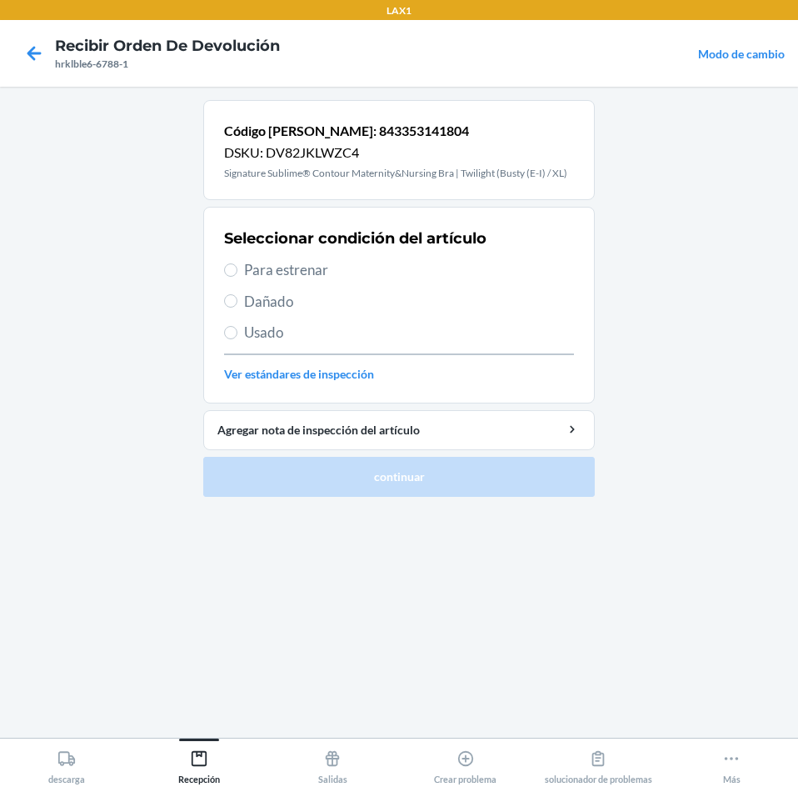
click at [251, 280] on span "Para estrenar" at bounding box center [409, 270] width 330 height 22
click at [237, 277] on input "Para estrenar" at bounding box center [230, 269] width 13 height 13
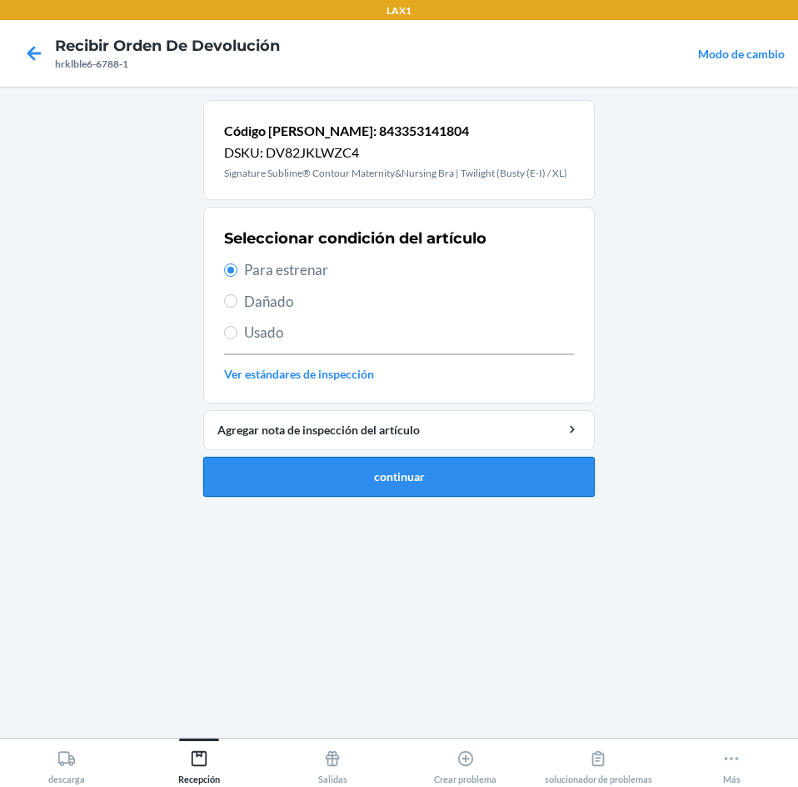
click at [270, 476] on button "continuar" at bounding box center [399, 477] width 392 height 40
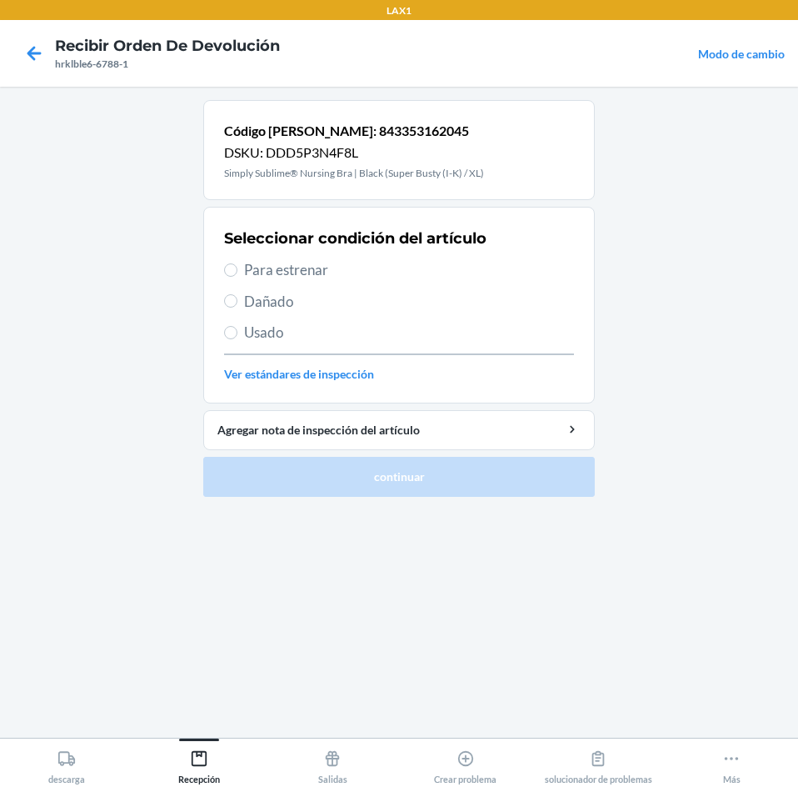
click at [264, 270] on span "Para estrenar" at bounding box center [409, 270] width 330 height 22
click at [237, 270] on input "Para estrenar" at bounding box center [230, 269] width 13 height 13
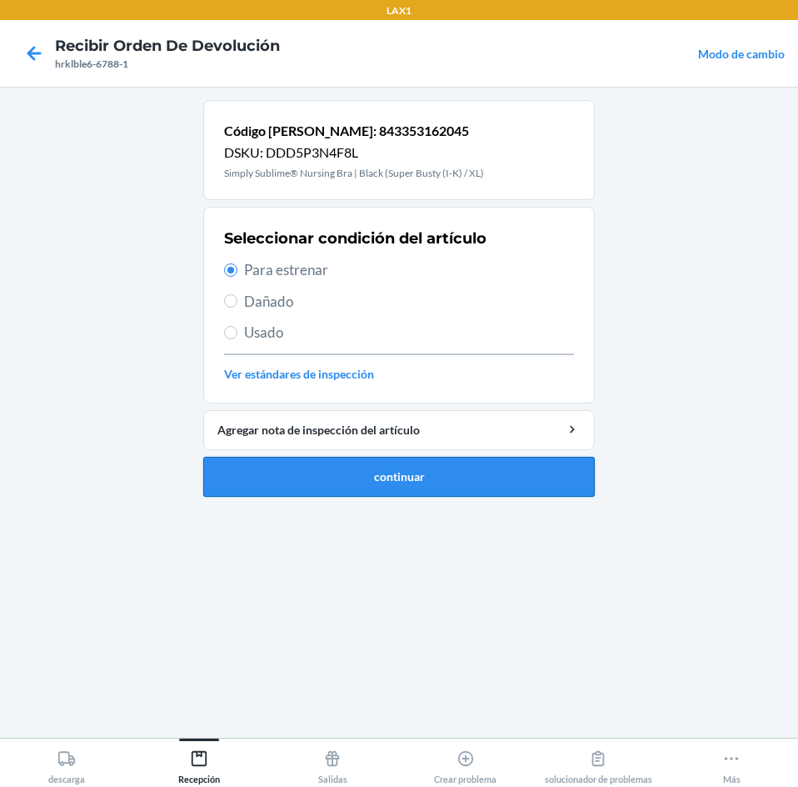
click at [427, 493] on button "continuar" at bounding box center [399, 477] width 392 height 40
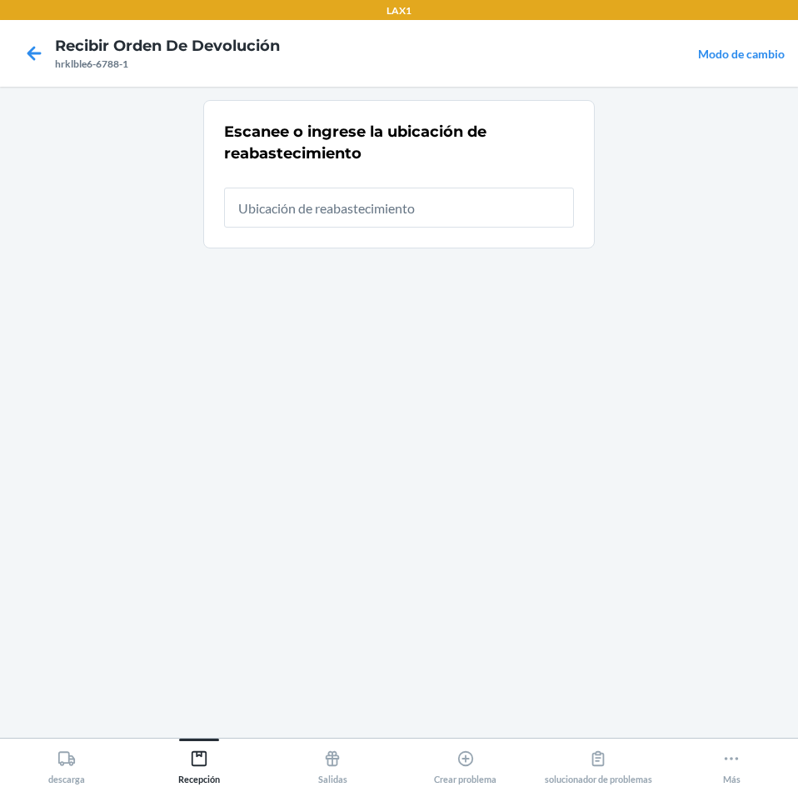
click at [491, 205] on input "text" at bounding box center [399, 207] width 350 height 40
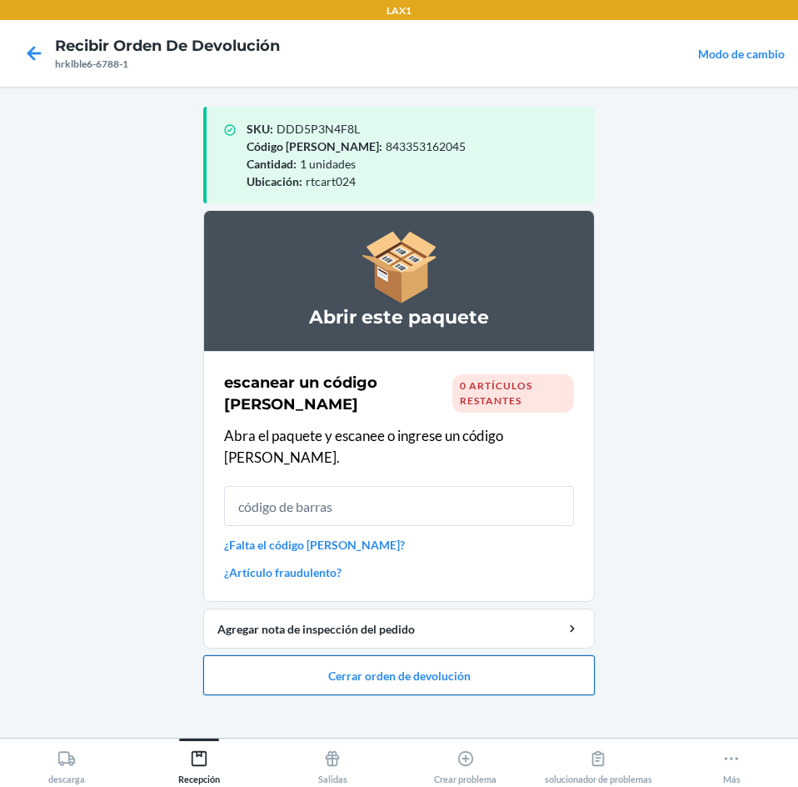
click at [547, 673] on button "Cerrar orden de devolución" at bounding box center [399, 675] width 392 height 40
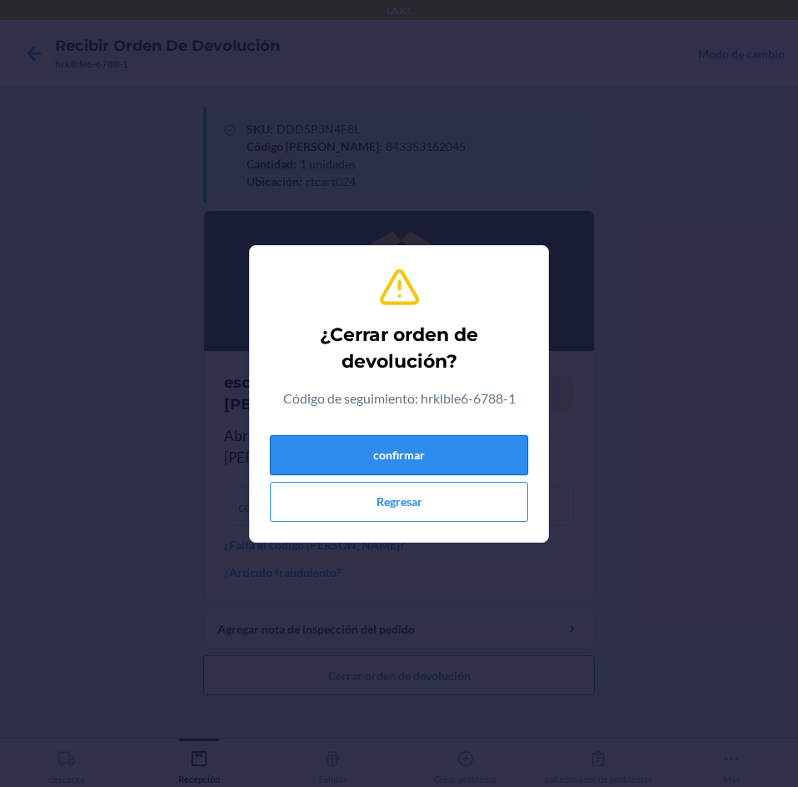
click at [445, 467] on button "confirmar" at bounding box center [399, 455] width 258 height 40
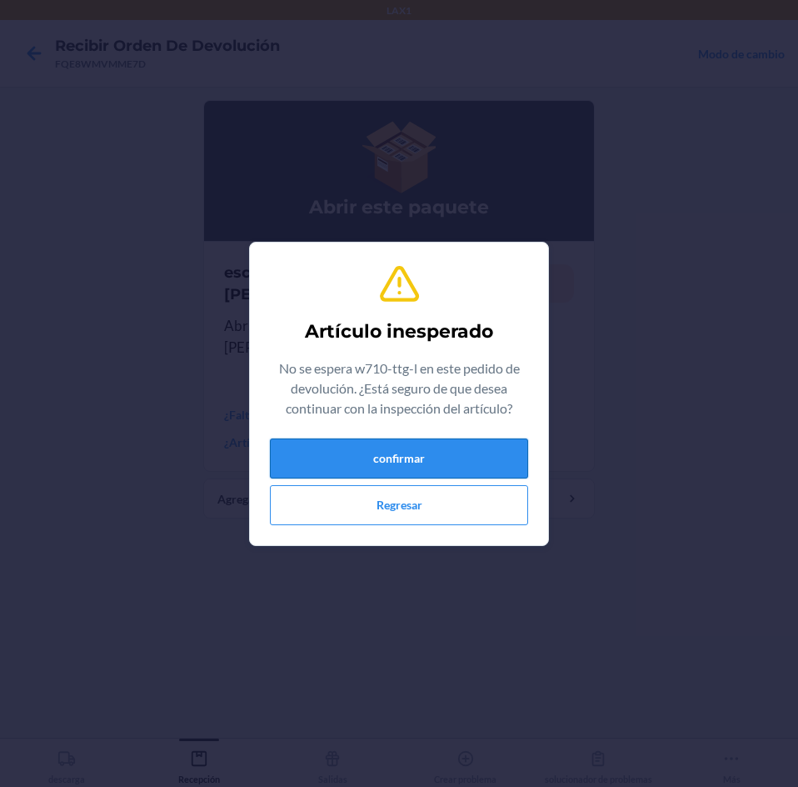
click at [381, 459] on button "confirmar" at bounding box center [399, 458] width 258 height 40
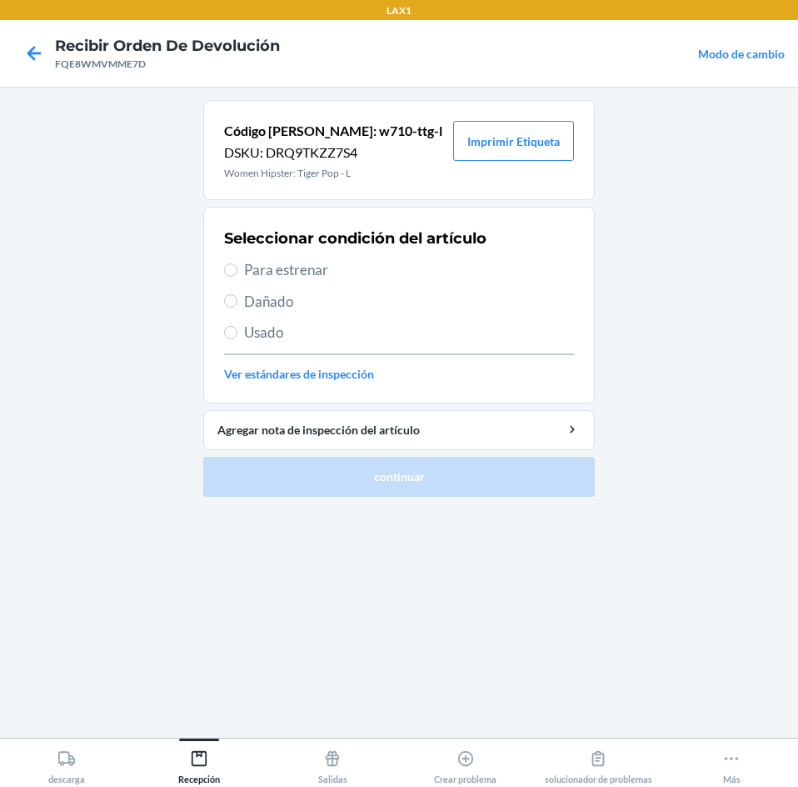
click at [286, 271] on span "Para estrenar" at bounding box center [409, 270] width 330 height 22
click at [237, 271] on input "Para estrenar" at bounding box center [230, 269] width 13 height 13
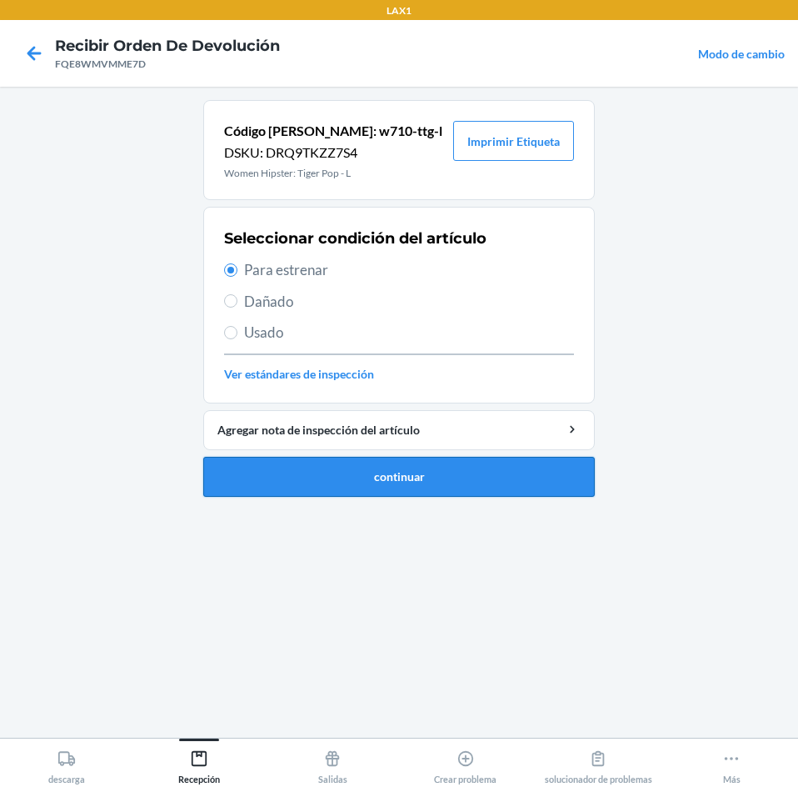
click at [402, 475] on button "continuar" at bounding box center [399, 477] width 392 height 40
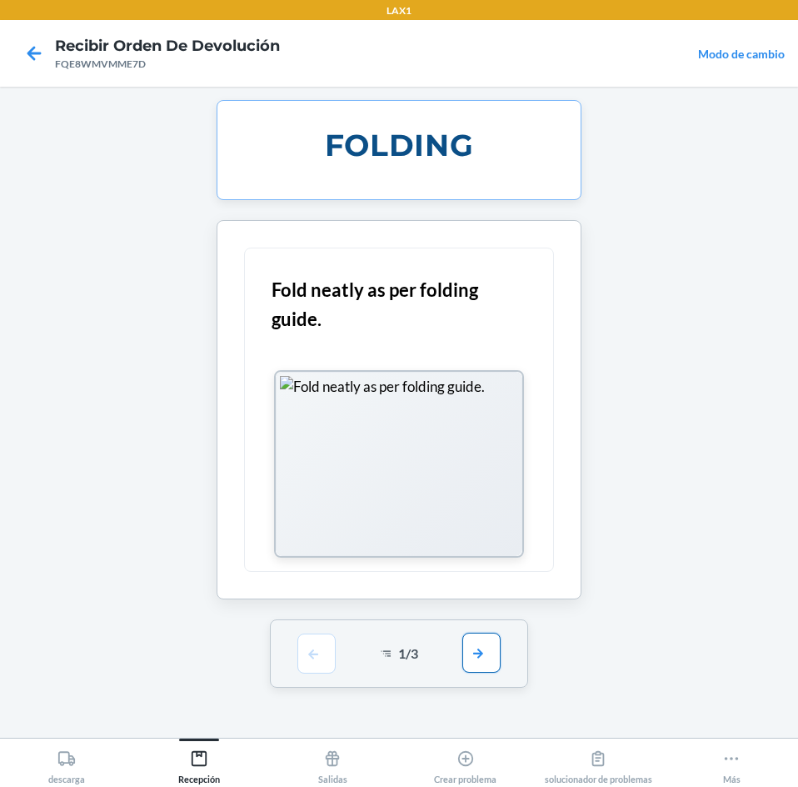
click at [467, 647] on button "button" at bounding box center [481, 652] width 38 height 40
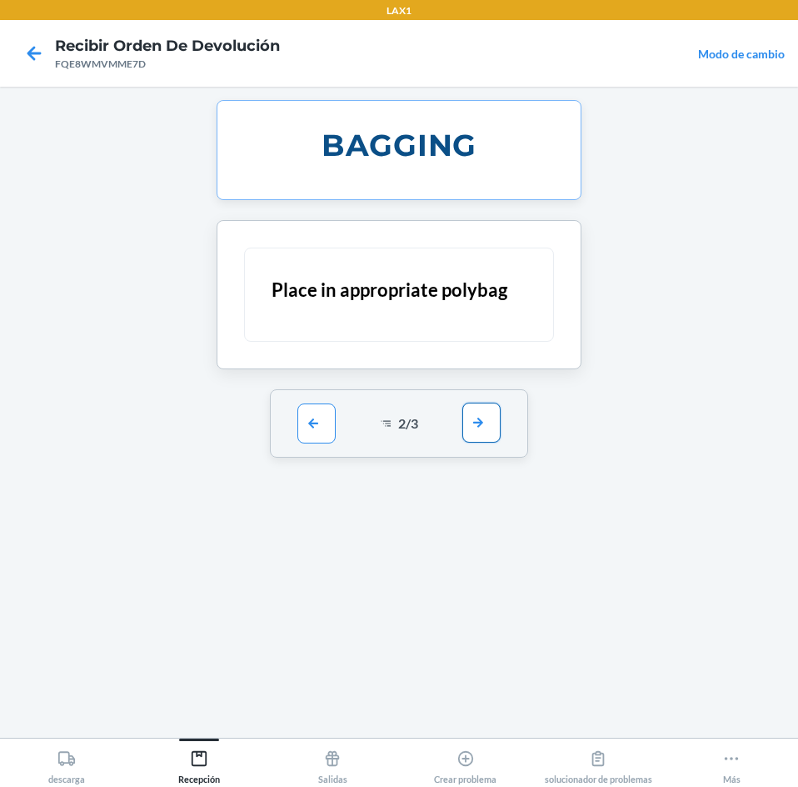
click at [495, 418] on button "button" at bounding box center [481, 422] width 38 height 40
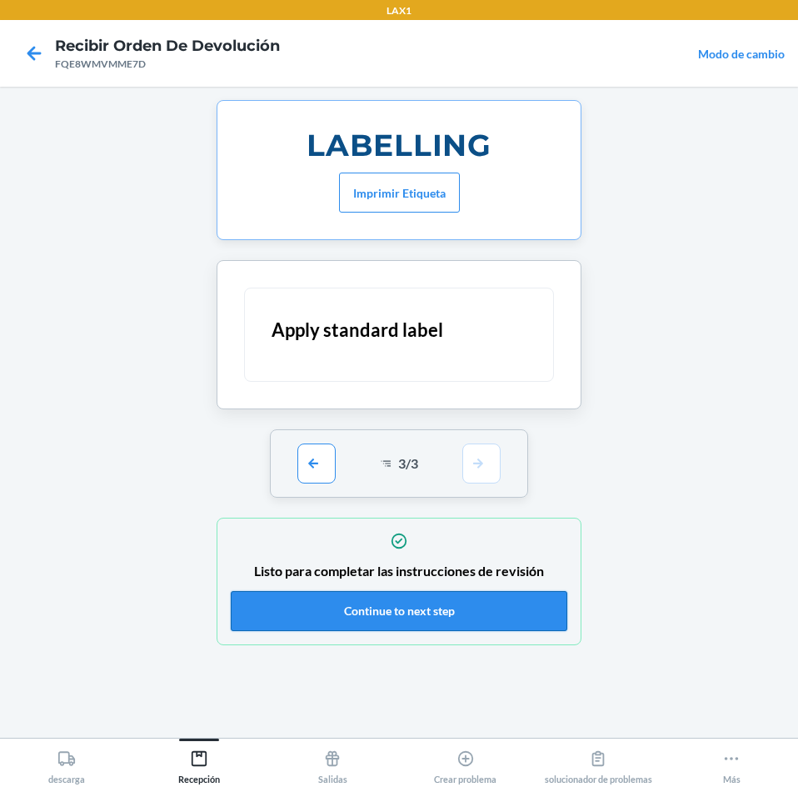
click at [520, 591] on button "Continue to next step" at bounding box center [399, 611] width 337 height 40
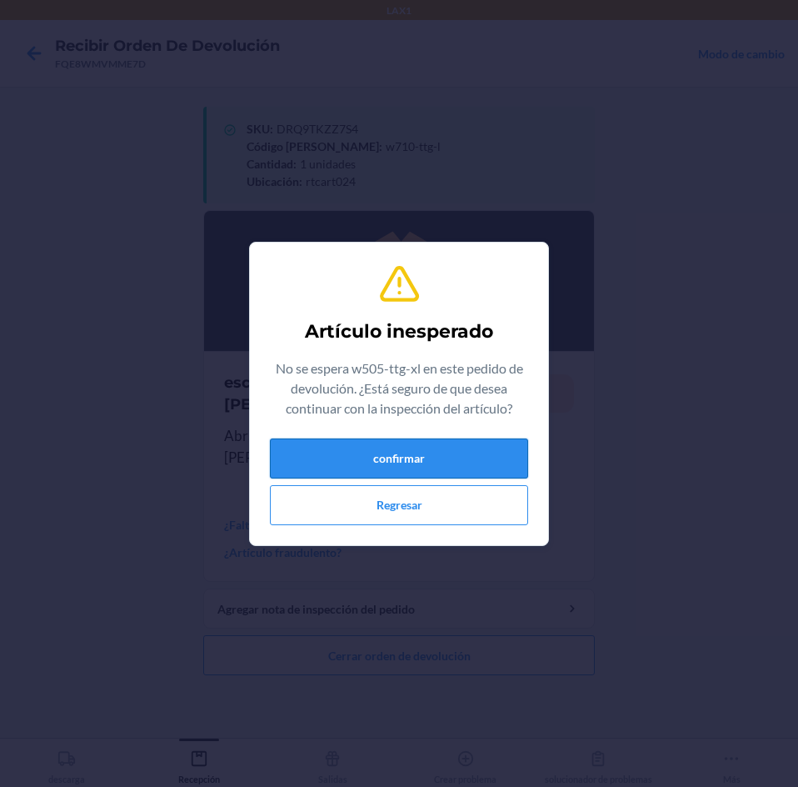
click at [497, 460] on button "confirmar" at bounding box center [399, 458] width 258 height 40
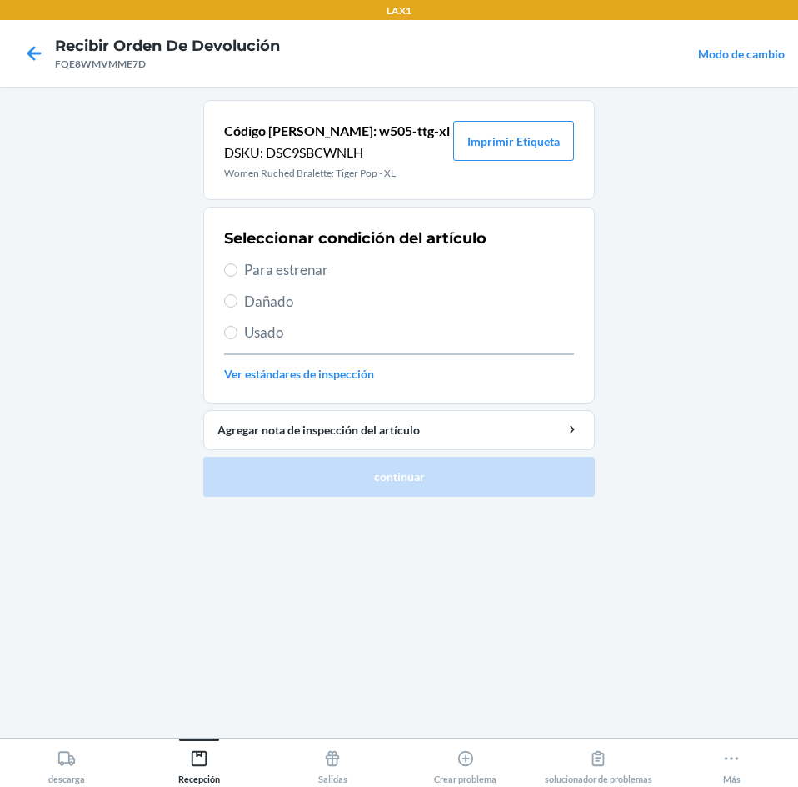
click at [233, 259] on label "Para estrenar" at bounding box center [399, 270] width 350 height 22
click at [233, 263] on input "Para estrenar" at bounding box center [230, 269] width 13 height 13
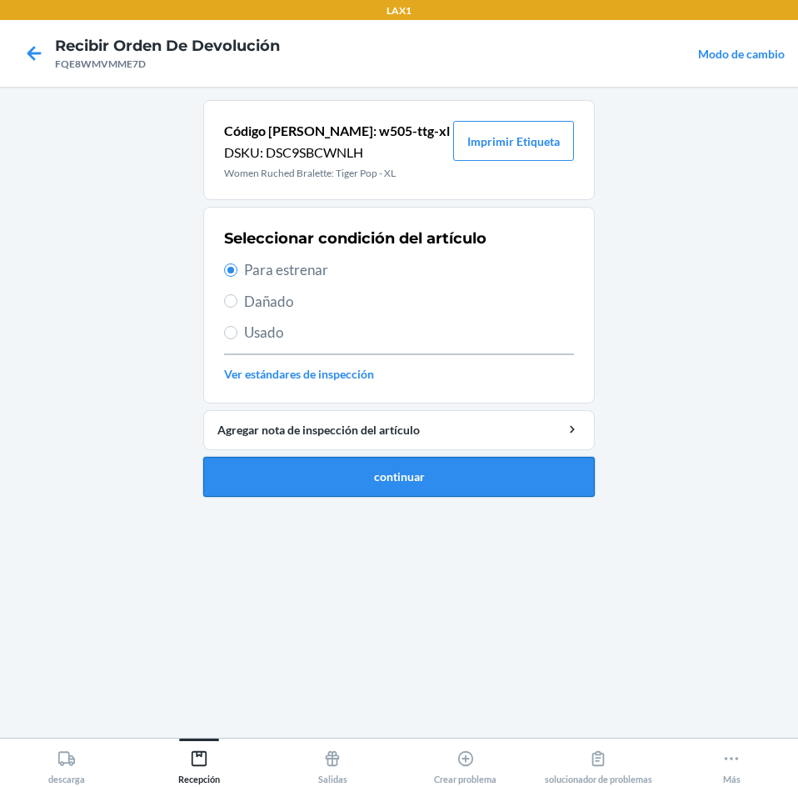
click at [498, 462] on button "continuar" at bounding box center [399, 477] width 392 height 40
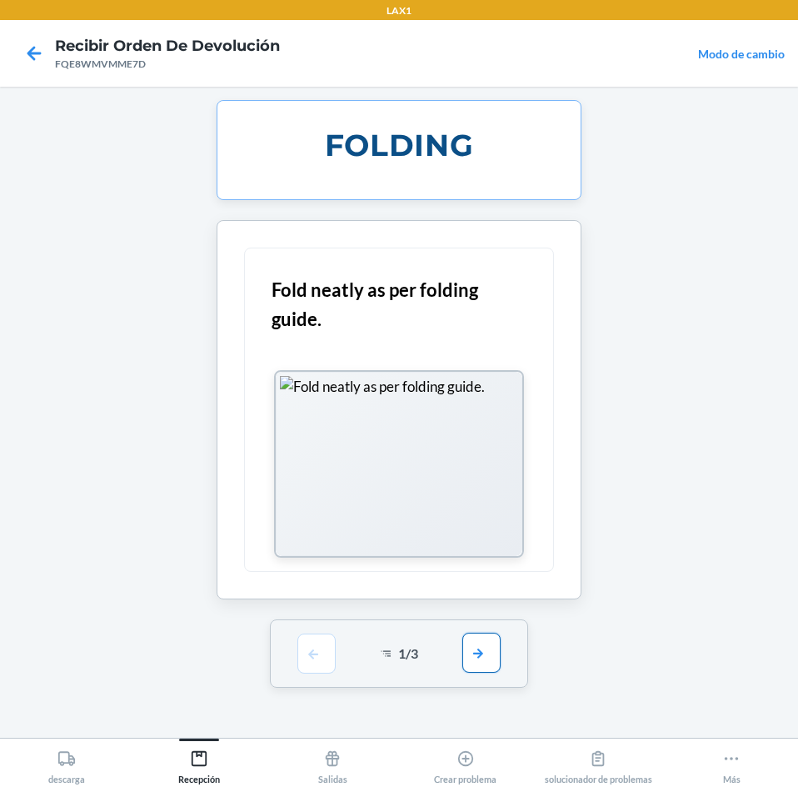
click at [492, 662] on button "button" at bounding box center [481, 652] width 38 height 40
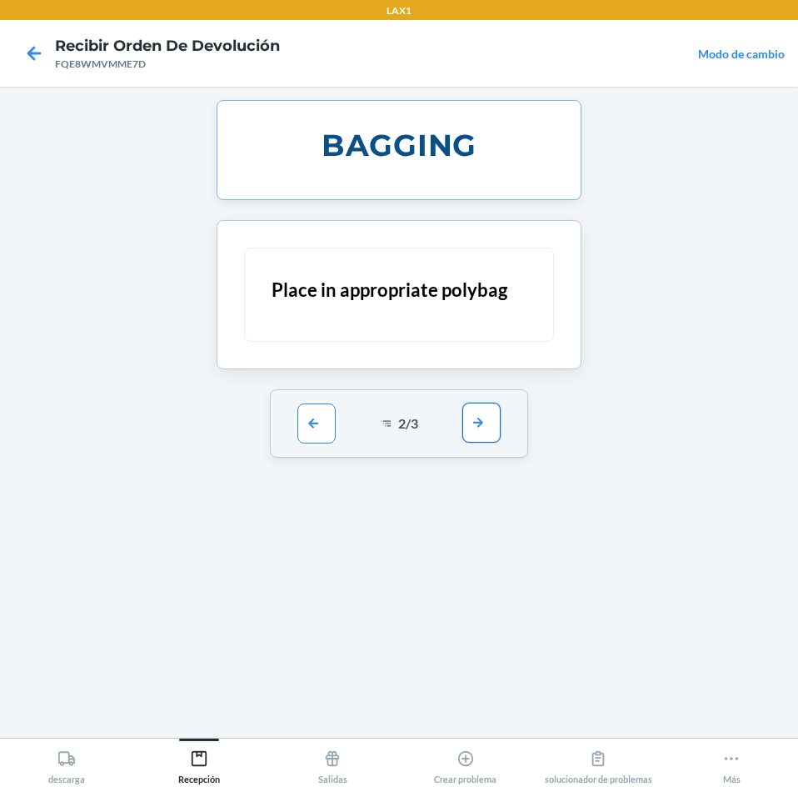
click at [479, 415] on button "button" at bounding box center [481, 422] width 38 height 40
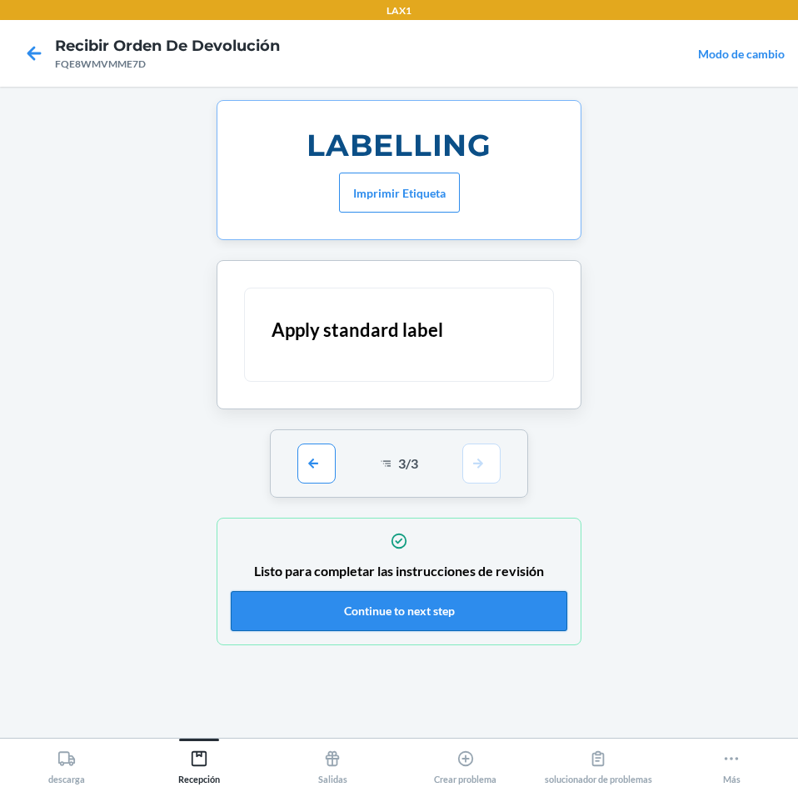
click at [490, 617] on button "Continue to next step" at bounding box center [399, 611] width 337 height 40
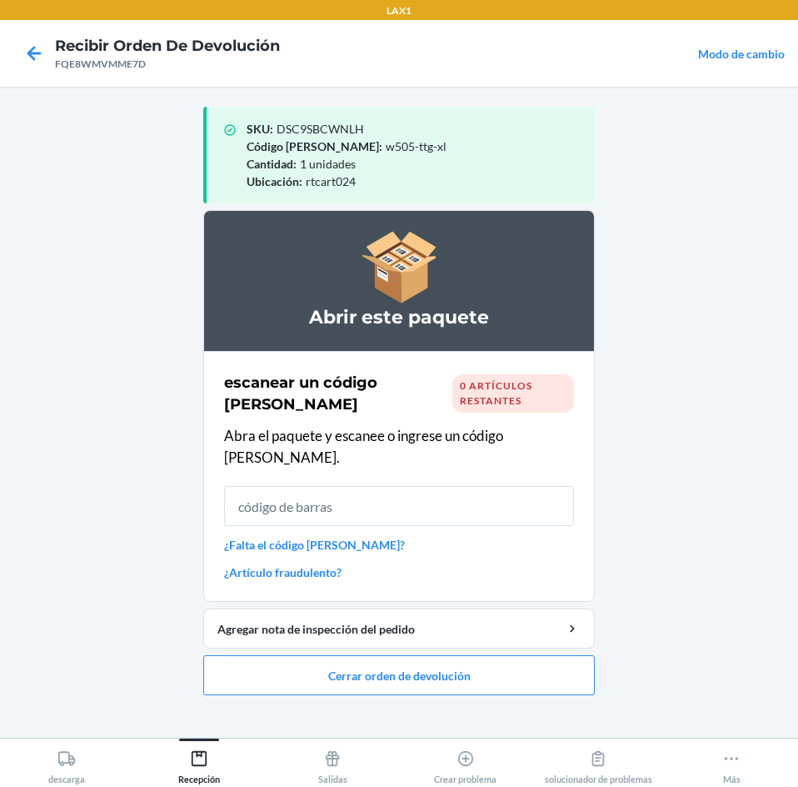
click at [546, 486] on input "text" at bounding box center [399, 506] width 350 height 40
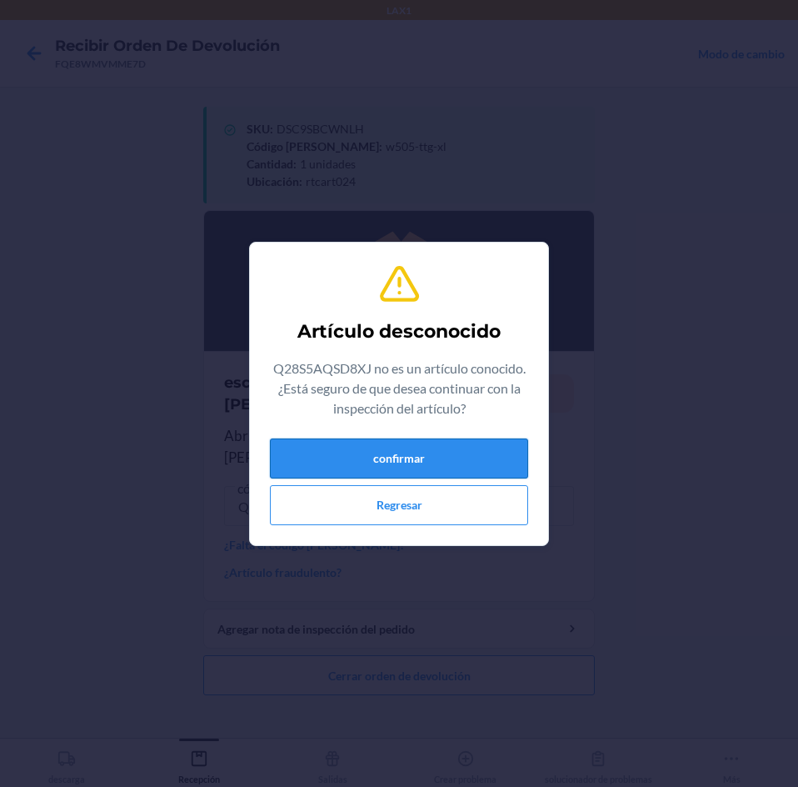
click at [466, 462] on button "confirmar" at bounding box center [399, 458] width 258 height 40
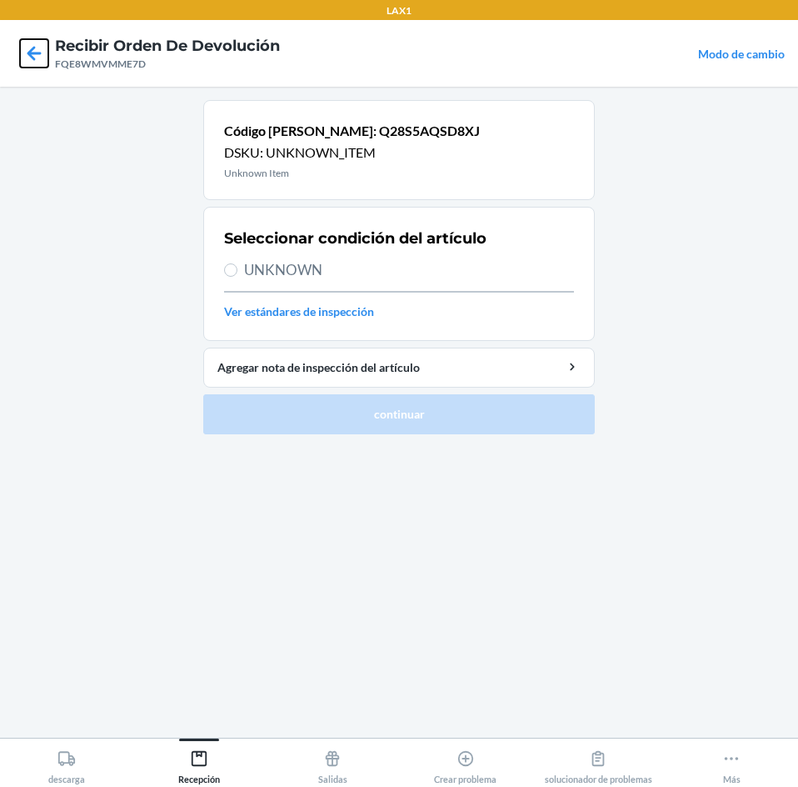
click at [32, 53] on icon at bounding box center [34, 53] width 14 height 14
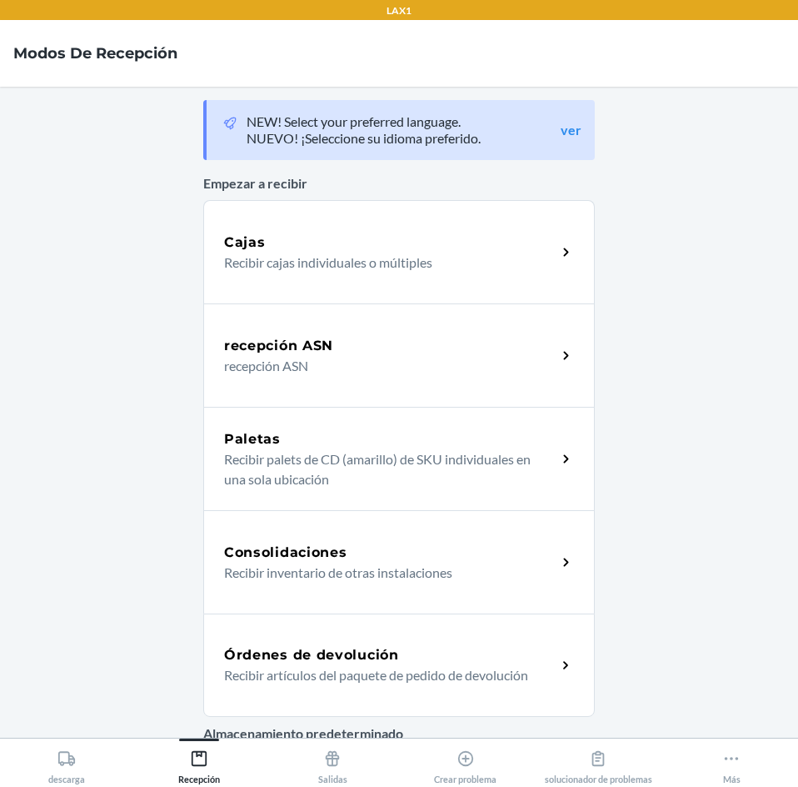
click at [557, 664] on icon at bounding box center [566, 665] width 19 height 19
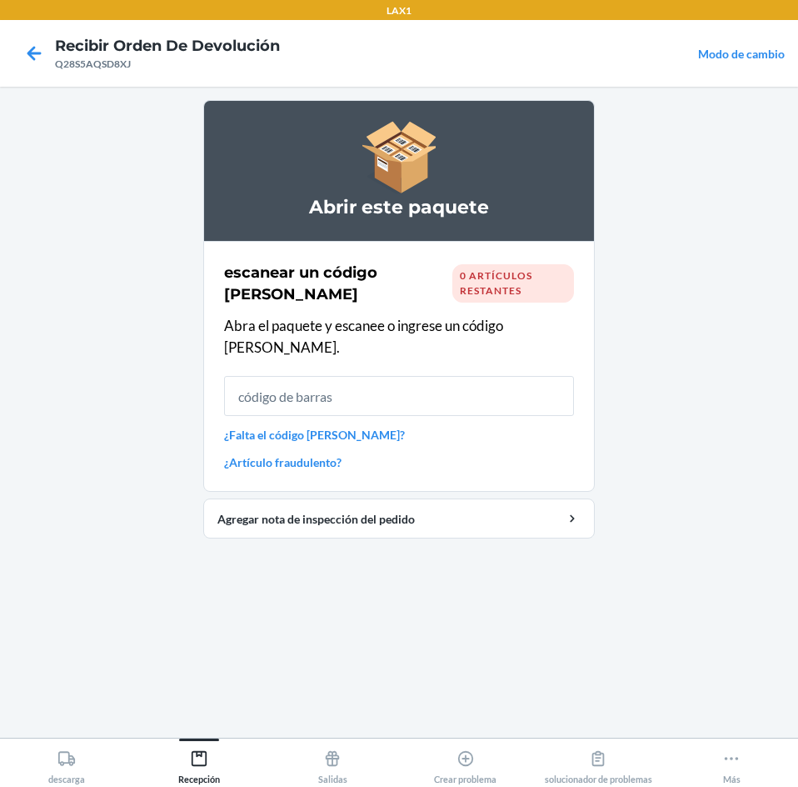
click at [561, 394] on input "text" at bounding box center [399, 396] width 350 height 40
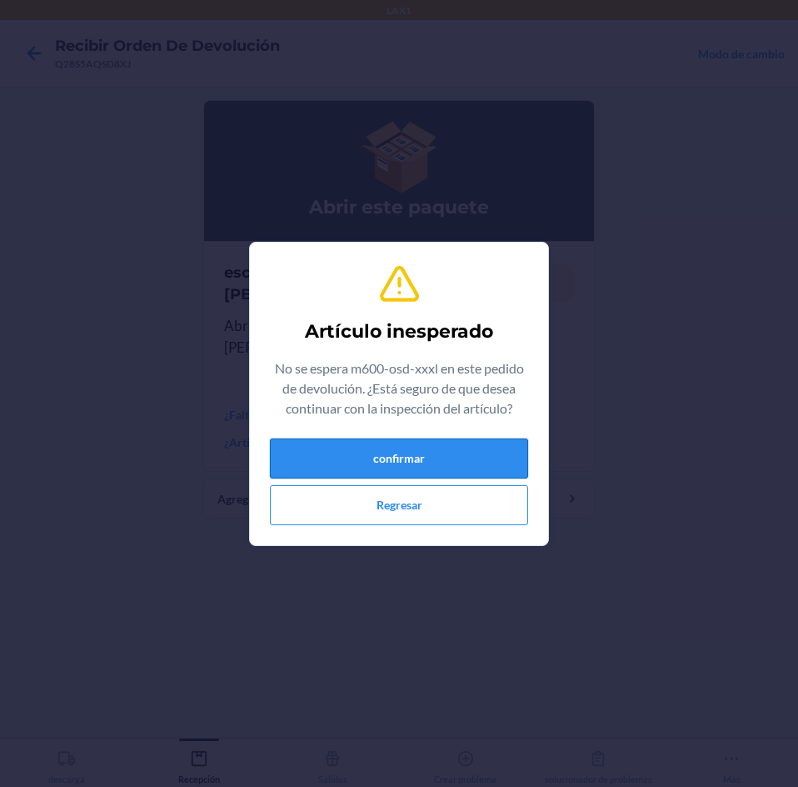
click at [393, 468] on button "confirmar" at bounding box center [399, 458] width 258 height 40
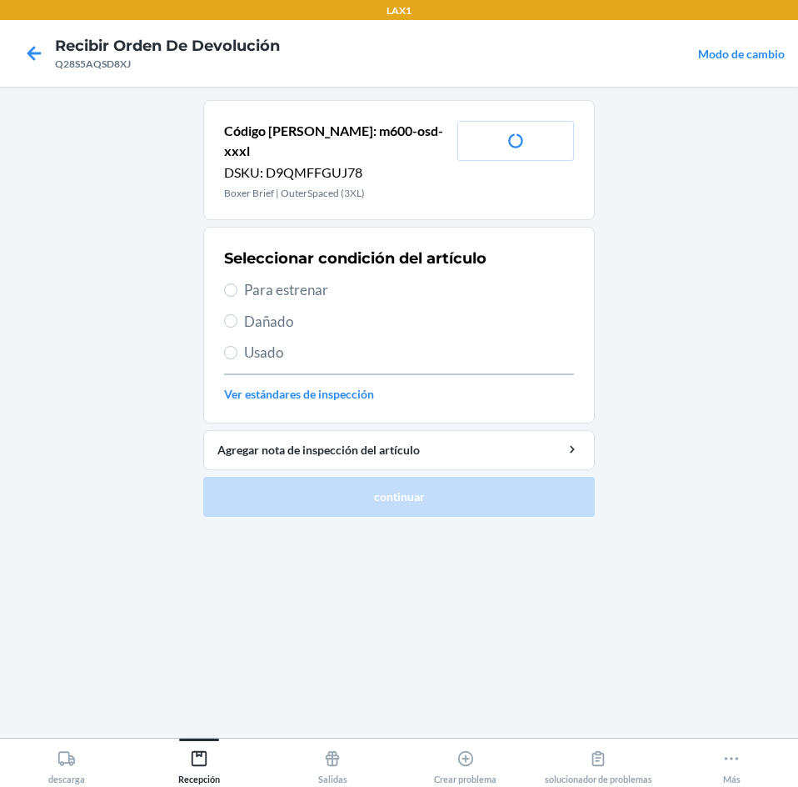
click at [272, 279] on span "Para estrenar" at bounding box center [409, 290] width 330 height 22
click at [237, 283] on input "Para estrenar" at bounding box center [230, 289] width 13 height 13
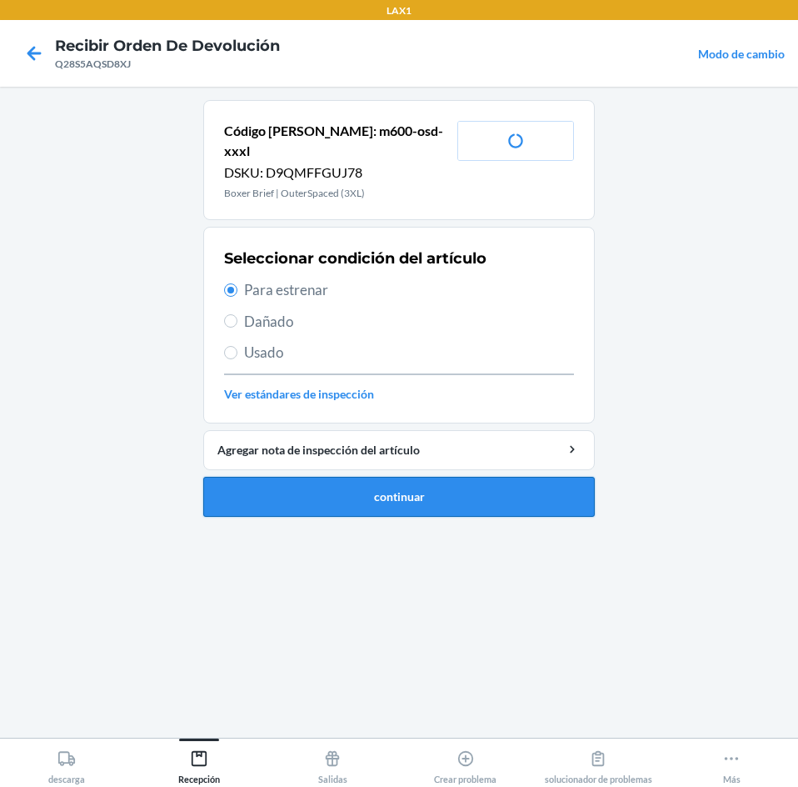
click at [536, 484] on button "continuar" at bounding box center [399, 497] width 392 height 40
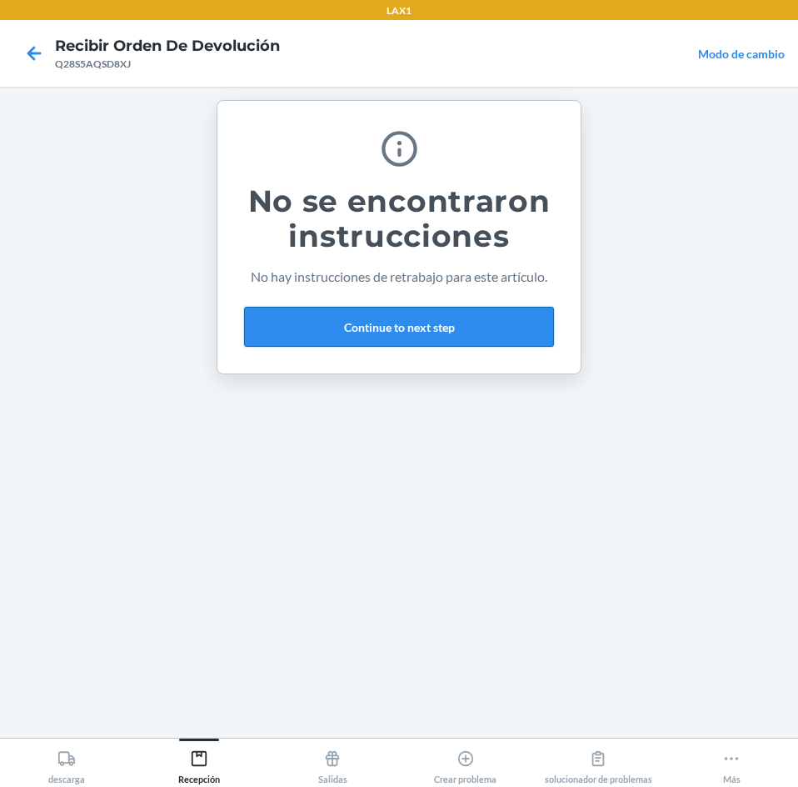
click at [427, 324] on button "Continue to next step" at bounding box center [399, 327] width 310 height 40
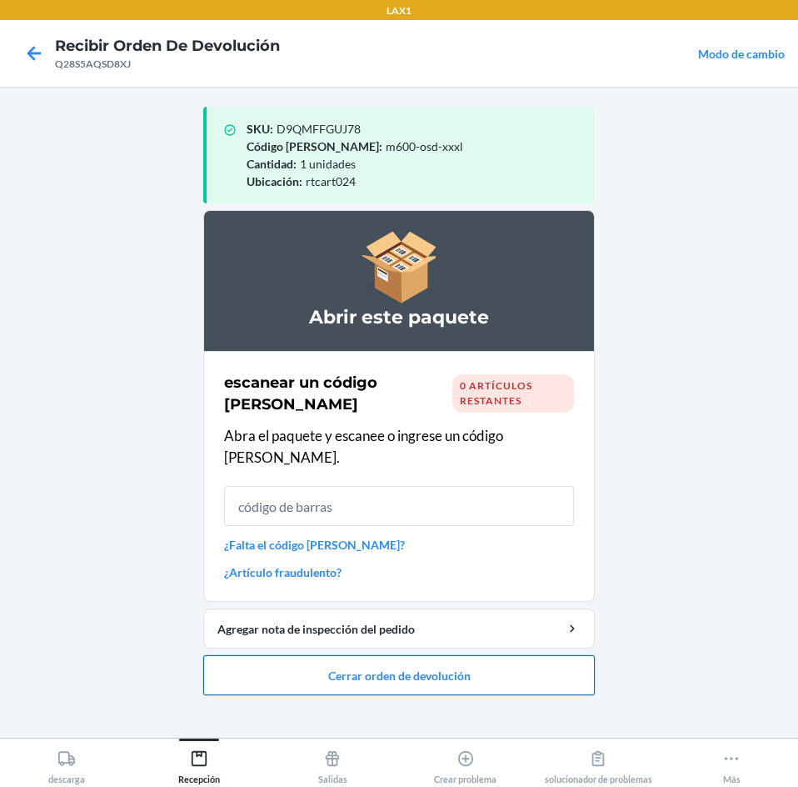
click at [461, 661] on button "Cerrar orden de devolución" at bounding box center [399, 675] width 392 height 40
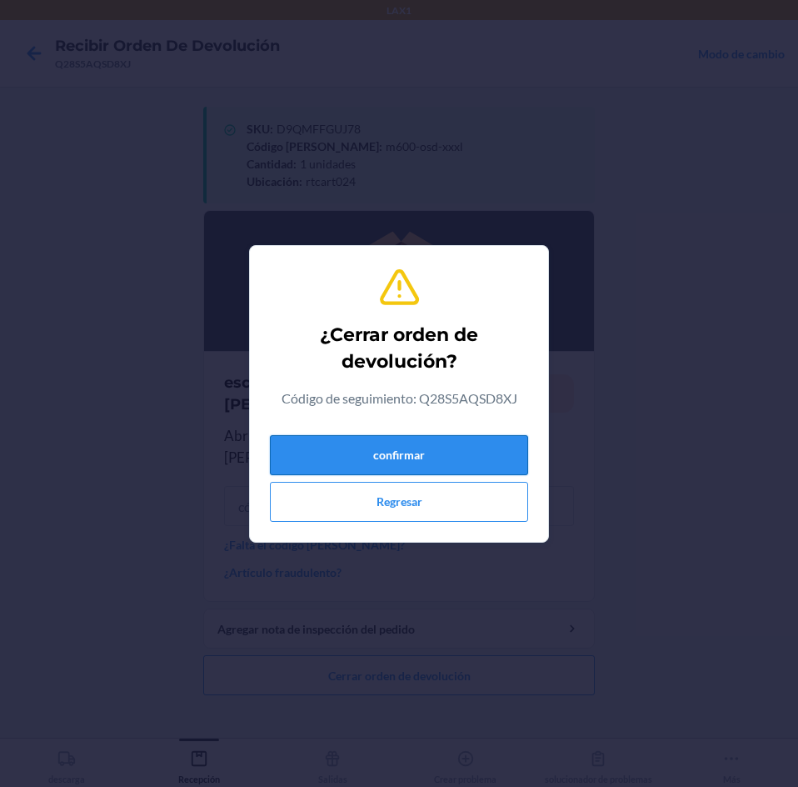
click at [494, 452] on button "confirmar" at bounding box center [399, 455] width 258 height 40
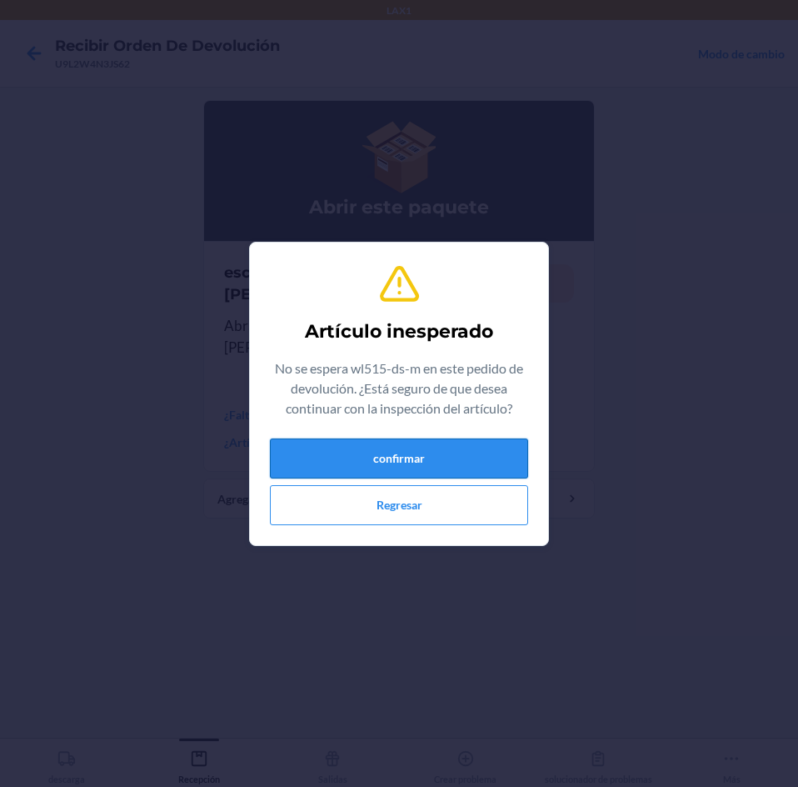
click at [309, 454] on button "confirmar" at bounding box center [399, 458] width 258 height 40
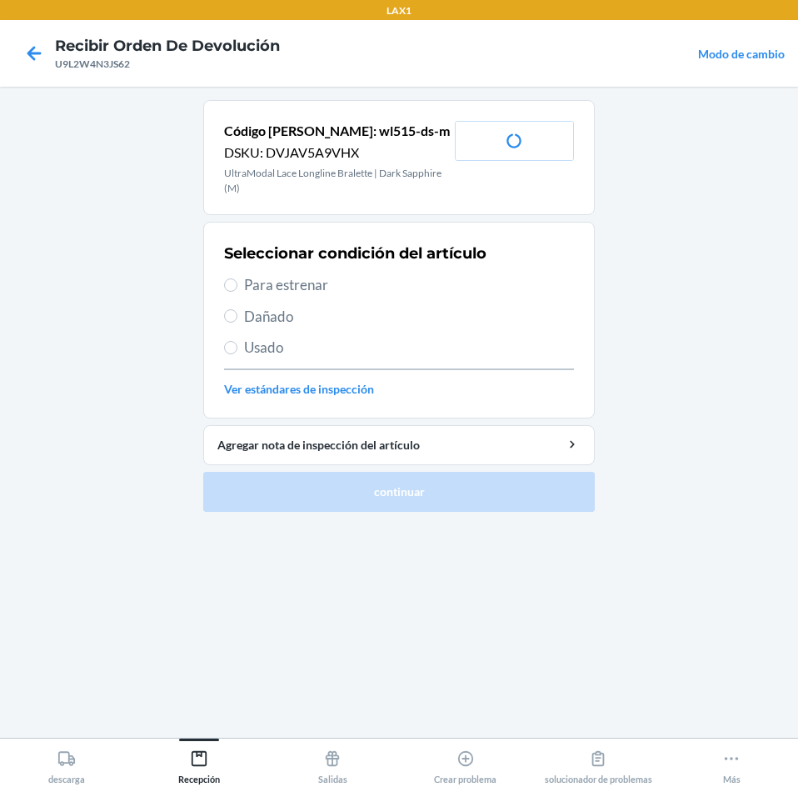
click at [289, 286] on span "Para estrenar" at bounding box center [409, 285] width 330 height 22
click at [237, 286] on input "Para estrenar" at bounding box center [230, 284] width 13 height 13
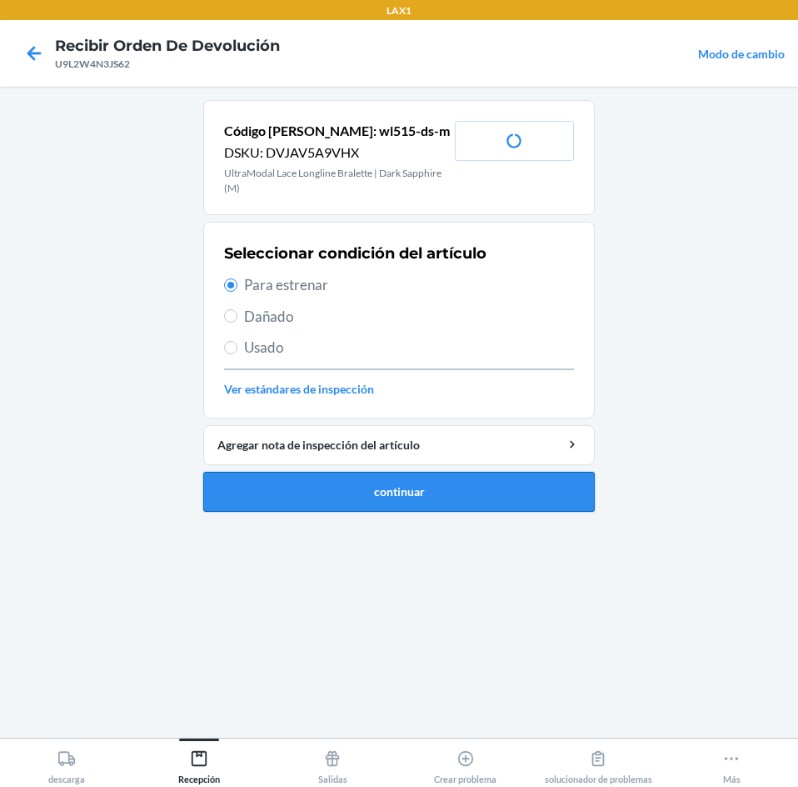
click at [338, 481] on button "continuar" at bounding box center [399, 492] width 392 height 40
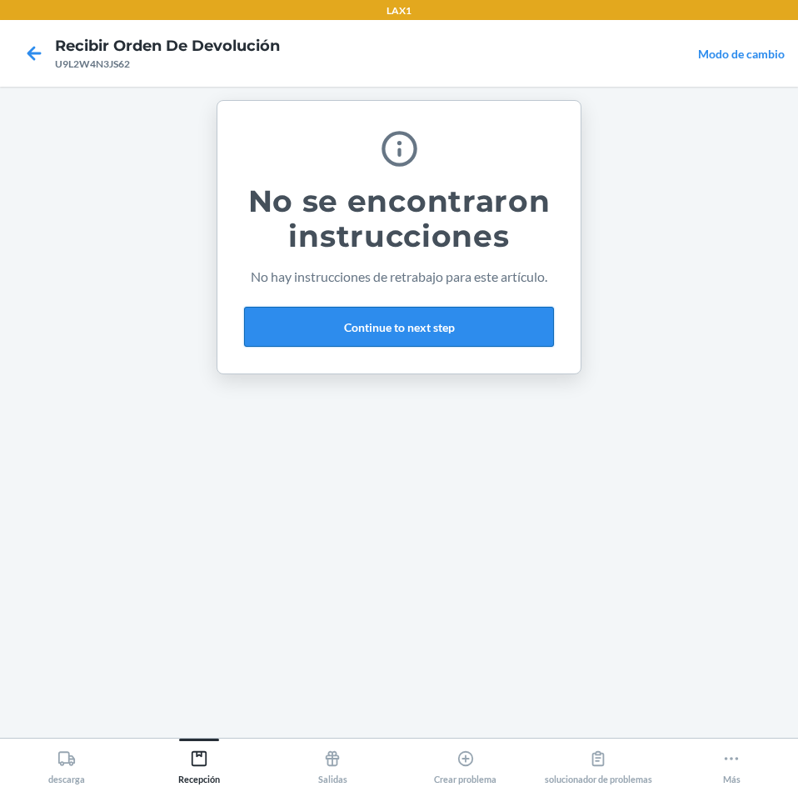
click at [472, 327] on button "Continue to next step" at bounding box center [399, 327] width 310 height 40
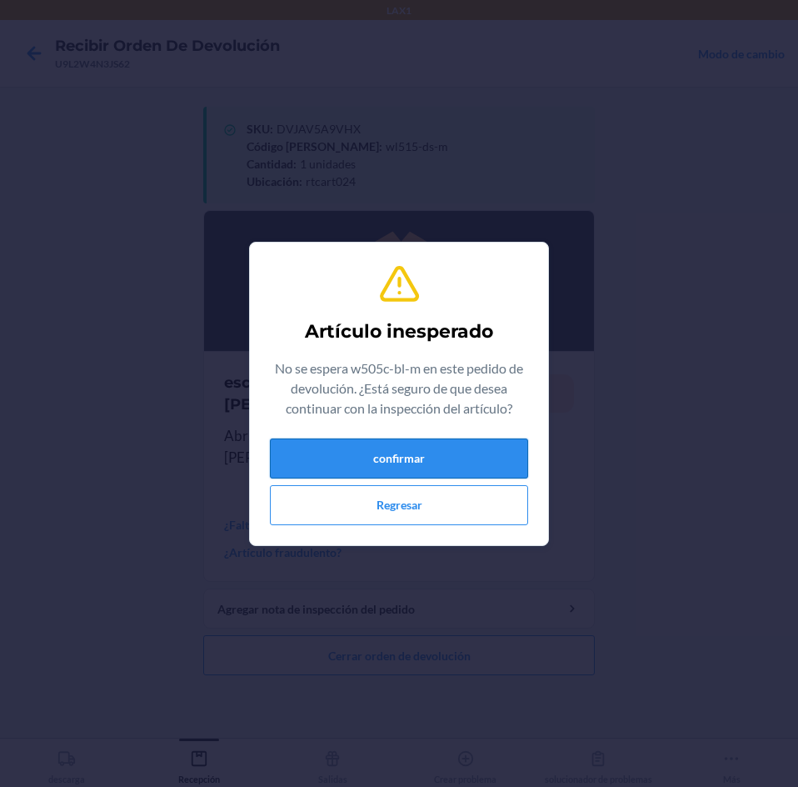
click at [425, 461] on button "confirmar" at bounding box center [399, 458] width 258 height 40
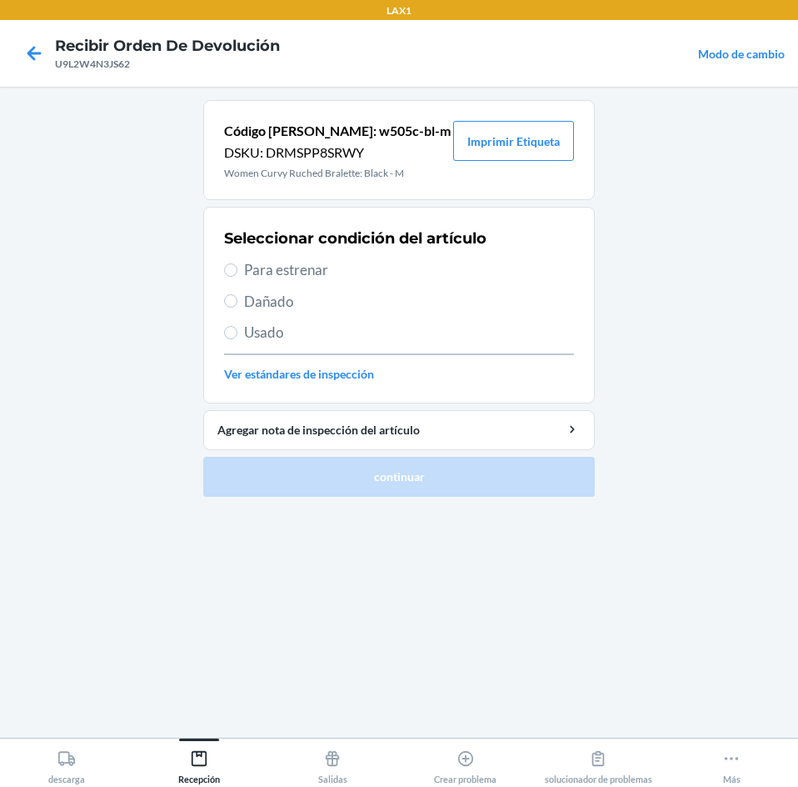
click at [259, 267] on span "Para estrenar" at bounding box center [409, 270] width 330 height 22
click at [237, 267] on input "Para estrenar" at bounding box center [230, 269] width 13 height 13
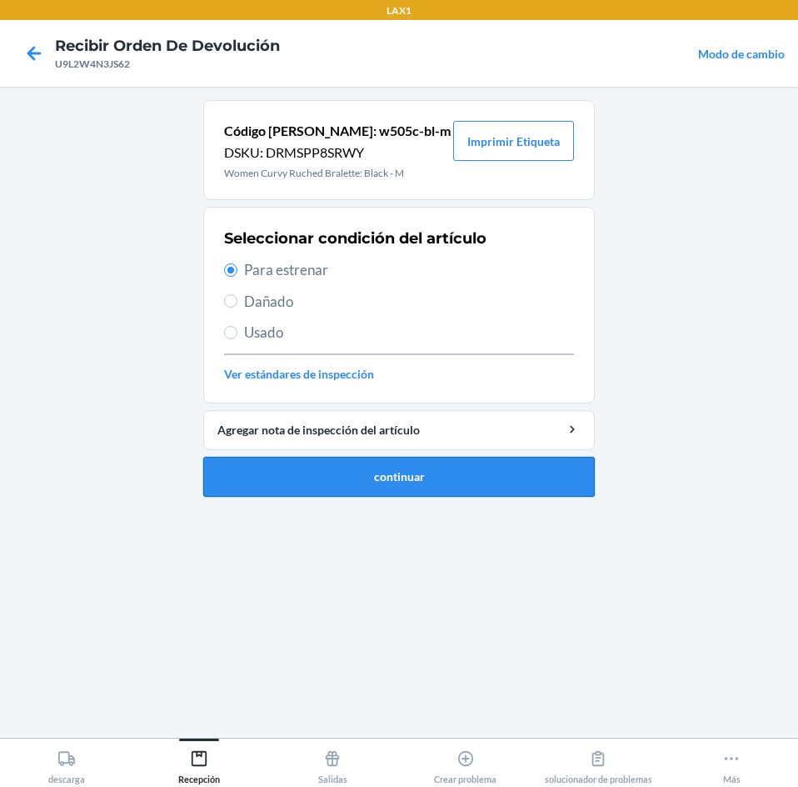
click at [522, 475] on button "continuar" at bounding box center [399, 477] width 392 height 40
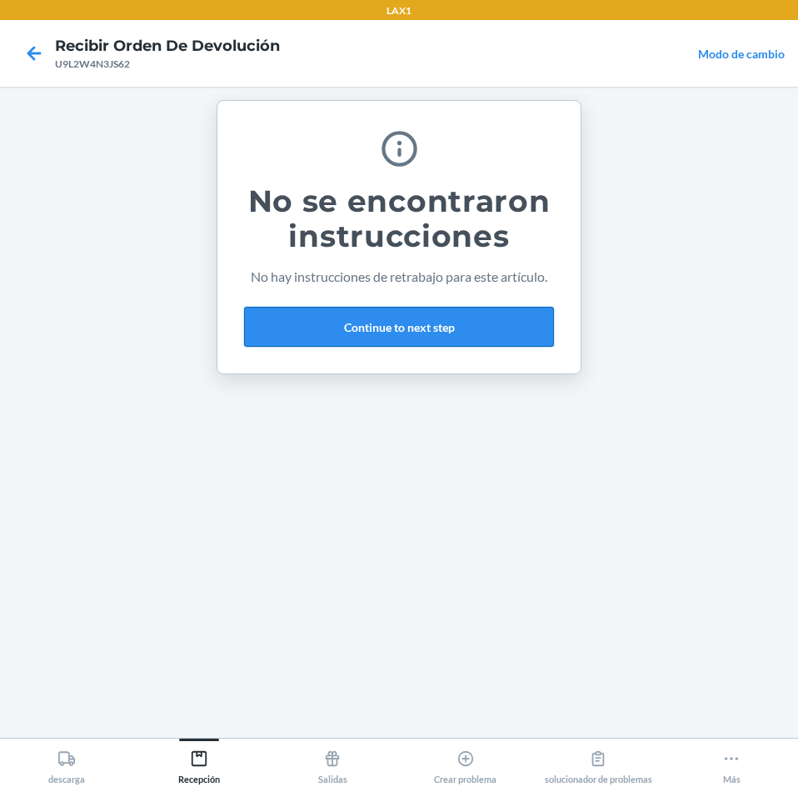
click at [517, 323] on button "Continue to next step" at bounding box center [399, 327] width 310 height 40
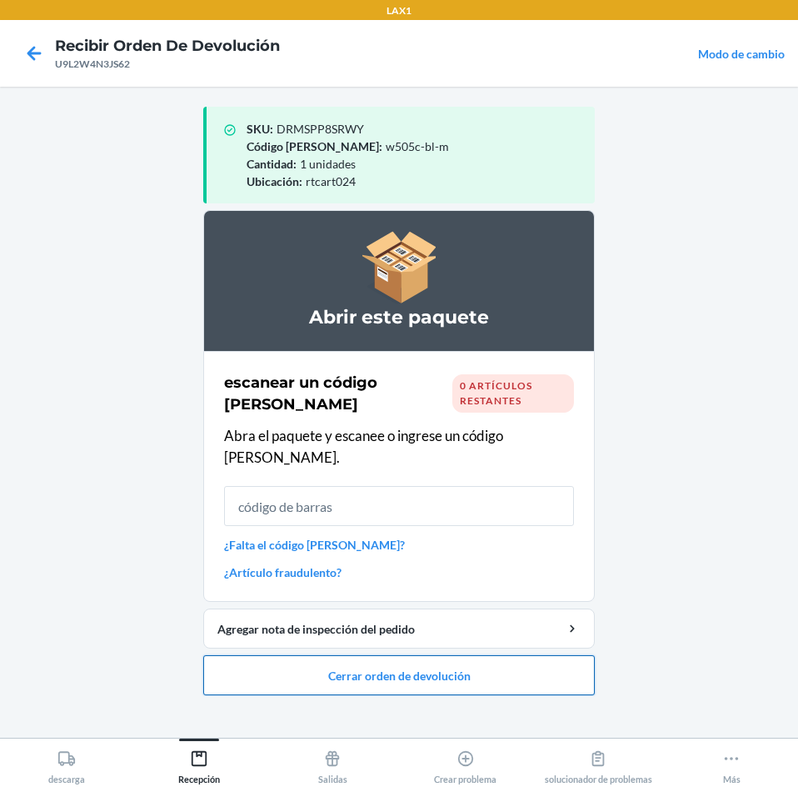
click at [467, 659] on button "Cerrar orden de devolución" at bounding box center [399, 675] width 392 height 40
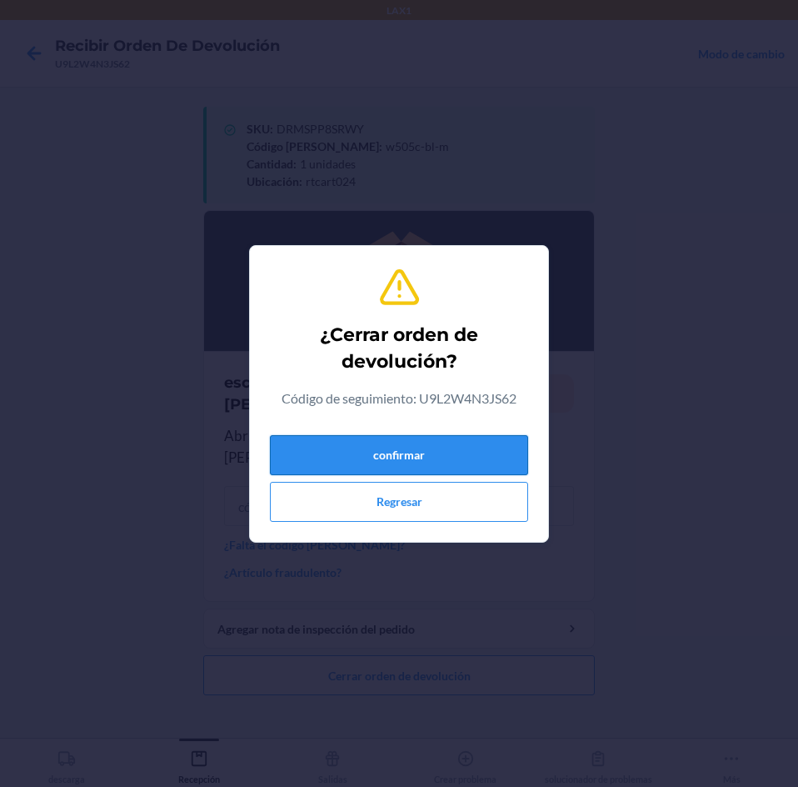
click at [473, 437] on button "confirmar" at bounding box center [399, 455] width 258 height 40
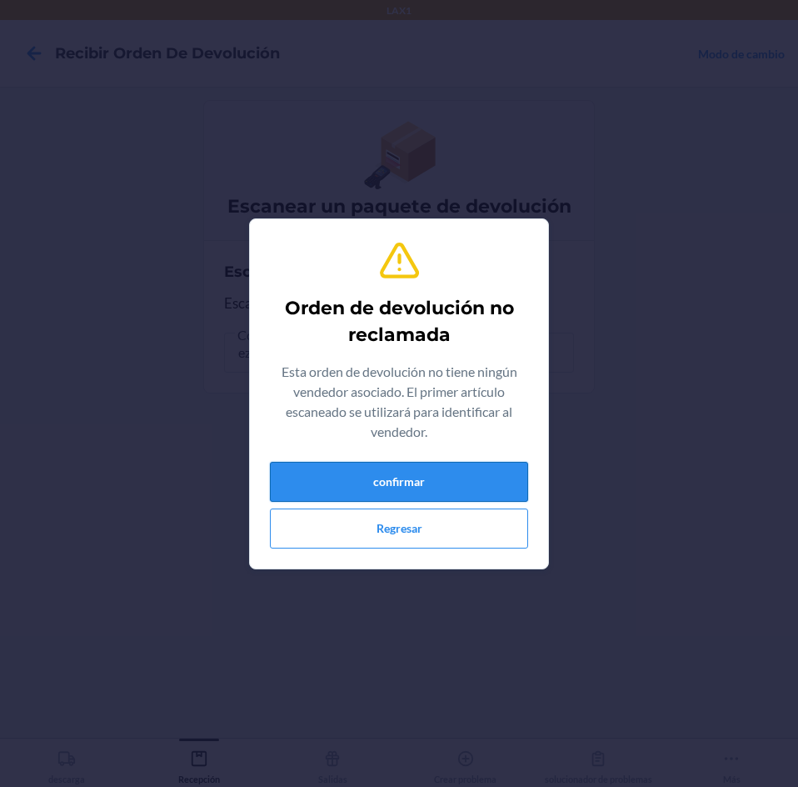
click at [336, 463] on button "confirmar" at bounding box center [399, 482] width 258 height 40
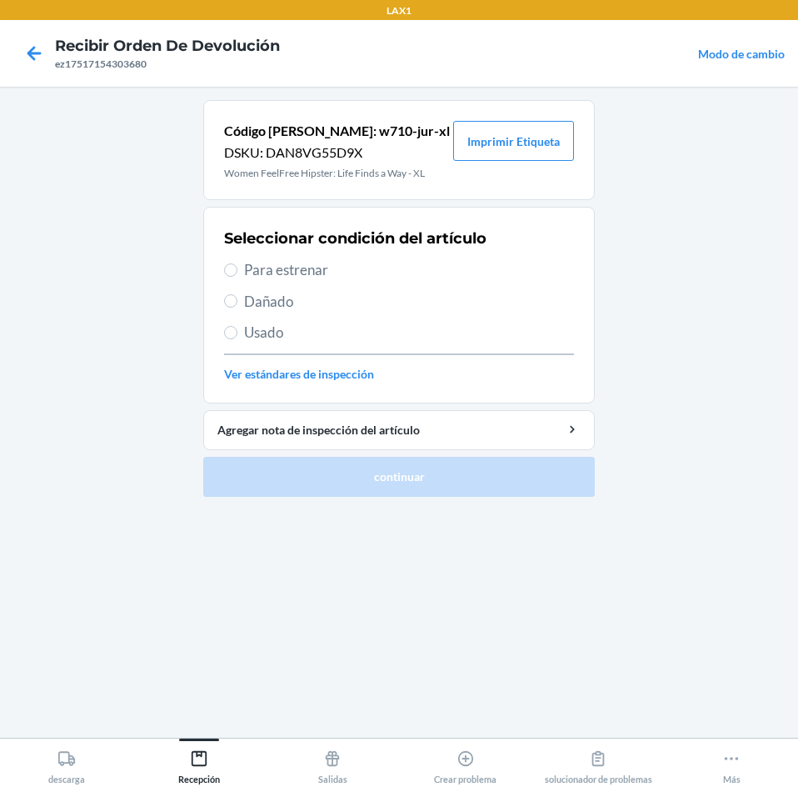
click at [286, 273] on span "Para estrenar" at bounding box center [409, 270] width 330 height 22
click at [237, 273] on input "Para estrenar" at bounding box center [230, 269] width 13 height 13
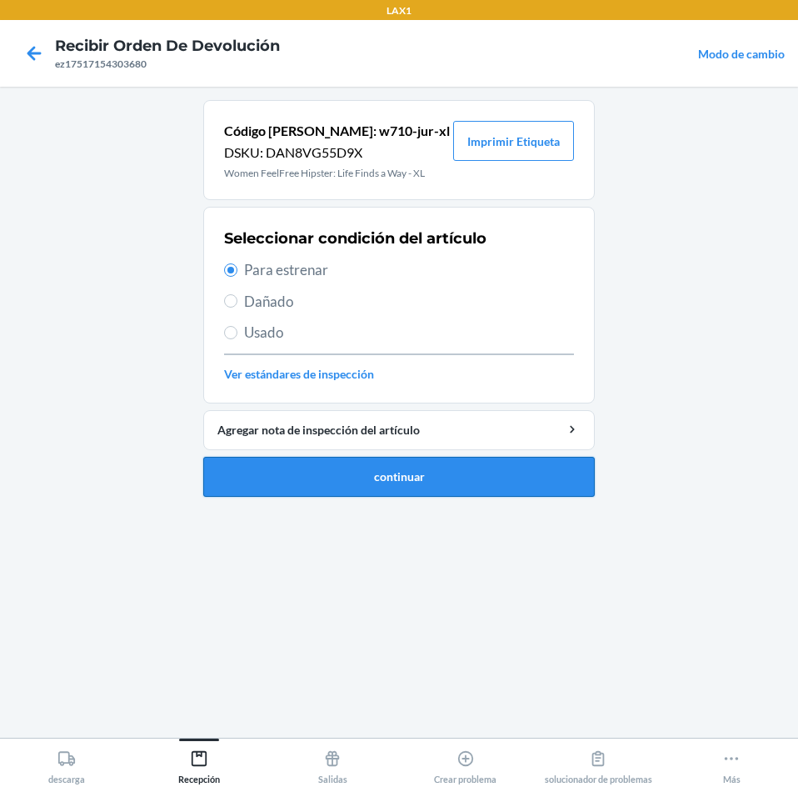
click at [330, 471] on button "continuar" at bounding box center [399, 477] width 392 height 40
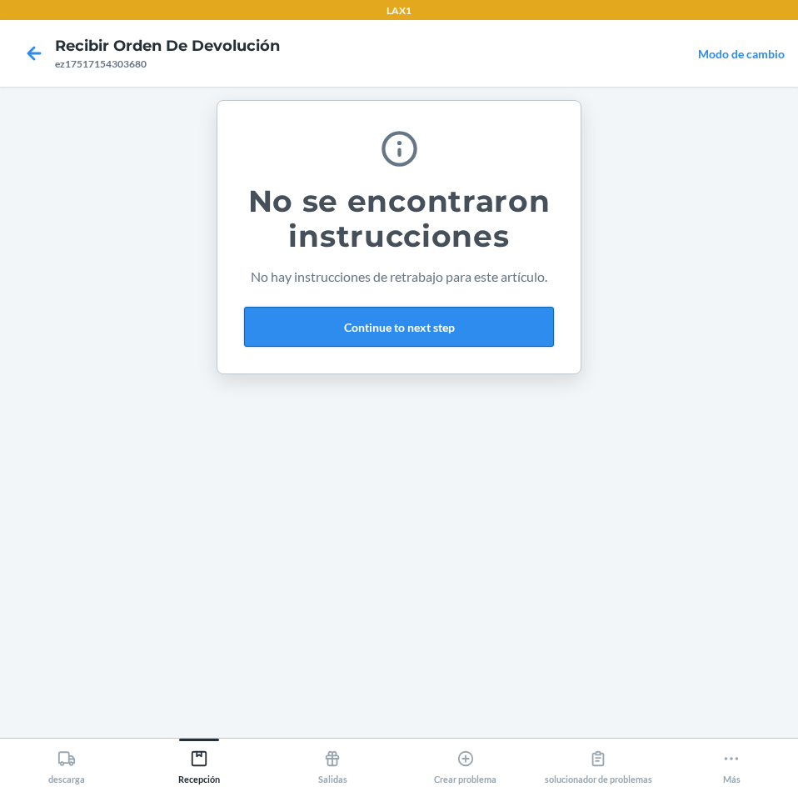
click at [476, 329] on button "Continue to next step" at bounding box center [399, 327] width 310 height 40
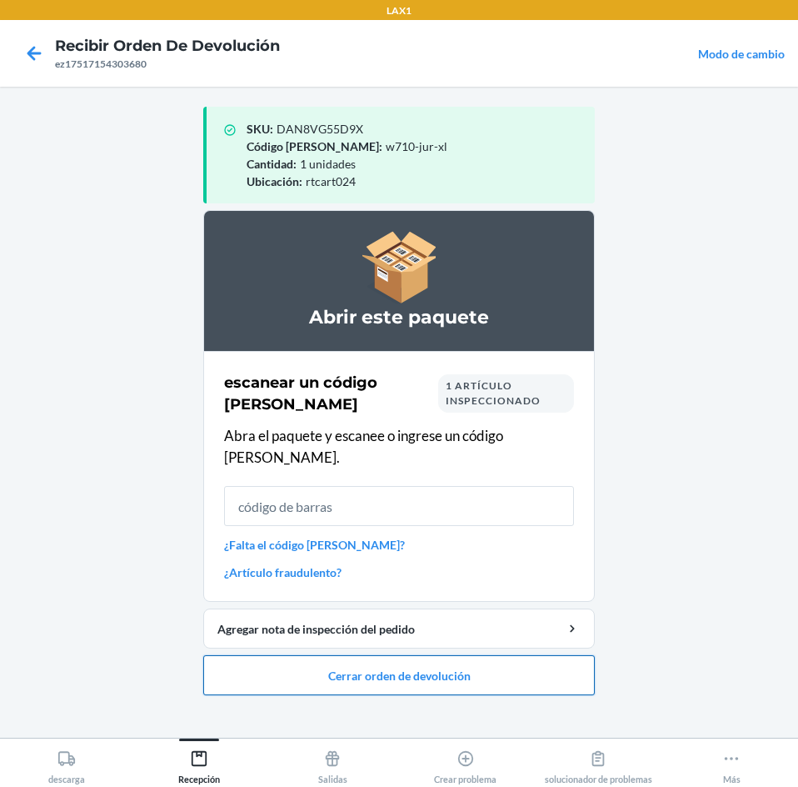
click at [489, 655] on button "Cerrar orden de devolución" at bounding box center [399, 675] width 392 height 40
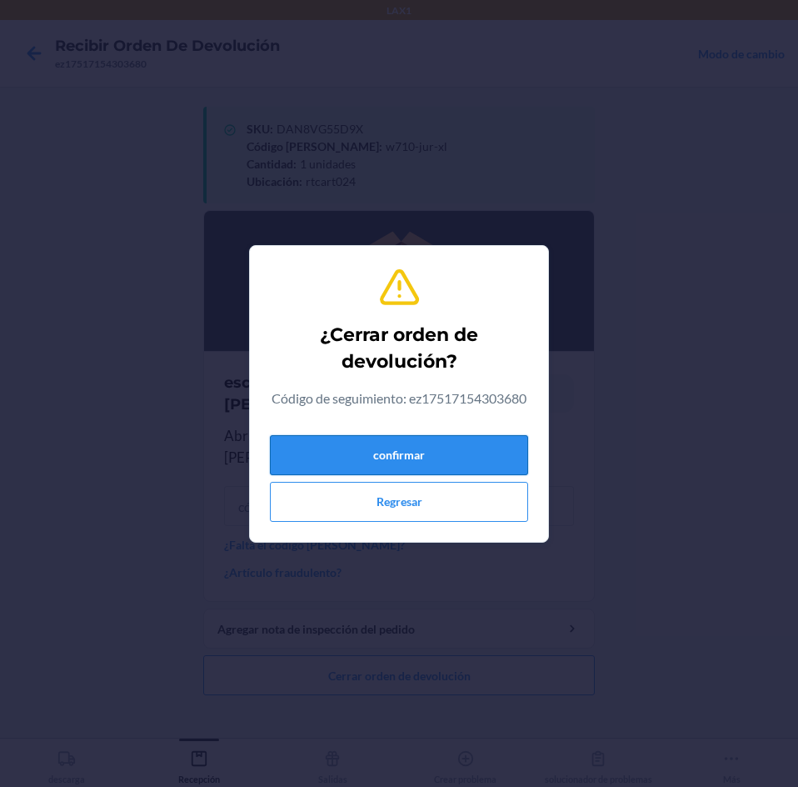
click at [485, 466] on button "confirmar" at bounding box center [399, 455] width 258 height 40
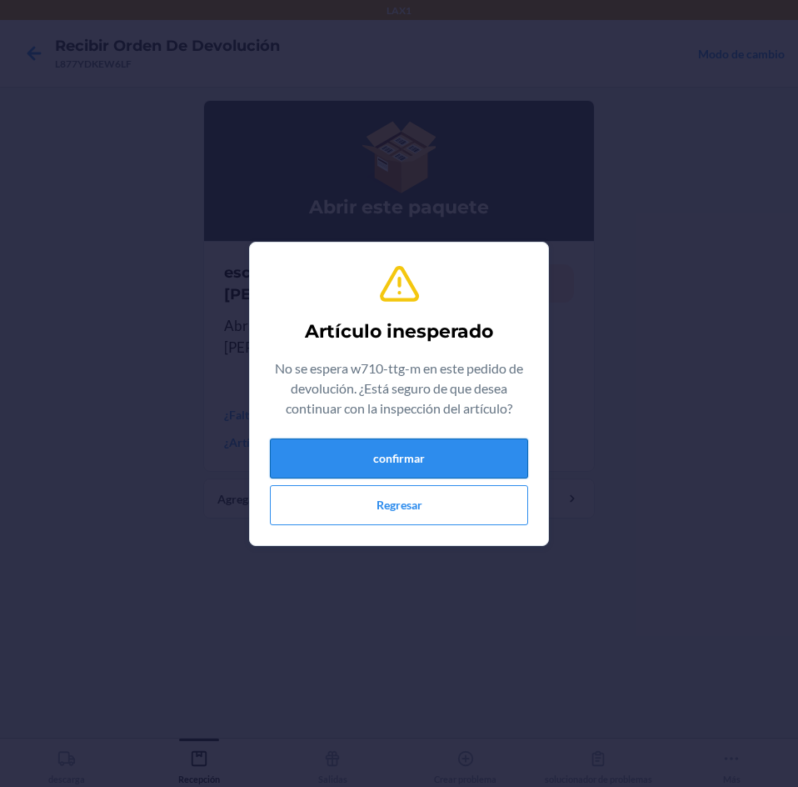
click at [365, 462] on button "confirmar" at bounding box center [399, 458] width 258 height 40
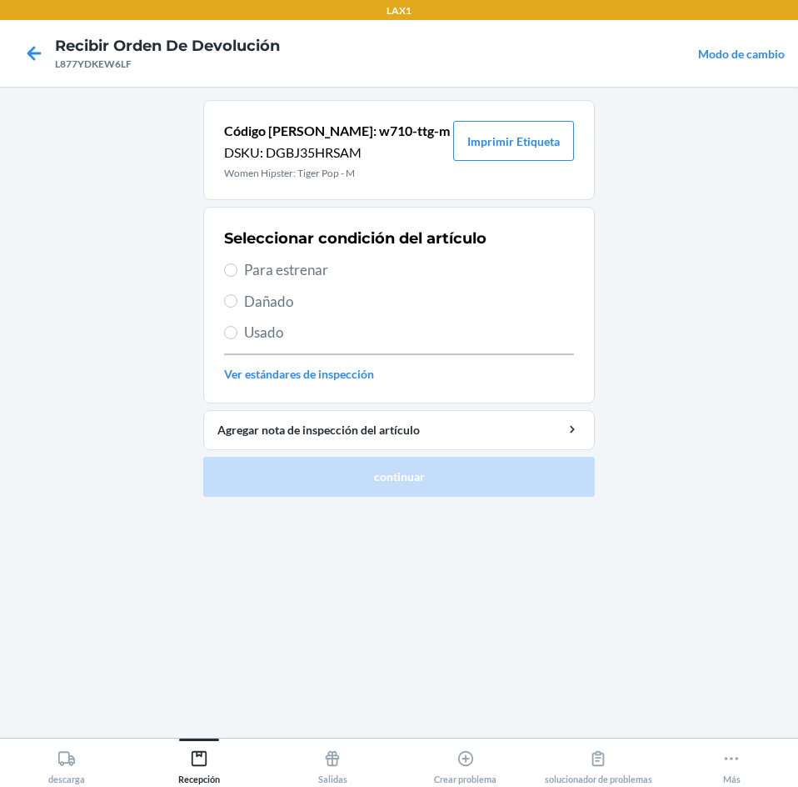
click at [292, 259] on span "Para estrenar" at bounding box center [409, 270] width 330 height 22
click at [237, 263] on input "Para estrenar" at bounding box center [230, 269] width 13 height 13
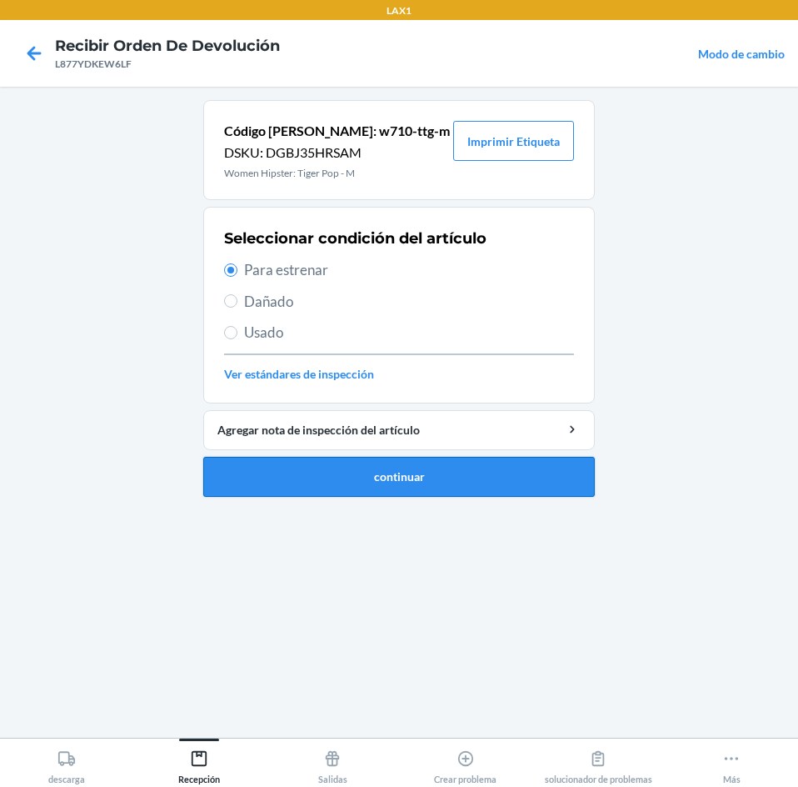
click at [441, 475] on button "continuar" at bounding box center [399, 477] width 392 height 40
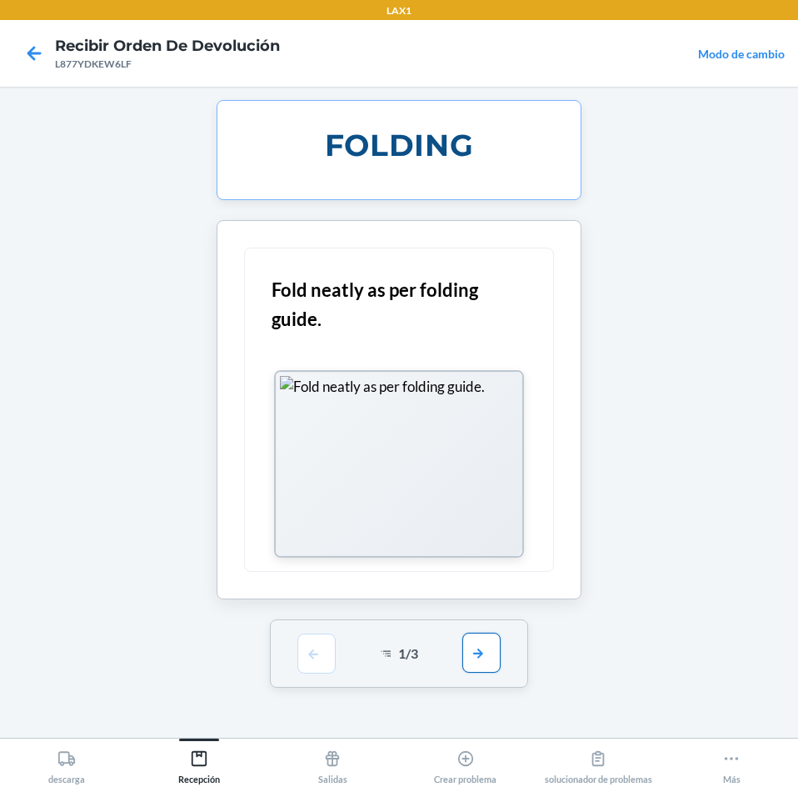
click at [486, 657] on button "button" at bounding box center [481, 652] width 38 height 40
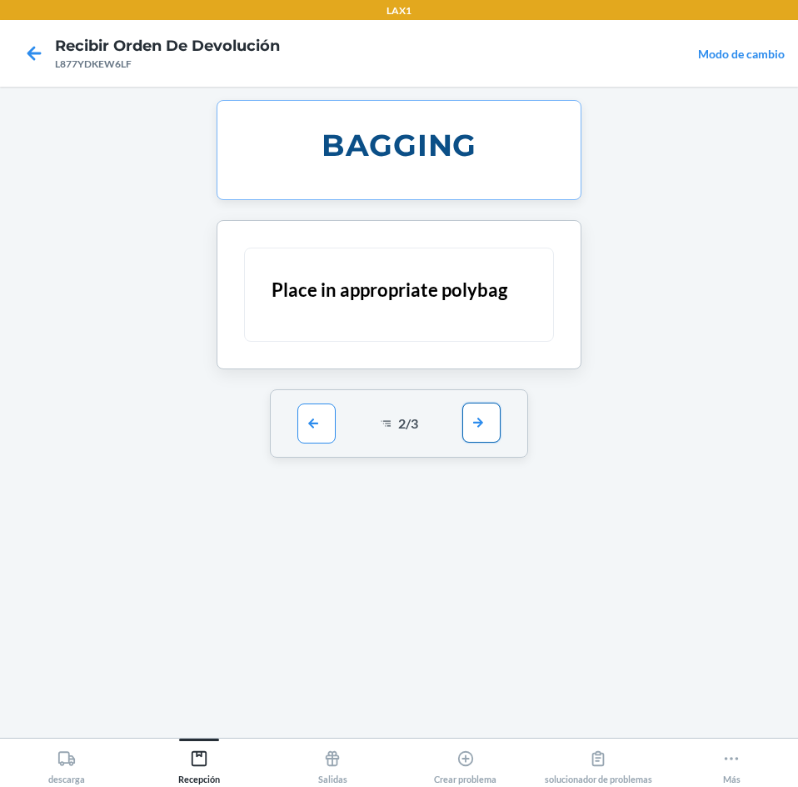
click at [491, 428] on button "button" at bounding box center [481, 422] width 38 height 40
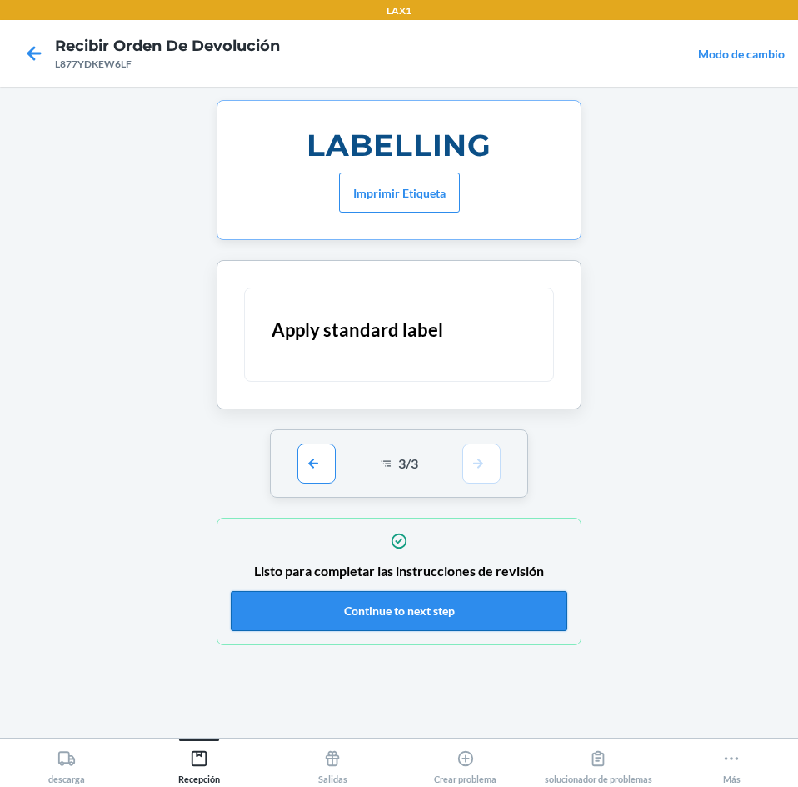
click at [502, 611] on button "Continue to next step" at bounding box center [399, 611] width 337 height 40
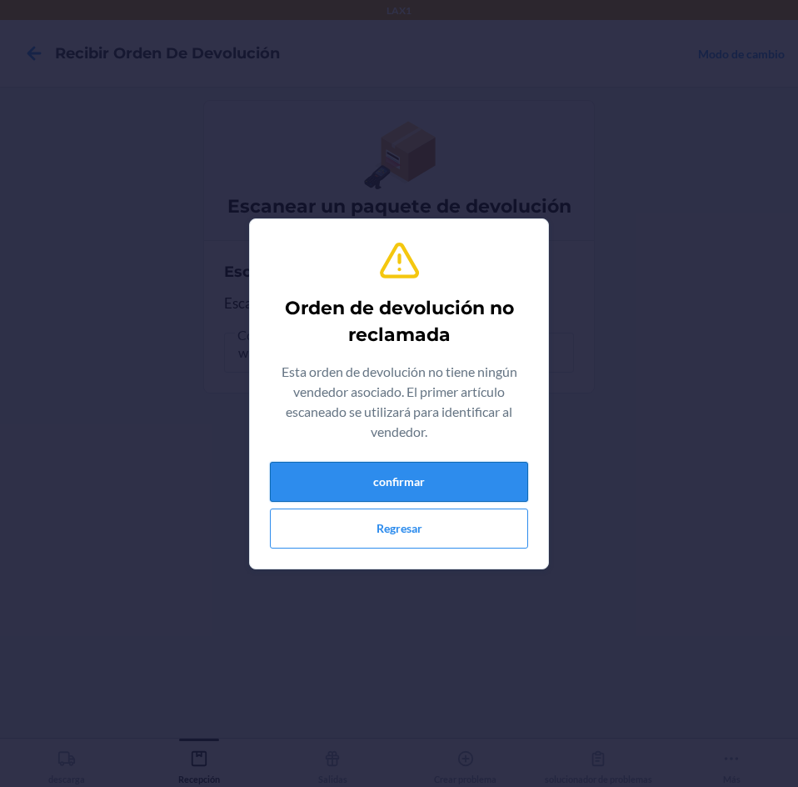
click at [466, 476] on button "confirmar" at bounding box center [399, 482] width 258 height 40
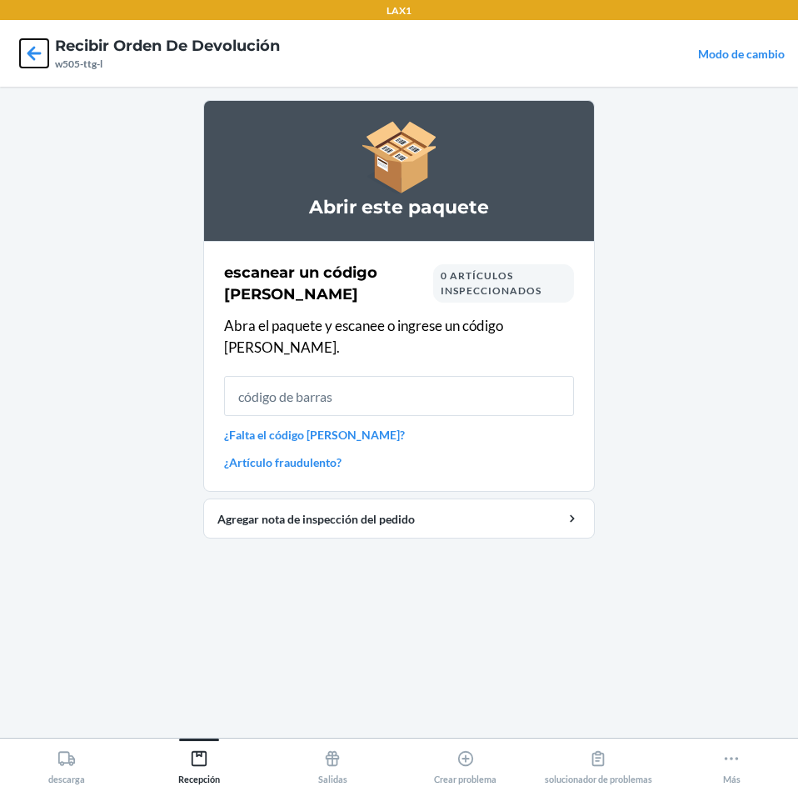
click at [35, 48] on icon at bounding box center [34, 53] width 28 height 28
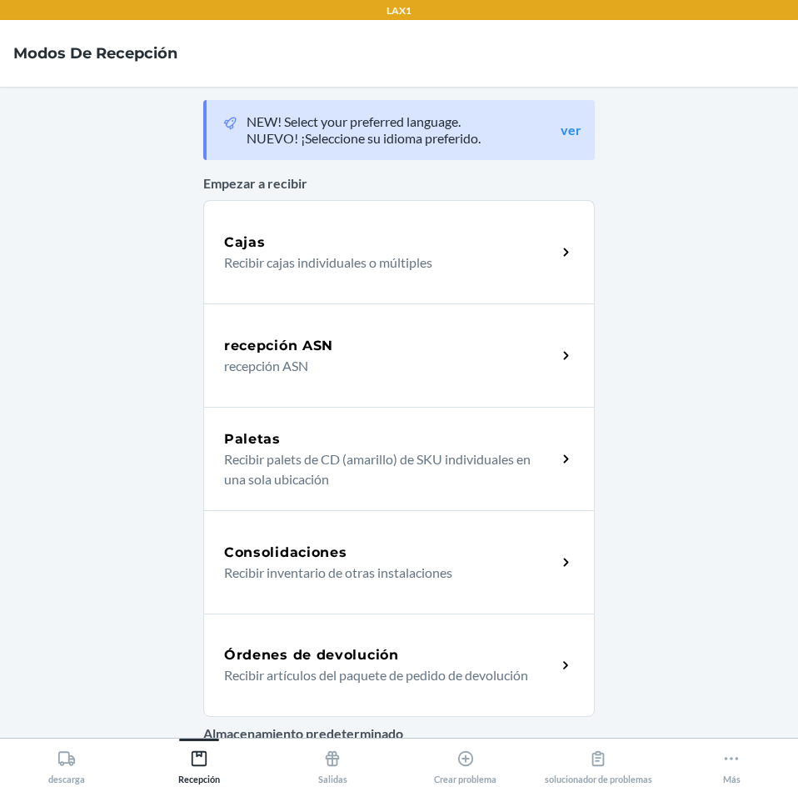
click at [462, 650] on div "Órdenes de devolución" at bounding box center [390, 655] width 332 height 20
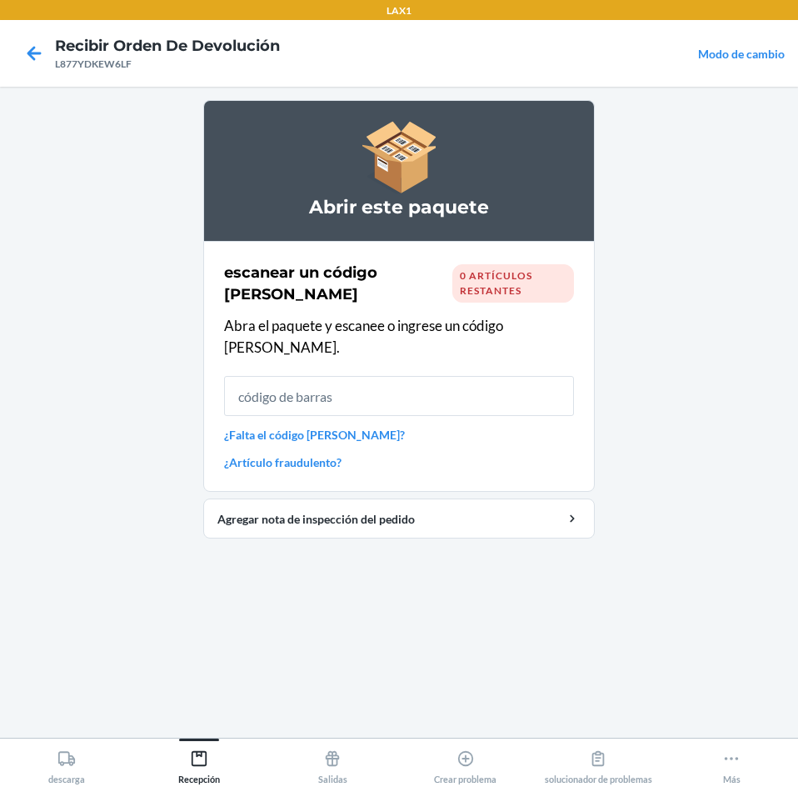
click at [322, 347] on div "escanear un código [PERSON_NAME] 0 artículos restantes Abra el paquete y escane…" at bounding box center [399, 366] width 350 height 219
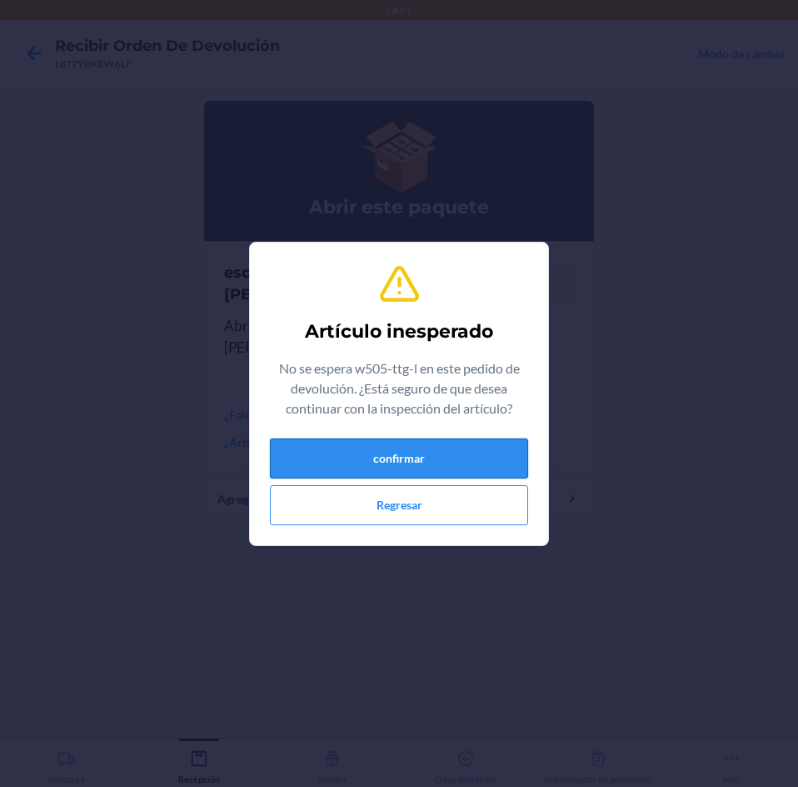
click at [451, 452] on button "confirmar" at bounding box center [399, 458] width 258 height 40
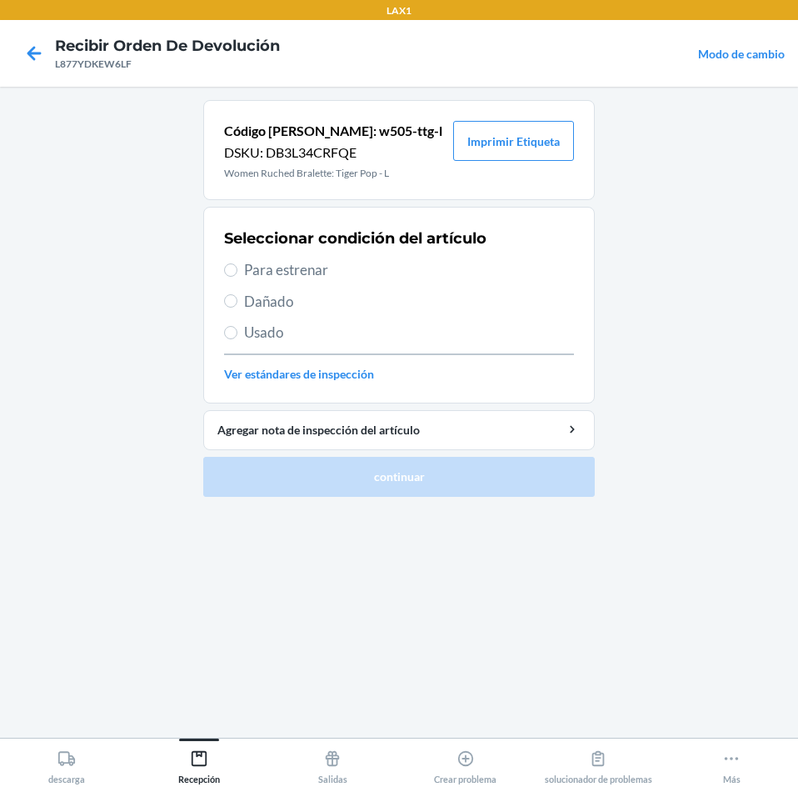
click at [253, 276] on span "Para estrenar" at bounding box center [409, 270] width 330 height 22
click at [237, 276] on input "Para estrenar" at bounding box center [230, 269] width 13 height 13
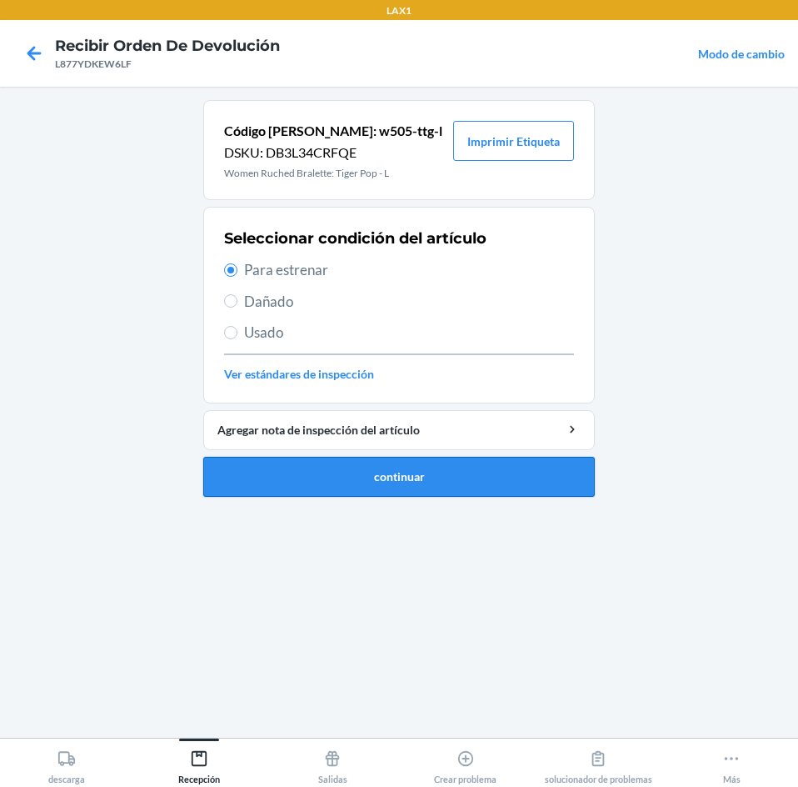
click at [495, 477] on button "continuar" at bounding box center [399, 477] width 392 height 40
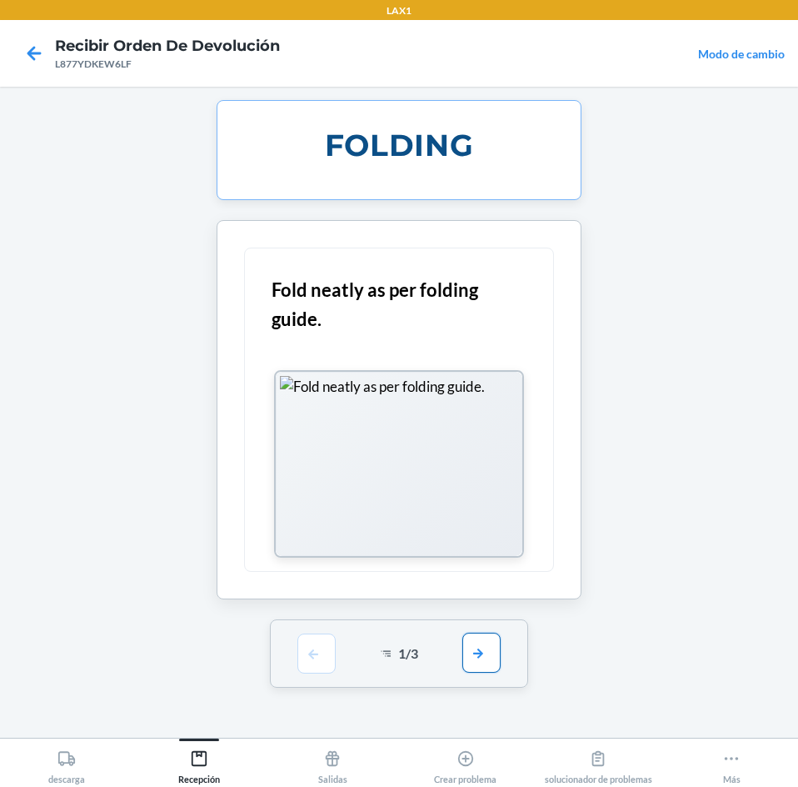
click at [481, 643] on button "button" at bounding box center [481, 652] width 38 height 40
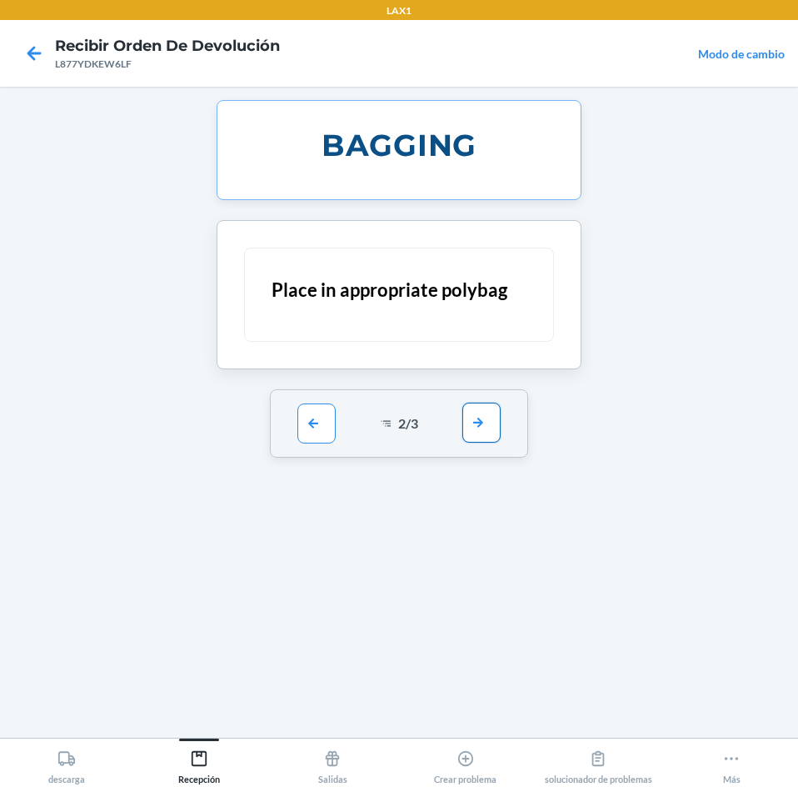
click at [500, 428] on button "button" at bounding box center [481, 422] width 38 height 40
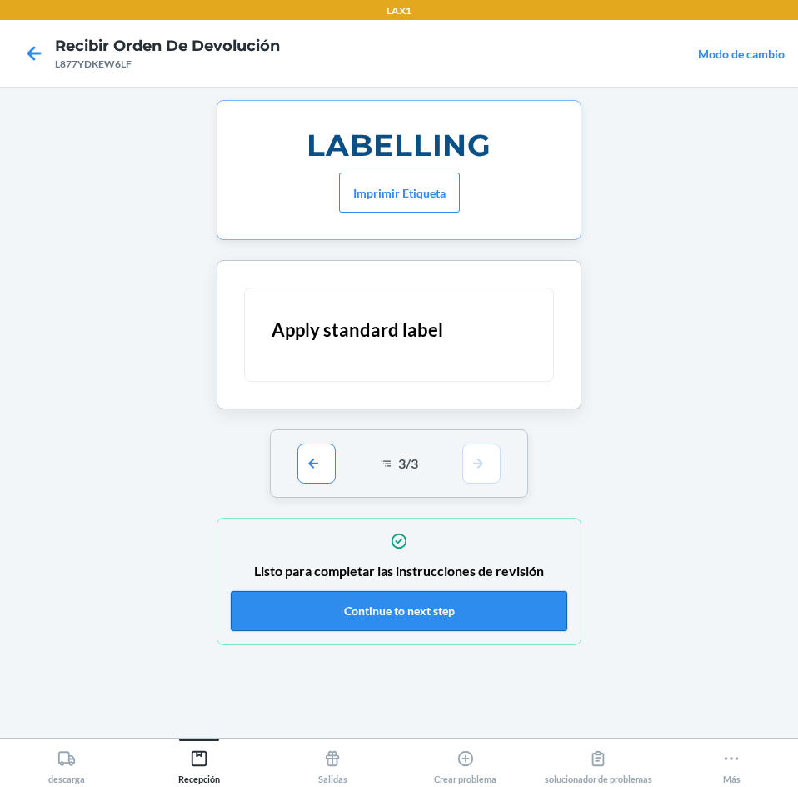
click at [479, 603] on button "Continue to next step" at bounding box center [399, 611] width 337 height 40
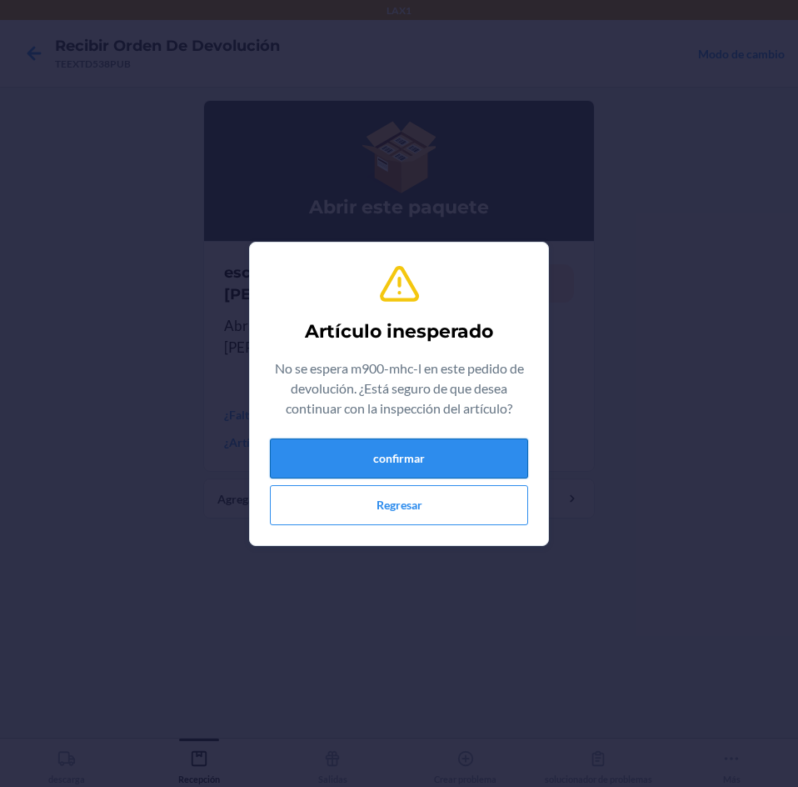
click at [458, 478] on div "confirmar Regresar" at bounding box center [399, 481] width 258 height 87
click at [454, 462] on button "confirmar" at bounding box center [399, 458] width 258 height 40
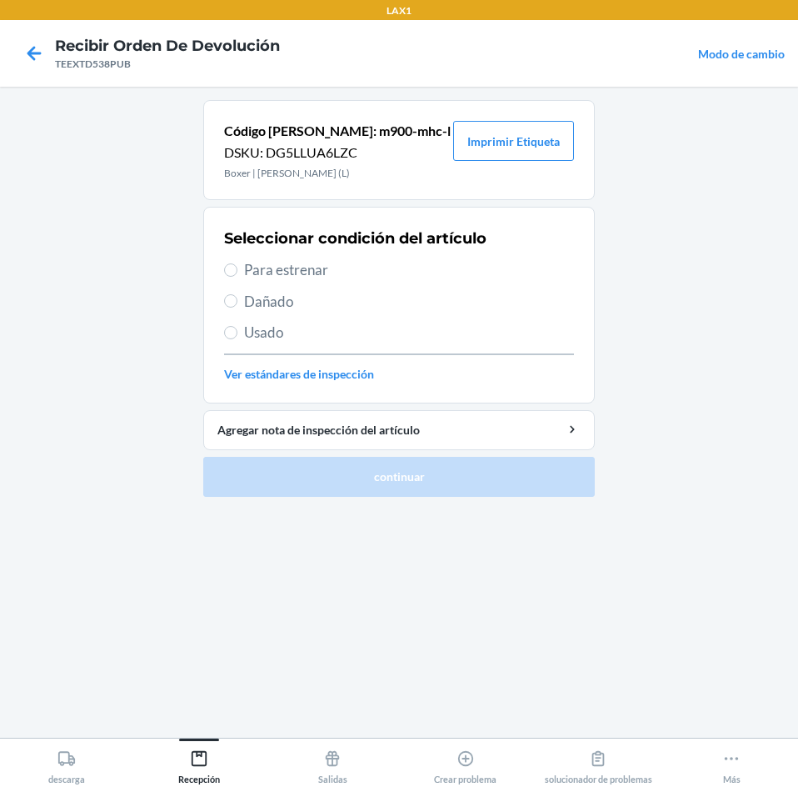
click at [283, 278] on span "Para estrenar" at bounding box center [409, 270] width 330 height 22
click at [237, 277] on input "Para estrenar" at bounding box center [230, 269] width 13 height 13
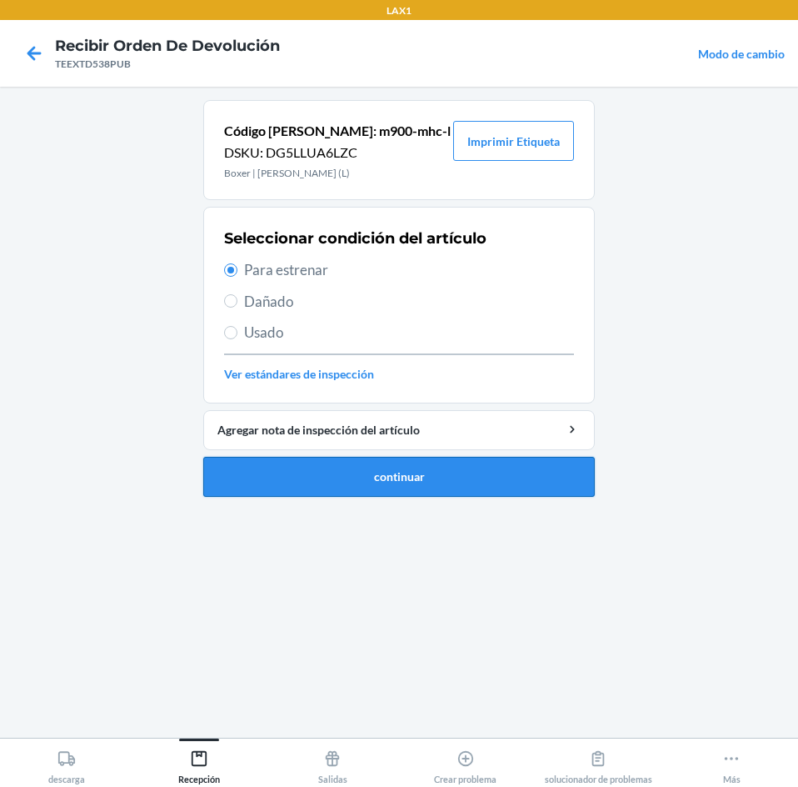
click at [353, 467] on button "continuar" at bounding box center [399, 477] width 392 height 40
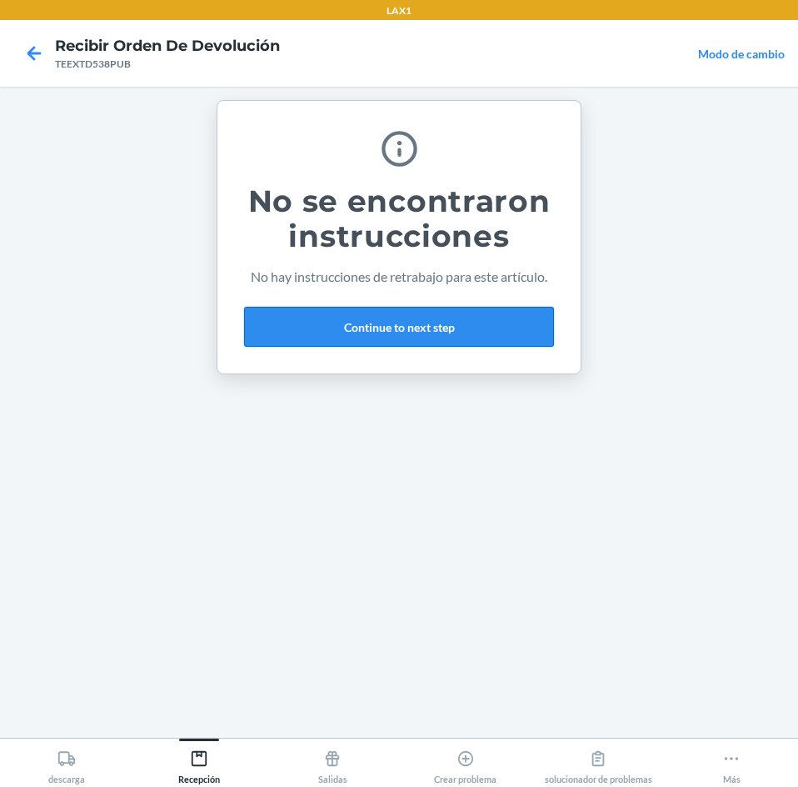
click at [481, 335] on button "Continue to next step" at bounding box center [399, 327] width 310 height 40
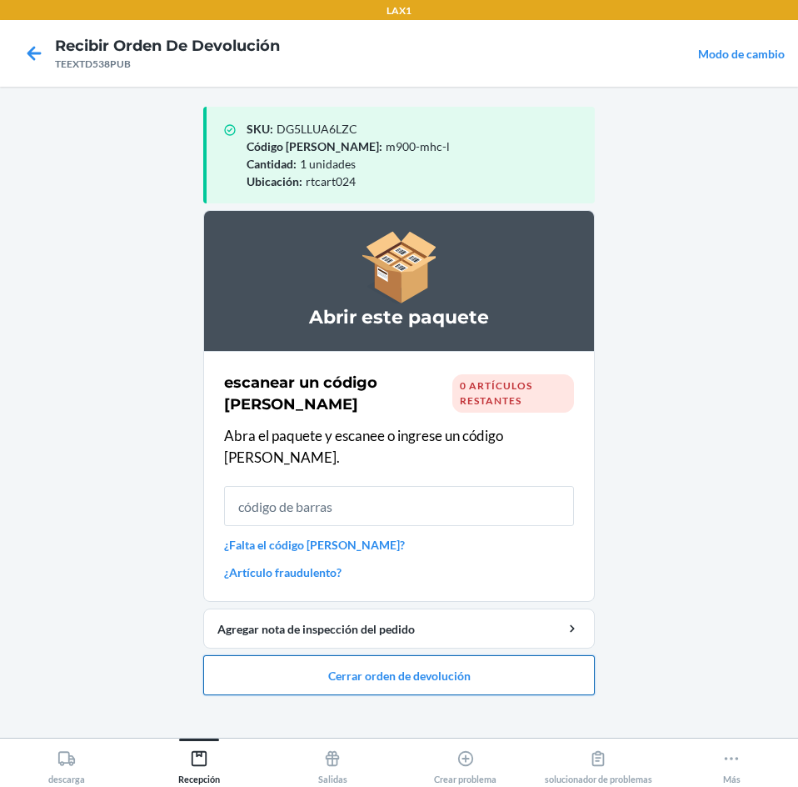
click at [570, 666] on button "Cerrar orden de devolución" at bounding box center [399, 675] width 392 height 40
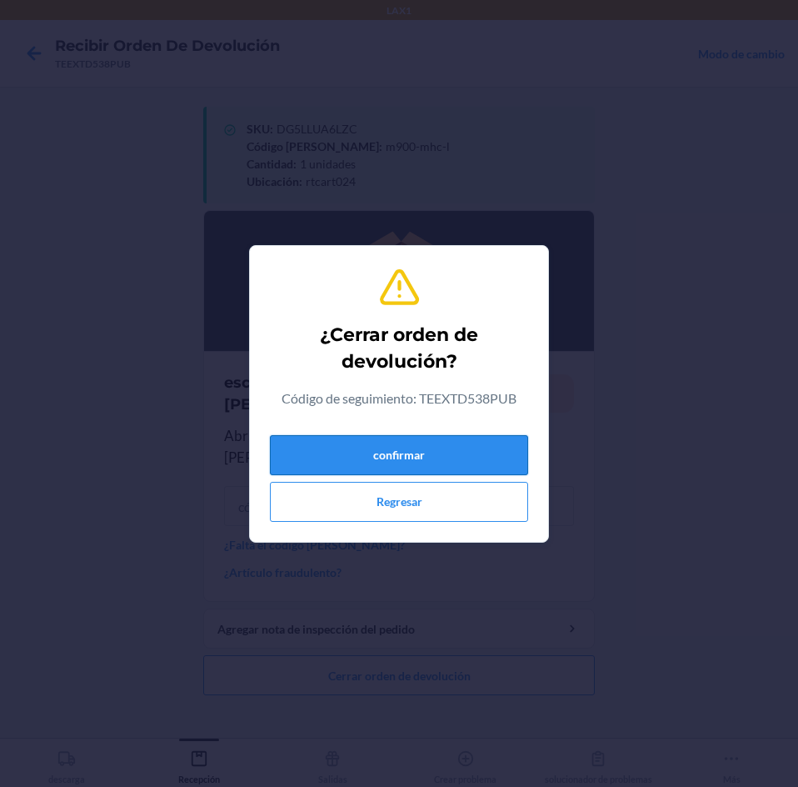
click at [412, 451] on button "confirmar" at bounding box center [399, 455] width 258 height 40
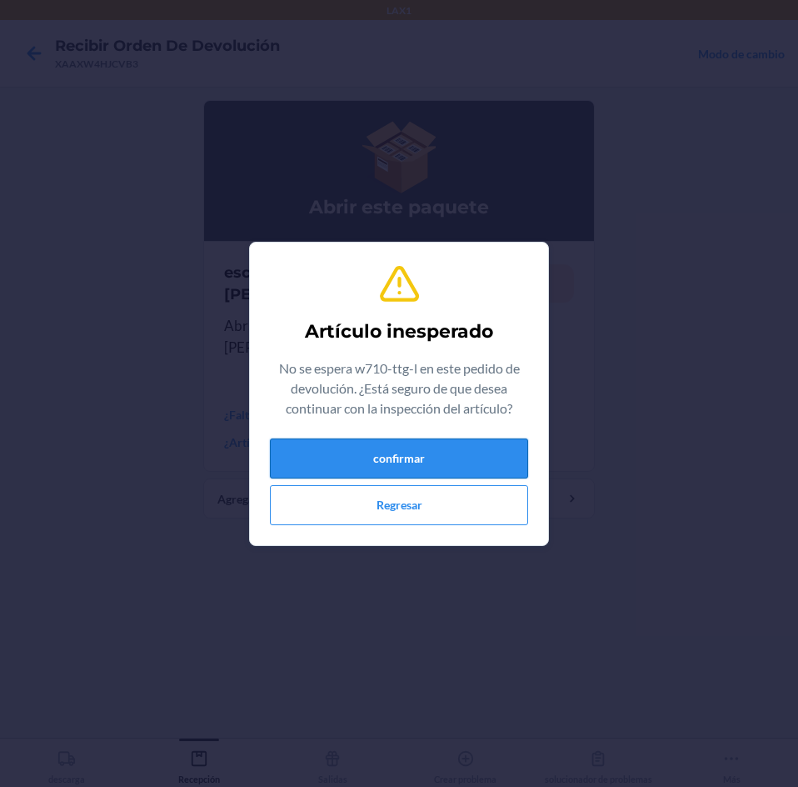
click at [391, 463] on button "confirmar" at bounding box center [399, 458] width 258 height 40
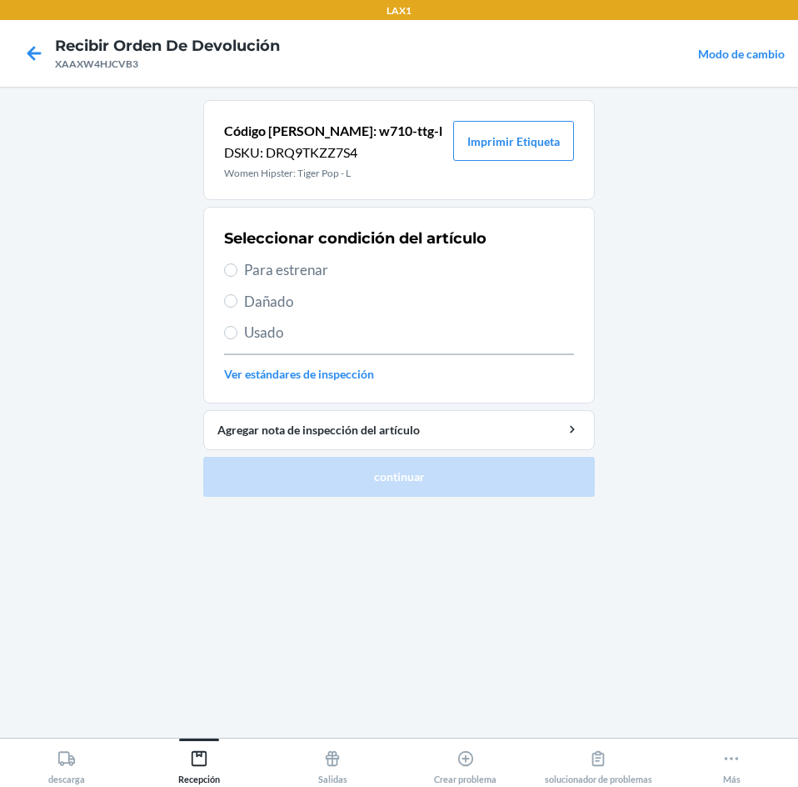
click at [257, 277] on span "Para estrenar" at bounding box center [409, 270] width 330 height 22
click at [237, 277] on input "Para estrenar" at bounding box center [230, 269] width 13 height 13
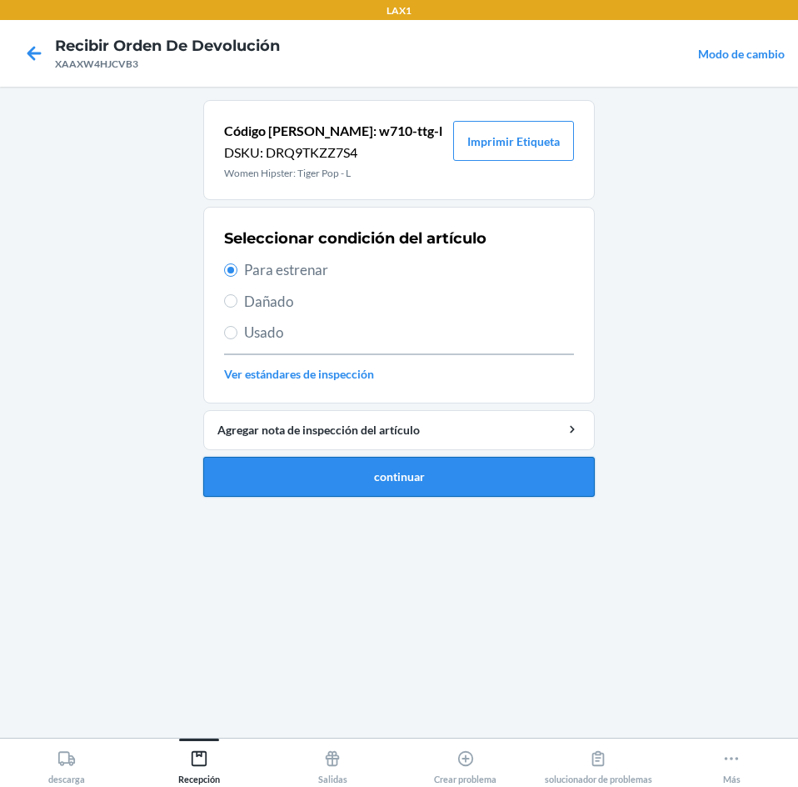
click at [363, 476] on button "continuar" at bounding box center [399, 477] width 392 height 40
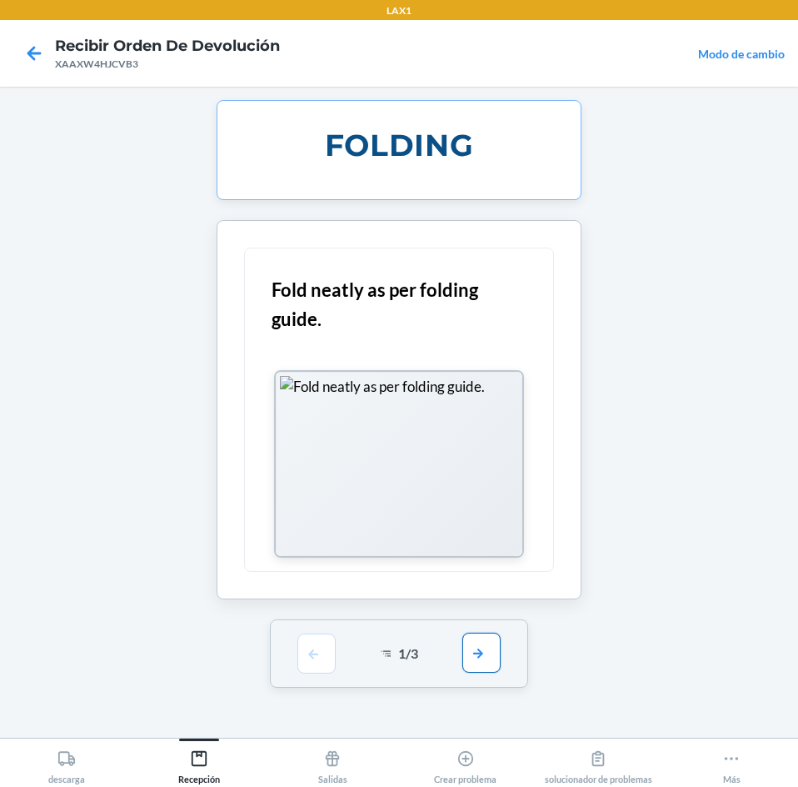
click at [493, 653] on button "button" at bounding box center [481, 652] width 38 height 40
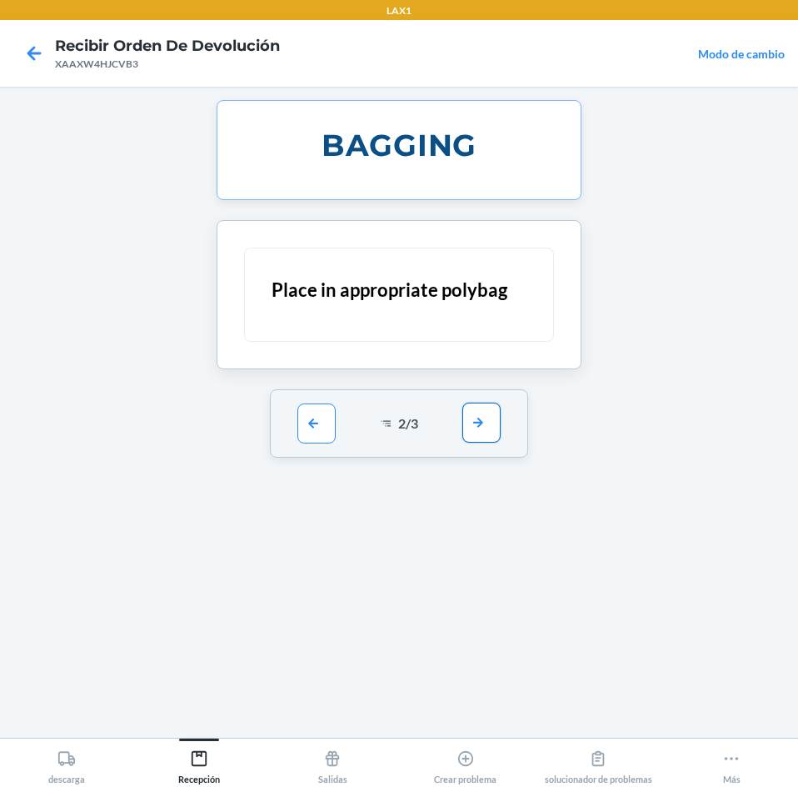
click at [476, 421] on button "button" at bounding box center [481, 422] width 38 height 40
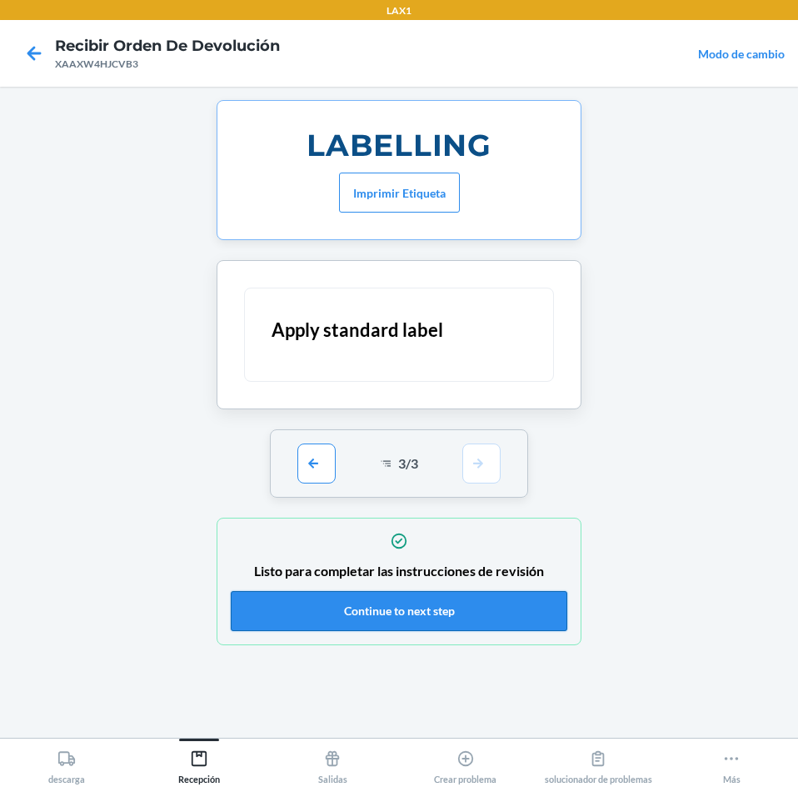
click at [539, 628] on button "Continue to next step" at bounding box center [399, 611] width 337 height 40
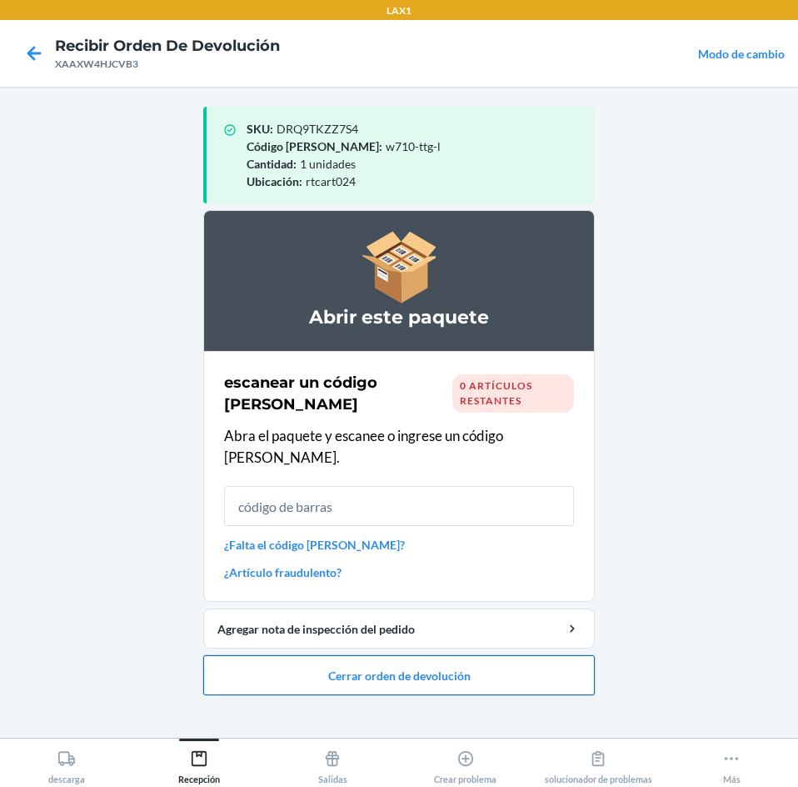
click at [507, 660] on button "Cerrar orden de devolución" at bounding box center [399, 675] width 392 height 40
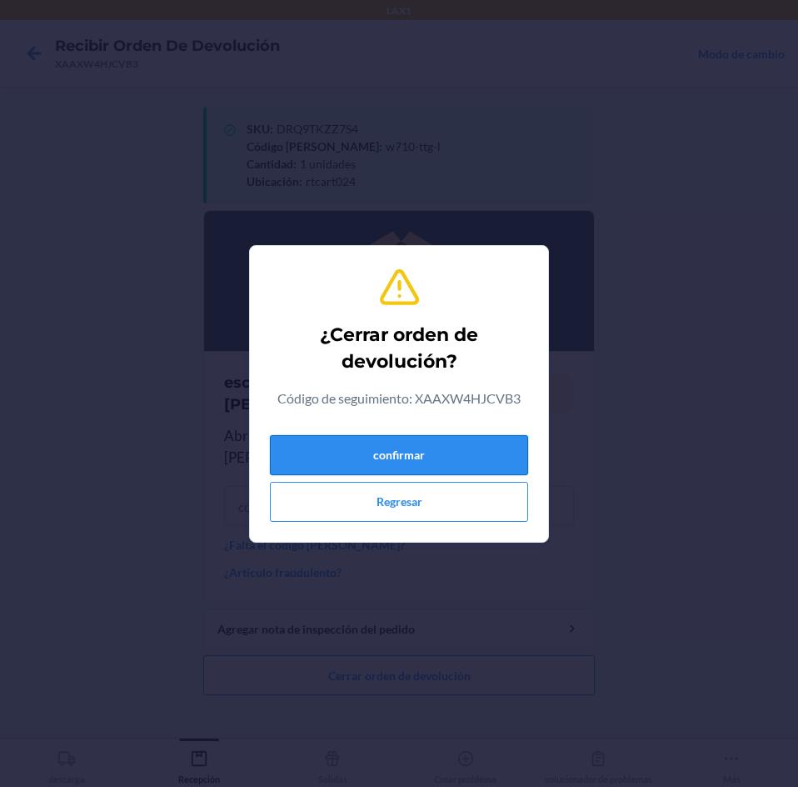
click at [513, 450] on button "confirmar" at bounding box center [399, 455] width 258 height 40
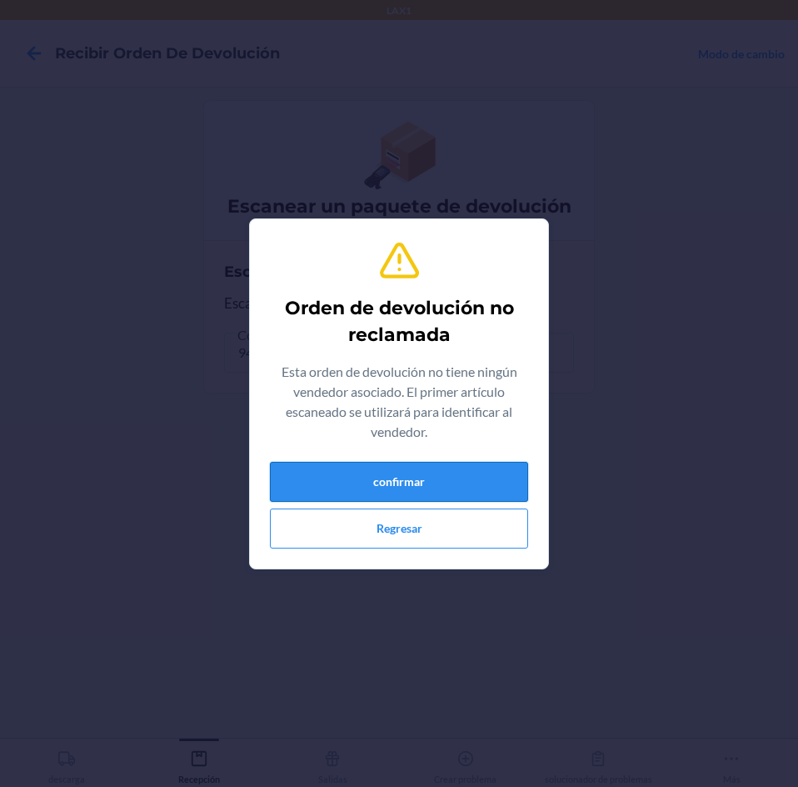
click at [387, 464] on button "confirmar" at bounding box center [399, 482] width 258 height 40
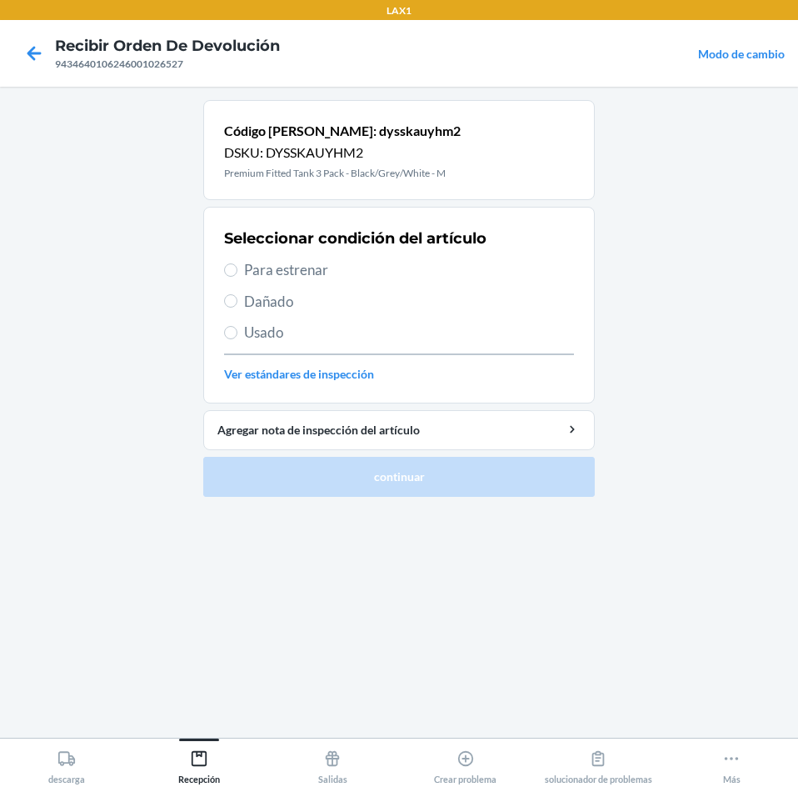
click at [267, 271] on span "Para estrenar" at bounding box center [409, 270] width 330 height 22
click at [237, 271] on input "Para estrenar" at bounding box center [230, 269] width 13 height 13
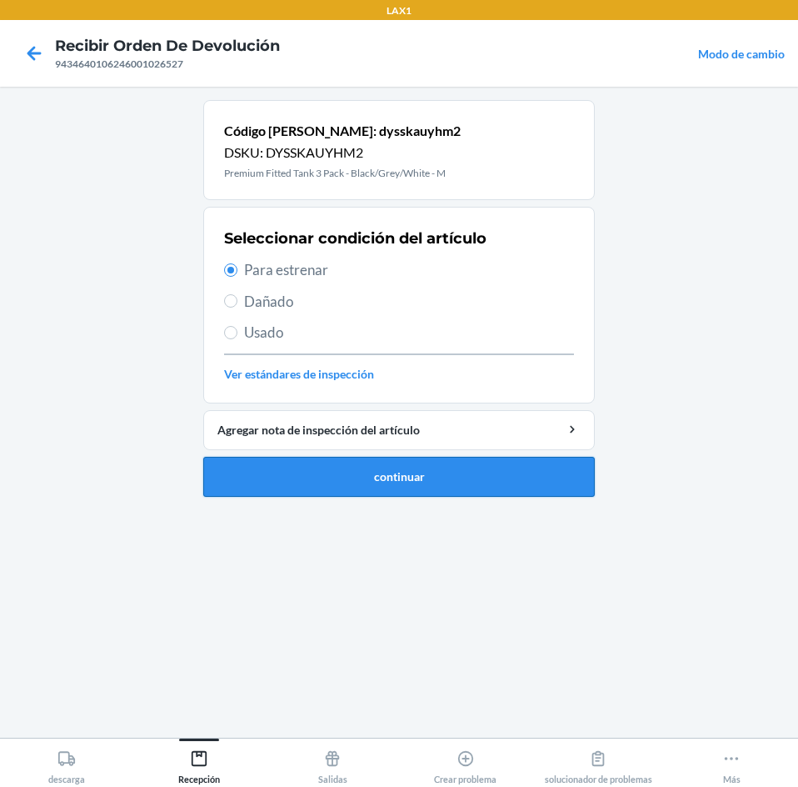
click at [420, 470] on button "continuar" at bounding box center [399, 477] width 392 height 40
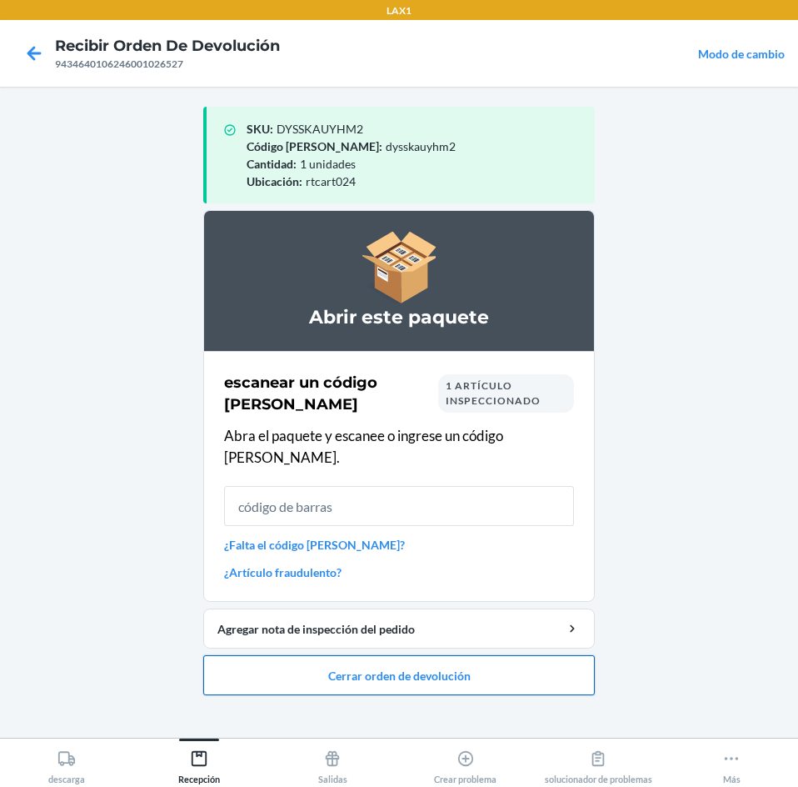
click at [533, 667] on button "Cerrar orden de devolución" at bounding box center [399, 675] width 392 height 40
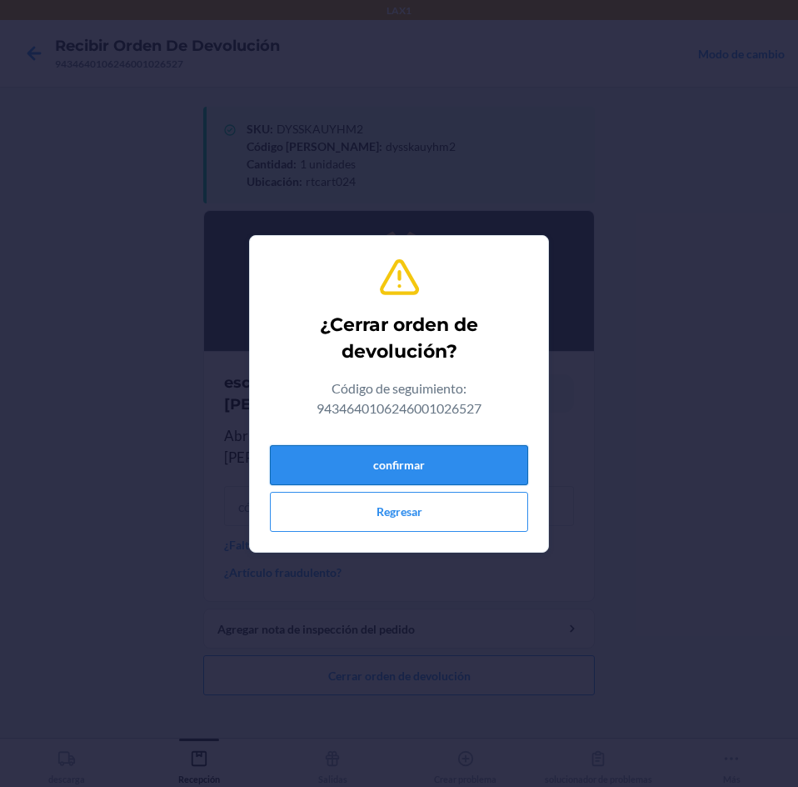
click at [509, 462] on button "confirmar" at bounding box center [399, 465] width 258 height 40
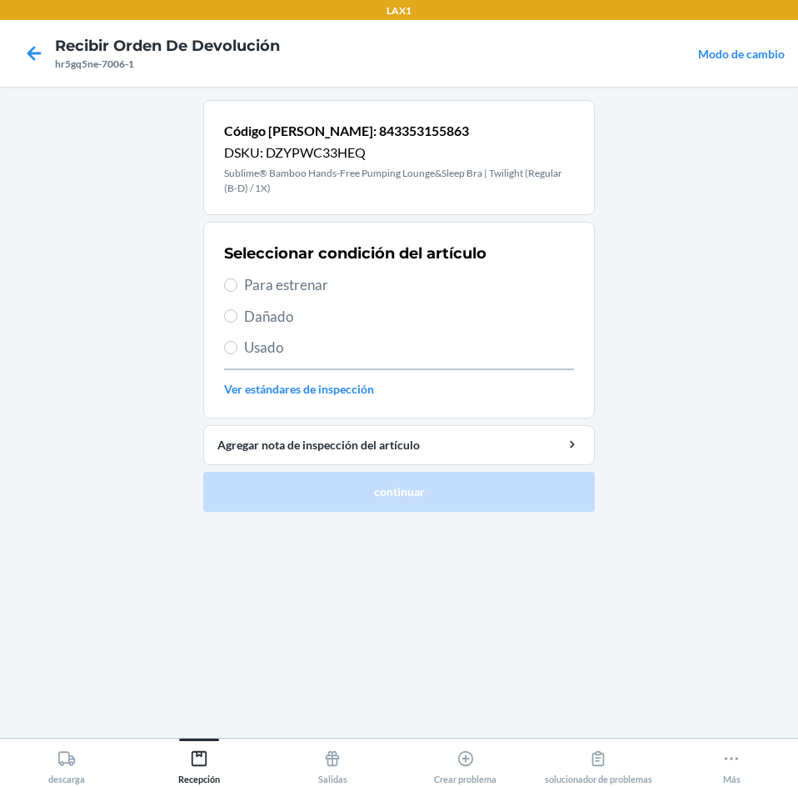
click at [261, 283] on span "Para estrenar" at bounding box center [409, 285] width 330 height 22
click at [237, 283] on input "Para estrenar" at bounding box center [230, 284] width 13 height 13
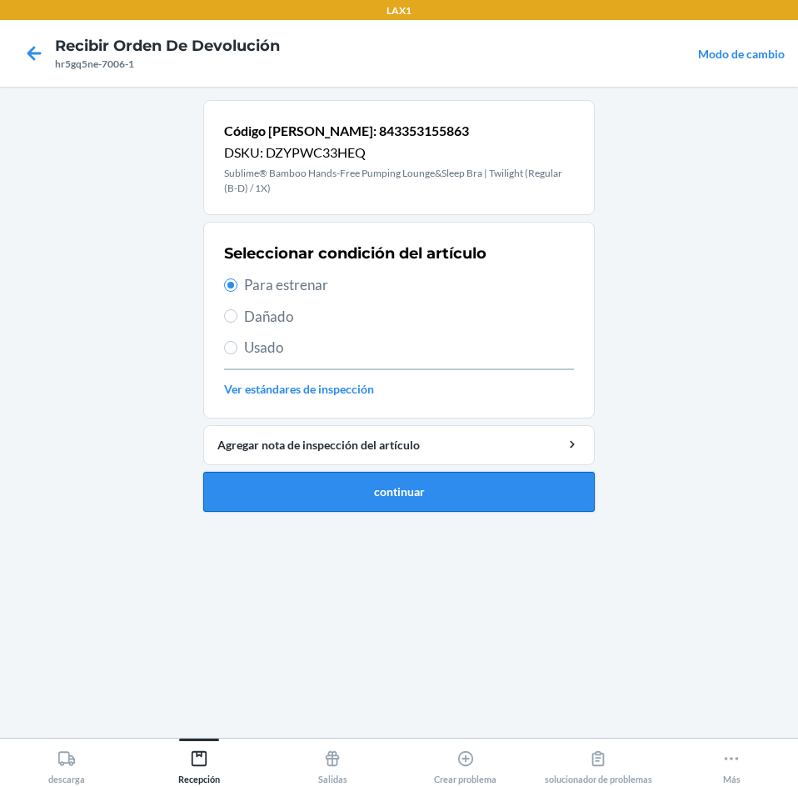
click at [527, 493] on button "continuar" at bounding box center [399, 492] width 392 height 40
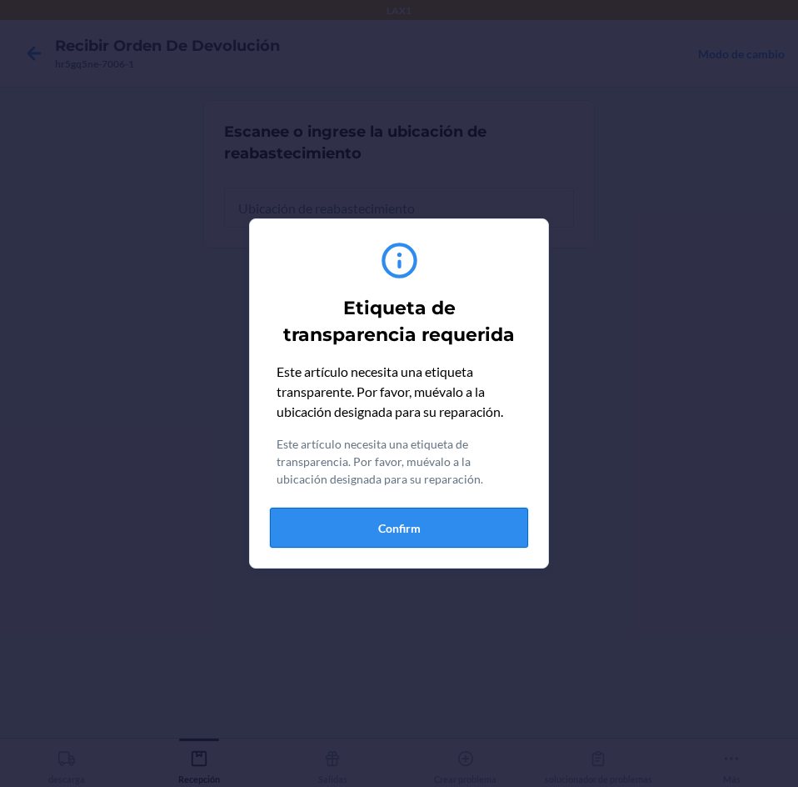
click at [422, 521] on button "Confirm" at bounding box center [399, 527] width 258 height 40
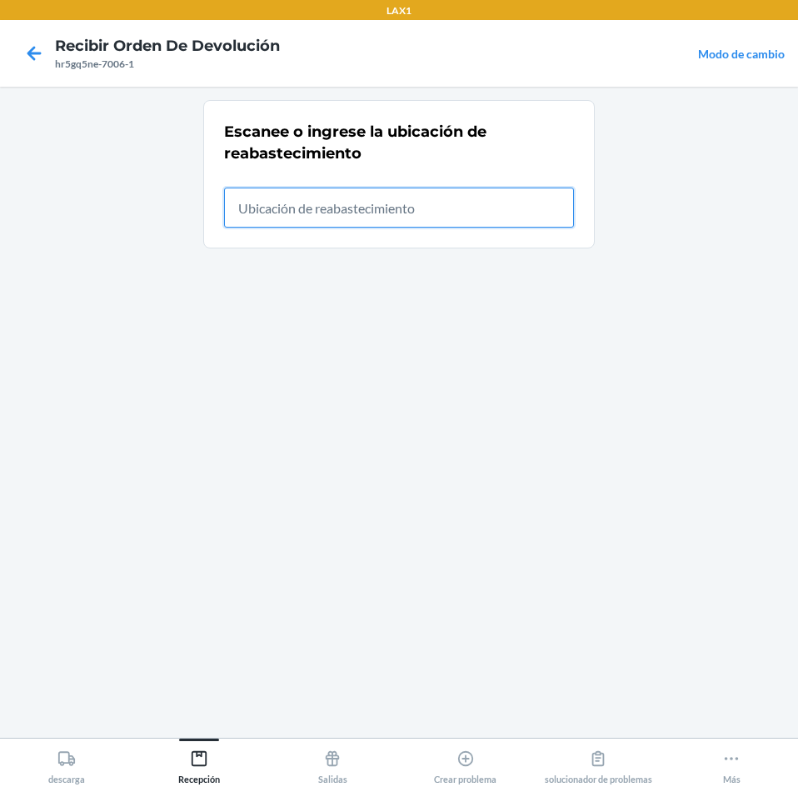
click at [497, 217] on input "text" at bounding box center [399, 207] width 350 height 40
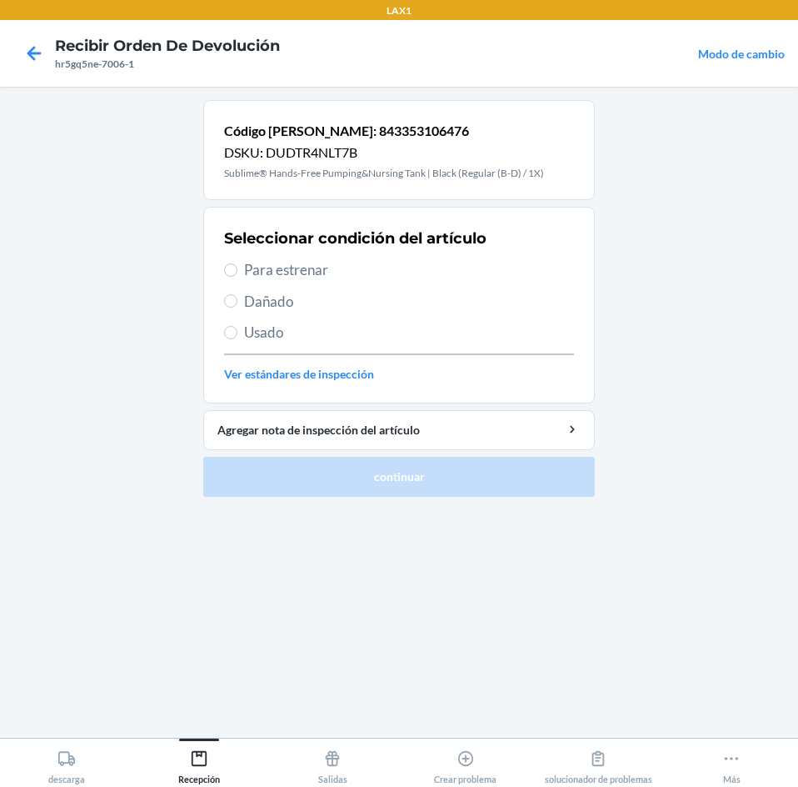
click at [286, 270] on span "Para estrenar" at bounding box center [409, 270] width 330 height 22
click at [237, 270] on input "Para estrenar" at bounding box center [230, 269] width 13 height 13
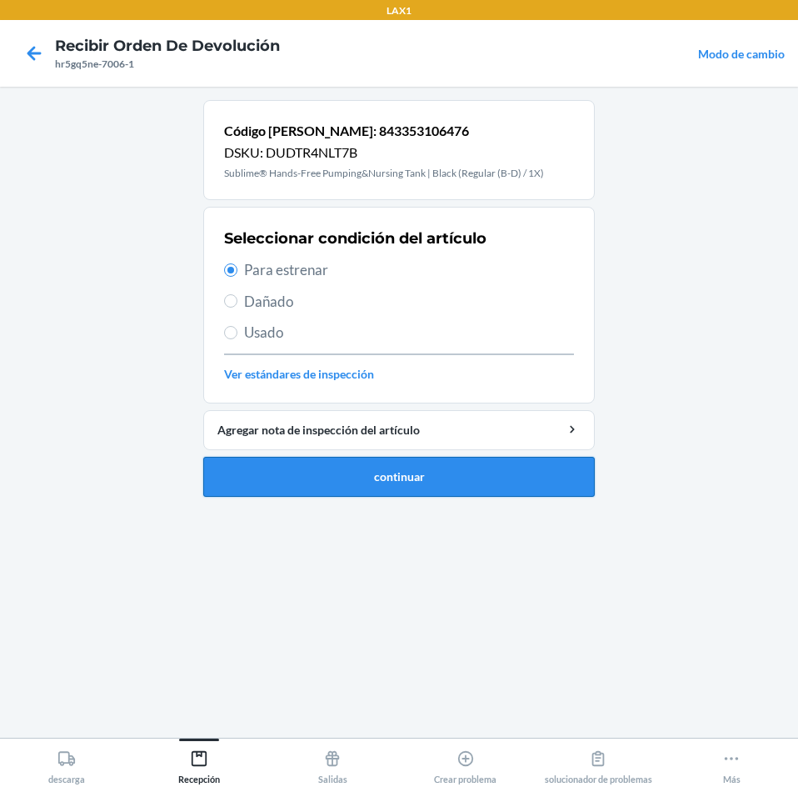
click at [389, 480] on button "continuar" at bounding box center [399, 477] width 392 height 40
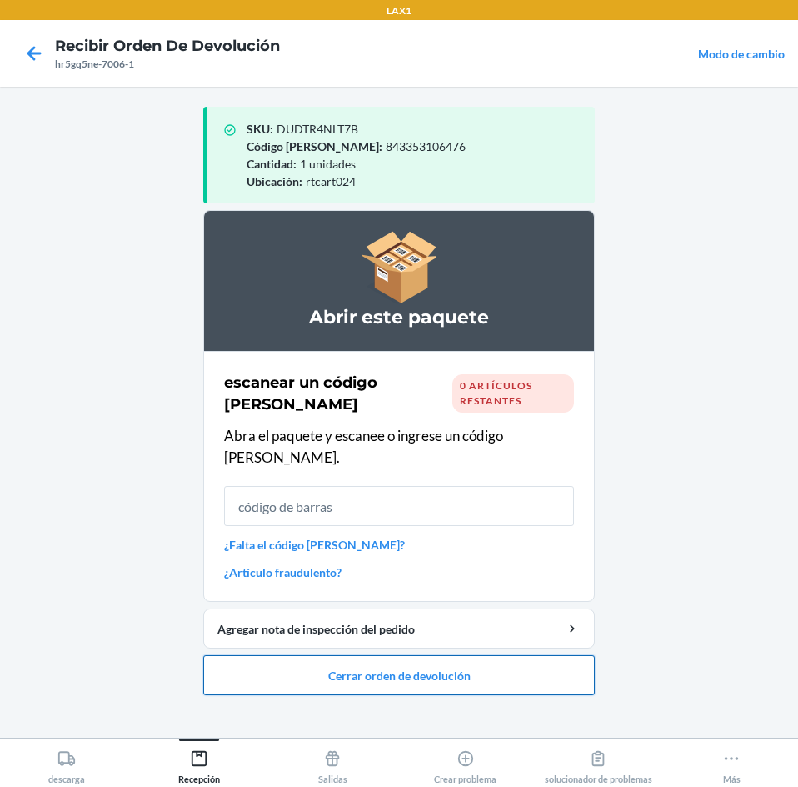
click at [560, 655] on button "Cerrar orden de devolución" at bounding box center [399, 675] width 392 height 40
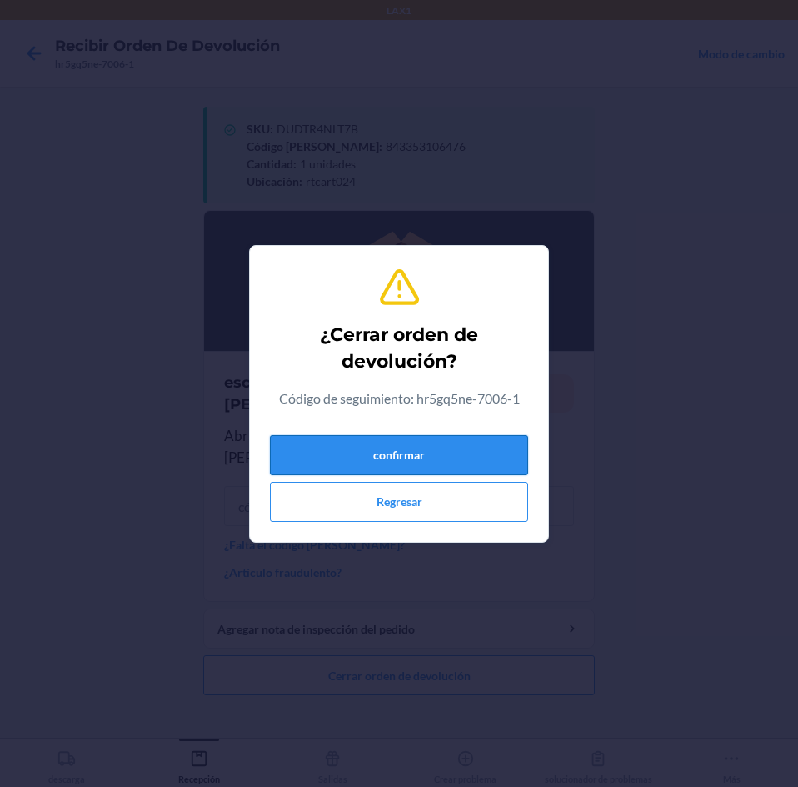
click at [492, 449] on button "confirmar" at bounding box center [399, 455] width 258 height 40
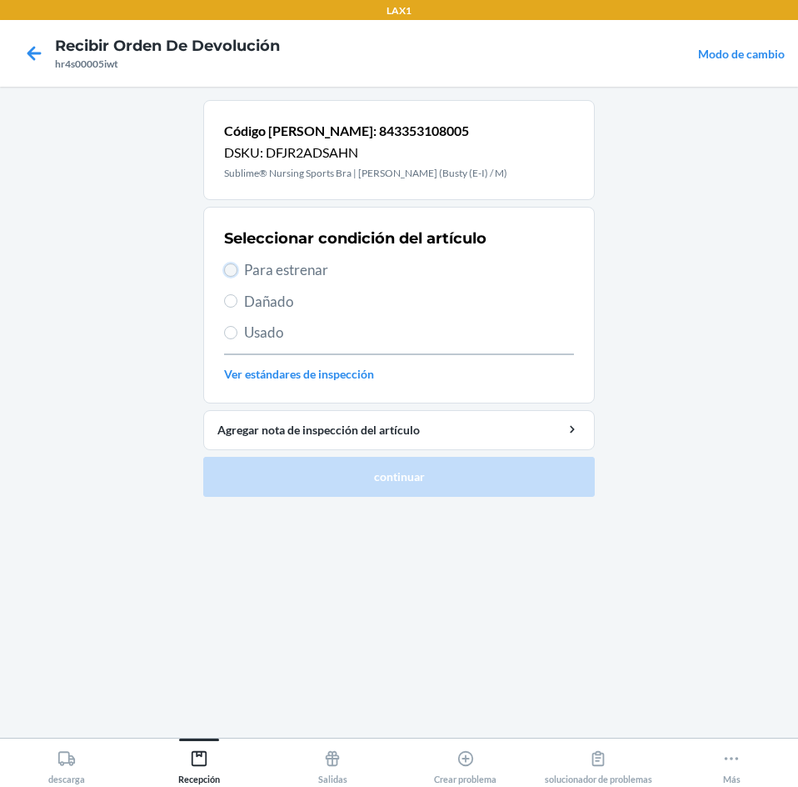
click at [233, 274] on input "Para estrenar" at bounding box center [230, 269] width 13 height 13
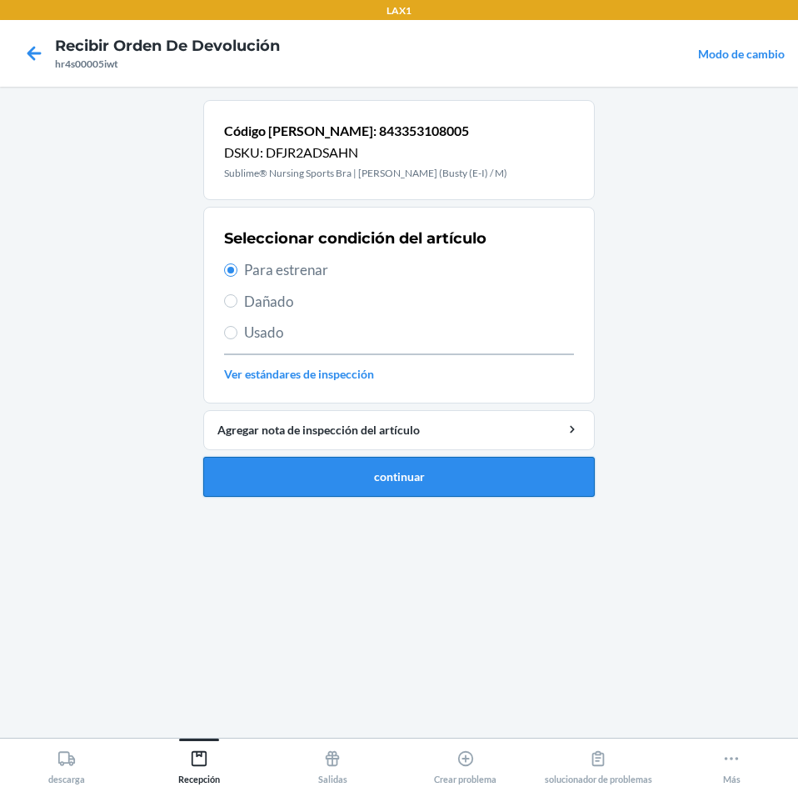
click at [411, 484] on button "continuar" at bounding box center [399, 477] width 392 height 40
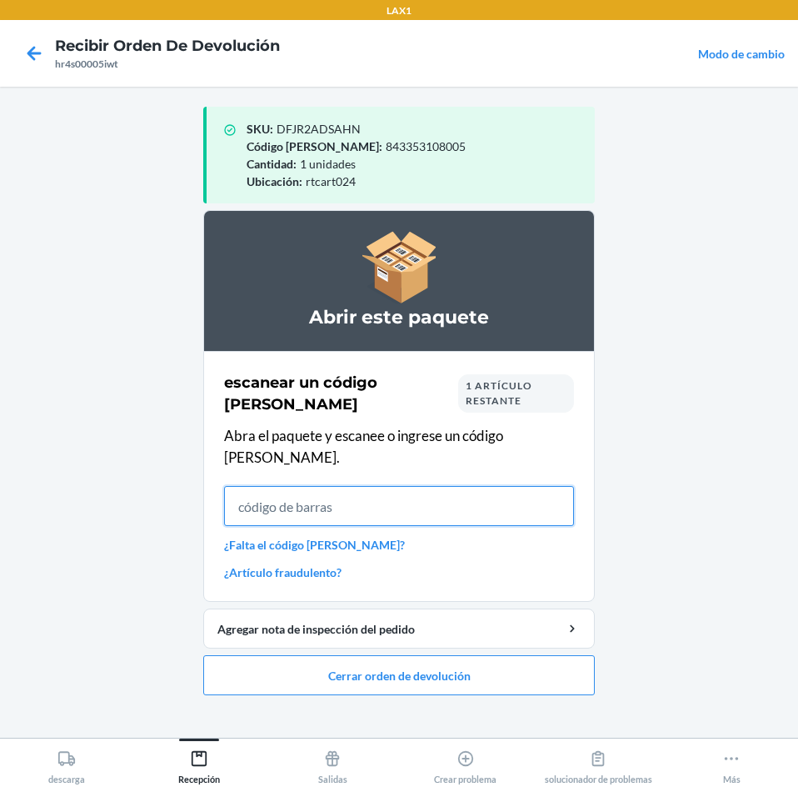
click at [528, 492] on input "text" at bounding box center [399, 506] width 350 height 40
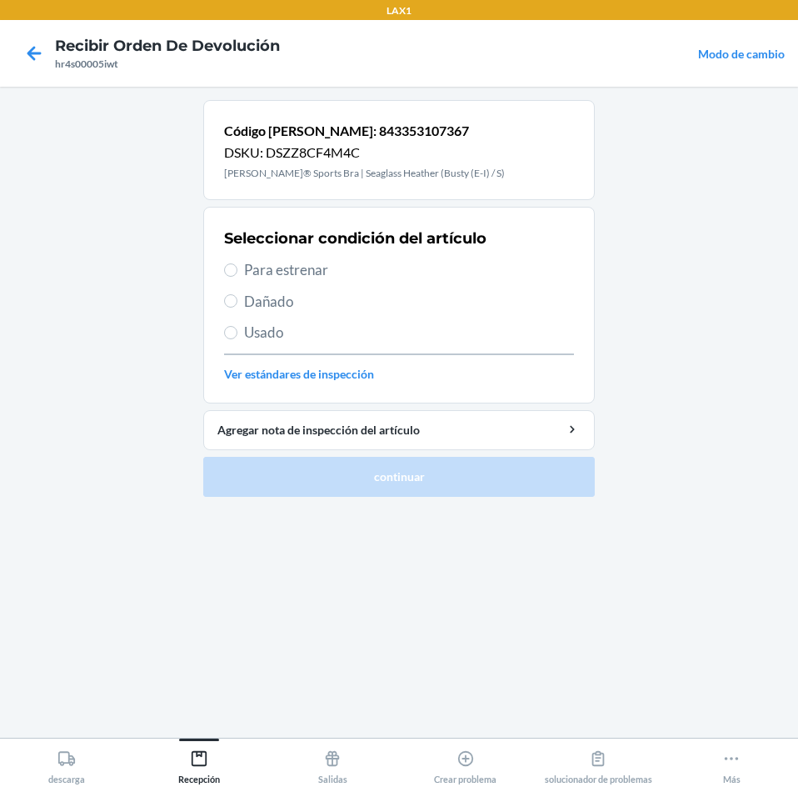
click at [243, 270] on label "Para estrenar" at bounding box center [399, 270] width 350 height 22
click at [237, 270] on input "Para estrenar" at bounding box center [230, 269] width 13 height 13
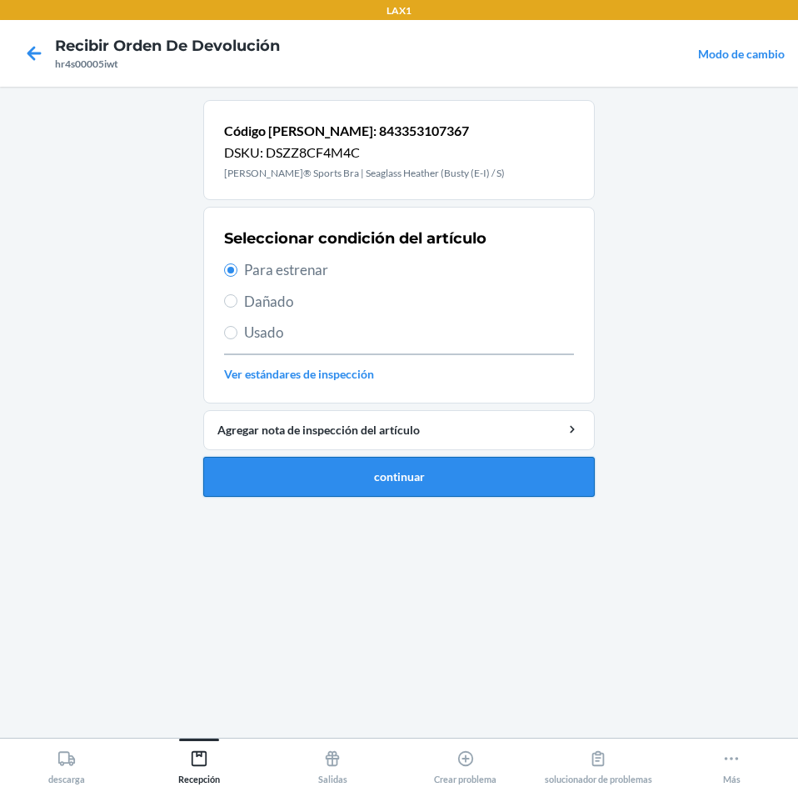
click at [489, 475] on button "continuar" at bounding box center [399, 477] width 392 height 40
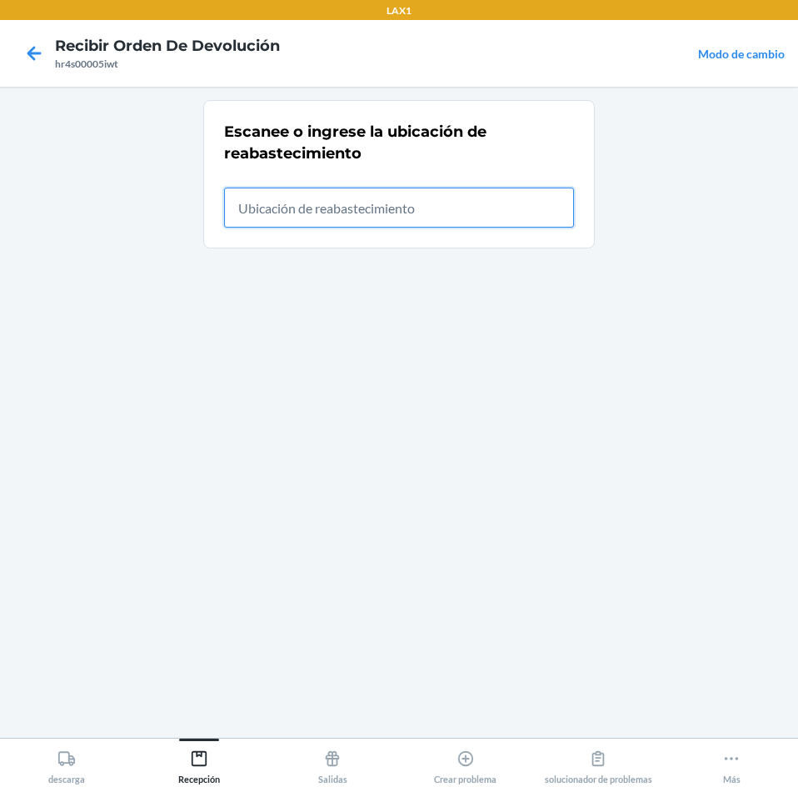
click at [467, 208] on input "text" at bounding box center [399, 207] width 350 height 40
click at [405, 223] on input "text" at bounding box center [399, 207] width 350 height 40
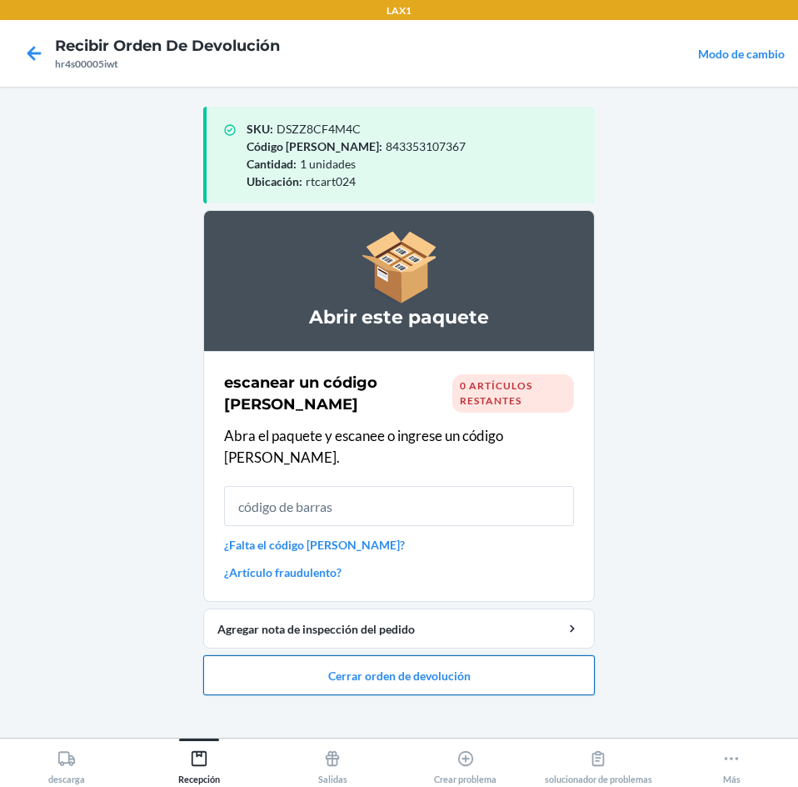
click at [547, 669] on button "Cerrar orden de devolución" at bounding box center [399, 675] width 392 height 40
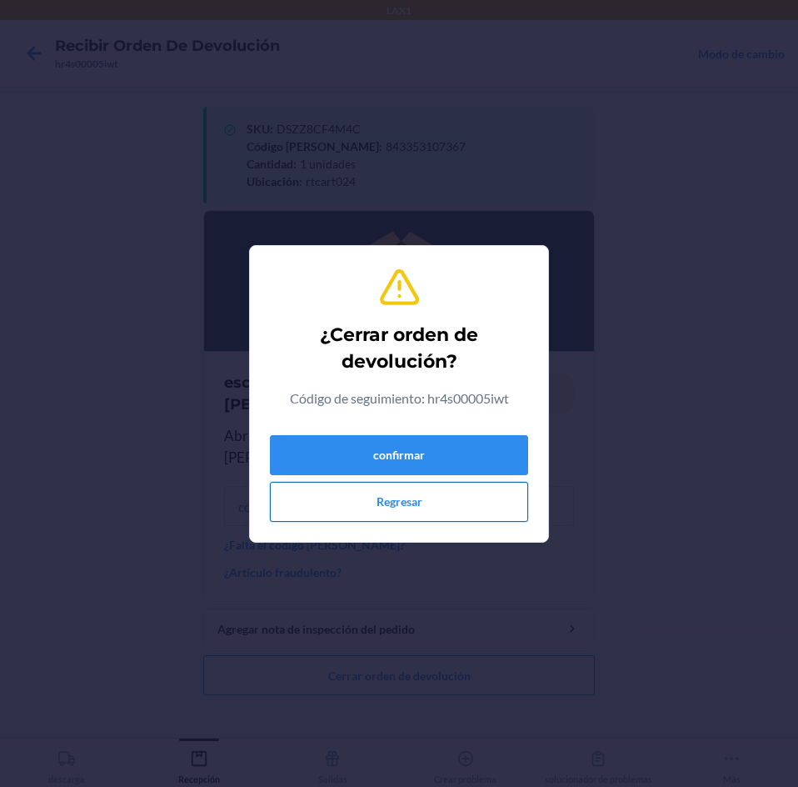
click at [411, 501] on button "Regresar" at bounding box center [399, 502] width 258 height 40
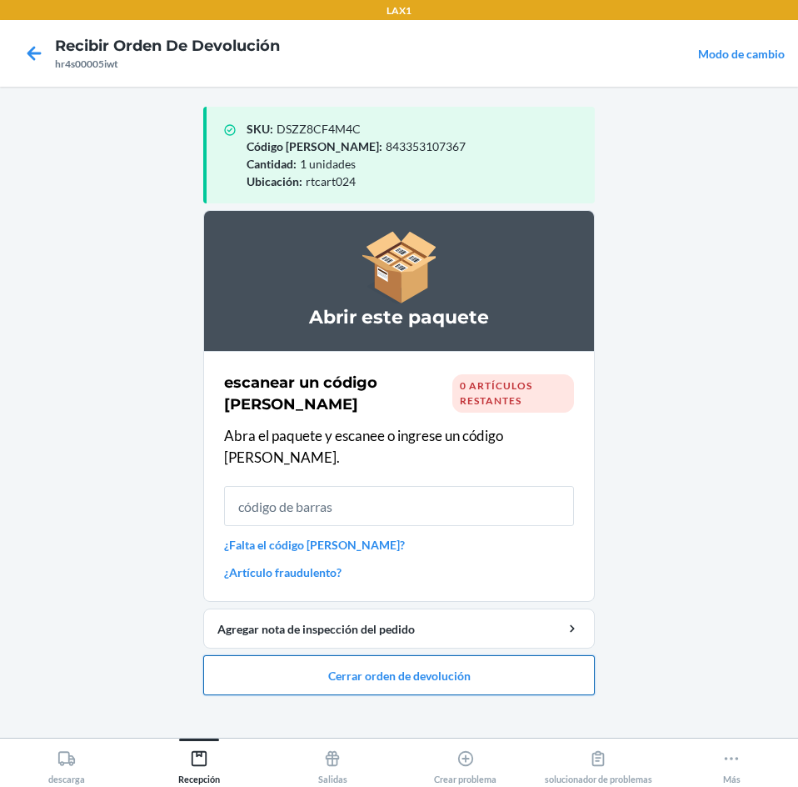
click at [464, 657] on button "Cerrar orden de devolución" at bounding box center [399, 675] width 392 height 40
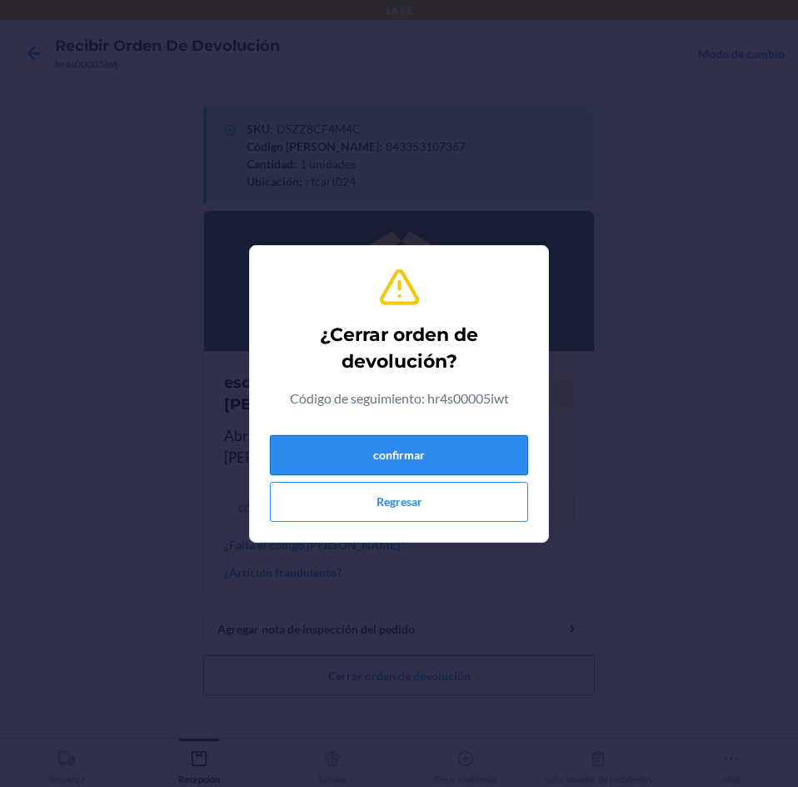
click at [452, 447] on button "confirmar" at bounding box center [399, 455] width 258 height 40
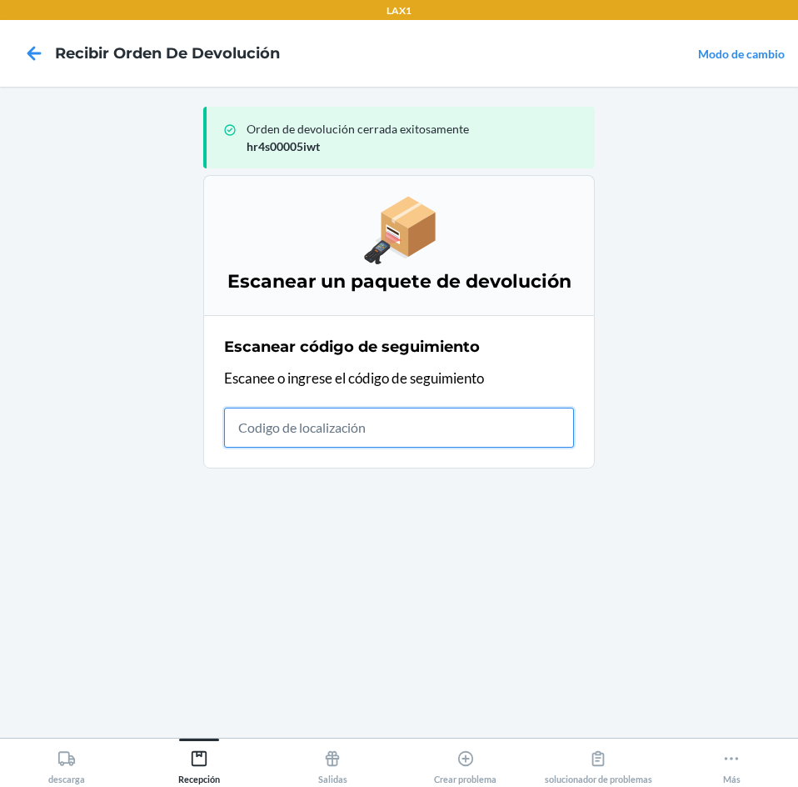
click at [503, 432] on input "text" at bounding box center [399, 427] width 350 height 40
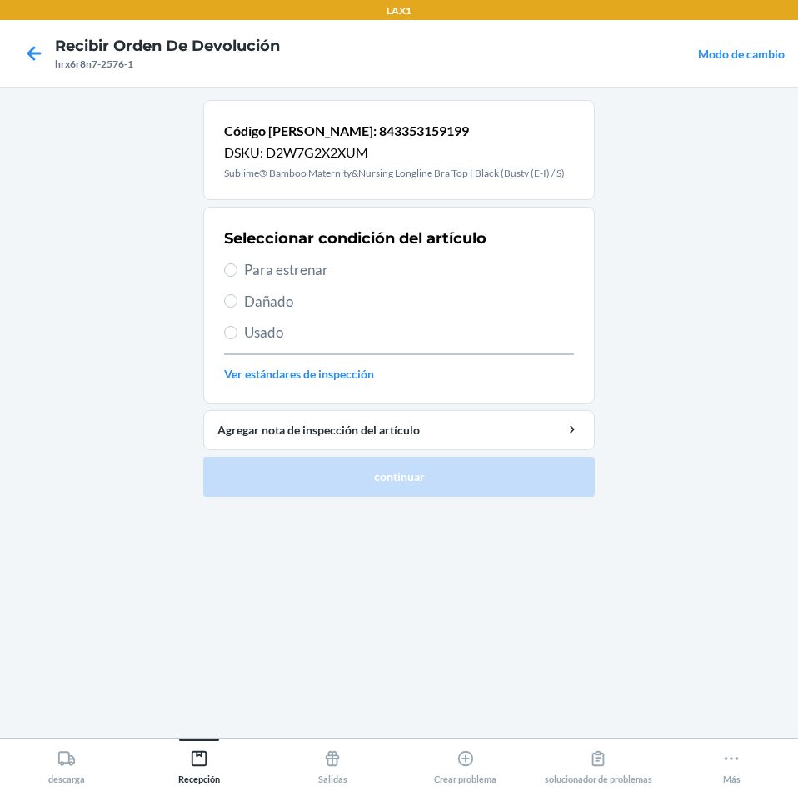
click at [242, 265] on label "Para estrenar" at bounding box center [399, 270] width 350 height 22
click at [237, 265] on input "Para estrenar" at bounding box center [230, 269] width 13 height 13
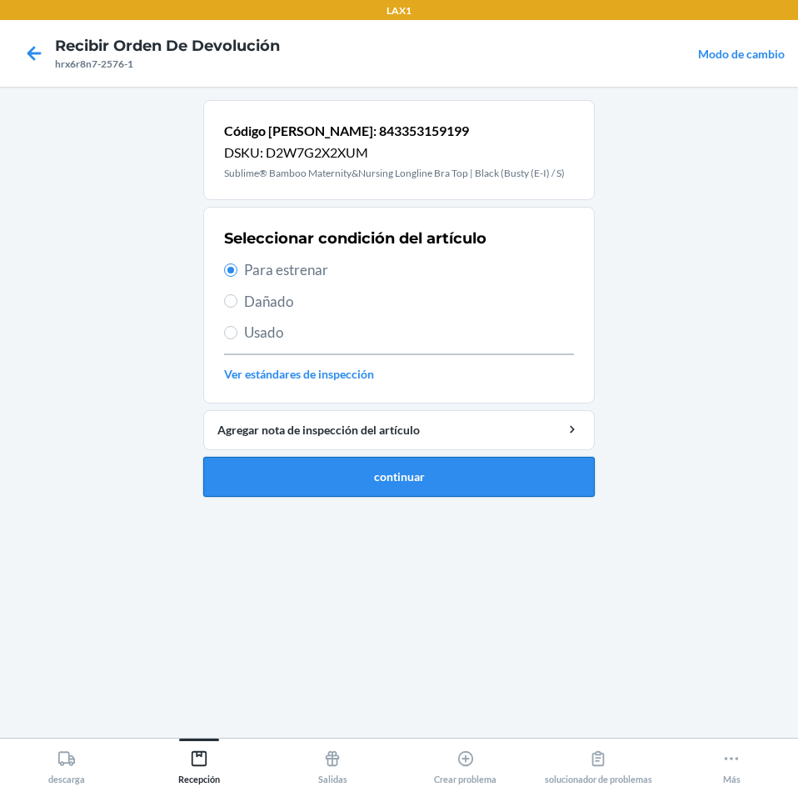
click at [330, 472] on button "continuar" at bounding box center [399, 477] width 392 height 40
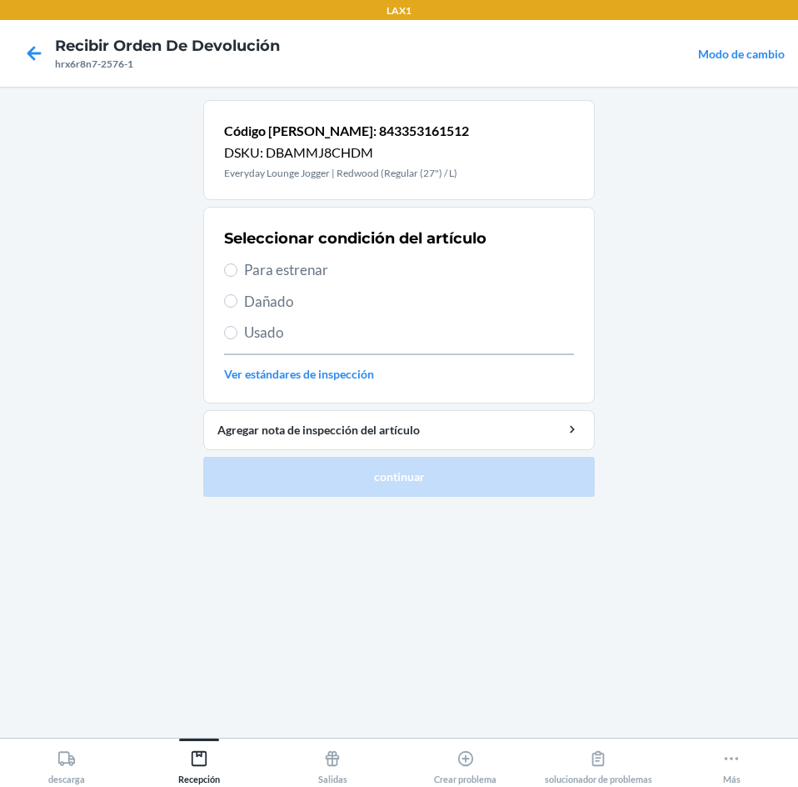
click at [236, 277] on label "Para estrenar" at bounding box center [399, 270] width 350 height 22
click at [236, 277] on input "Para estrenar" at bounding box center [230, 269] width 13 height 13
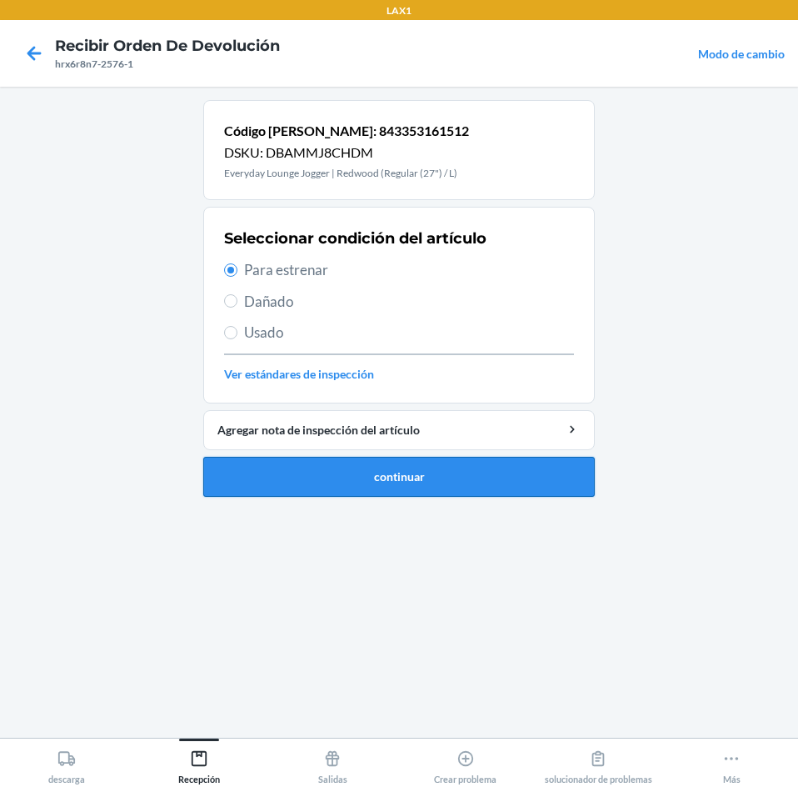
click at [347, 475] on button "continuar" at bounding box center [399, 477] width 392 height 40
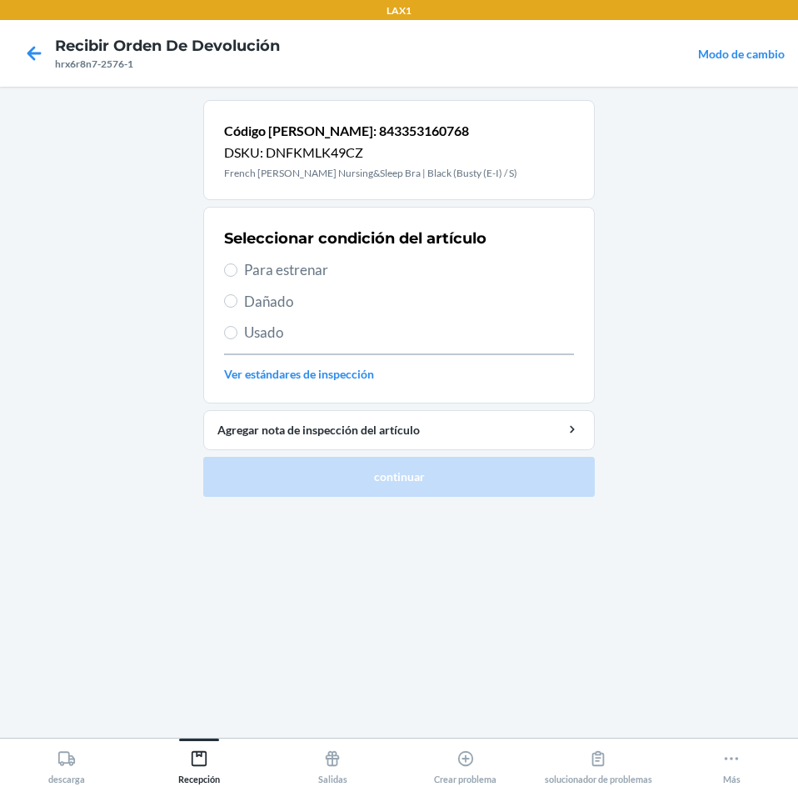
click at [248, 300] on span "Dañado" at bounding box center [409, 302] width 330 height 22
click at [237, 300] on input "Dañado" at bounding box center [230, 300] width 13 height 13
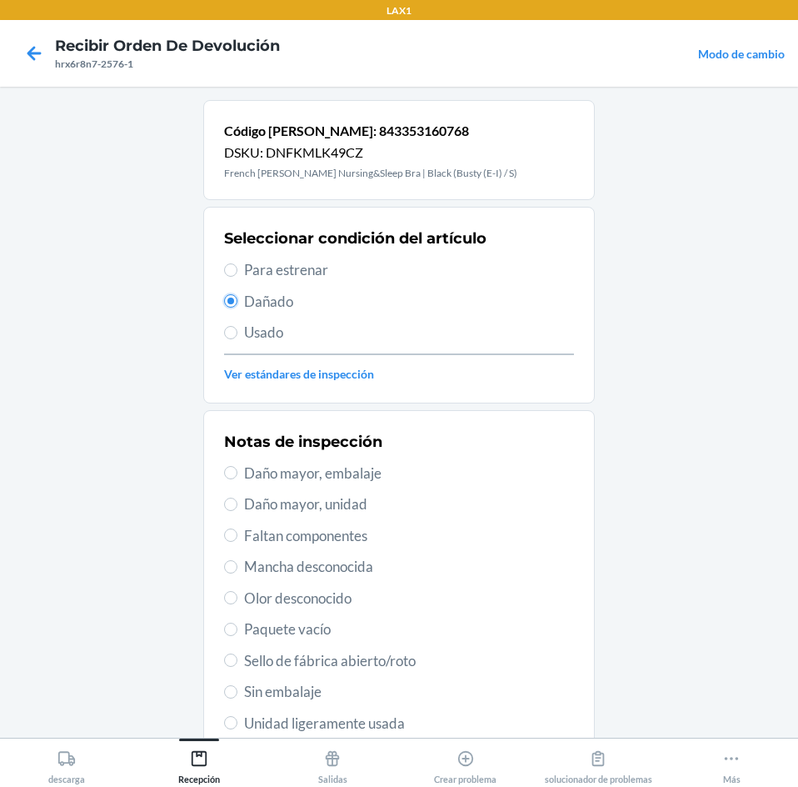
scroll to position [217, 0]
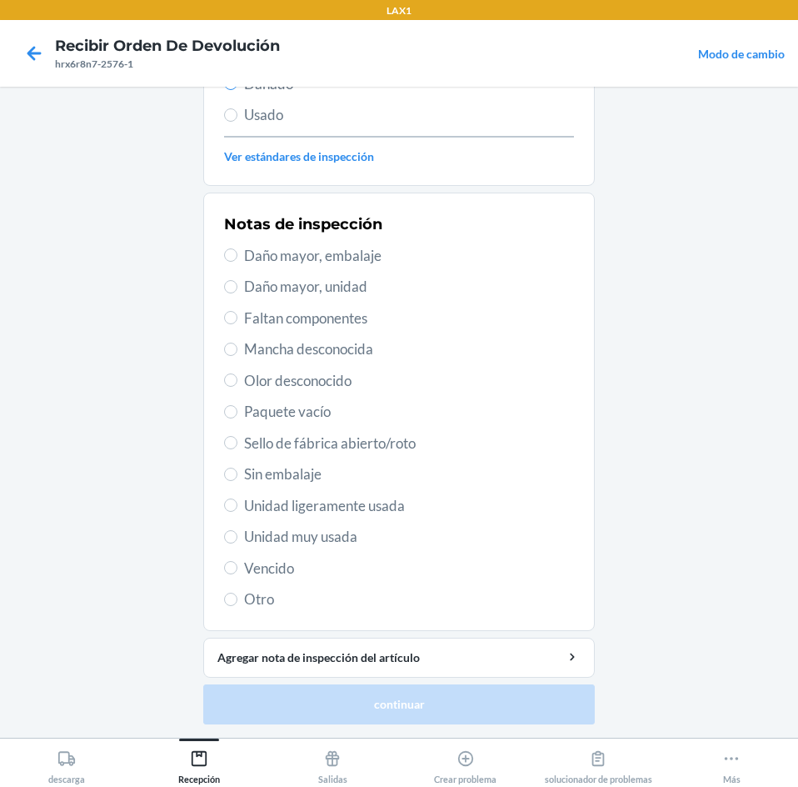
click at [269, 534] on span "Unidad muy usada" at bounding box center [409, 537] width 330 height 22
click at [237, 534] on input "Unidad muy usada" at bounding box center [230, 536] width 13 height 13
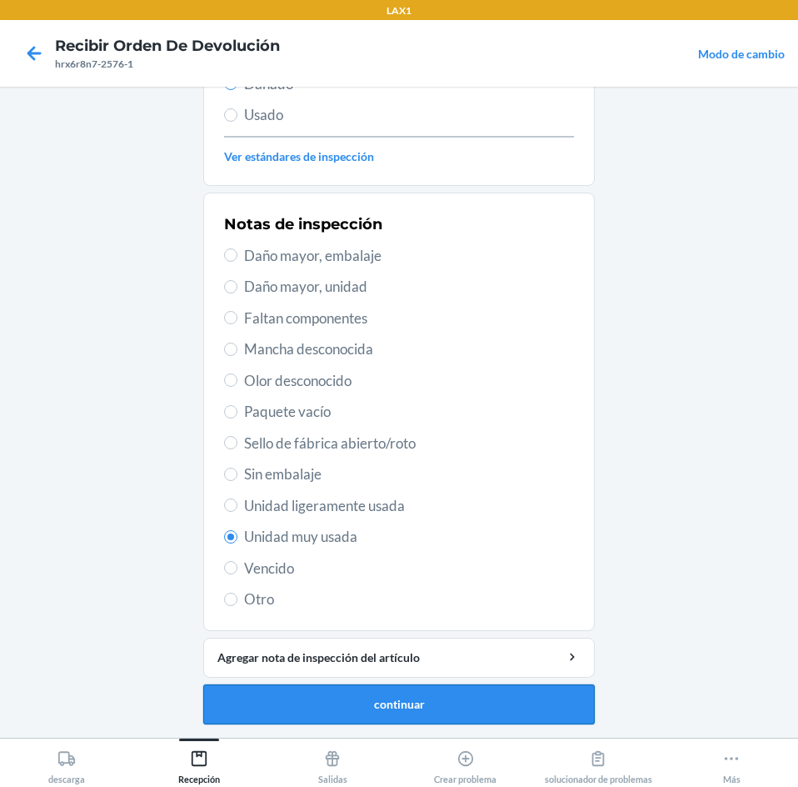
click at [370, 705] on button "continuar" at bounding box center [399, 704] width 392 height 40
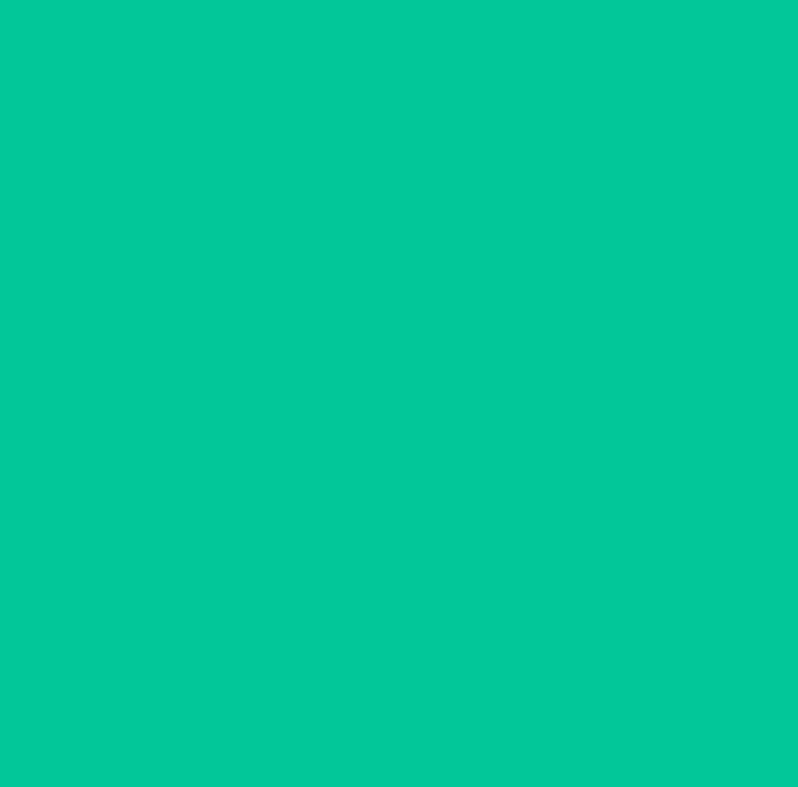
scroll to position [112, 0]
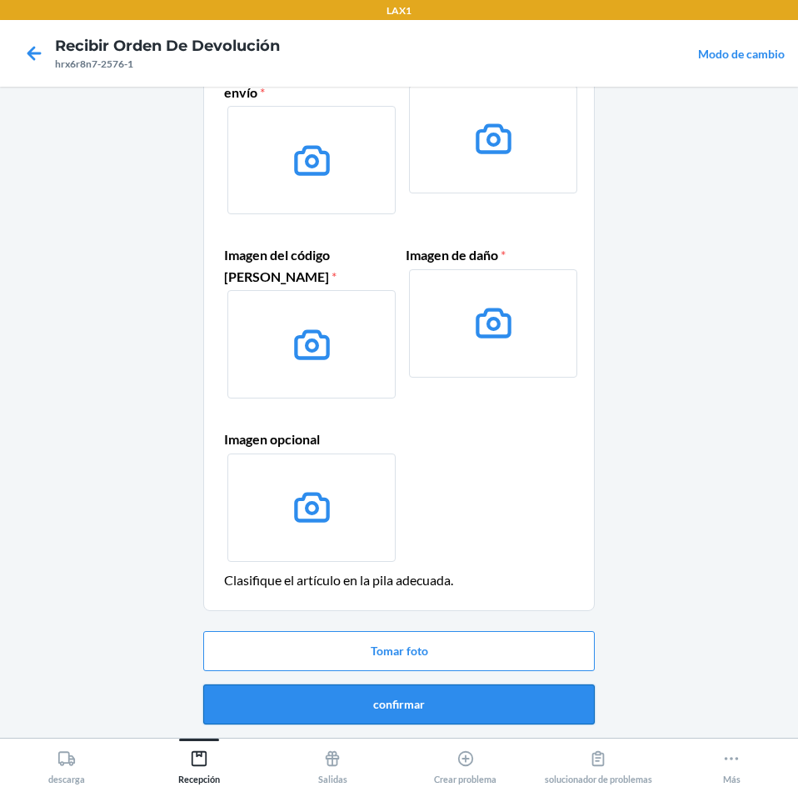
click at [499, 697] on button "confirmar" at bounding box center [399, 704] width 392 height 40
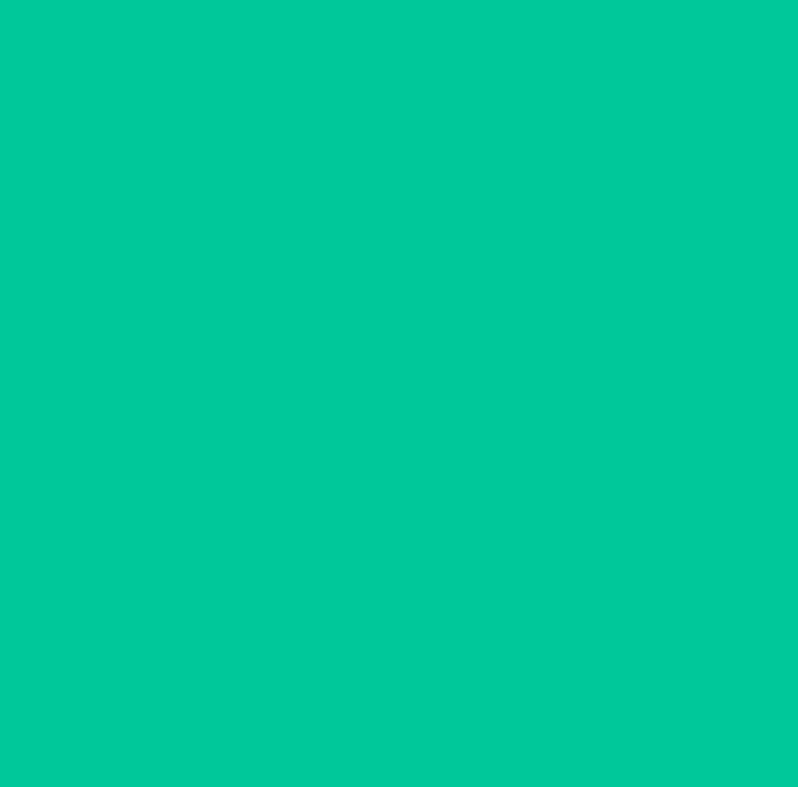
scroll to position [0, 0]
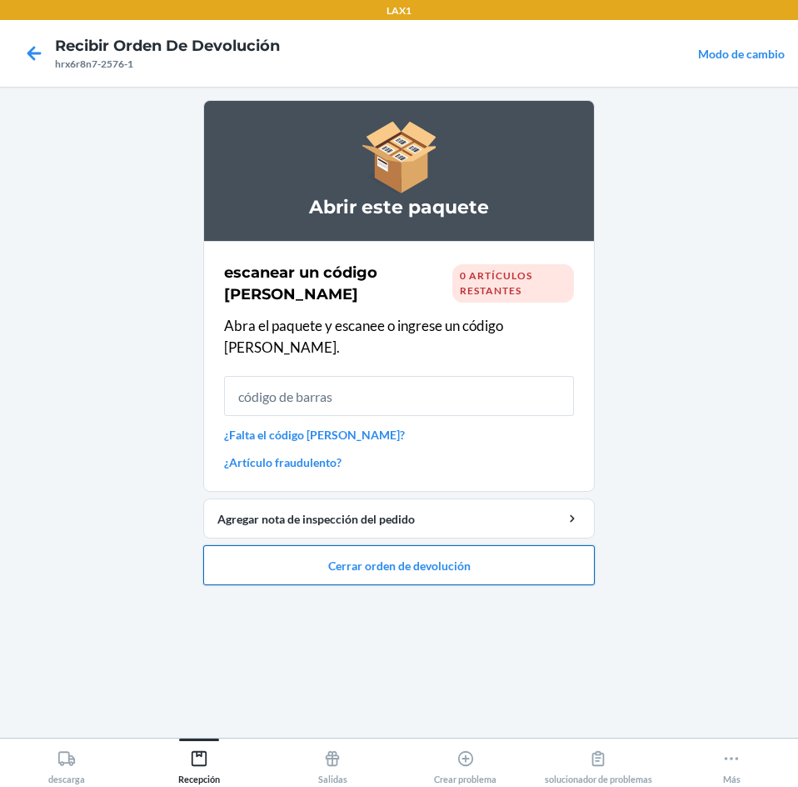
click at [542, 545] on button "Cerrar orden de devolución" at bounding box center [399, 565] width 392 height 40
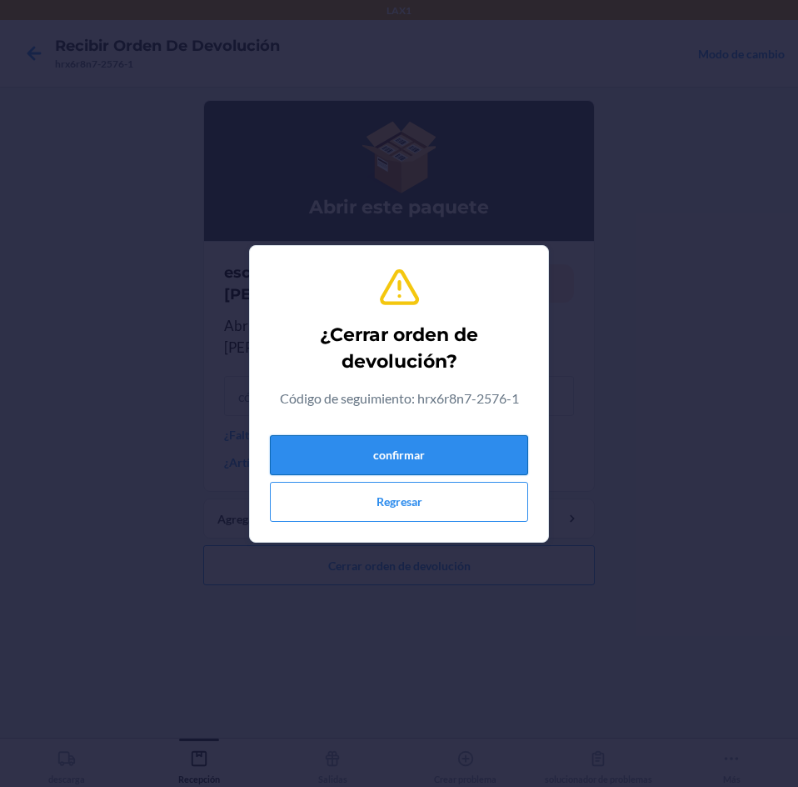
click at [504, 444] on button "confirmar" at bounding box center [399, 455] width 258 height 40
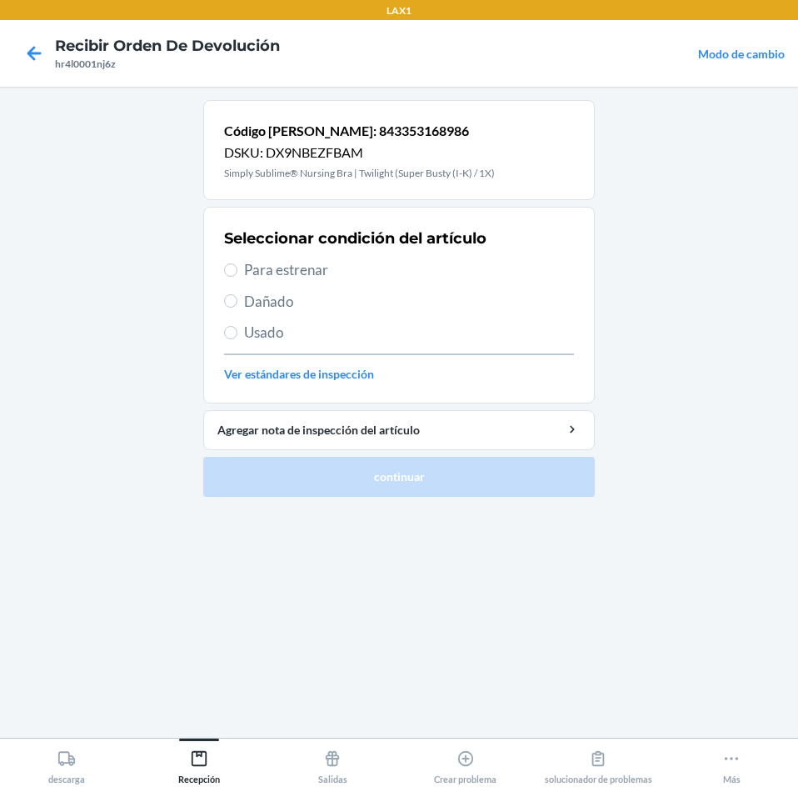
click at [252, 268] on span "Para estrenar" at bounding box center [409, 270] width 330 height 22
click at [237, 268] on input "Para estrenar" at bounding box center [230, 269] width 13 height 13
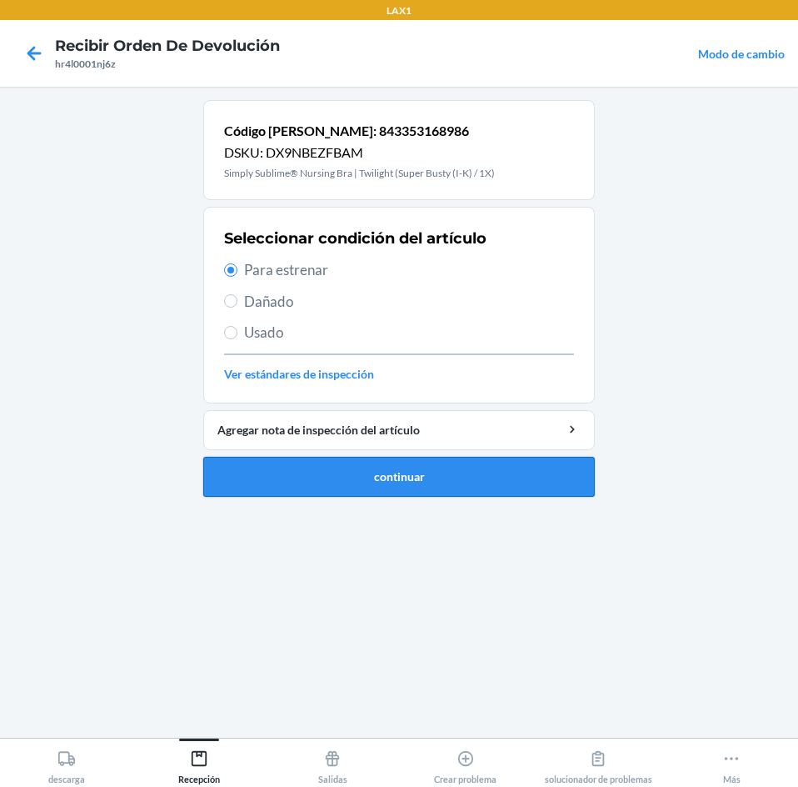
click at [272, 472] on button "continuar" at bounding box center [399, 477] width 392 height 40
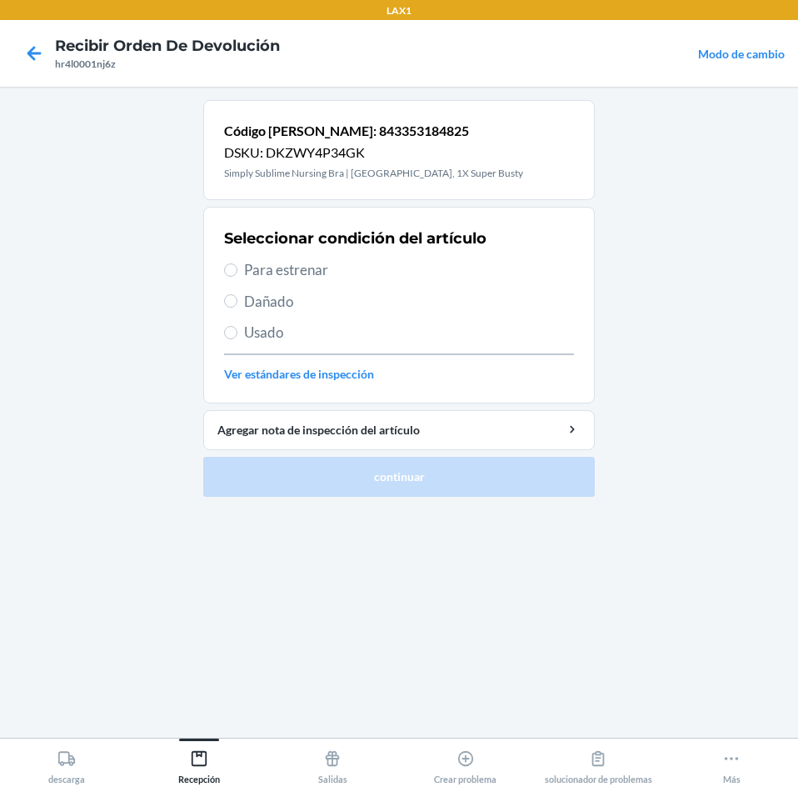
click at [223, 266] on section "Seleccionar condición del artículo Para estrenar Dañado Usado Ver estándares de…" at bounding box center [399, 305] width 392 height 197
click at [262, 274] on span "Para estrenar" at bounding box center [409, 270] width 330 height 22
click at [237, 274] on input "Para estrenar" at bounding box center [230, 269] width 13 height 13
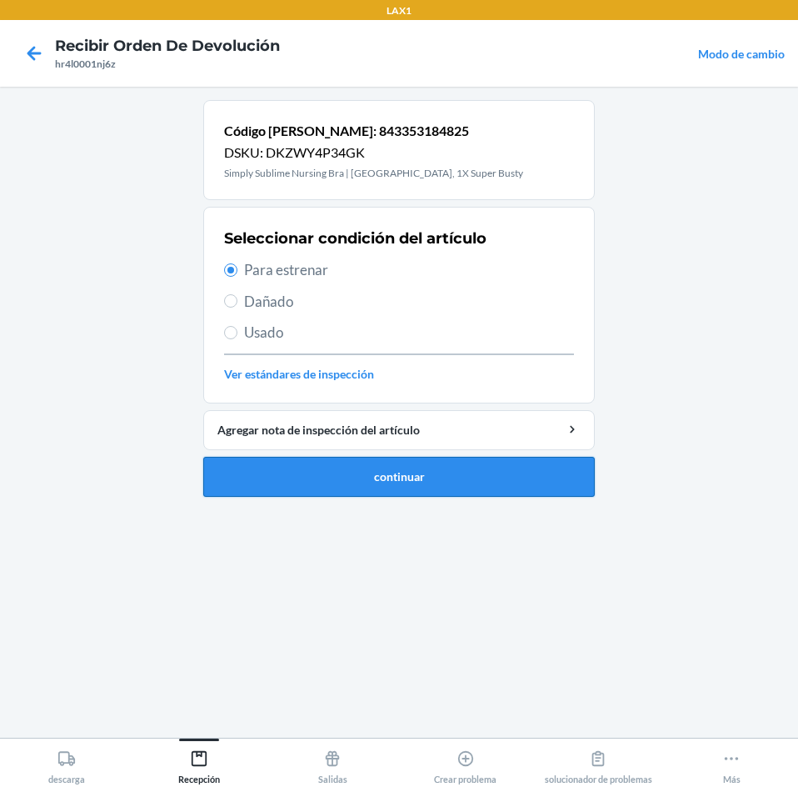
click at [268, 483] on button "continuar" at bounding box center [399, 477] width 392 height 40
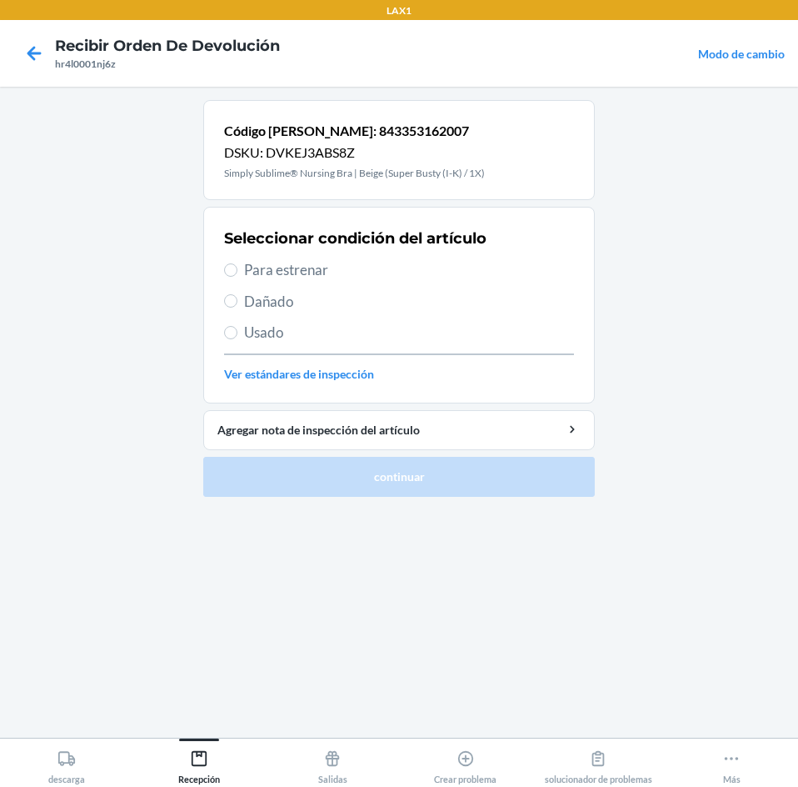
click at [242, 262] on label "Para estrenar" at bounding box center [399, 270] width 350 height 22
click at [237, 263] on input "Para estrenar" at bounding box center [230, 269] width 13 height 13
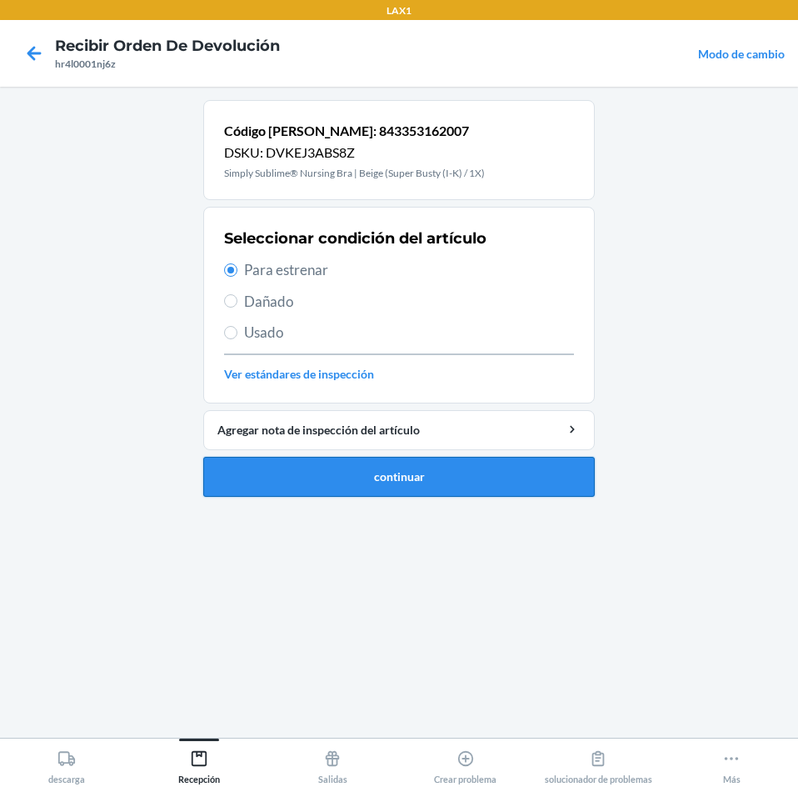
click at [353, 478] on button "continuar" at bounding box center [399, 477] width 392 height 40
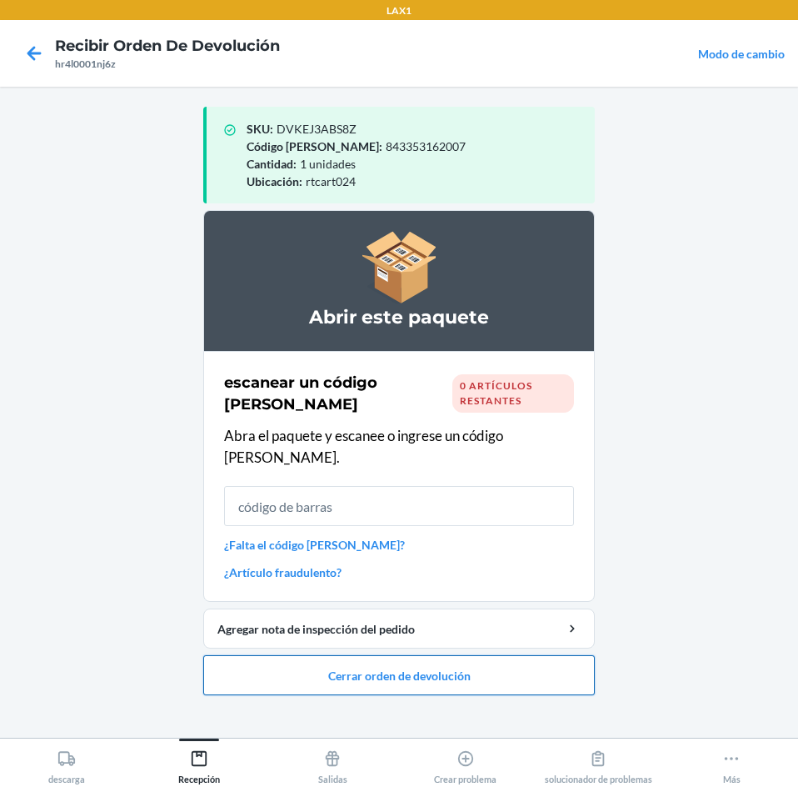
click at [557, 655] on button "Cerrar orden de devolución" at bounding box center [399, 675] width 392 height 40
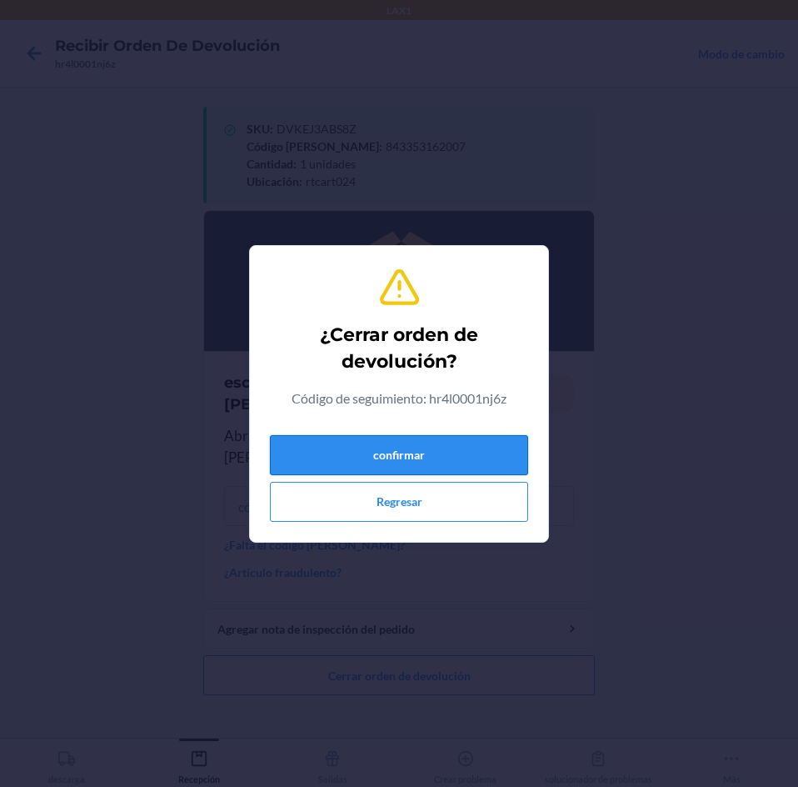
click at [511, 448] on button "confirmar" at bounding box center [399, 455] width 258 height 40
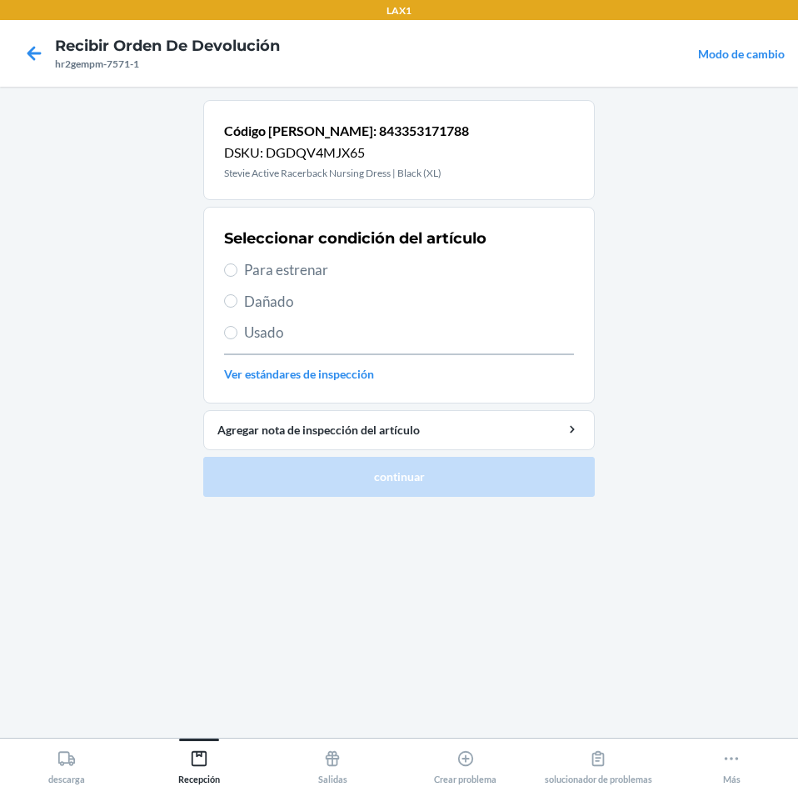
click at [262, 342] on span "Usado" at bounding box center [409, 333] width 330 height 22
click at [237, 339] on input "Usado" at bounding box center [230, 332] width 13 height 13
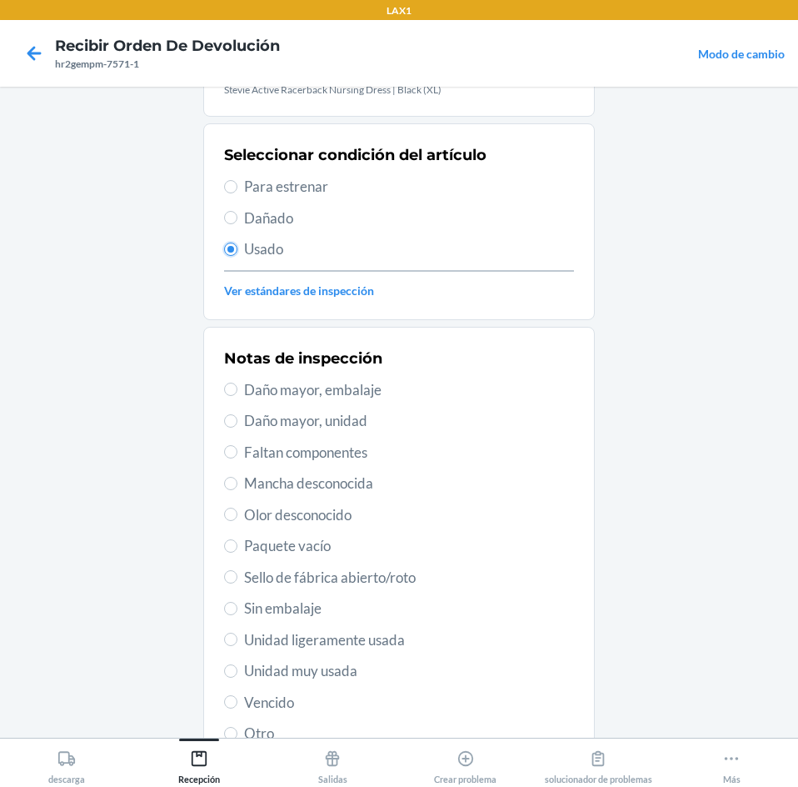
scroll to position [134, 0]
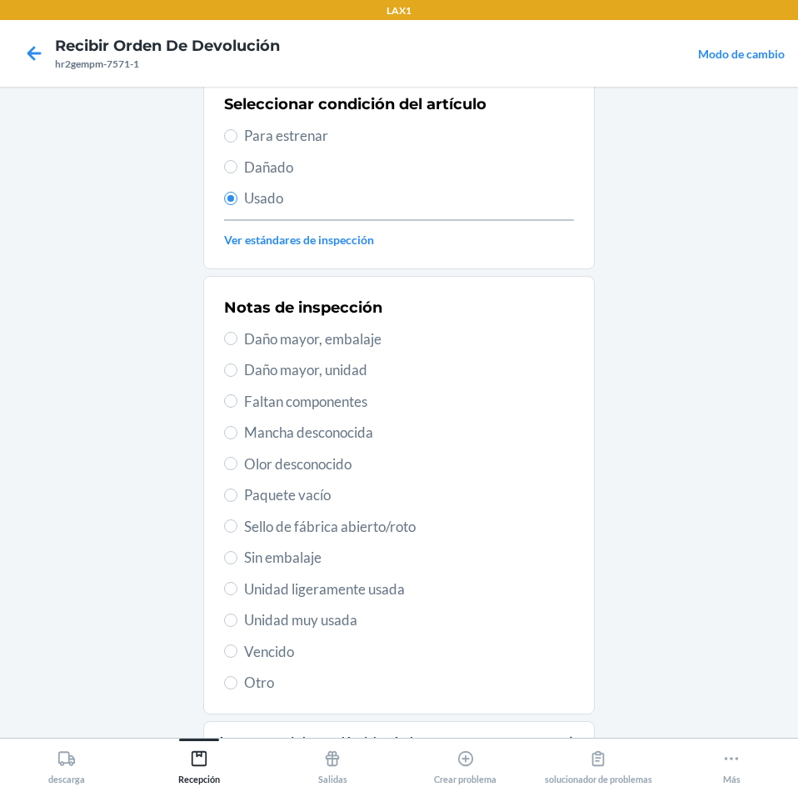
click at [292, 614] on span "Unidad muy usada" at bounding box center [409, 620] width 330 height 22
click at [237, 614] on input "Unidad muy usada" at bounding box center [230, 619] width 13 height 13
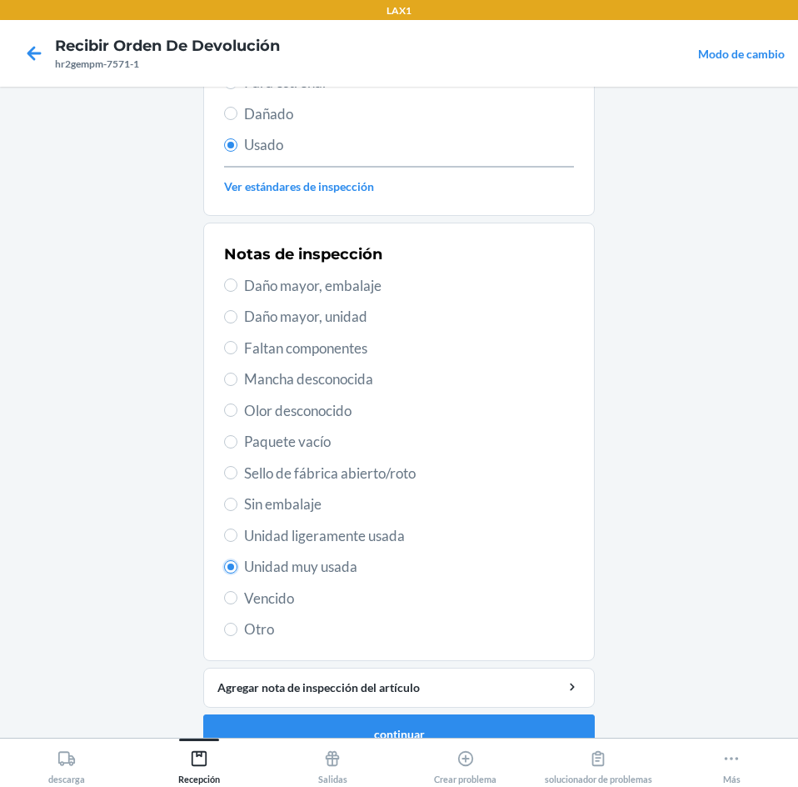
scroll to position [217, 0]
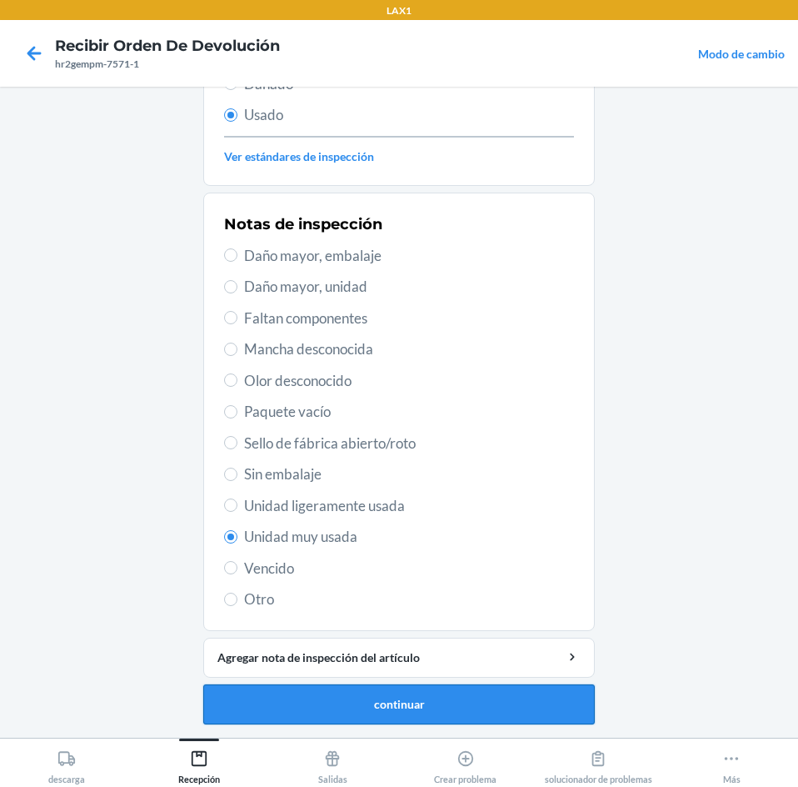
click at [514, 711] on button "continuar" at bounding box center [399, 704] width 392 height 40
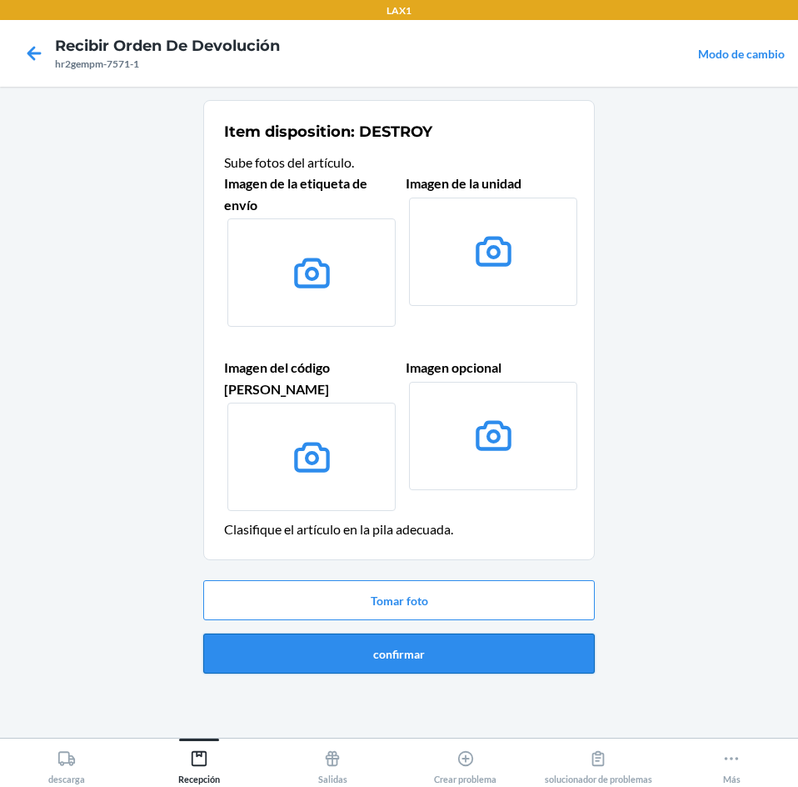
click at [572, 647] on button "confirmar" at bounding box center [399, 653] width 392 height 40
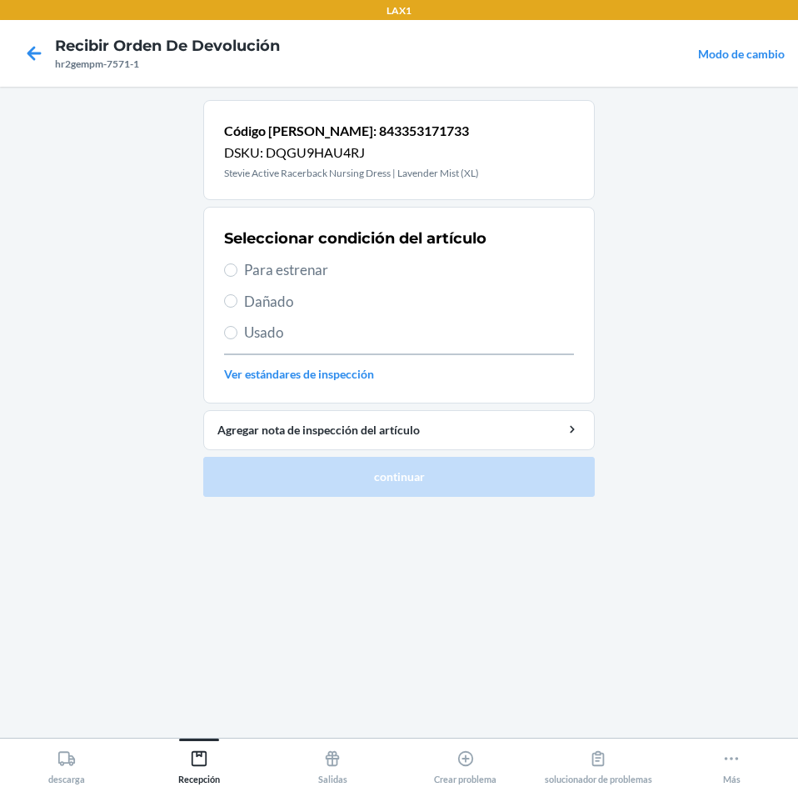
click at [251, 263] on span "Para estrenar" at bounding box center [409, 270] width 330 height 22
click at [237, 263] on input "Para estrenar" at bounding box center [230, 269] width 13 height 13
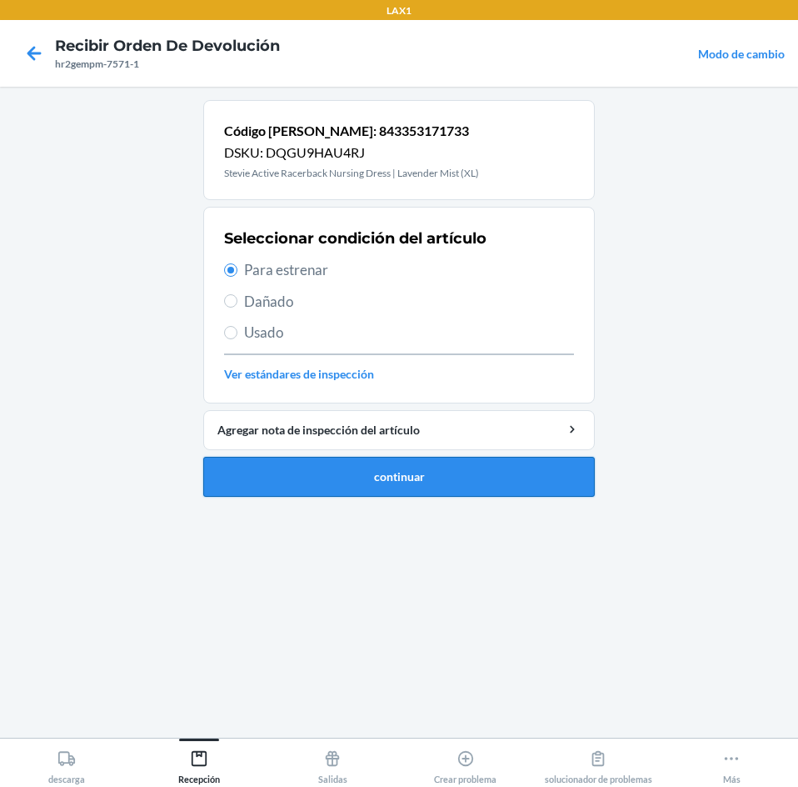
click at [324, 478] on button "continuar" at bounding box center [399, 477] width 392 height 40
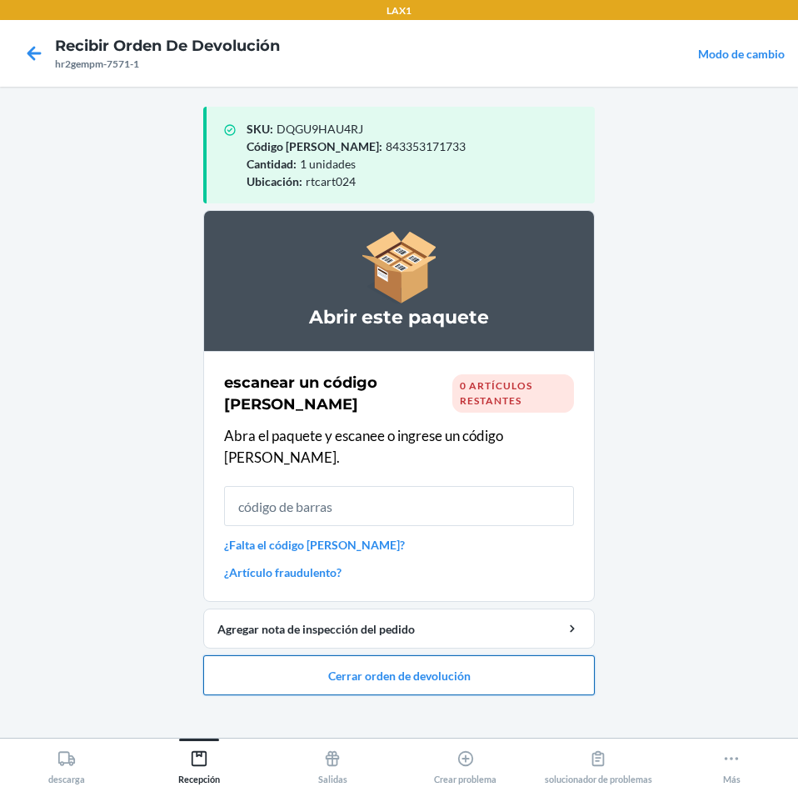
click at [475, 663] on button "Cerrar orden de devolución" at bounding box center [399, 675] width 392 height 40
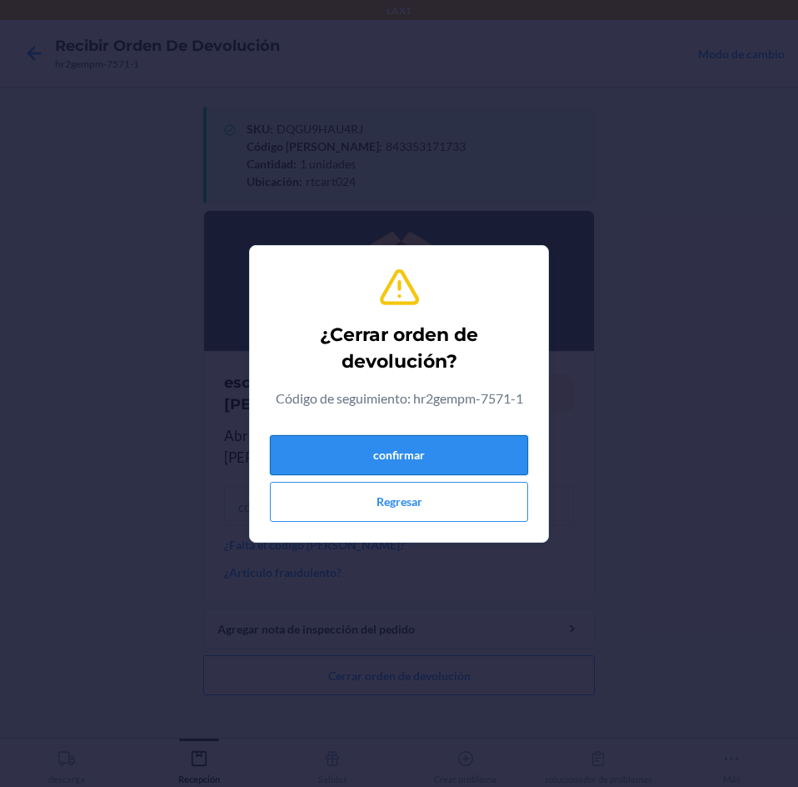
click at [499, 435] on button "confirmar" at bounding box center [399, 455] width 258 height 40
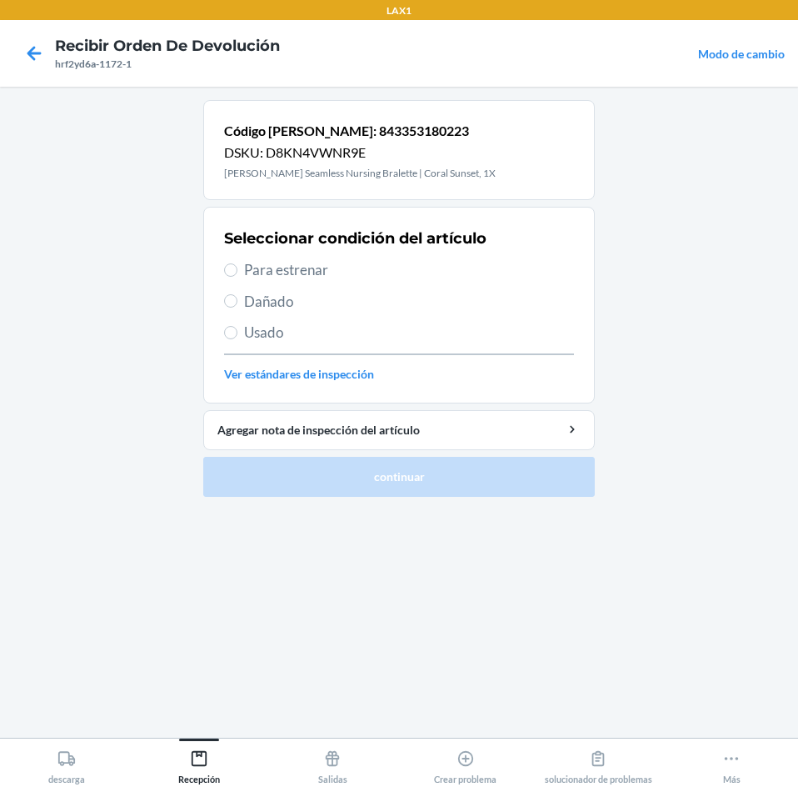
click at [292, 260] on span "Para estrenar" at bounding box center [409, 270] width 330 height 22
click at [237, 263] on input "Para estrenar" at bounding box center [230, 269] width 13 height 13
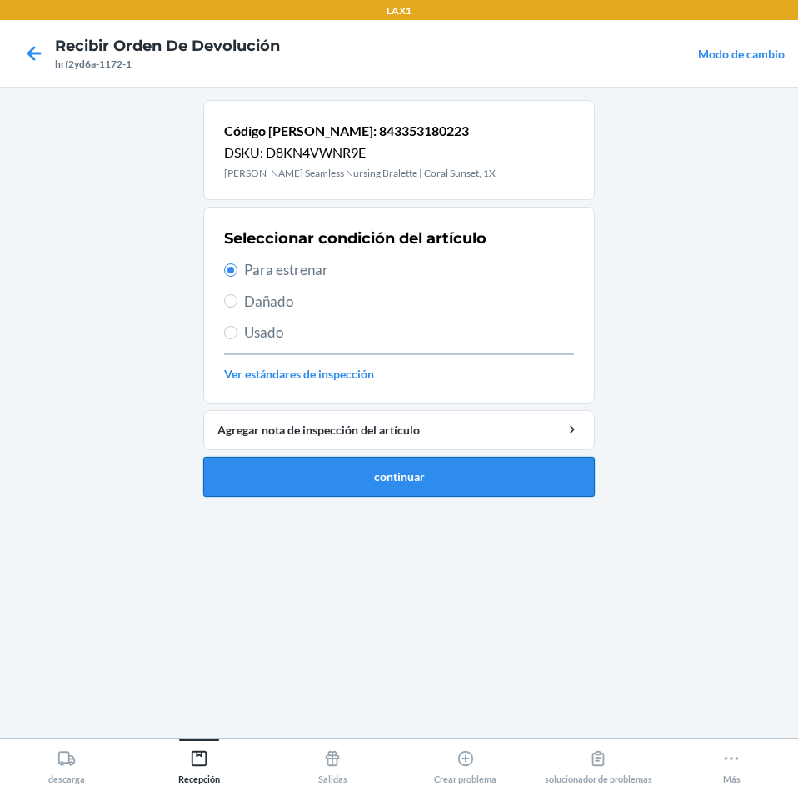
click at [491, 472] on button "continuar" at bounding box center [399, 477] width 392 height 40
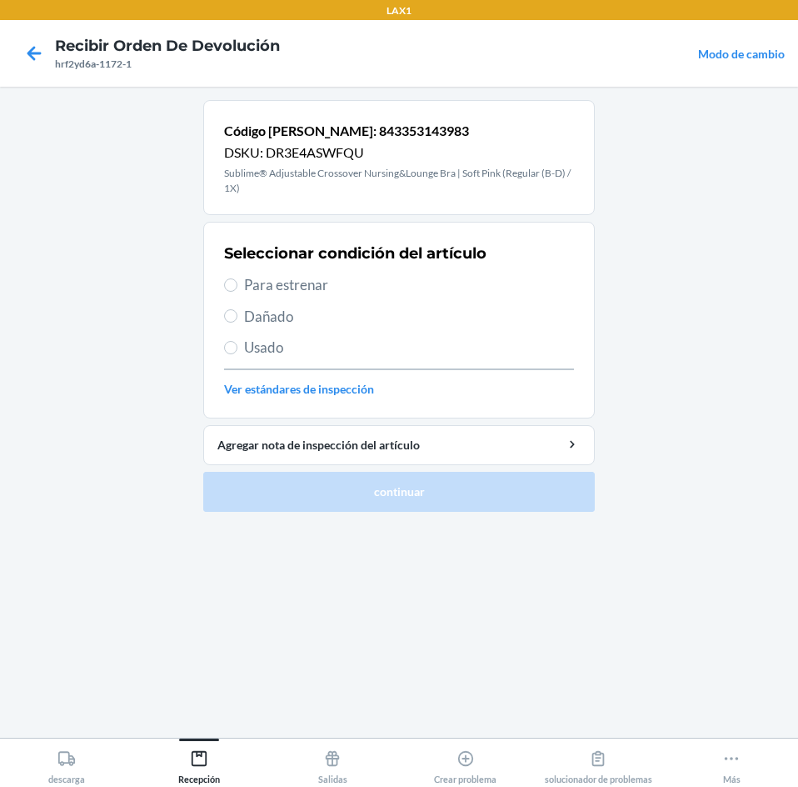
click at [294, 280] on span "Para estrenar" at bounding box center [409, 285] width 330 height 22
click at [237, 280] on input "Para estrenar" at bounding box center [230, 284] width 13 height 13
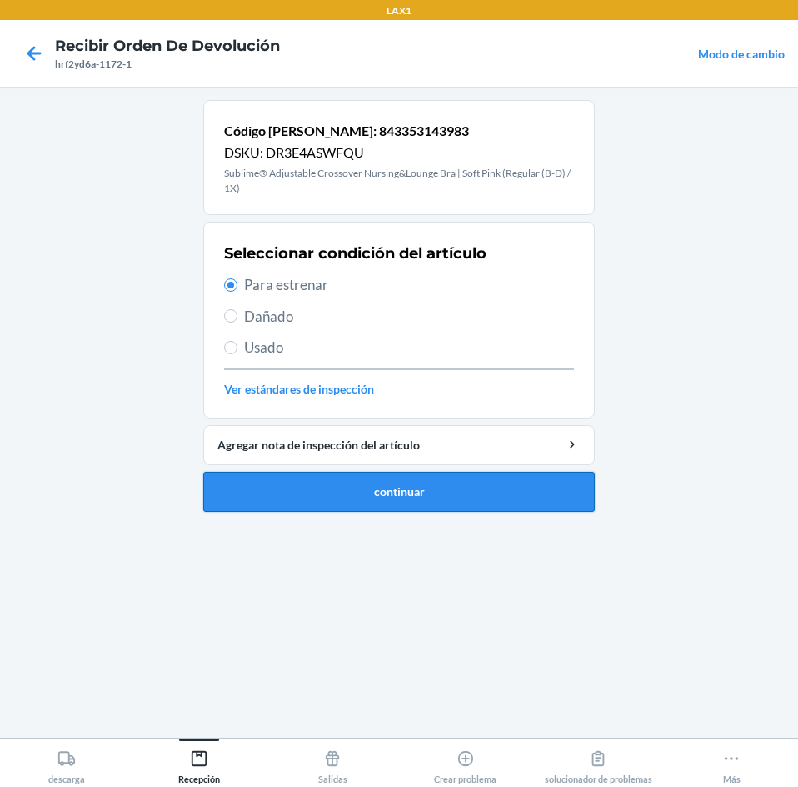
click at [270, 491] on button "continuar" at bounding box center [399, 492] width 392 height 40
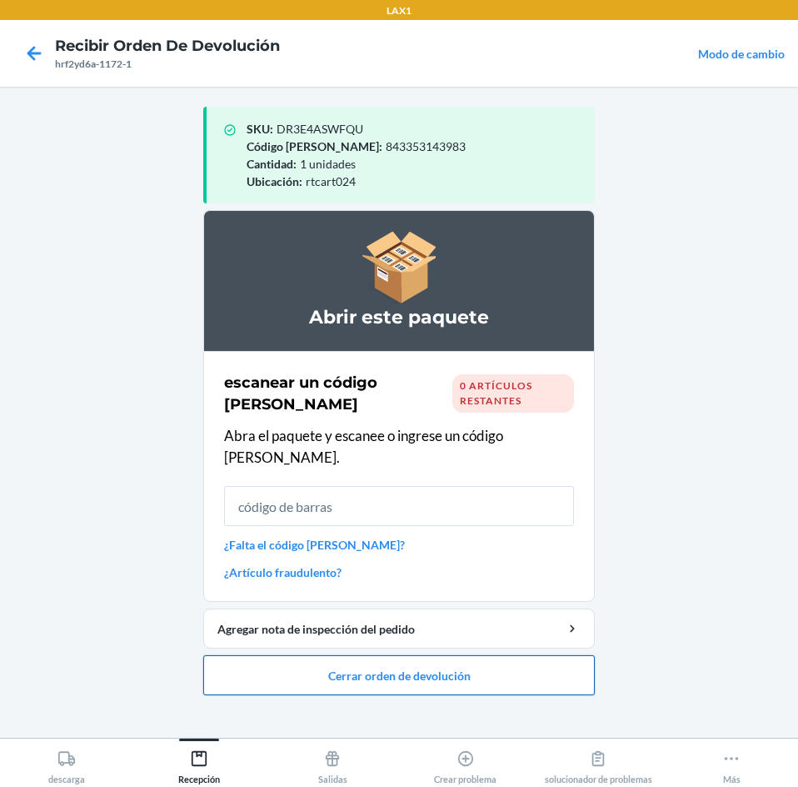
click at [501, 655] on button "Cerrar orden de devolución" at bounding box center [399, 675] width 392 height 40
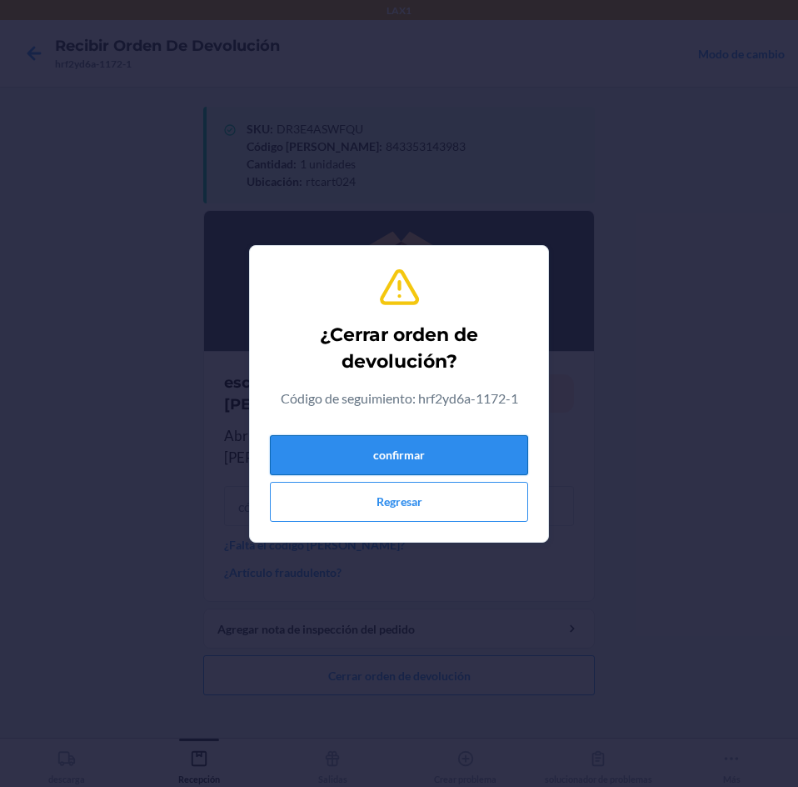
click at [490, 455] on button "confirmar" at bounding box center [399, 455] width 258 height 40
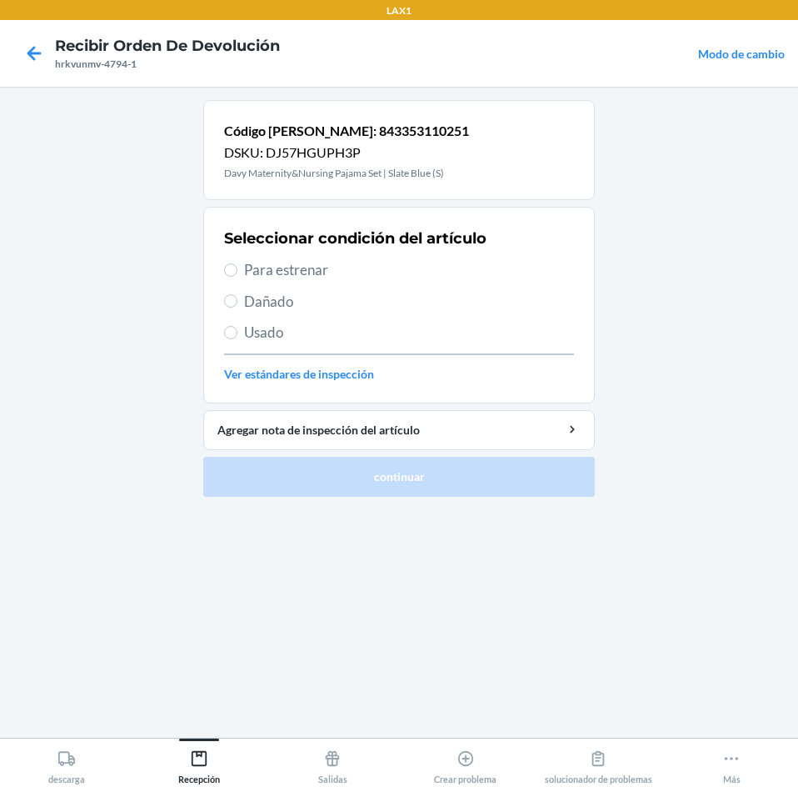
click at [235, 262] on label "Para estrenar" at bounding box center [399, 270] width 350 height 22
click at [235, 263] on input "Para estrenar" at bounding box center [230, 269] width 13 height 13
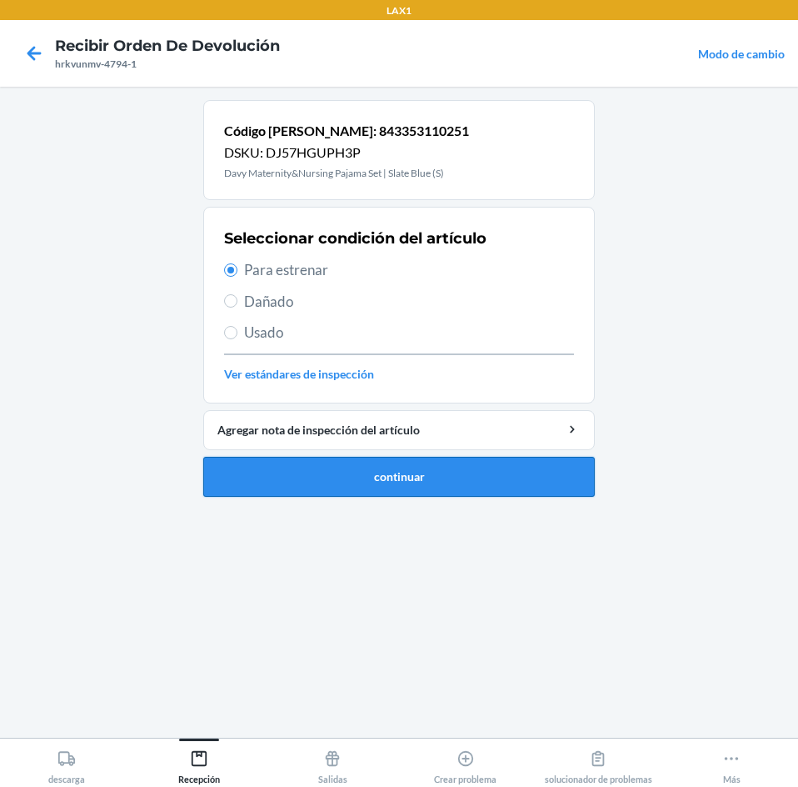
click at [374, 482] on button "continuar" at bounding box center [399, 477] width 392 height 40
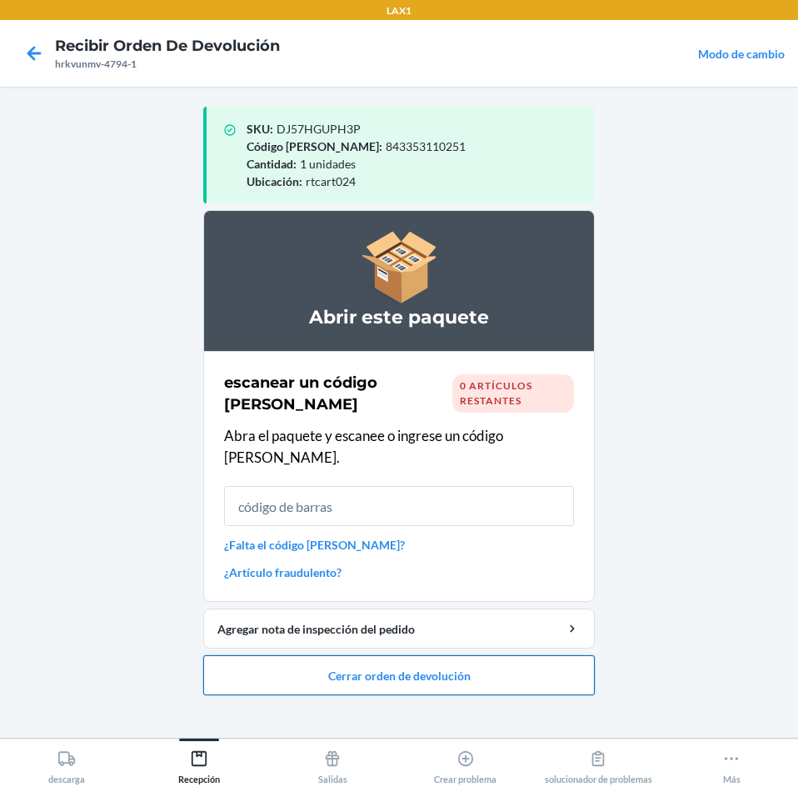
click at [438, 655] on button "Cerrar orden de devolución" at bounding box center [399, 675] width 392 height 40
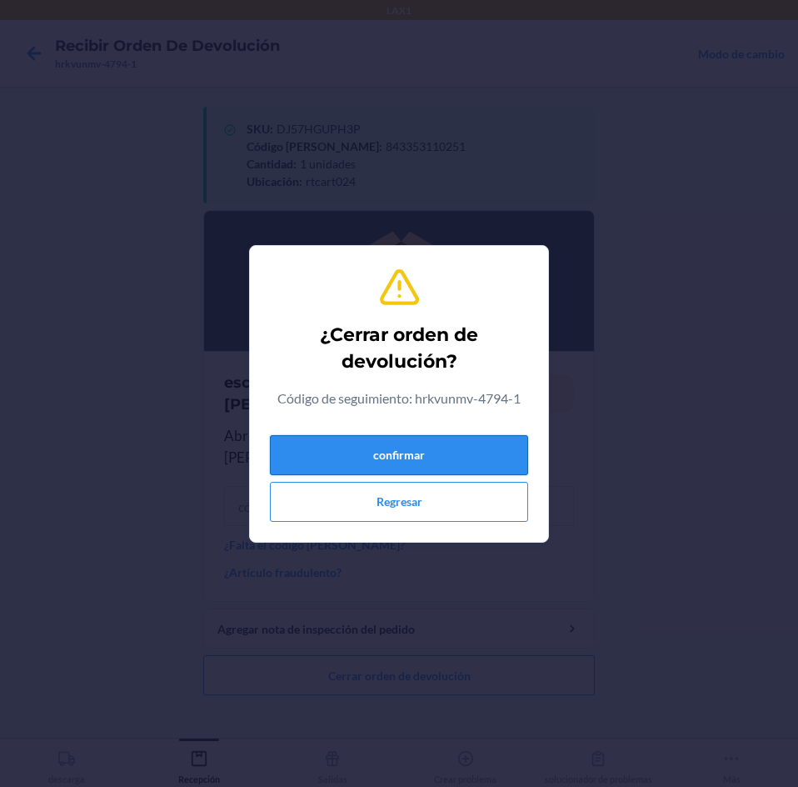
click at [508, 456] on button "confirmar" at bounding box center [399, 455] width 258 height 40
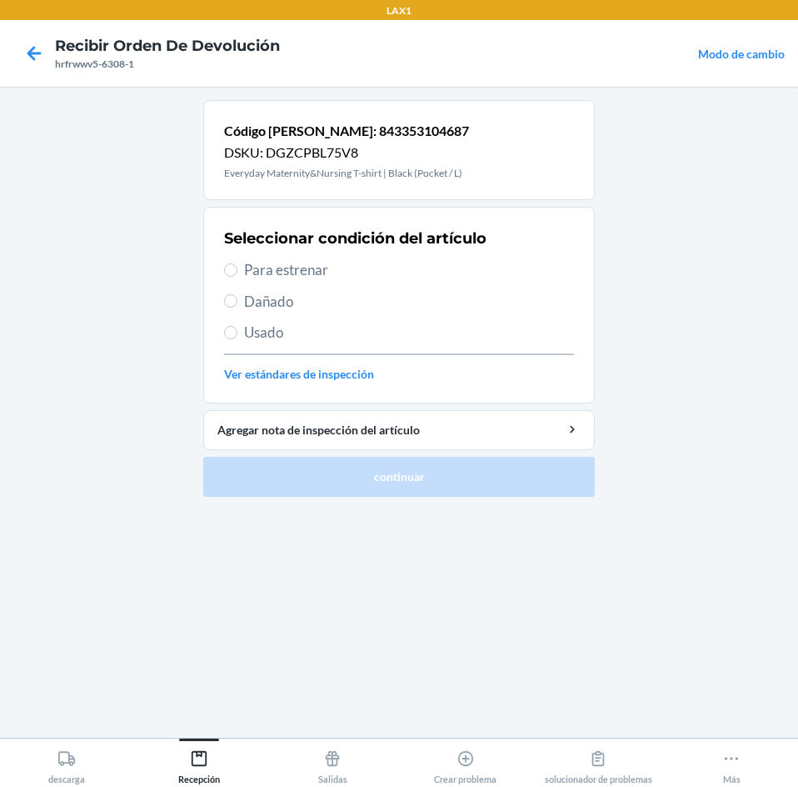
click at [244, 265] on span "Para estrenar" at bounding box center [409, 270] width 330 height 22
click at [237, 265] on input "Para estrenar" at bounding box center [230, 269] width 13 height 13
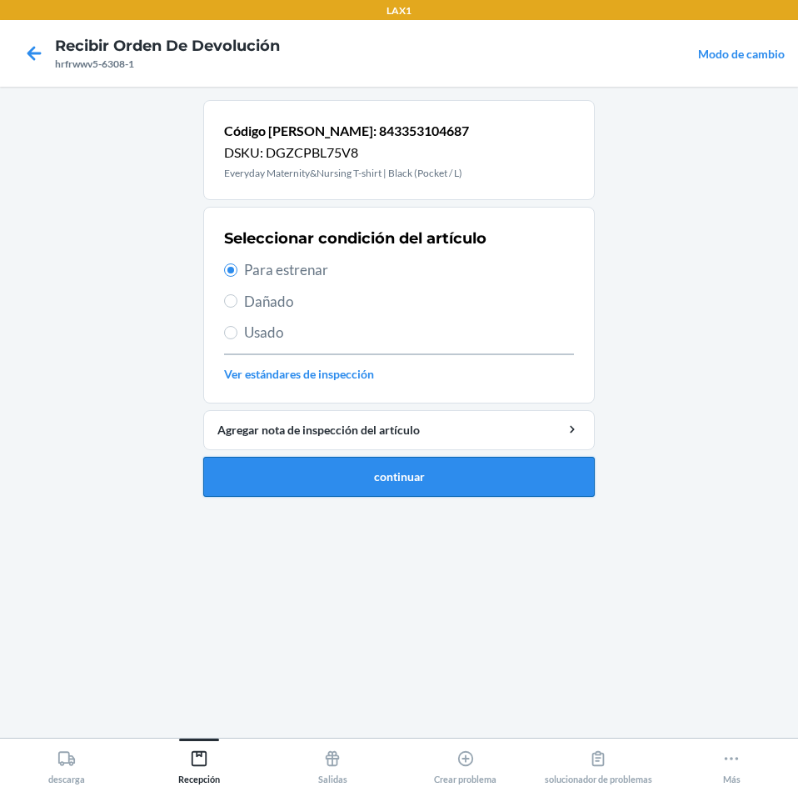
click at [404, 480] on button "continuar" at bounding box center [399, 477] width 392 height 40
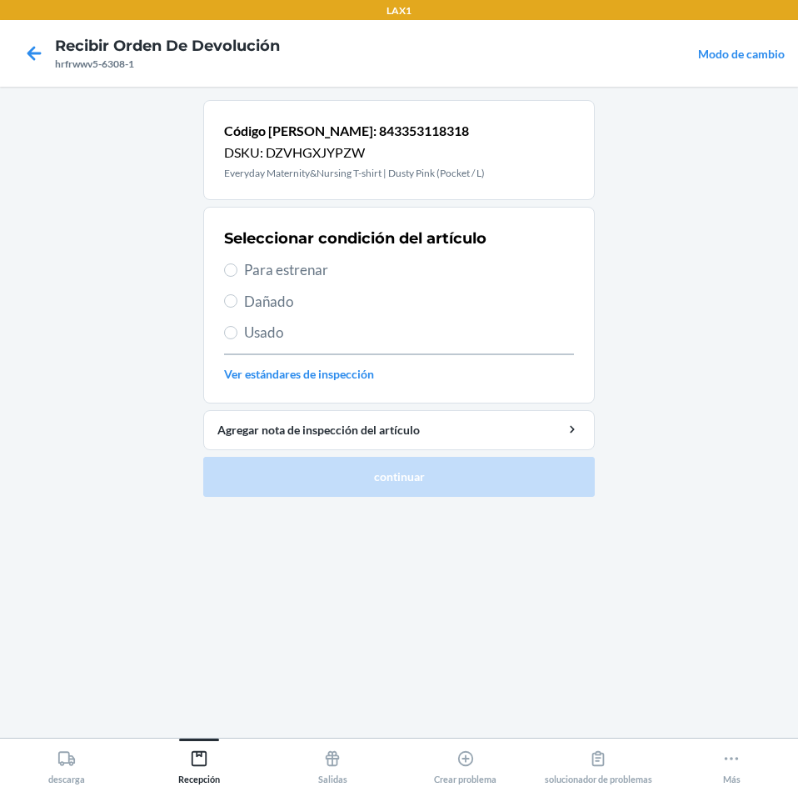
click at [247, 274] on span "Para estrenar" at bounding box center [409, 270] width 330 height 22
click at [237, 274] on input "Para estrenar" at bounding box center [230, 269] width 13 height 13
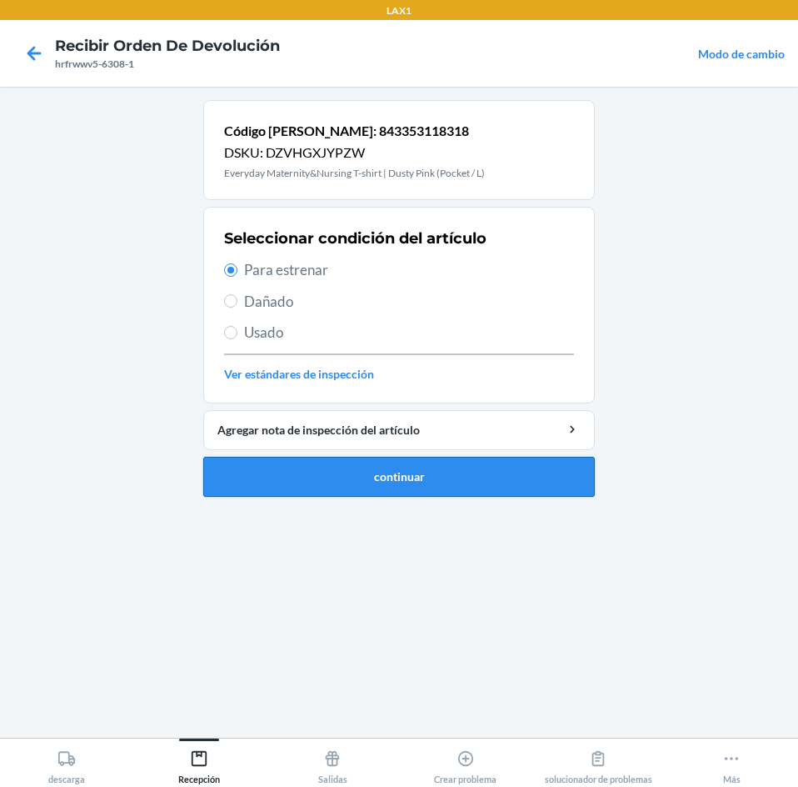
click at [441, 482] on button "continuar" at bounding box center [399, 477] width 392 height 40
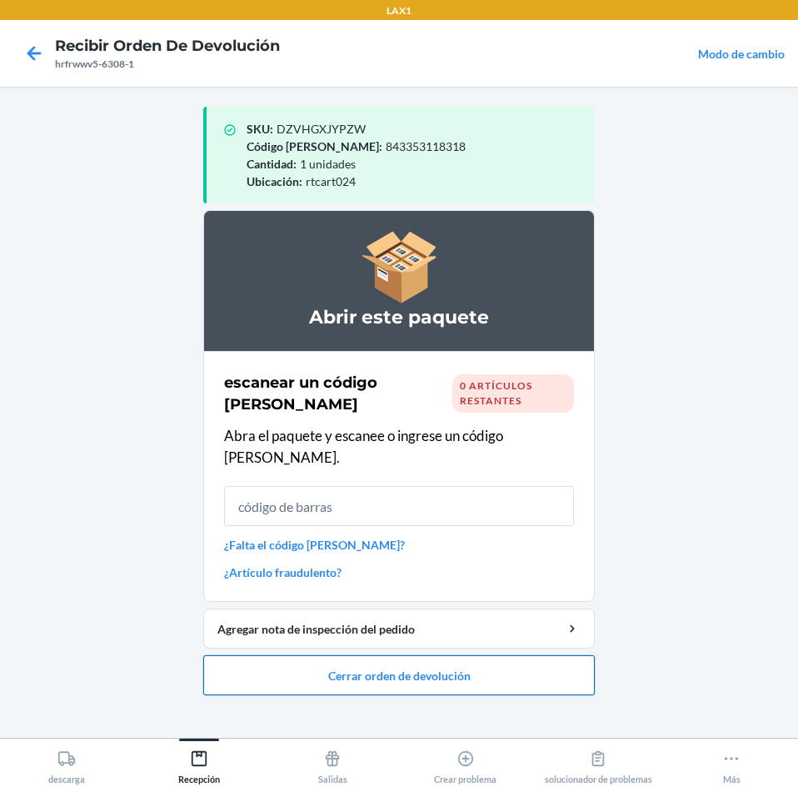
click at [592, 662] on button "Cerrar orden de devolución" at bounding box center [399, 675] width 392 height 40
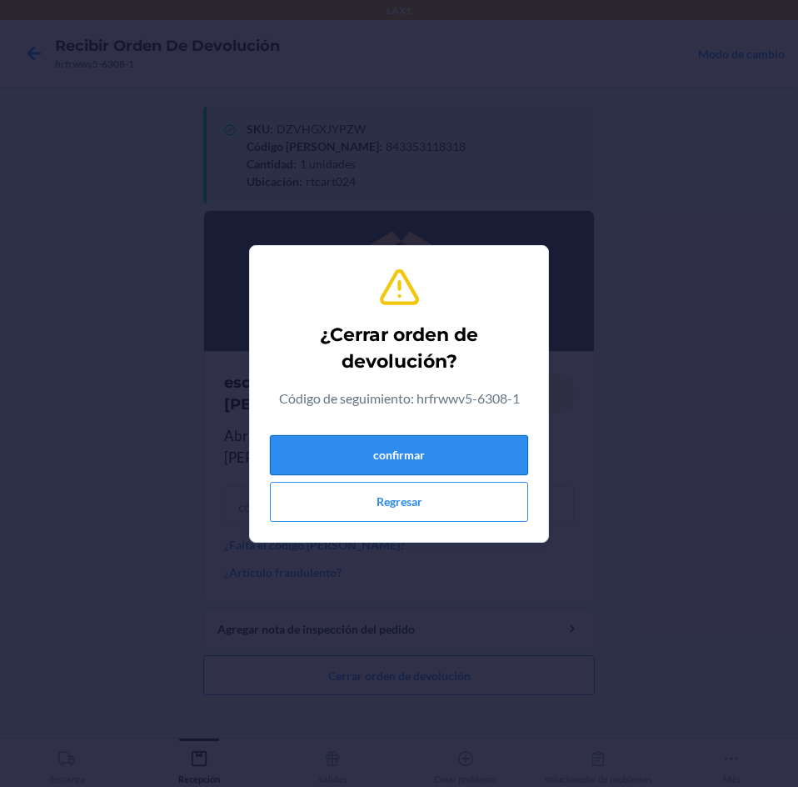
click at [508, 471] on button "confirmar" at bounding box center [399, 455] width 258 height 40
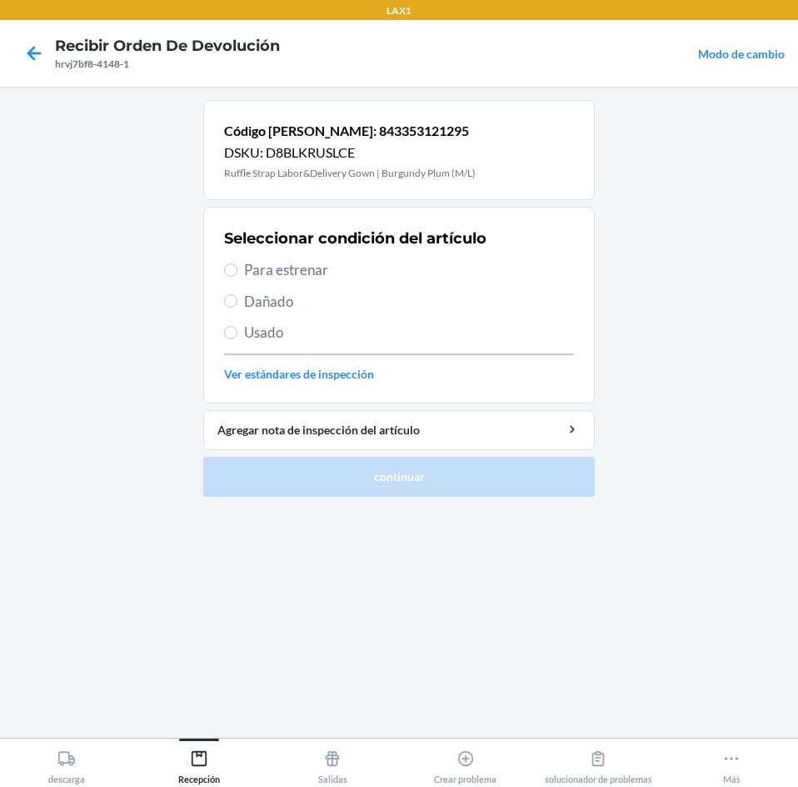
click at [252, 273] on span "Para estrenar" at bounding box center [409, 270] width 330 height 22
click at [237, 273] on input "Para estrenar" at bounding box center [230, 269] width 13 height 13
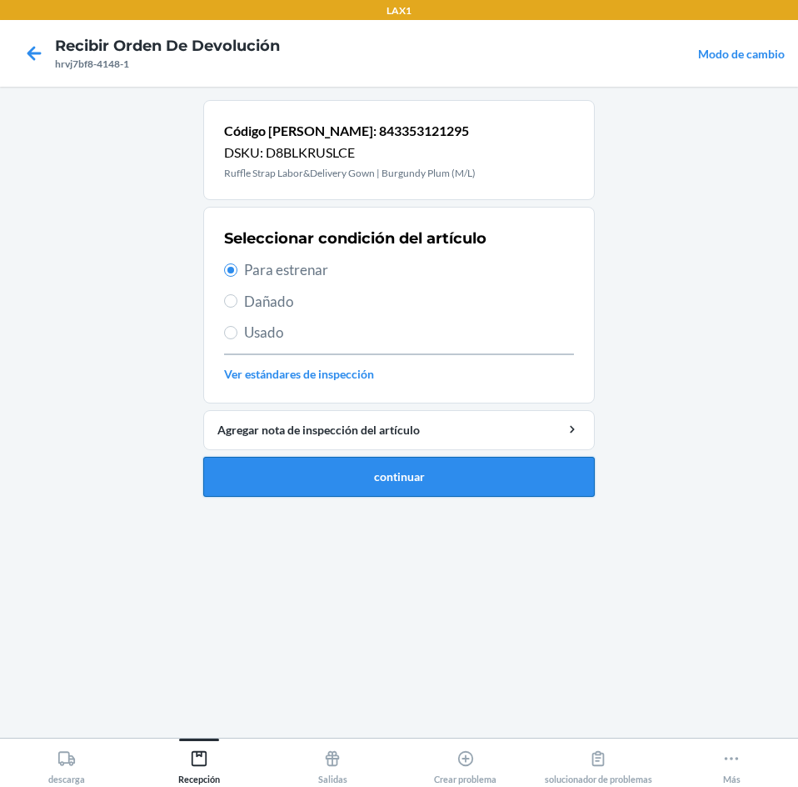
click at [377, 476] on button "continuar" at bounding box center [399, 477] width 392 height 40
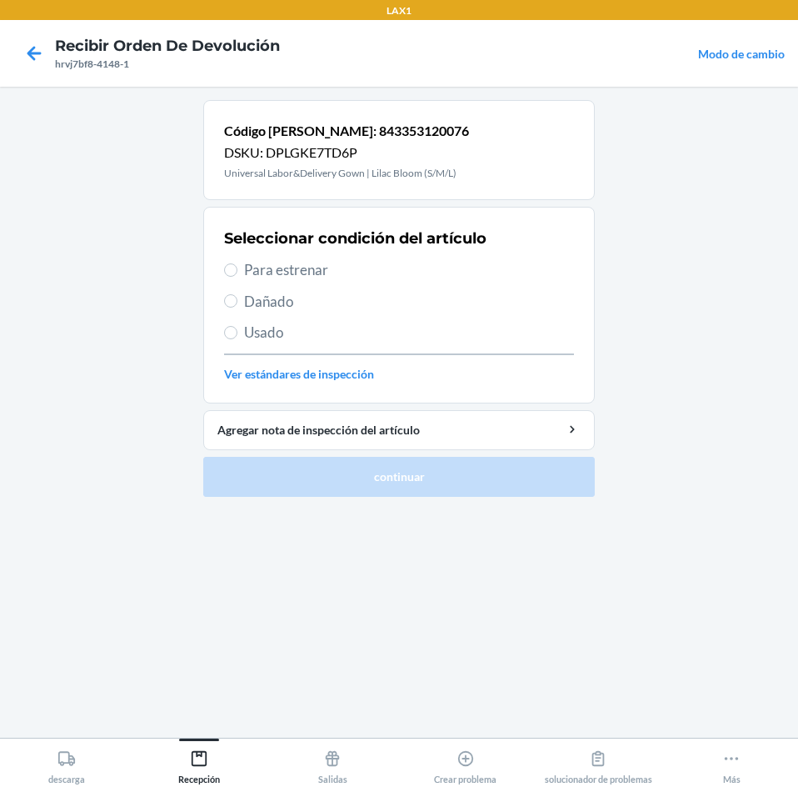
click at [268, 278] on span "Para estrenar" at bounding box center [409, 270] width 330 height 22
click at [237, 277] on input "Para estrenar" at bounding box center [230, 269] width 13 height 13
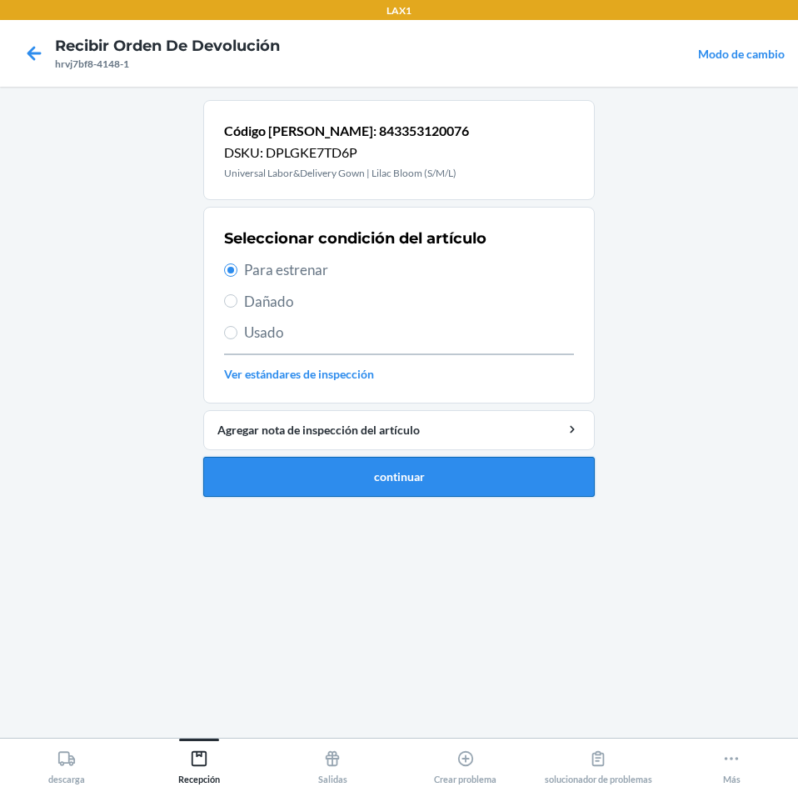
click at [302, 475] on button "continuar" at bounding box center [399, 477] width 392 height 40
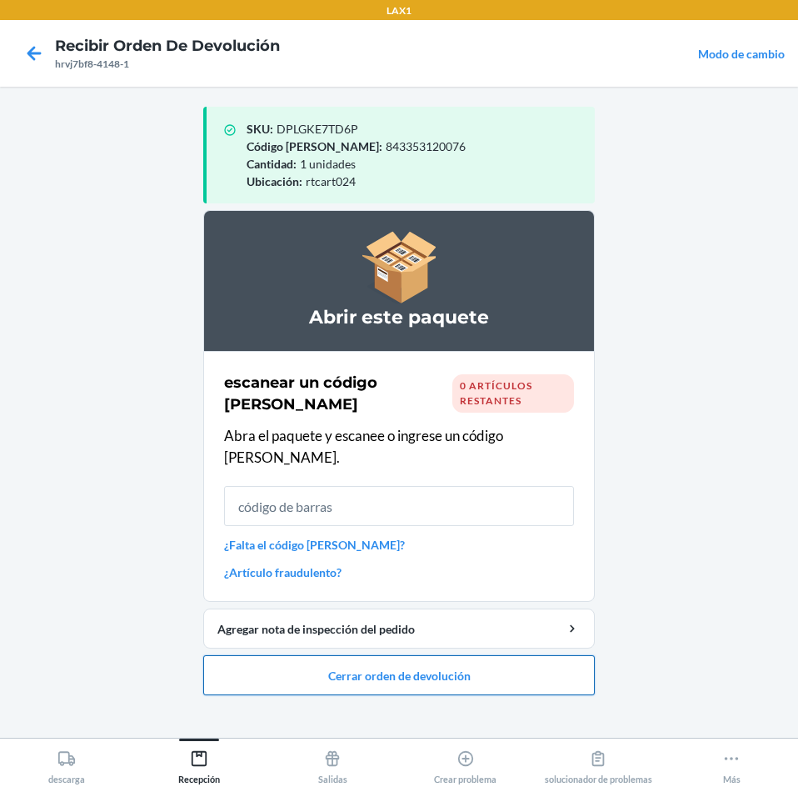
click at [507, 655] on button "Cerrar orden de devolución" at bounding box center [399, 675] width 392 height 40
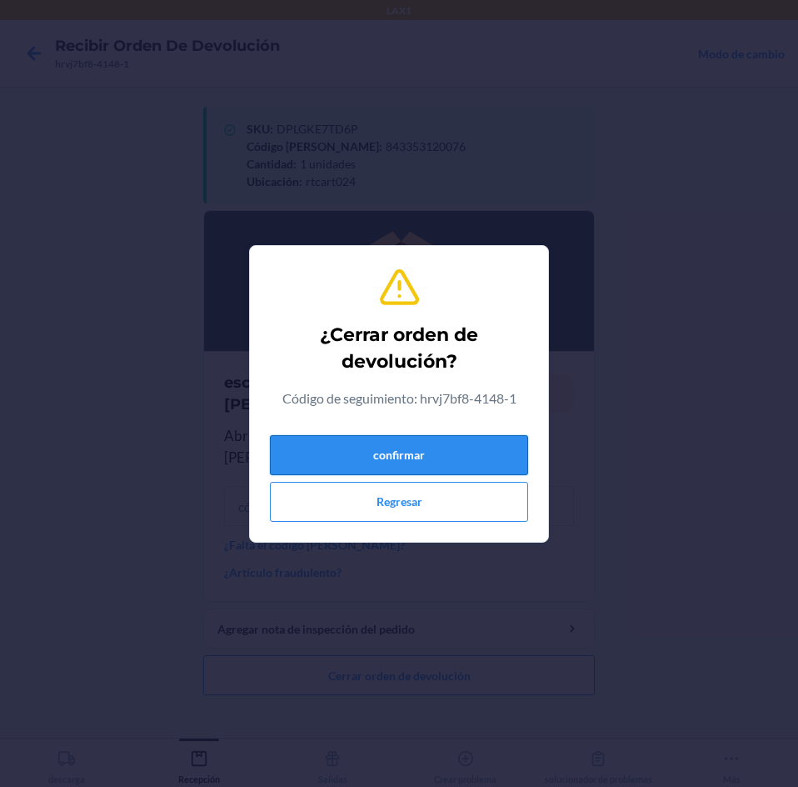
click at [502, 446] on button "confirmar" at bounding box center [399, 455] width 258 height 40
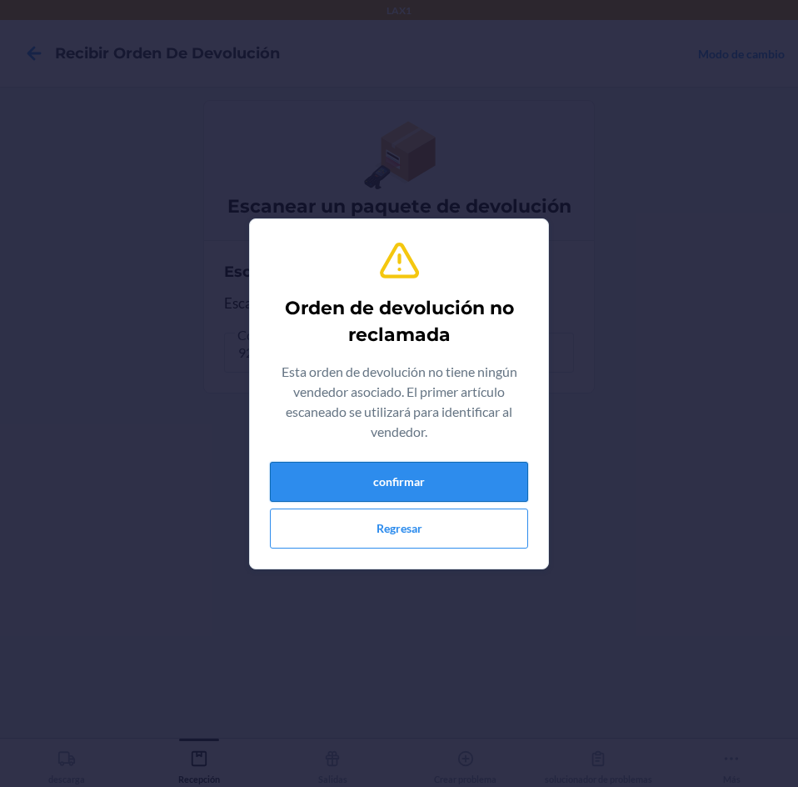
click at [452, 462] on button "confirmar" at bounding box center [399, 482] width 258 height 40
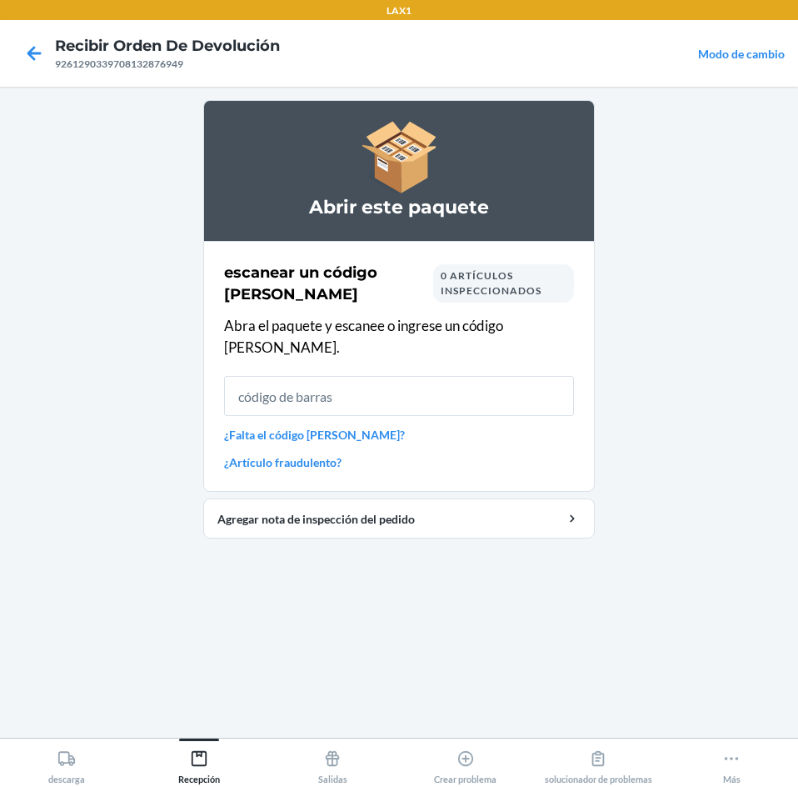
click at [473, 338] on div "escanear un código [PERSON_NAME] 0 artículos inspeccionados Abra el paquete y e…" at bounding box center [399, 366] width 350 height 219
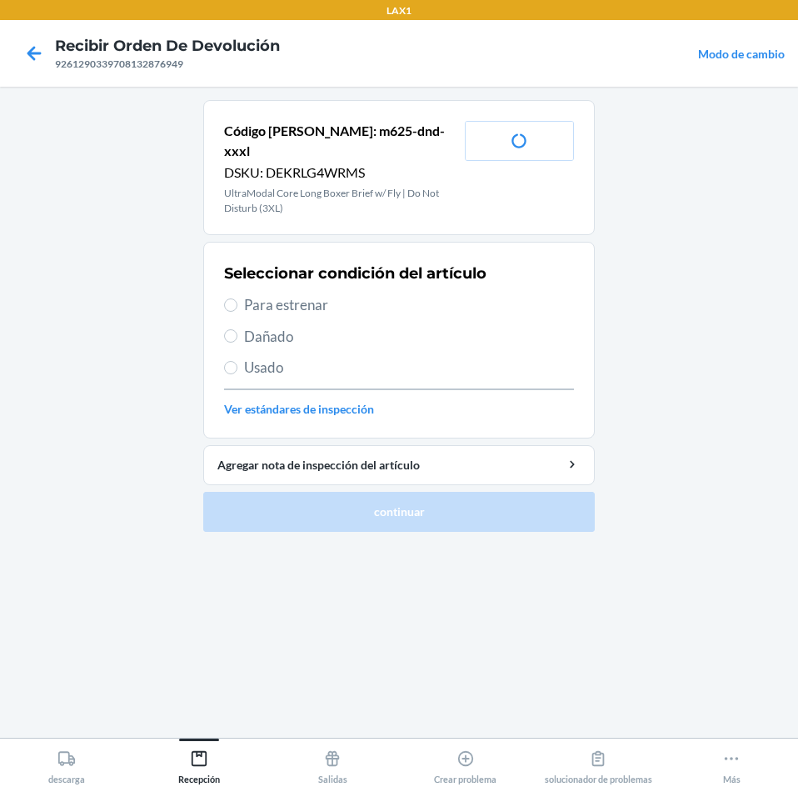
click at [287, 294] on span "Para estrenar" at bounding box center [409, 305] width 330 height 22
click at [237, 298] on input "Para estrenar" at bounding box center [230, 304] width 13 height 13
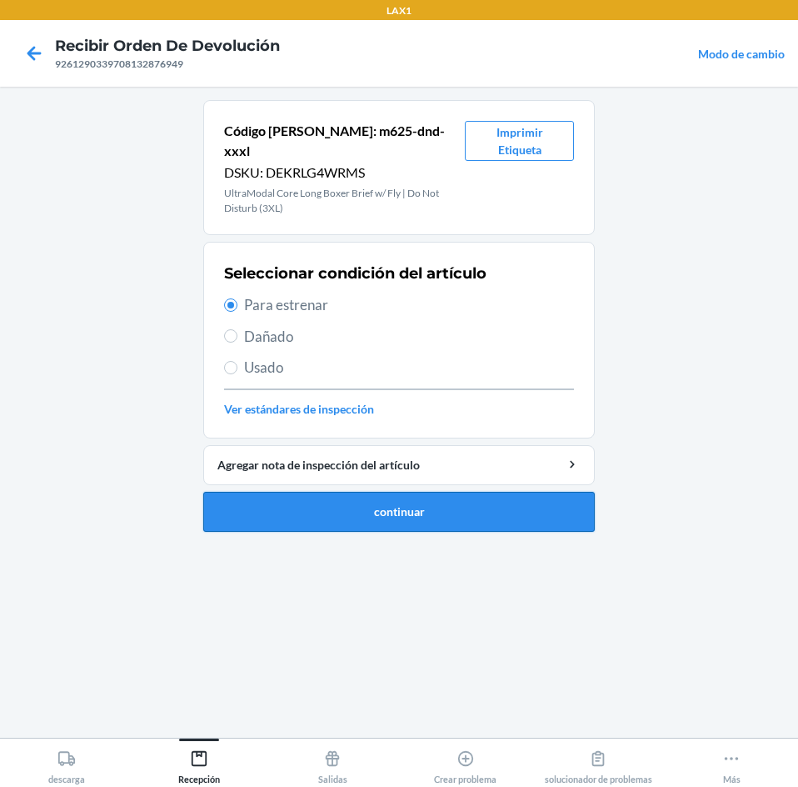
click at [320, 492] on button "continuar" at bounding box center [399, 512] width 392 height 40
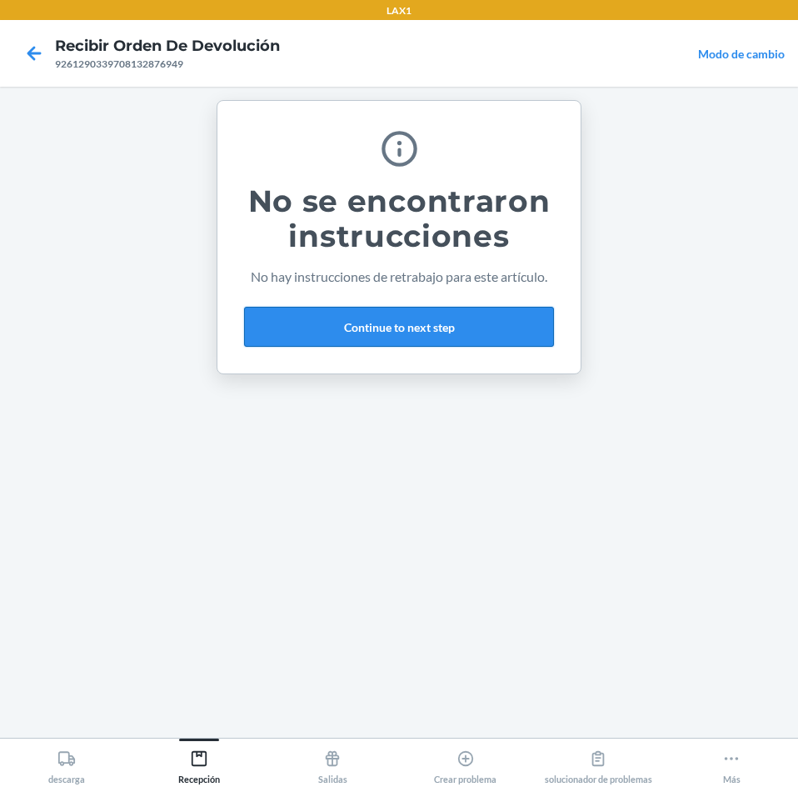
click at [507, 308] on button "Continue to next step" at bounding box center [399, 327] width 310 height 40
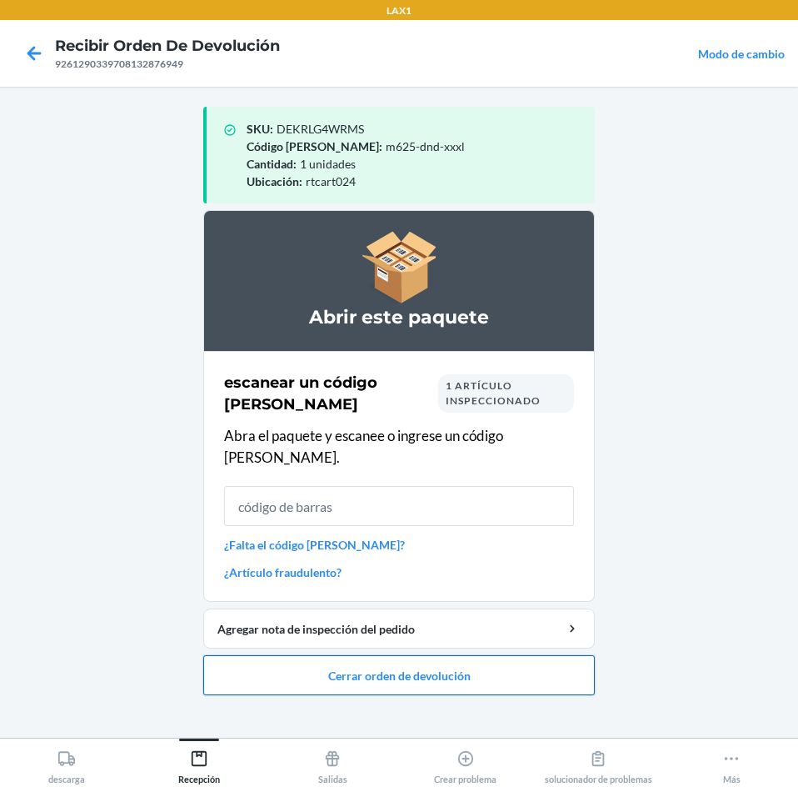
click at [536, 657] on button "Cerrar orden de devolución" at bounding box center [399, 675] width 392 height 40
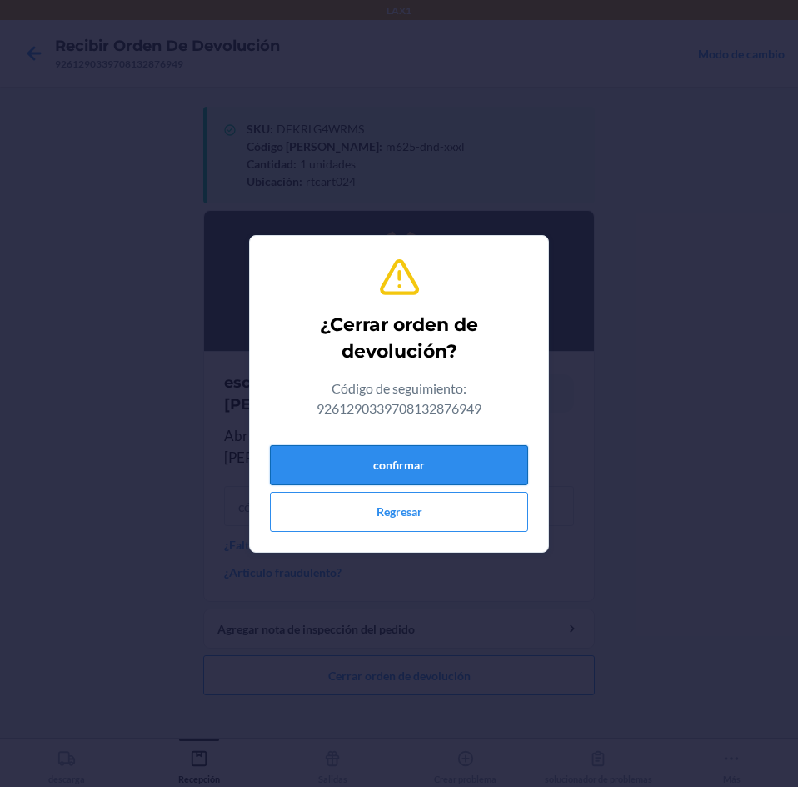
click at [507, 445] on button "confirmar" at bounding box center [399, 465] width 258 height 40
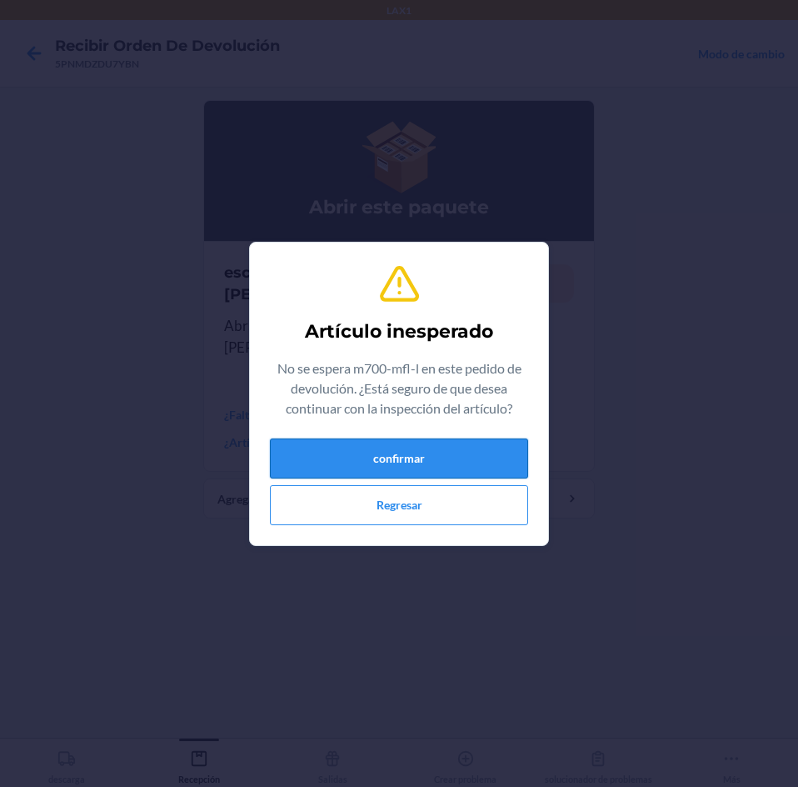
click at [473, 451] on button "confirmar" at bounding box center [399, 458] width 258 height 40
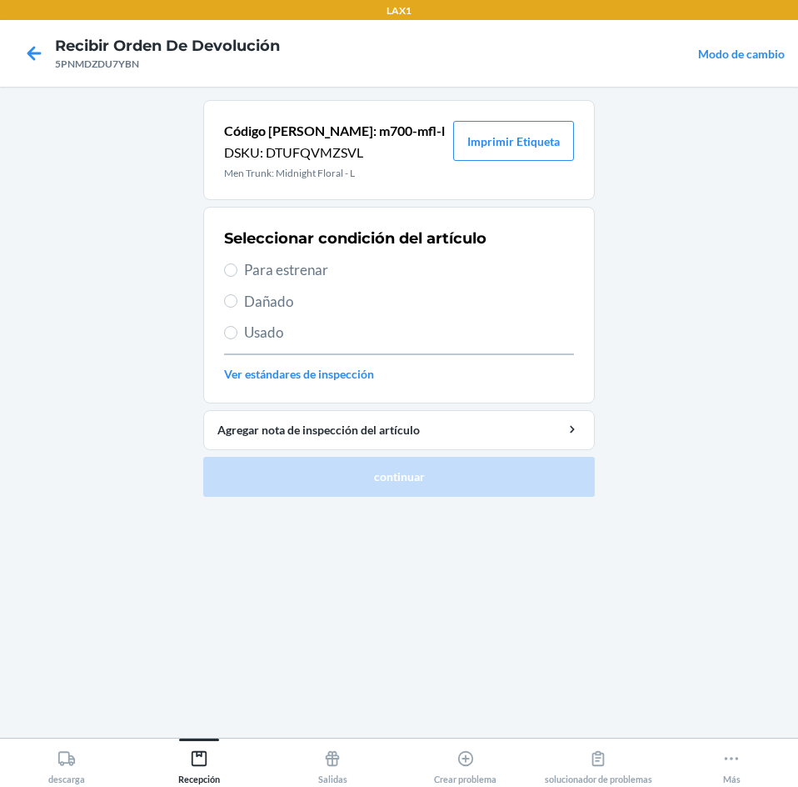
click at [270, 277] on span "Para estrenar" at bounding box center [409, 270] width 330 height 22
click at [237, 277] on input "Para estrenar" at bounding box center [230, 269] width 13 height 13
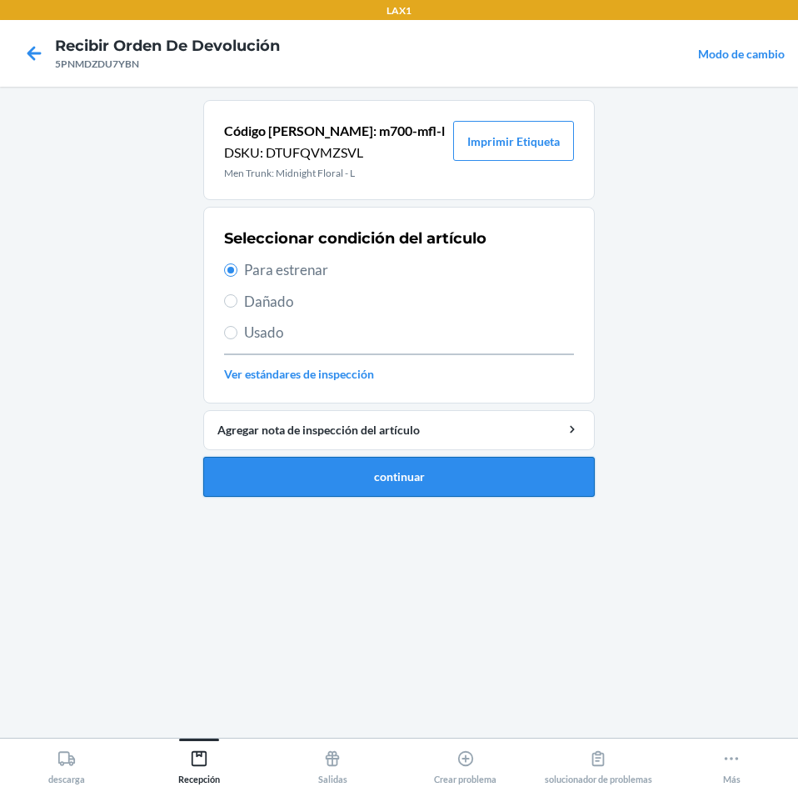
click at [496, 488] on button "continuar" at bounding box center [399, 477] width 392 height 40
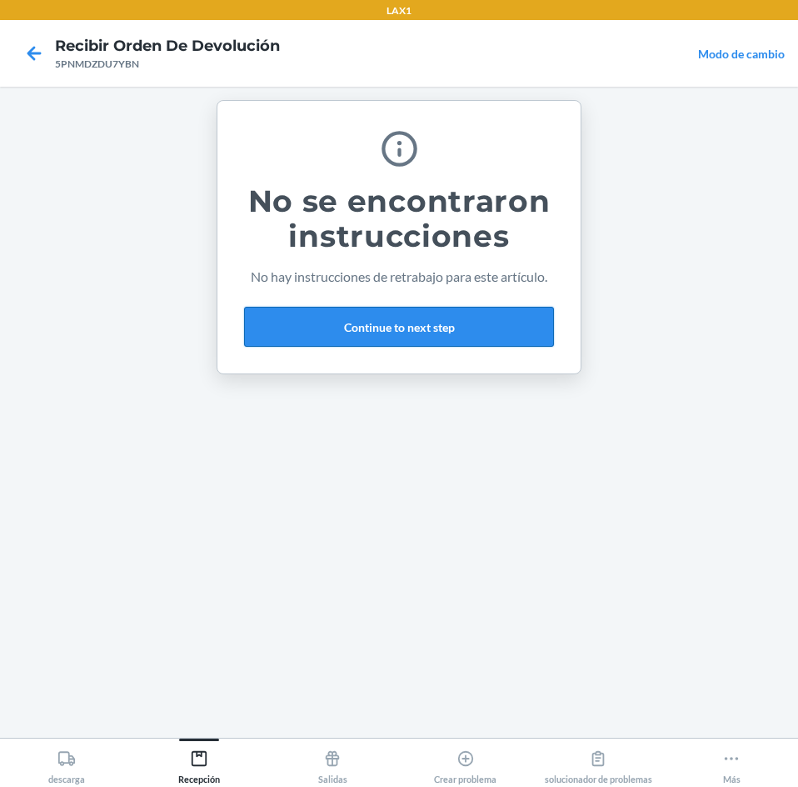
click at [465, 325] on button "Continue to next step" at bounding box center [399, 327] width 310 height 40
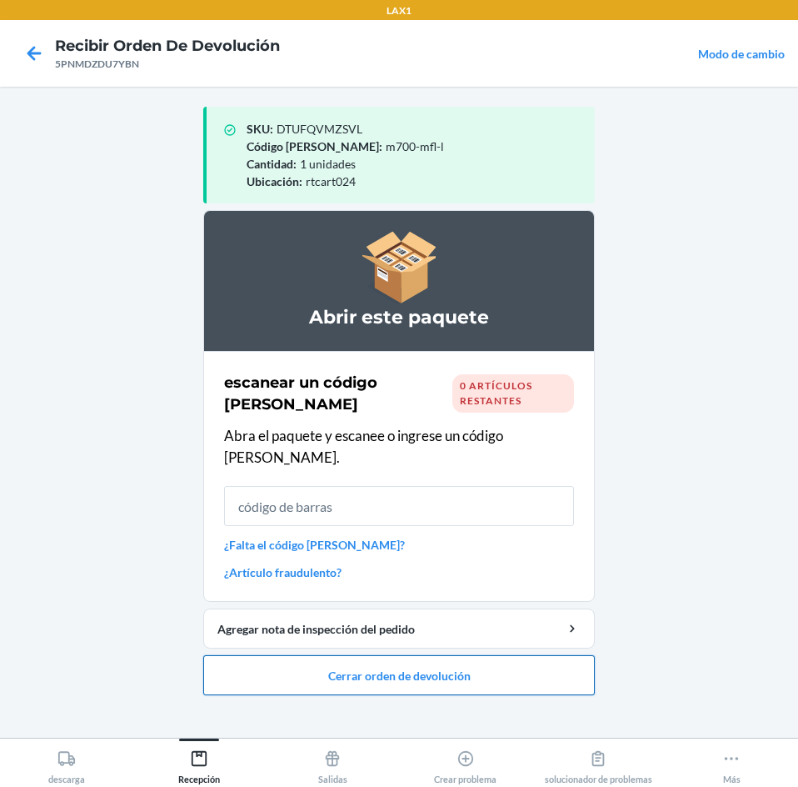
click at [512, 658] on button "Cerrar orden de devolución" at bounding box center [399, 675] width 392 height 40
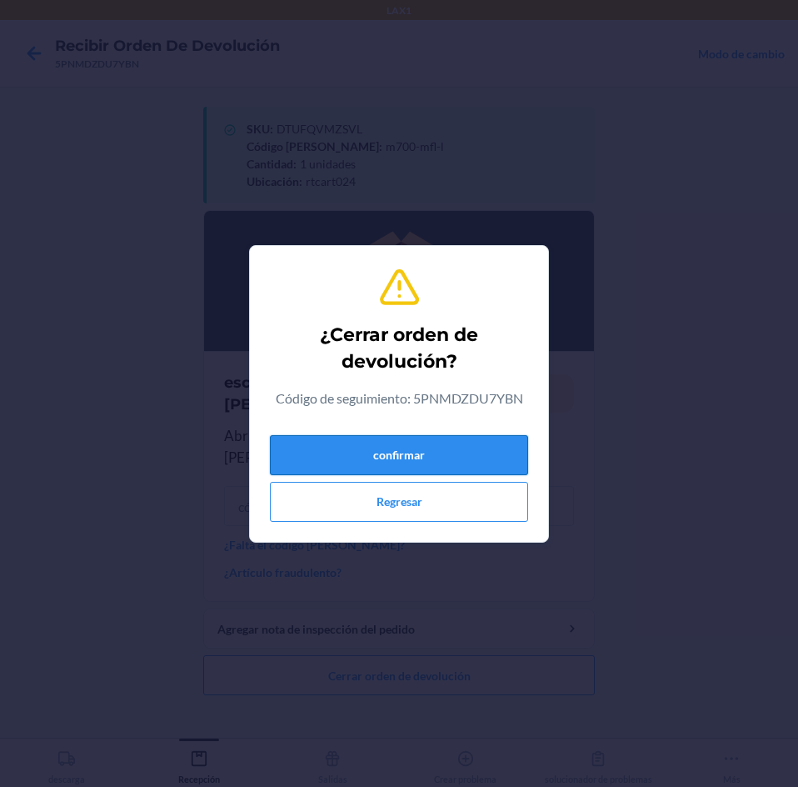
click at [497, 447] on button "confirmar" at bounding box center [399, 455] width 258 height 40
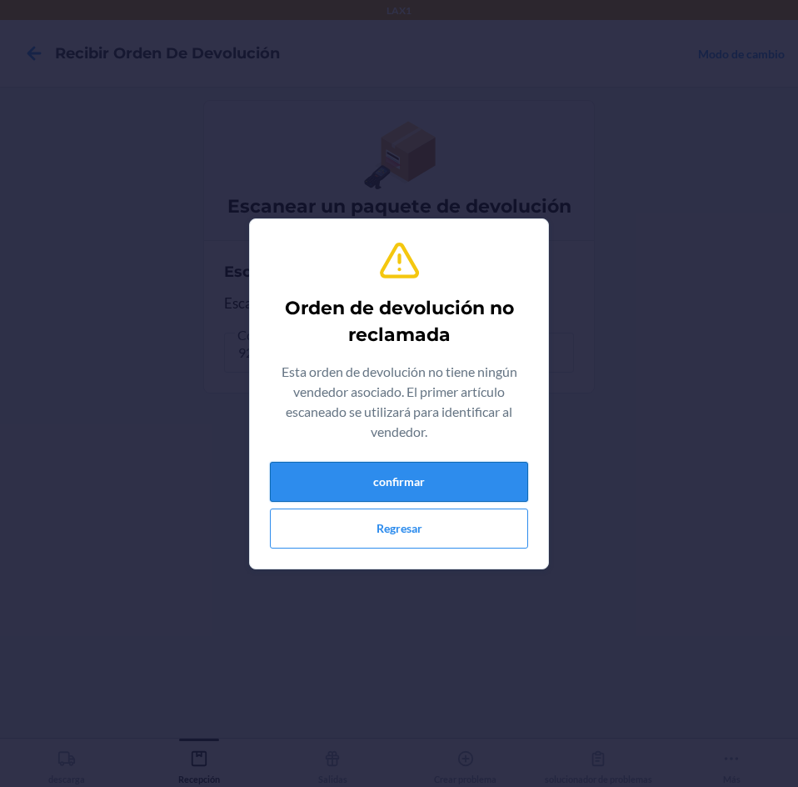
click at [436, 482] on button "confirmar" at bounding box center [399, 482] width 258 height 40
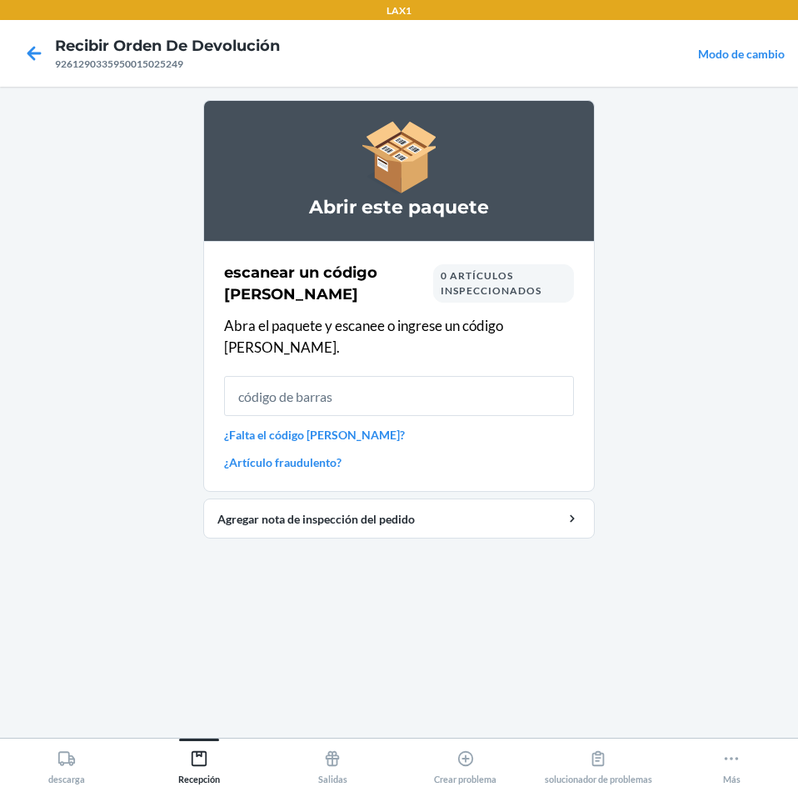
click at [450, 376] on input "text" at bounding box center [399, 396] width 350 height 40
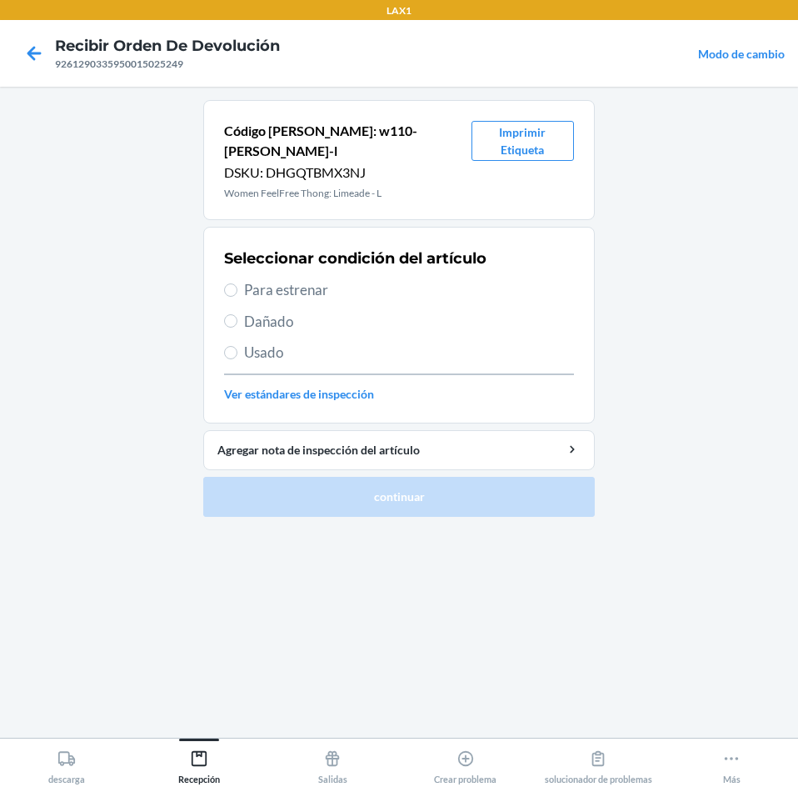
click at [282, 279] on span "Para estrenar" at bounding box center [409, 290] width 330 height 22
click at [237, 283] on input "Para estrenar" at bounding box center [230, 289] width 13 height 13
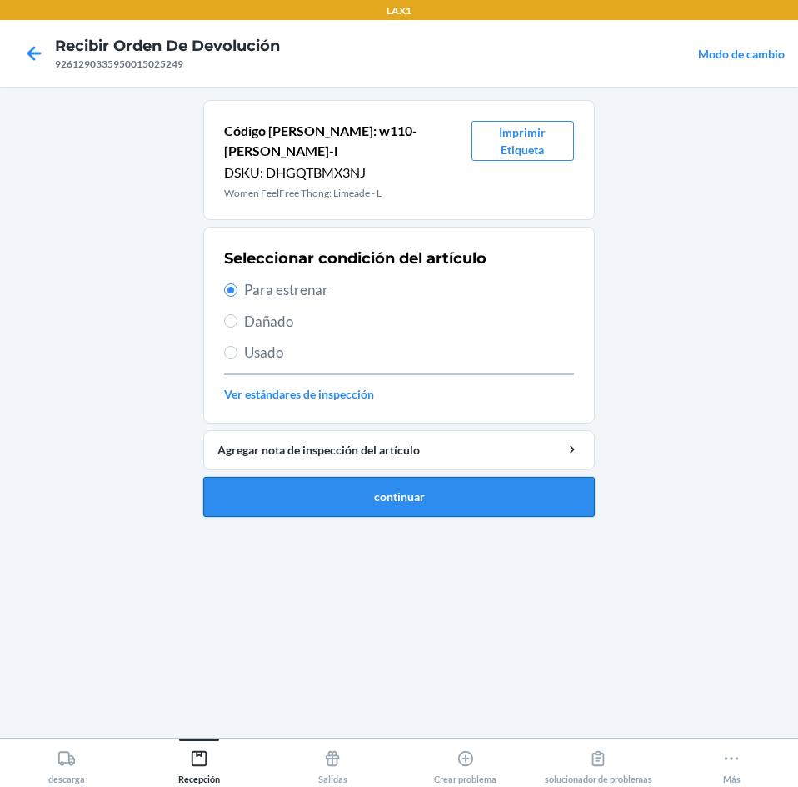
click at [387, 477] on button "continuar" at bounding box center [399, 497] width 392 height 40
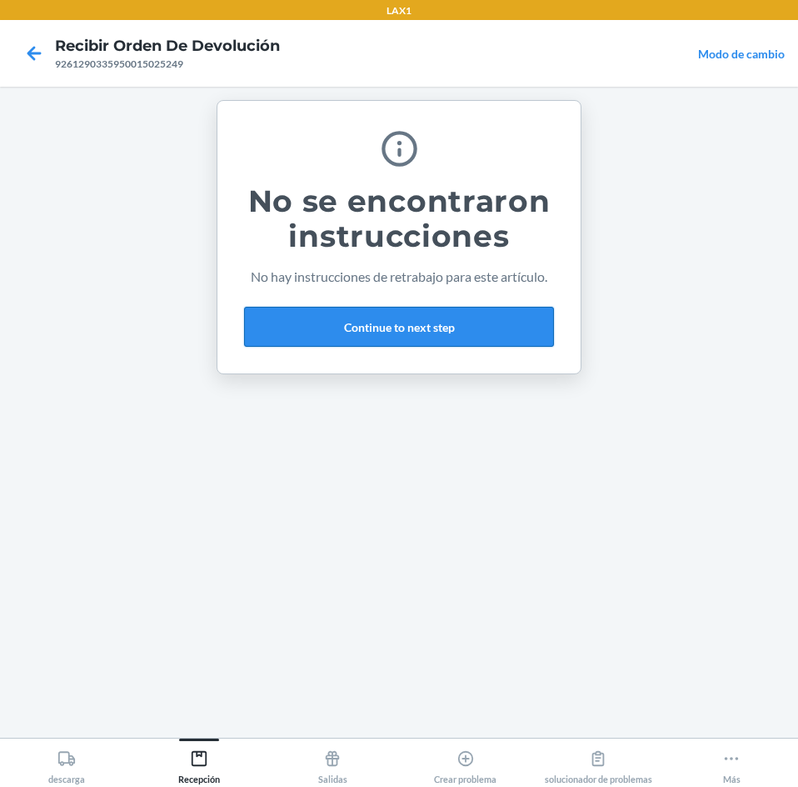
click at [507, 317] on button "Continue to next step" at bounding box center [399, 327] width 310 height 40
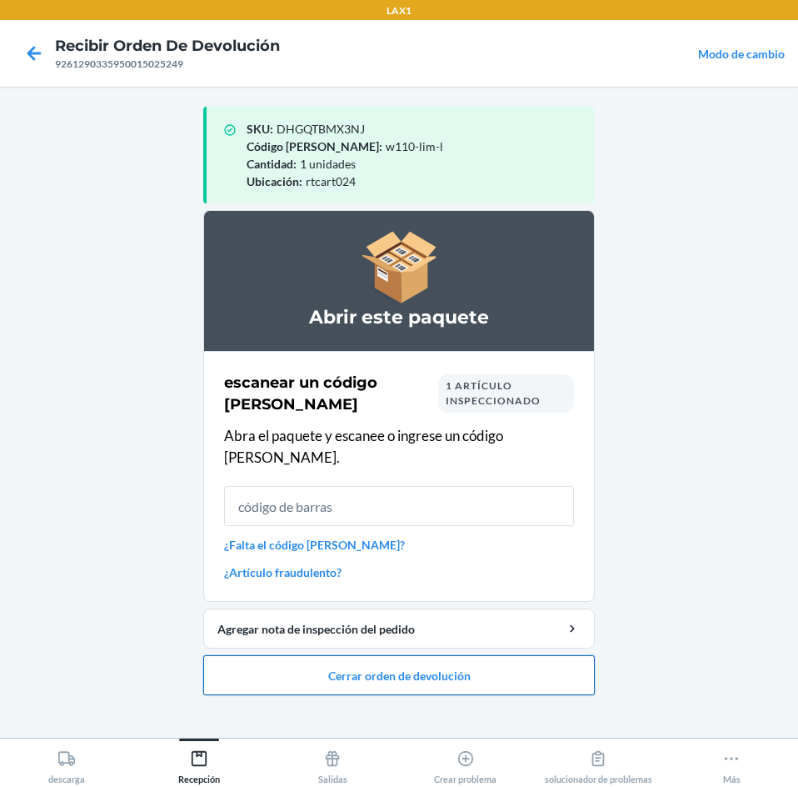
click at [538, 665] on button "Cerrar orden de devolución" at bounding box center [399, 675] width 392 height 40
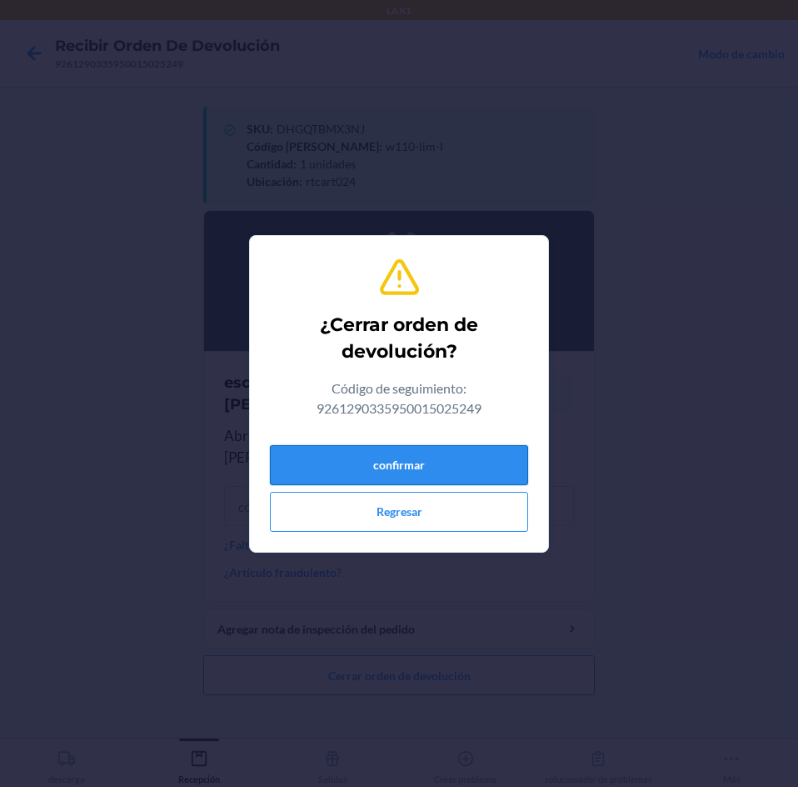
click at [497, 457] on button "confirmar" at bounding box center [399, 465] width 258 height 40
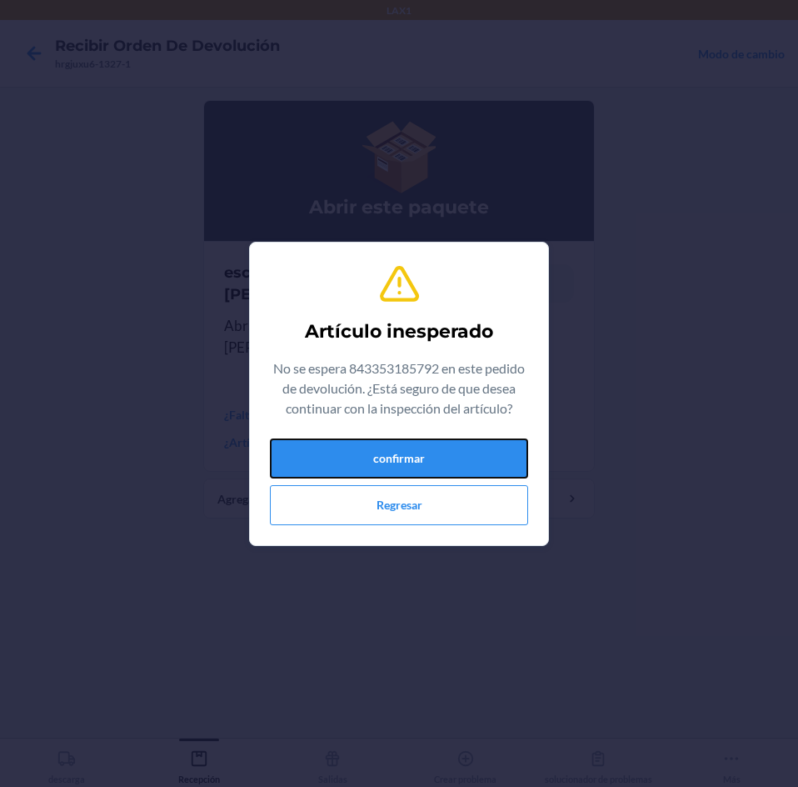
click at [497, 457] on button "confirmar" at bounding box center [399, 458] width 258 height 40
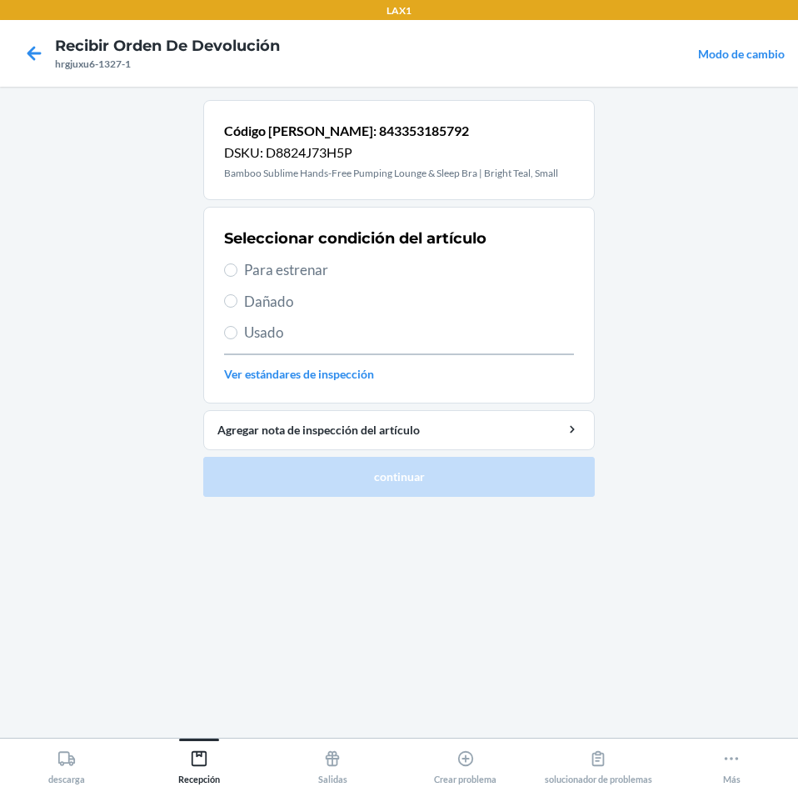
click at [272, 274] on span "Para estrenar" at bounding box center [409, 270] width 330 height 22
click at [237, 274] on input "Para estrenar" at bounding box center [230, 269] width 13 height 13
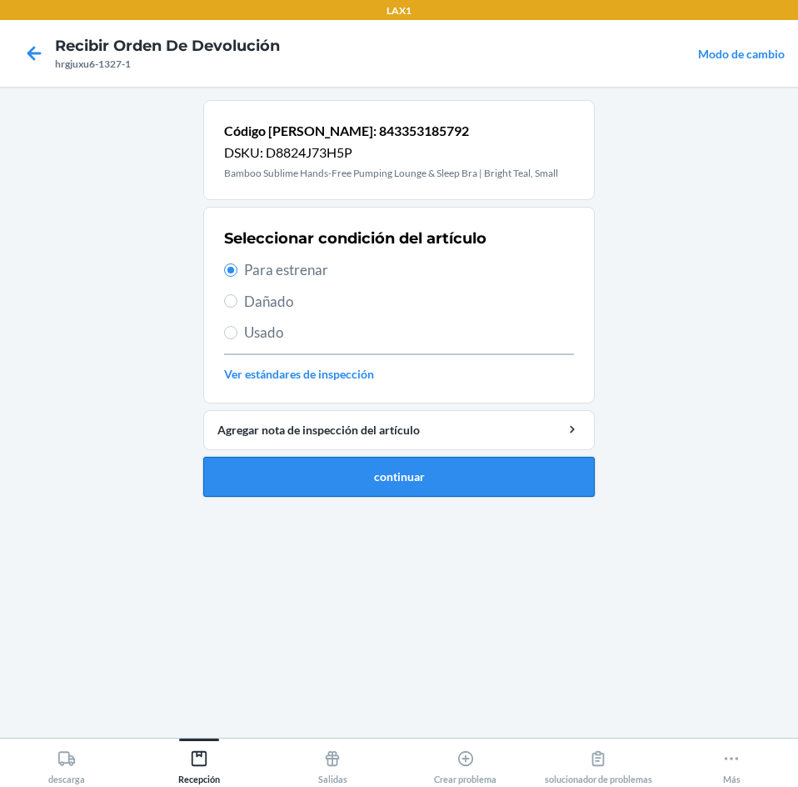
click at [335, 463] on button "continuar" at bounding box center [399, 477] width 392 height 40
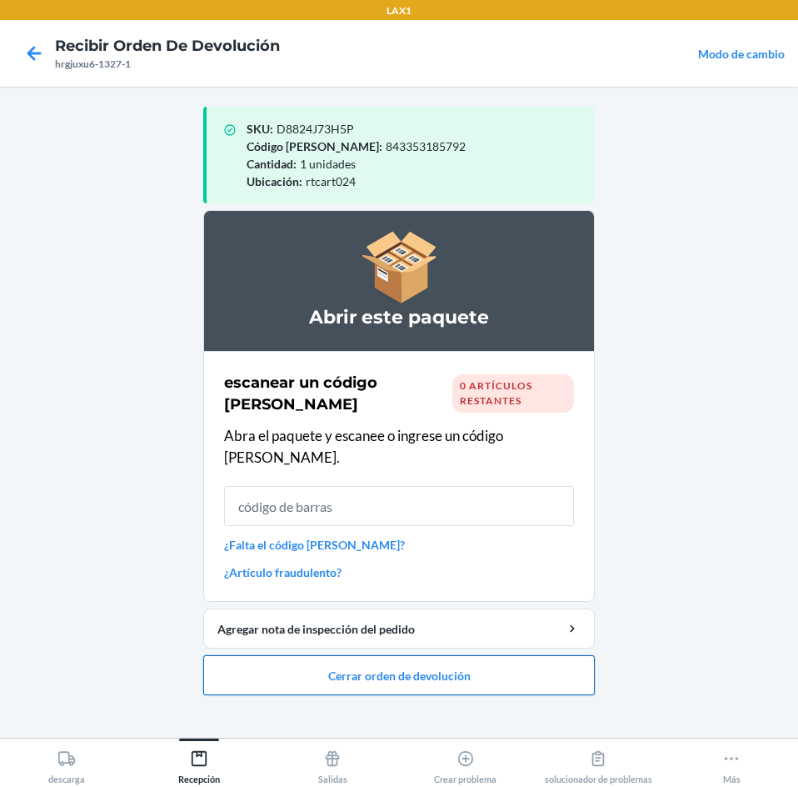
click at [477, 667] on button "Cerrar orden de devolución" at bounding box center [399, 675] width 392 height 40
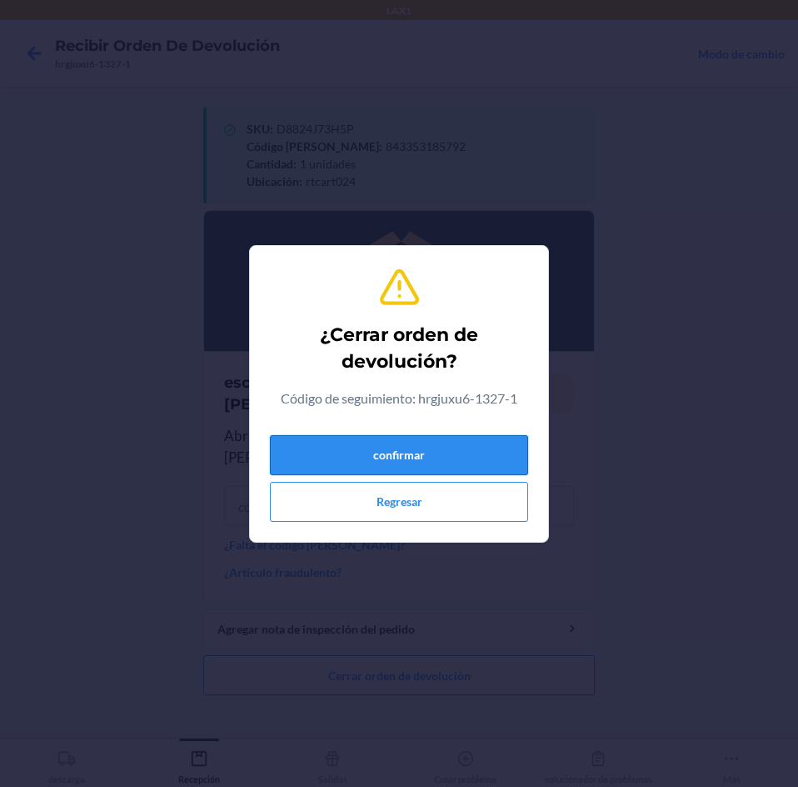
click at [482, 441] on button "confirmar" at bounding box center [399, 455] width 258 height 40
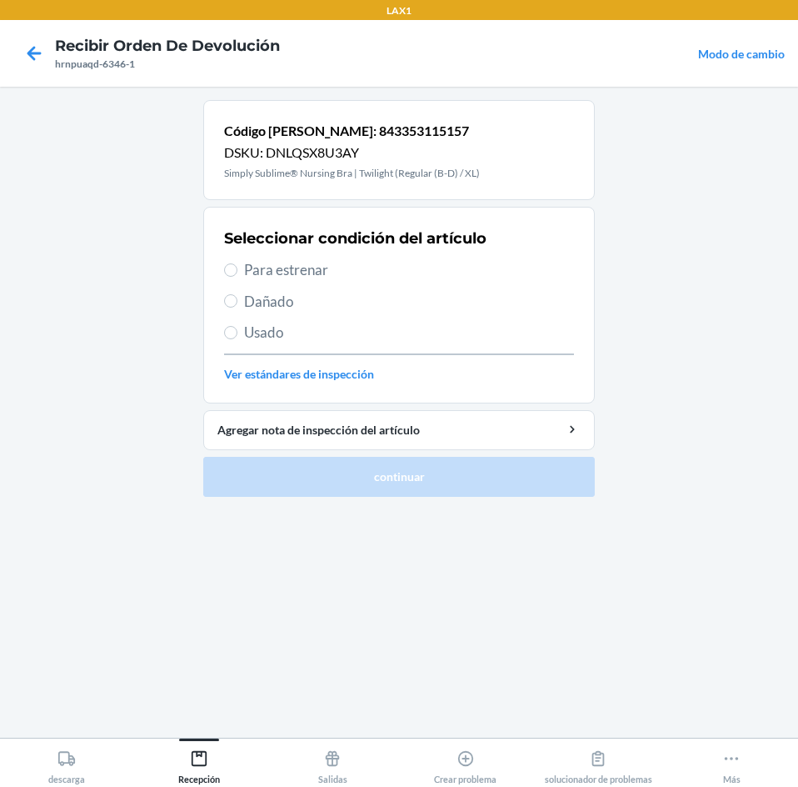
click at [256, 270] on span "Para estrenar" at bounding box center [409, 270] width 330 height 22
click at [237, 270] on input "Para estrenar" at bounding box center [230, 269] width 13 height 13
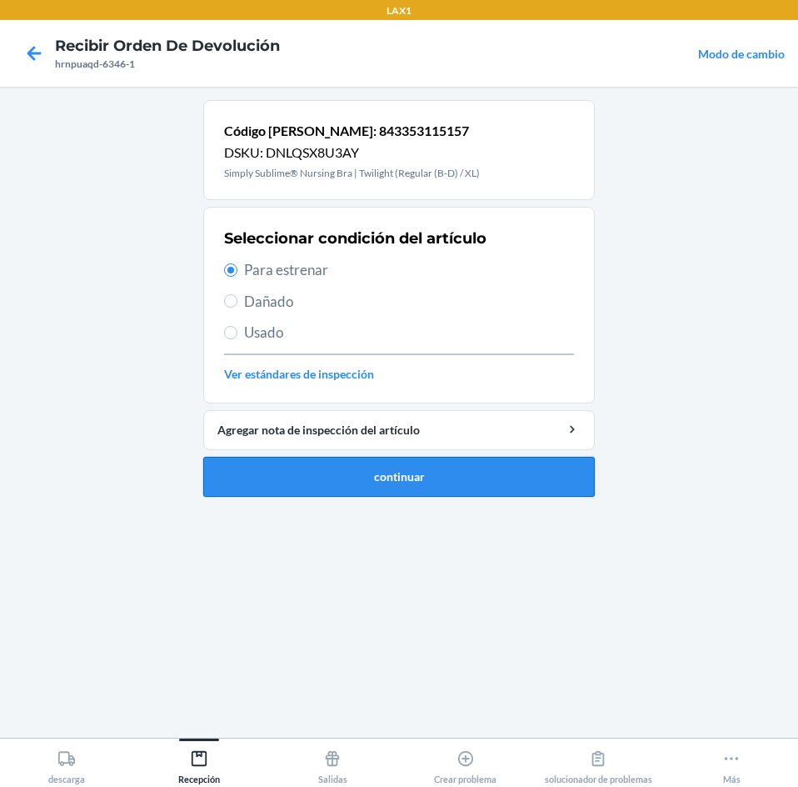
click at [422, 485] on button "continuar" at bounding box center [399, 477] width 392 height 40
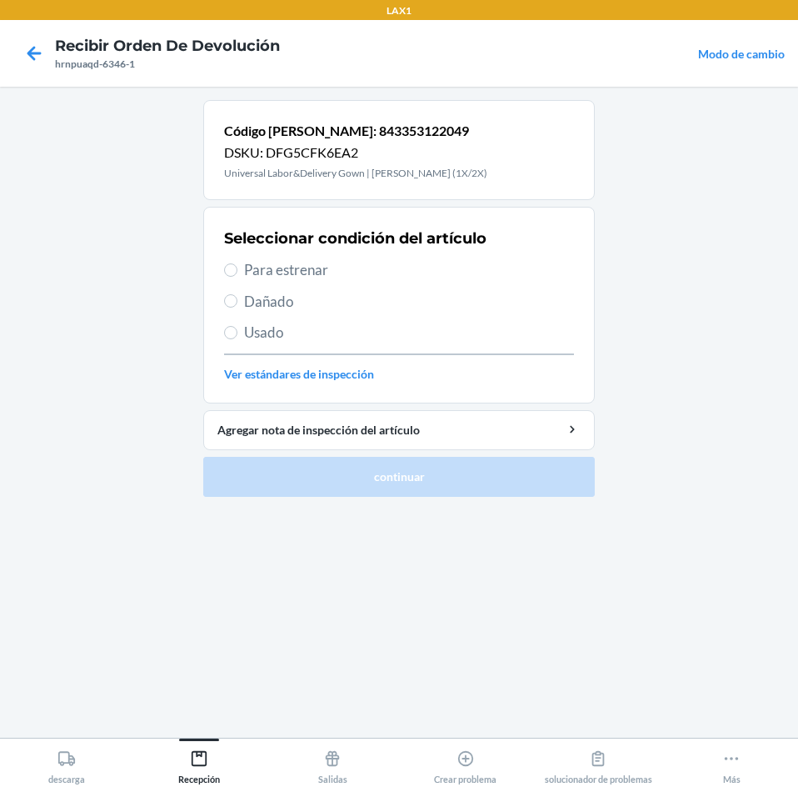
click at [275, 277] on span "Para estrenar" at bounding box center [409, 270] width 330 height 22
click at [237, 277] on input "Para estrenar" at bounding box center [230, 269] width 13 height 13
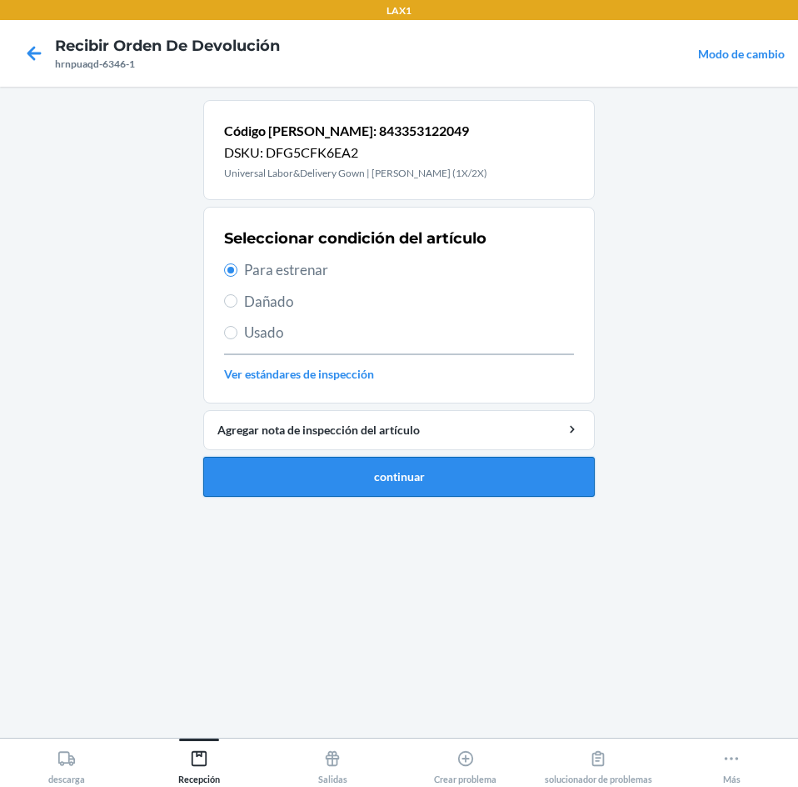
click at [467, 480] on button "continuar" at bounding box center [399, 477] width 392 height 40
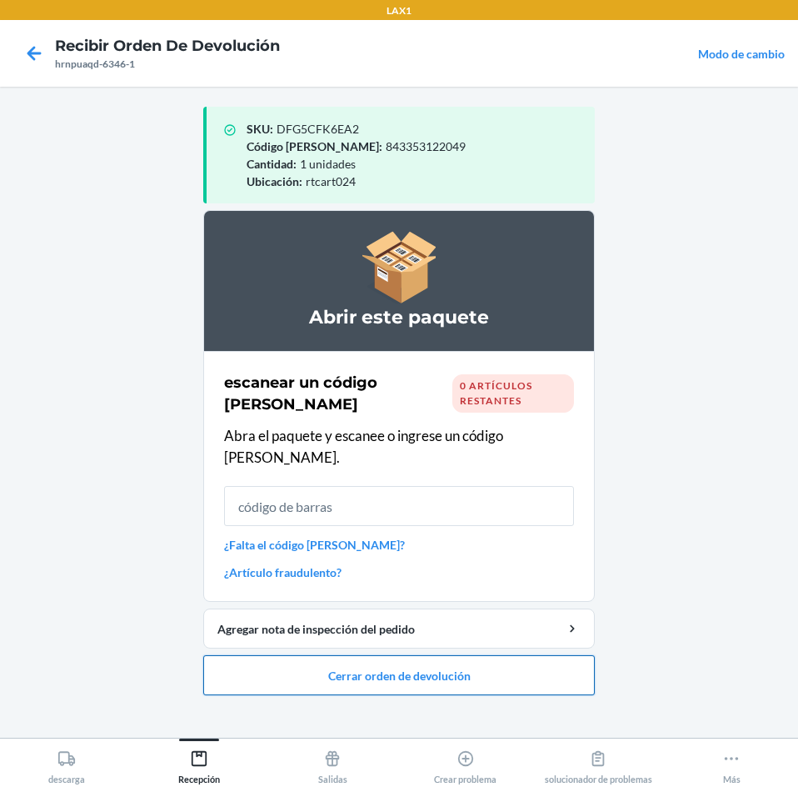
click at [468, 662] on button "Cerrar orden de devolución" at bounding box center [399, 675] width 392 height 40
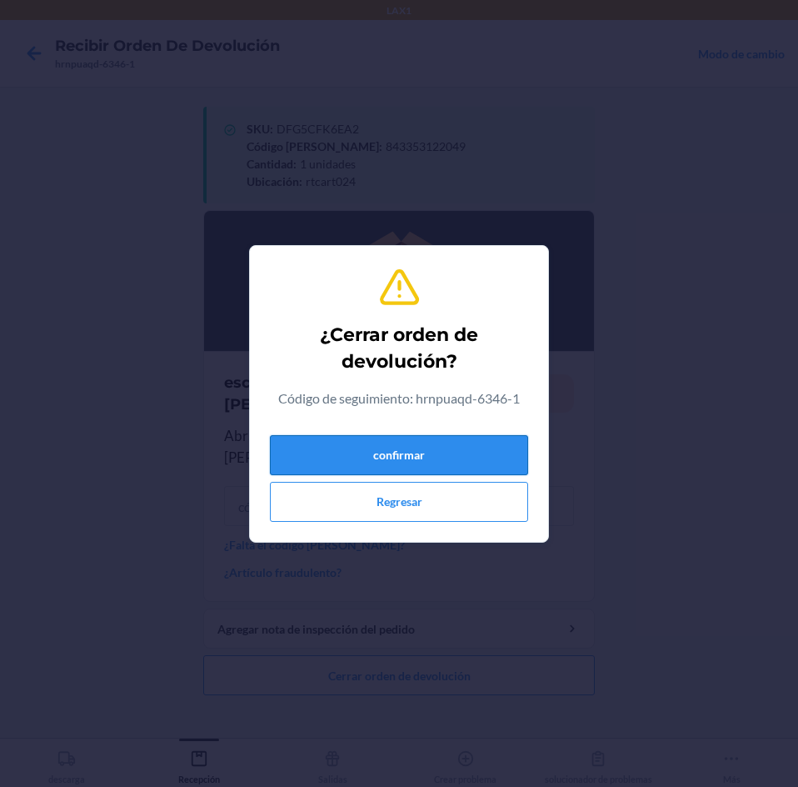
click at [475, 474] on button "confirmar" at bounding box center [399, 455] width 258 height 40
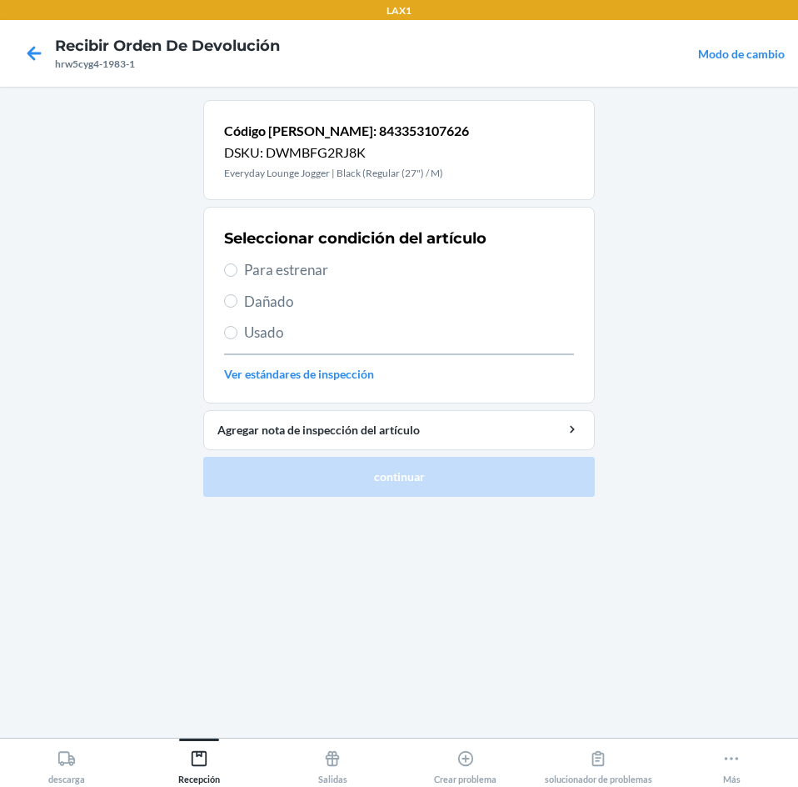
click at [260, 332] on span "Usado" at bounding box center [409, 333] width 330 height 22
click at [237, 332] on input "Usado" at bounding box center [230, 332] width 13 height 13
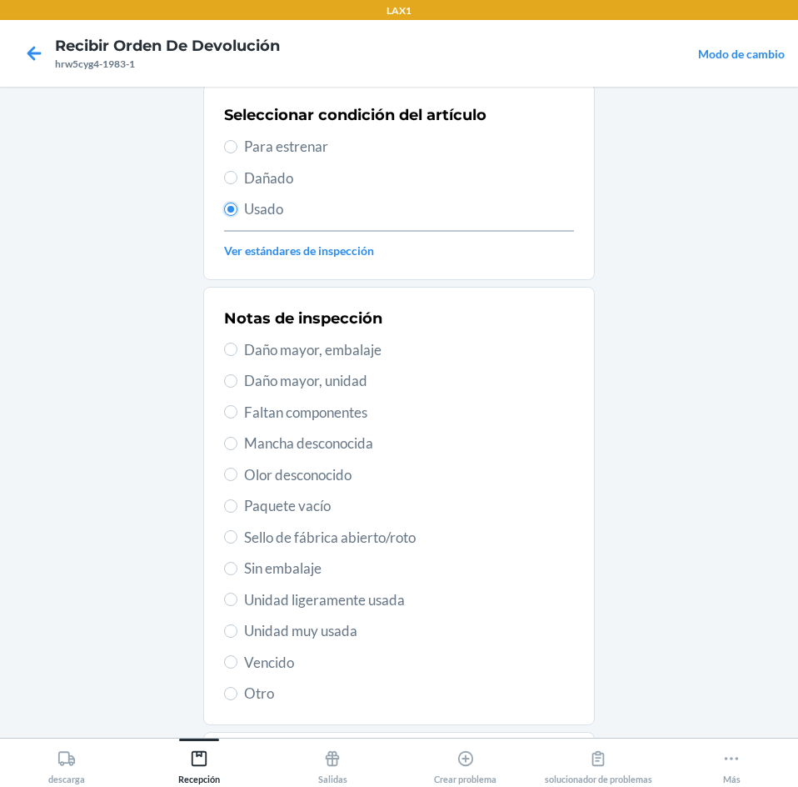
scroll to position [51, 0]
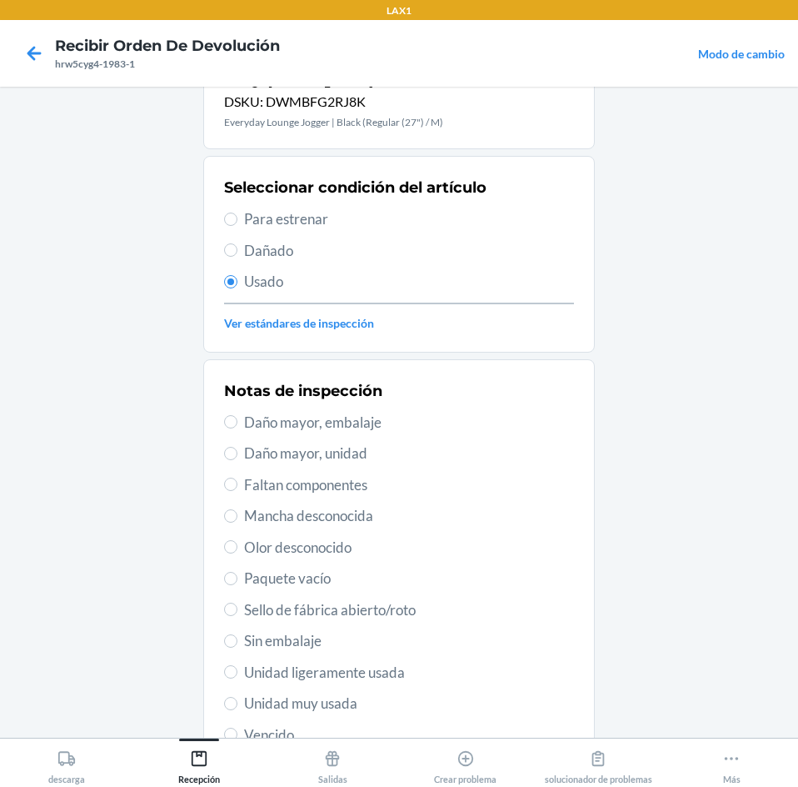
click at [321, 707] on span "Unidad muy usada" at bounding box center [409, 703] width 330 height 22
click at [237, 707] on input "Unidad muy usada" at bounding box center [230, 703] width 13 height 13
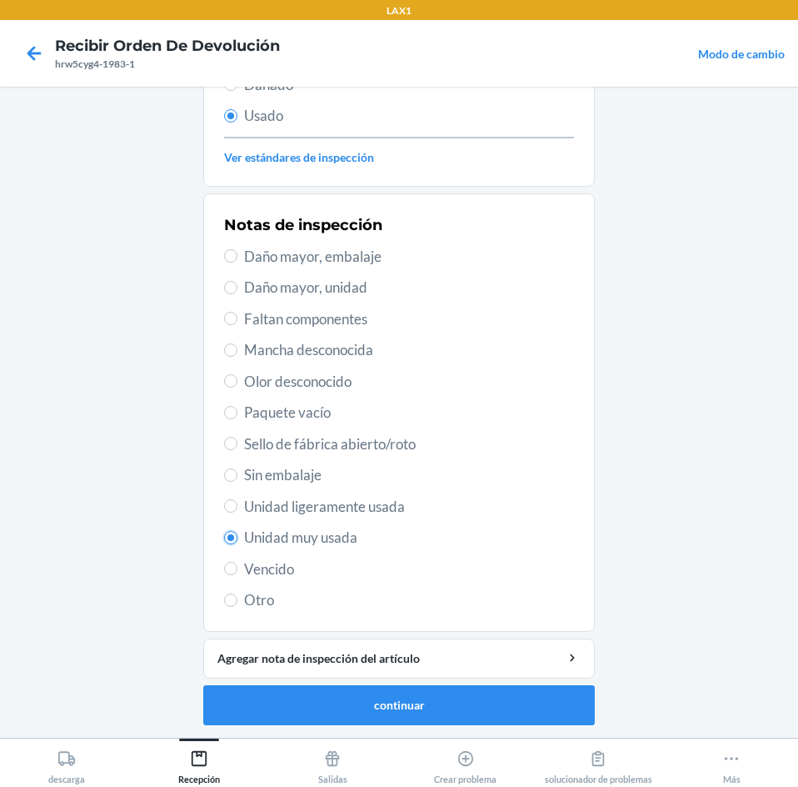
scroll to position [217, 0]
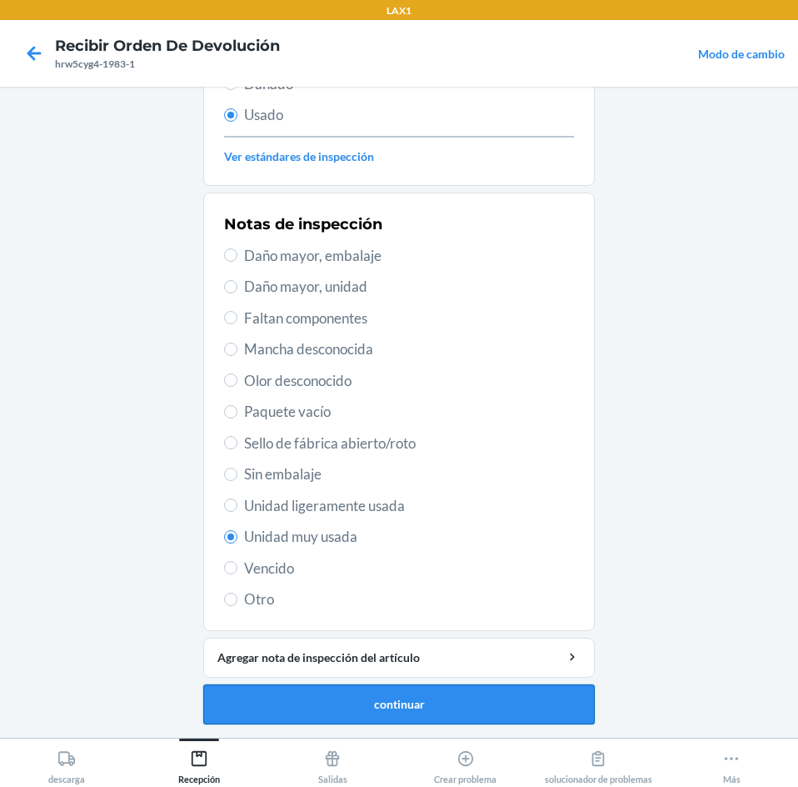
click at [448, 702] on button "continuar" at bounding box center [399, 704] width 392 height 40
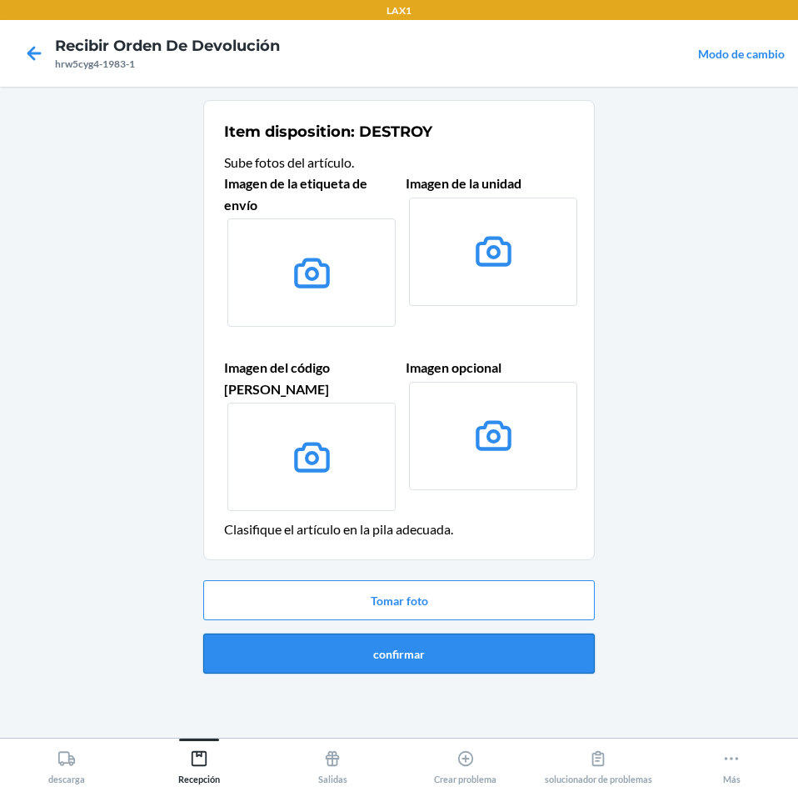
click at [496, 633] on button "confirmar" at bounding box center [399, 653] width 392 height 40
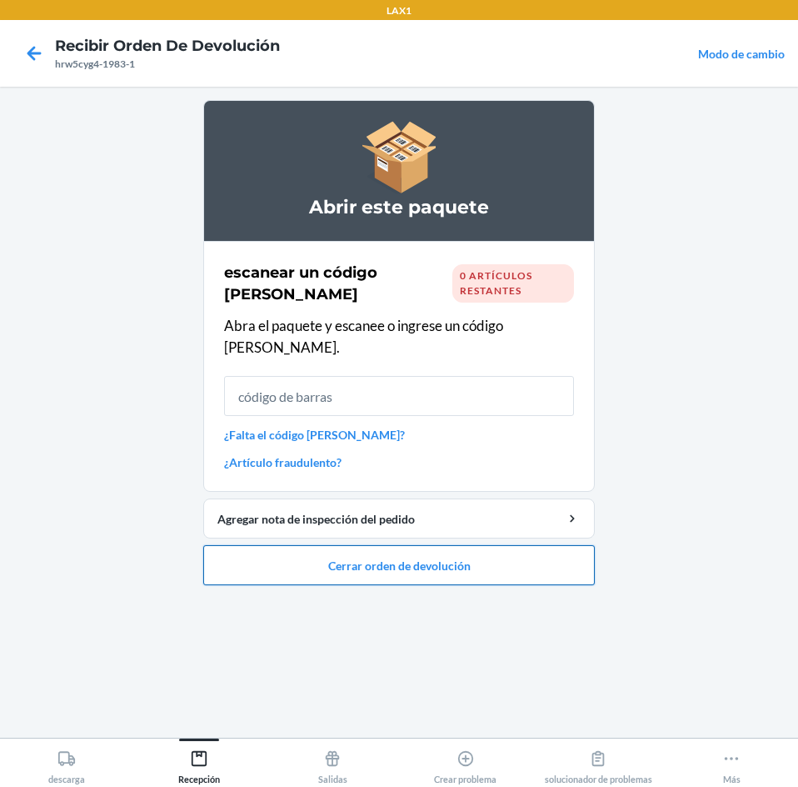
click at [468, 545] on button "Cerrar orden de devolución" at bounding box center [399, 565] width 392 height 40
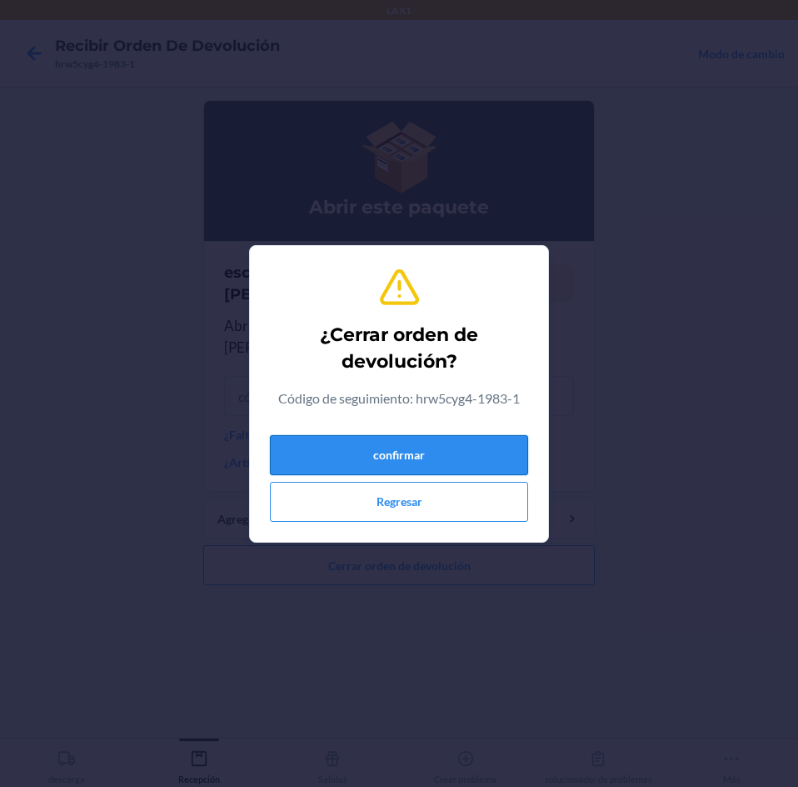
click at [470, 452] on button "confirmar" at bounding box center [399, 455] width 258 height 40
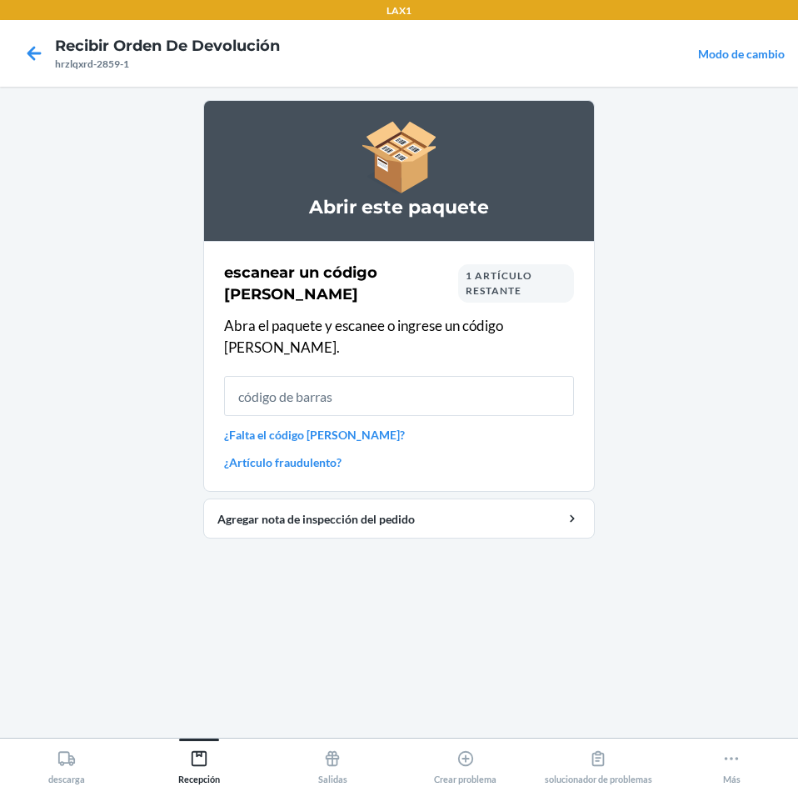
click at [506, 384] on input "text" at bounding box center [399, 396] width 350 height 40
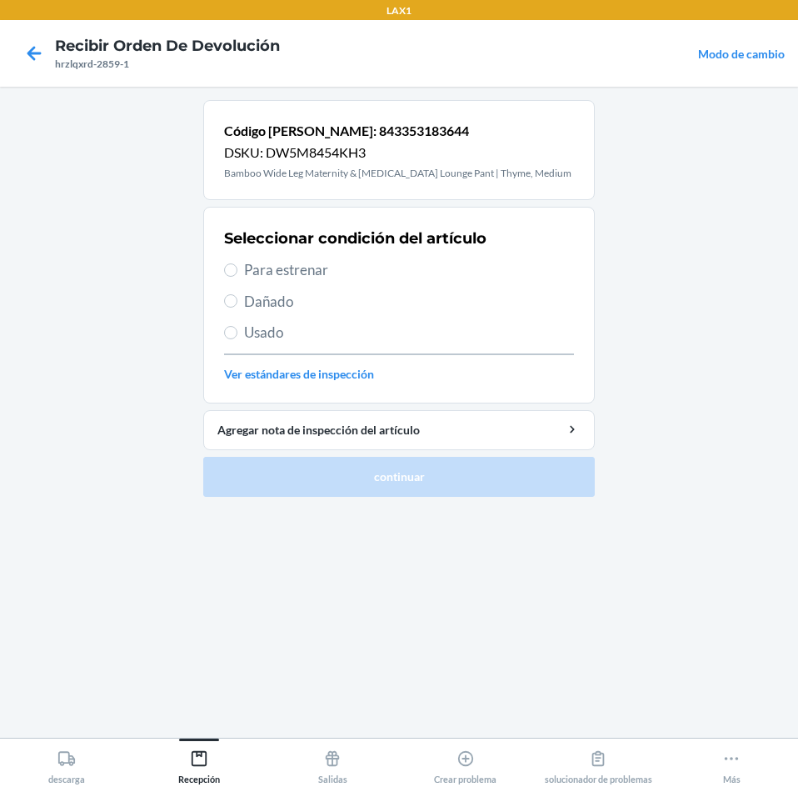
drag, startPoint x: 304, startPoint y: 260, endPoint x: 323, endPoint y: 358, distance: 100.2
click at [304, 264] on span "Para estrenar" at bounding box center [409, 270] width 330 height 22
click at [237, 264] on input "Para estrenar" at bounding box center [230, 269] width 13 height 13
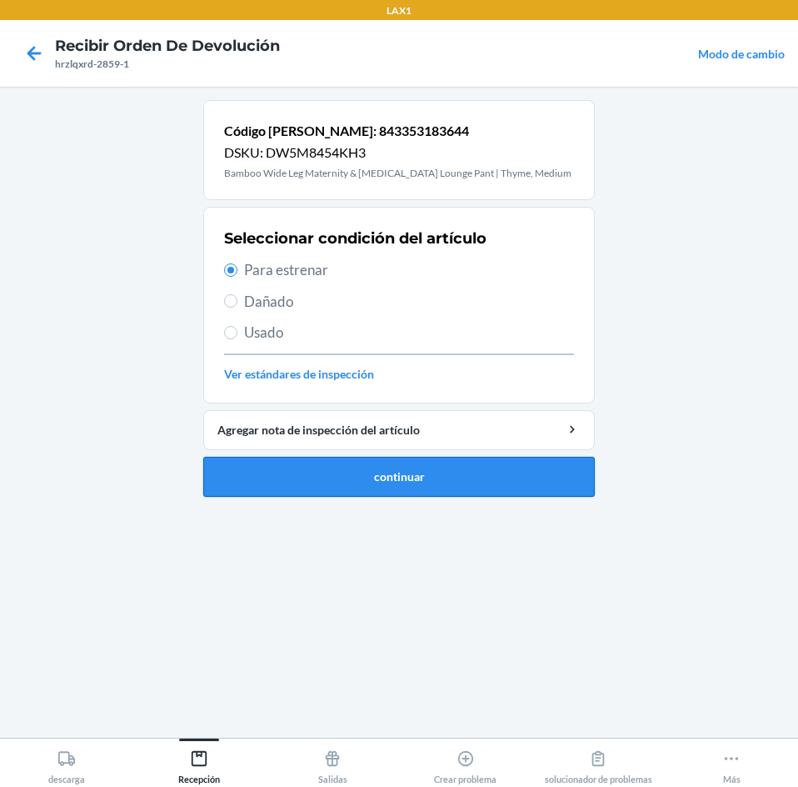
click at [382, 480] on button "continuar" at bounding box center [399, 477] width 392 height 40
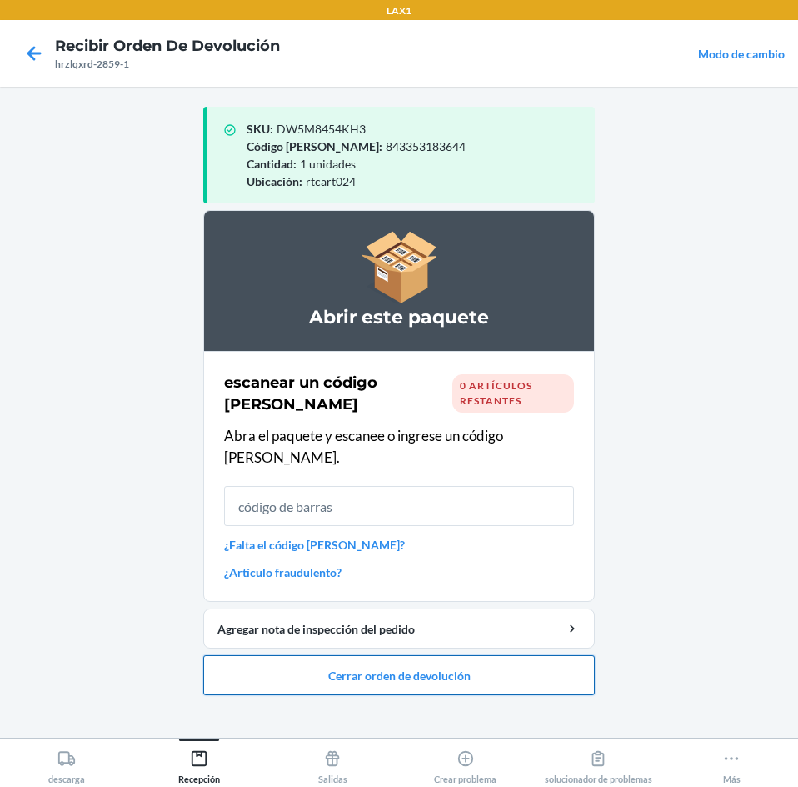
click at [523, 661] on button "Cerrar orden de devolución" at bounding box center [399, 675] width 392 height 40
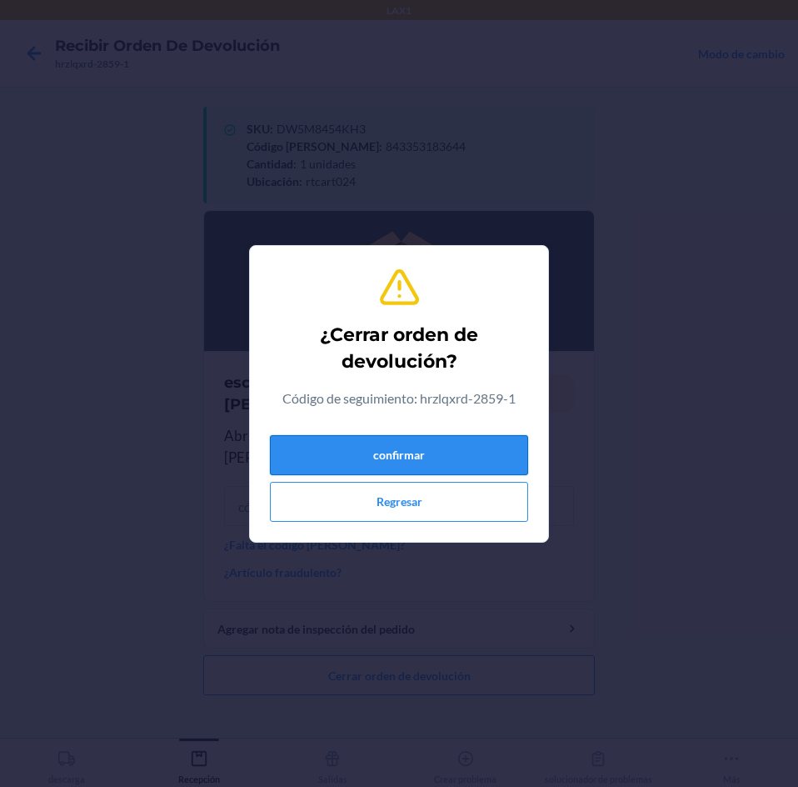
click at [448, 470] on button "confirmar" at bounding box center [399, 455] width 258 height 40
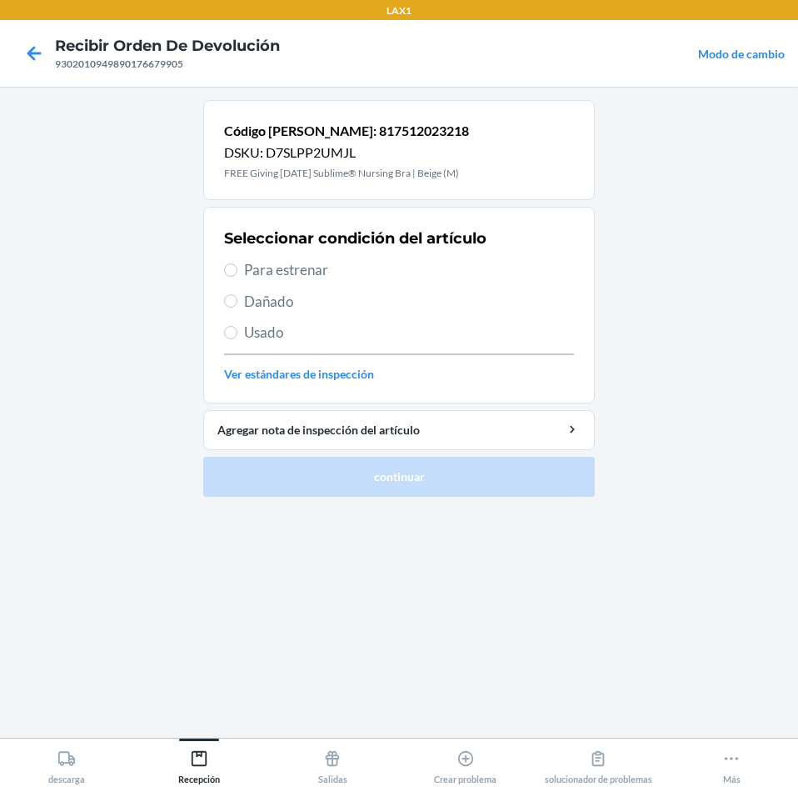
click at [243, 259] on label "Para estrenar" at bounding box center [399, 270] width 350 height 22
click at [237, 263] on input "Para estrenar" at bounding box center [230, 269] width 13 height 13
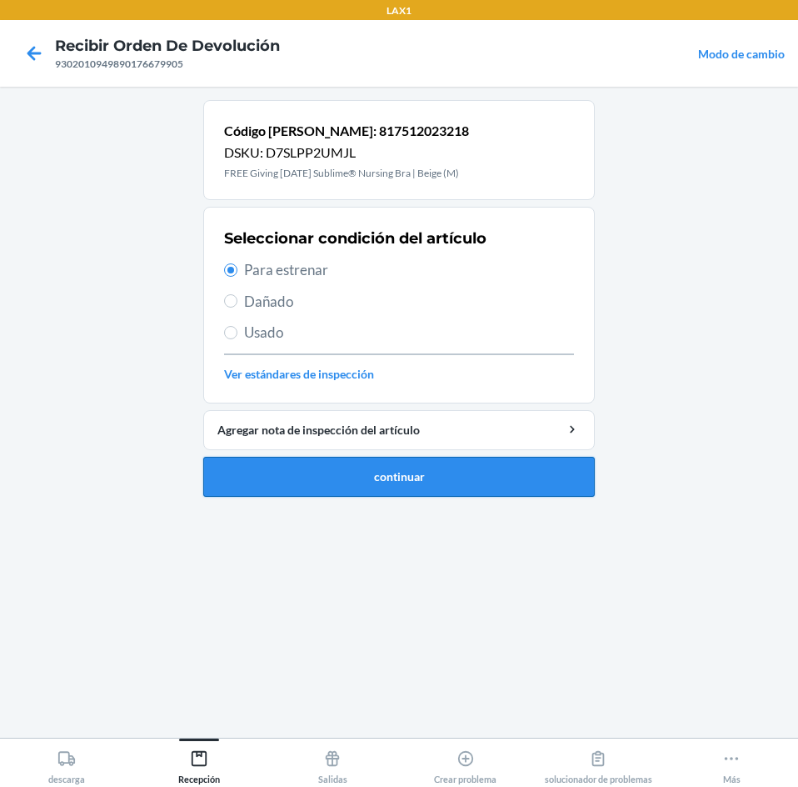
click at [503, 485] on button "continuar" at bounding box center [399, 477] width 392 height 40
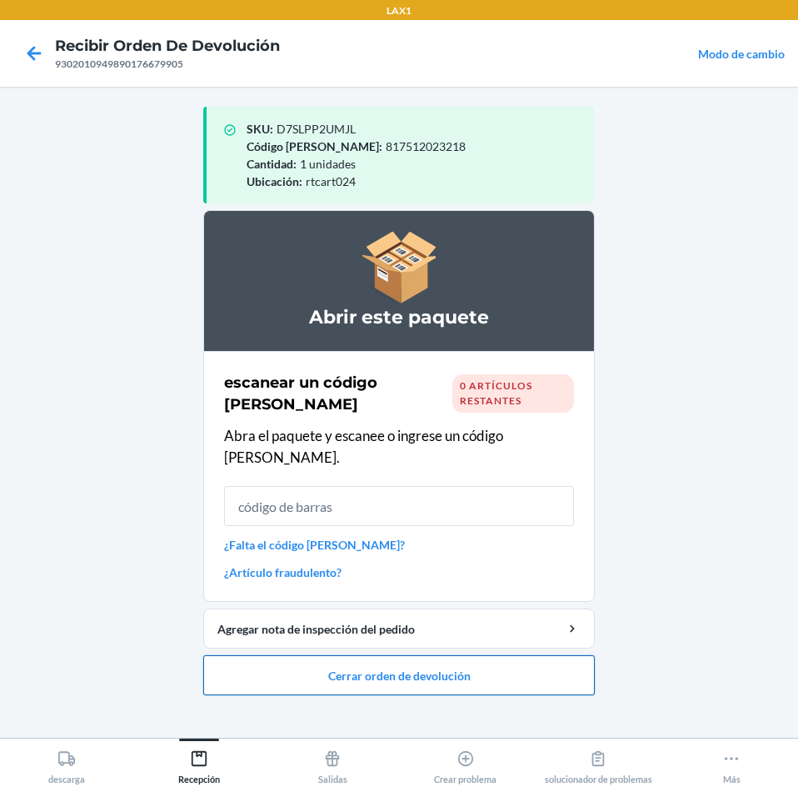
click at [519, 665] on button "Cerrar orden de devolución" at bounding box center [399, 675] width 392 height 40
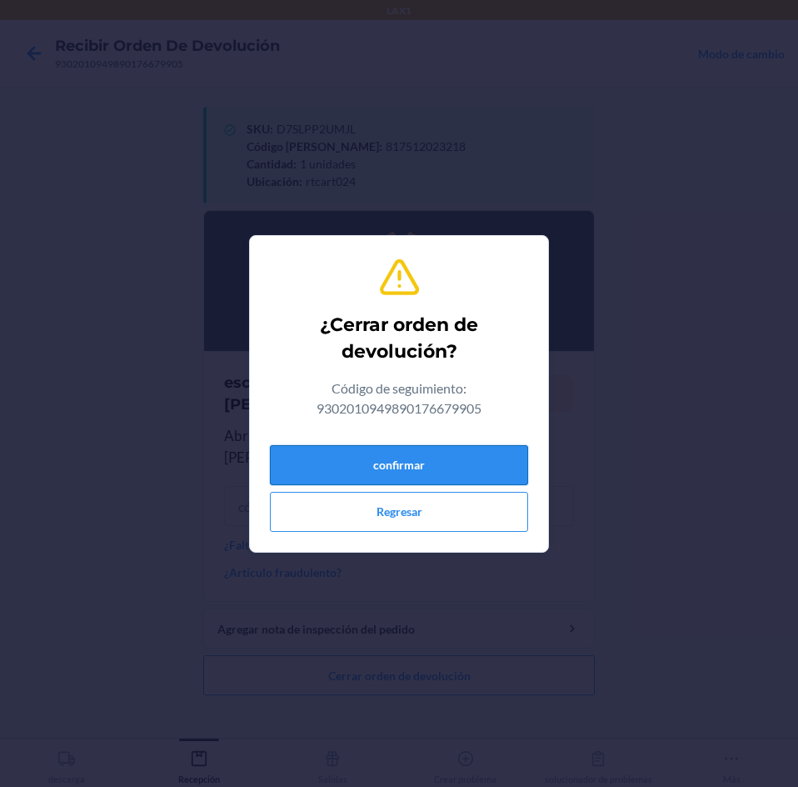
click at [480, 475] on button "confirmar" at bounding box center [399, 465] width 258 height 40
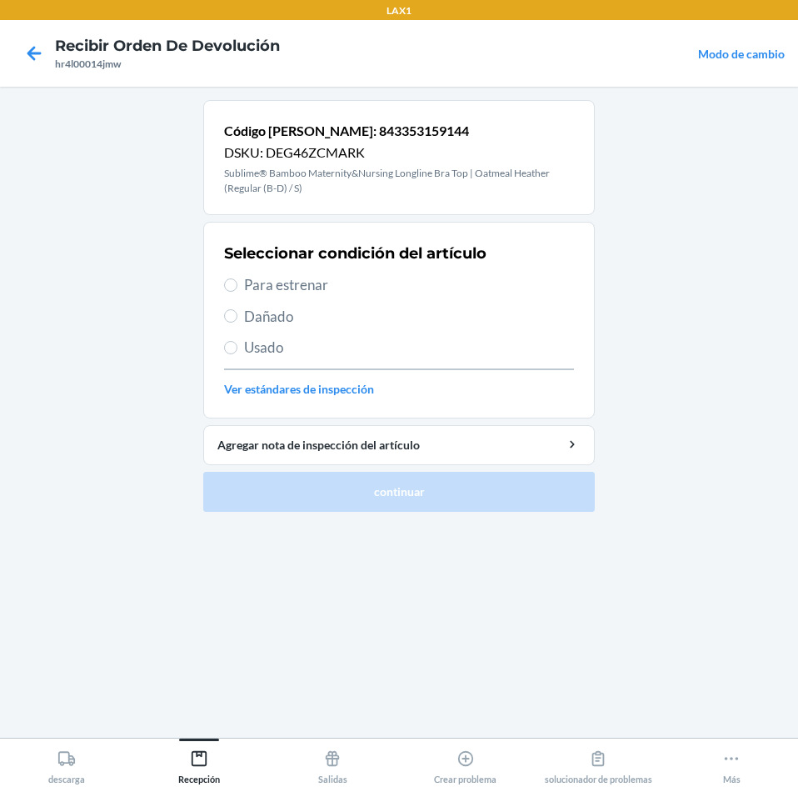
click at [282, 283] on span "Para estrenar" at bounding box center [409, 285] width 330 height 22
click at [237, 283] on input "Para estrenar" at bounding box center [230, 284] width 13 height 13
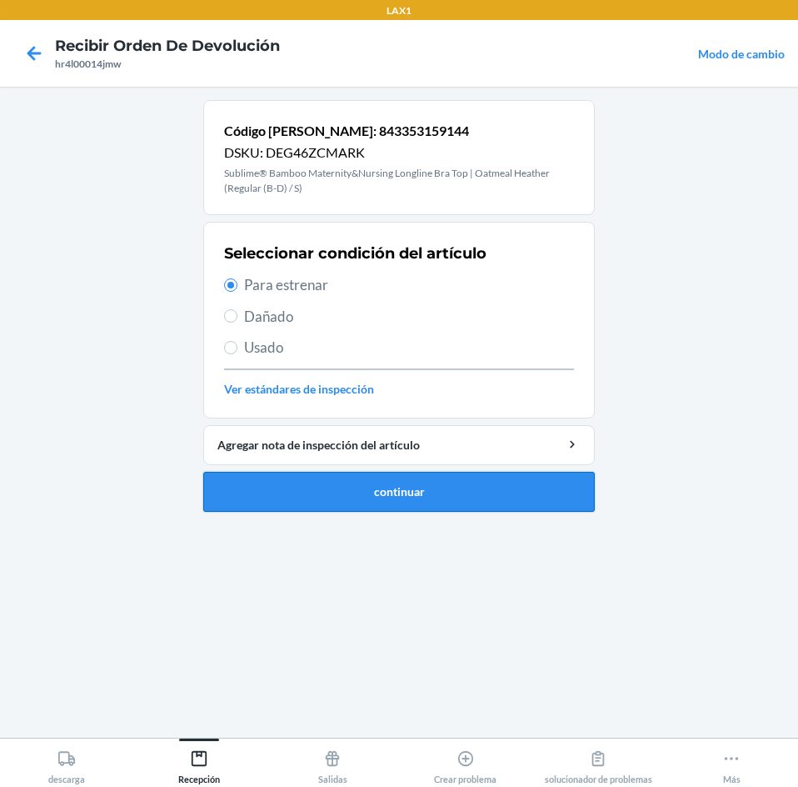
click at [482, 502] on button "continuar" at bounding box center [399, 492] width 392 height 40
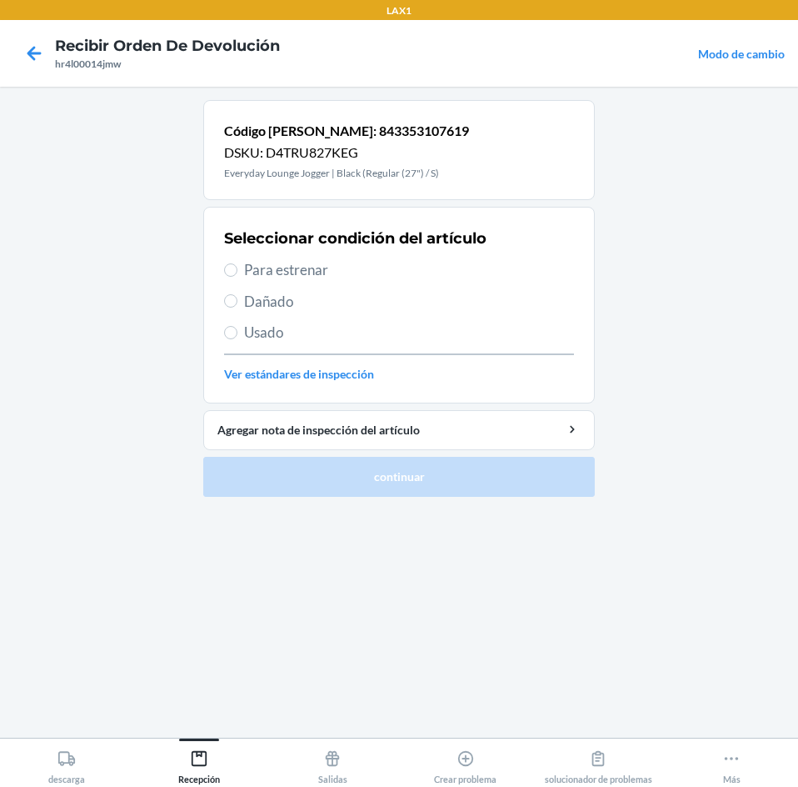
click at [238, 267] on label "Para estrenar" at bounding box center [399, 270] width 350 height 22
click at [237, 267] on input "Para estrenar" at bounding box center [230, 269] width 13 height 13
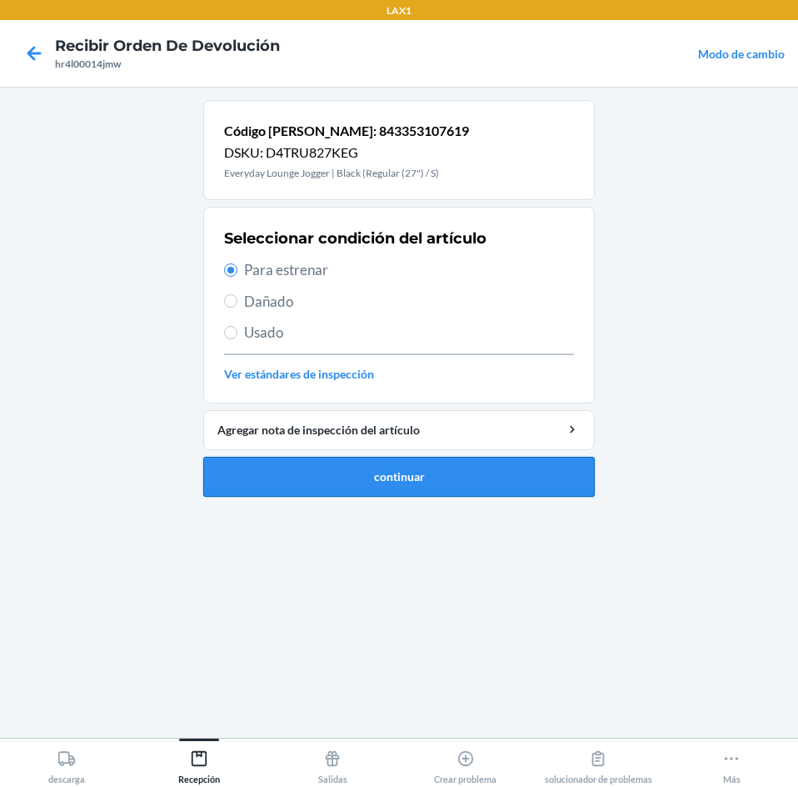
click at [294, 468] on button "continuar" at bounding box center [399, 477] width 392 height 40
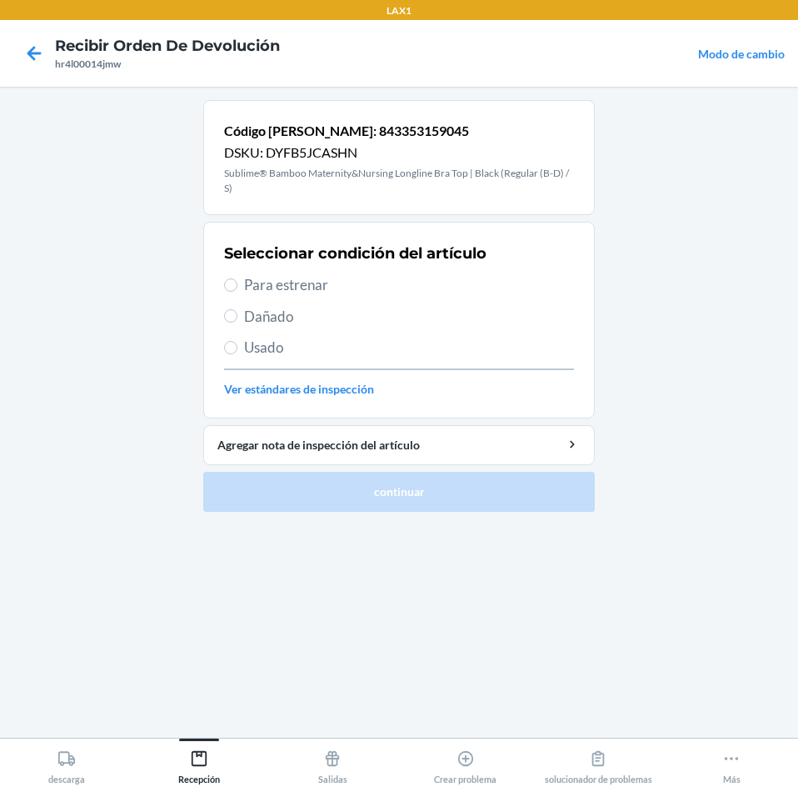
click at [280, 272] on div "Seleccionar condición del artículo Para estrenar Dañado Usado Ver estándares de…" at bounding box center [399, 319] width 350 height 165
click at [252, 277] on span "Para estrenar" at bounding box center [409, 285] width 330 height 22
click at [237, 278] on input "Para estrenar" at bounding box center [230, 284] width 13 height 13
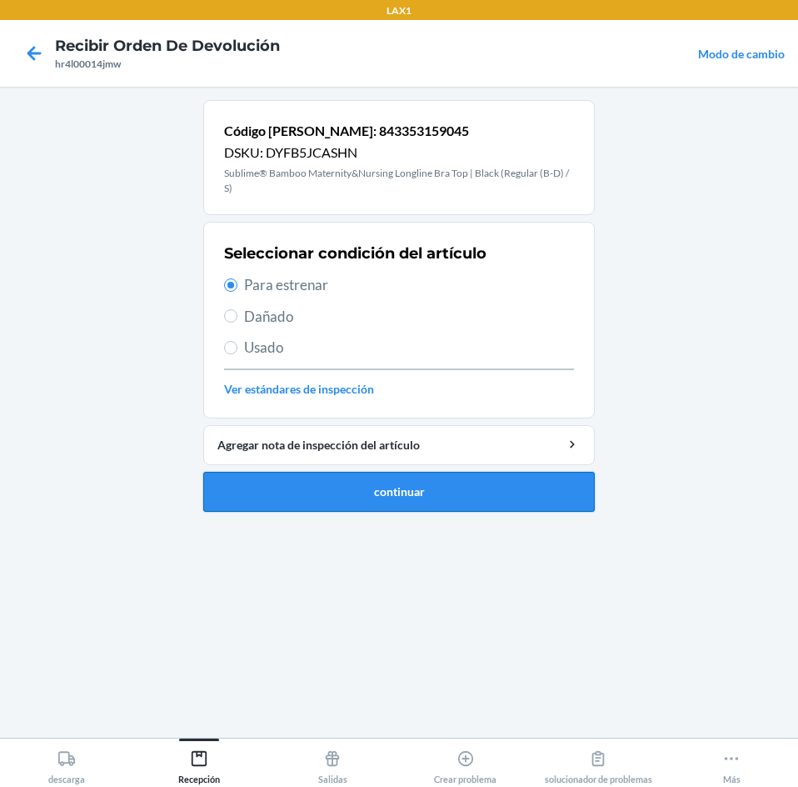
click at [465, 497] on button "continuar" at bounding box center [399, 492] width 392 height 40
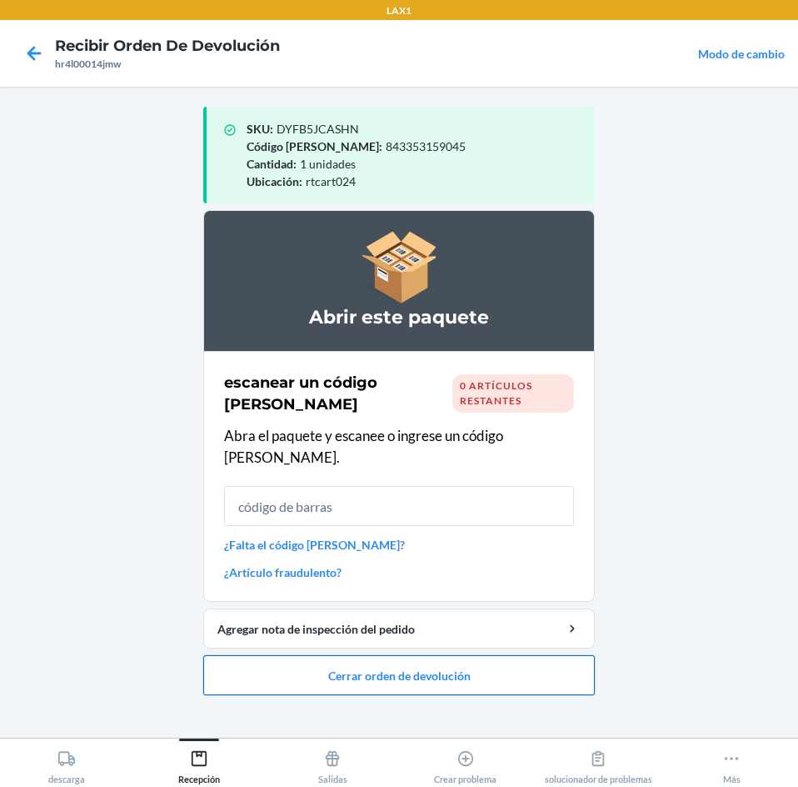
click at [569, 655] on button "Cerrar orden de devolución" at bounding box center [399, 675] width 392 height 40
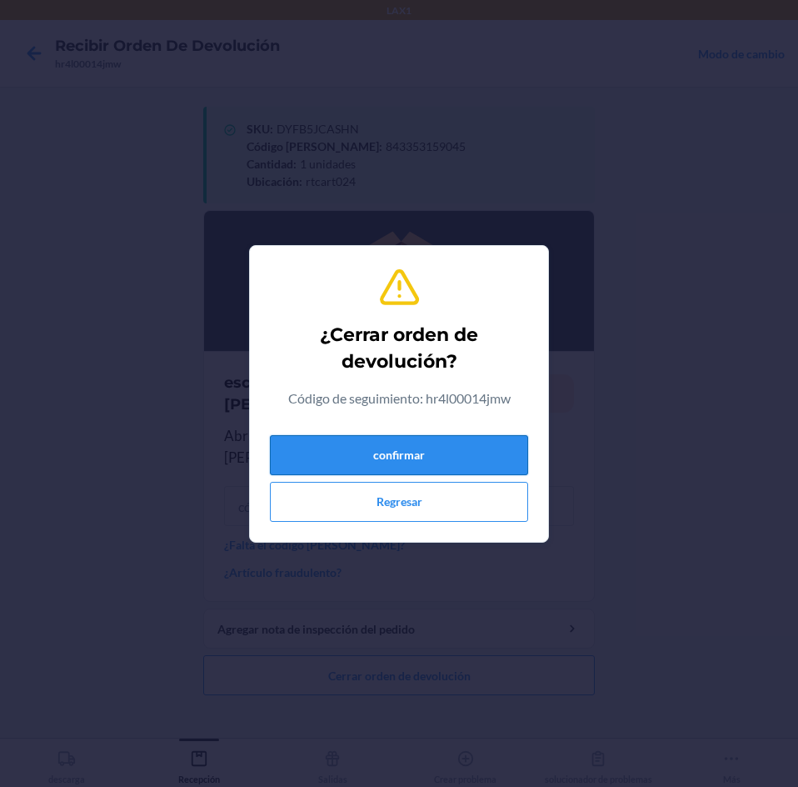
click at [482, 437] on button "confirmar" at bounding box center [399, 455] width 258 height 40
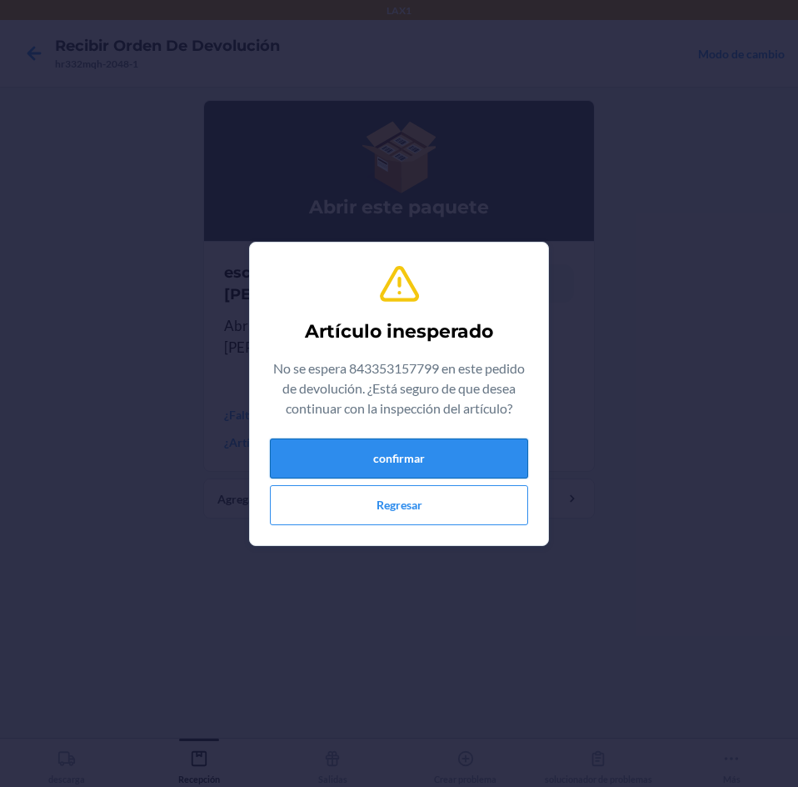
click at [449, 450] on button "confirmar" at bounding box center [399, 458] width 258 height 40
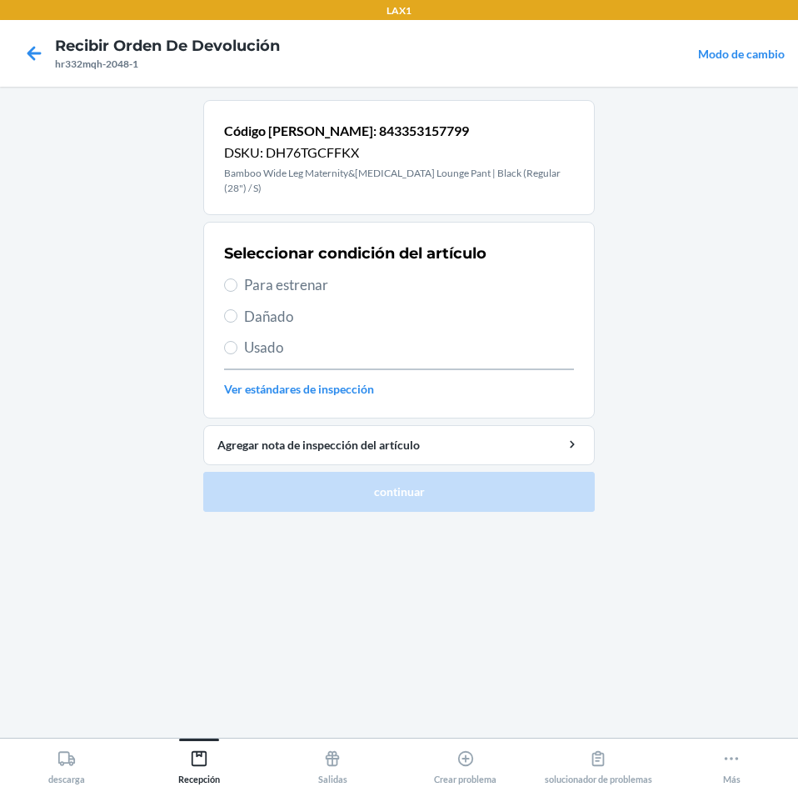
click at [269, 274] on span "Para estrenar" at bounding box center [409, 285] width 330 height 22
click at [237, 278] on input "Para estrenar" at bounding box center [230, 284] width 13 height 13
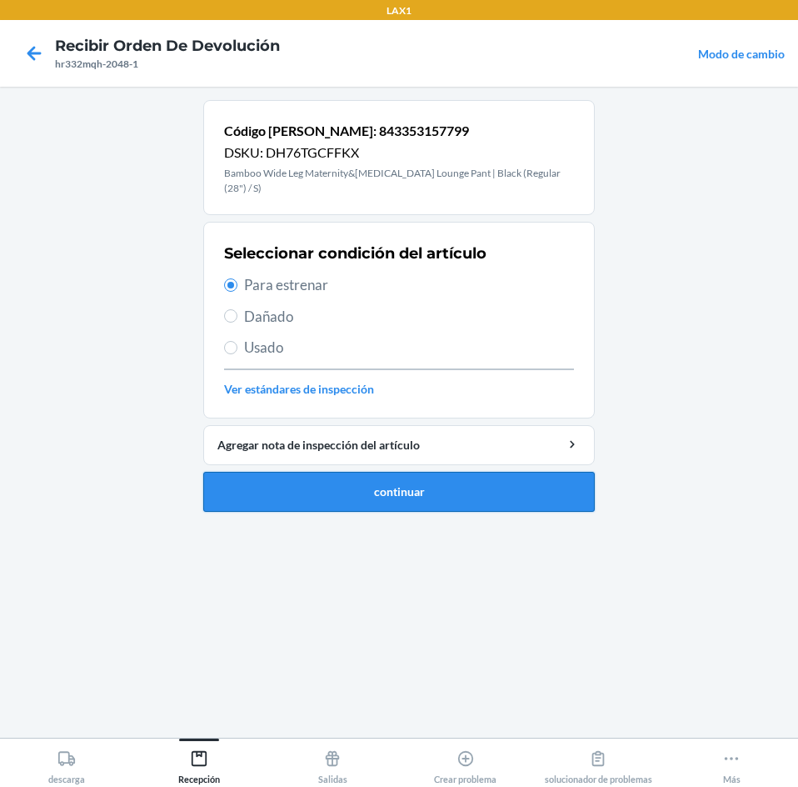
click at [510, 491] on button "continuar" at bounding box center [399, 492] width 392 height 40
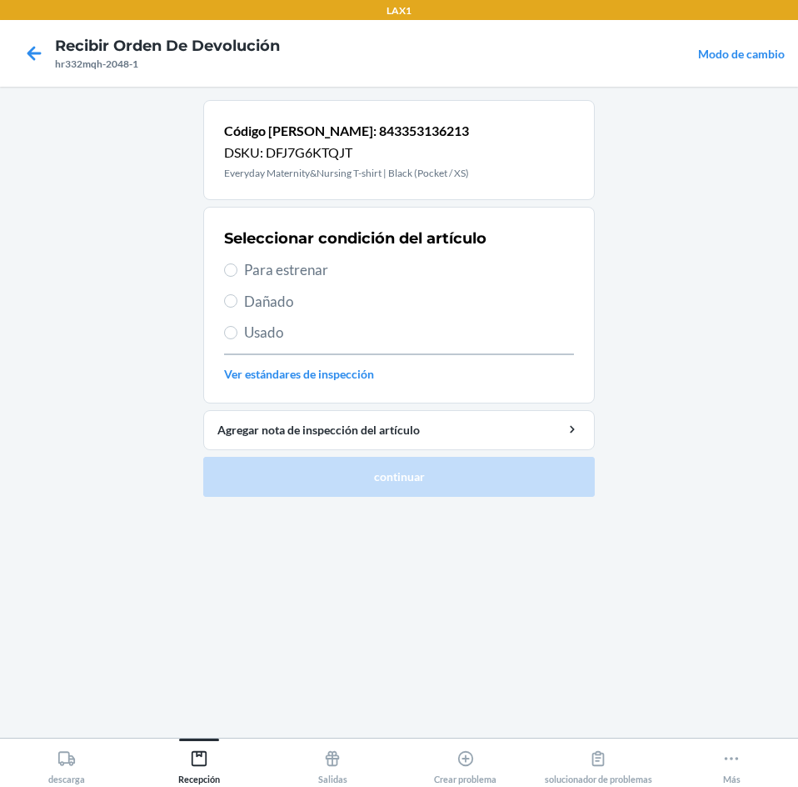
click at [282, 272] on span "Para estrenar" at bounding box center [409, 270] width 330 height 22
click at [237, 272] on input "Para estrenar" at bounding box center [230, 269] width 13 height 13
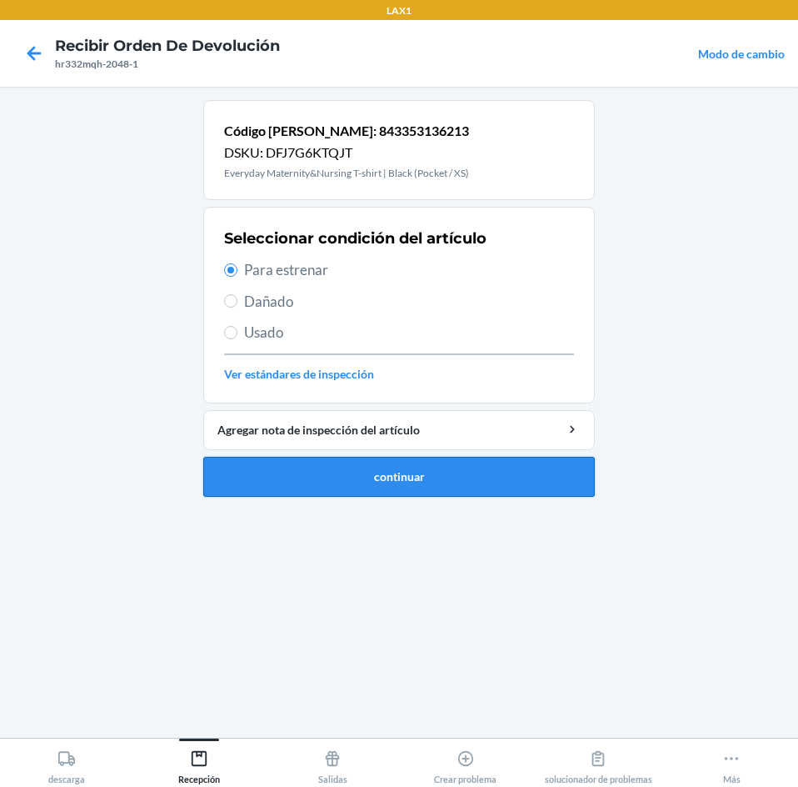
click at [516, 471] on button "continuar" at bounding box center [399, 477] width 392 height 40
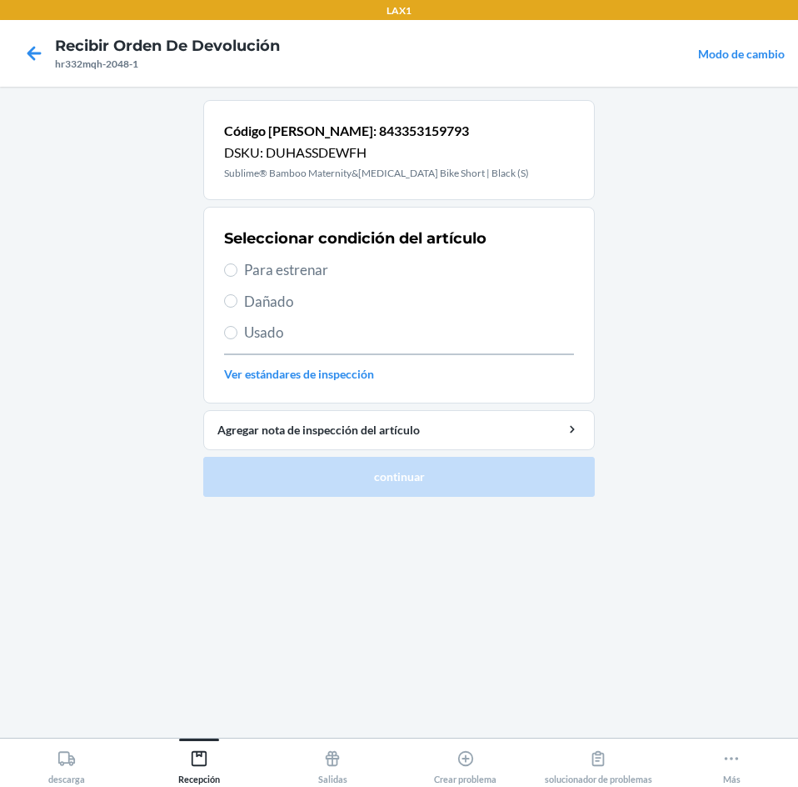
click at [294, 324] on span "Usado" at bounding box center [409, 333] width 330 height 22
click at [237, 326] on input "Usado" at bounding box center [230, 332] width 13 height 13
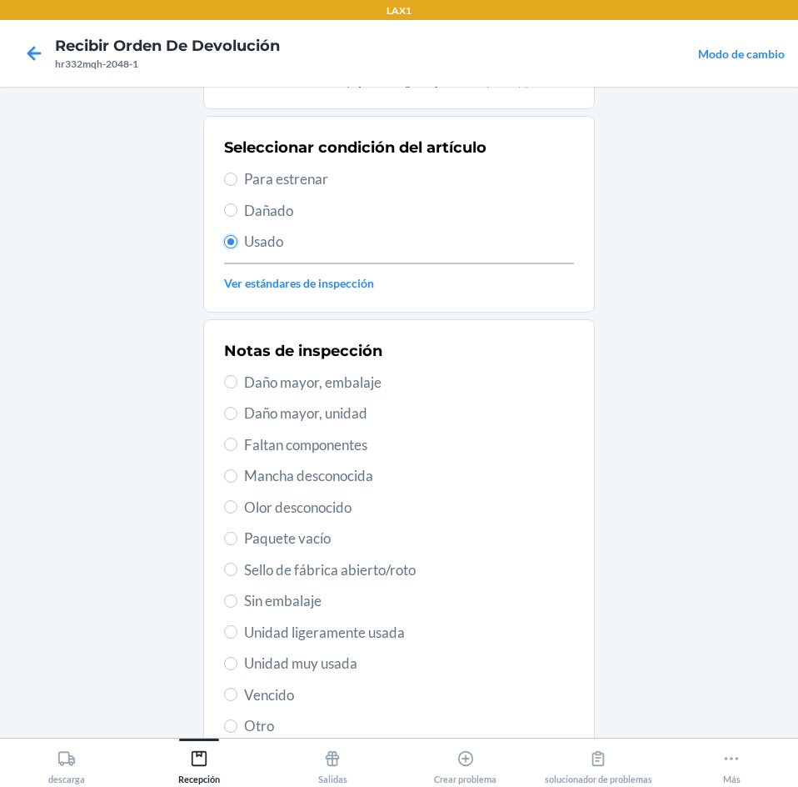
scroll to position [217, 0]
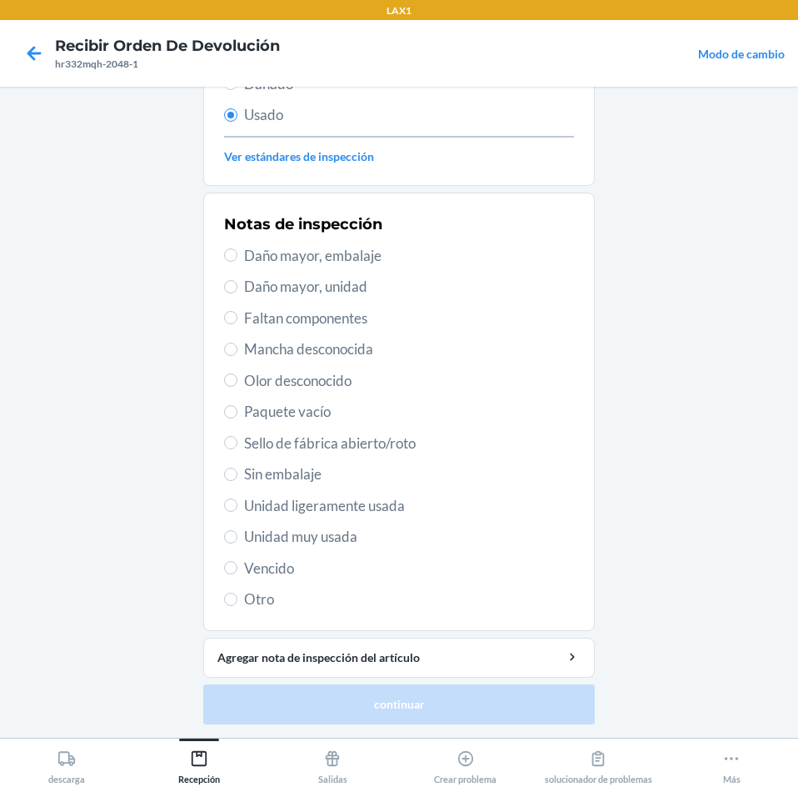
click at [323, 540] on span "Unidad muy usada" at bounding box center [409, 537] width 330 height 22
click at [237, 540] on input "Unidad muy usada" at bounding box center [230, 536] width 13 height 13
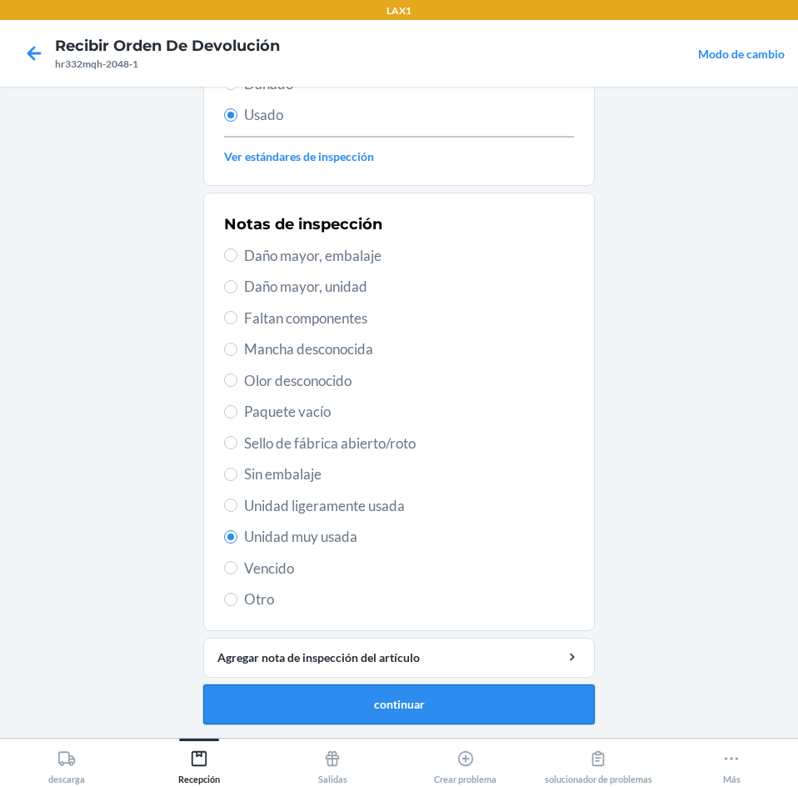
click at [467, 706] on button "continuar" at bounding box center [399, 704] width 392 height 40
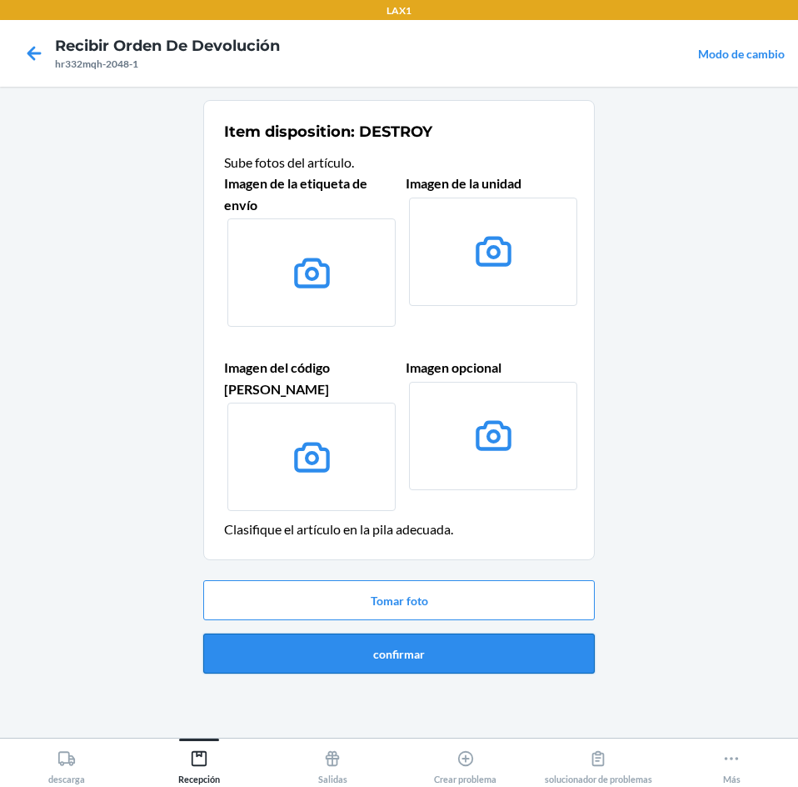
click at [487, 633] on button "confirmar" at bounding box center [399, 653] width 392 height 40
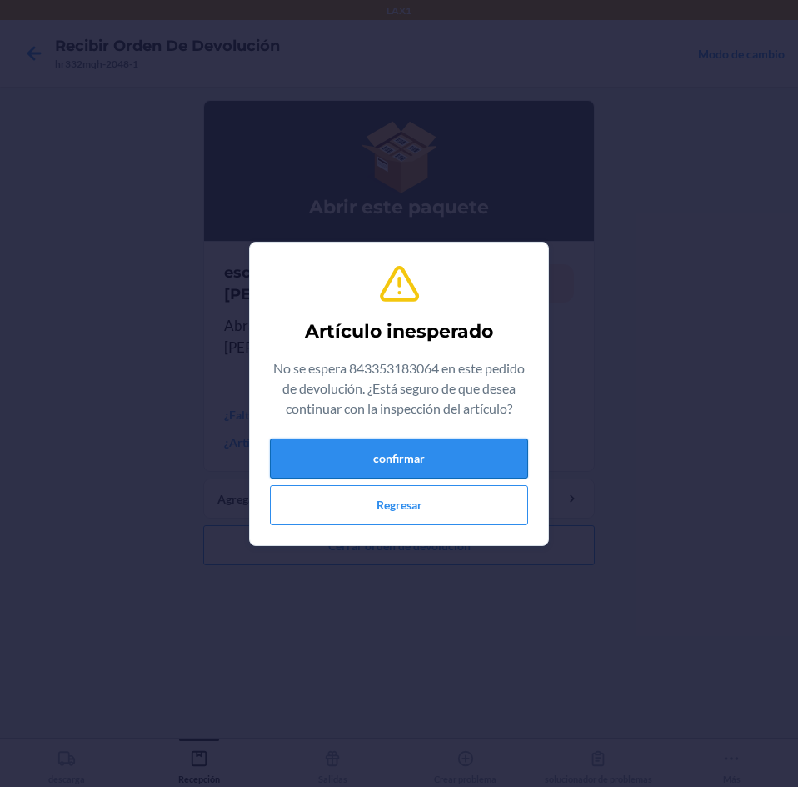
click at [424, 464] on button "confirmar" at bounding box center [399, 458] width 258 height 40
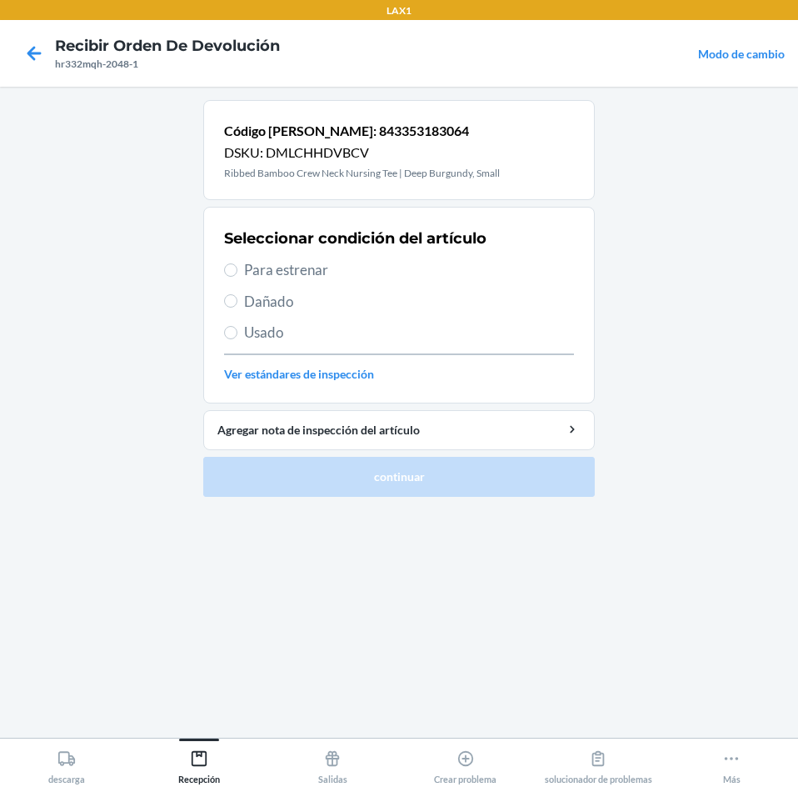
click at [284, 274] on span "Para estrenar" at bounding box center [409, 270] width 330 height 22
click at [237, 274] on input "Para estrenar" at bounding box center [230, 269] width 13 height 13
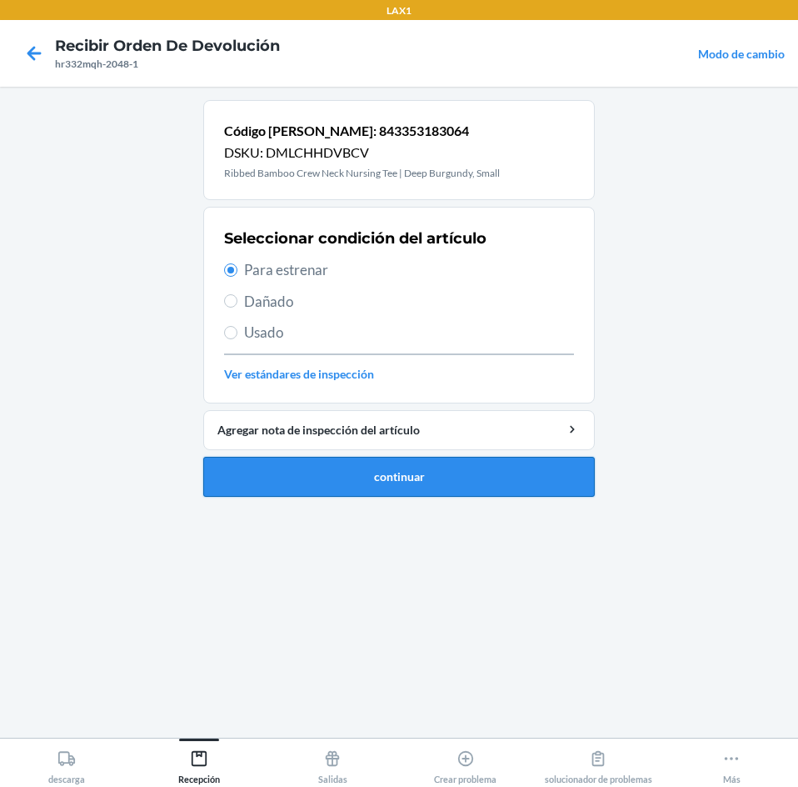
click at [401, 472] on button "continuar" at bounding box center [399, 477] width 392 height 40
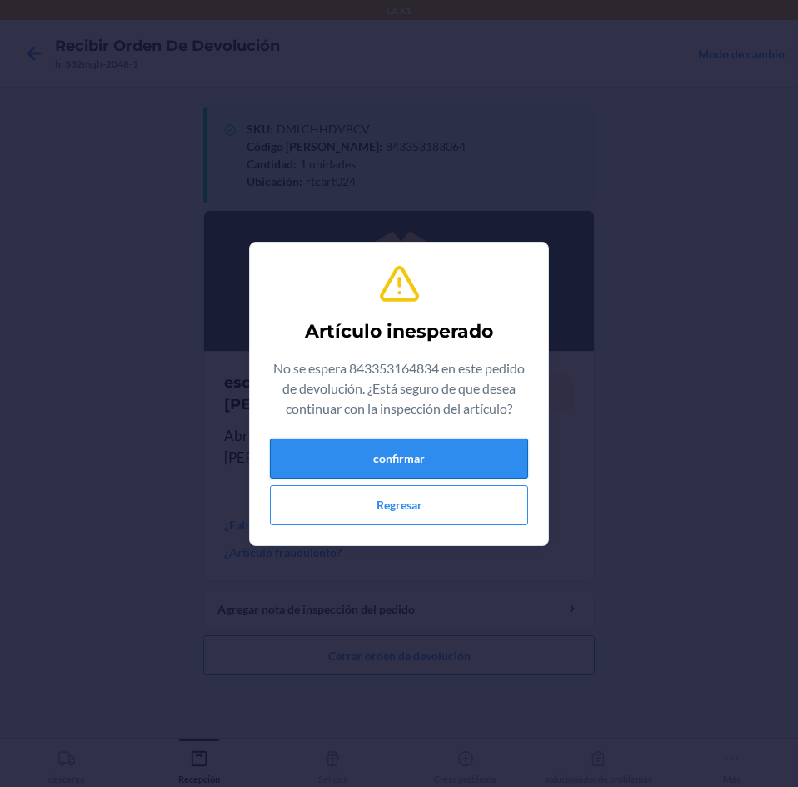
click at [423, 467] on button "confirmar" at bounding box center [399, 458] width 258 height 40
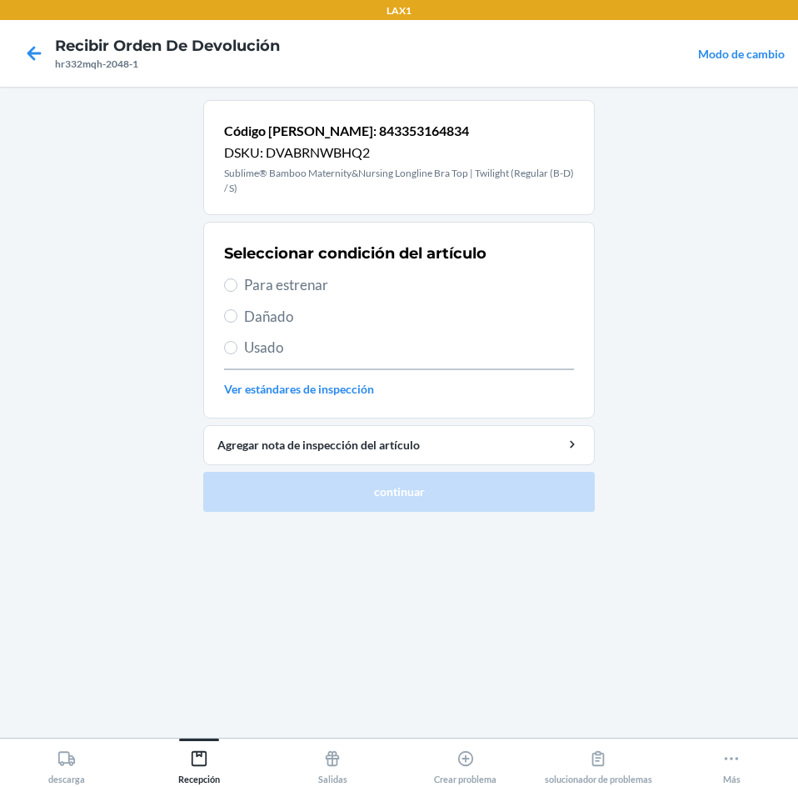
click at [247, 282] on span "Para estrenar" at bounding box center [409, 285] width 330 height 22
click at [237, 282] on input "Para estrenar" at bounding box center [230, 284] width 13 height 13
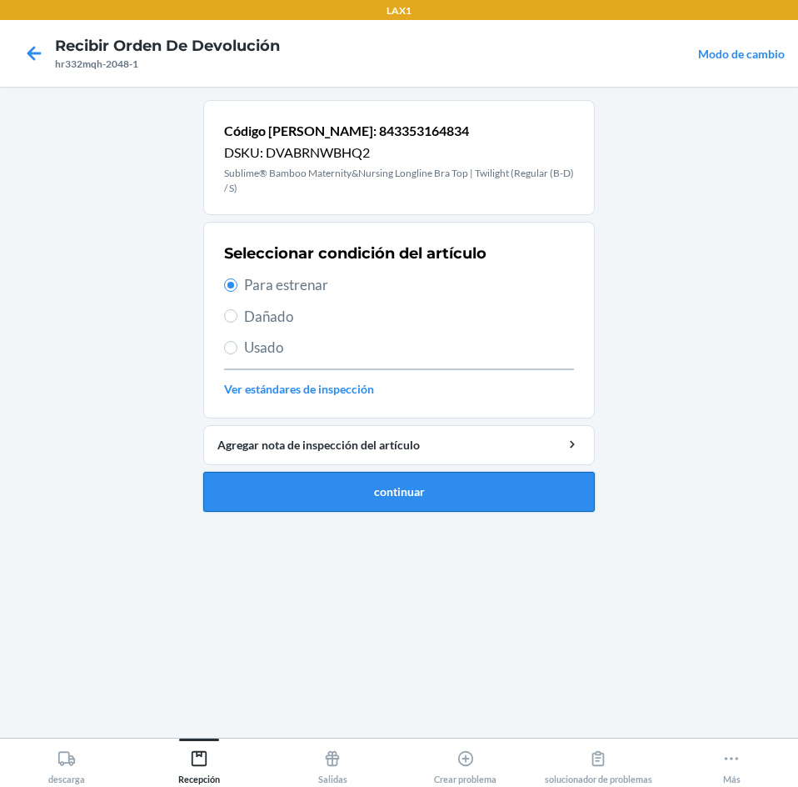
click at [324, 490] on button "continuar" at bounding box center [399, 492] width 392 height 40
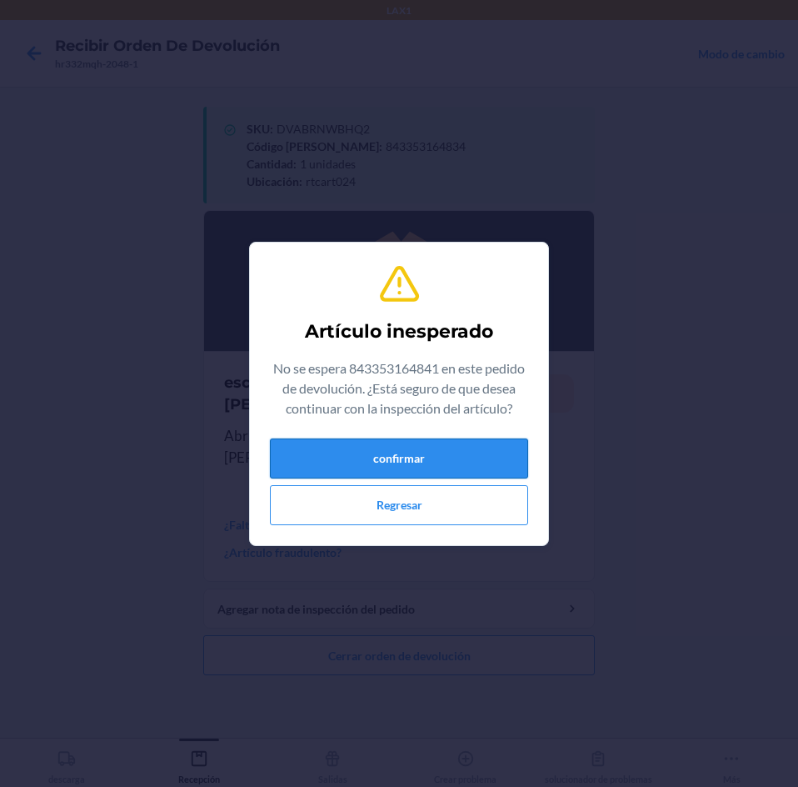
click at [428, 464] on button "confirmar" at bounding box center [399, 458] width 258 height 40
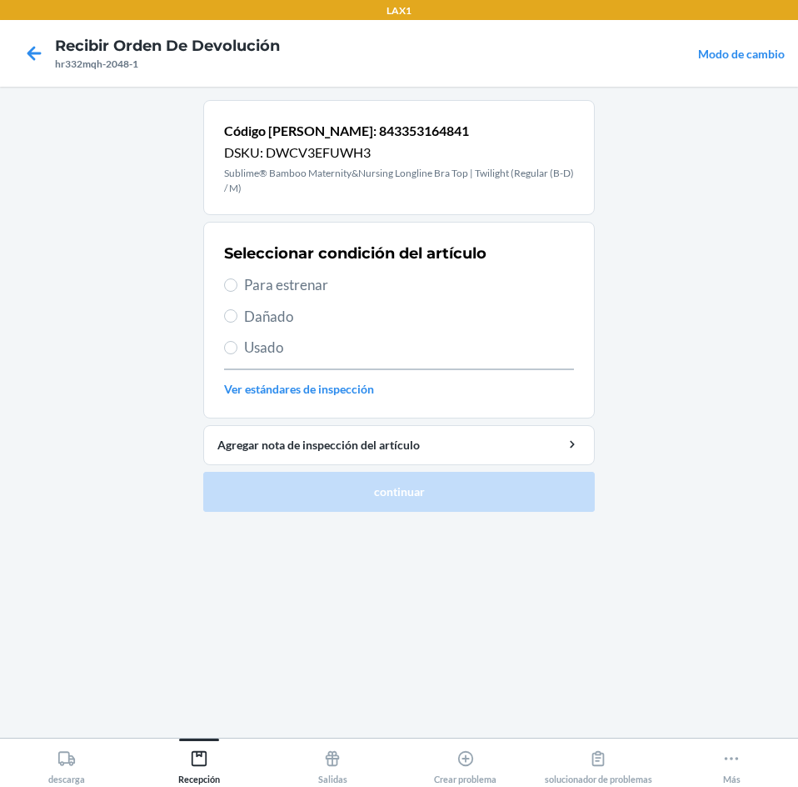
click at [327, 289] on span "Para estrenar" at bounding box center [409, 285] width 330 height 22
click at [237, 289] on input "Para estrenar" at bounding box center [230, 284] width 13 height 13
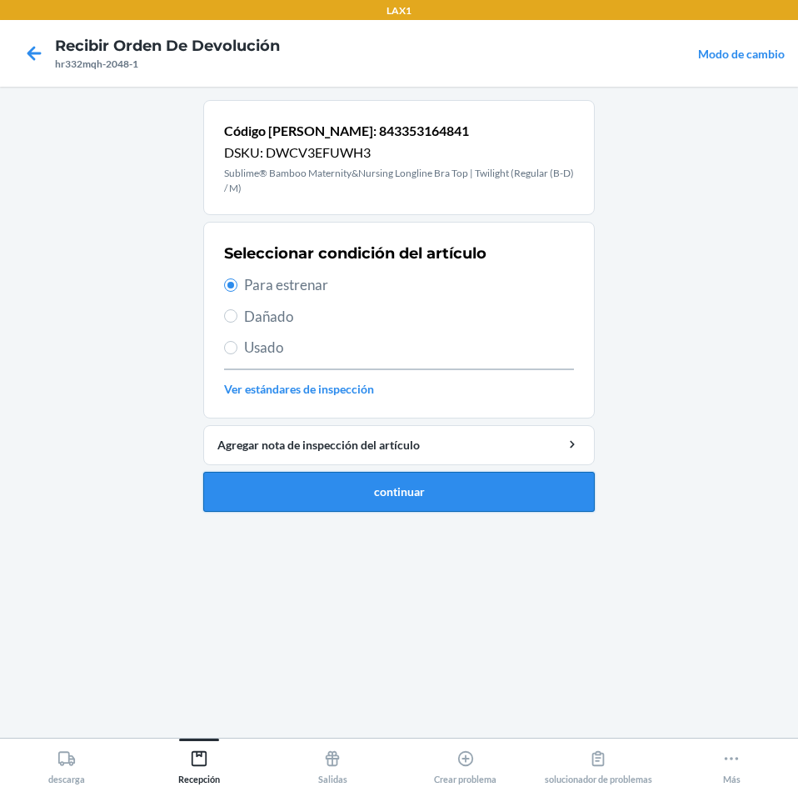
click at [569, 501] on button "continuar" at bounding box center [399, 492] width 392 height 40
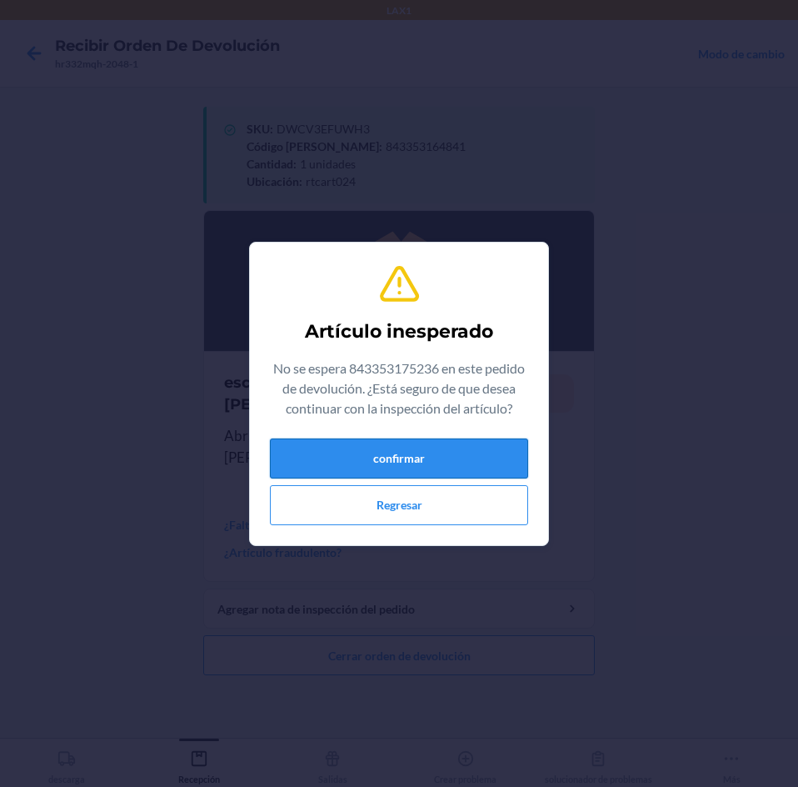
click at [467, 452] on button "confirmar" at bounding box center [399, 458] width 258 height 40
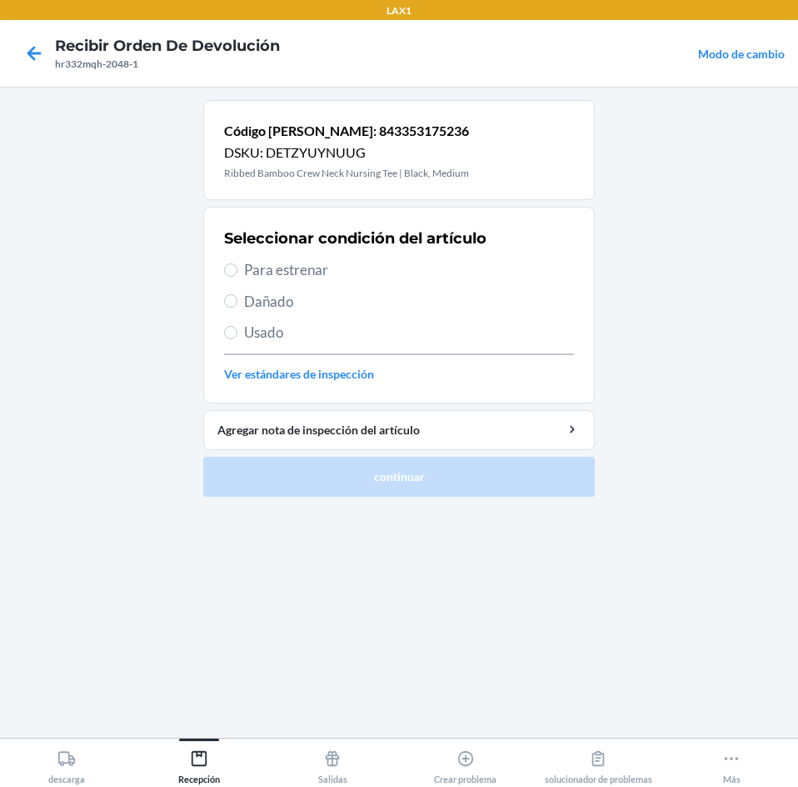
click at [308, 270] on span "Para estrenar" at bounding box center [409, 270] width 330 height 22
click at [237, 270] on input "Para estrenar" at bounding box center [230, 269] width 13 height 13
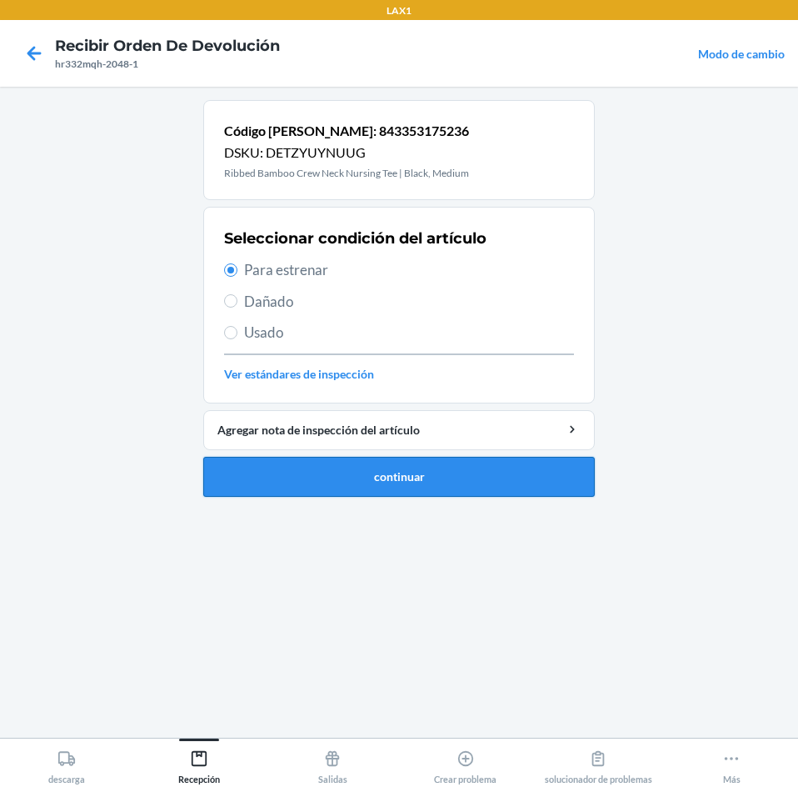
click at [333, 477] on button "continuar" at bounding box center [399, 477] width 392 height 40
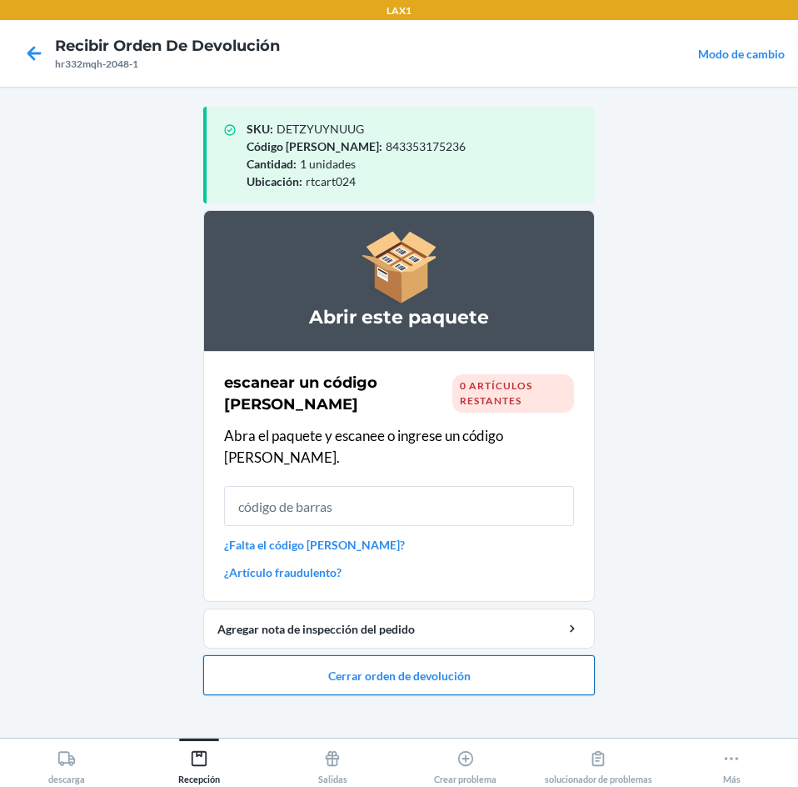
click at [560, 655] on button "Cerrar orden de devolución" at bounding box center [399, 675] width 392 height 40
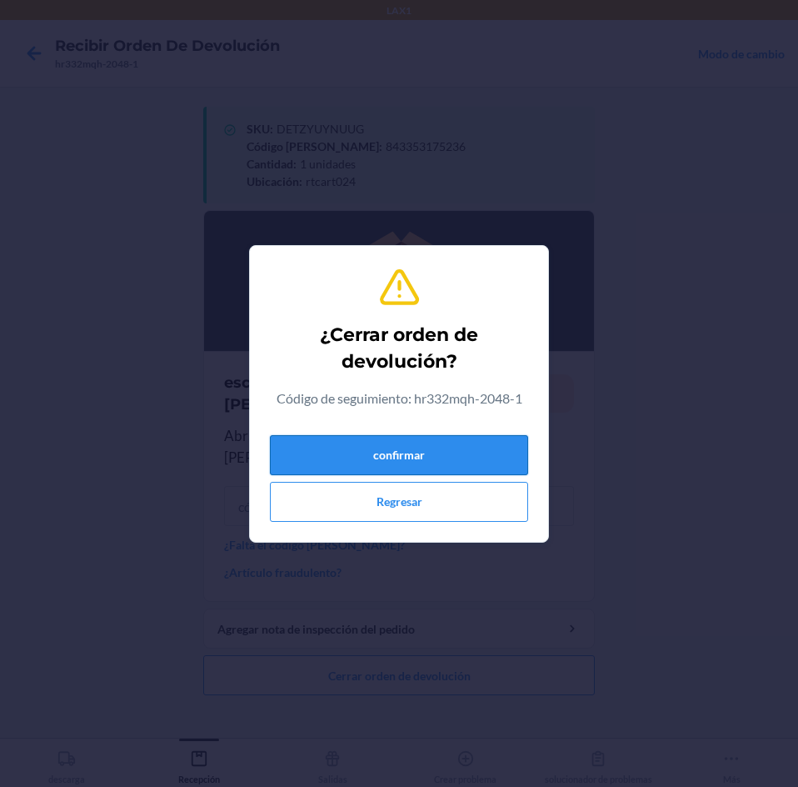
click at [512, 459] on button "confirmar" at bounding box center [399, 455] width 258 height 40
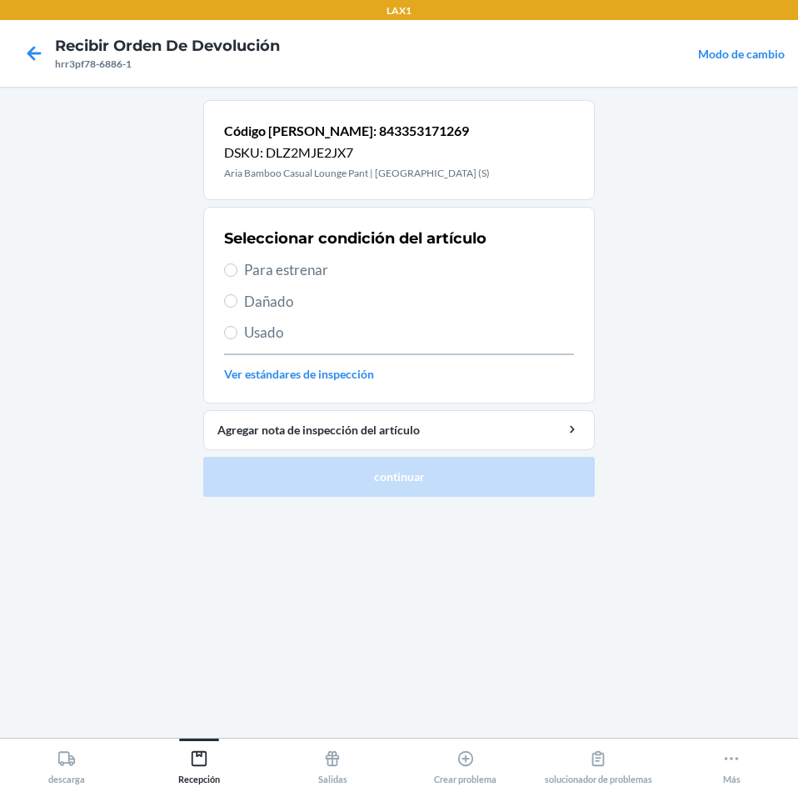
click at [253, 264] on span "Para estrenar" at bounding box center [409, 270] width 330 height 22
click at [237, 264] on input "Para estrenar" at bounding box center [230, 269] width 13 height 13
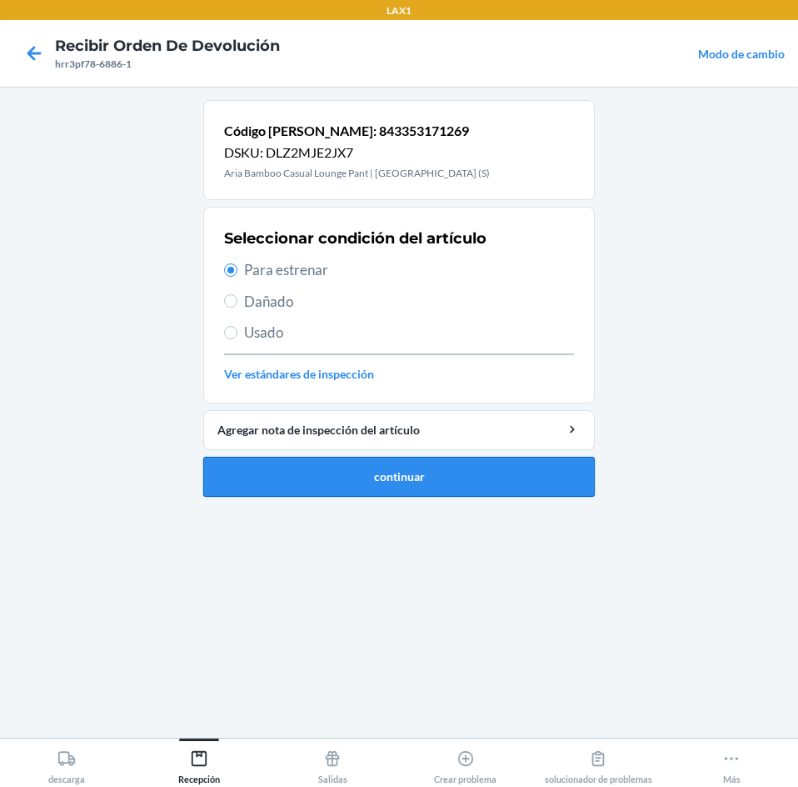
click at [528, 477] on button "continuar" at bounding box center [399, 477] width 392 height 40
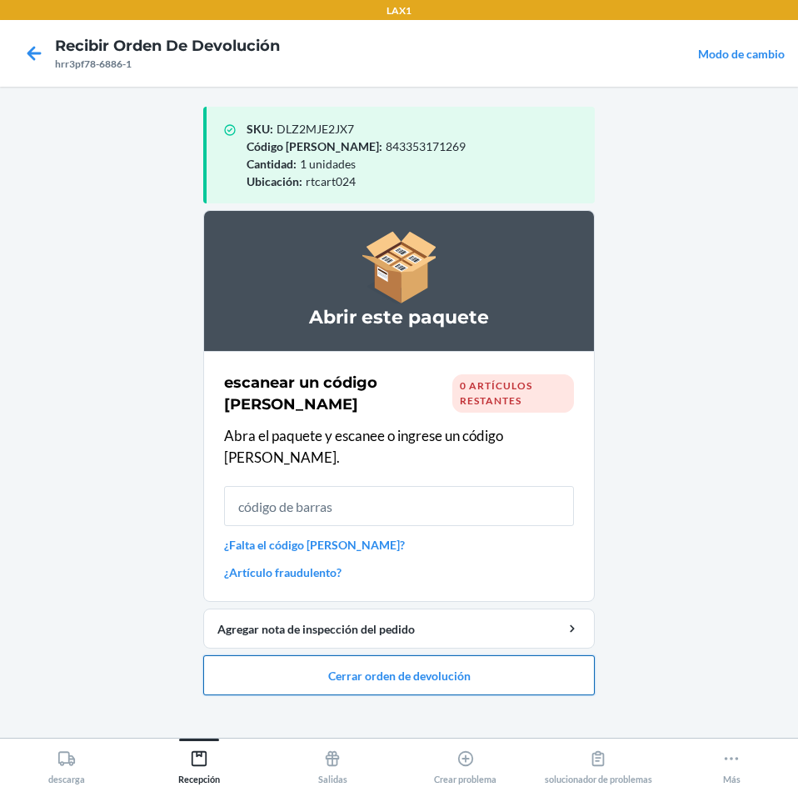
click at [412, 655] on button "Cerrar orden de devolución" at bounding box center [399, 675] width 392 height 40
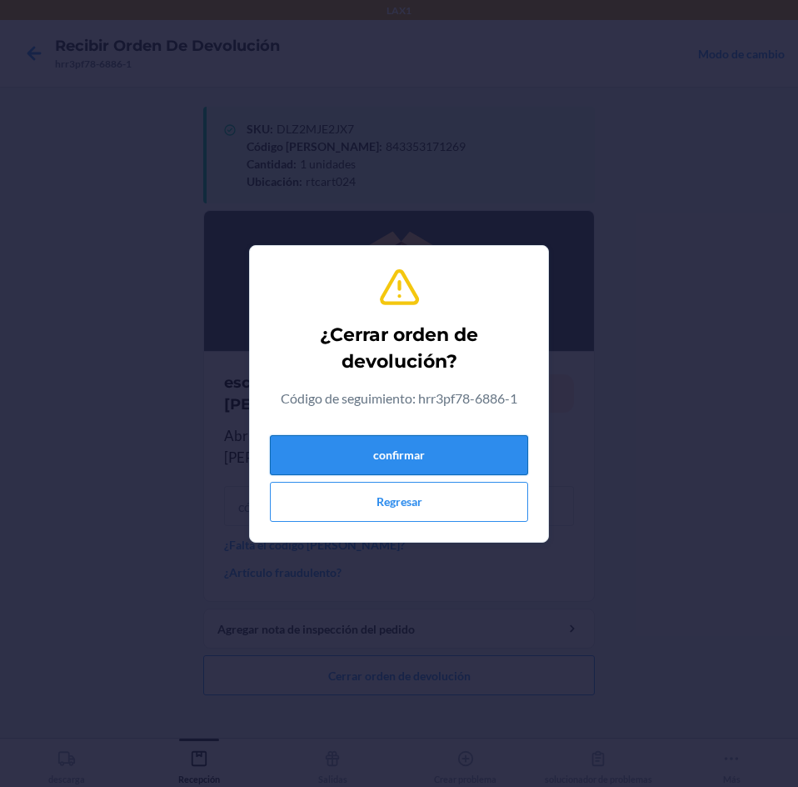
click at [427, 455] on button "confirmar" at bounding box center [399, 455] width 258 height 40
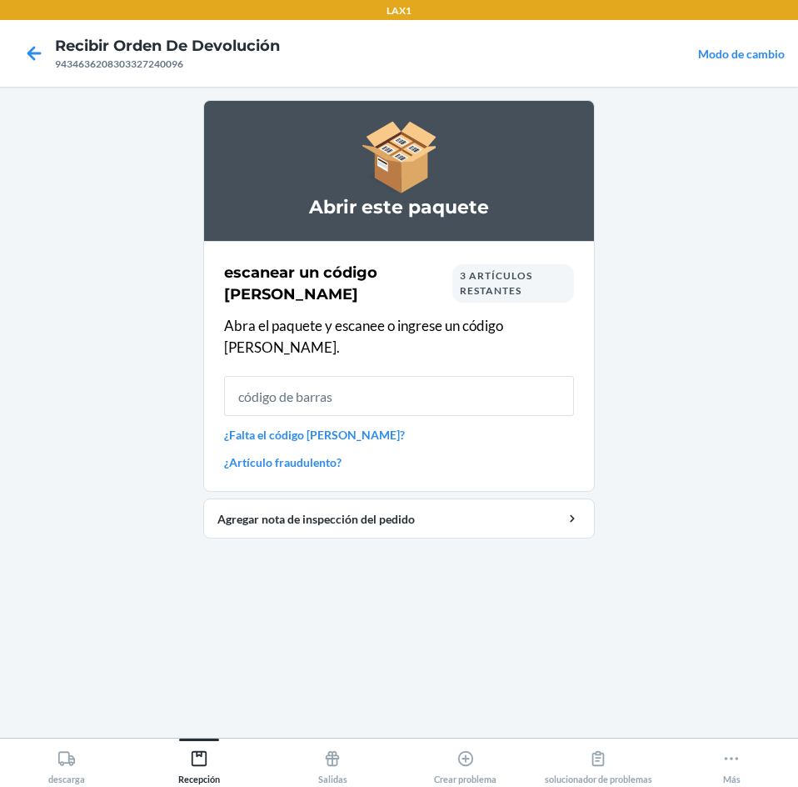
click at [472, 291] on span "3 artículos restantes" at bounding box center [496, 282] width 72 height 27
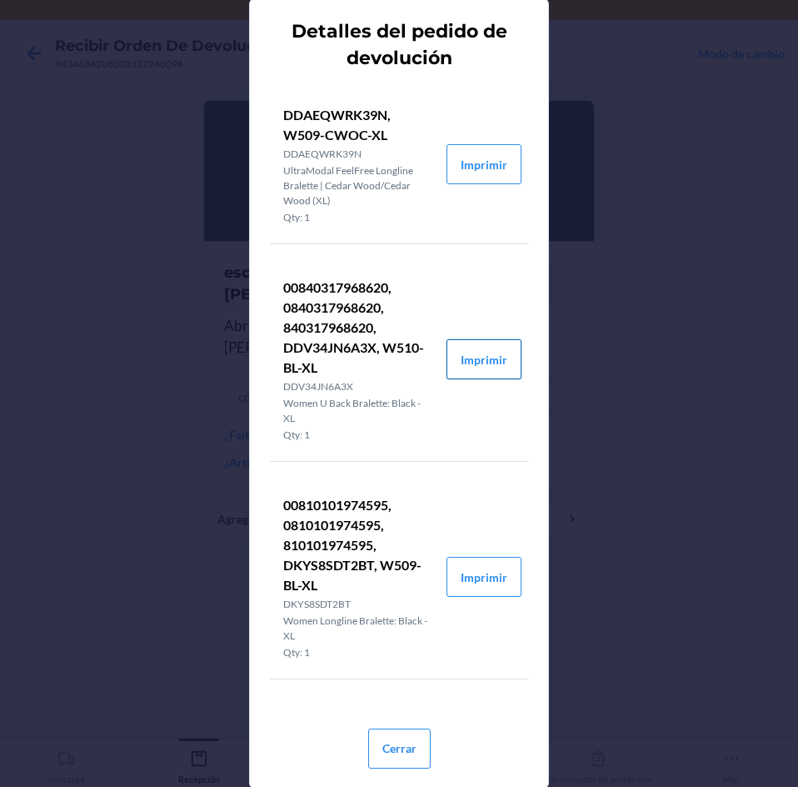
click at [475, 364] on button "Imprimir" at bounding box center [484, 359] width 75 height 40
click at [479, 567] on button "Imprimir" at bounding box center [484, 577] width 75 height 40
click at [412, 736] on button "Cerrar" at bounding box center [399, 748] width 62 height 40
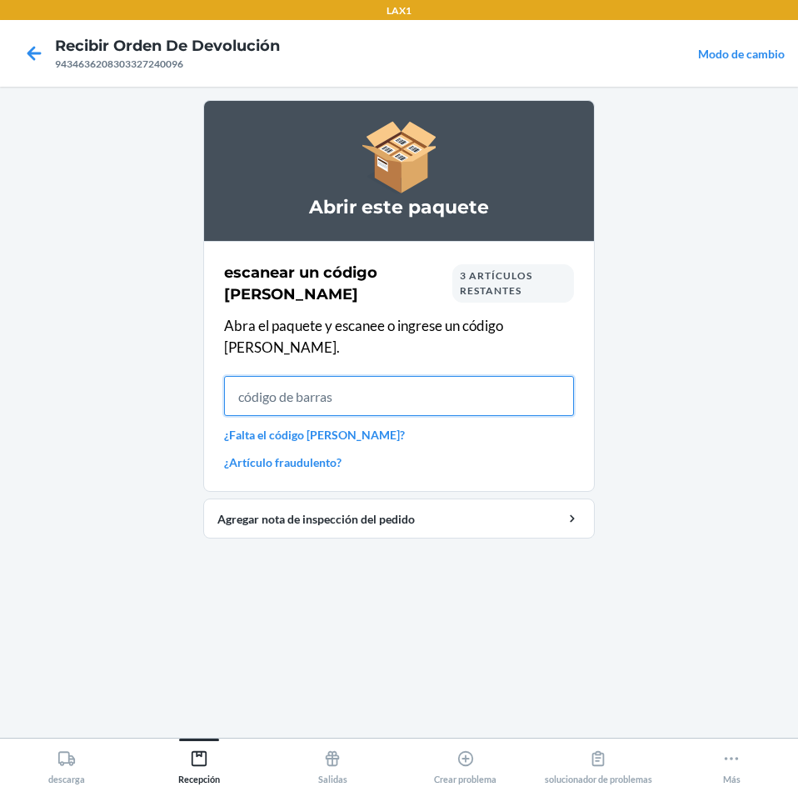
click at [512, 376] on input "text" at bounding box center [399, 396] width 350 height 40
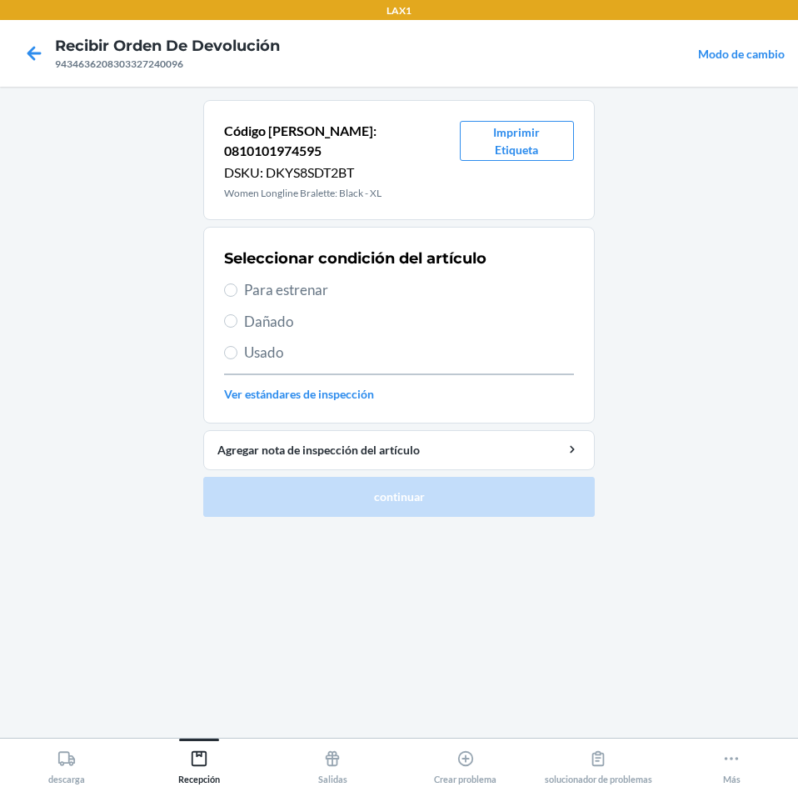
click at [310, 280] on span "Para estrenar" at bounding box center [409, 290] width 330 height 22
click at [237, 283] on input "Para estrenar" at bounding box center [230, 289] width 13 height 13
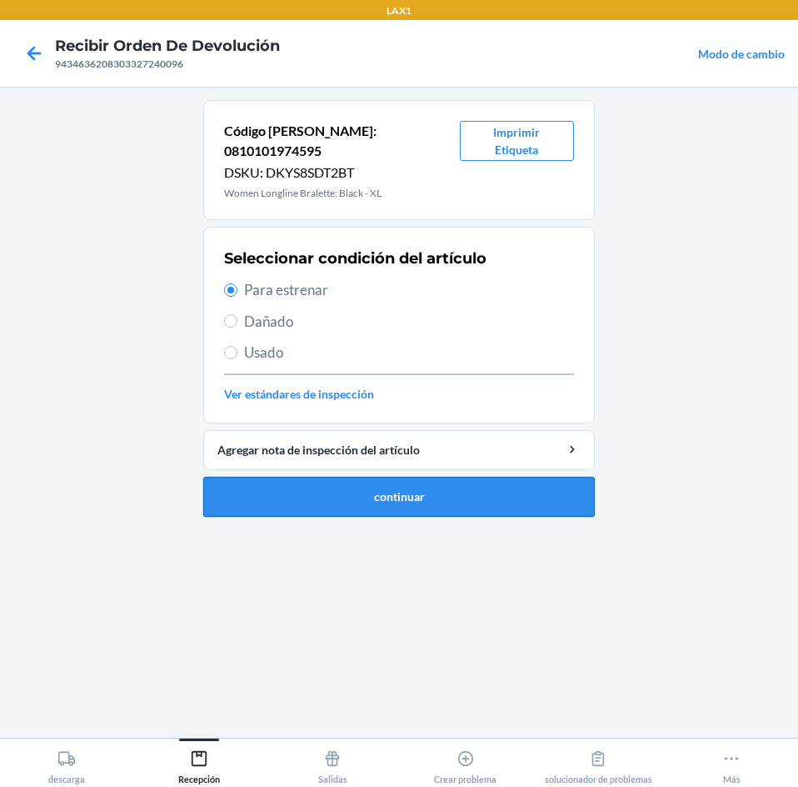
click at [354, 477] on button "continuar" at bounding box center [399, 497] width 392 height 40
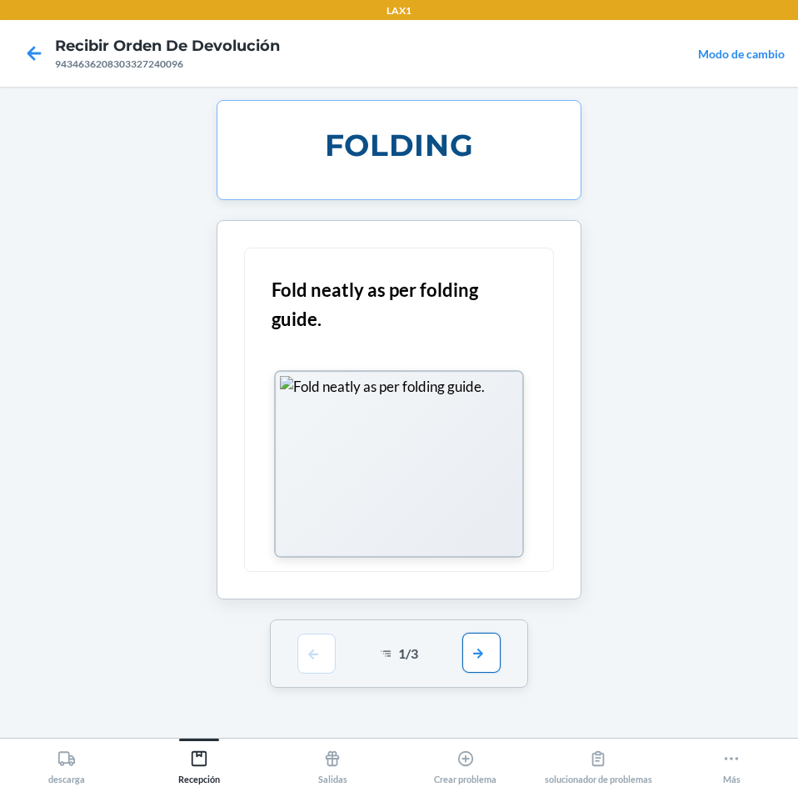
click at [476, 635] on button "button" at bounding box center [481, 652] width 38 height 40
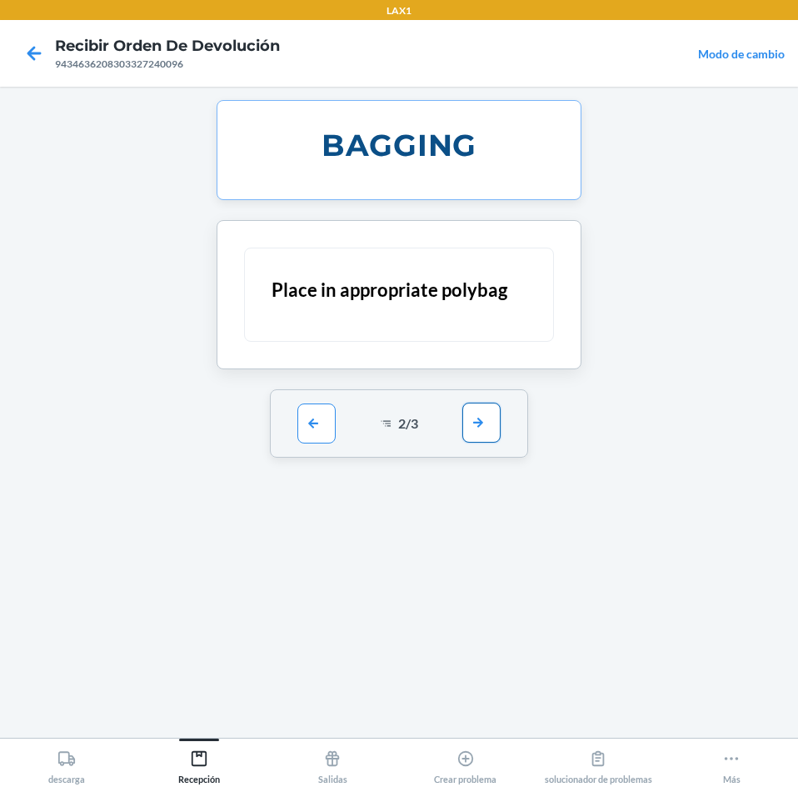
click at [484, 408] on button "button" at bounding box center [481, 422] width 38 height 40
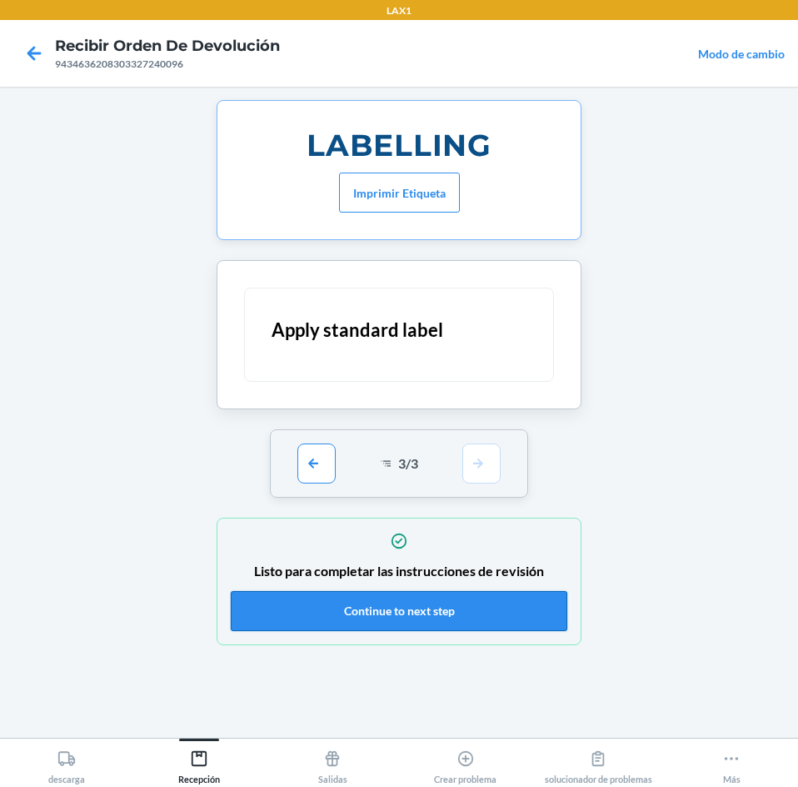
click at [488, 598] on button "Continue to next step" at bounding box center [399, 611] width 337 height 40
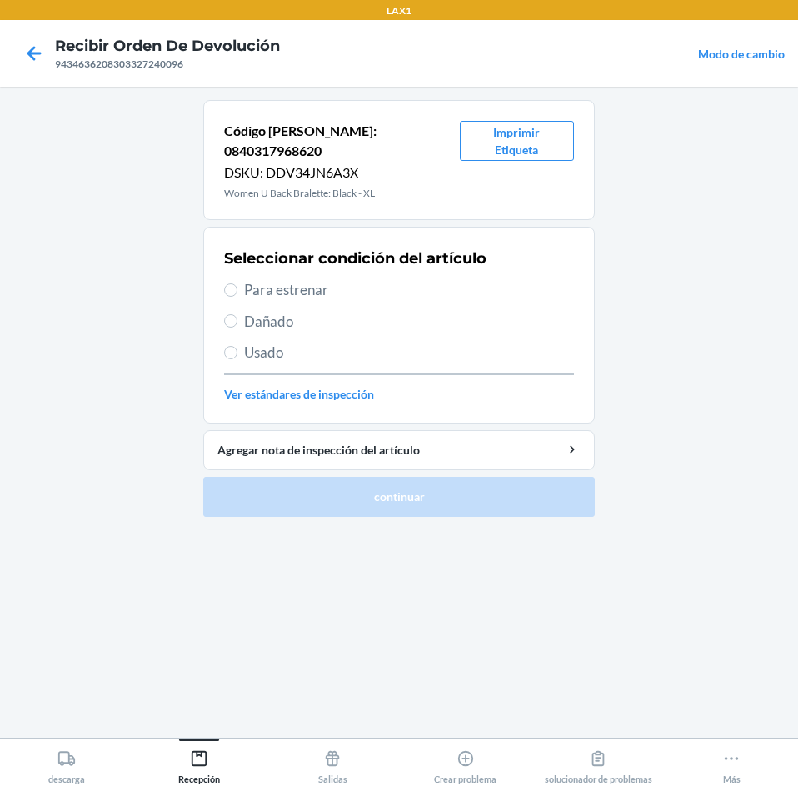
click at [284, 279] on span "Para estrenar" at bounding box center [409, 290] width 330 height 22
click at [237, 283] on input "Para estrenar" at bounding box center [230, 289] width 13 height 13
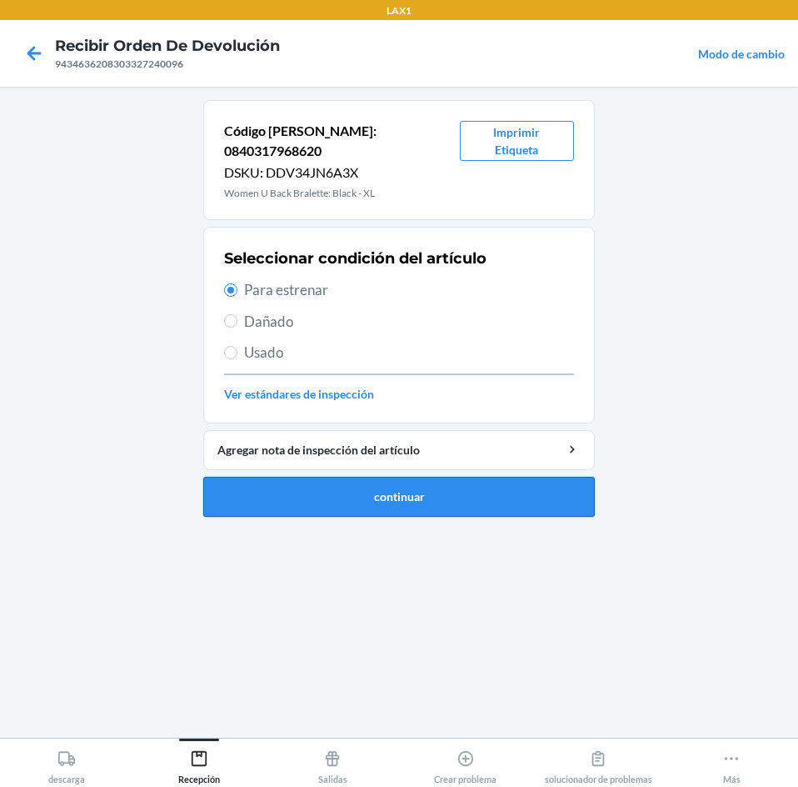
click at [317, 487] on button "continuar" at bounding box center [399, 497] width 392 height 40
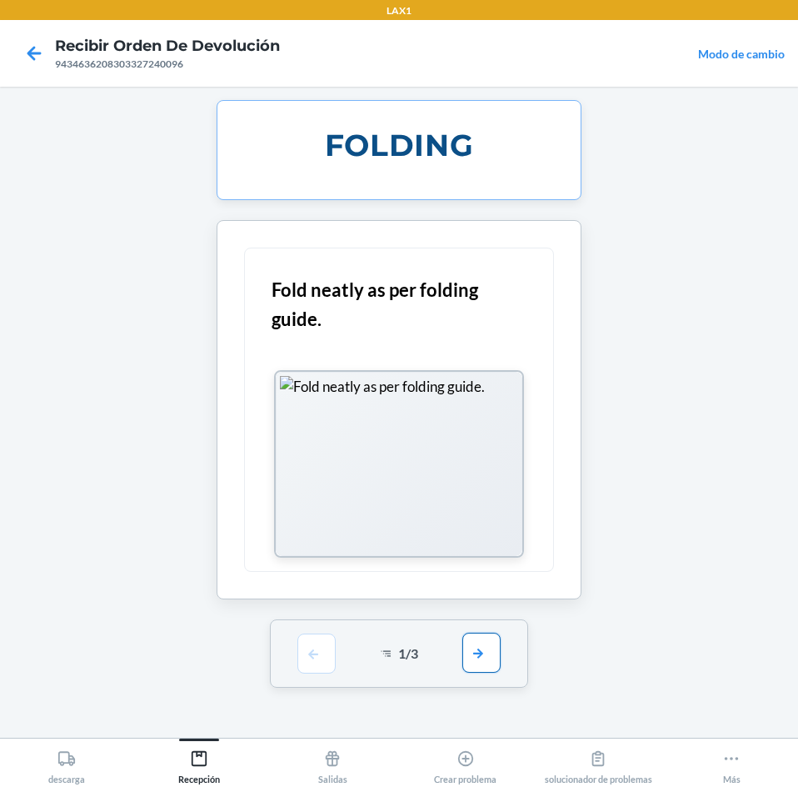
click at [482, 661] on button "button" at bounding box center [481, 652] width 38 height 40
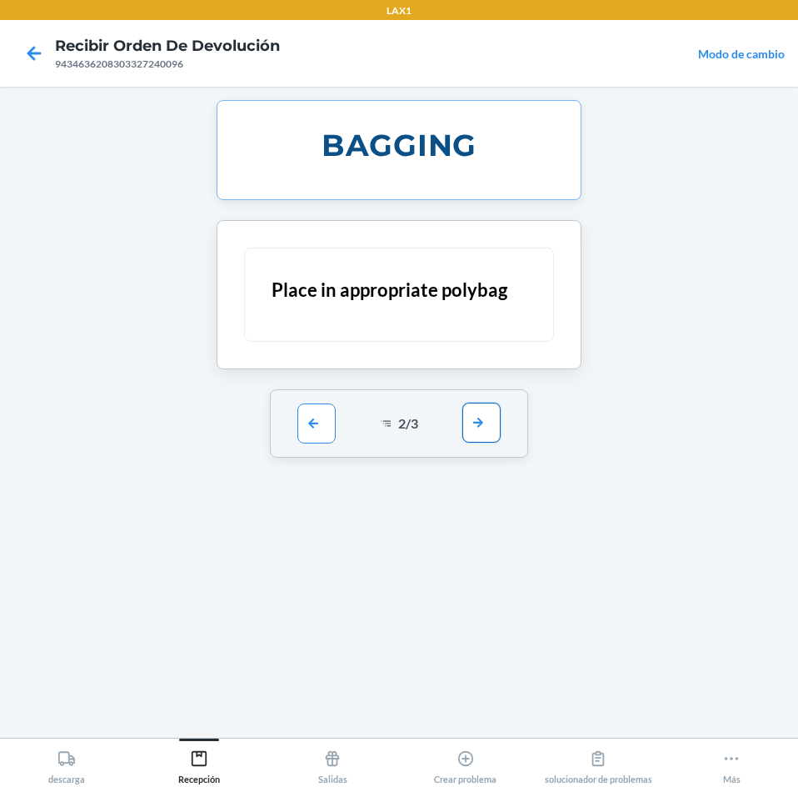
click at [494, 434] on button "button" at bounding box center [481, 422] width 38 height 40
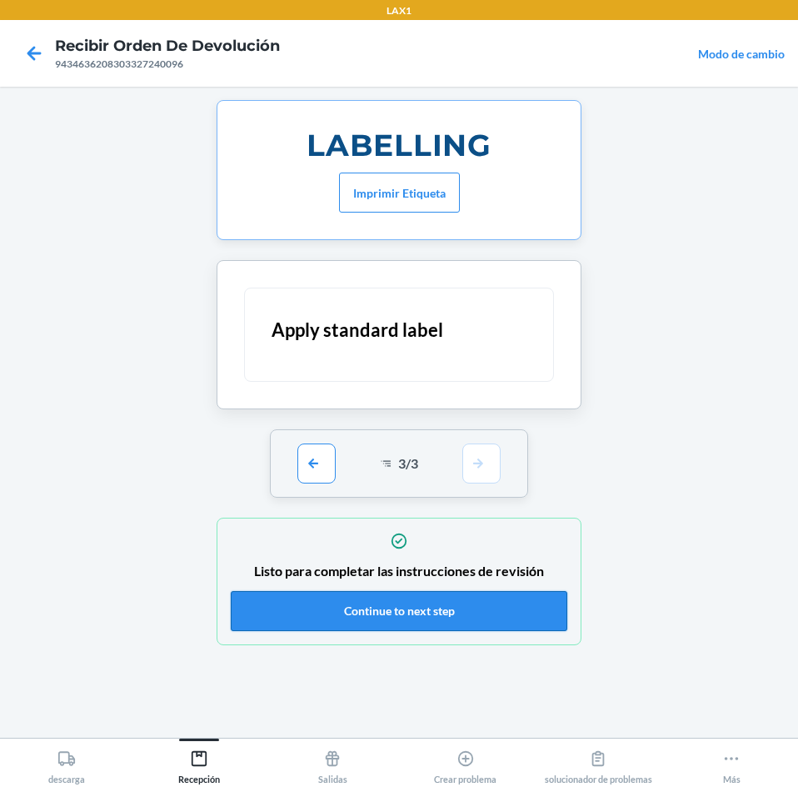
click at [472, 607] on button "Continue to next step" at bounding box center [399, 611] width 337 height 40
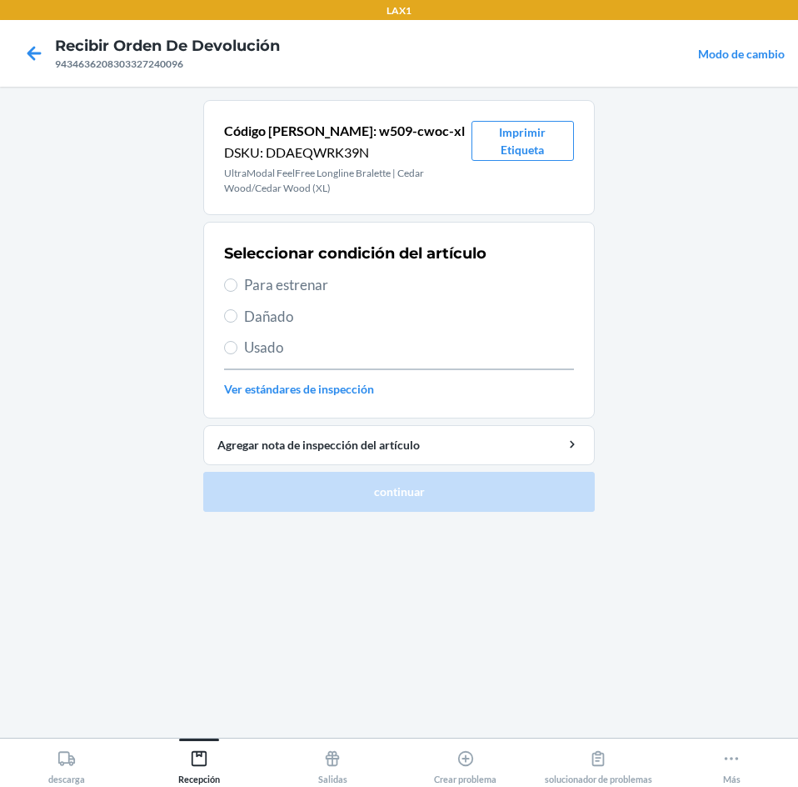
click at [247, 287] on span "Para estrenar" at bounding box center [409, 285] width 330 height 22
click at [237, 287] on input "Para estrenar" at bounding box center [230, 284] width 13 height 13
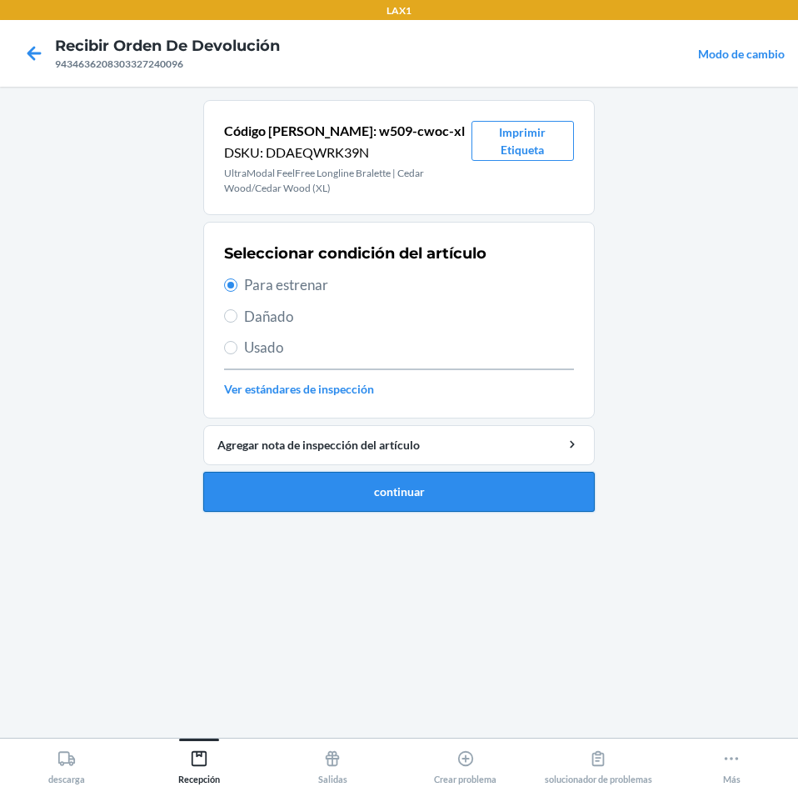
click at [394, 482] on button "continuar" at bounding box center [399, 492] width 392 height 40
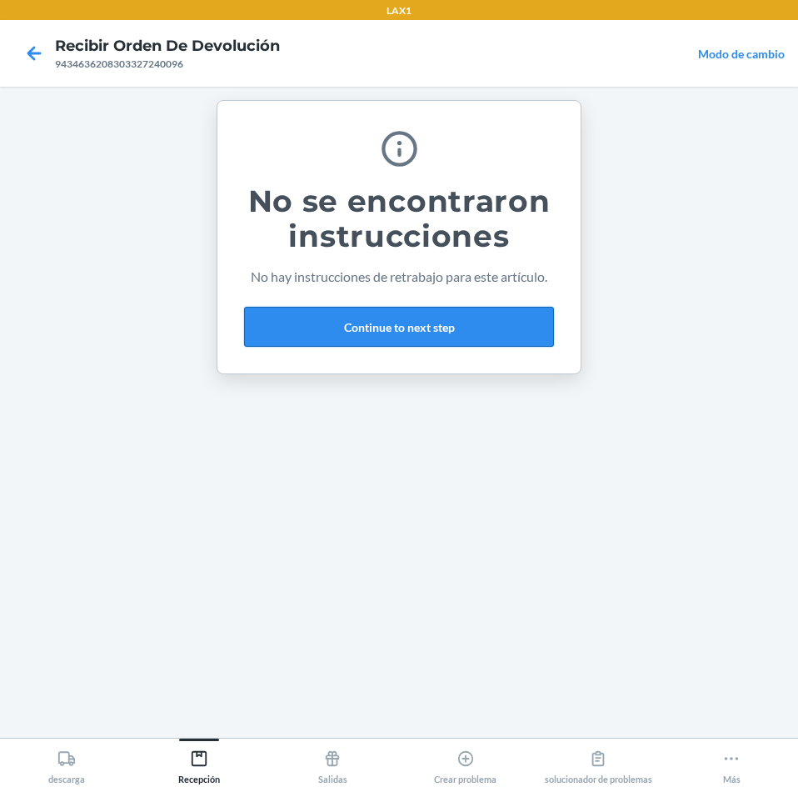
click at [450, 321] on button "Continue to next step" at bounding box center [399, 327] width 310 height 40
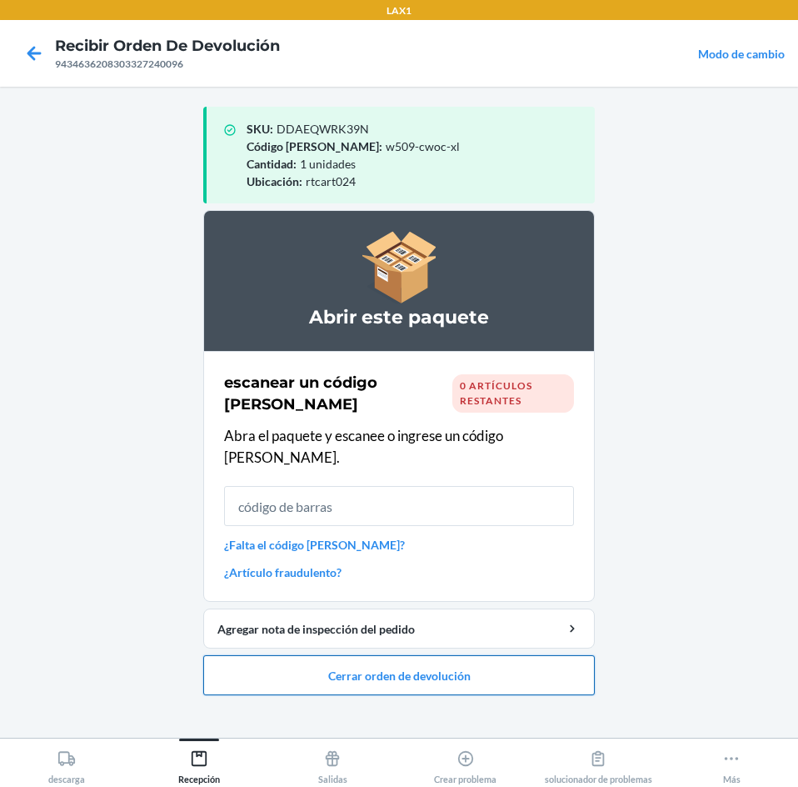
click at [494, 655] on button "Cerrar orden de devolución" at bounding box center [399, 675] width 392 height 40
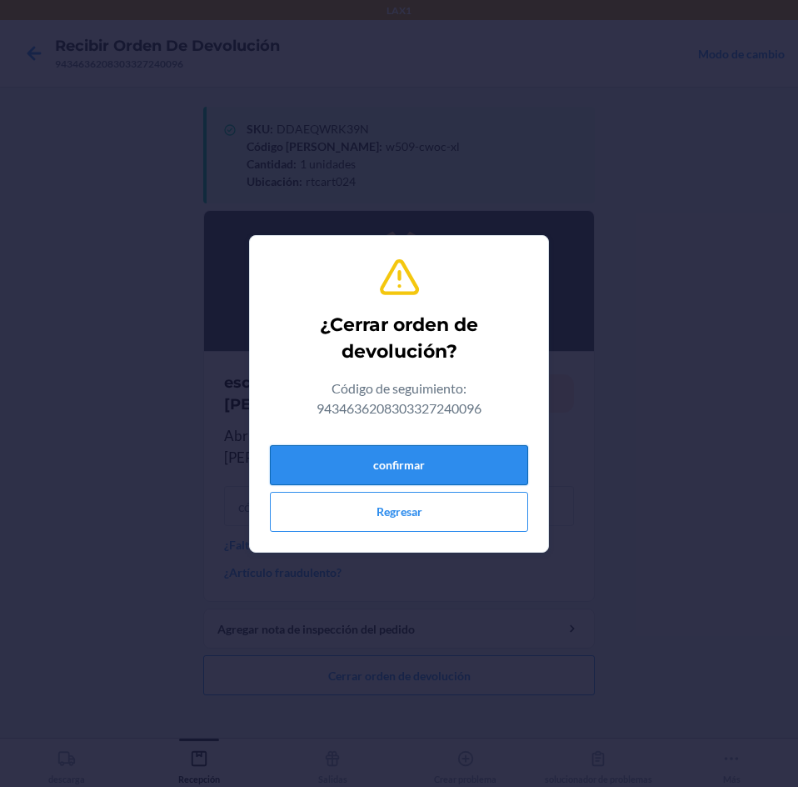
click at [467, 471] on button "confirmar" at bounding box center [399, 465] width 258 height 40
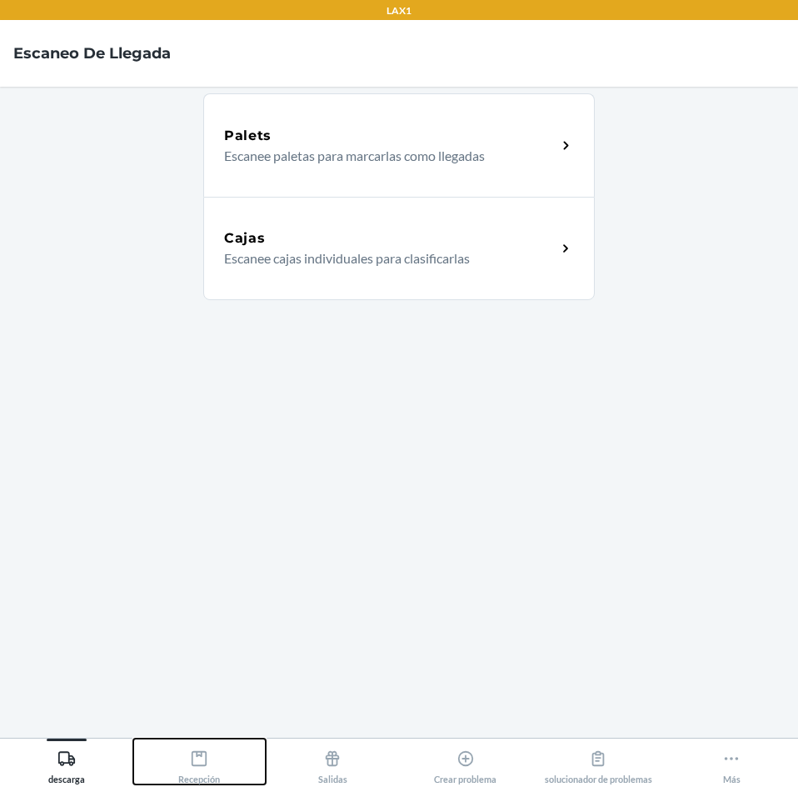
drag, startPoint x: 193, startPoint y: 770, endPoint x: 218, endPoint y: 760, distance: 26.9
click at [193, 356] on div "Recepción" at bounding box center [199, 763] width 42 height 42
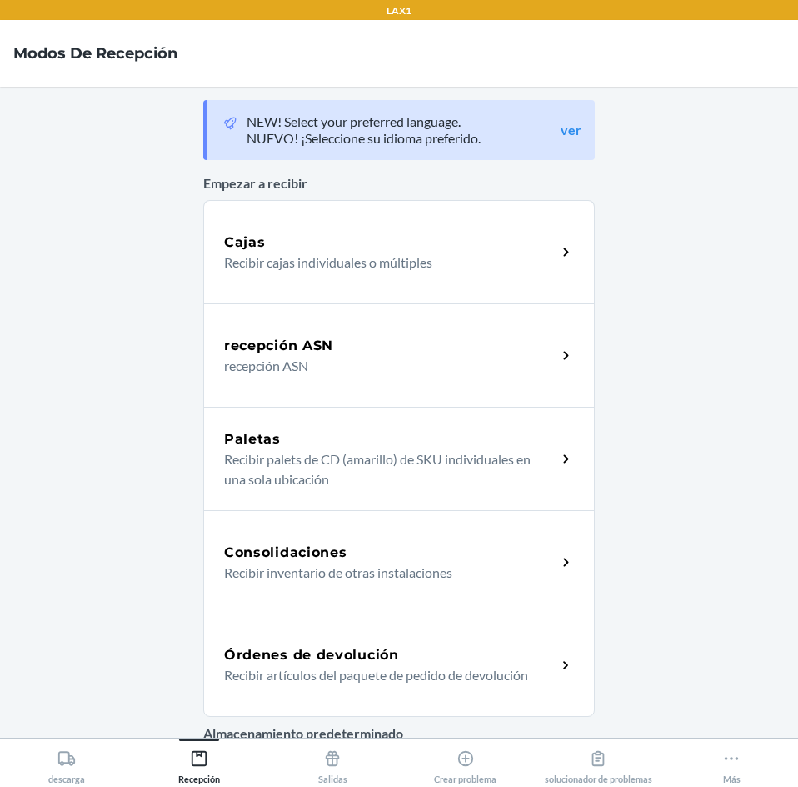
click at [337, 356] on h5 "Órdenes de devolución" at bounding box center [311, 655] width 175 height 20
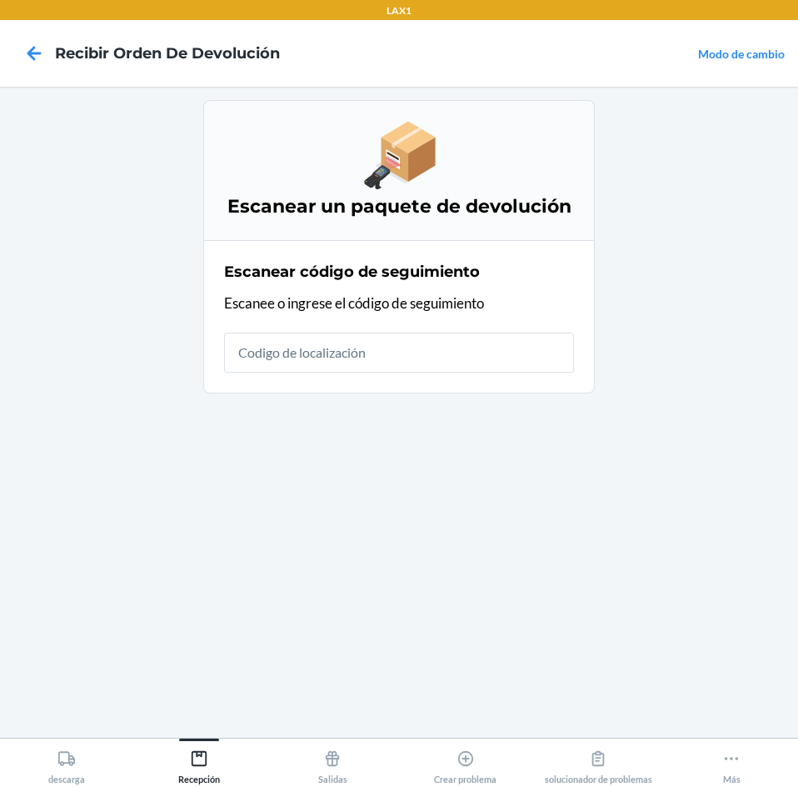
click at [523, 356] on input "text" at bounding box center [399, 352] width 350 height 40
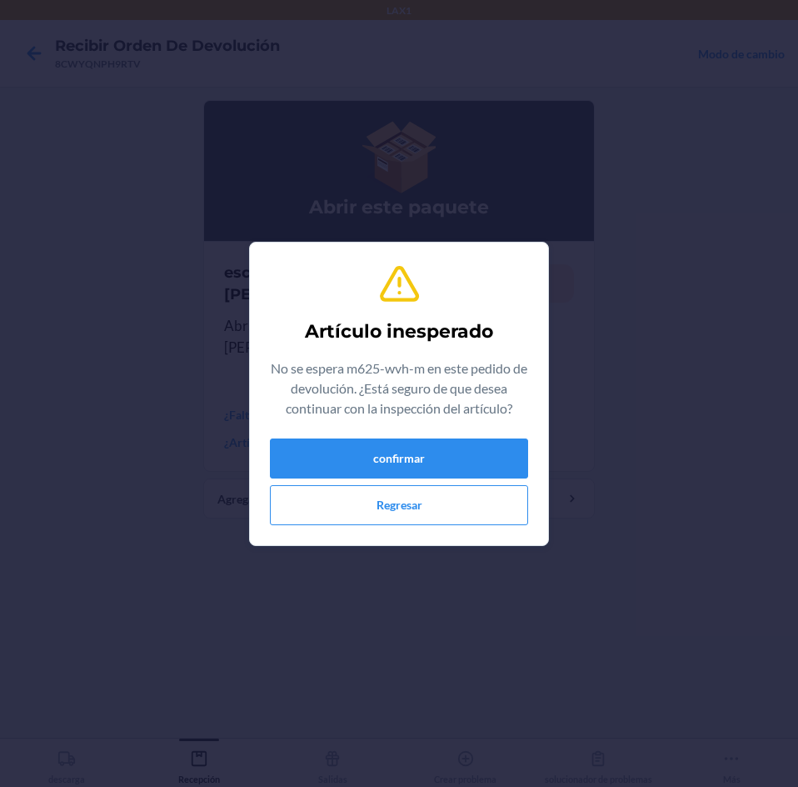
click at [444, 356] on div "Artículo inesperado No se espera m625-wvh-m en este pedido de devolución. ¿Está…" at bounding box center [399, 394] width 258 height 276
click at [457, 356] on button "confirmar" at bounding box center [399, 458] width 258 height 40
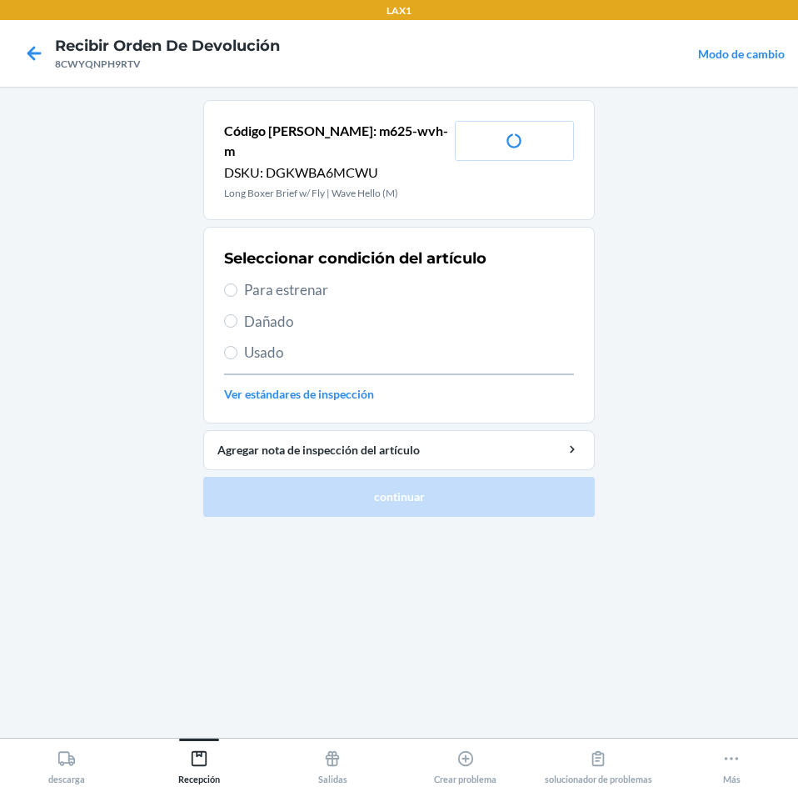
click at [317, 279] on span "Para estrenar" at bounding box center [409, 290] width 330 height 22
click at [237, 283] on input "Para estrenar" at bounding box center [230, 289] width 13 height 13
radio input "true"
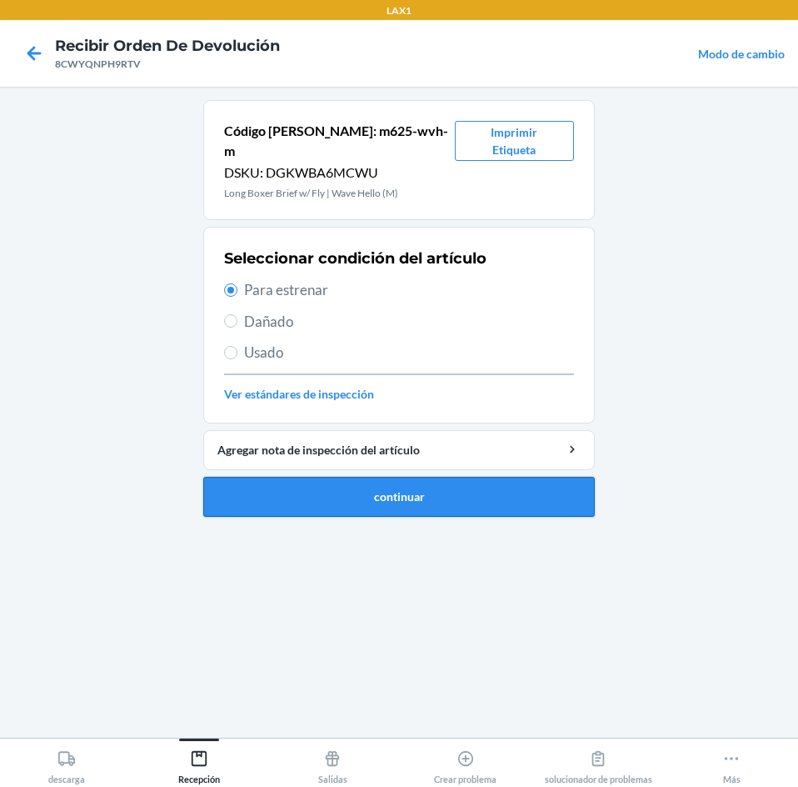
click at [423, 356] on button "continuar" at bounding box center [399, 497] width 392 height 40
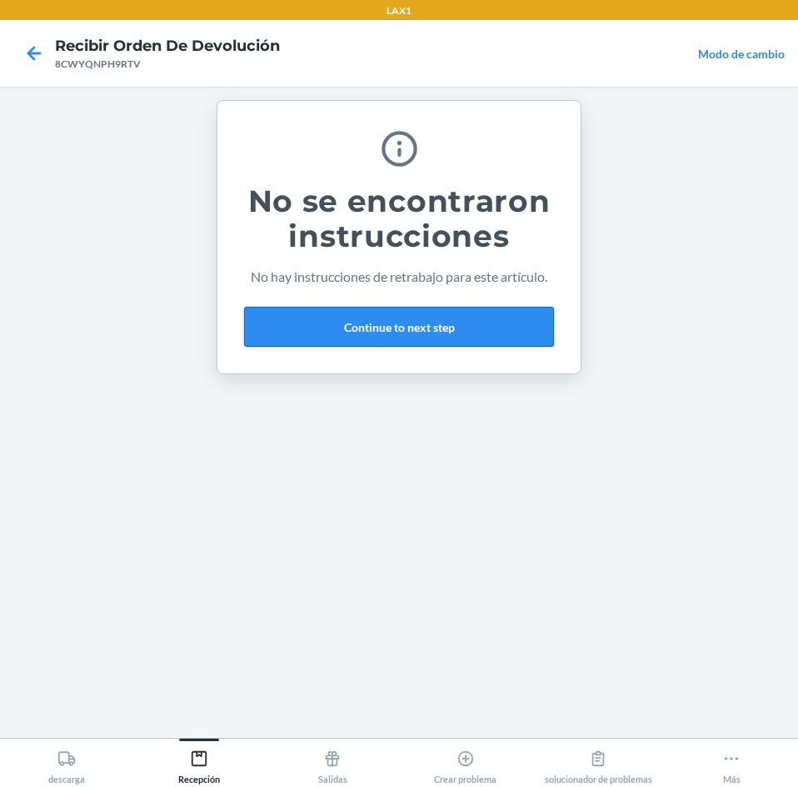
click at [516, 329] on button "Continue to next step" at bounding box center [399, 327] width 310 height 40
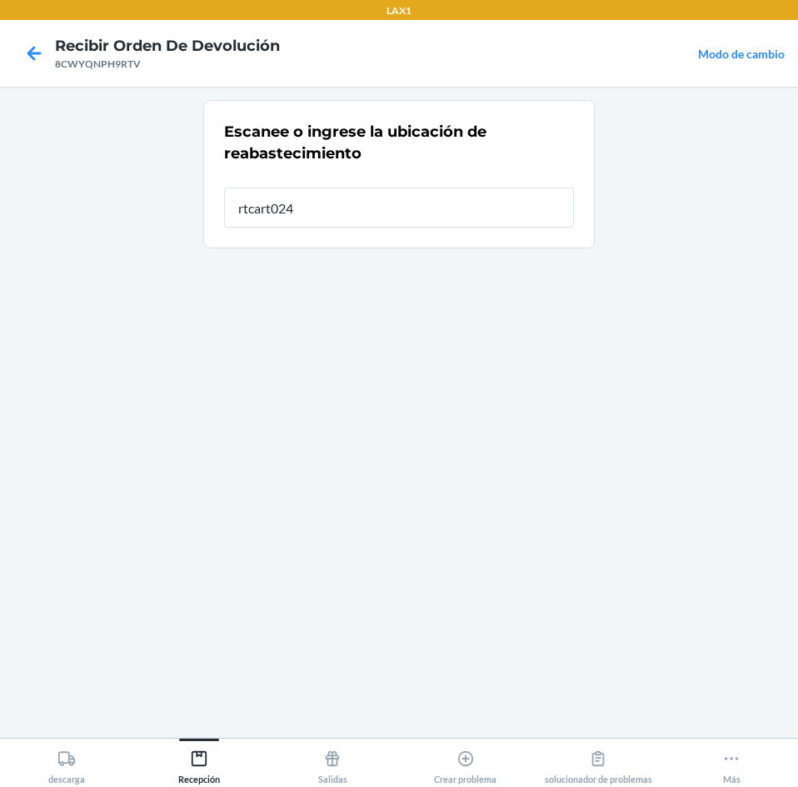
type input "rtcart024"
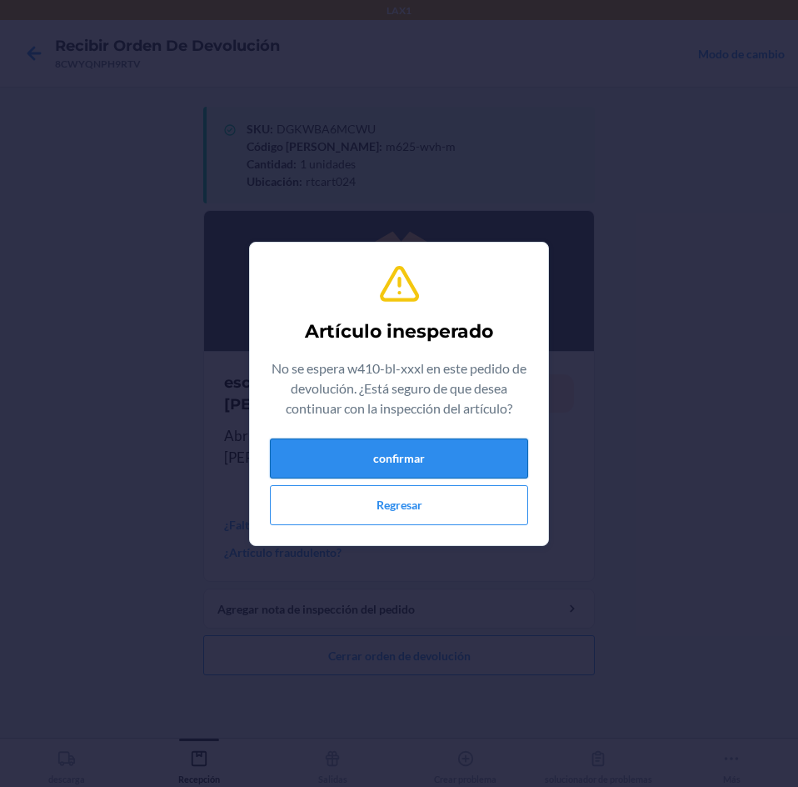
click at [383, 356] on button "confirmar" at bounding box center [399, 458] width 258 height 40
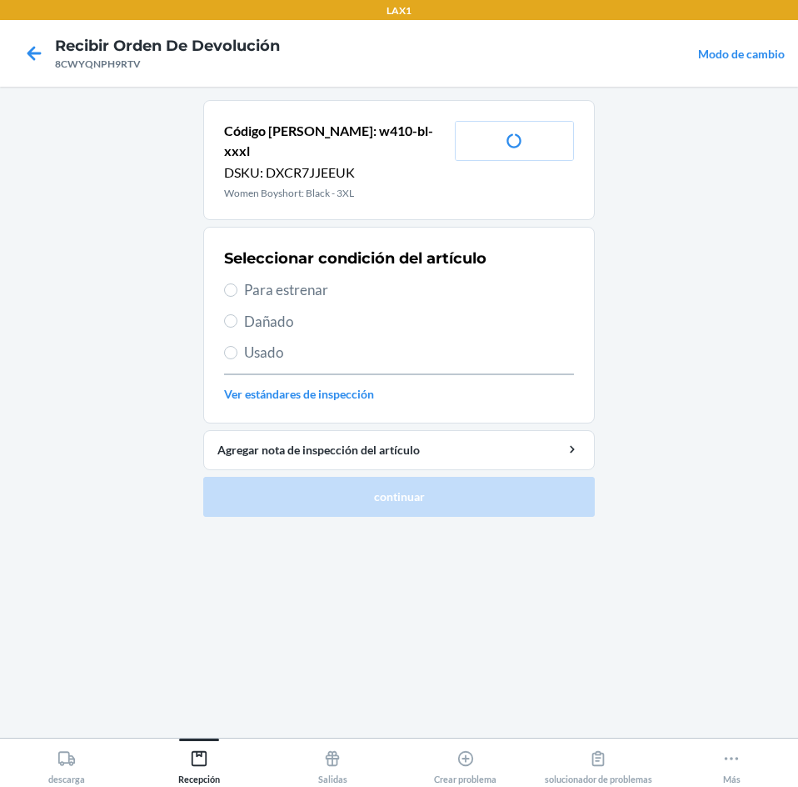
click at [246, 279] on span "Para estrenar" at bounding box center [409, 290] width 330 height 22
click at [237, 283] on input "Para estrenar" at bounding box center [230, 289] width 13 height 13
radio input "true"
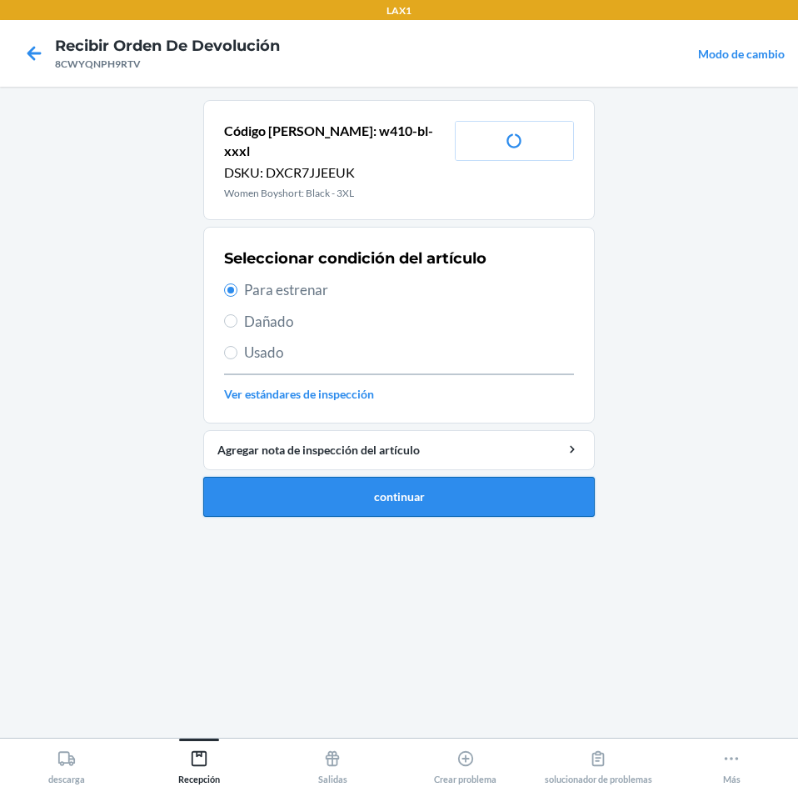
click at [324, 356] on button "continuar" at bounding box center [399, 497] width 392 height 40
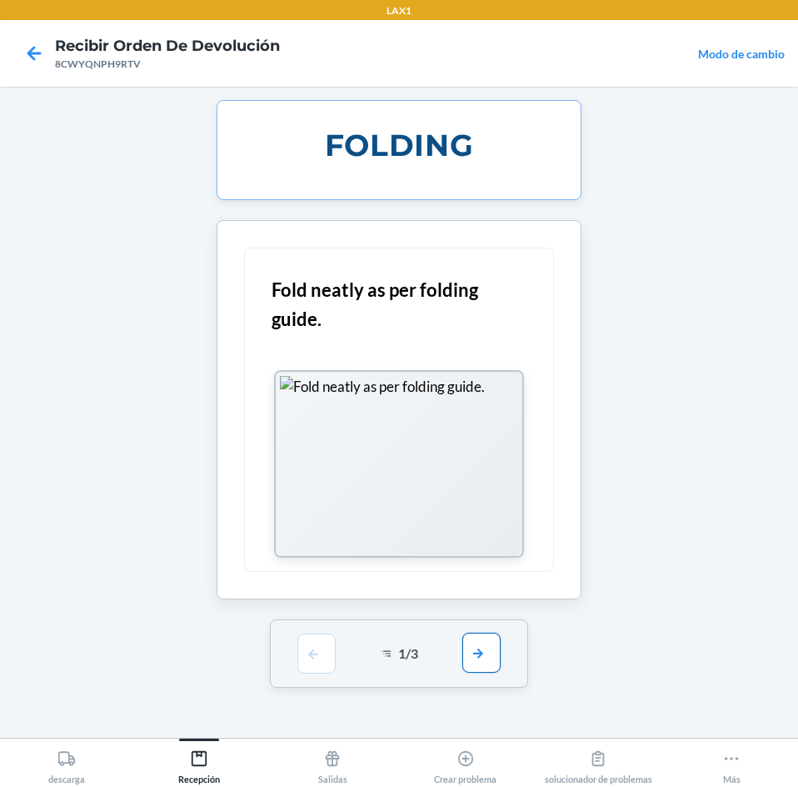
click at [469, 356] on button "button" at bounding box center [481, 652] width 38 height 40
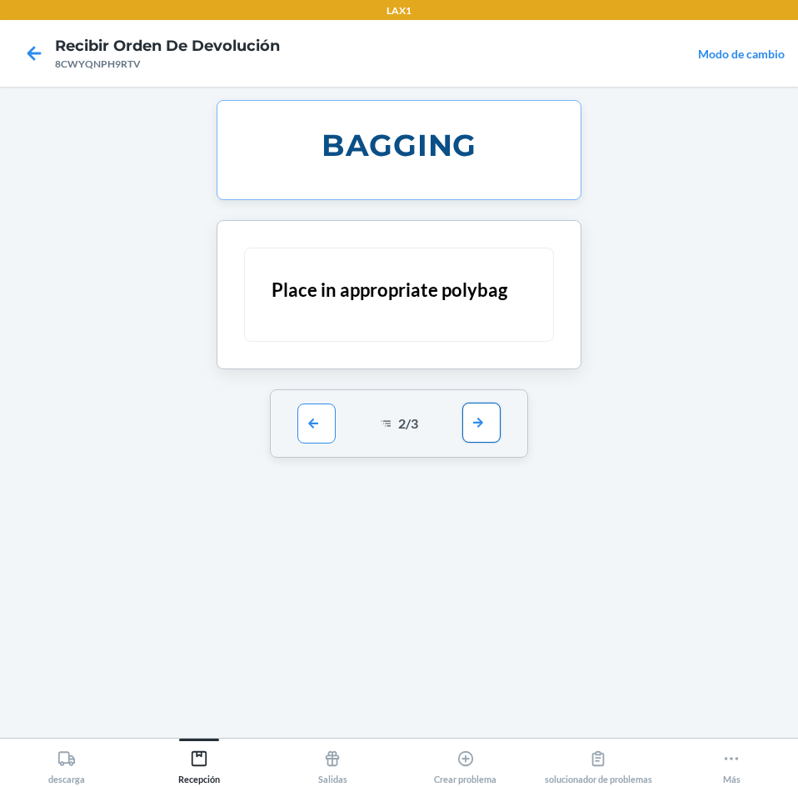
click at [474, 356] on button "button" at bounding box center [481, 422] width 38 height 40
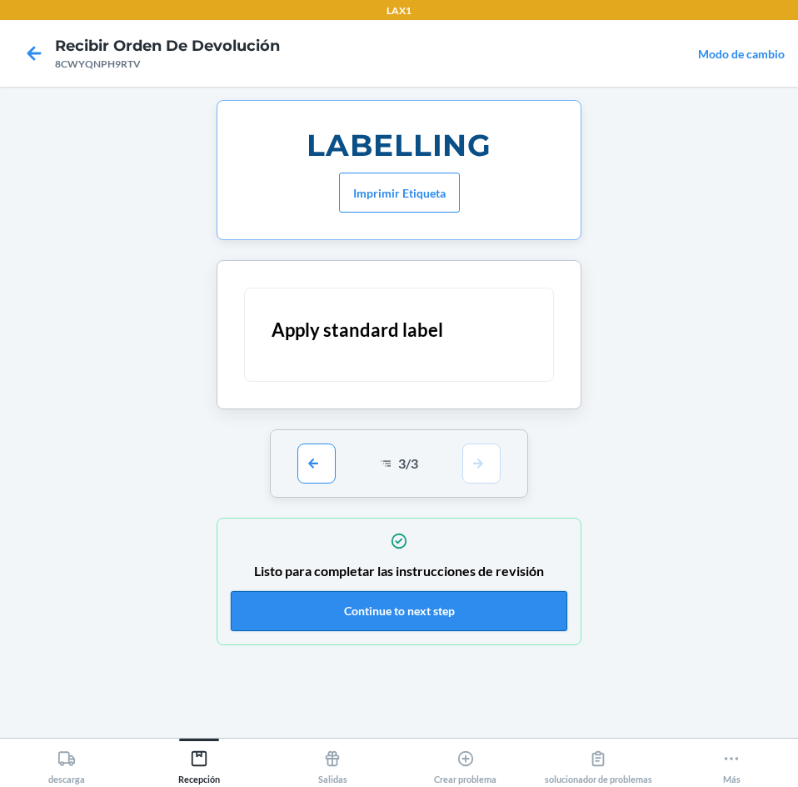
click at [514, 356] on button "Continue to next step" at bounding box center [399, 611] width 337 height 40
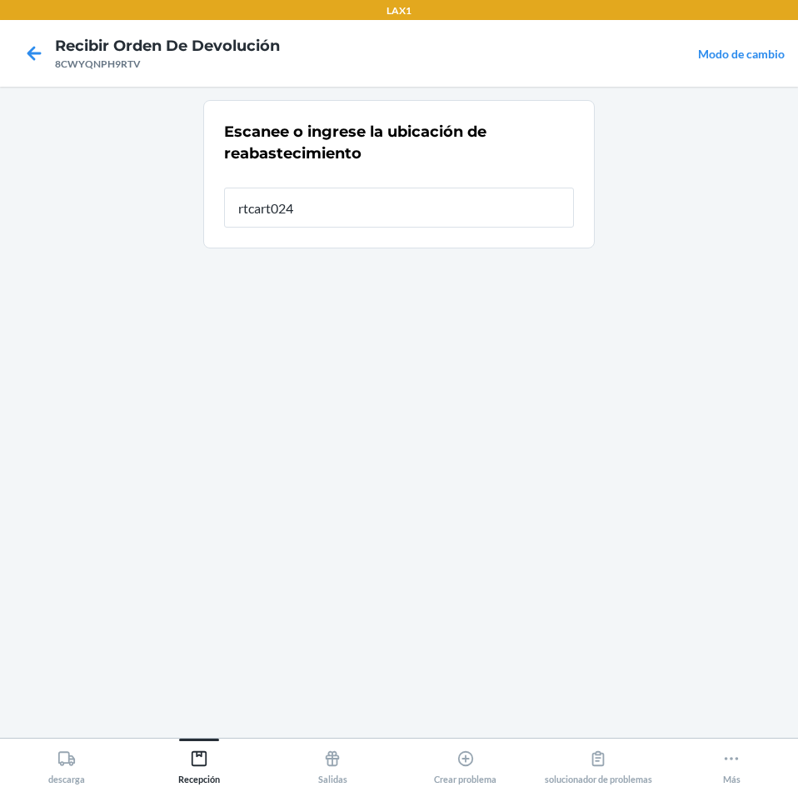
type input "rtcart024"
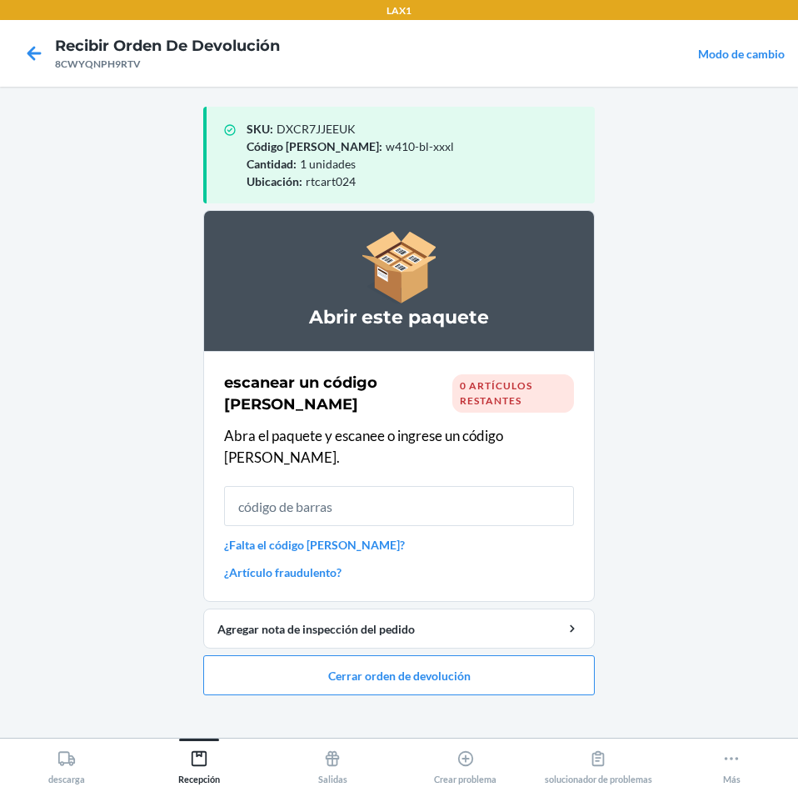
click at [577, 356] on div "Error al obtener las instrucciones de reelaboración. Por favor, inténtelo de nu…" at bounding box center [399, 772] width 367 height 0
click at [496, 356] on button "Cerrar orden de devolución" at bounding box center [399, 675] width 392 height 40
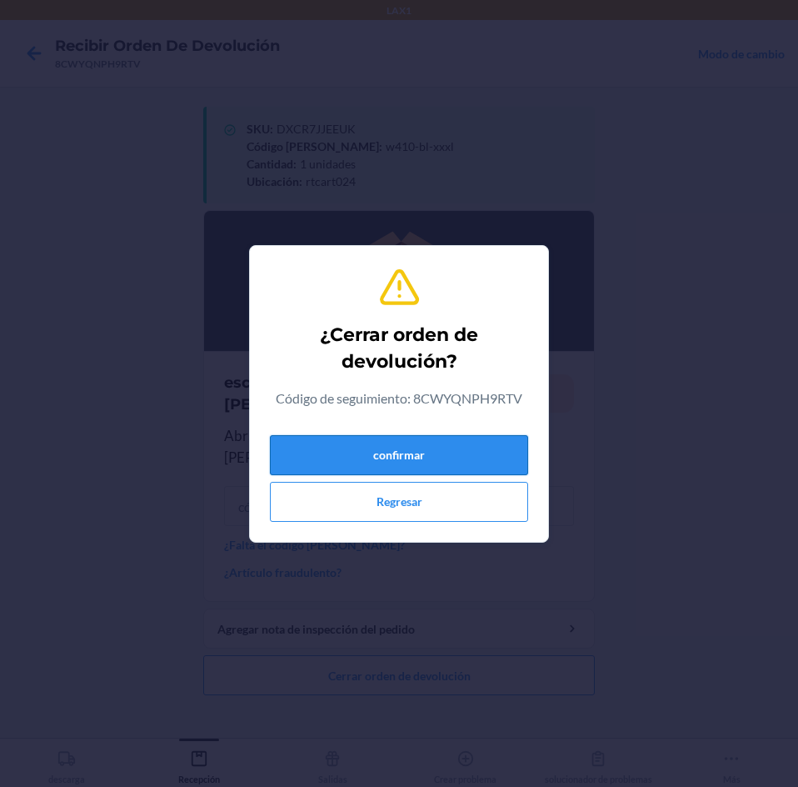
click at [477, 356] on button "confirmar" at bounding box center [399, 455] width 258 height 40
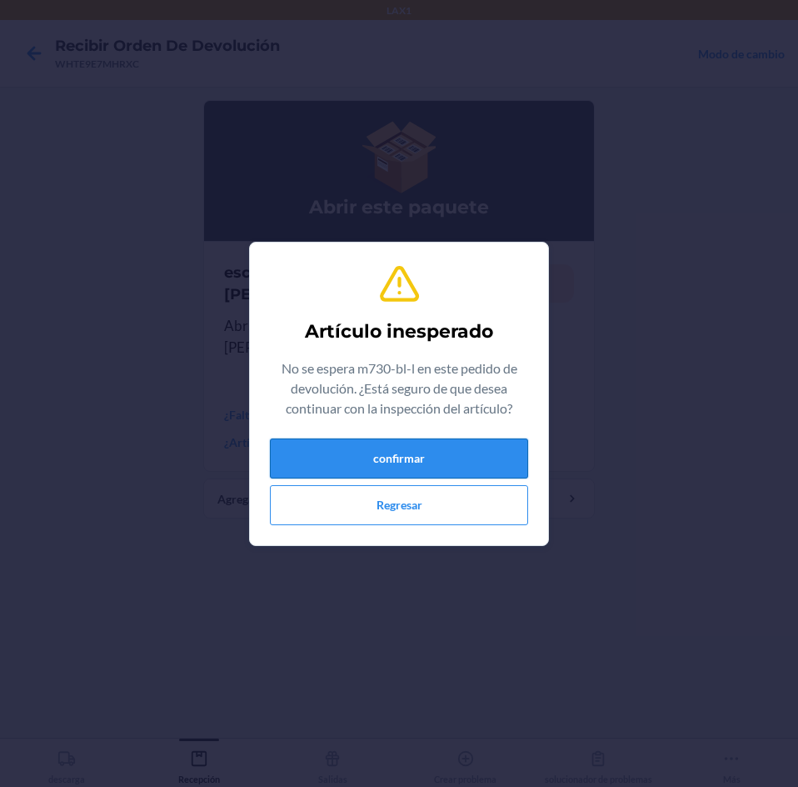
click at [312, 356] on button "confirmar" at bounding box center [399, 458] width 258 height 40
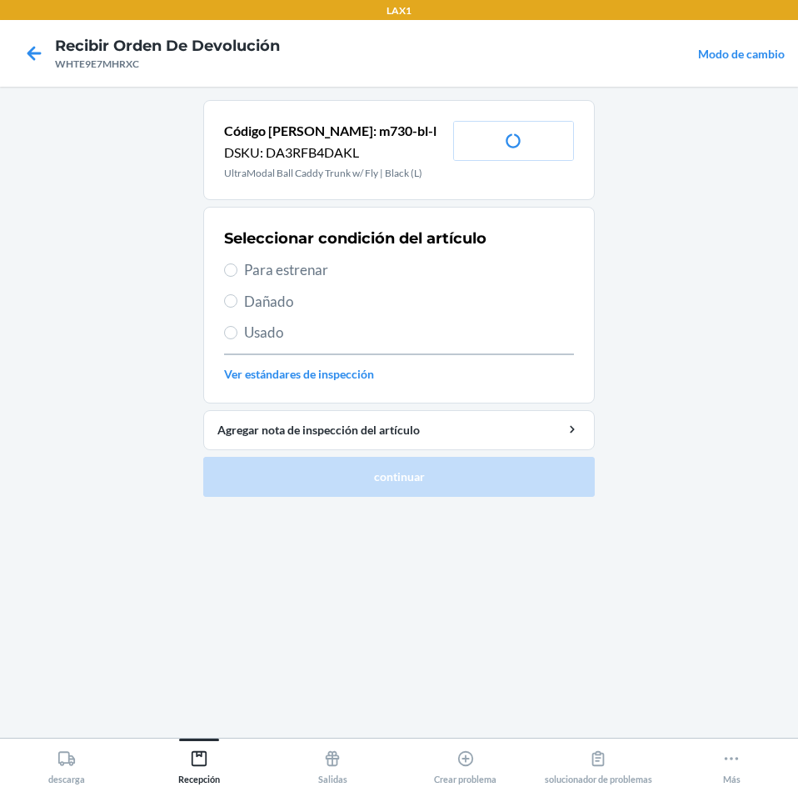
click at [236, 263] on label "Para estrenar" at bounding box center [399, 270] width 350 height 22
click at [236, 263] on input "Para estrenar" at bounding box center [230, 269] width 13 height 13
radio input "true"
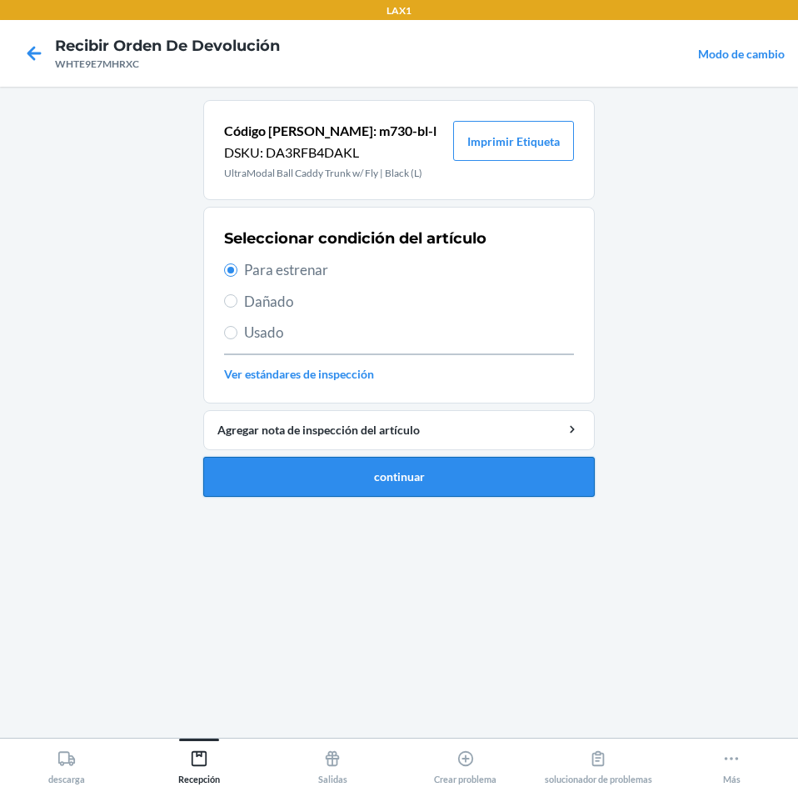
click at [304, 356] on button "continuar" at bounding box center [399, 477] width 392 height 40
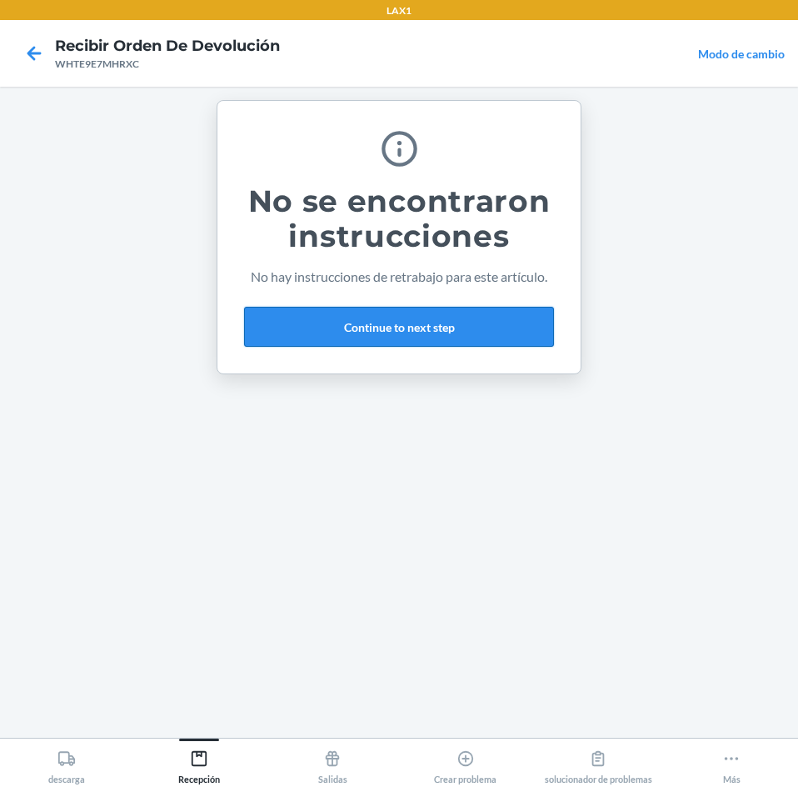
click at [490, 328] on button "Continue to next step" at bounding box center [399, 327] width 310 height 40
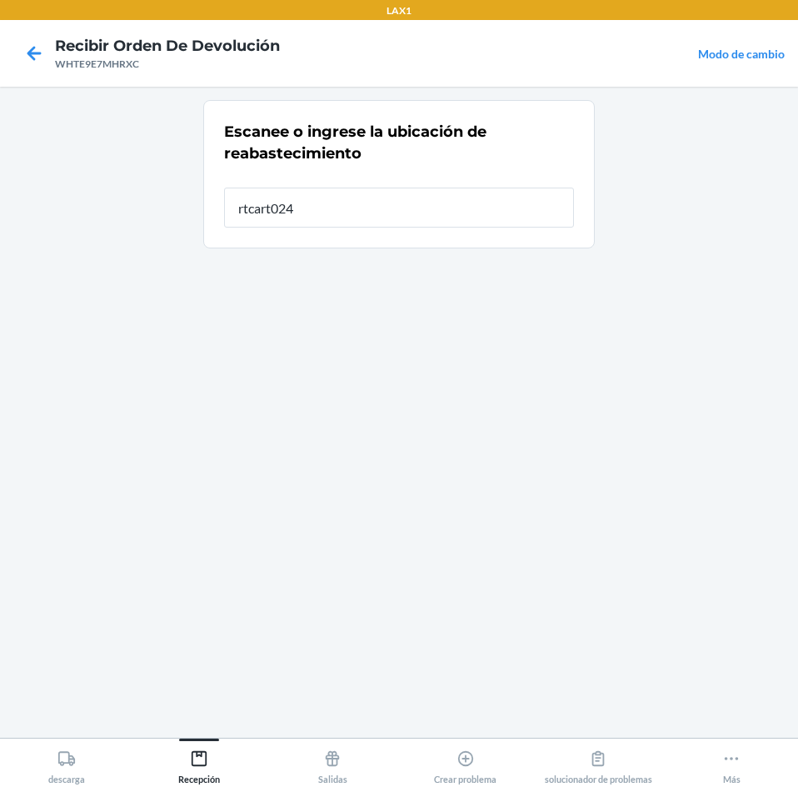
type input "rtcart024"
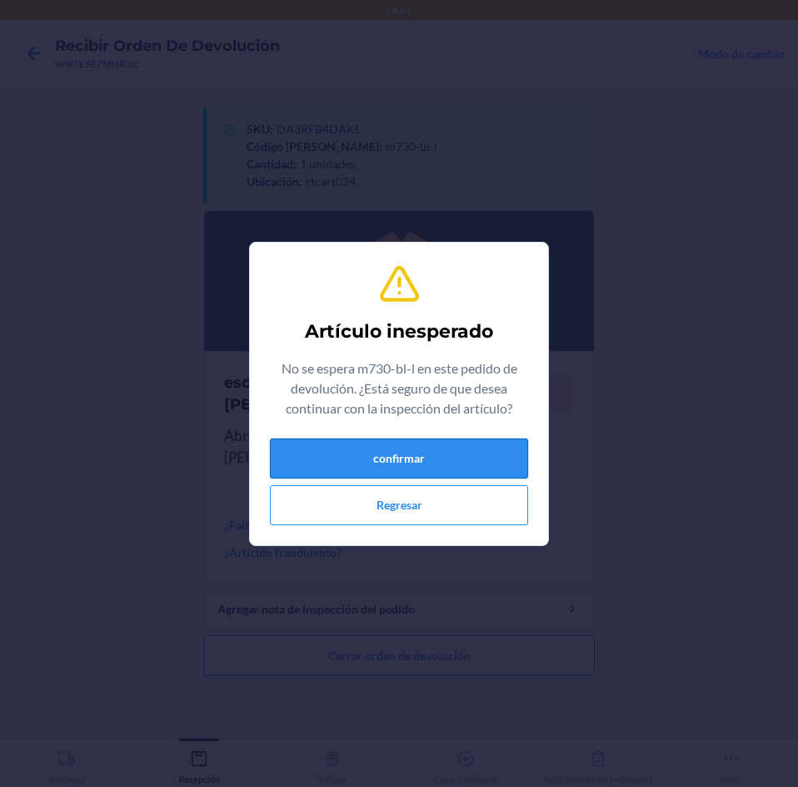
click at [379, 356] on button "confirmar" at bounding box center [399, 458] width 258 height 40
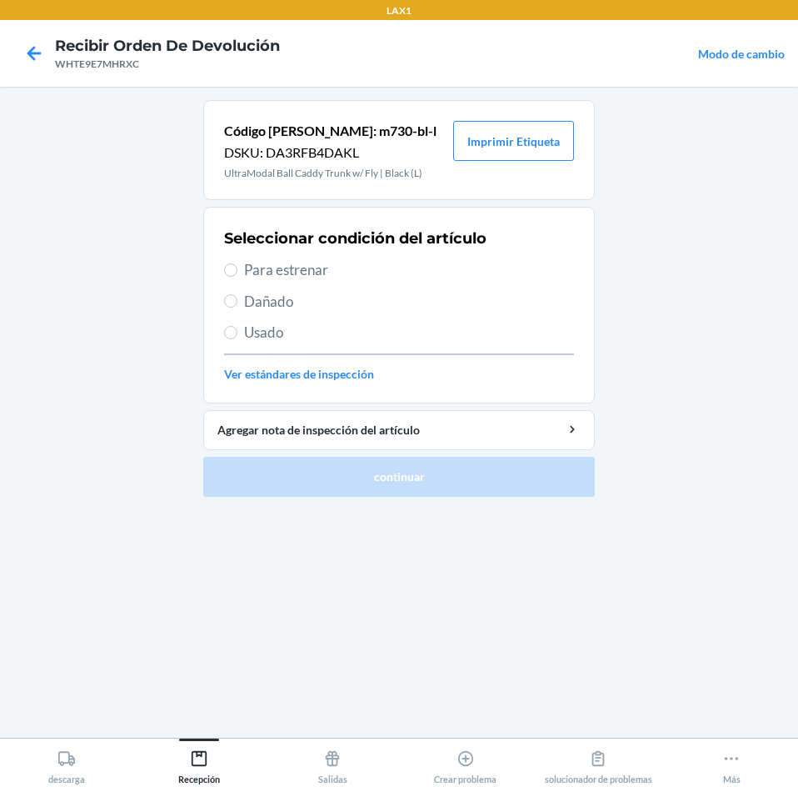
click at [292, 282] on div "Seleccionar condición del artículo Para estrenar Dañado Usado Ver estándares de…" at bounding box center [399, 304] width 350 height 165
click at [241, 269] on label "Para estrenar" at bounding box center [399, 270] width 350 height 22
click at [237, 269] on input "Para estrenar" at bounding box center [230, 269] width 13 height 13
radio input "true"
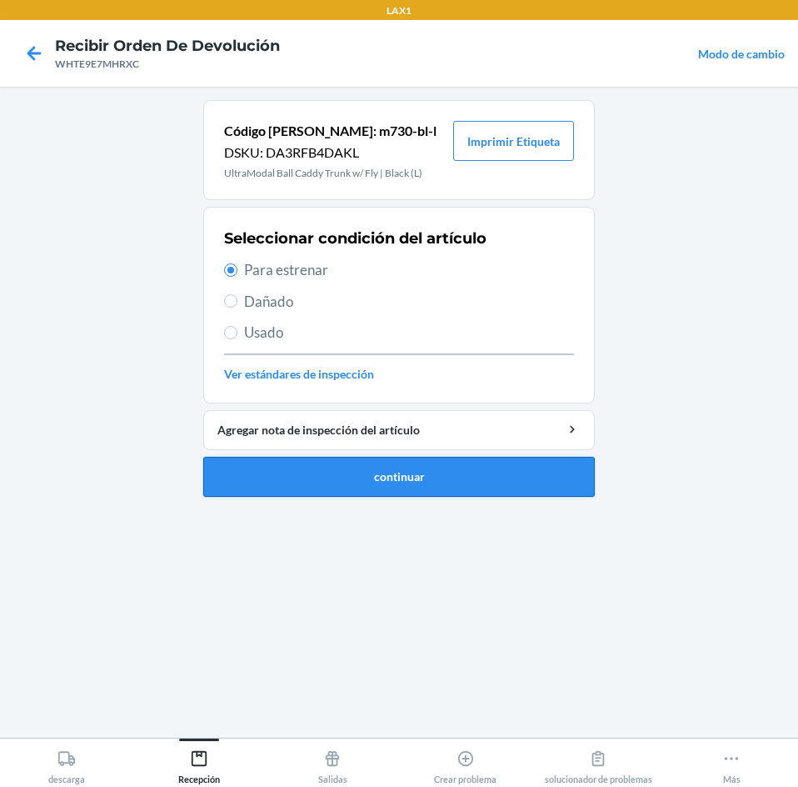
click at [346, 356] on button "continuar" at bounding box center [399, 477] width 392 height 40
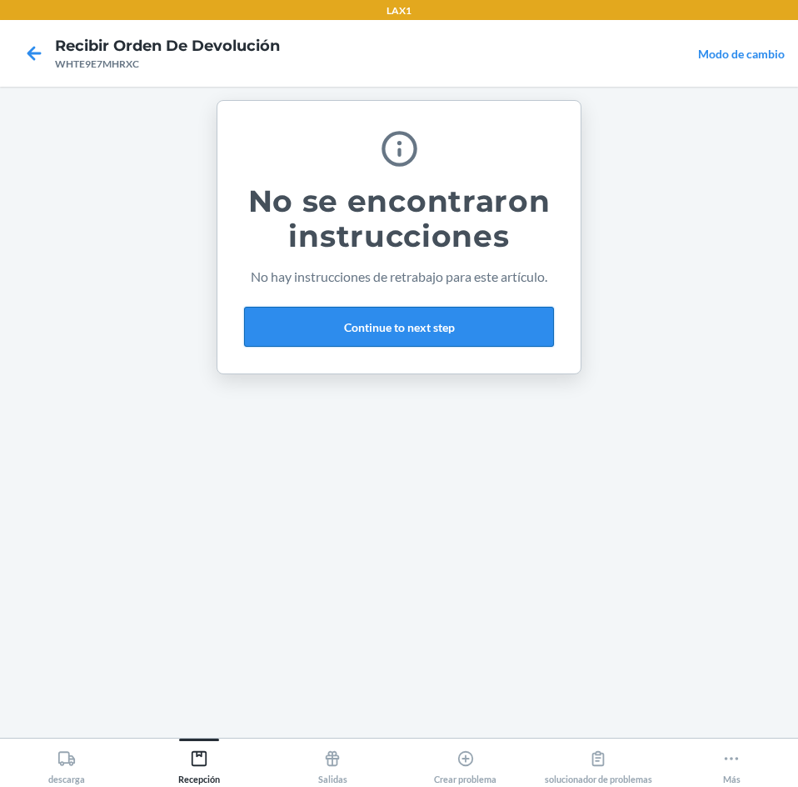
click at [450, 340] on button "Continue to next step" at bounding box center [399, 327] width 310 height 40
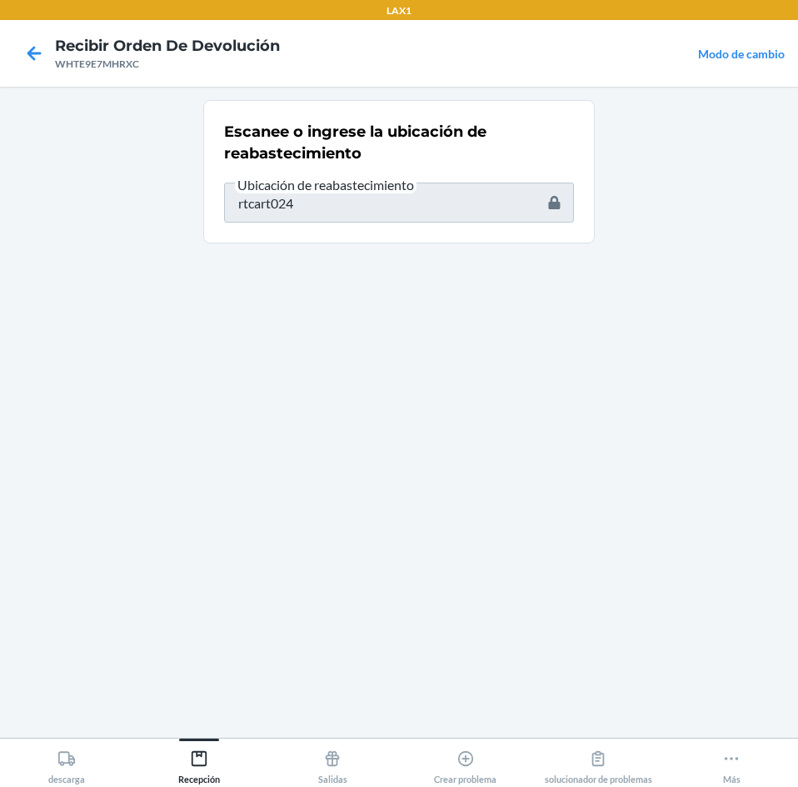
type input "m730-bl-l"
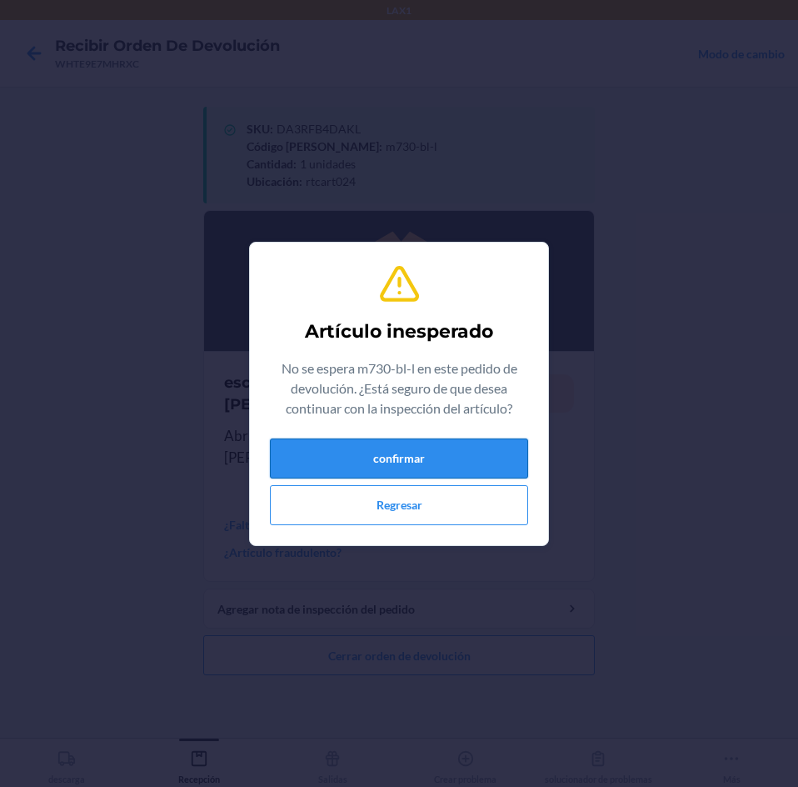
click at [387, 356] on button "confirmar" at bounding box center [399, 458] width 258 height 40
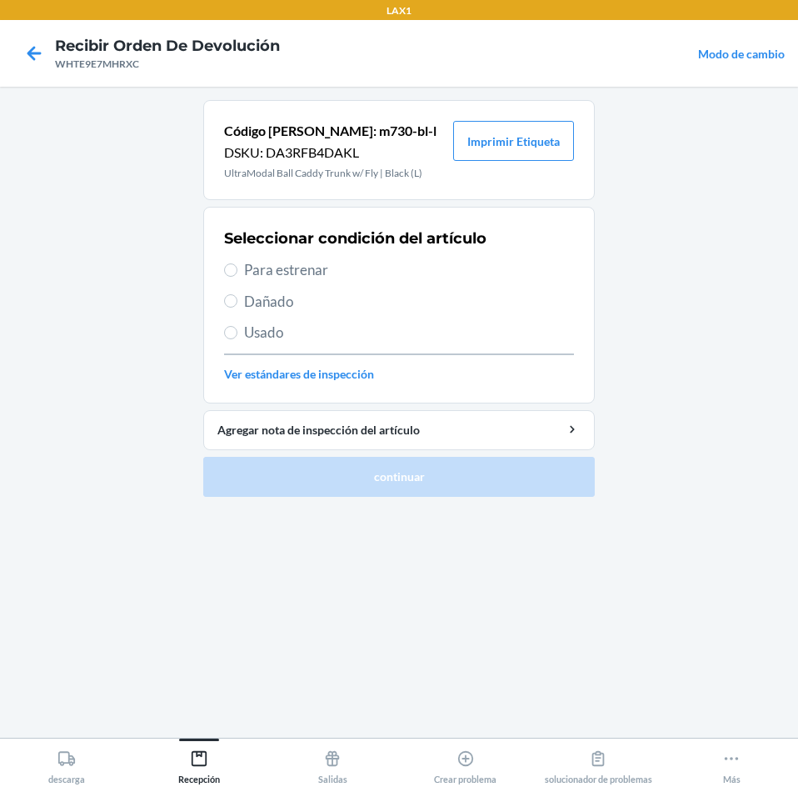
click at [243, 261] on label "Para estrenar" at bounding box center [399, 270] width 350 height 22
click at [237, 263] on input "Para estrenar" at bounding box center [230, 269] width 13 height 13
radio input "true"
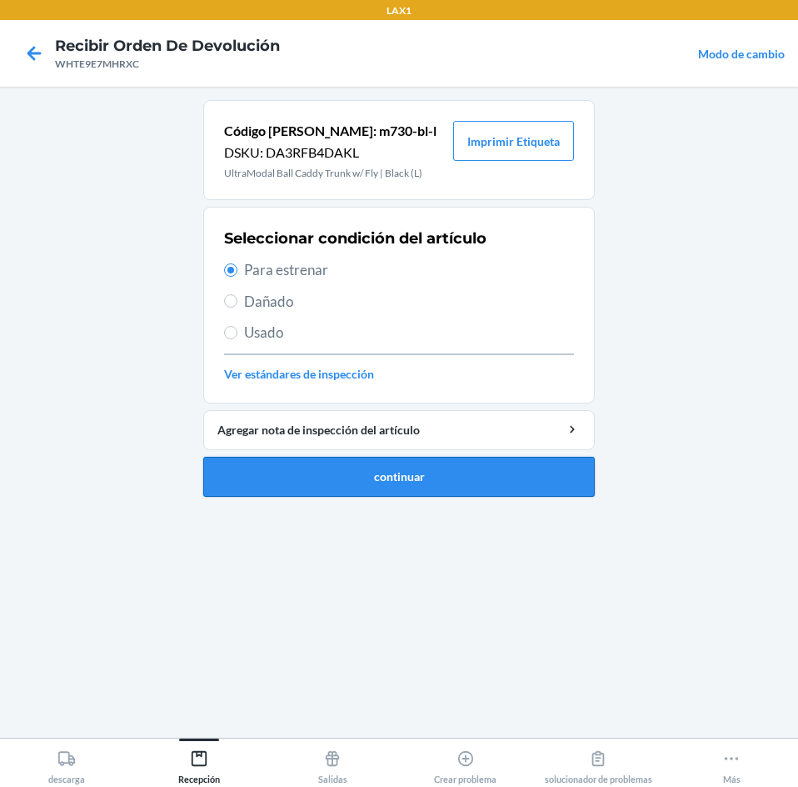
click at [360, 356] on button "continuar" at bounding box center [399, 477] width 392 height 40
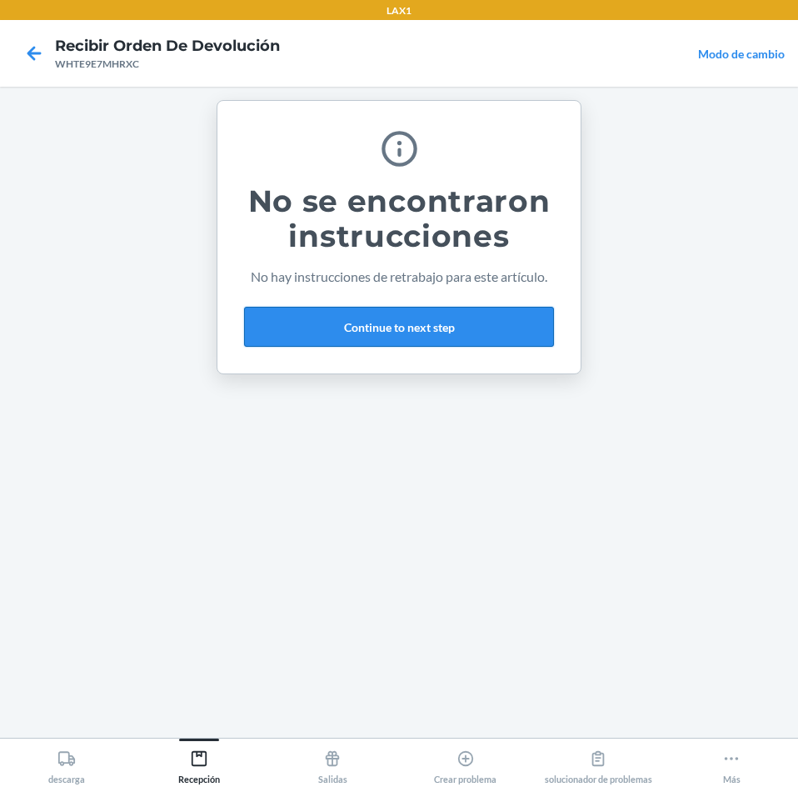
click at [480, 319] on button "Continue to next step" at bounding box center [399, 327] width 310 height 40
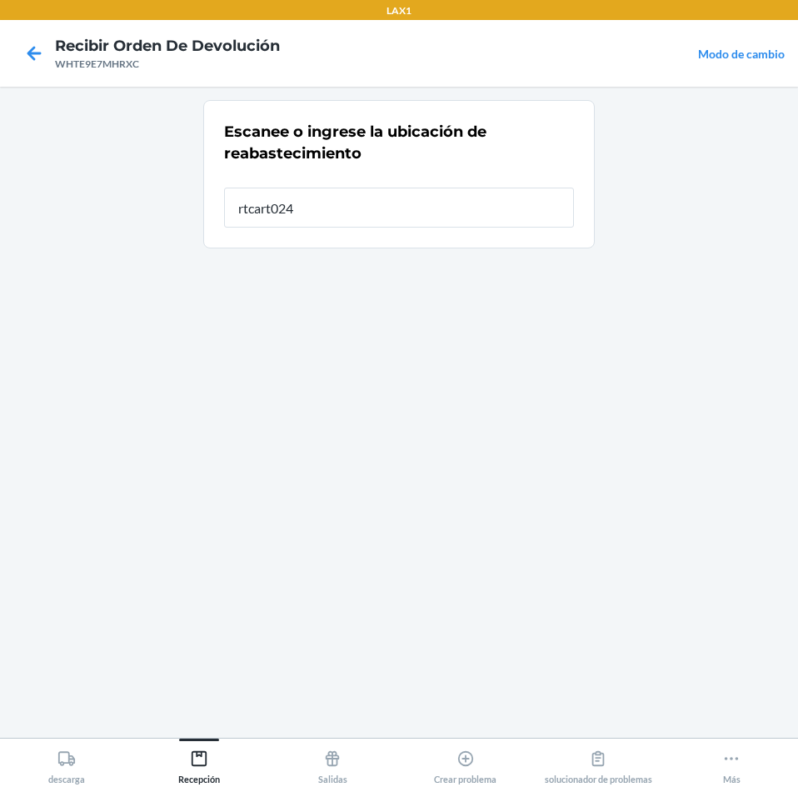
type input "rtcart024"
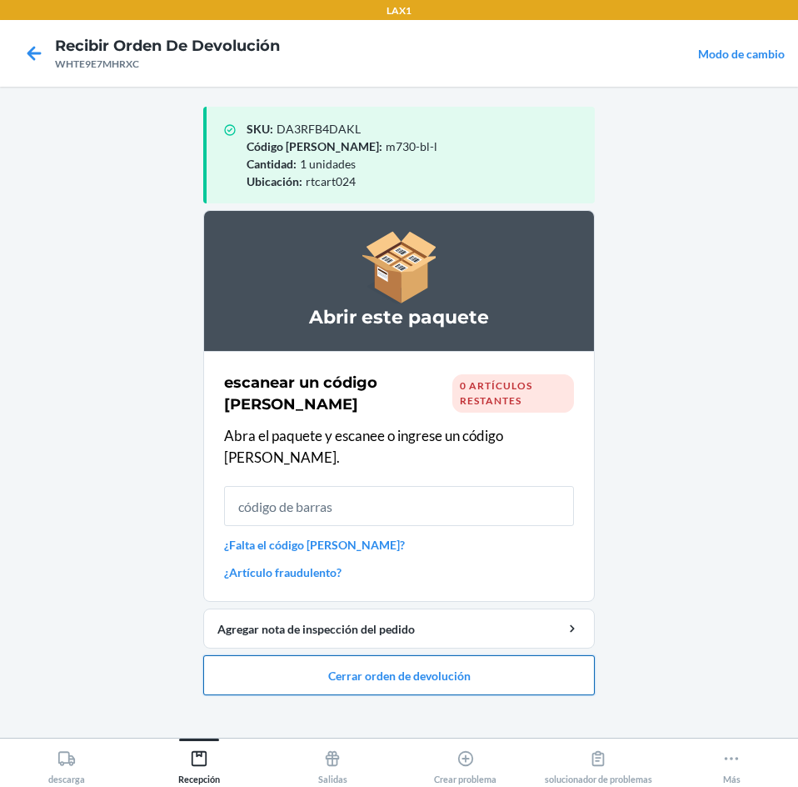
click at [520, 356] on button "Cerrar orden de devolución" at bounding box center [399, 675] width 392 height 40
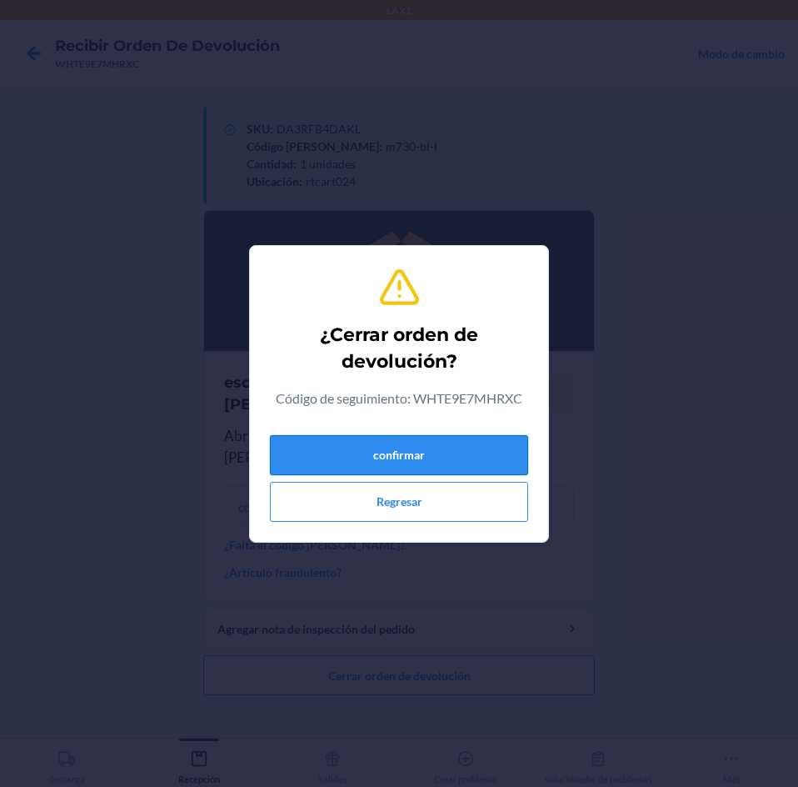
click at [489, 356] on button "confirmar" at bounding box center [399, 455] width 258 height 40
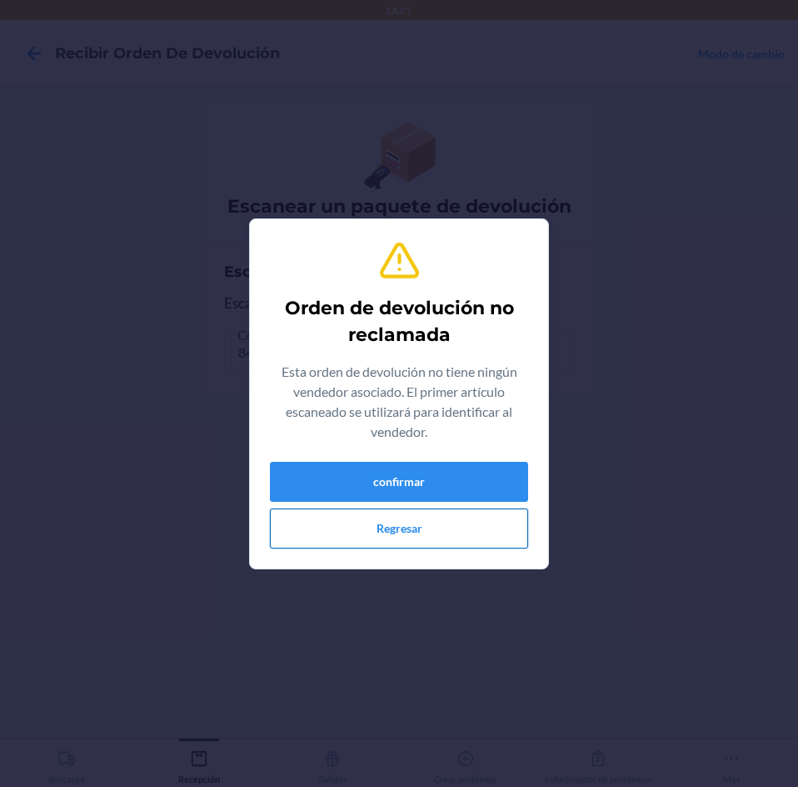
click at [513, 356] on button "Regresar" at bounding box center [399, 528] width 258 height 40
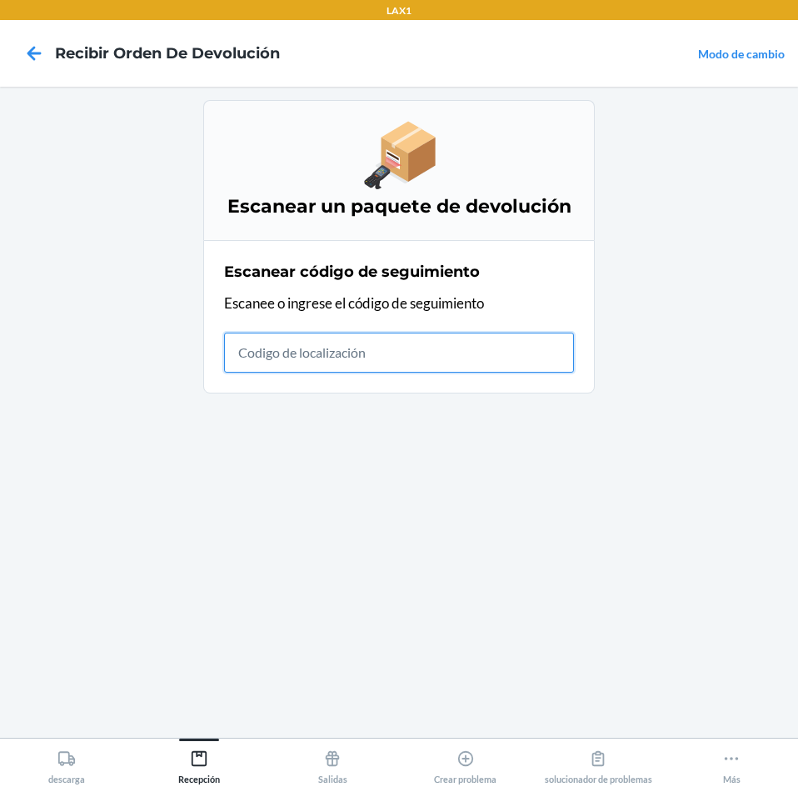
click at [442, 355] on input "text" at bounding box center [399, 352] width 350 height 40
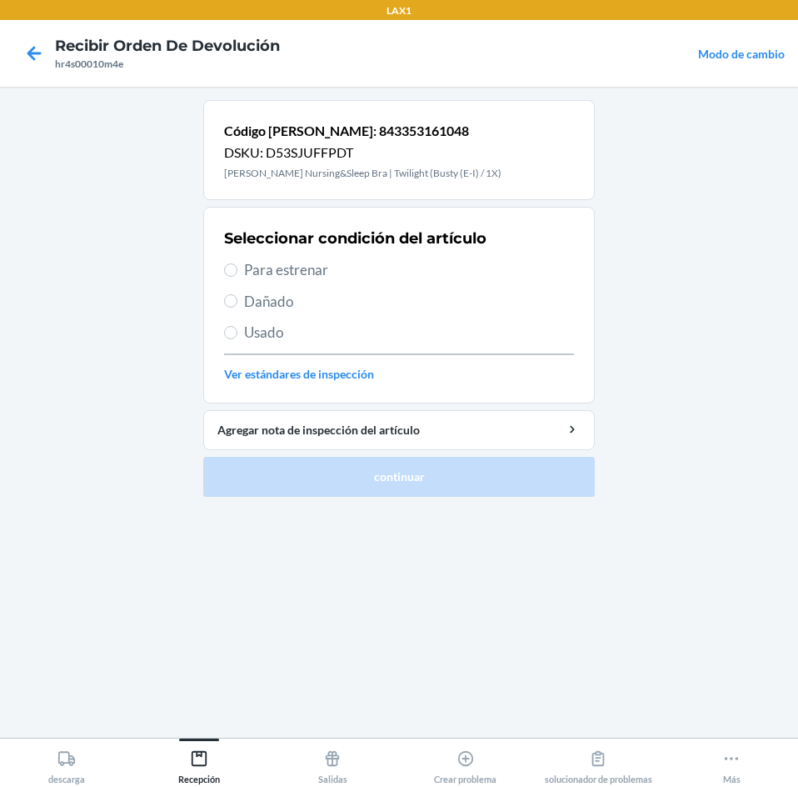
click at [269, 275] on span "Para estrenar" at bounding box center [409, 270] width 330 height 22
click at [237, 275] on input "Para estrenar" at bounding box center [230, 269] width 13 height 13
radio input "true"
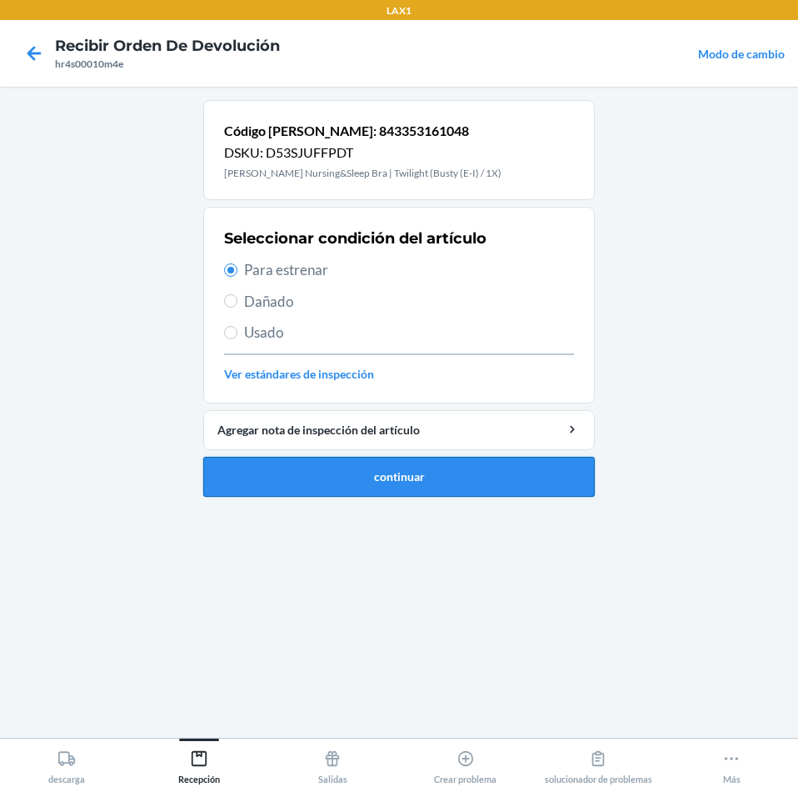
click at [425, 356] on button "continuar" at bounding box center [399, 477] width 392 height 40
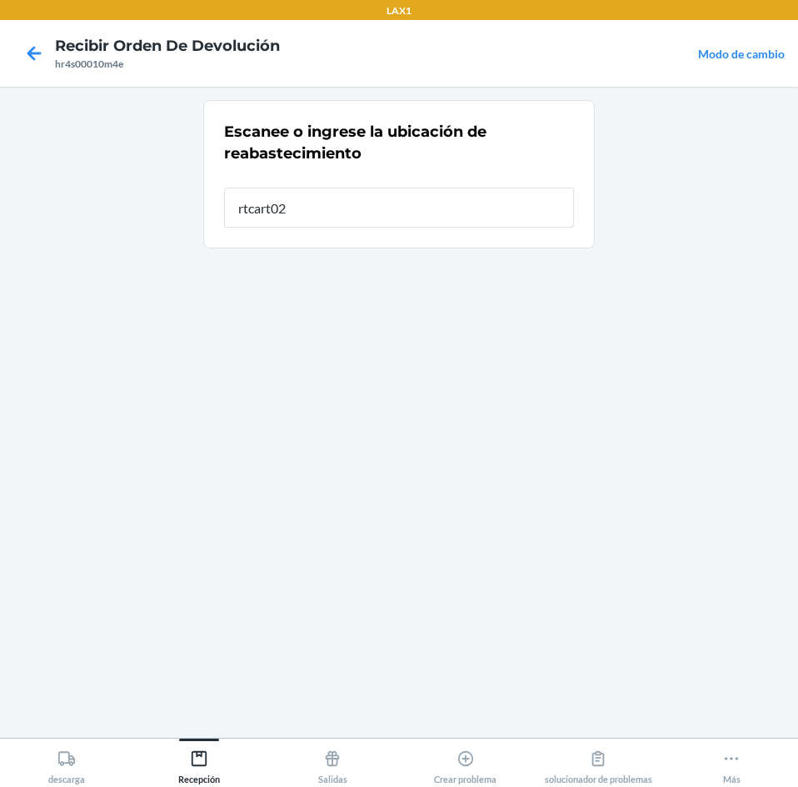
type input "rtcart024"
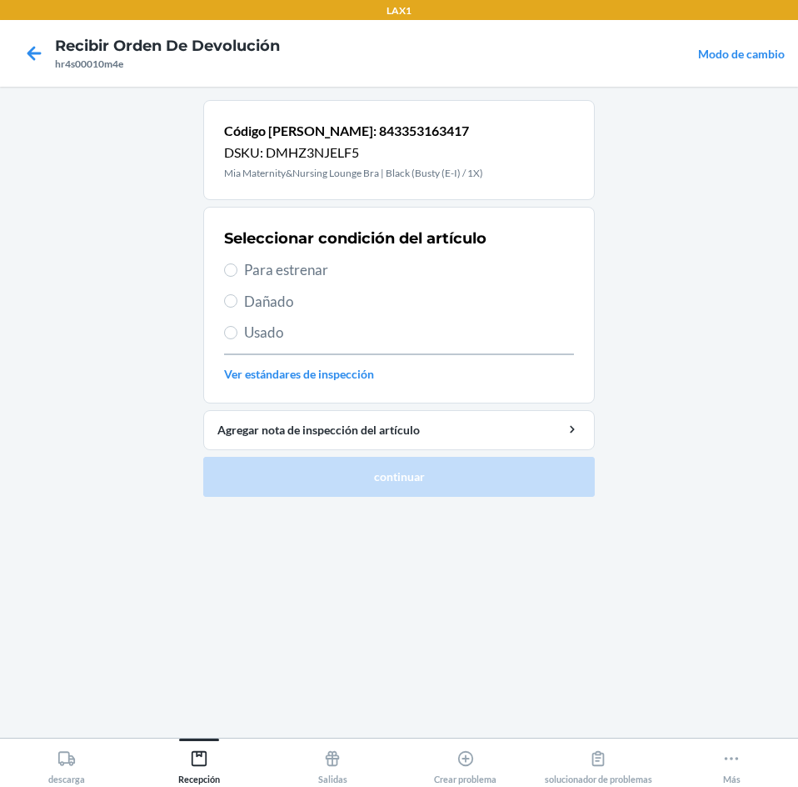
click at [261, 265] on span "Para estrenar" at bounding box center [409, 270] width 330 height 22
click at [237, 265] on input "Para estrenar" at bounding box center [230, 269] width 13 height 13
radio input "true"
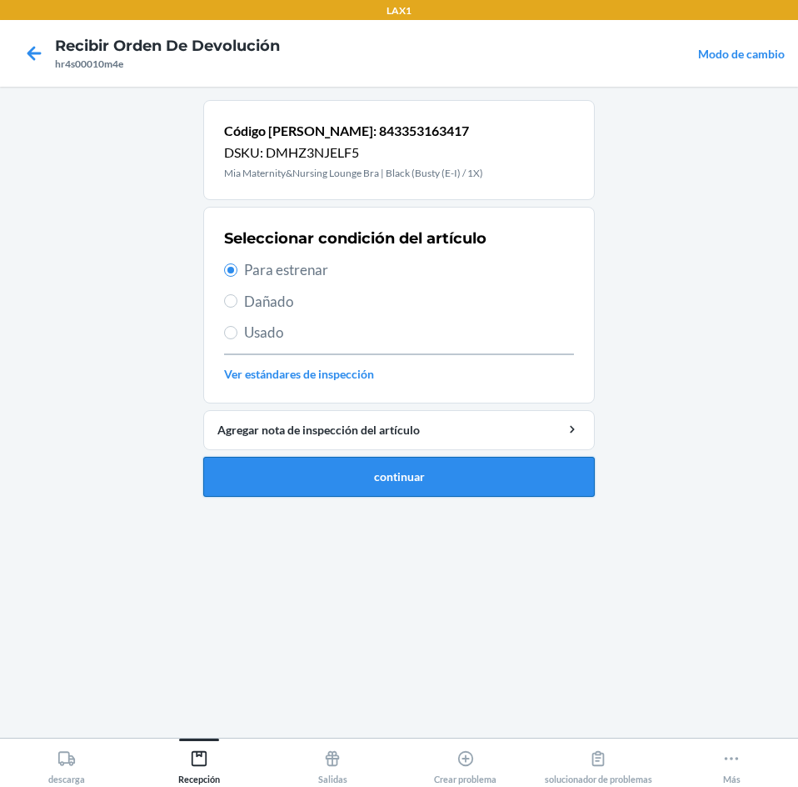
click at [433, 356] on button "continuar" at bounding box center [399, 477] width 392 height 40
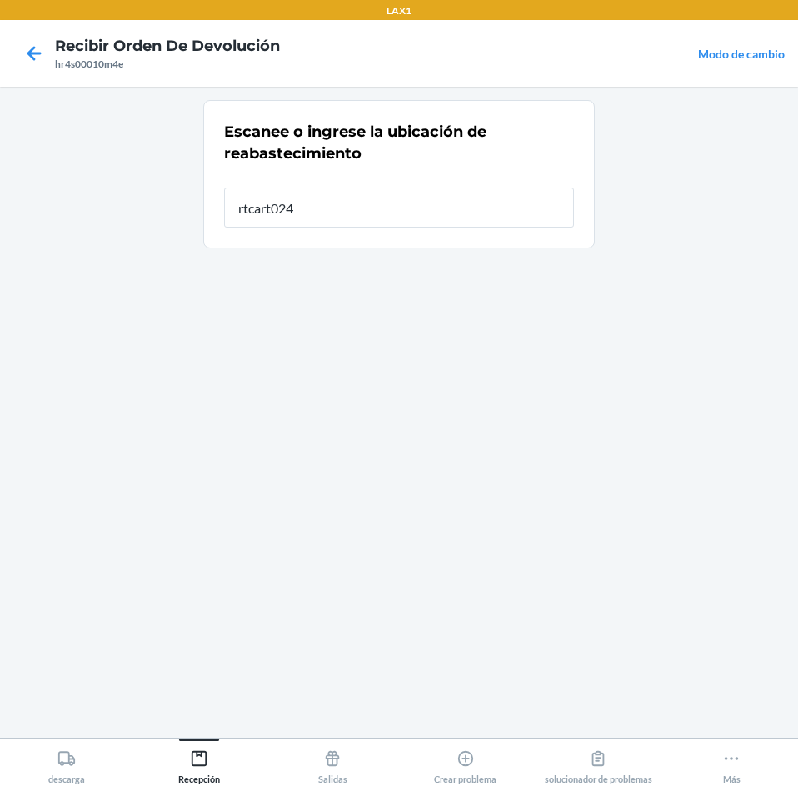
type input "rtcart024"
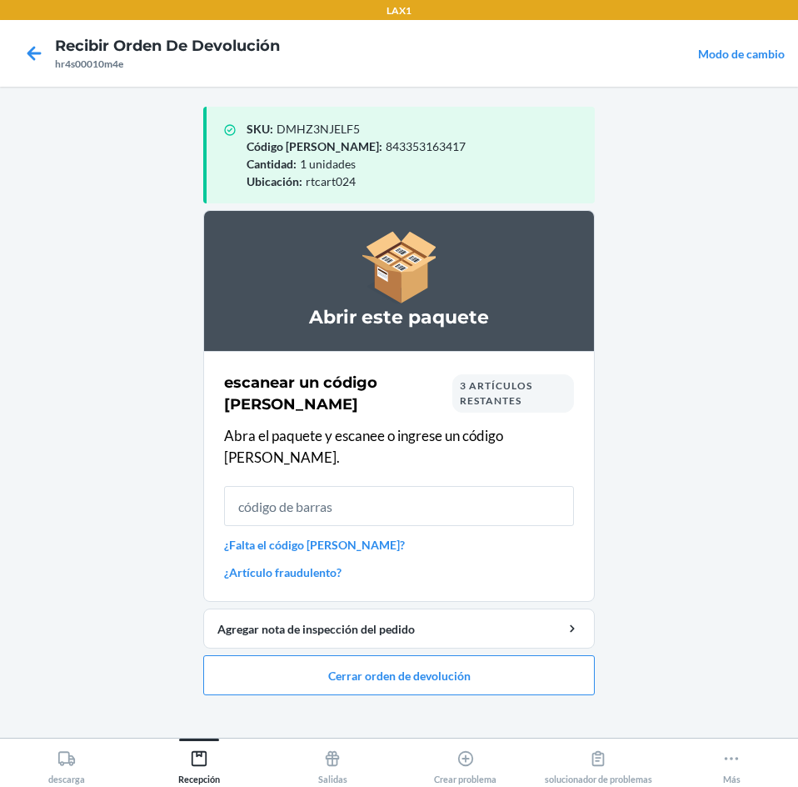
click at [492, 356] on input "text" at bounding box center [399, 506] width 350 height 40
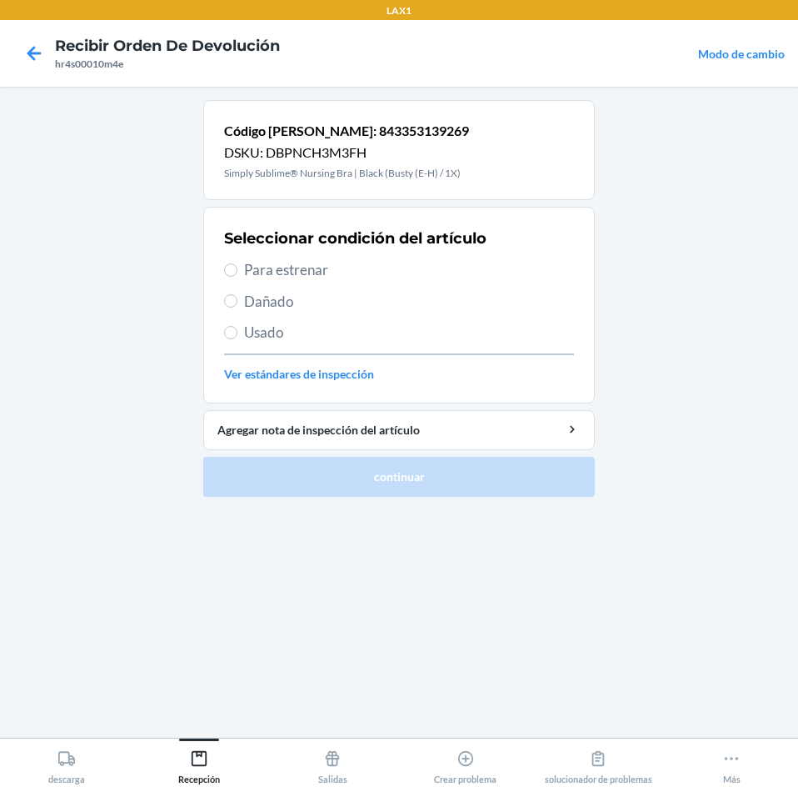
click at [307, 267] on span "Para estrenar" at bounding box center [409, 270] width 330 height 22
click at [237, 267] on input "Para estrenar" at bounding box center [230, 269] width 13 height 13
radio input "true"
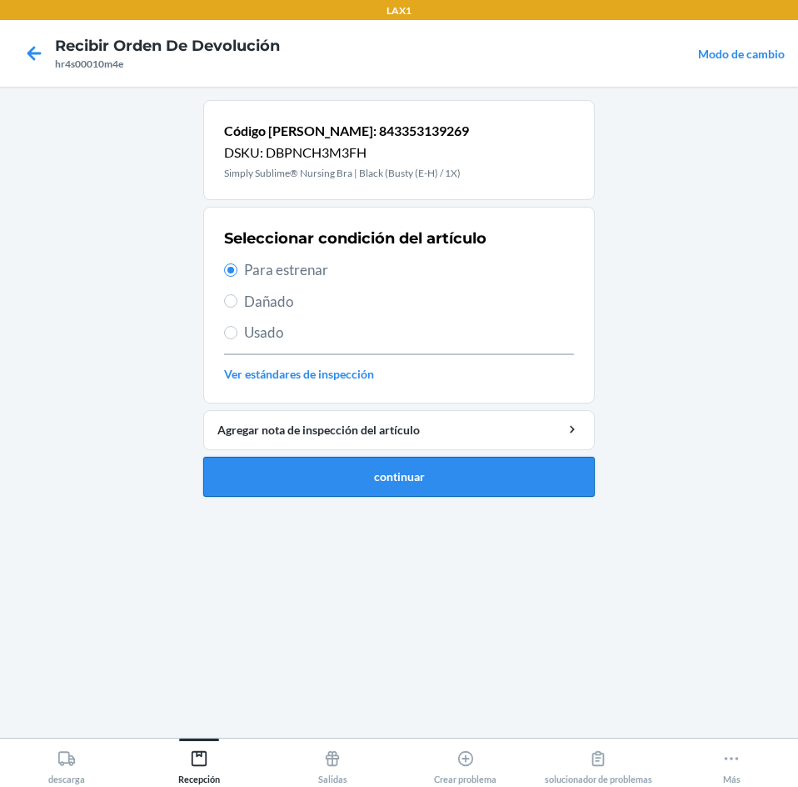
click at [422, 356] on button "continuar" at bounding box center [399, 477] width 392 height 40
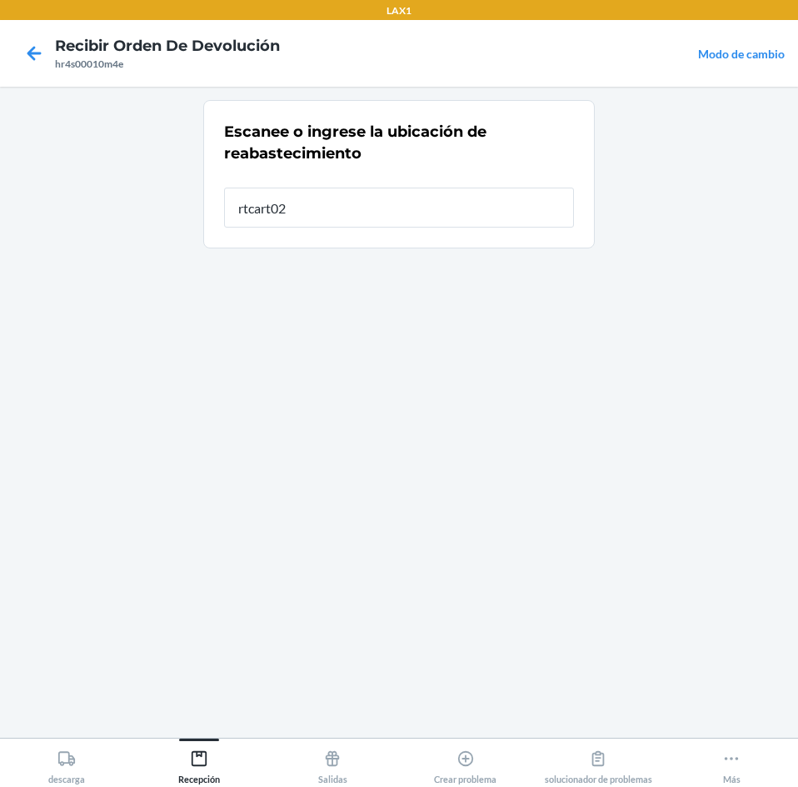
type input "rtcart024"
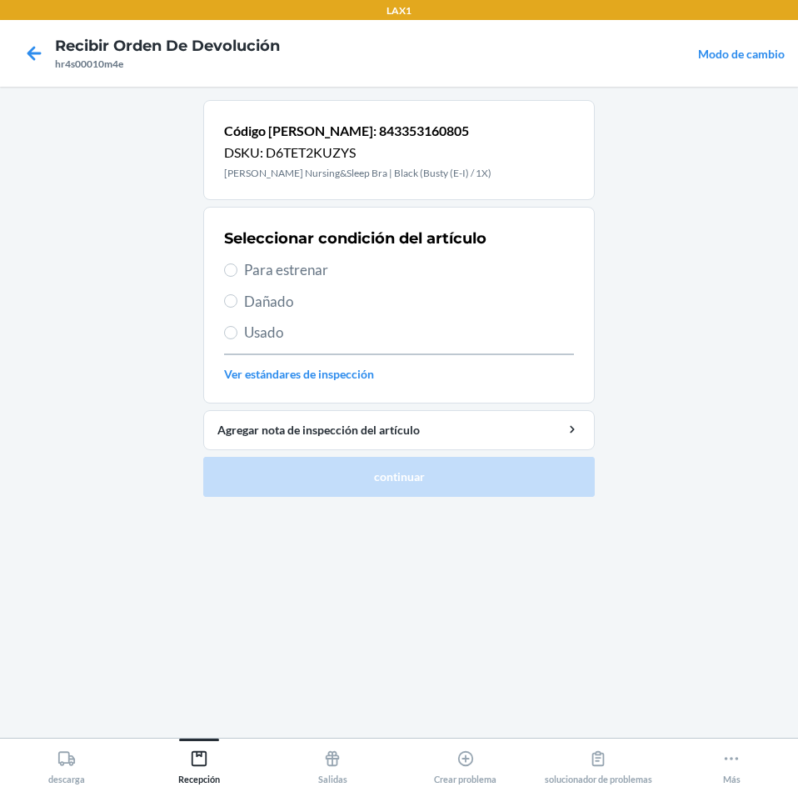
click at [308, 271] on span "Para estrenar" at bounding box center [409, 270] width 330 height 22
click at [237, 271] on input "Para estrenar" at bounding box center [230, 269] width 13 height 13
radio input "true"
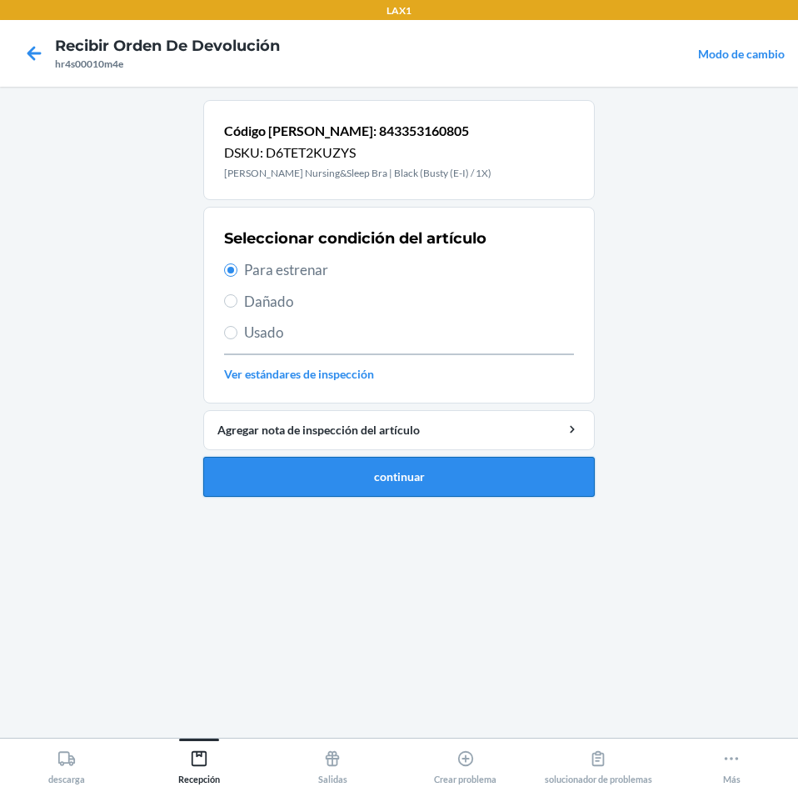
click at [321, 356] on button "continuar" at bounding box center [399, 477] width 392 height 40
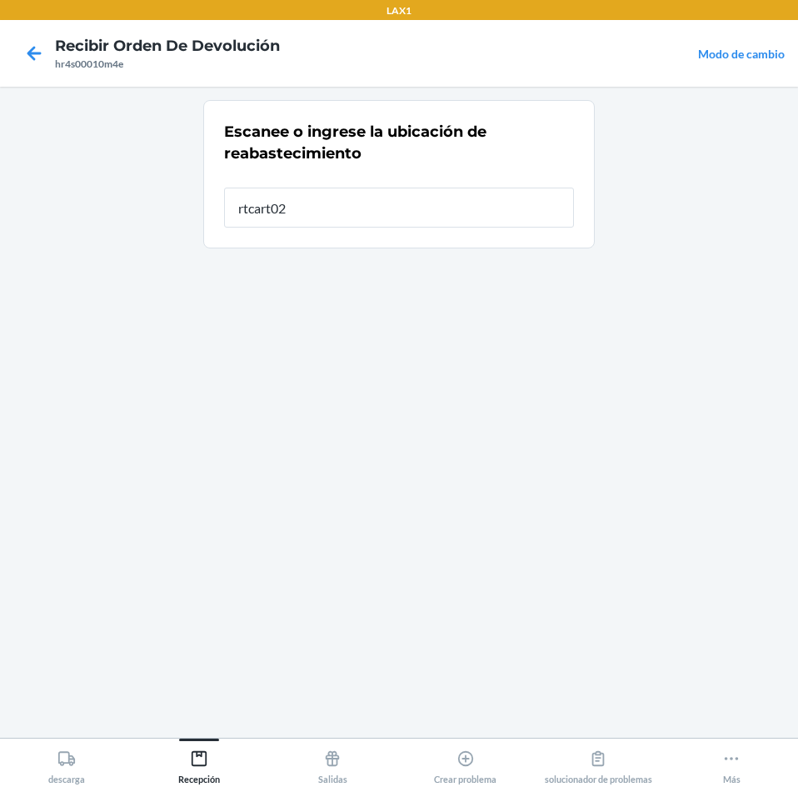
type input "rtcart024"
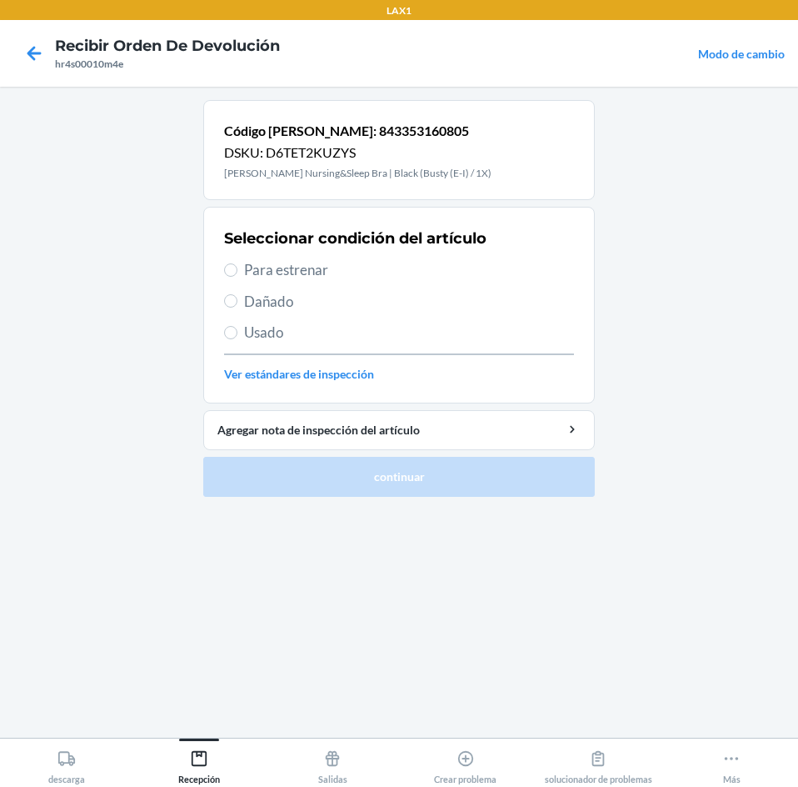
click at [258, 267] on span "Para estrenar" at bounding box center [409, 270] width 330 height 22
click at [237, 267] on input "Para estrenar" at bounding box center [230, 269] width 13 height 13
radio input "true"
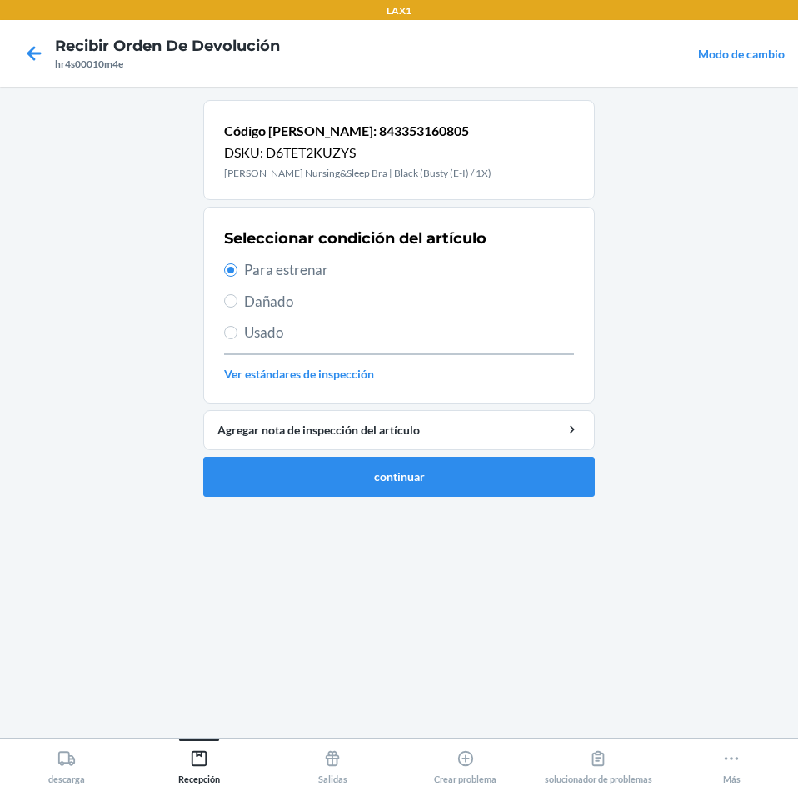
click at [359, 356] on ol "Código de barras: 843353160805 DSKU: D6TET2KUZYS French Terry Racerback Nursing…" at bounding box center [399, 305] width 392 height 410
click at [367, 356] on button "continuar" at bounding box center [399, 477] width 392 height 40
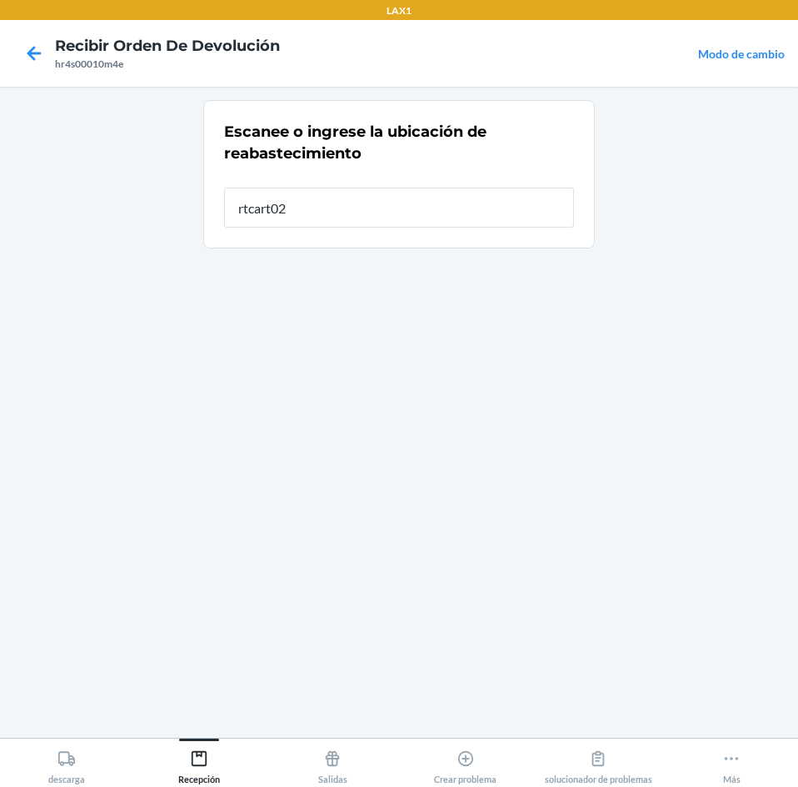
type input "rtcart024"
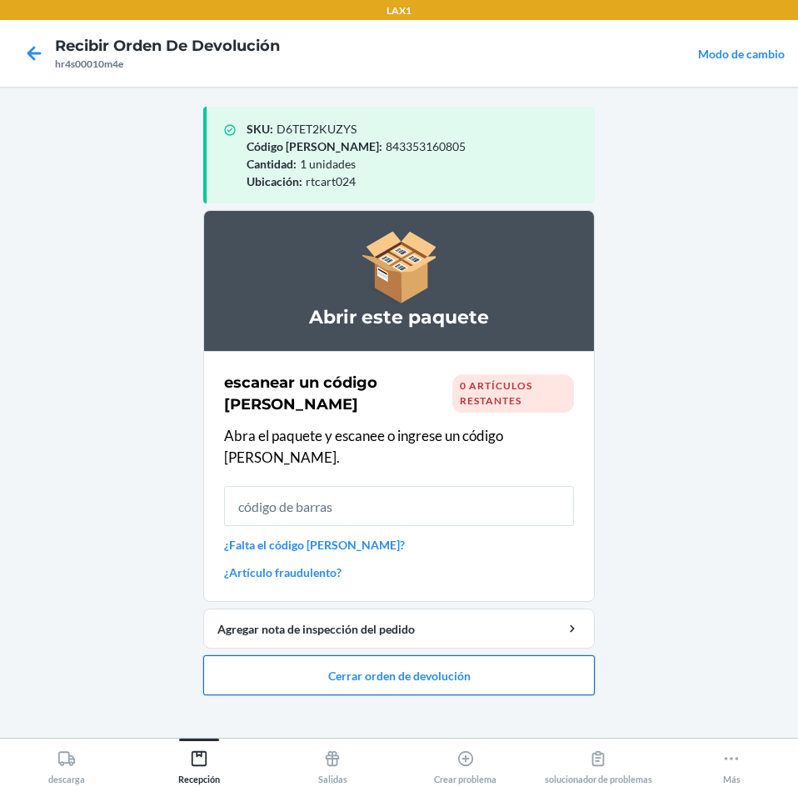
click at [514, 356] on button "Cerrar orden de devolución" at bounding box center [399, 675] width 392 height 40
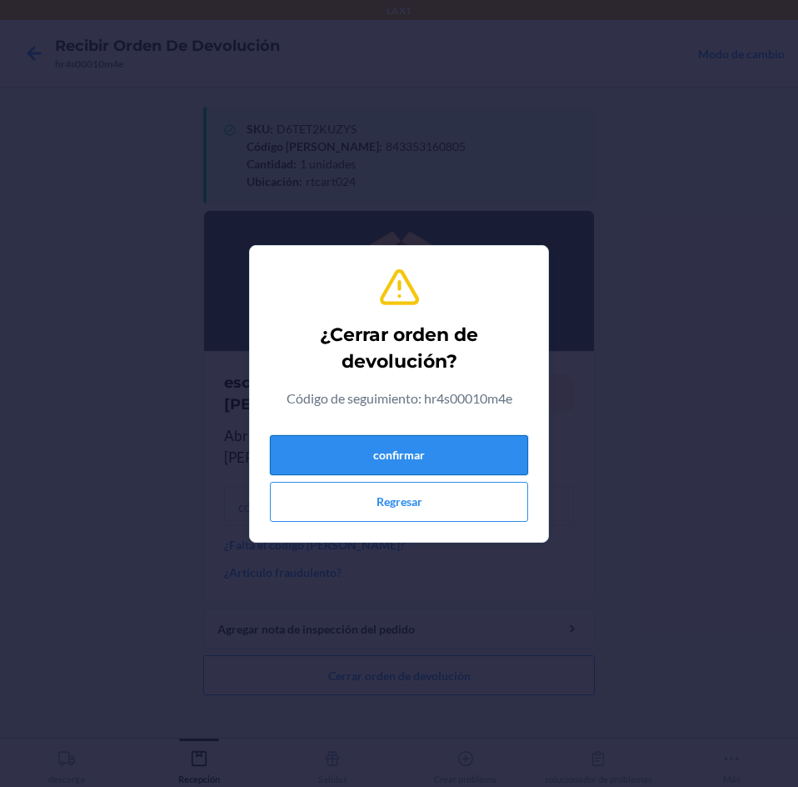
click at [502, 356] on button "confirmar" at bounding box center [399, 455] width 258 height 40
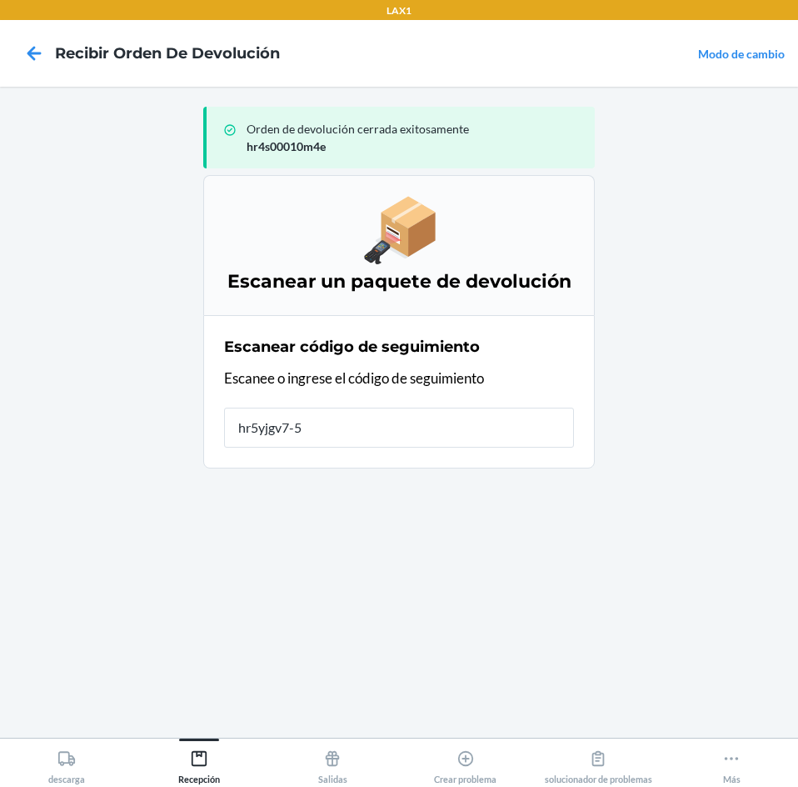
type input "hr5yjgv7-57"
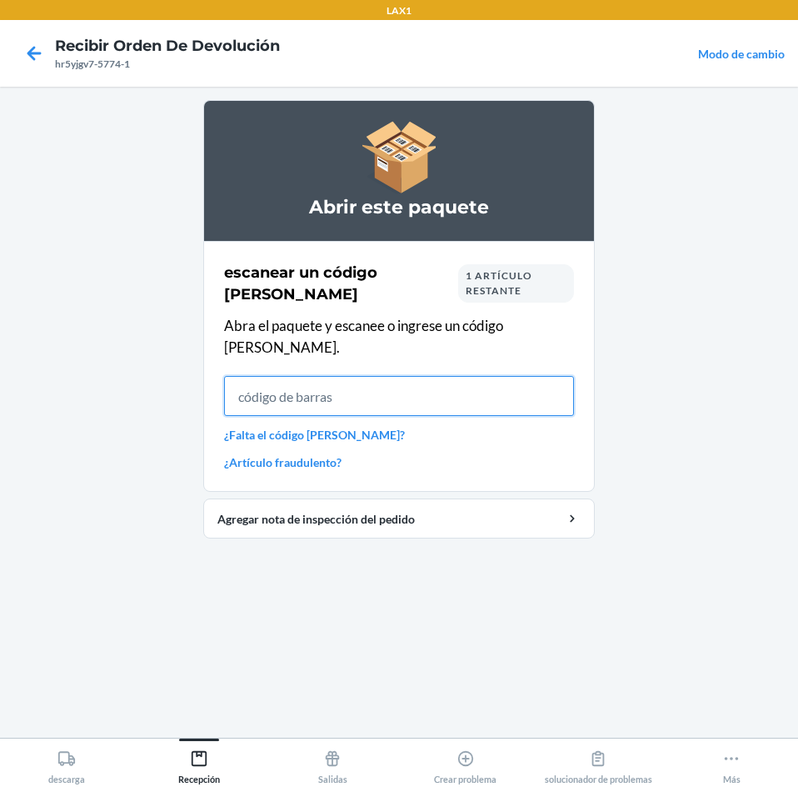
click at [377, 356] on input "text" at bounding box center [399, 396] width 350 height 40
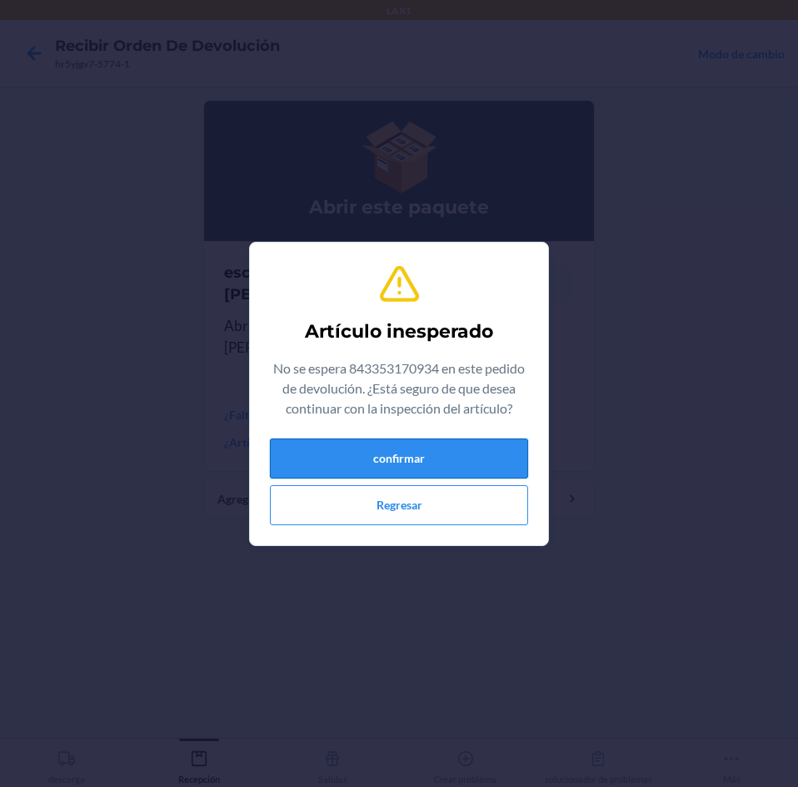
click at [388, 356] on button "confirmar" at bounding box center [399, 458] width 258 height 40
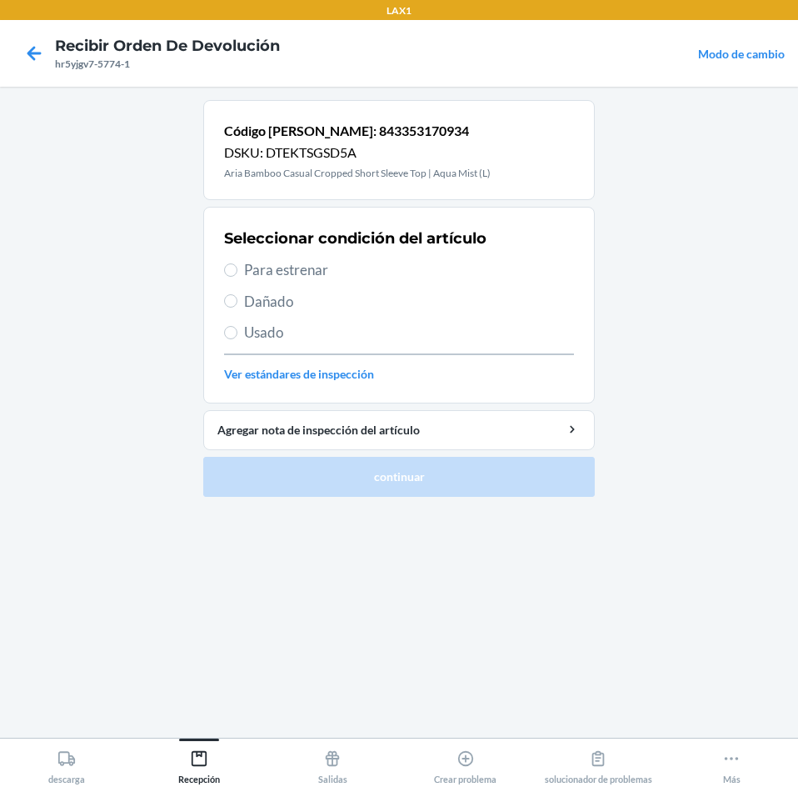
click at [312, 266] on span "Para estrenar" at bounding box center [409, 270] width 330 height 22
click at [237, 266] on input "Para estrenar" at bounding box center [230, 269] width 13 height 13
radio input "true"
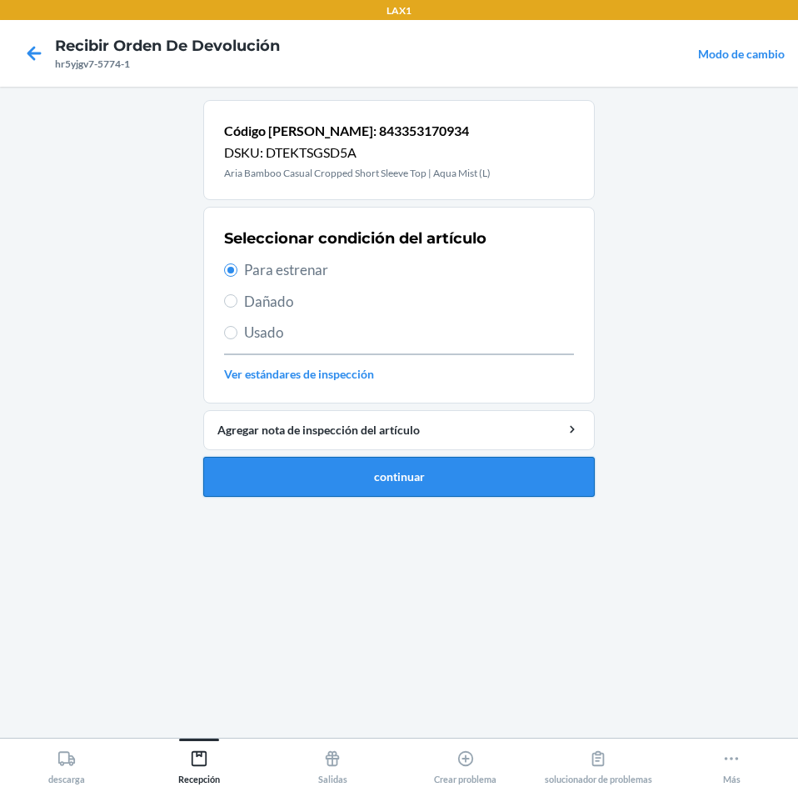
click at [362, 356] on button "continuar" at bounding box center [399, 477] width 392 height 40
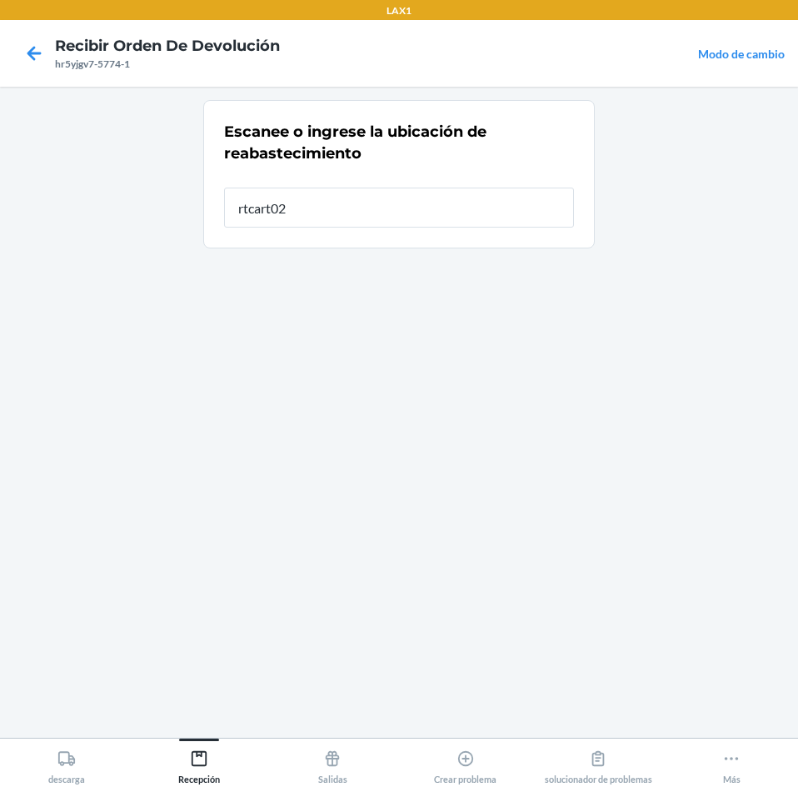
type input "rtcart024"
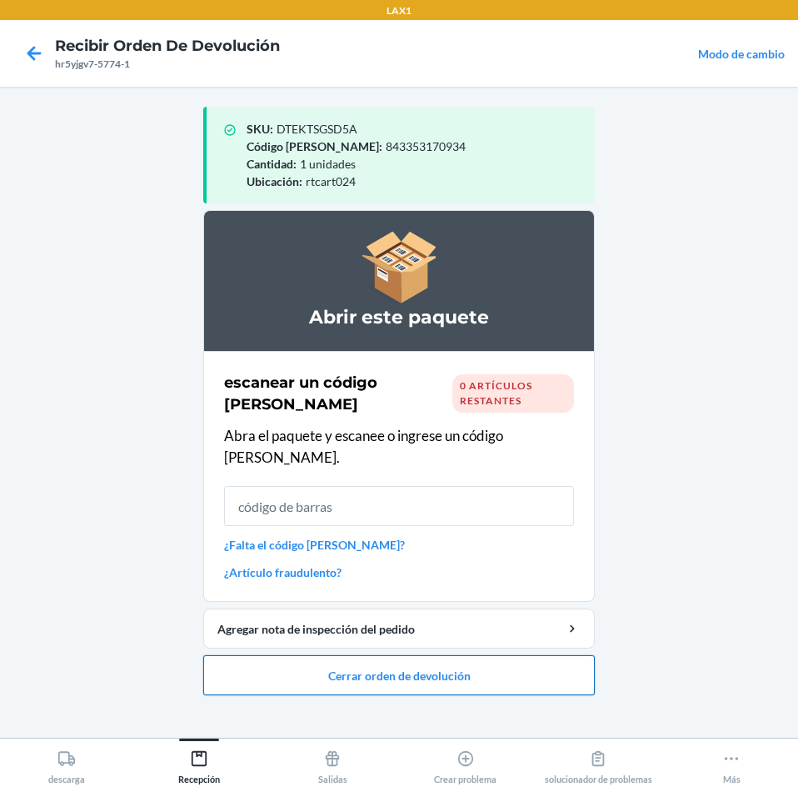
click at [517, 356] on button "Cerrar orden de devolución" at bounding box center [399, 675] width 392 height 40
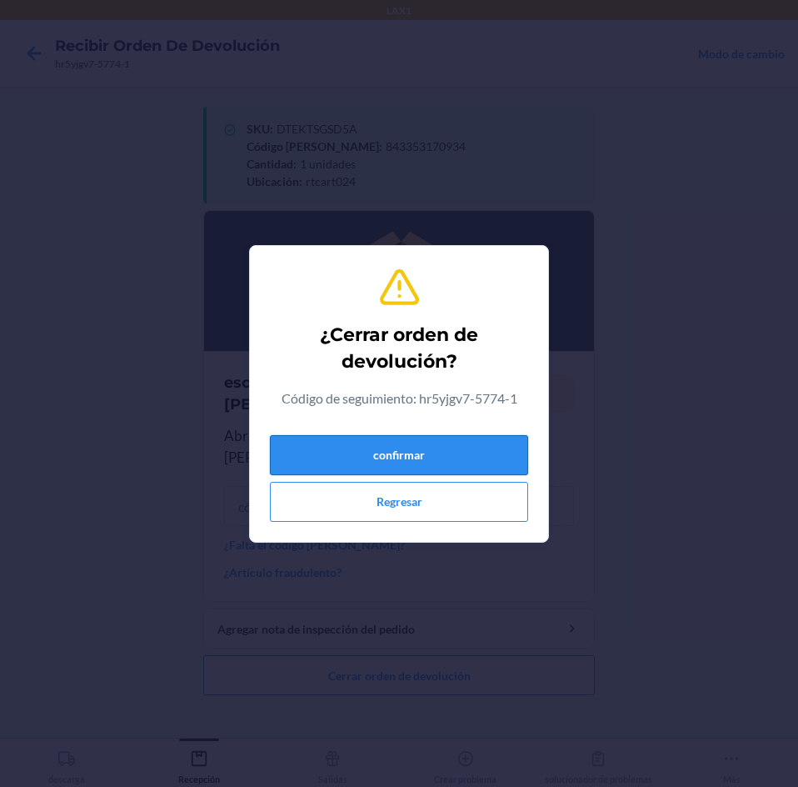
click at [490, 356] on button "confirmar" at bounding box center [399, 455] width 258 height 40
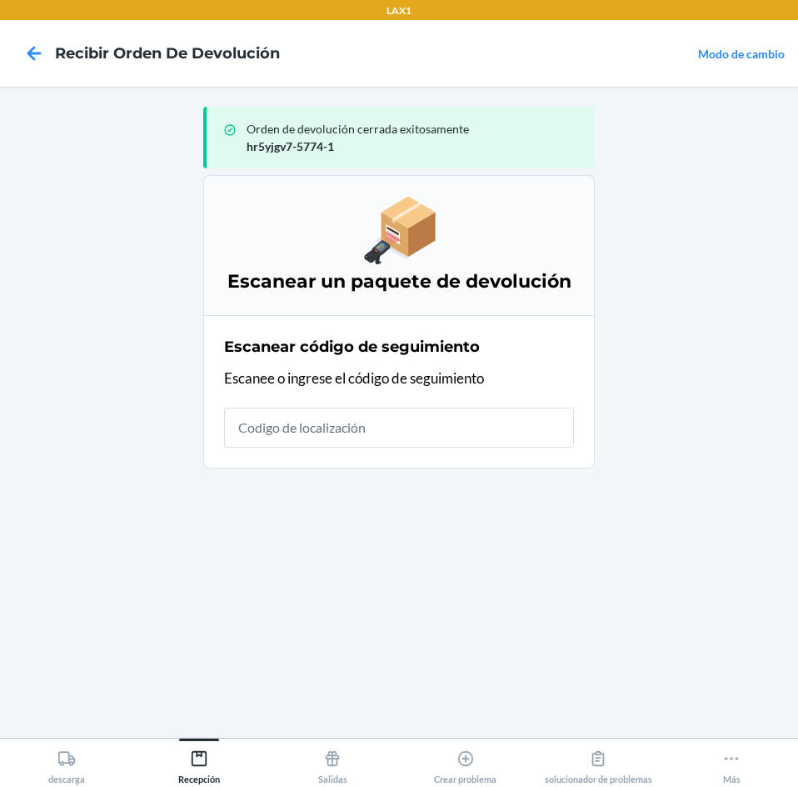
click at [516, 356] on input "text" at bounding box center [399, 427] width 350 height 40
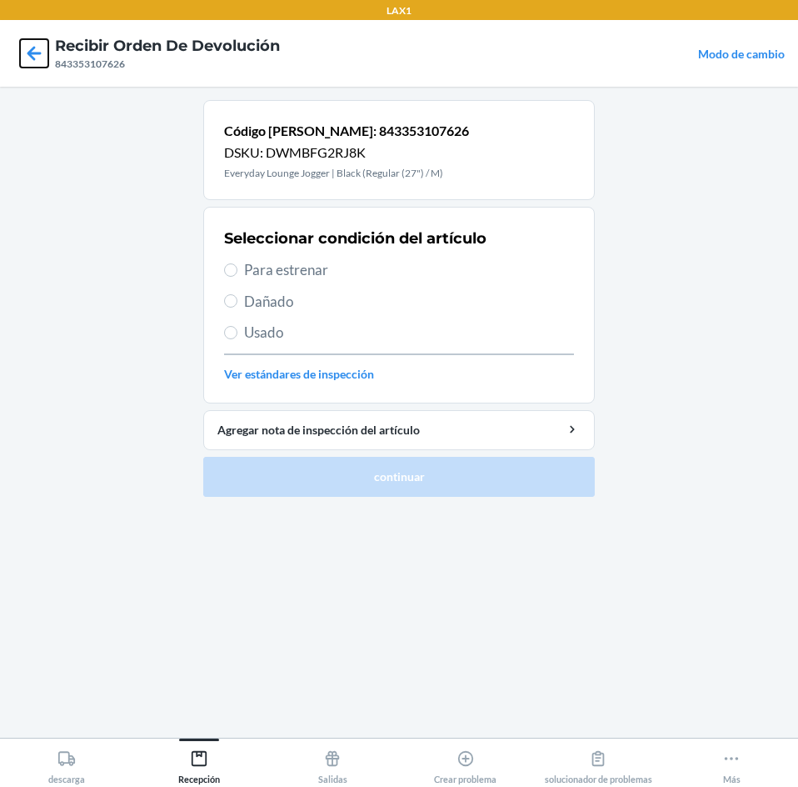
click at [35, 43] on icon at bounding box center [34, 53] width 28 height 28
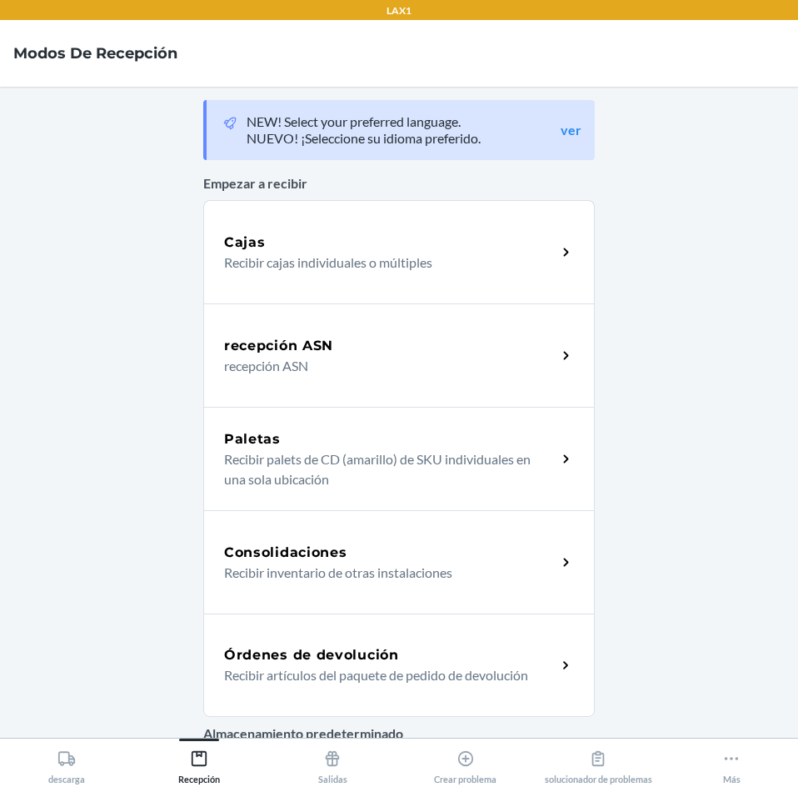
click at [523, 356] on p "Recibir artículos del paquete de pedido de devolución" at bounding box center [383, 675] width 319 height 20
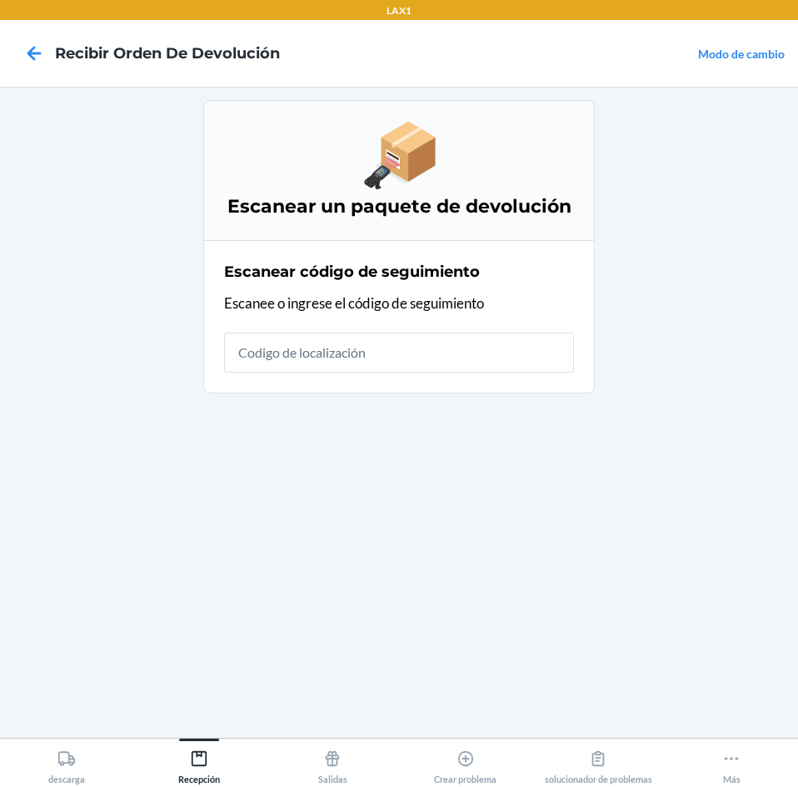
click at [548, 356] on input "text" at bounding box center [399, 352] width 350 height 40
type input "843353107"
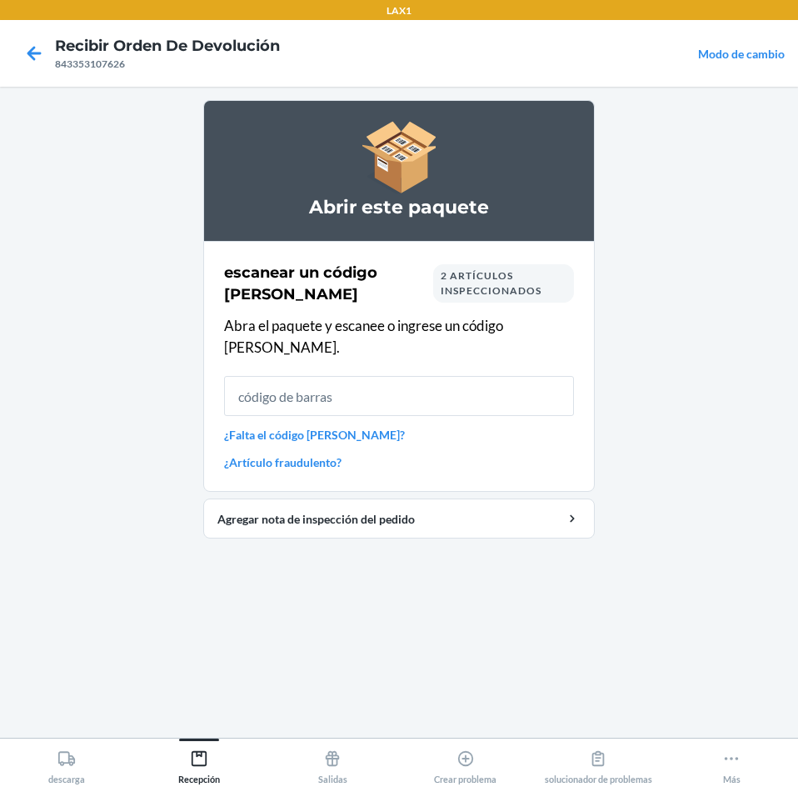
click at [522, 356] on input "text" at bounding box center [399, 396] width 350 height 40
click at [27, 48] on icon at bounding box center [34, 53] width 28 height 28
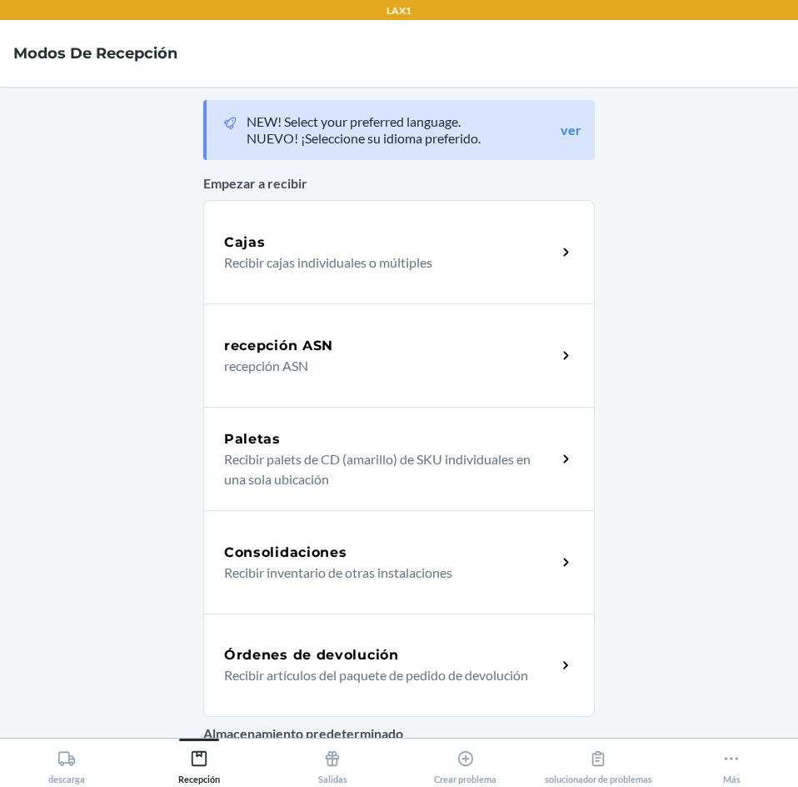
click at [449, 356] on p "Recibir artículos del paquete de pedido de devolución" at bounding box center [383, 675] width 319 height 20
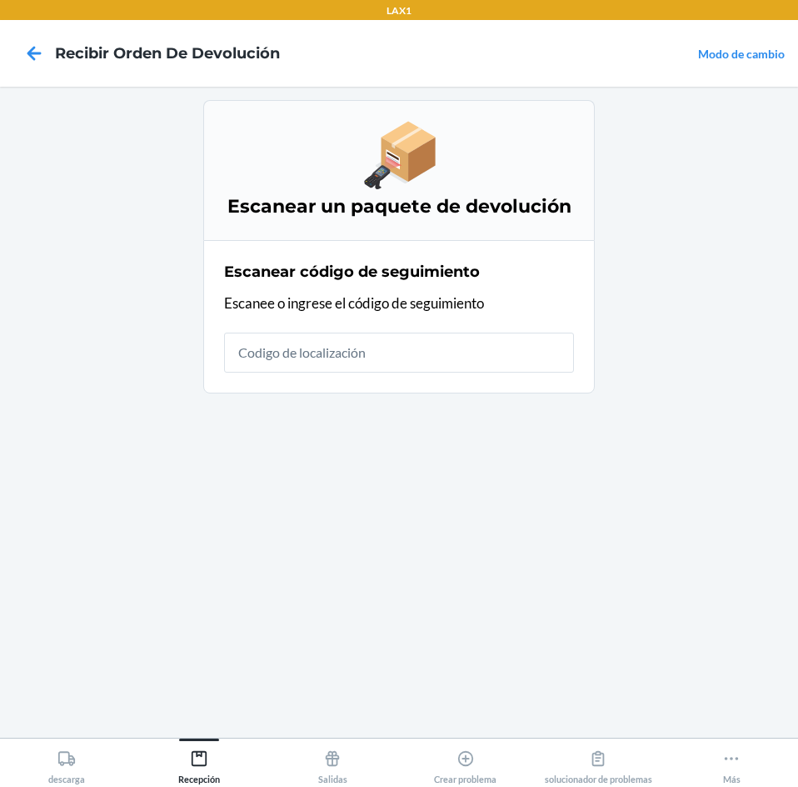
click at [421, 335] on input "text" at bounding box center [399, 352] width 350 height 40
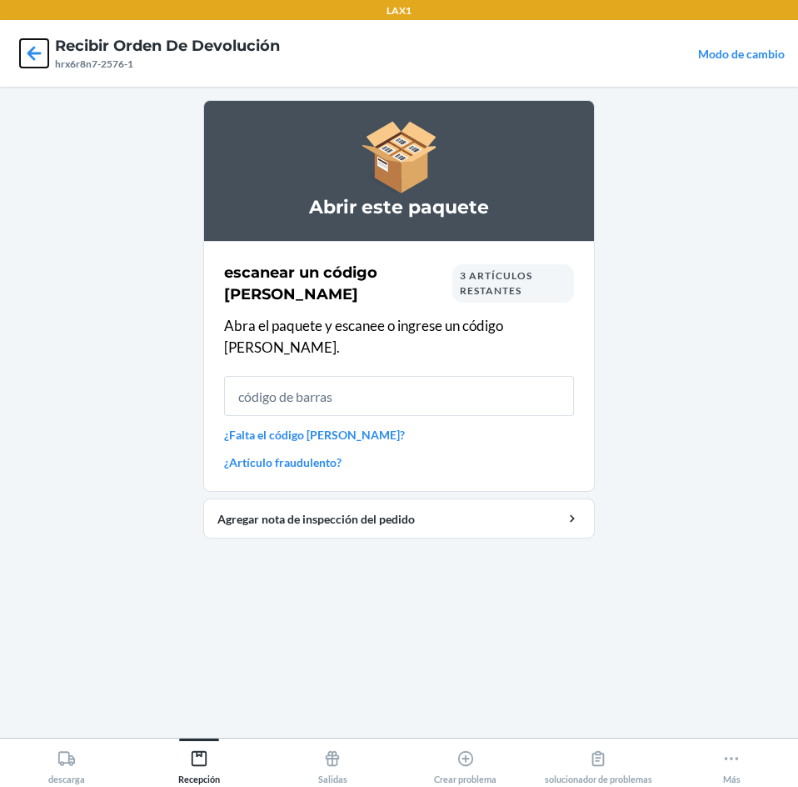
click at [33, 52] on icon at bounding box center [34, 53] width 14 height 14
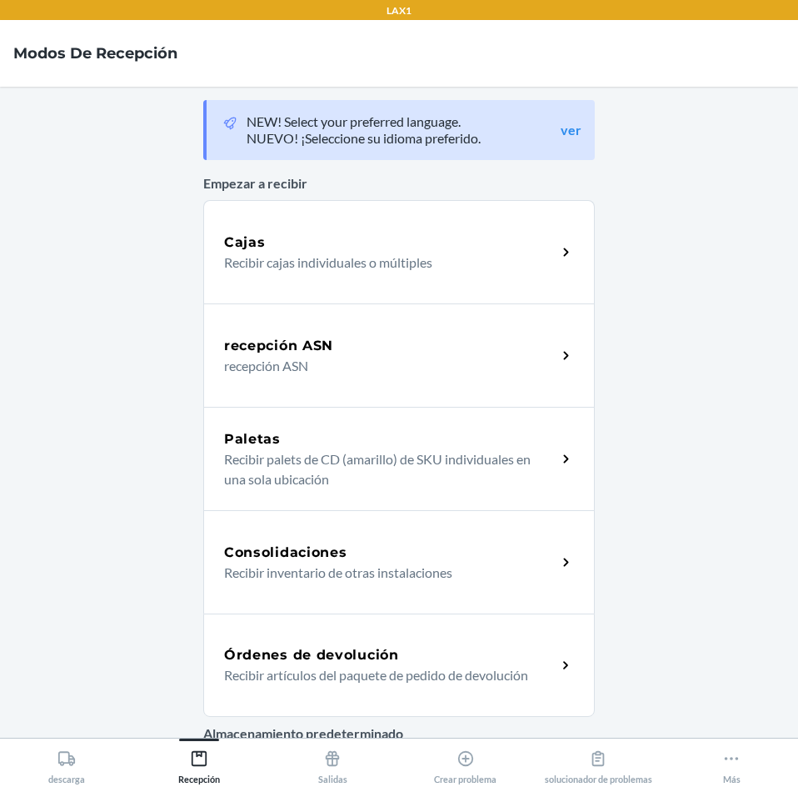
click at [387, 356] on h5 "Órdenes de devolución" at bounding box center [311, 655] width 175 height 20
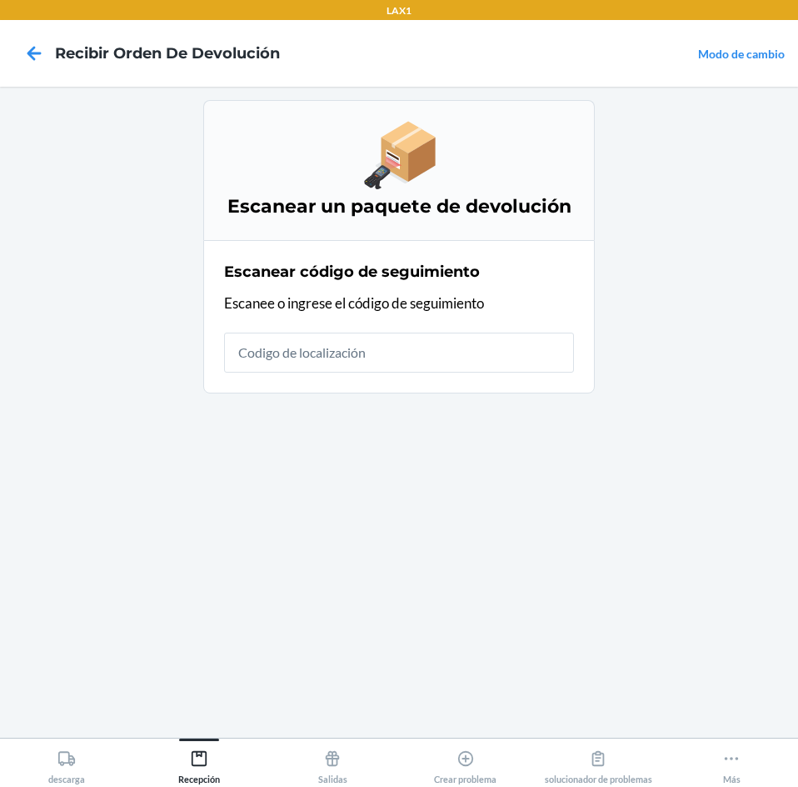
click at [419, 348] on input "text" at bounding box center [399, 352] width 350 height 40
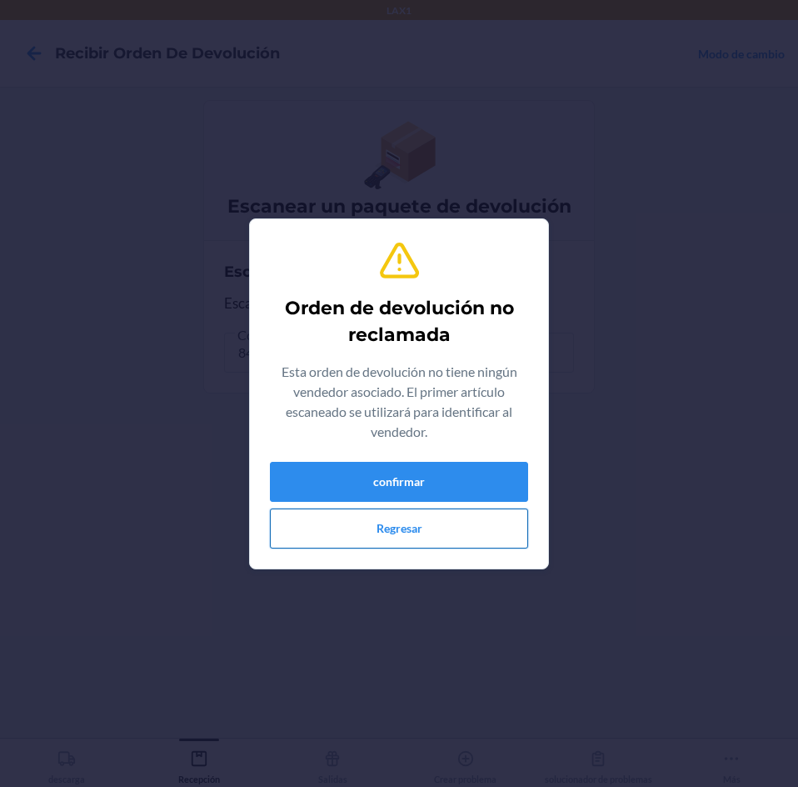
click at [422, 356] on button "Regresar" at bounding box center [399, 528] width 258 height 40
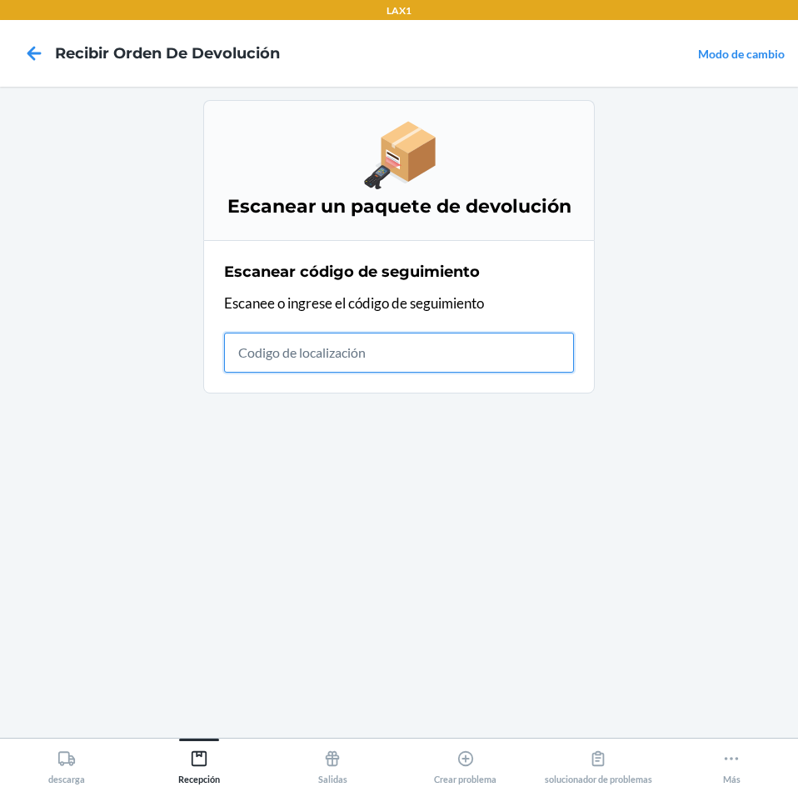
click at [411, 345] on input "text" at bounding box center [399, 352] width 350 height 40
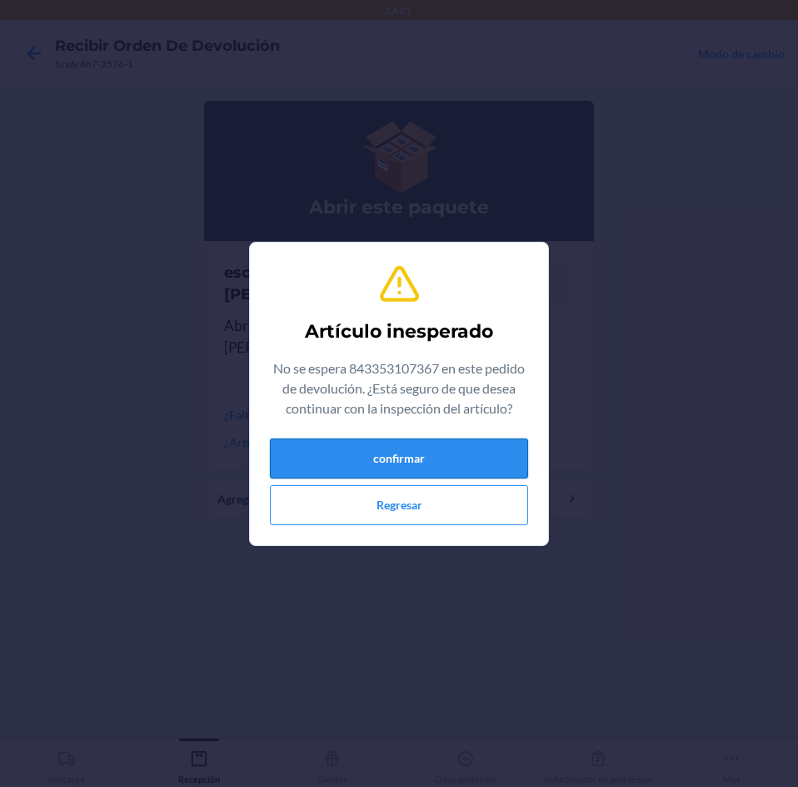
click at [403, 356] on button "confirmar" at bounding box center [399, 458] width 258 height 40
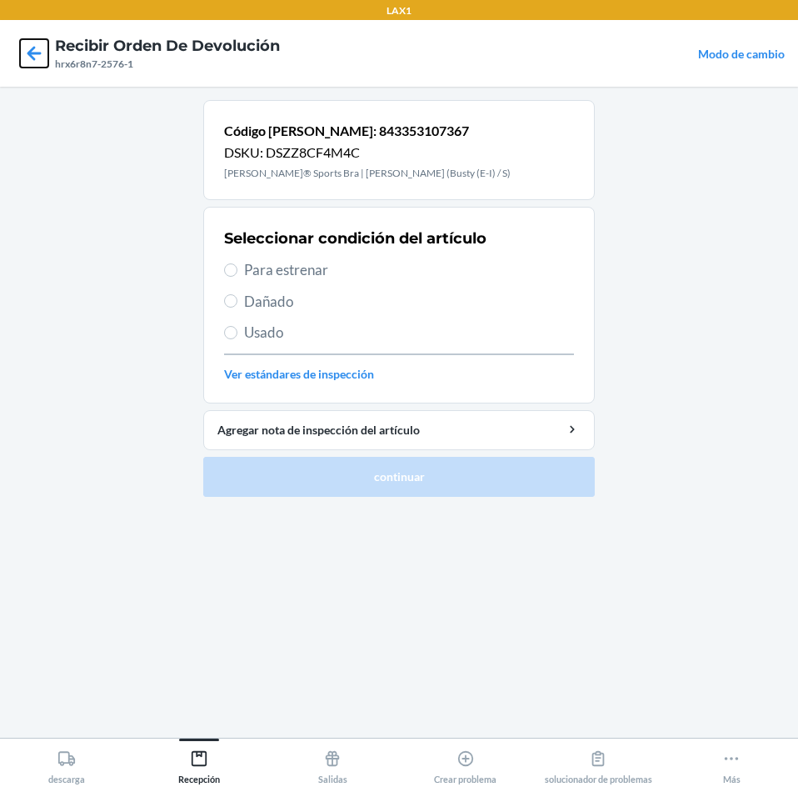
click at [45, 55] on icon at bounding box center [34, 53] width 28 height 28
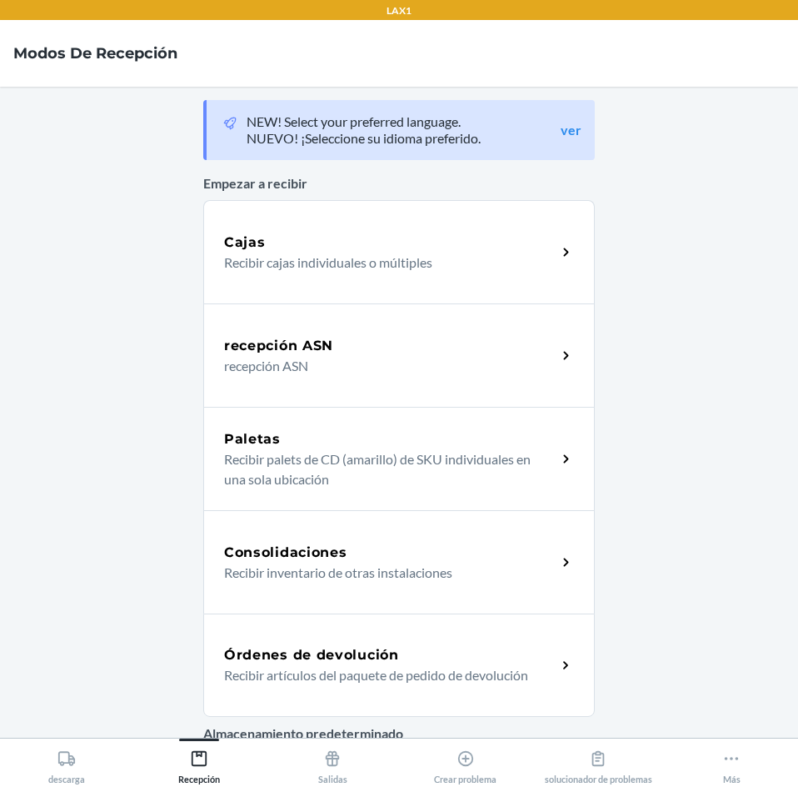
click at [504, 356] on div "Órdenes de devolución" at bounding box center [390, 655] width 332 height 20
